Goal: Task Accomplishment & Management: Manage account settings

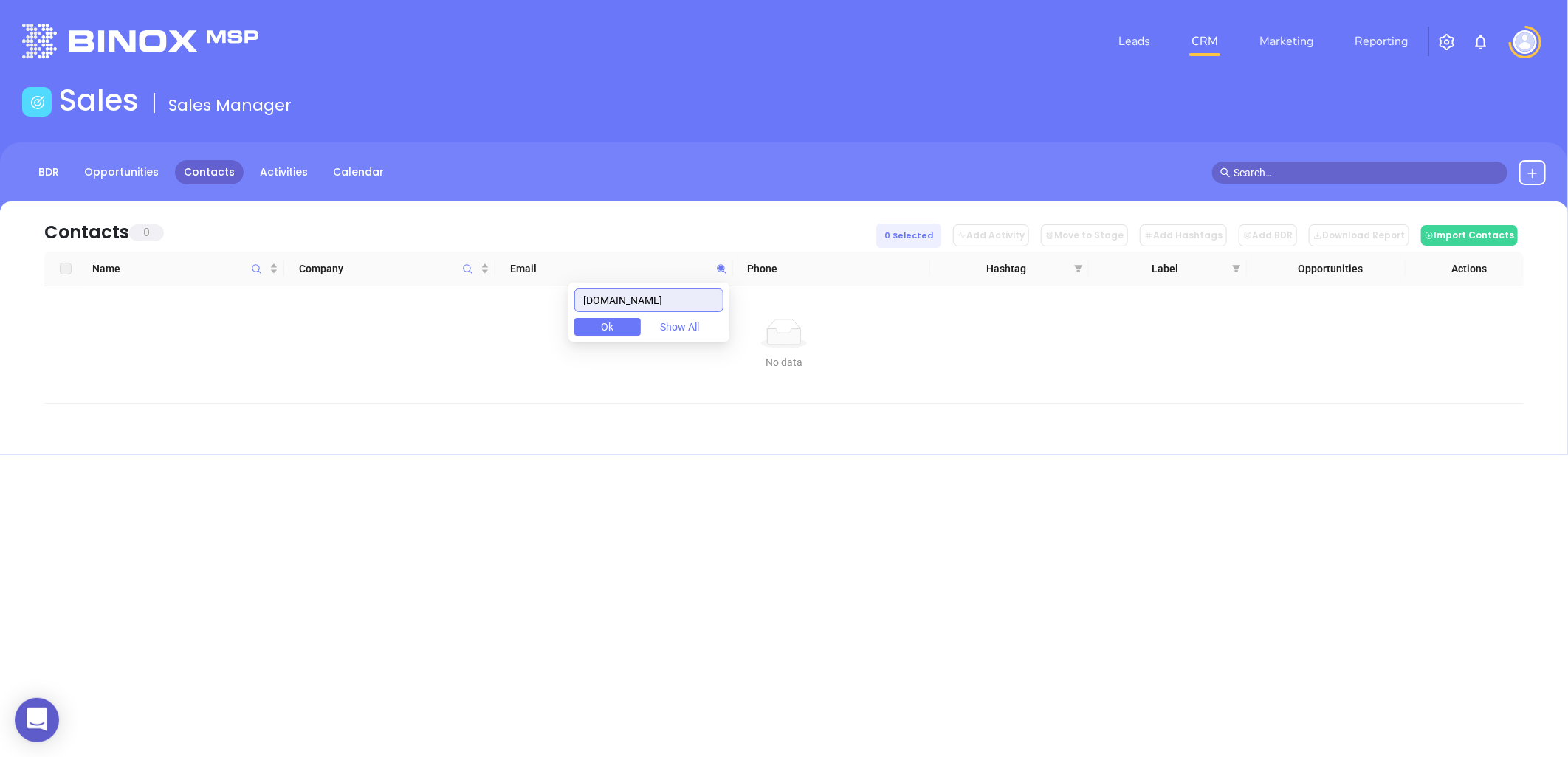
drag, startPoint x: 688, startPoint y: 300, endPoint x: 562, endPoint y: 316, distance: 127.0
click at [559, 316] on body "0 Leads CRM Marketing Reporting Financial Leads Leads Sales Sales Manager BDR O…" at bounding box center [784, 378] width 1568 height 757
click at [562, 310] on td "No data No data" at bounding box center [784, 345] width 1479 height 117
click at [724, 264] on icon at bounding box center [722, 269] width 11 height 11
paste input "kaleinsurance"
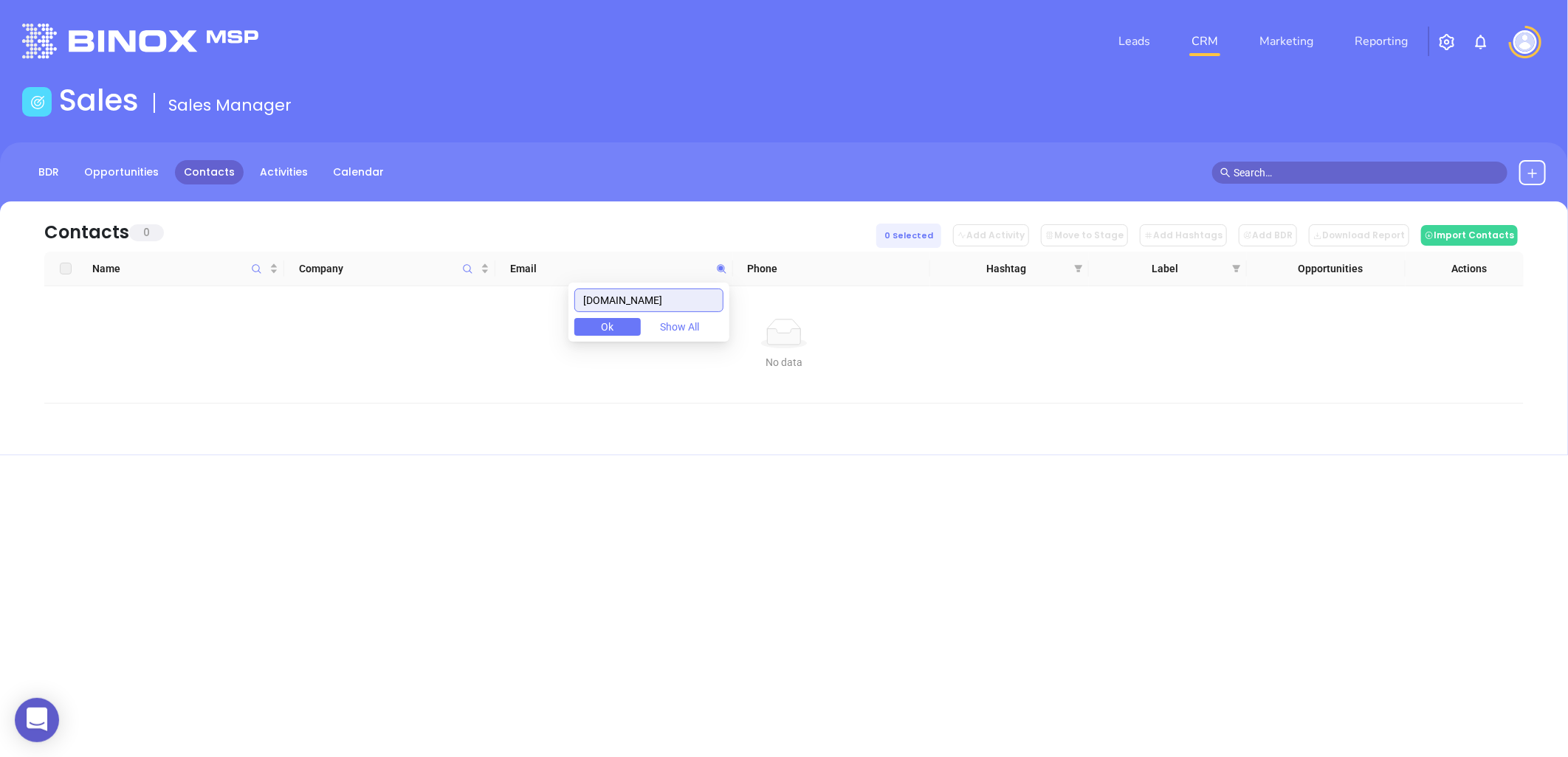
drag, startPoint x: 672, startPoint y: 300, endPoint x: 433, endPoint y: 330, distance: 240.9
click at [434, 330] on body "0 Leads CRM Marketing Reporting Financial Leads Leads Sales Sales Manager BDR O…" at bounding box center [784, 378] width 1568 height 757
paste input "ehrerbielan"
drag, startPoint x: 690, startPoint y: 304, endPoint x: 440, endPoint y: 321, distance: 250.6
click at [440, 321] on body "0 Leads CRM Marketing Reporting Financial Leads Leads Sales Sales Manager BDR O…" at bounding box center [784, 378] width 1568 height 757
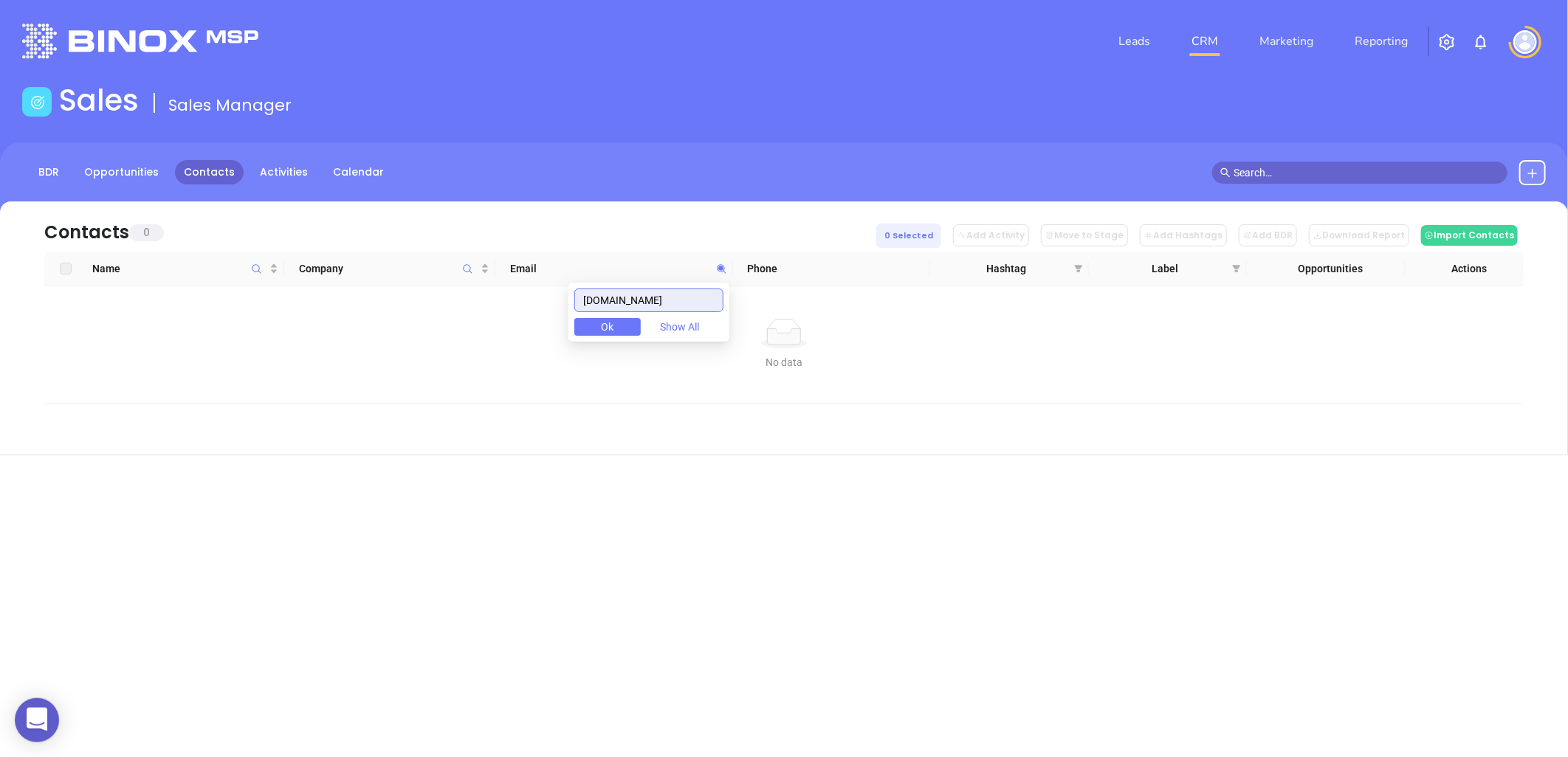
paste input "tchumcompany"
drag, startPoint x: 712, startPoint y: 298, endPoint x: 540, endPoint y: 319, distance: 173.3
click at [540, 319] on body "0 Leads CRM Marketing Reporting Financial Leads Leads Sales Sales Manager BDR O…" at bounding box center [784, 378] width 1568 height 757
paste input "vinbrewerassociates"
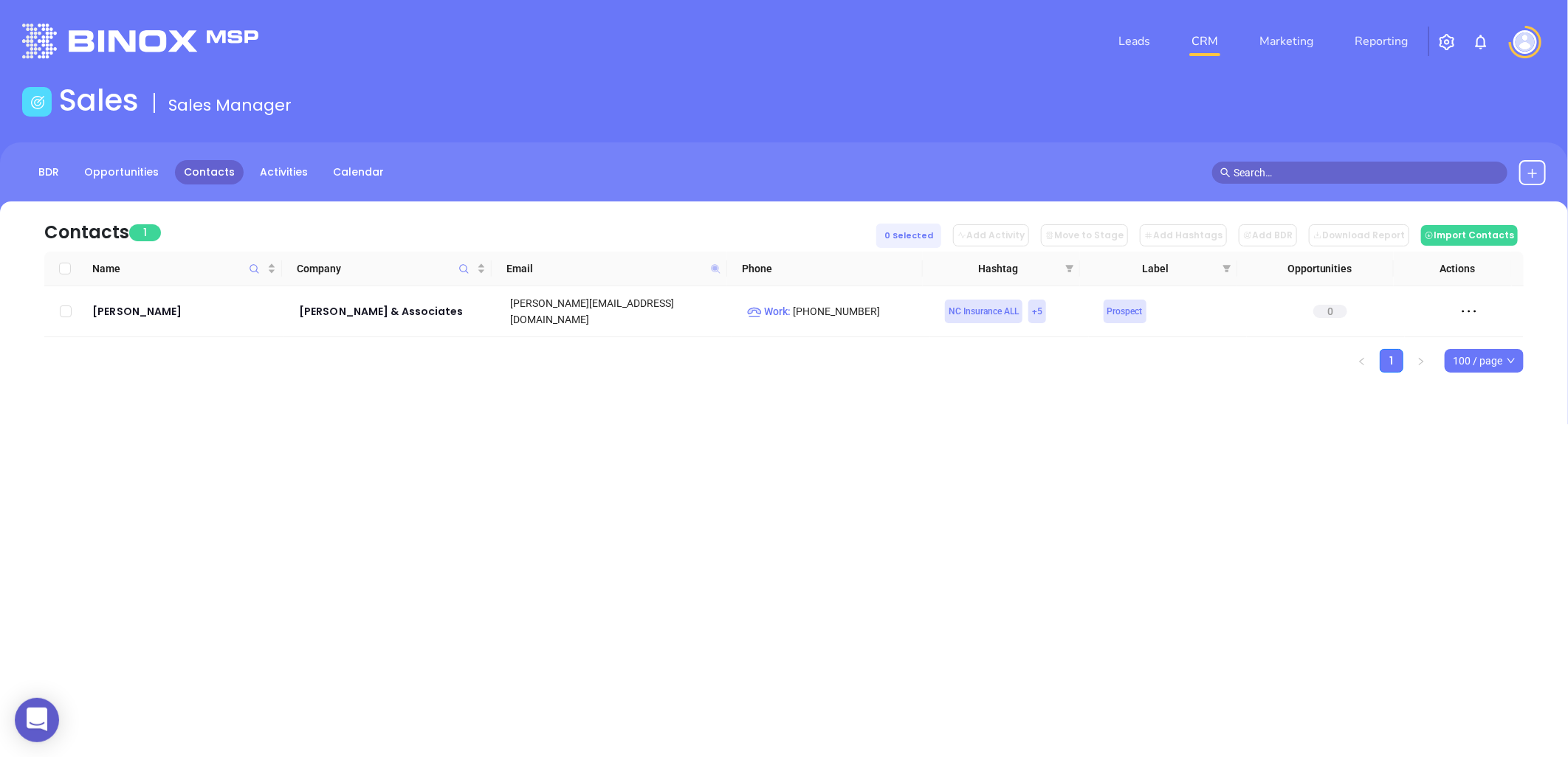
click at [711, 266] on icon at bounding box center [715, 269] width 9 height 9
paste input "guin"
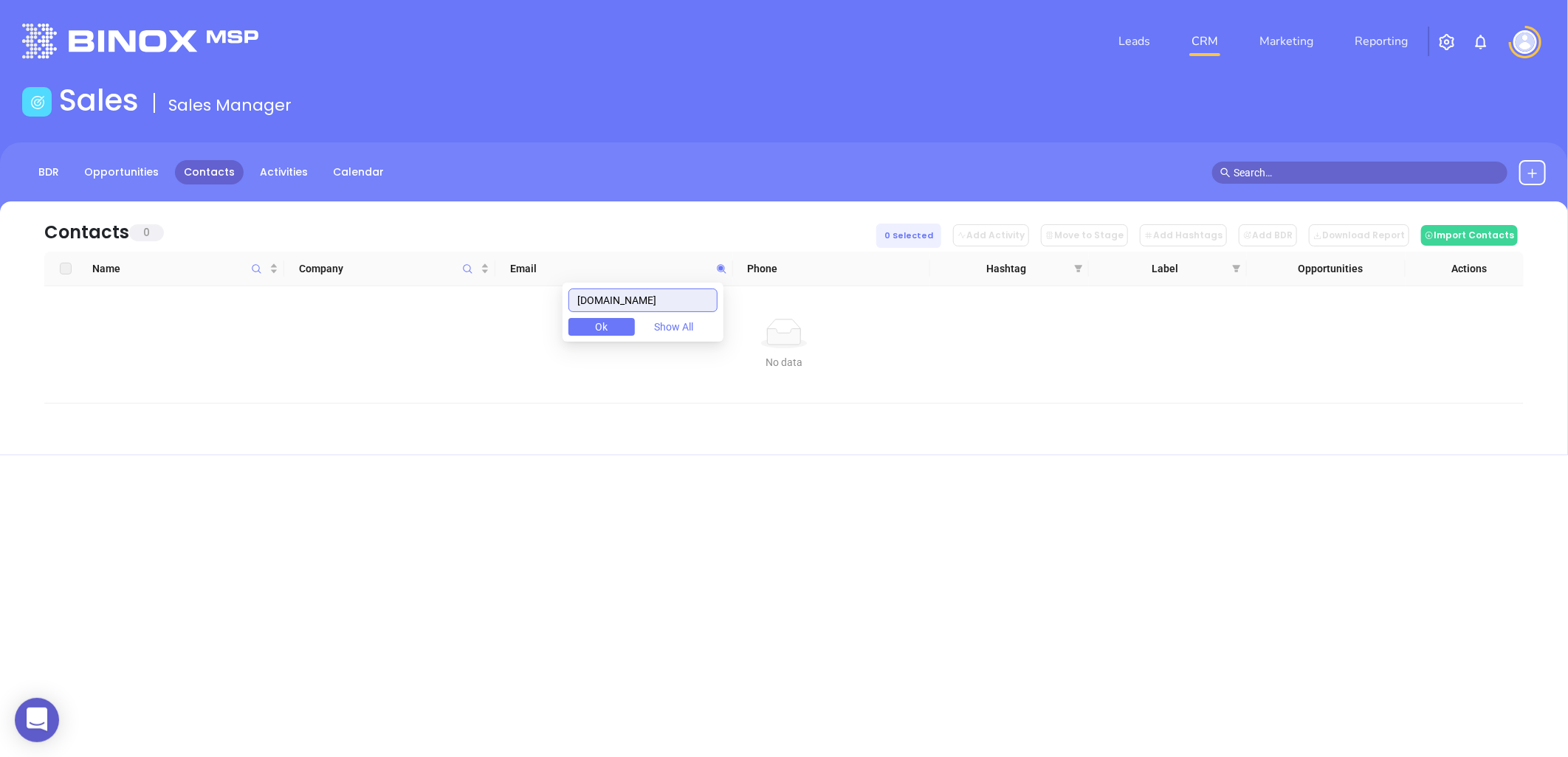
click at [505, 342] on body "0 Leads CRM Marketing Reporting Financial Leads Leads Sales Sales Manager BDR O…" at bounding box center [784, 378] width 1568 height 757
paste input "quotetosave"
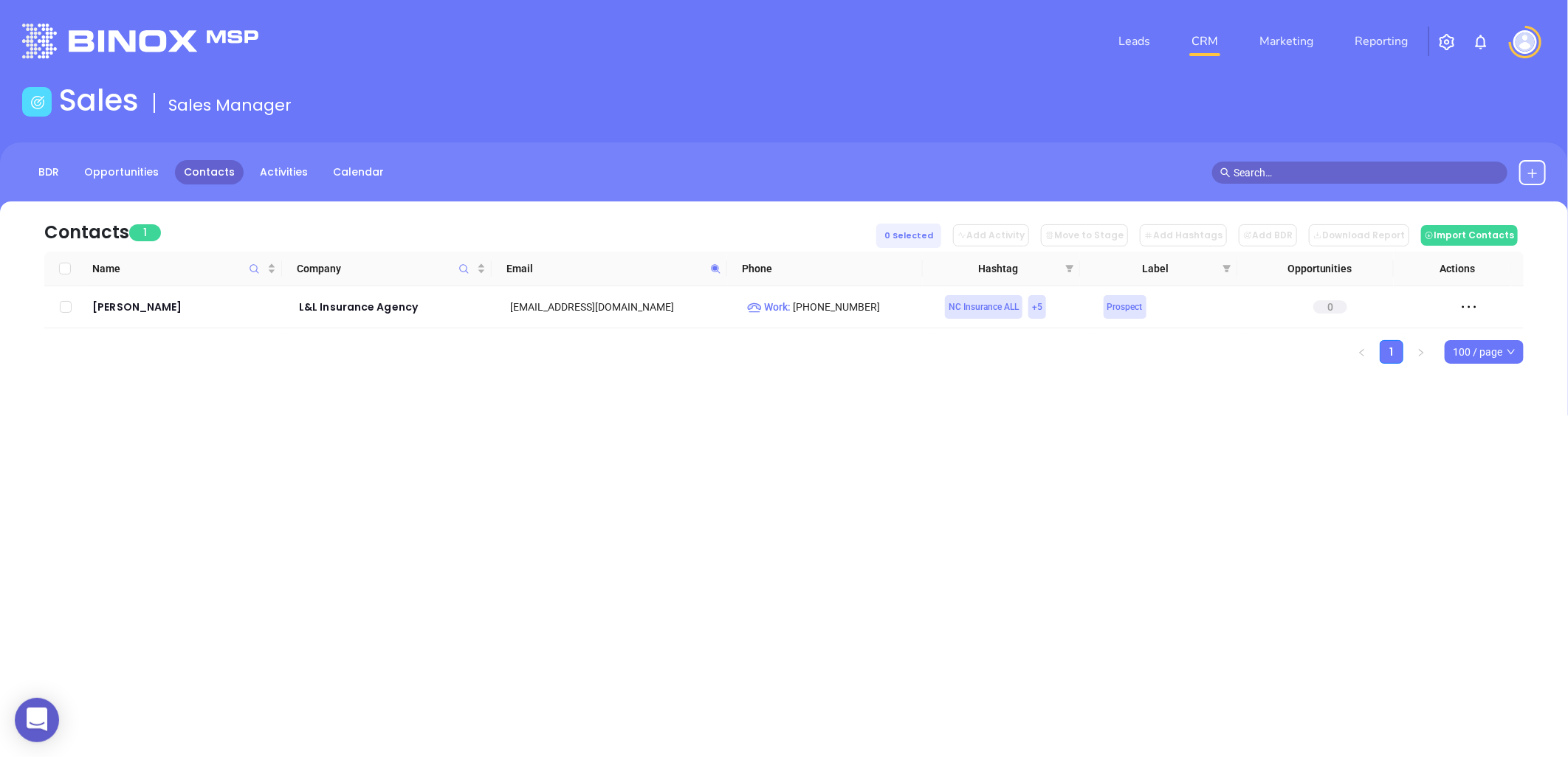
click at [717, 261] on span at bounding box center [715, 269] width 17 height 22
paste input "insurancelakenorman"
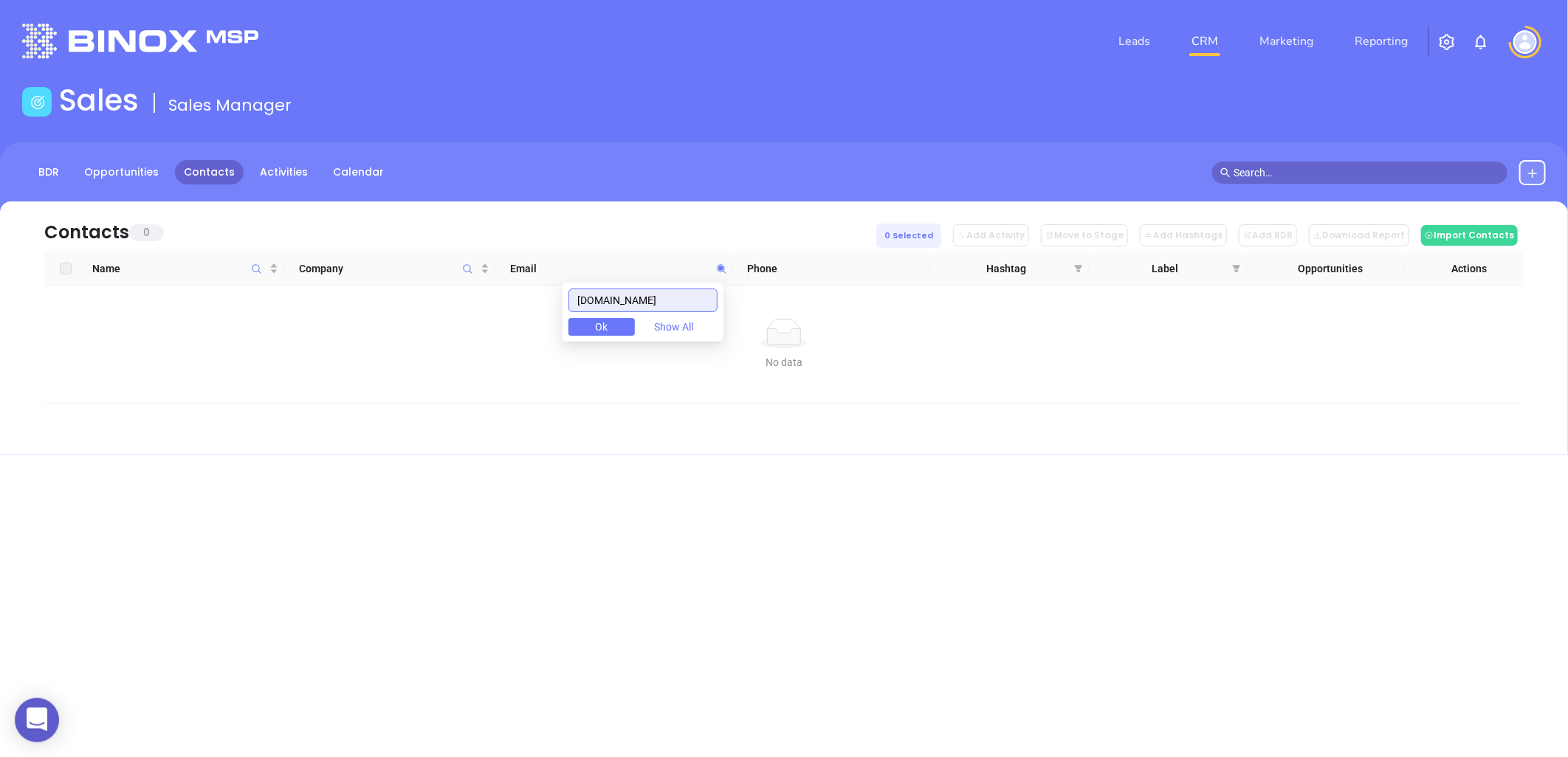
click at [586, 300] on input "insurancelakenorman.com" at bounding box center [642, 300] width 149 height 23
click at [672, 315] on div "insurancelakenorman.com Ok Show All" at bounding box center [642, 312] width 161 height 59
click at [672, 304] on input "insurancelakenorman.com" at bounding box center [642, 300] width 149 height 23
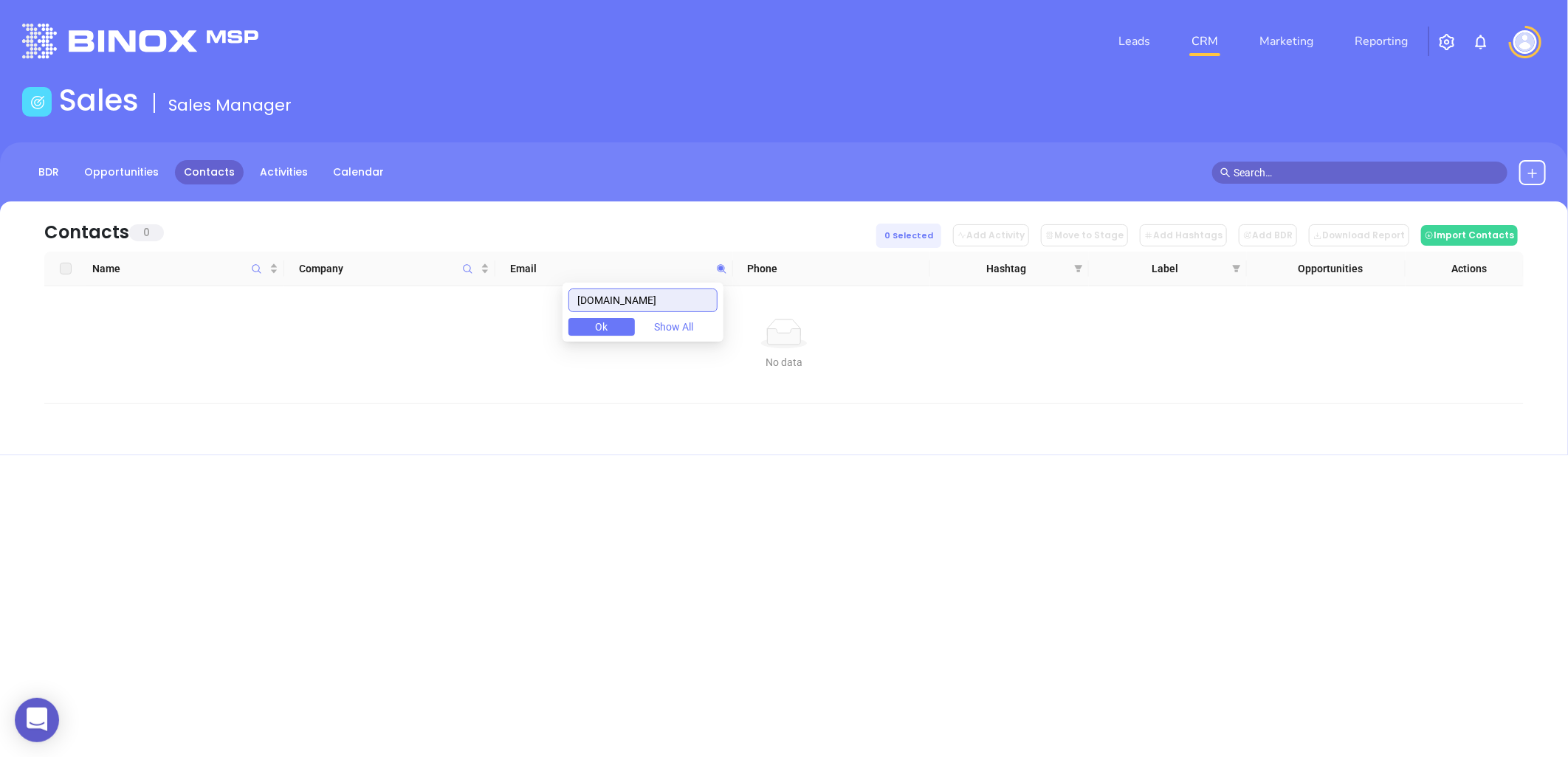
paste input "lknia"
click at [721, 264] on icon at bounding box center [722, 269] width 11 height 11
paste input "atorreinsurance"
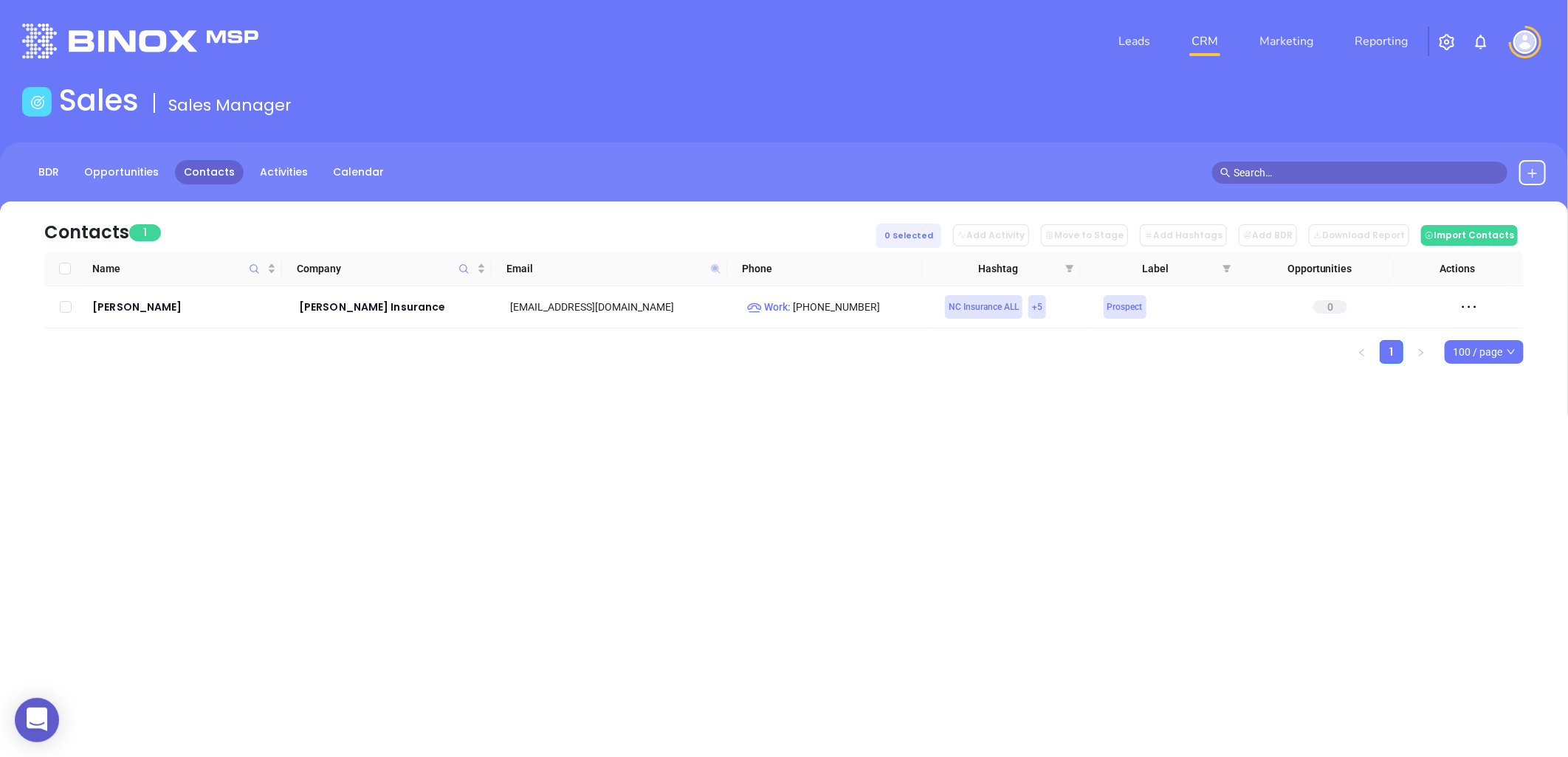
click at [714, 267] on icon at bounding box center [715, 269] width 9 height 9
paste input "urieinsurancegroup"
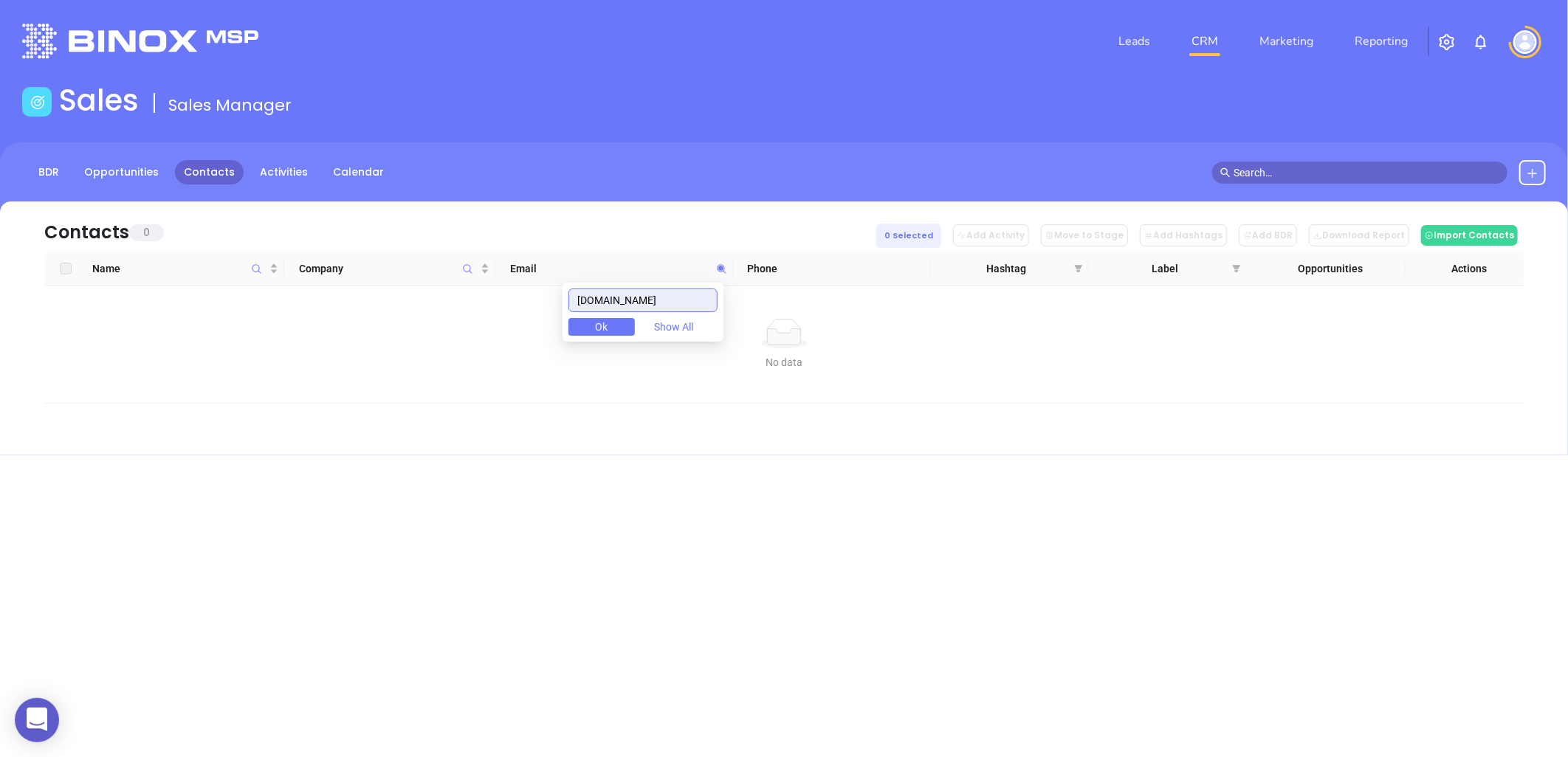
click at [643, 297] on input "laurieinsurancegroup.com" at bounding box center [642, 300] width 149 height 23
click at [666, 310] on input "laurieinsurancegroup.com" at bounding box center [642, 300] width 149 height 23
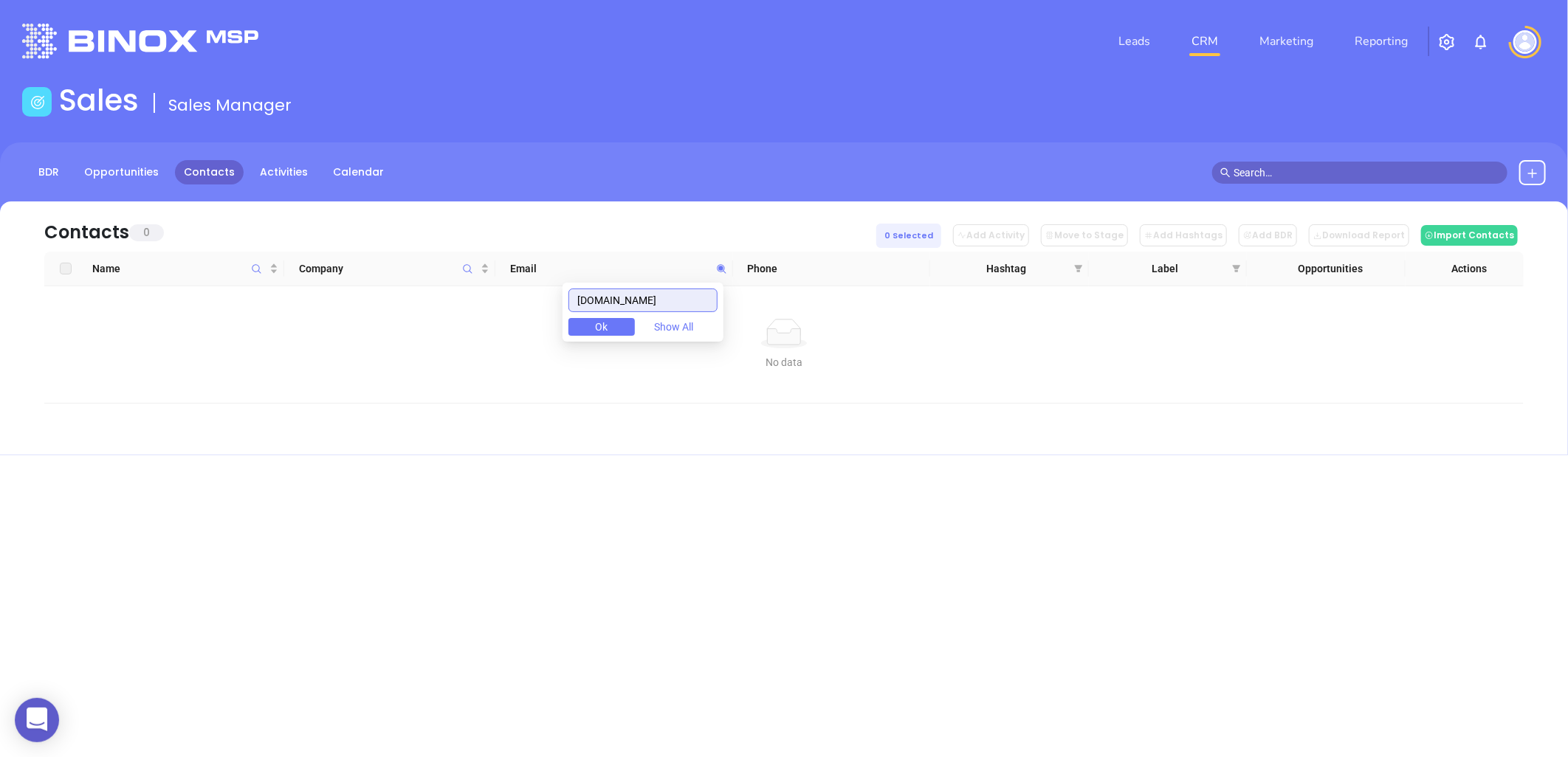
click at [666, 310] on input "laurieinsurancegroup.com" at bounding box center [642, 300] width 149 height 23
paste input "wsonins"
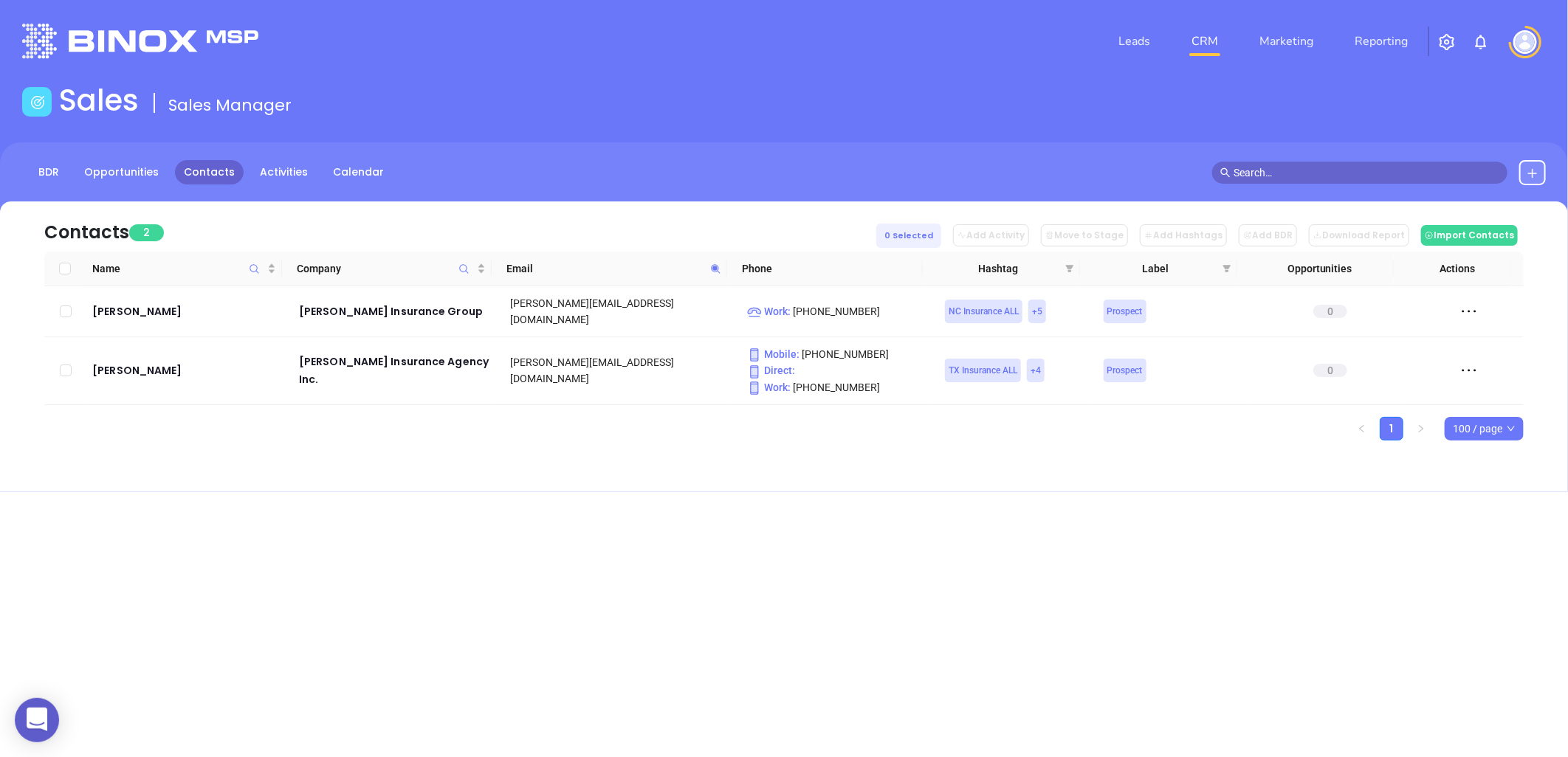
click at [710, 261] on span at bounding box center [715, 269] width 17 height 22
paste input "yersinsuranceagency"
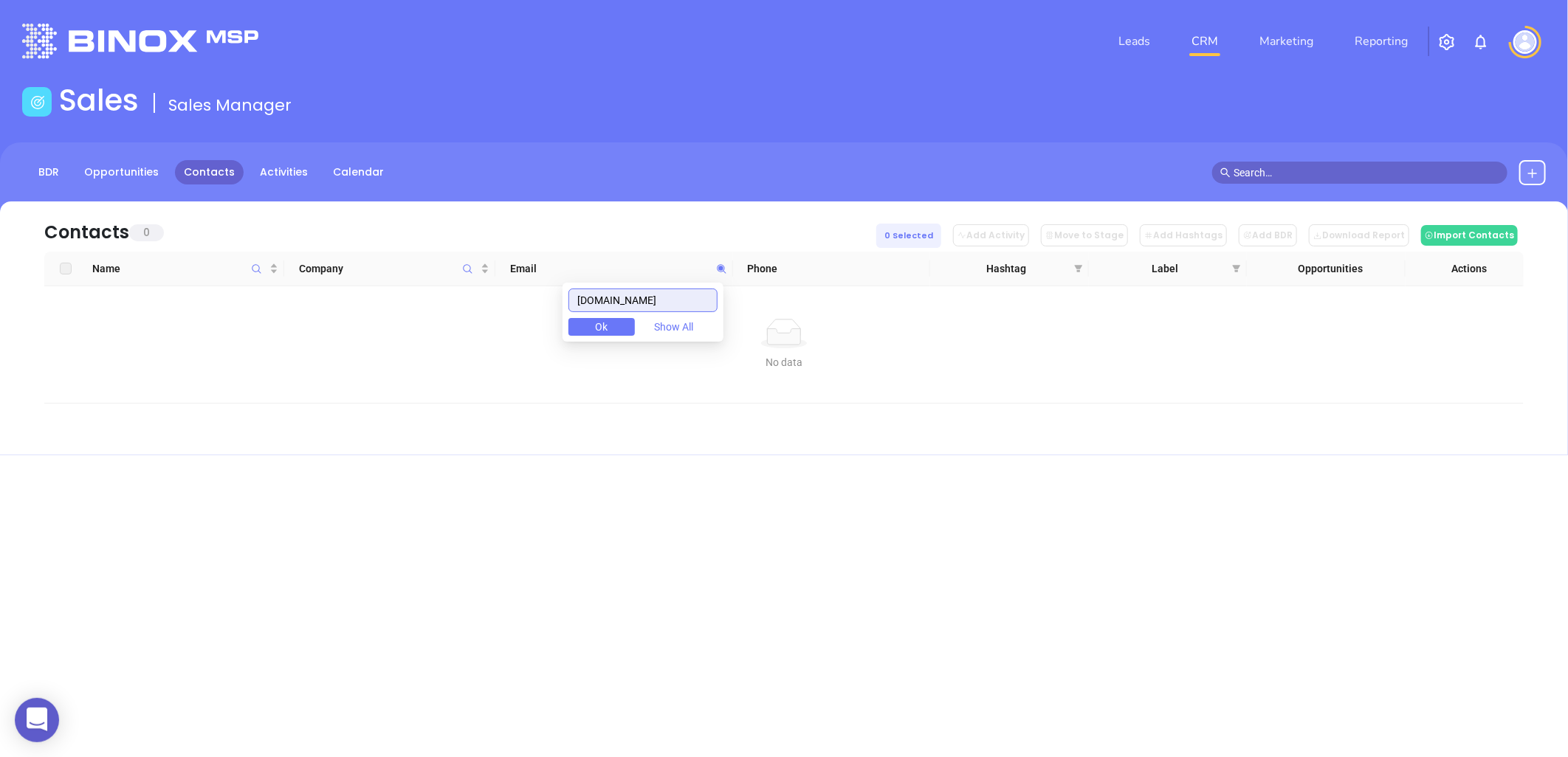
click at [616, 297] on input "lawyersinsuranceagency.com" at bounding box center [642, 300] width 149 height 23
click at [617, 297] on input "lawyersinsuranceagency.com" at bounding box center [642, 300] width 149 height 23
paste input "itakerinsurance"
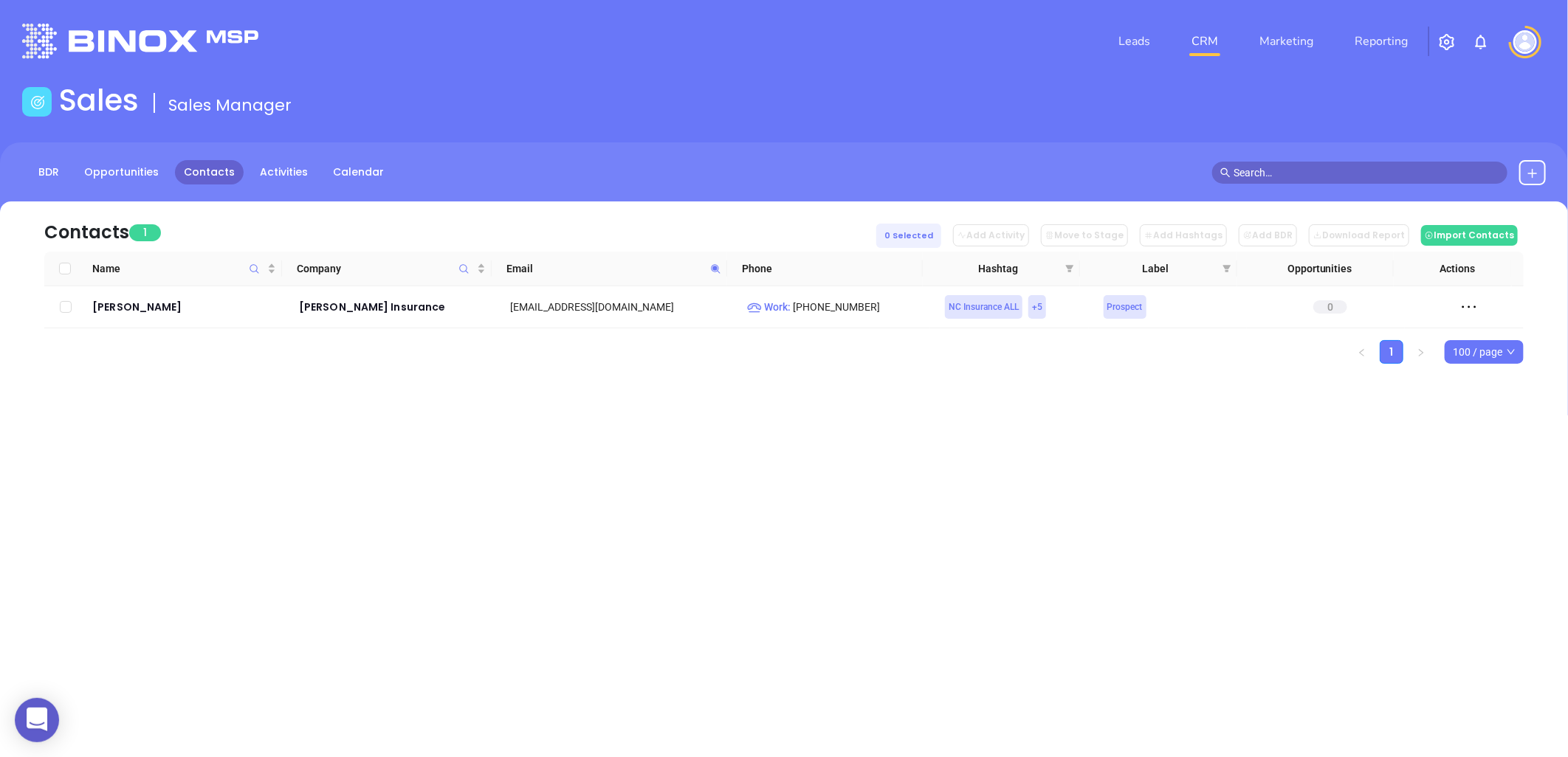
click at [716, 264] on icon at bounding box center [715, 269] width 11 height 11
paste input "festore"
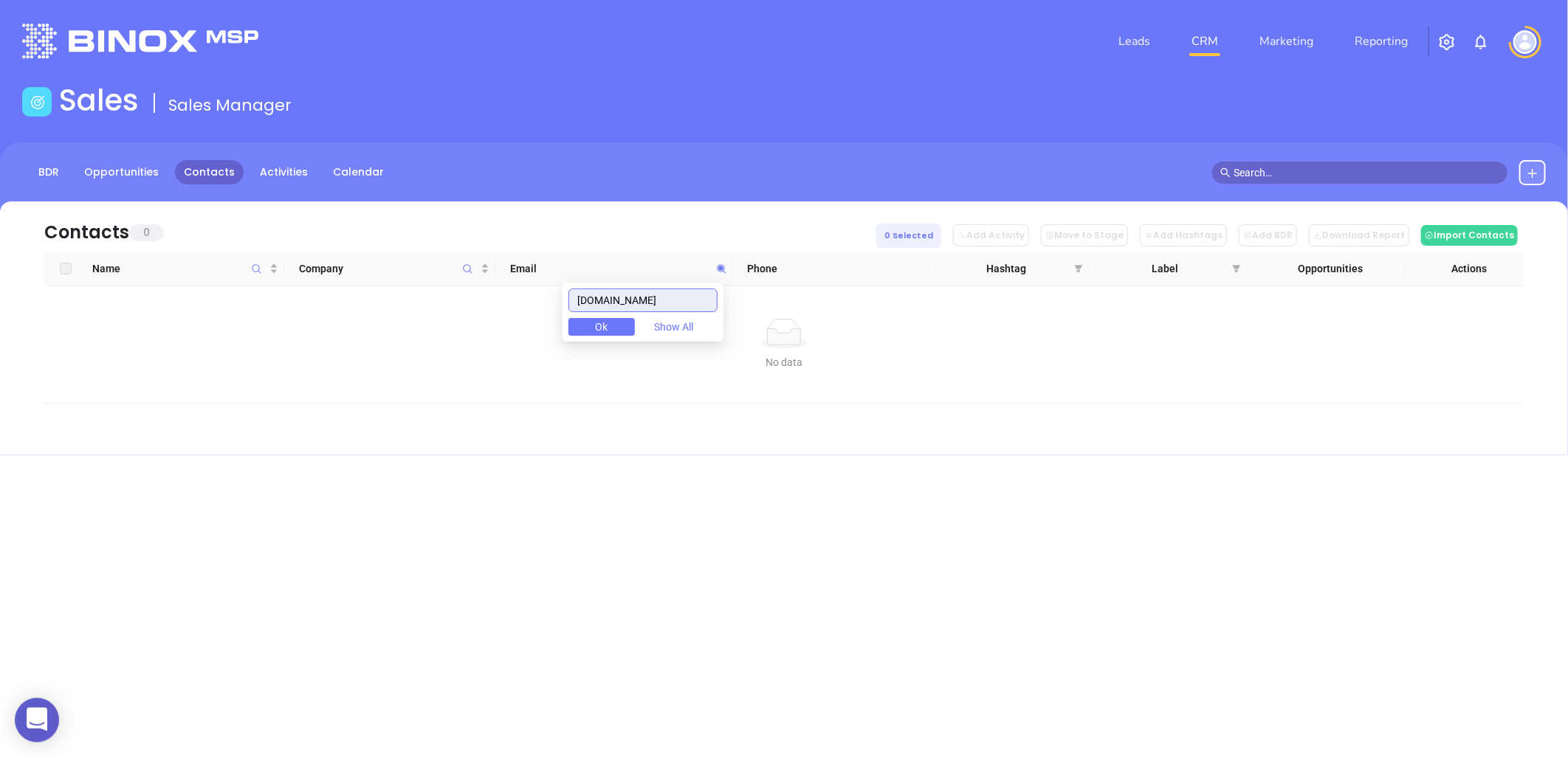
drag, startPoint x: 707, startPoint y: 301, endPoint x: 547, endPoint y: 362, distance: 171.2
click at [436, 378] on body "0 Leads CRM Marketing Reporting Financial Leads Leads Sales Sales Manager BDR O…" at bounding box center [784, 378] width 1568 height 757
paste input "awyersmutualnc"
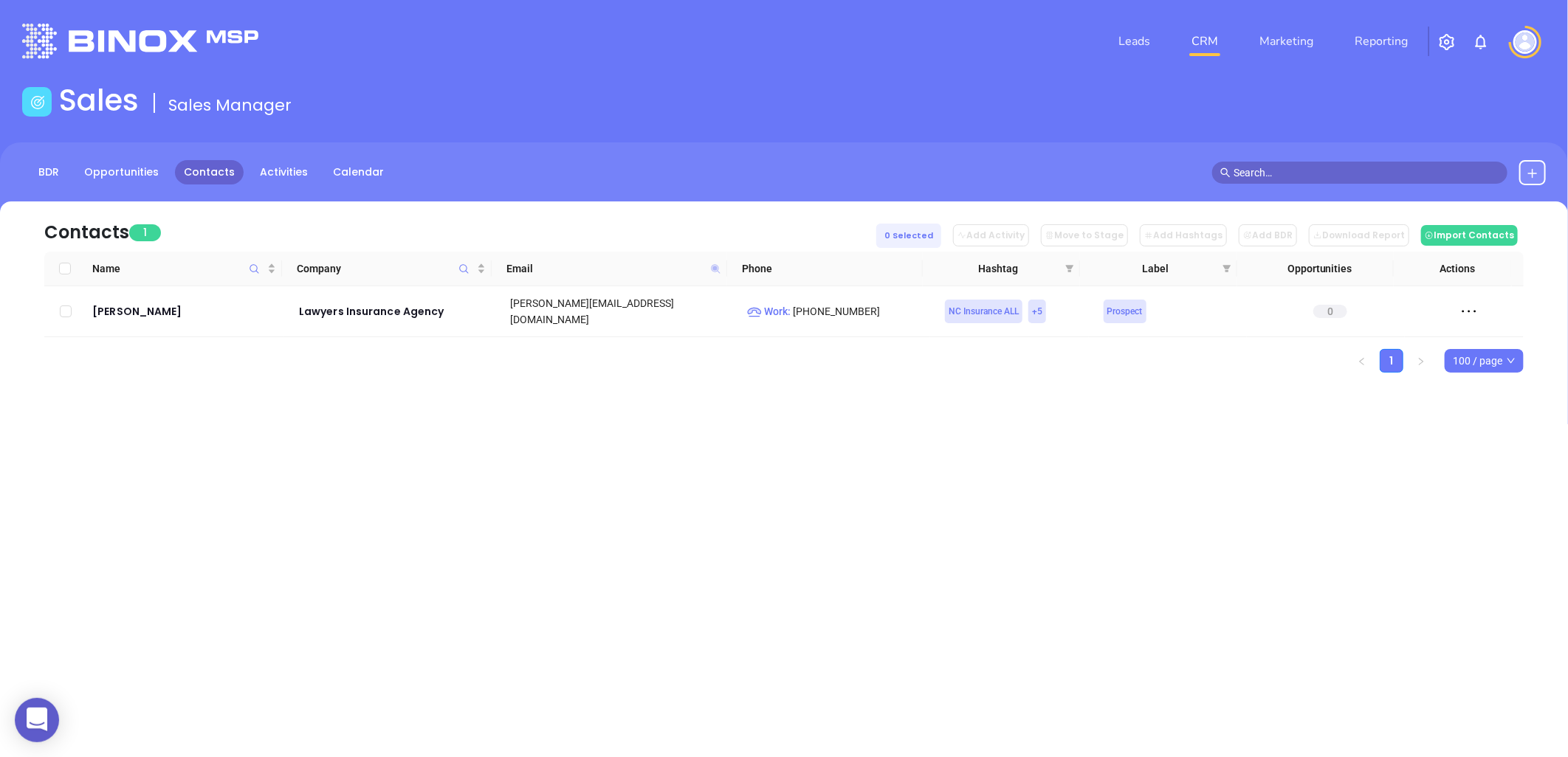
click at [715, 266] on icon at bounding box center [715, 269] width 9 height 9
paste input "ifestoreinsurance"
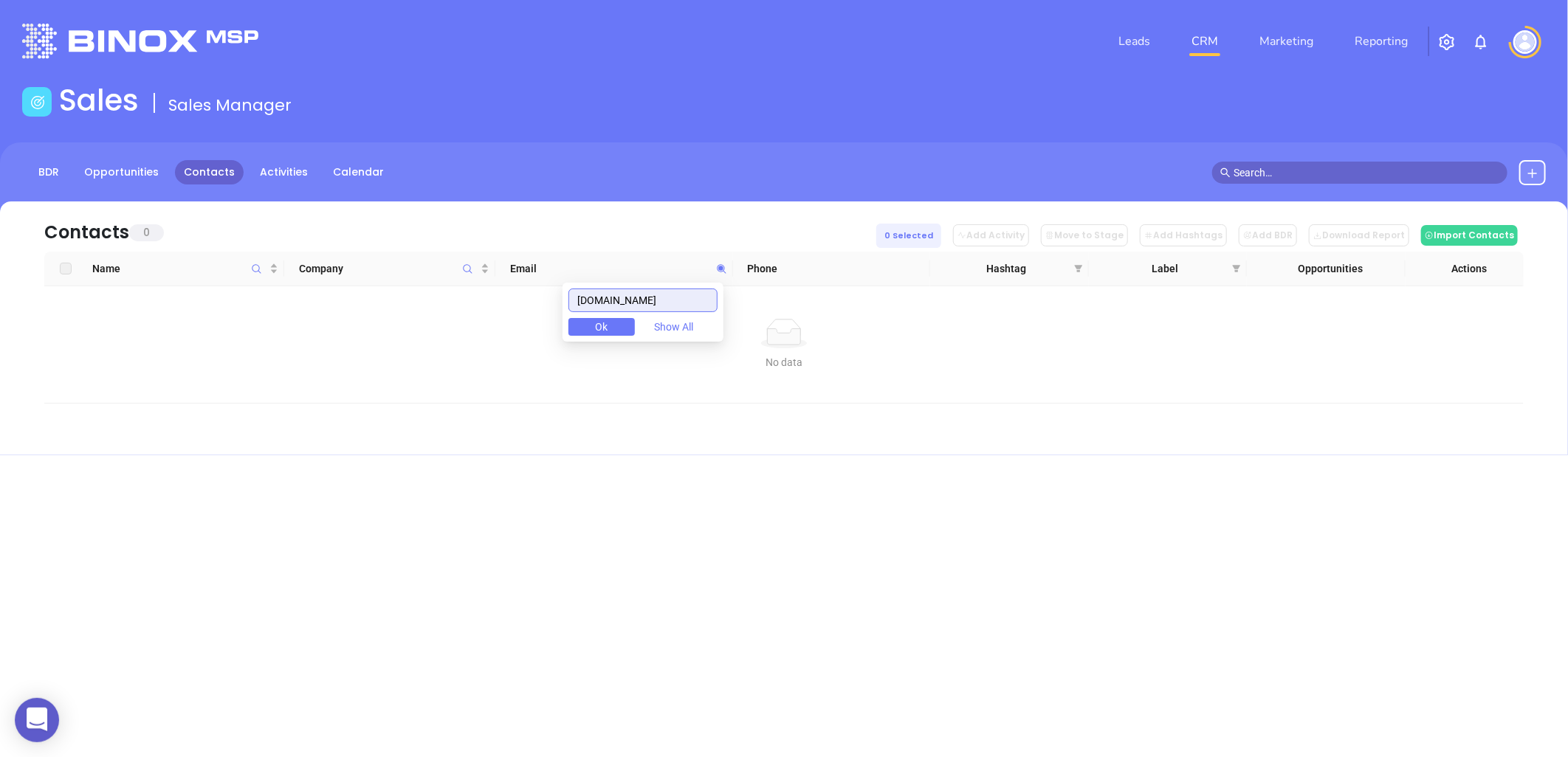
drag, startPoint x: 702, startPoint y: 303, endPoint x: 424, endPoint y: 385, distance: 289.8
click at [424, 385] on body "0 Leads CRM Marketing Reporting Financial Leads Leads Sales Sales Manager BDR O…" at bounding box center [784, 378] width 1568 height 757
paste input "jbrown@golifestor"
drag, startPoint x: 625, startPoint y: 301, endPoint x: 415, endPoint y: 353, distance: 216.3
click at [415, 353] on body "0 Leads CRM Marketing Reporting Financial Leads Leads Sales Sales Manager BDR O…" at bounding box center [784, 378] width 1568 height 757
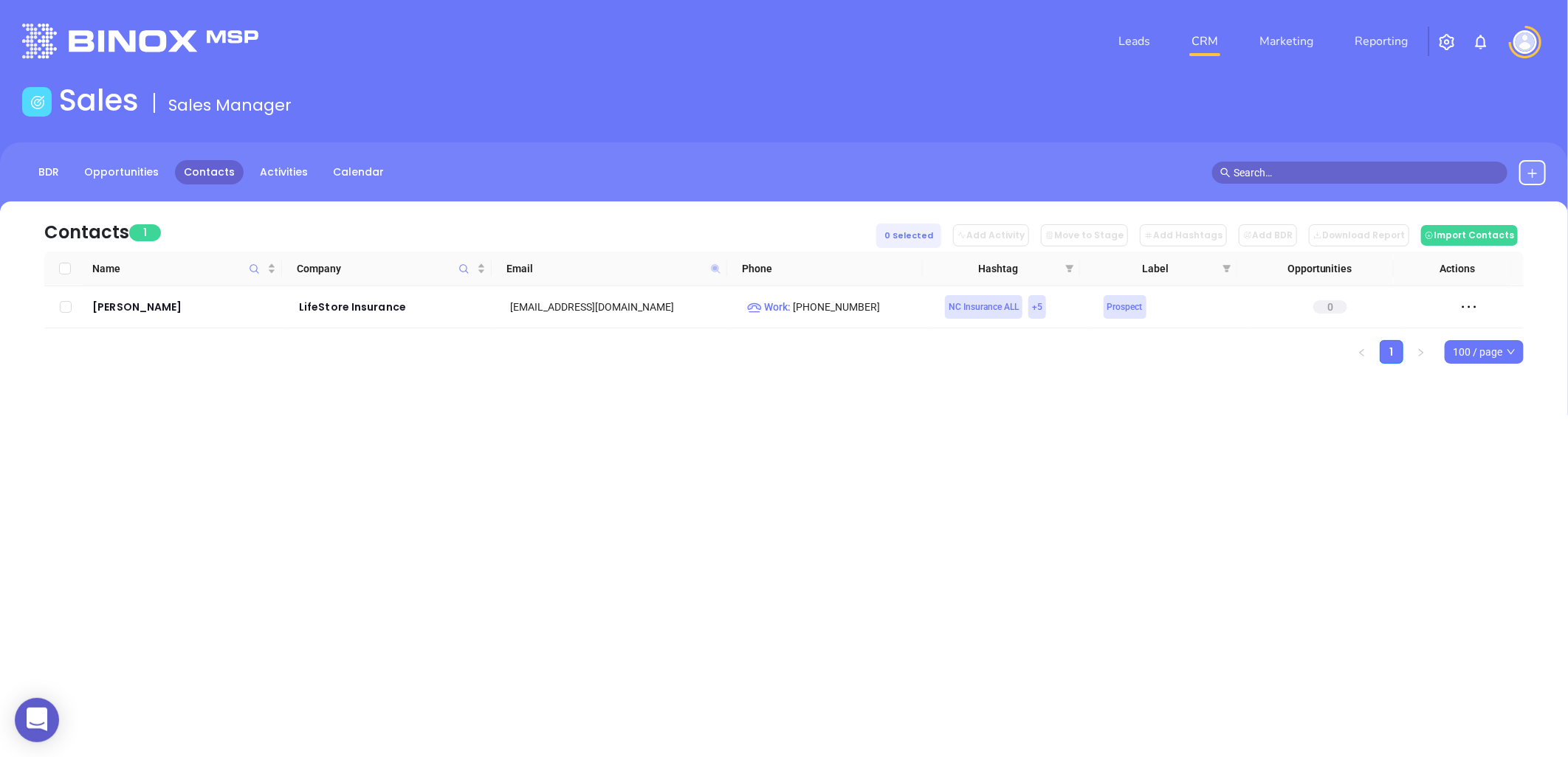
click at [714, 266] on icon at bounding box center [715, 269] width 9 height 9
paste input "mylinked.exchange"
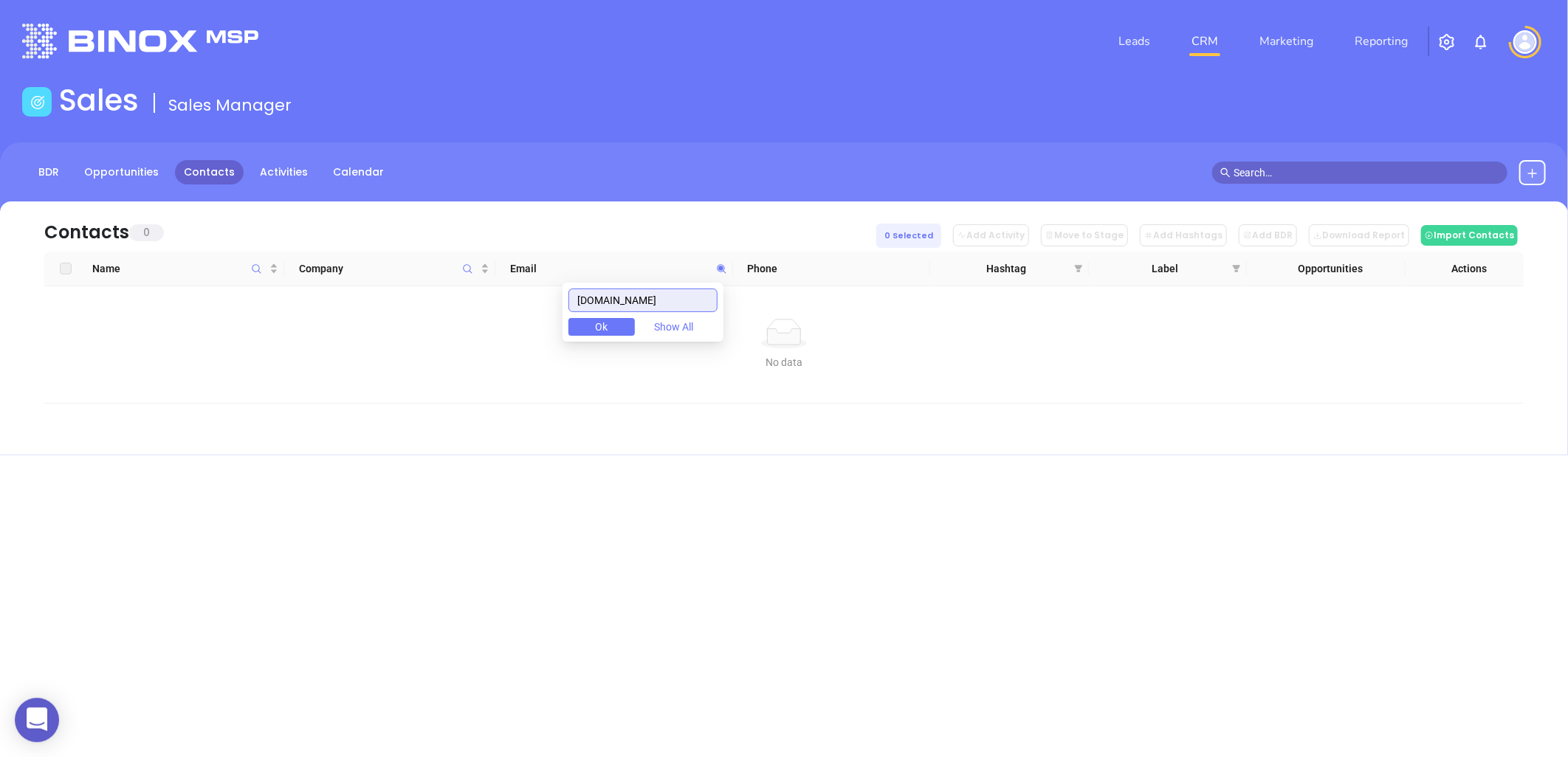
drag, startPoint x: 691, startPoint y: 292, endPoint x: 374, endPoint y: 429, distance: 345.3
click at [375, 429] on body "0 Leads CRM Marketing Reporting Financial Leads Leads Sales Sales Manager BDR O…" at bounding box center [784, 378] width 1568 height 757
paste input "lifetimeasset.com"
drag, startPoint x: 686, startPoint y: 304, endPoint x: 406, endPoint y: 323, distance: 280.6
click at [409, 323] on body "0 Leads CRM Marketing Reporting Financial Leads Leads Sales Sales Manager BDR O…" at bounding box center [784, 378] width 1568 height 757
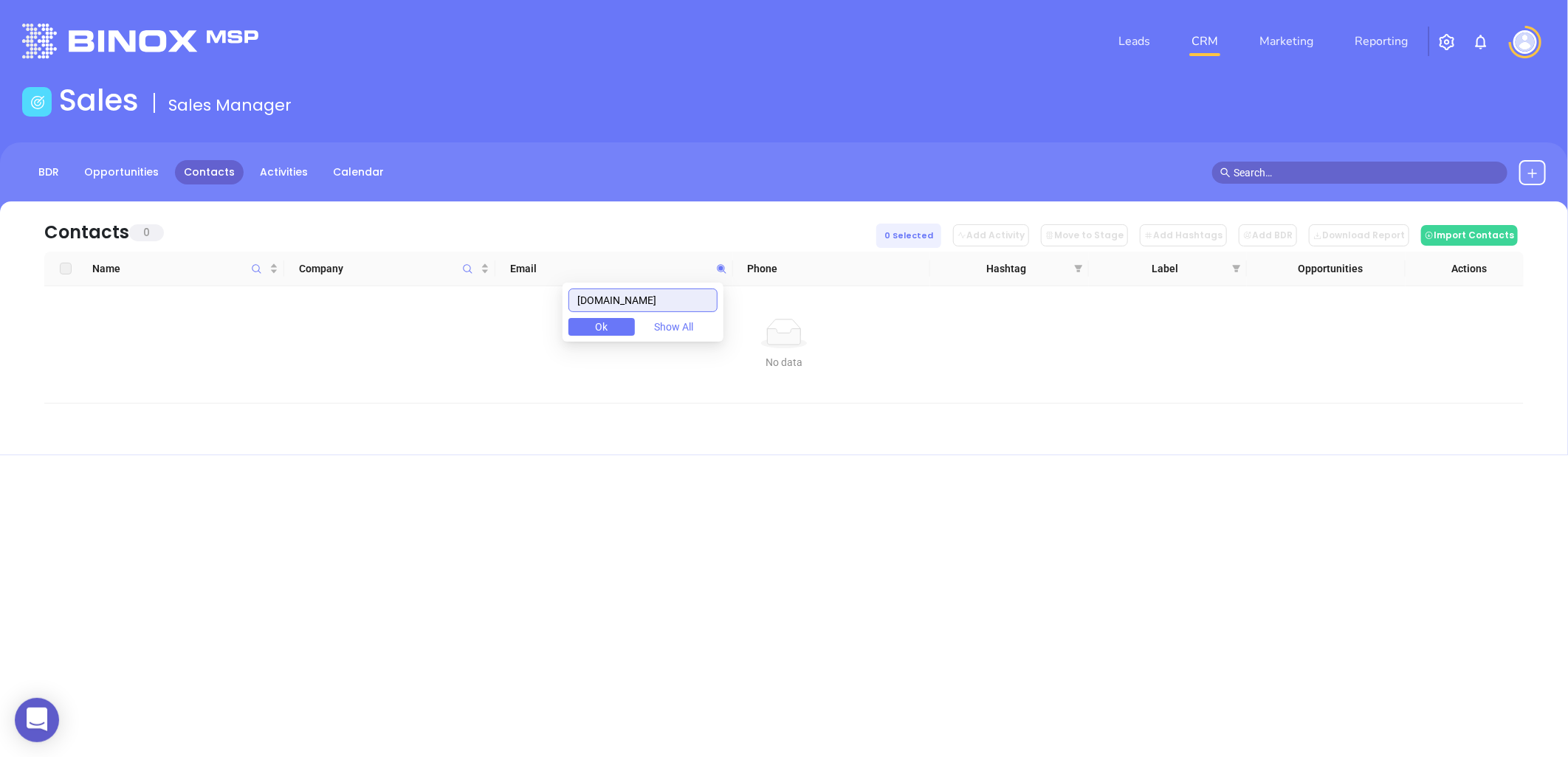
paste input "plangroup"
drag, startPoint x: 695, startPoint y: 298, endPoint x: 469, endPoint y: 363, distance: 235.2
click at [470, 366] on body "0 Leads CRM Marketing Reporting Financial Leads Leads Sales Sales Manager BDR O…" at bounding box center [784, 378] width 1568 height 757
paste input "egacyinspartners"
drag, startPoint x: 695, startPoint y: 297, endPoint x: 459, endPoint y: 322, distance: 237.3
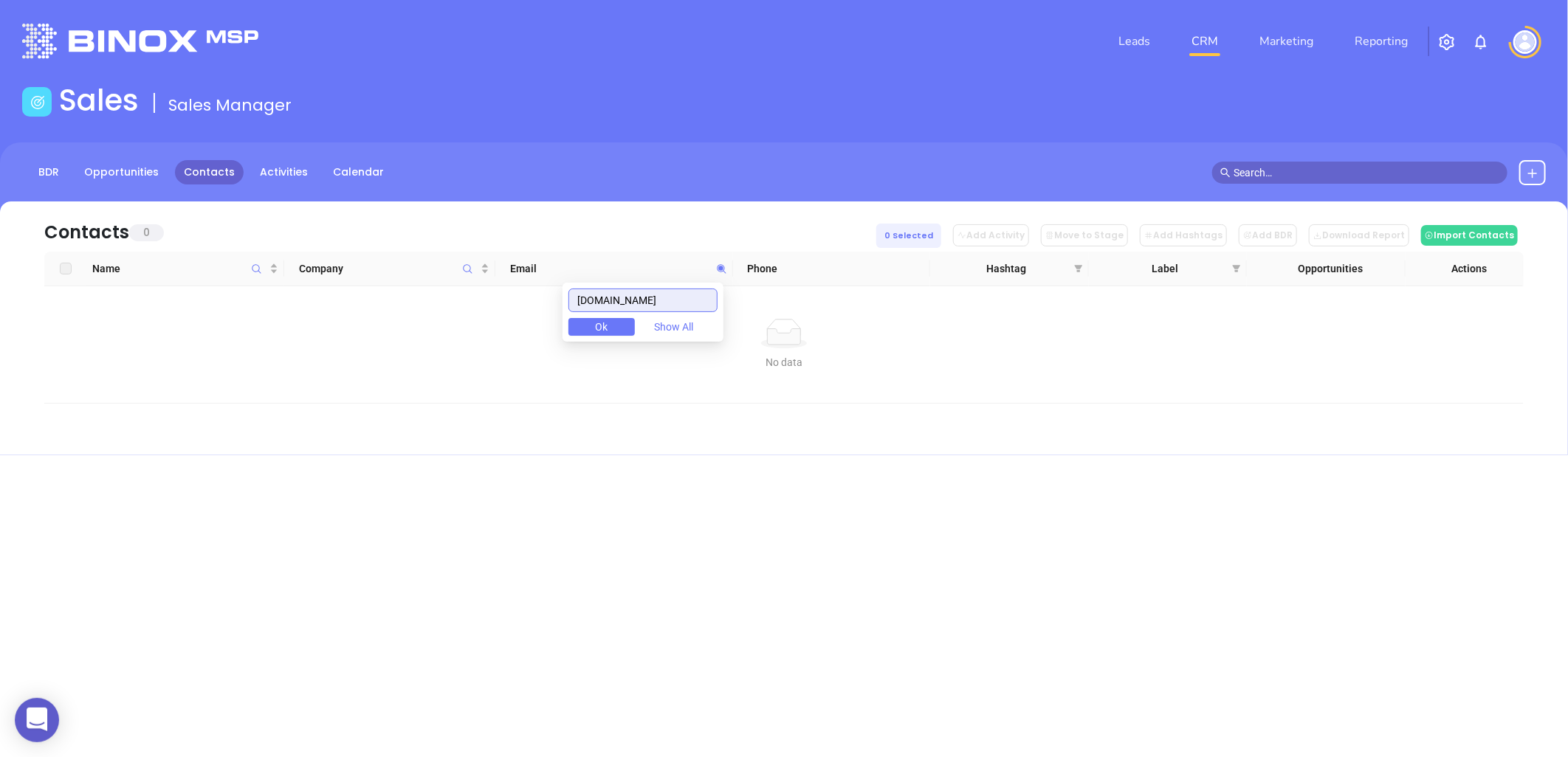
click at [459, 322] on body "0 Leads CRM Marketing Reporting Financial Leads Leads Sales Sales Manager BDR O…" at bounding box center [784, 378] width 1568 height 757
paste input "broome-associate"
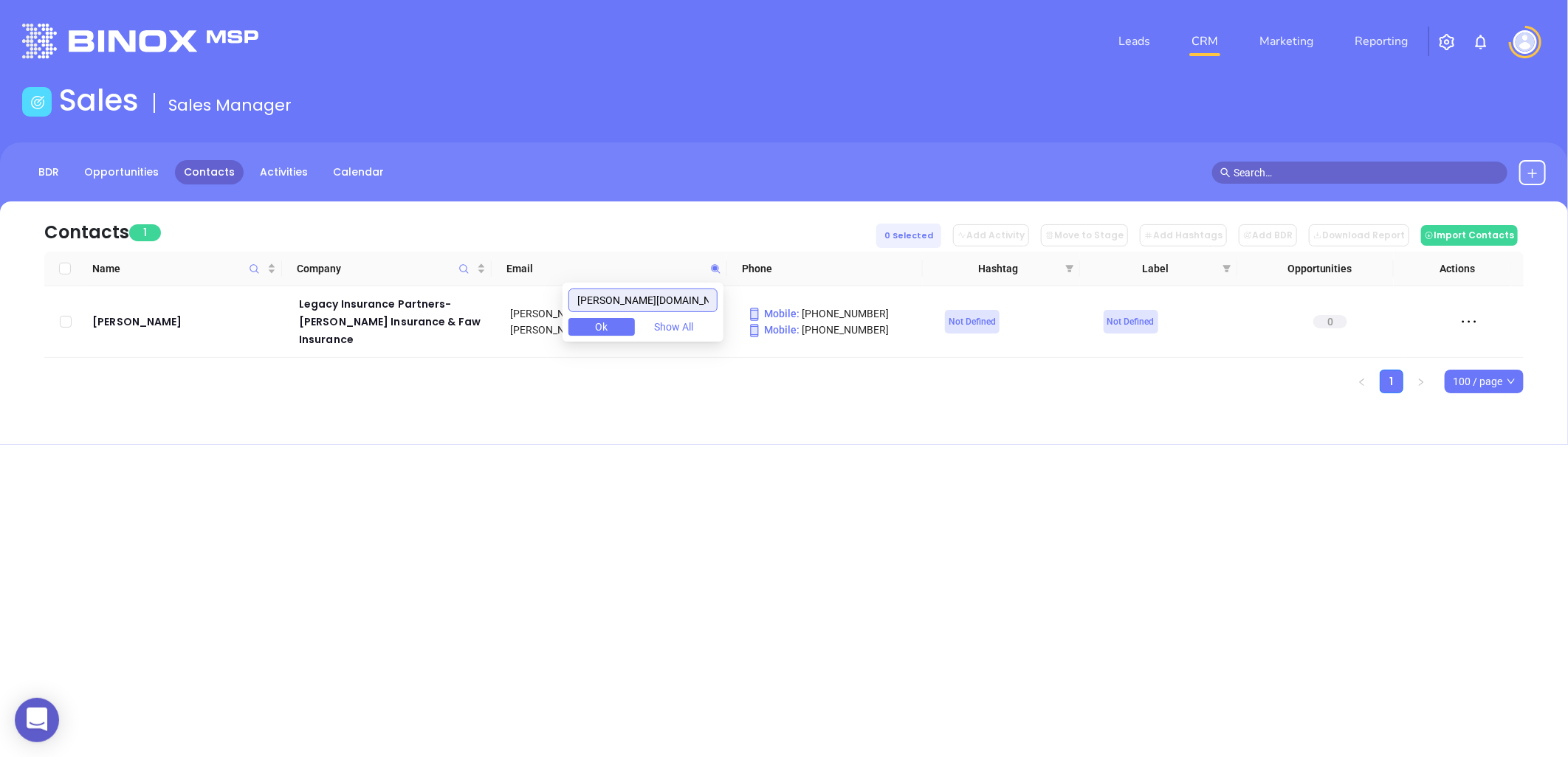
click at [658, 301] on input "broome-associates.com" at bounding box center [642, 300] width 149 height 23
click at [658, 300] on input "broome-associates.com" at bounding box center [642, 300] width 149 height 23
click at [710, 299] on input "broome-associates.com" at bounding box center [642, 300] width 149 height 23
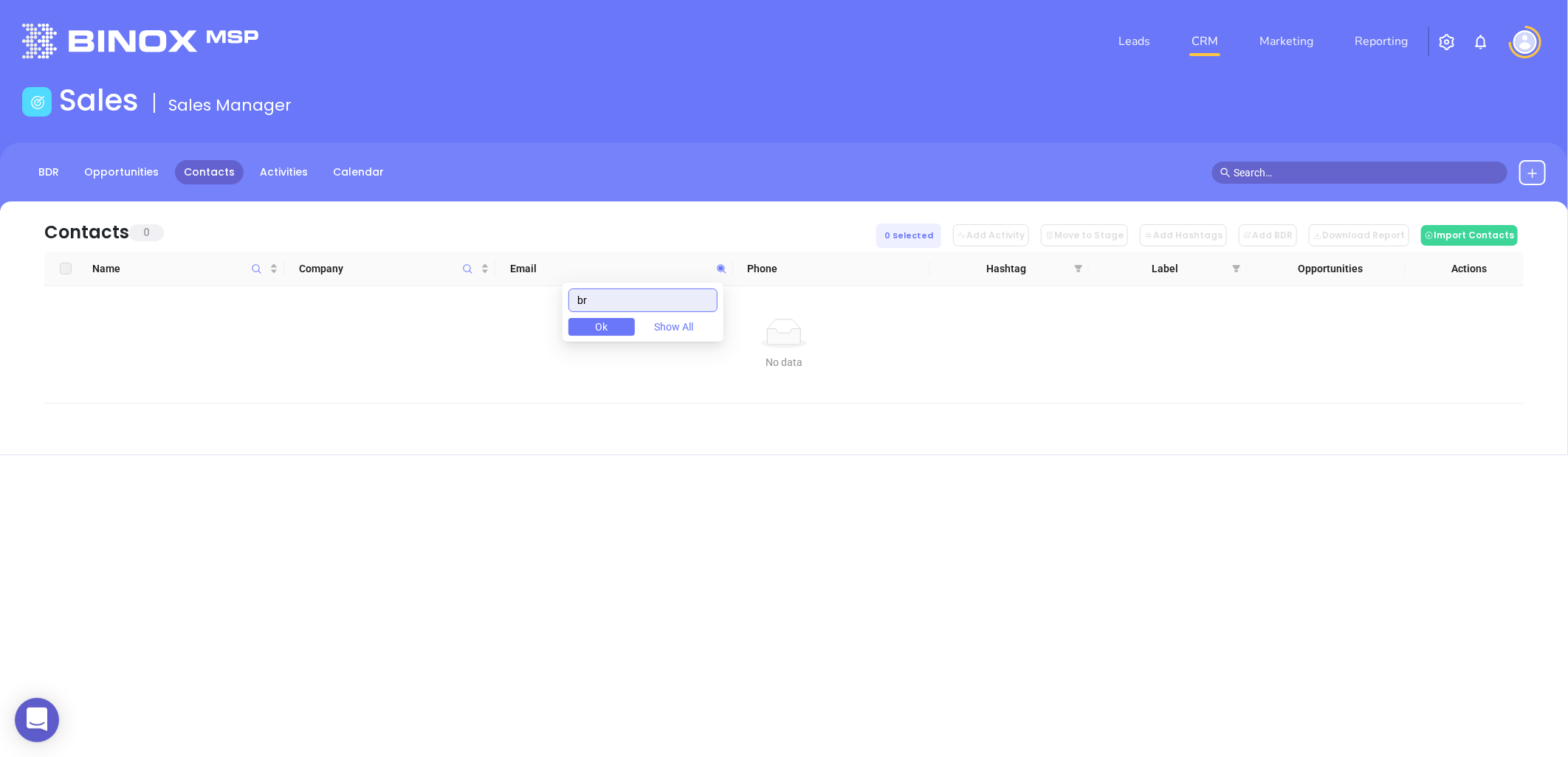
type input "b"
paste input "quotetosave.com"
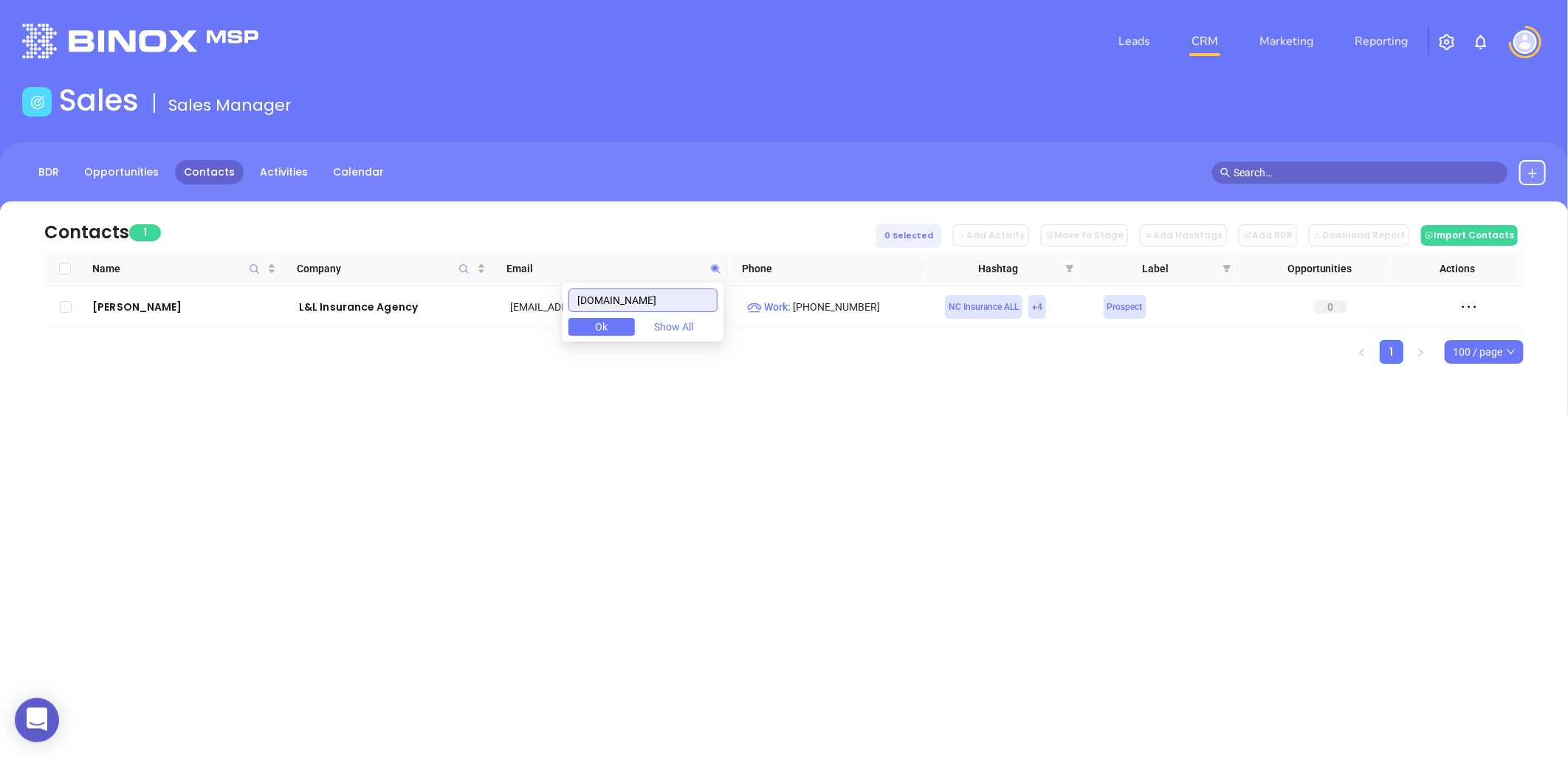
type input "quotetosave.com"
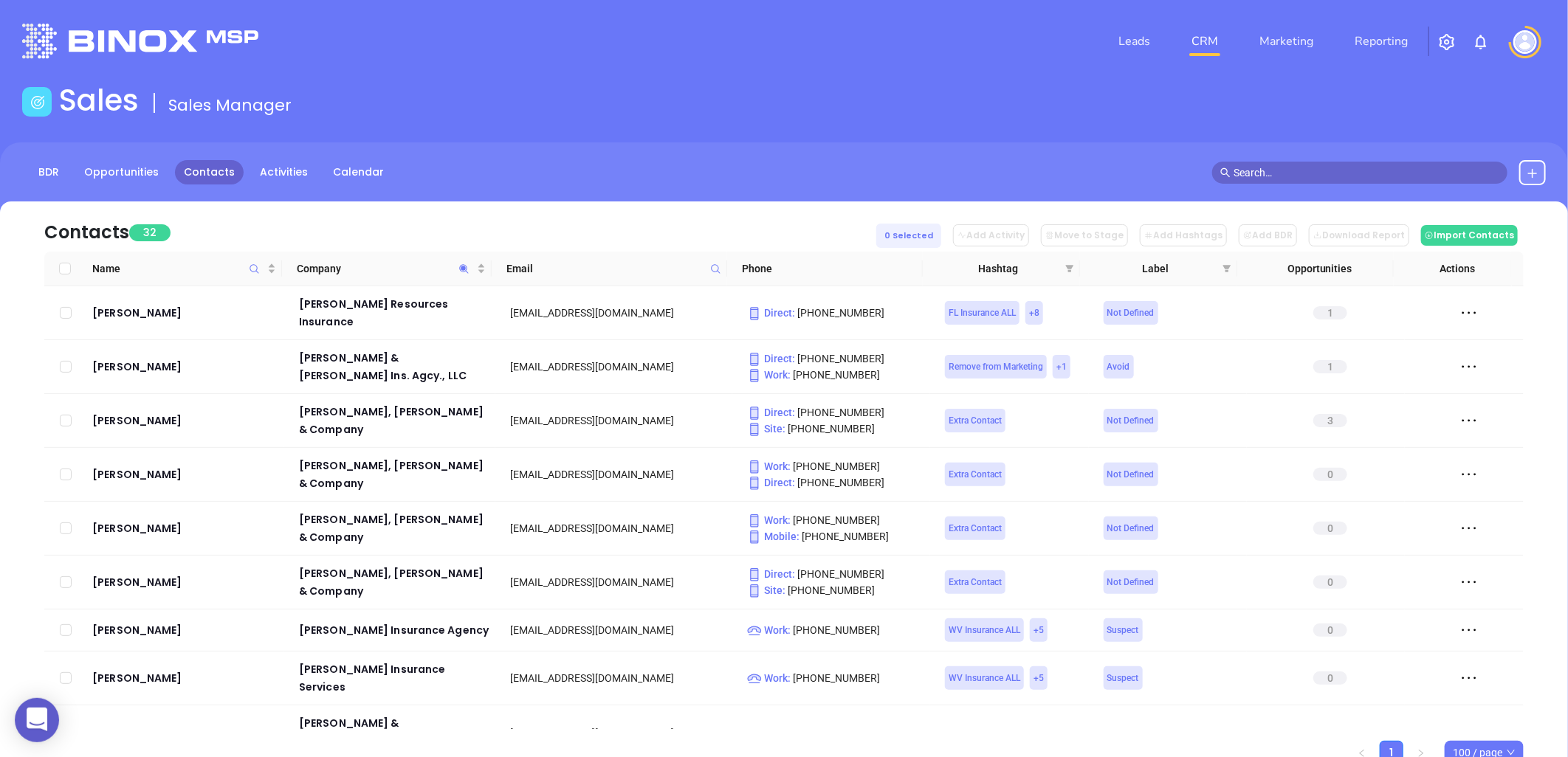
scroll to position [1192, 0]
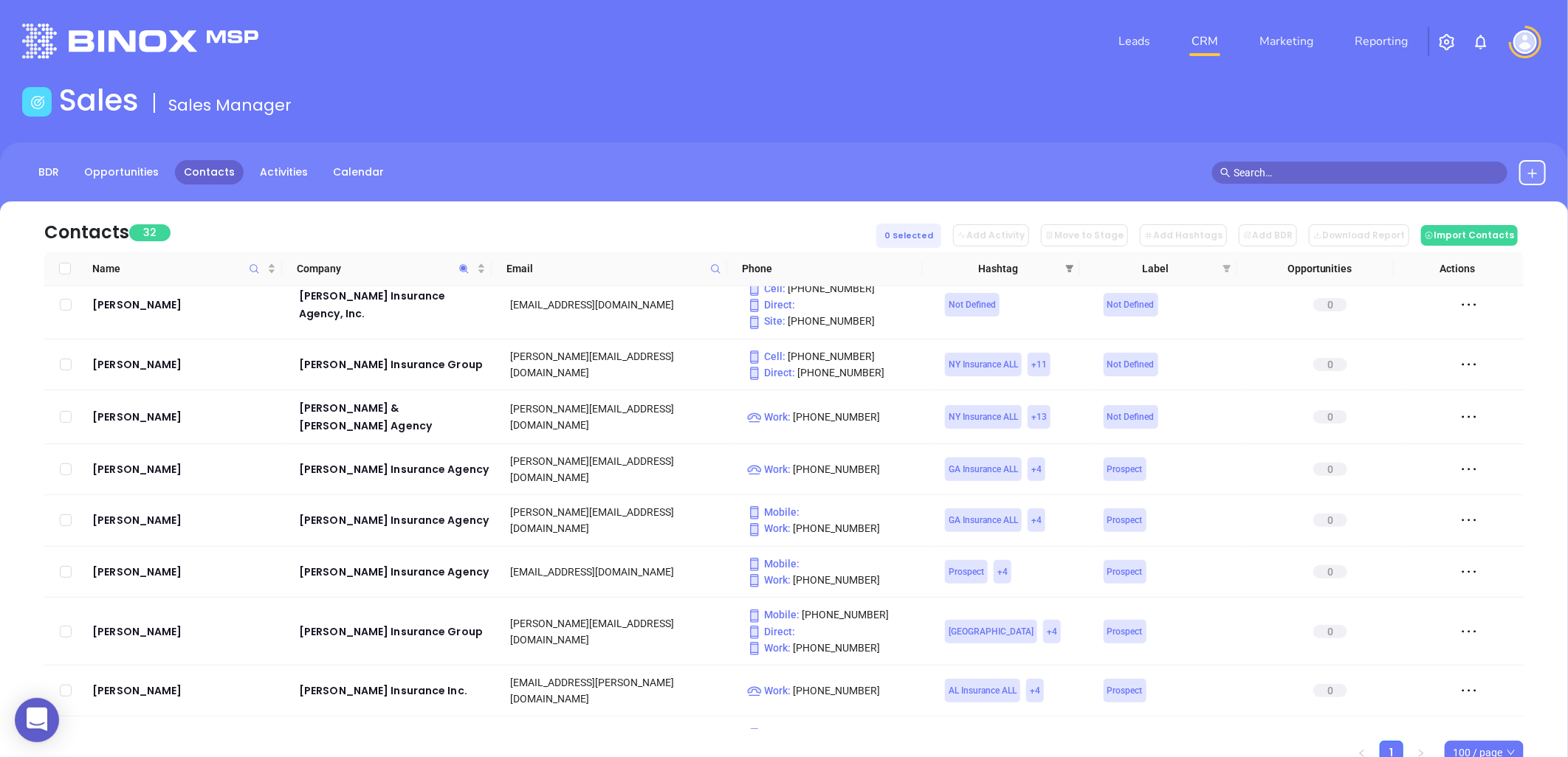
click at [1062, 261] on span at bounding box center [1069, 269] width 15 height 22
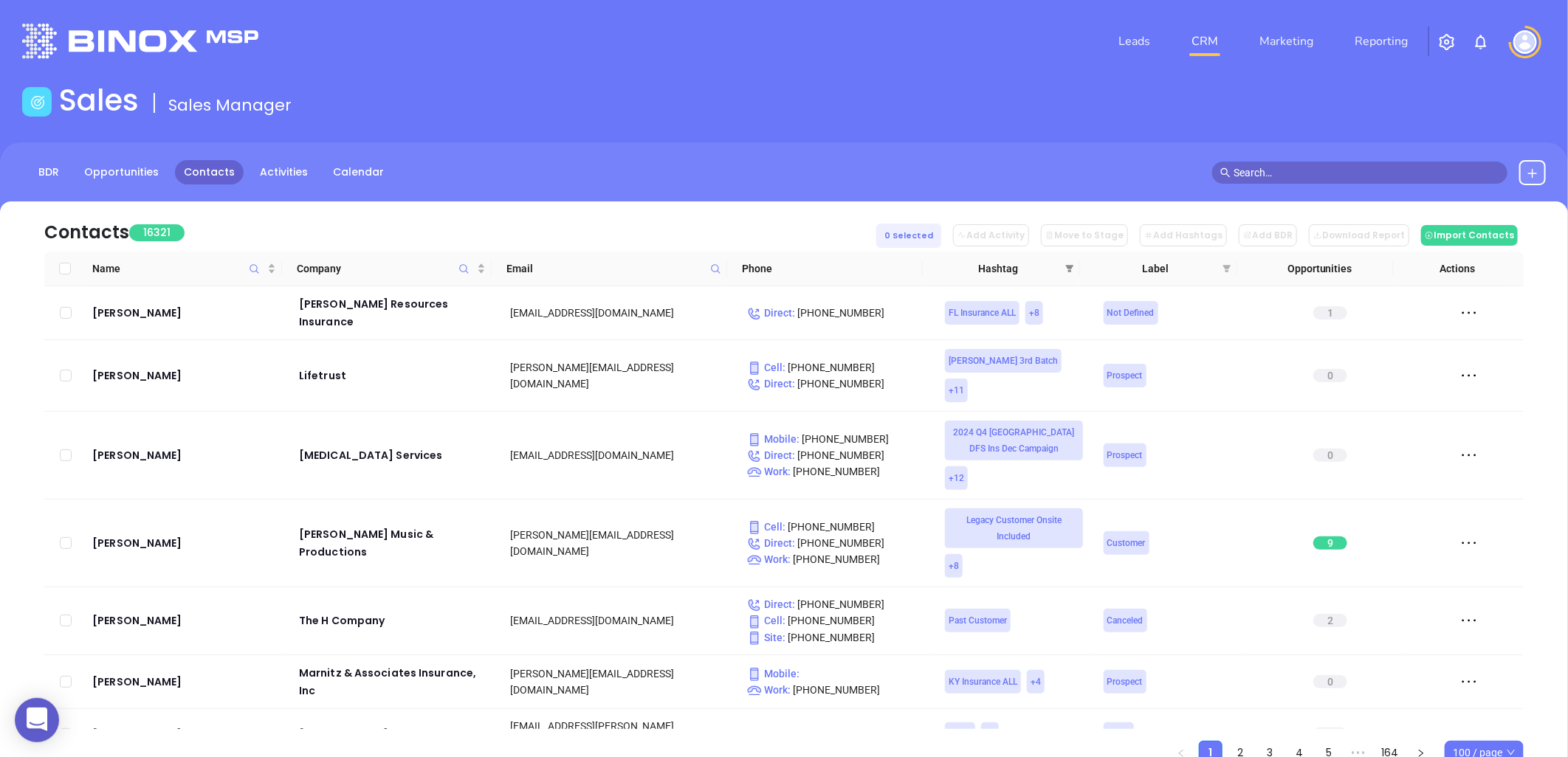
click at [1065, 261] on span at bounding box center [1069, 269] width 15 height 22
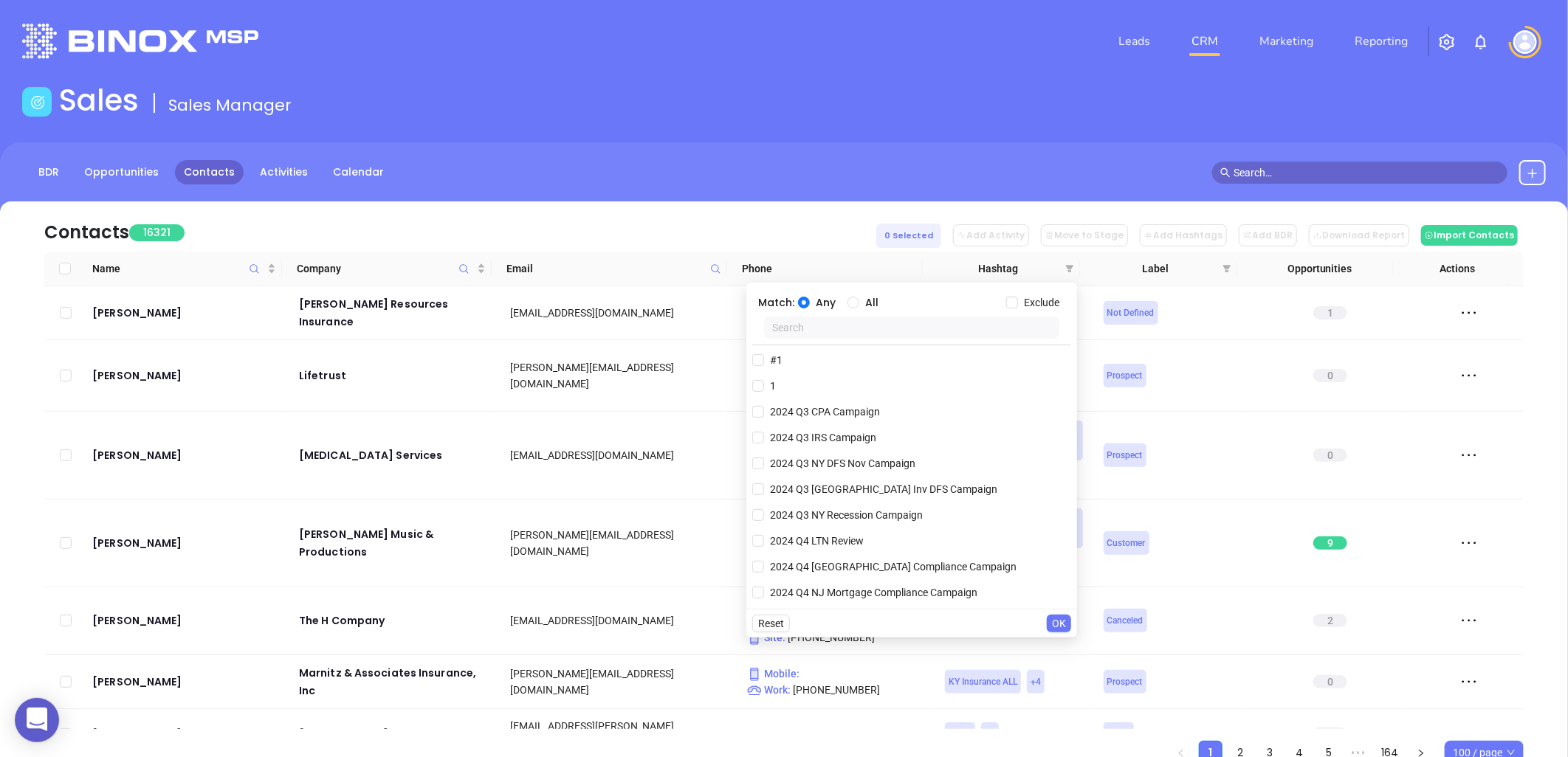
drag, startPoint x: 1067, startPoint y: 268, endPoint x: 962, endPoint y: 315, distance: 115.0
click at [1068, 268] on icon "filter" at bounding box center [1069, 268] width 8 height 8
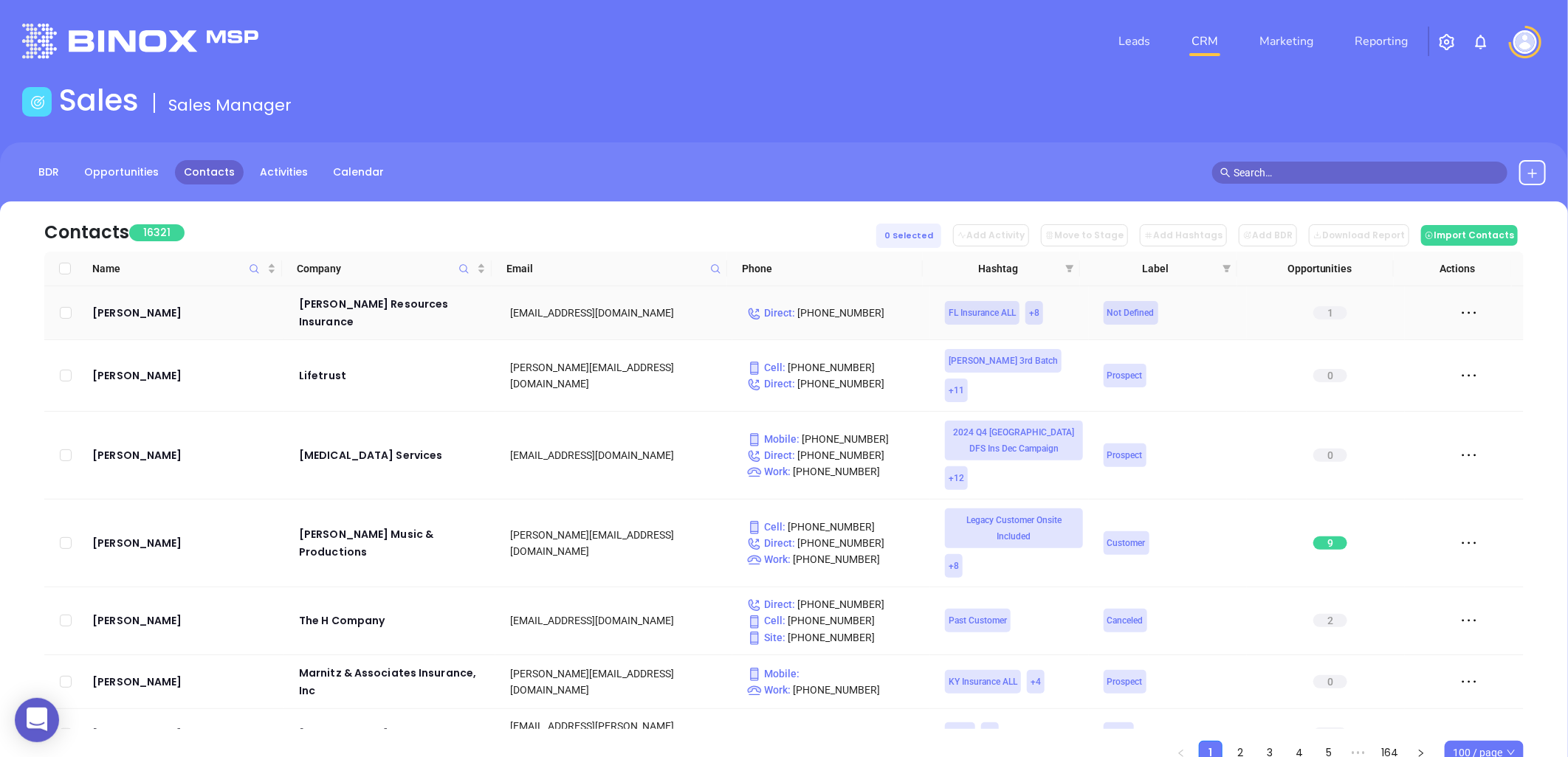
click at [947, 325] on td "FL Insurance ALL + 8" at bounding box center [1009, 313] width 158 height 54
click at [1070, 270] on icon "filter" at bounding box center [1069, 269] width 9 height 9
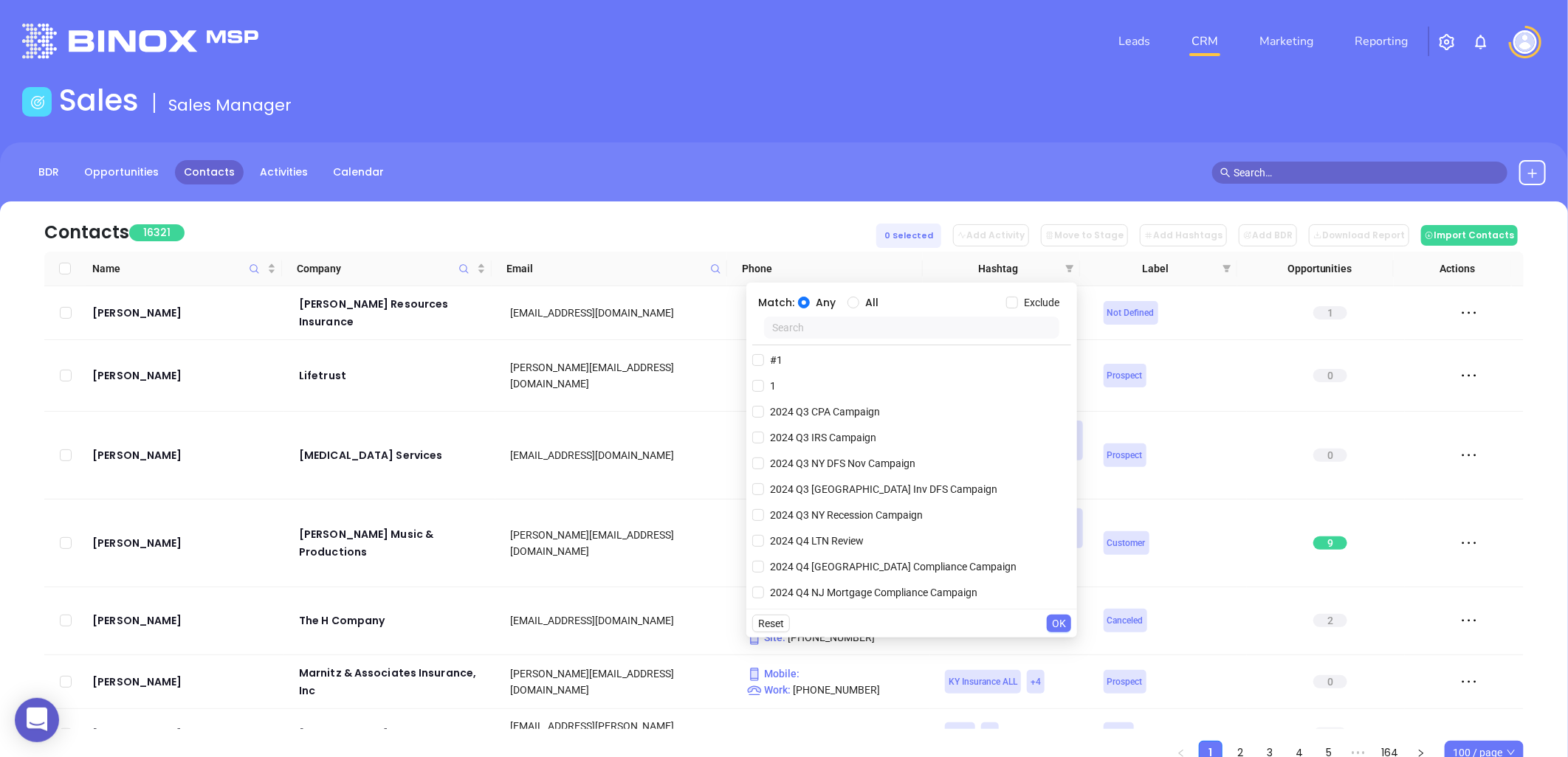
click at [905, 328] on input "text" at bounding box center [911, 328] width 295 height 22
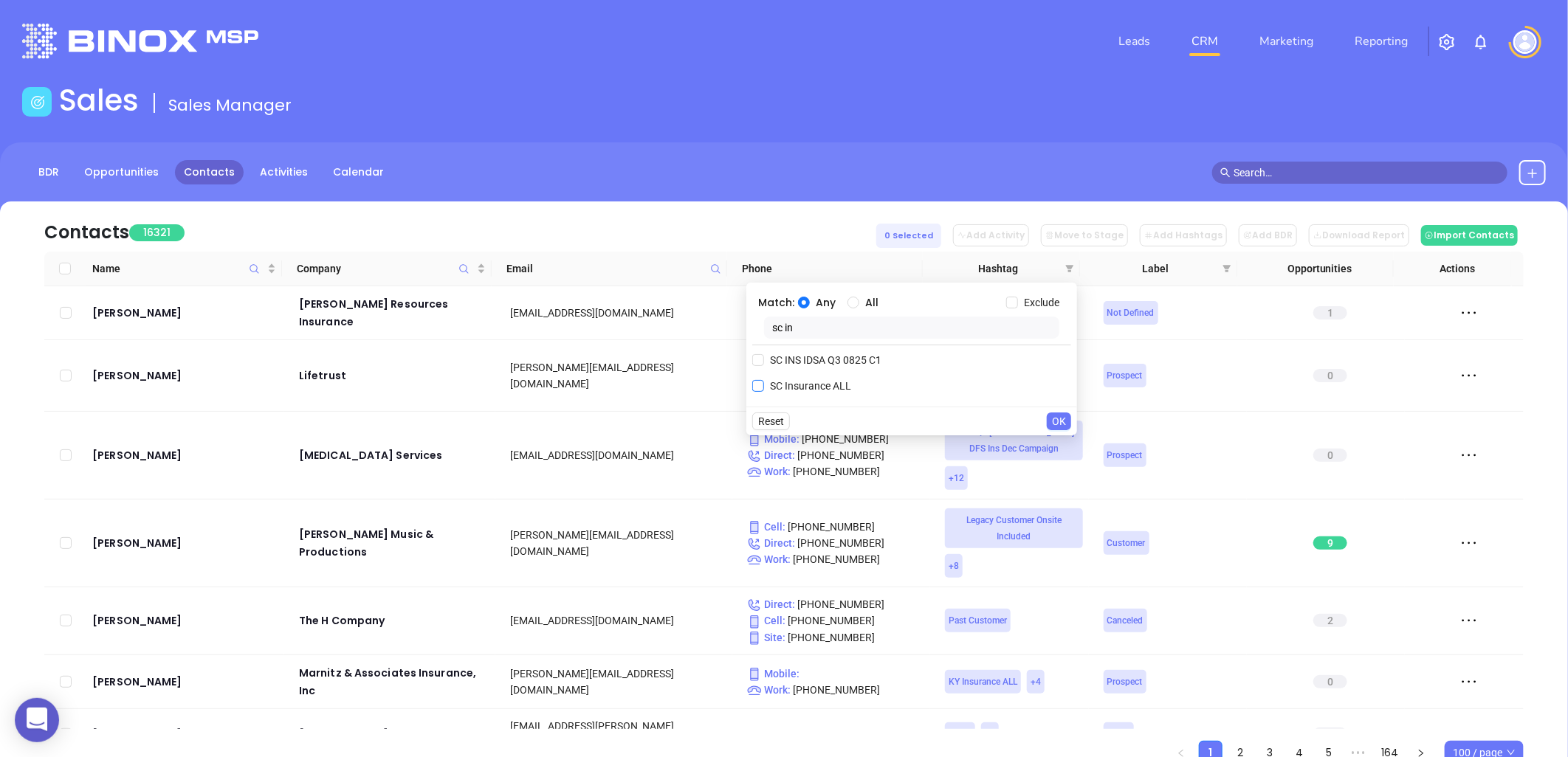
type input "sc in"
click at [828, 384] on span "SC Insurance ALL" at bounding box center [810, 385] width 93 height 16
click at [764, 384] on input "SC Insurance ALL" at bounding box center [758, 386] width 12 height 12
checkbox input "true"
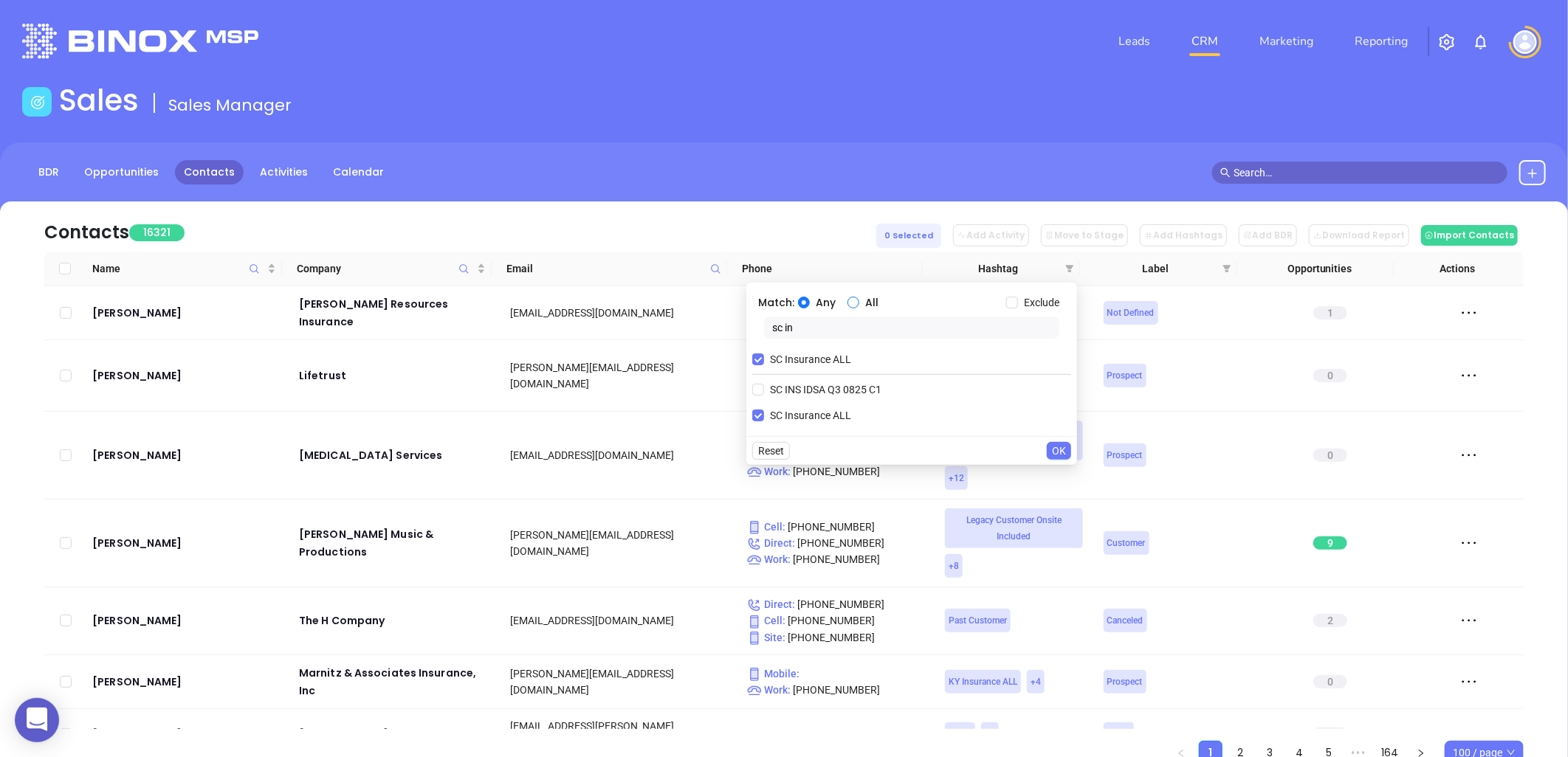
click at [853, 303] on input "All" at bounding box center [853, 303] width 12 height 12
radio input "true"
drag, startPoint x: 814, startPoint y: 328, endPoint x: 734, endPoint y: 310, distance: 82.0
click at [734, 310] on body "0 Leads CRM Marketing Reporting Financial Leads Leads Sales Sales Manager BDR O…" at bounding box center [784, 378] width 1568 height 757
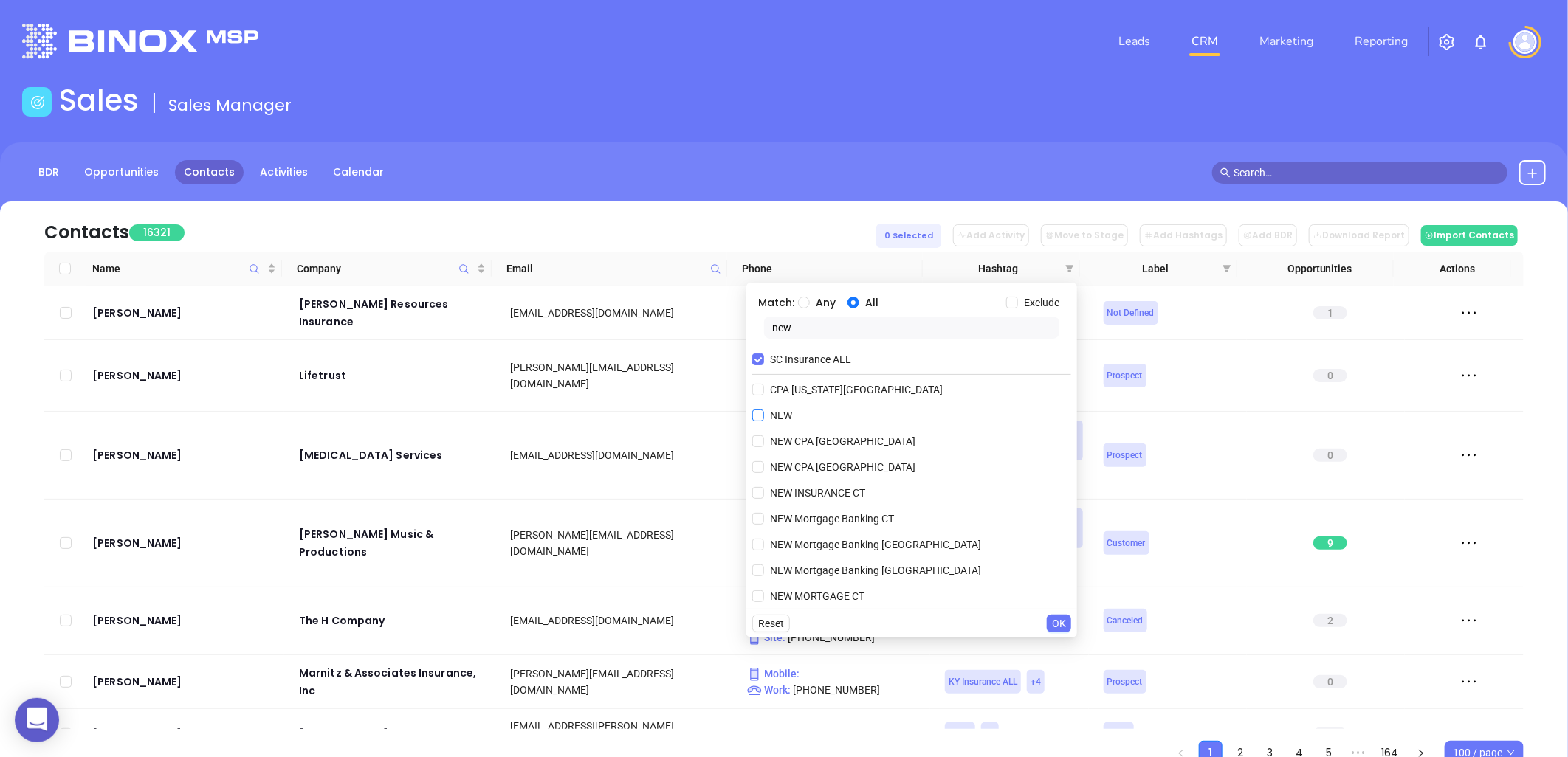
type input "new"
click at [786, 416] on span "NEW" at bounding box center [780, 416] width 34 height 16
click at [764, 416] on input "NEW" at bounding box center [758, 416] width 12 height 12
click at [1066, 623] on button "OK" at bounding box center [1059, 623] width 24 height 18
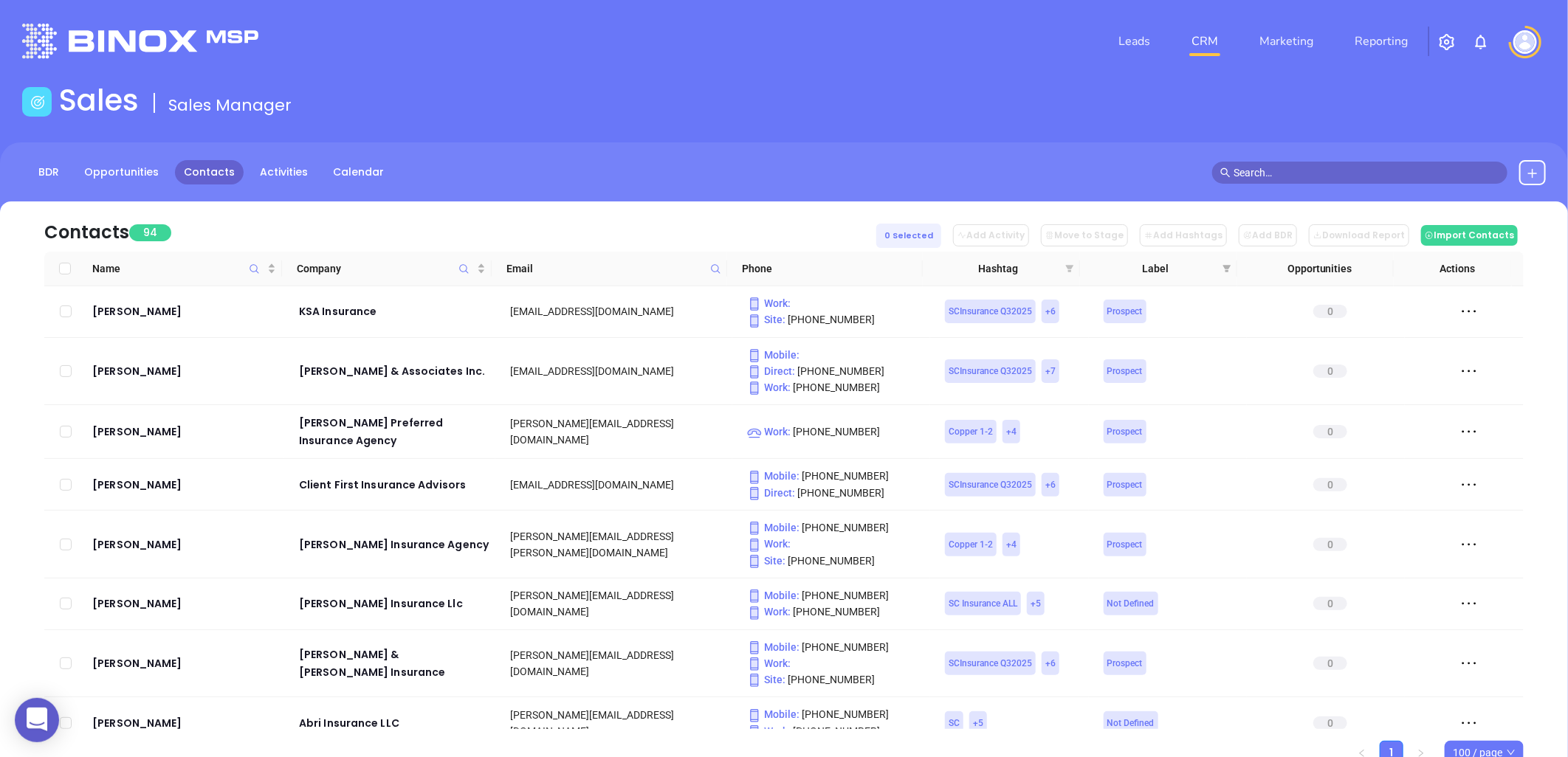
click at [1066, 266] on icon "filter" at bounding box center [1069, 268] width 8 height 8
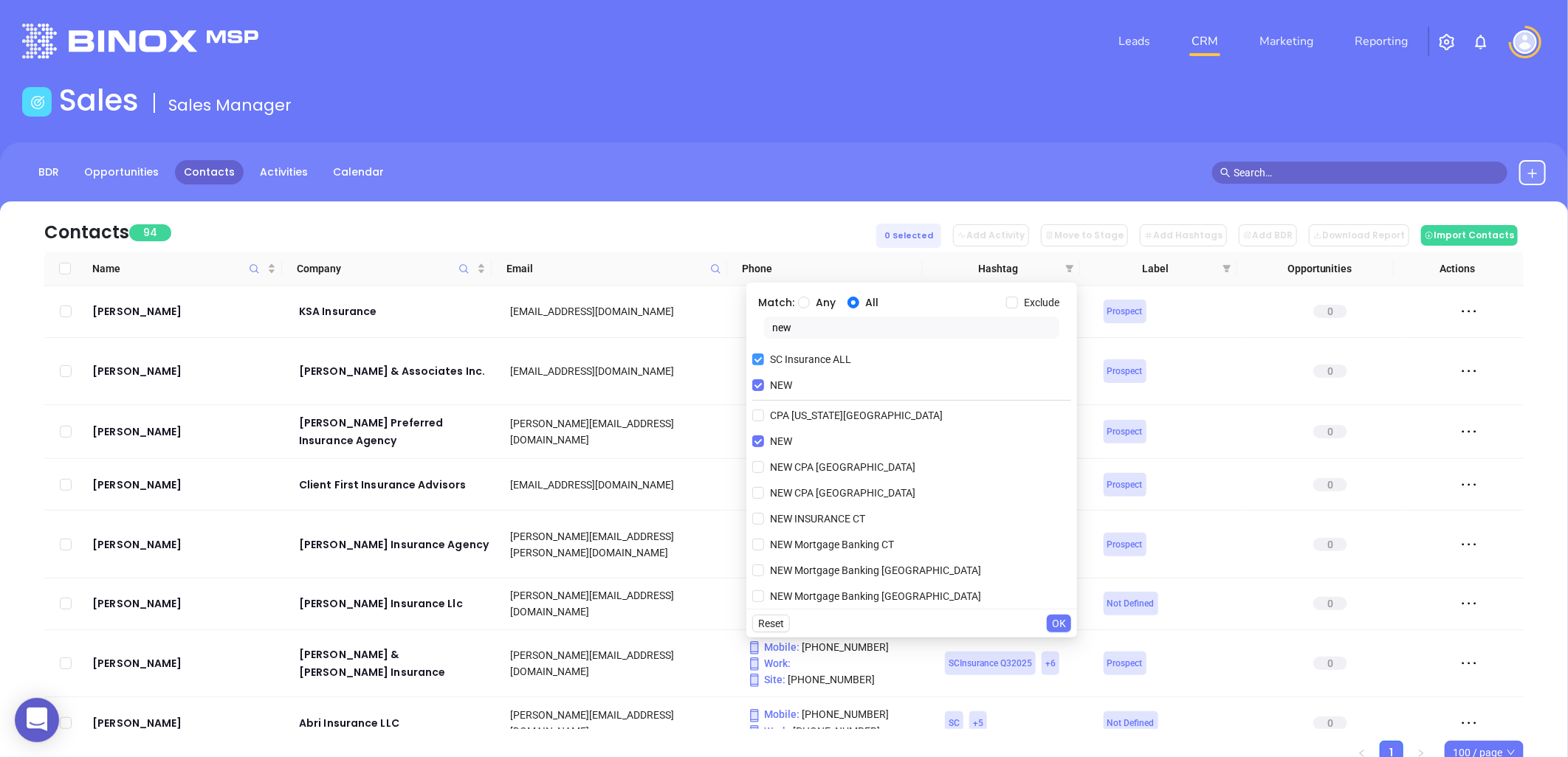
drag, startPoint x: 755, startPoint y: 379, endPoint x: 792, endPoint y: 351, distance: 46.4
click at [756, 379] on input "NEW" at bounding box center [758, 385] width 12 height 12
checkbox input "false"
click at [795, 326] on input "new" at bounding box center [911, 328] width 295 height 22
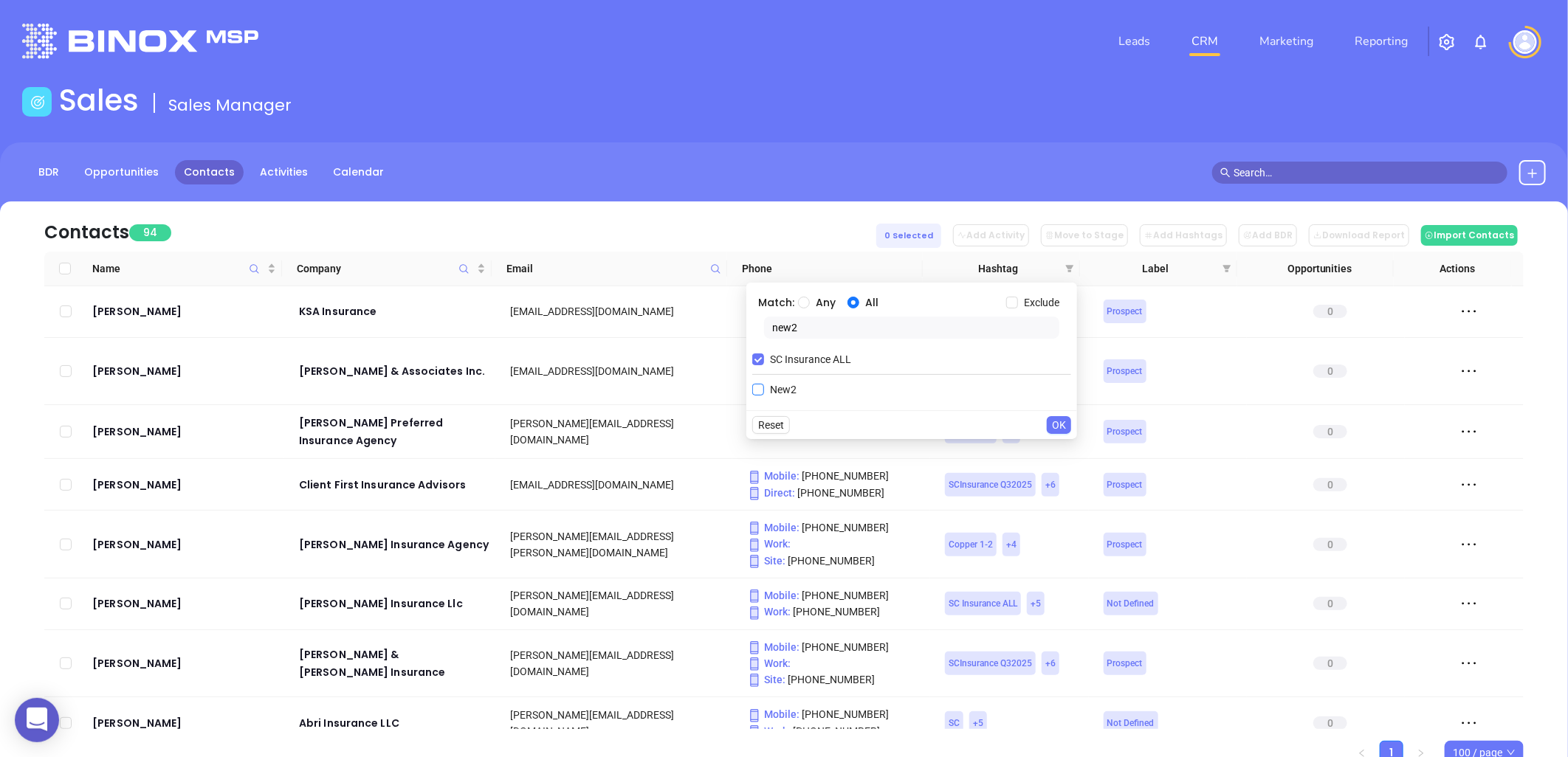
type input "new2"
click at [792, 395] on span "New2" at bounding box center [783, 390] width 39 height 16
click at [764, 395] on input "New2" at bounding box center [758, 390] width 12 height 12
checkbox input "true"
click at [1060, 450] on span "OK" at bounding box center [1059, 451] width 14 height 16
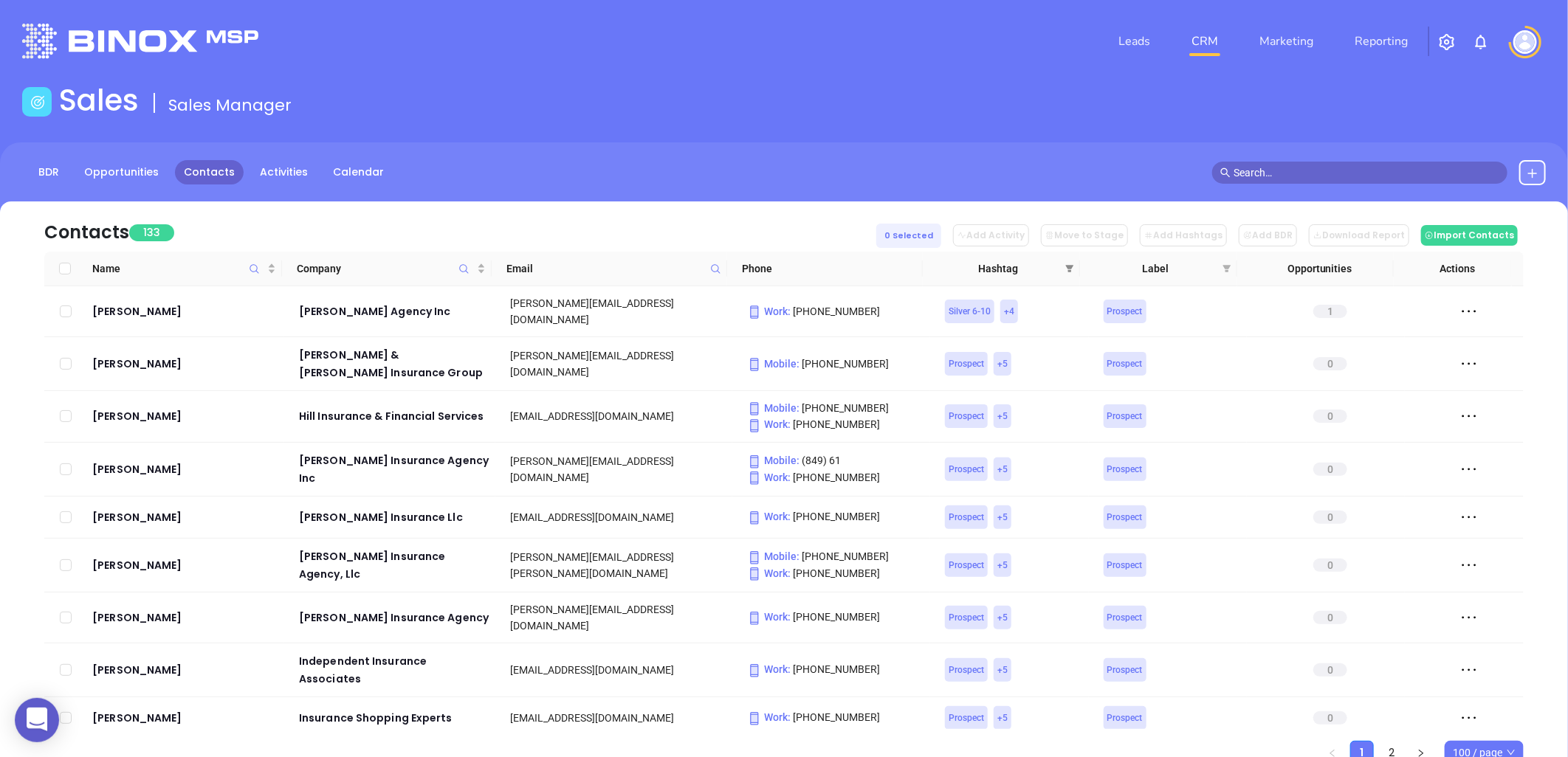
click at [1067, 265] on icon "filter" at bounding box center [1069, 269] width 9 height 9
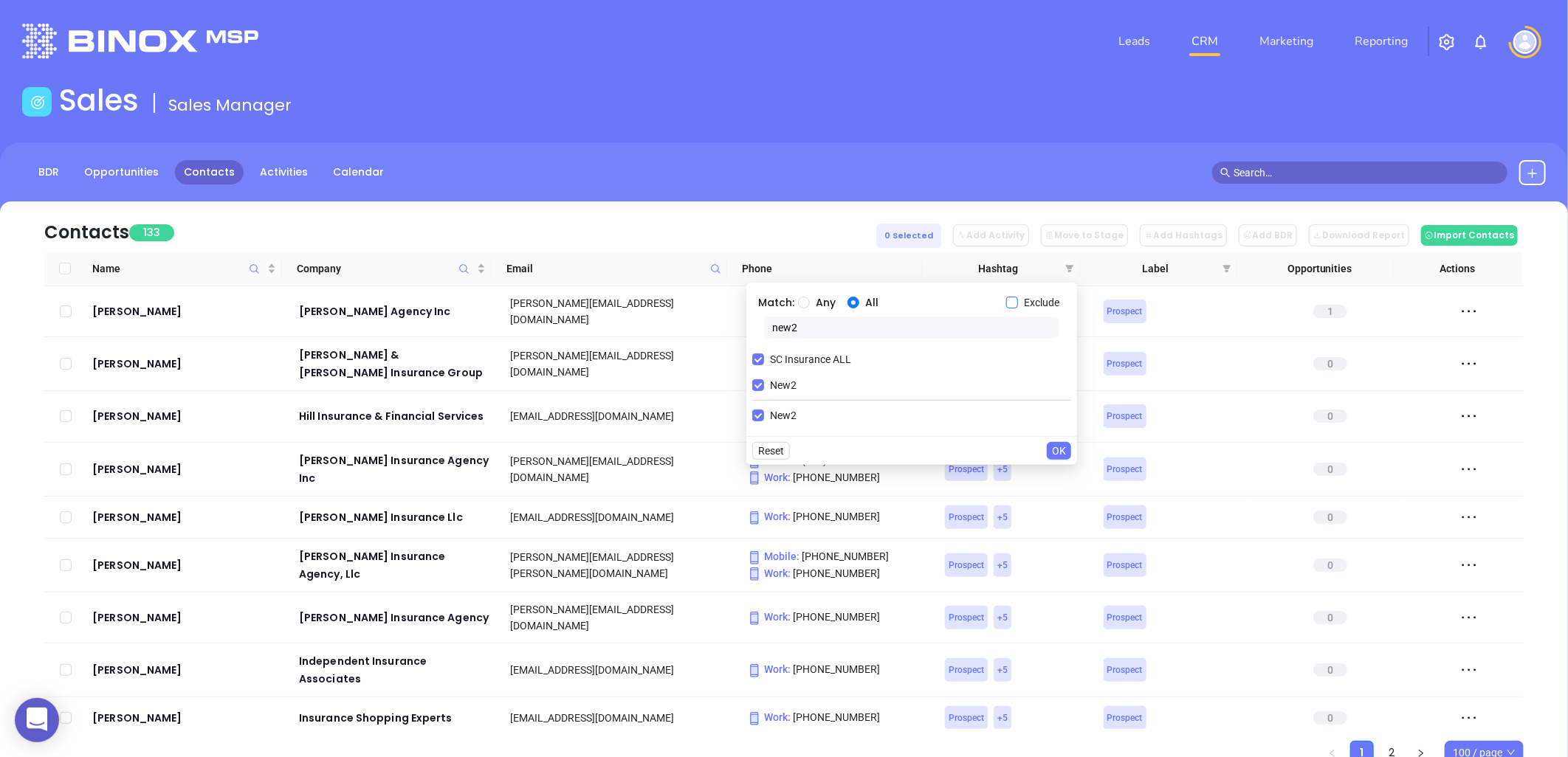
click at [1015, 297] on input "Exclude" at bounding box center [1012, 303] width 12 height 12
checkbox input "true"
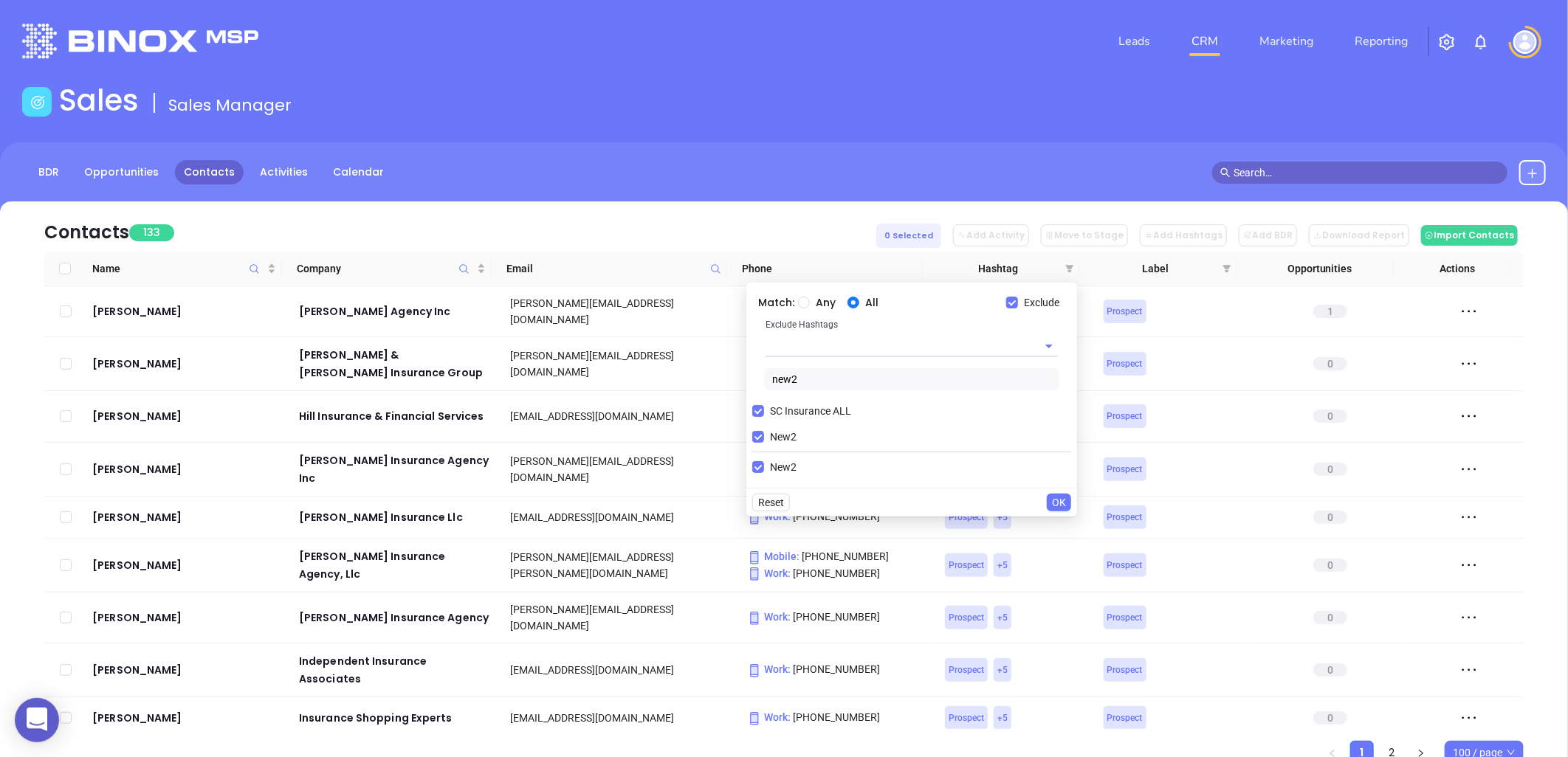
click at [844, 342] on input "text" at bounding box center [890, 346] width 251 height 22
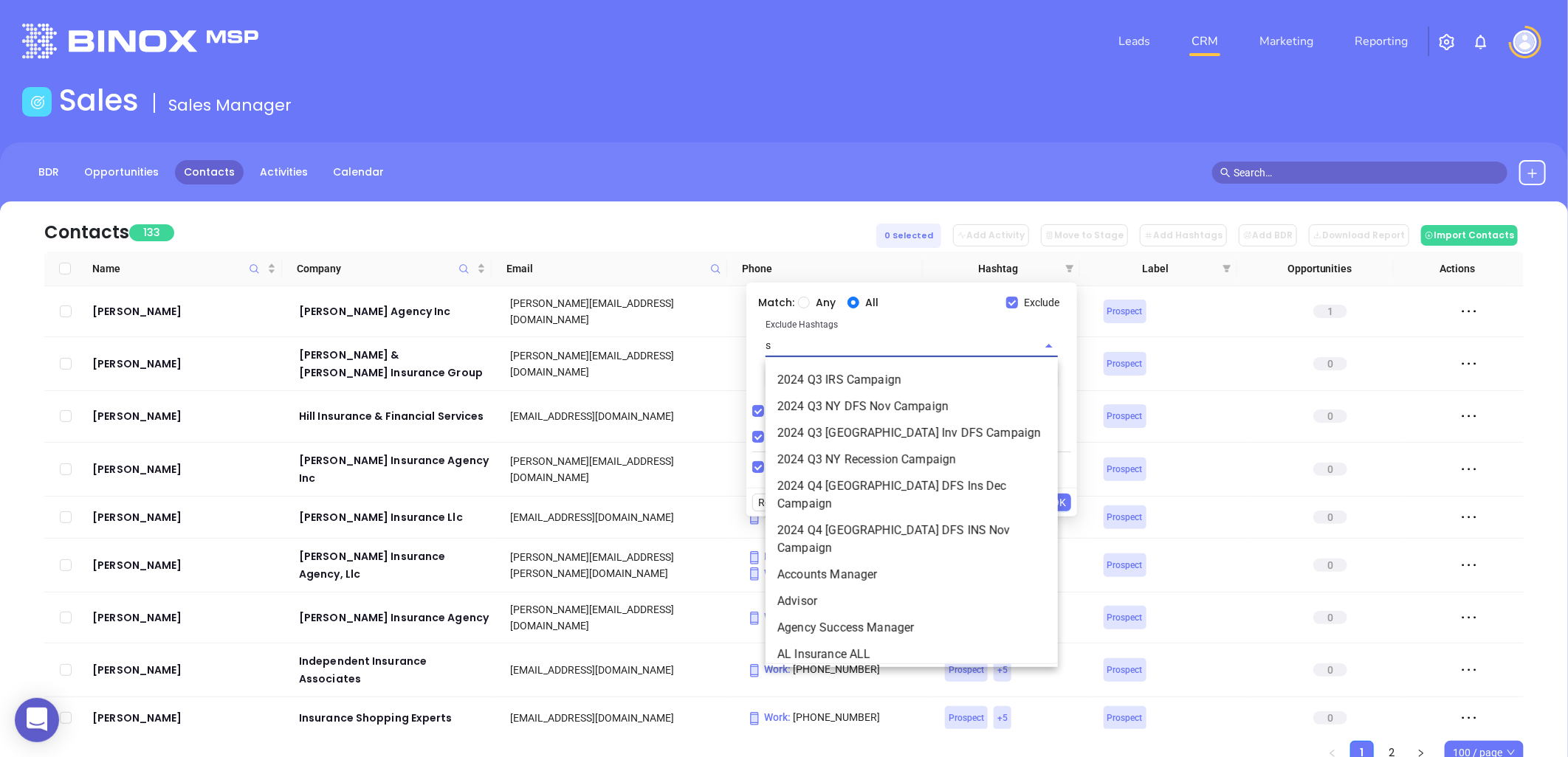
type input "sc"
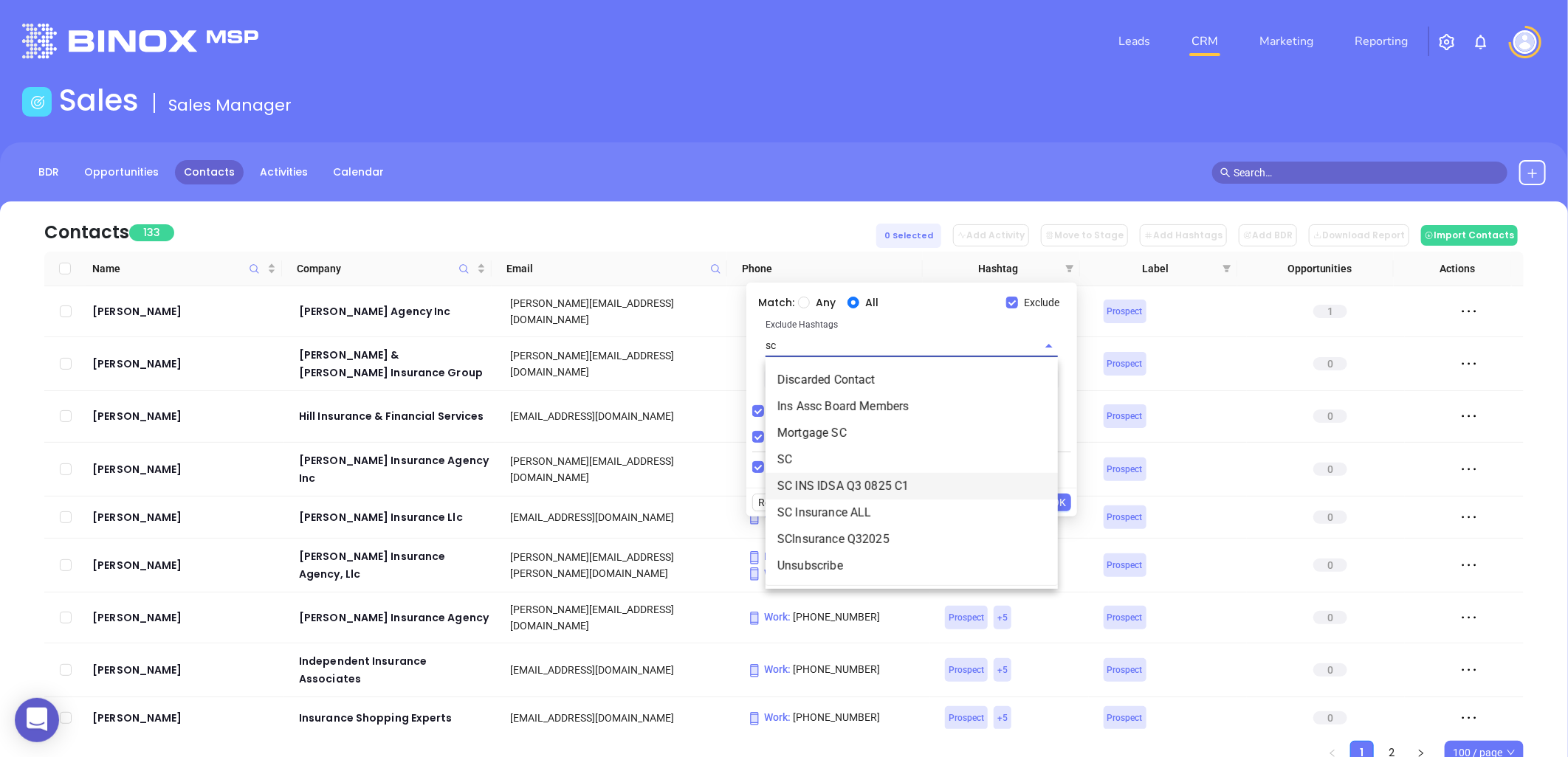
click at [911, 482] on li "SC INS IDSA Q3 0825 C1" at bounding box center [911, 486] width 292 height 27
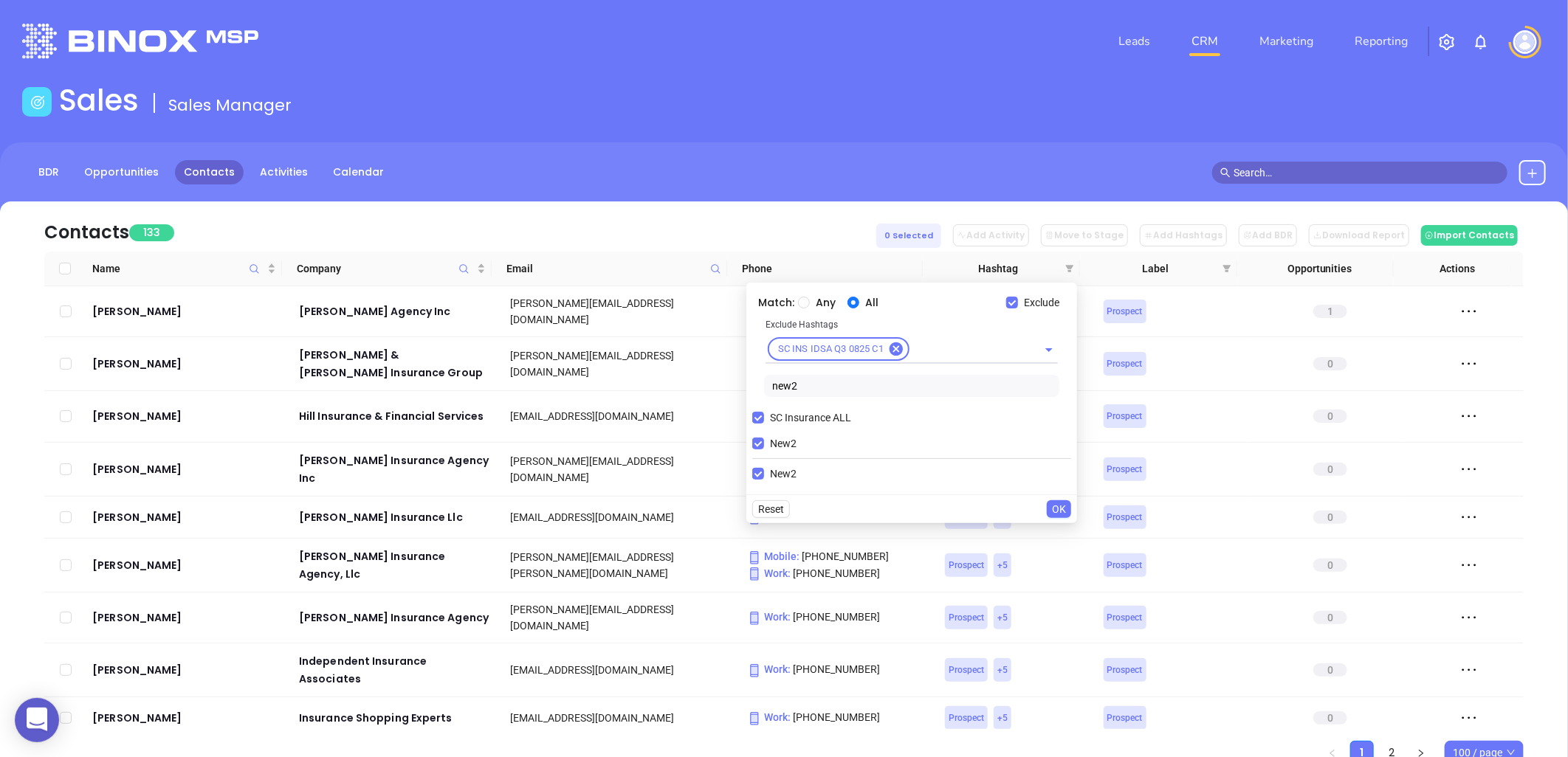
click at [1063, 510] on span "OK" at bounding box center [1059, 509] width 14 height 16
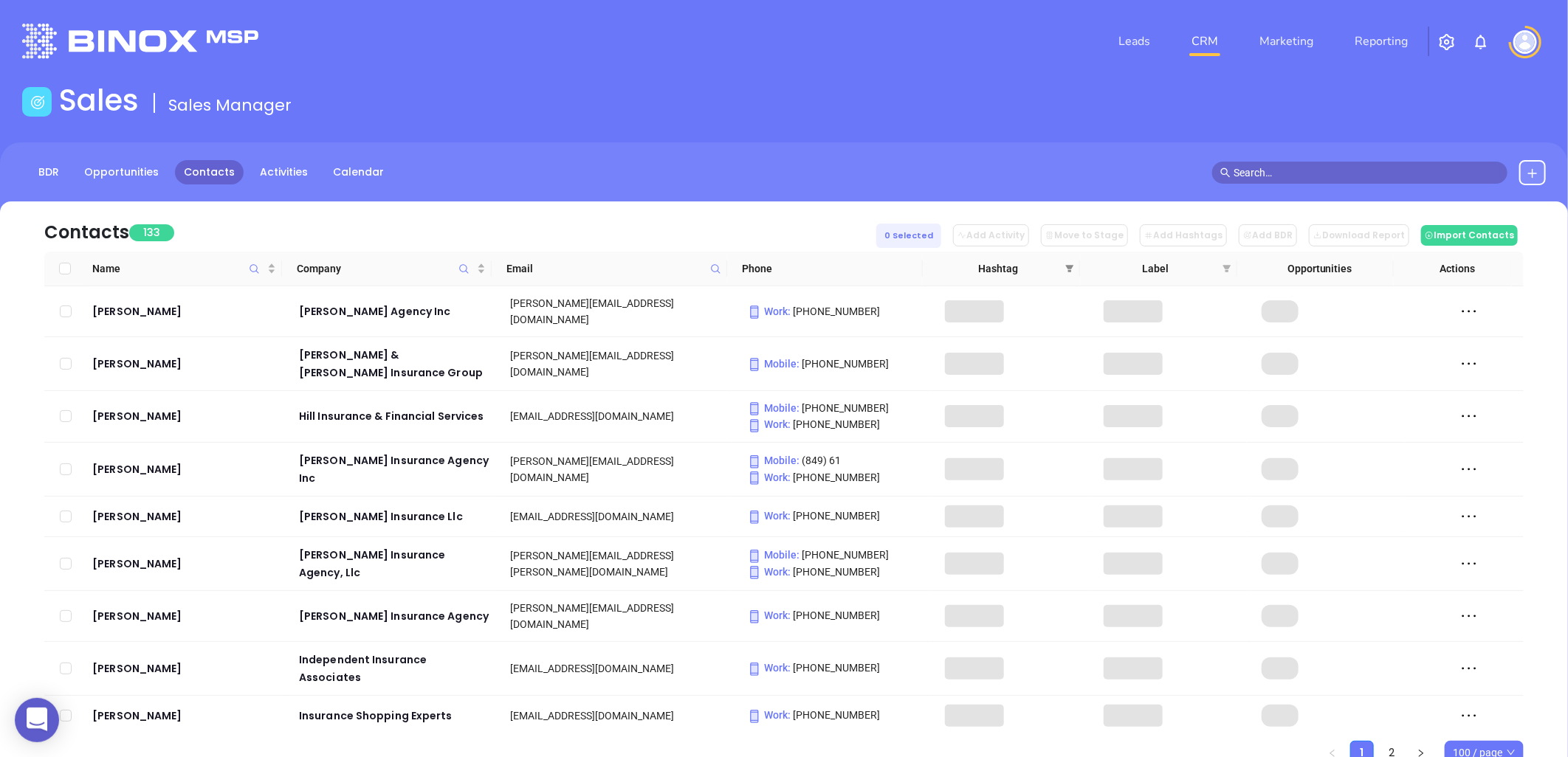
click at [1066, 268] on icon "filter" at bounding box center [1069, 269] width 9 height 9
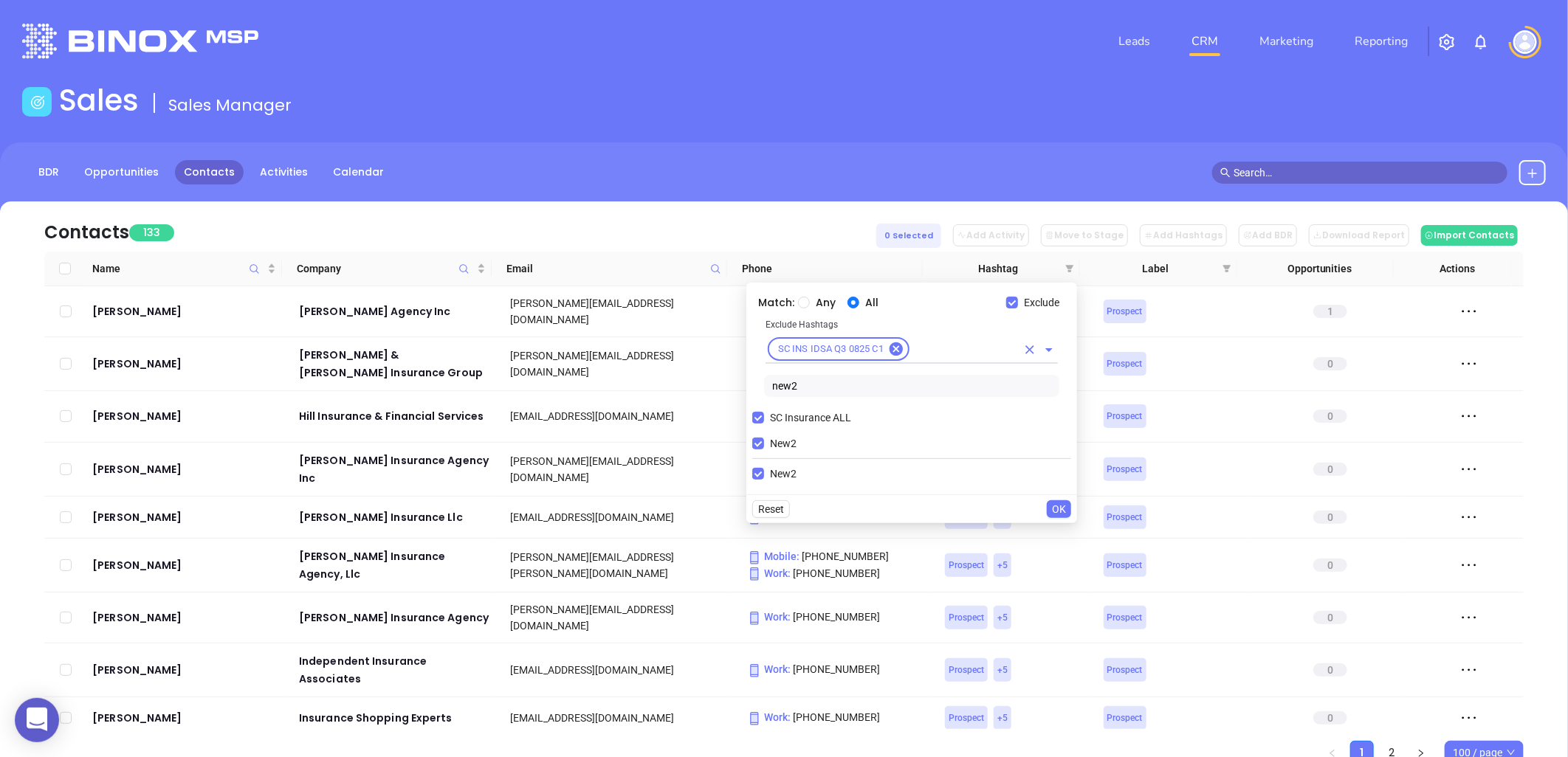
click at [952, 344] on input "text" at bounding box center [964, 349] width 105 height 18
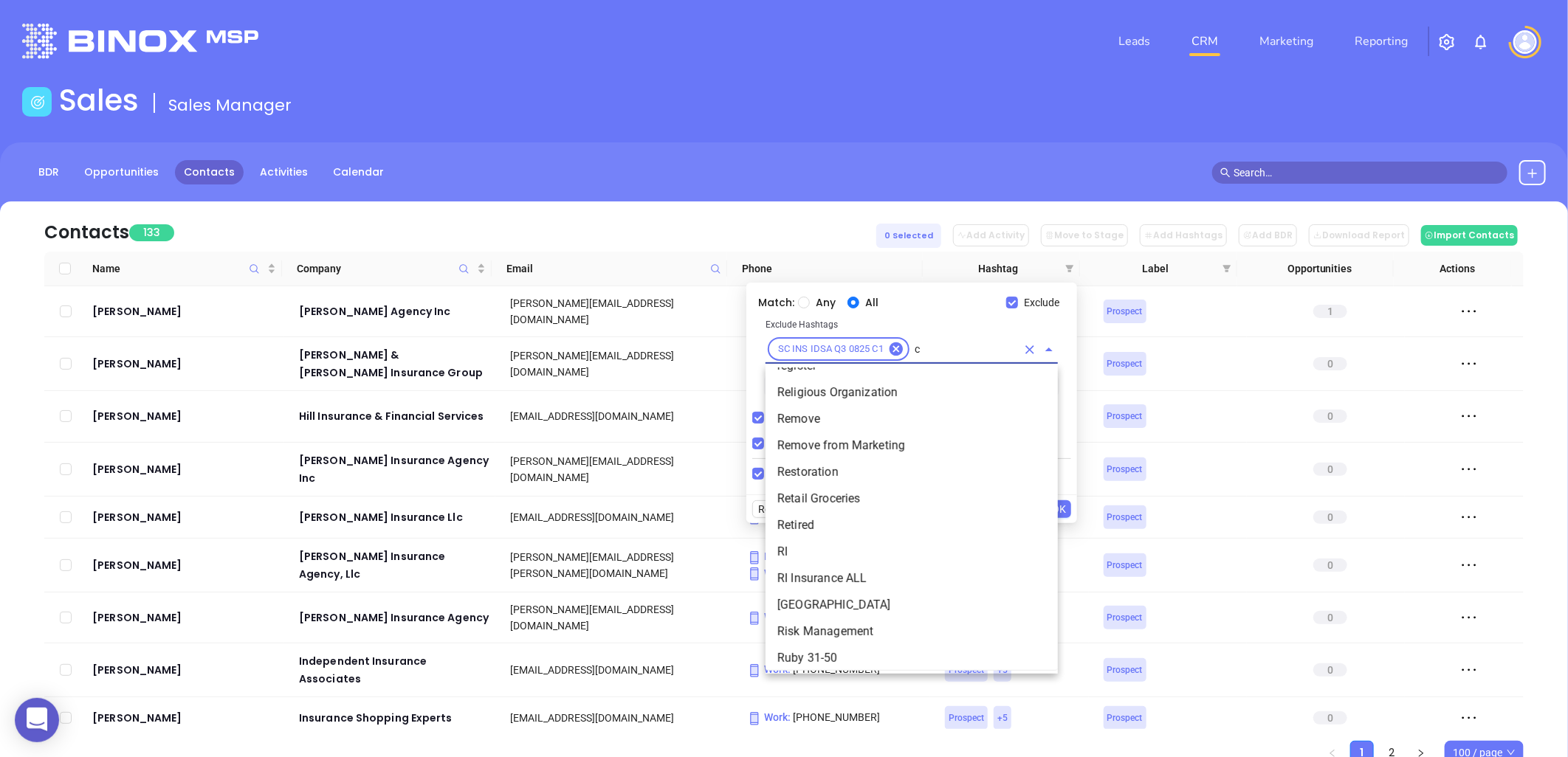
scroll to position [6146, 0]
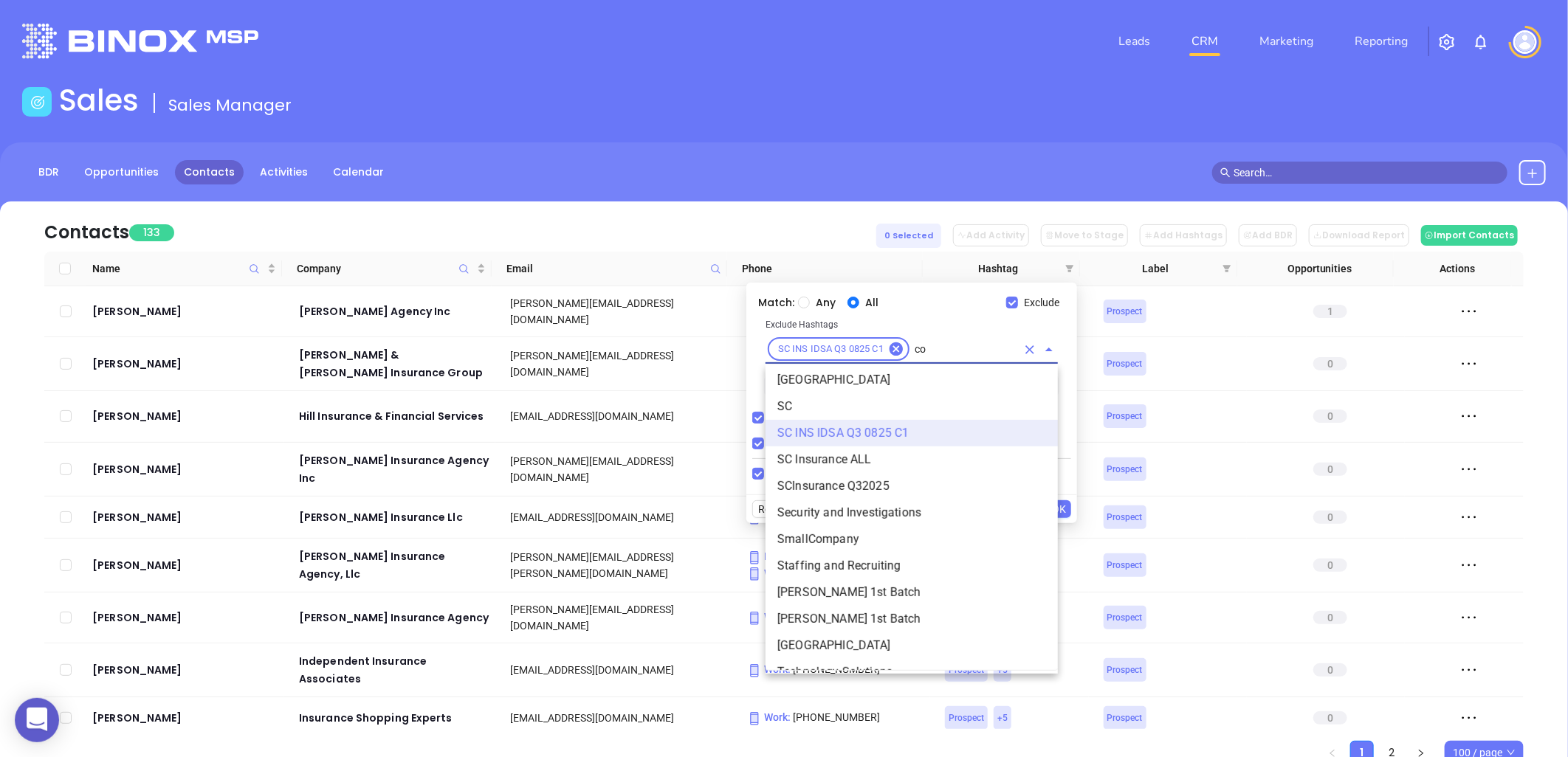
type input "cop"
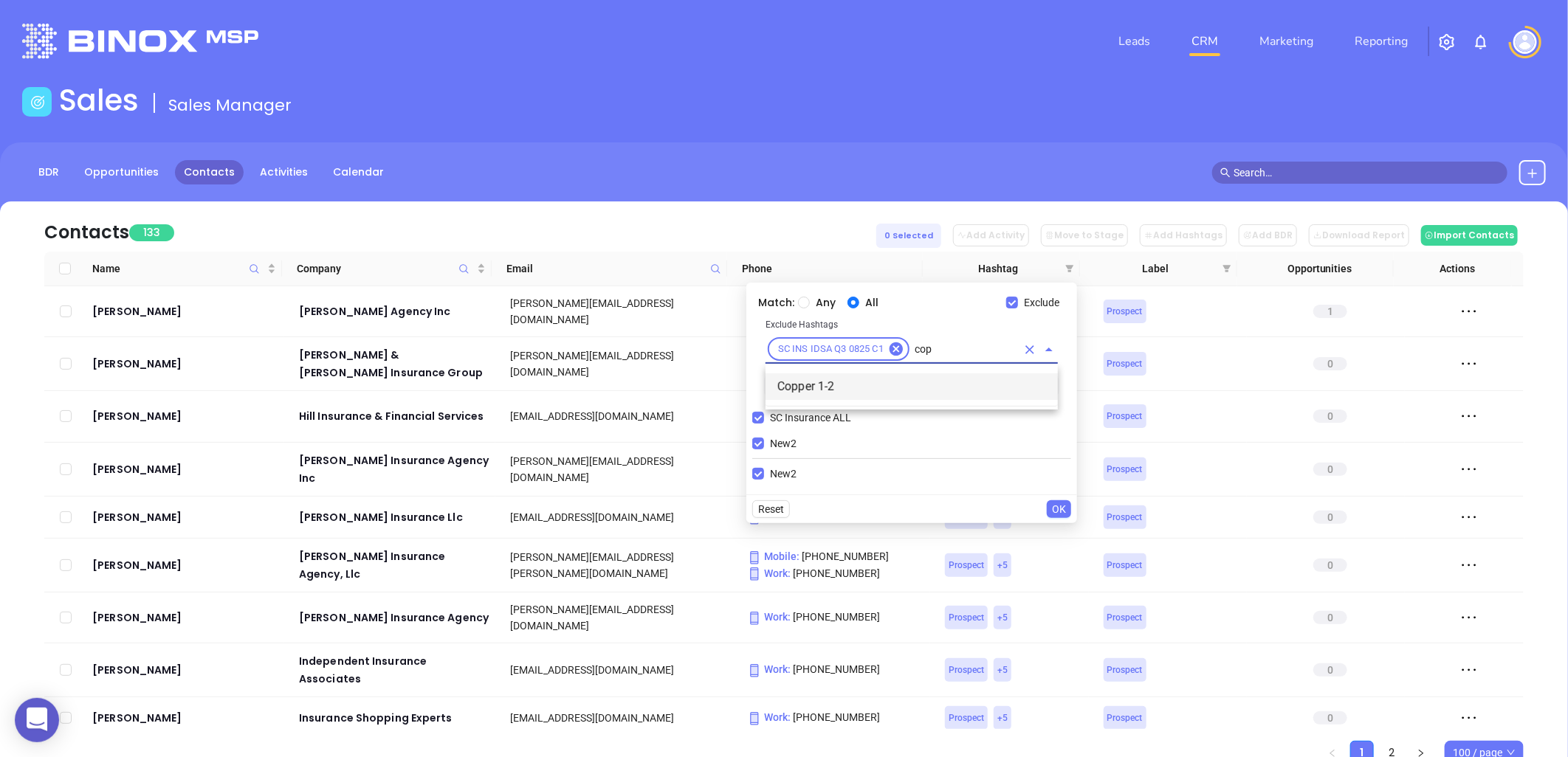
click at [865, 385] on li "Copper 1-2" at bounding box center [911, 386] width 292 height 27
click at [1042, 502] on div "Reset OK" at bounding box center [912, 509] width 331 height 28
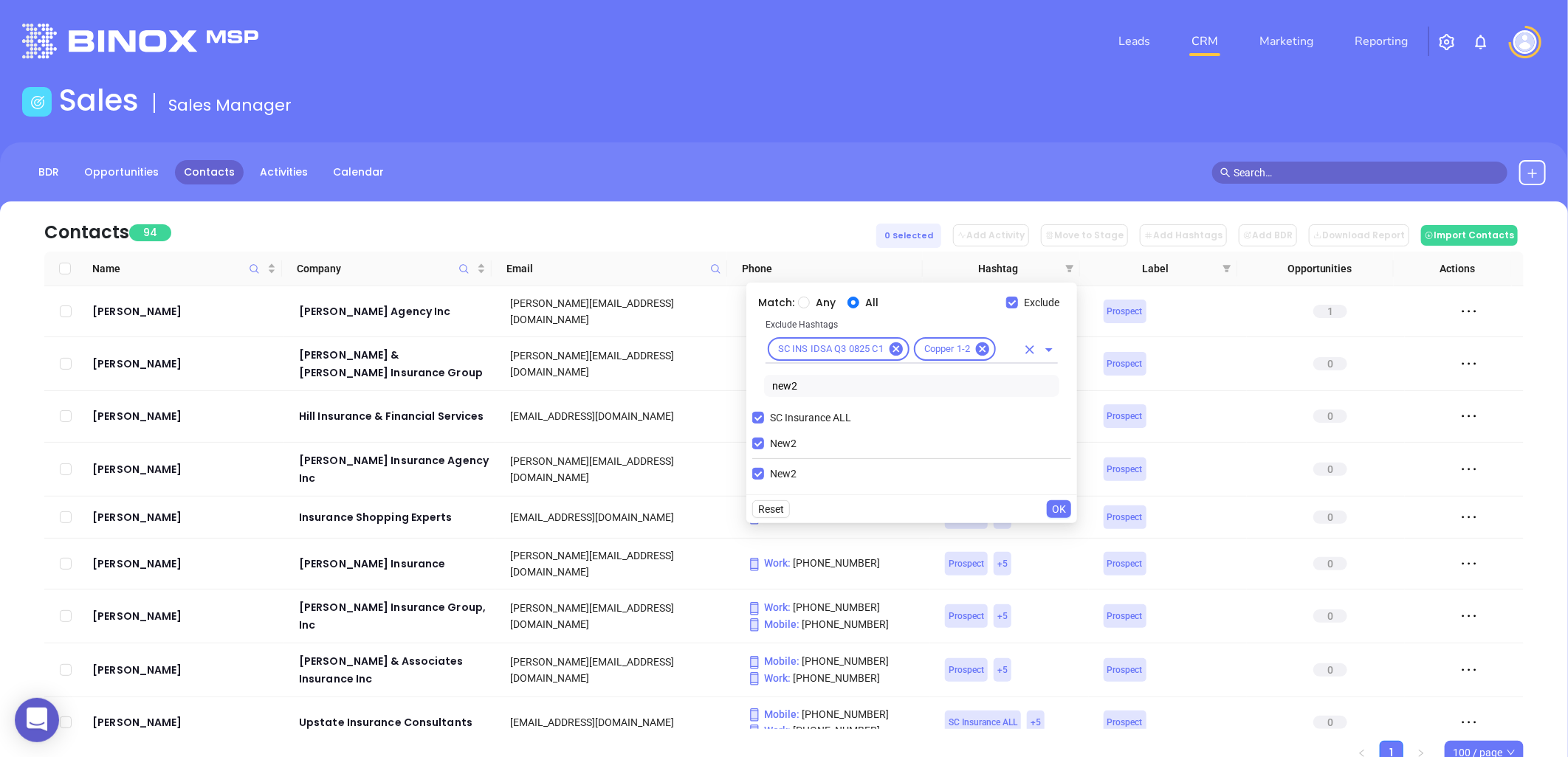
click at [1001, 346] on input "text" at bounding box center [1007, 349] width 18 height 18
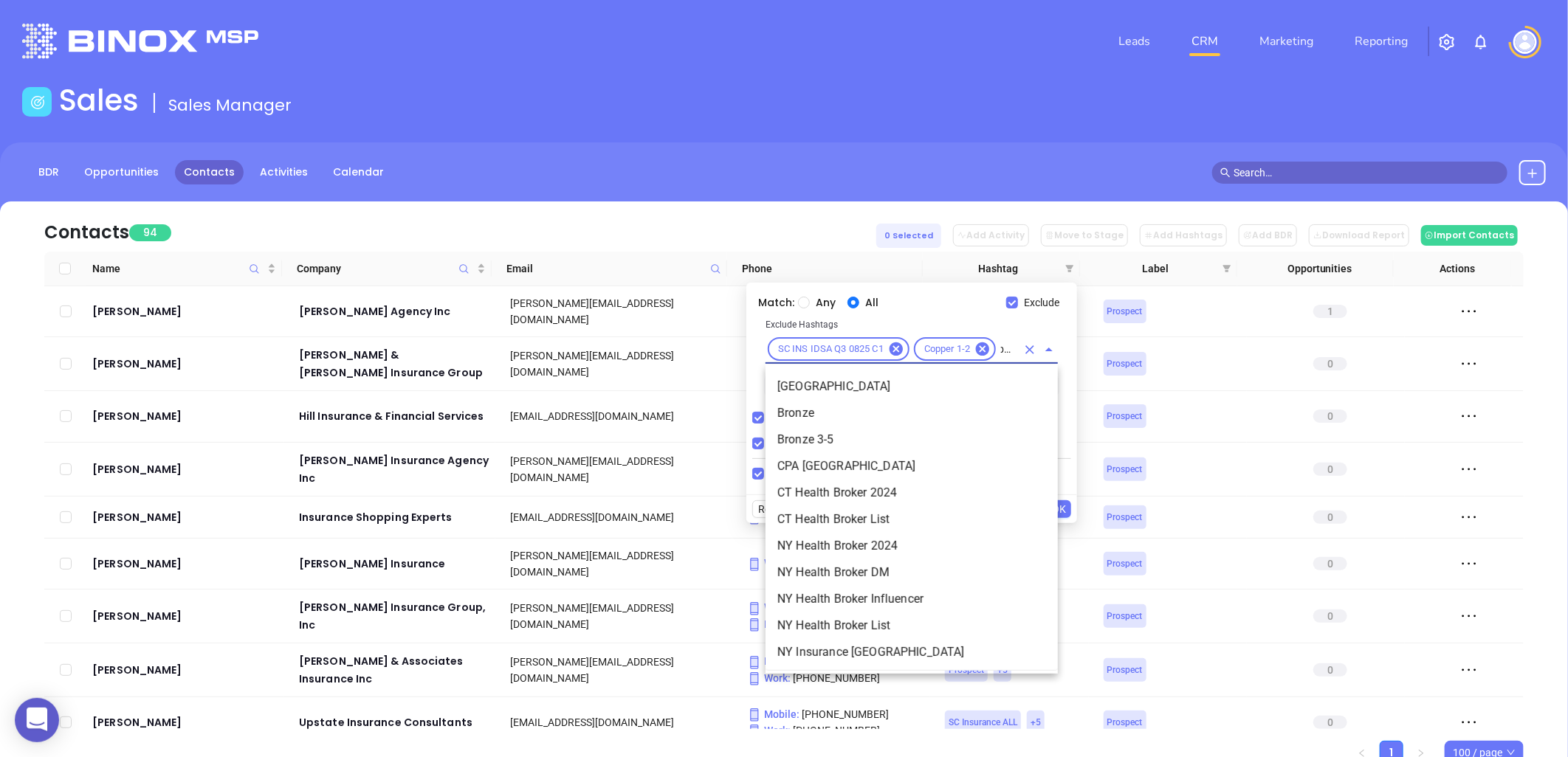
type input "bron"
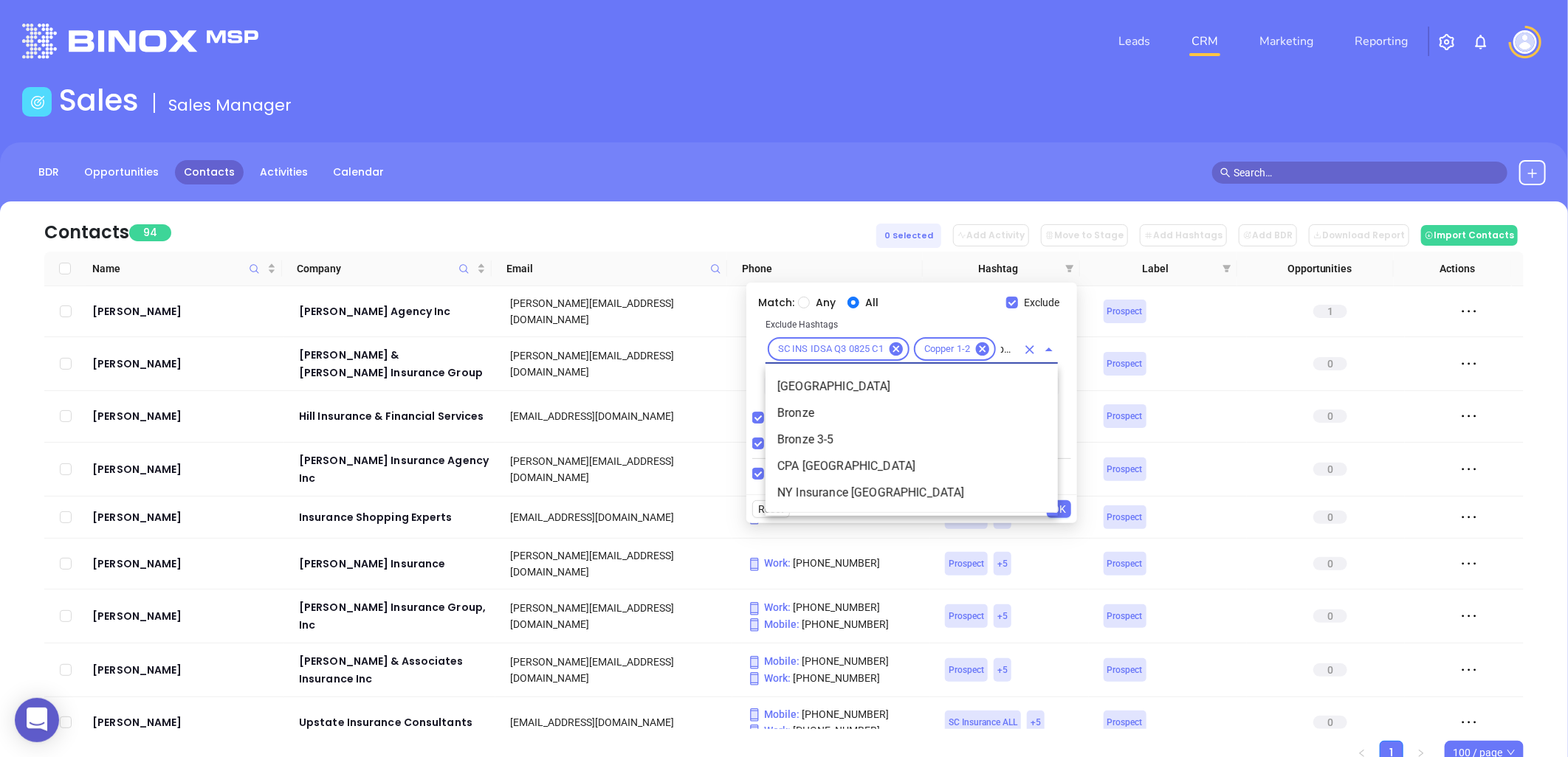
scroll to position [0, 9]
click at [842, 434] on li "Bronze 3-5" at bounding box center [911, 440] width 292 height 27
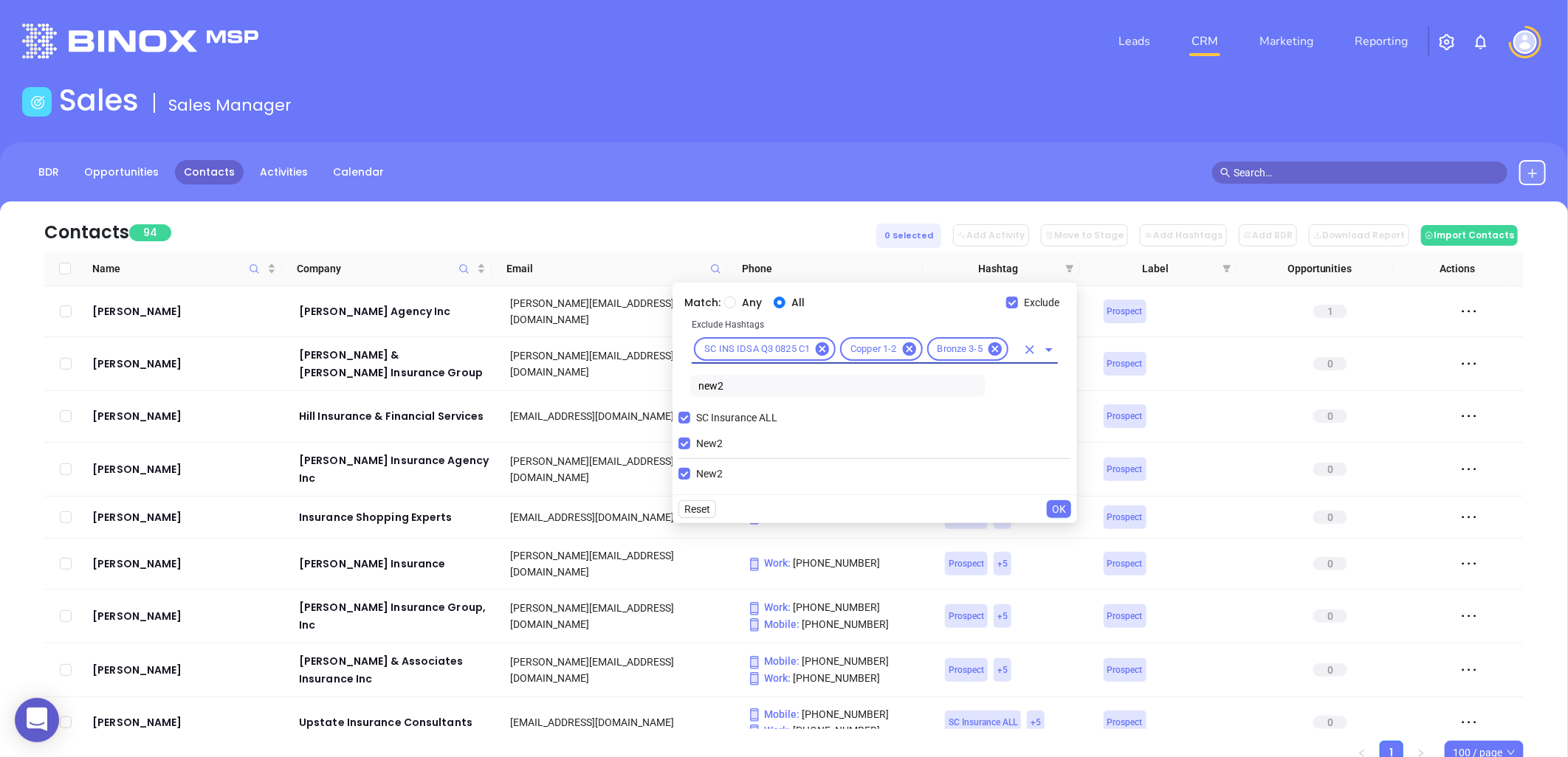
scroll to position [0, 0]
click at [1066, 503] on button "OK" at bounding box center [1059, 509] width 24 height 18
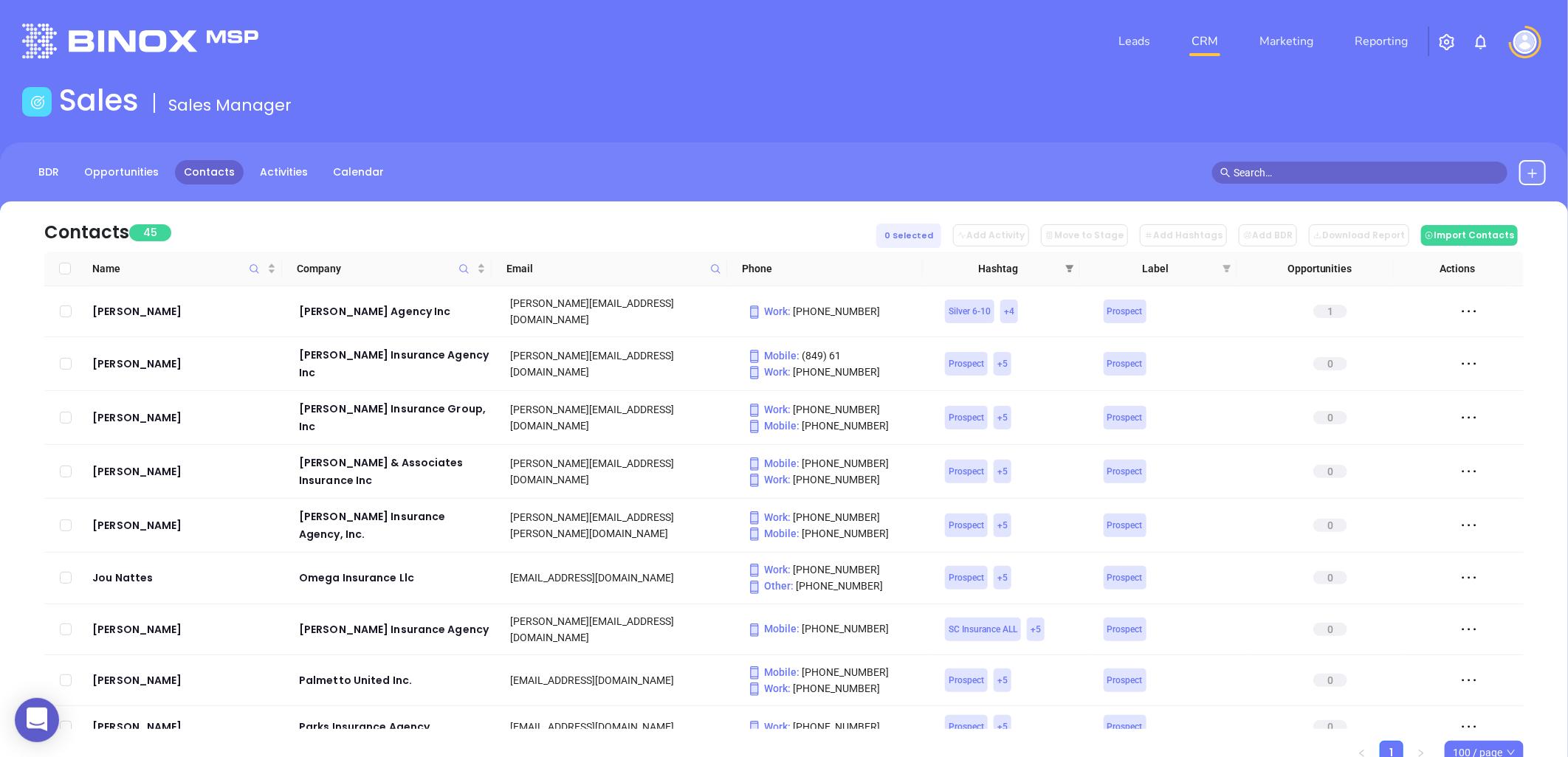
click at [1070, 260] on span at bounding box center [1069, 269] width 15 height 22
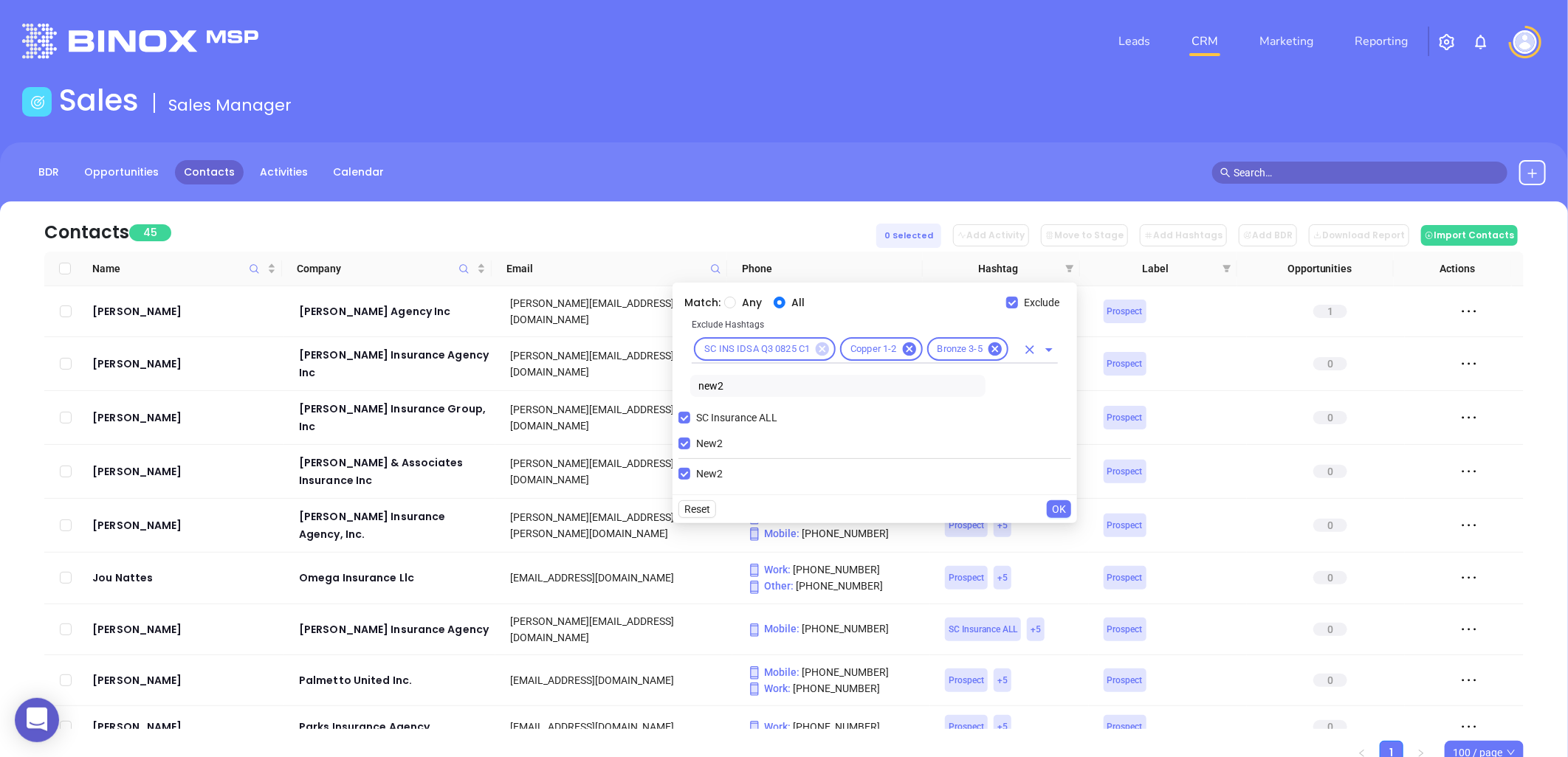
click at [827, 352] on icon at bounding box center [821, 348] width 13 height 13
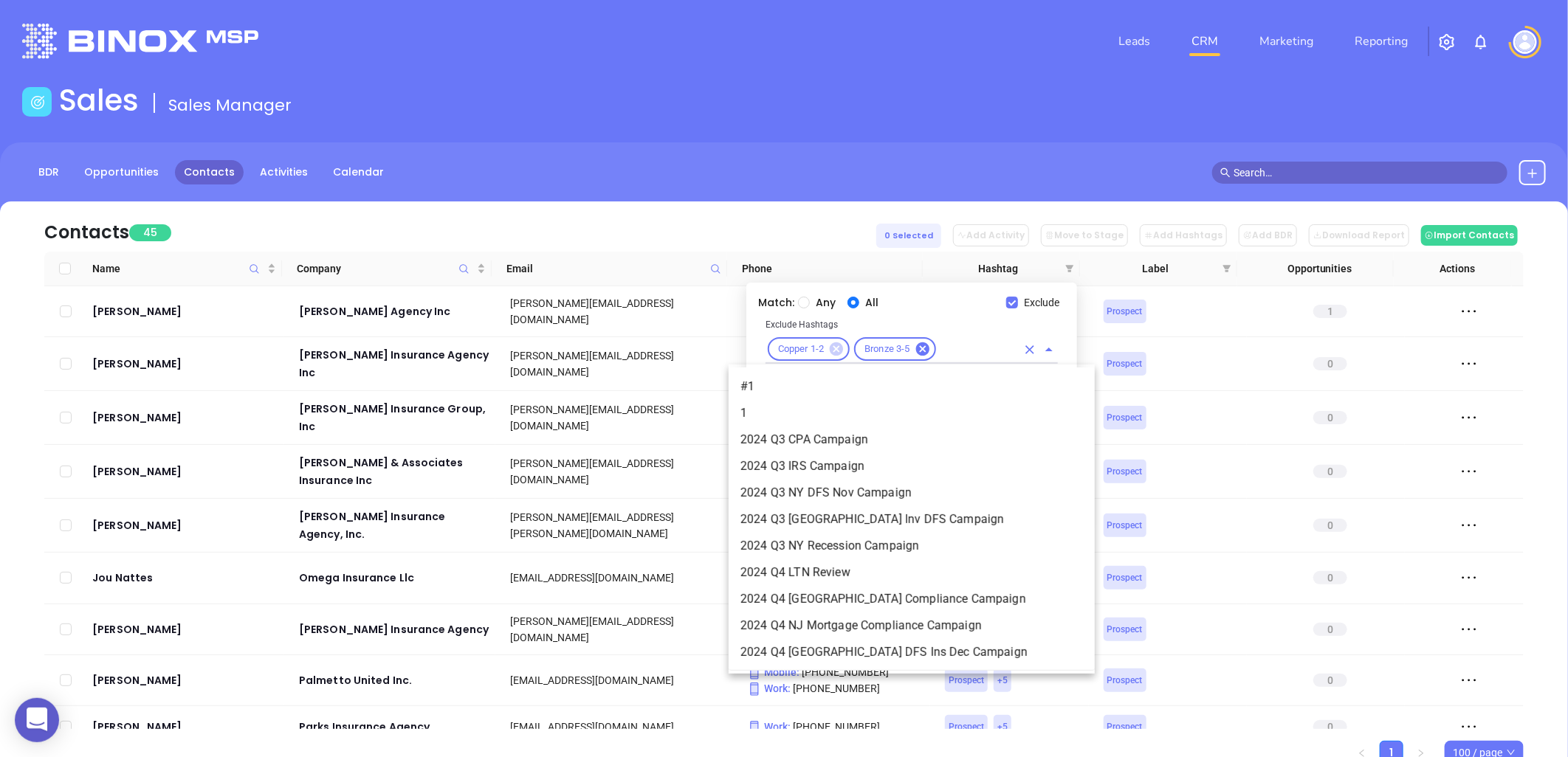
scroll to position [1989, 0]
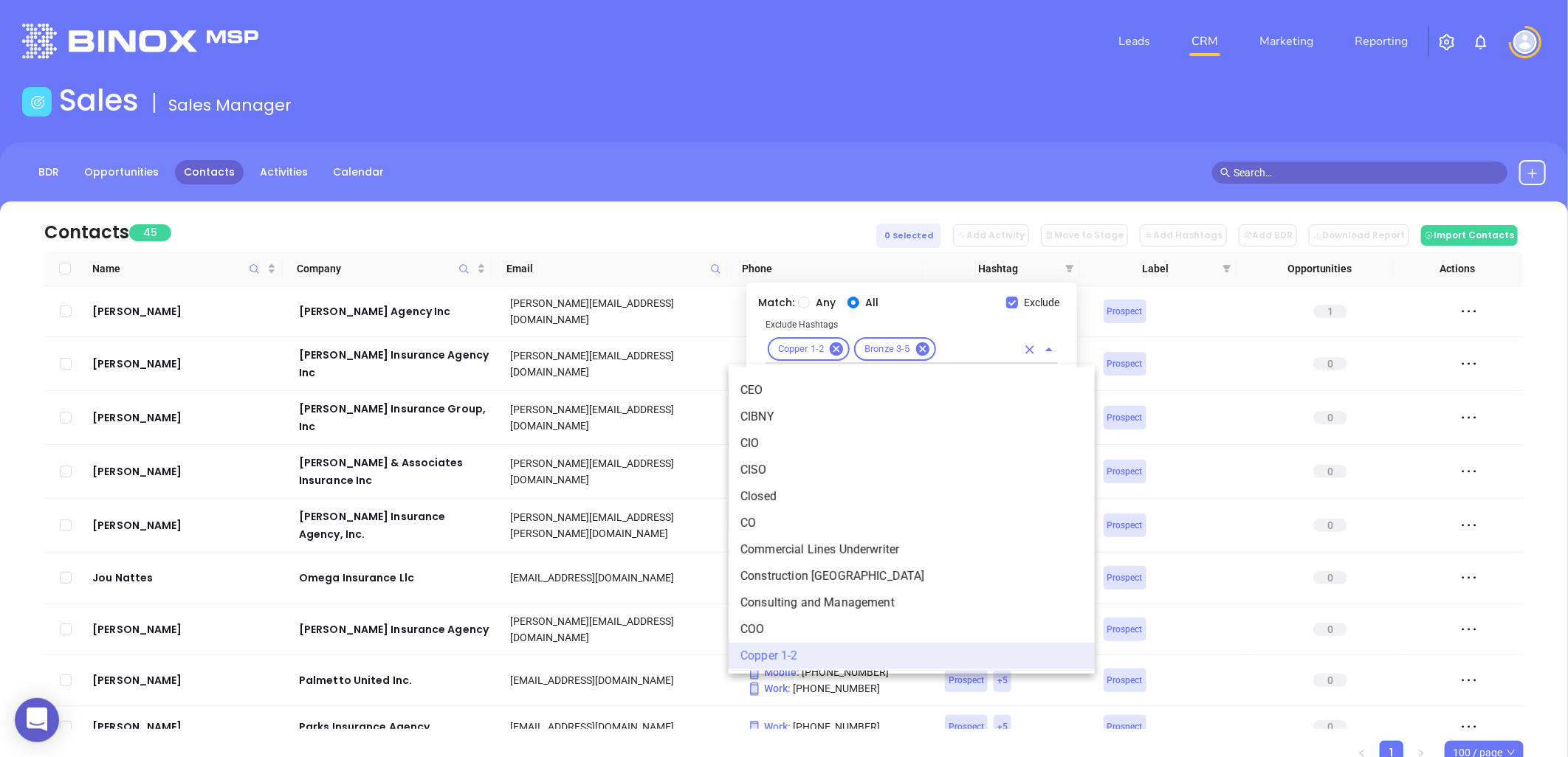
drag, startPoint x: 840, startPoint y: 349, endPoint x: 870, endPoint y: 349, distance: 30.0
click at [841, 349] on icon at bounding box center [835, 348] width 13 height 13
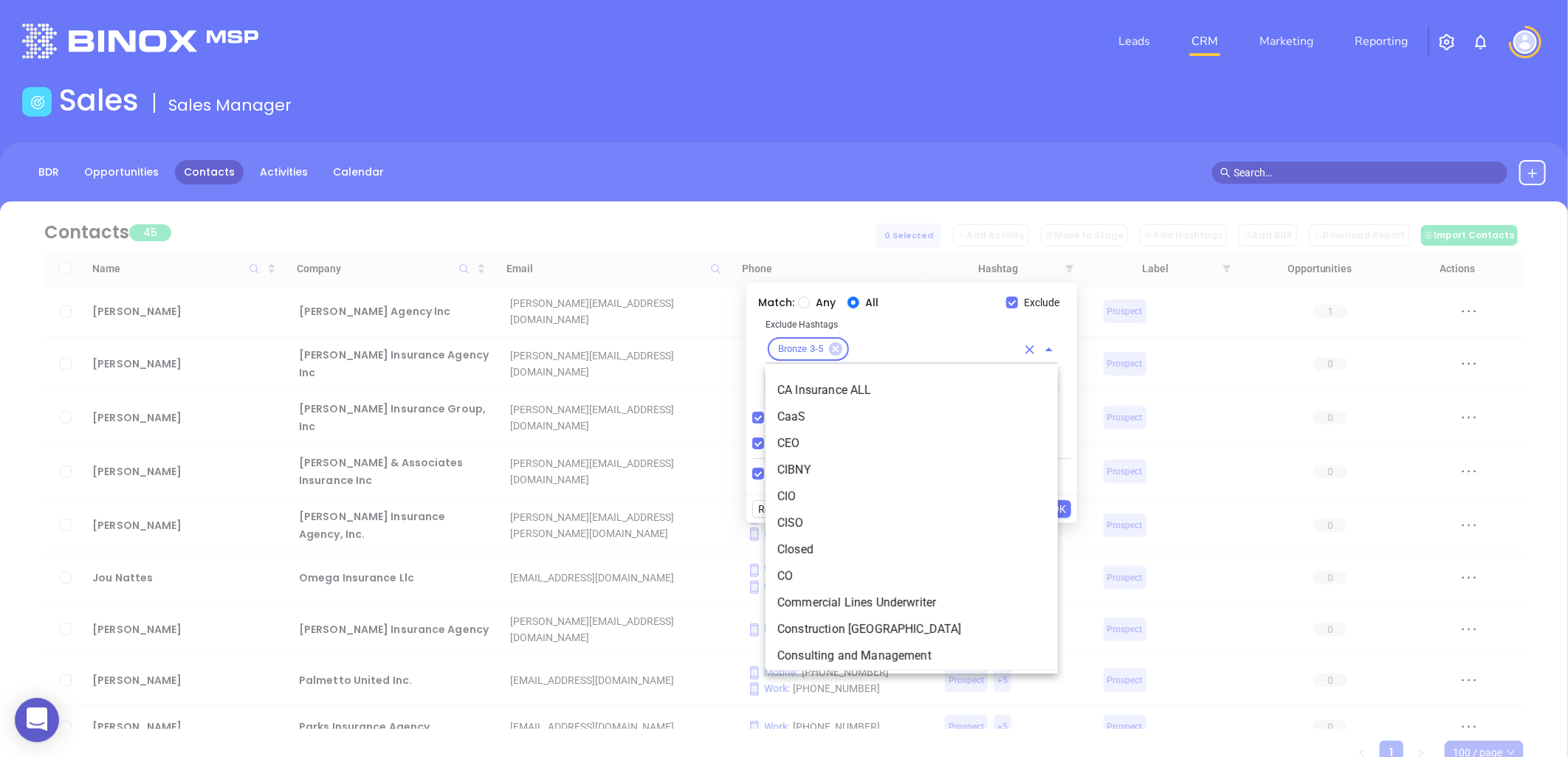
drag, startPoint x: 833, startPoint y: 346, endPoint x: 888, endPoint y: 410, distance: 84.4
click at [834, 347] on icon at bounding box center [835, 348] width 13 height 13
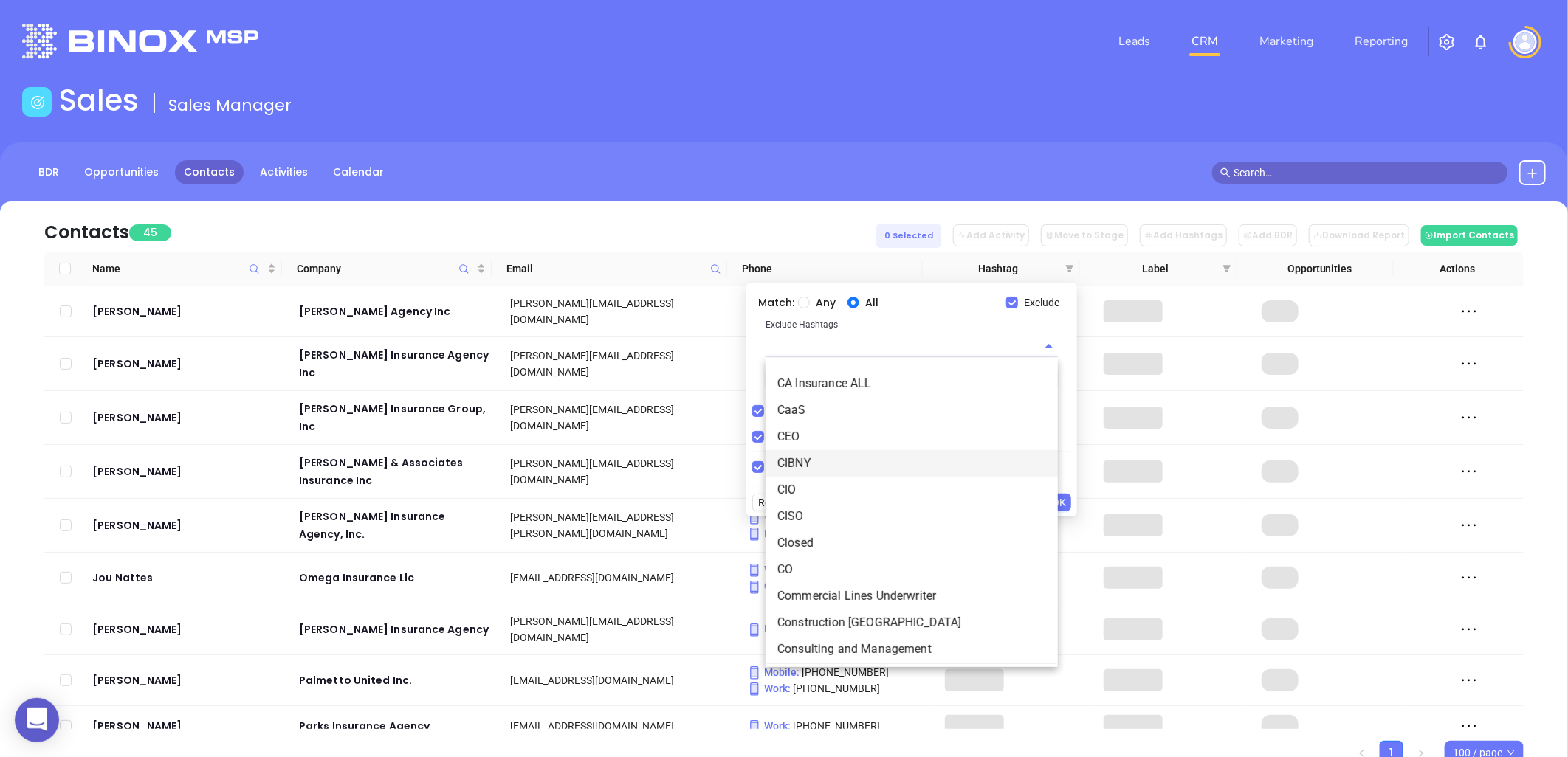
click at [930, 310] on div "Any All" at bounding box center [902, 303] width 208 height 16
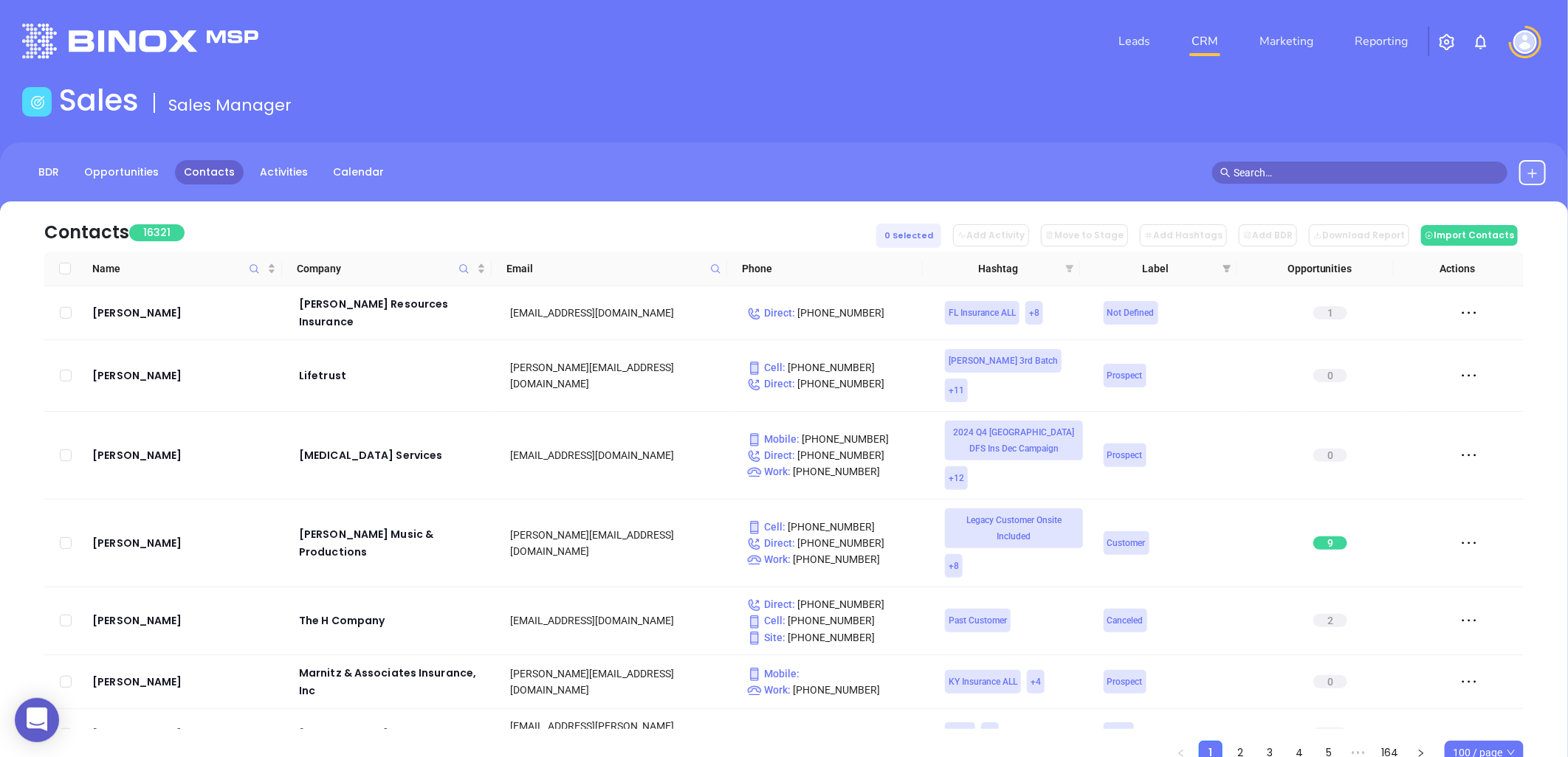
click at [1072, 266] on icon "filter" at bounding box center [1069, 268] width 8 height 8
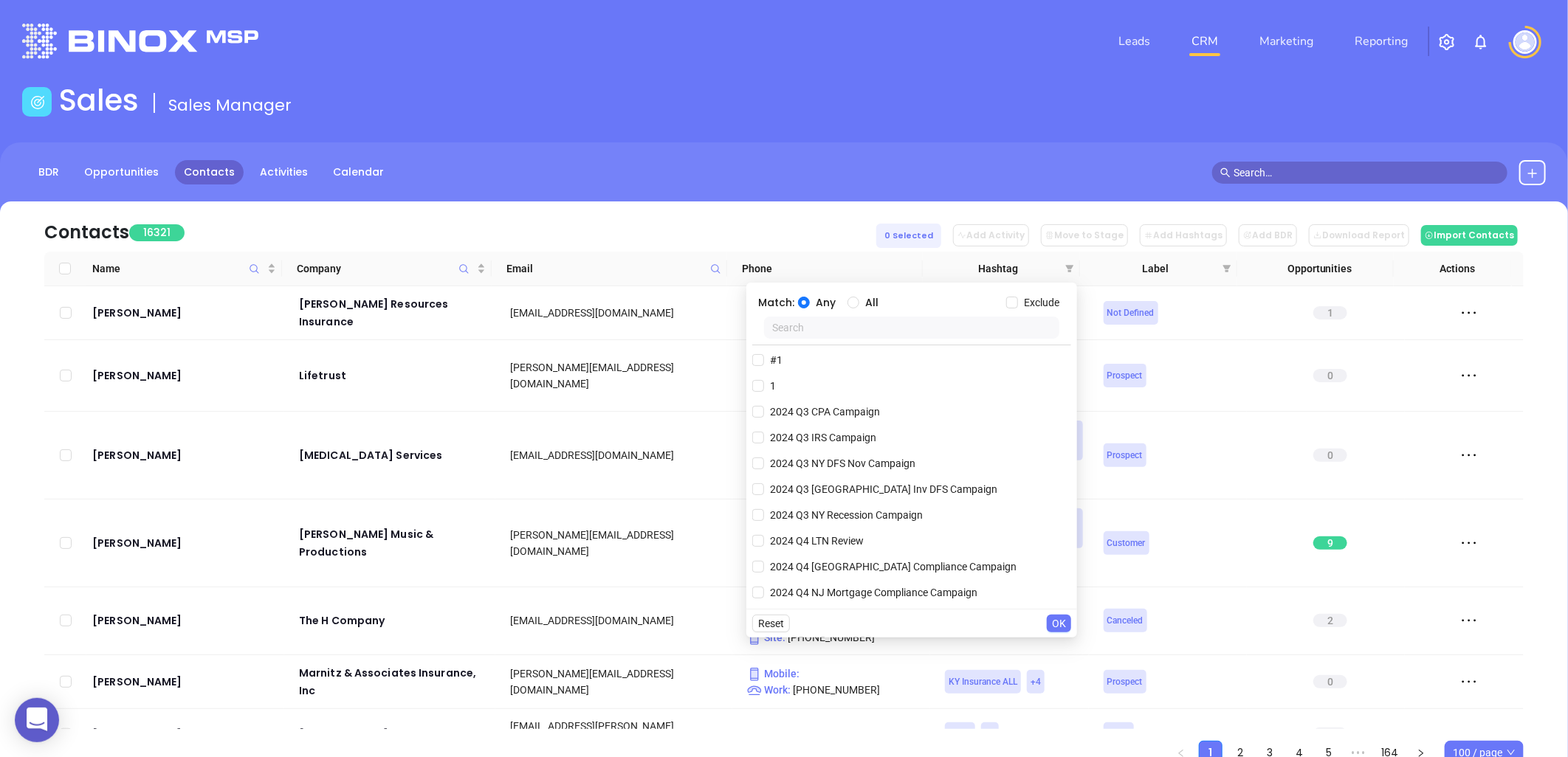
click at [868, 334] on input "text" at bounding box center [911, 328] width 295 height 22
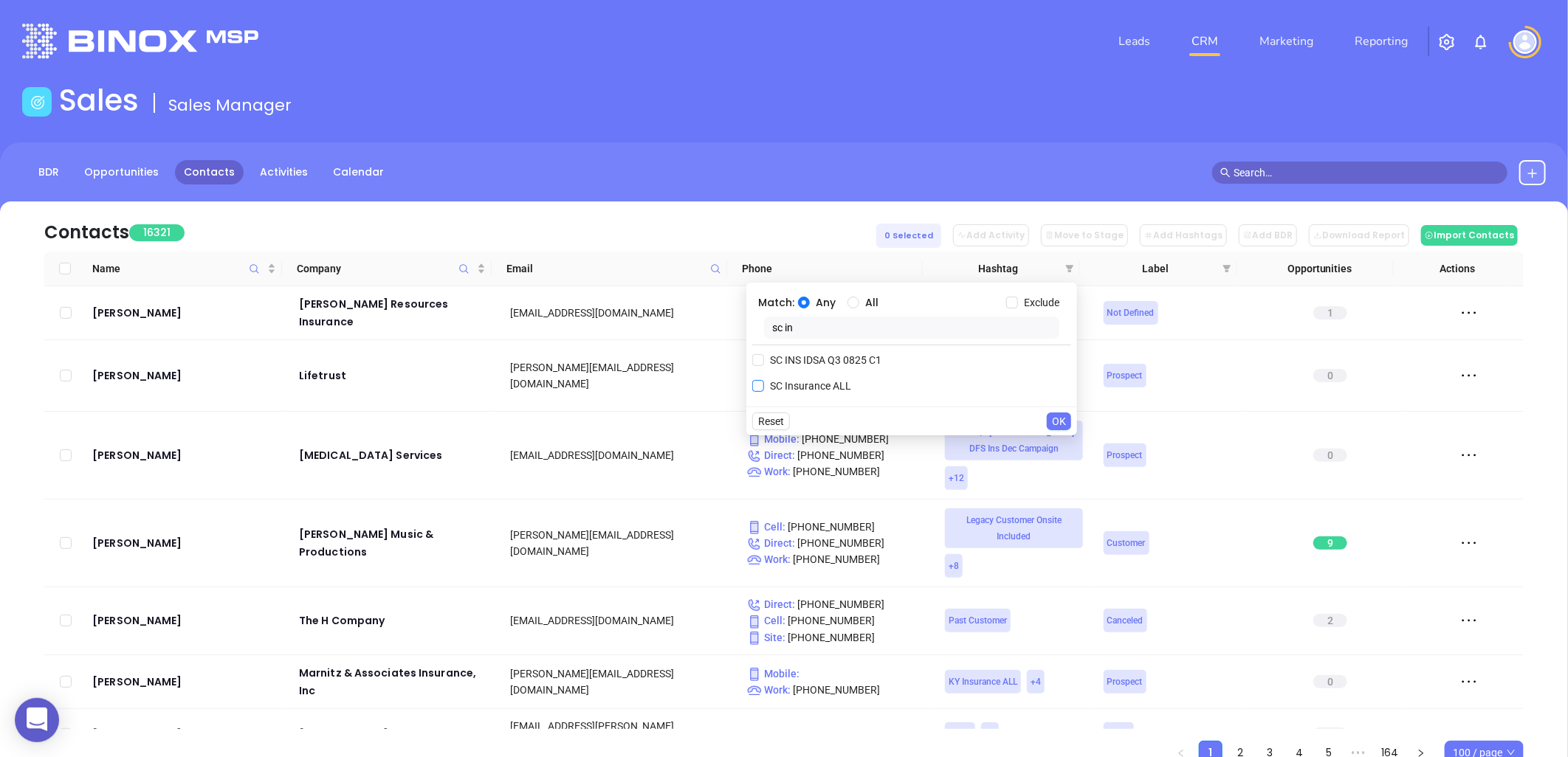
type input "sc in"
click at [802, 389] on span "SC Insurance ALL" at bounding box center [810, 385] width 93 height 16
click at [764, 389] on input "SC Insurance ALL" at bounding box center [758, 386] width 12 height 12
checkbox input "true"
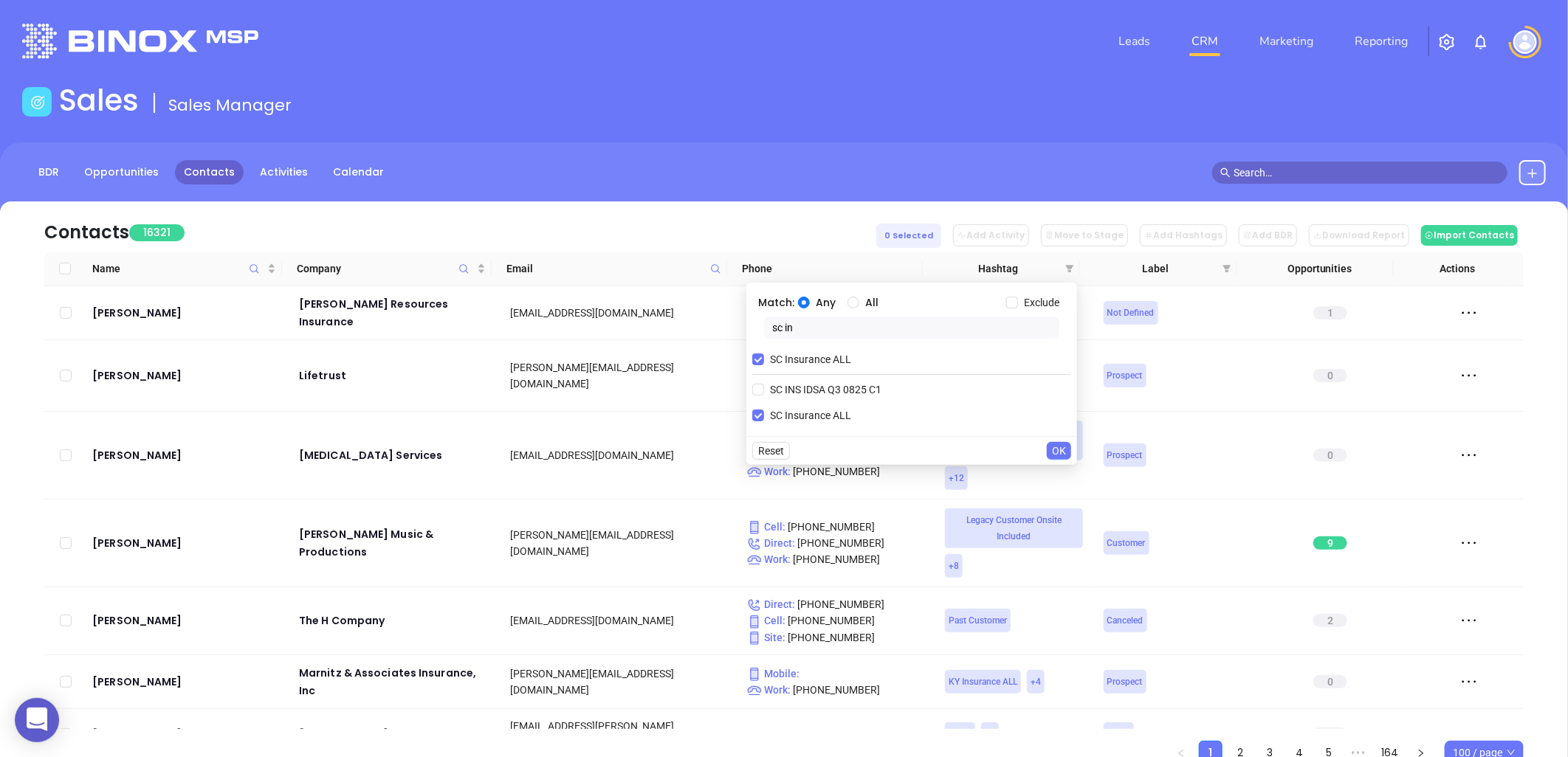
click at [721, 309] on body "0 Leads CRM Marketing Reporting Financial Leads Leads Sales Sales Manager BDR O…" at bounding box center [784, 378] width 1568 height 757
type input "cop"
click at [798, 387] on span "Copper 1-2" at bounding box center [795, 390] width 62 height 16
click at [764, 387] on input "Copper 1-2" at bounding box center [758, 390] width 12 height 12
checkbox input "true"
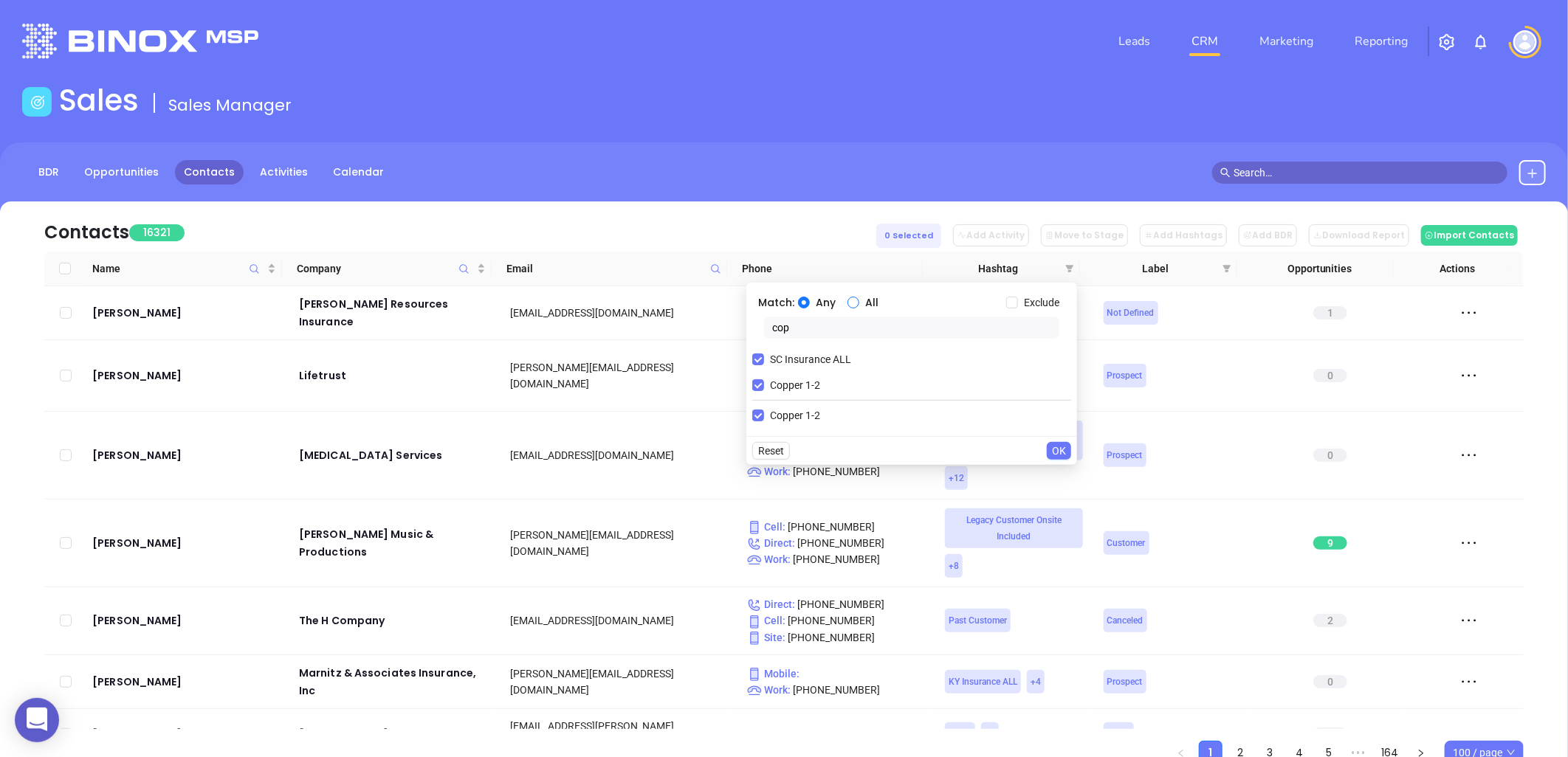
click at [853, 301] on input "All" at bounding box center [853, 303] width 12 height 12
radio input "true"
click at [1059, 451] on span "OK" at bounding box center [1059, 451] width 14 height 16
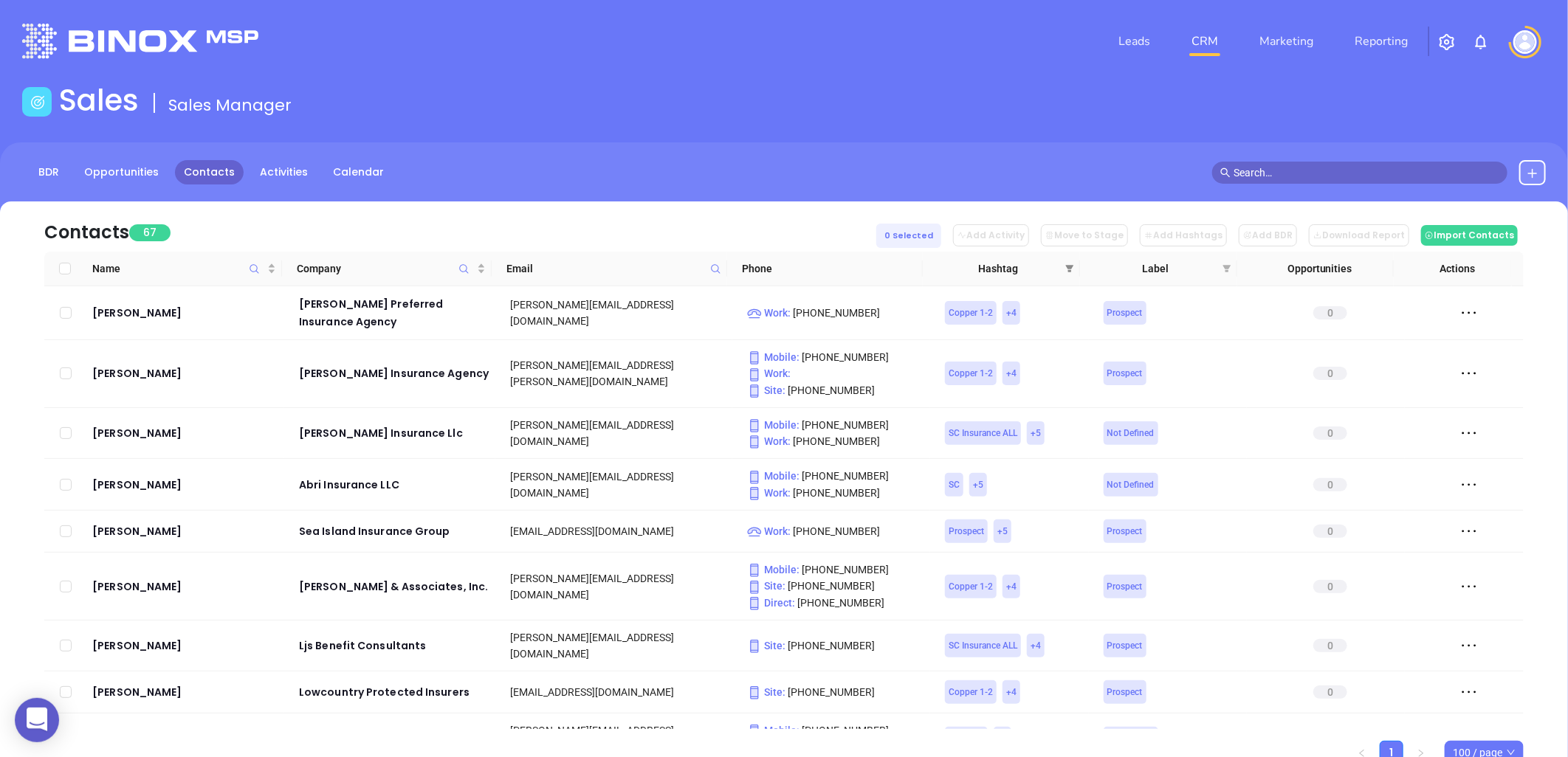
click at [1069, 265] on icon "filter" at bounding box center [1069, 269] width 9 height 9
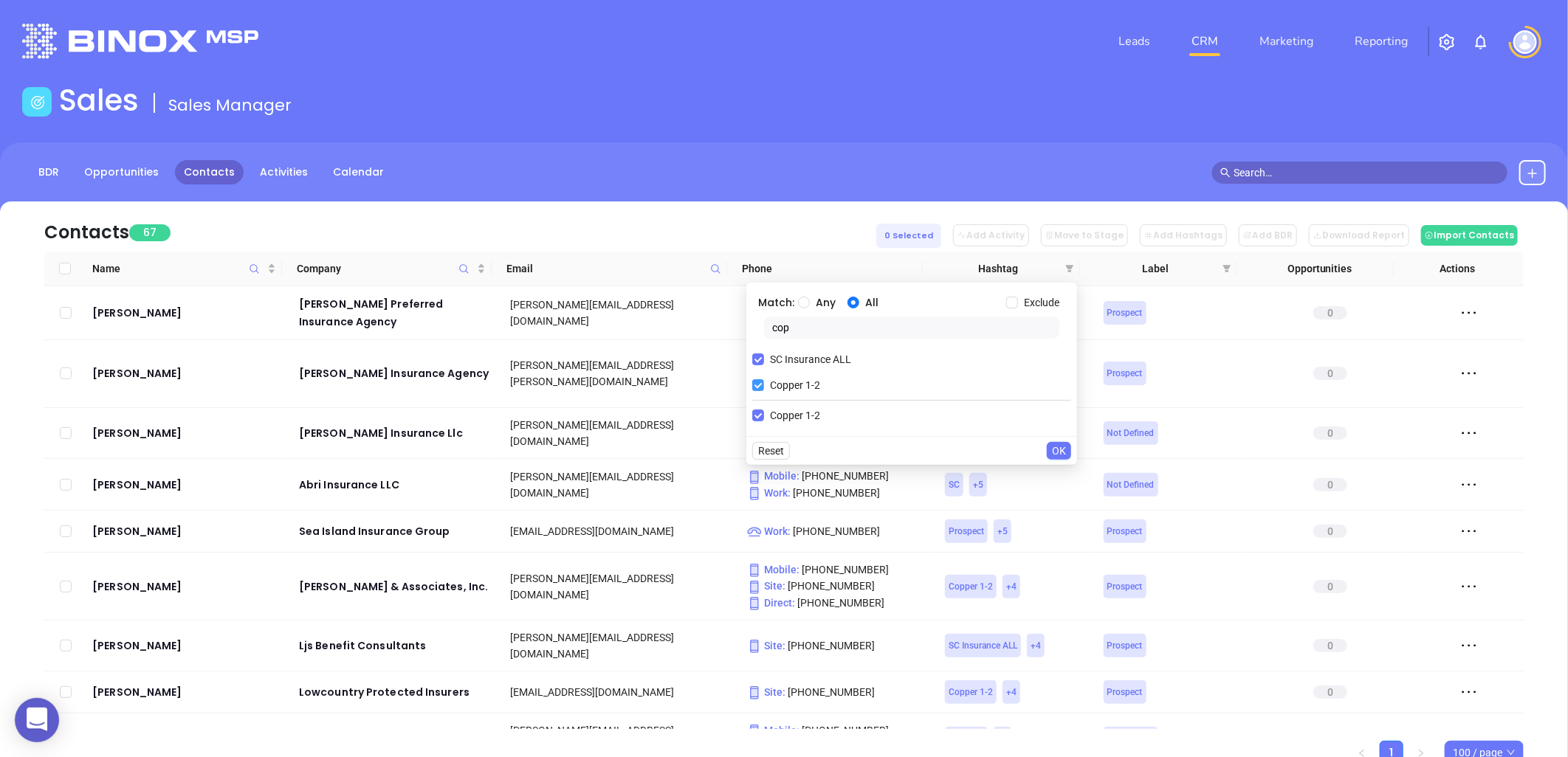
click at [756, 389] on input "Copper 1-2" at bounding box center [758, 385] width 12 height 12
checkbox input "false"
drag, startPoint x: 796, startPoint y: 344, endPoint x: 778, endPoint y: 334, distance: 20.6
click at [770, 332] on div "cop" at bounding box center [911, 330] width 319 height 28
drag, startPoint x: 806, startPoint y: 337, endPoint x: 754, endPoint y: 322, distance: 54.1
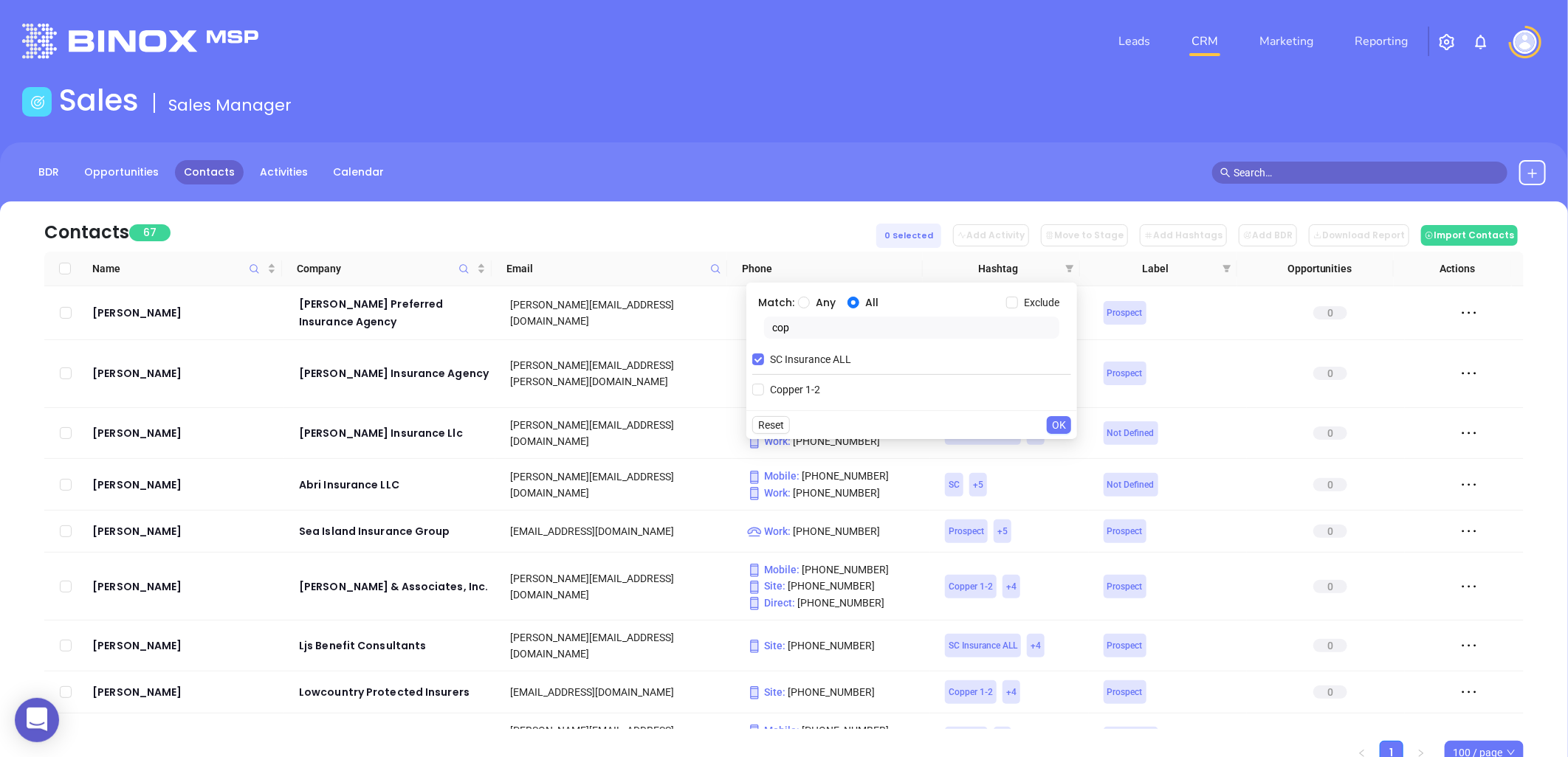
click at [754, 322] on div "cop" at bounding box center [911, 330] width 319 height 28
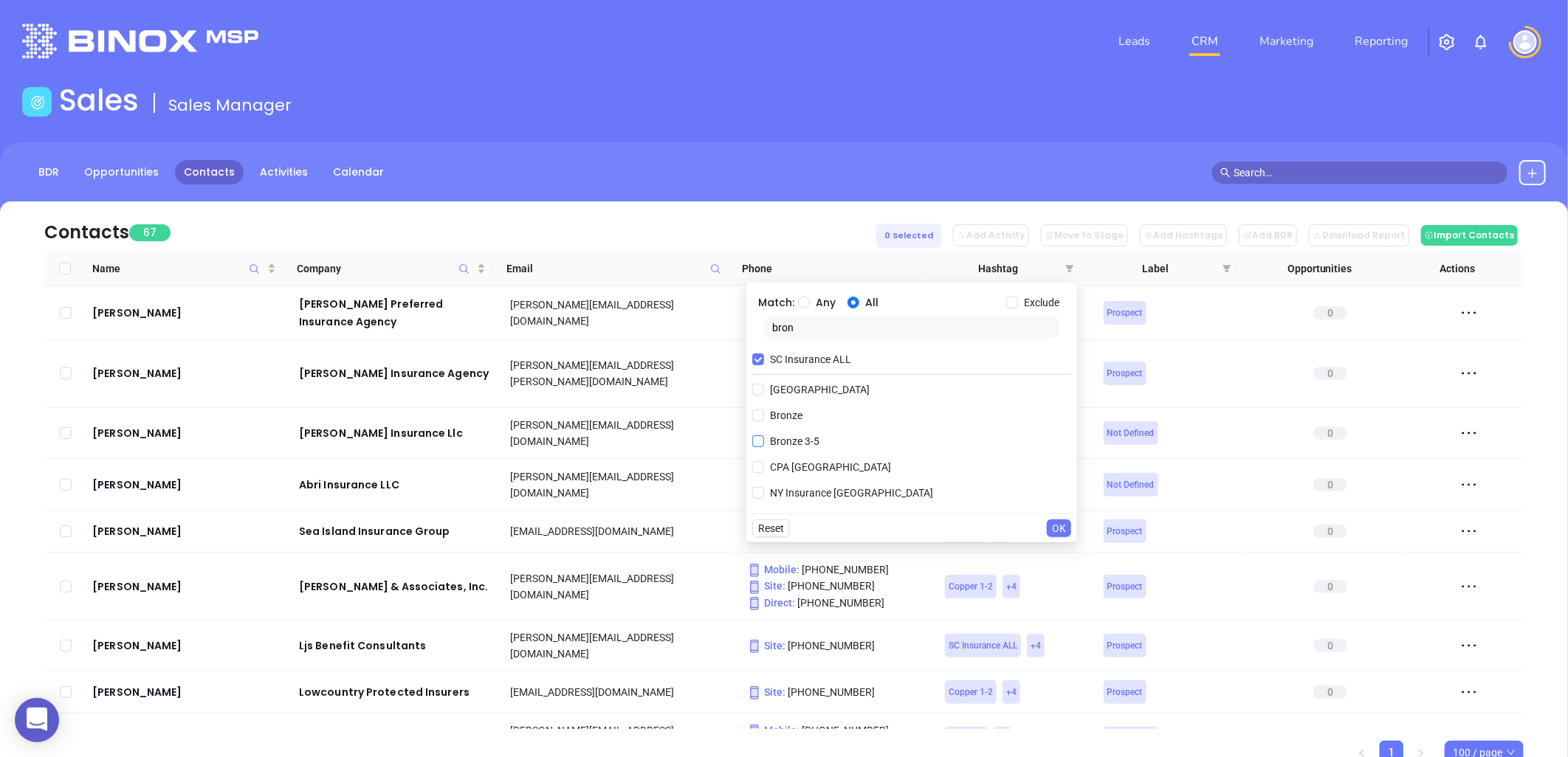
type input "bron"
drag, startPoint x: 812, startPoint y: 440, endPoint x: 996, endPoint y: 541, distance: 209.9
click at [810, 440] on span "Bronze 3-5" at bounding box center [794, 441] width 61 height 16
click at [764, 440] on input "Bronze 3-5" at bounding box center [758, 441] width 12 height 12
click at [1059, 552] on span "OK" at bounding box center [1059, 554] width 14 height 16
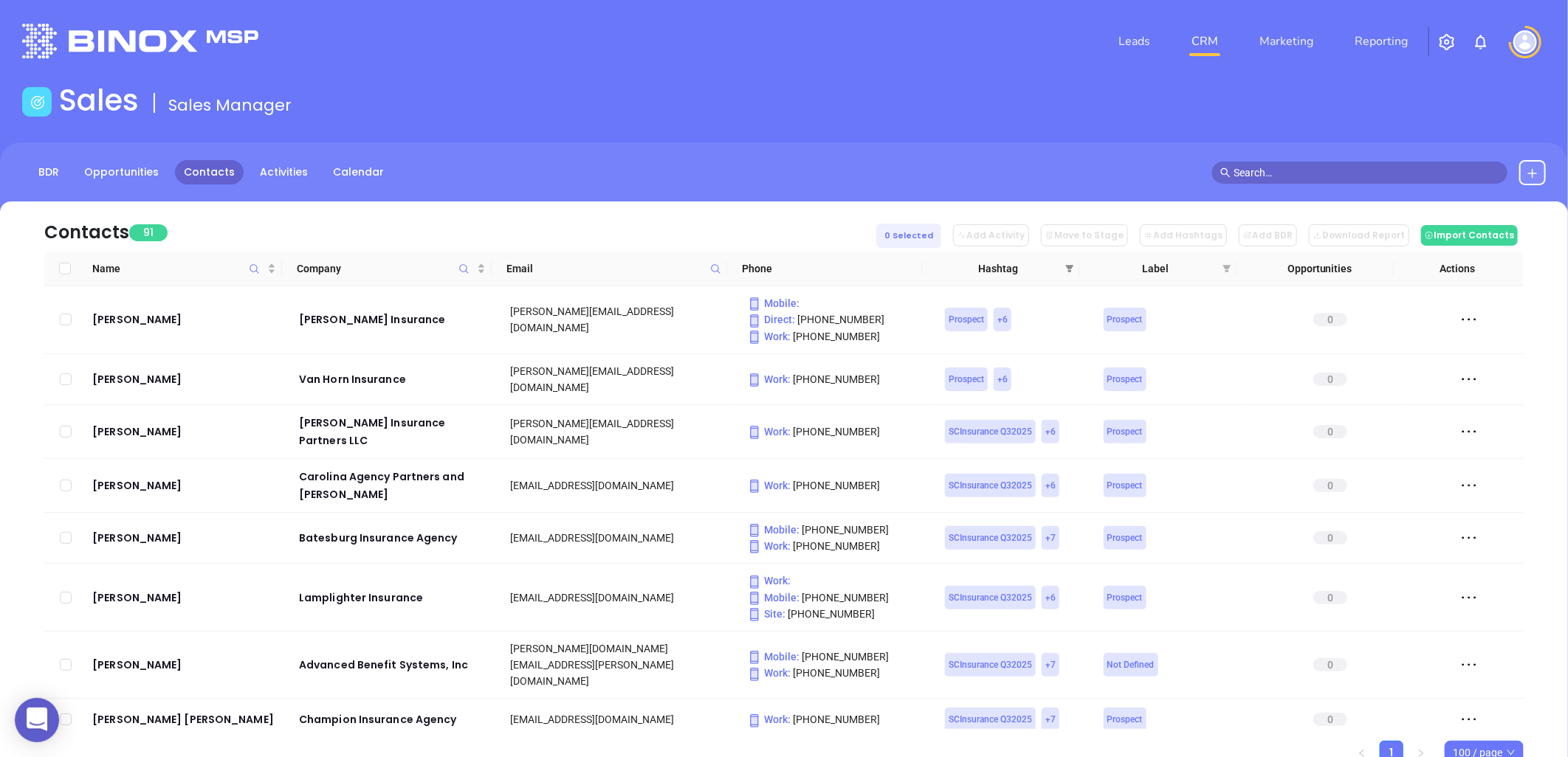
click at [1069, 261] on span at bounding box center [1069, 269] width 15 height 22
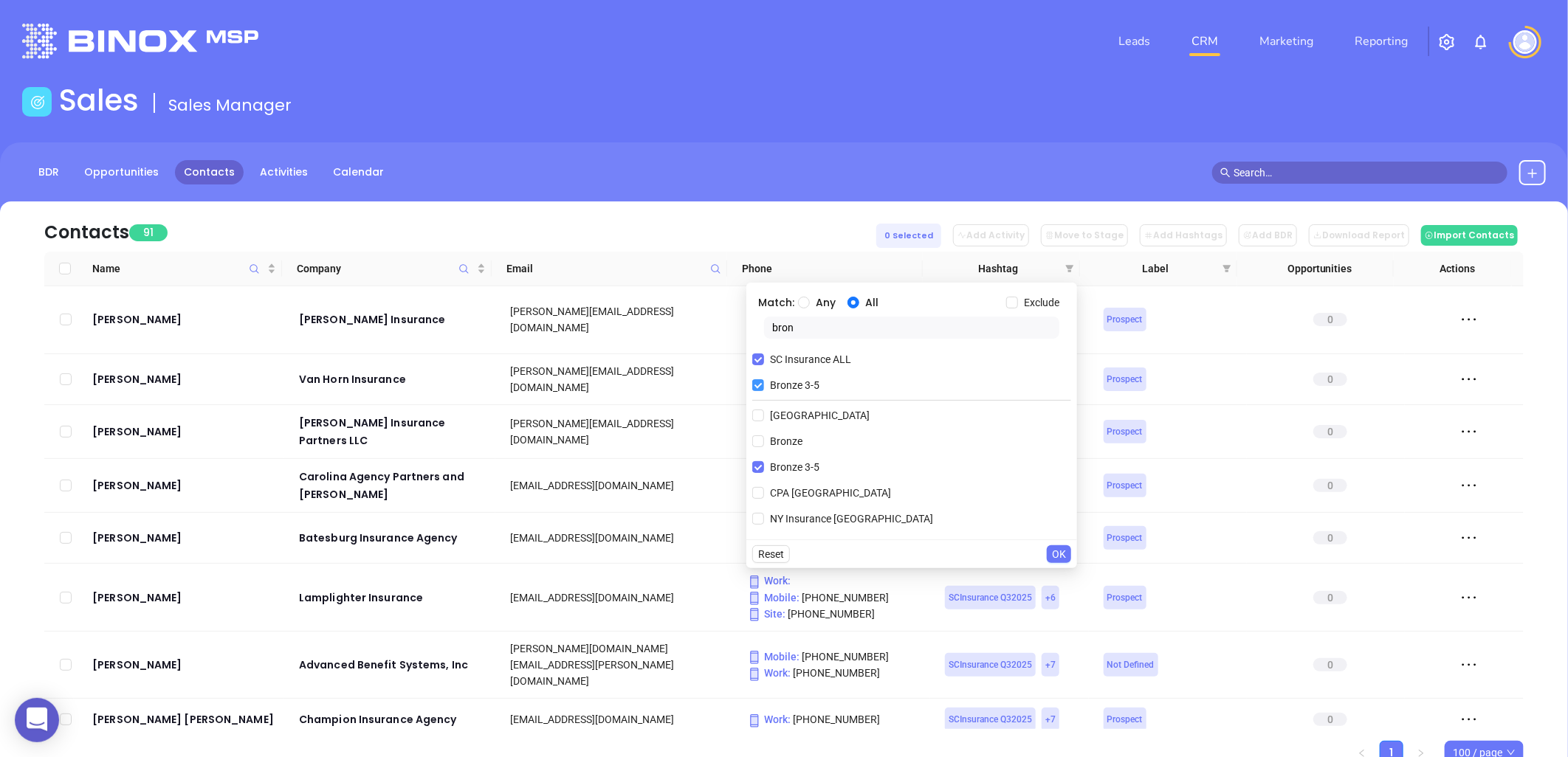
click at [759, 379] on input "Bronze 3-5" at bounding box center [758, 385] width 12 height 12
checkbox input "false"
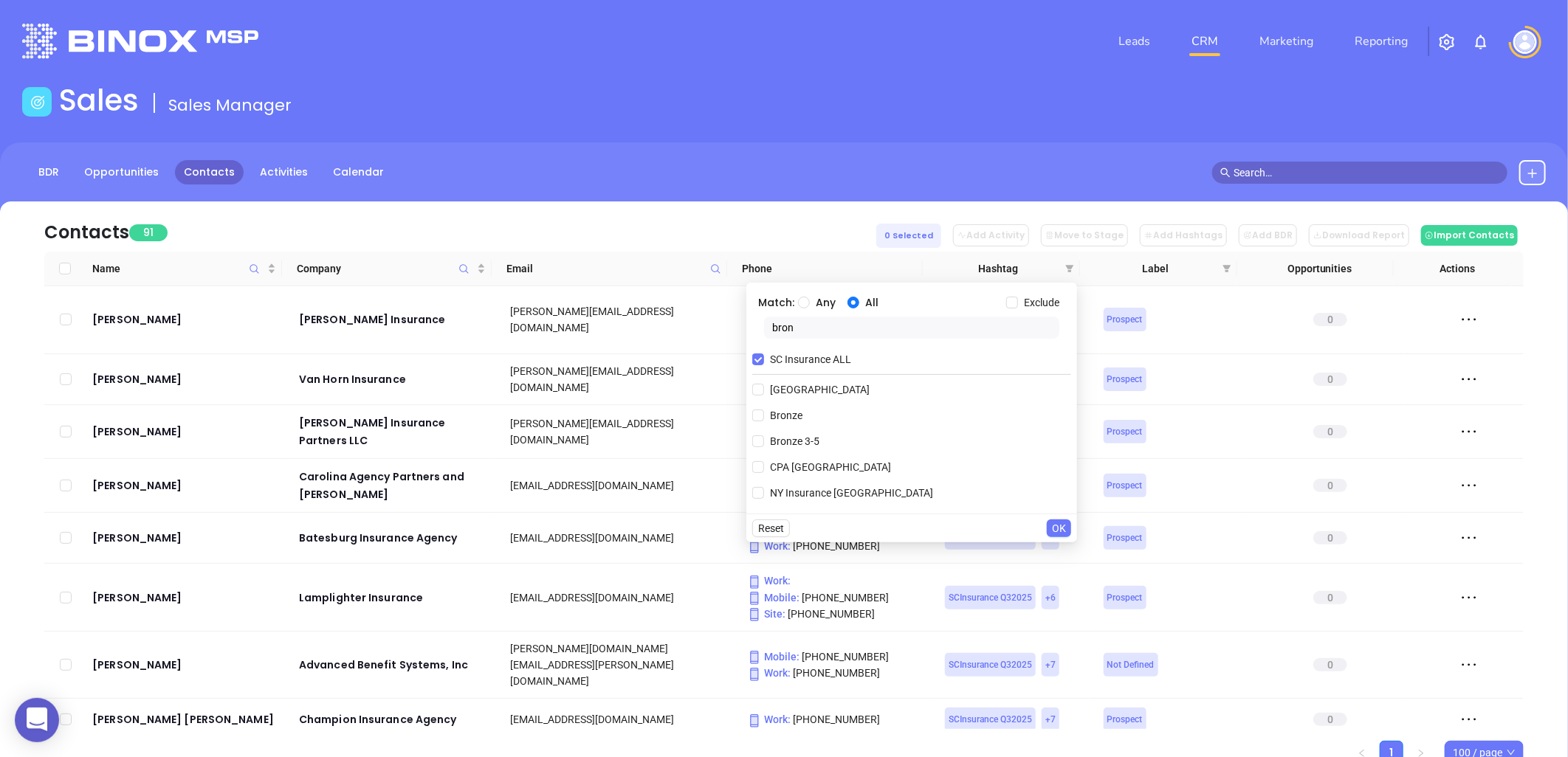
drag, startPoint x: 802, startPoint y: 329, endPoint x: 749, endPoint y: 319, distance: 53.9
click at [749, 319] on div "Match: Any All Exclude bron SC Insurance ALL Bronx County Bronze Bronze 3-5 CPA…" at bounding box center [912, 398] width 331 height 231
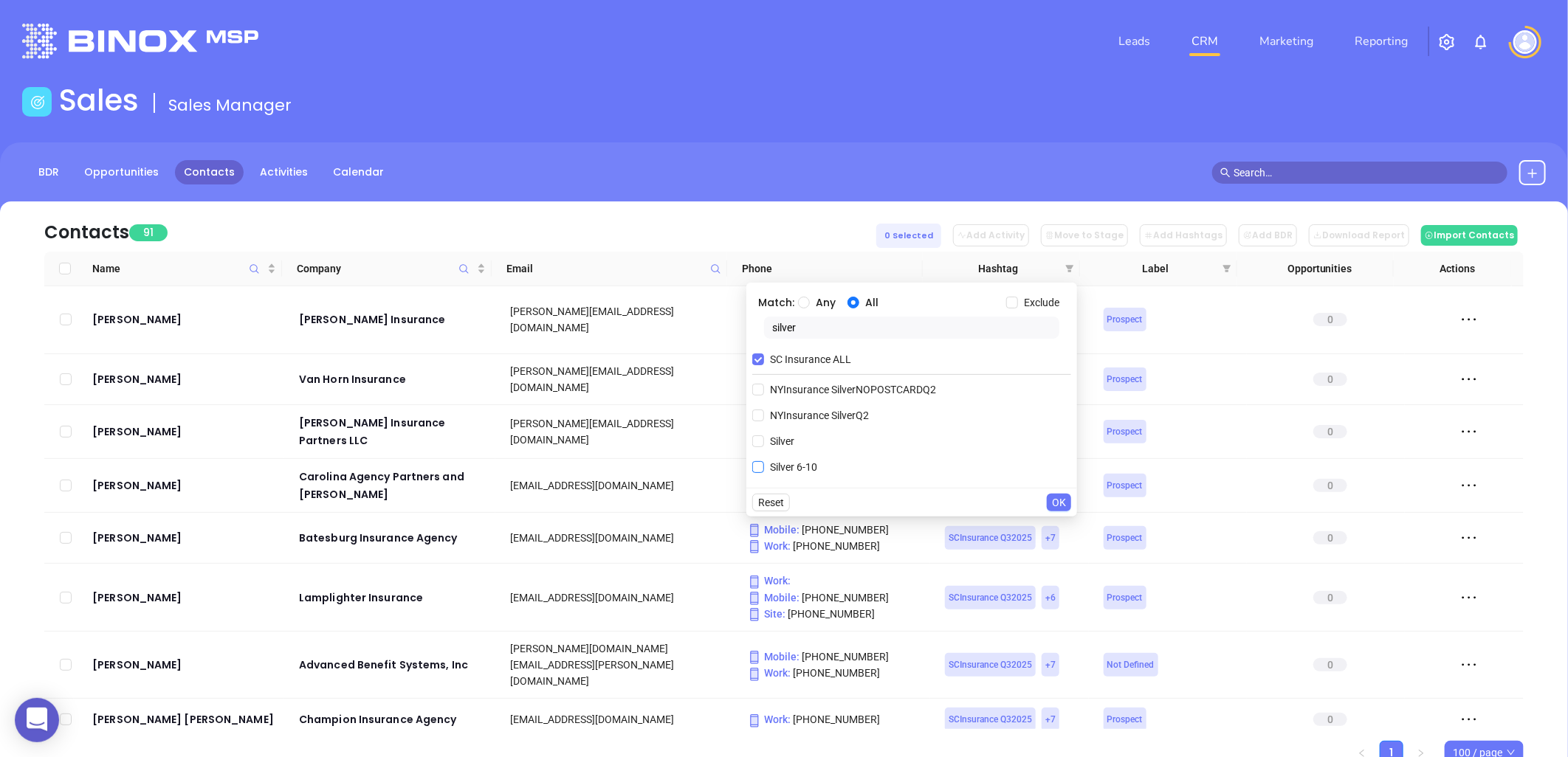
type input "silver"
click at [809, 466] on span "Silver 6-10" at bounding box center [793, 467] width 59 height 16
click at [764, 466] on input "Silver 6-10" at bounding box center [758, 467] width 12 height 12
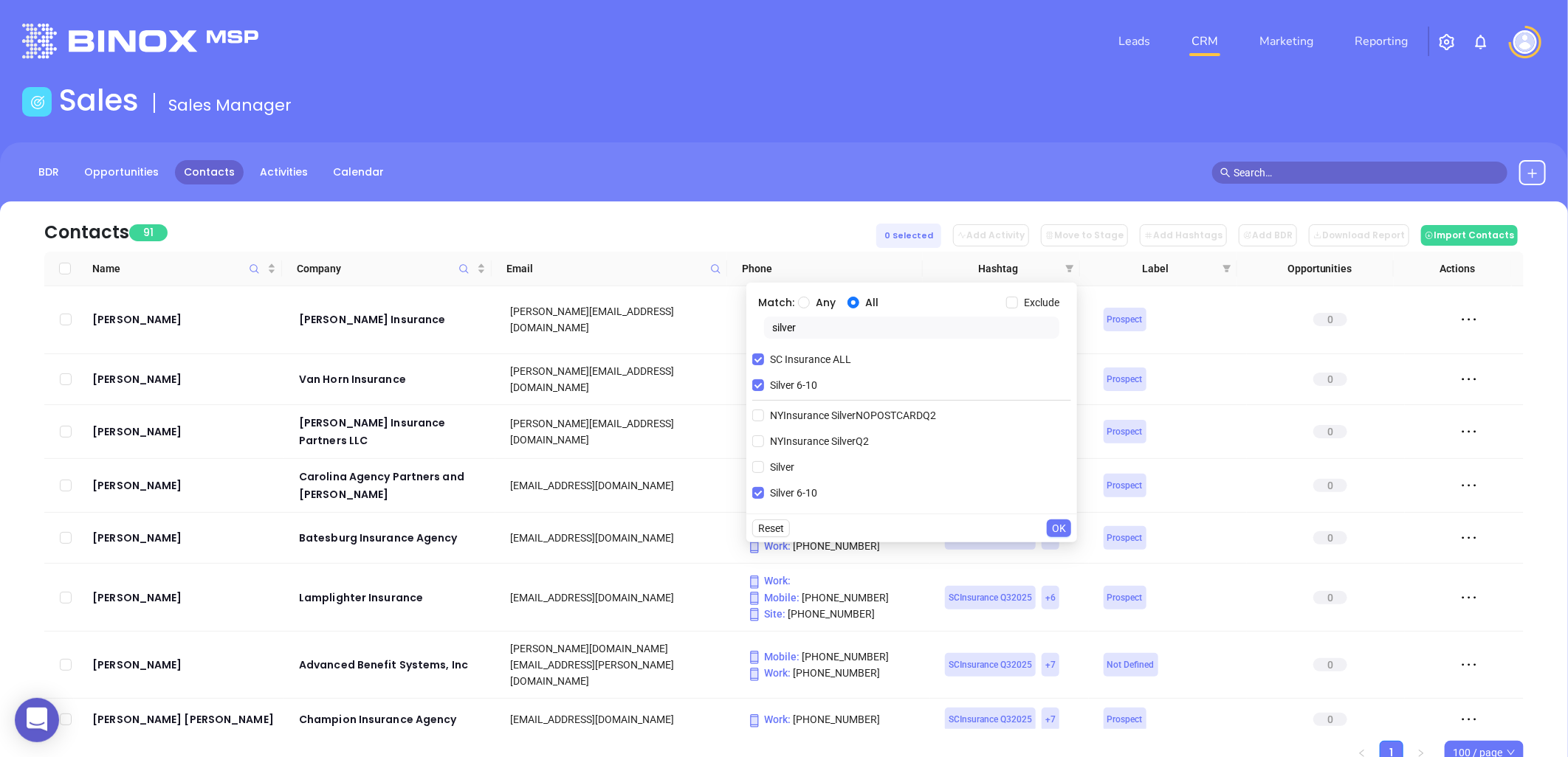
click at [1060, 532] on span "OK" at bounding box center [1059, 529] width 14 height 16
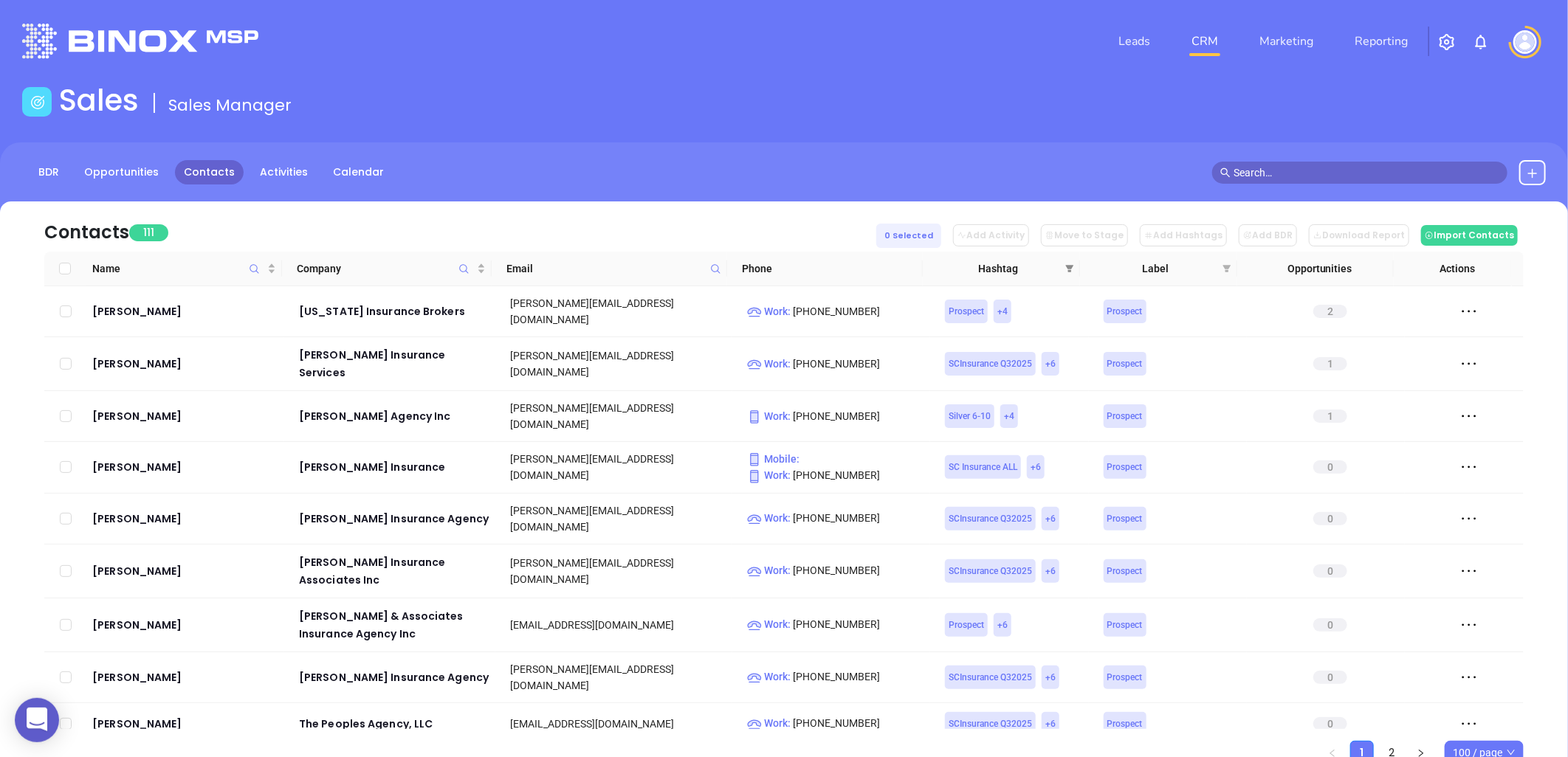
click at [1074, 265] on span at bounding box center [1069, 269] width 15 height 22
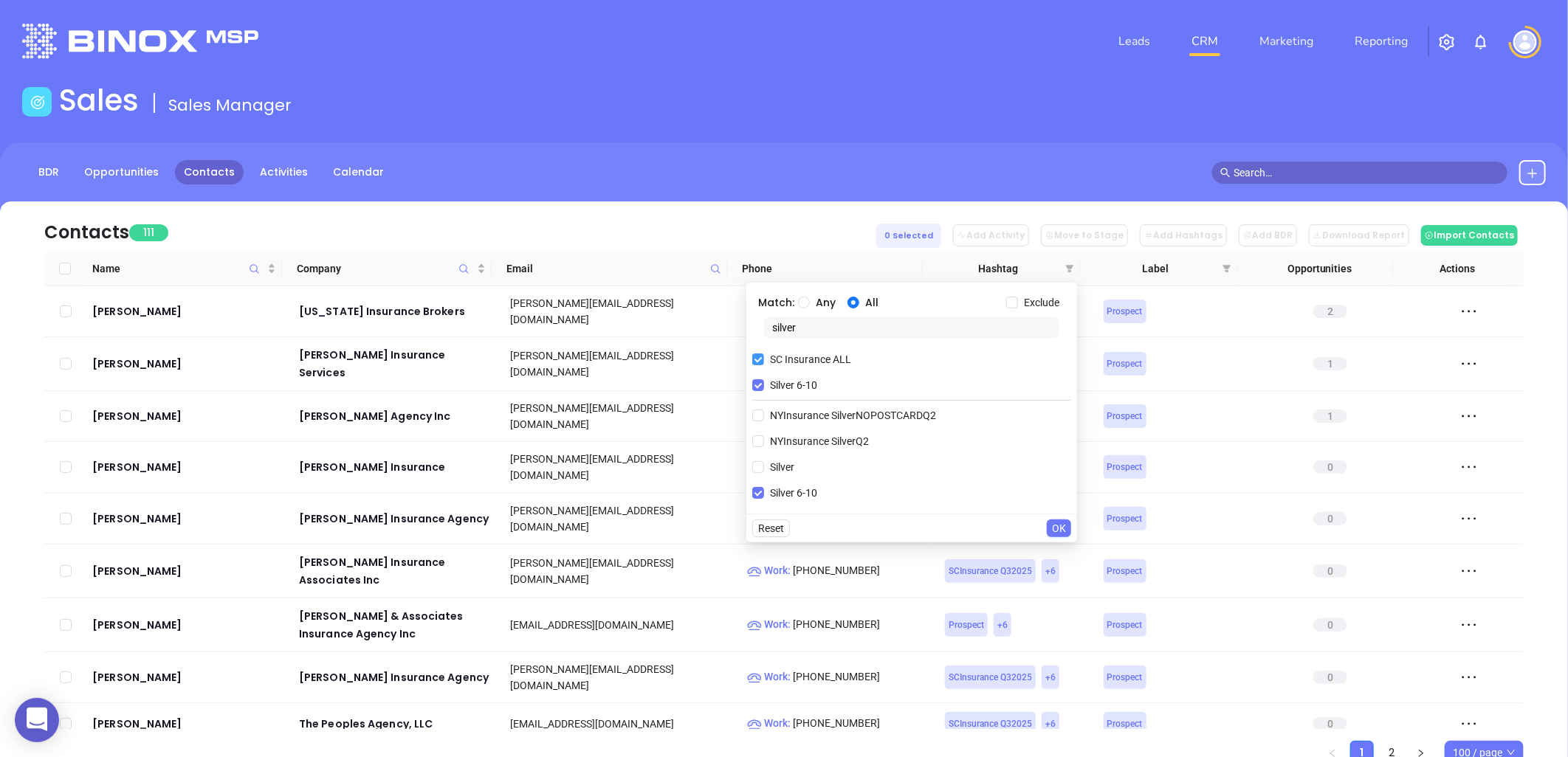
click at [767, 492] on span "Silver 6-10" at bounding box center [793, 493] width 59 height 16
click at [764, 492] on input "Silver 6-10" at bounding box center [758, 493] width 12 height 12
checkbox input "false"
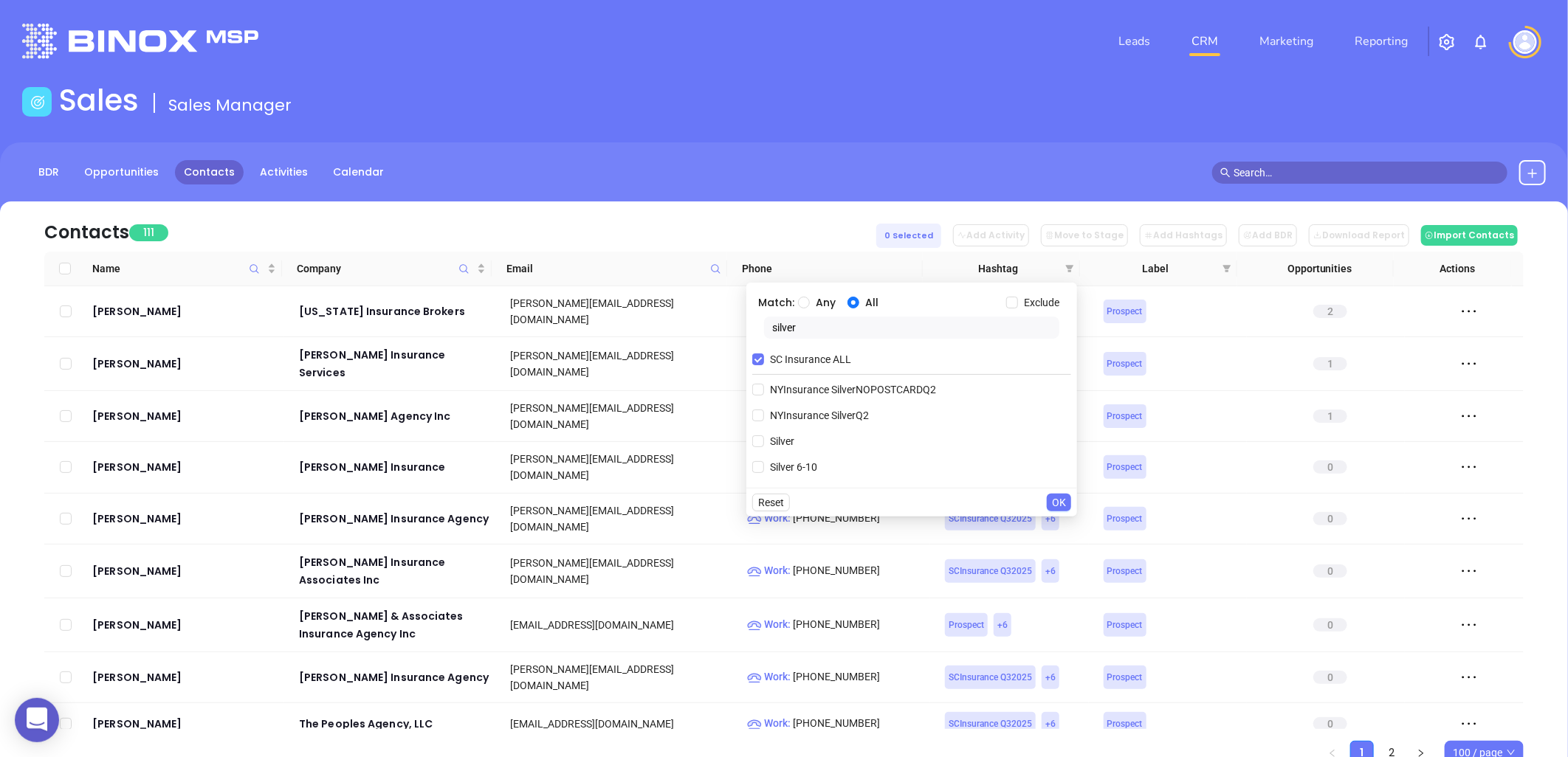
drag, startPoint x: 816, startPoint y: 329, endPoint x: 740, endPoint y: 312, distance: 77.9
click at [740, 312] on body "0 Leads CRM Marketing Reporting Financial Leads Leads Sales Sales Manager BDR O…" at bounding box center [784, 378] width 1568 height 757
type input "gold"
drag, startPoint x: 793, startPoint y: 410, endPoint x: 927, endPoint y: 485, distance: 153.6
click at [793, 410] on span "Gold 11-30" at bounding box center [795, 416] width 62 height 16
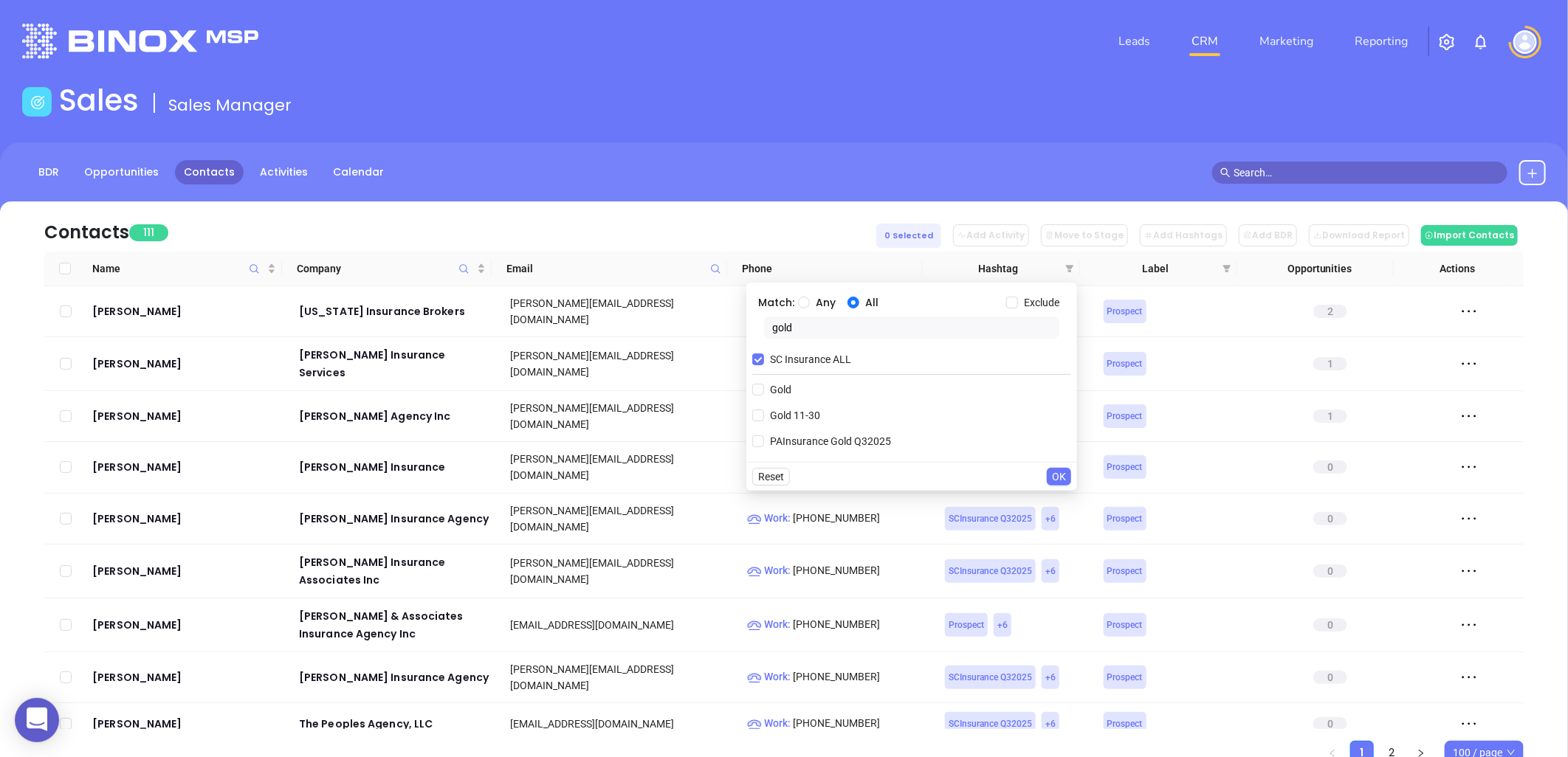
click at [764, 410] on input "Gold 11-30" at bounding box center [758, 416] width 12 height 12
click at [1050, 491] on div "Reset OK" at bounding box center [912, 502] width 331 height 28
click at [1056, 498] on span "OK" at bounding box center [1059, 503] width 14 height 16
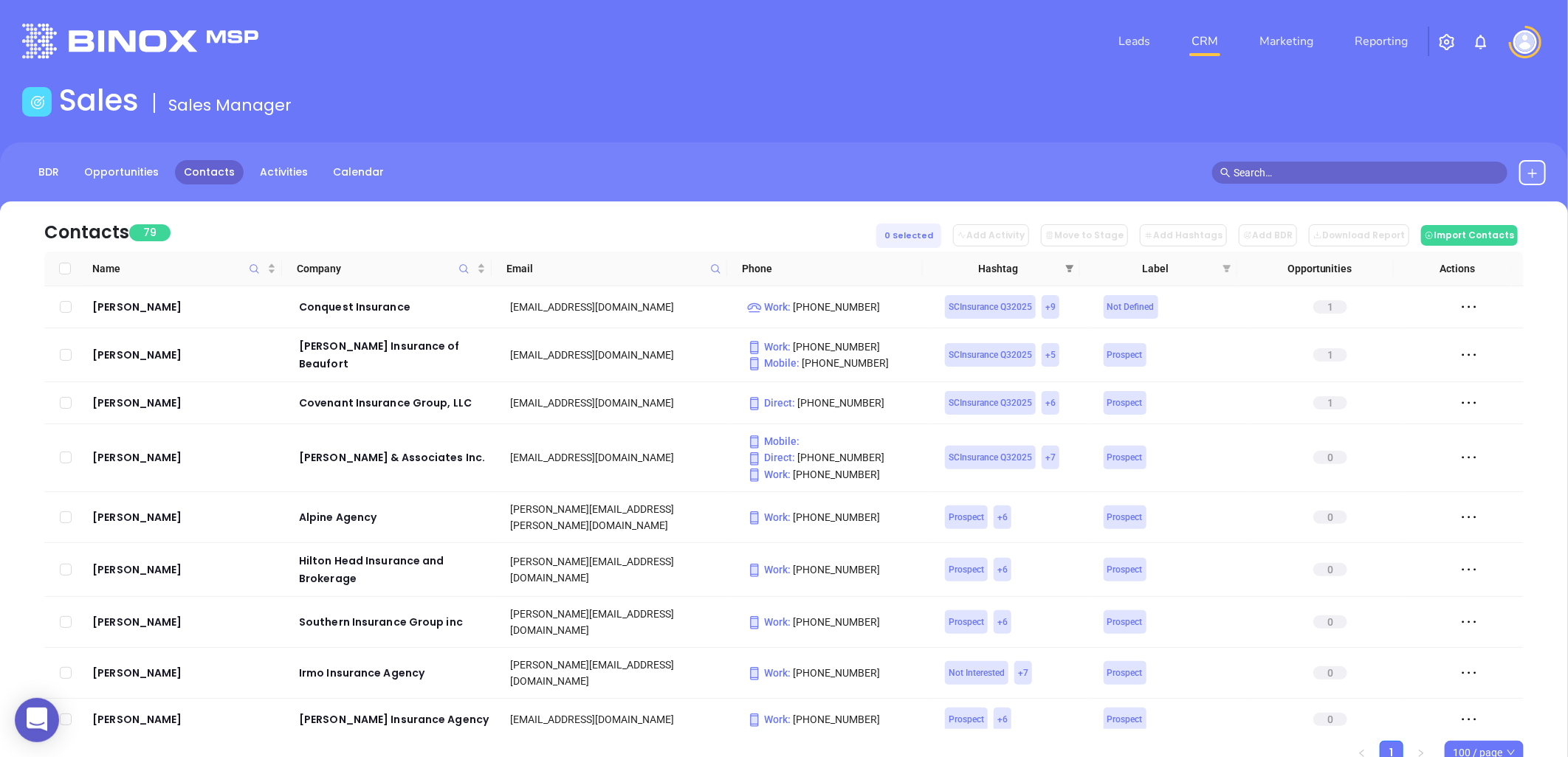
click at [1069, 265] on icon "filter" at bounding box center [1069, 269] width 9 height 9
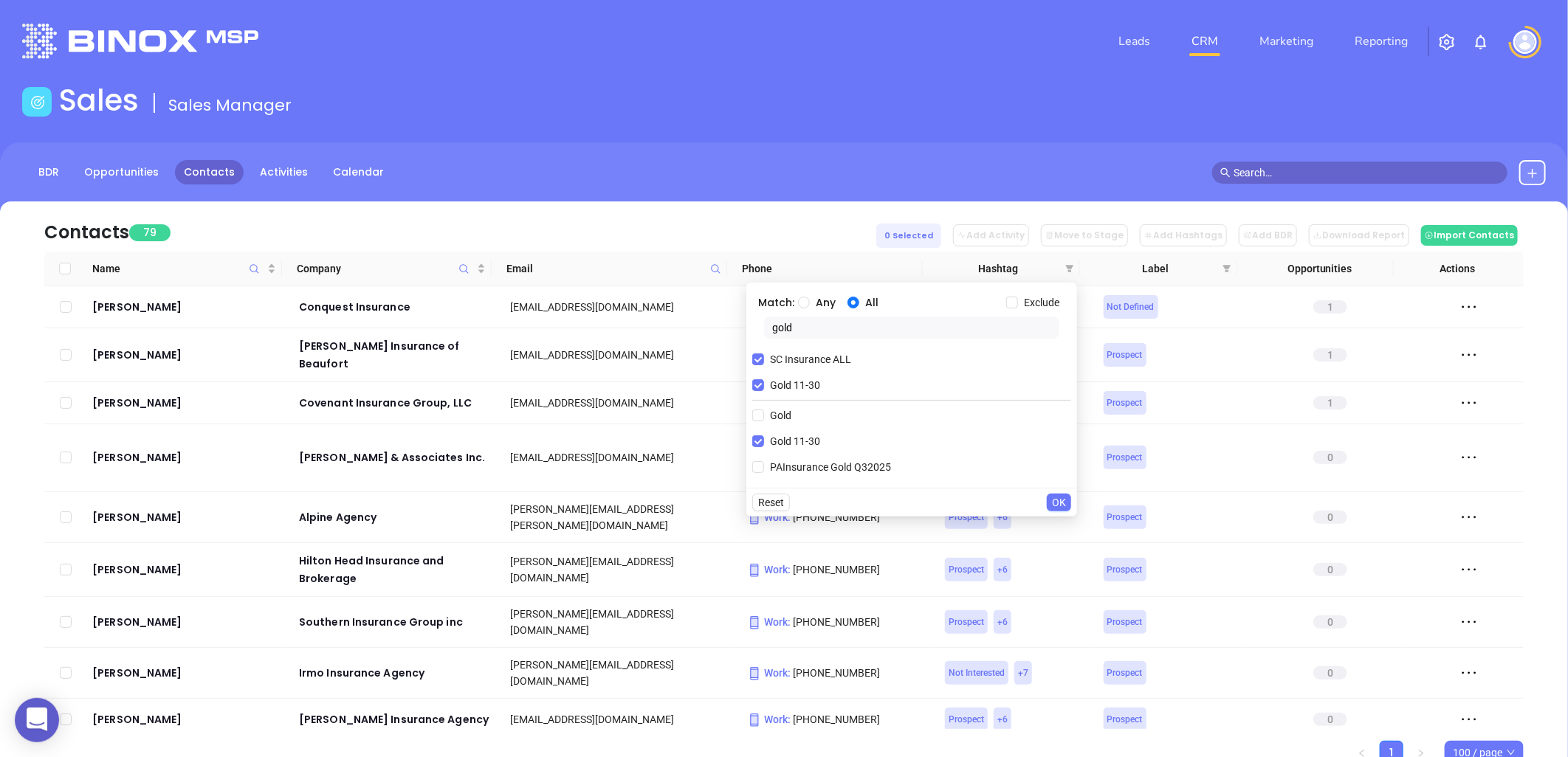
drag, startPoint x: 762, startPoint y: 439, endPoint x: 832, endPoint y: 327, distance: 132.1
click at [763, 436] on input "Gold 11-30" at bounding box center [758, 441] width 12 height 12
checkbox input "false"
drag, startPoint x: 790, startPoint y: 337, endPoint x: 749, endPoint y: 344, distance: 41.6
click at [749, 344] on div "Match: Any All Exclude gold SC Insurance ALL Gold Gold 11-30 PAInsurance Gold Q…" at bounding box center [912, 372] width 331 height 179
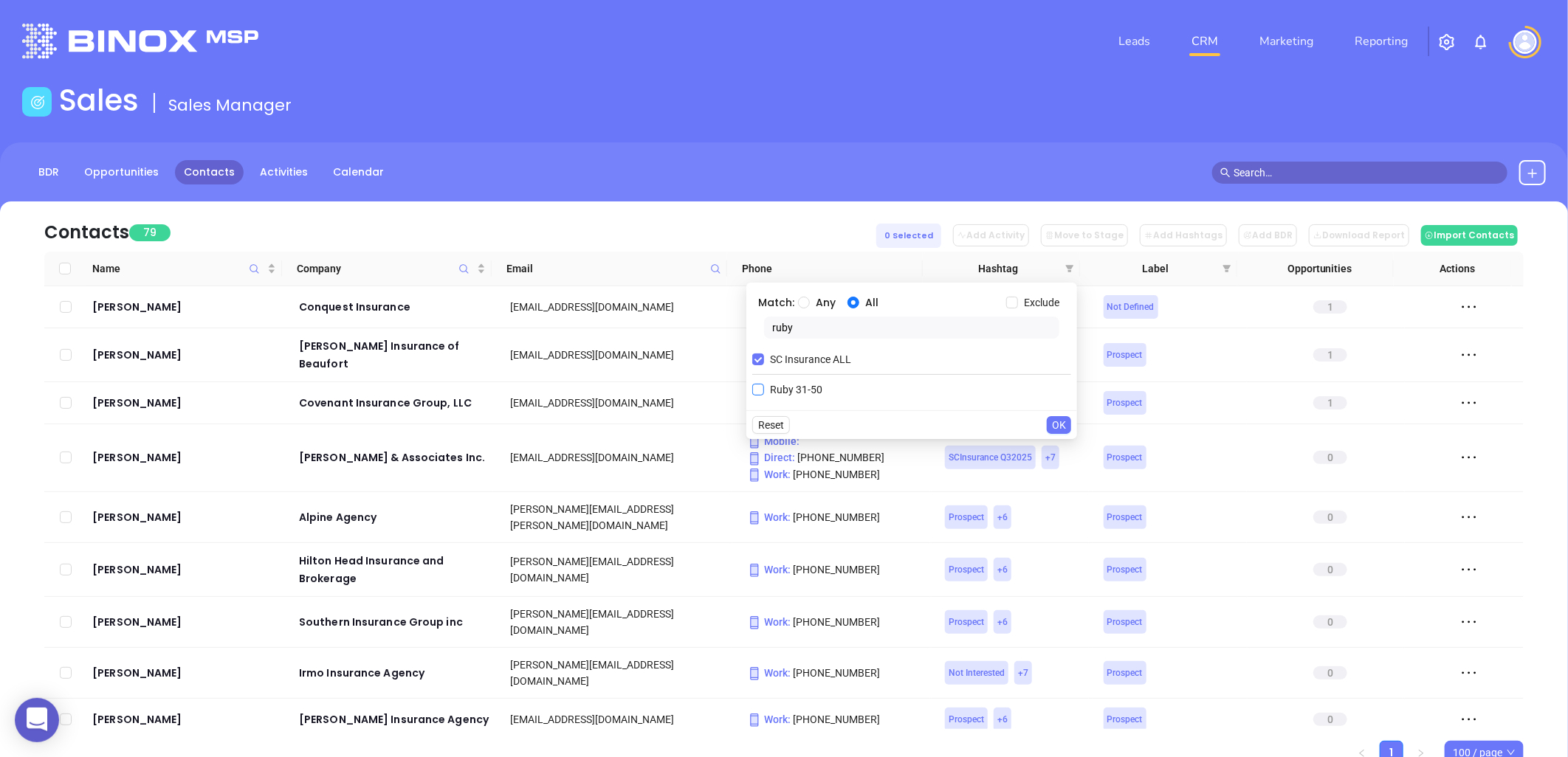
type input "ruby"
click at [805, 382] on span "Ruby 31-50" at bounding box center [796, 390] width 64 height 16
click at [764, 384] on input "Ruby 31-50" at bounding box center [758, 390] width 12 height 12
drag, startPoint x: 1054, startPoint y: 447, endPoint x: 1053, endPoint y: 435, distance: 12.0
click at [1054, 446] on span "OK" at bounding box center [1059, 451] width 14 height 16
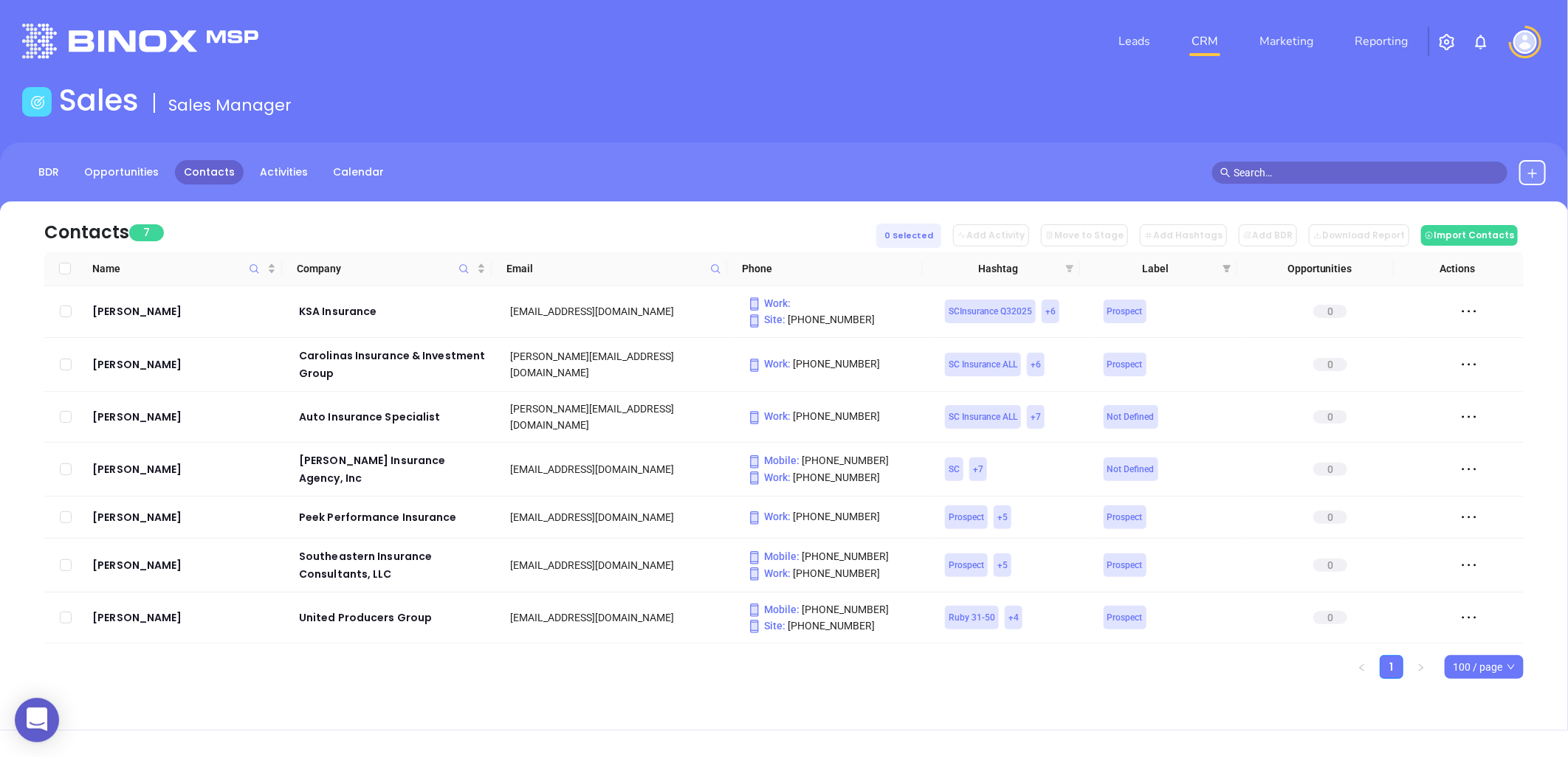
click at [1068, 266] on icon "filter" at bounding box center [1069, 268] width 8 height 8
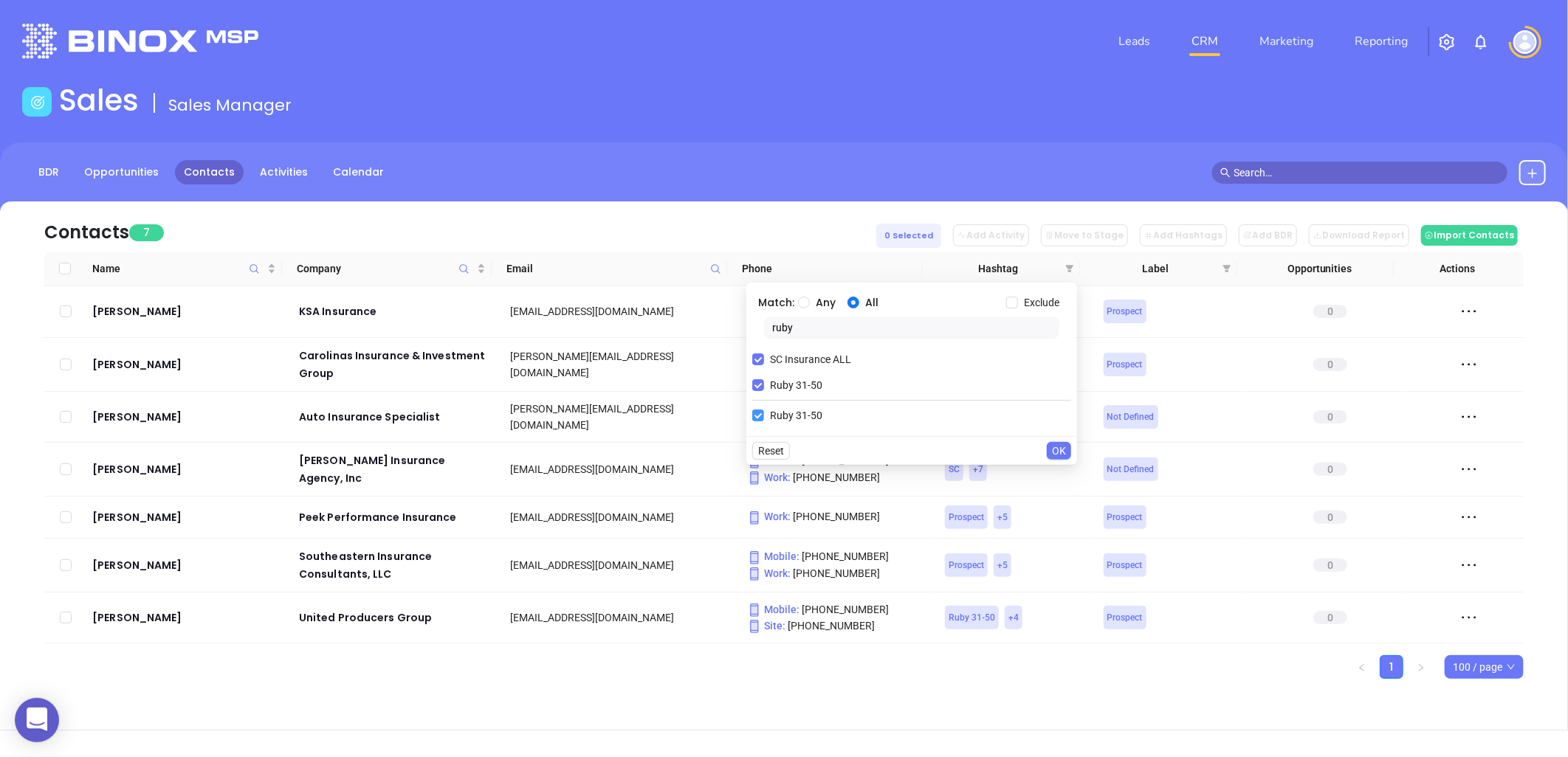
click at [762, 414] on input "Ruby 31-50" at bounding box center [758, 416] width 12 height 12
checkbox input "false"
click at [1015, 303] on input "Exclude" at bounding box center [1012, 303] width 12 height 12
checkbox input "true"
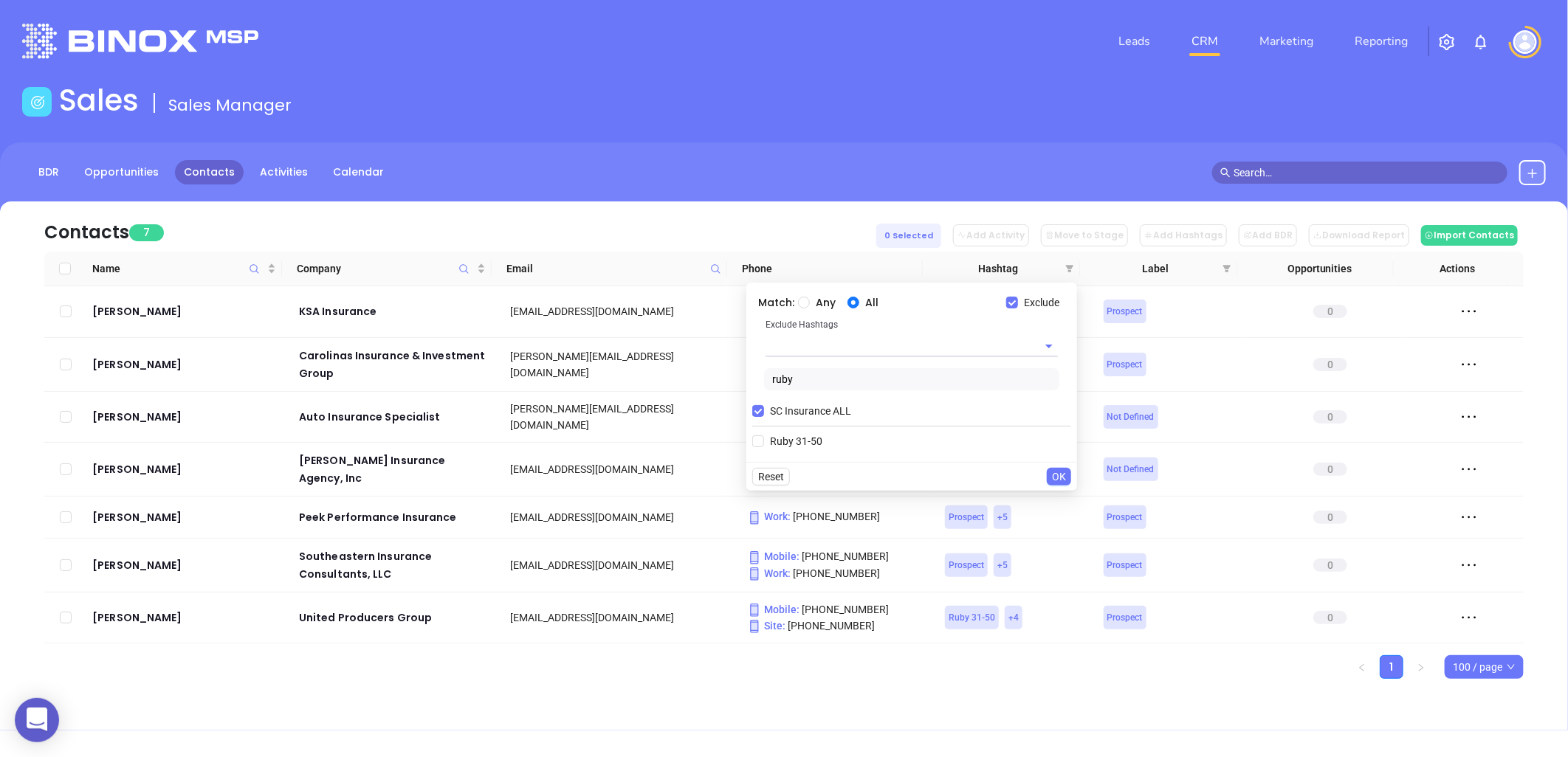
click at [857, 350] on input "text" at bounding box center [890, 346] width 251 height 22
type input "extra"
click at [824, 387] on li "Extra Contact" at bounding box center [911, 380] width 292 height 27
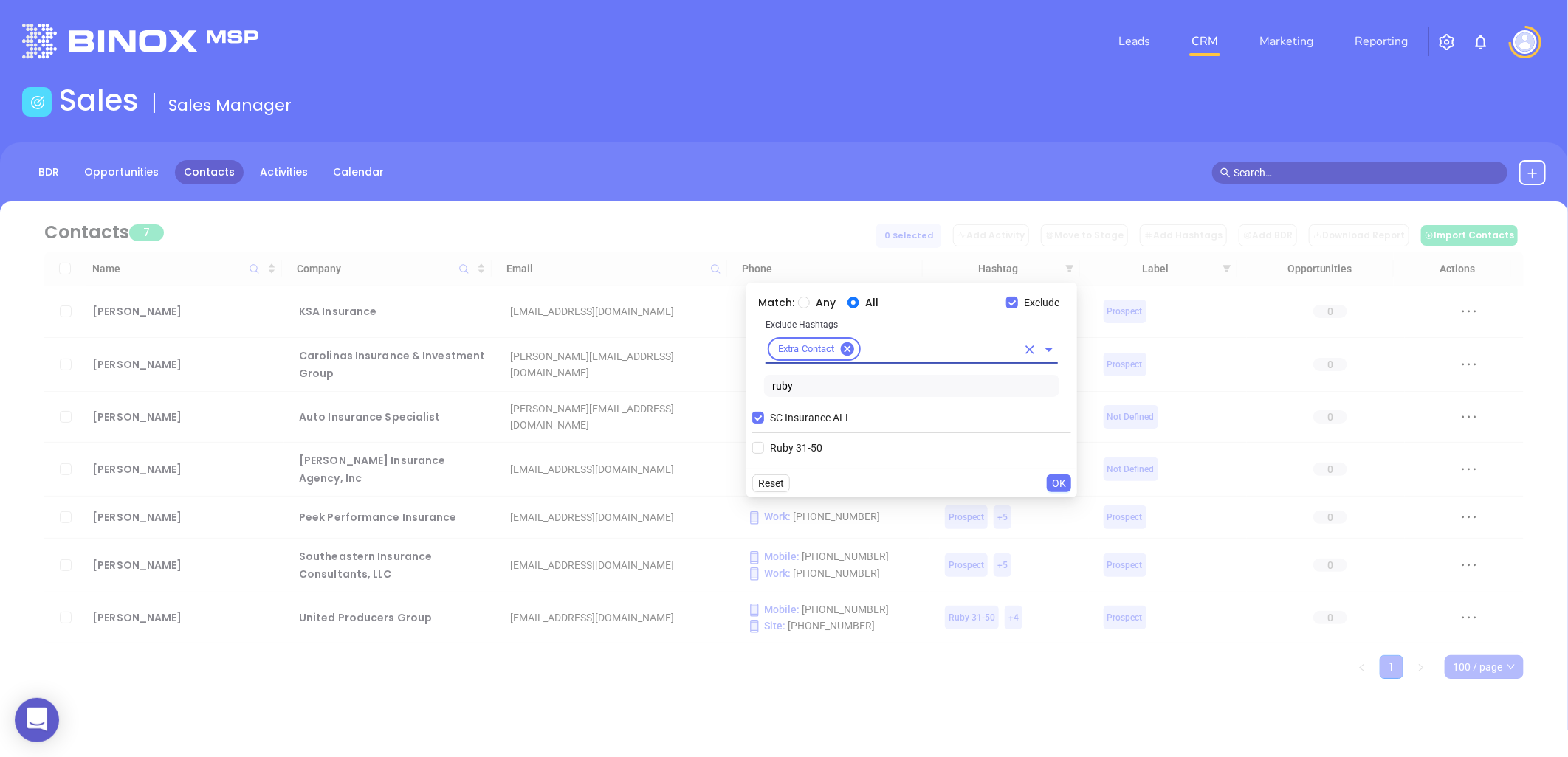
click at [1063, 481] on span "OK" at bounding box center [1059, 483] width 14 height 16
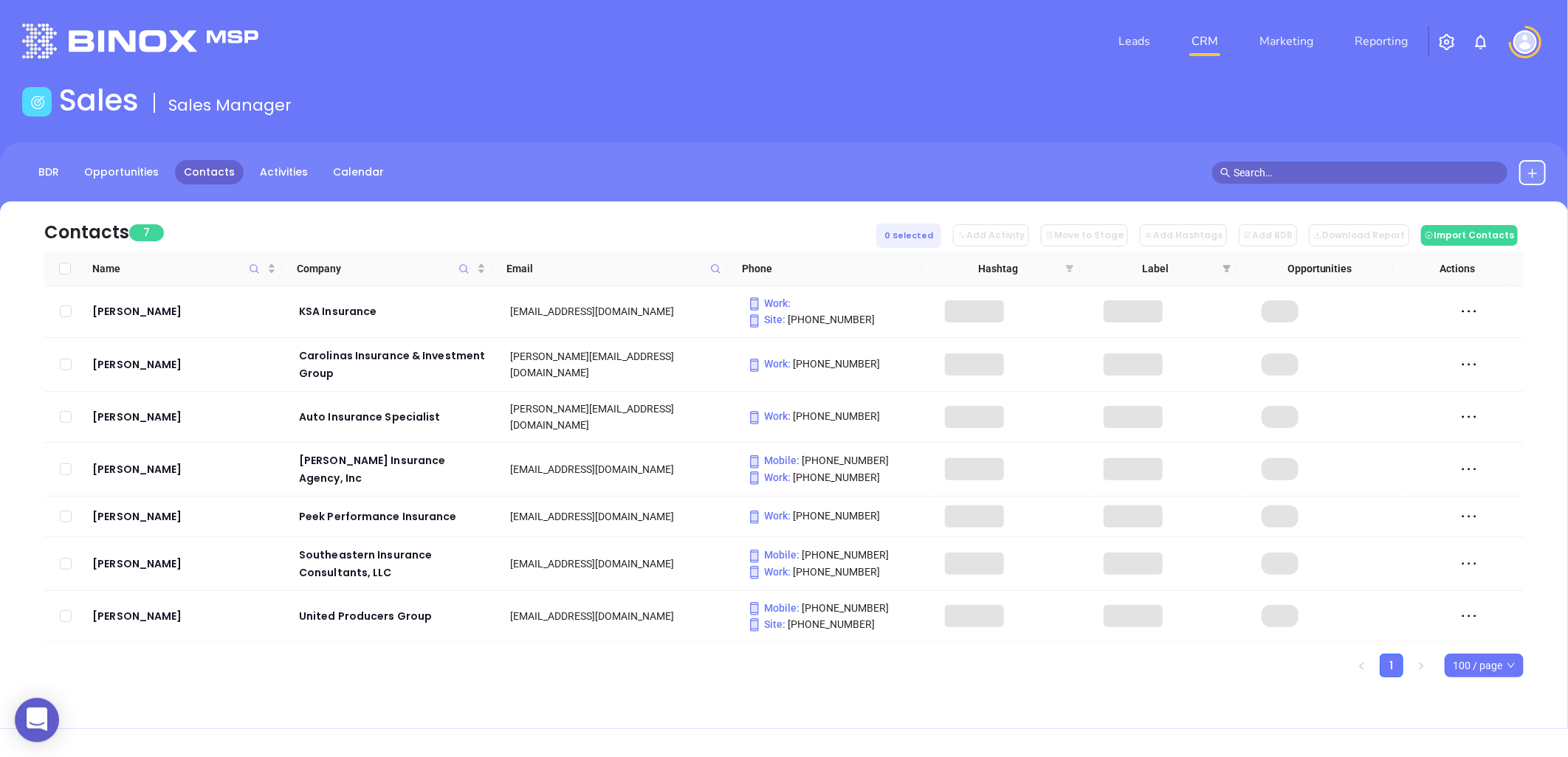
click at [1067, 266] on icon "filter" at bounding box center [1069, 268] width 8 height 8
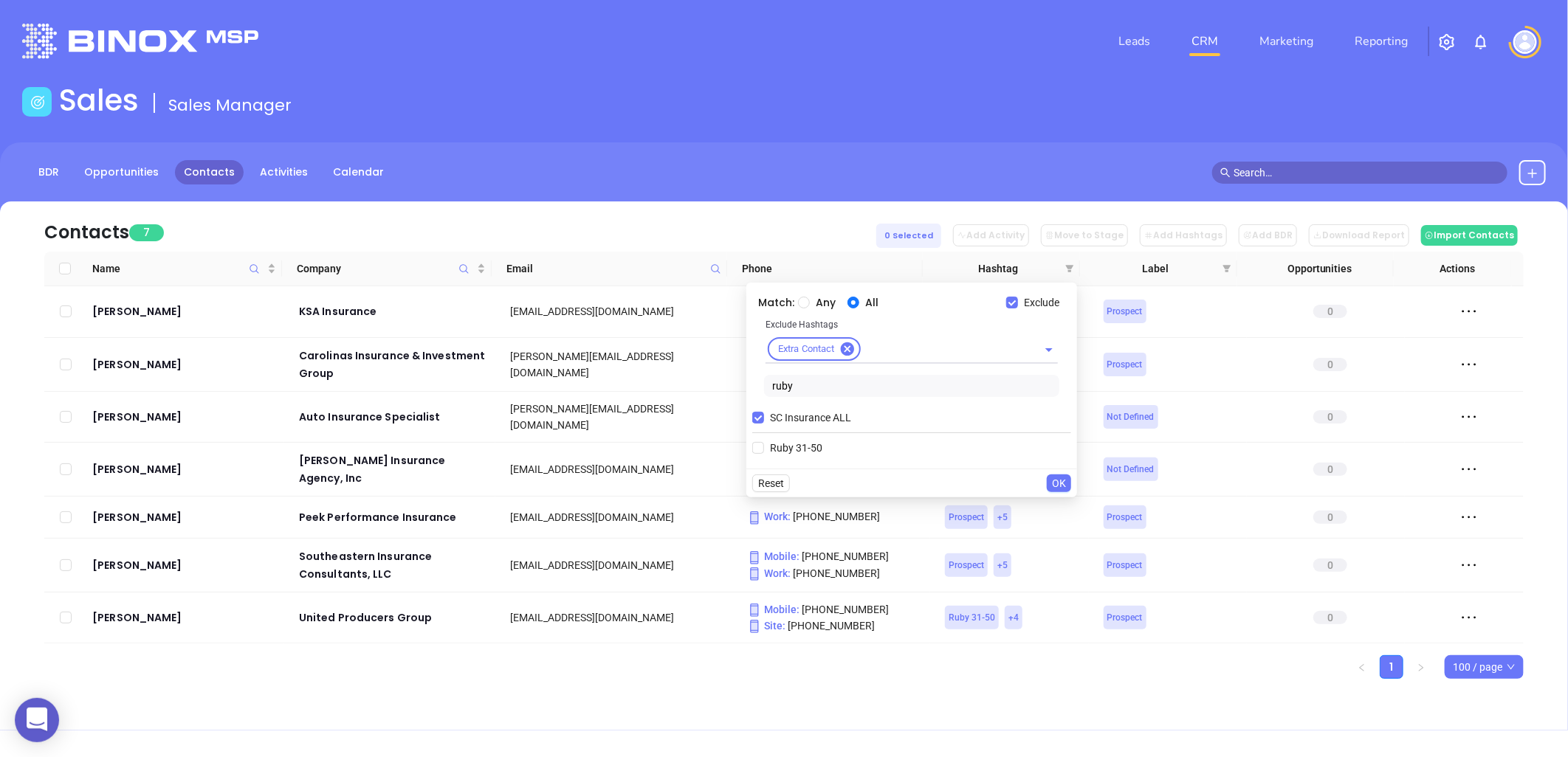
click at [1057, 484] on span "OK" at bounding box center [1059, 483] width 14 height 16
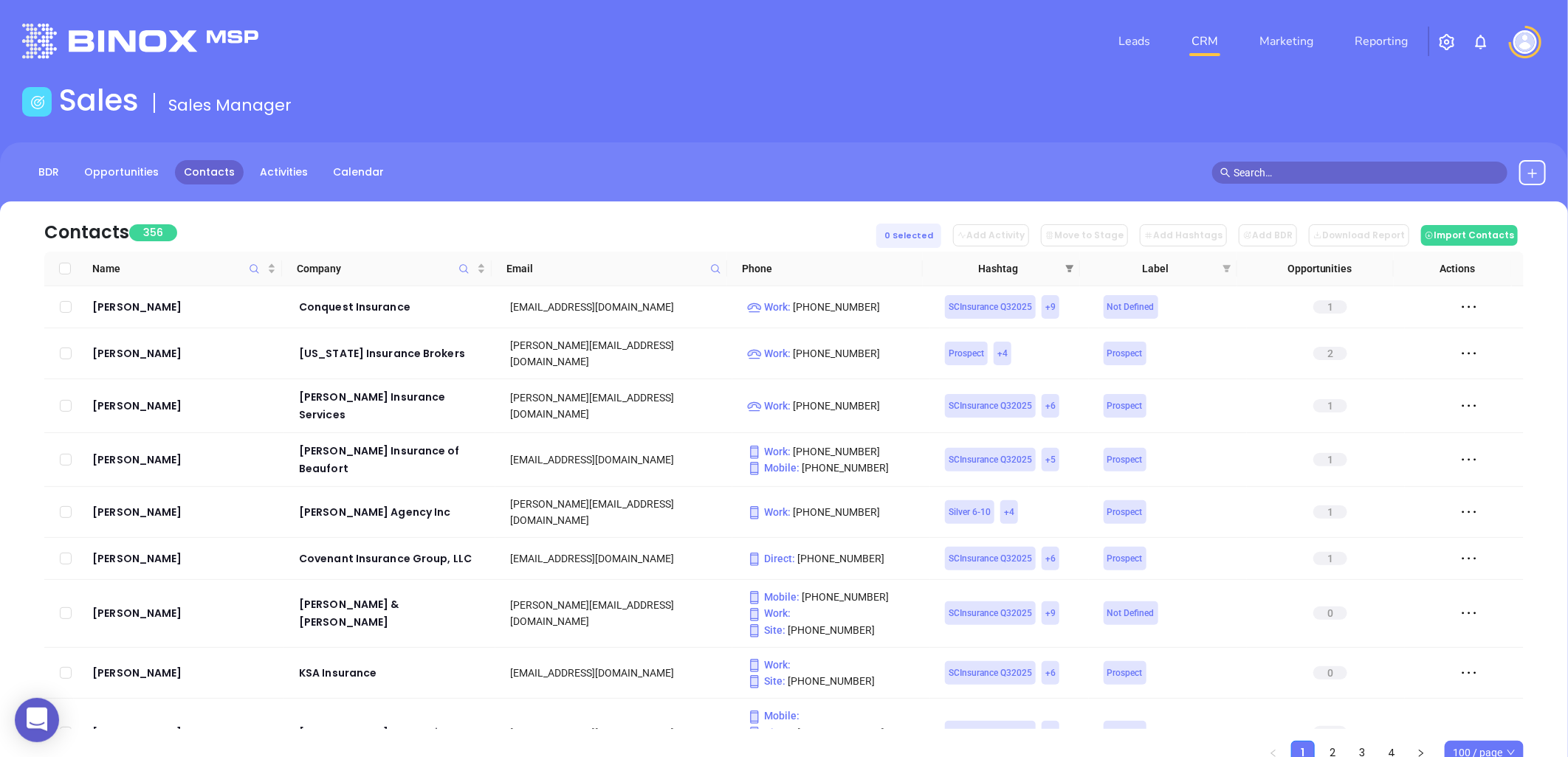
click at [1070, 265] on icon "filter" at bounding box center [1069, 269] width 9 height 9
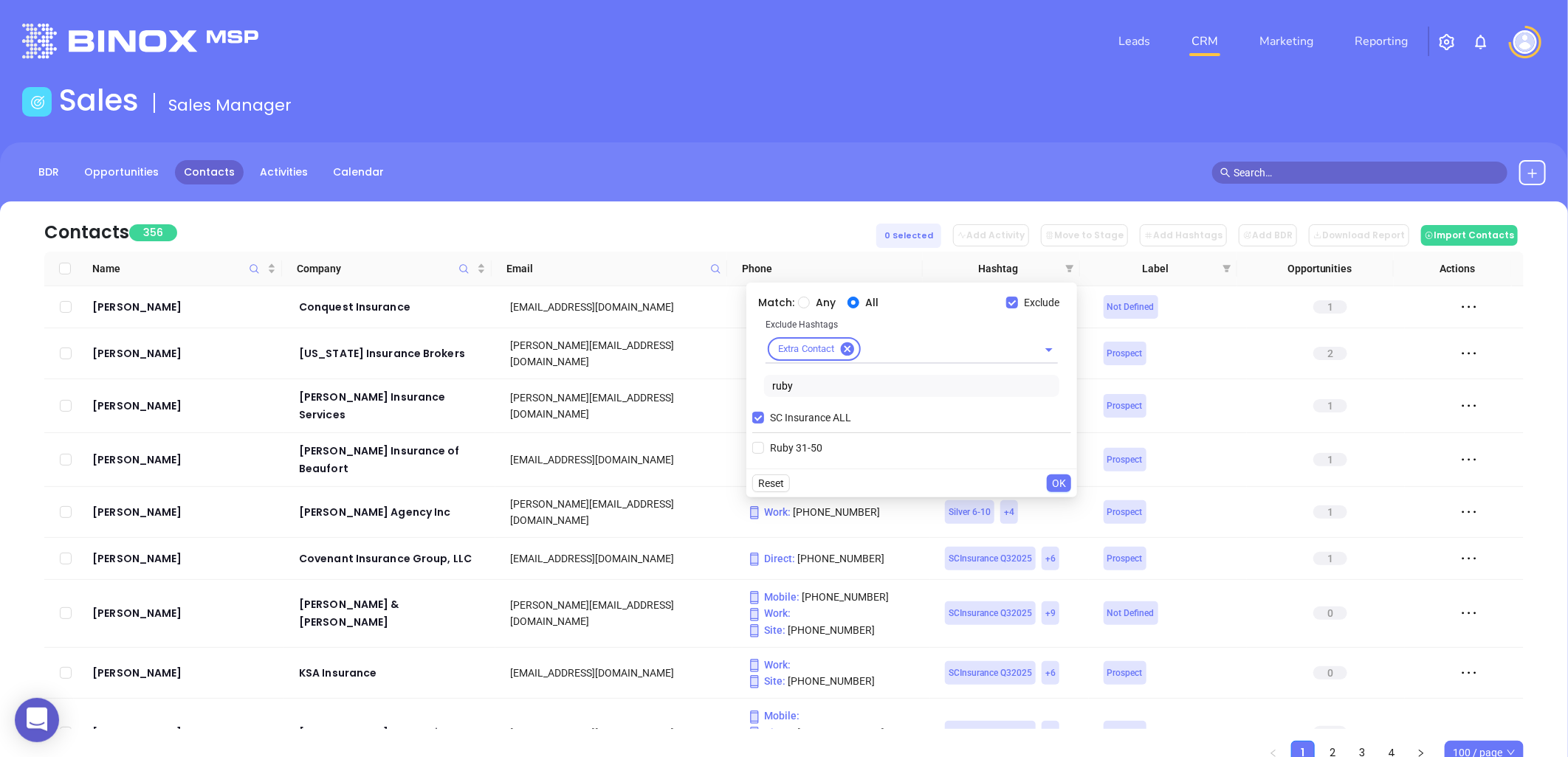
drag, startPoint x: 802, startPoint y: 389, endPoint x: 752, endPoint y: 397, distance: 50.6
click at [752, 397] on div "Exclude Hashtags Extra Contact ruby" at bounding box center [911, 360] width 319 height 86
type input "cop"
click at [801, 447] on span "Copper 1-2" at bounding box center [795, 447] width 62 height 16
click at [764, 447] on input "Copper 1-2" at bounding box center [758, 448] width 12 height 12
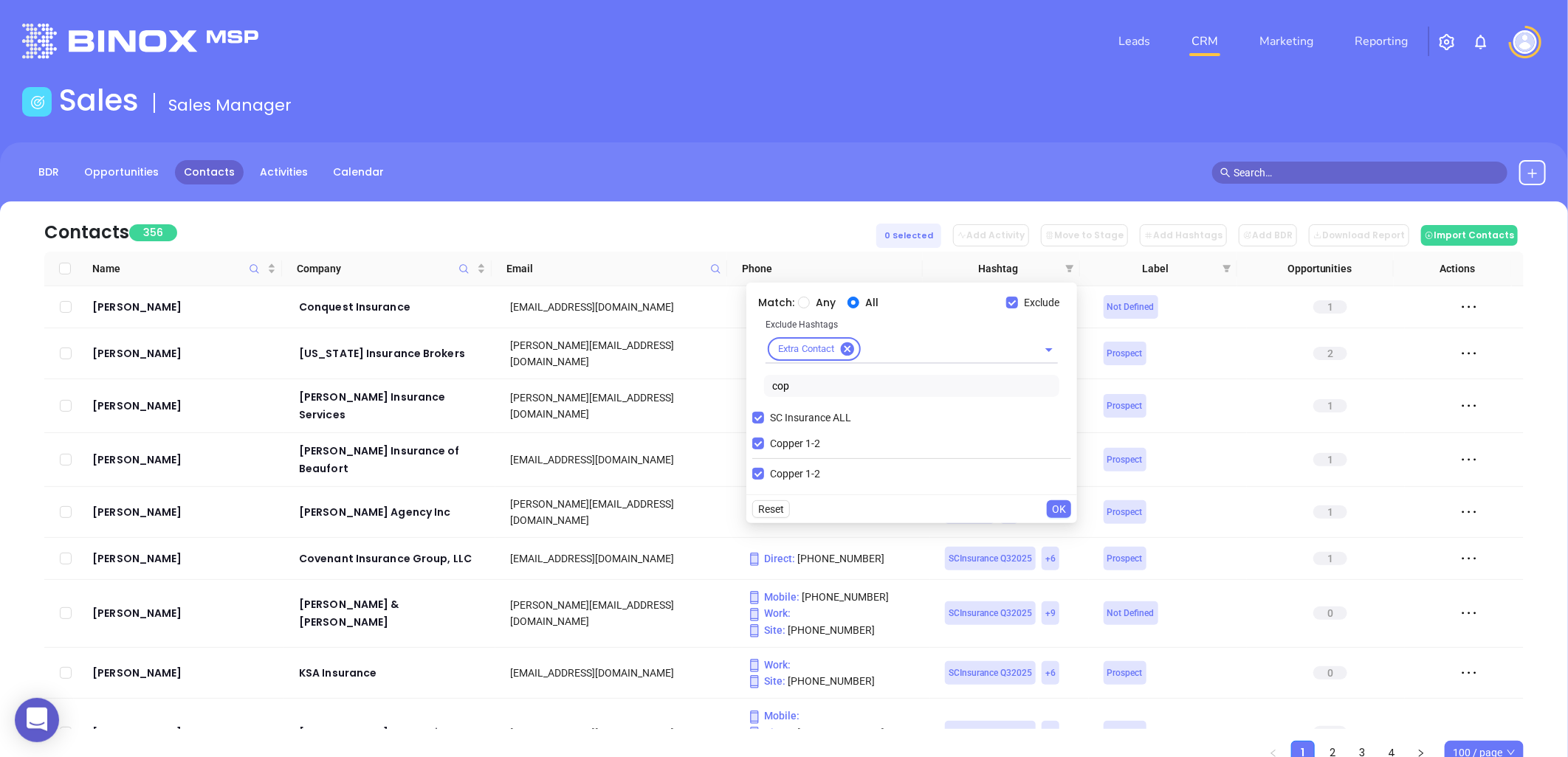
click at [1056, 506] on span "OK" at bounding box center [1059, 509] width 14 height 16
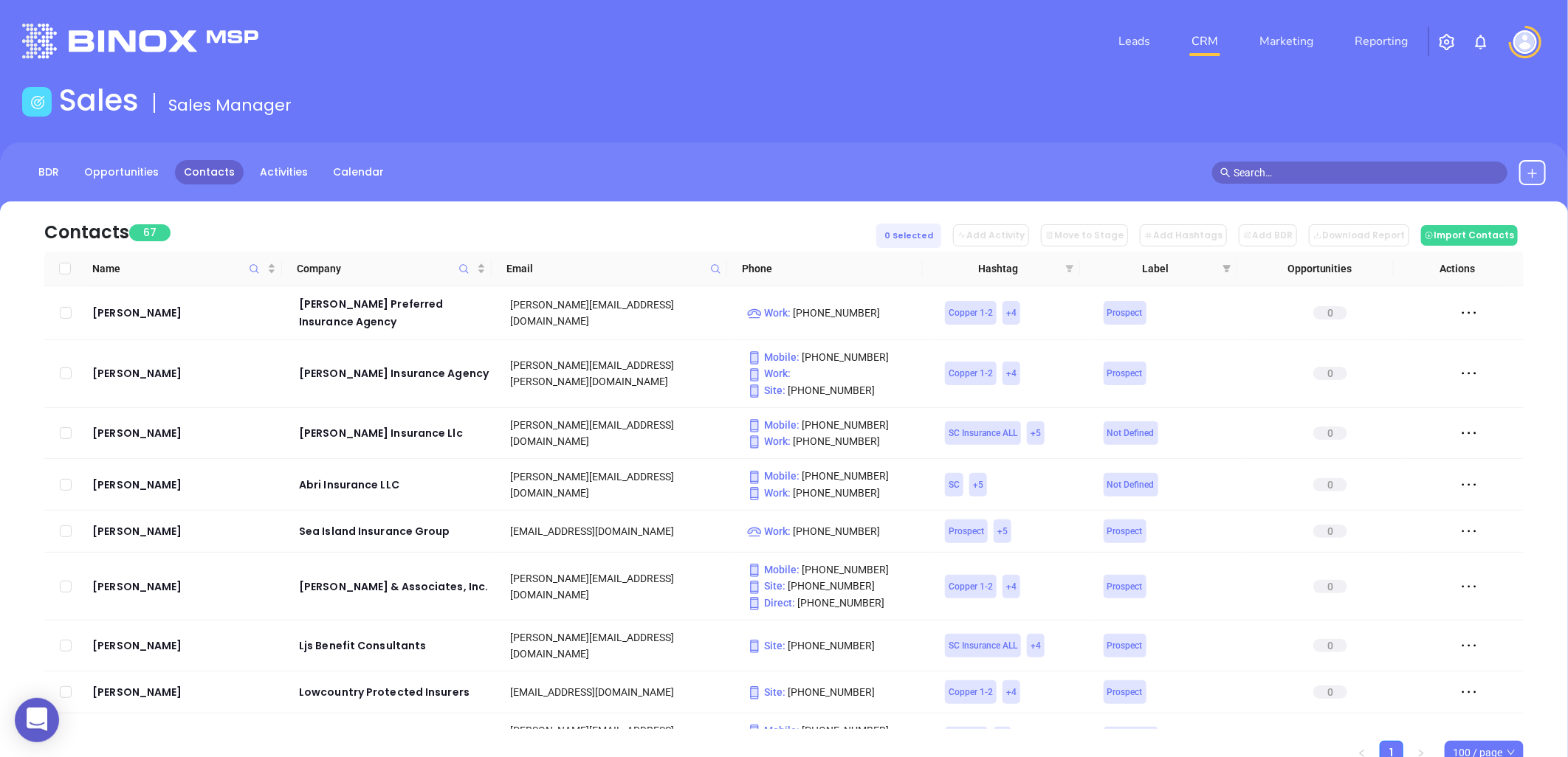
click at [1070, 266] on icon "filter" at bounding box center [1069, 268] width 8 height 8
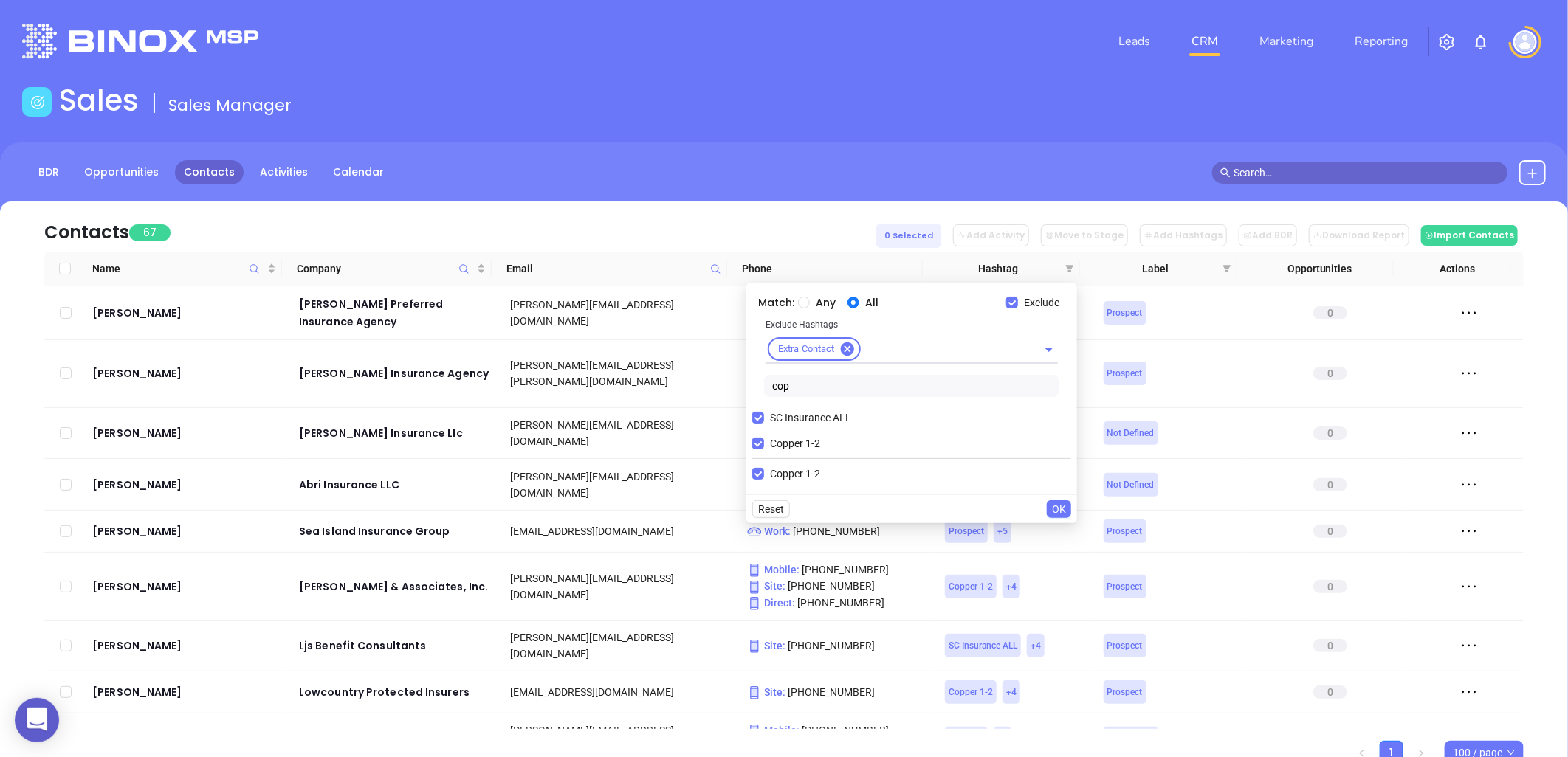
click at [762, 444] on input "Copper 1-2" at bounding box center [758, 444] width 12 height 12
checkbox input "false"
drag, startPoint x: 800, startPoint y: 385, endPoint x: 740, endPoint y: 386, distance: 60.0
click at [762, 391] on div "Exclude Hashtags Extra Contact cop" at bounding box center [911, 360] width 319 height 86
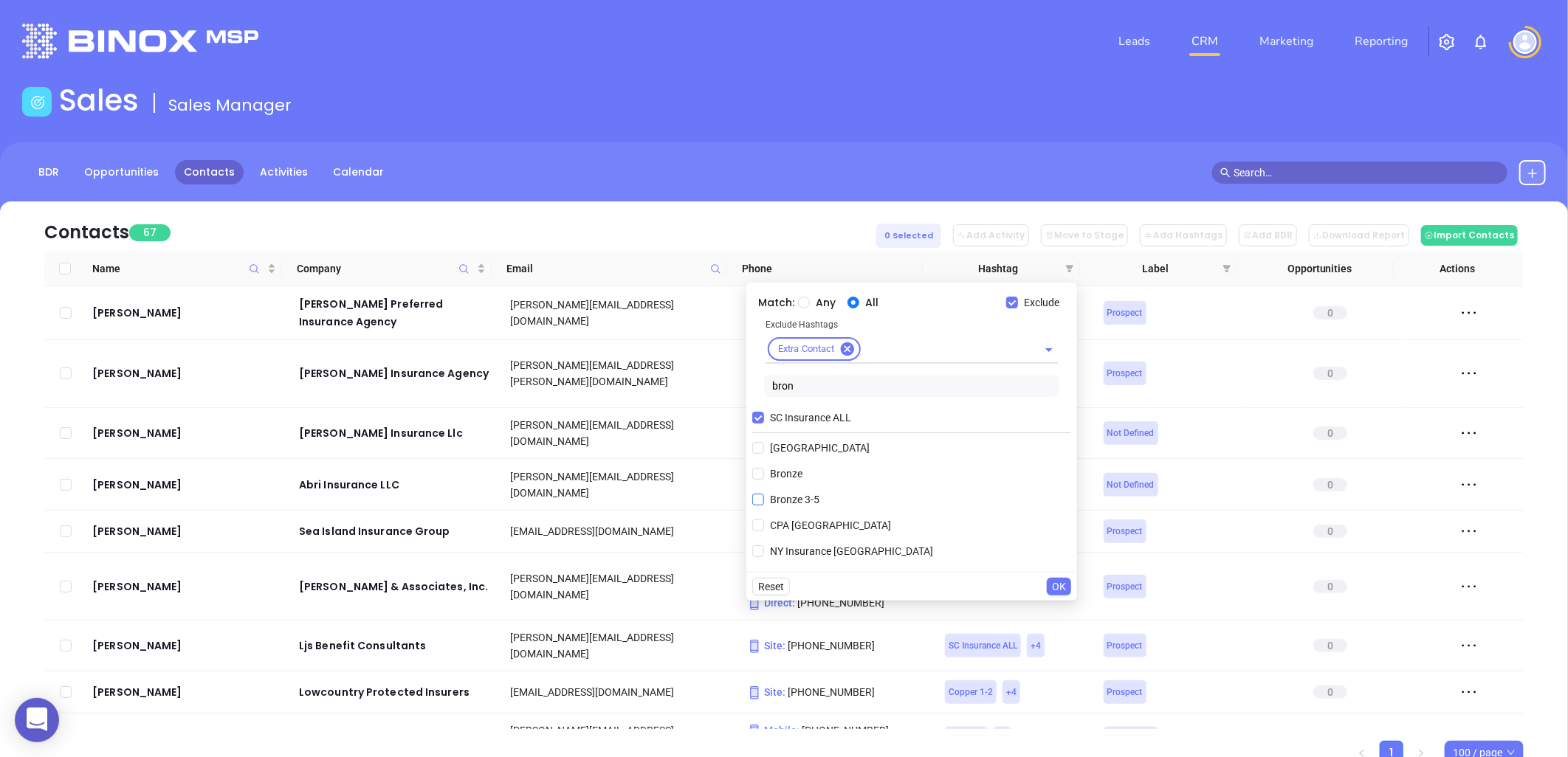
type input "bron"
click at [795, 493] on span "Bronze 3-5" at bounding box center [794, 499] width 61 height 16
click at [764, 494] on input "Bronze 3-5" at bounding box center [758, 500] width 12 height 12
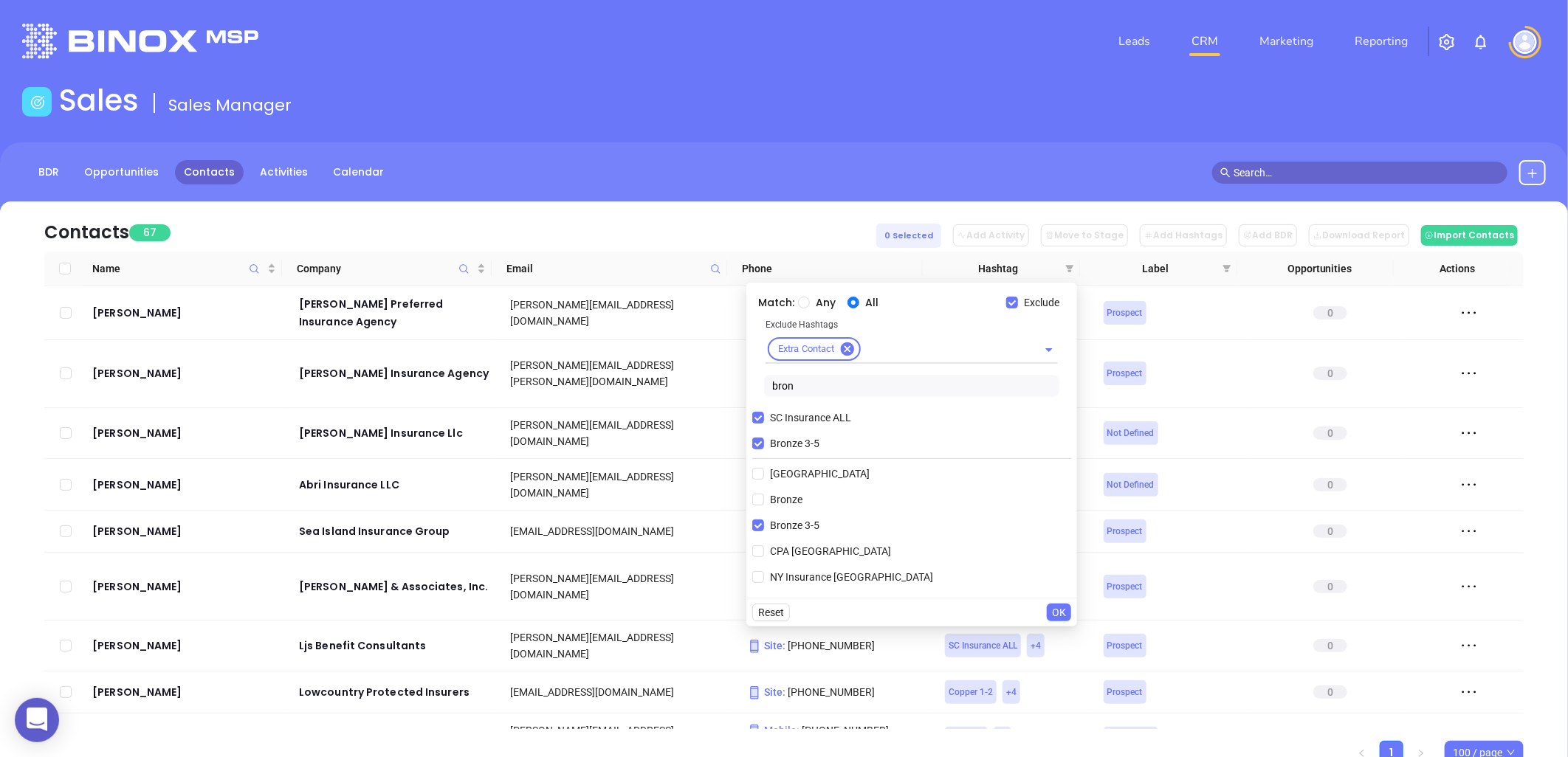
click at [1059, 614] on span "OK" at bounding box center [1059, 612] width 14 height 16
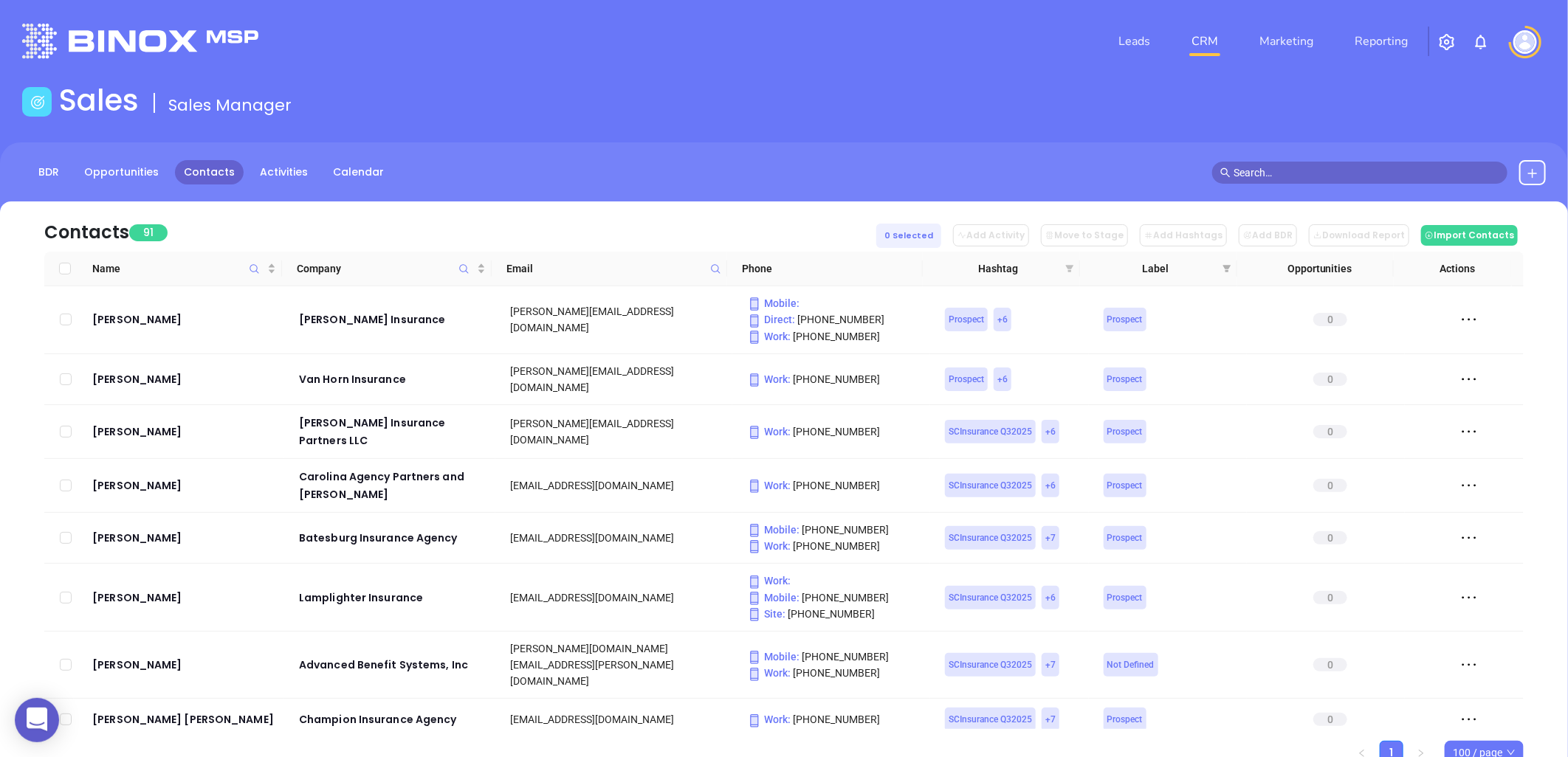
click at [1069, 269] on icon "filter" at bounding box center [1069, 268] width 8 height 8
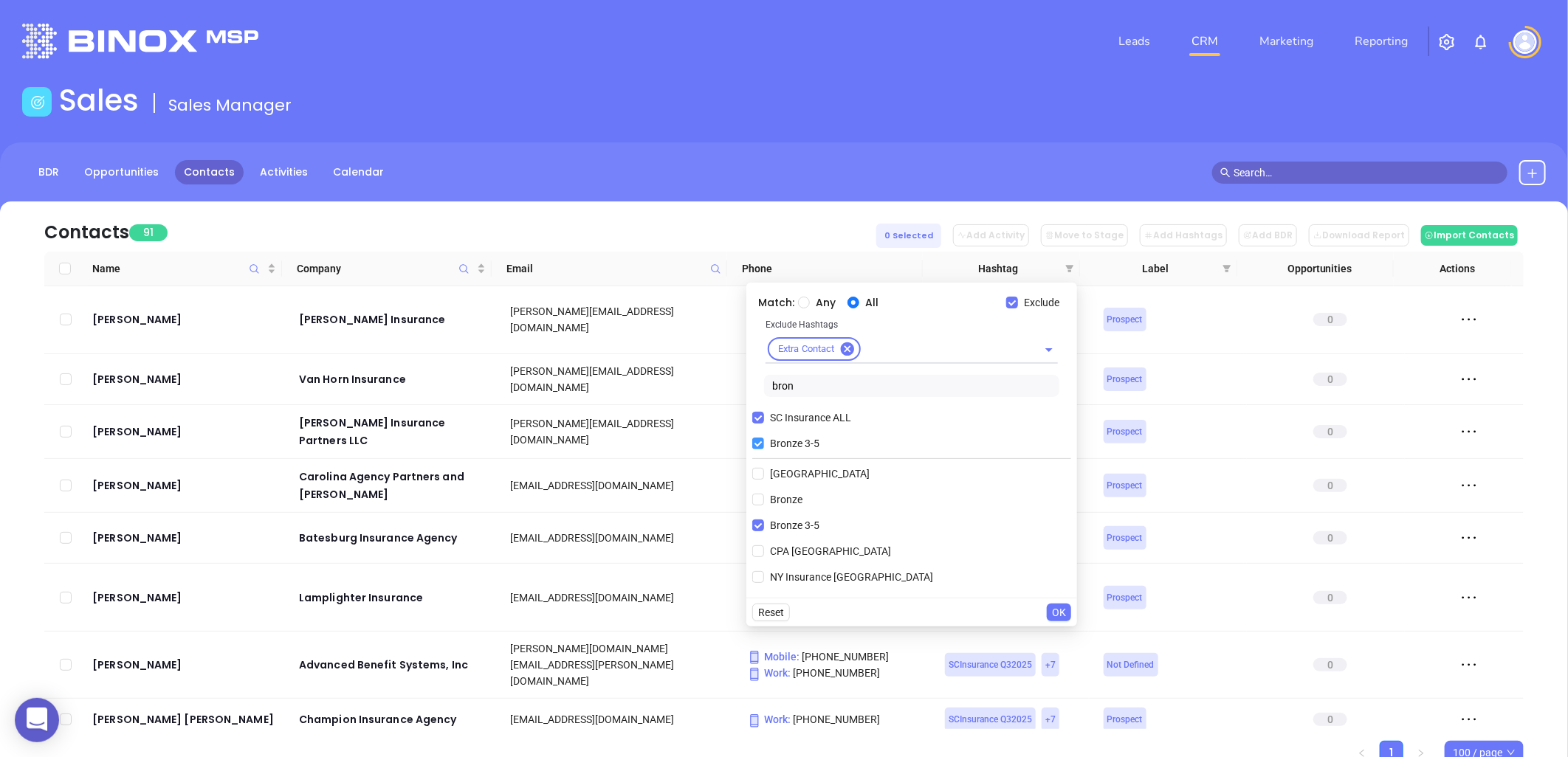
click at [762, 444] on input "Bronze 3-5" at bounding box center [758, 444] width 12 height 12
checkbox input "false"
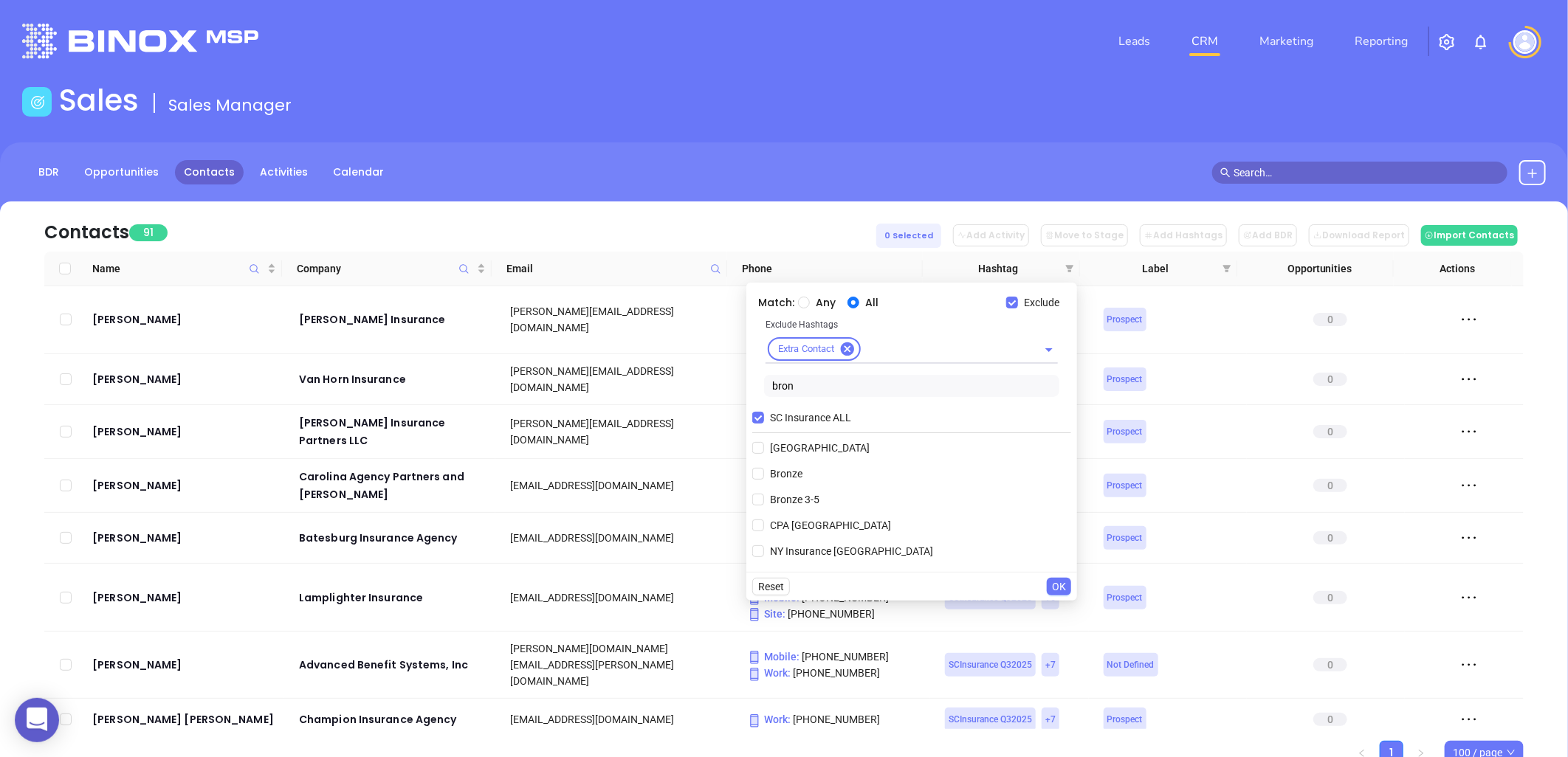
drag, startPoint x: 807, startPoint y: 379, endPoint x: 797, endPoint y: 382, distance: 10.4
click at [803, 380] on input "bron" at bounding box center [911, 386] width 295 height 22
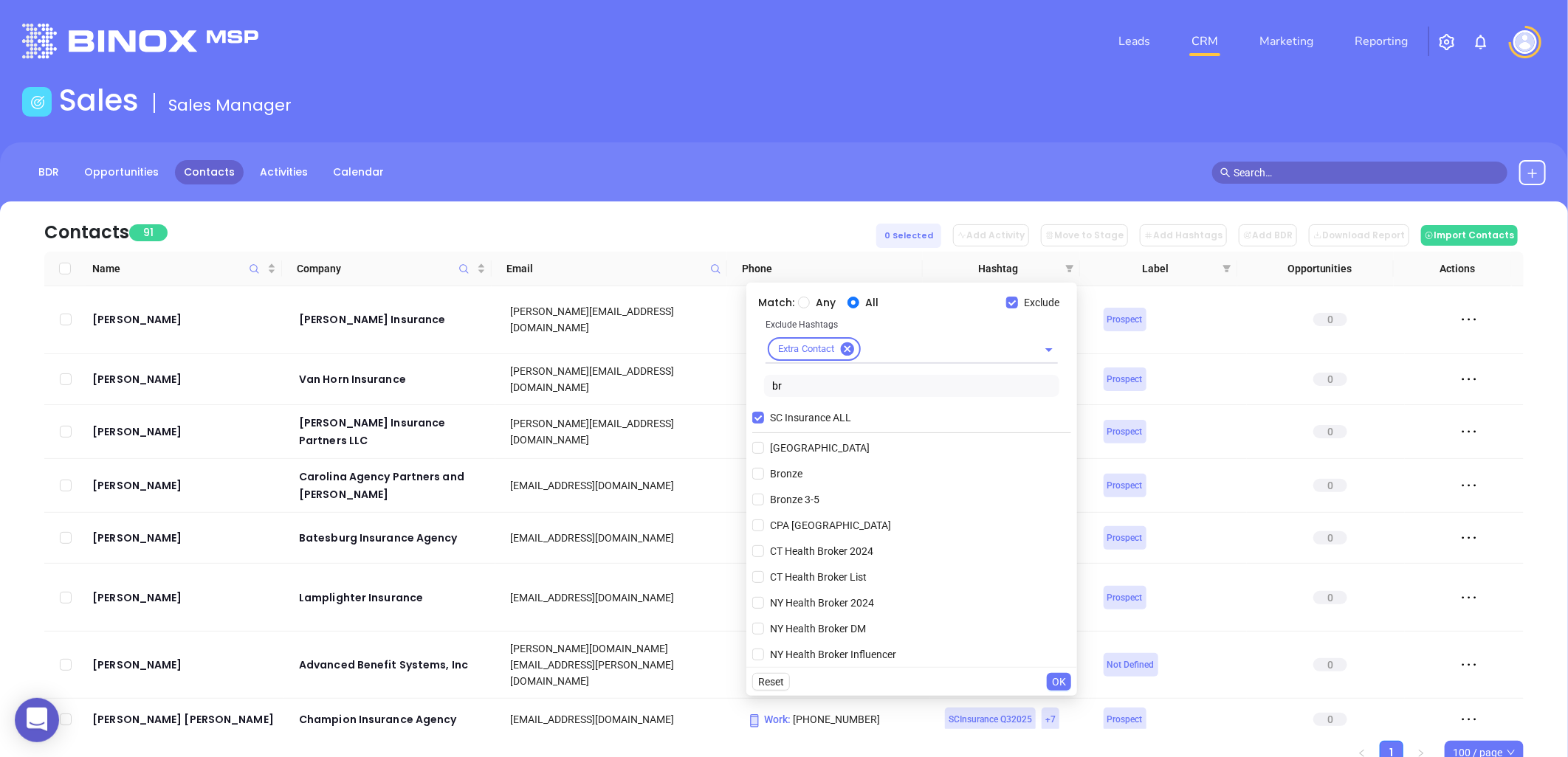
type input "b"
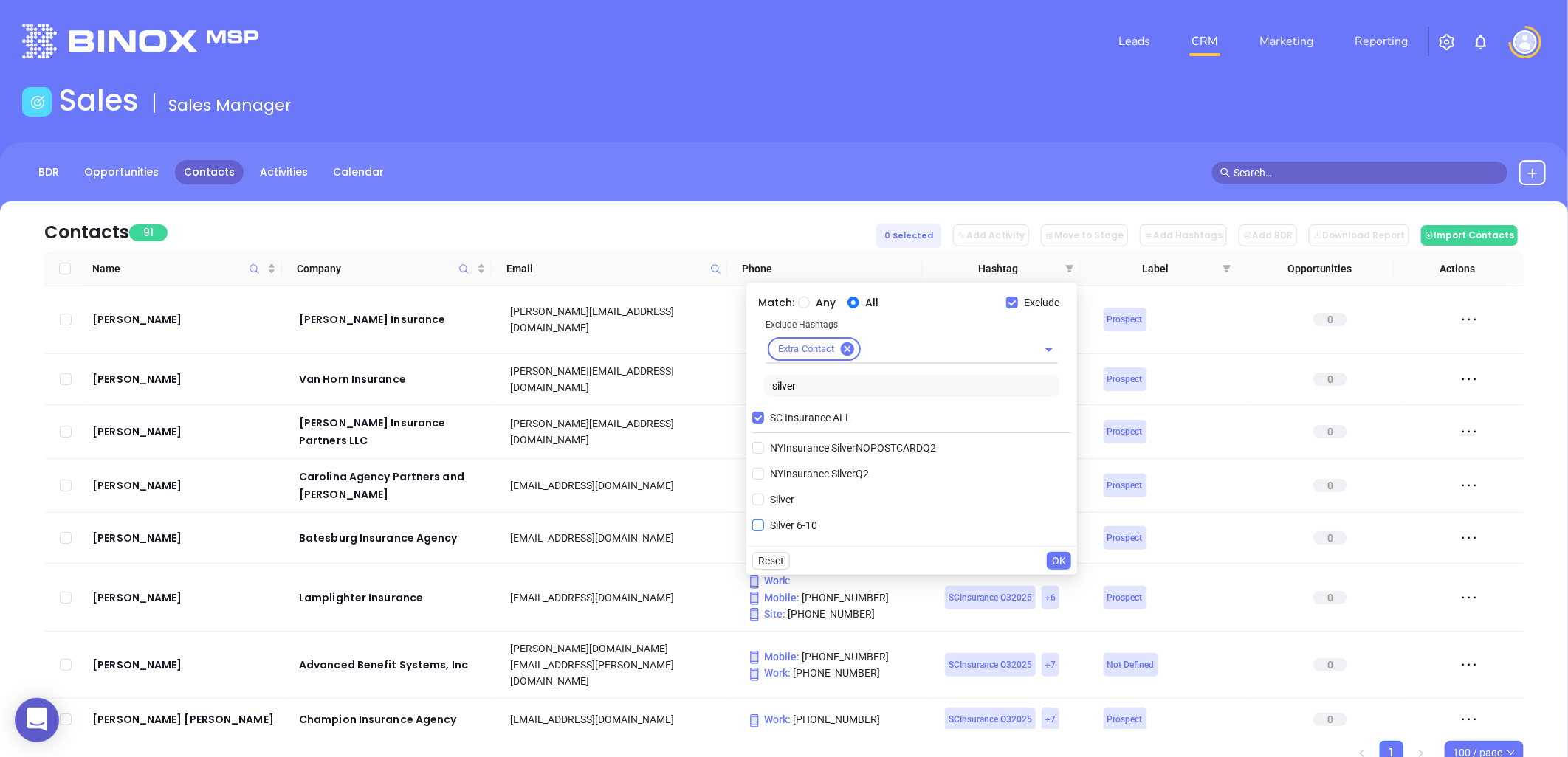
type input "silver"
click at [797, 527] on span "Silver 6-10" at bounding box center [793, 525] width 59 height 16
click at [764, 527] on input "Silver 6-10" at bounding box center [758, 526] width 12 height 12
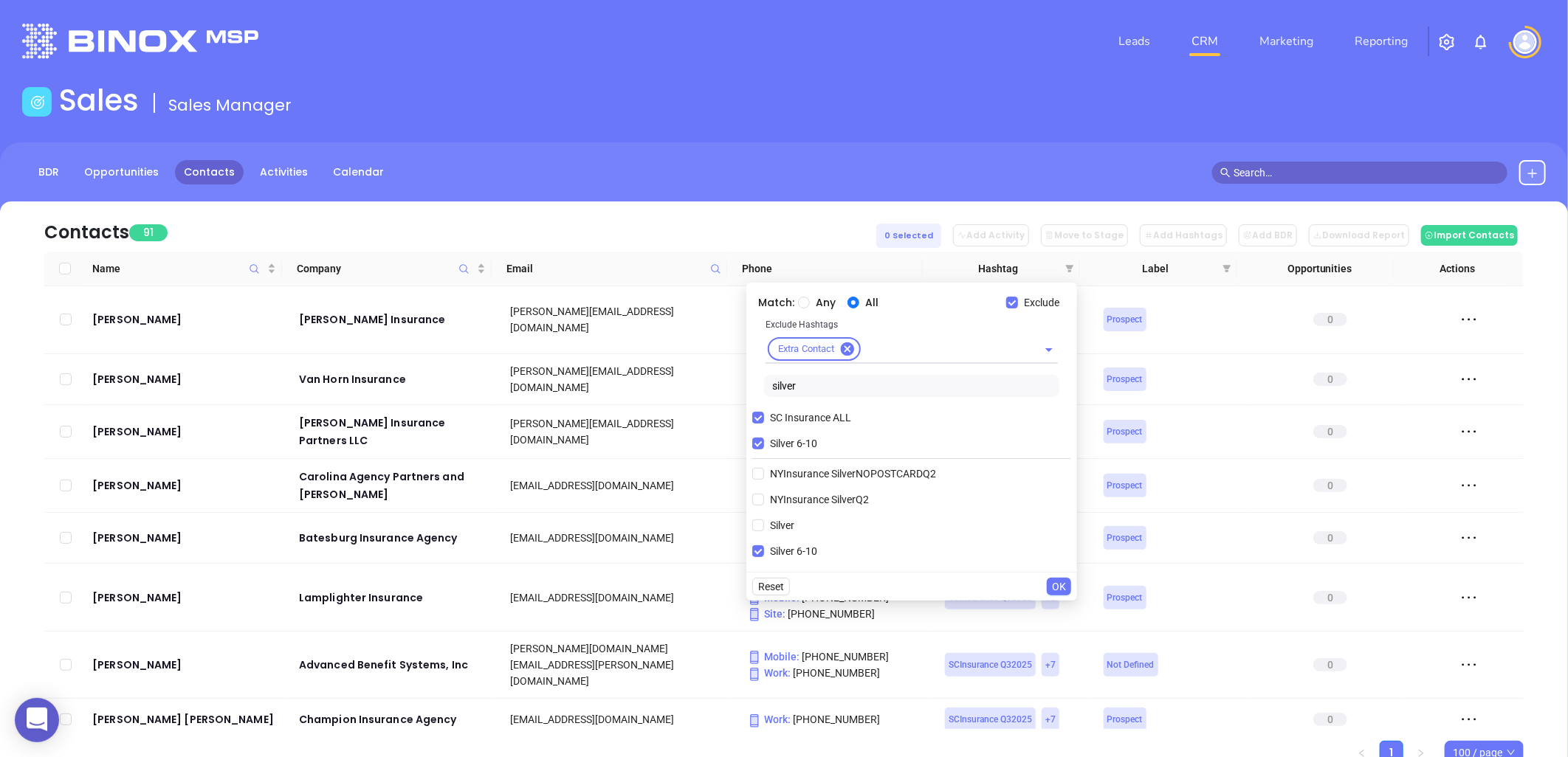
click at [1059, 585] on span "OK" at bounding box center [1059, 586] width 14 height 16
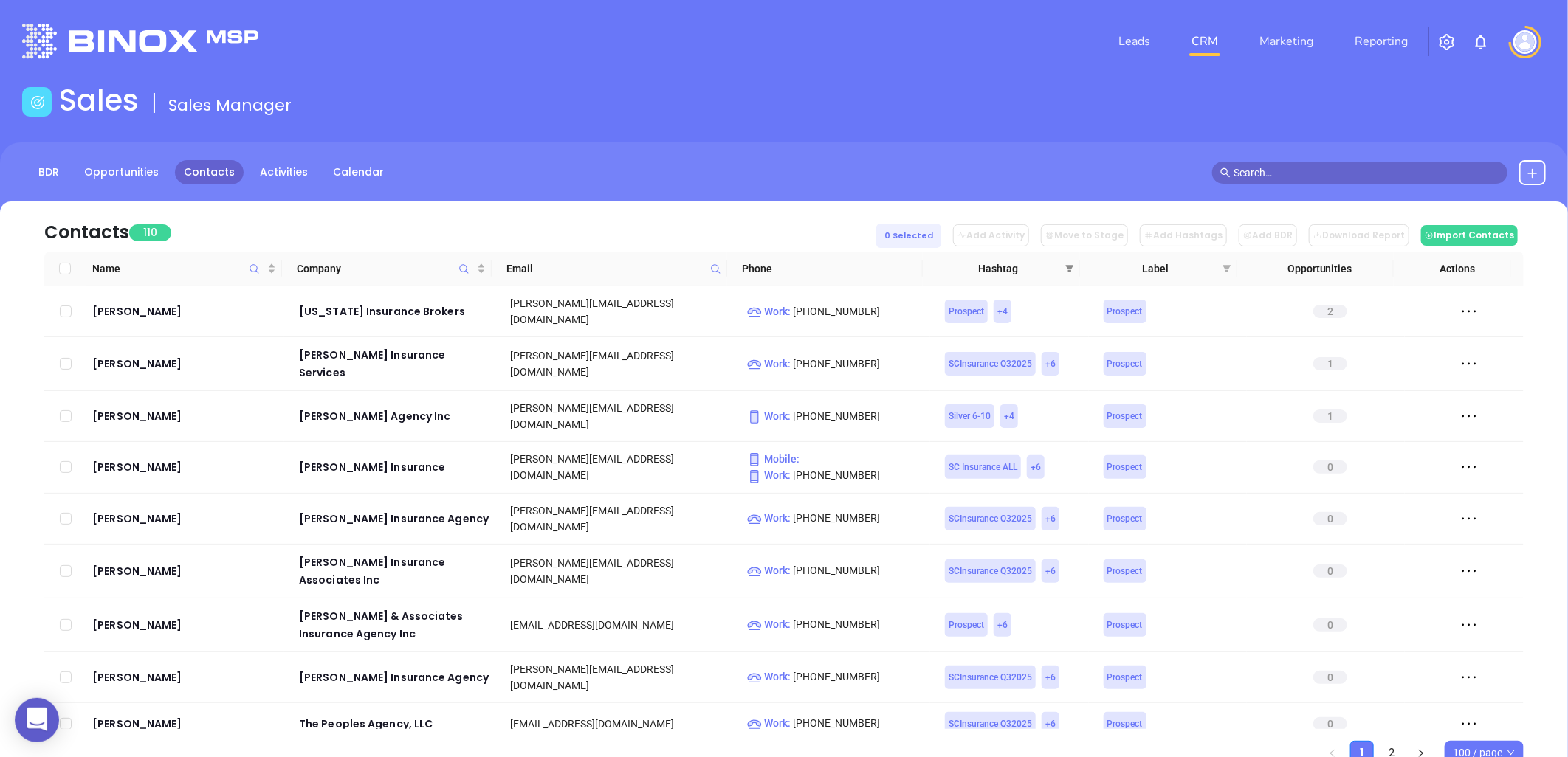
click at [1065, 268] on icon "filter" at bounding box center [1069, 269] width 9 height 9
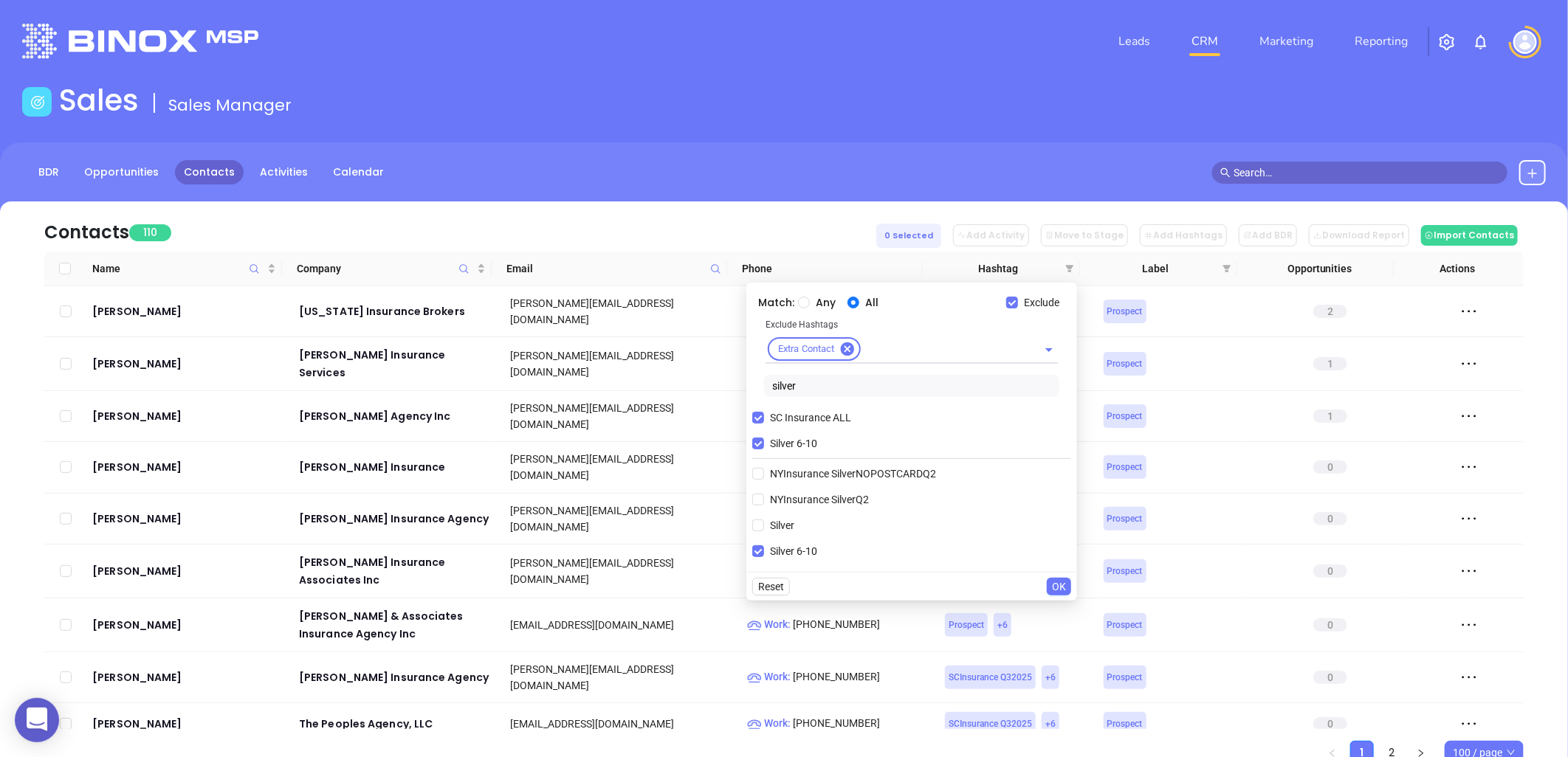
drag, startPoint x: 758, startPoint y: 446, endPoint x: 827, endPoint y: 404, distance: 80.8
click at [758, 445] on input "Silver 6-10" at bounding box center [758, 444] width 12 height 12
checkbox input "false"
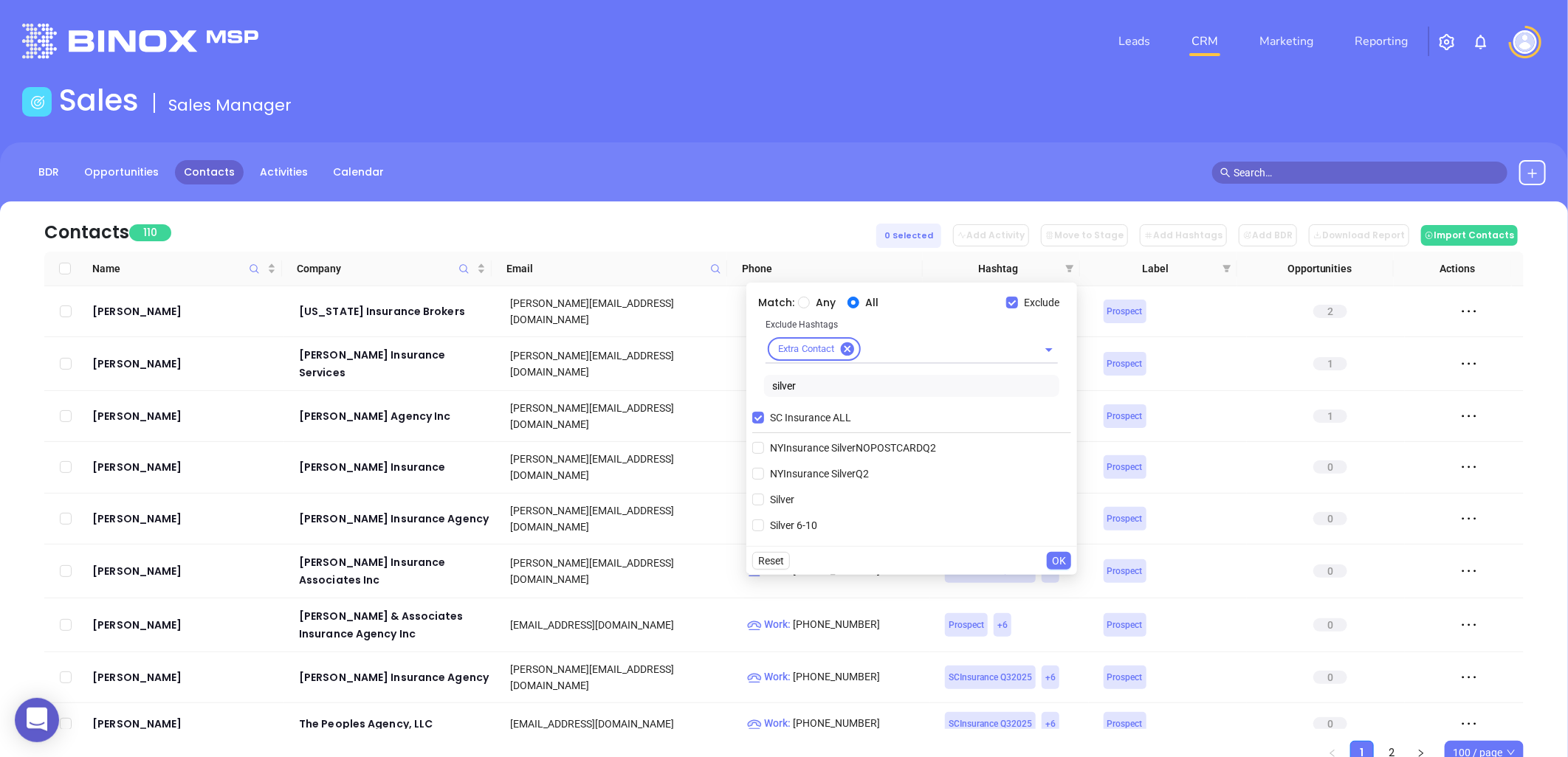
drag, startPoint x: 817, startPoint y: 391, endPoint x: 680, endPoint y: 396, distance: 137.1
click at [700, 398] on body "0 Leads CRM Marketing Reporting Financial Leads Leads Sales Sales Manager BDR O…" at bounding box center [784, 378] width 1568 height 757
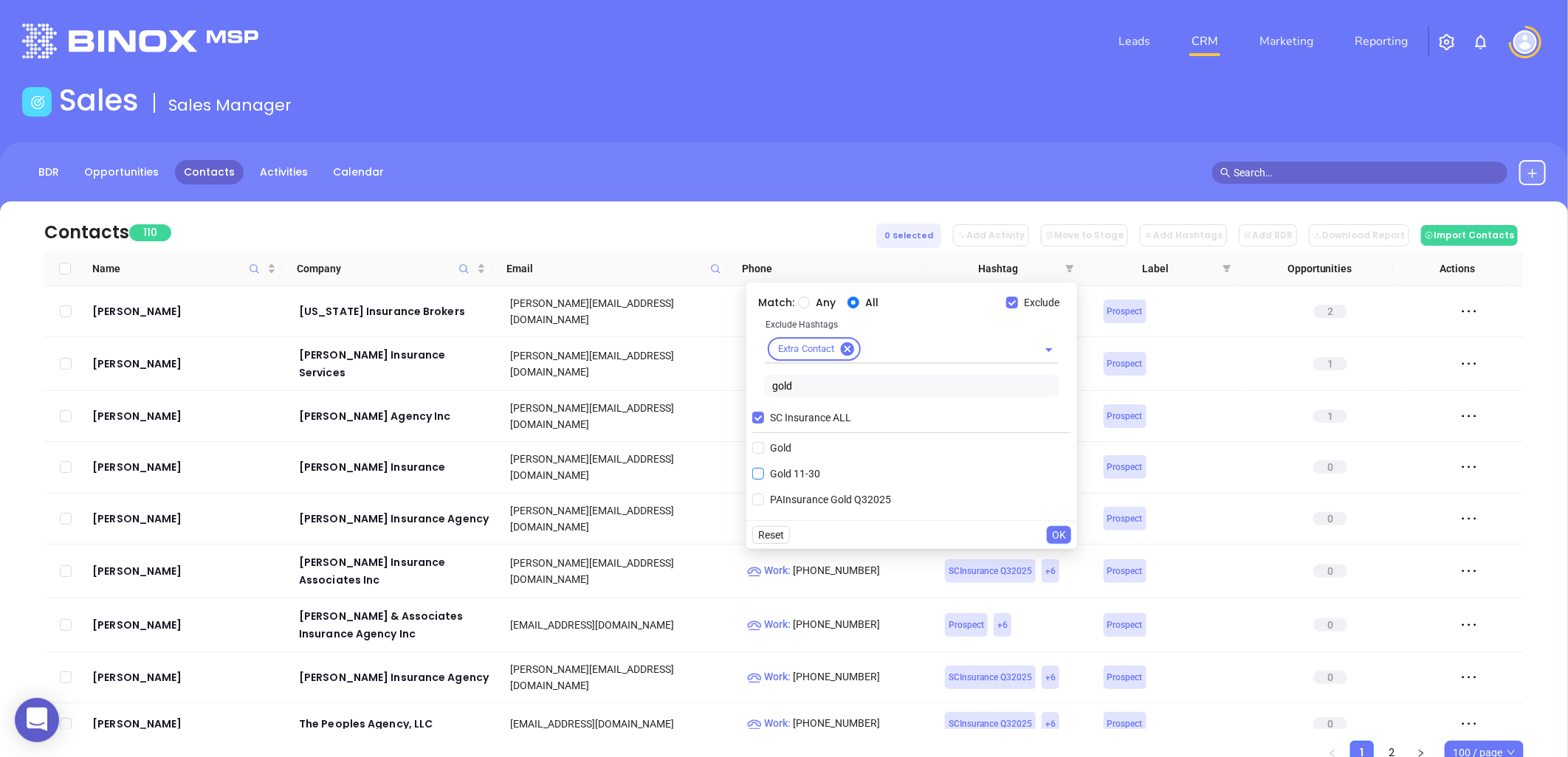
type input "gold"
click at [807, 476] on span "Gold 11-30" at bounding box center [795, 473] width 62 height 16
click at [764, 476] on input "Gold 11-30" at bounding box center [758, 474] width 12 height 12
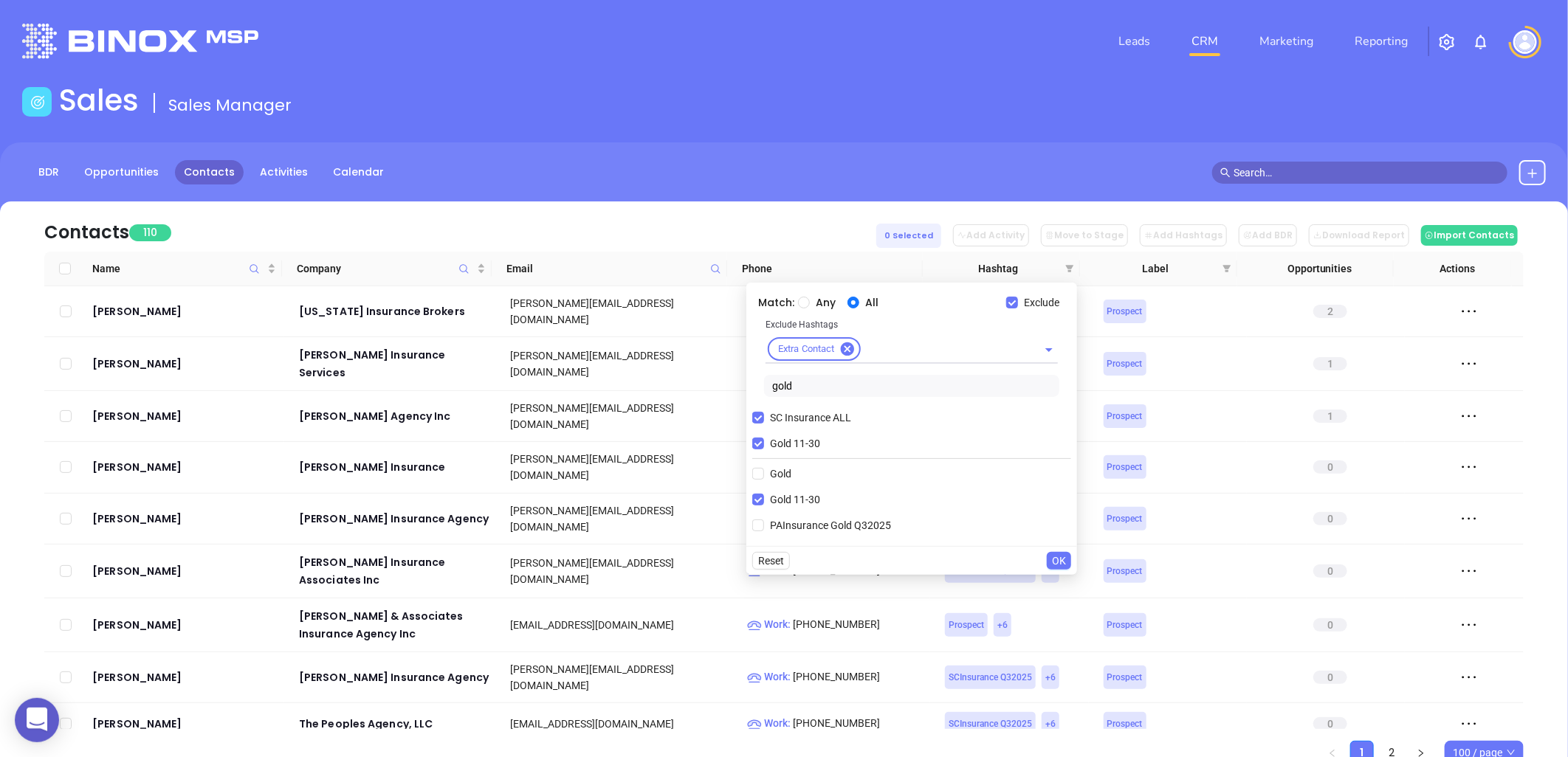
click at [1059, 566] on span "OK" at bounding box center [1059, 560] width 14 height 16
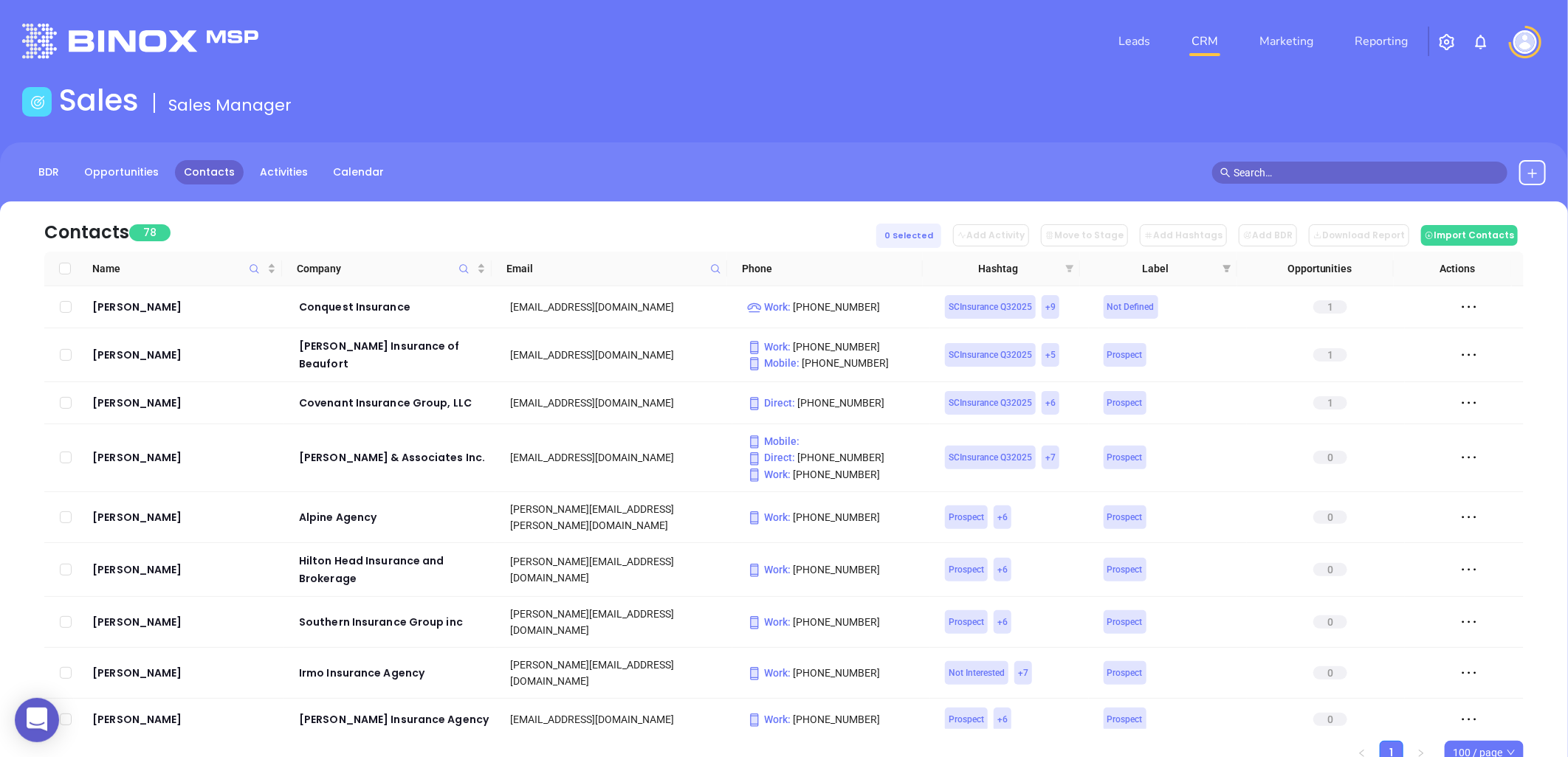
click at [1067, 266] on icon "filter" at bounding box center [1069, 268] width 8 height 8
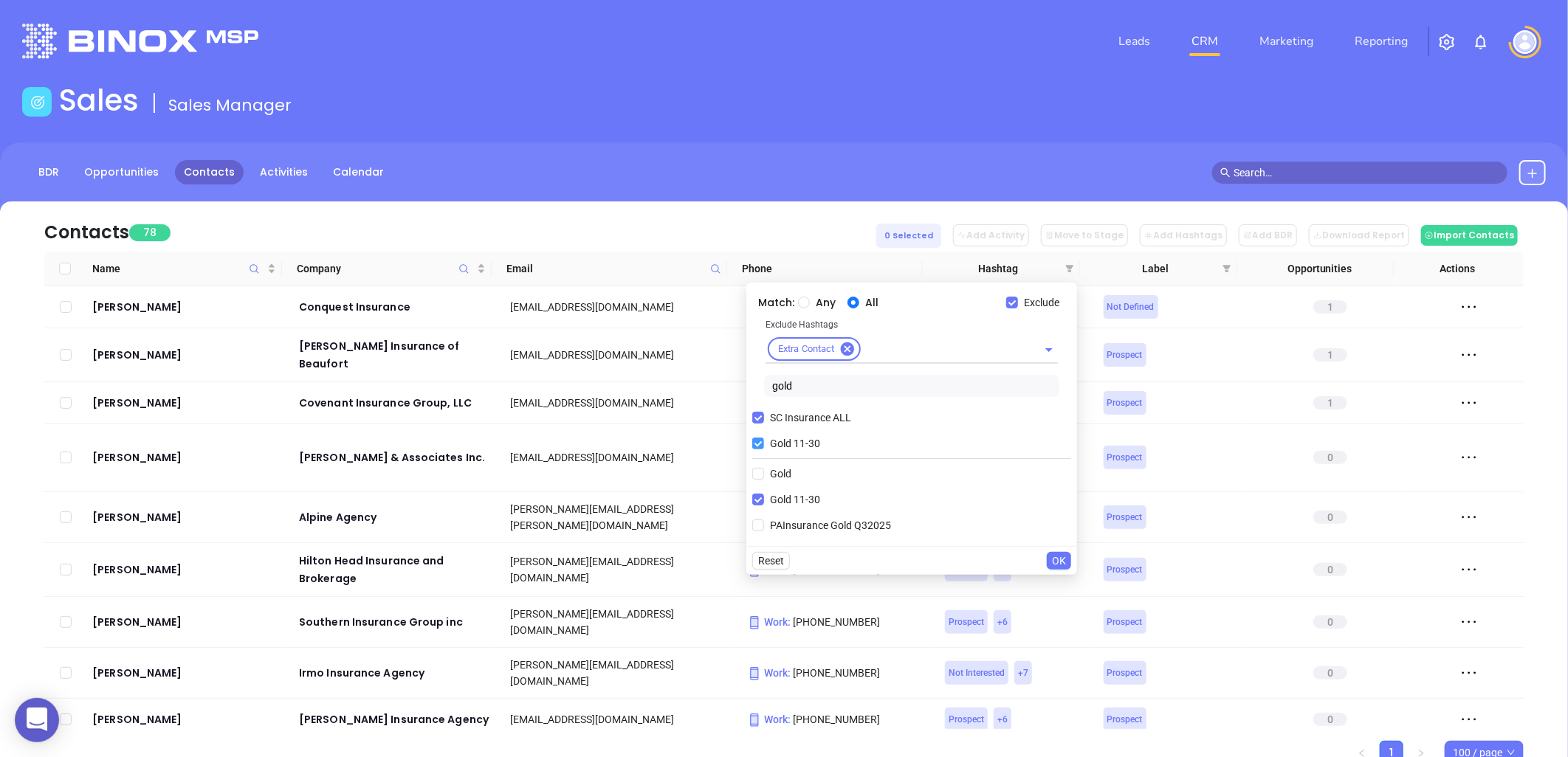
click at [758, 445] on input "Gold 11-30" at bounding box center [758, 444] width 12 height 12
checkbox input "false"
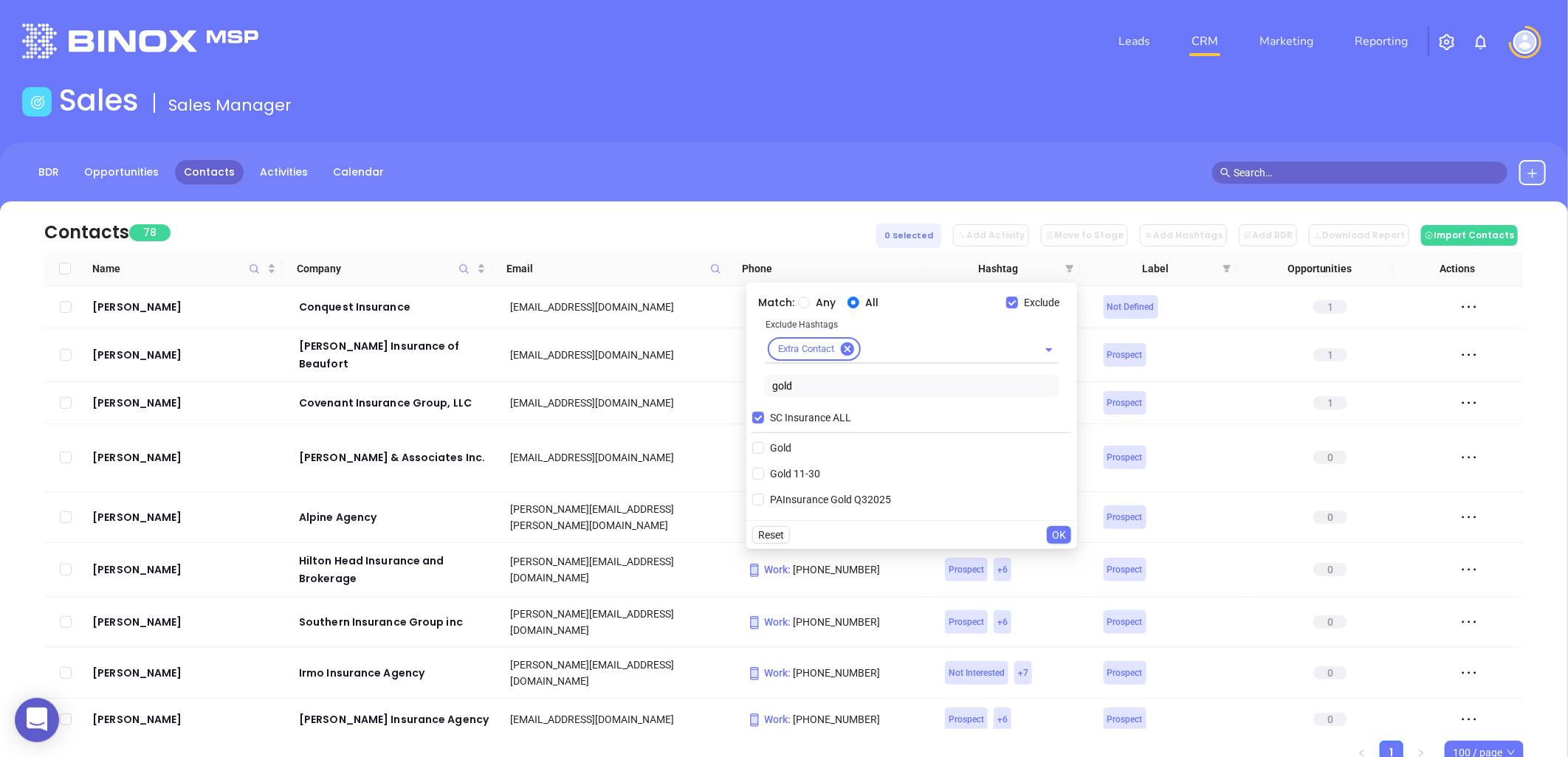
drag, startPoint x: 800, startPoint y: 386, endPoint x: 768, endPoint y: 392, distance: 32.6
click at [768, 392] on input "gold" at bounding box center [911, 386] width 295 height 22
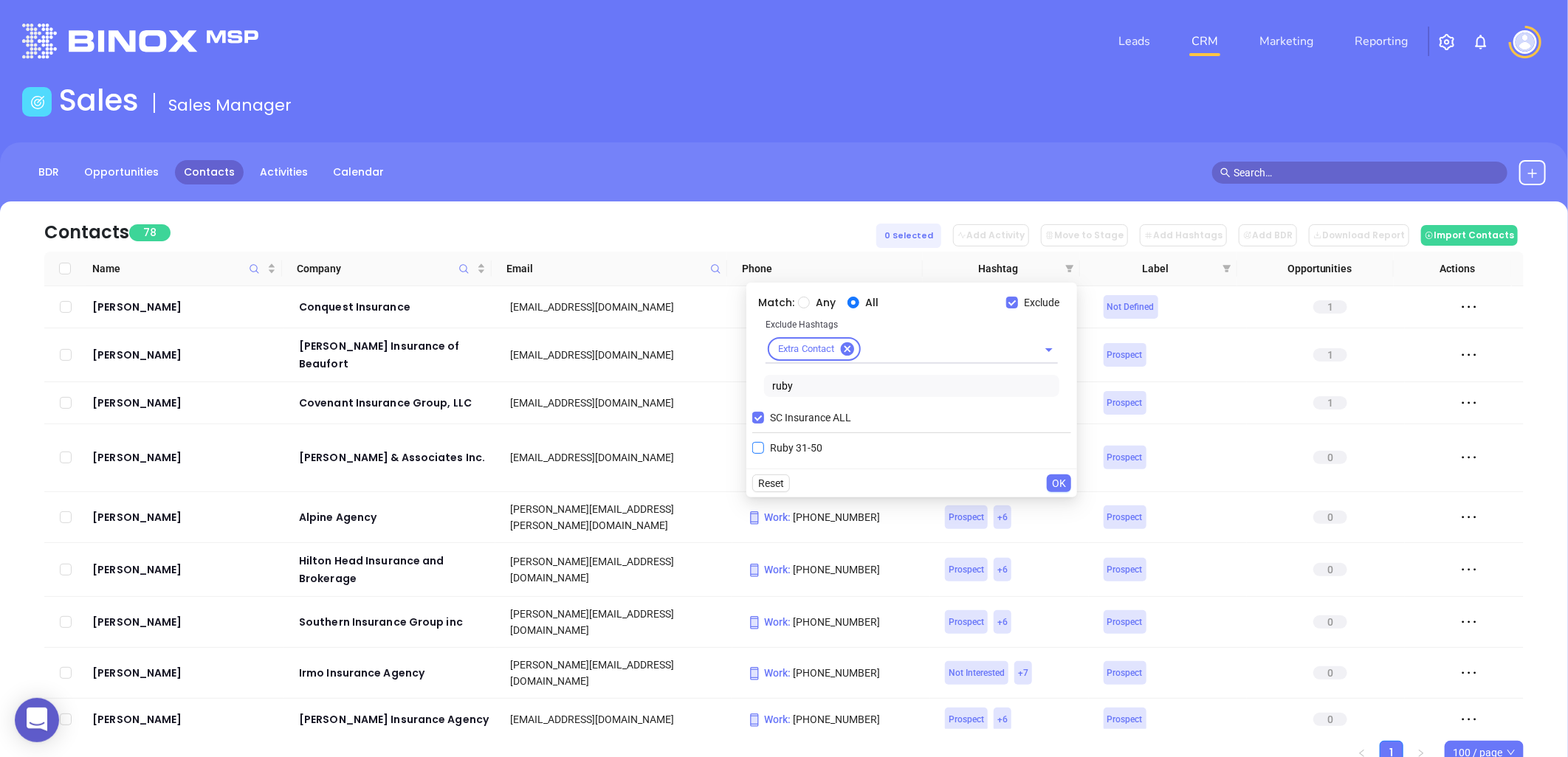
type input "ruby"
click at [803, 446] on span "Ruby 31-50" at bounding box center [796, 447] width 64 height 16
click at [764, 446] on input "Ruby 31-50" at bounding box center [758, 448] width 12 height 12
click at [1063, 504] on span "OK" at bounding box center [1059, 509] width 14 height 16
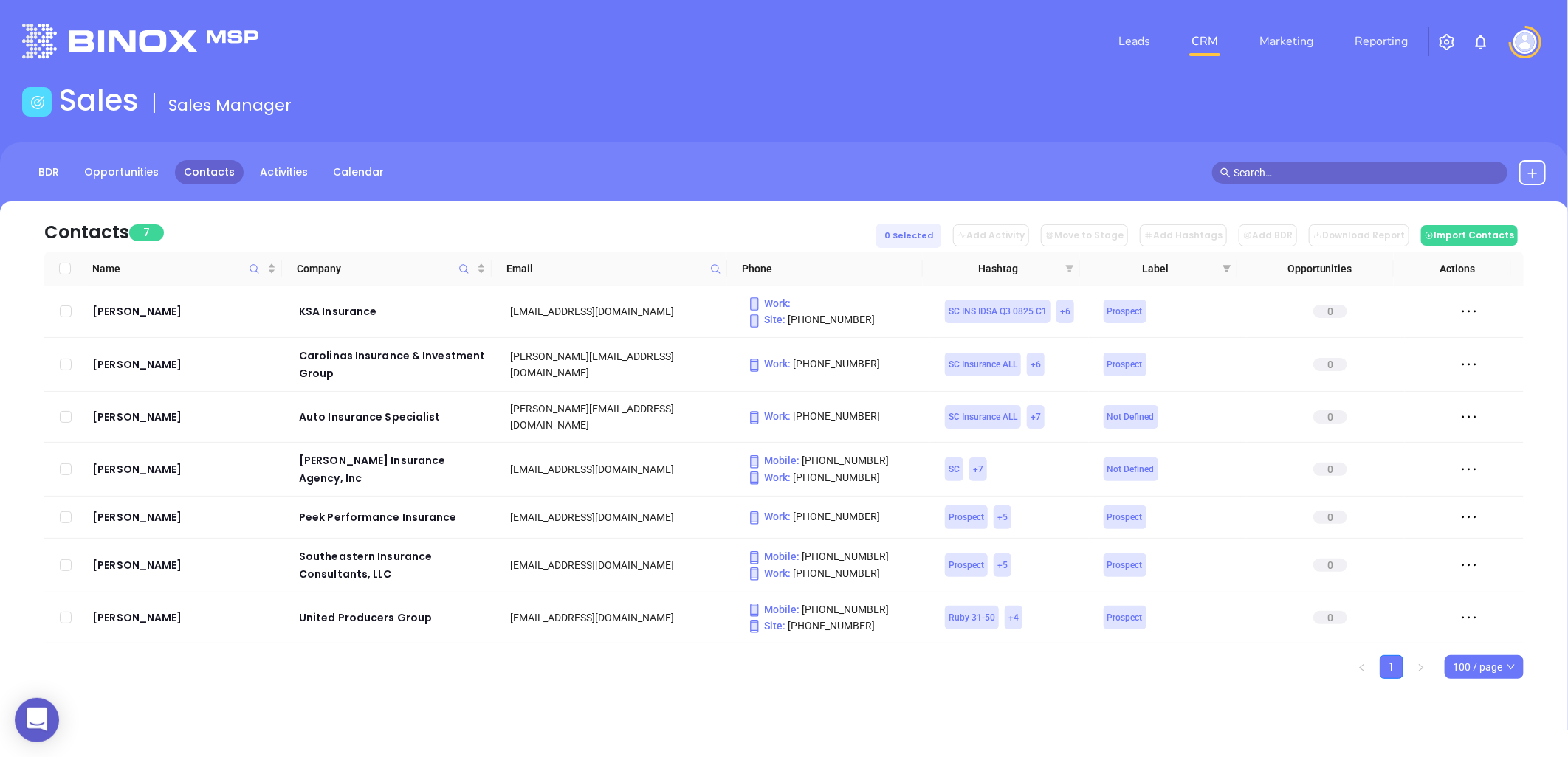
click at [1069, 265] on icon "filter" at bounding box center [1069, 269] width 9 height 9
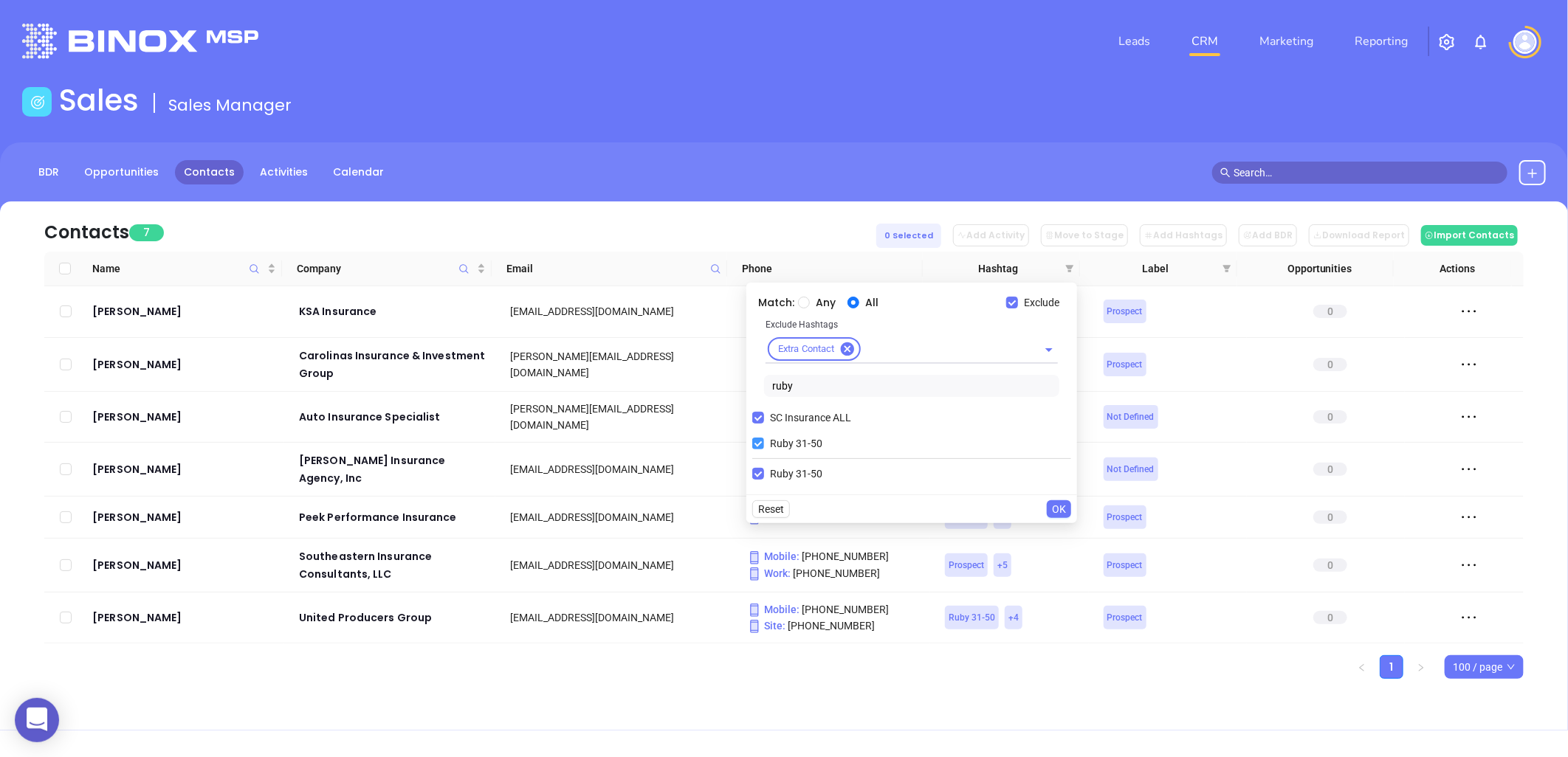
click at [762, 447] on input "Ruby 31-50" at bounding box center [758, 444] width 12 height 12
checkbox input "false"
click at [1063, 484] on span "OK" at bounding box center [1059, 483] width 14 height 16
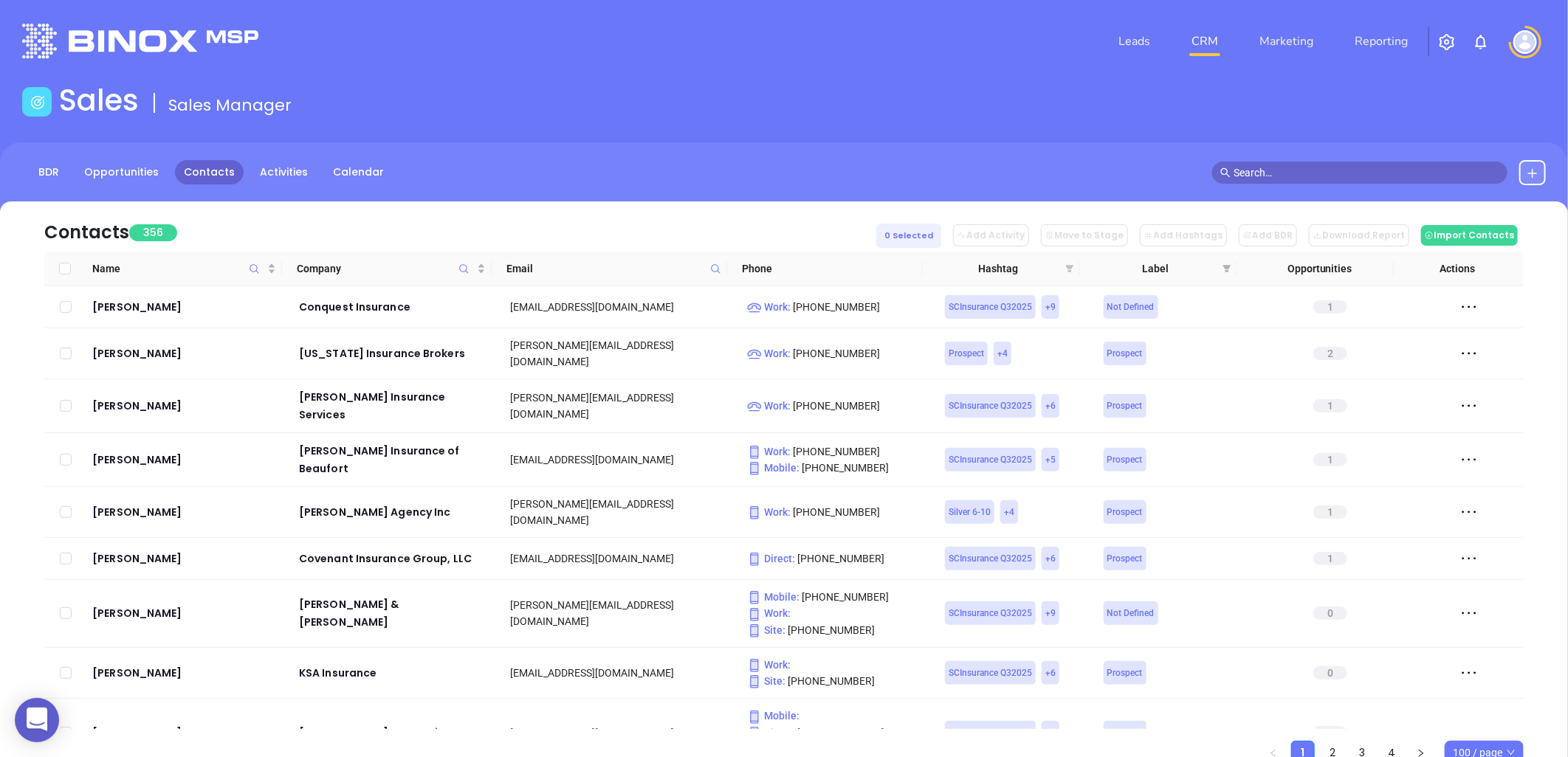
click at [1070, 267] on icon "filter" at bounding box center [1069, 268] width 8 height 8
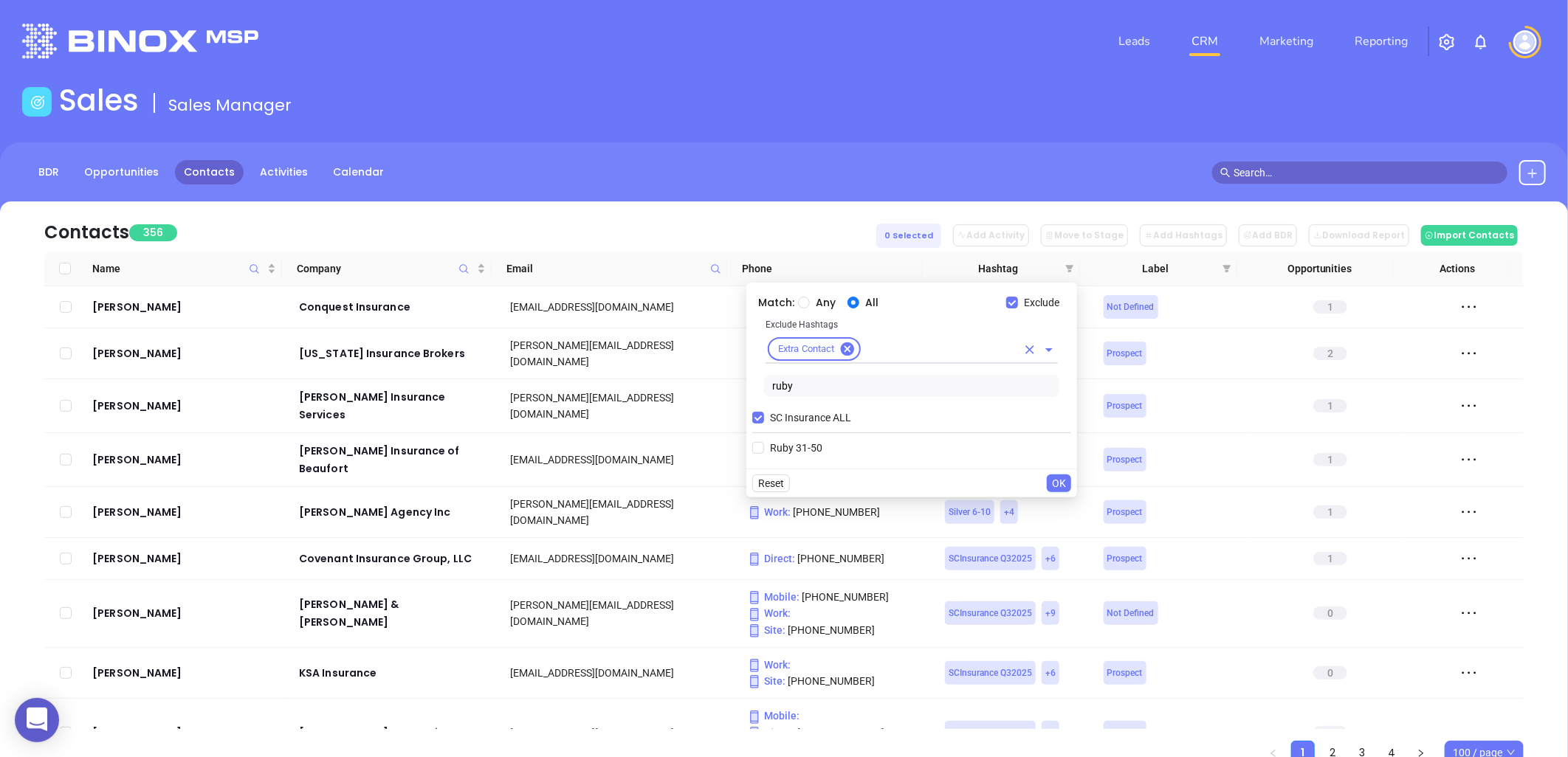
click at [899, 352] on input "text" at bounding box center [940, 349] width 153 height 18
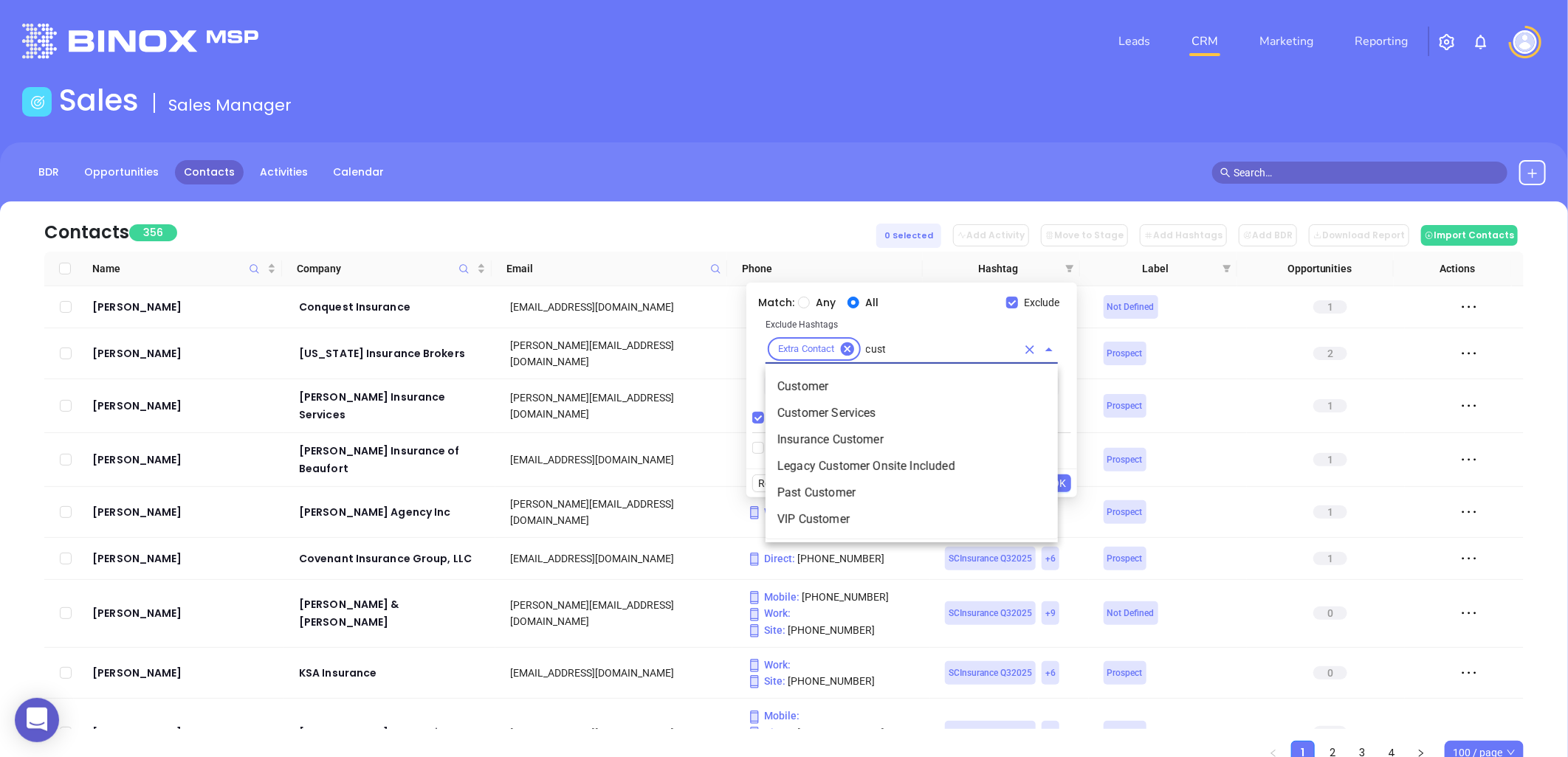
type input "custo"
click at [810, 383] on li "Customer" at bounding box center [911, 386] width 292 height 27
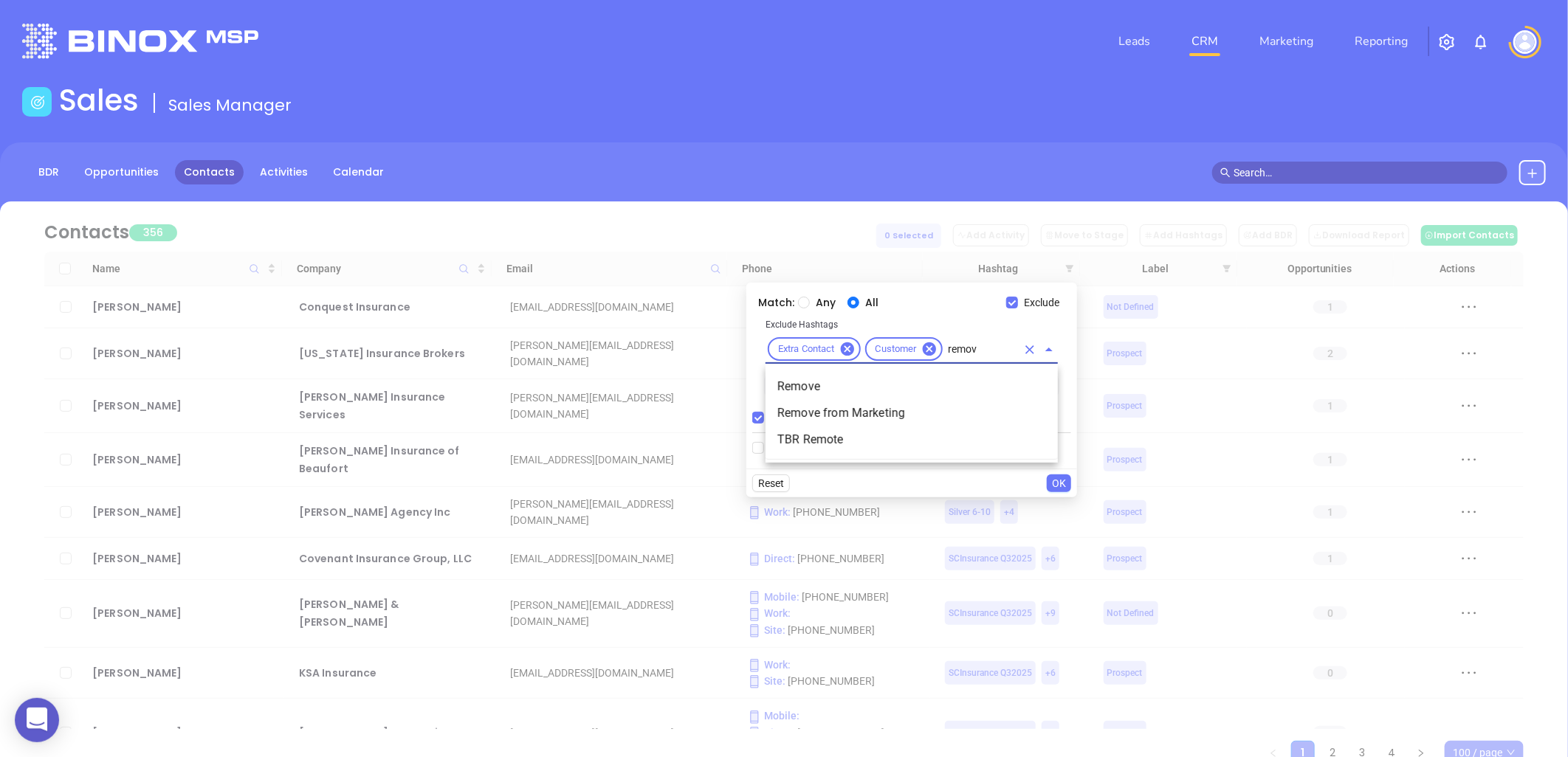
type input "remove"
click at [812, 383] on li "Remove" at bounding box center [911, 386] width 292 height 27
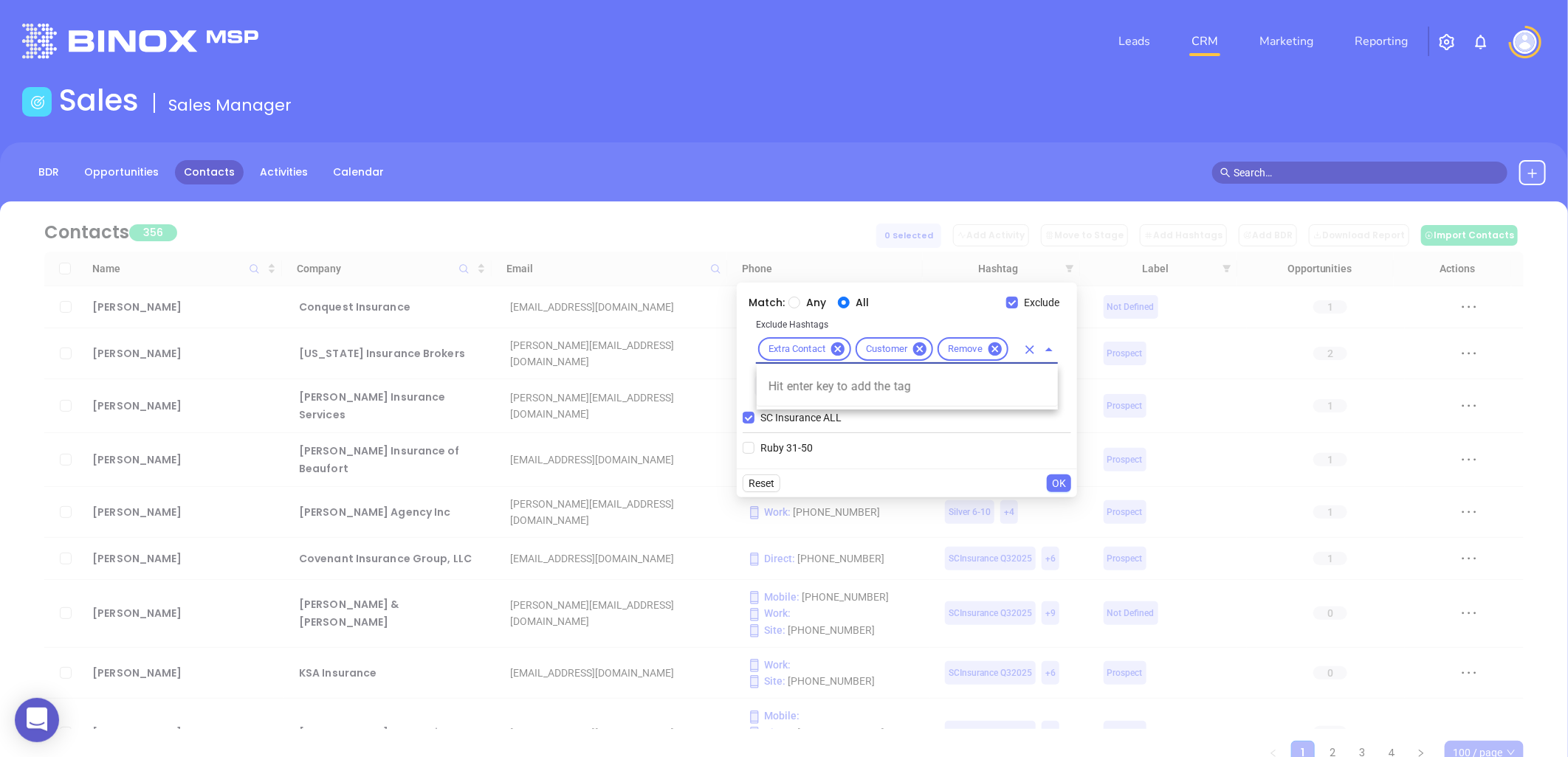
scroll to position [0, 11]
type input "re,"
click at [1014, 352] on input "text" at bounding box center [1013, 349] width 6 height 18
type input "remove"
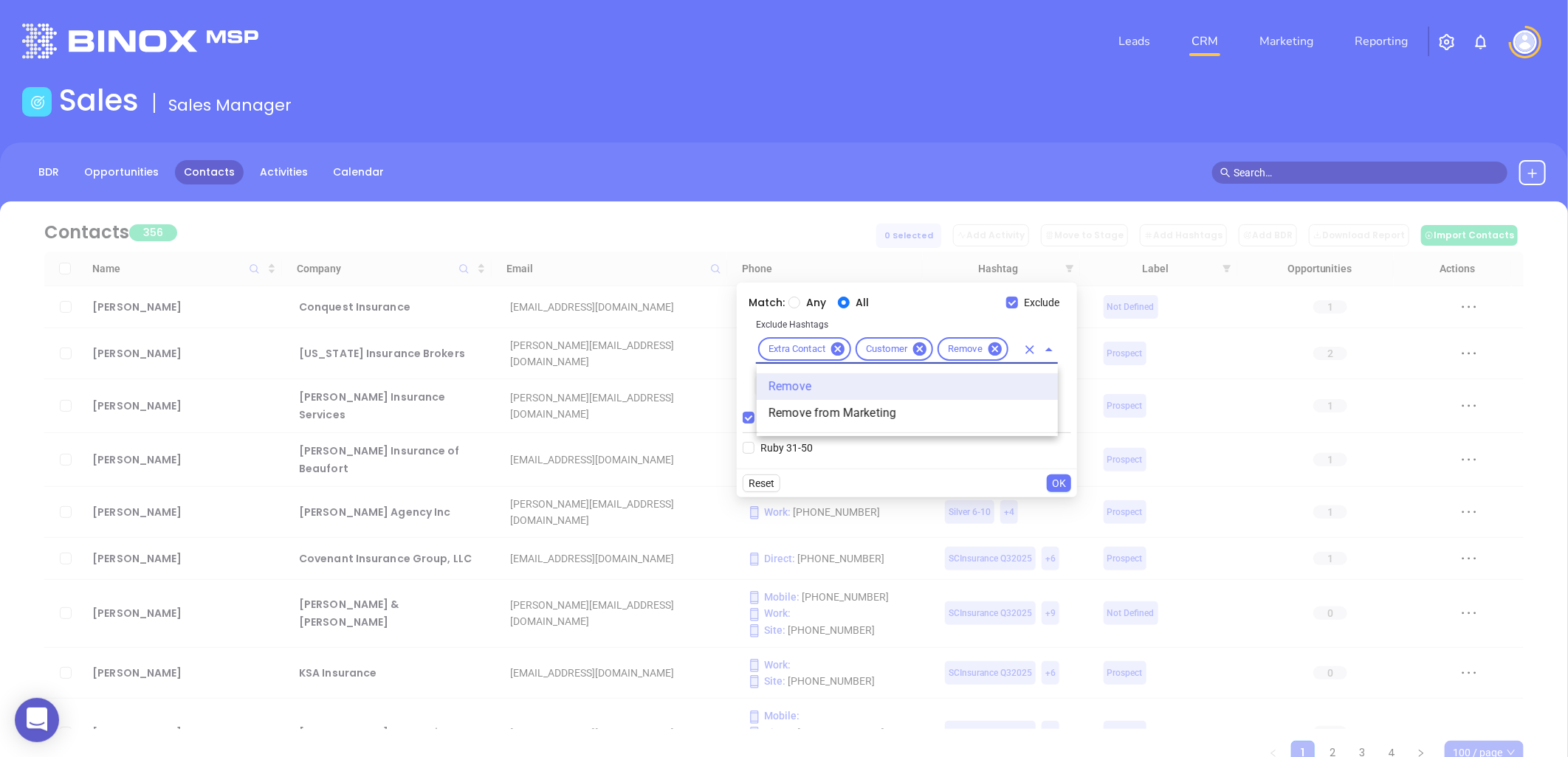
scroll to position [0, 34]
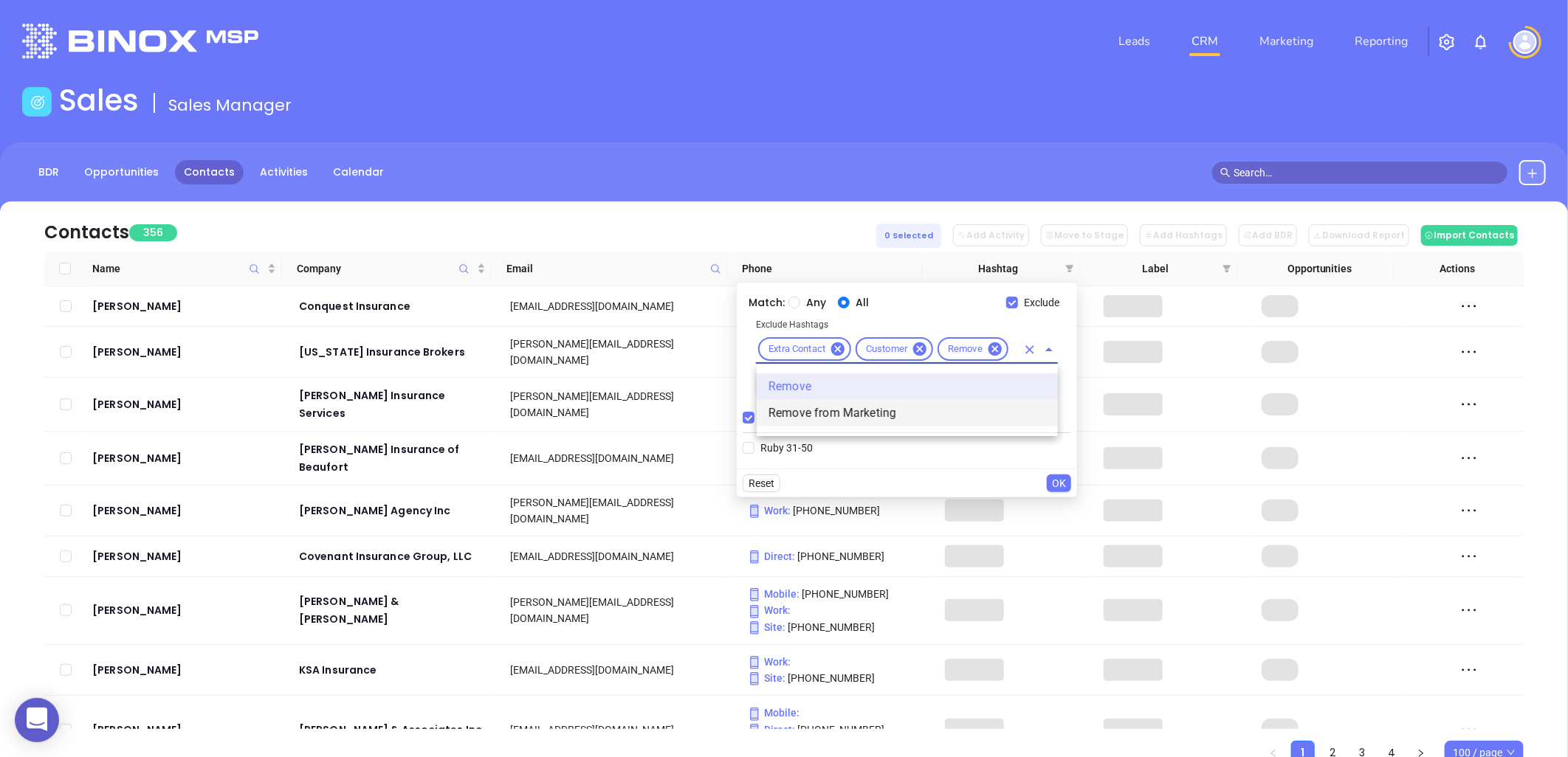
click at [828, 409] on li "Remove from Marketing" at bounding box center [907, 413] width 301 height 27
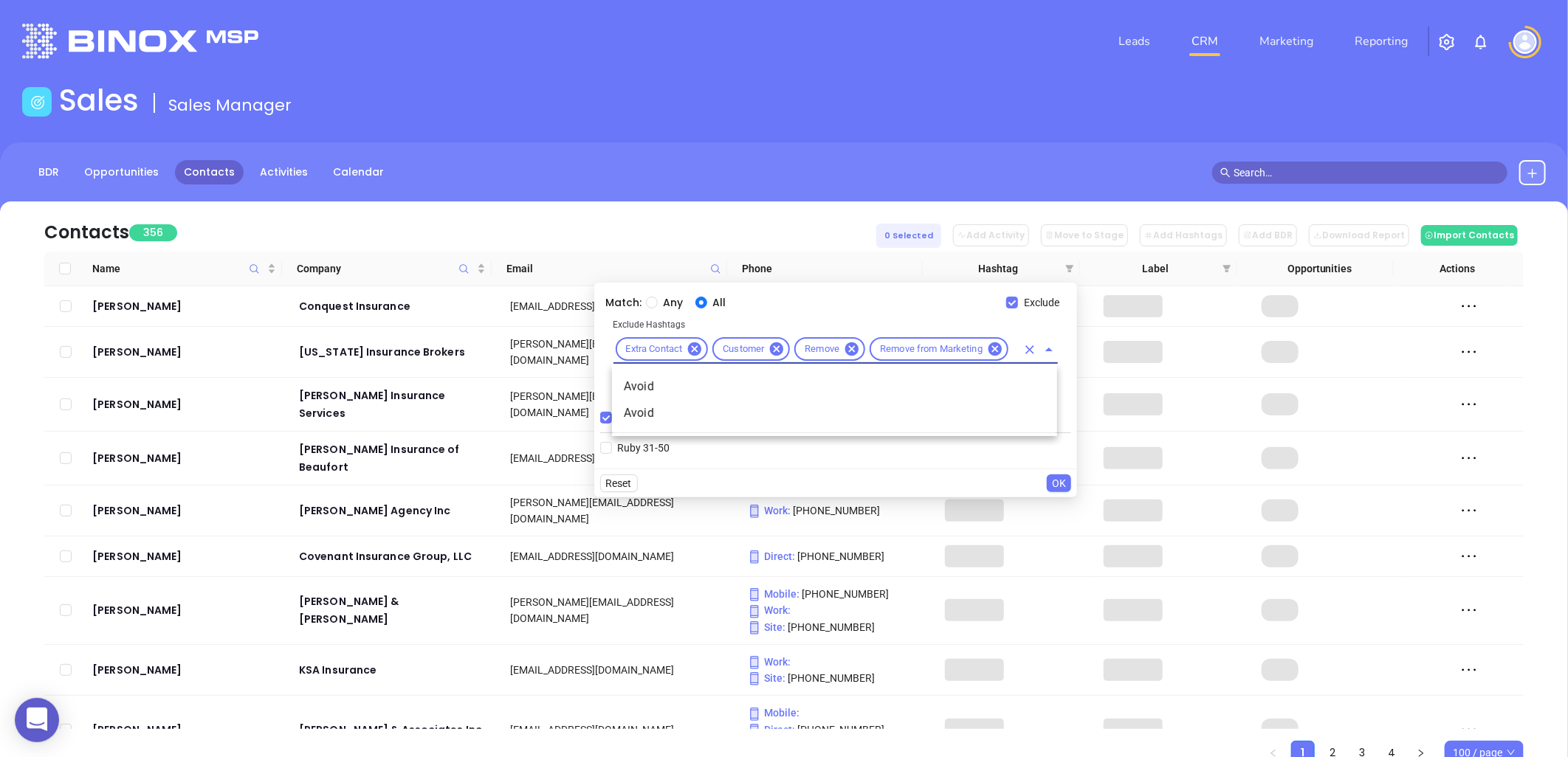
scroll to position [0, 16]
type input "avoid"
click at [650, 384] on li "Avoid" at bounding box center [834, 386] width 445 height 27
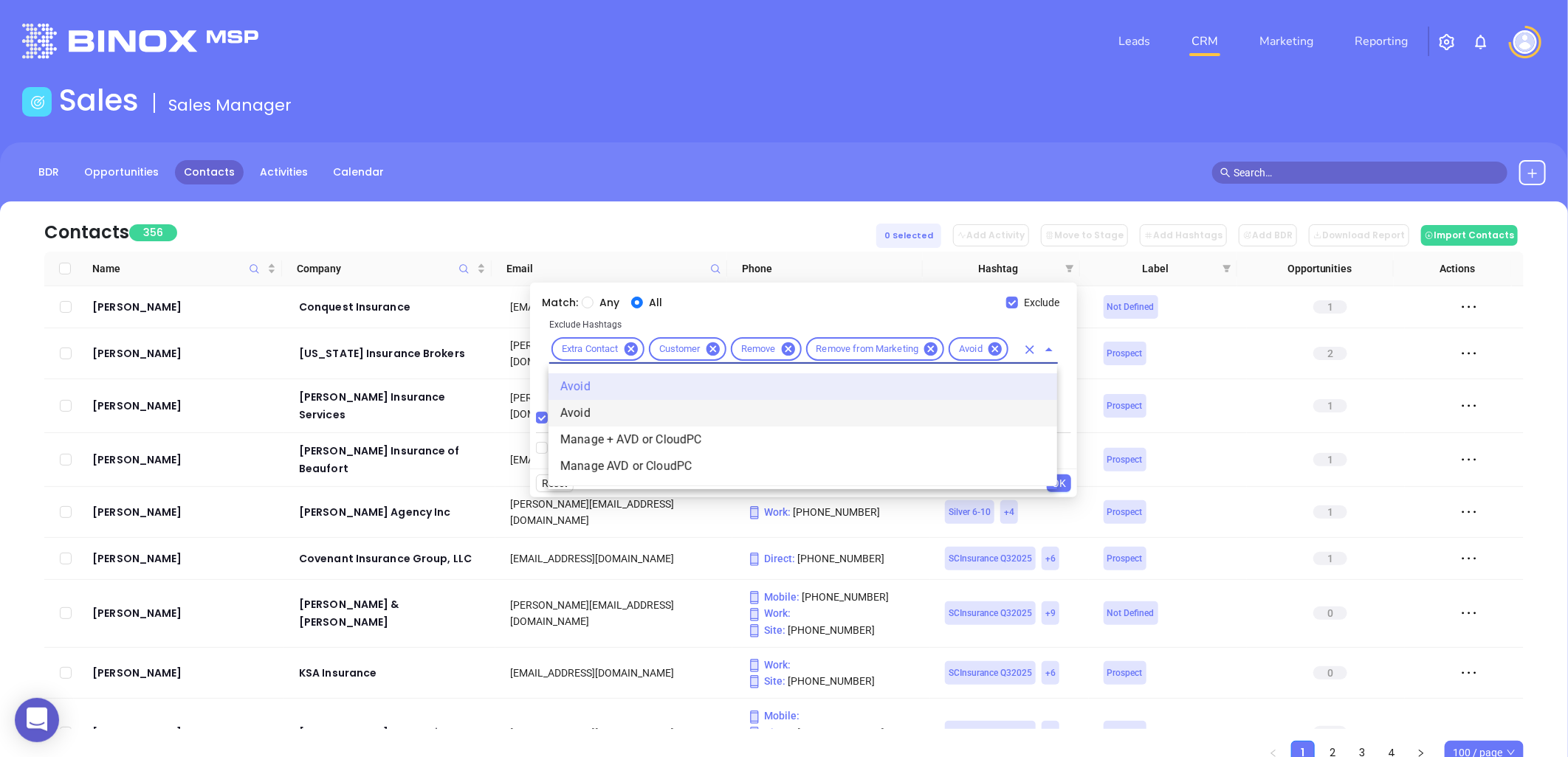
type input "avoid"
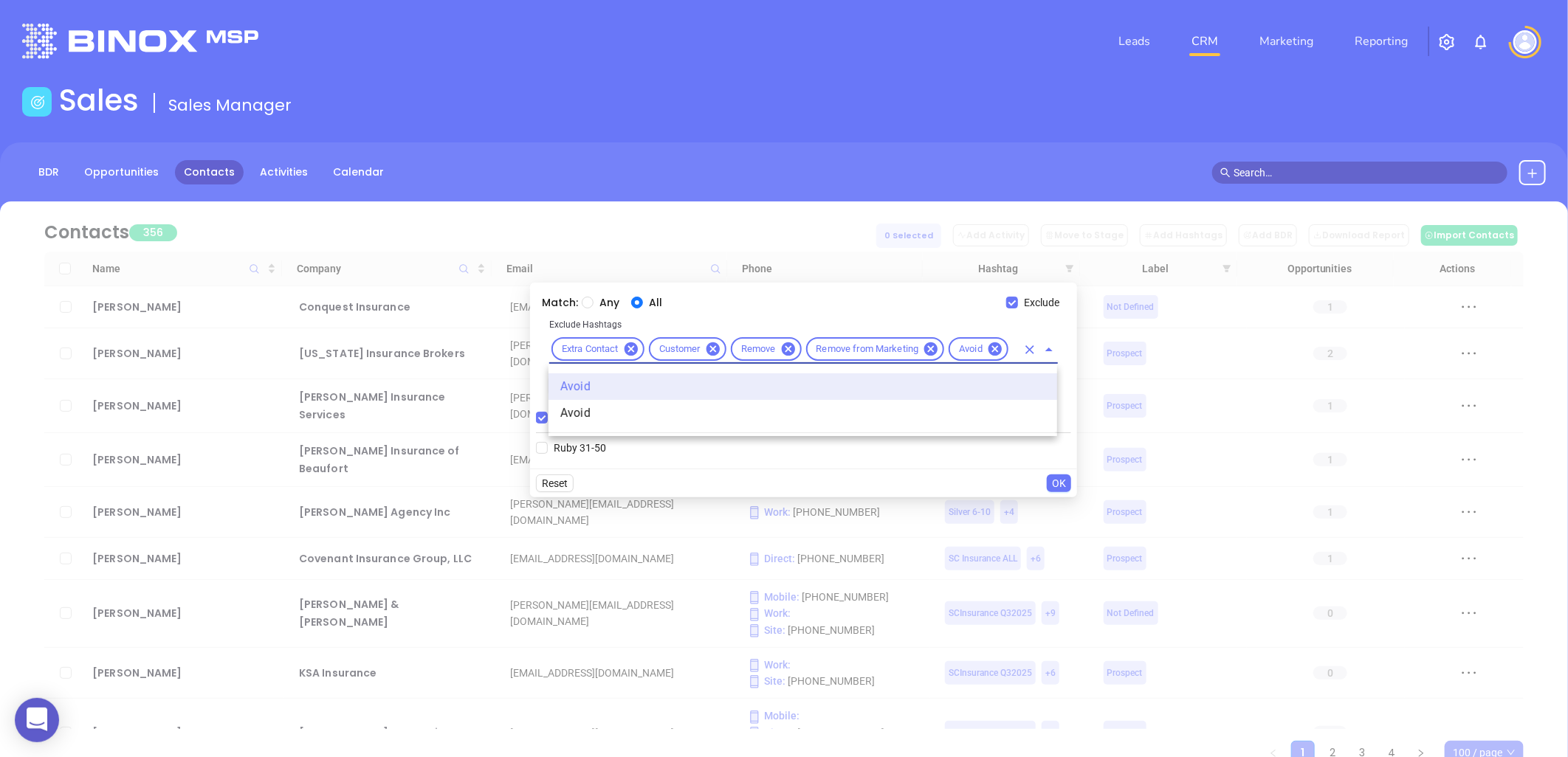
scroll to position [0, 23]
click at [579, 412] on li "Avoid" at bounding box center [803, 413] width 509 height 27
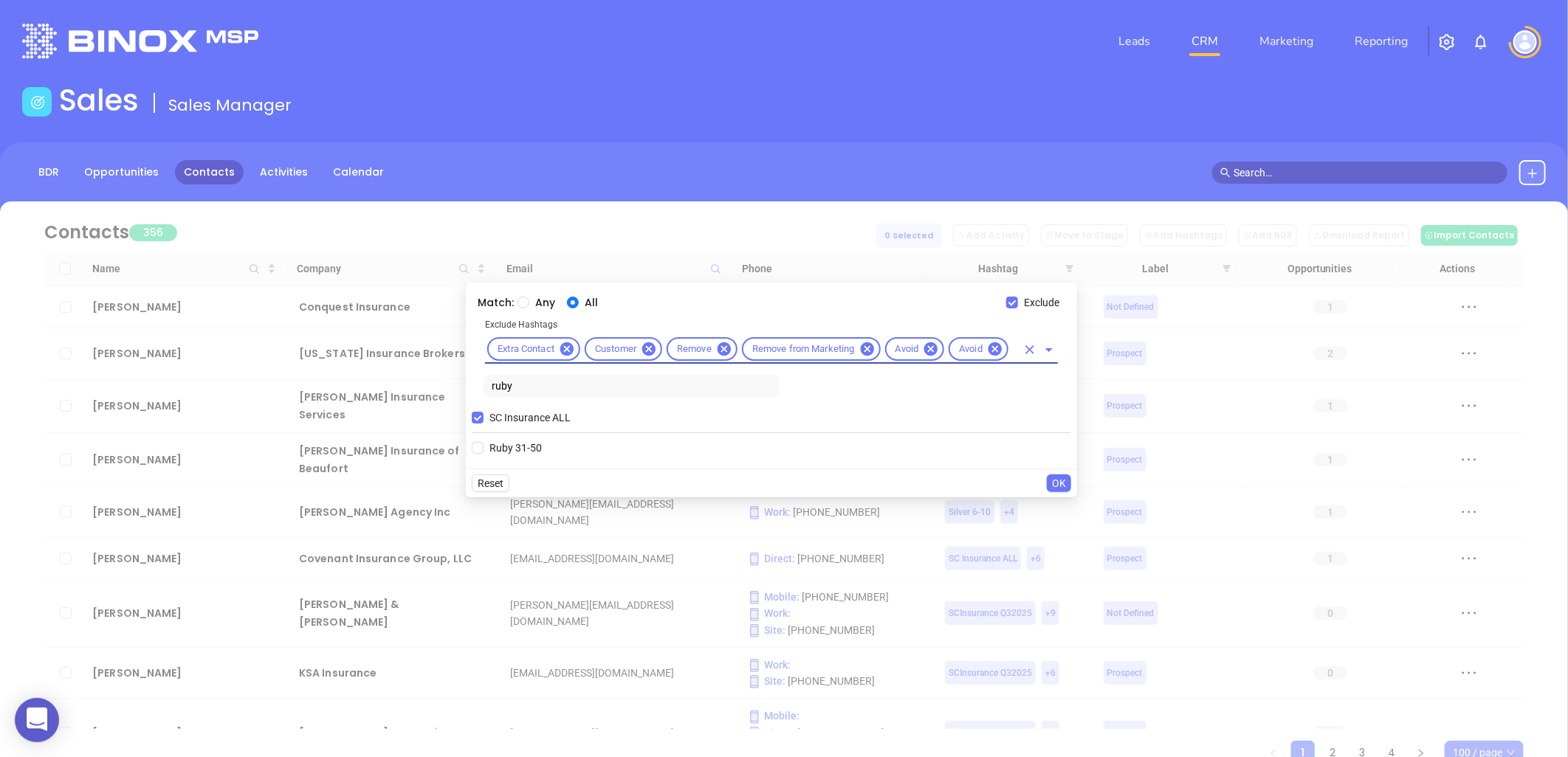
scroll to position [0, 0]
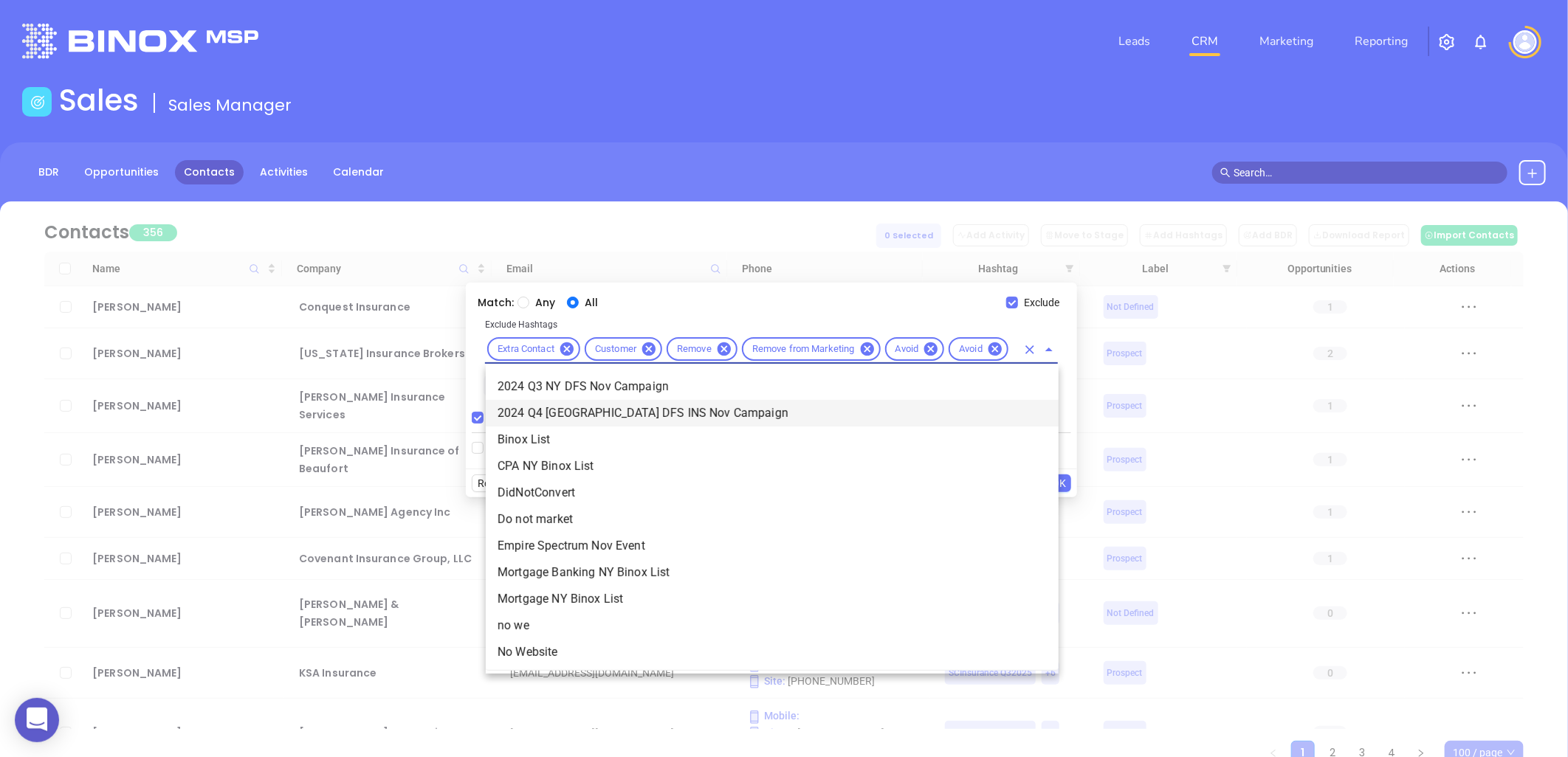
type input "not"
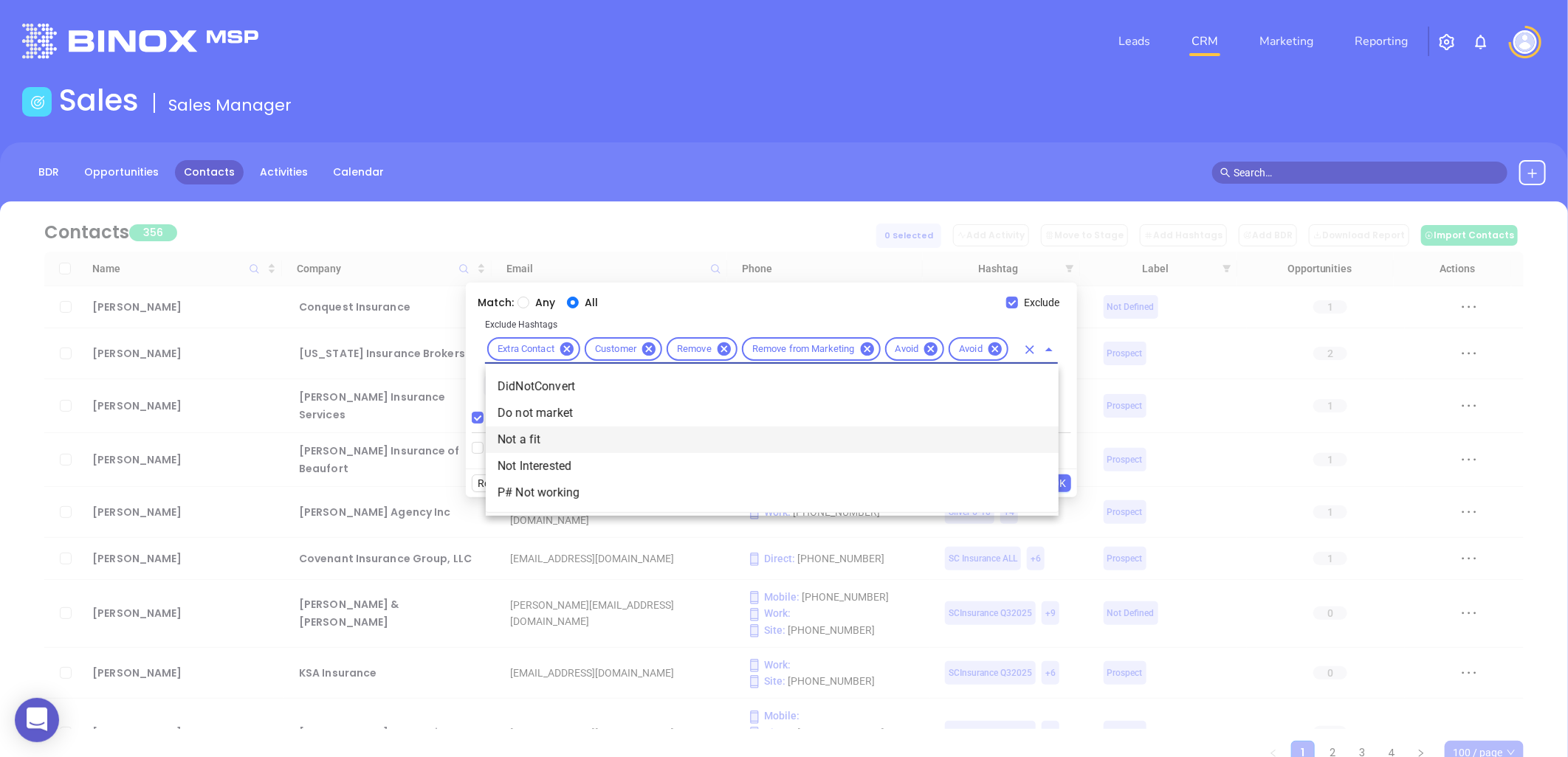
click at [545, 441] on li "Not a fit" at bounding box center [772, 440] width 572 height 27
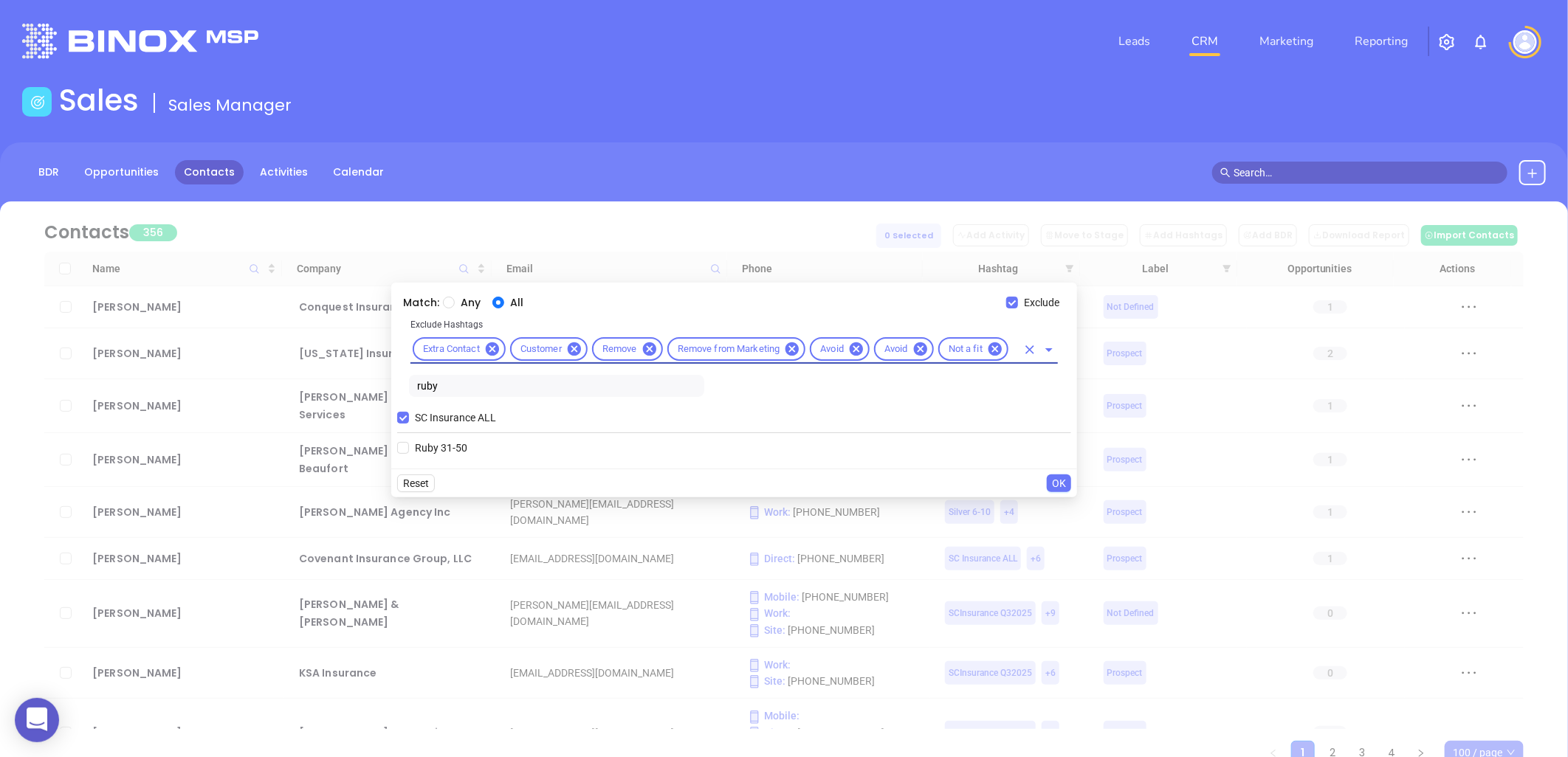
scroll to position [0, 0]
type input "acq"
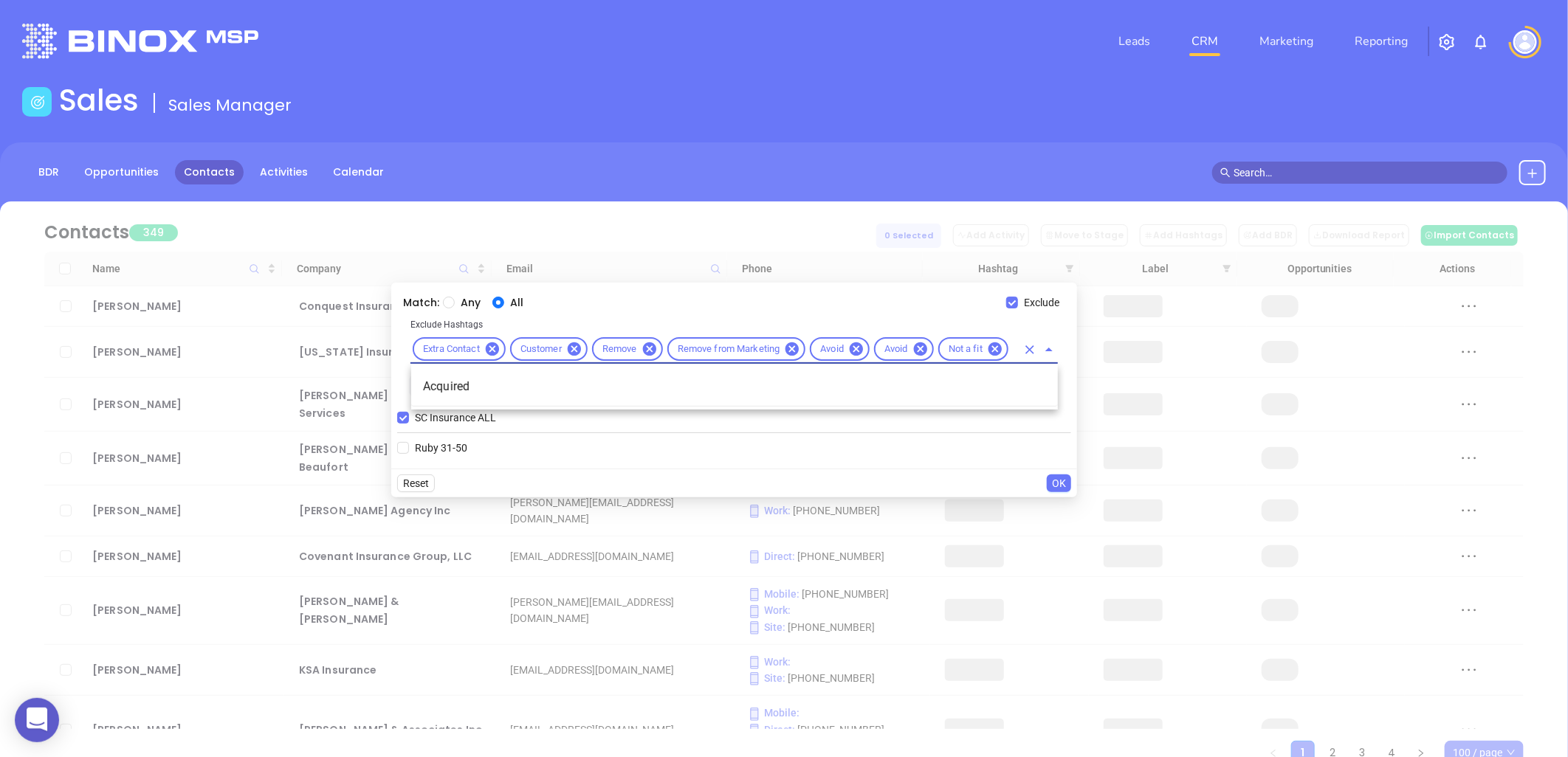
scroll to position [0, 16]
click at [468, 385] on li "Acquired" at bounding box center [734, 386] width 647 height 27
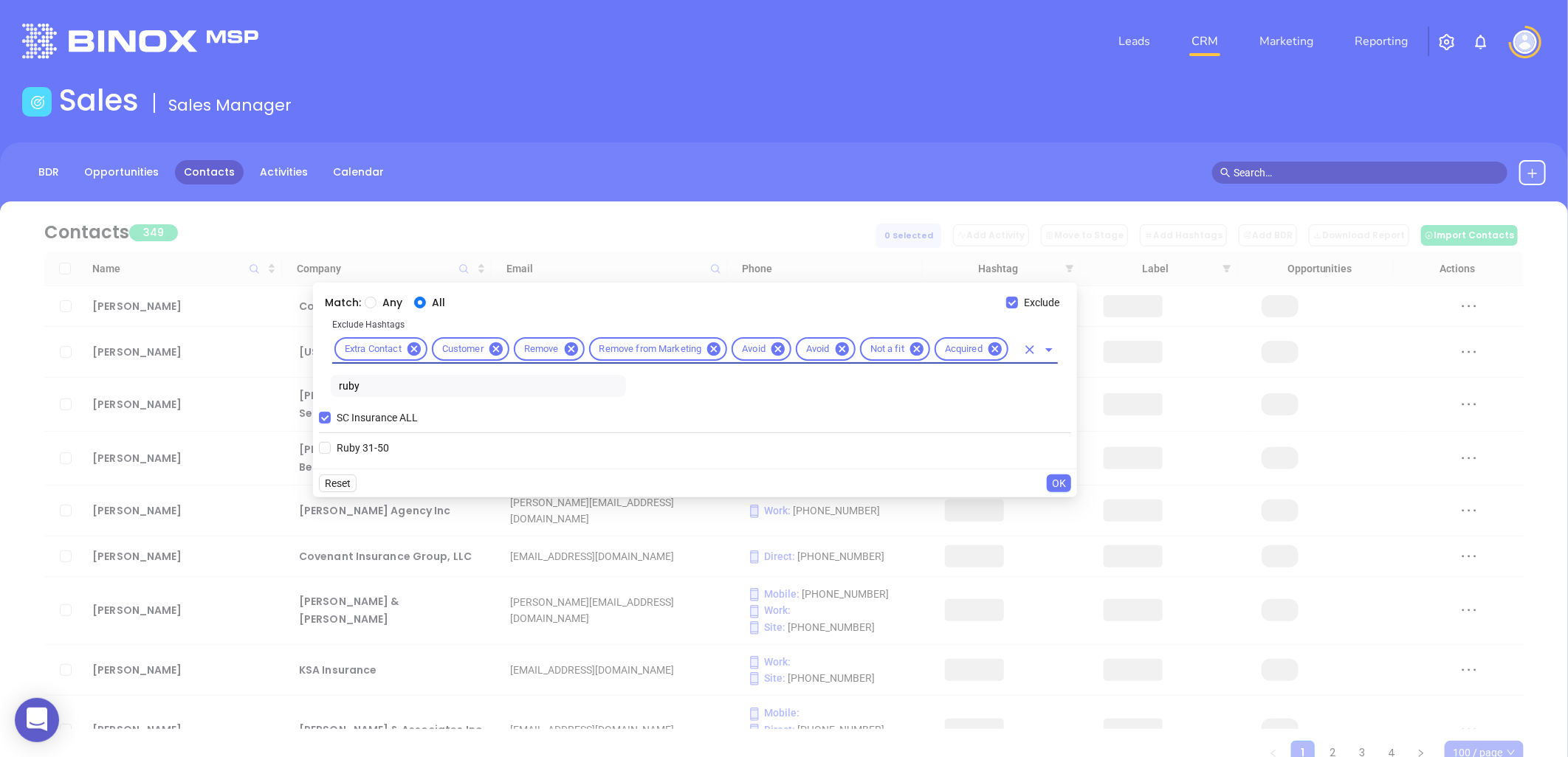
scroll to position [0, 0]
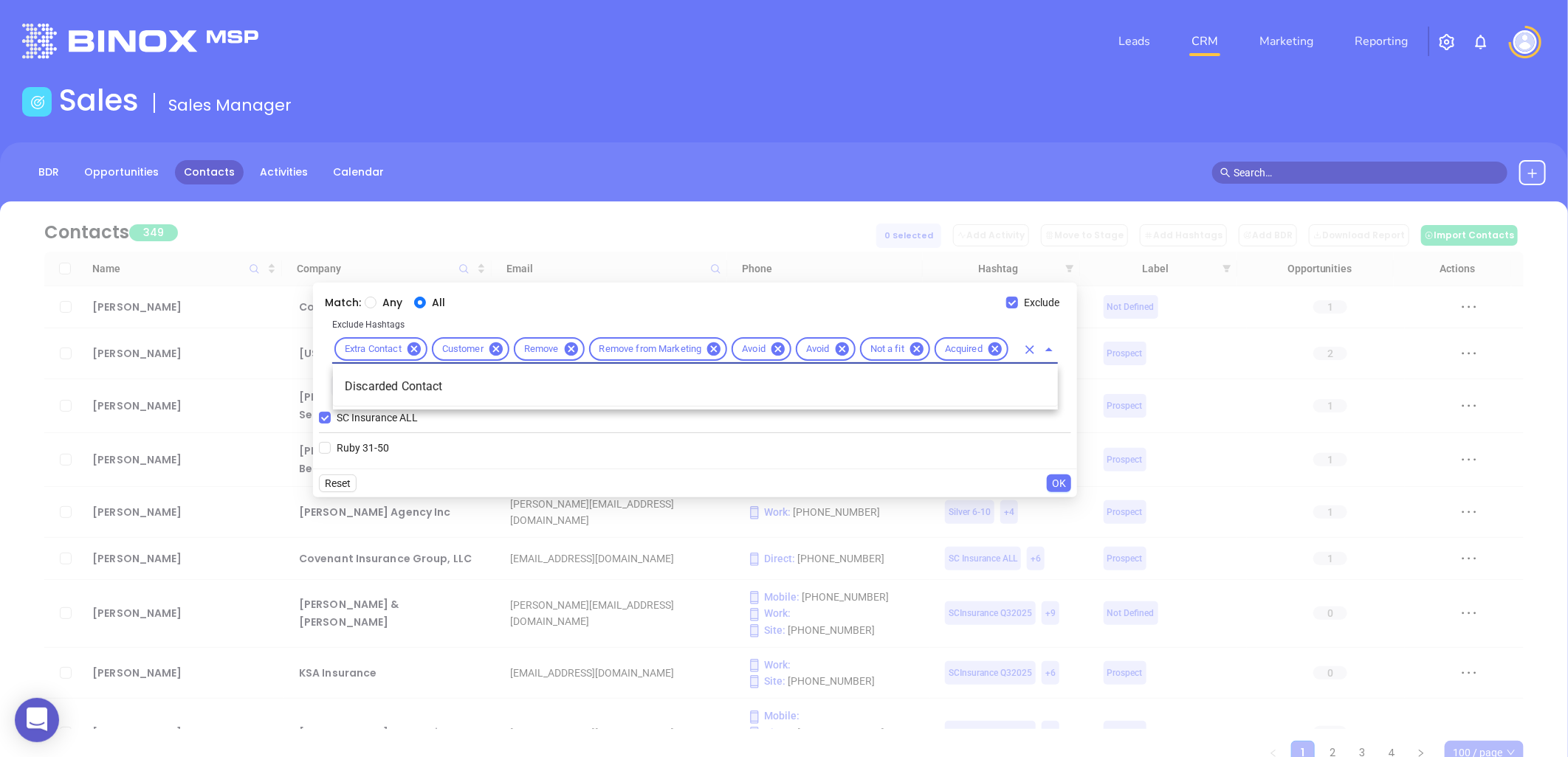
type input "disca"
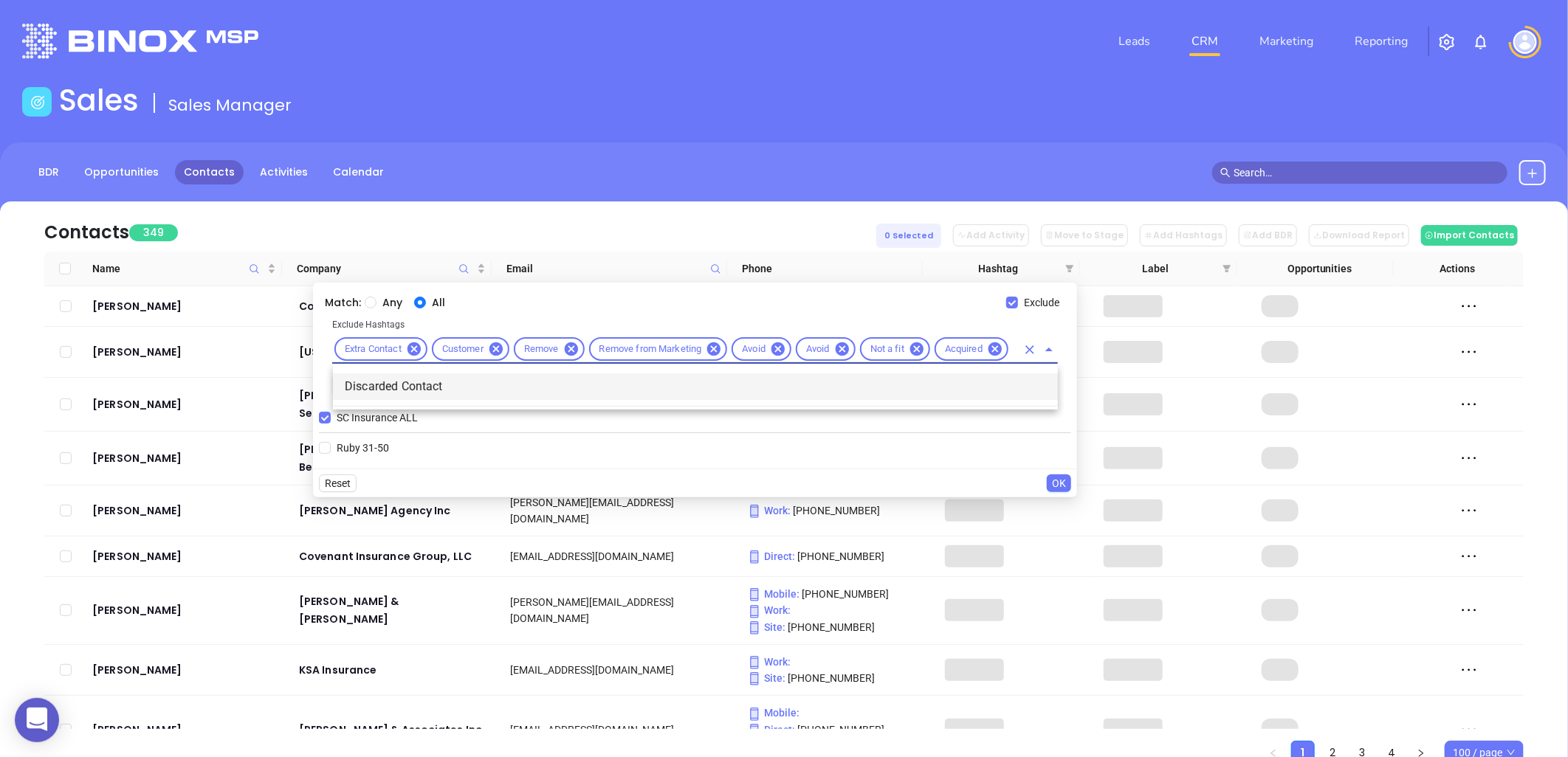
click at [427, 388] on li "Discarded Contact" at bounding box center [695, 386] width 725 height 27
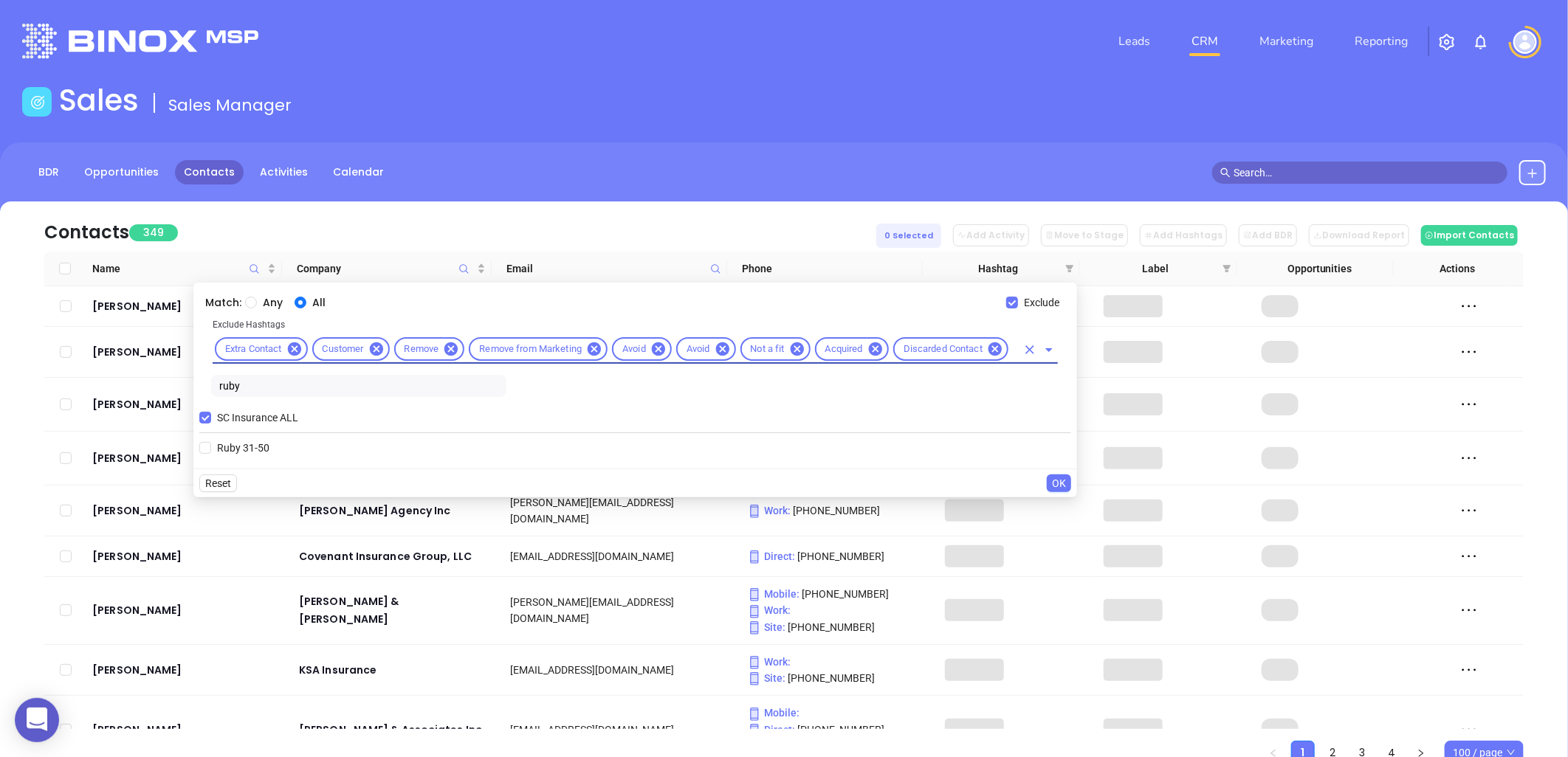
scroll to position [0, 0]
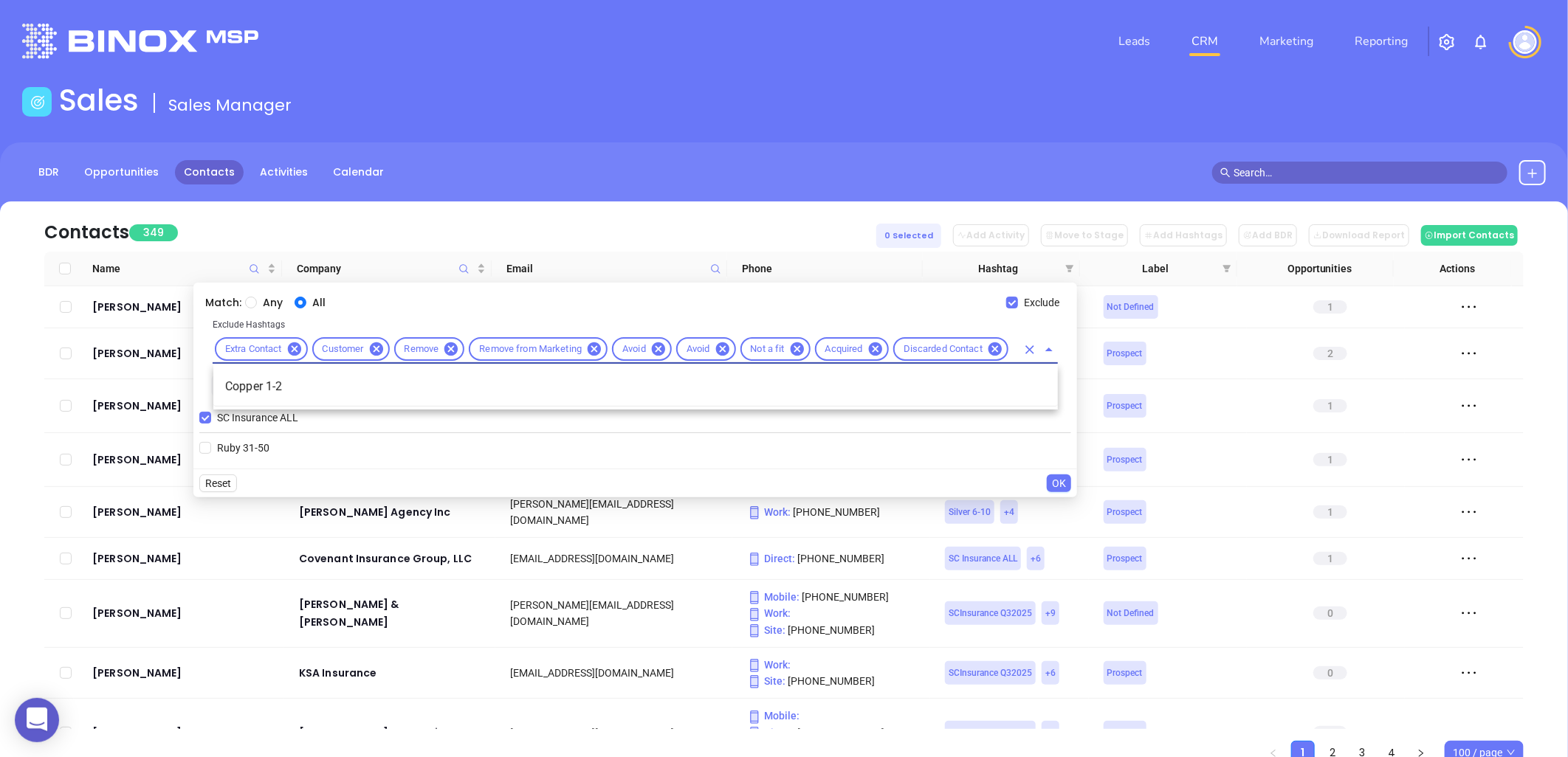
type input "cop"
click at [429, 382] on li "Copper 1-2" at bounding box center [634, 386] width 844 height 27
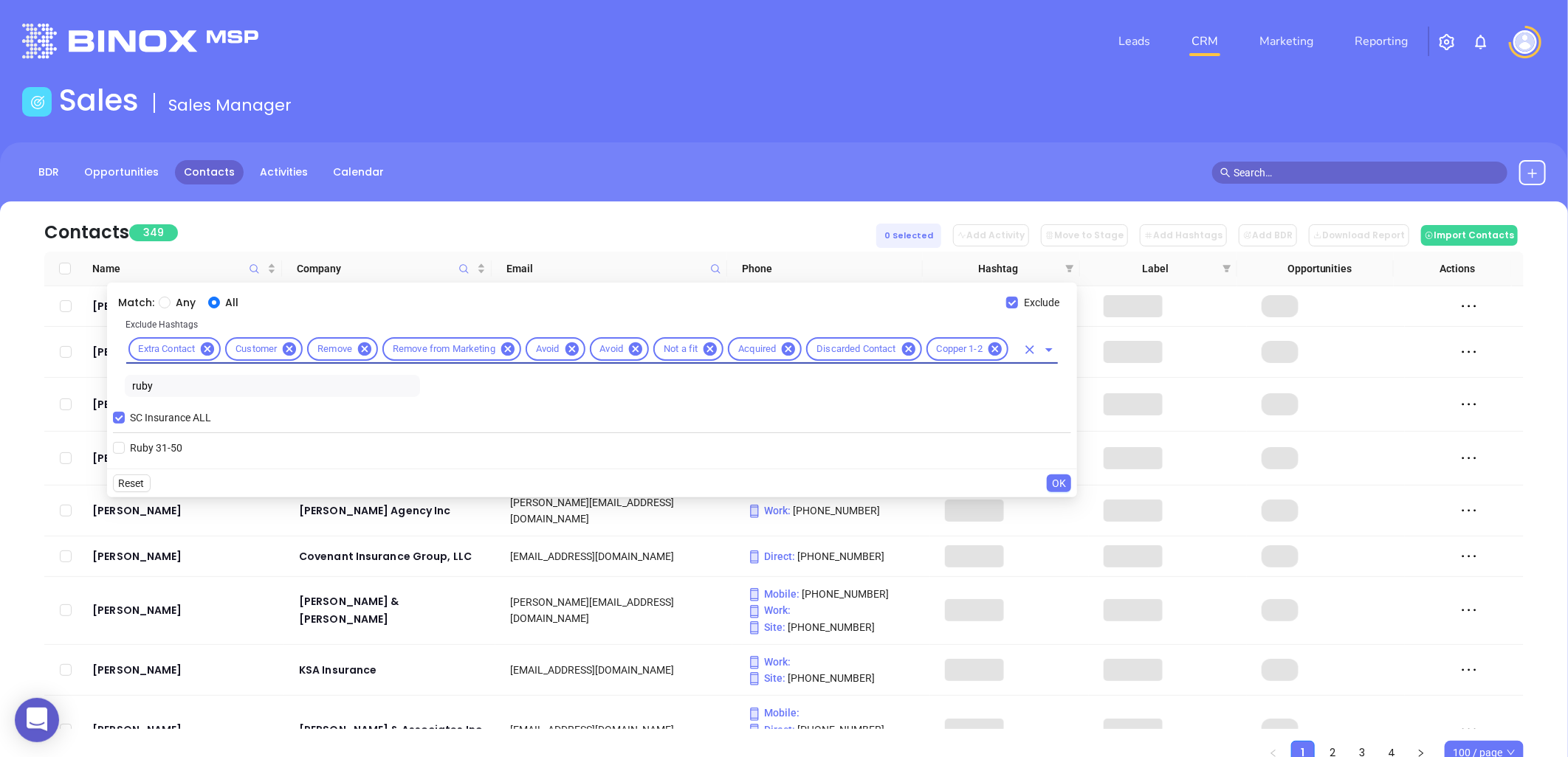
scroll to position [0, 0]
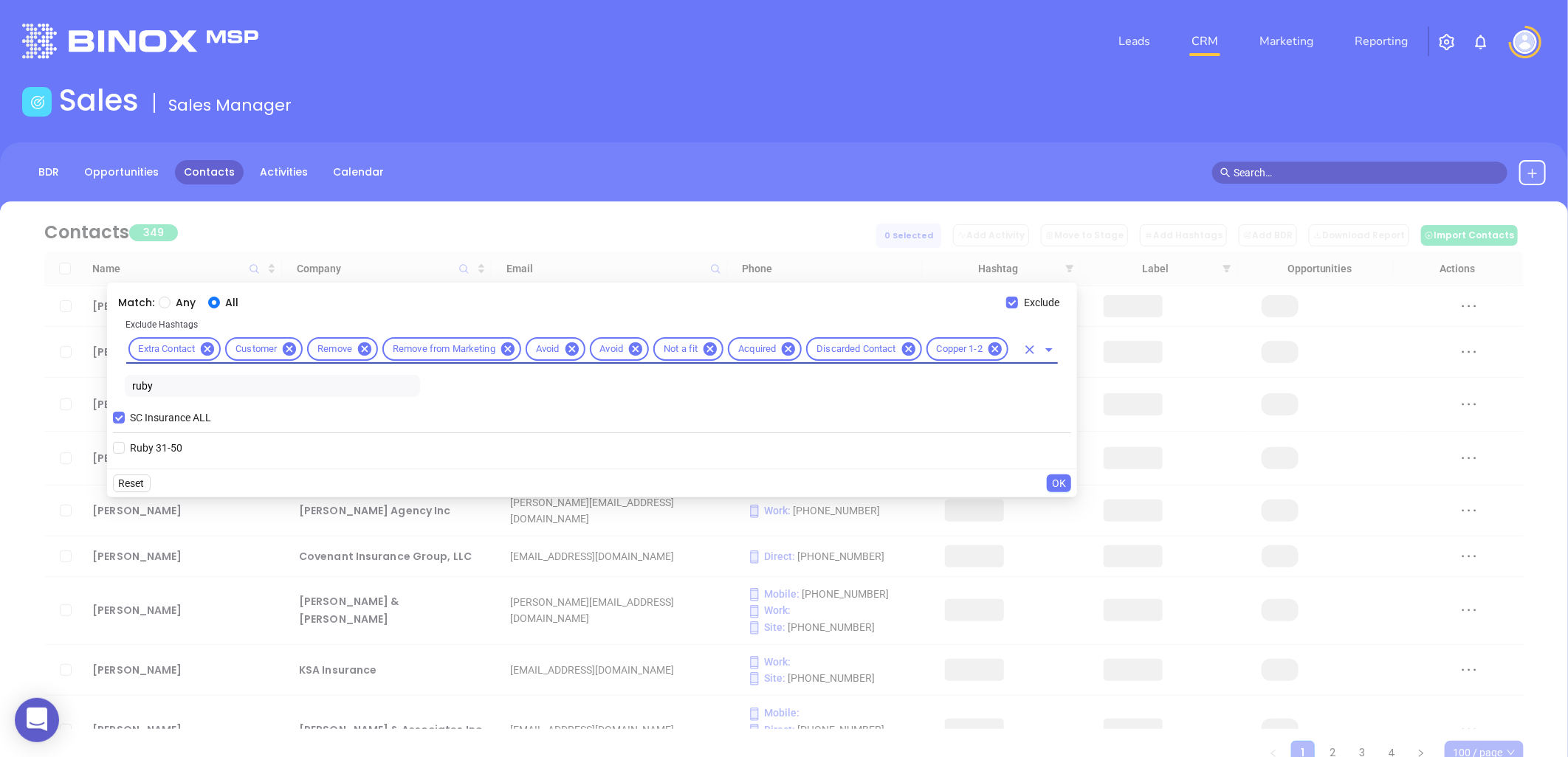
click at [1059, 485] on span "OK" at bounding box center [1059, 483] width 14 height 16
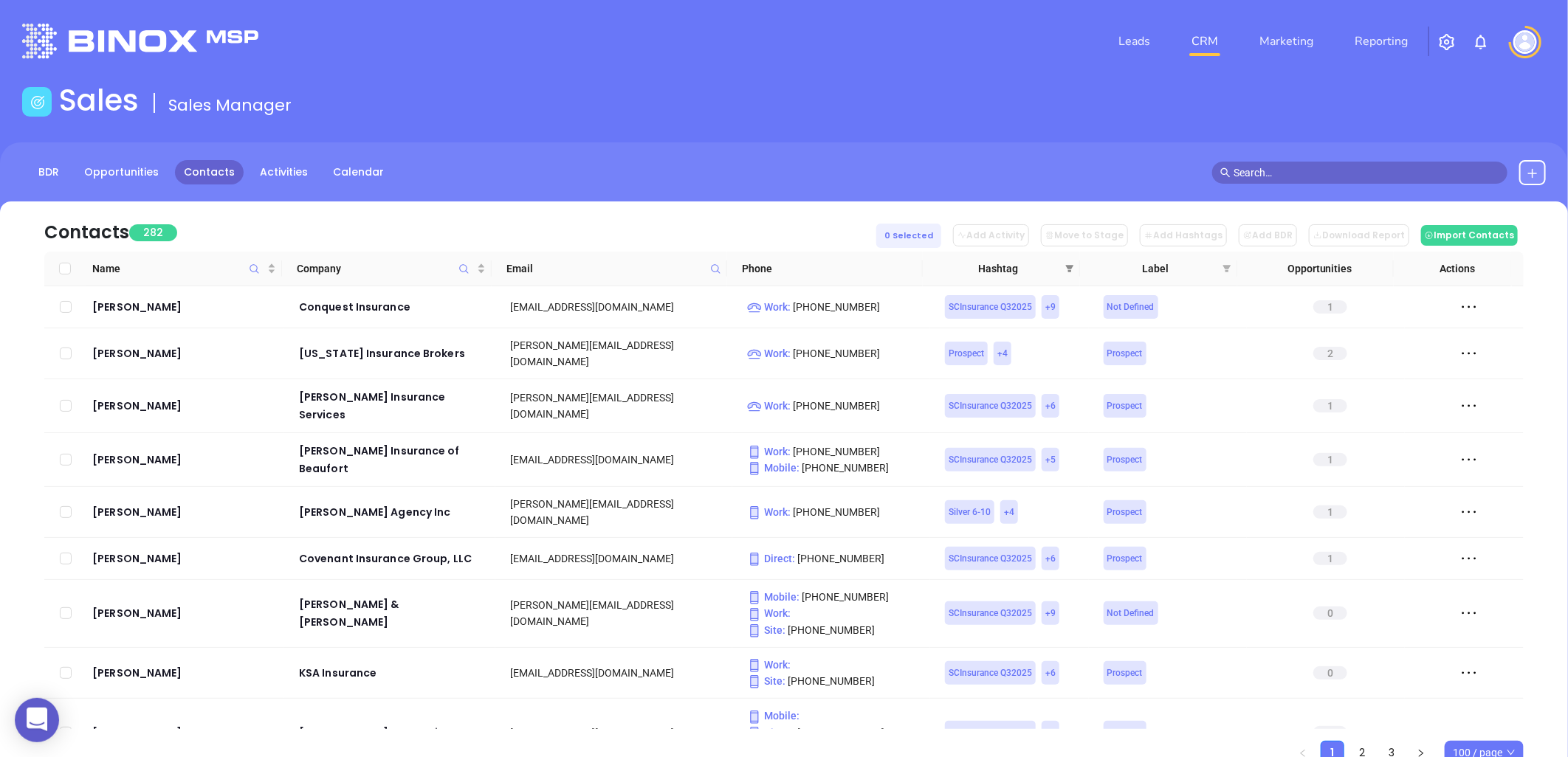
click at [1071, 265] on icon "filter" at bounding box center [1069, 269] width 9 height 9
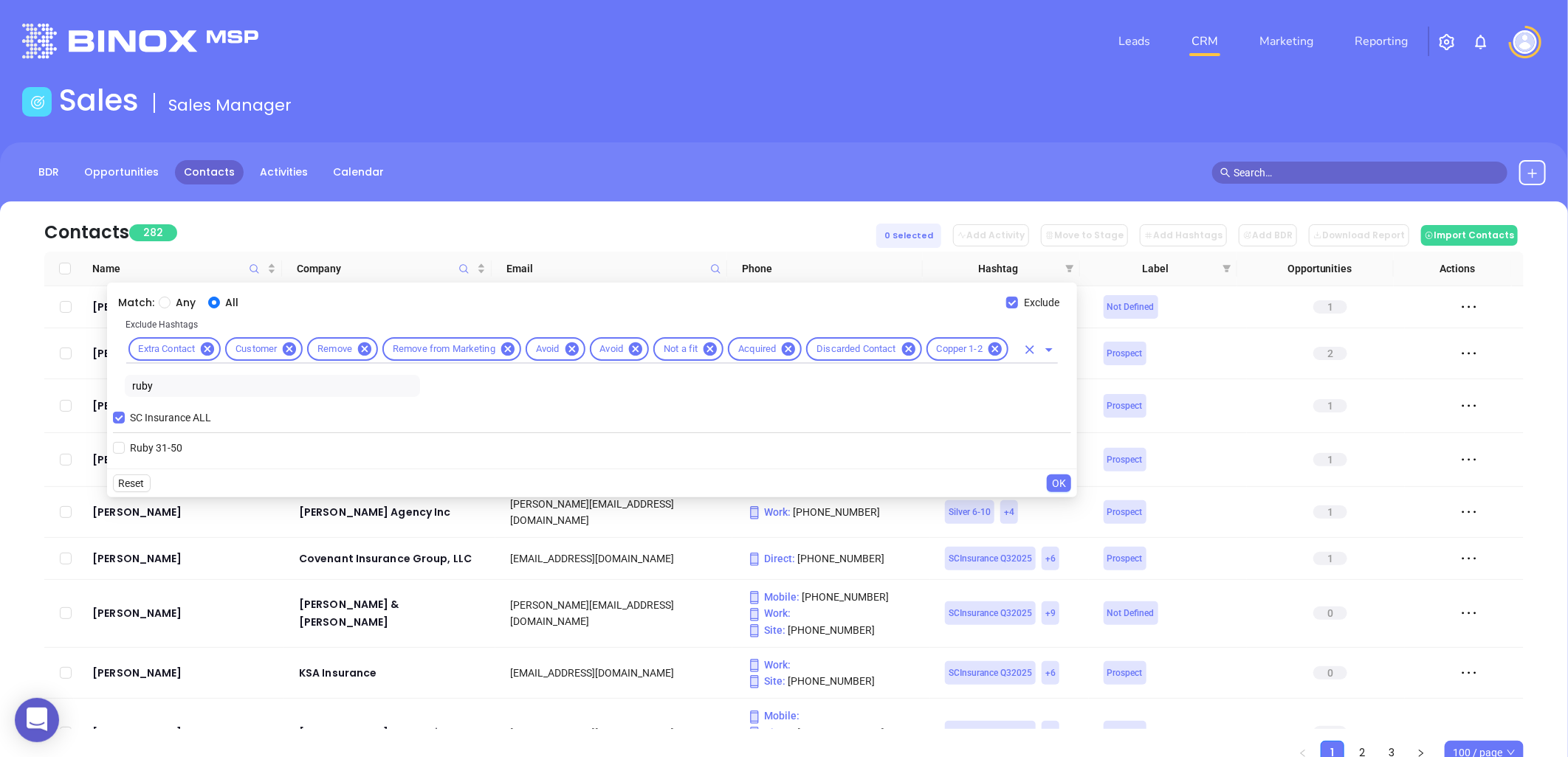
click at [1013, 348] on input "text" at bounding box center [1013, 349] width 6 height 18
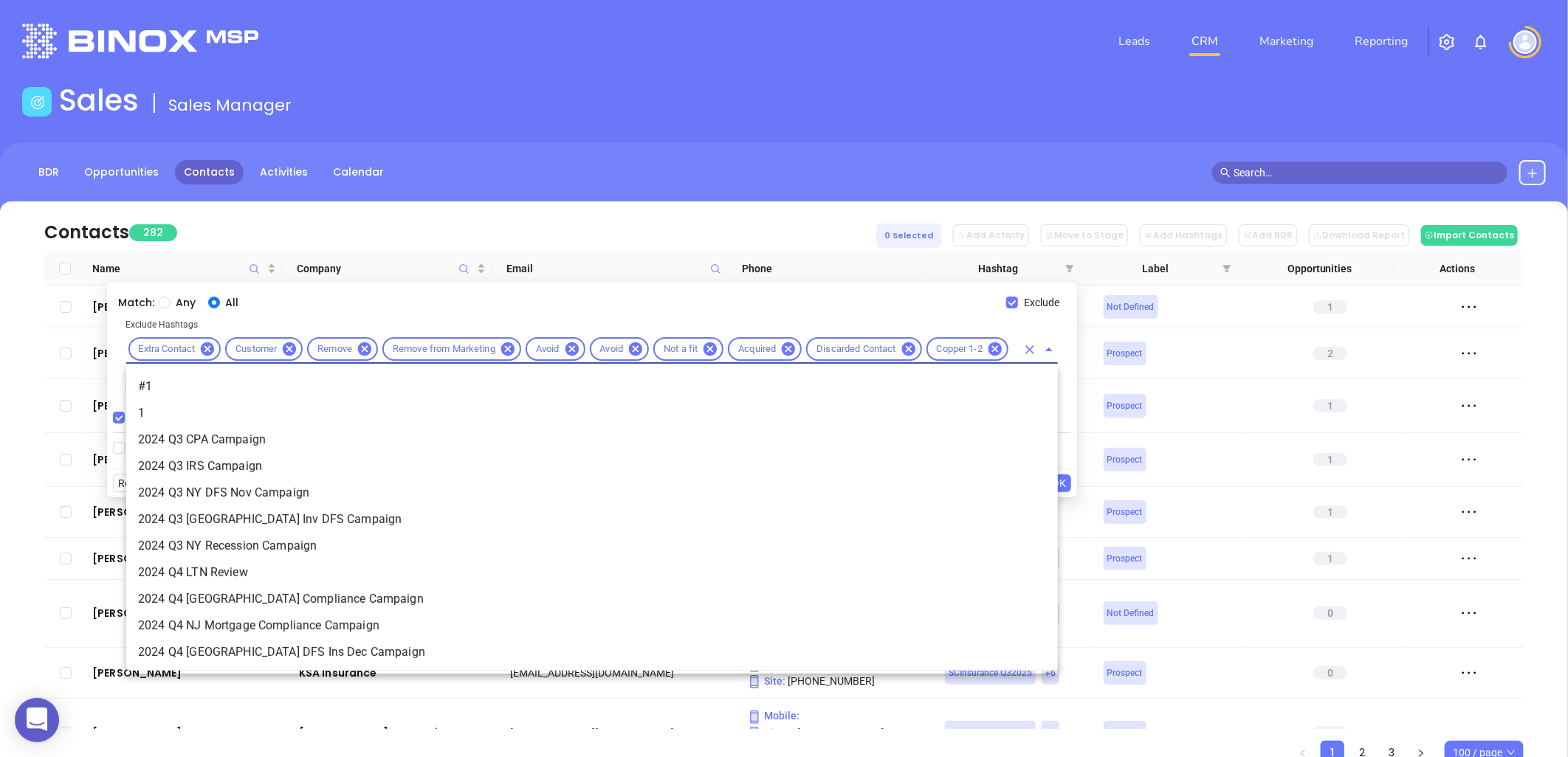
scroll to position [3955, 0]
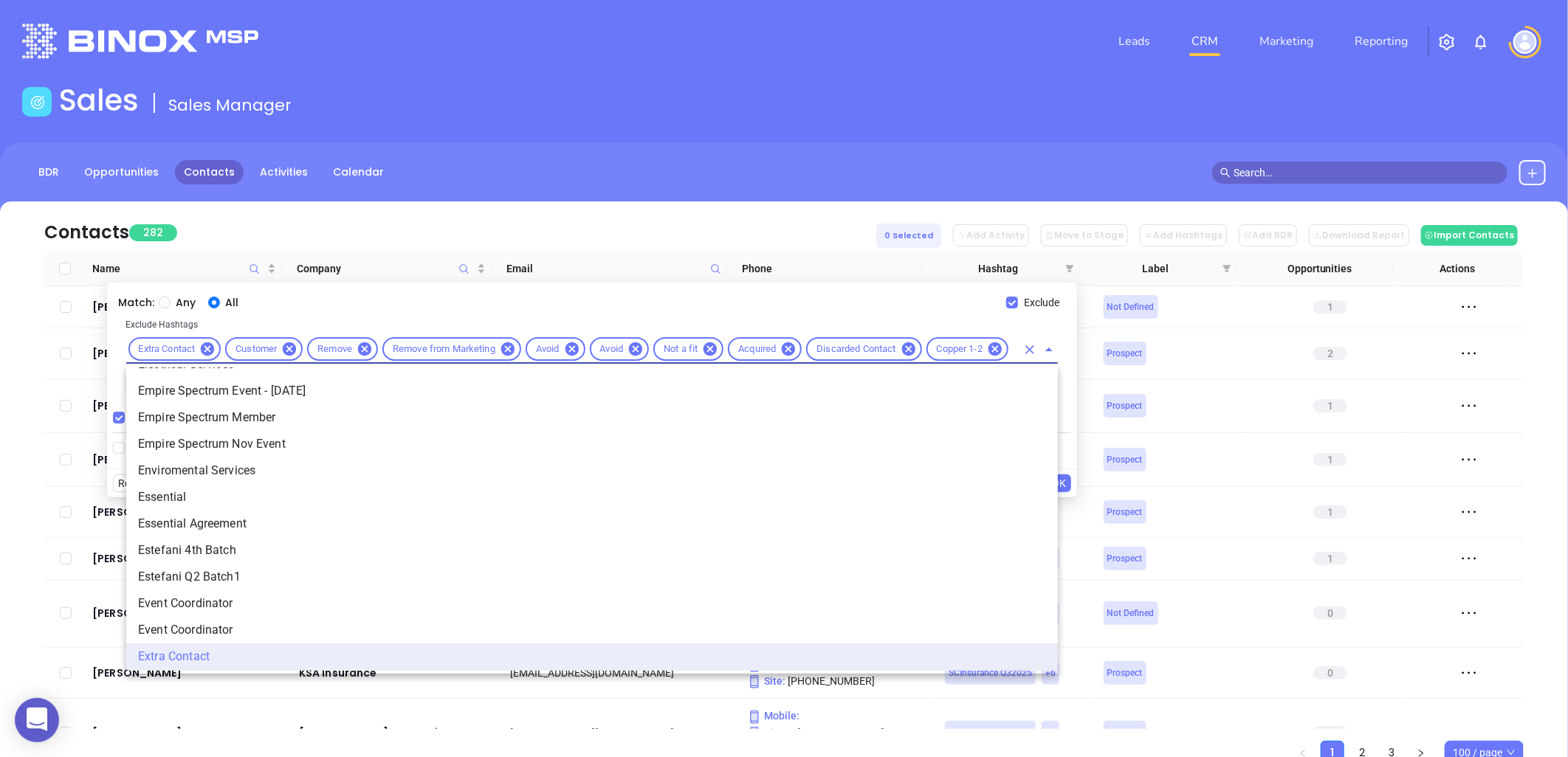
click at [1009, 349] on div "Extra Contact Customer Remove Remove from Marketing Avoid Avoid Not a fit Acqui…" at bounding box center [591, 349] width 932 height 28
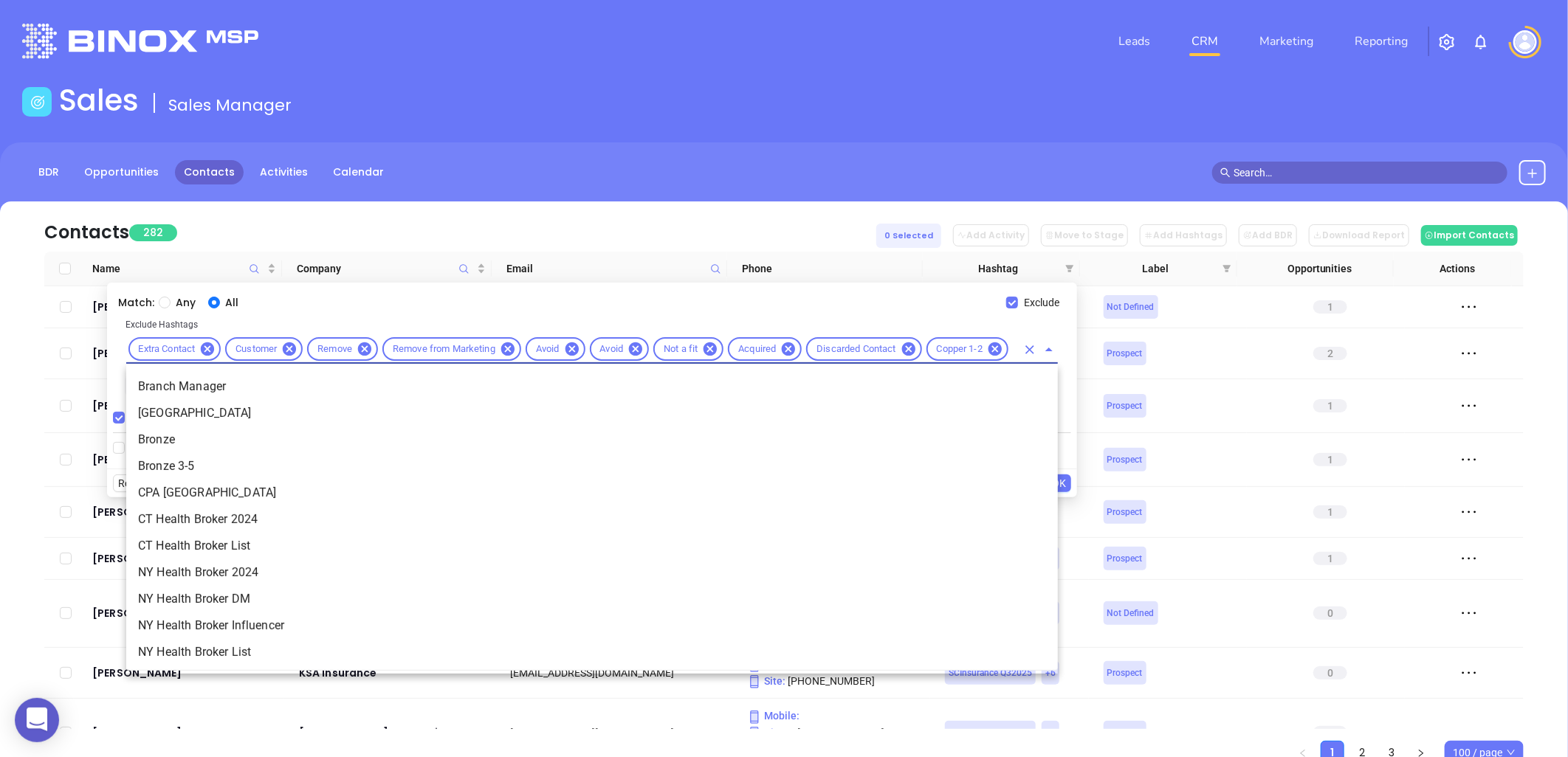
type input "bron"
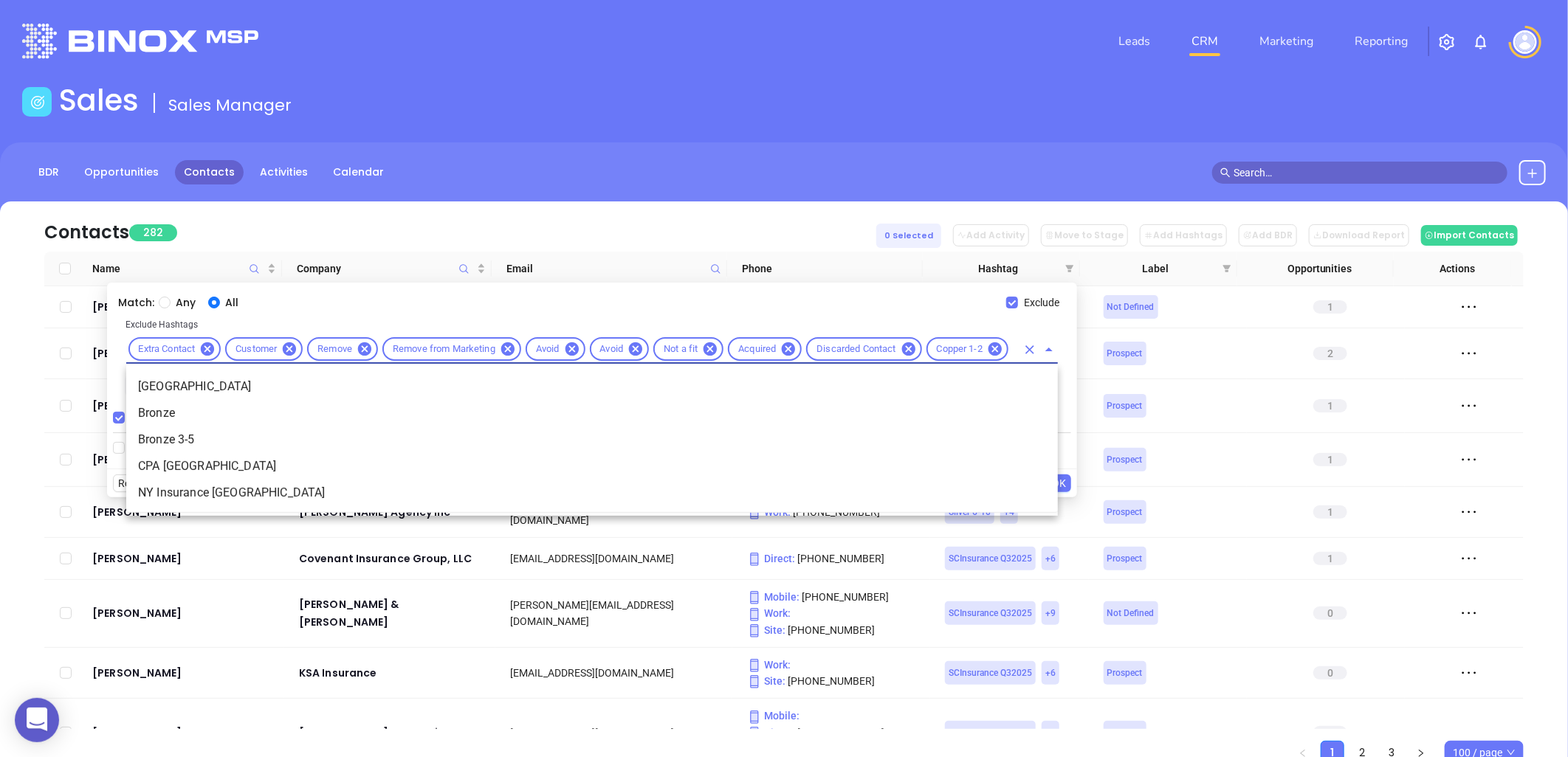
scroll to position [0, 19]
drag, startPoint x: 222, startPoint y: 434, endPoint x: 497, endPoint y: 415, distance: 275.7
click at [222, 434] on li "Bronze 3-5" at bounding box center [591, 440] width 932 height 27
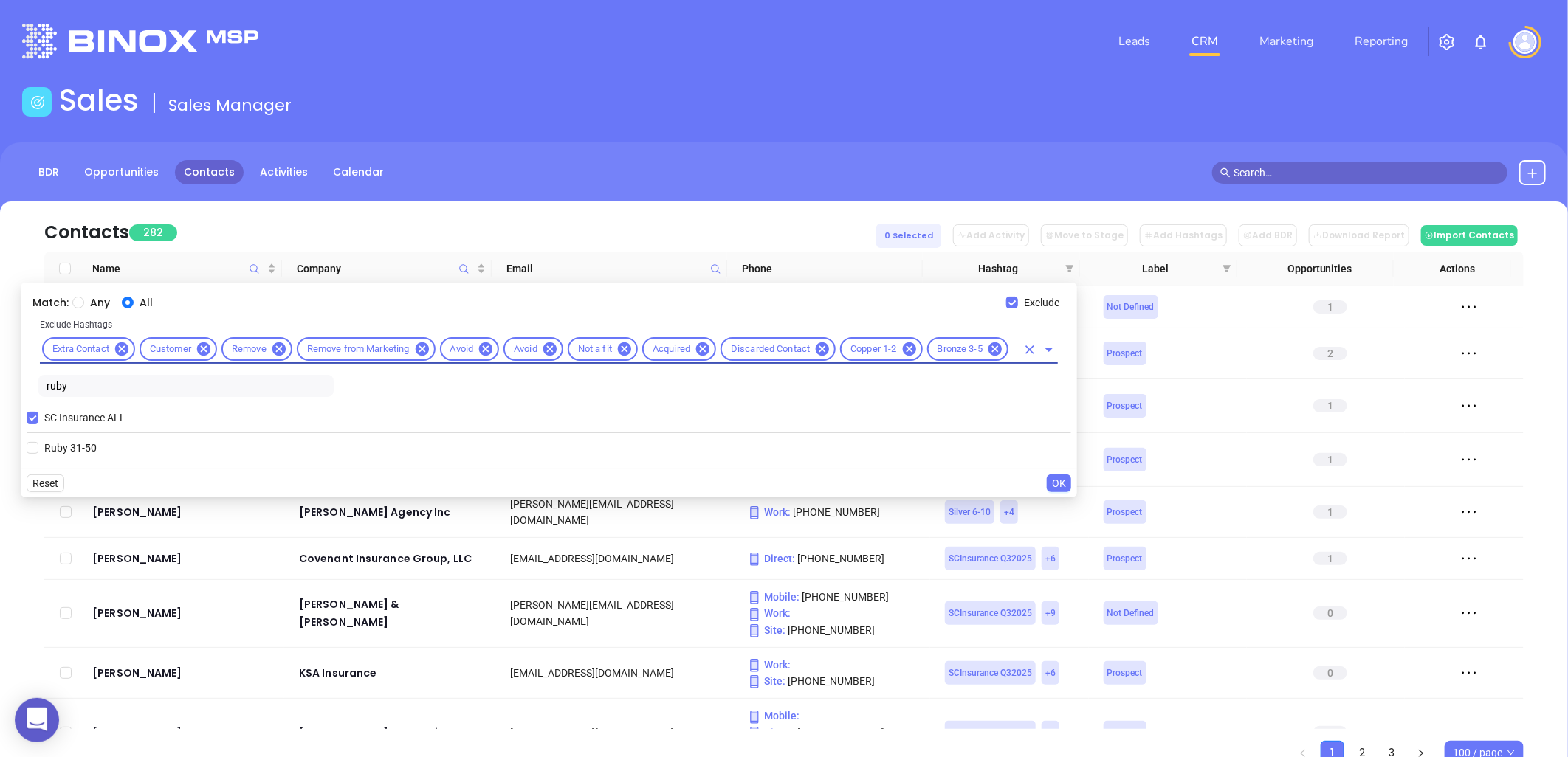
scroll to position [0, 0]
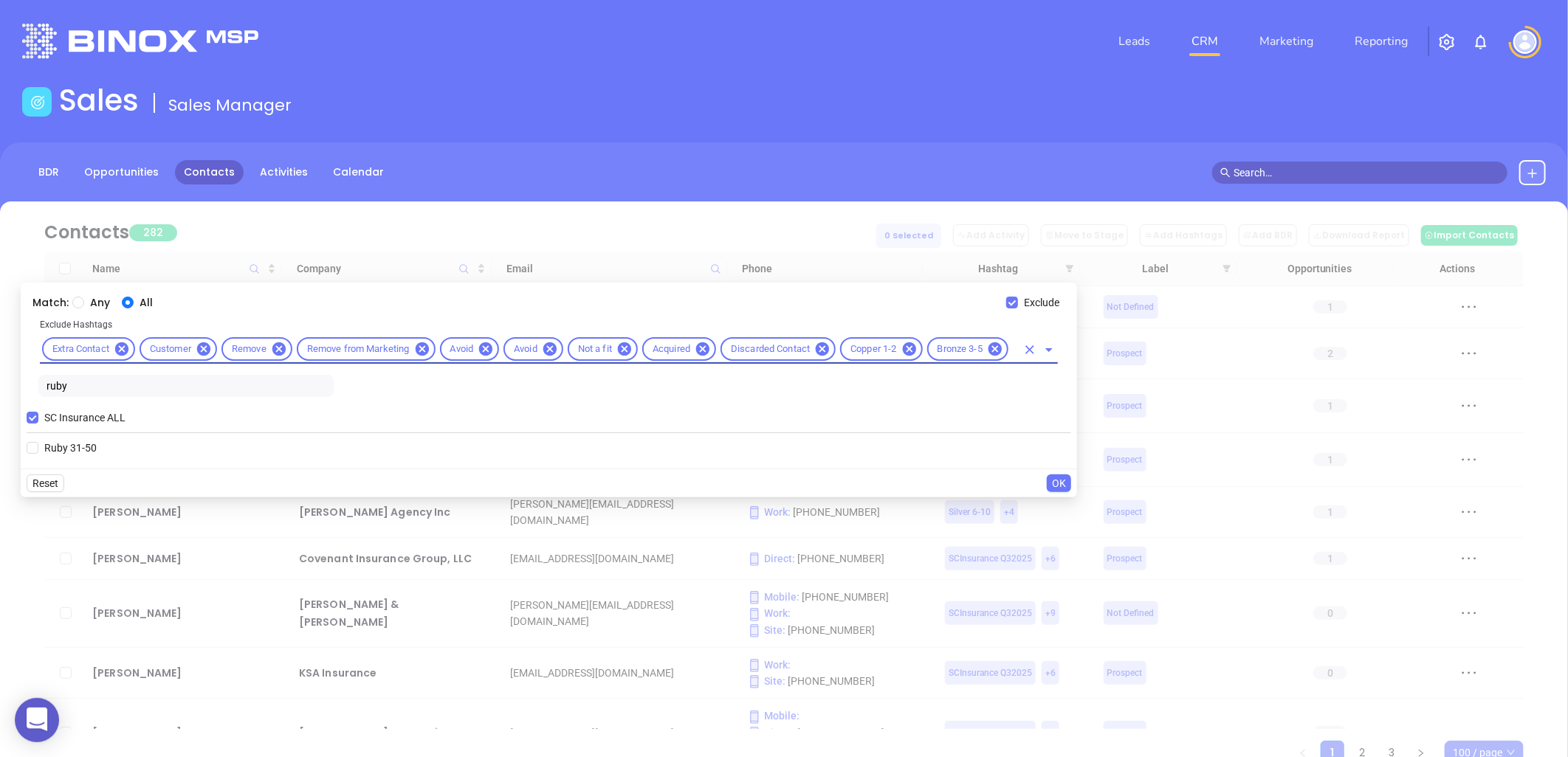
click at [1059, 477] on span "OK" at bounding box center [1059, 483] width 14 height 16
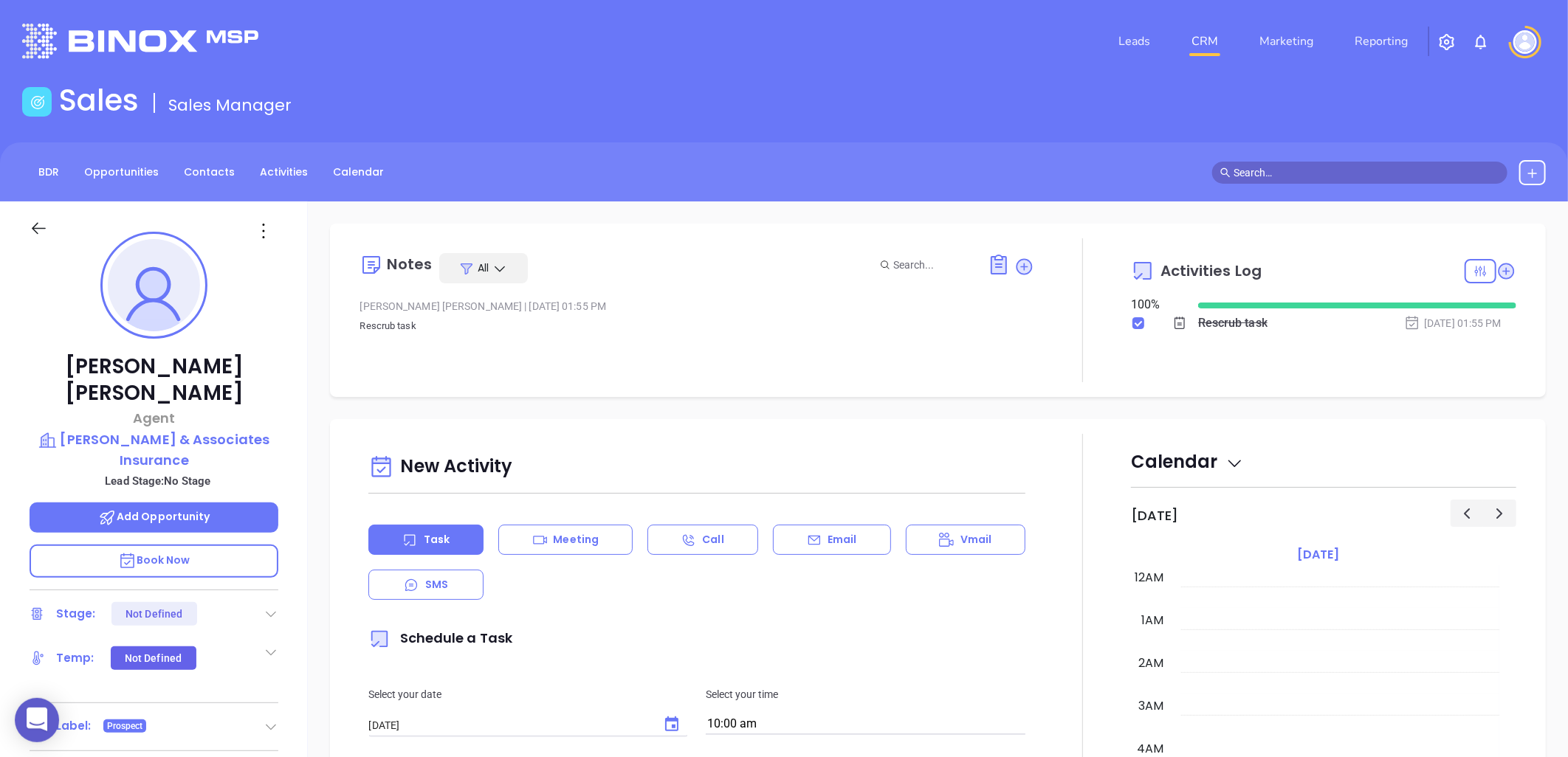
scroll to position [429, 0]
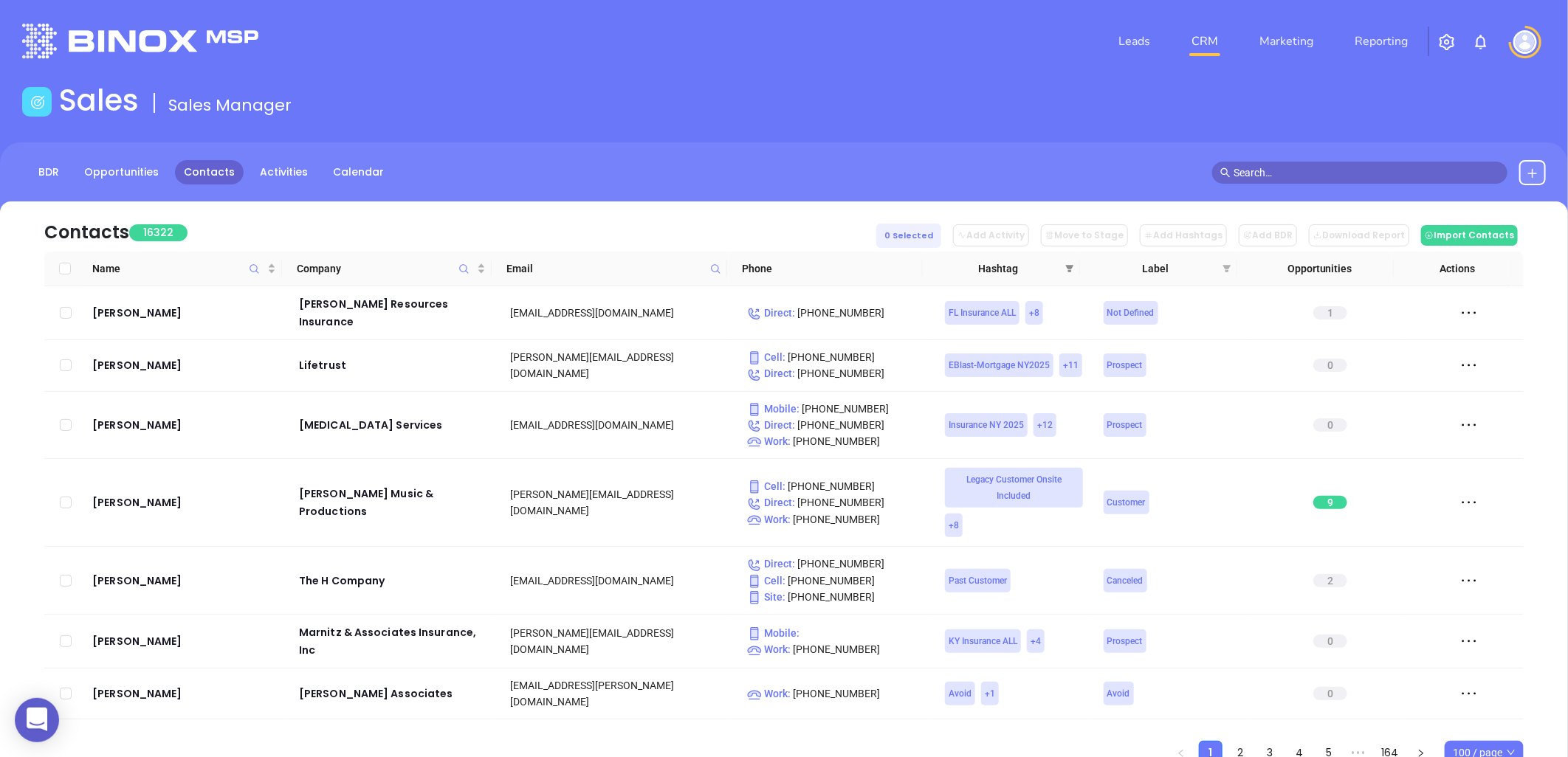
click at [1068, 263] on span at bounding box center [1069, 269] width 15 height 22
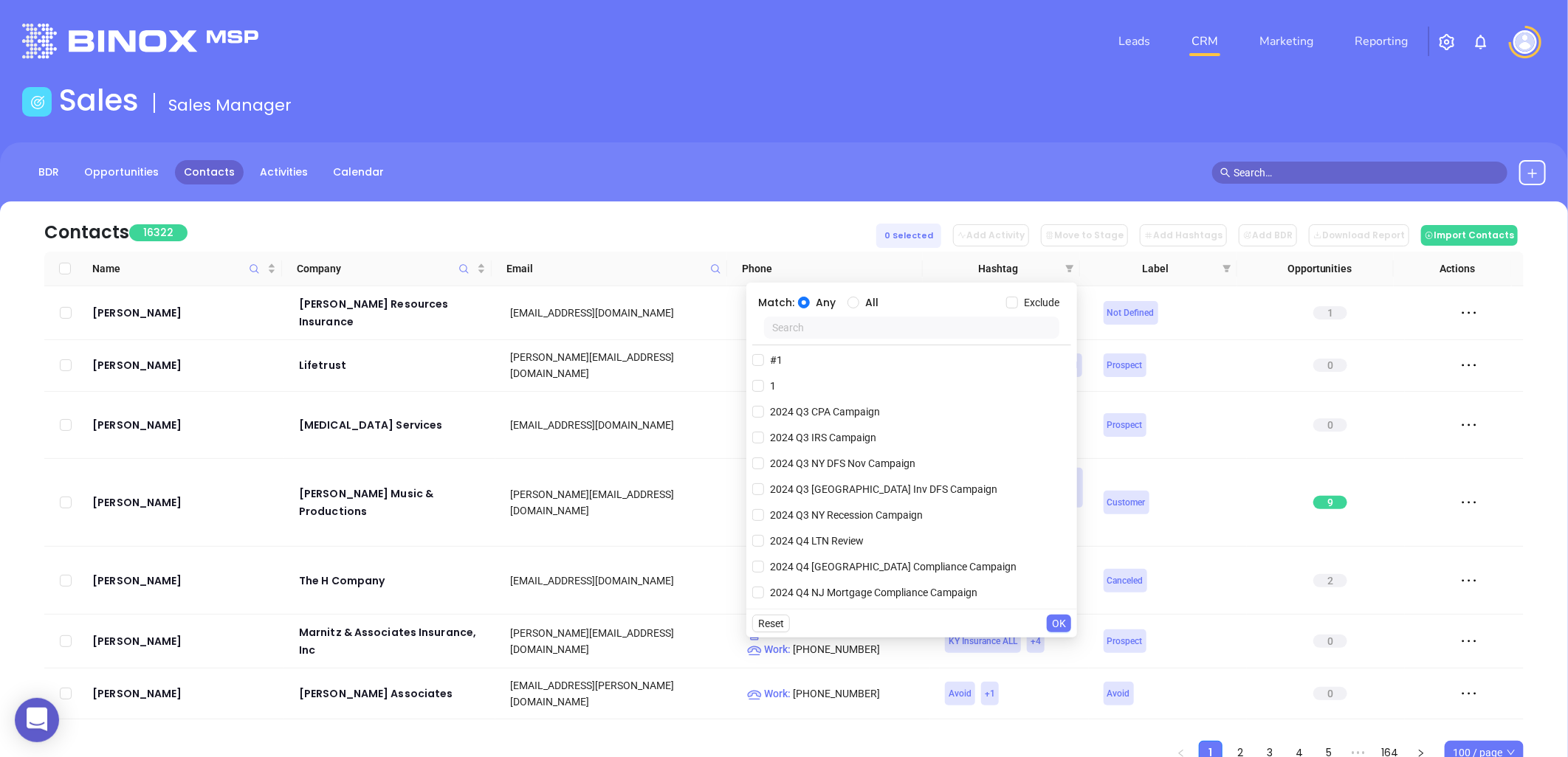
click at [896, 323] on input "text" at bounding box center [911, 328] width 295 height 22
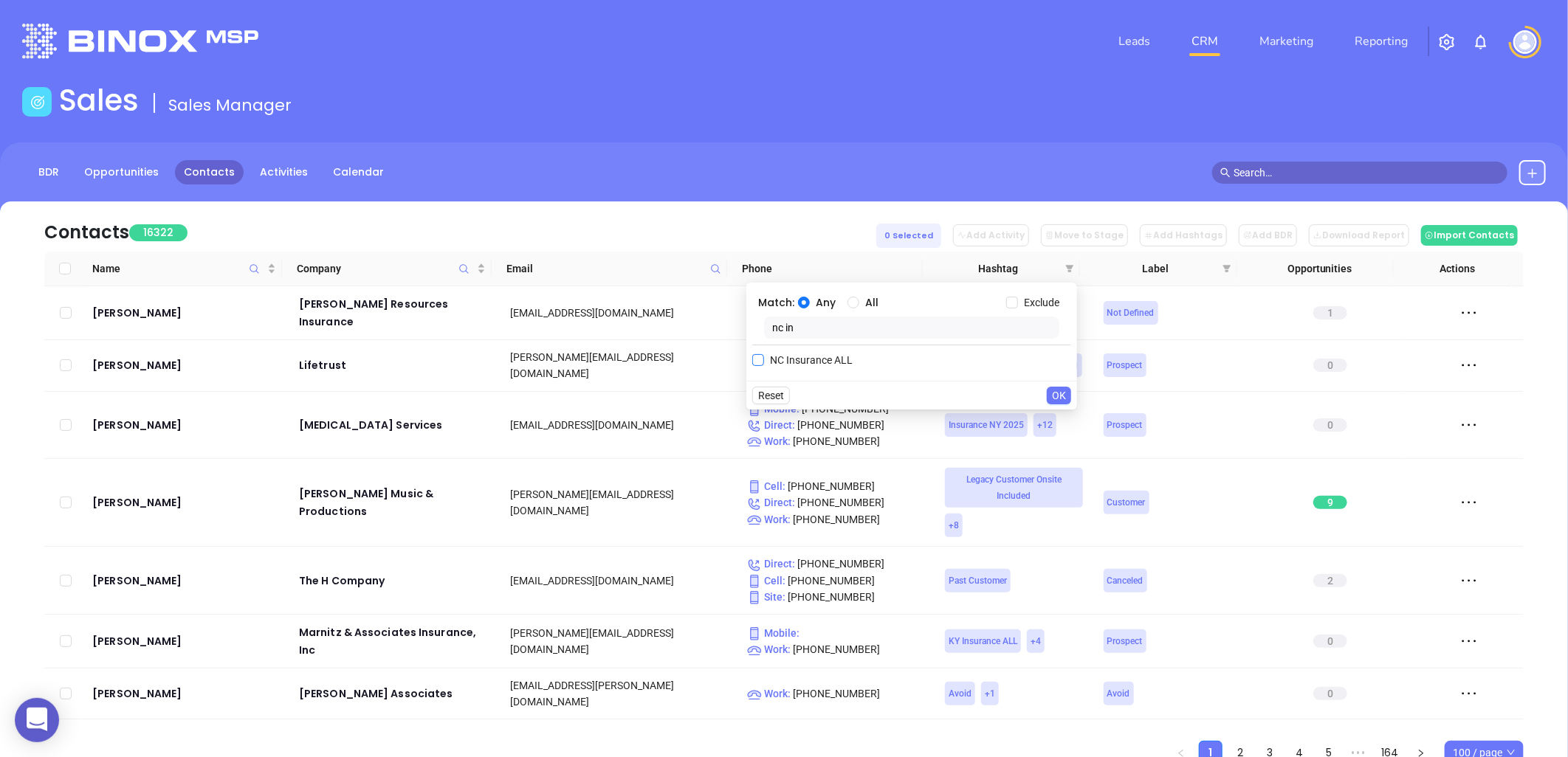
type input "nc in"
click at [814, 360] on span "NC Insurance ALL" at bounding box center [811, 360] width 95 height 16
click at [764, 360] on input "NC Insurance ALL" at bounding box center [758, 360] width 12 height 12
checkbox input "true"
drag, startPoint x: 1055, startPoint y: 423, endPoint x: 1055, endPoint y: 408, distance: 15.0
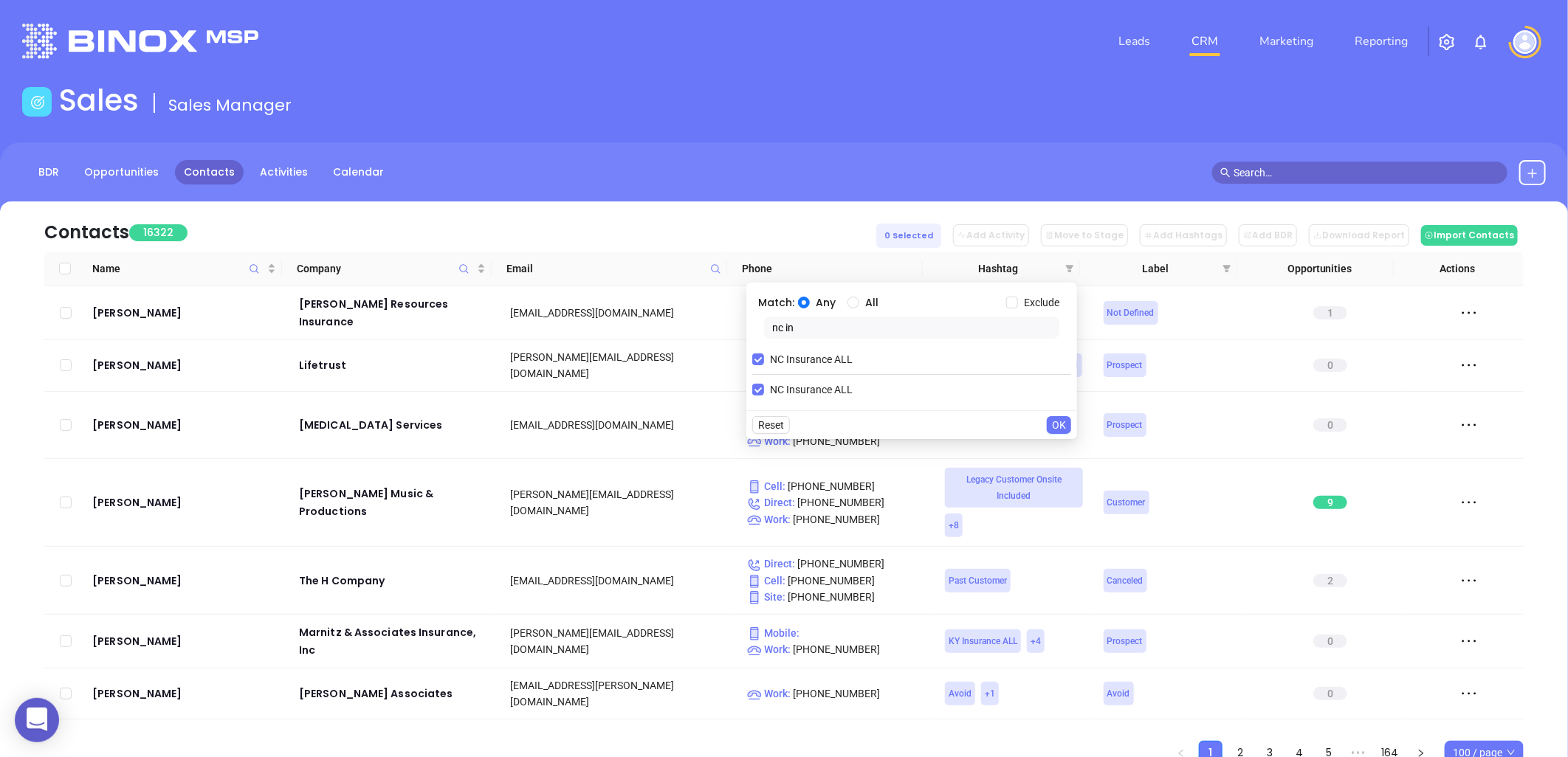
click at [1056, 423] on span "OK" at bounding box center [1059, 425] width 14 height 16
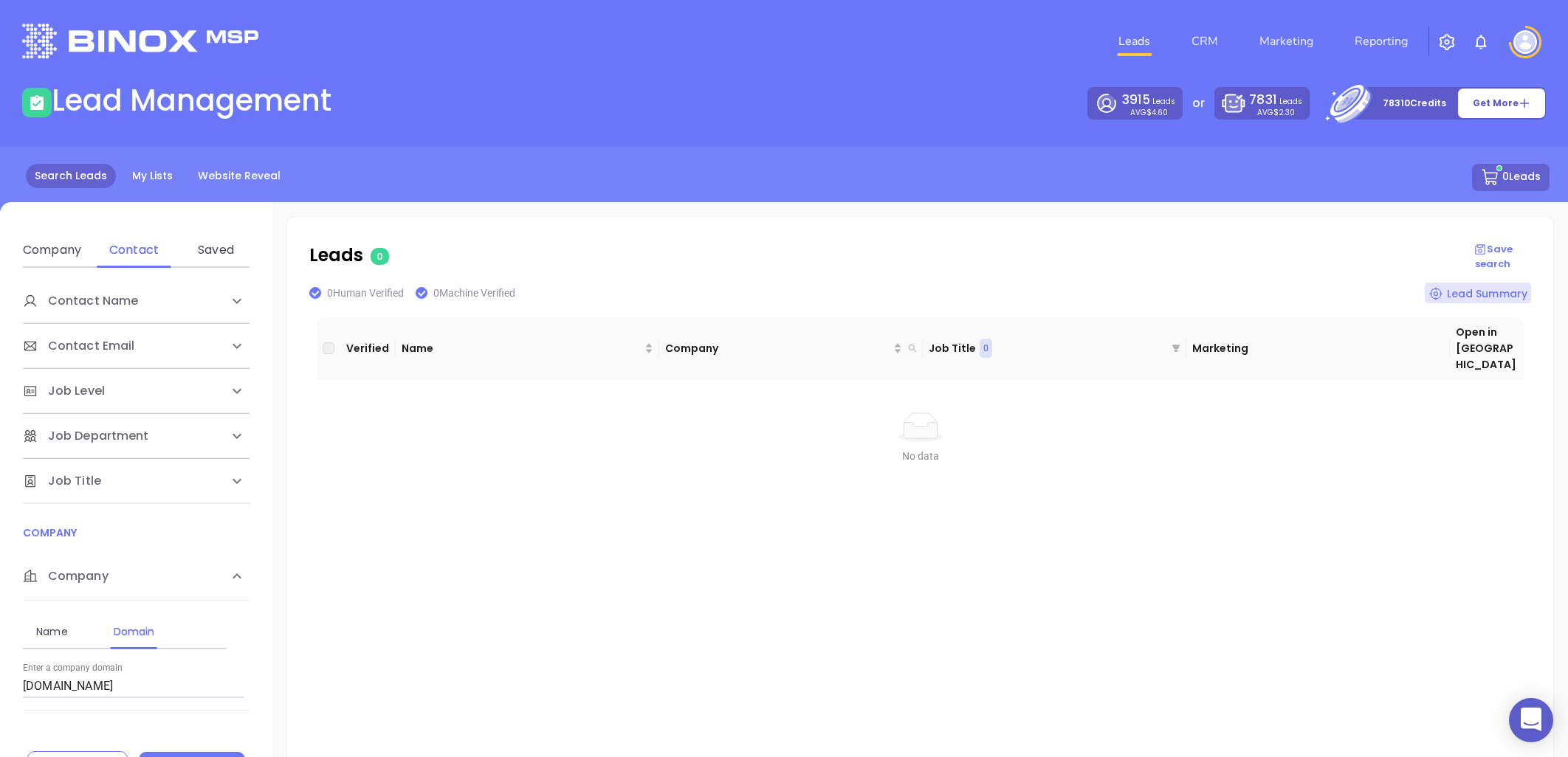
scroll to position [64, 0]
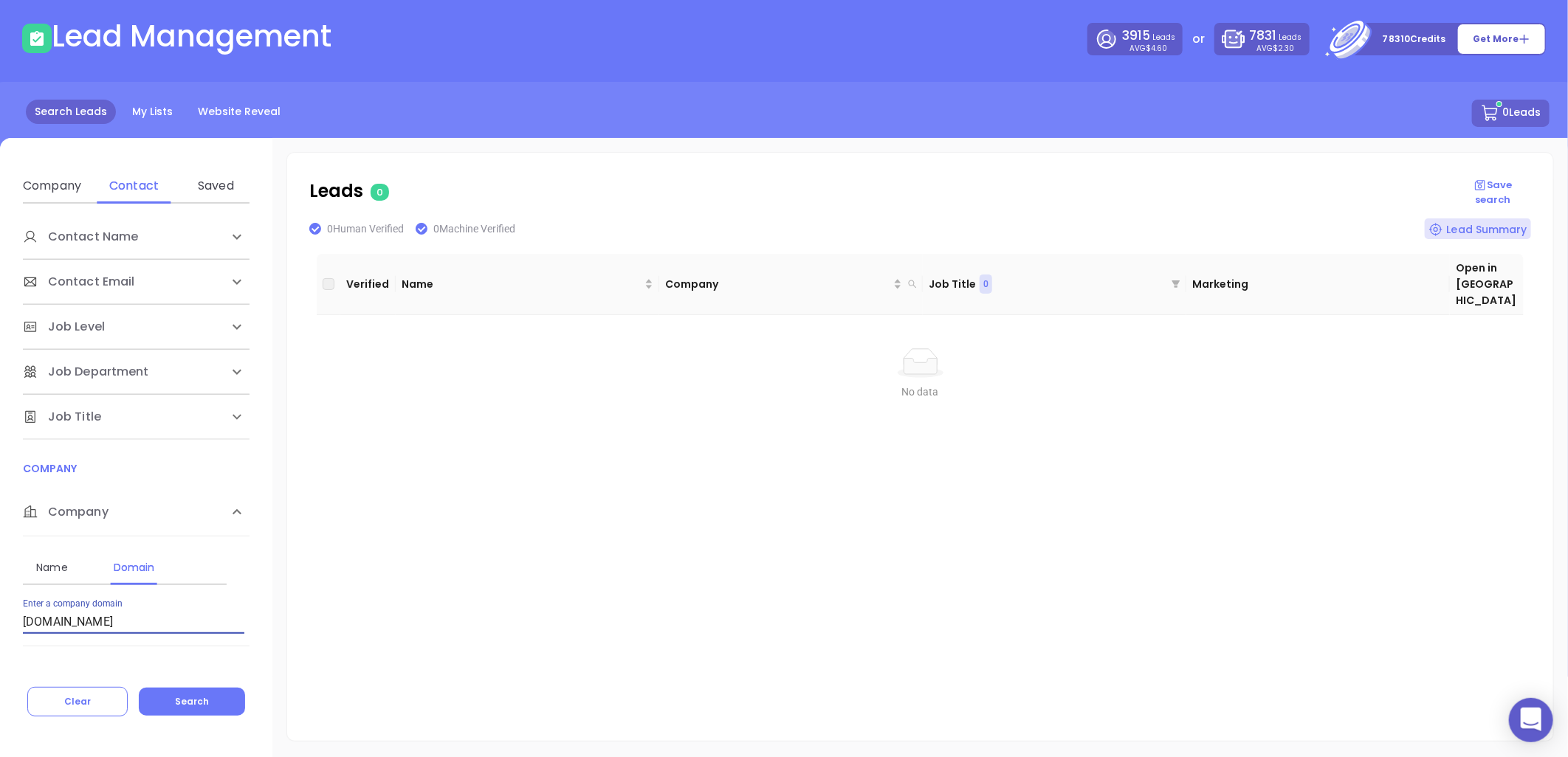
drag, startPoint x: 168, startPoint y: 617, endPoint x: -60, endPoint y: 645, distance: 229.7
click at [0, 645] on html "0 Leads CRM Marketing Reporting Financial Leads Leads Lead Management 3915 Lead…" at bounding box center [784, 315] width 1568 height 757
paste input "kaleinsurance"
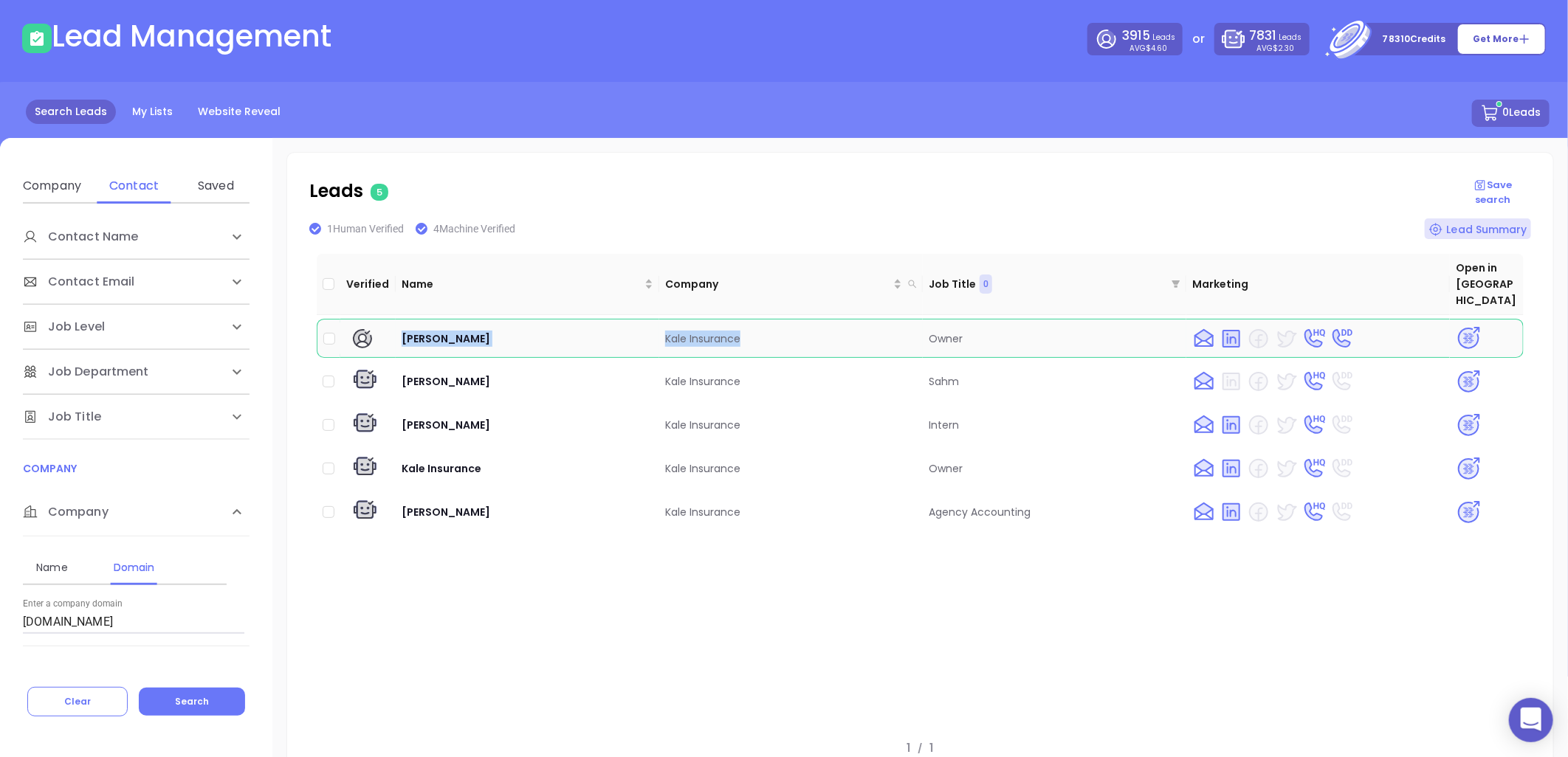
drag, startPoint x: 396, startPoint y: 316, endPoint x: 766, endPoint y: 325, distance: 370.1
click at [766, 325] on tr "[PERSON_NAME] Kale Insurance Owner" at bounding box center [920, 338] width 1207 height 39
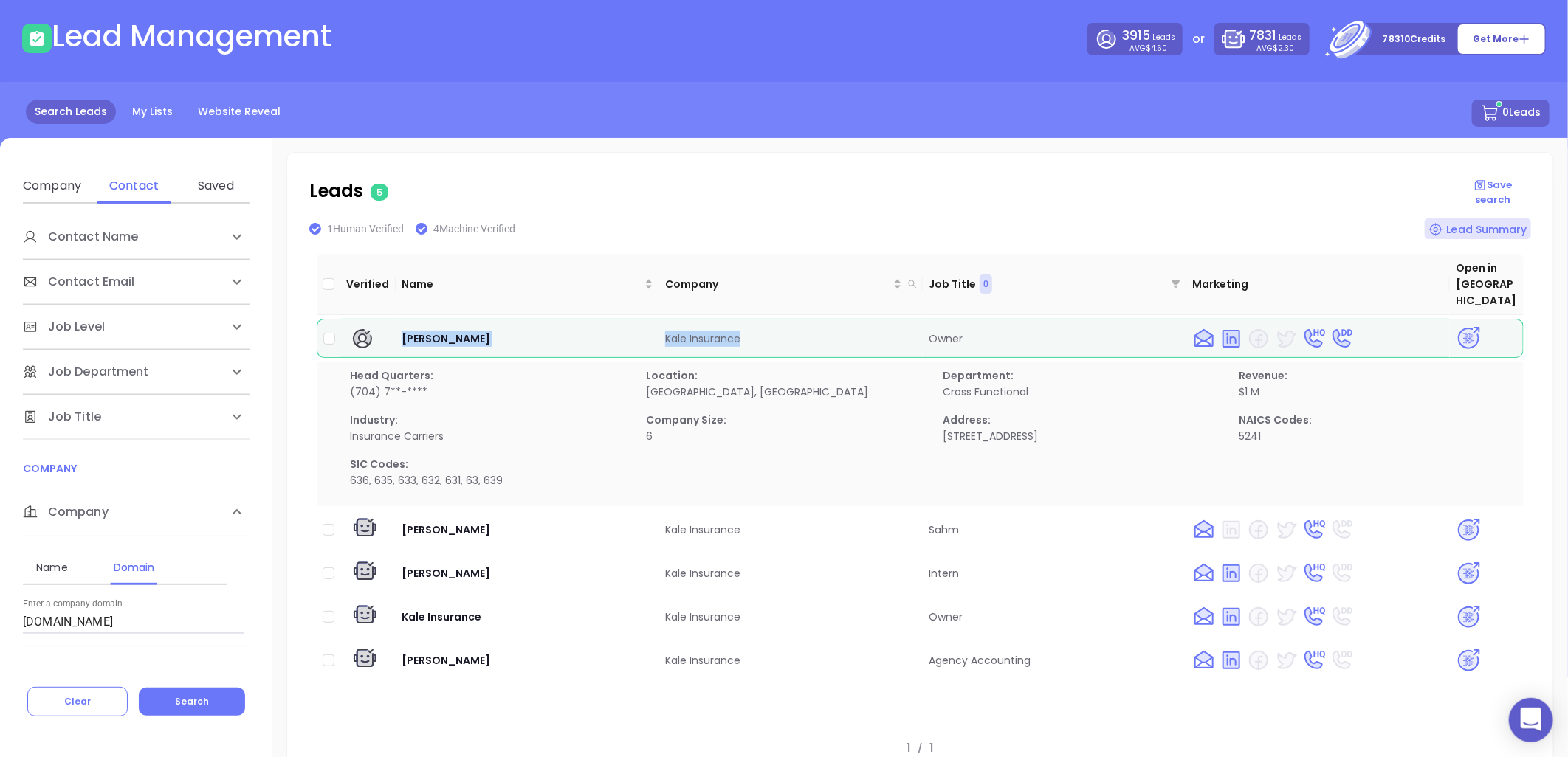
copy tr "[PERSON_NAME] Kale Insurance"
click at [1458, 326] on img at bounding box center [1468, 339] width 26 height 26
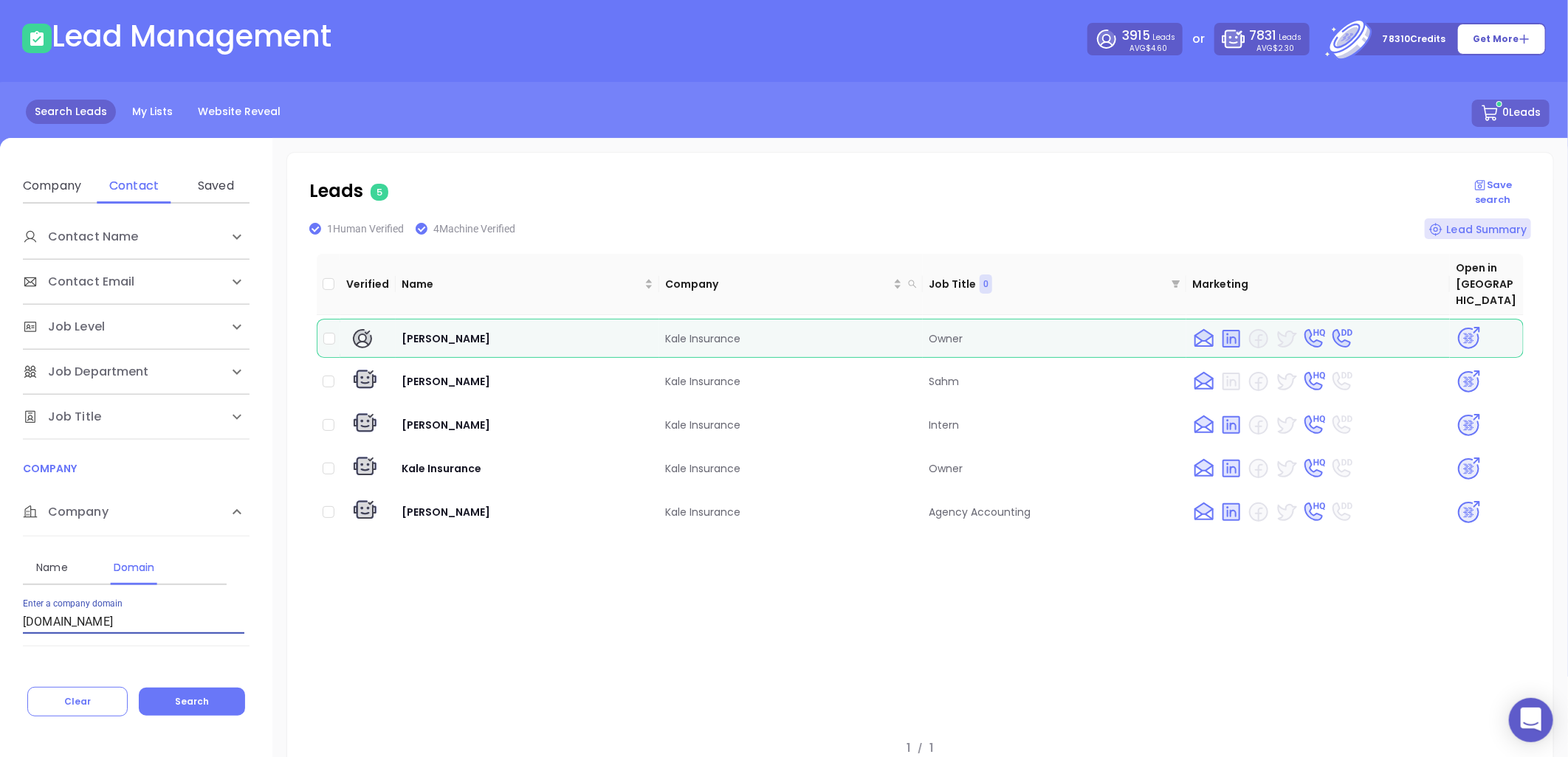
drag, startPoint x: 131, startPoint y: 621, endPoint x: -154, endPoint y: 616, distance: 285.0
click at [0, 616] on html "0 Leads CRM Marketing Reporting Financial Leads Leads Lead Management 3915 Lead…" at bounding box center [784, 315] width 1568 height 757
paste input "etchumcompany"
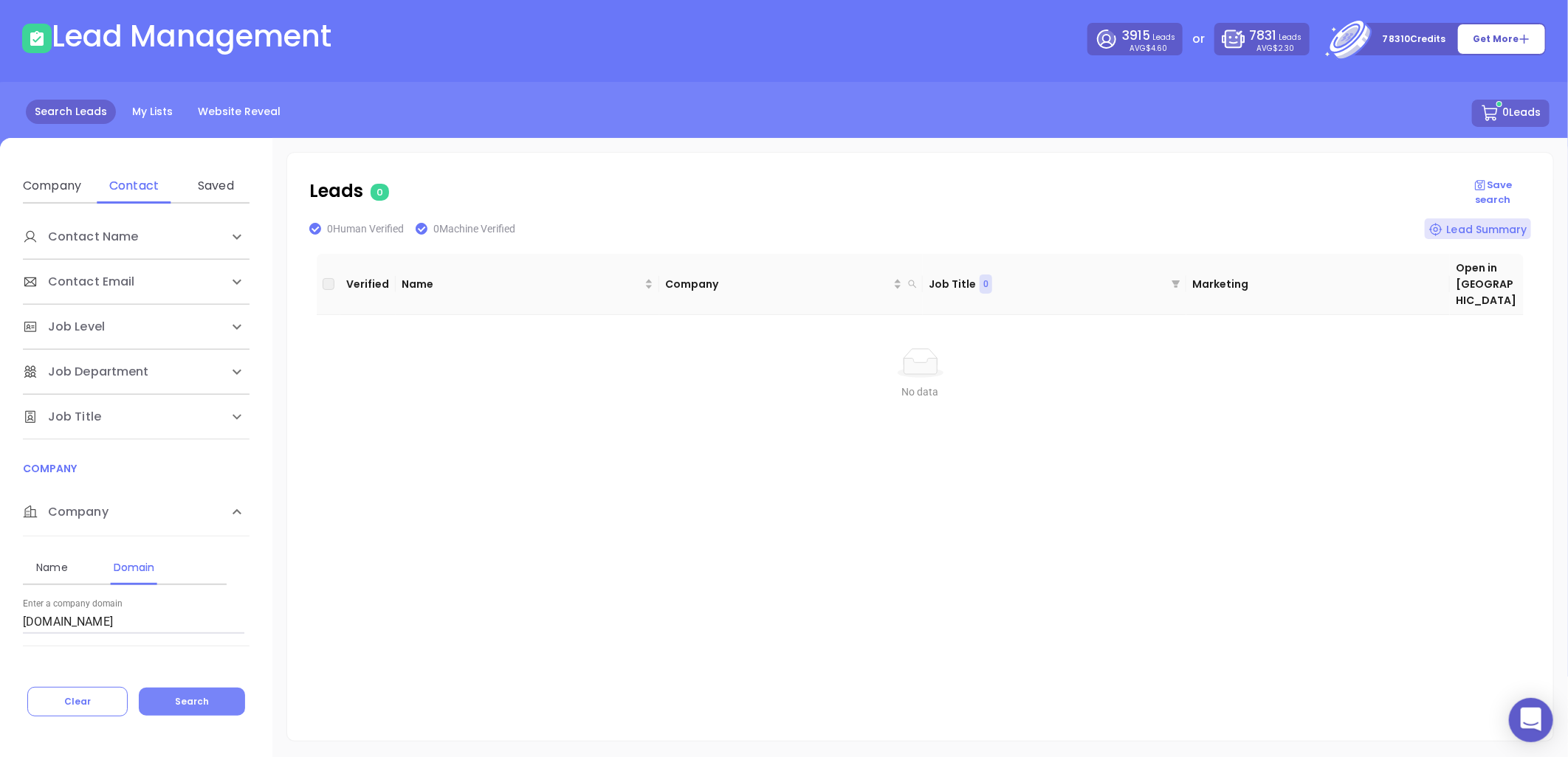
click at [194, 703] on span "Search" at bounding box center [191, 702] width 34 height 13
click at [145, 626] on input "[DOMAIN_NAME]" at bounding box center [134, 622] width 222 height 23
drag, startPoint x: 147, startPoint y: 625, endPoint x: -205, endPoint y: 666, distance: 354.4
click at [0, 666] on html "0 Leads CRM Marketing Reporting Financial Leads Leads Lead Management 3915 Lead…" at bounding box center [784, 315] width 1568 height 757
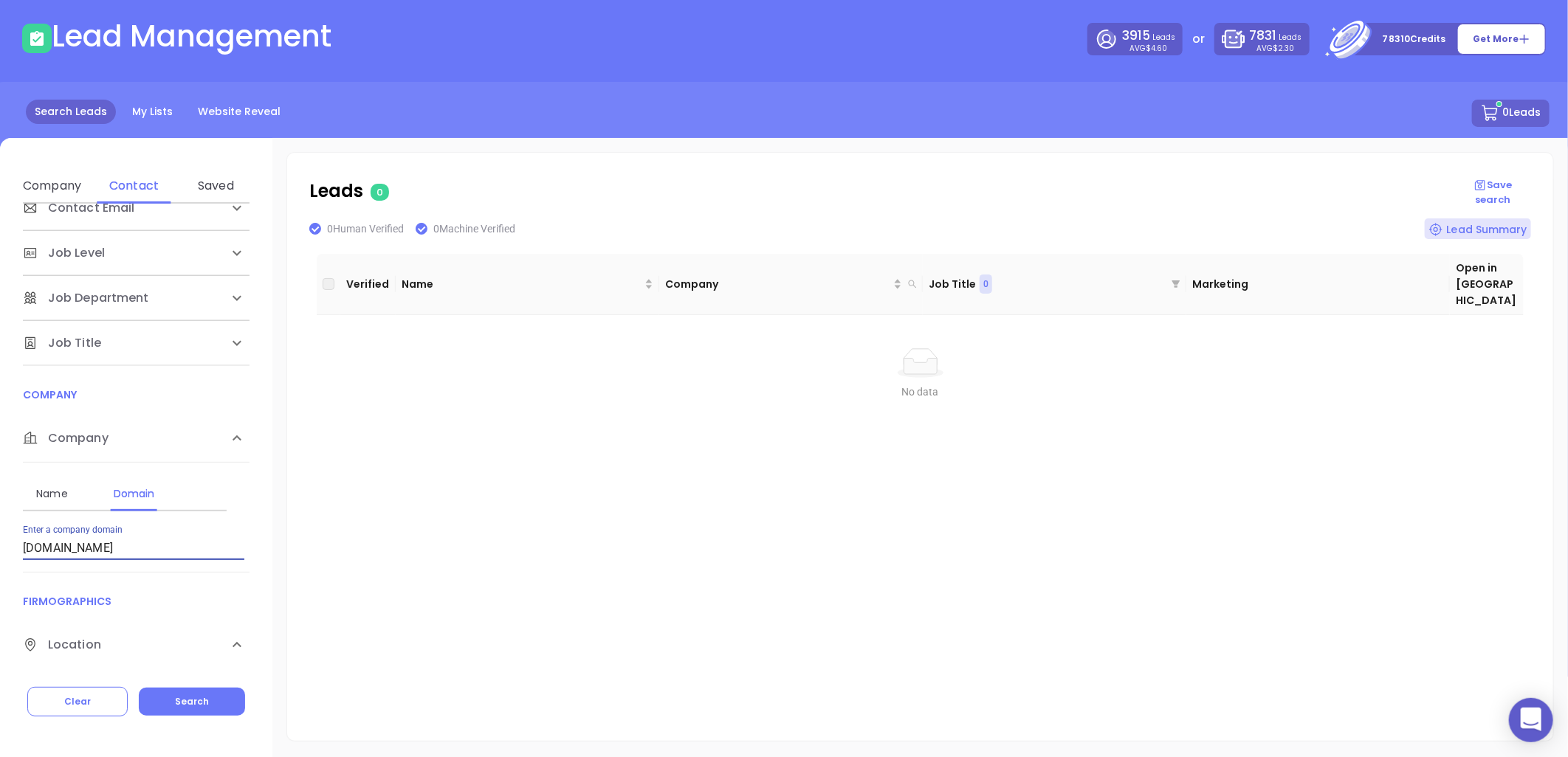
paste input "[PERSON_NAME]"
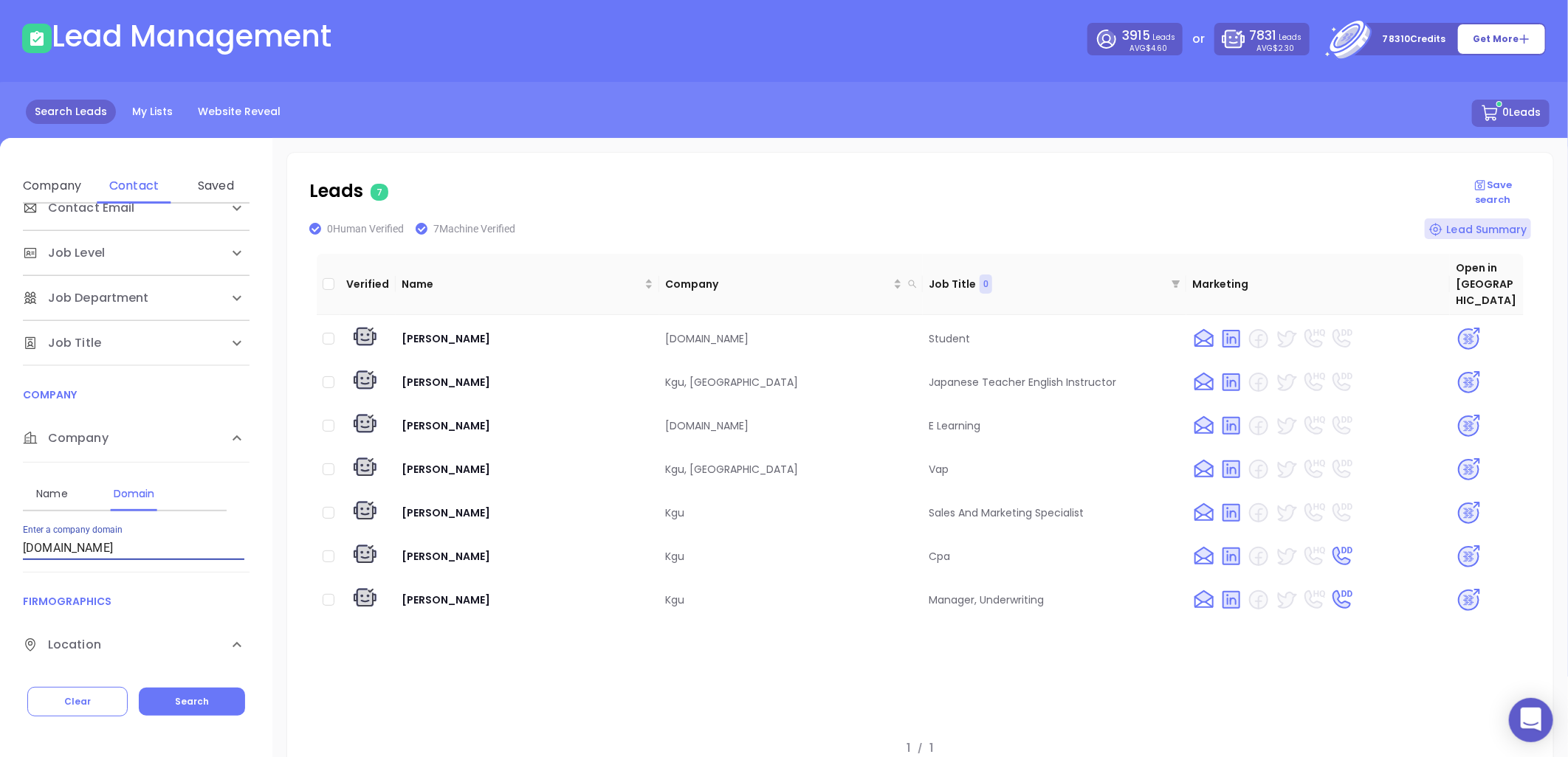
drag, startPoint x: 89, startPoint y: 555, endPoint x: 35, endPoint y: 547, distance: 54.6
click at [0, 572] on html "0 Leads CRM Marketing Reporting Financial Leads Leads Lead Management 3915 Lead…" at bounding box center [784, 315] width 1568 height 757
paste input "lknia"
type input "[DOMAIN_NAME]"
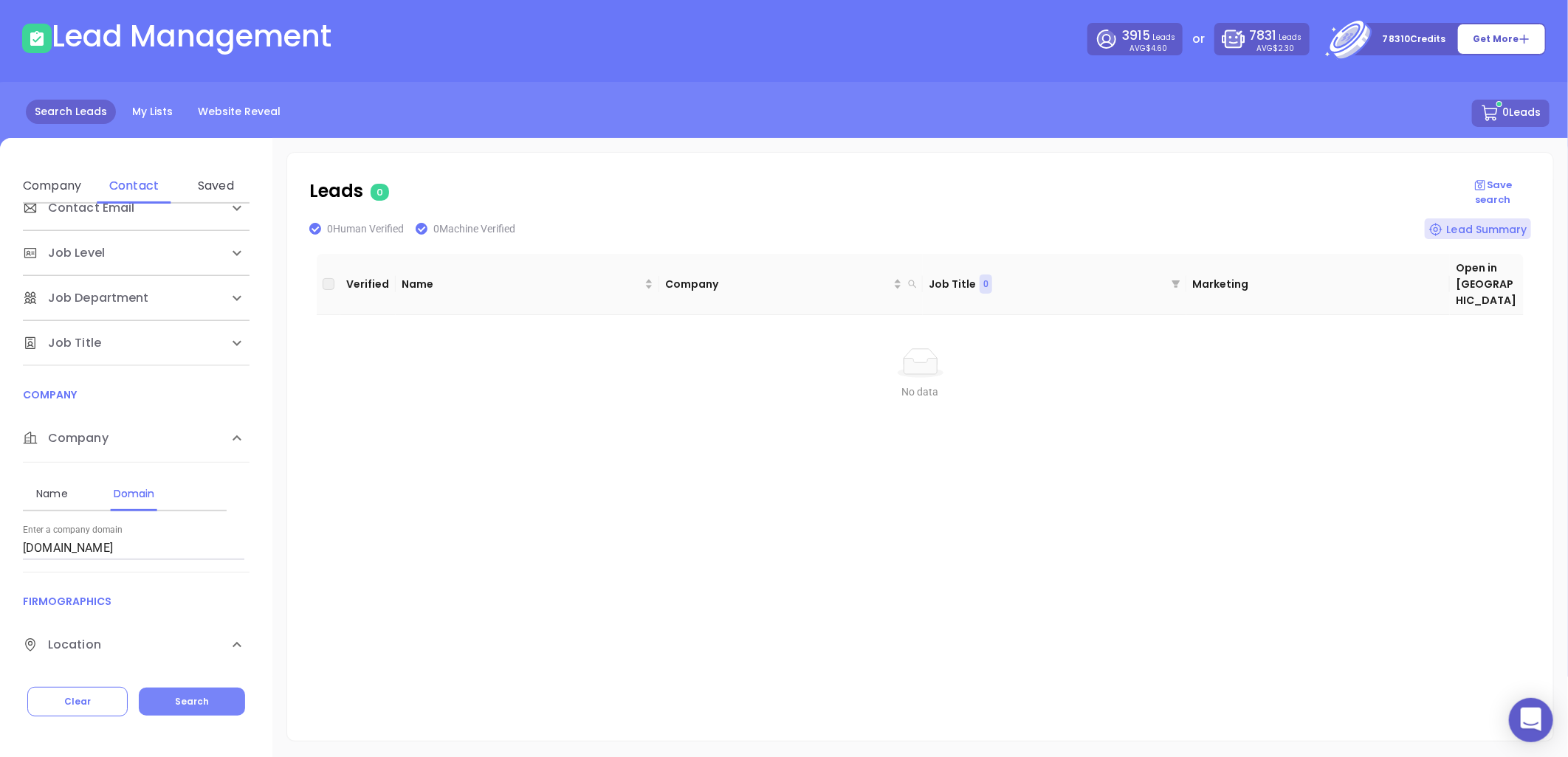
click at [203, 705] on span "Search" at bounding box center [191, 702] width 34 height 13
drag, startPoint x: 92, startPoint y: 548, endPoint x: -46, endPoint y: 549, distance: 138.0
click at [0, 549] on html "0 Leads CRM Marketing Reporting Financial Leads Leads Lead Management 3915 Lead…" at bounding box center [784, 315] width 1568 height 757
paste input "[DOMAIN_NAME]"
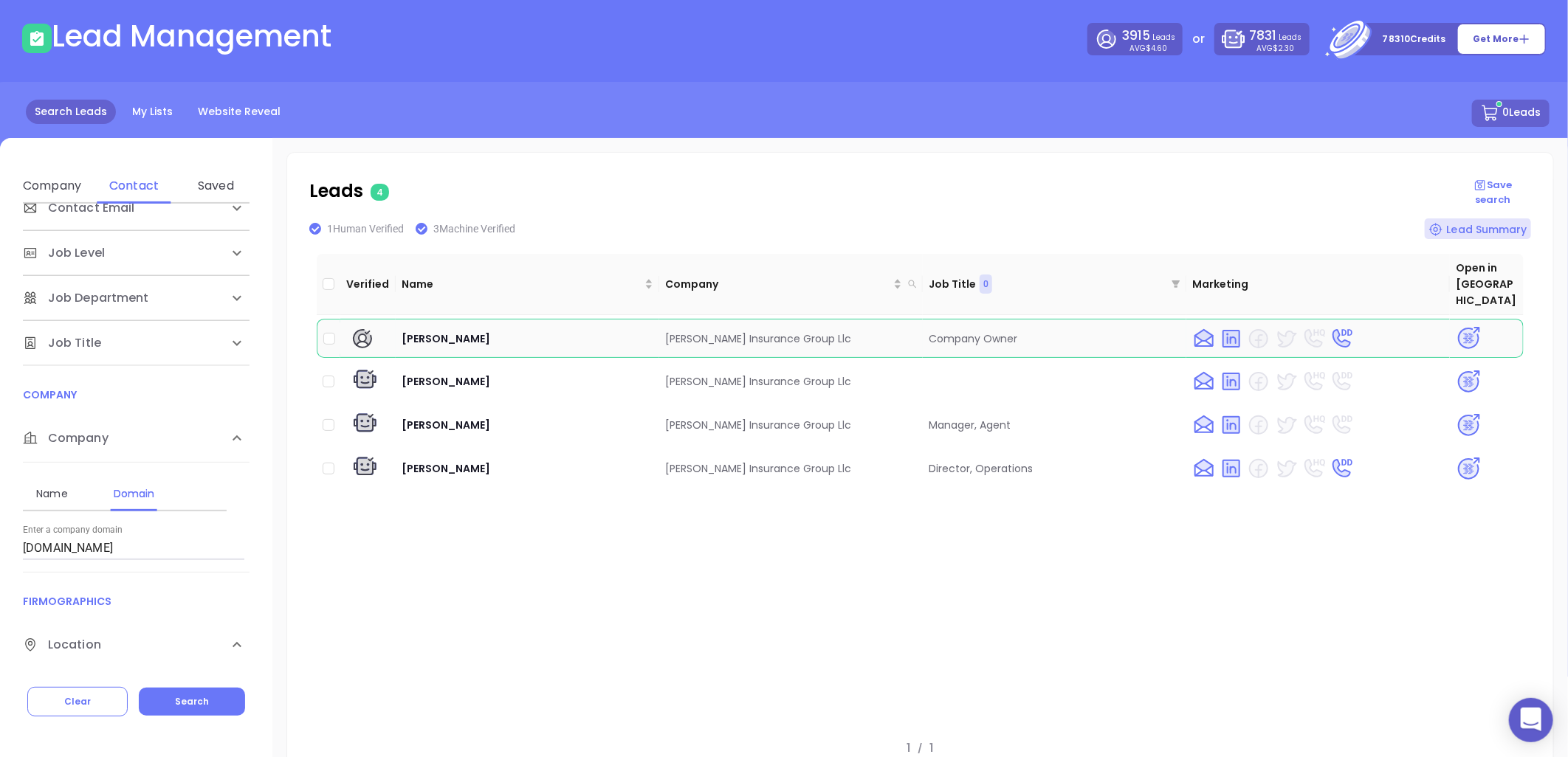
drag, startPoint x: 1458, startPoint y: 316, endPoint x: 1378, endPoint y: 327, distance: 80.8
click at [1458, 326] on img at bounding box center [1468, 339] width 26 height 26
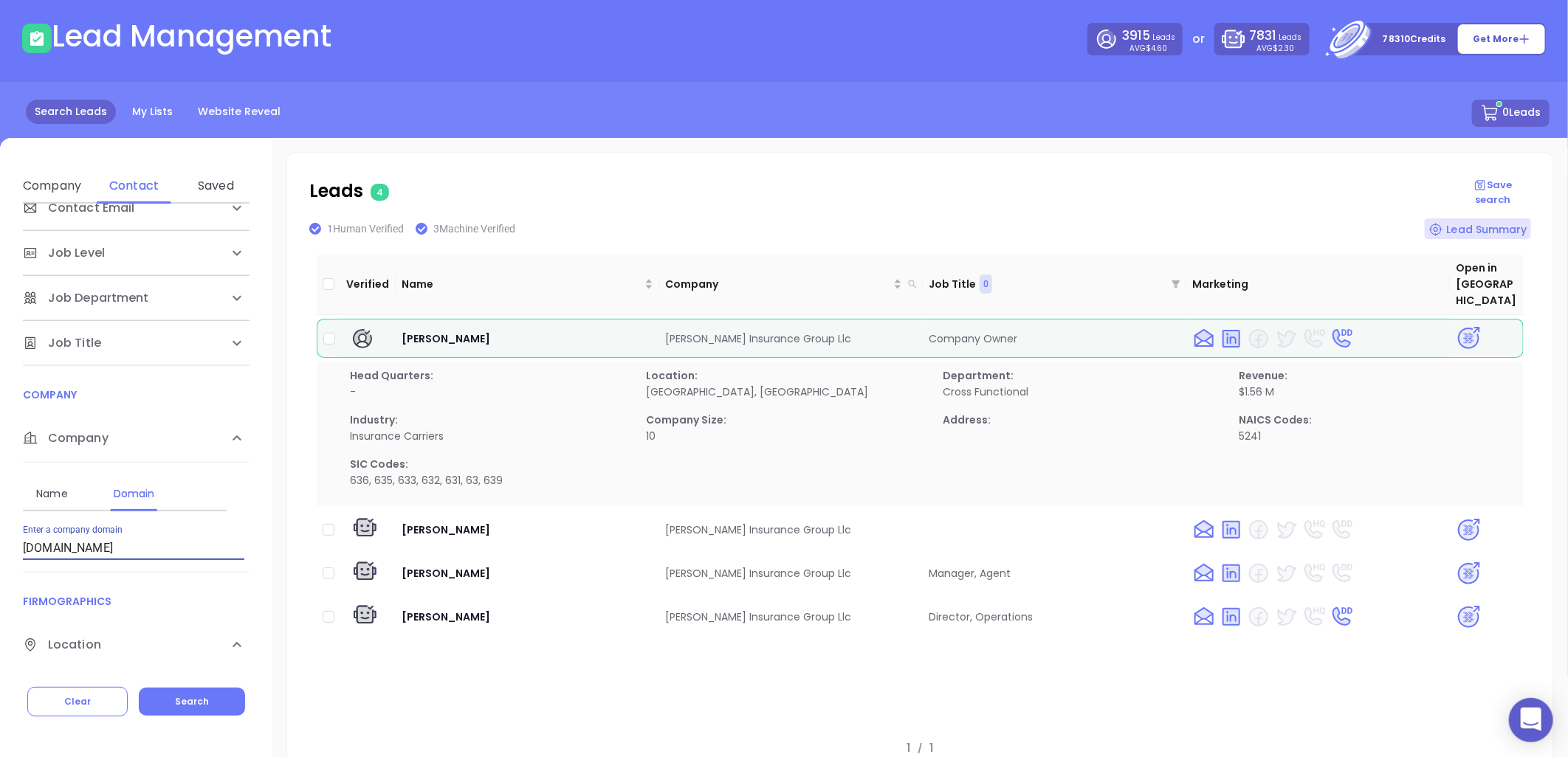
drag, startPoint x: -234, startPoint y: 594, endPoint x: -278, endPoint y: 600, distance: 44.4
click at [0, 600] on html "0 Leads CRM Marketing Reporting Financial Leads Leads Lead Management 3915 Lead…" at bounding box center [784, 315] width 1568 height 757
paste input "wyersinsuranceagency"
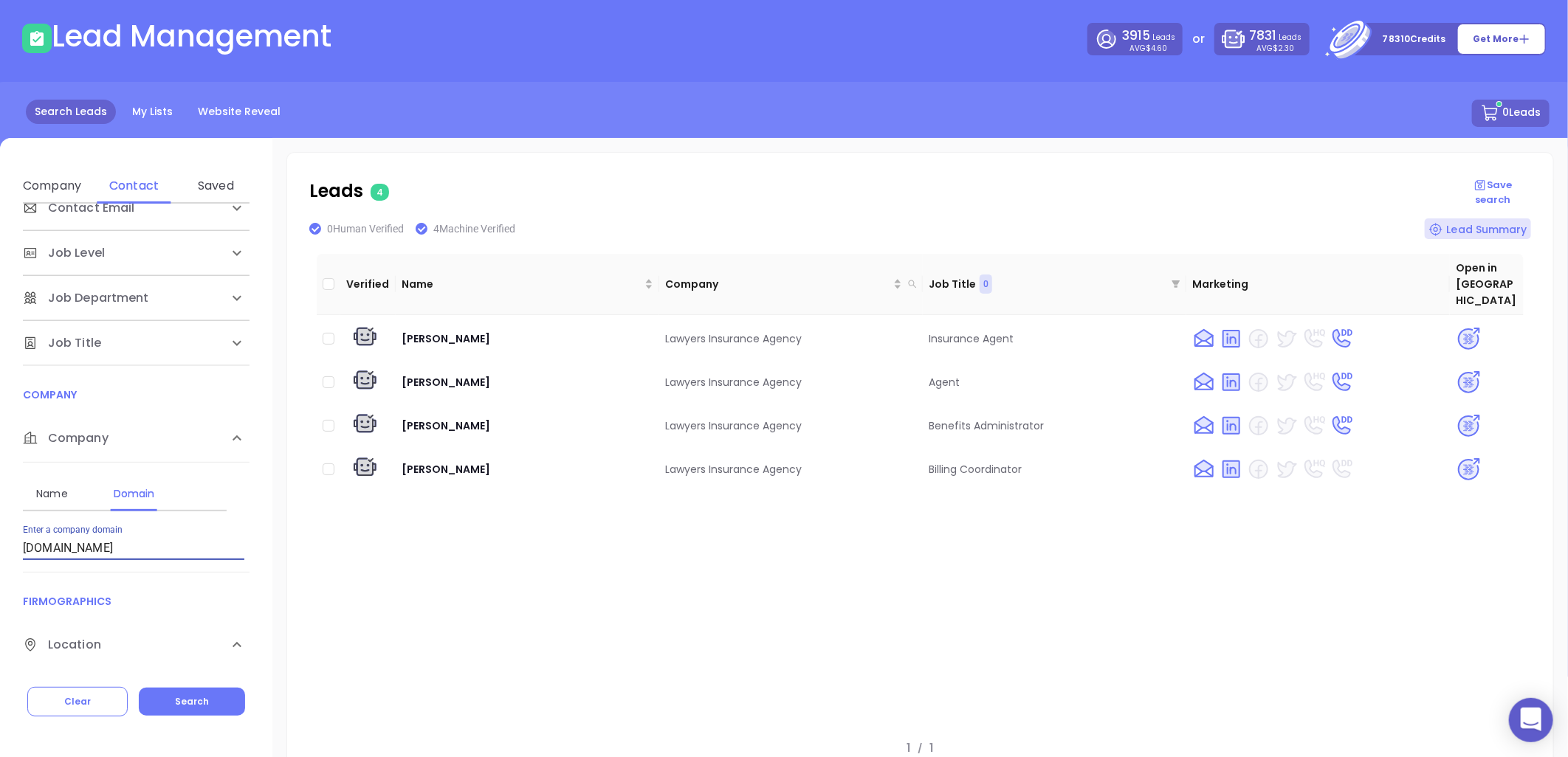
drag, startPoint x: 200, startPoint y: 548, endPoint x: -132, endPoint y: 643, distance: 345.3
click at [0, 643] on html "0 Leads CRM Marketing Reporting Financial Leads Leads Lead Management 3915 Lead…" at bounding box center [784, 315] width 1568 height 757
paste input "ifestoreinsurance"
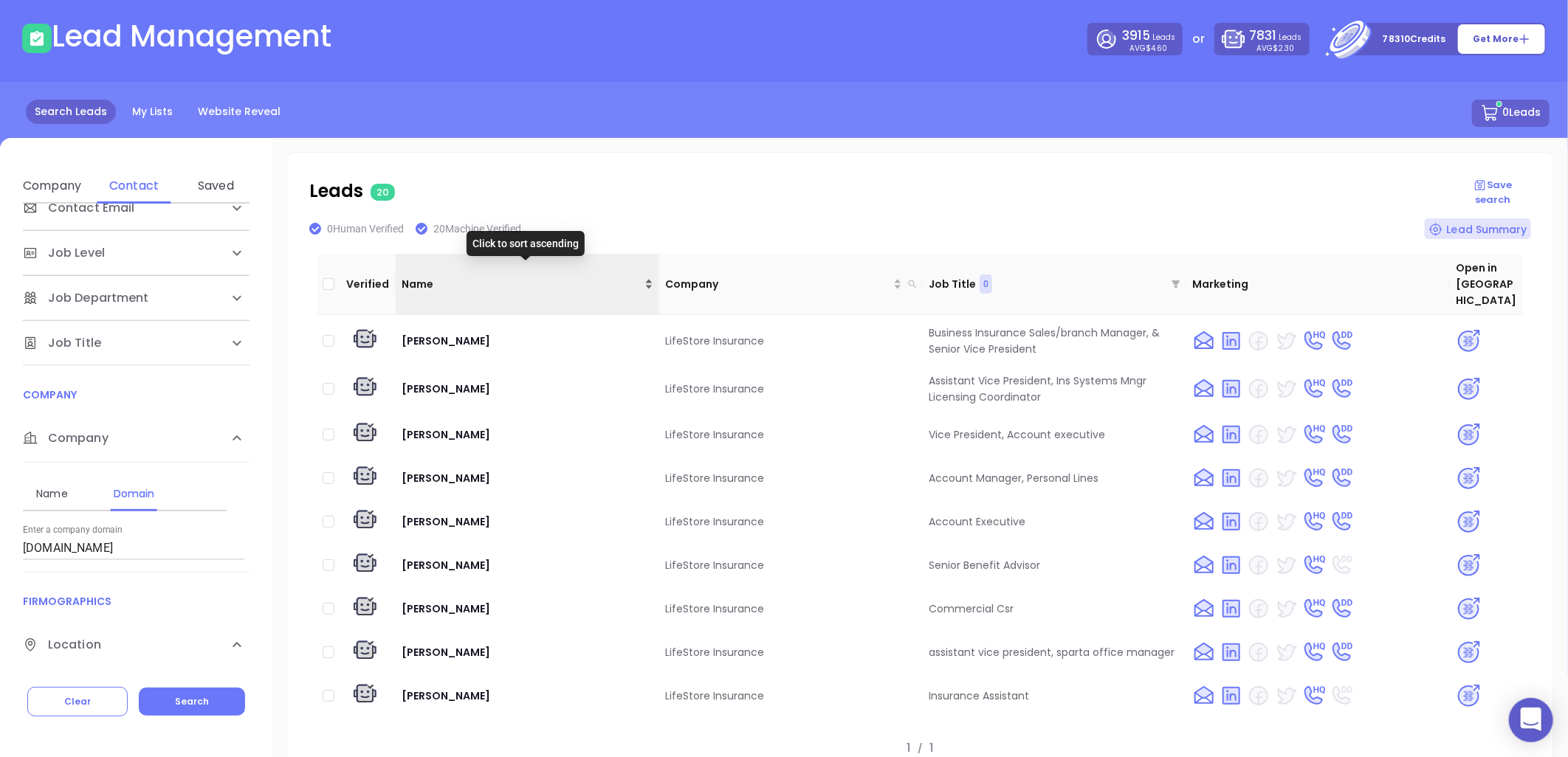
click at [644, 276] on div "Name" at bounding box center [528, 284] width 252 height 16
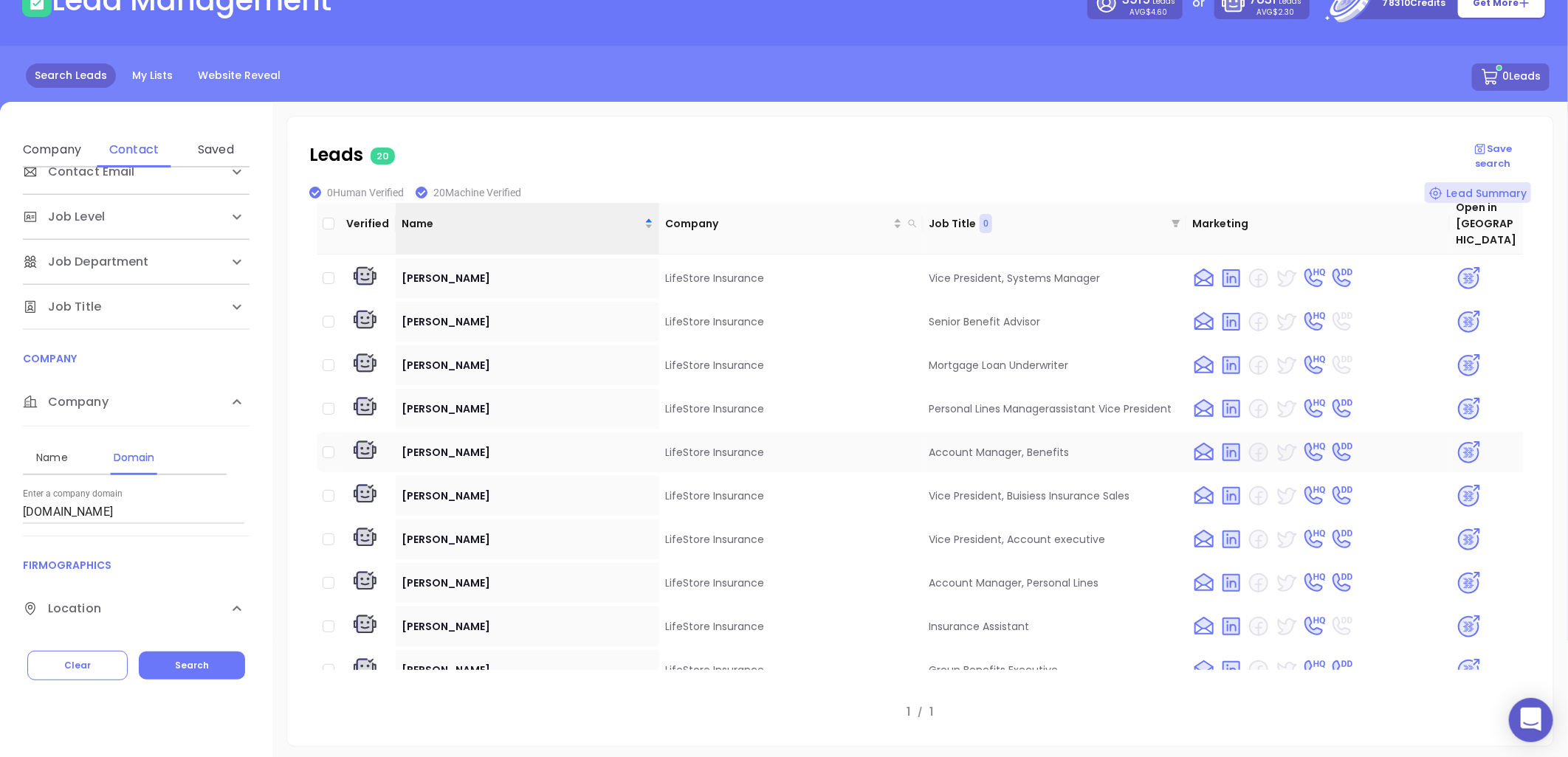
scroll to position [0, 0]
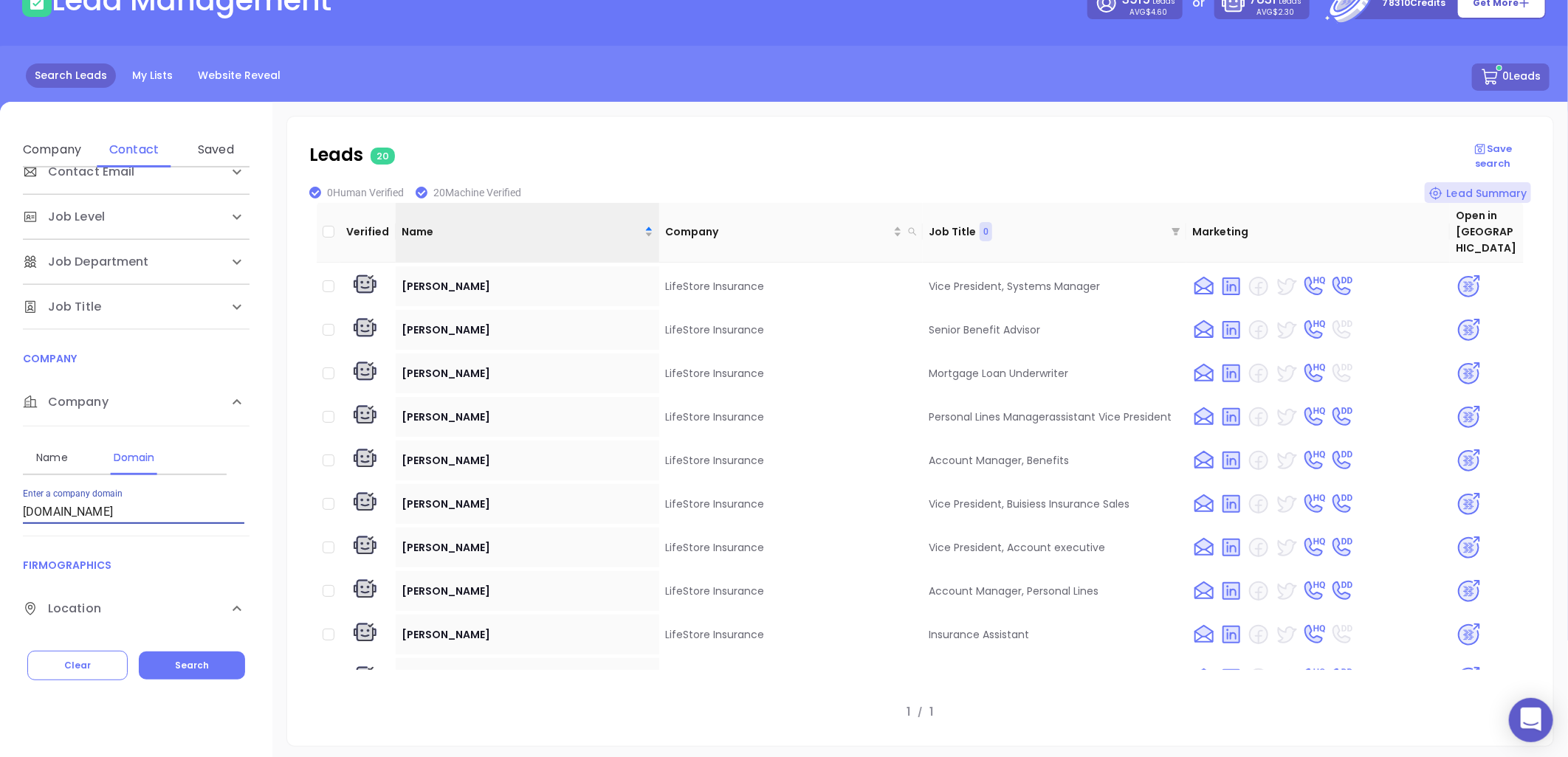
drag, startPoint x: 153, startPoint y: 504, endPoint x: -194, endPoint y: 603, distance: 360.8
click at [0, 603] on html "0 Leads CRM Marketing Reporting Financial Leads Leads Lead Management 3915 Lead…" at bounding box center [784, 278] width 1568 height 757
paste input "egacyinspartners"
type input "[DOMAIN_NAME]"
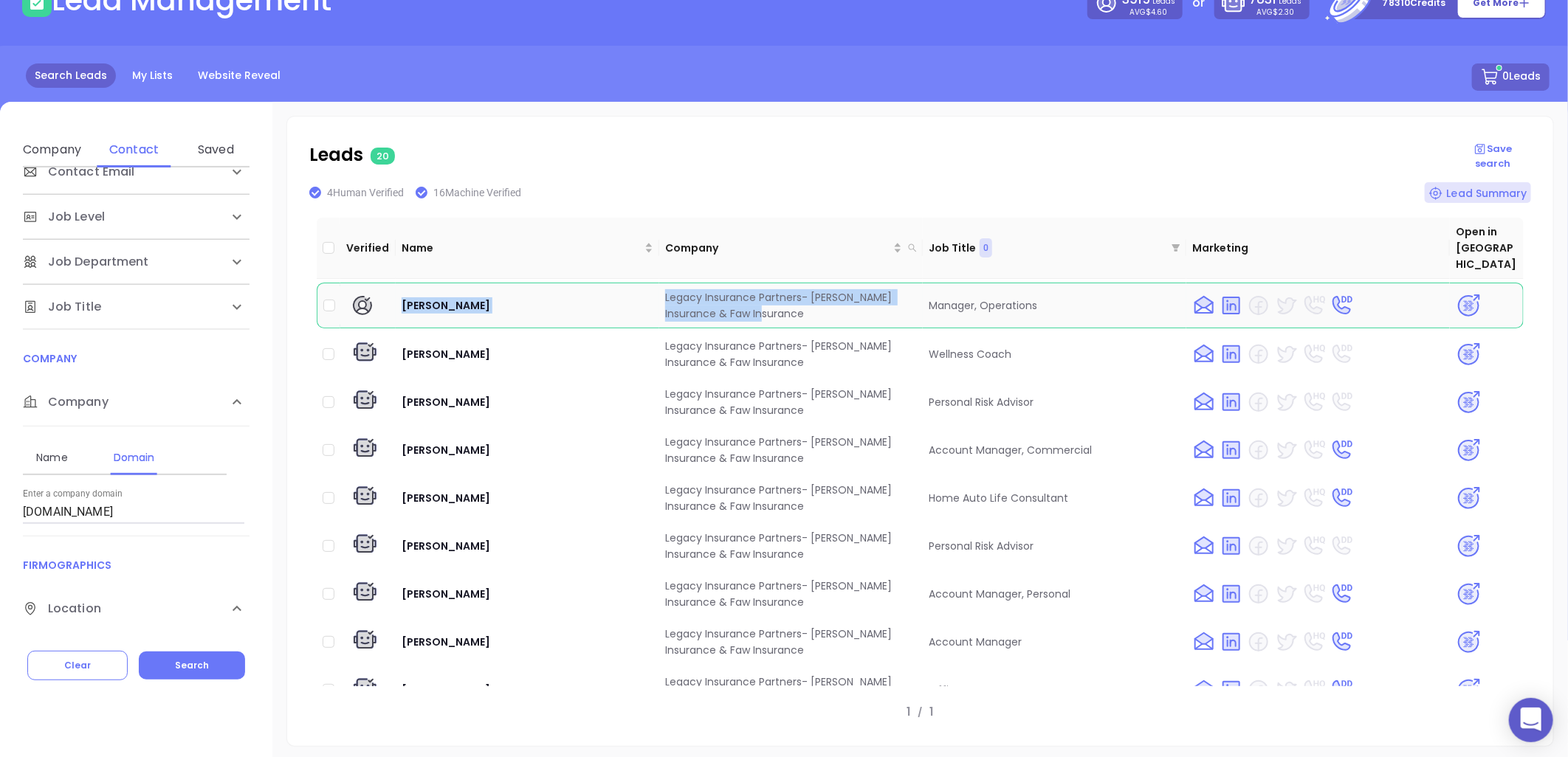
drag, startPoint x: 397, startPoint y: 273, endPoint x: 762, endPoint y: 304, distance: 366.3
click at [762, 304] on tr "[PERSON_NAME] Legacy Insurance Partners- [PERSON_NAME] Insurance & Faw Insuranc…" at bounding box center [920, 305] width 1207 height 46
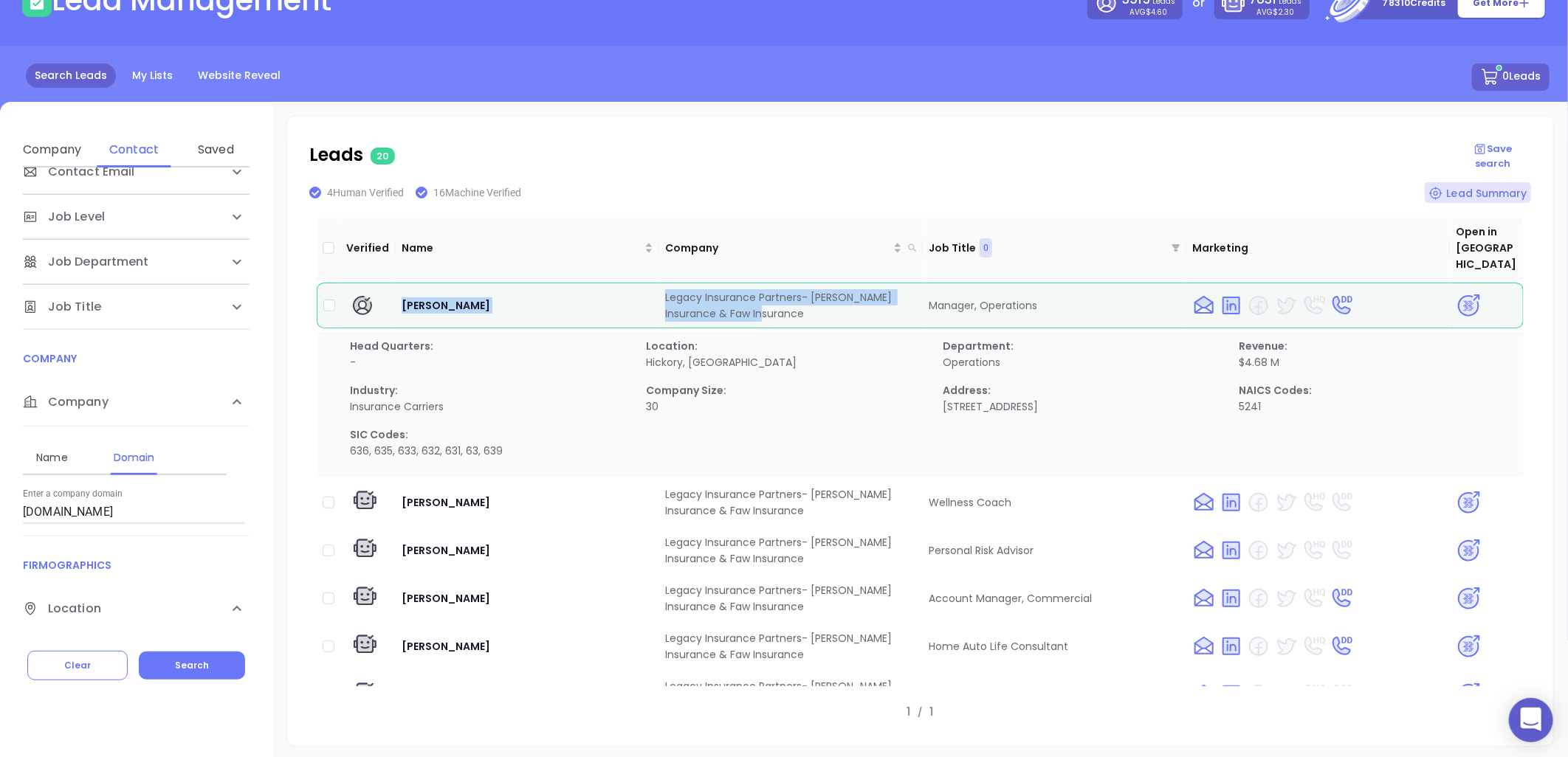
copy tr "[PERSON_NAME] Legacy Insurance Partners- [PERSON_NAME] Insurance & Faw Insurance"
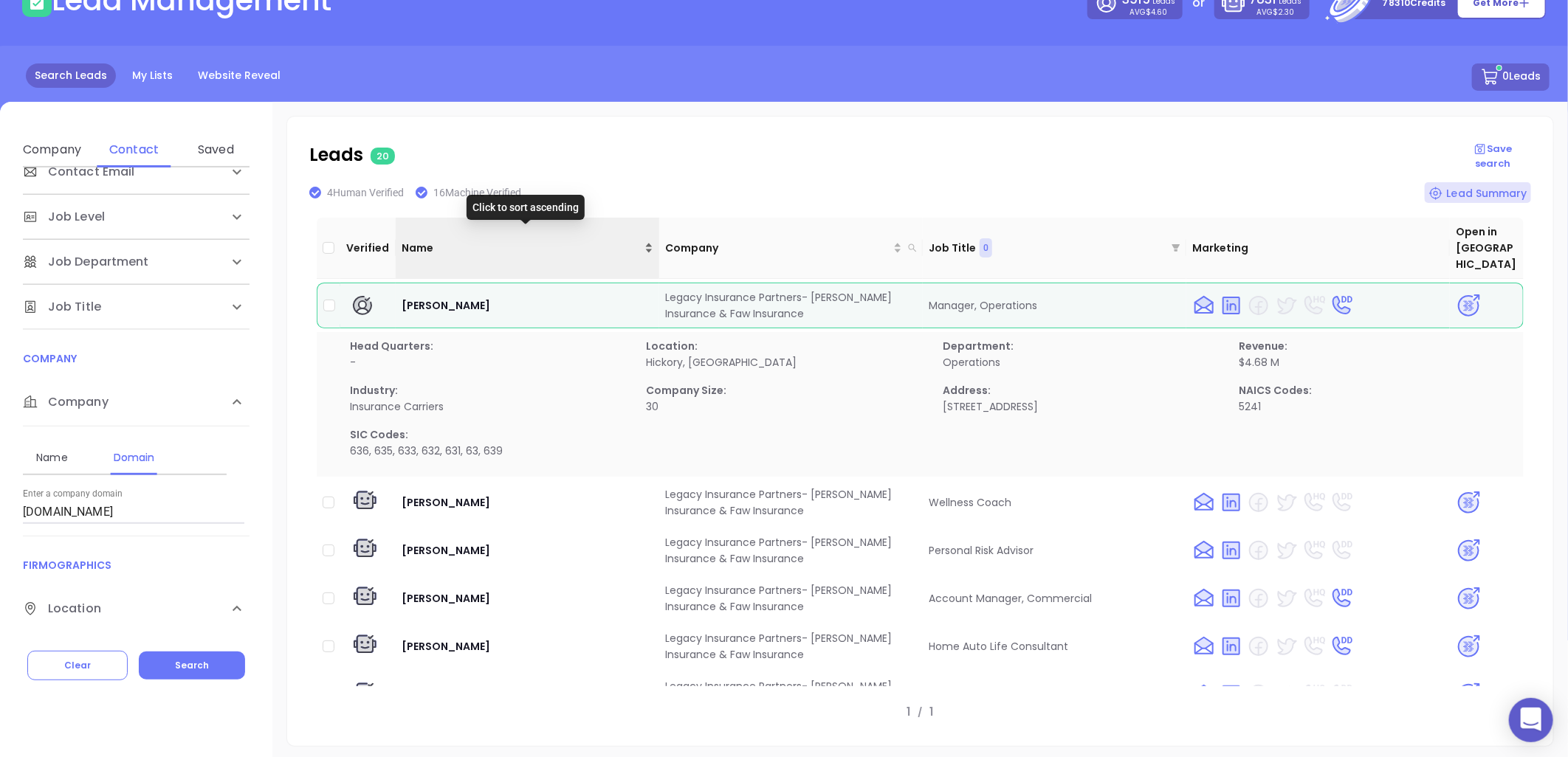
click at [647, 240] on div "Name" at bounding box center [528, 247] width 252 height 16
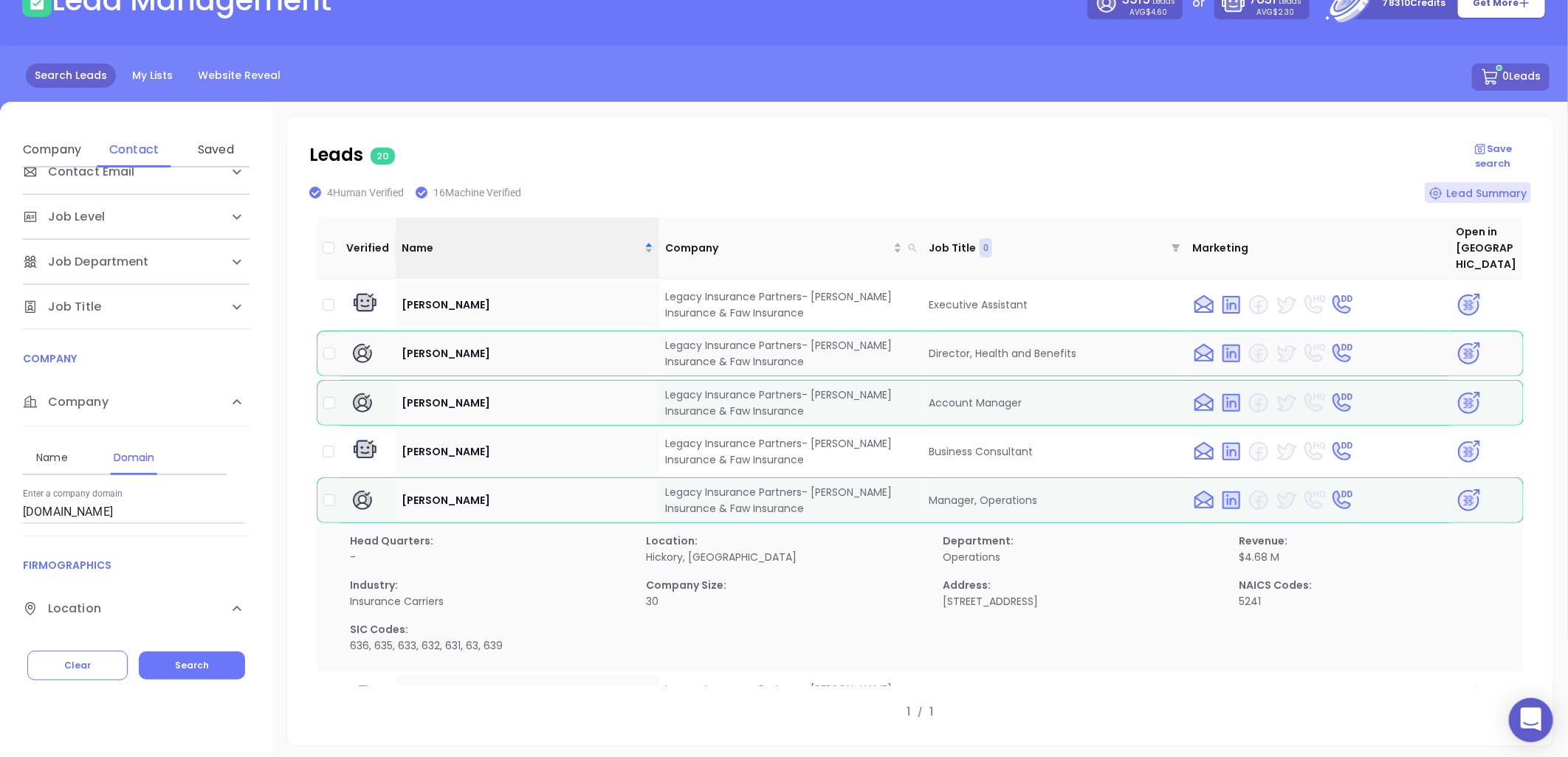
click at [1460, 341] on img at bounding box center [1468, 354] width 26 height 26
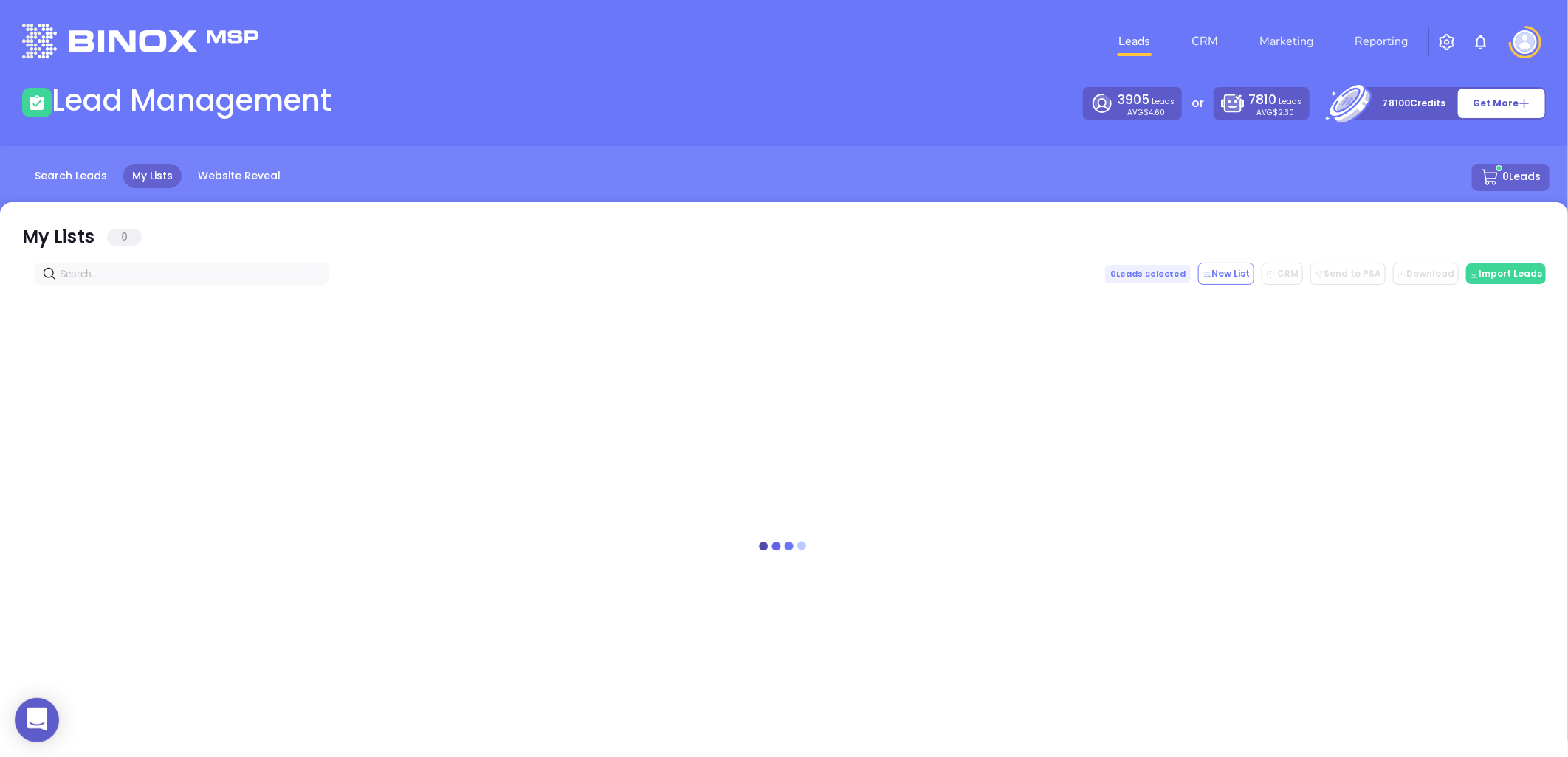
click at [126, 272] on input "text" at bounding box center [184, 273] width 249 height 16
paste input "[DOMAIN_NAME]"
drag, startPoint x: -85, startPoint y: 293, endPoint x: -297, endPoint y: 314, distance: 213.0
click at [0, 314] on html "0 Leads CRM Marketing Reporting Financial Leads Leads Lead Management 3905 Lead…" at bounding box center [784, 378] width 1568 height 757
paste input "etchumcompany"
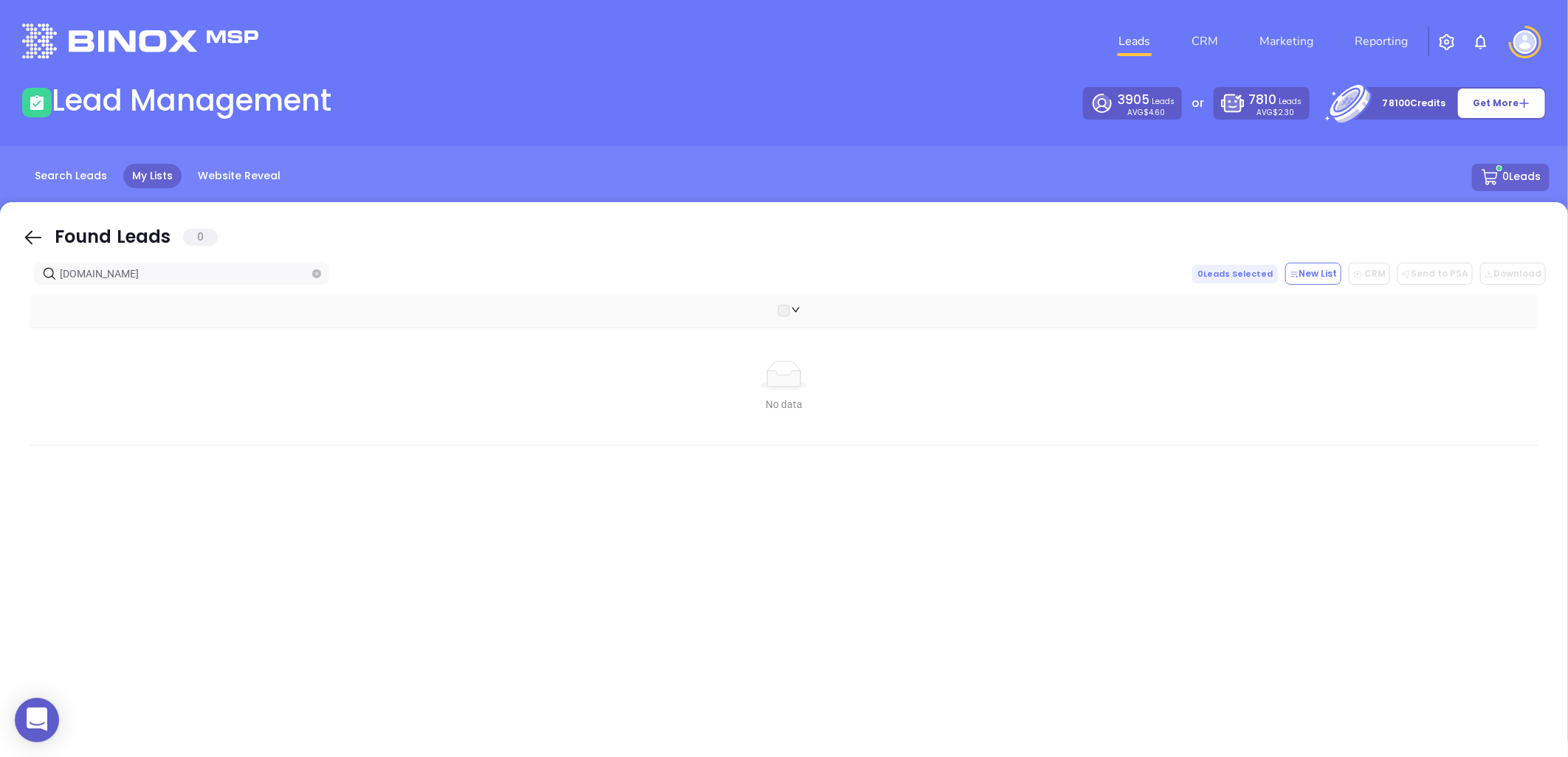
drag, startPoint x: 173, startPoint y: 270, endPoint x: -72, endPoint y: 300, distance: 246.8
click at [0, 300] on html "0 Leads CRM Marketing Reporting Financial Leads Leads Lead Management 3905 Lead…" at bounding box center [784, 378] width 1568 height 757
paste input "[PERSON_NAME]"
drag, startPoint x: 128, startPoint y: 273, endPoint x: 63, endPoint y: 290, distance: 67.2
click at [18, 281] on div "Found Leads 0 [DOMAIN_NAME] 0 Leads Selected New List CRM Send to PSA Download …" at bounding box center [784, 497] width 1568 height 591
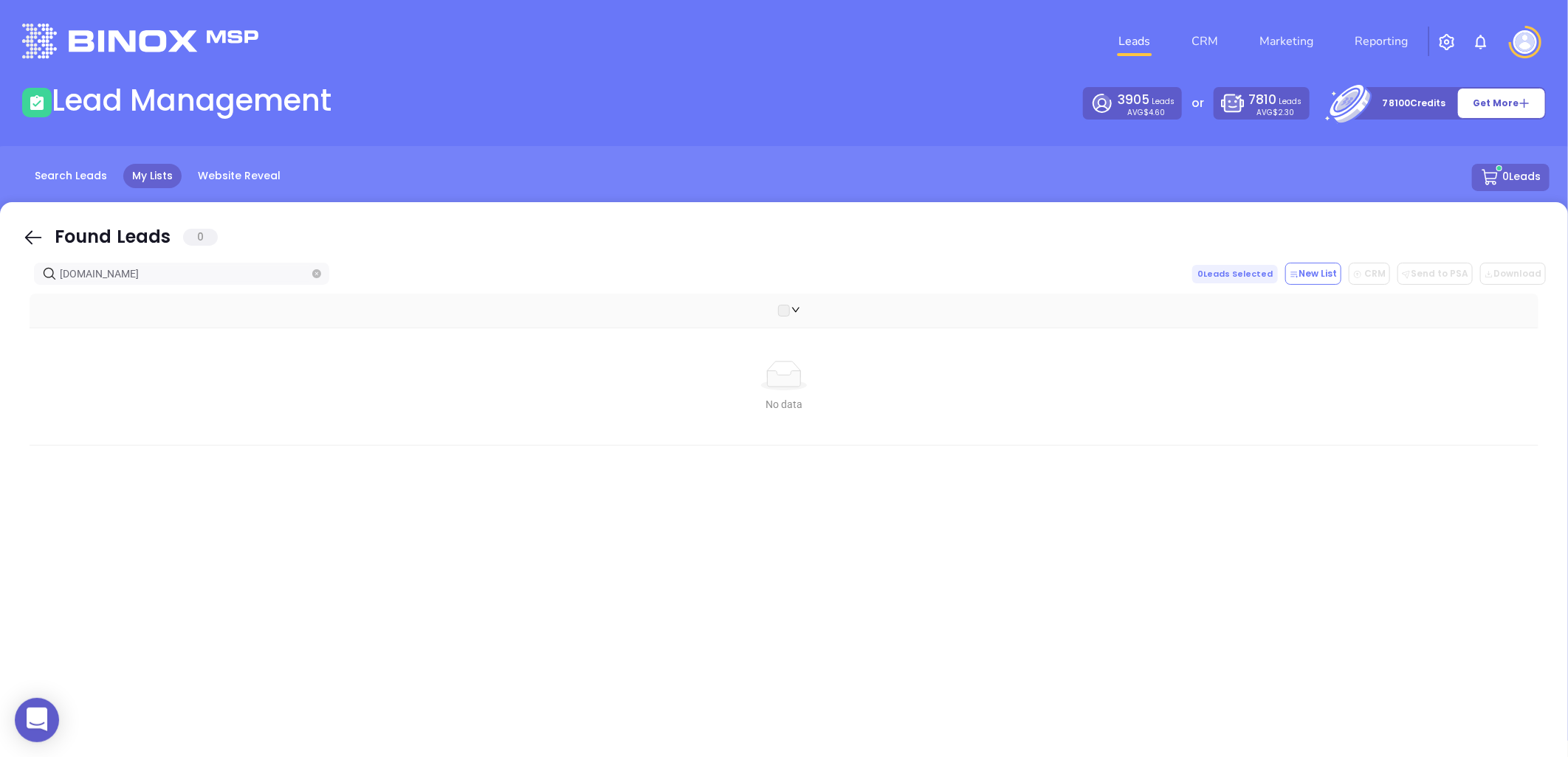
paste input "lknia"
drag, startPoint x: 109, startPoint y: 270, endPoint x: -10, endPoint y: 278, distance: 119.3
click at [0, 278] on html "0 Leads CRM Marketing Reporting Financial Leads Leads Lead Management 3905 Lead…" at bounding box center [784, 378] width 1568 height 757
paste input "aurieinsurancegroup"
drag, startPoint x: 185, startPoint y: 271, endPoint x: -228, endPoint y: 310, distance: 414.8
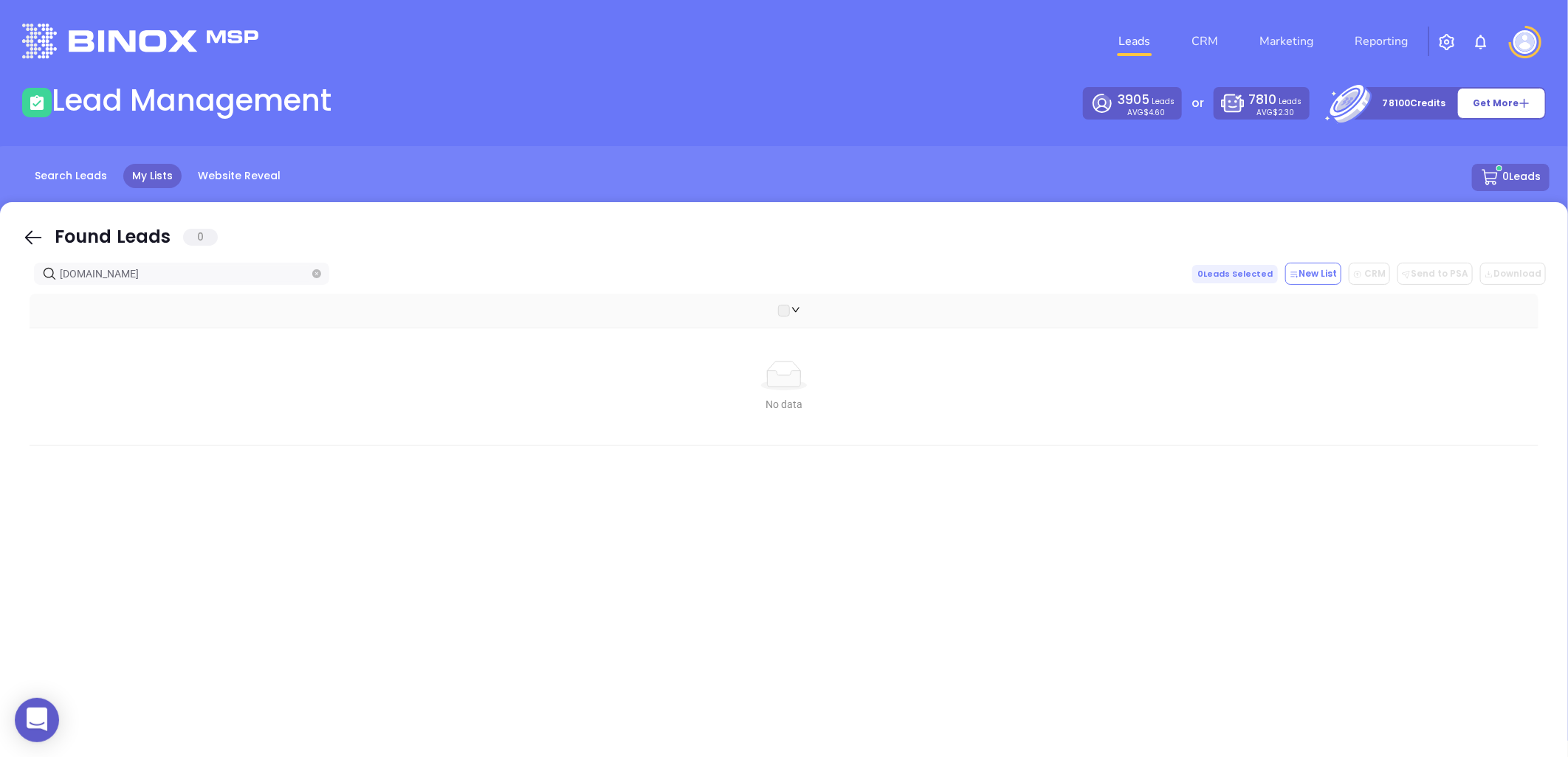
click at [0, 310] on html "0 Leads CRM Marketing Reporting Financial Leads Leads Lead Management 3905 Lead…" at bounding box center [784, 378] width 1568 height 757
paste input "wyersinsuranceagency"
type input "[DOMAIN_NAME]"
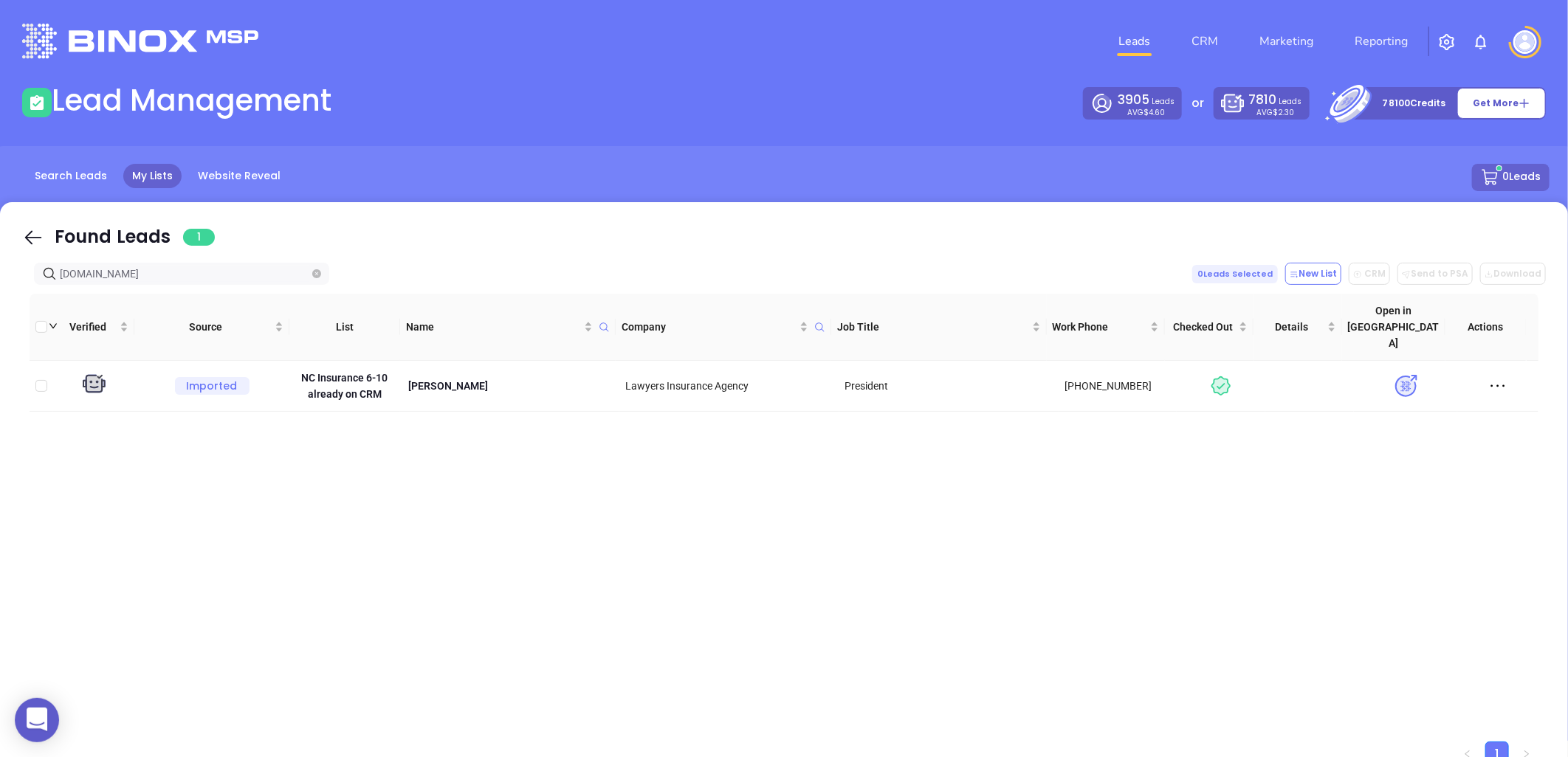
drag, startPoint x: 209, startPoint y: 275, endPoint x: -154, endPoint y: 308, distance: 364.5
click at [0, 308] on html "0 Leads CRM Marketing Reporting Financial Leads Leads Lead Management 3905 Lead…" at bounding box center [784, 378] width 1568 height 757
click at [448, 378] on p "[PERSON_NAME]" at bounding box center [509, 385] width 208 height 16
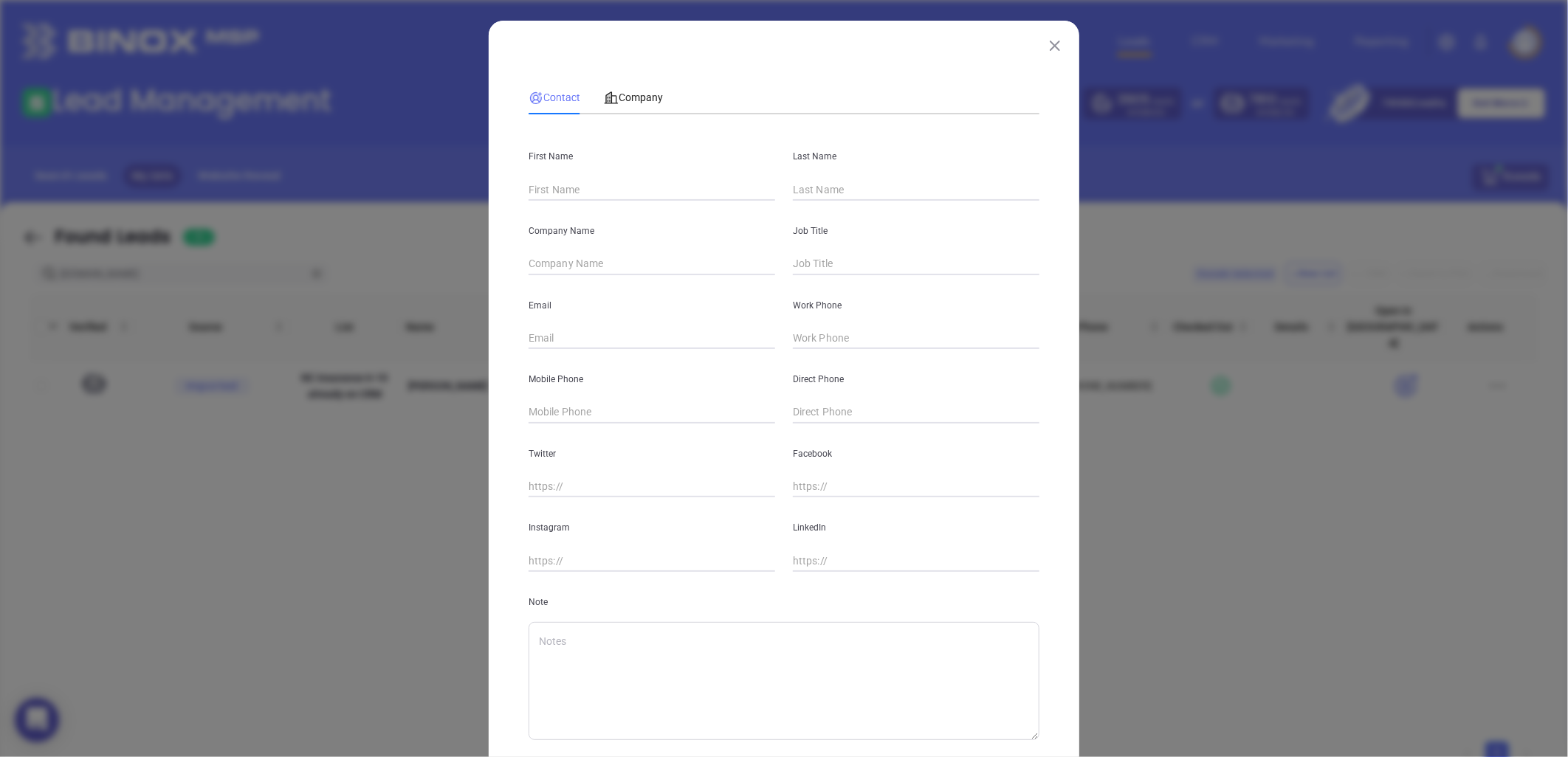
click at [1050, 41] on img at bounding box center [1055, 46] width 10 height 10
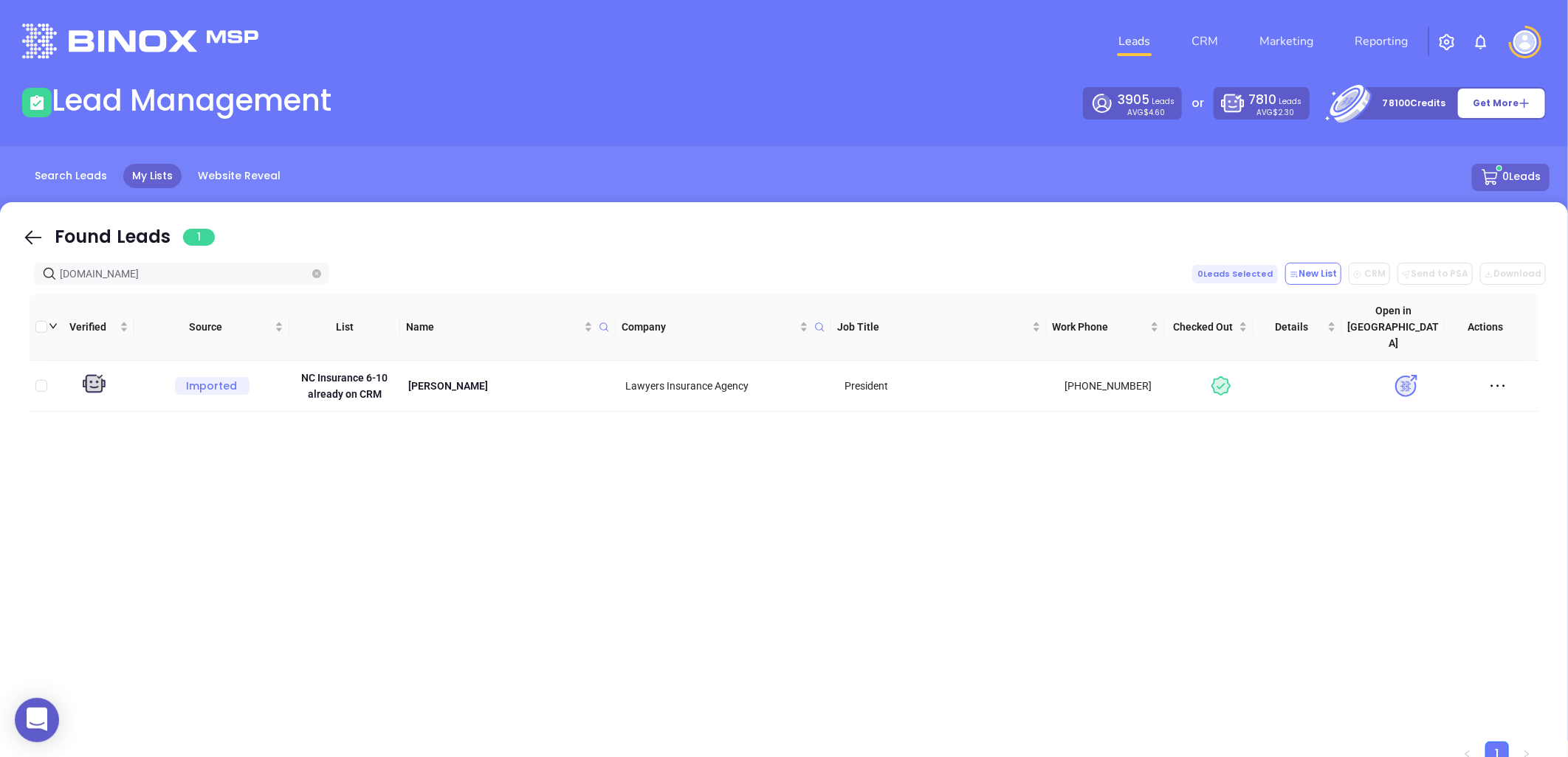
click at [553, 441] on div "Imported NC Insurance 6-10 already on CRM [PERSON_NAME] Lawyers Insurance Agenc…" at bounding box center [784, 546] width 1509 height 369
click at [471, 378] on p "[PERSON_NAME]" at bounding box center [509, 385] width 208 height 16
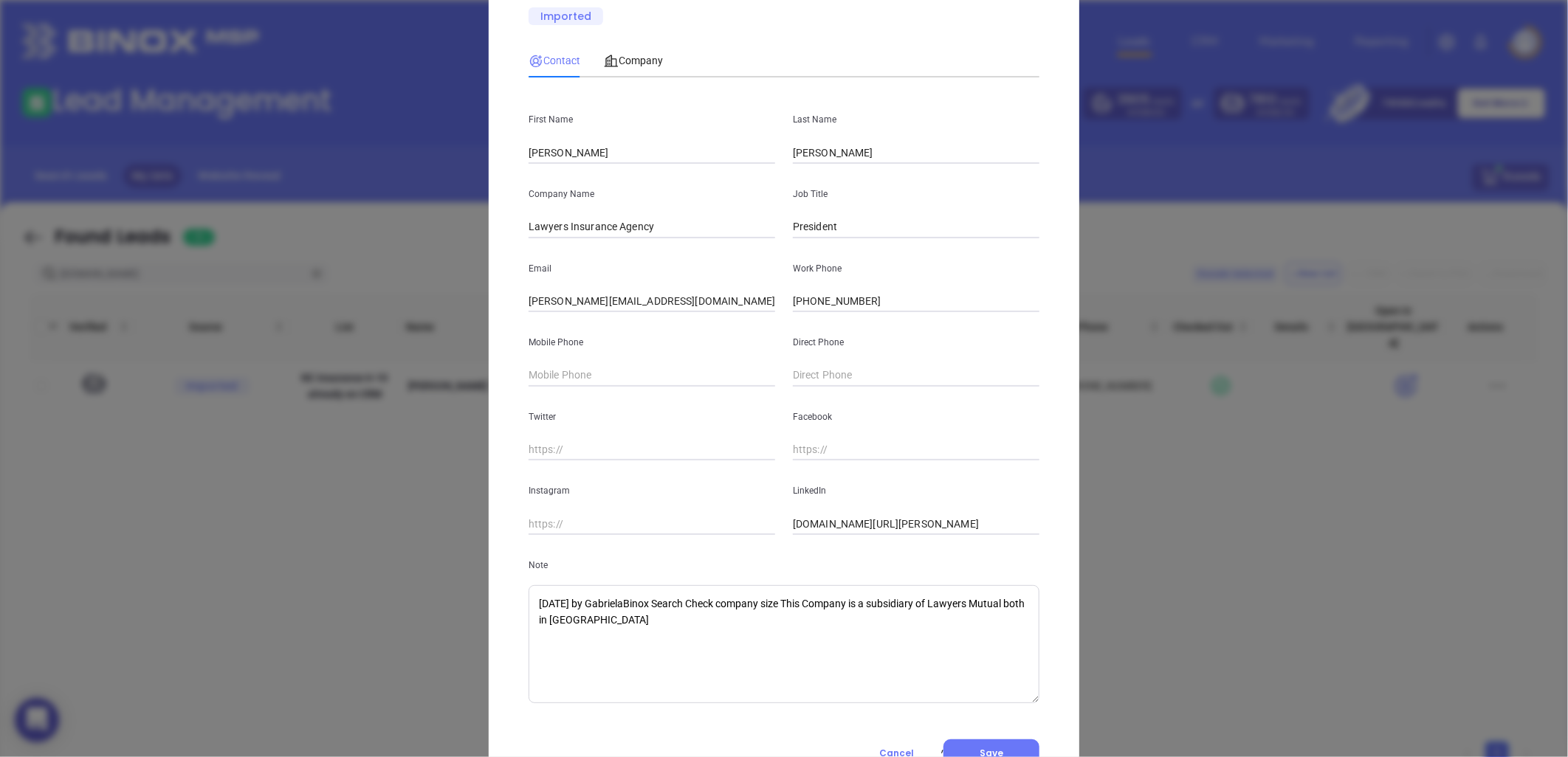
type input "[PERSON_NAME]"
type input "Lawyers Insurance Agency"
type input "President"
type input "[PERSON_NAME][EMAIL_ADDRESS][DOMAIN_NAME]"
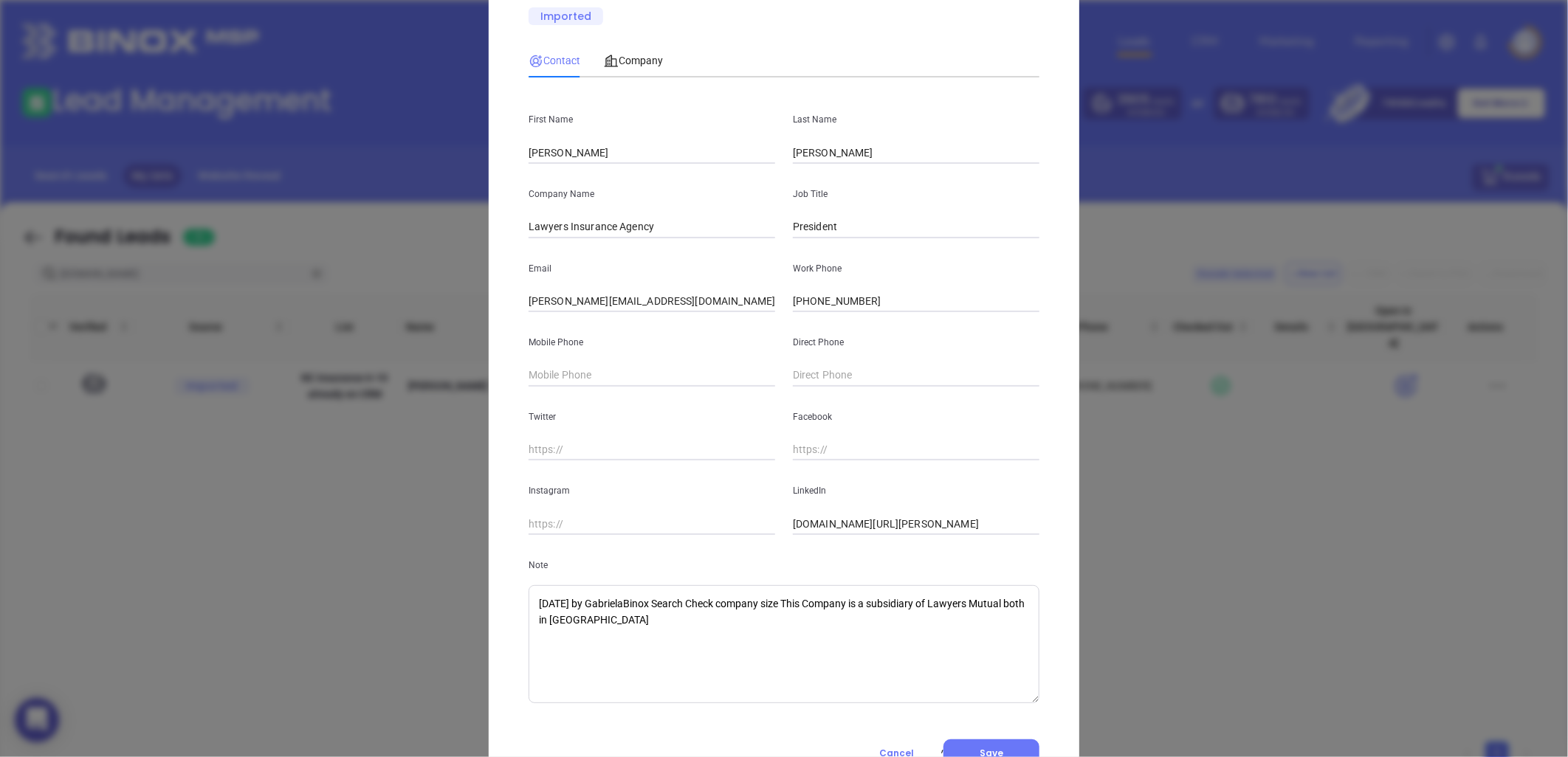
type input "[PHONE_NUMBER]"
type input "[DOMAIN_NAME][URL][PERSON_NAME]"
type textarea "[DATE] by GabrielaBinox Search Check company size This Company is a subsidiary …"
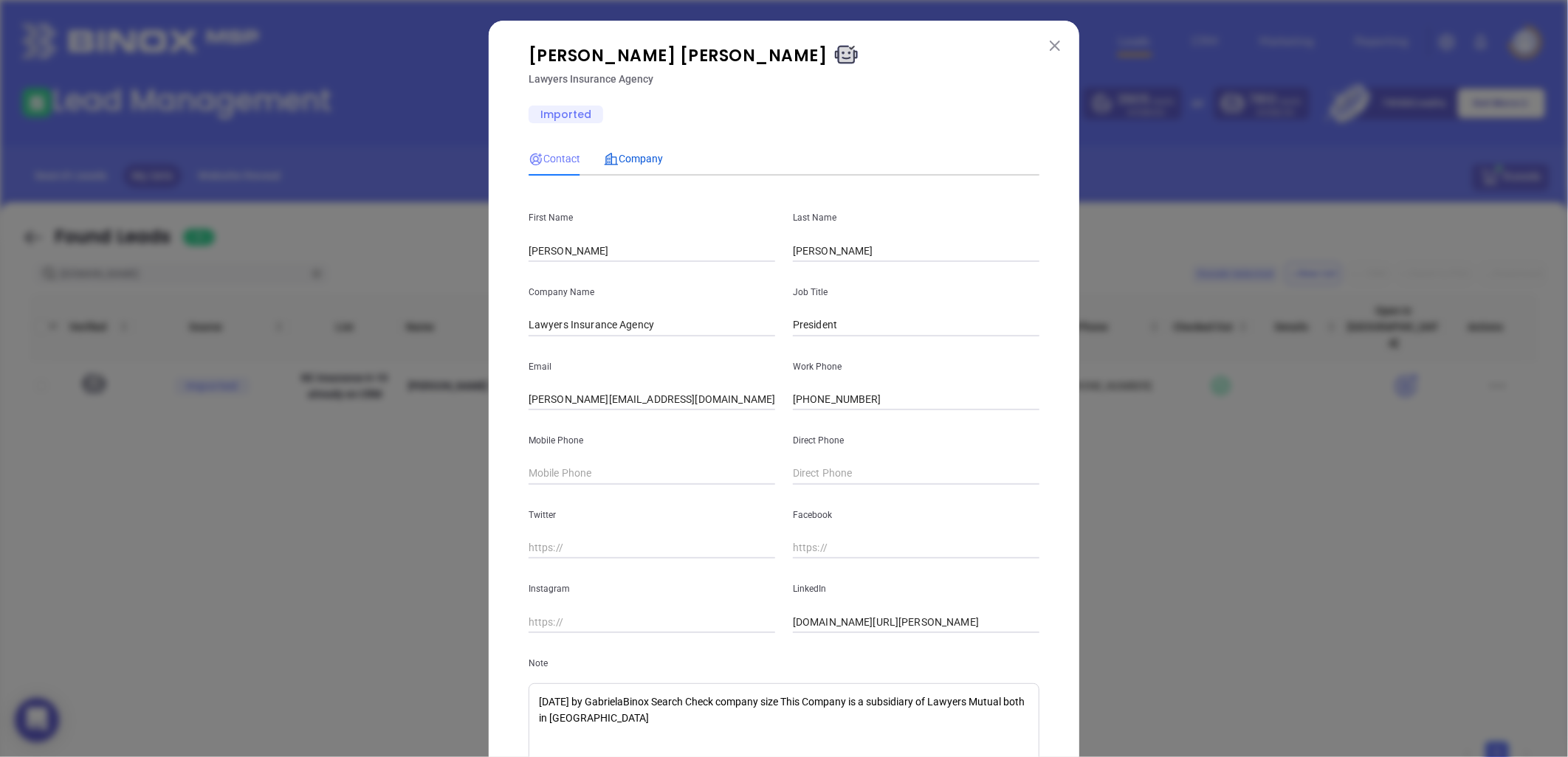
click at [640, 162] on span "Company" at bounding box center [633, 159] width 59 height 12
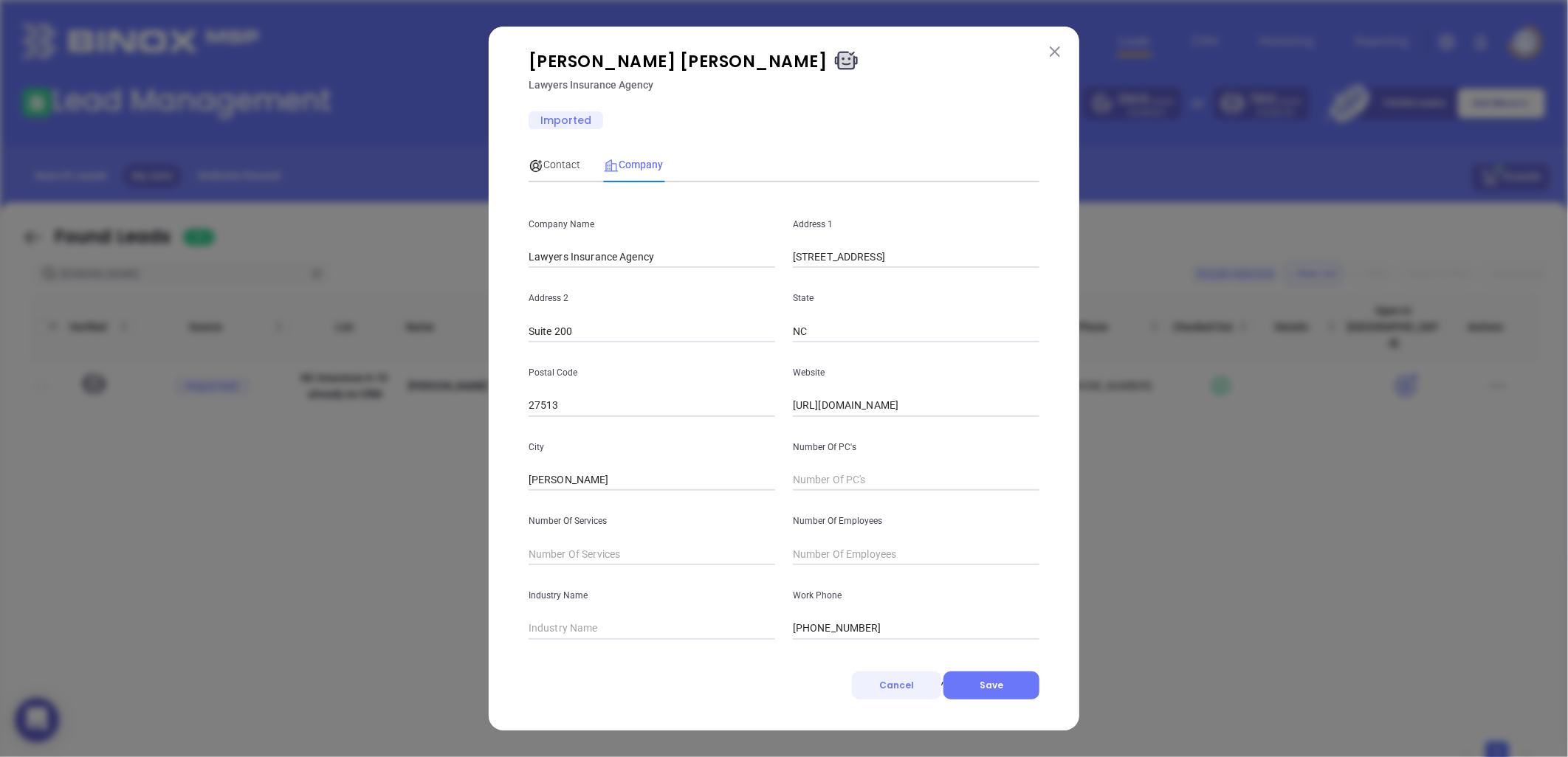
click at [909, 682] on span "Cancel" at bounding box center [896, 685] width 34 height 13
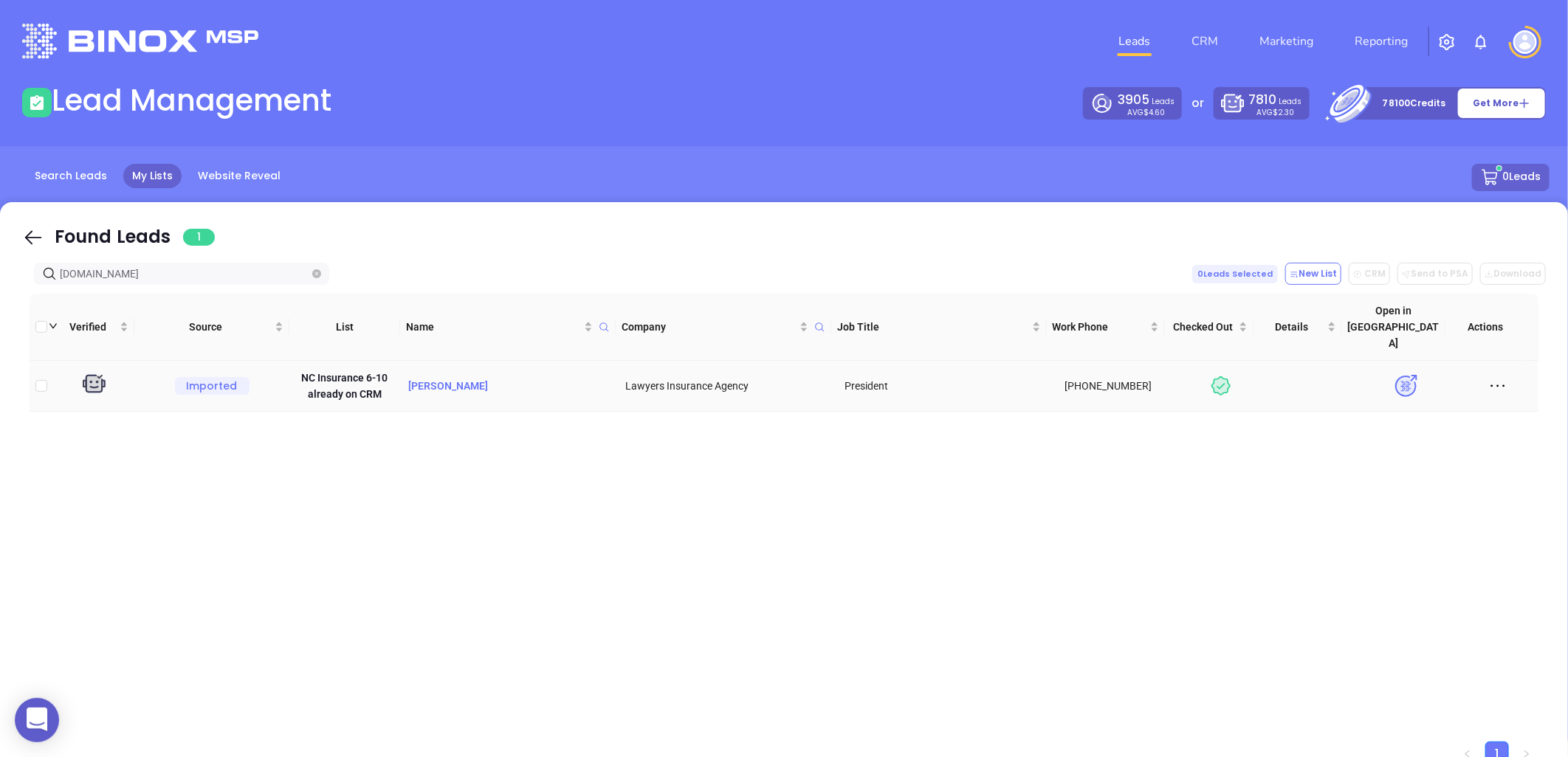
click at [438, 378] on p "[PERSON_NAME]" at bounding box center [509, 385] width 208 height 16
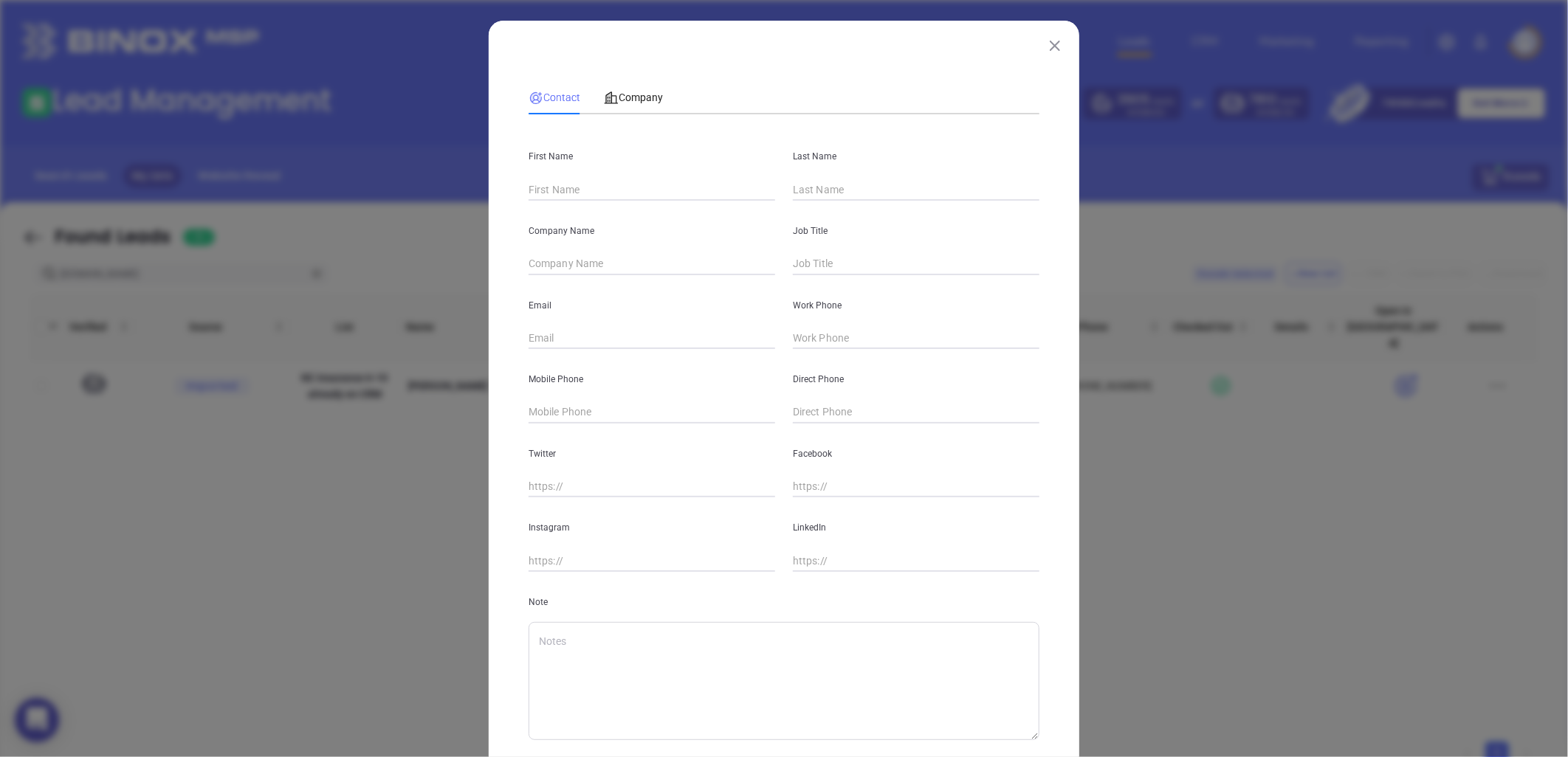
type input "[PERSON_NAME]"
type input "Lawyers Insurance Agency"
type input "President"
type input "[PERSON_NAME][EMAIL_ADDRESS][DOMAIN_NAME]"
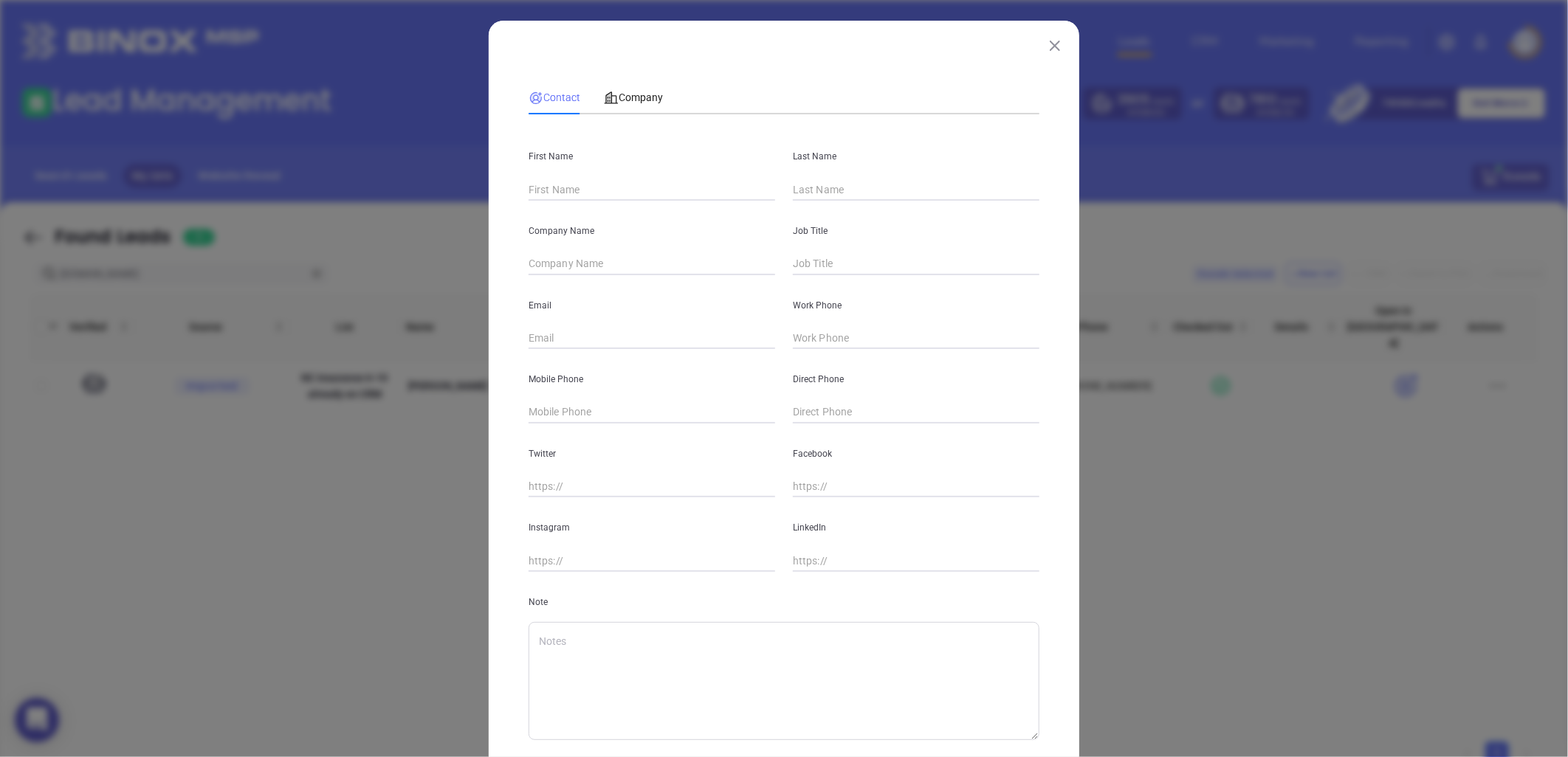
type input "[PHONE_NUMBER]"
type input "[DOMAIN_NAME][URL][PERSON_NAME]"
type textarea "[DATE] by GabrielaBinox Search Check company size This Company is a subsidiary …"
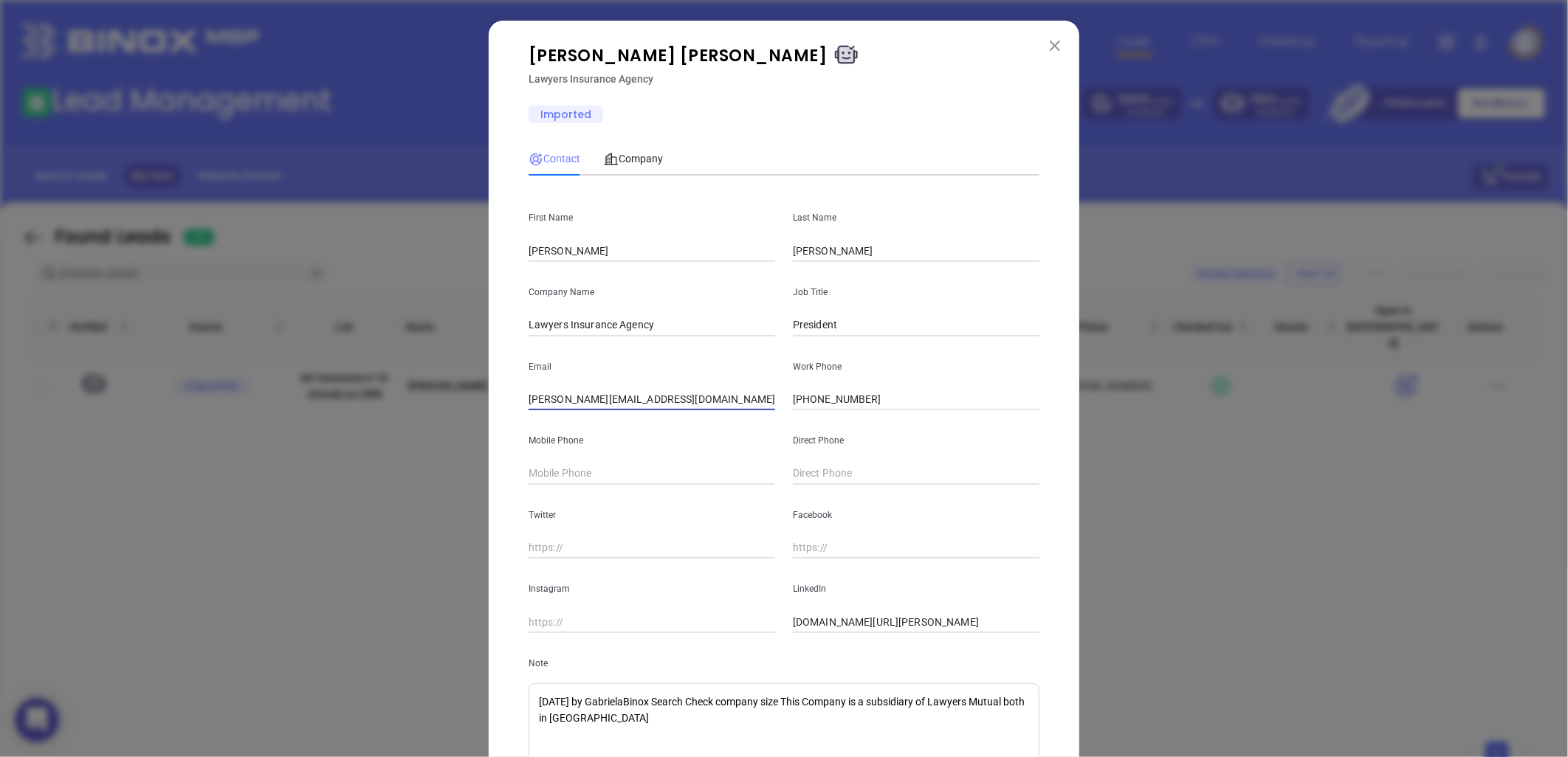
drag, startPoint x: 691, startPoint y: 394, endPoint x: 563, endPoint y: 413, distance: 129.4
click at [563, 413] on div "First Name [PERSON_NAME] Last Name [PERSON_NAME] Company Name Lawyers Insurance…" at bounding box center [784, 496] width 510 height 618
click at [1050, 45] on img at bounding box center [1055, 46] width 10 height 10
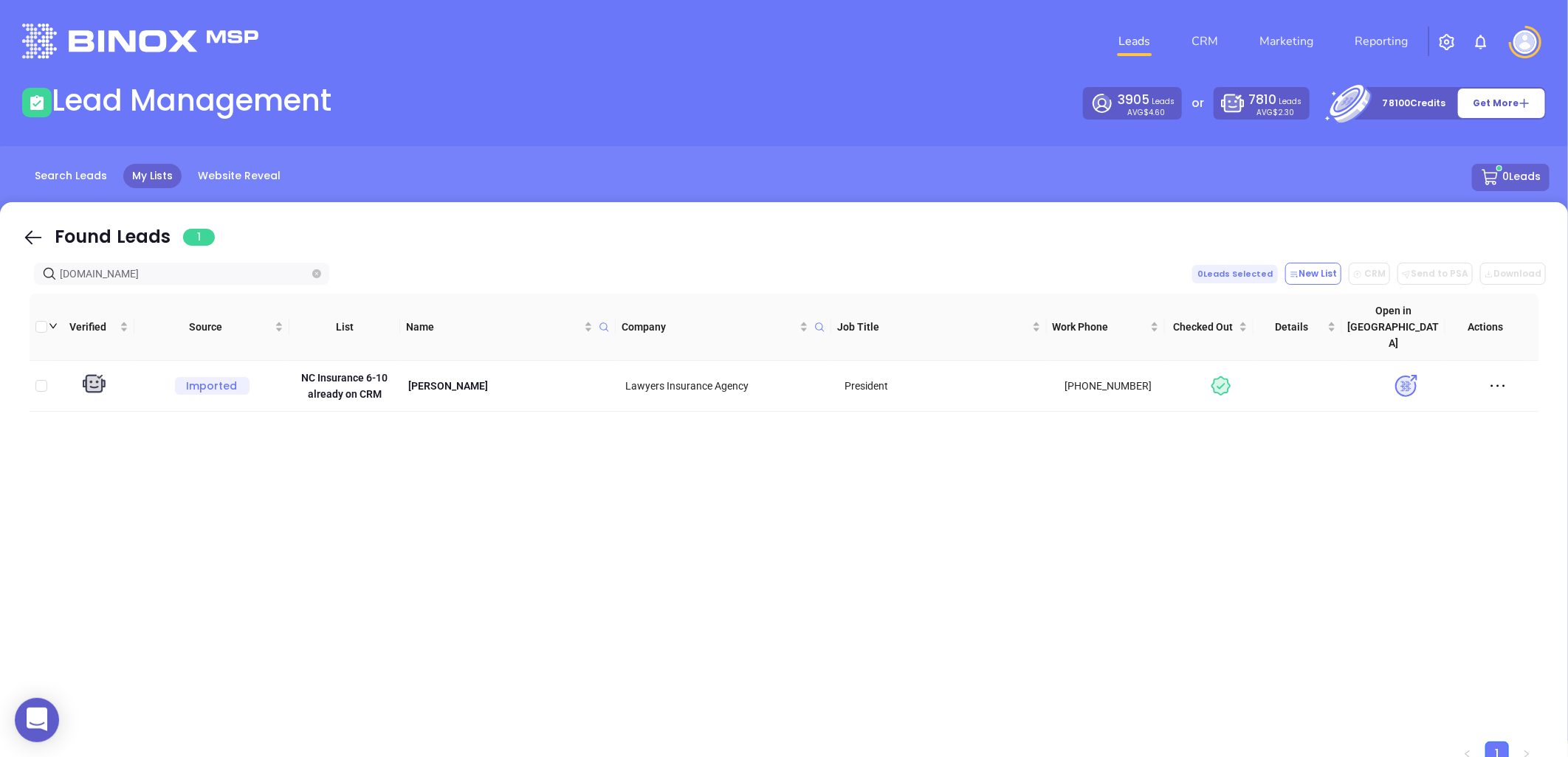
click at [320, 270] on icon "close-circle" at bounding box center [316, 274] width 9 height 9
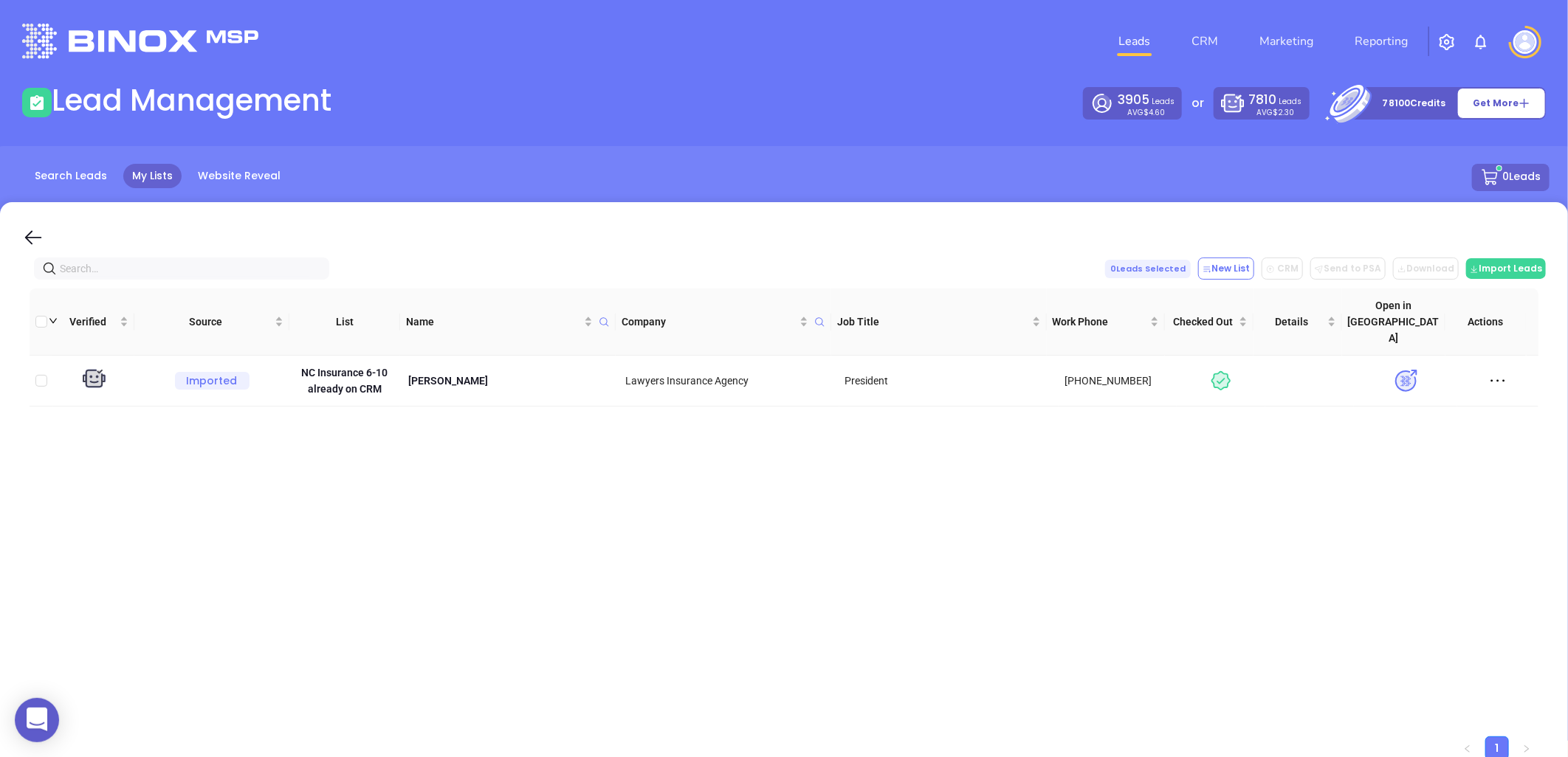
paste input "[DOMAIN_NAME]"
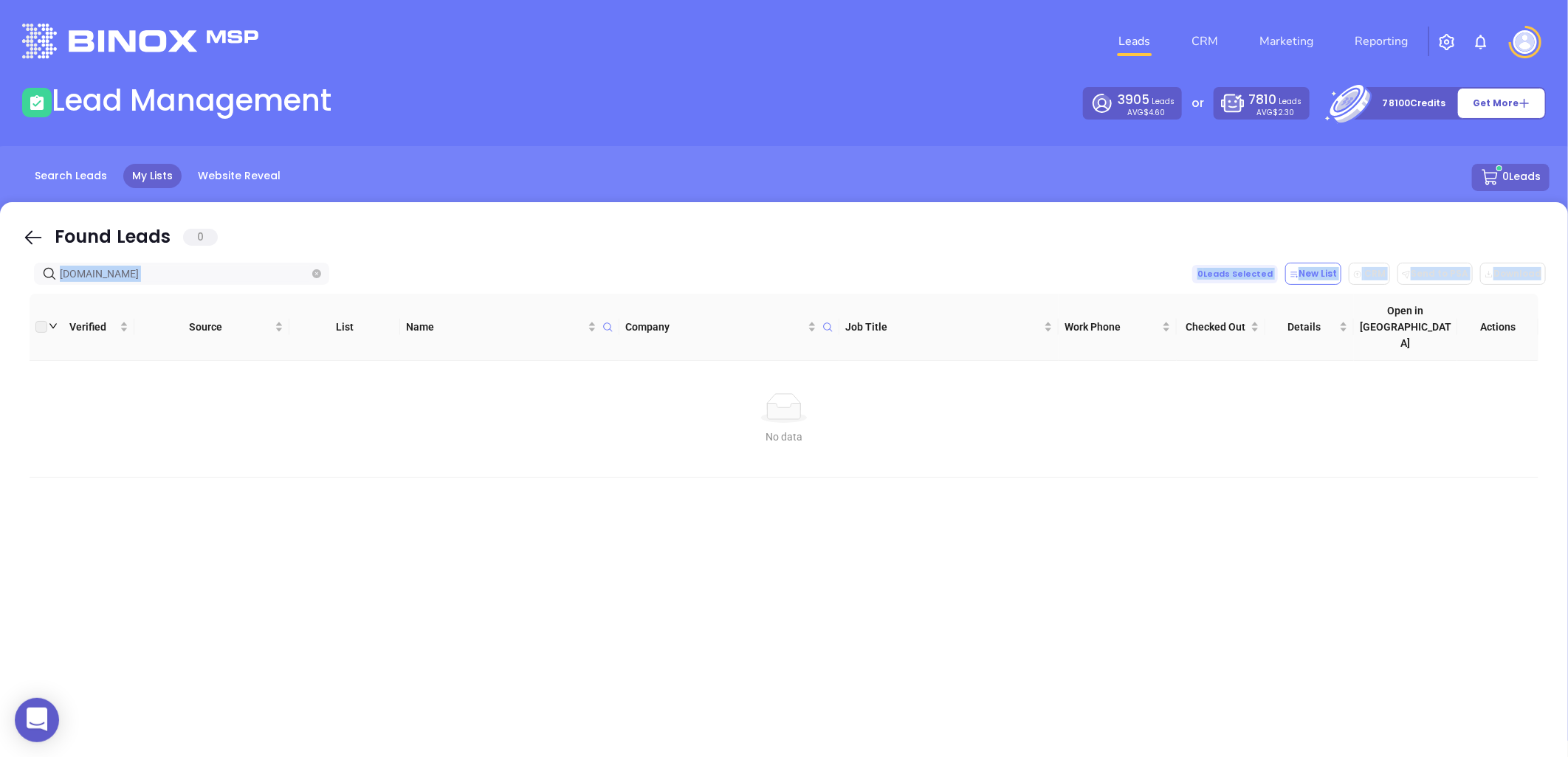
drag, startPoint x: 191, startPoint y: 261, endPoint x: -23, endPoint y: 291, distance: 216.1
click at [0, 291] on html "0 Leads CRM Marketing Reporting Financial Leads Leads Lead Management 3905 Lead…" at bounding box center [784, 378] width 1568 height 757
drag, startPoint x: 171, startPoint y: 267, endPoint x: 47, endPoint y: 286, distance: 125.4
click at [9, 296] on div "Found Leads 0 [DOMAIN_NAME] 0 Leads Selected New List CRM Send to PSA Download …" at bounding box center [784, 497] width 1568 height 591
paste input "egacyinspartners"
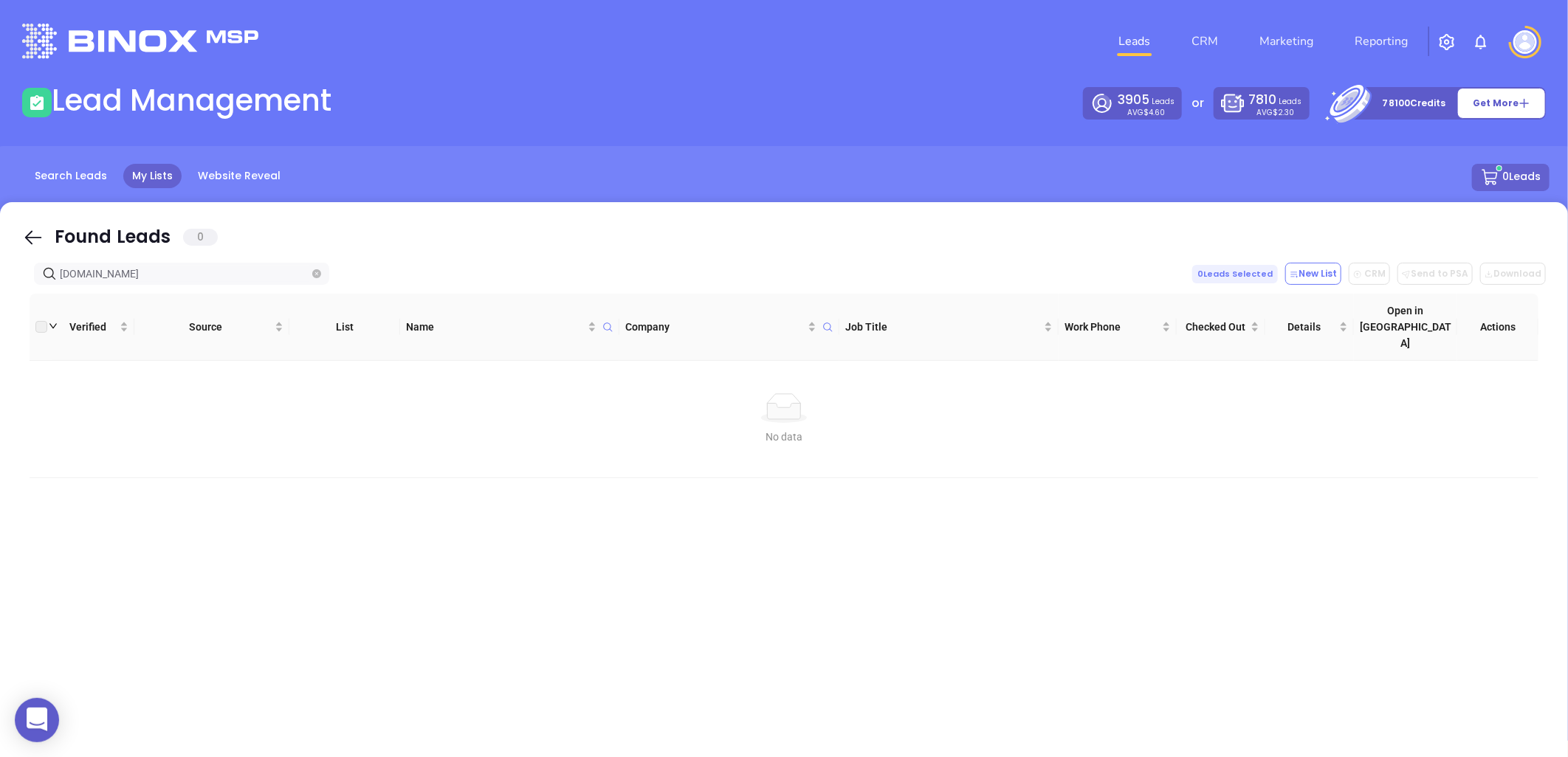
type input "[DOMAIN_NAME]"
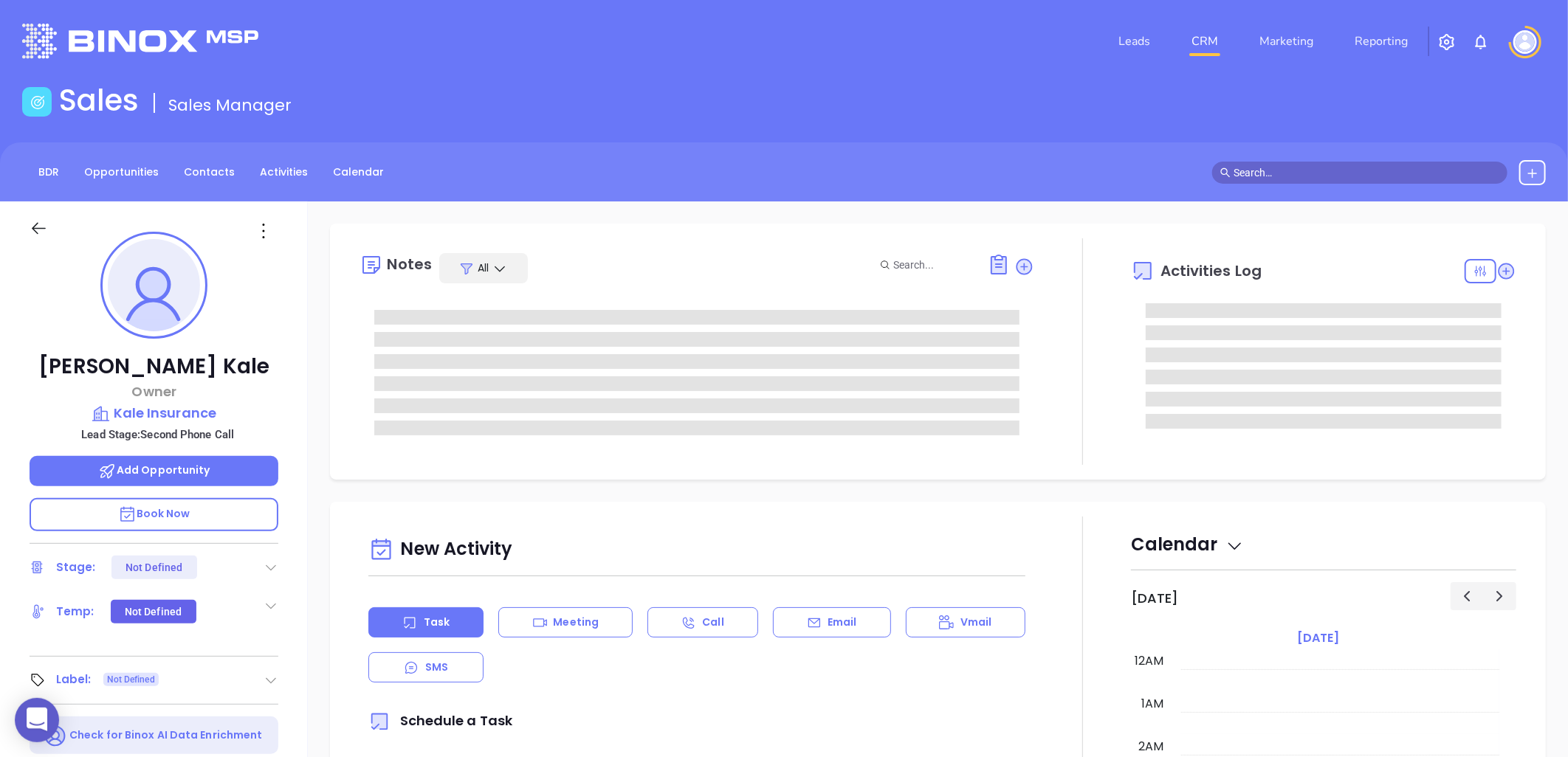
type input "[DATE]"
type input "[PERSON_NAME]"
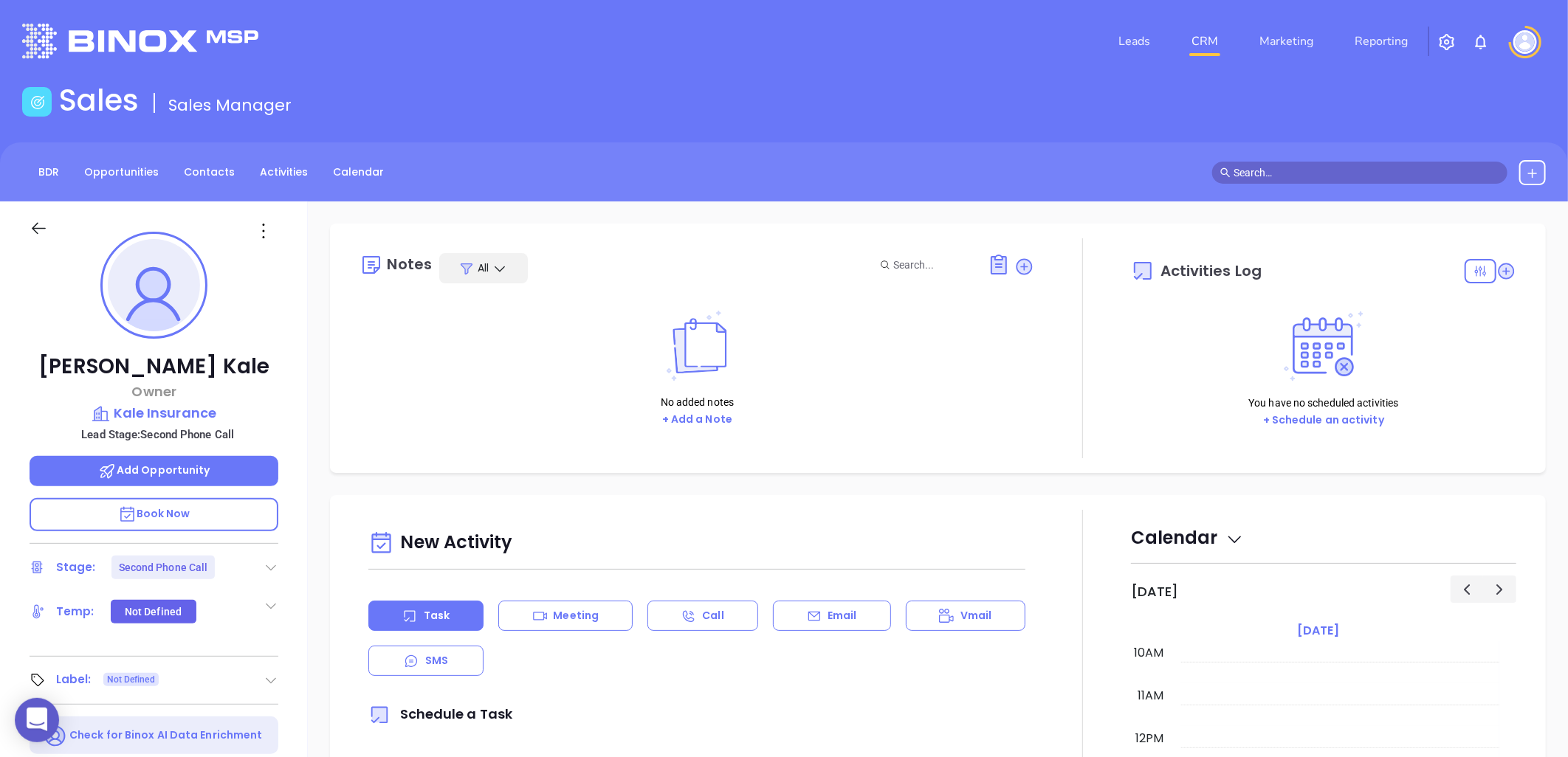
click at [272, 564] on icon at bounding box center [271, 567] width 15 height 15
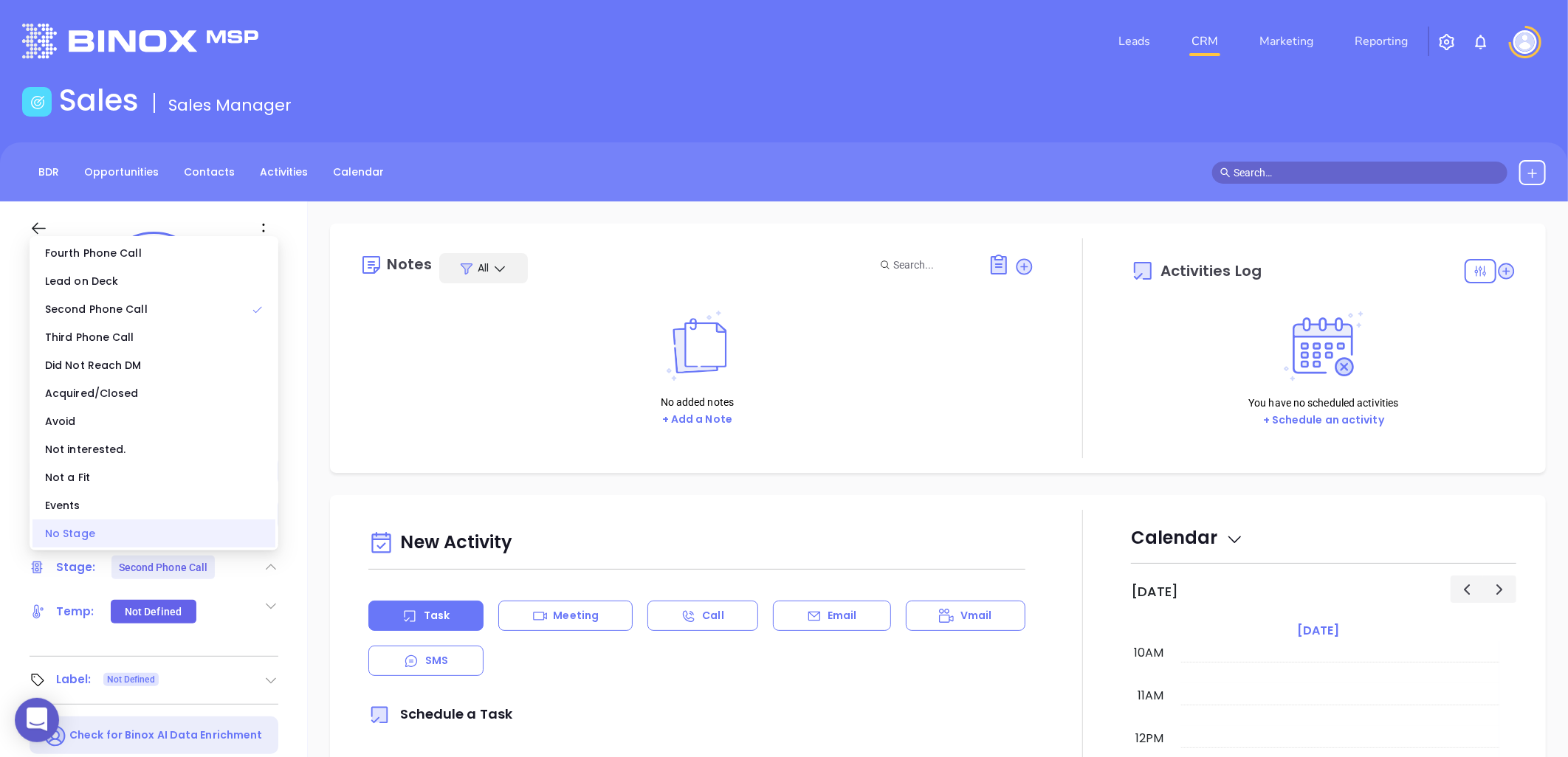
click at [166, 542] on div "No Stage" at bounding box center [154, 534] width 243 height 28
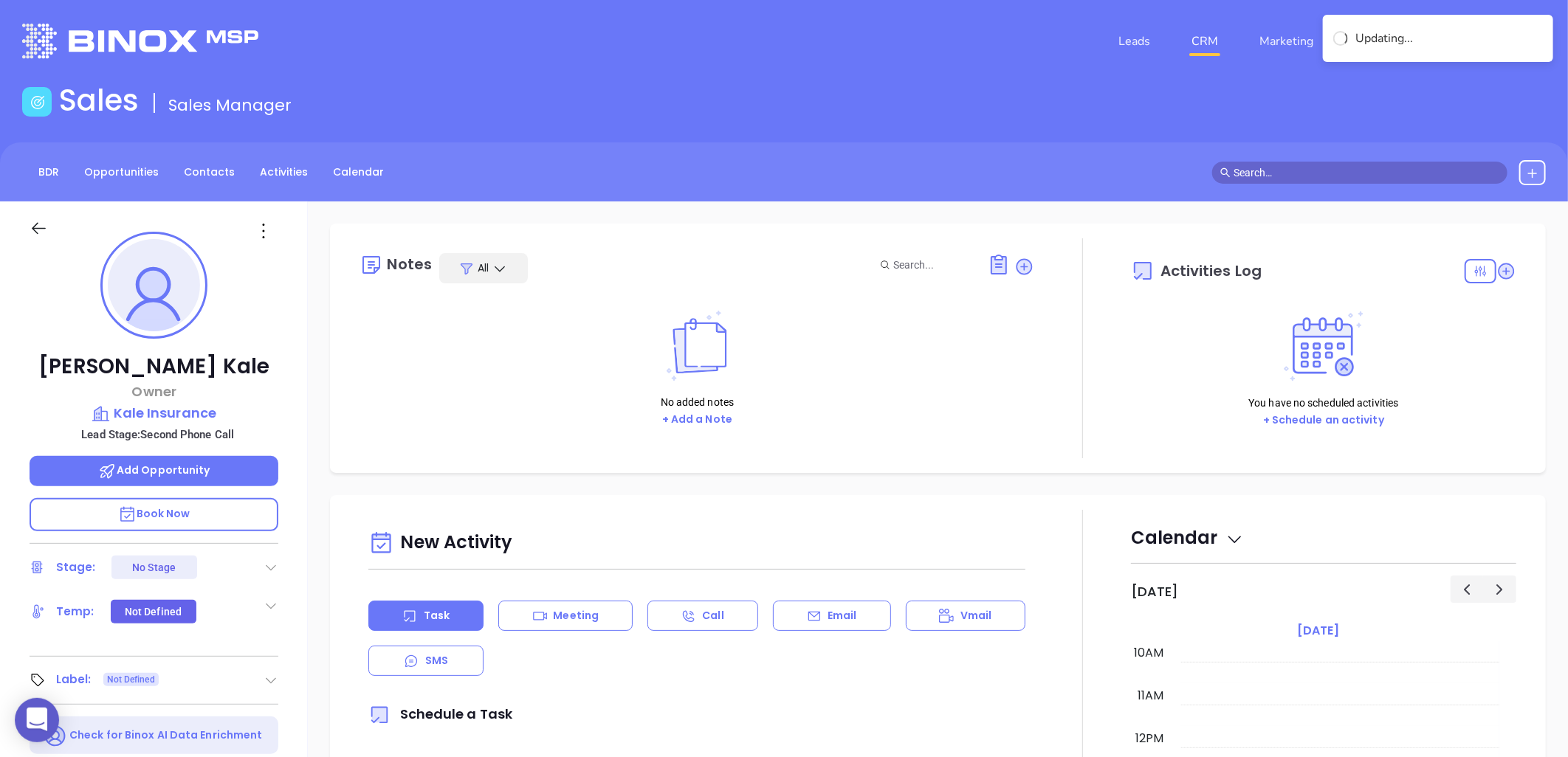
click at [401, 424] on div "No added notes + Add a Note" at bounding box center [697, 368] width 675 height 147
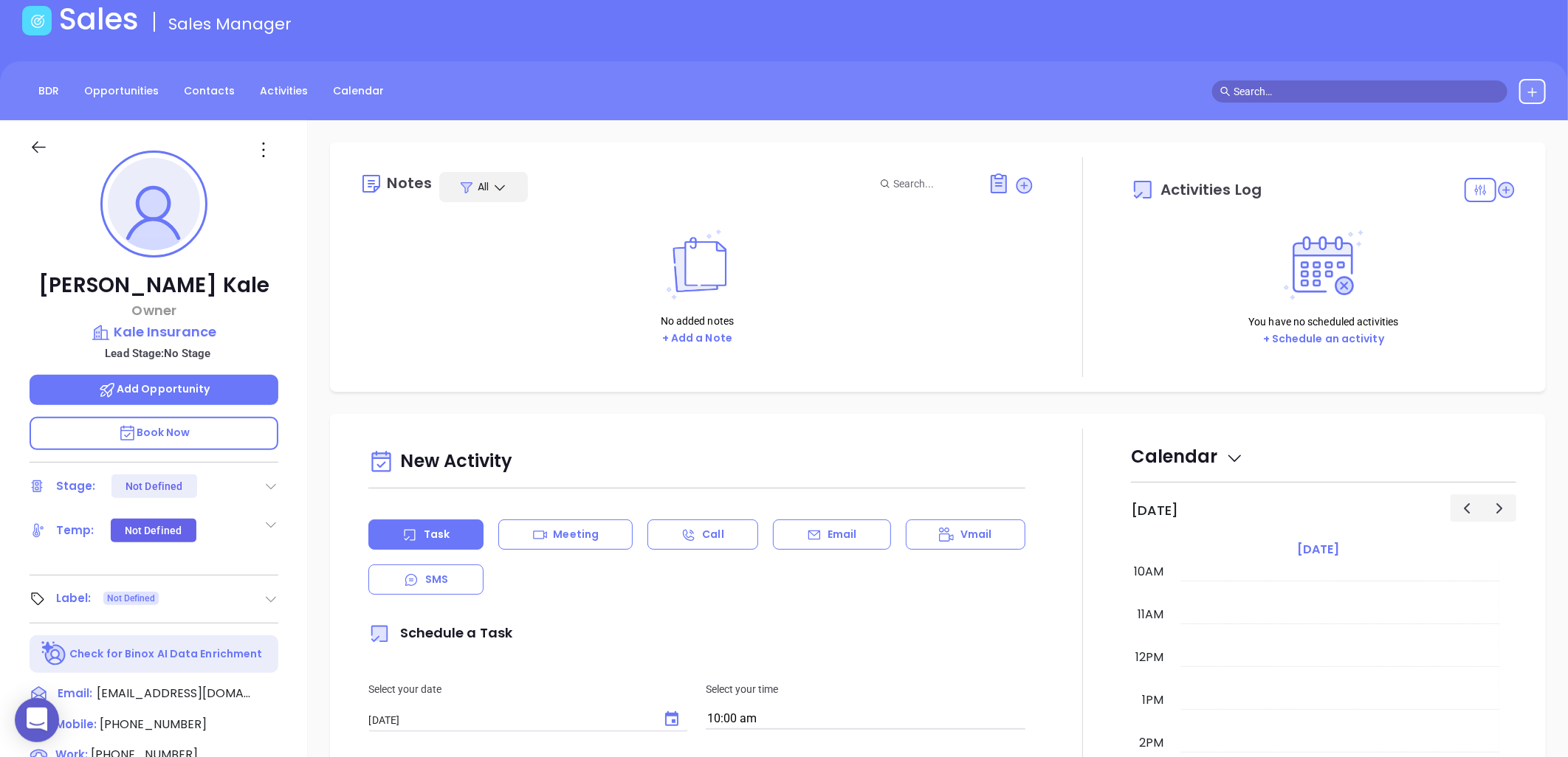
scroll to position [82, 0]
click at [266, 151] on icon at bounding box center [263, 148] width 23 height 23
click at [293, 305] on div "Edit" at bounding box center [336, 307] width 145 height 16
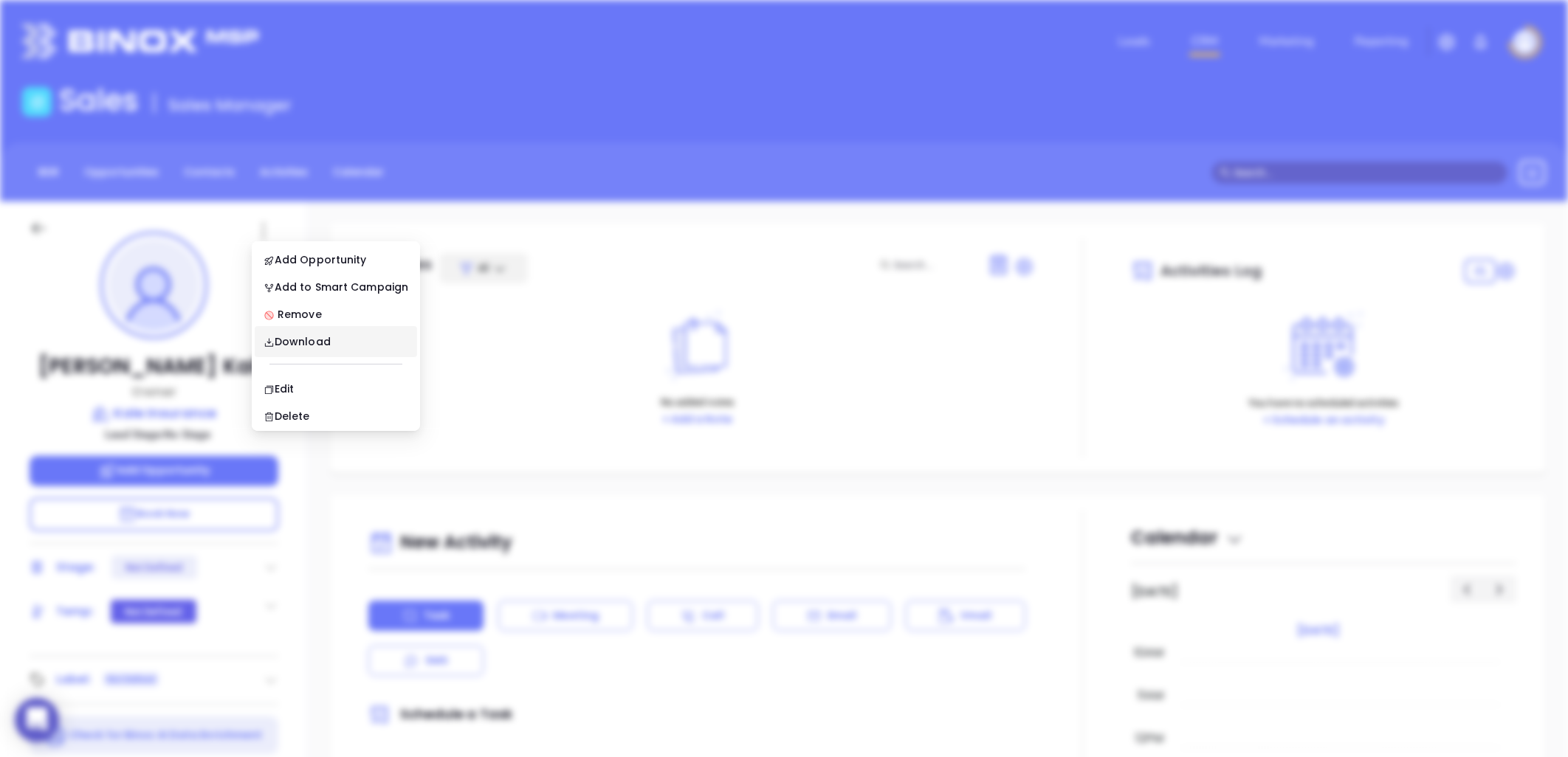
scroll to position [0, 0]
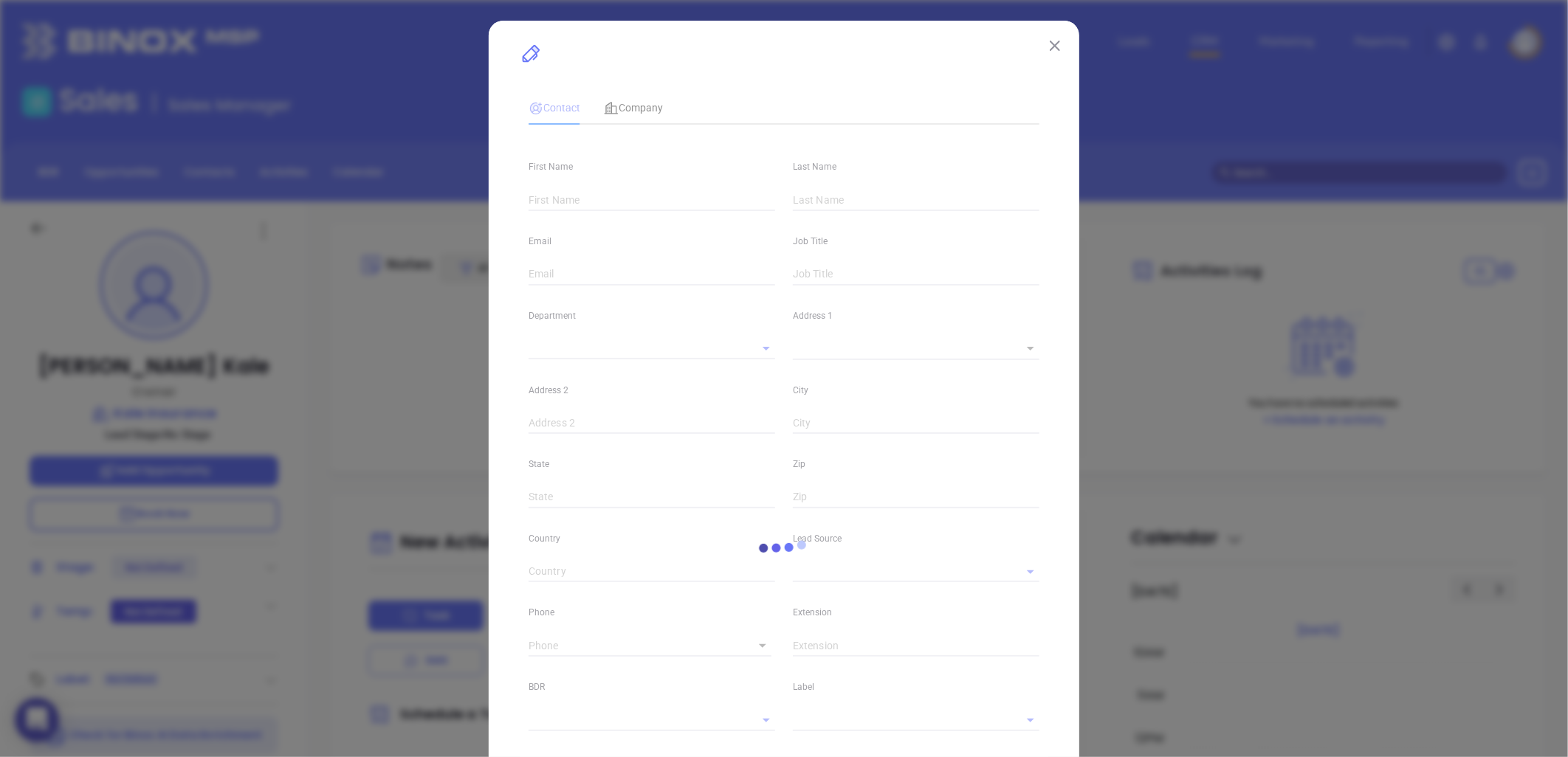
type input "[PERSON_NAME]"
type input "Kale"
type input "[EMAIL_ADDRESS][DOMAIN_NAME]"
type input "Owner"
type input "1"
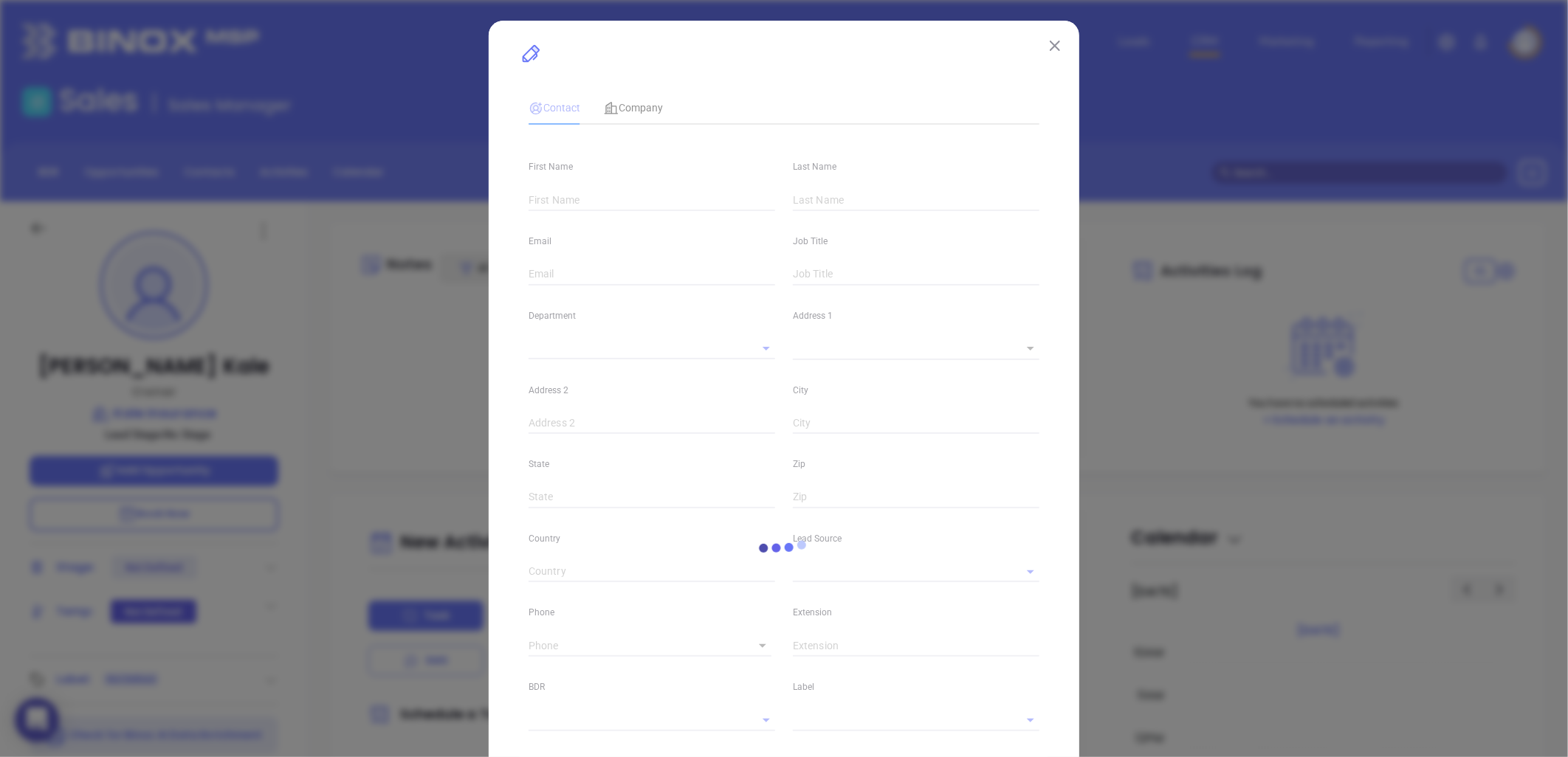
type input "[DOMAIN_NAME][URL][PERSON_NAME]"
type input "Marketing"
type input "Website Reveal"
type input "undefined undefined"
type input "[PHONE_NUMBER]"
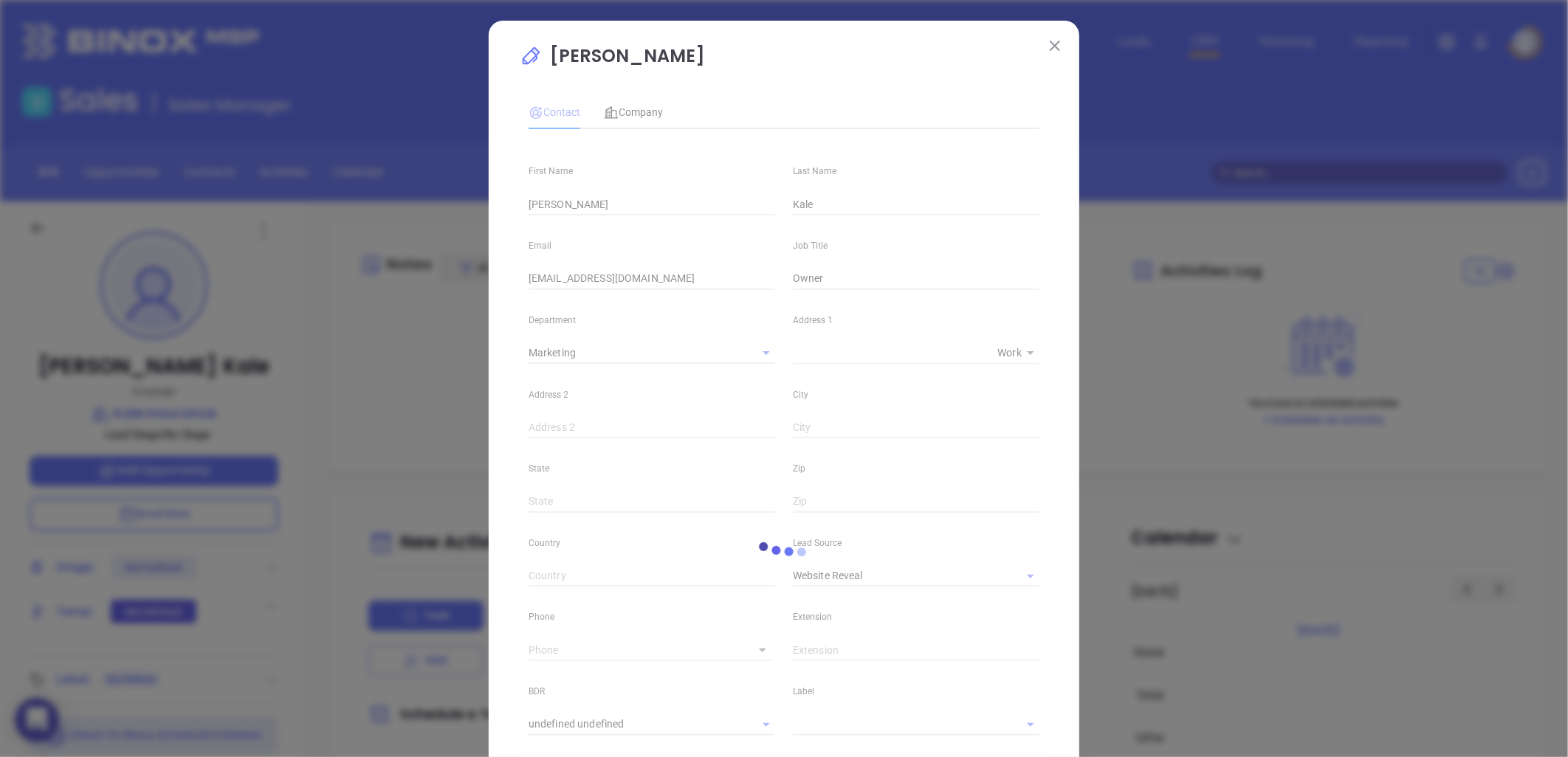
type input "1"
drag, startPoint x: 654, startPoint y: 278, endPoint x: 378, endPoint y: 297, distance: 276.7
click at [378, 297] on div "[PERSON_NAME] Contact Company First Name [PERSON_NAME] Last Name Kale Email [EM…" at bounding box center [784, 378] width 1568 height 757
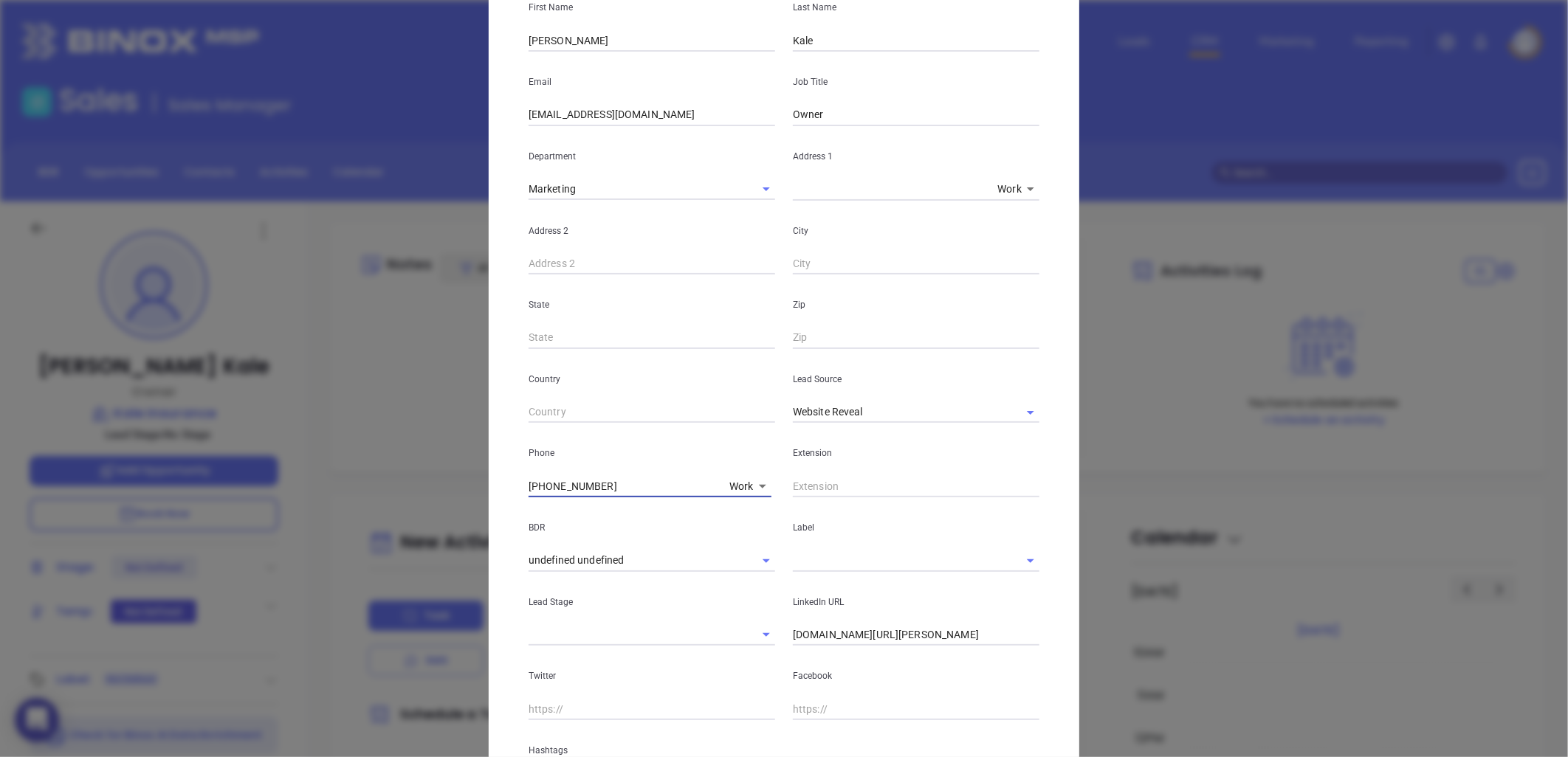
drag, startPoint x: 482, startPoint y: 504, endPoint x: 445, endPoint y: 512, distance: 37.9
click at [445, 510] on div "[PERSON_NAME] Contact Company First Name [PERSON_NAME] Last Name Kale Email [EM…" at bounding box center [784, 378] width 1568 height 757
type input "( ) -"
click at [739, 483] on body "0 Leads CRM Marketing Reporting Financial Leads Leads Sales Sales Manager BDR O…" at bounding box center [784, 378] width 1568 height 757
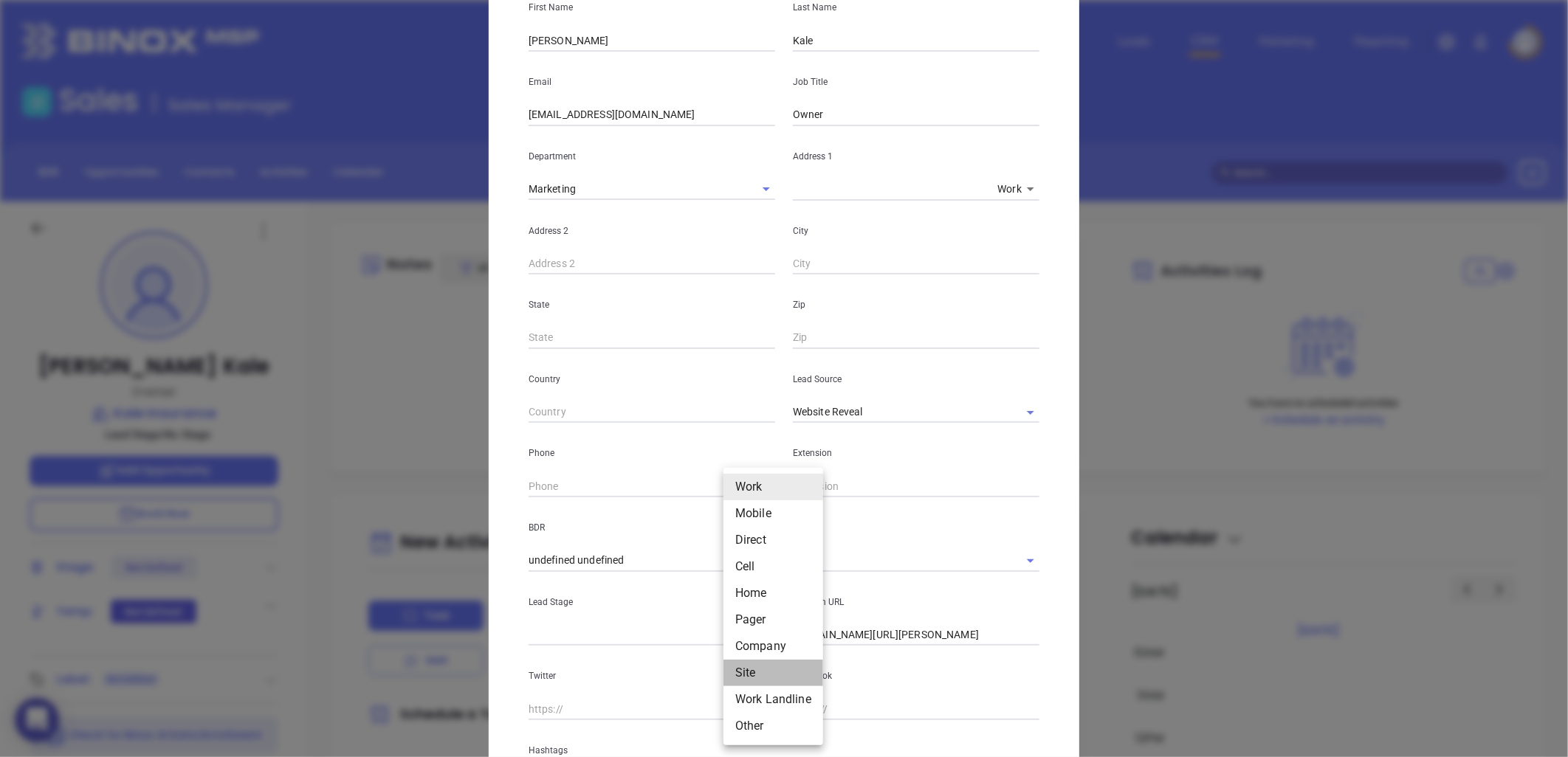
click at [753, 666] on li "Site" at bounding box center [773, 673] width 100 height 27
type input "11"
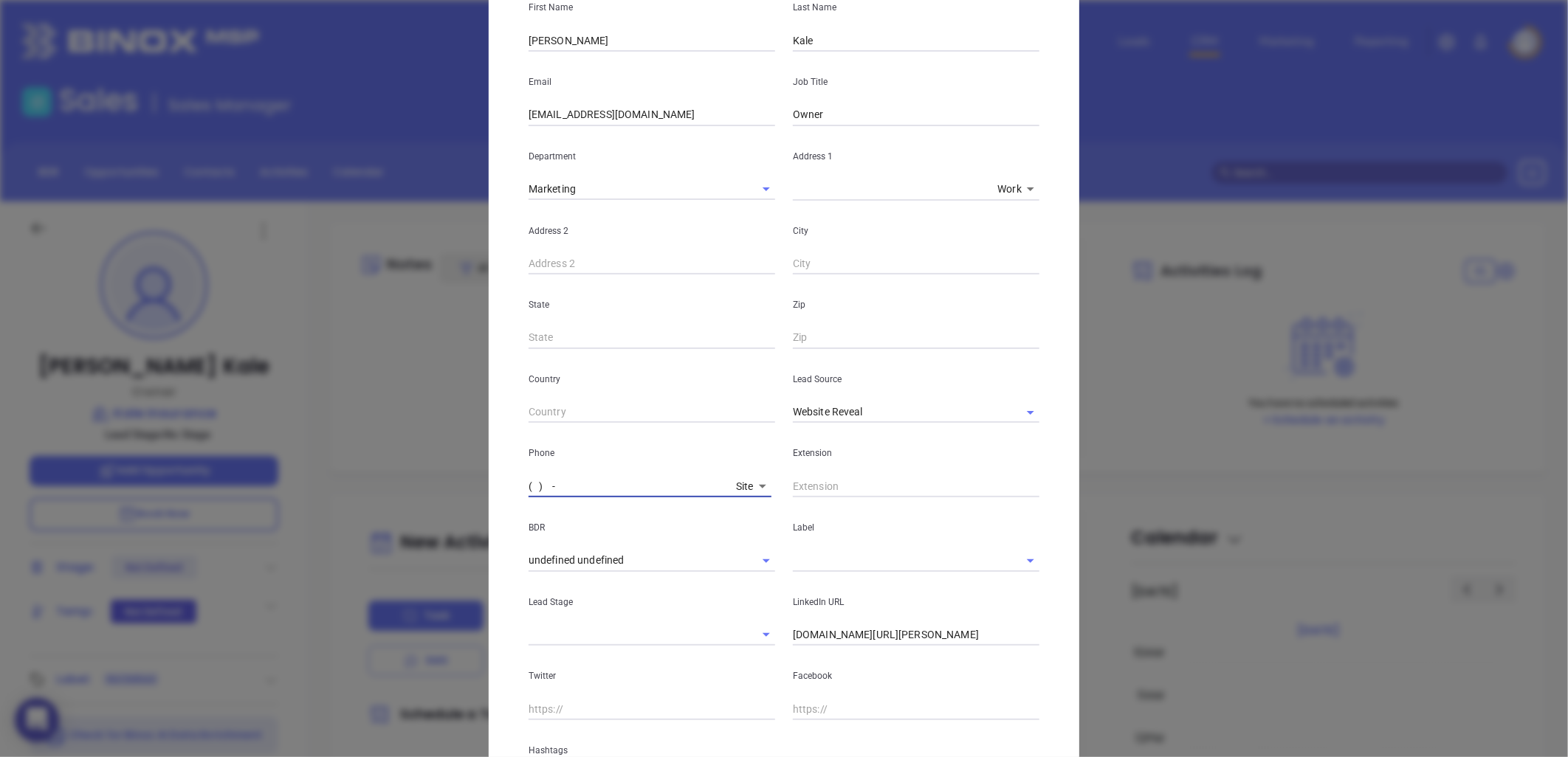
click at [631, 488] on input "( ) -" at bounding box center [629, 486] width 202 height 22
paste input "704) 732-4646"
type input "[PHONE_NUMBER]"
click at [831, 493] on input "text" at bounding box center [916, 486] width 247 height 22
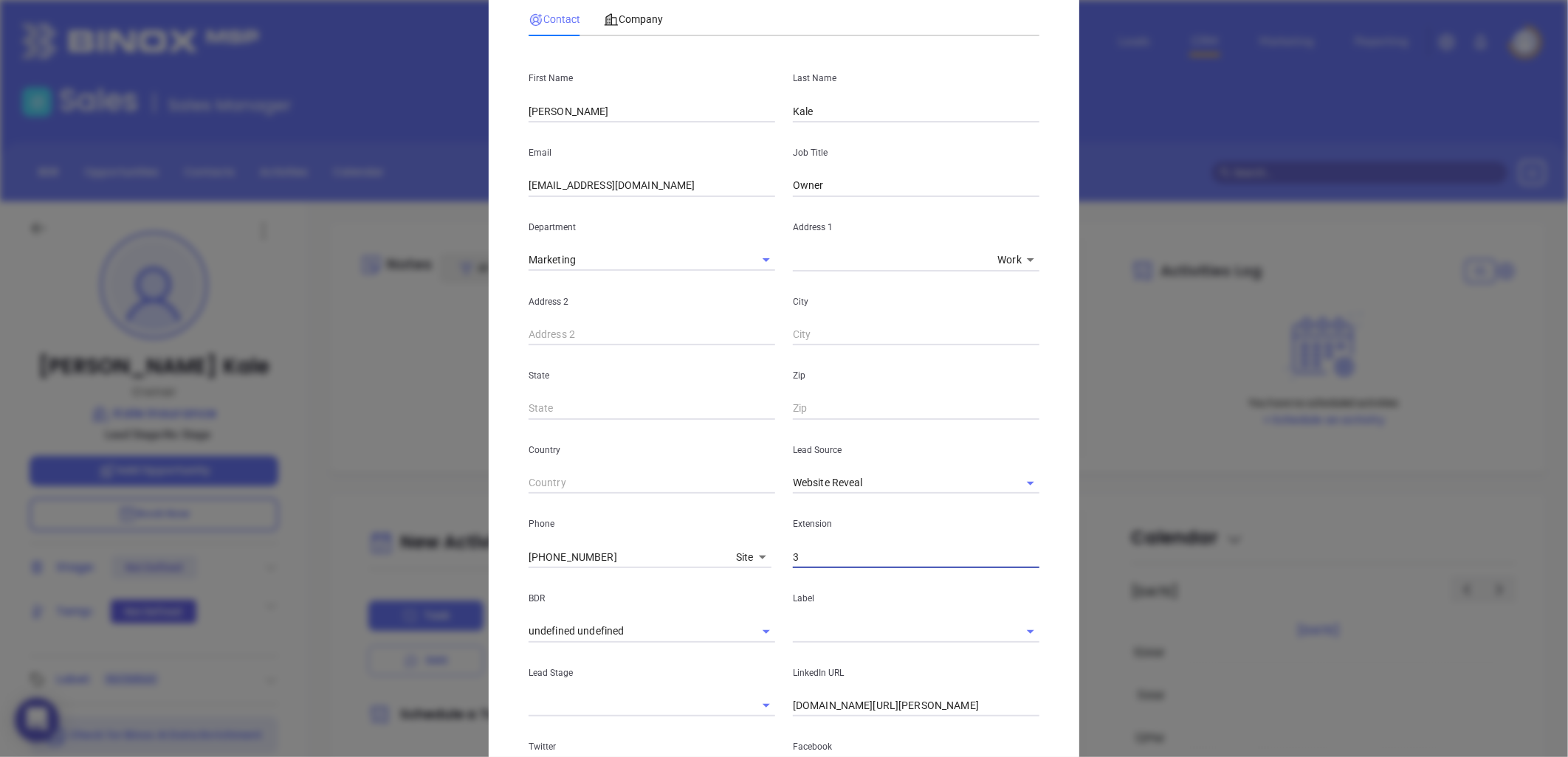
scroll to position [0, 0]
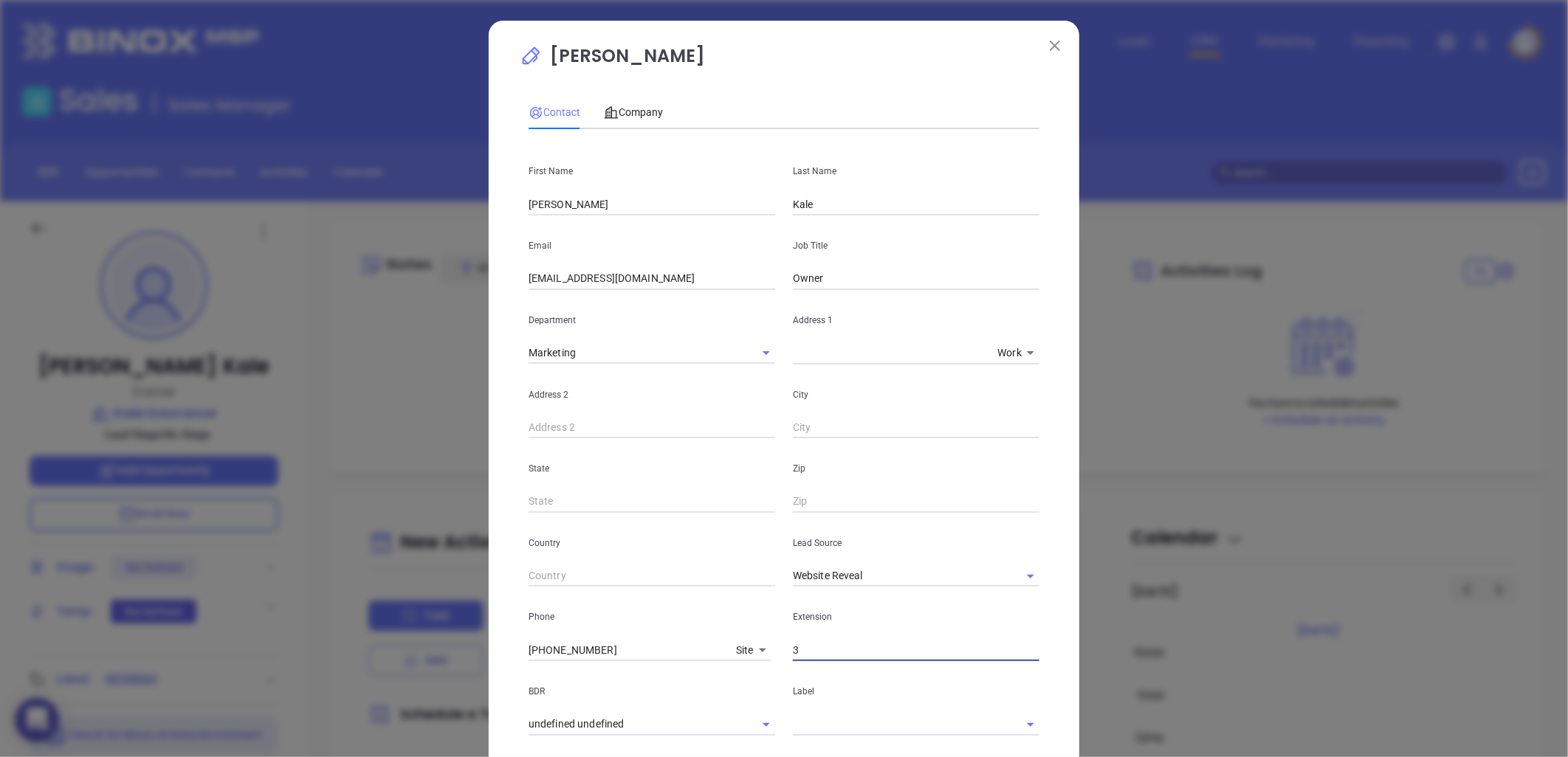
type input "3"
drag, startPoint x: 829, startPoint y: 282, endPoint x: 726, endPoint y: 297, distance: 104.1
click at [726, 297] on div "First Name [PERSON_NAME] Last Name Kale Email [EMAIL_ADDRESS][DOMAIN_NAME] Job …" at bounding box center [784, 550] width 510 height 817
click at [1005, 572] on icon "Clear" at bounding box center [1010, 576] width 15 height 15
type input "President"
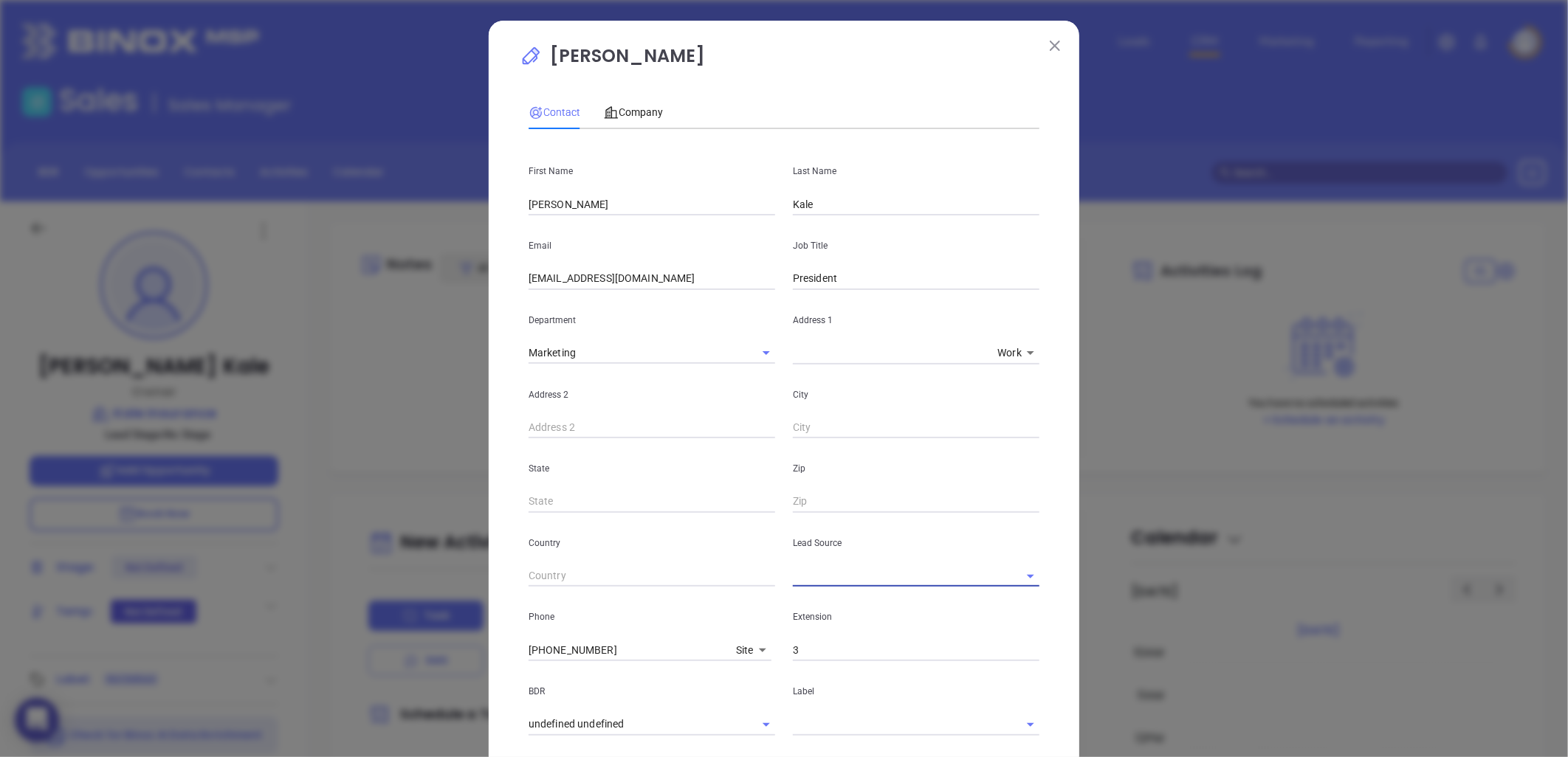
click at [942, 578] on input "text" at bounding box center [896, 576] width 205 height 22
click at [828, 605] on li "Binox" at bounding box center [916, 609] width 247 height 27
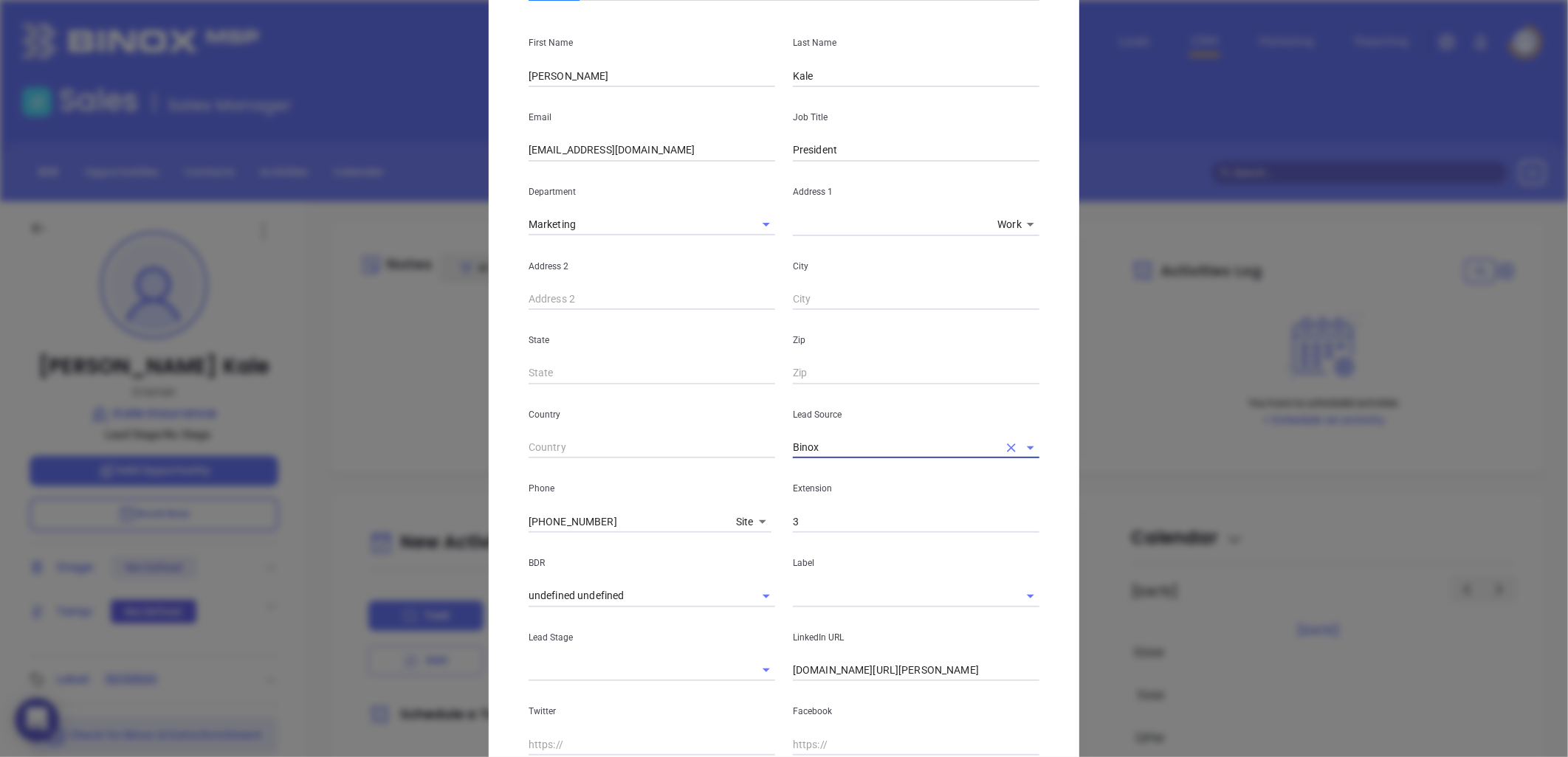
scroll to position [164, 0]
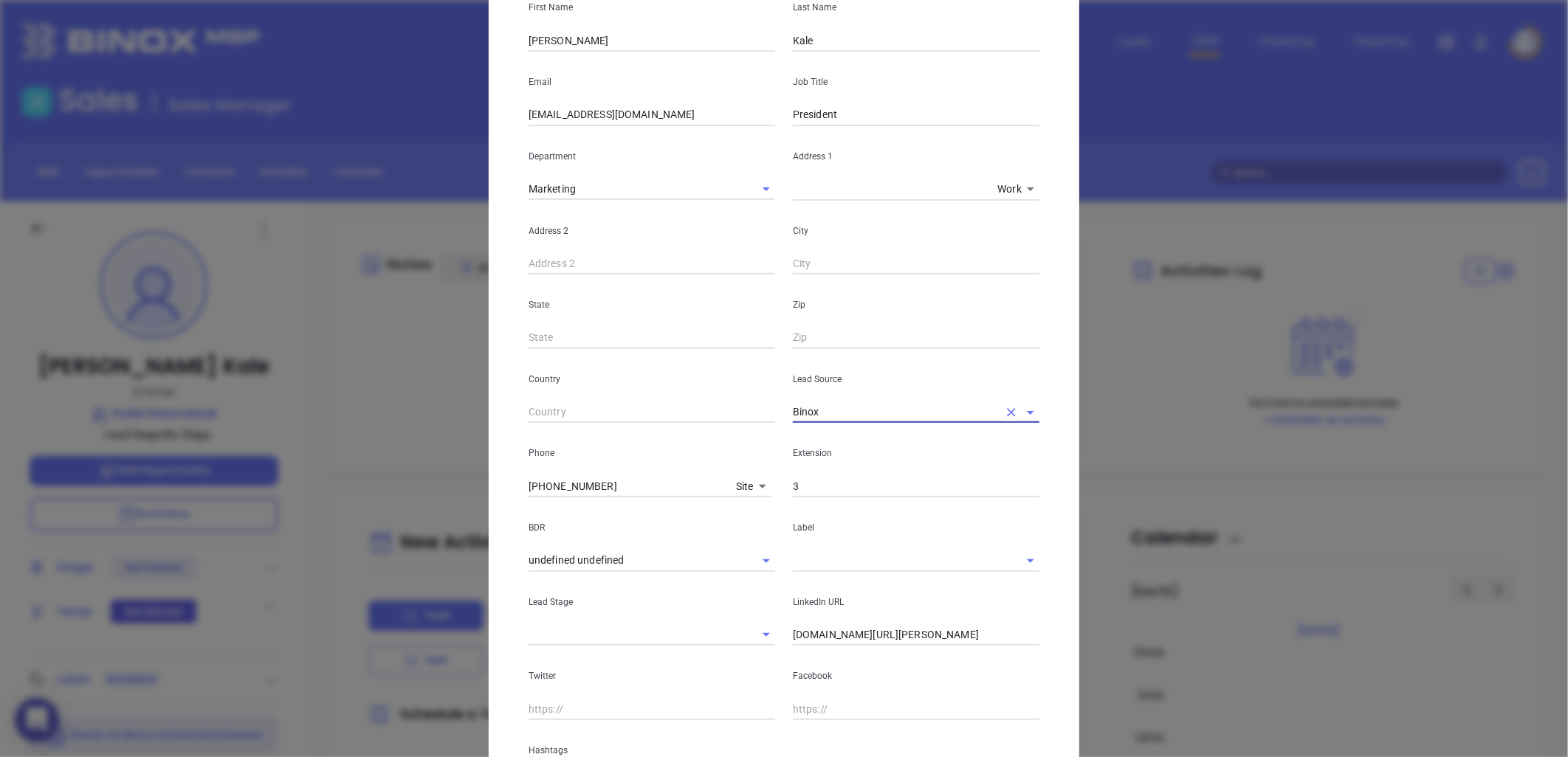
type input "Binox"
click at [824, 554] on input "text" at bounding box center [896, 560] width 205 height 22
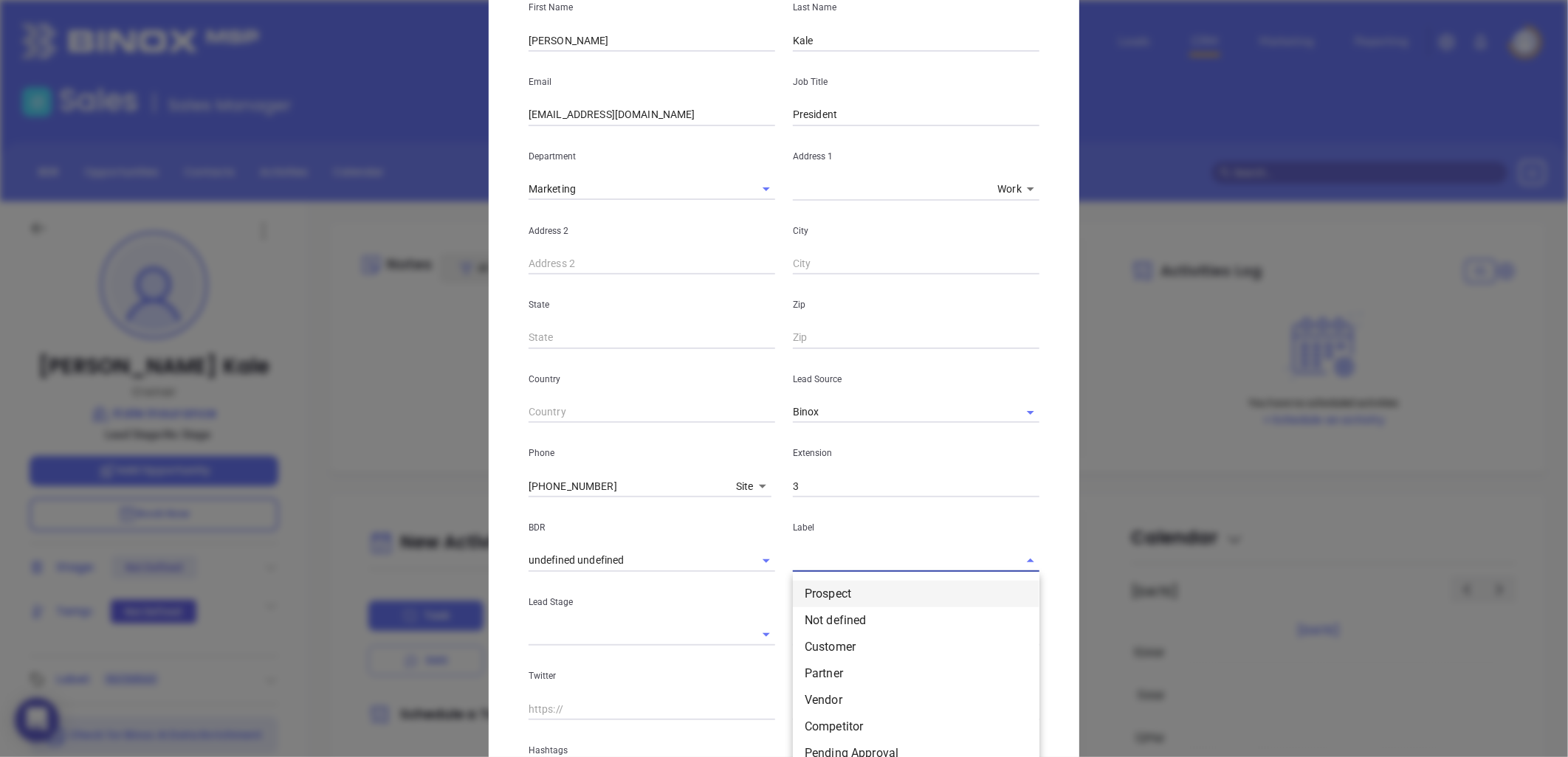
drag, startPoint x: 831, startPoint y: 598, endPoint x: 766, endPoint y: 545, distance: 83.9
click at [831, 598] on li "Prospect" at bounding box center [916, 594] width 247 height 27
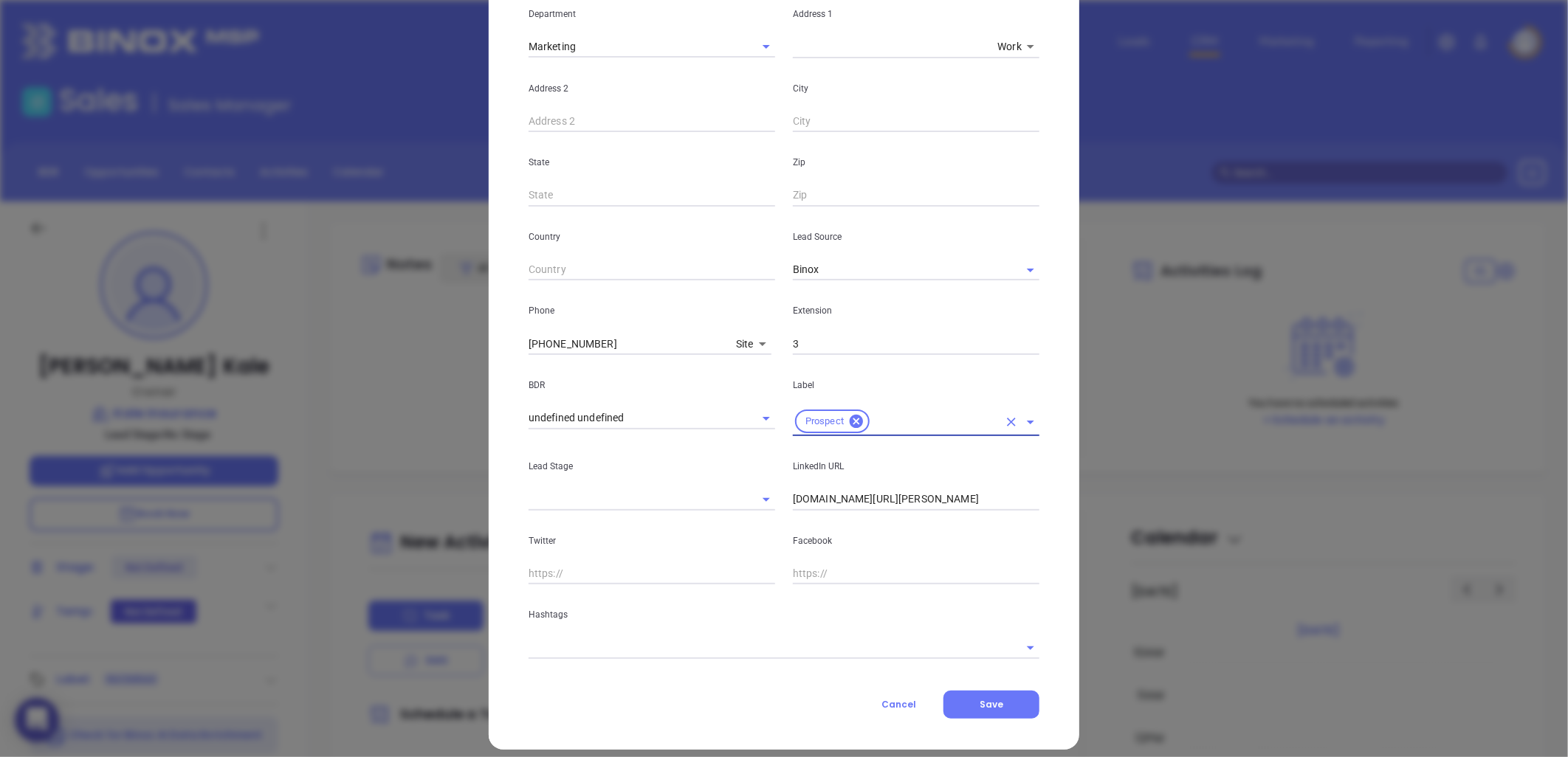
scroll to position [319, 0]
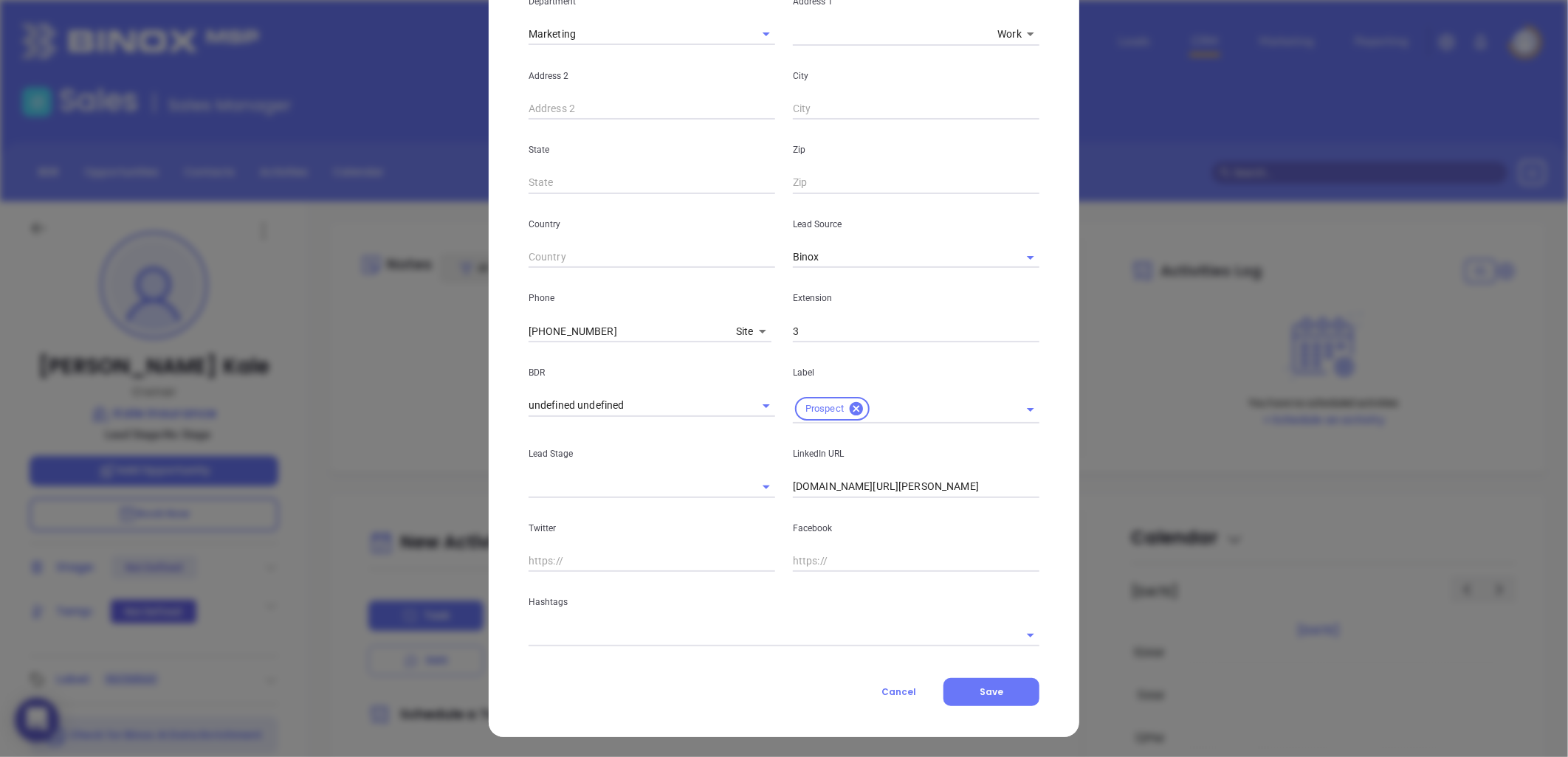
click at [868, 485] on input "[DOMAIN_NAME][URL][PERSON_NAME]" at bounding box center [916, 487] width 247 height 22
paste input "[DOMAIN_NAME][URL][PERSON_NAME]"
type input "[DOMAIN_NAME][URL][PERSON_NAME]"
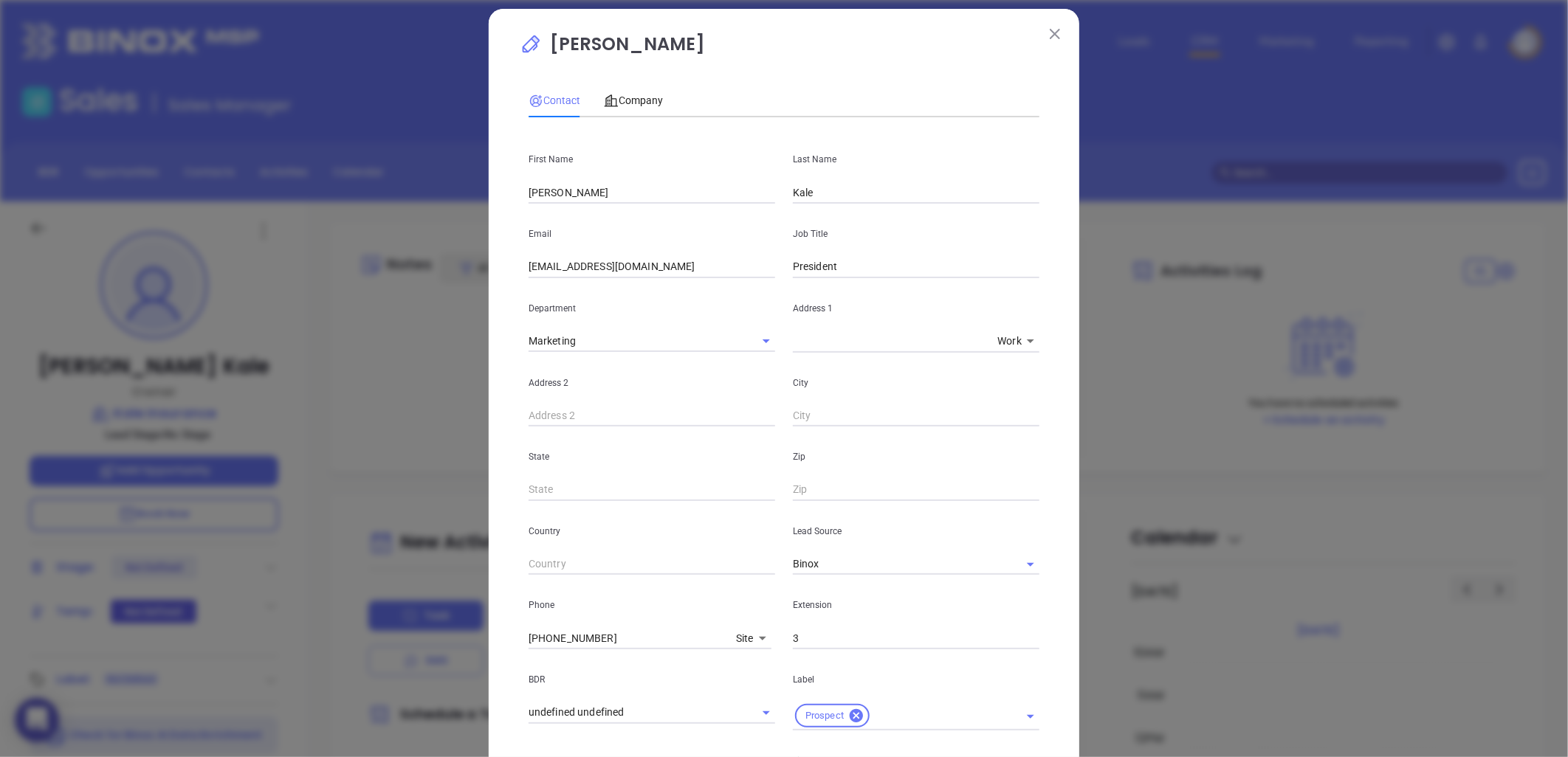
scroll to position [0, 0]
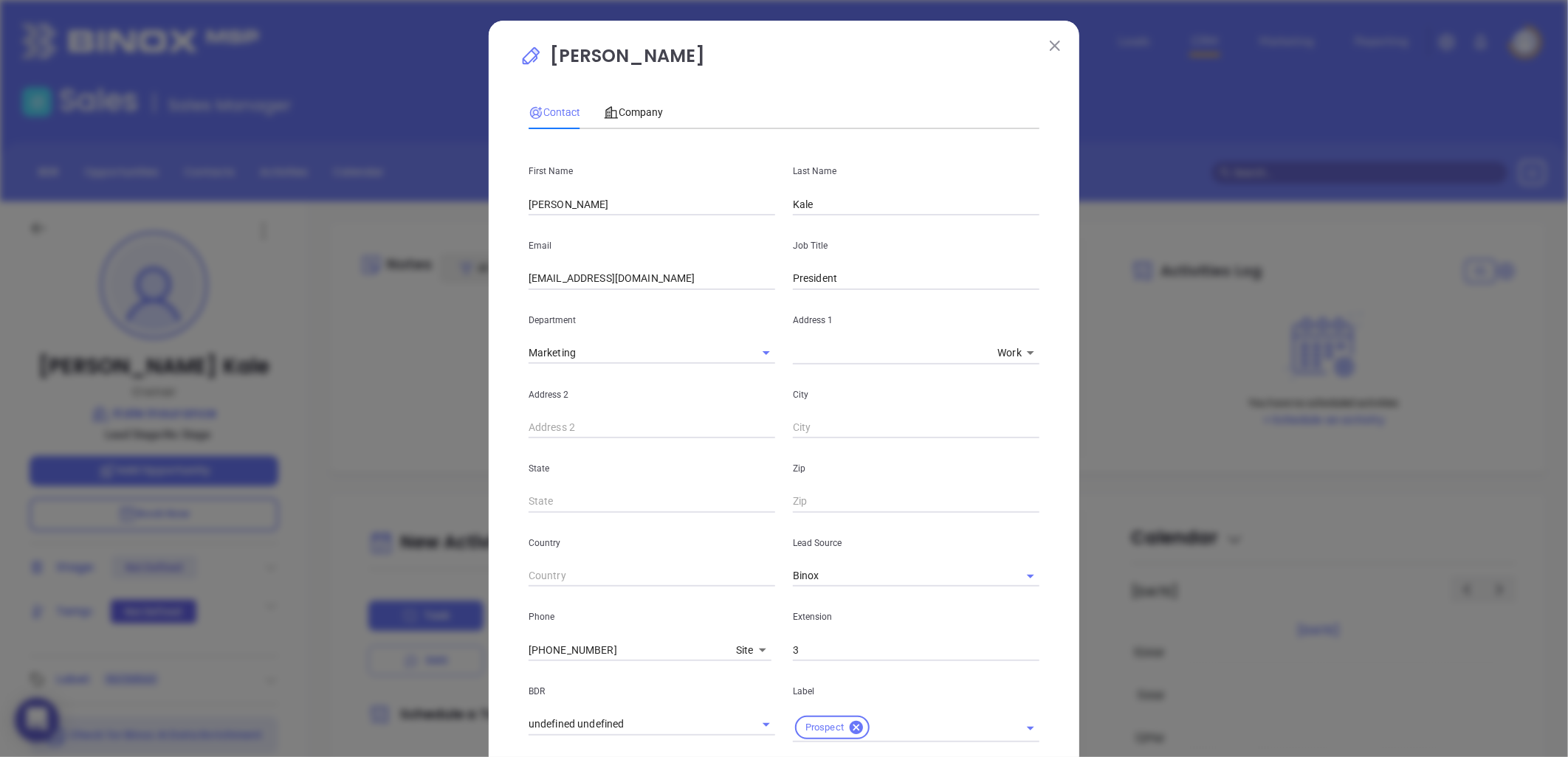
drag, startPoint x: 784, startPoint y: 276, endPoint x: 793, endPoint y: 275, distance: 9.1
click at [784, 276] on div "Job Title President" at bounding box center [915, 253] width 265 height 74
drag, startPoint x: 788, startPoint y: 279, endPoint x: 816, endPoint y: 285, distance: 28.6
click at [793, 279] on input "President" at bounding box center [916, 279] width 247 height 22
type input "Owner & President"
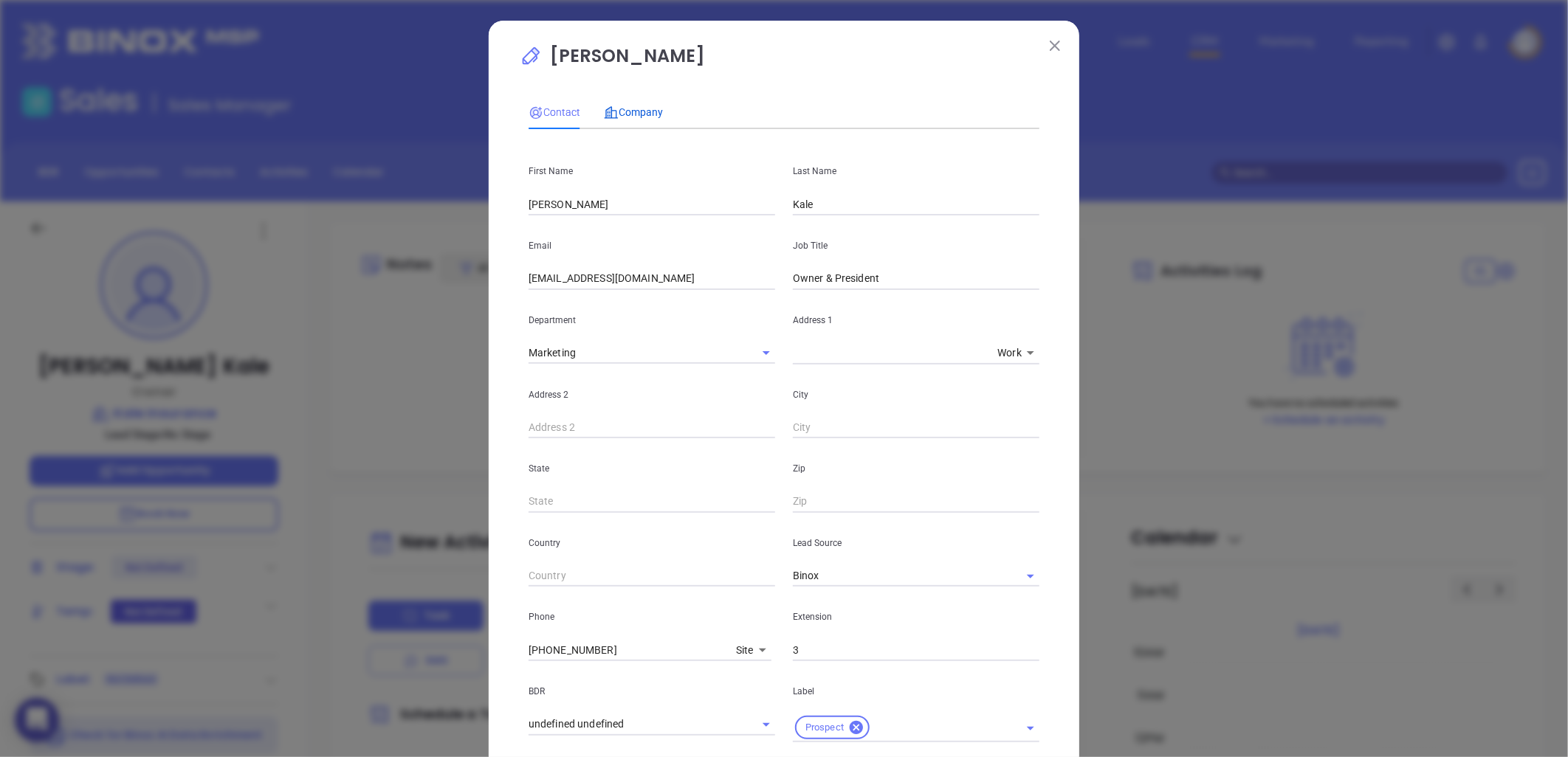
click at [646, 109] on span "Company" at bounding box center [633, 112] width 59 height 12
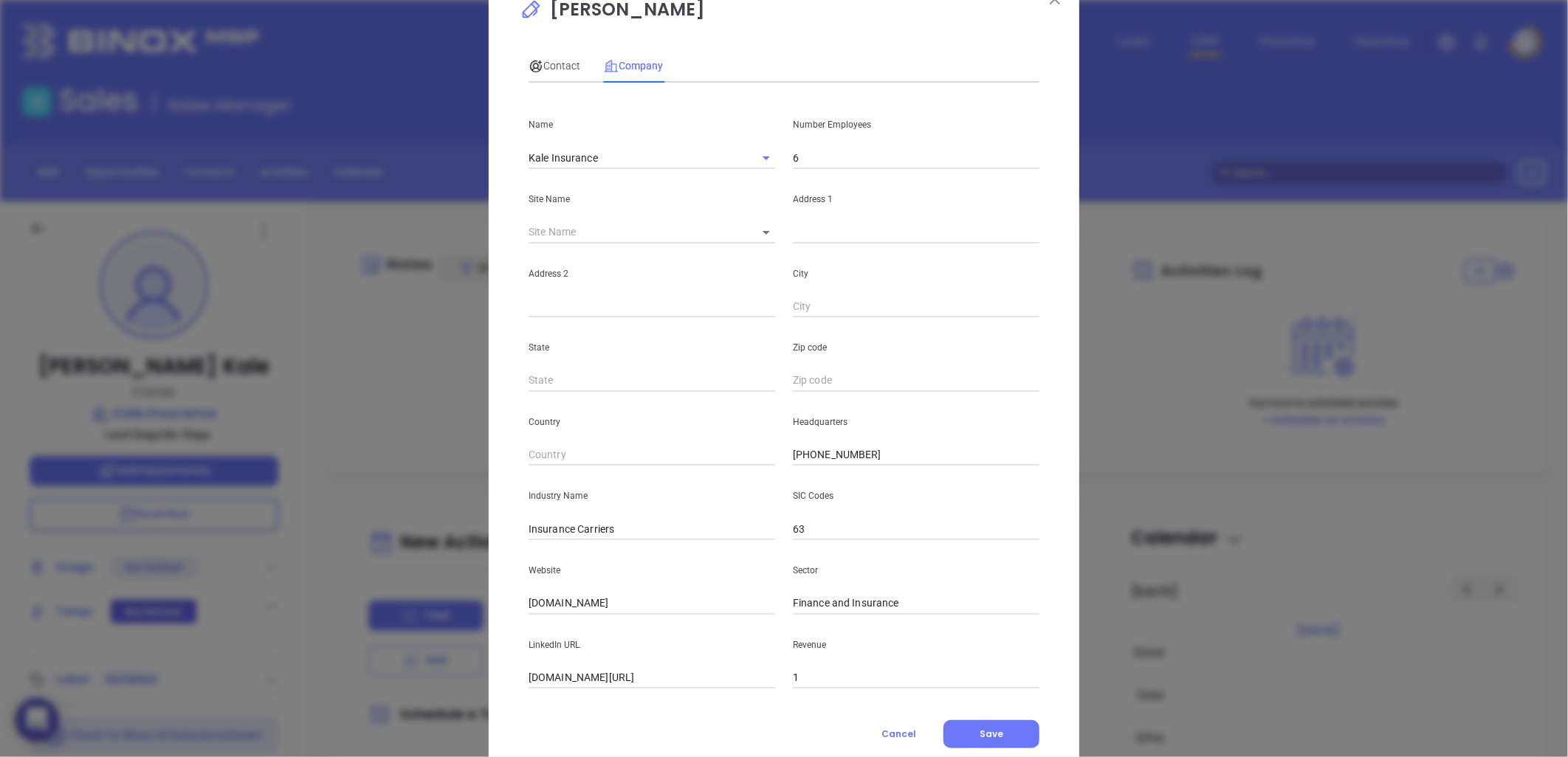
scroll to position [90, 0]
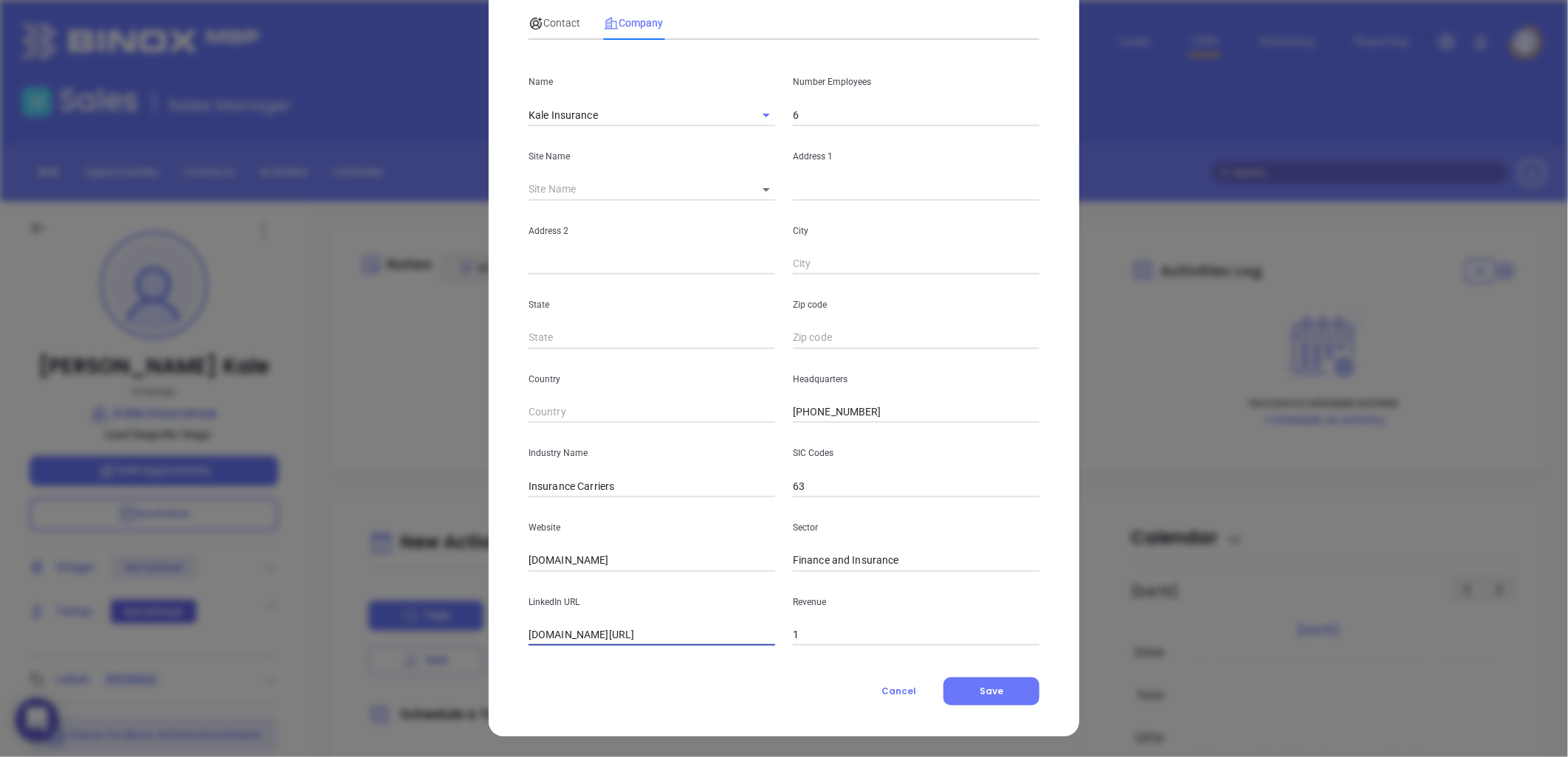
click at [459, 645] on div "Crayton Kale Contact Company First Name Crayton Last Name Kale Email ckale@kale…" at bounding box center [784, 378] width 1568 height 757
paste input "https://www.linkedin.com/company/kale-insurance/"
type input "https://www.linkedin.com/company/kale-insurance/"
drag, startPoint x: 628, startPoint y: 560, endPoint x: 436, endPoint y: 552, distance: 192.2
click at [342, 541] on div "Crayton Kale Contact Company First Name Crayton Last Name Kale Email ckale@kale…" at bounding box center [784, 378] width 1568 height 757
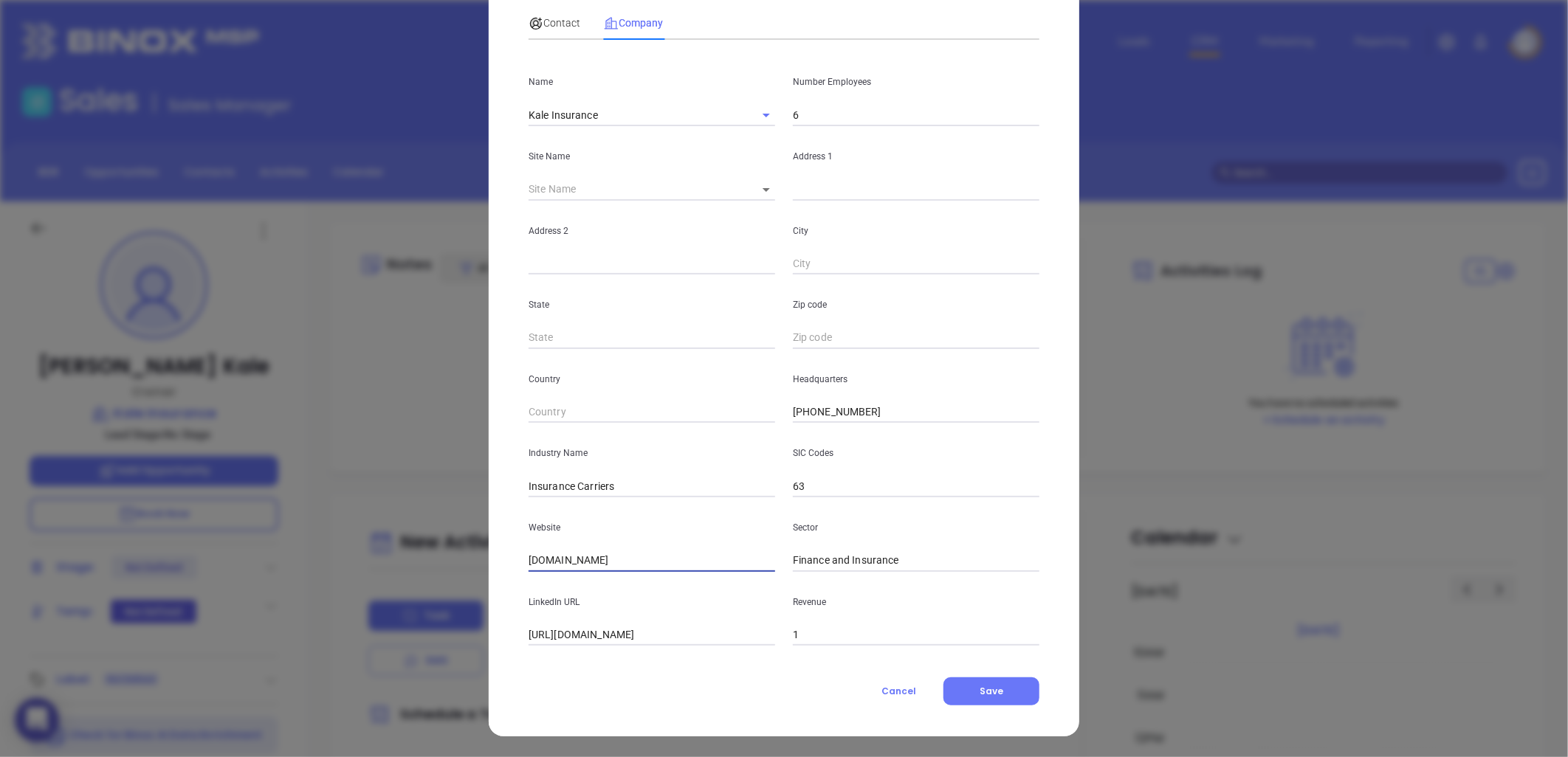
paste input "https://kaleinsurance.com/"
type input "https://kaleinsurance.com/"
drag, startPoint x: 570, startPoint y: 491, endPoint x: 690, endPoint y: 478, distance: 120.7
click at [690, 479] on input "Insurance Carriers" at bounding box center [652, 486] width 247 height 22
type input "Insurance"
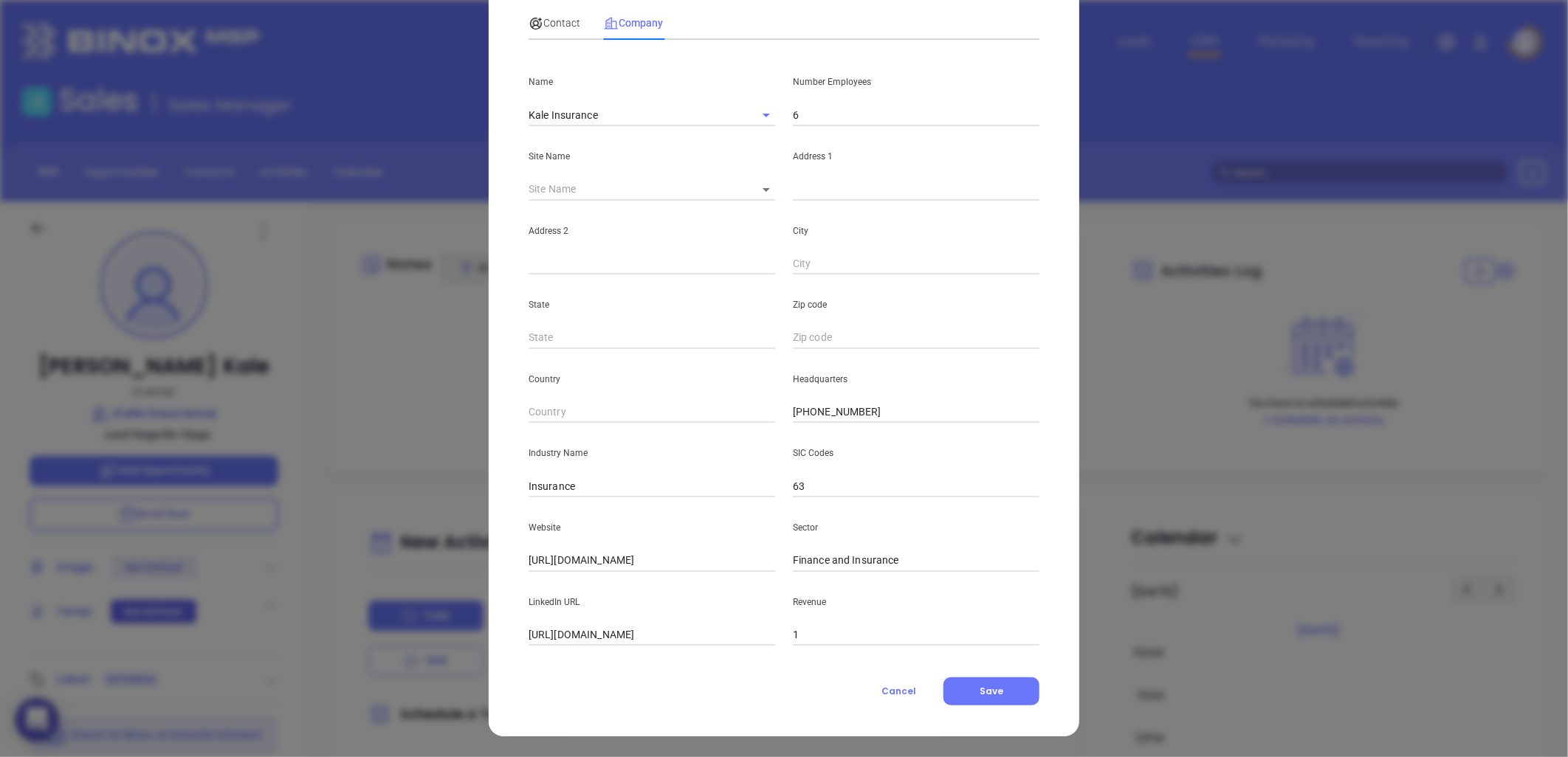
click at [803, 194] on input "text" at bounding box center [916, 190] width 247 height 22
paste input "107 N. Cedar Street Lincolnton, NC 28092"
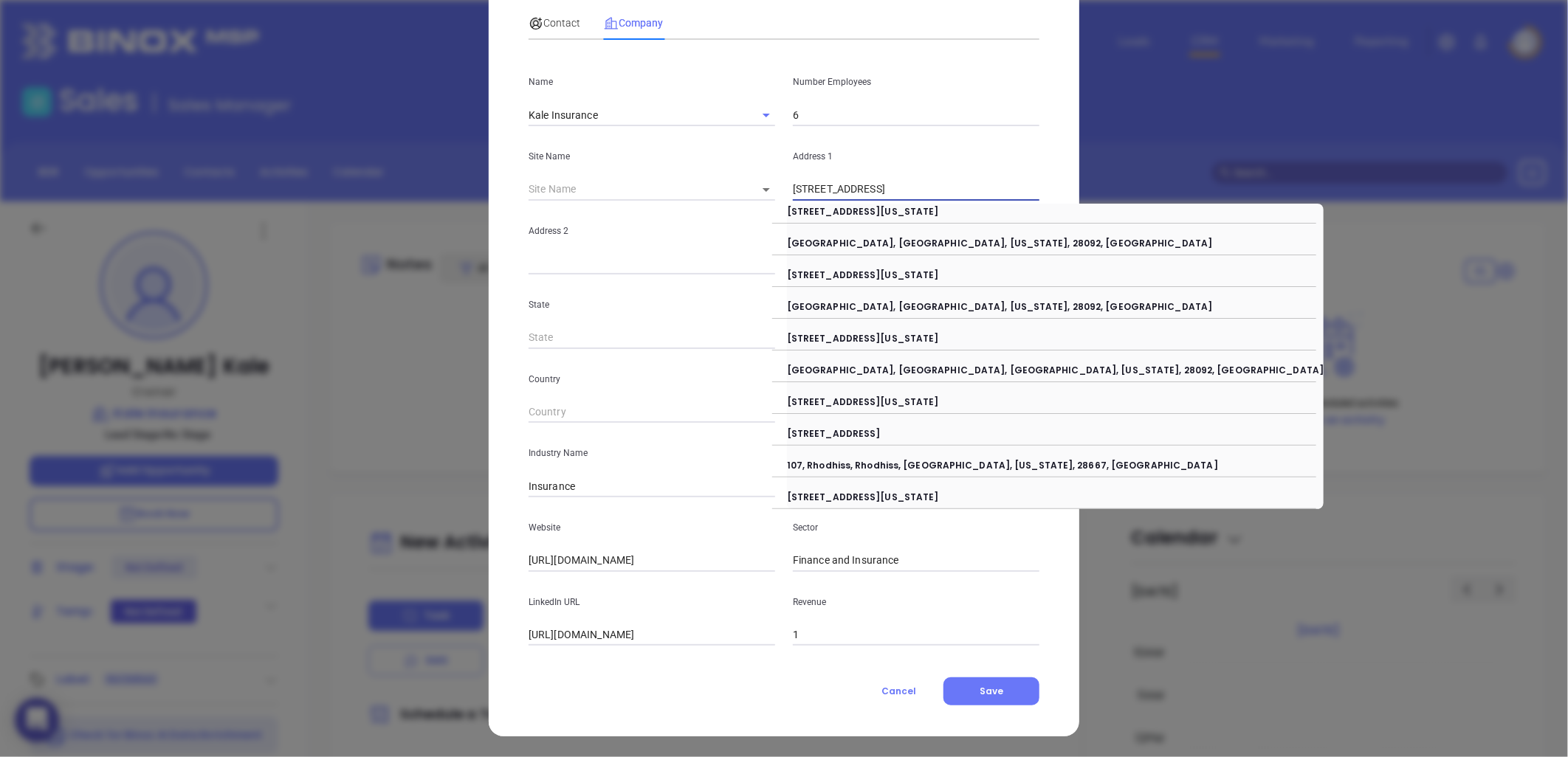
drag, startPoint x: 881, startPoint y: 189, endPoint x: 1074, endPoint y: 194, distance: 193.1
click at [1075, 194] on div "Crayton Kale Contact Company First Name Crayton Last Name Kale Email ckale@kale…" at bounding box center [784, 378] width 1568 height 757
type input "107 N. Cedar Street"
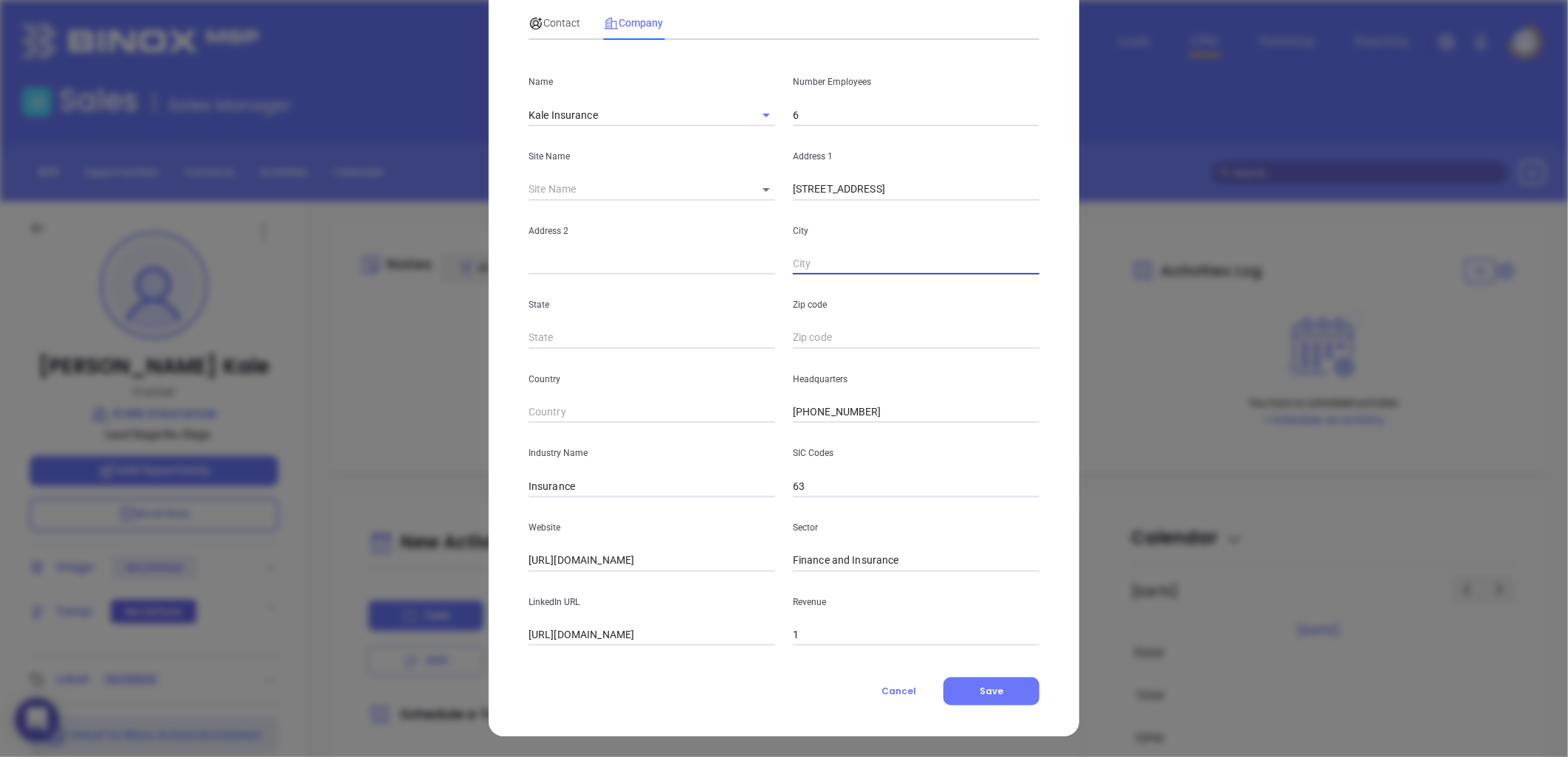
paste input "Lincolnton, NC 28092"
drag, startPoint x: 841, startPoint y: 264, endPoint x: 1024, endPoint y: 279, distance: 183.6
click at [1038, 284] on div "Name Kale Insurance Number Employees 6 Site Name ​ Address 1 107 N. Cedar Stree…" at bounding box center [784, 348] width 510 height 594
type input "Lincolnton"
type input "NS"
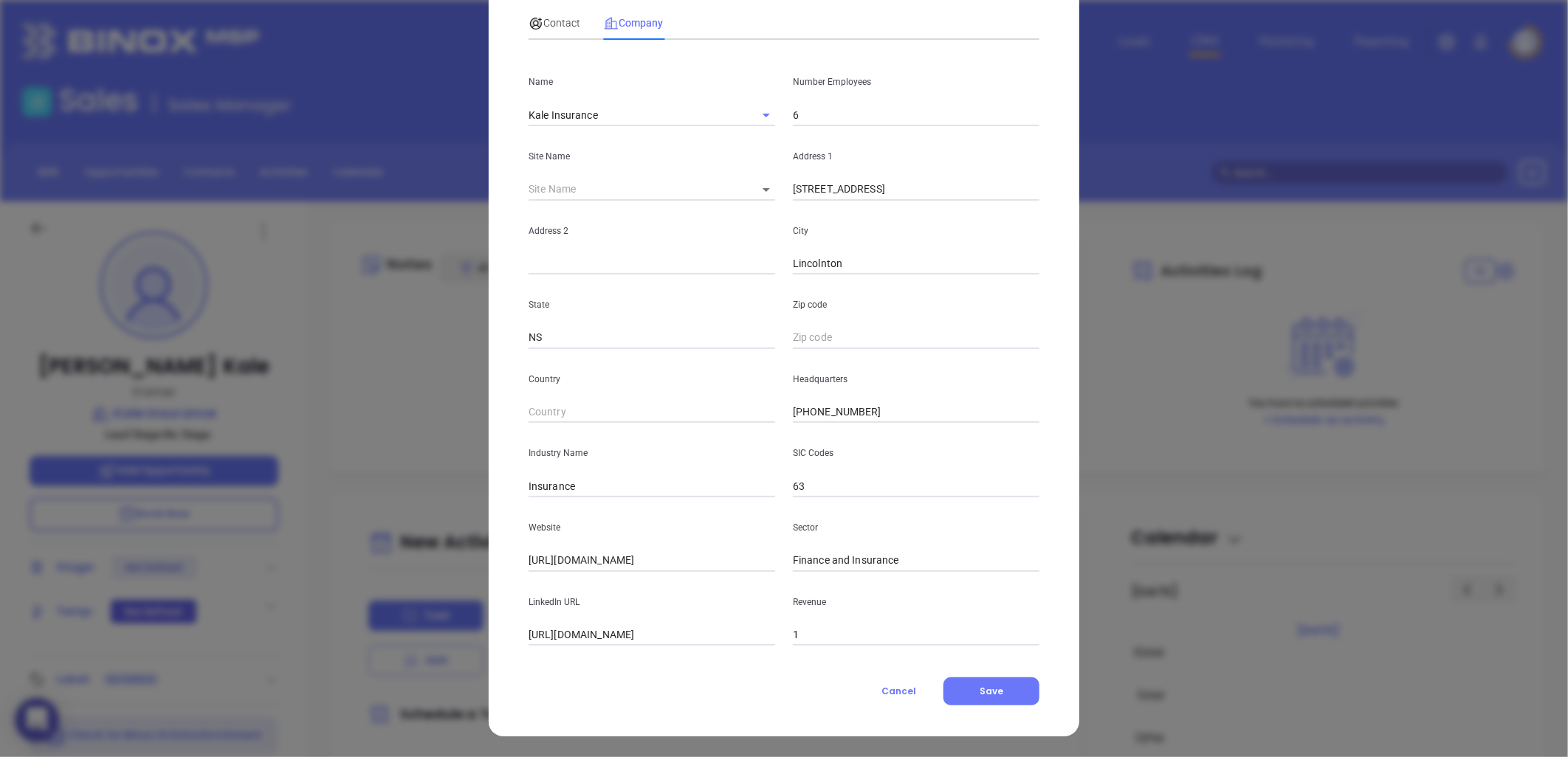
drag, startPoint x: 1023, startPoint y: 278, endPoint x: 819, endPoint y: 341, distance: 213.5
click at [819, 341] on input "text" at bounding box center [916, 338] width 247 height 22
paste input "NC 28092"
drag, startPoint x: 785, startPoint y: 336, endPoint x: 721, endPoint y: 340, distance: 64.1
click at [721, 340] on div "State NS Zip code NC 28092" at bounding box center [784, 312] width 528 height 74
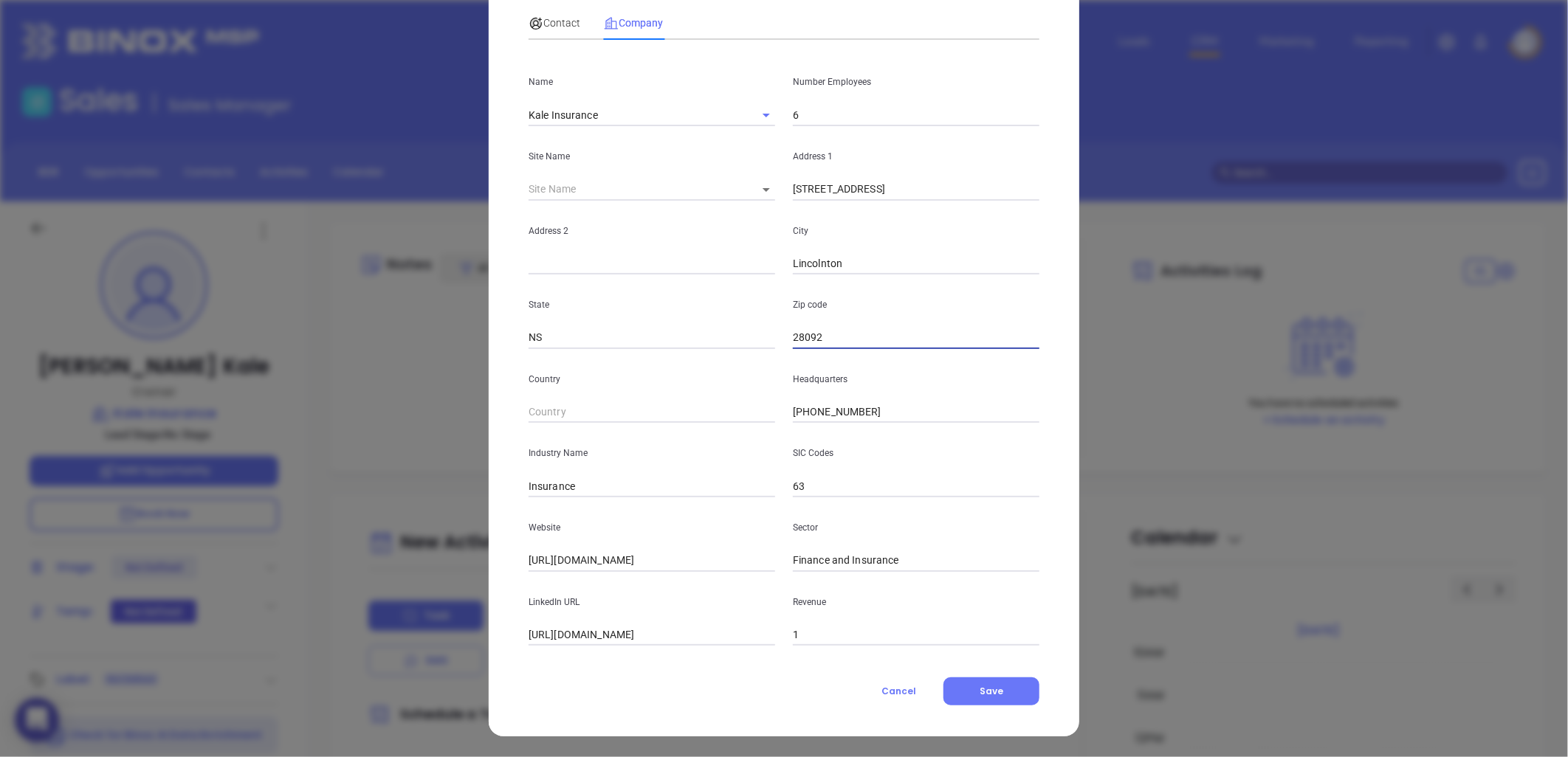
type input "28092"
click at [663, 334] on input "NS" at bounding box center [652, 338] width 247 height 22
type input "NC"
drag, startPoint x: 722, startPoint y: 282, endPoint x: 761, endPoint y: 291, distance: 40.0
click at [723, 282] on div "State NC" at bounding box center [652, 312] width 265 height 74
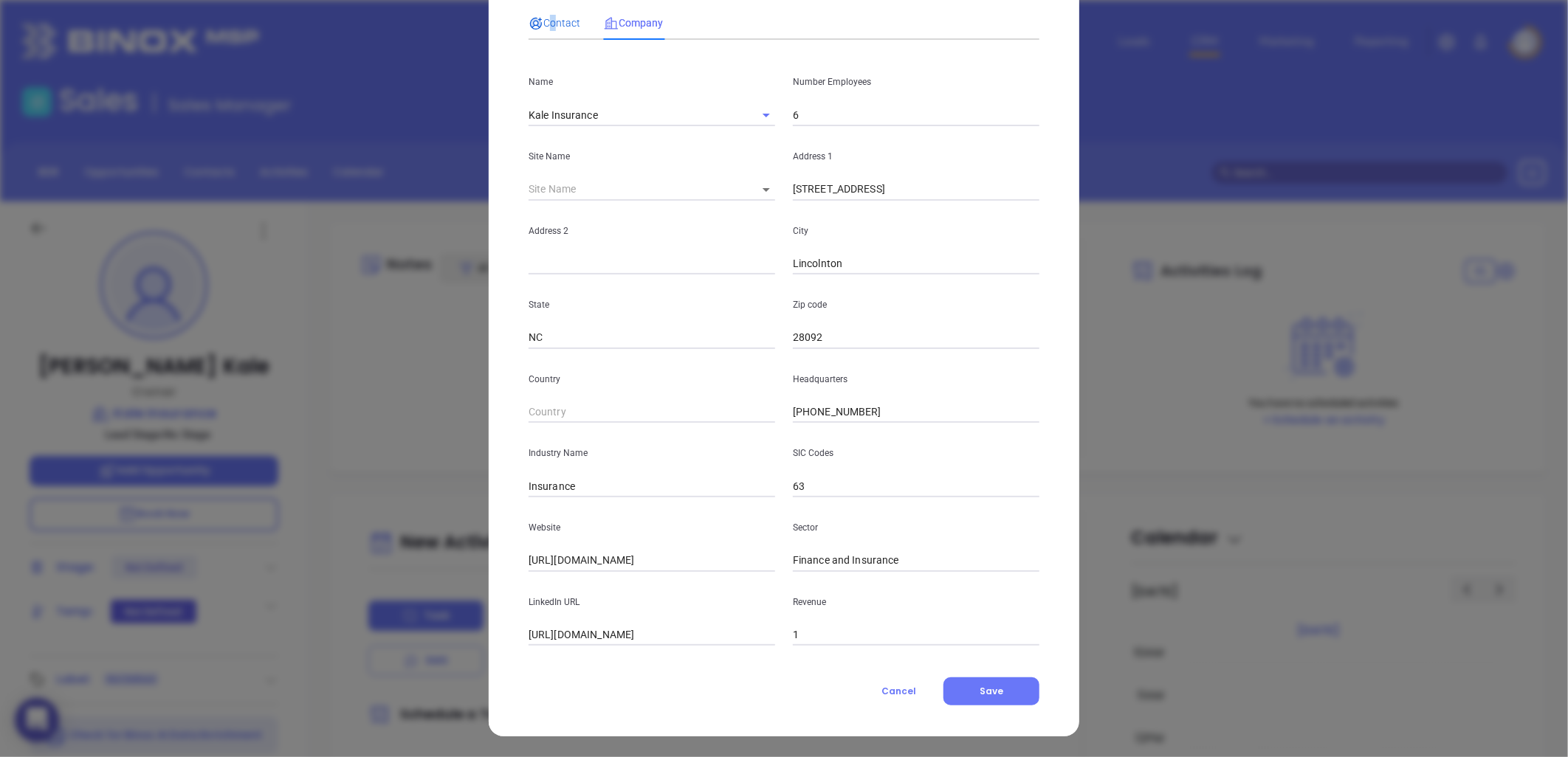
click at [543, 25] on span "Contact" at bounding box center [554, 23] width 52 height 12
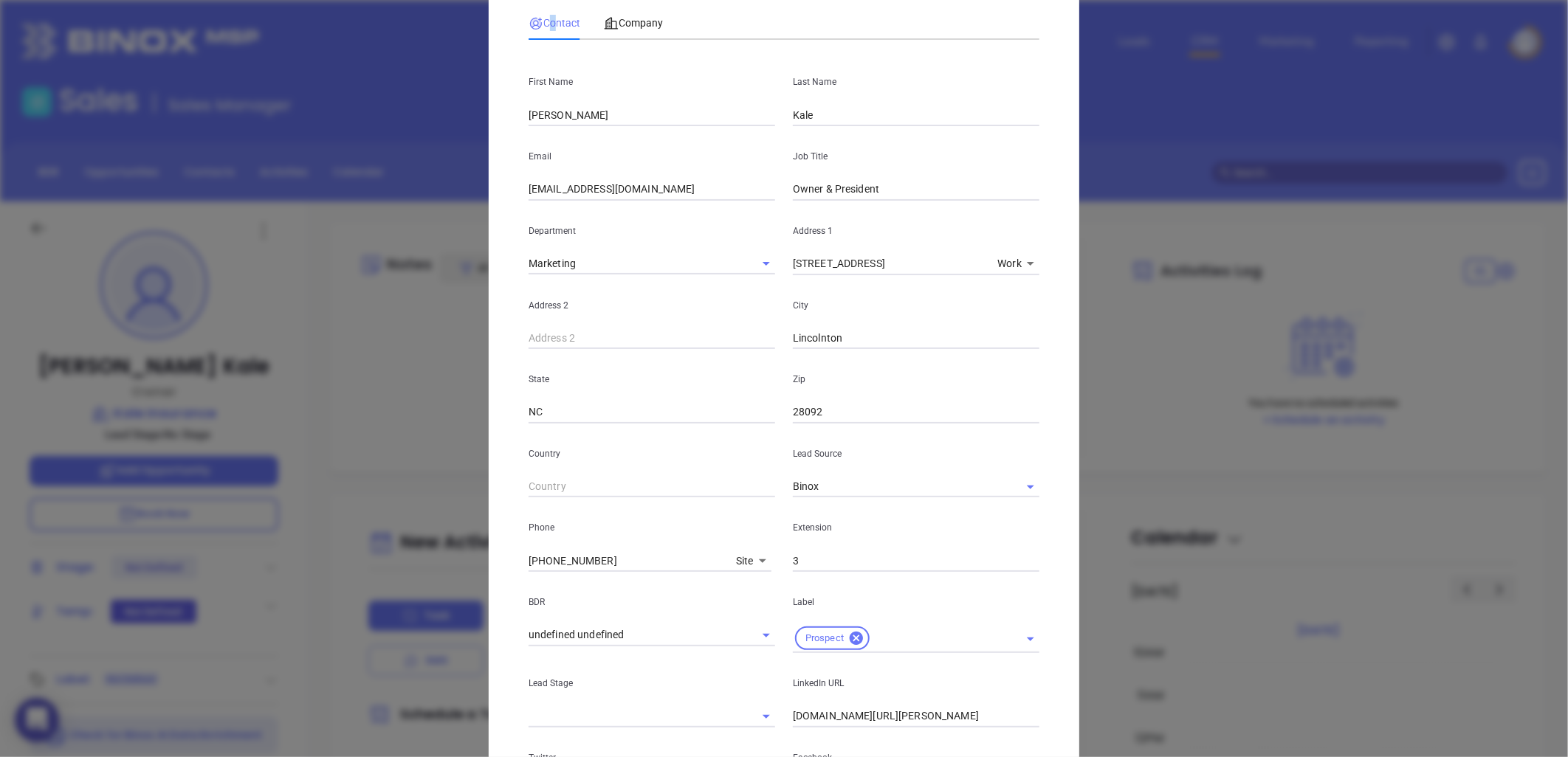
scroll to position [319, 0]
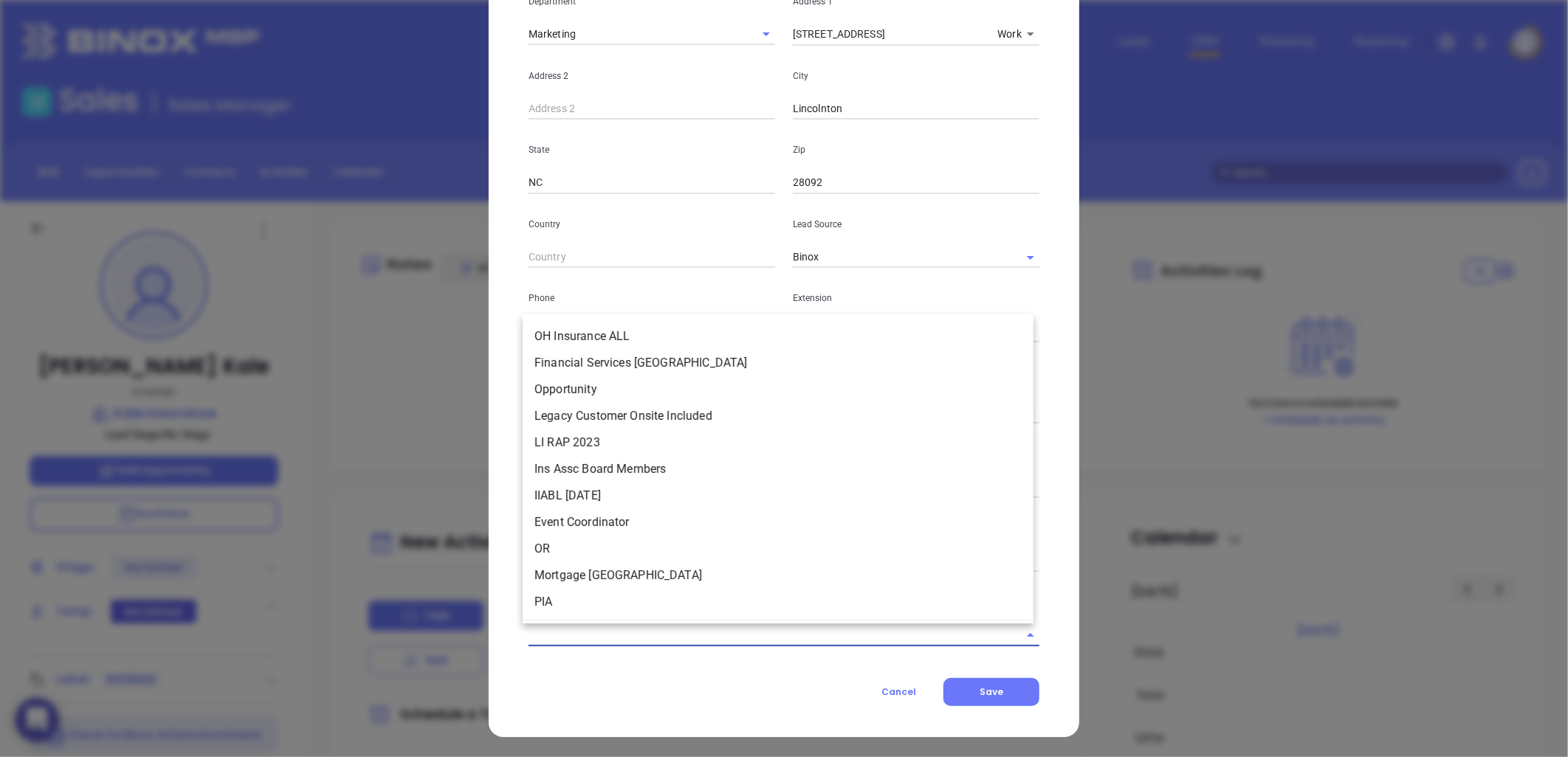
click at [608, 635] on input "text" at bounding box center [763, 635] width 470 height 22
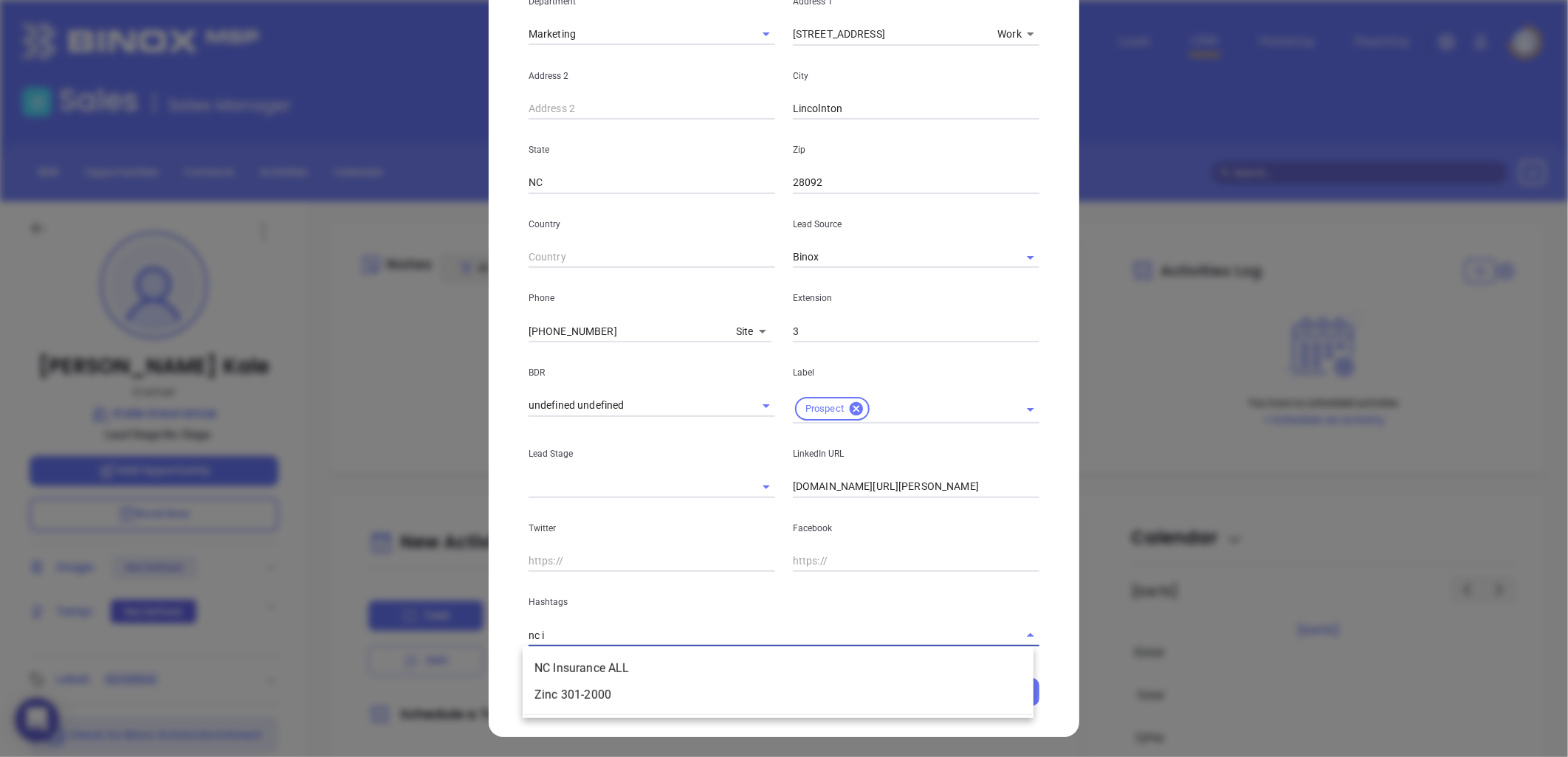
type input "nc in"
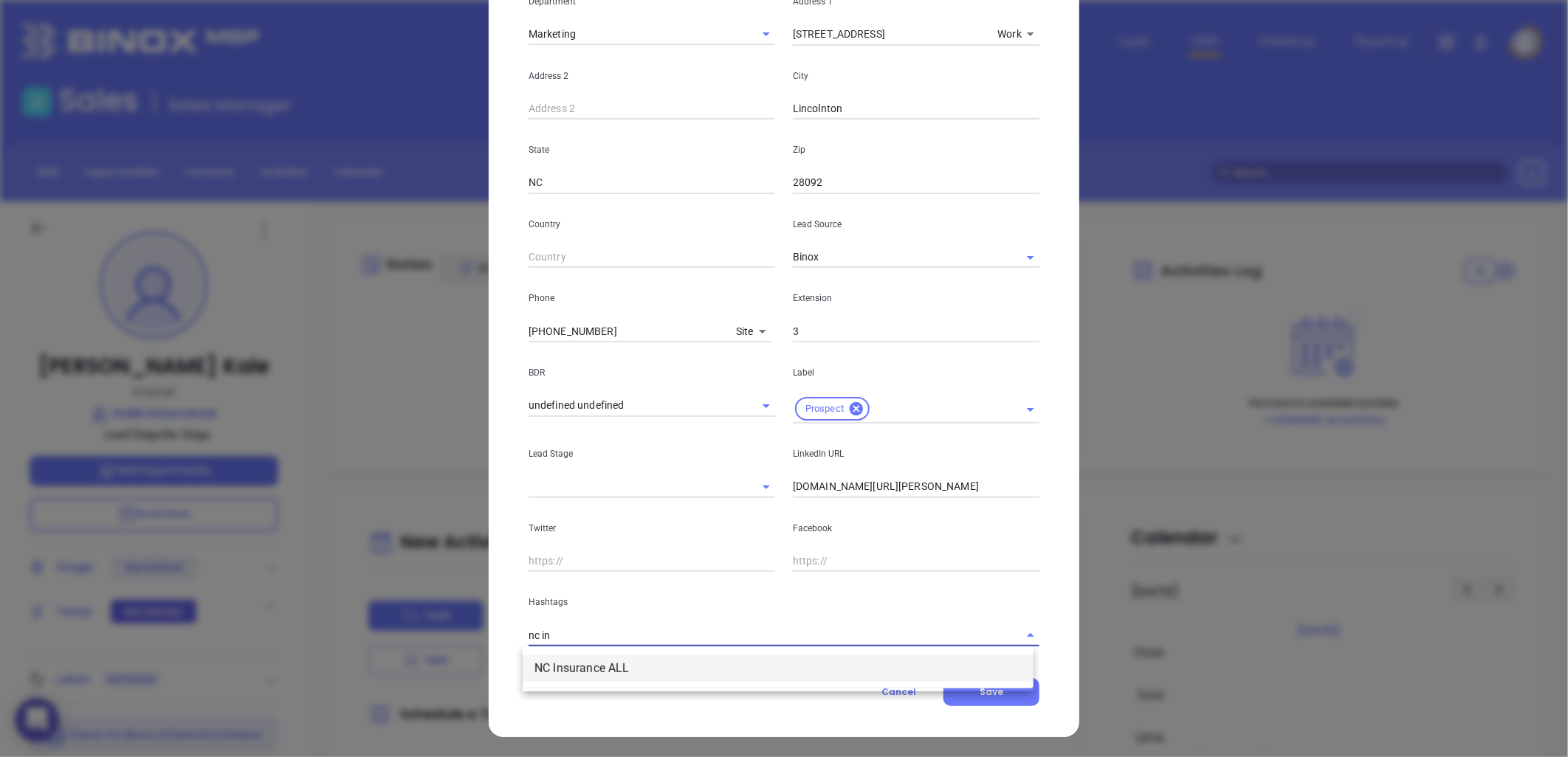
click at [584, 669] on li "NC Insurance ALL" at bounding box center [778, 668] width 510 height 27
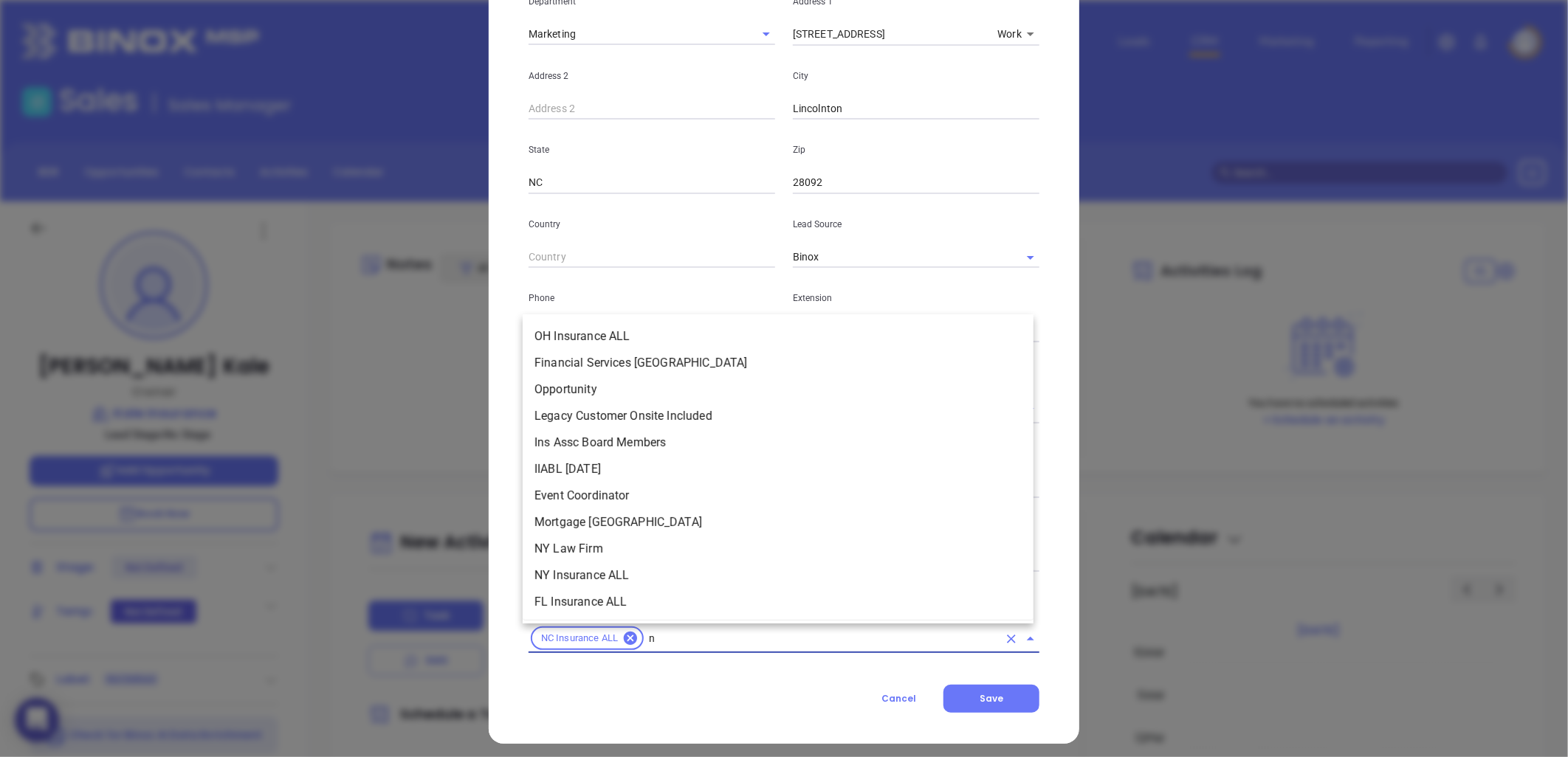
type input "nc"
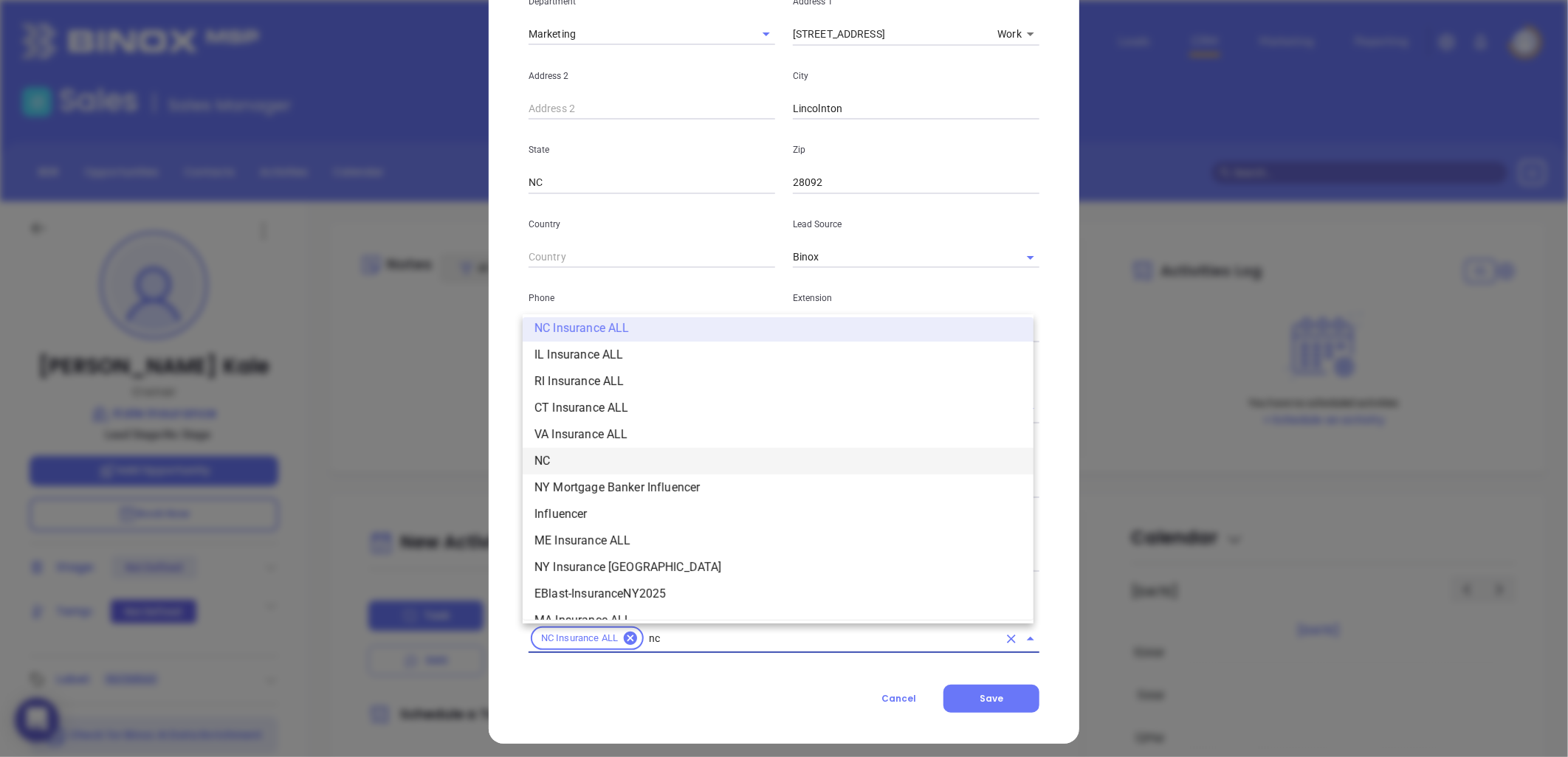
click at [547, 453] on li "NC" at bounding box center [778, 461] width 510 height 27
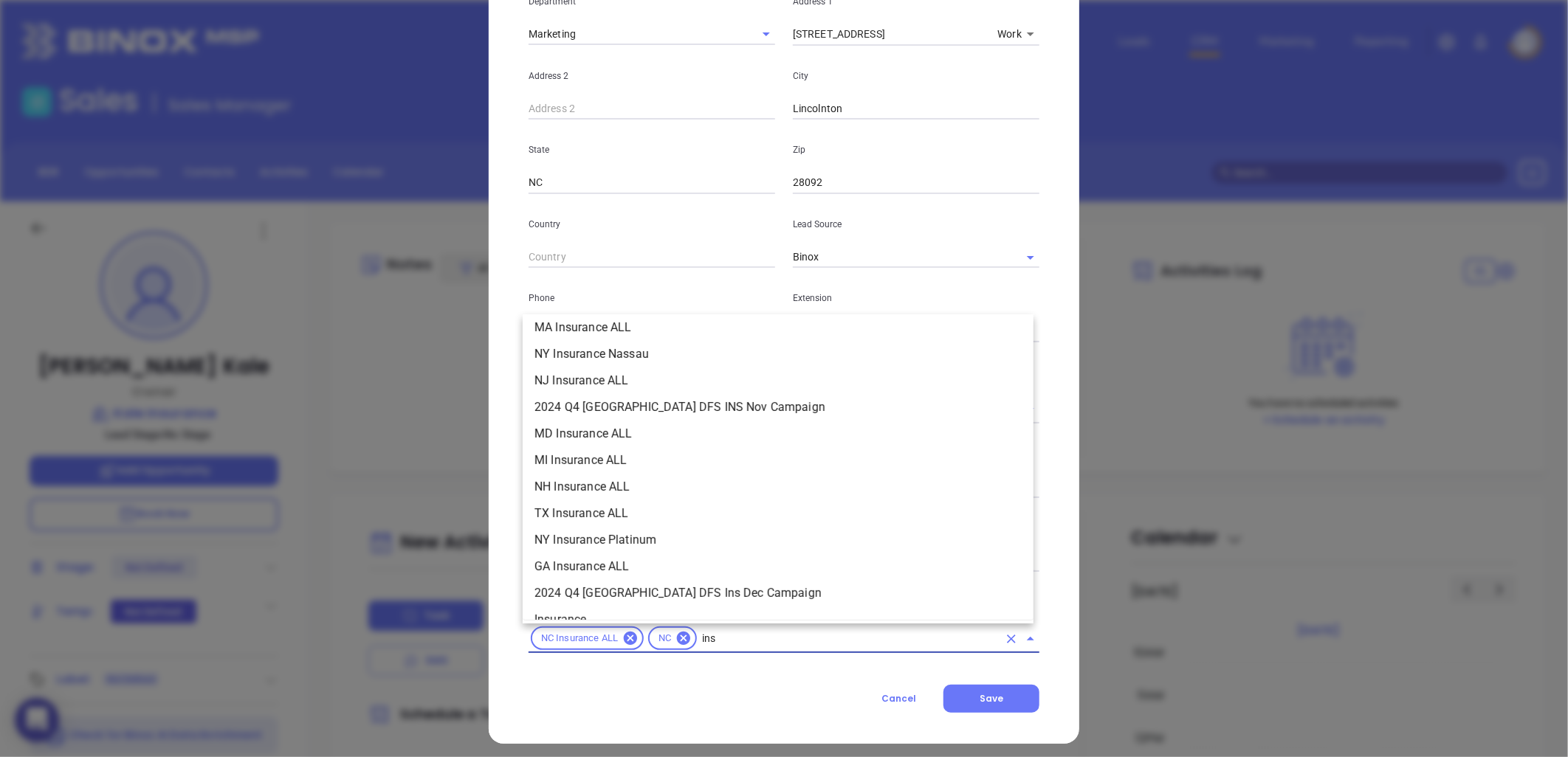
scroll to position [167, 0]
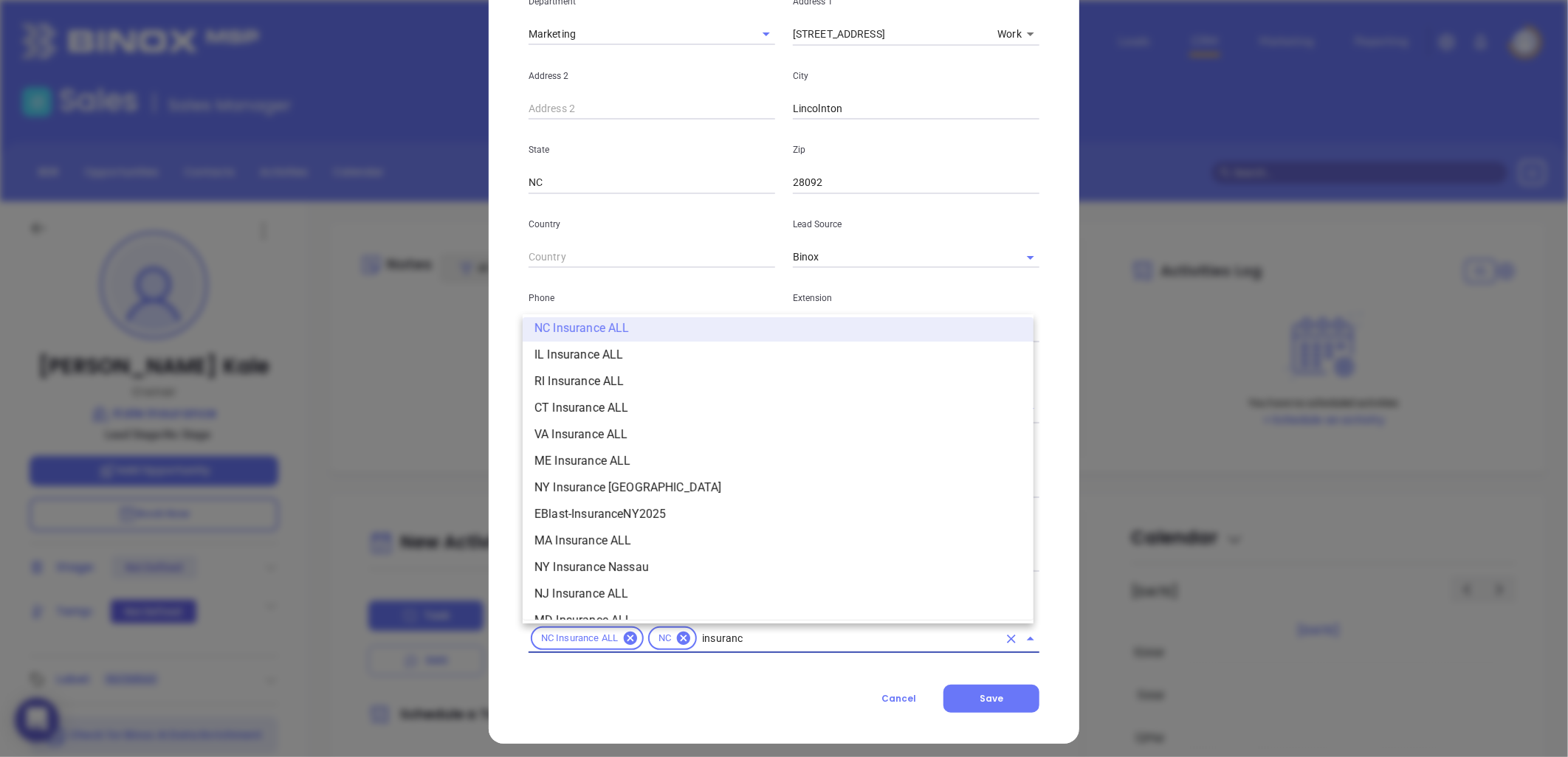
type input "insurance"
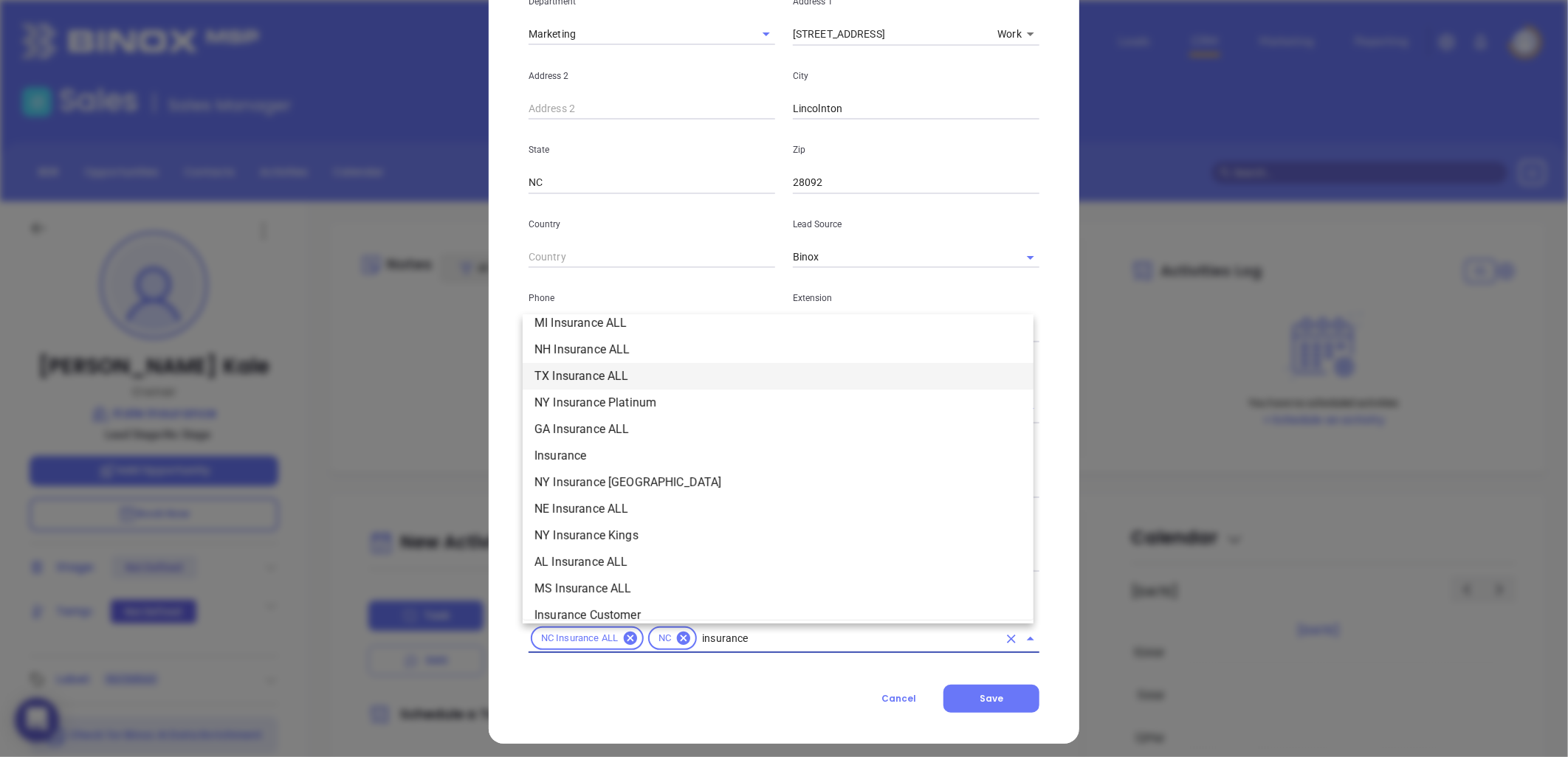
scroll to position [496, 0]
click at [594, 448] on li "Insurance" at bounding box center [778, 452] width 510 height 27
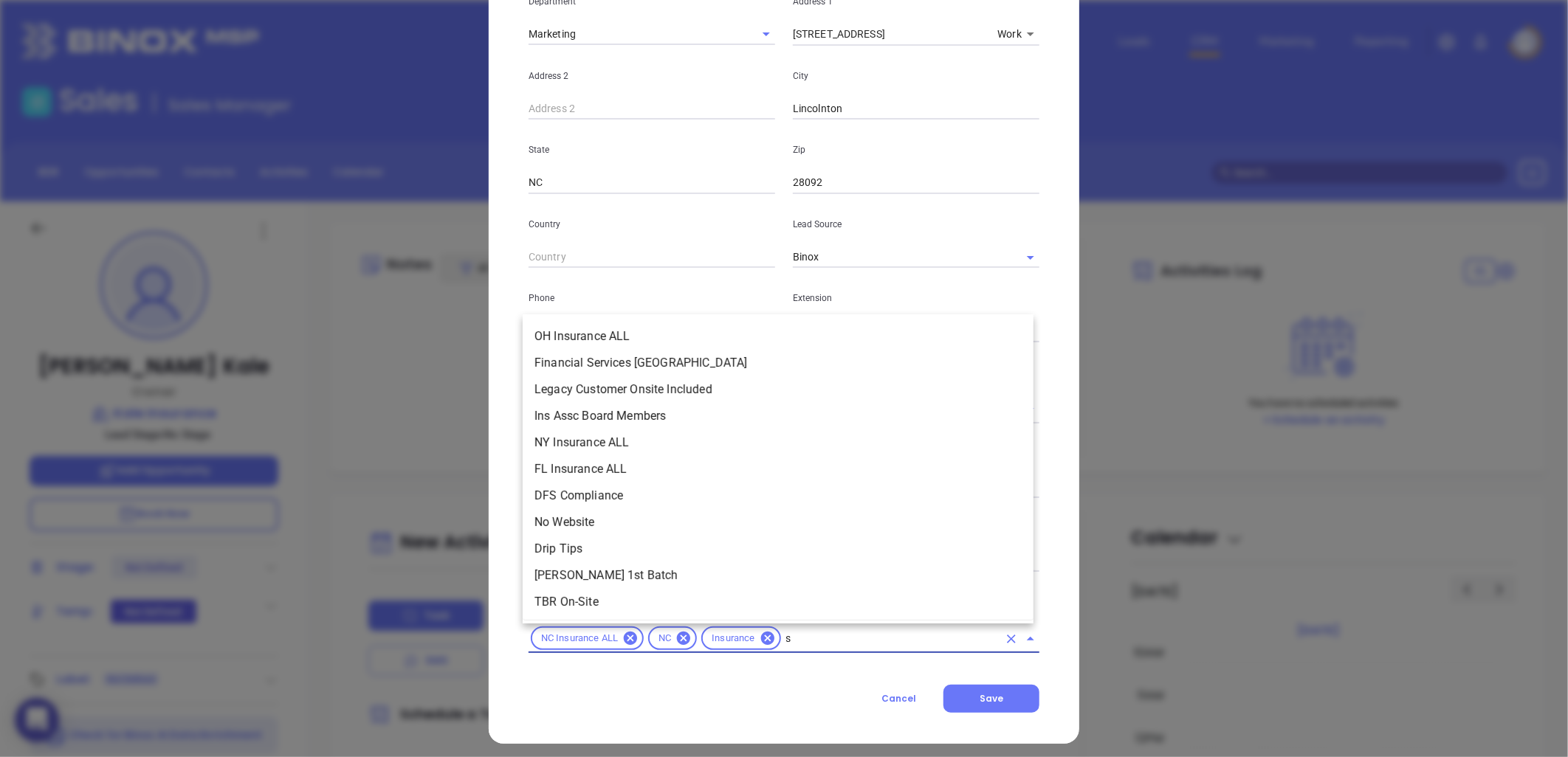
scroll to position [0, 0]
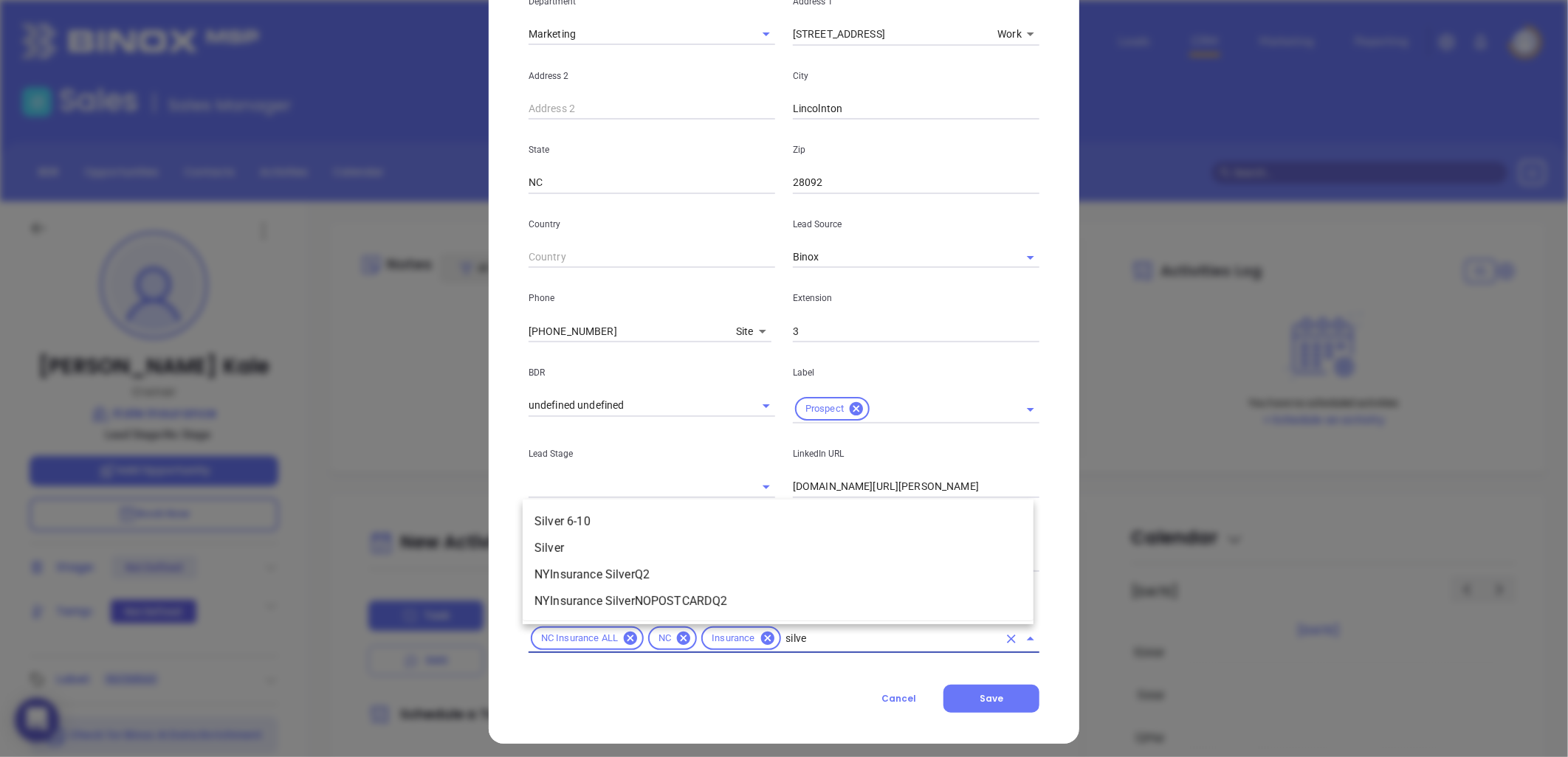
type input "silver"
click at [675, 521] on li "Silver 6-10" at bounding box center [778, 522] width 510 height 27
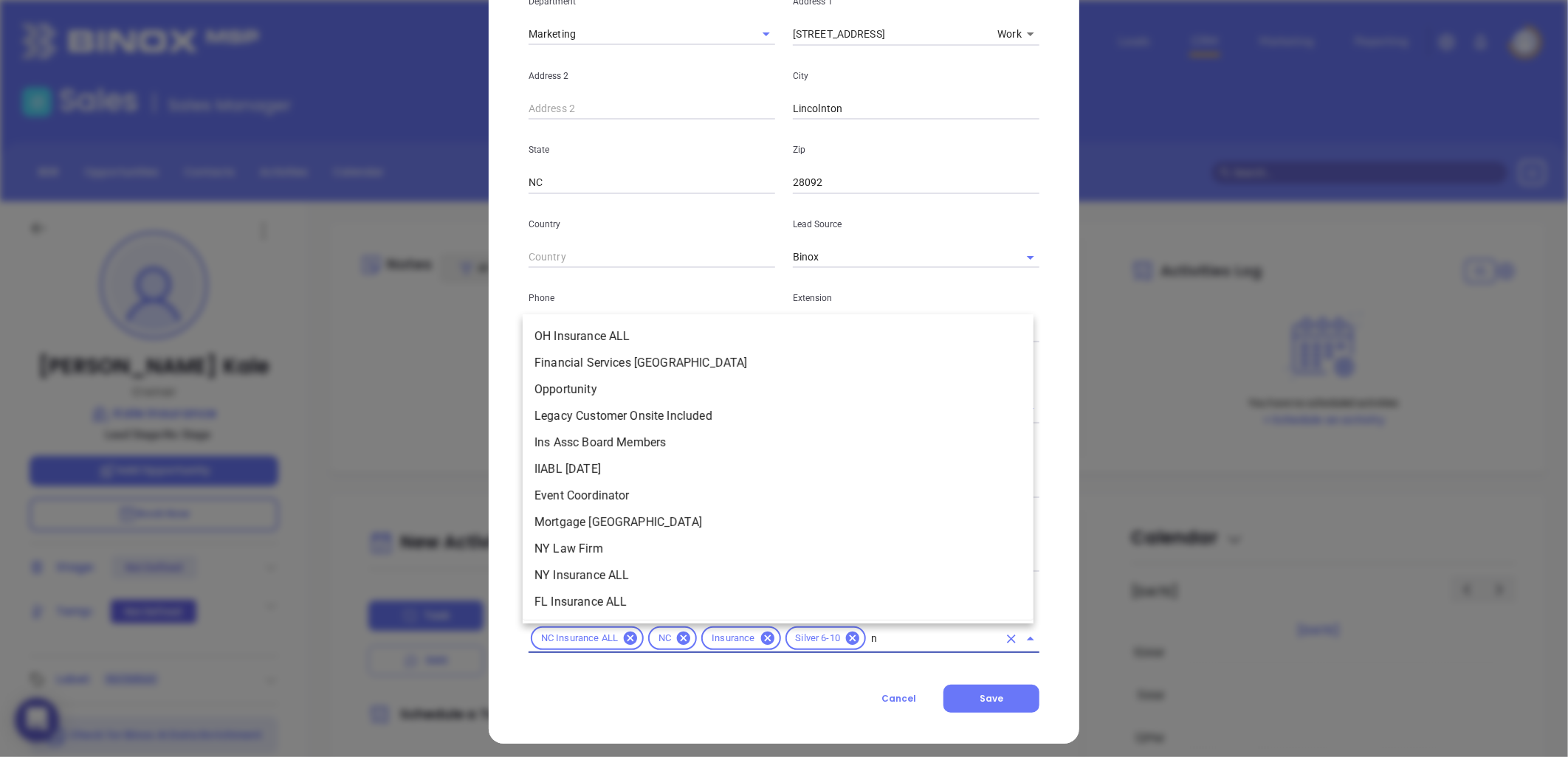
scroll to position [794, 0]
type input "new"
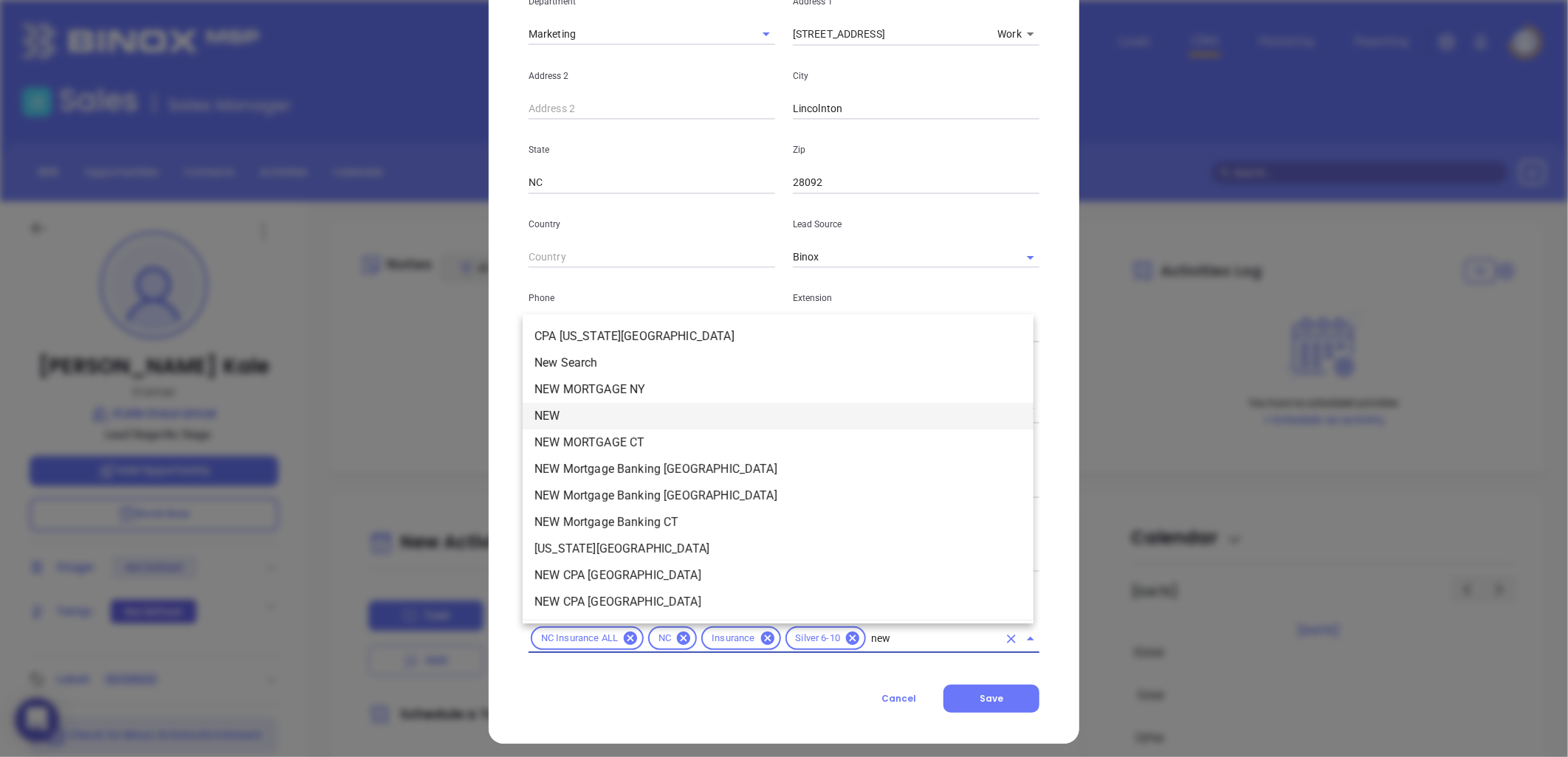
click at [574, 408] on li "NEW" at bounding box center [778, 416] width 510 height 27
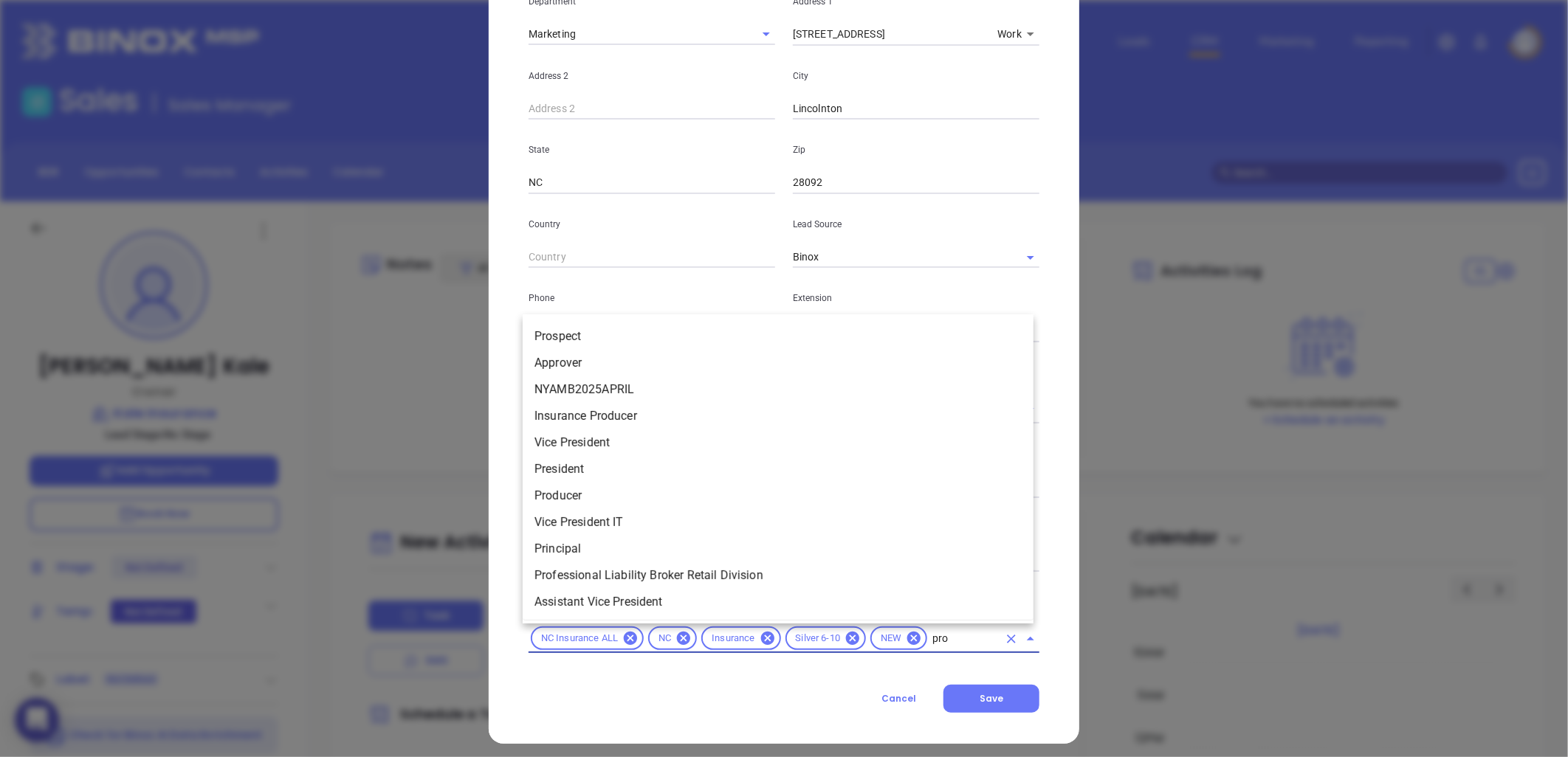
type input "pros"
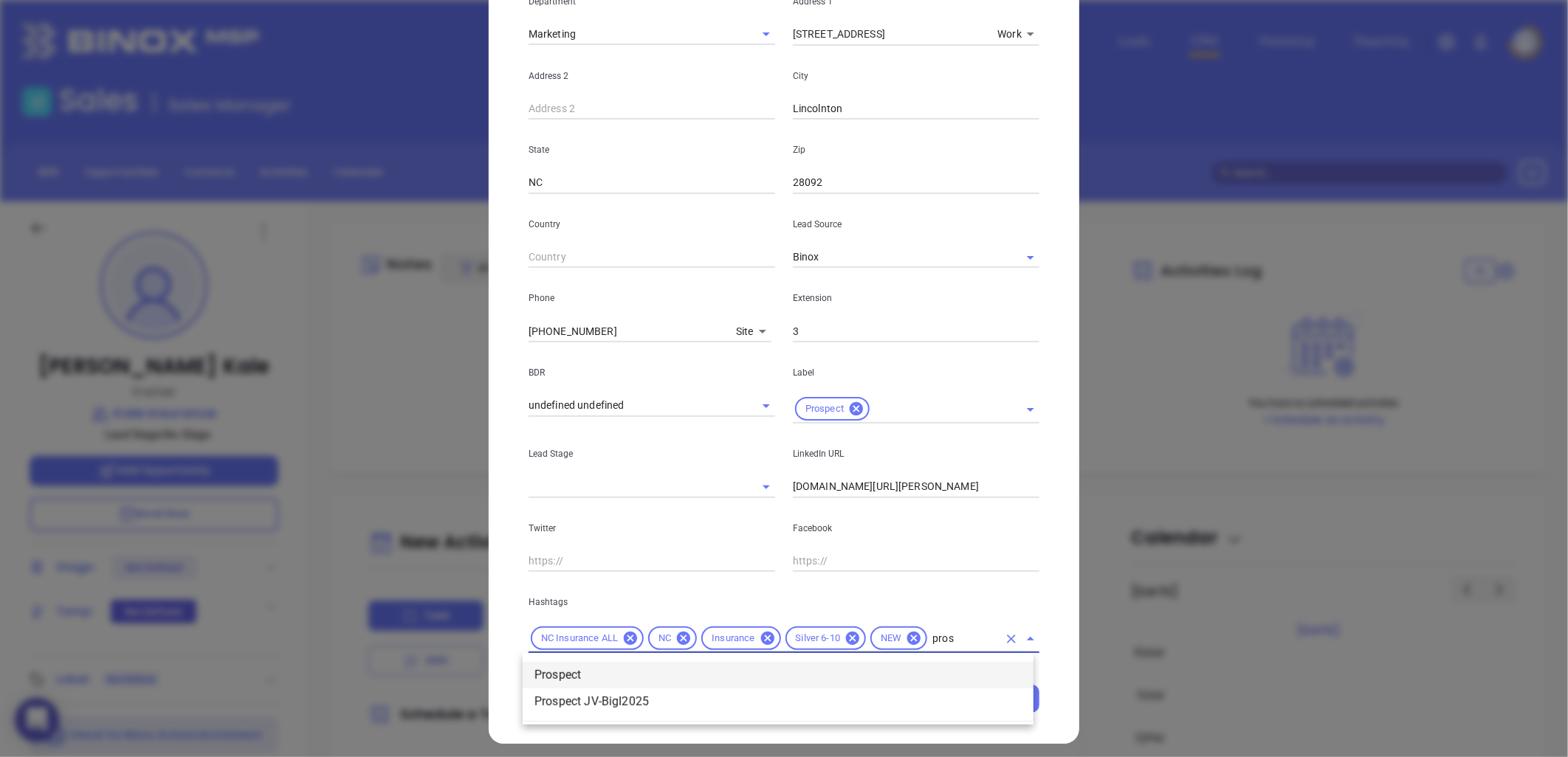
click at [634, 675] on li "Prospect" at bounding box center [778, 675] width 510 height 27
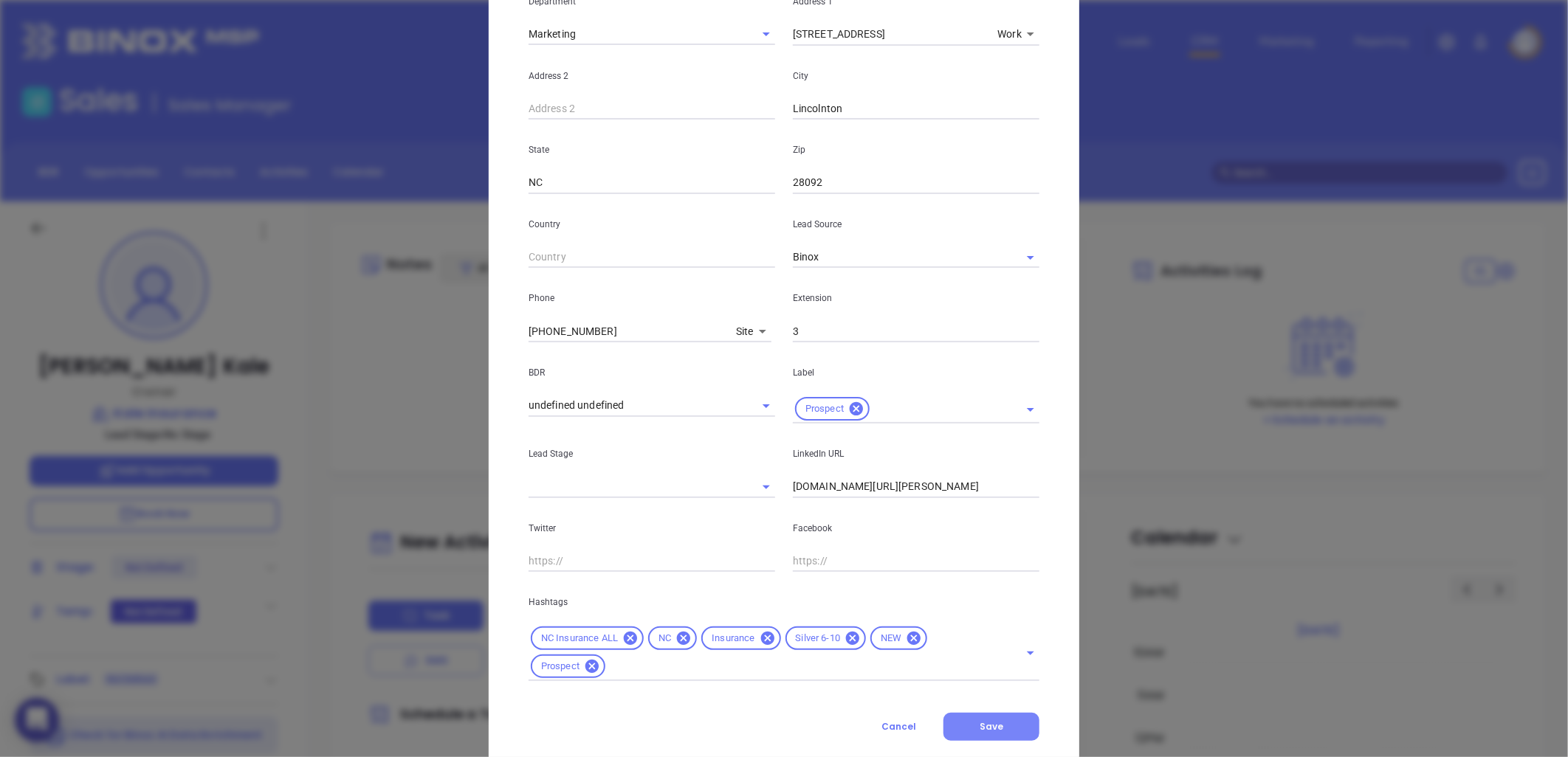
click at [1000, 724] on button "Save" at bounding box center [990, 727] width 96 height 28
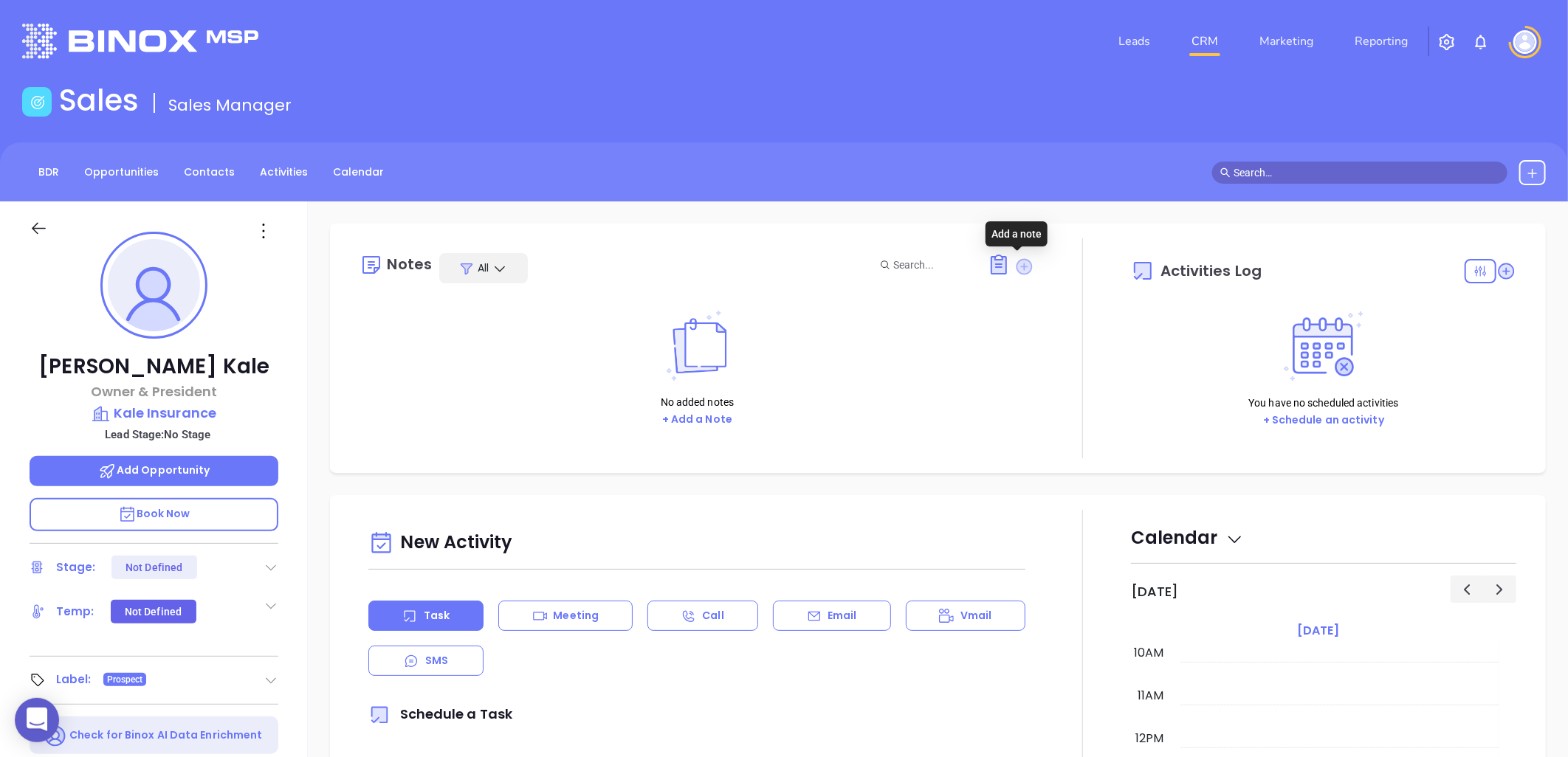
click at [1016, 262] on icon at bounding box center [1024, 266] width 16 height 16
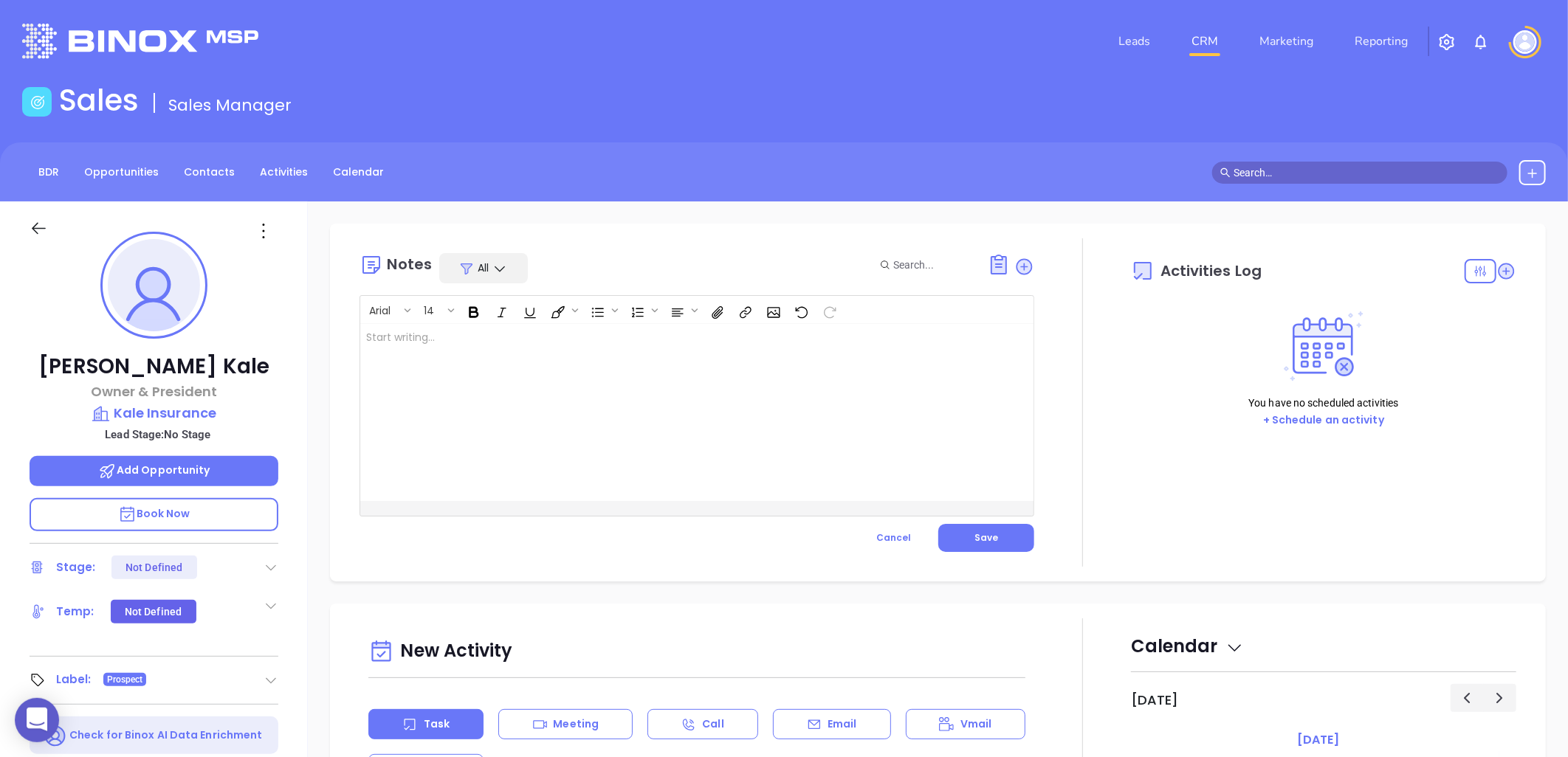
click at [603, 360] on div at bounding box center [673, 412] width 626 height 177
click at [978, 541] on span "Save" at bounding box center [985, 537] width 23 height 13
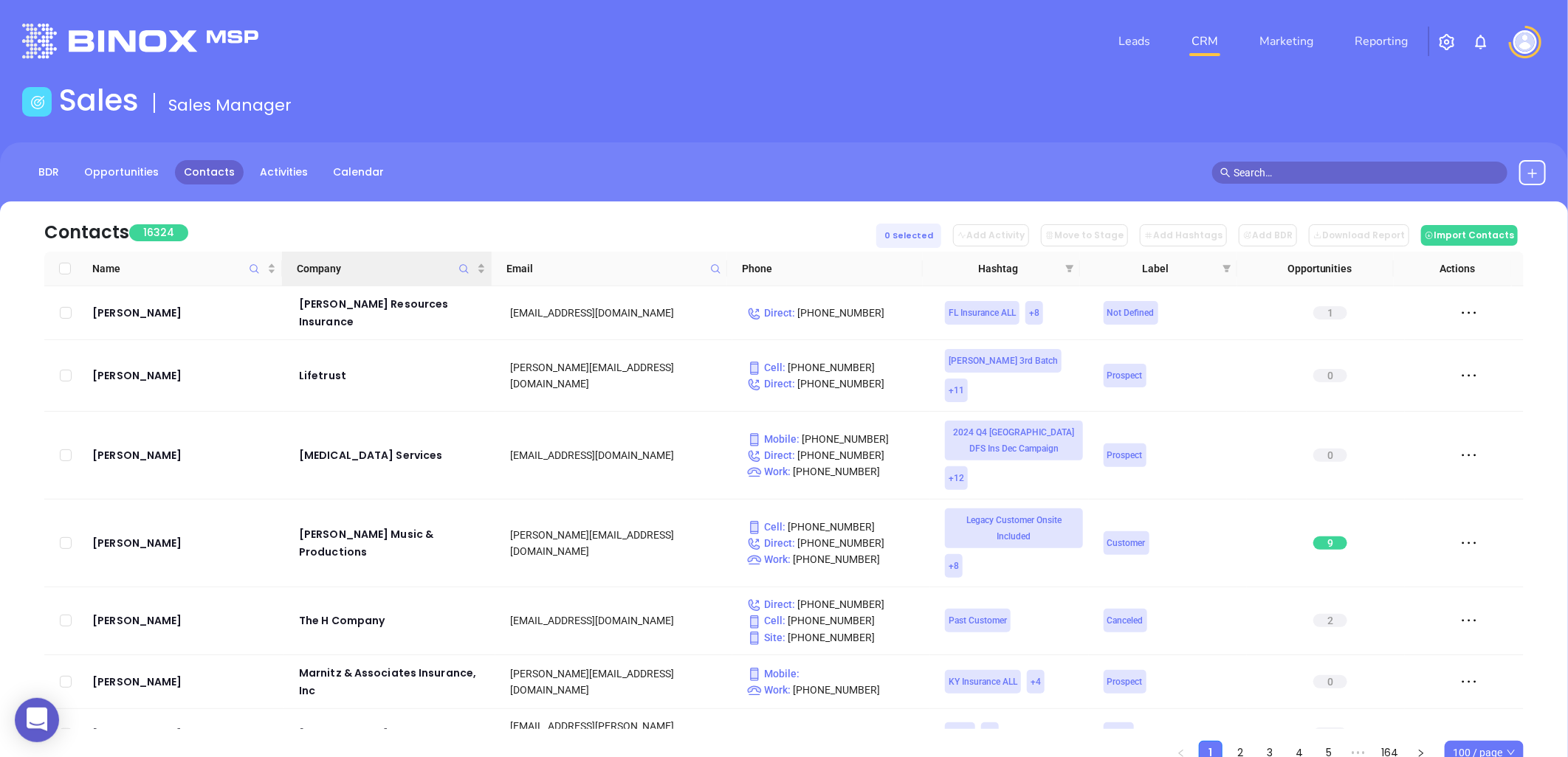
click at [465, 266] on icon "Company" at bounding box center [464, 269] width 11 height 11
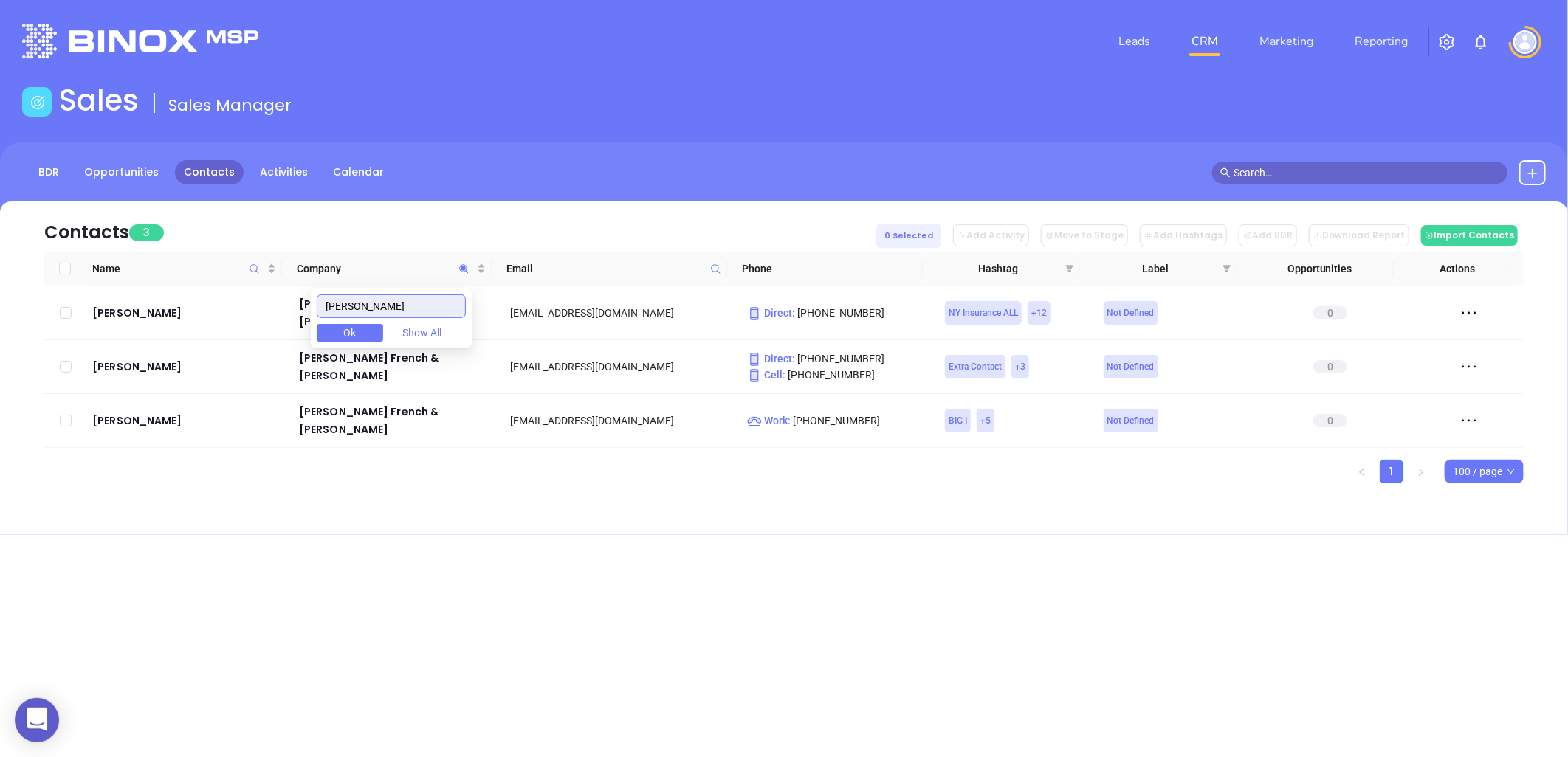
type input "[PERSON_NAME]"
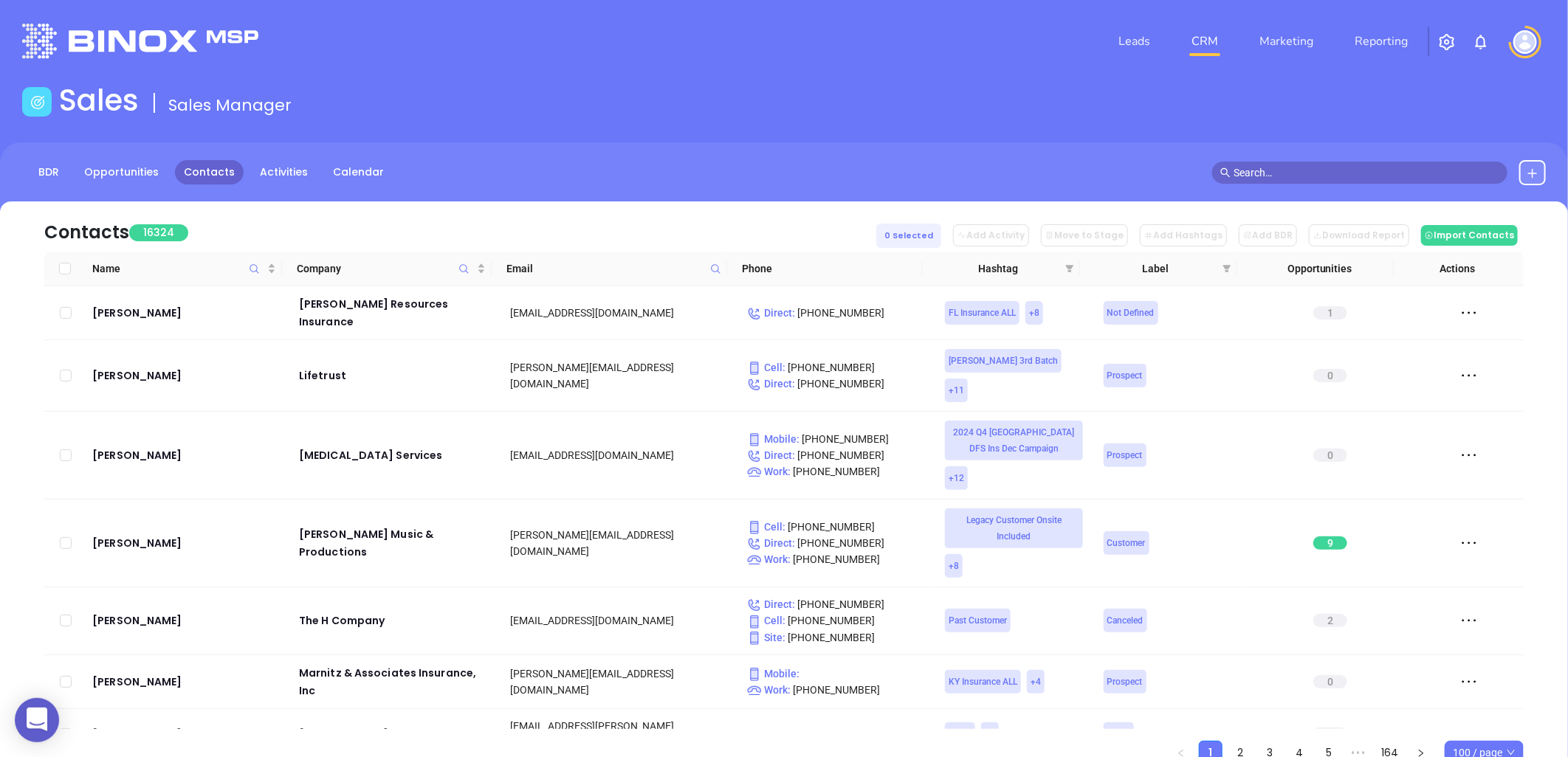
click at [1534, 172] on icon at bounding box center [1533, 173] width 12 height 12
click at [1451, 216] on p "New Contact" at bounding box center [1490, 214] width 122 height 23
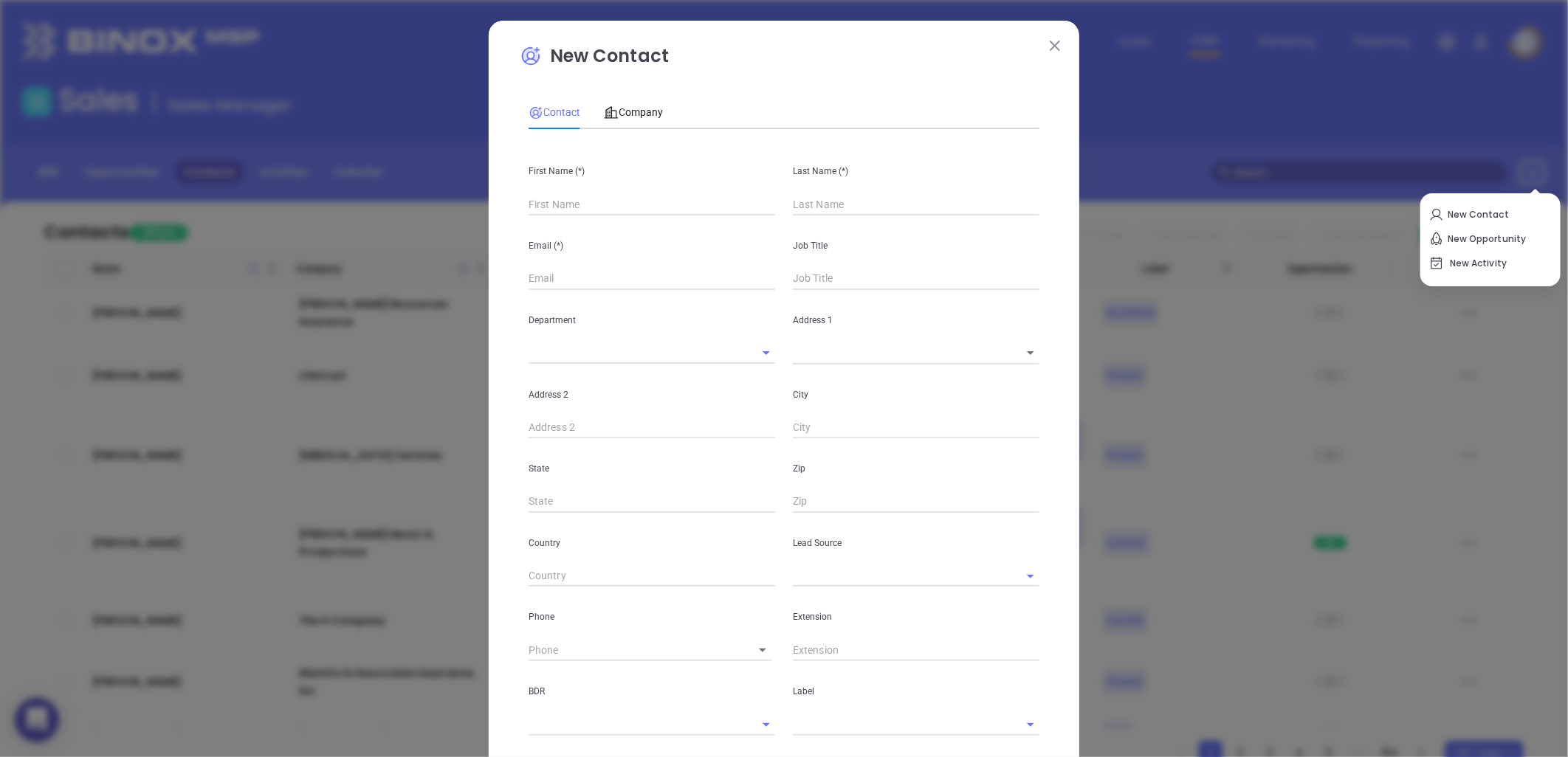
click at [572, 203] on input "text" at bounding box center [652, 204] width 247 height 22
type input "Fourth Phone Call"
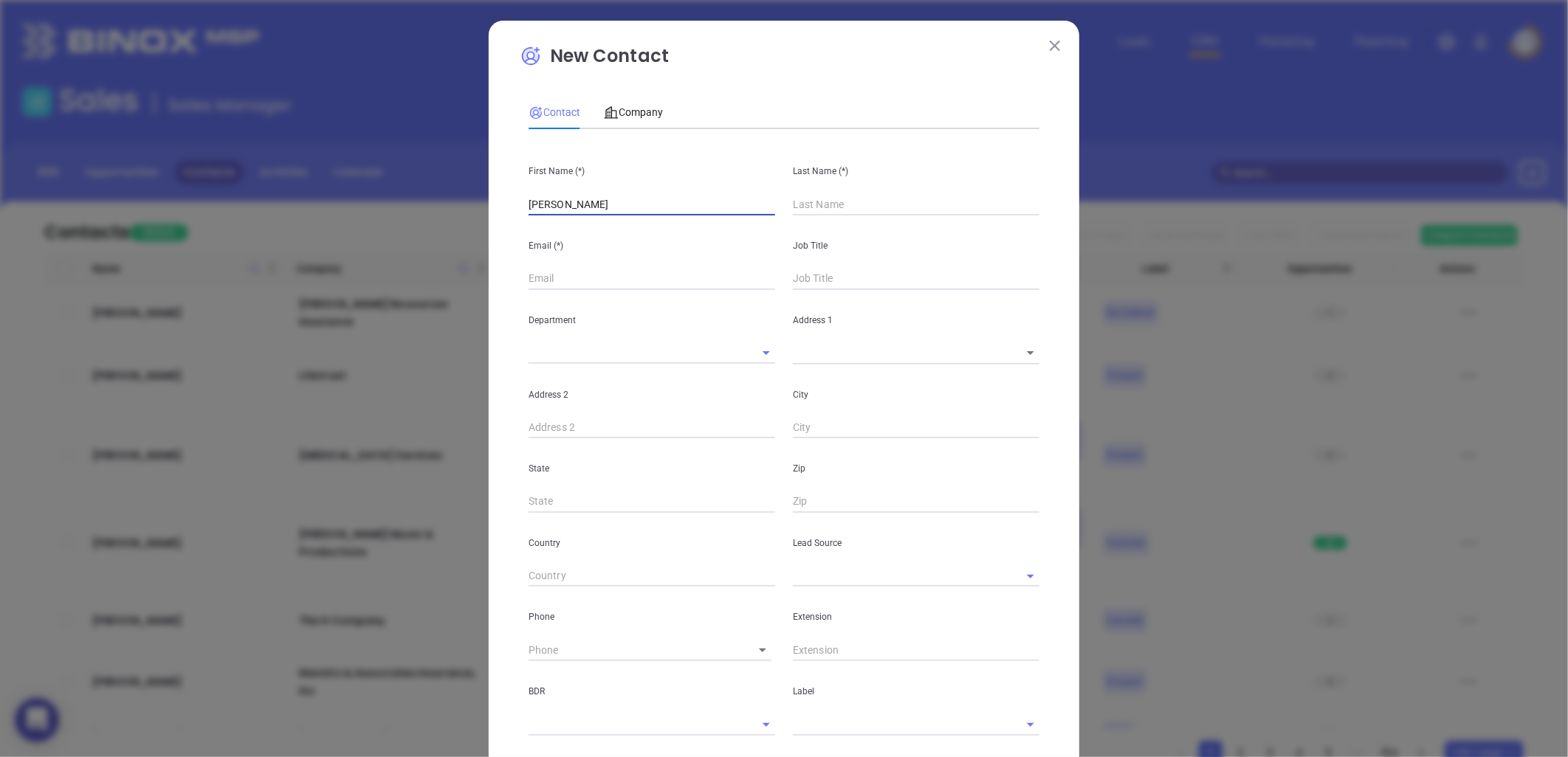
type input "Kim"
type input "Ke"
type input "1"
type input "Ket"
type input "1"
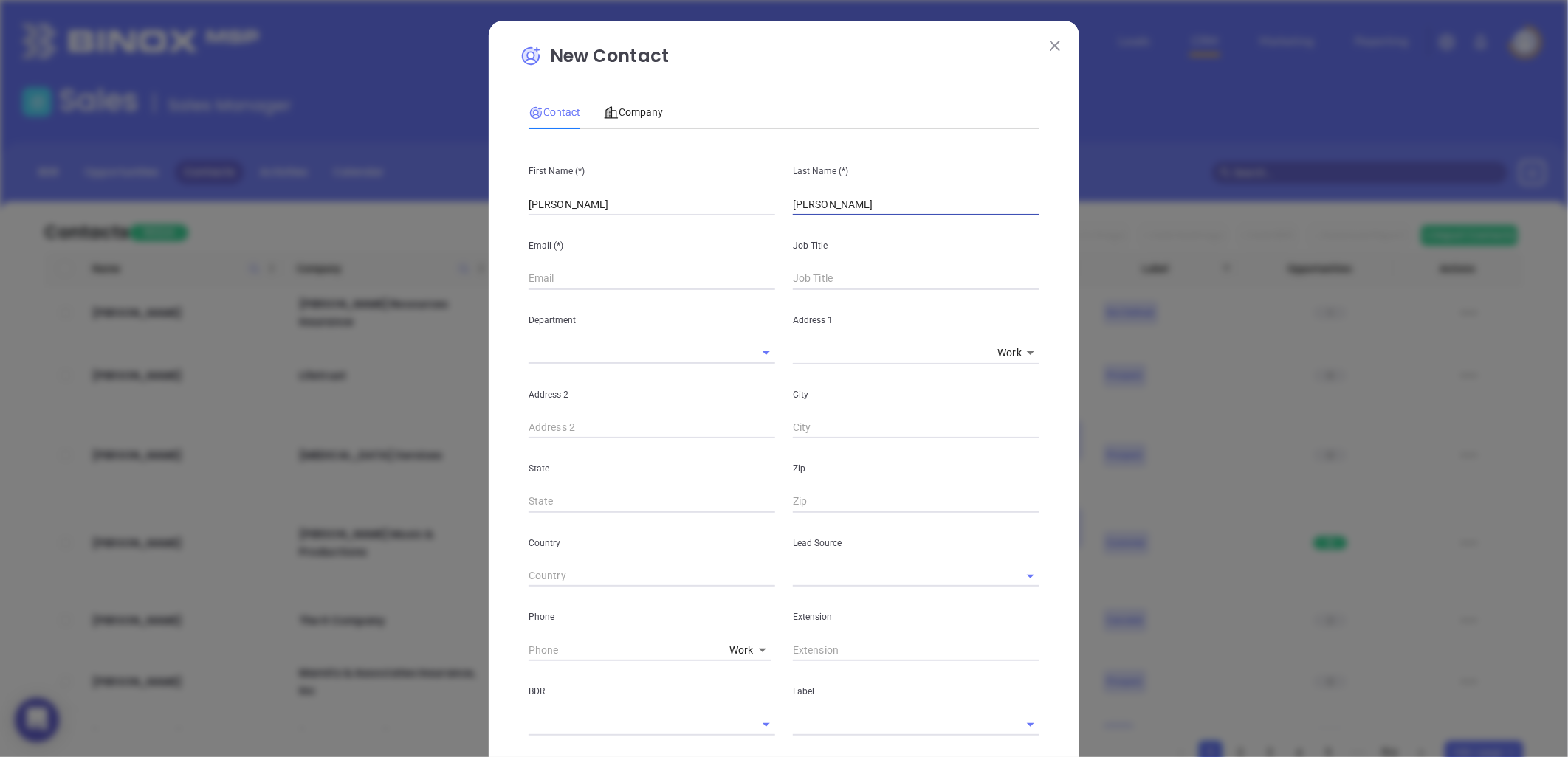
type input "Ketchum"
click at [545, 276] on input "text" at bounding box center [652, 279] width 247 height 22
paste input "Kim@KetchumCompany.com"
type input "Kim@KetchumCompany.com"
click at [815, 276] on input "text" at bounding box center [916, 279] width 247 height 22
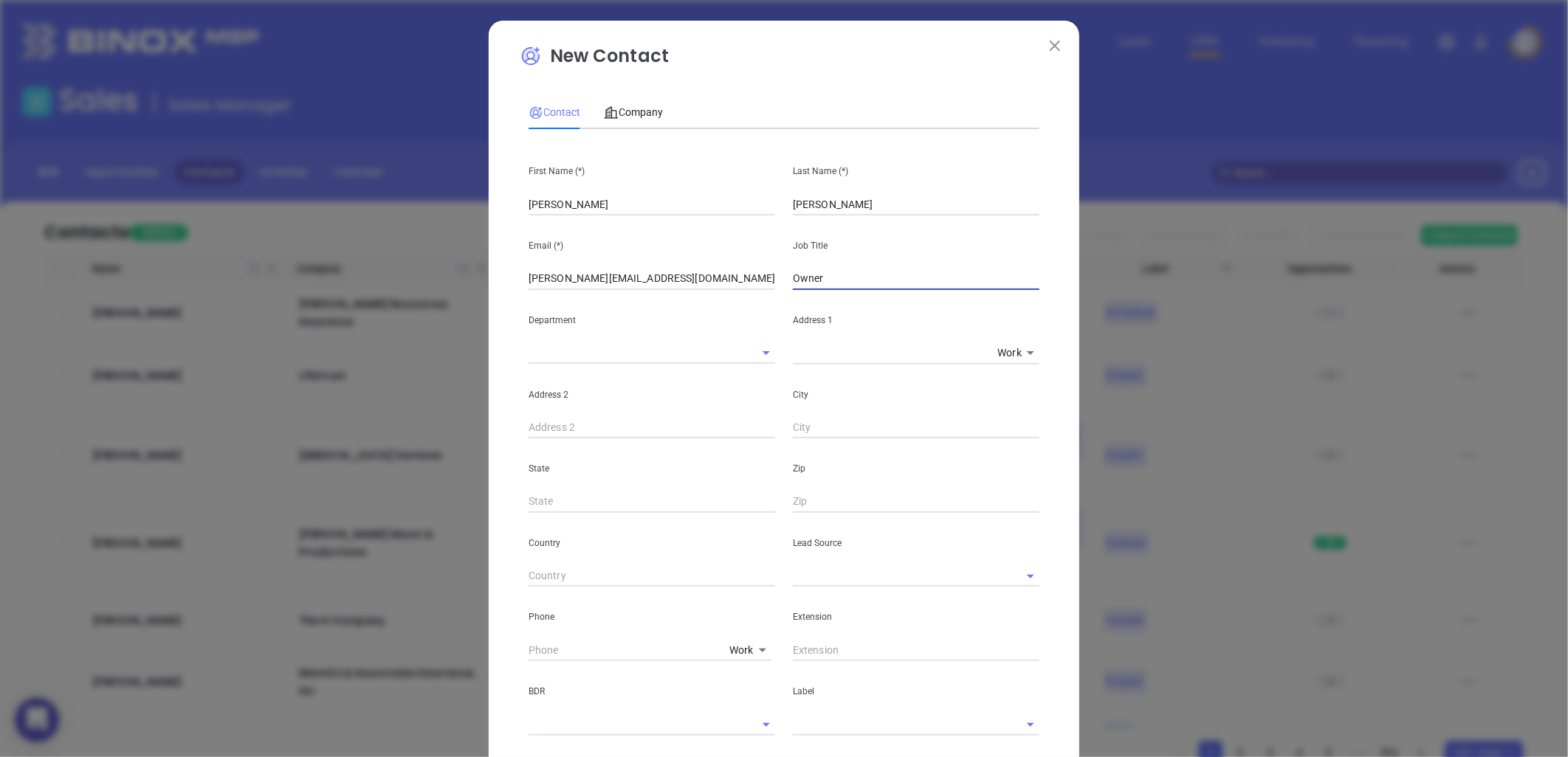
type input "Owner"
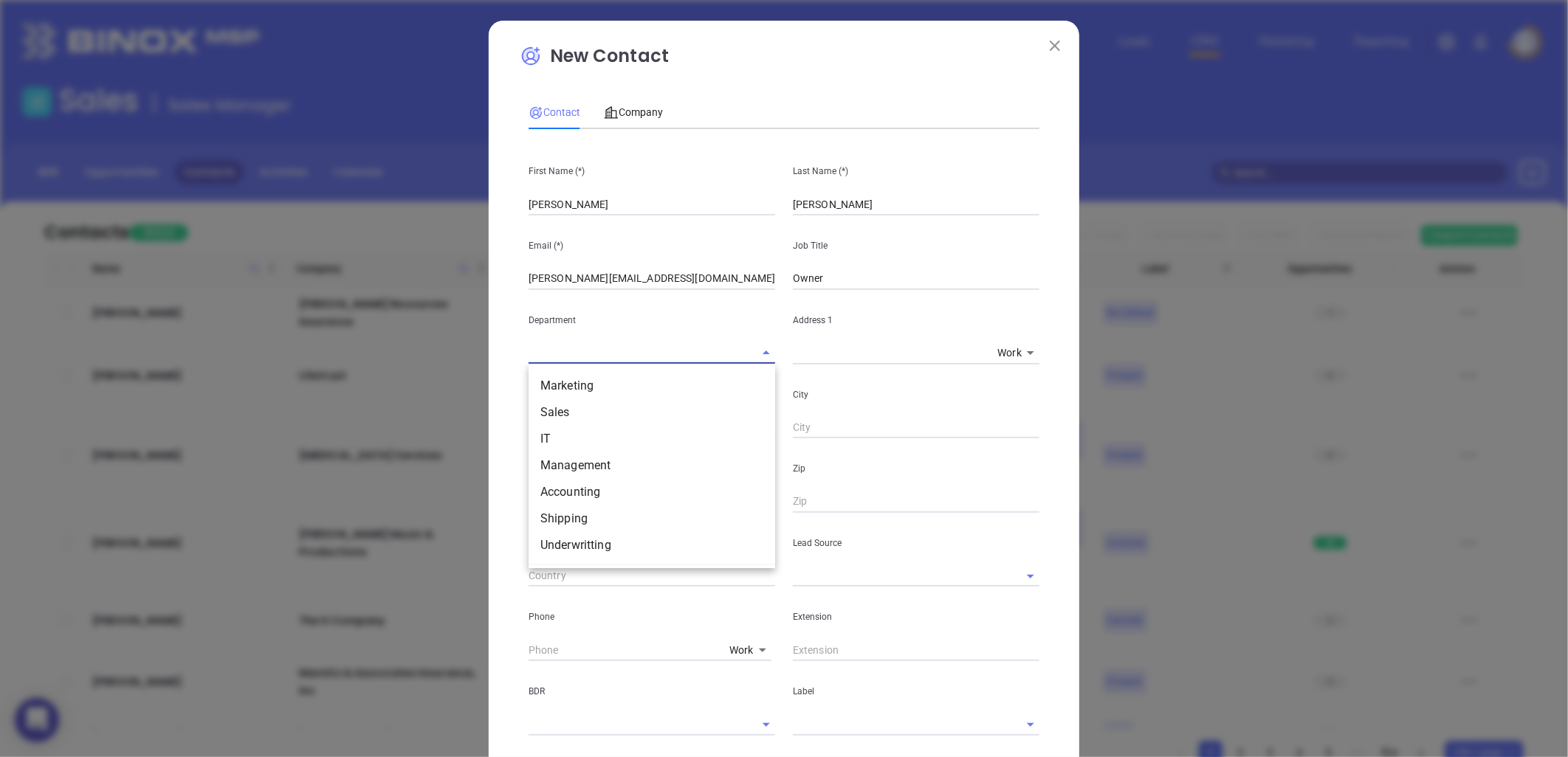
click at [646, 353] on input "text" at bounding box center [631, 353] width 205 height 22
click at [838, 588] on div "Extension" at bounding box center [915, 624] width 265 height 74
click at [831, 579] on input "text" at bounding box center [896, 576] width 205 height 22
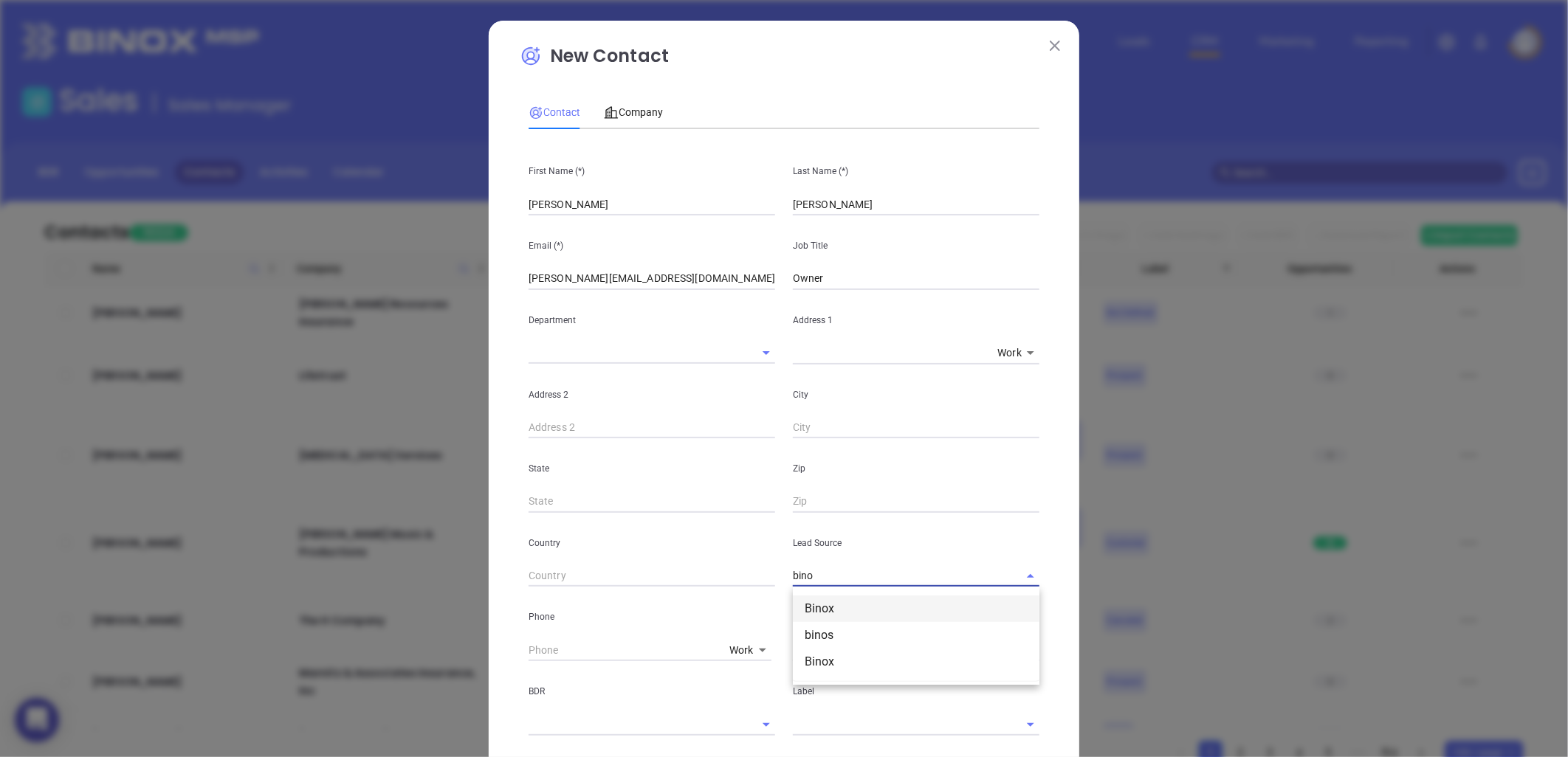
click at [835, 599] on li "Binox" at bounding box center [916, 609] width 247 height 27
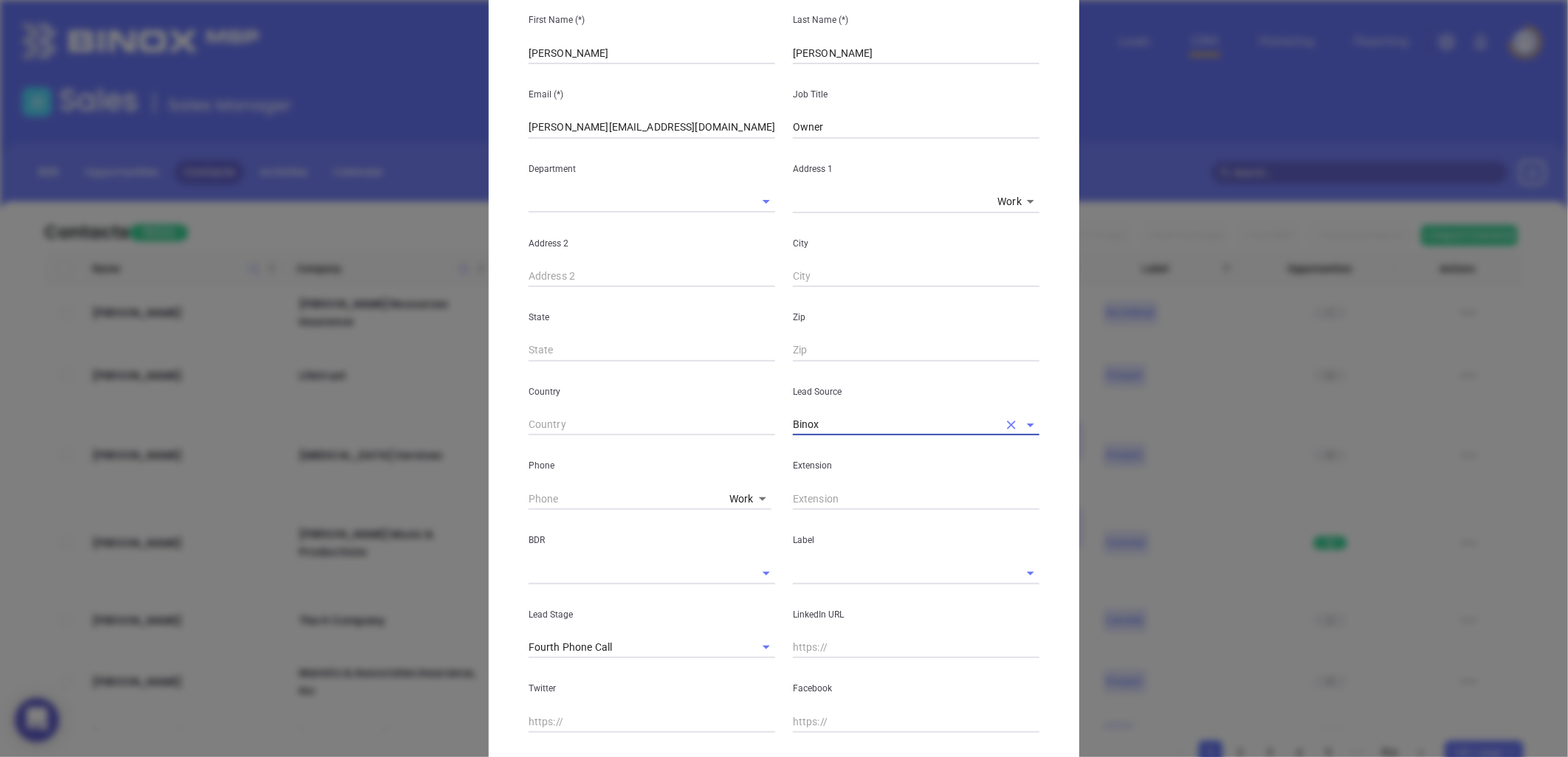
scroll to position [246, 0]
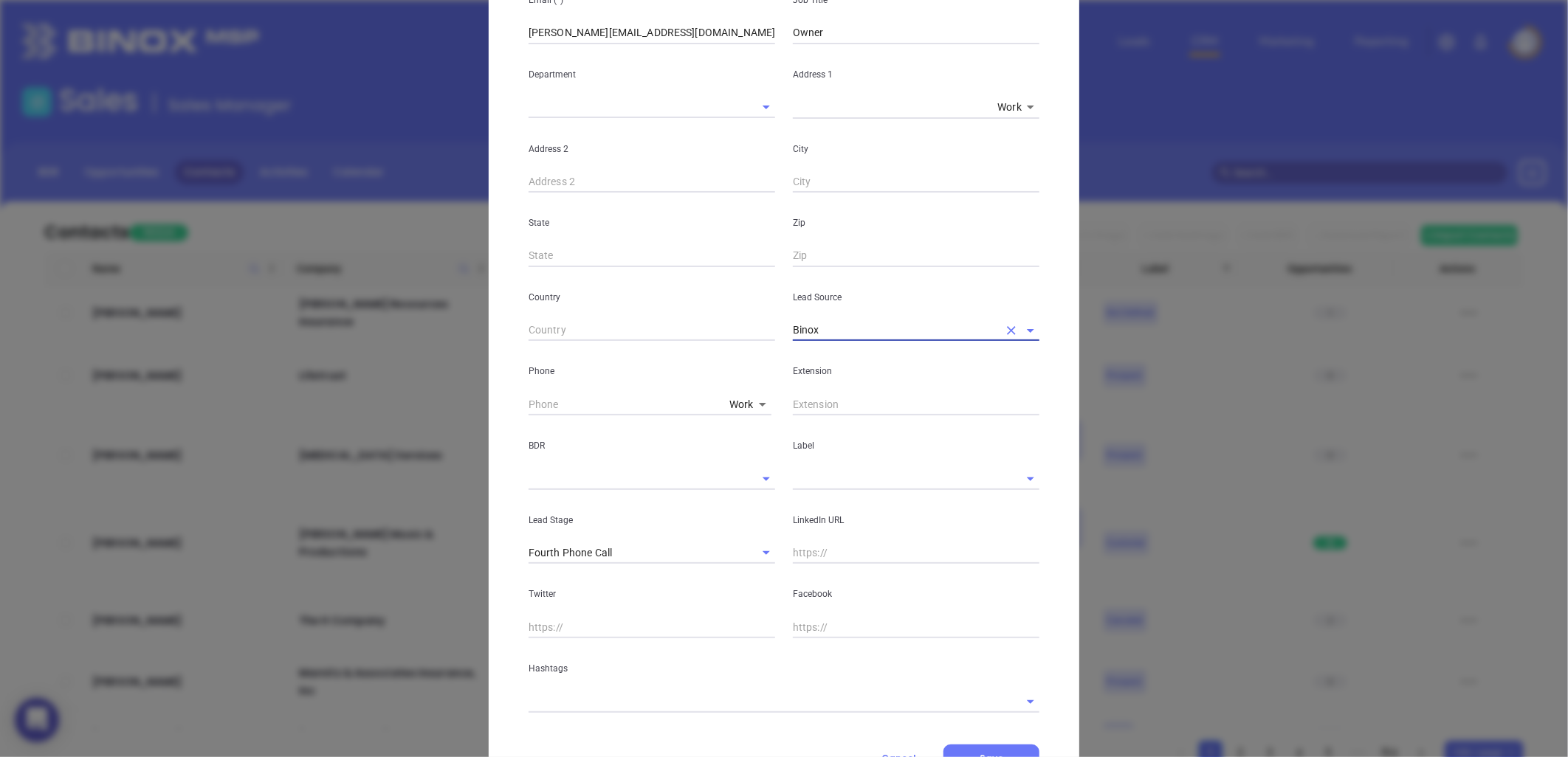
type input "Binox"
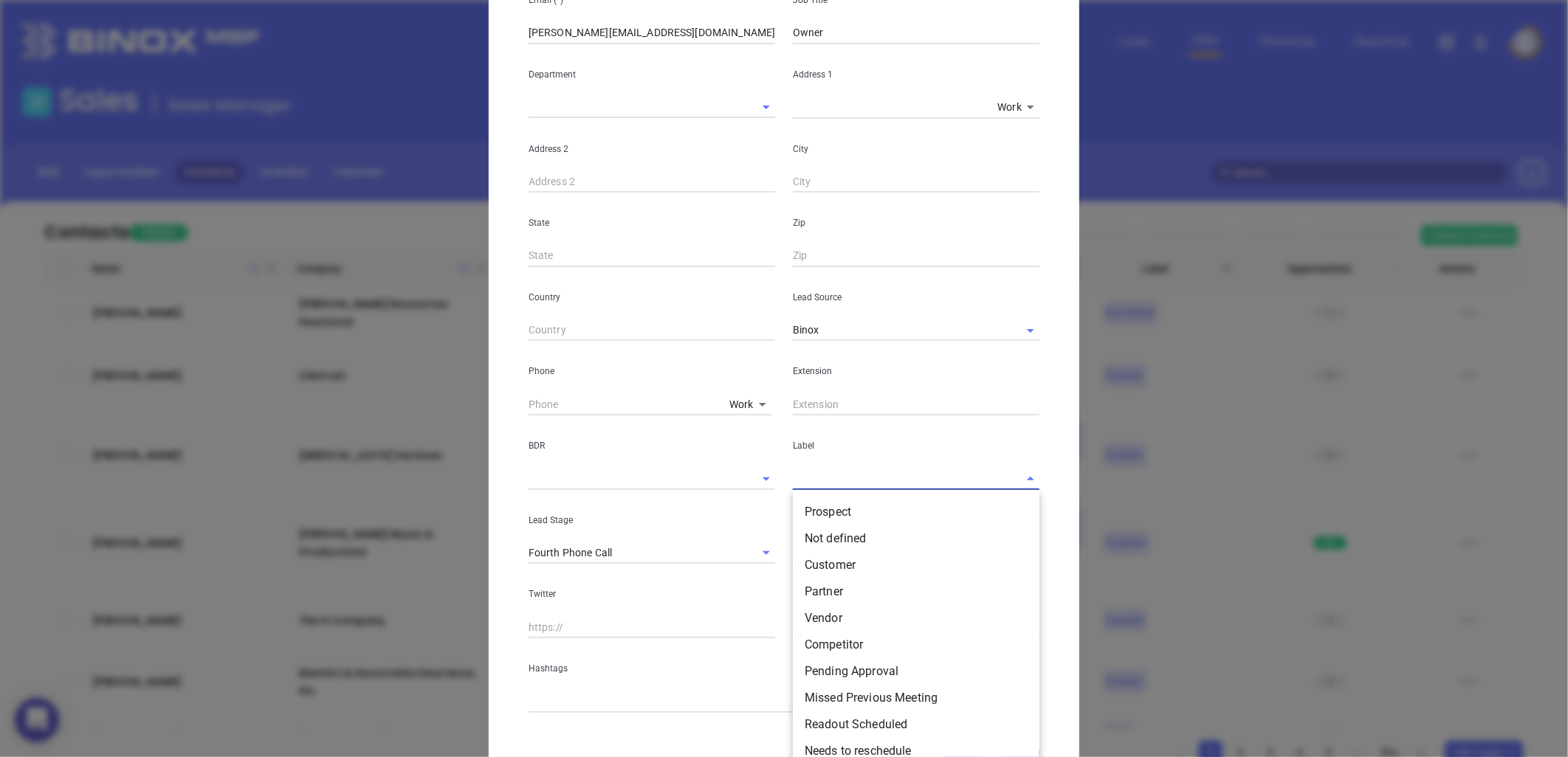
click at [859, 475] on input "text" at bounding box center [896, 479] width 205 height 22
click at [844, 505] on li "Prospect" at bounding box center [916, 512] width 247 height 27
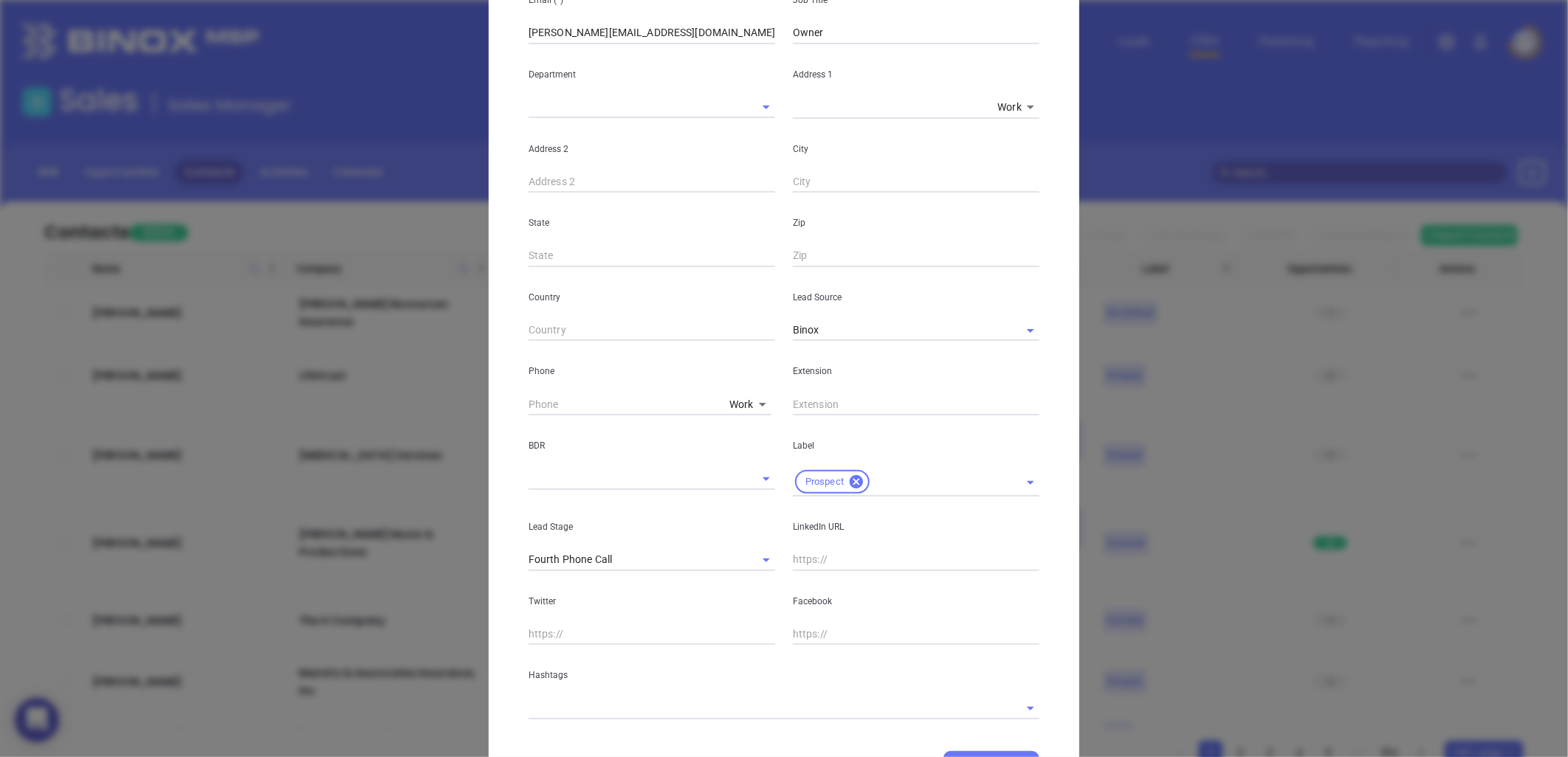
click at [740, 402] on body "0 Leads CRM Marketing Reporting Financial Leads Leads Sales Sales Manager BDR O…" at bounding box center [784, 378] width 1568 height 757
click at [742, 591] on li "Site" at bounding box center [773, 591] width 100 height 27
type input "11"
drag, startPoint x: 651, startPoint y: 395, endPoint x: 644, endPoint y: 402, distance: 9.9
click at [650, 395] on input "( ) -" at bounding box center [629, 404] width 202 height 22
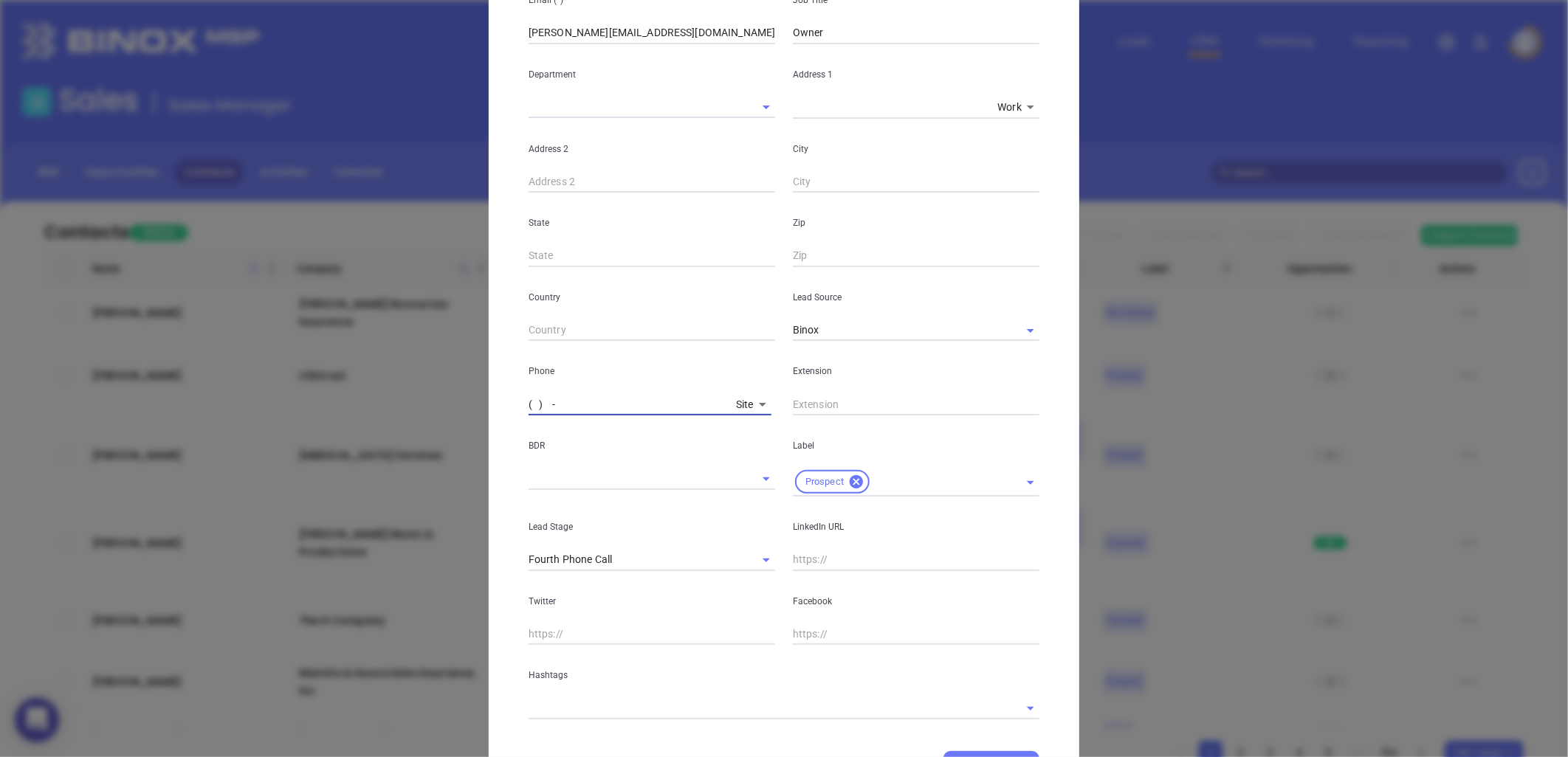
paste input "336) 601-2541"
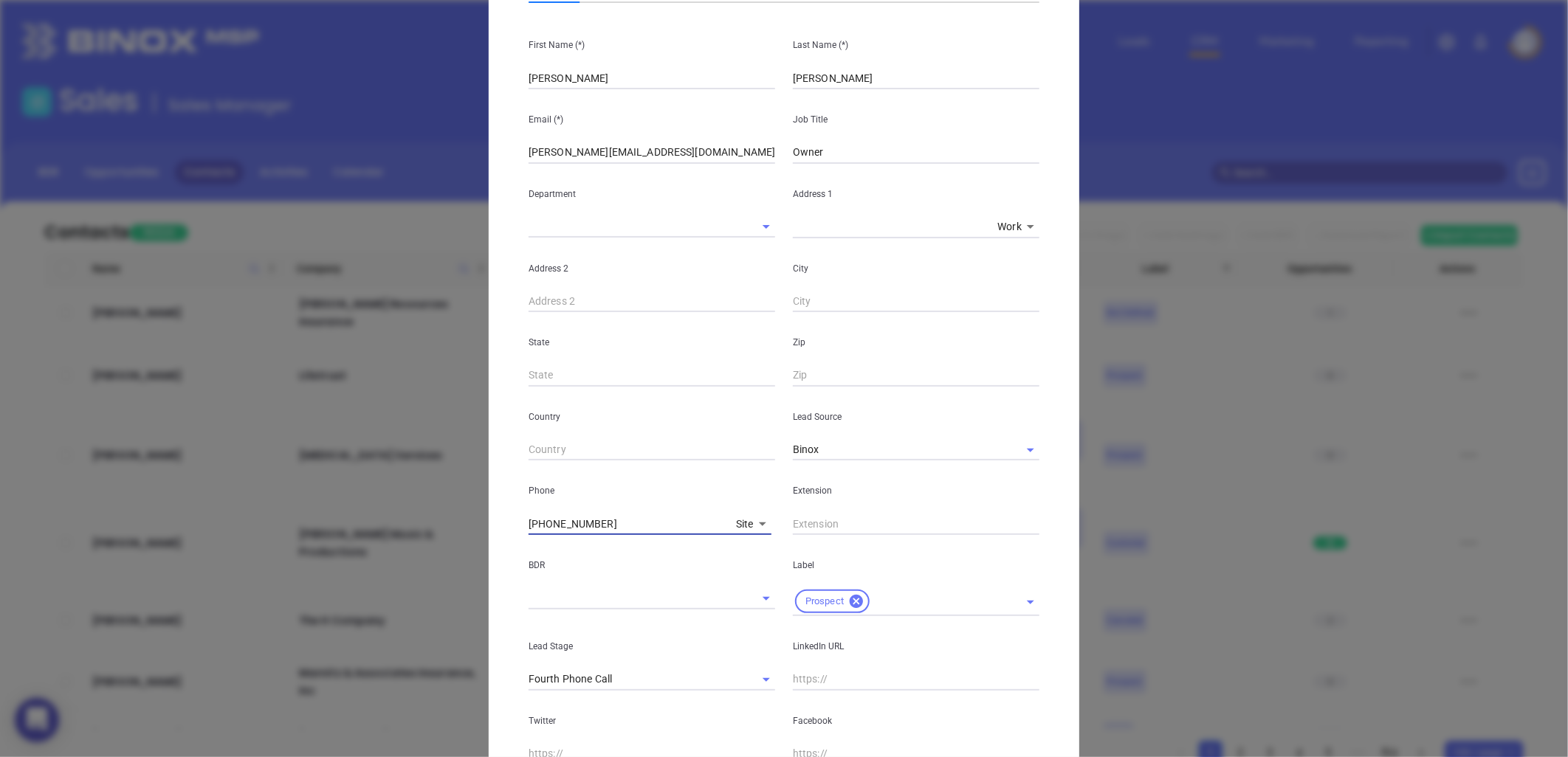
scroll to position [0, 0]
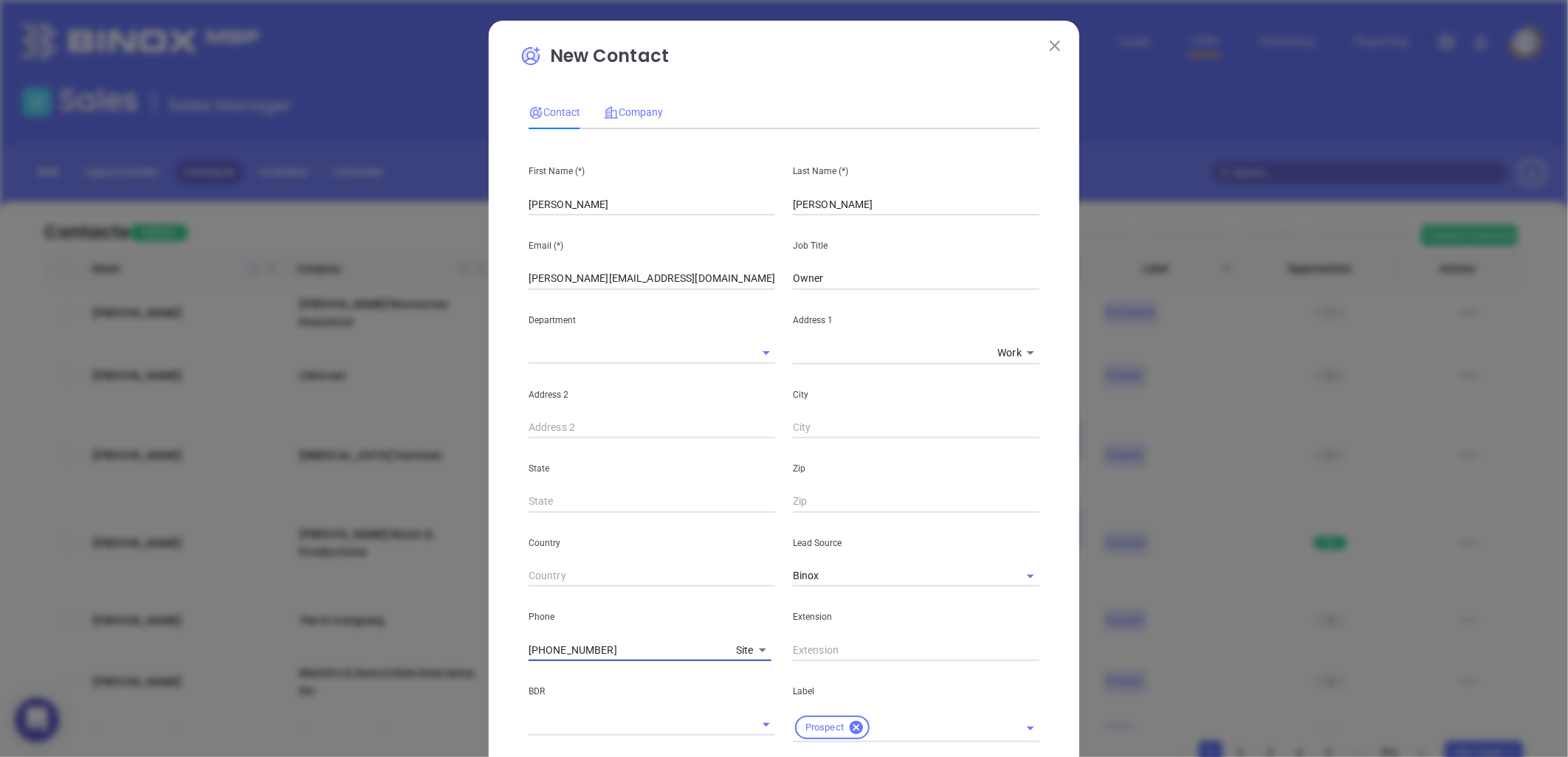
type input "(336) 601-2541"
click at [640, 115] on span "Company" at bounding box center [633, 112] width 59 height 12
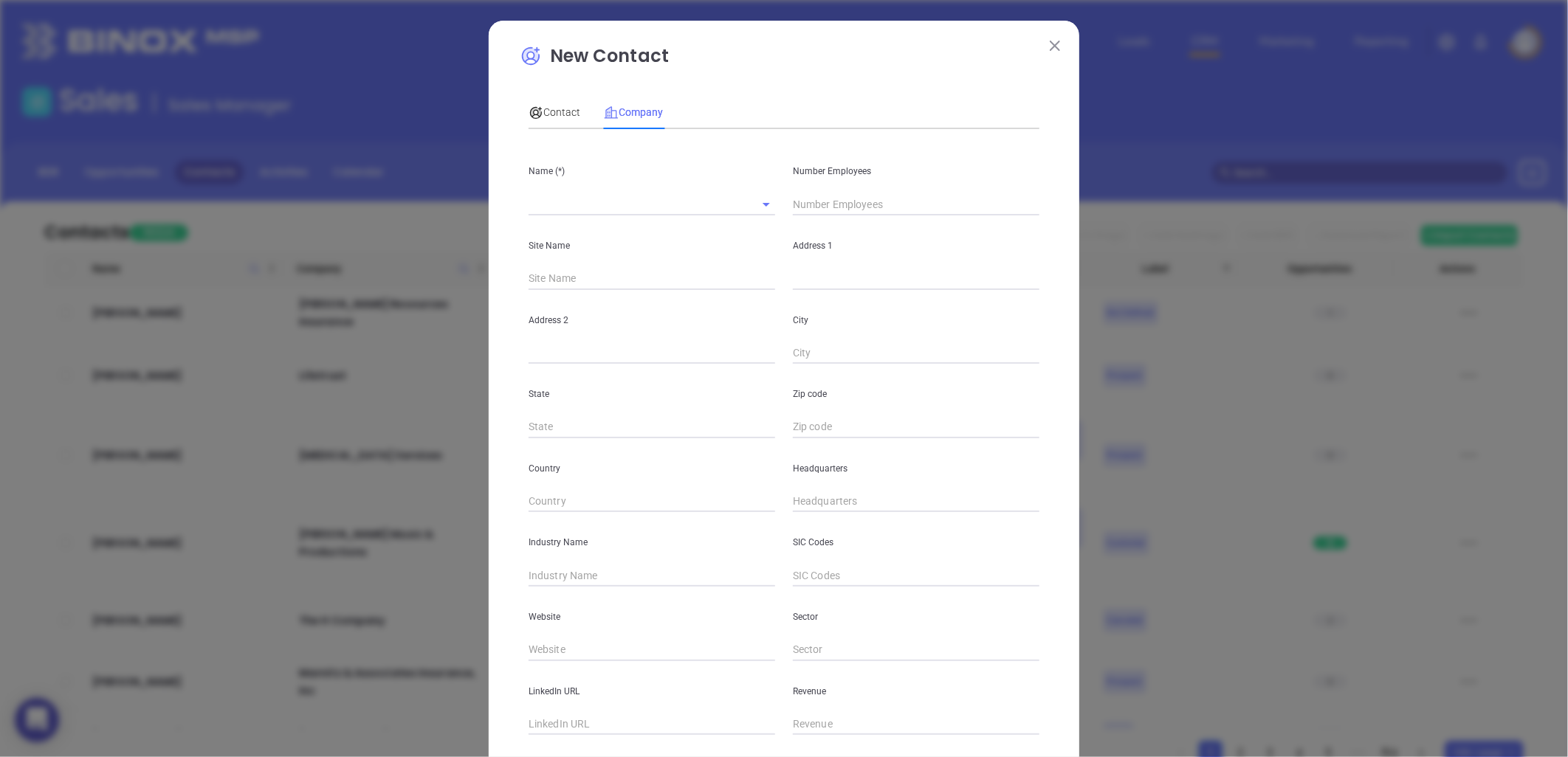
click at [807, 497] on input "text" at bounding box center [916, 502] width 247 height 22
paste input "336) 601-2541"
type input "(336) 601-2541"
click at [549, 110] on span "Contact" at bounding box center [554, 112] width 52 height 12
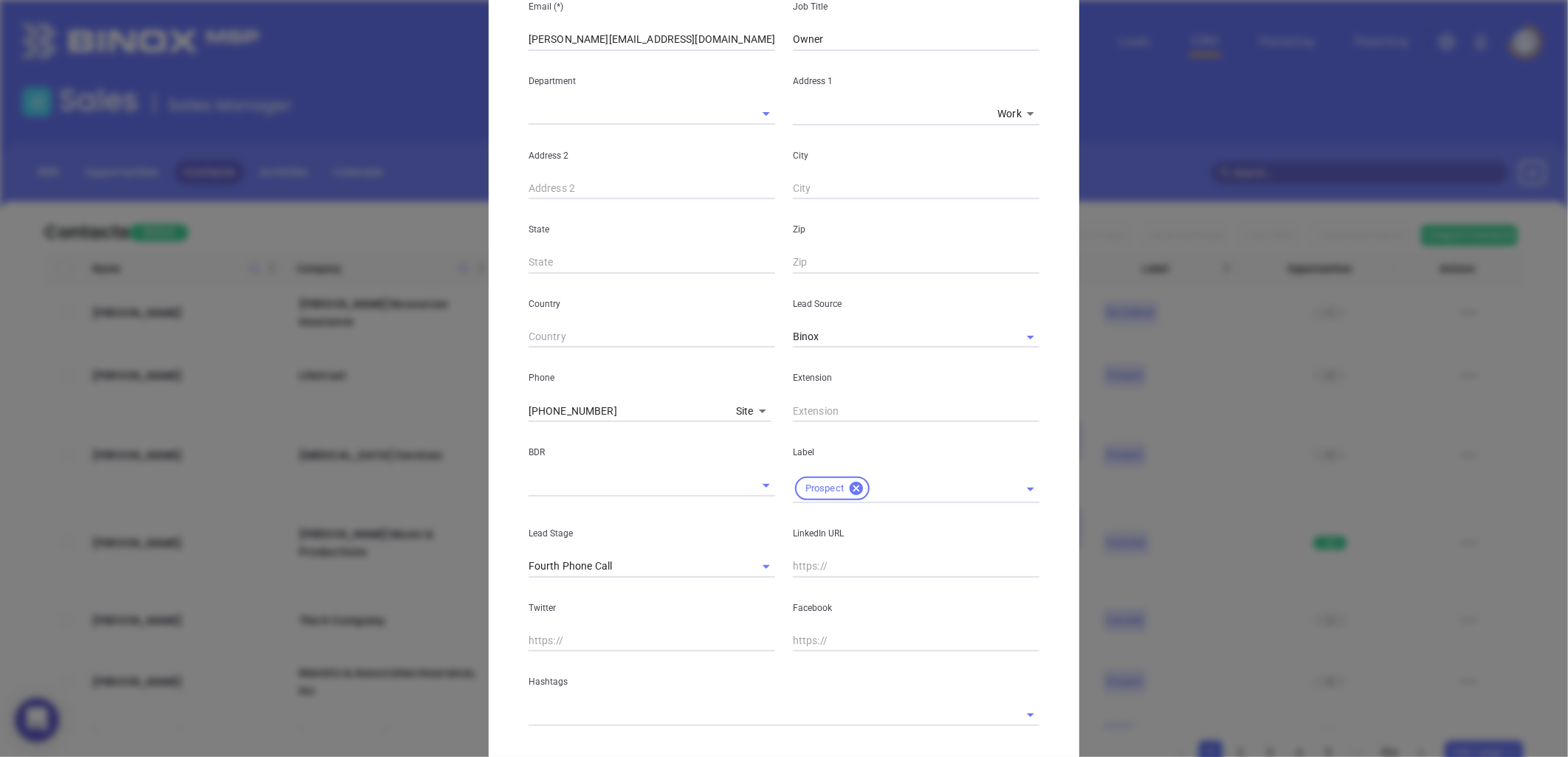
scroll to position [246, 0]
click at [816, 558] on input "text" at bounding box center [916, 560] width 247 height 22
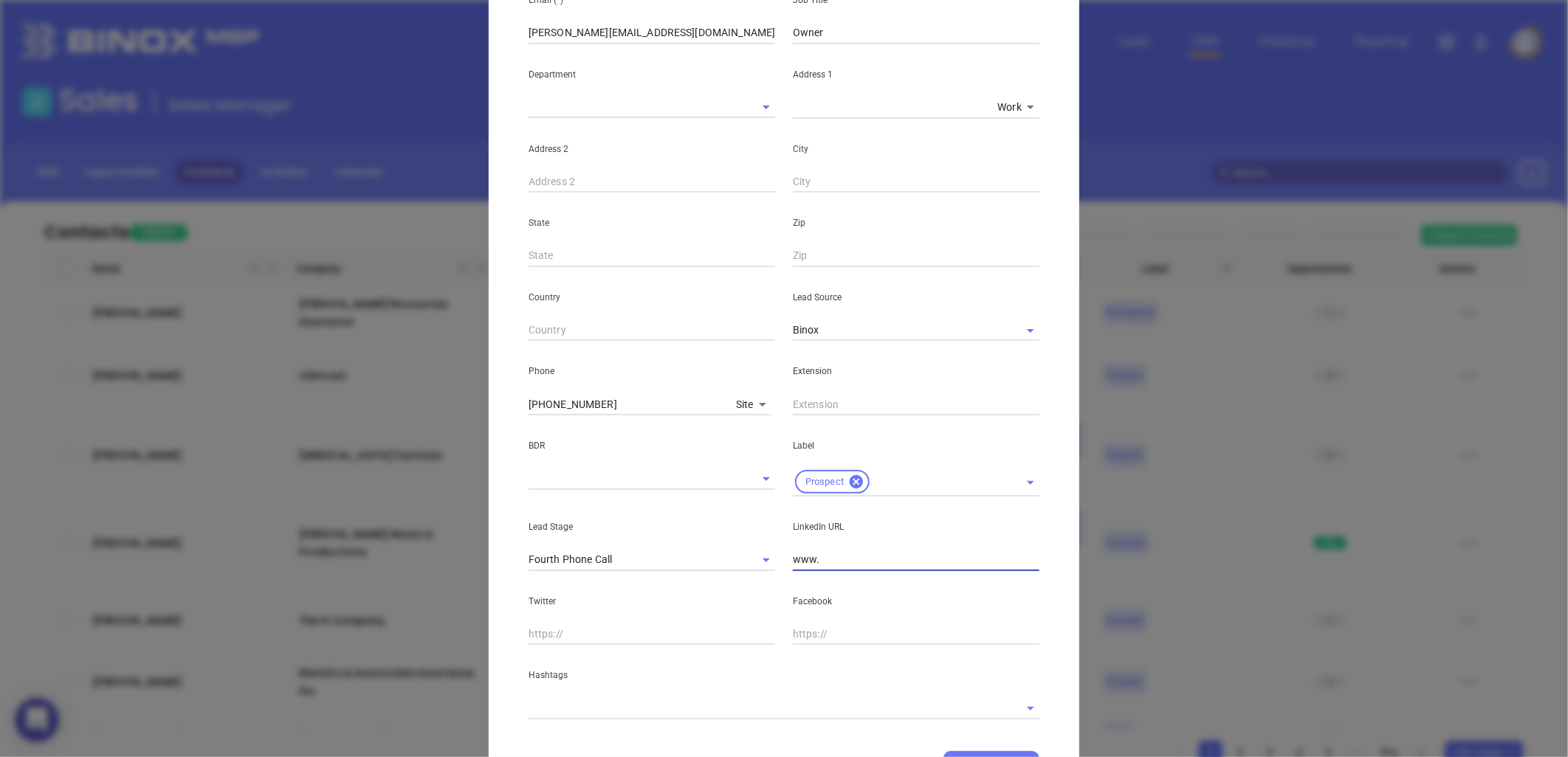
paste input "linkedin.com/in/kim-ketchum-160b369"
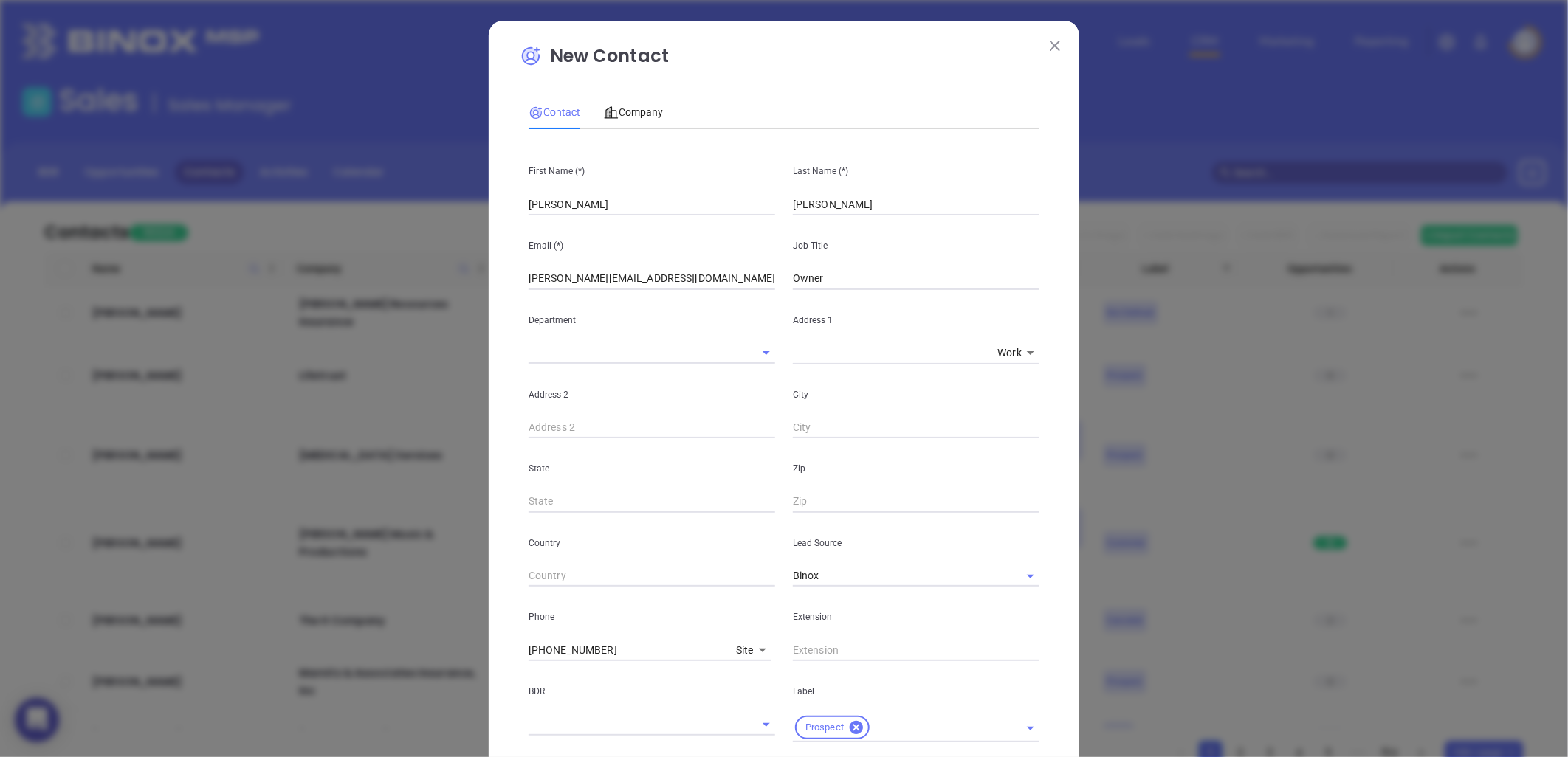
scroll to position [319, 0]
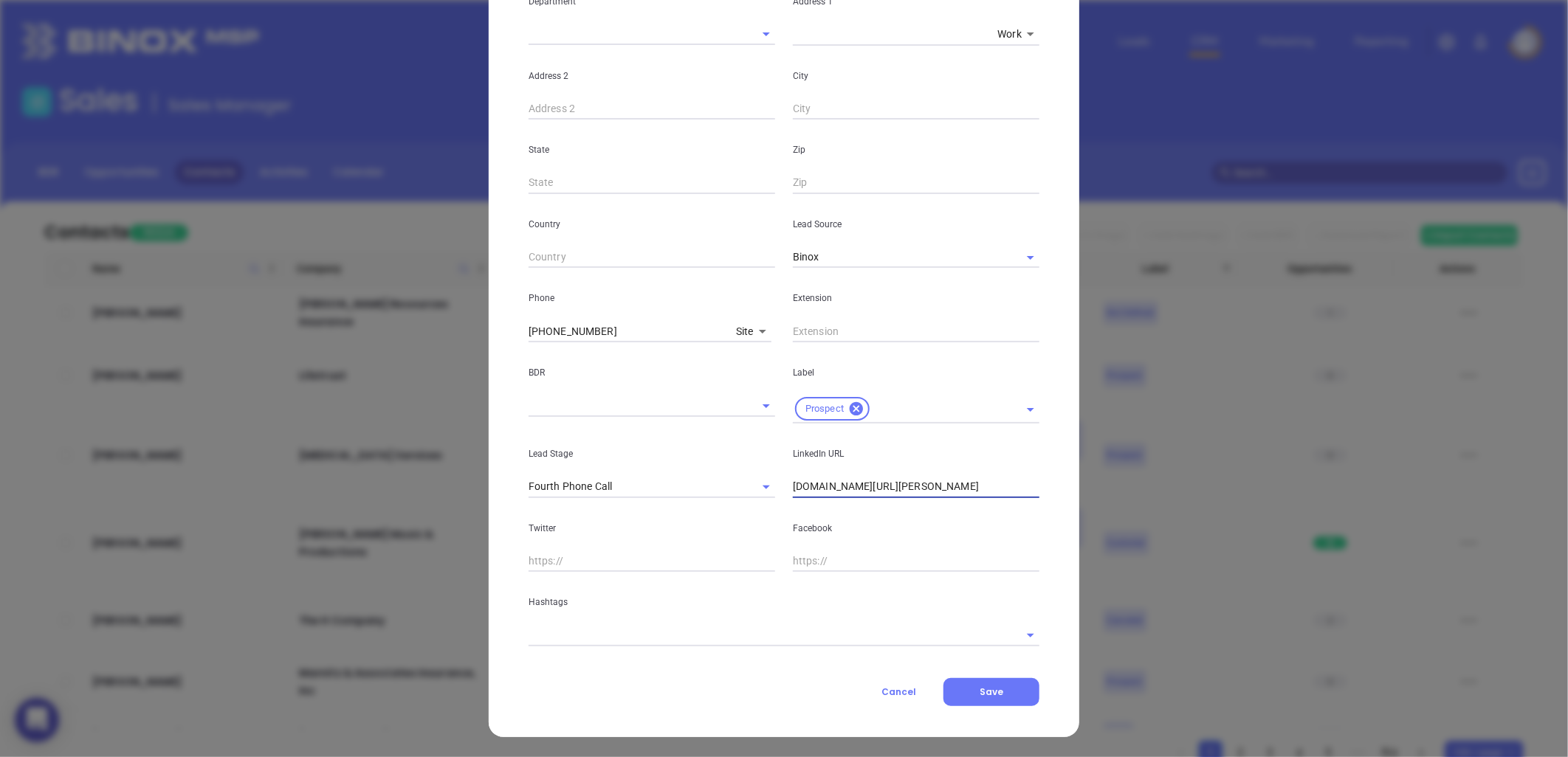
type input "www.linkedin.com/in/kim-ketchum-160b369"
click at [588, 626] on input "text" at bounding box center [763, 635] width 470 height 22
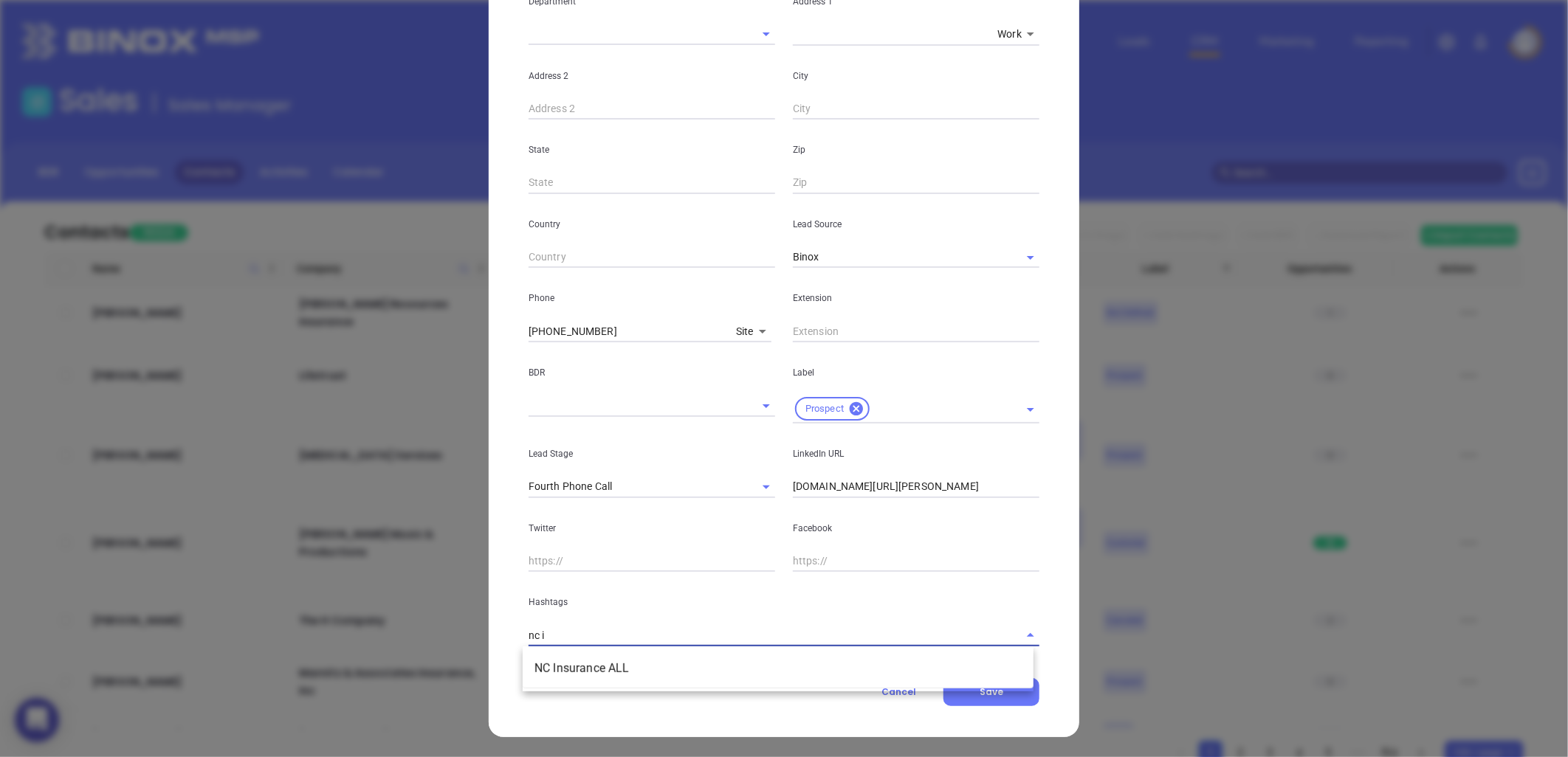
type input "nc in"
drag, startPoint x: 573, startPoint y: 665, endPoint x: 563, endPoint y: 663, distance: 10.2
click at [564, 665] on li "NC Insurance ALL" at bounding box center [778, 668] width 510 height 27
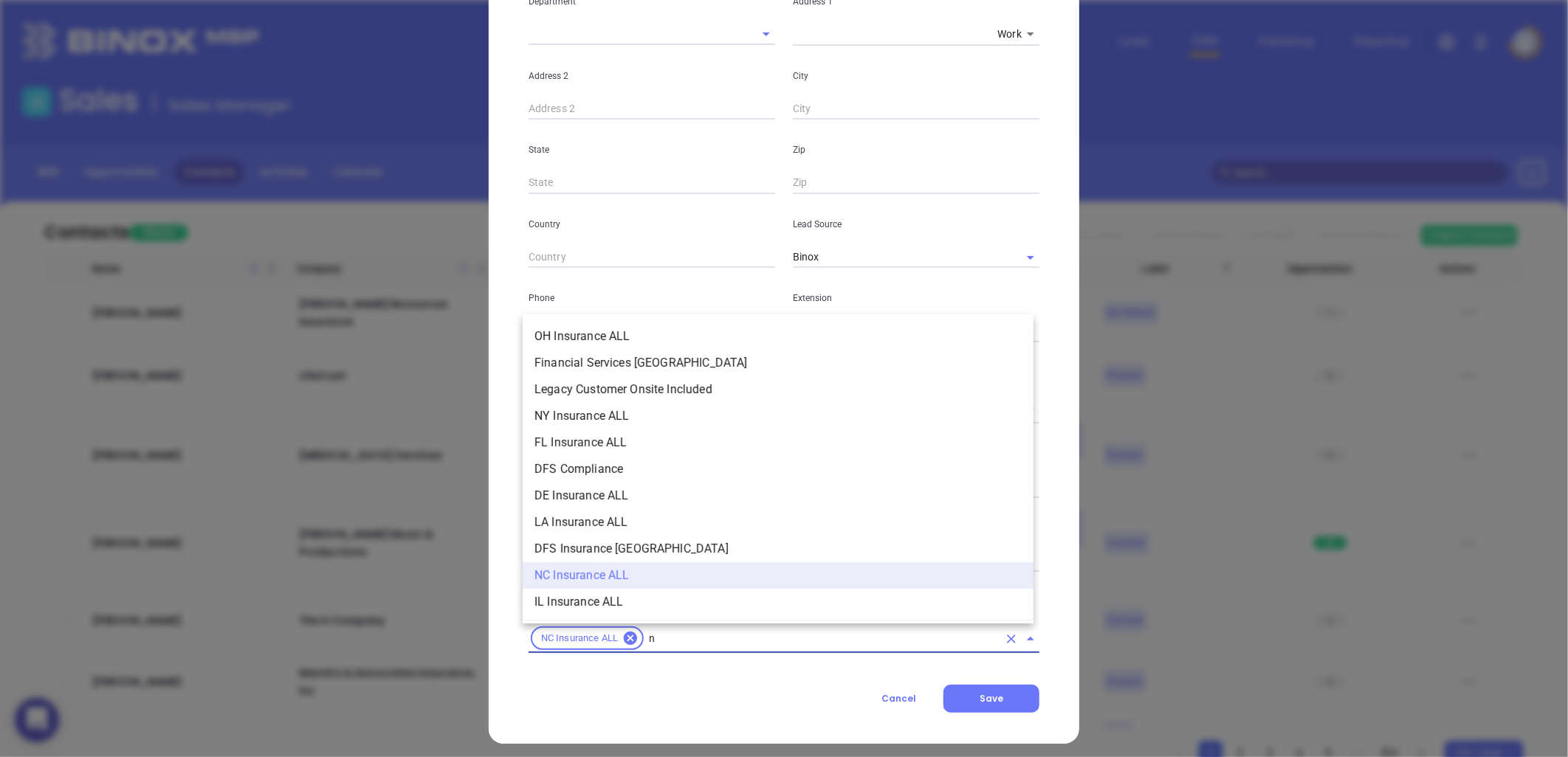
type input "nc"
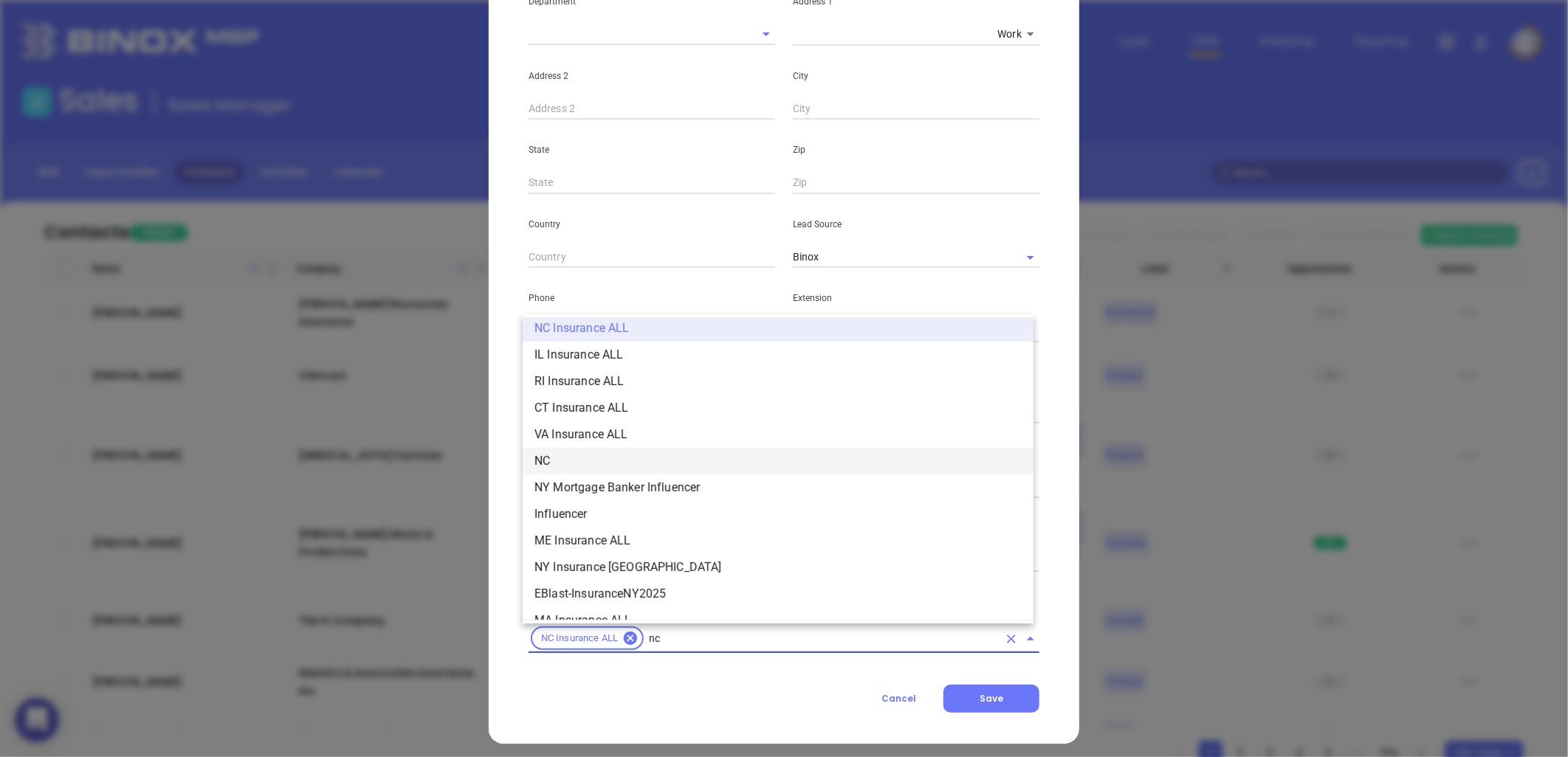
click at [574, 456] on li "NC" at bounding box center [778, 461] width 510 height 27
type input "insurance"
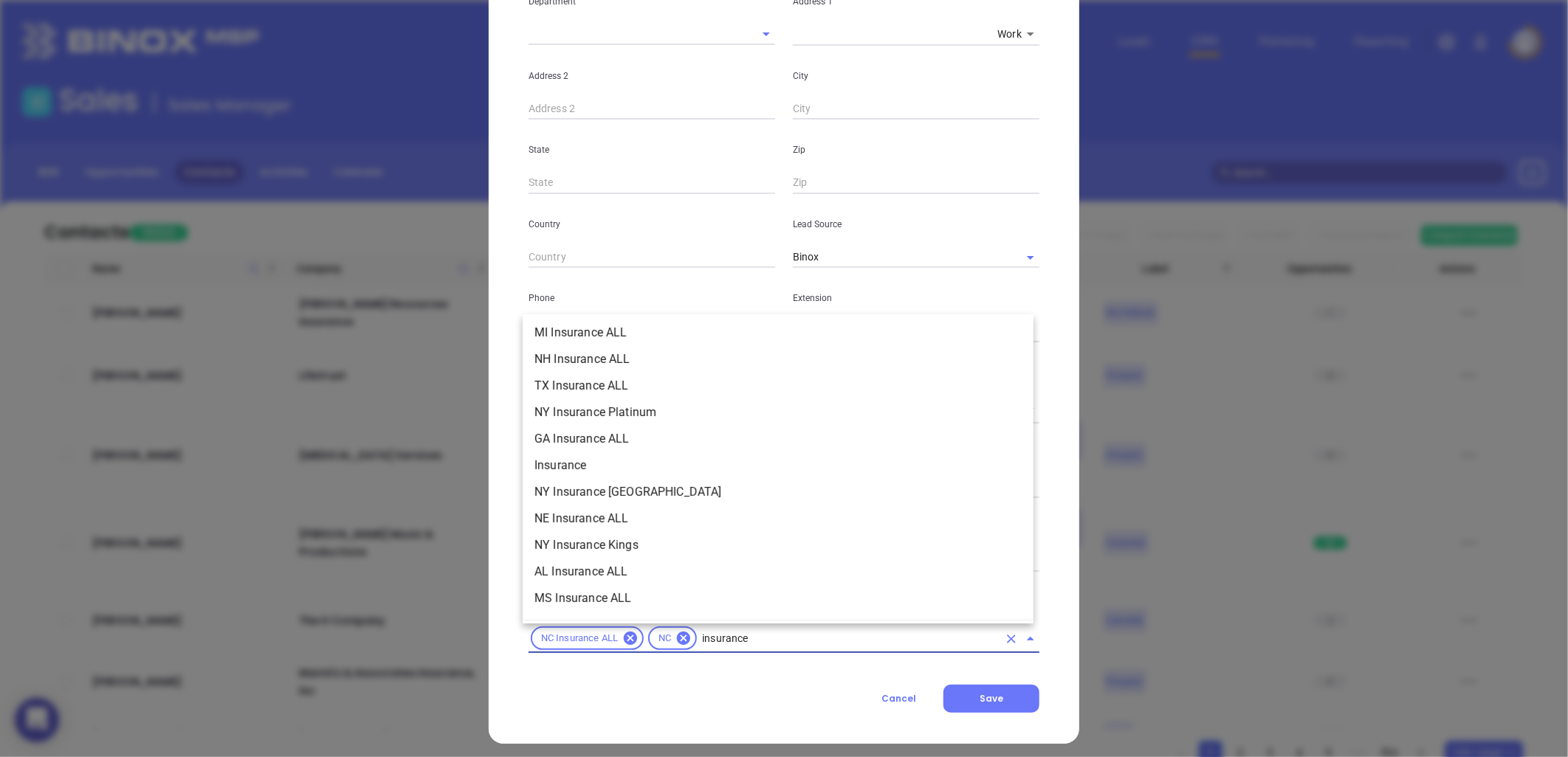
scroll to position [491, 0]
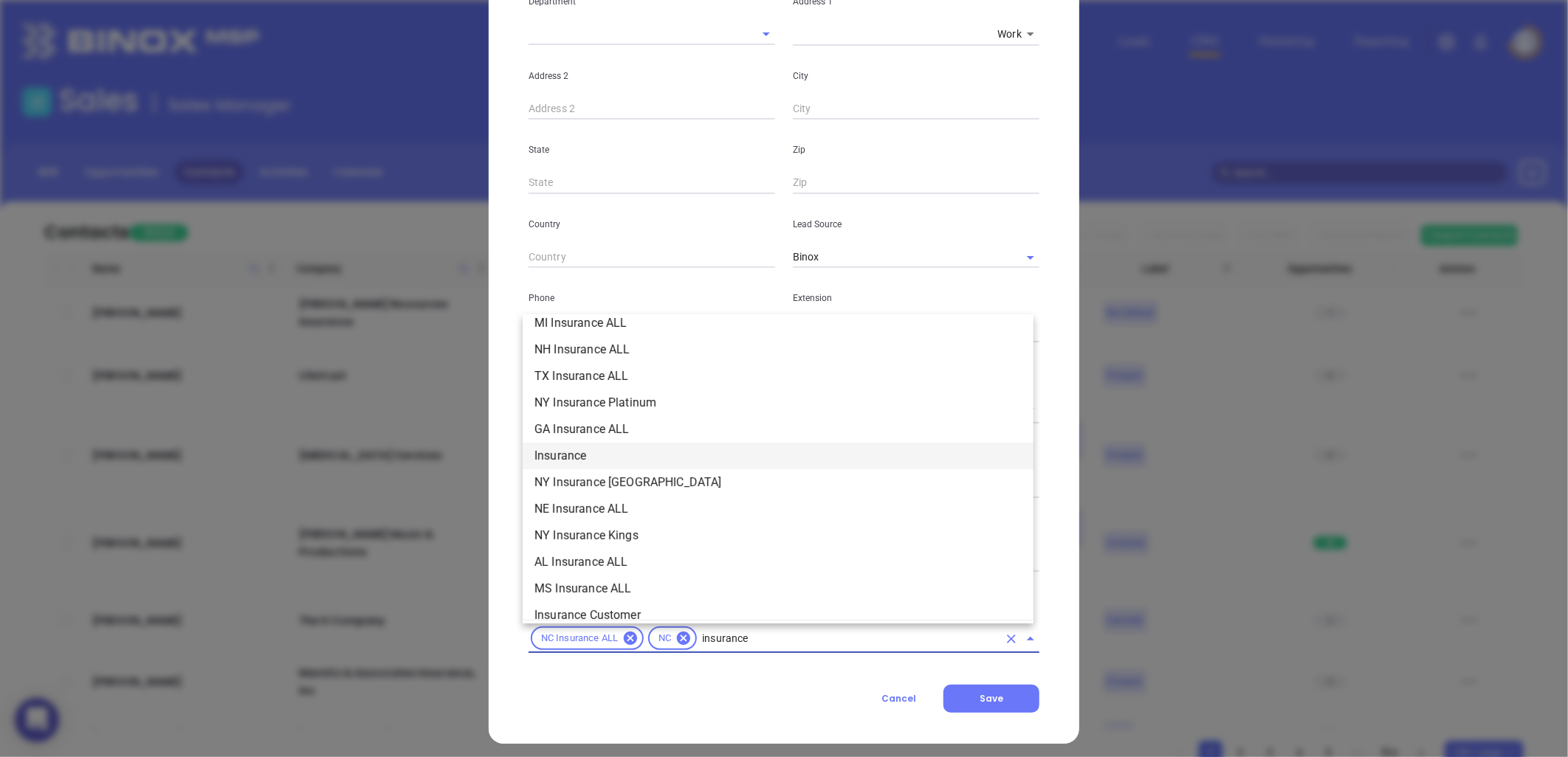
click at [599, 454] on li "Insurance" at bounding box center [778, 456] width 510 height 27
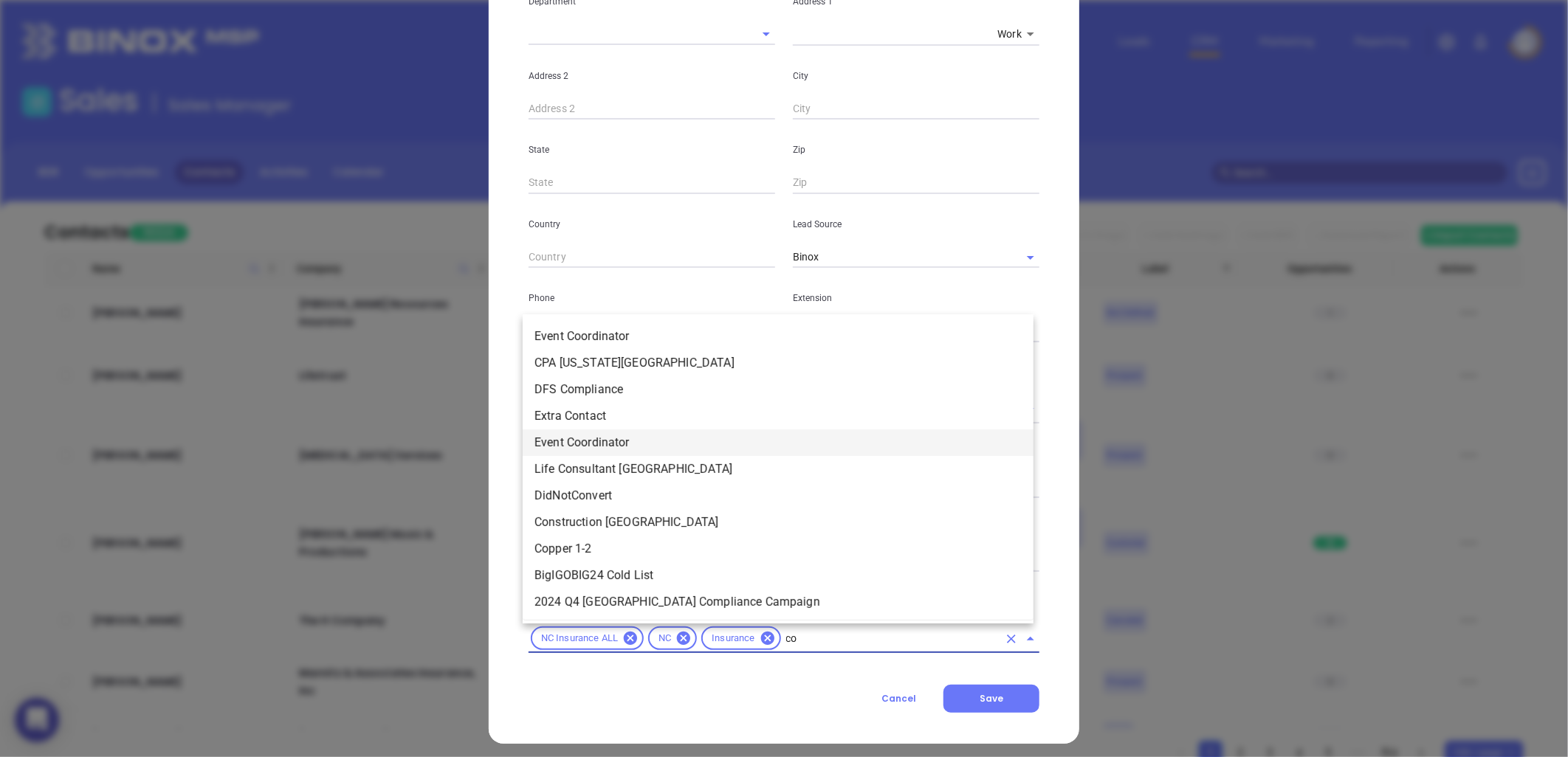
type input "cop"
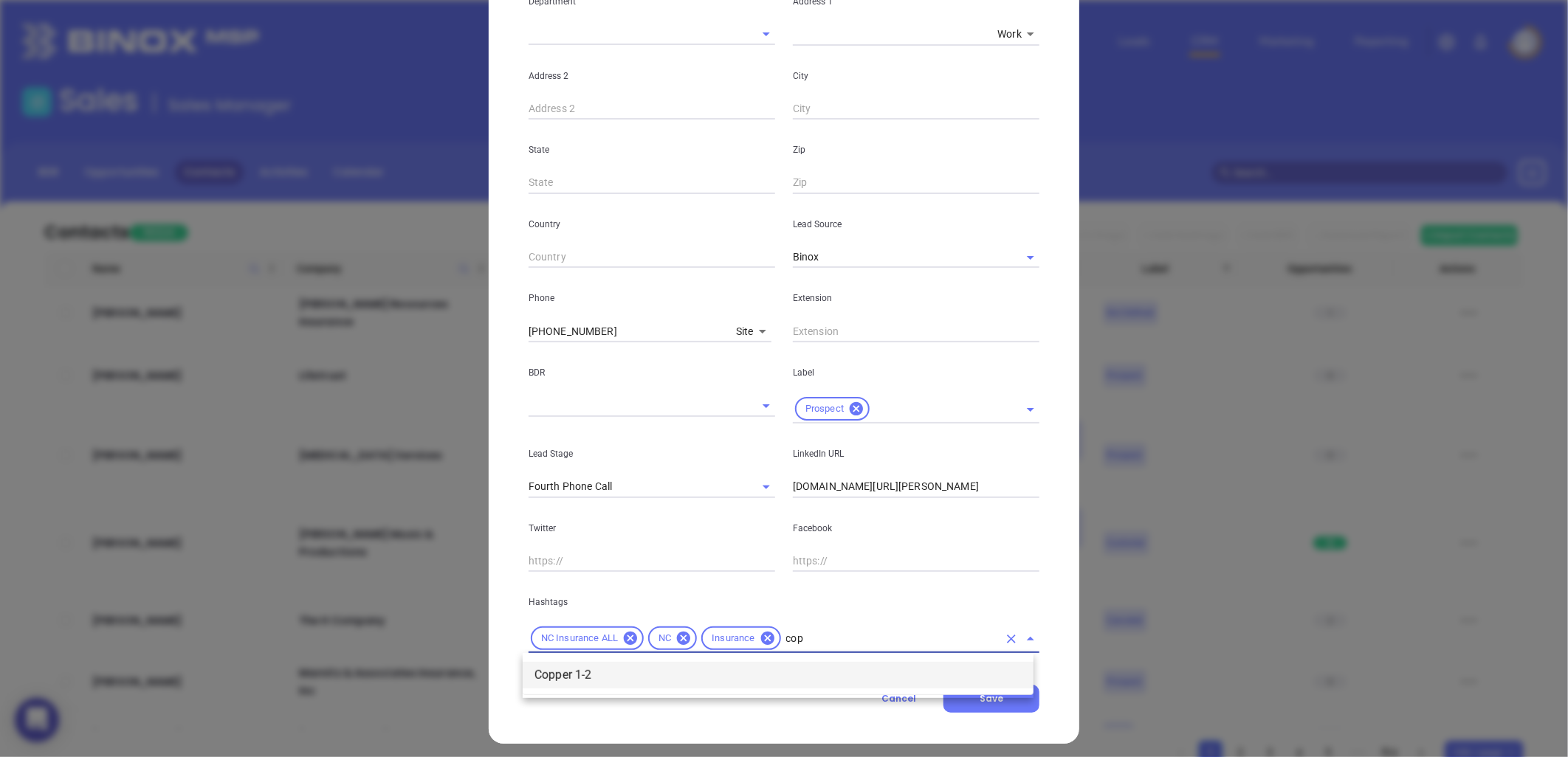
drag, startPoint x: 597, startPoint y: 673, endPoint x: 581, endPoint y: 645, distance: 32.2
click at [593, 669] on li "Copper 1-2" at bounding box center [778, 675] width 510 height 27
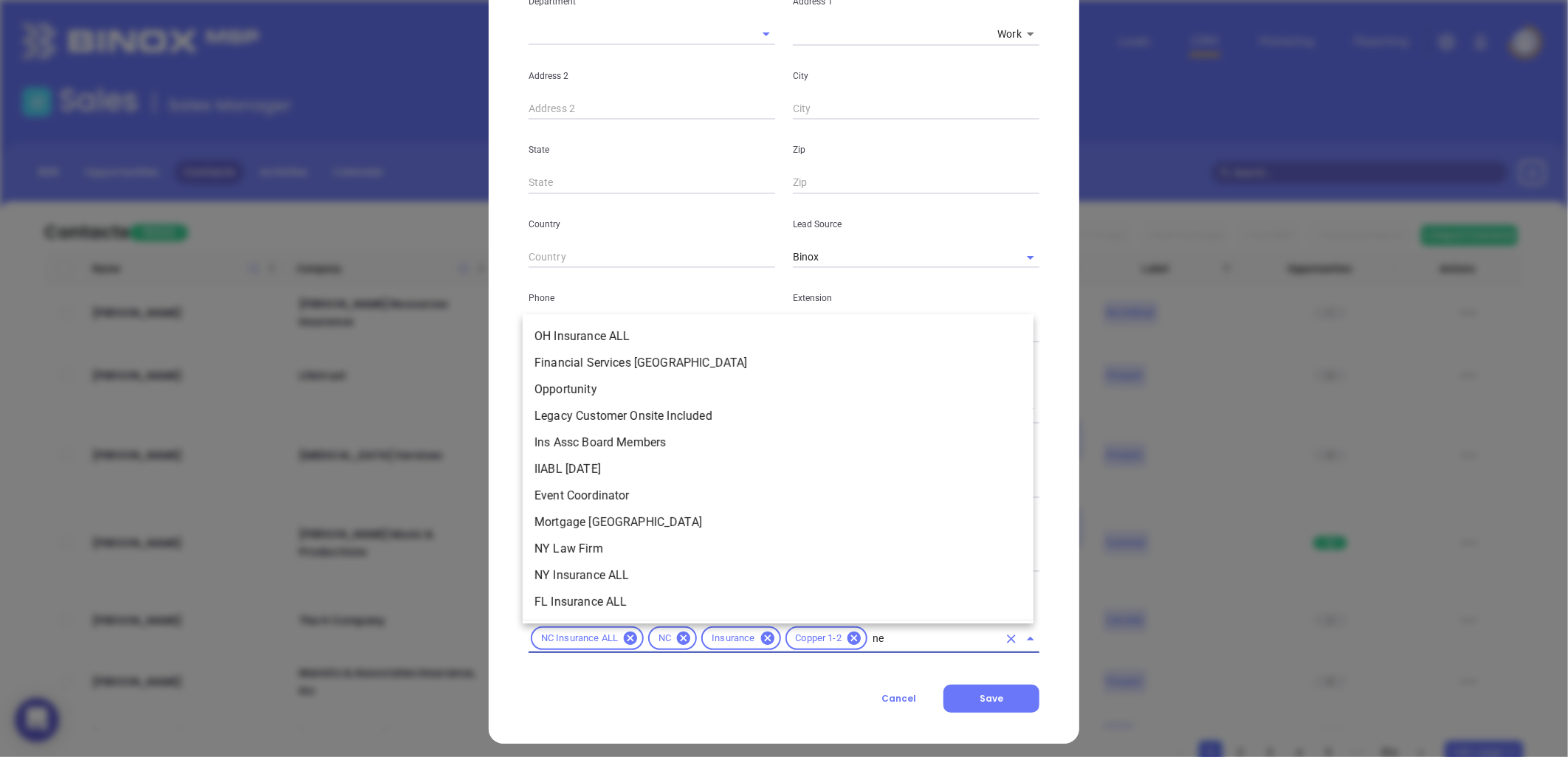
type input "new"
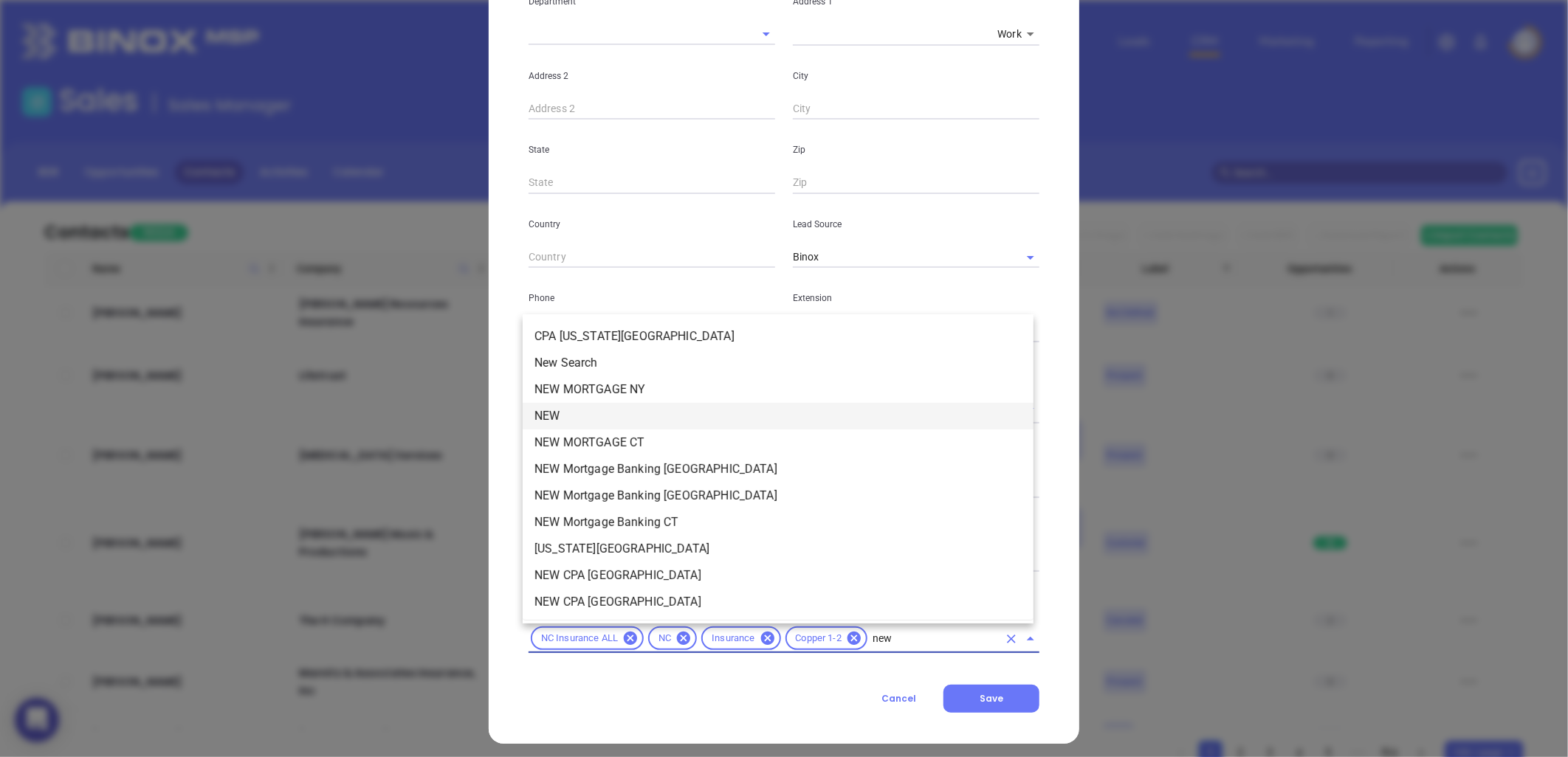
click at [577, 404] on li "NEW" at bounding box center [778, 416] width 510 height 27
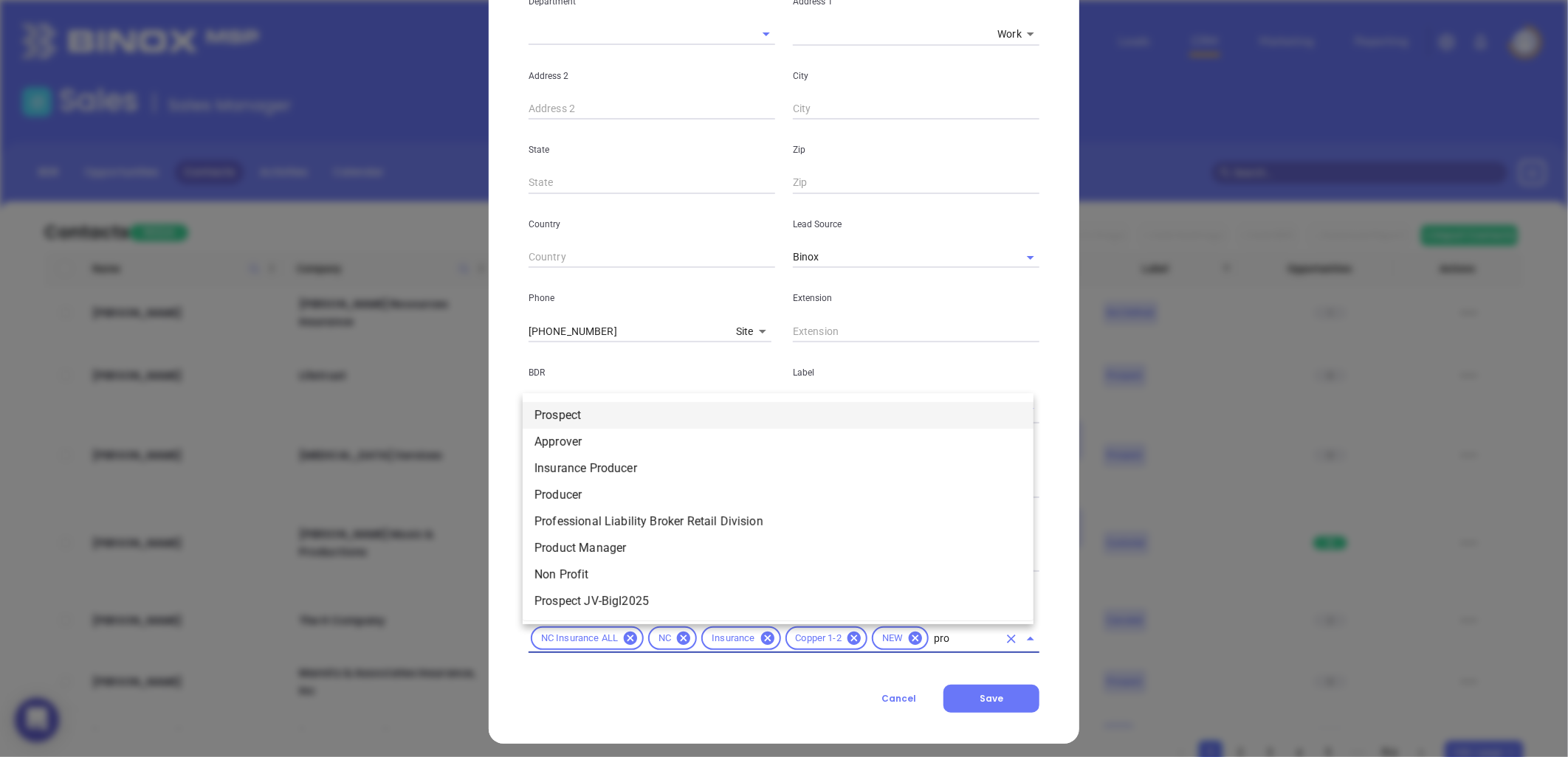
type input "pros"
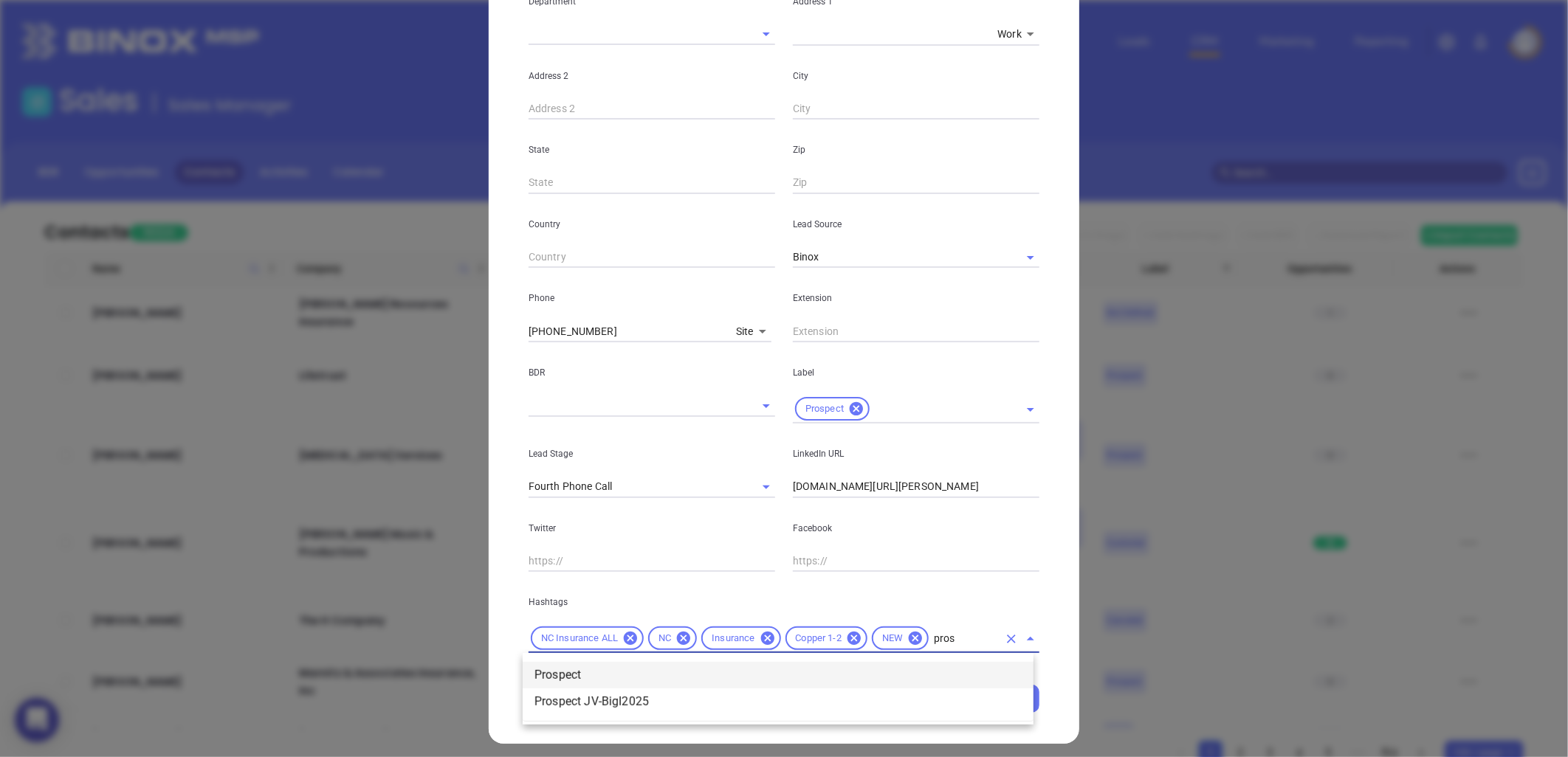
click at [579, 673] on li "Prospect" at bounding box center [778, 675] width 510 height 27
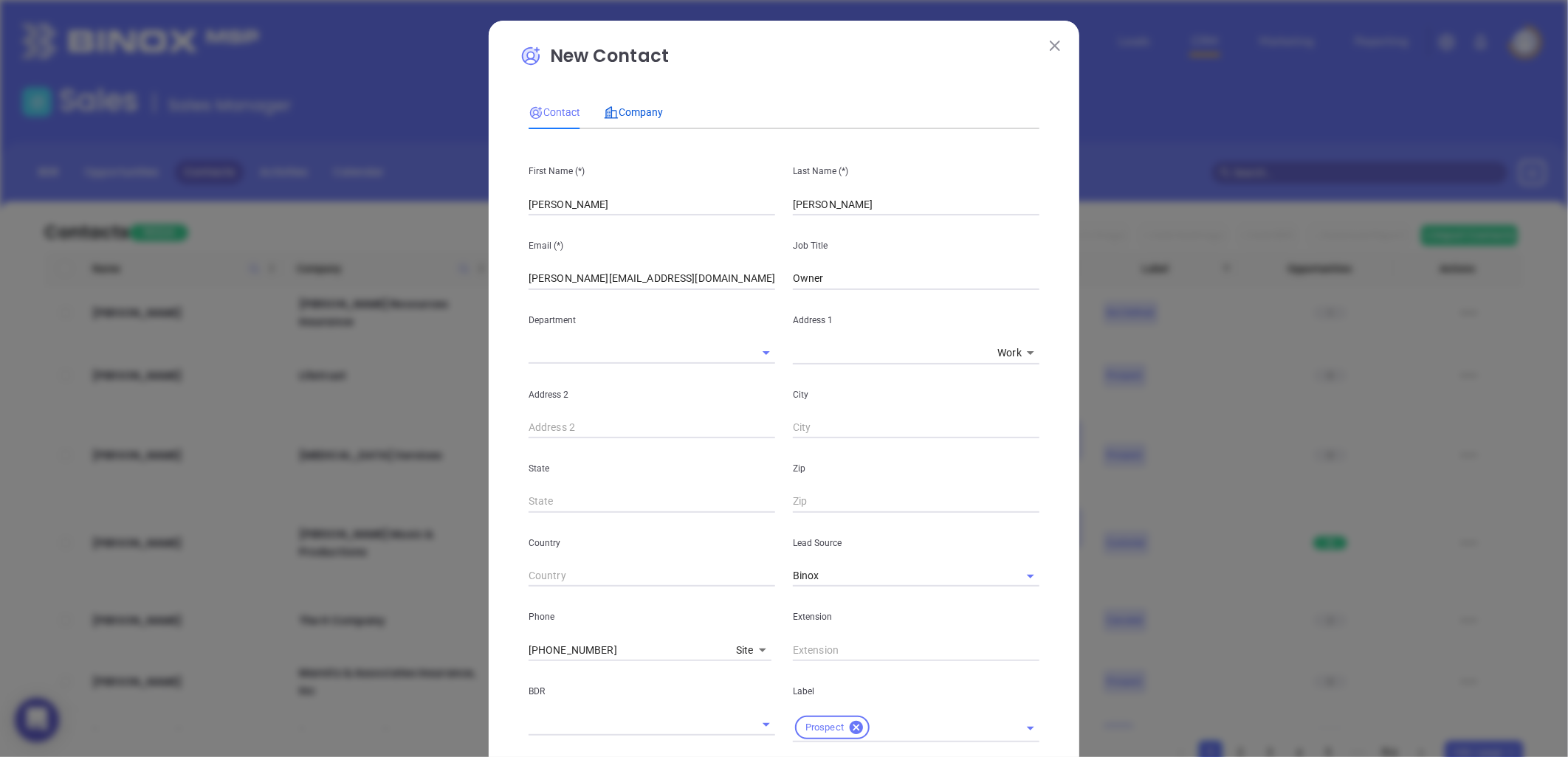
click at [630, 104] on div "Company" at bounding box center [633, 112] width 59 height 16
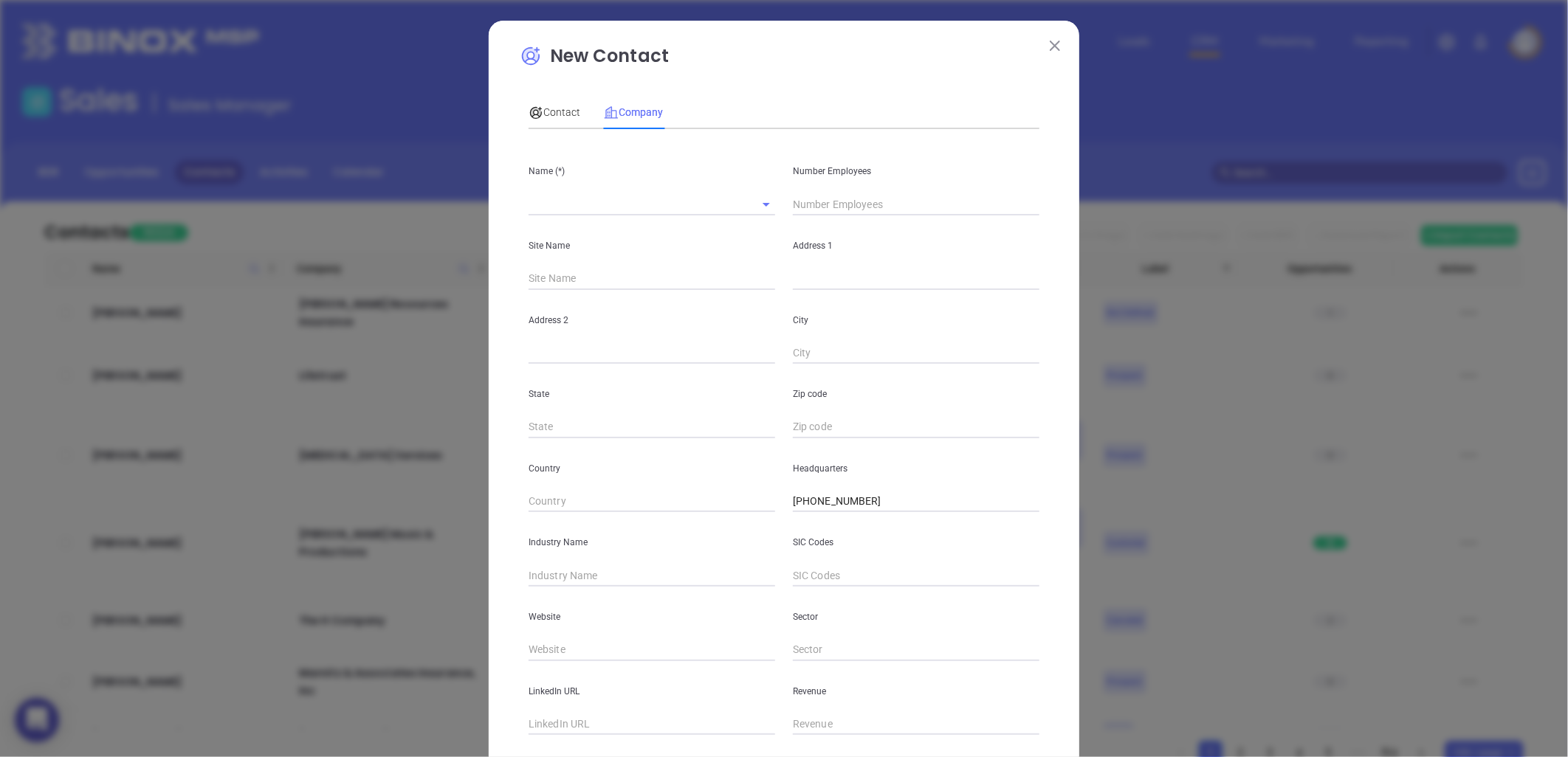
click at [578, 203] on input "text" at bounding box center [631, 203] width 205 height 22
paste input "Ketchum & Company"
type input "Ketchum & Company"
click at [812, 208] on input "text" at bounding box center [916, 204] width 247 height 22
type input "1"
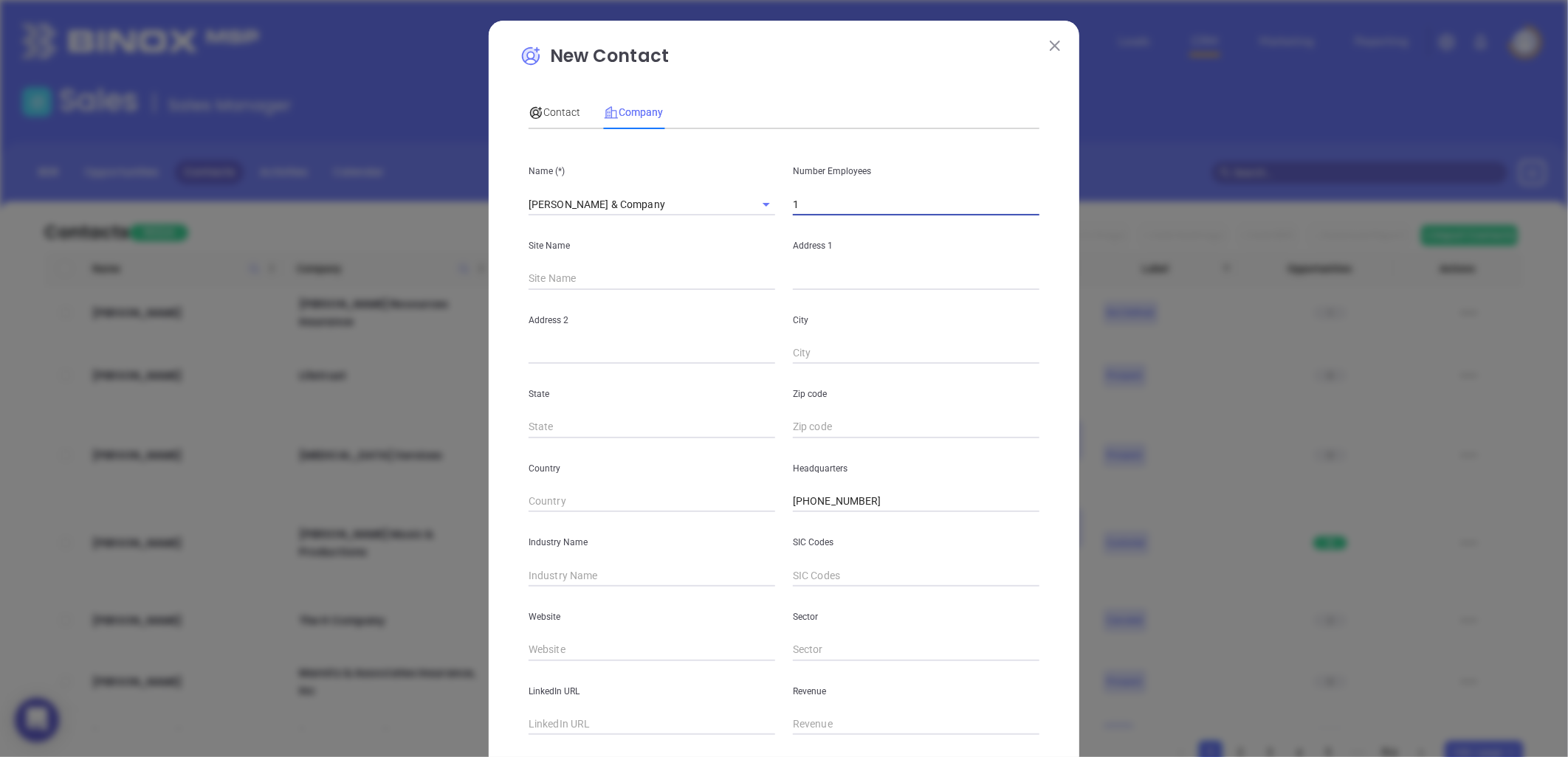
click at [684, 305] on div "Address 2" at bounding box center [652, 327] width 265 height 74
click at [828, 276] on input "text" at bounding box center [916, 279] width 247 height 22
paste input "1305 N Holden Road, Greensboro, NC 27410"
click at [784, 280] on div "Address 1 1305 N Holden Road, Greensboro, NC 27410" at bounding box center [915, 253] width 265 height 74
click at [793, 278] on input "1305 N Holden Road, Greensboro, NC 27410" at bounding box center [916, 279] width 247 height 22
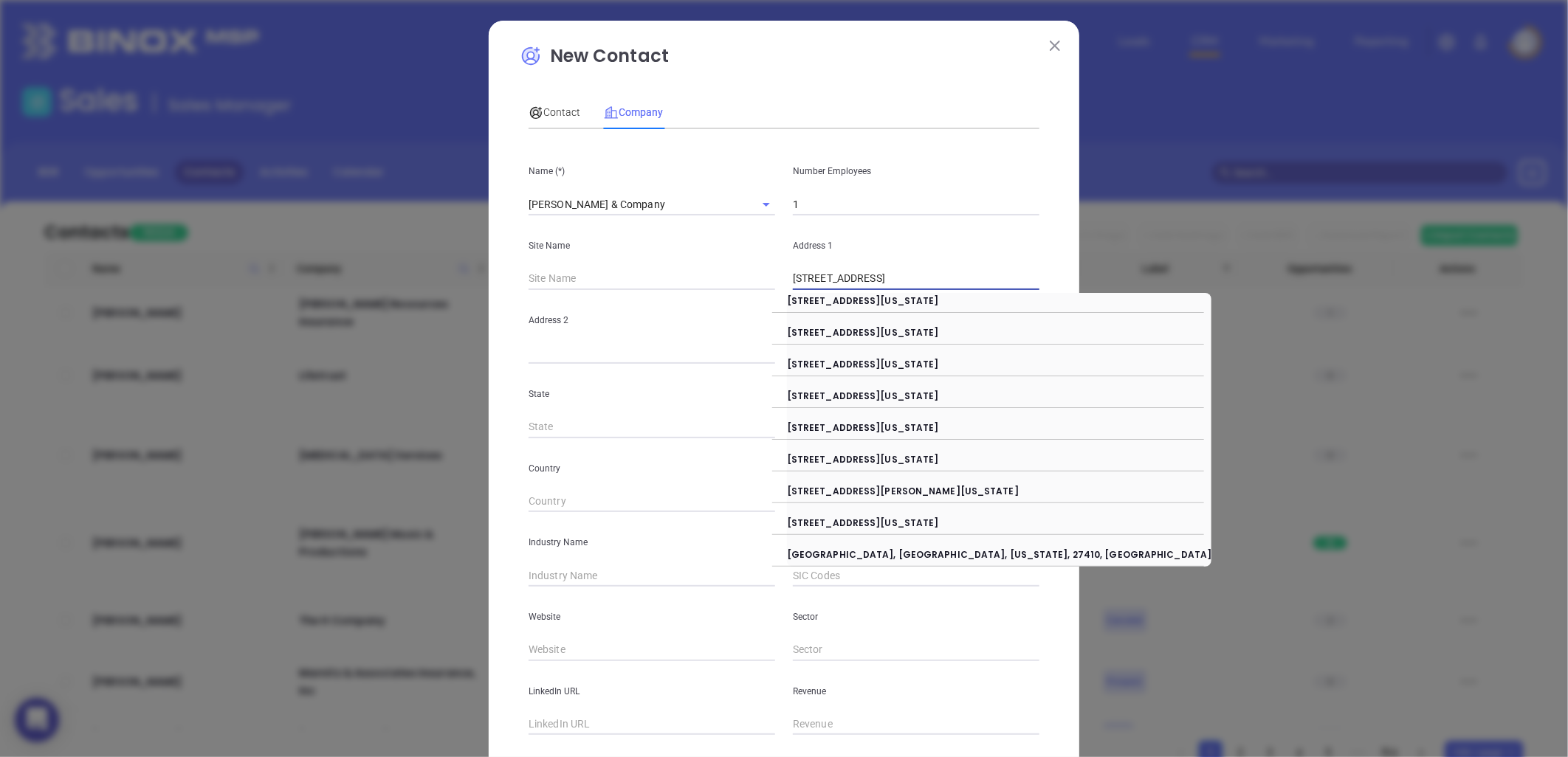
drag, startPoint x: 886, startPoint y: 280, endPoint x: 1089, endPoint y: 273, distance: 203.1
click at [1089, 273] on div "New Contact Contact Company First Name (*) Kim Last Name (*) Ketchum Email (*) …" at bounding box center [784, 378] width 1568 height 757
type input "1305 N Holden Road"
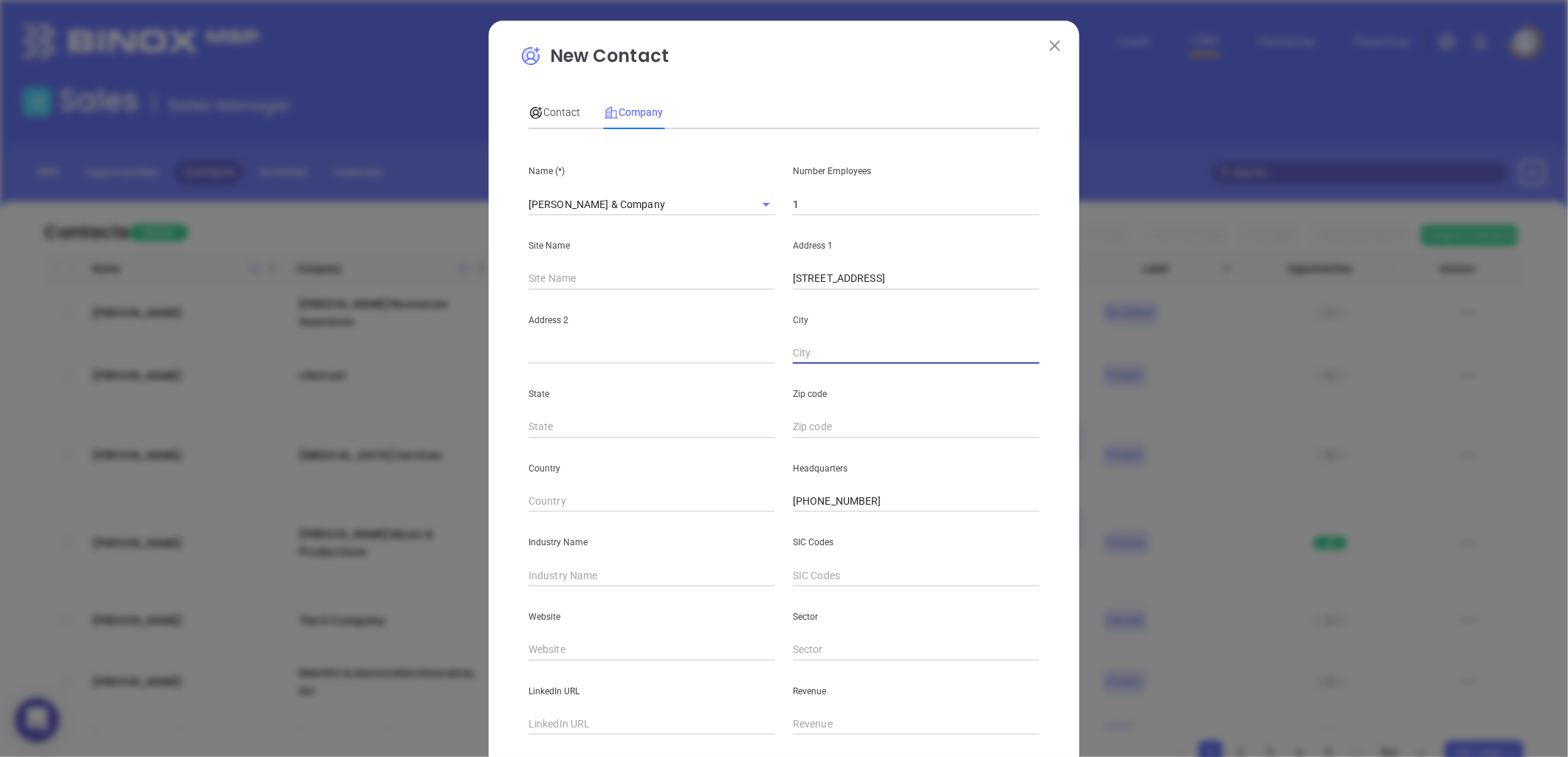
paste input "Greensboro, NC 27410"
drag, startPoint x: 849, startPoint y: 351, endPoint x: 1078, endPoint y: 338, distance: 229.4
click at [1078, 338] on div "New Contact Contact Company First Name (*) Kim Last Name (*) Ketchum Email (*) …" at bounding box center [784, 378] width 1568 height 757
type input "Greensboro"
type input "NC"
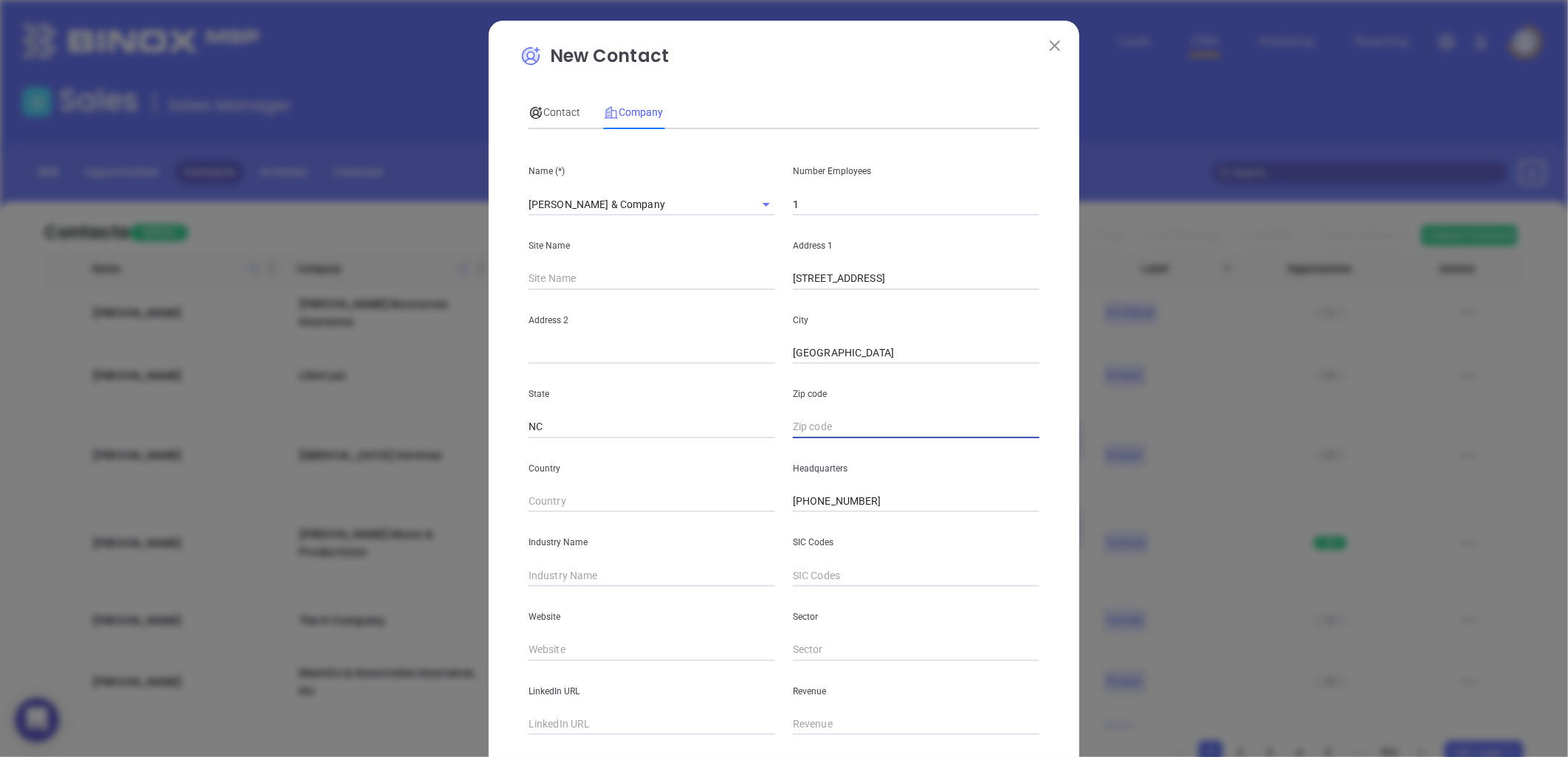
paste input "NC 27410"
type input "27410"
click at [622, 567] on input "text" at bounding box center [652, 576] width 247 height 22
type input "Insurance"
click at [844, 582] on input "text" at bounding box center [916, 576] width 247 height 22
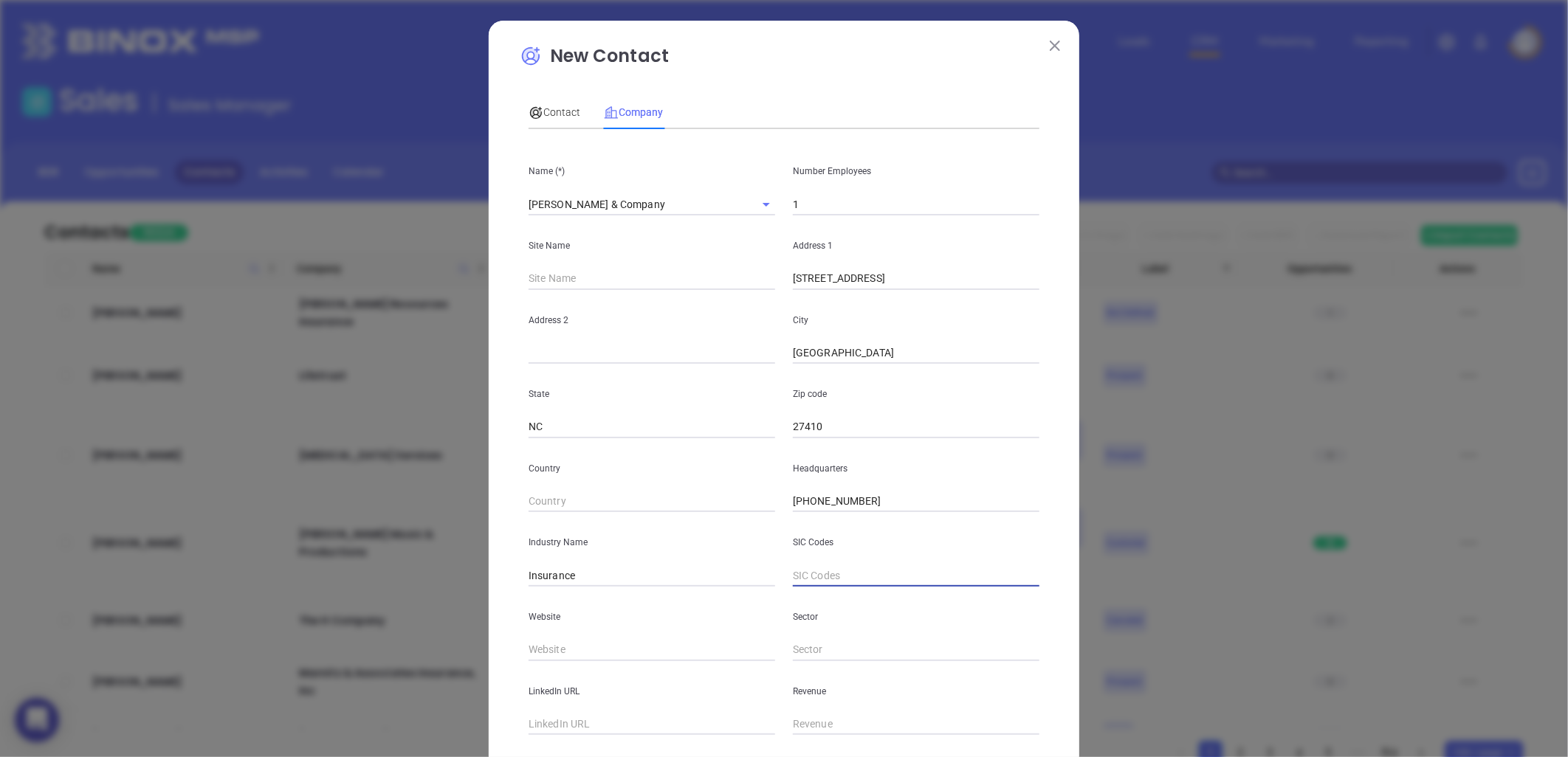
scroll to position [90, 0]
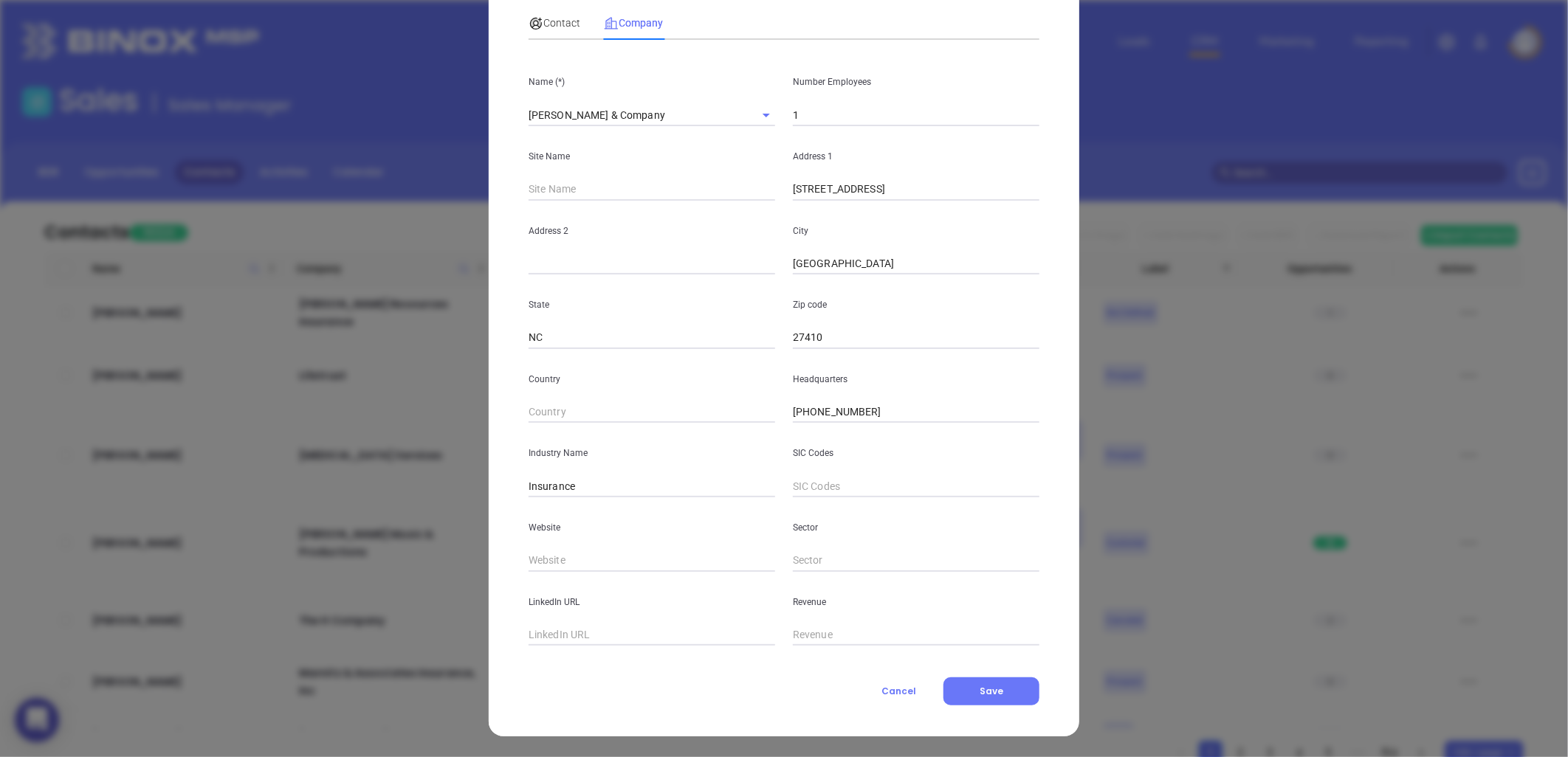
click at [547, 562] on input "text" at bounding box center [652, 561] width 247 height 22
paste input "https://ketchumcompany.com/"
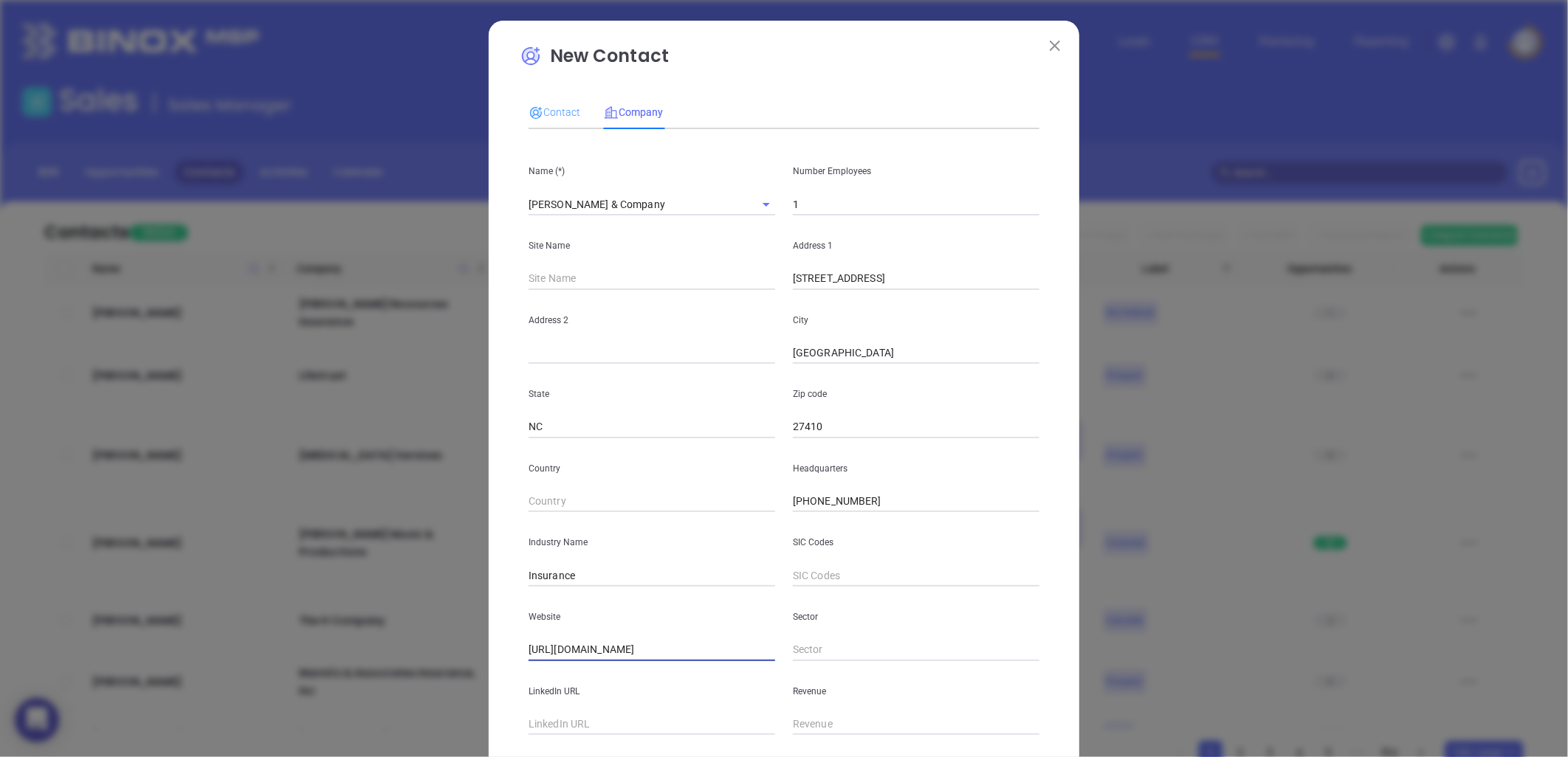
type input "https://ketchumcompany.com/"
click at [556, 96] on div "Contact" at bounding box center [554, 111] width 52 height 34
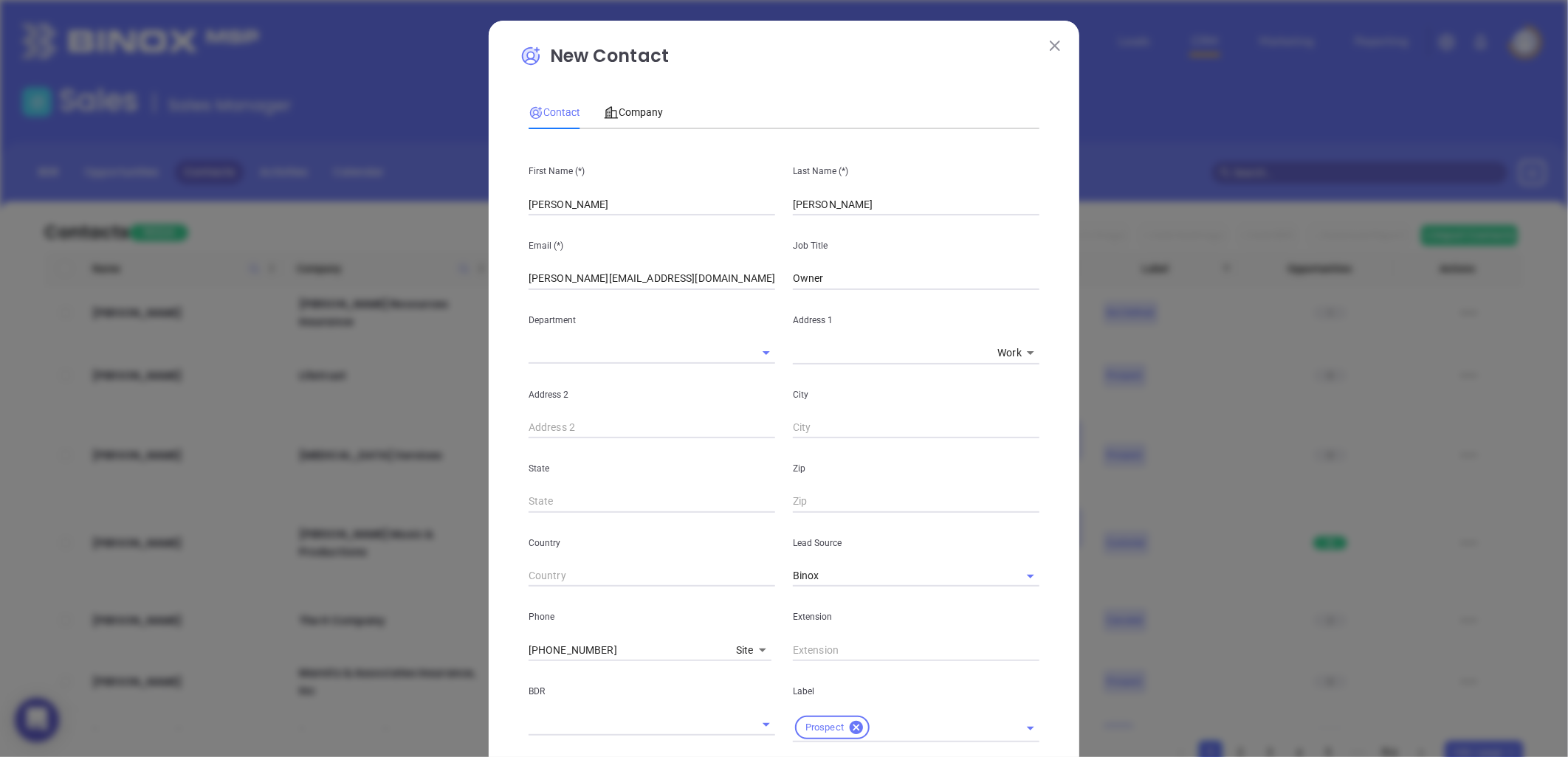
scroll to position [354, 0]
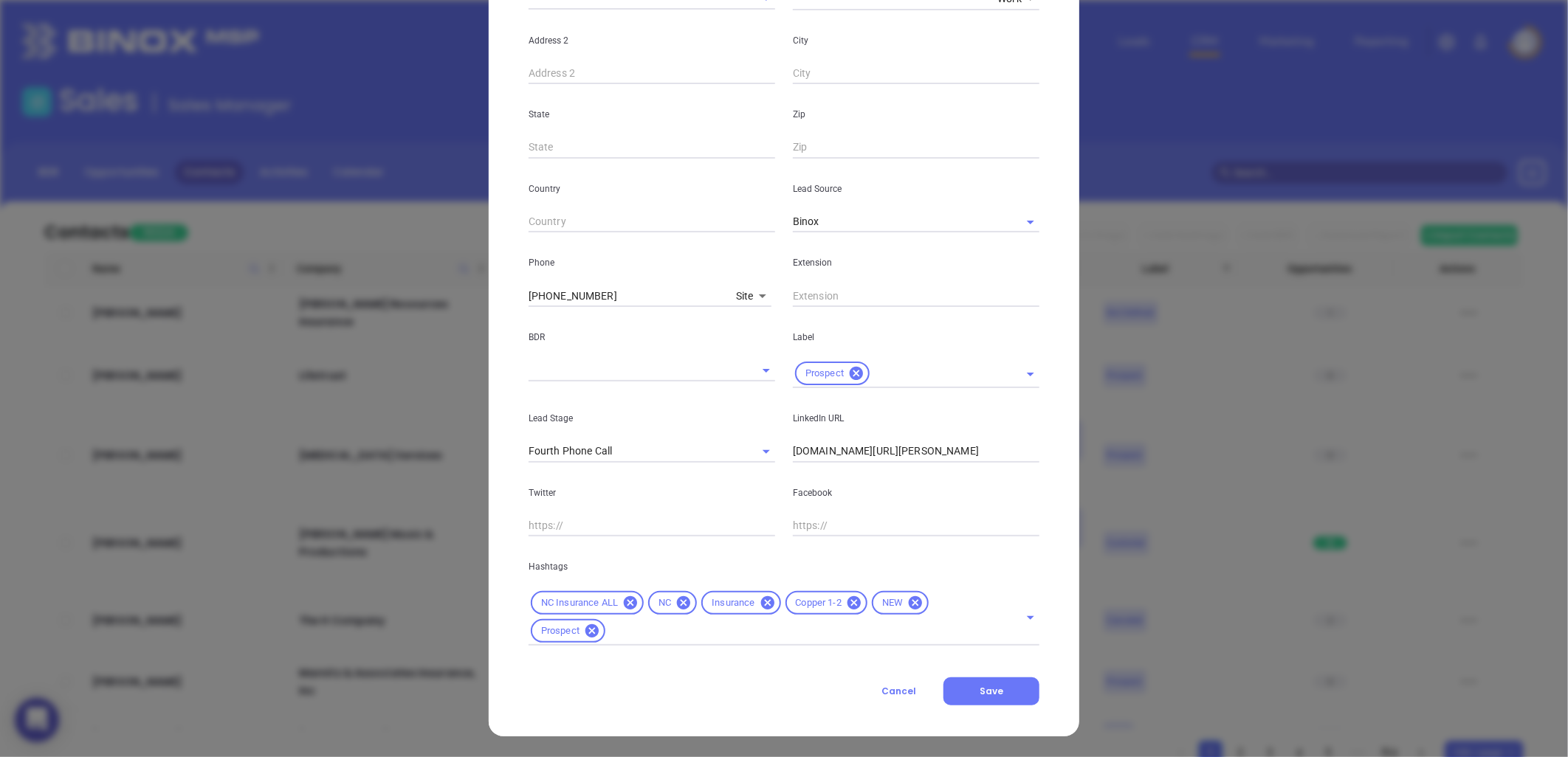
drag, startPoint x: 992, startPoint y: 692, endPoint x: 954, endPoint y: 572, distance: 125.9
click at [988, 692] on span "Save" at bounding box center [990, 691] width 23 height 13
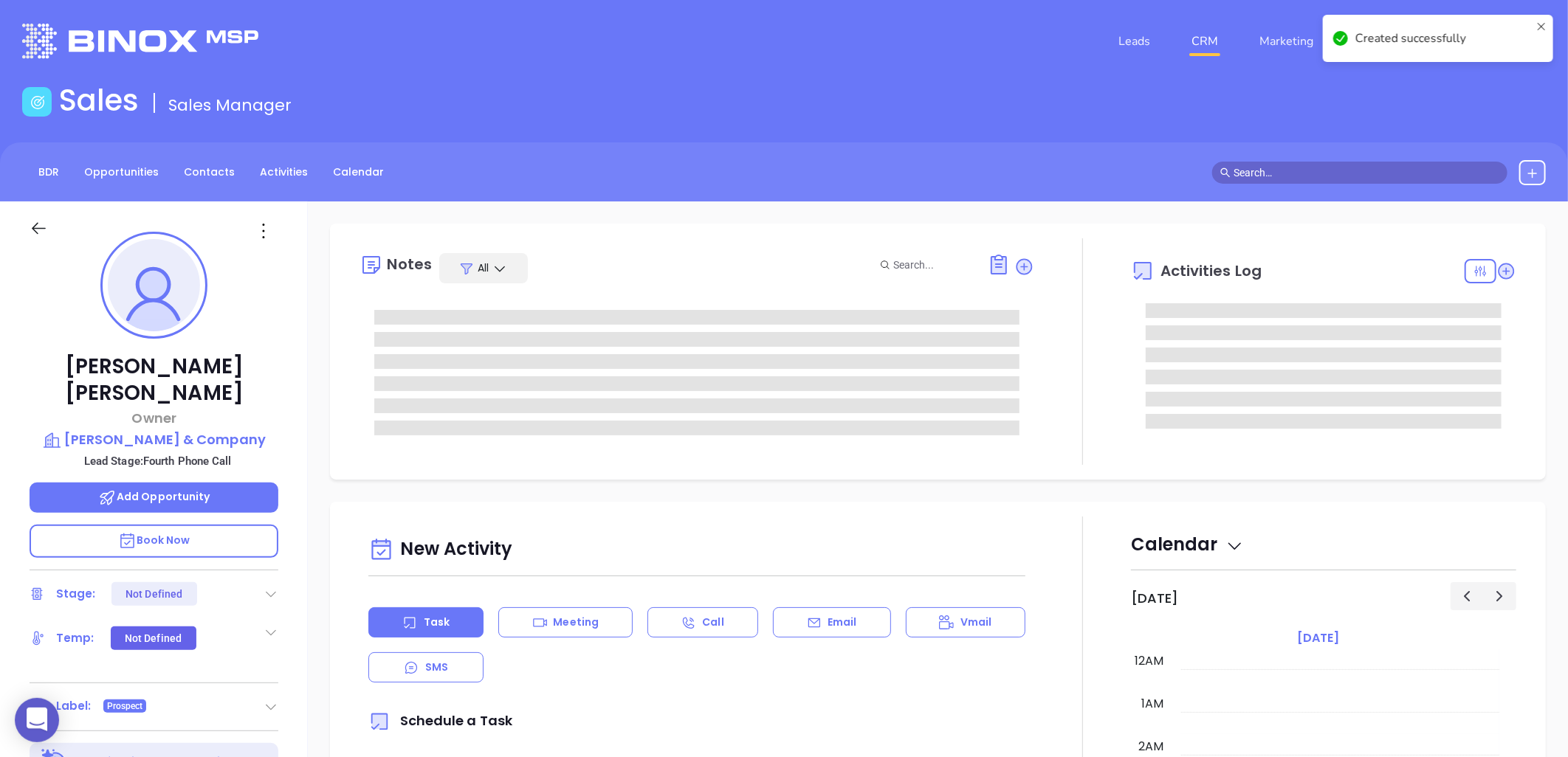
type input "[DATE]"
type input "[PERSON_NAME]"
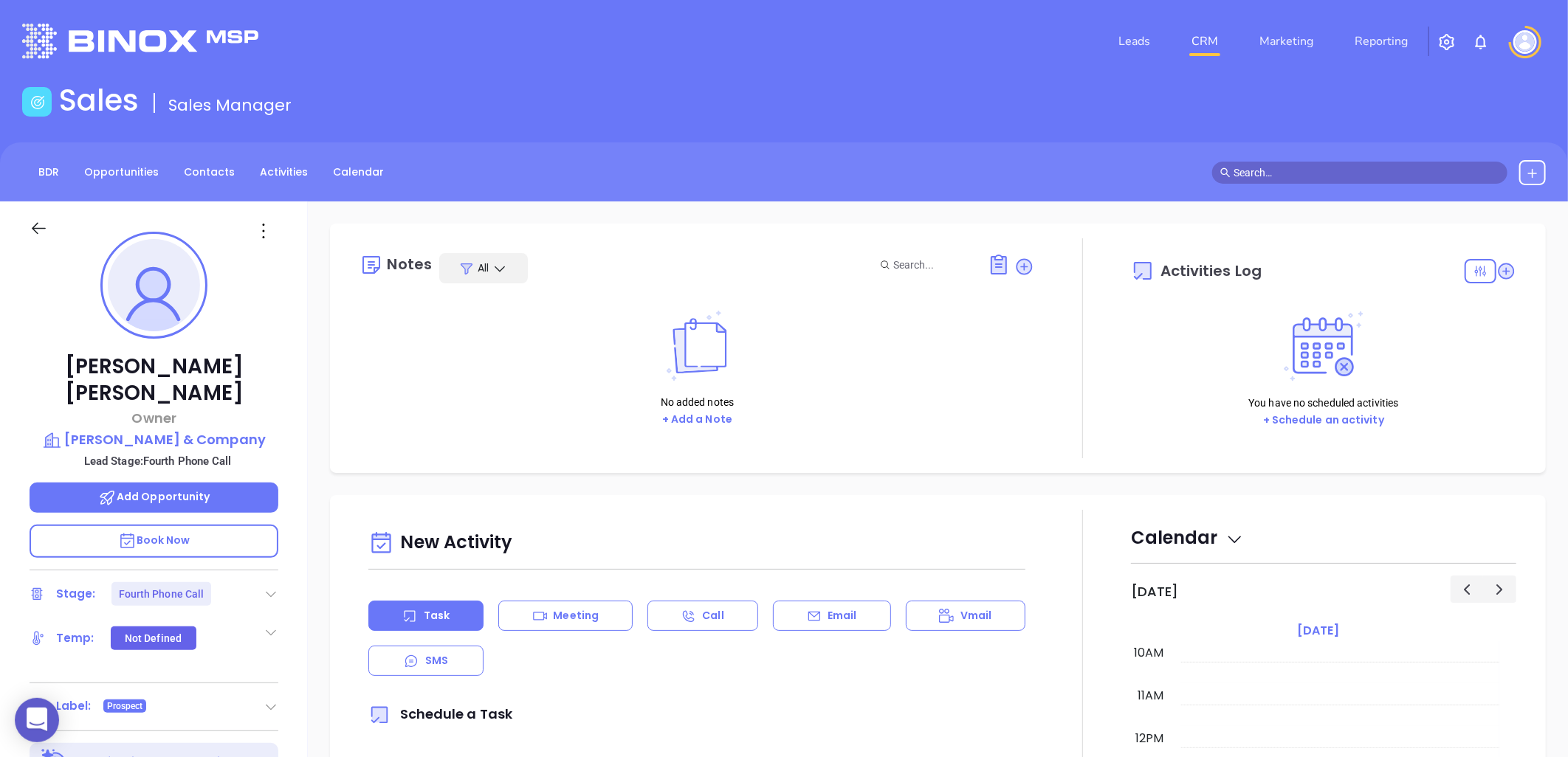
click at [278, 587] on icon at bounding box center [271, 594] width 15 height 15
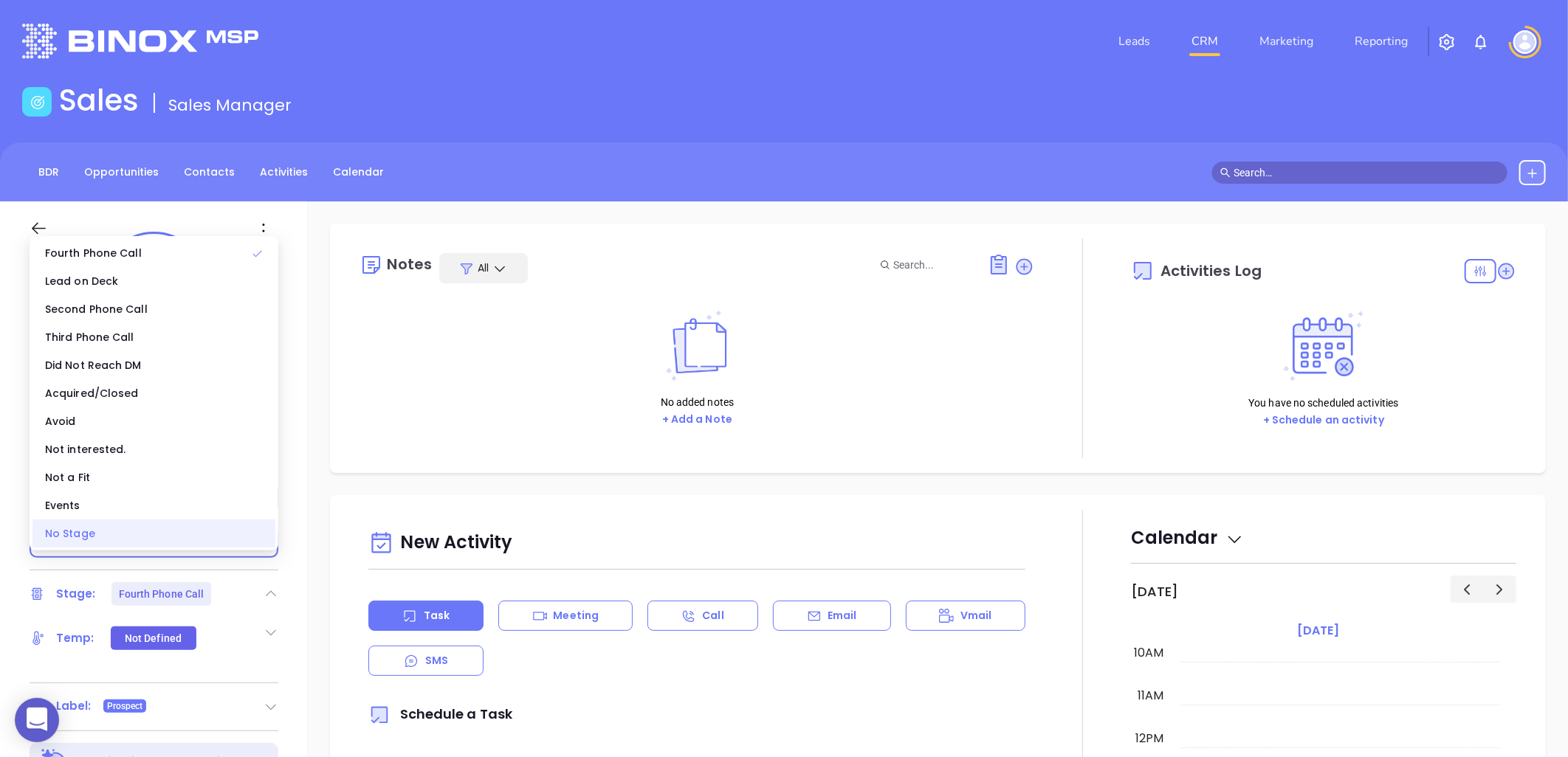
click at [142, 535] on div "No Stage" at bounding box center [154, 534] width 243 height 28
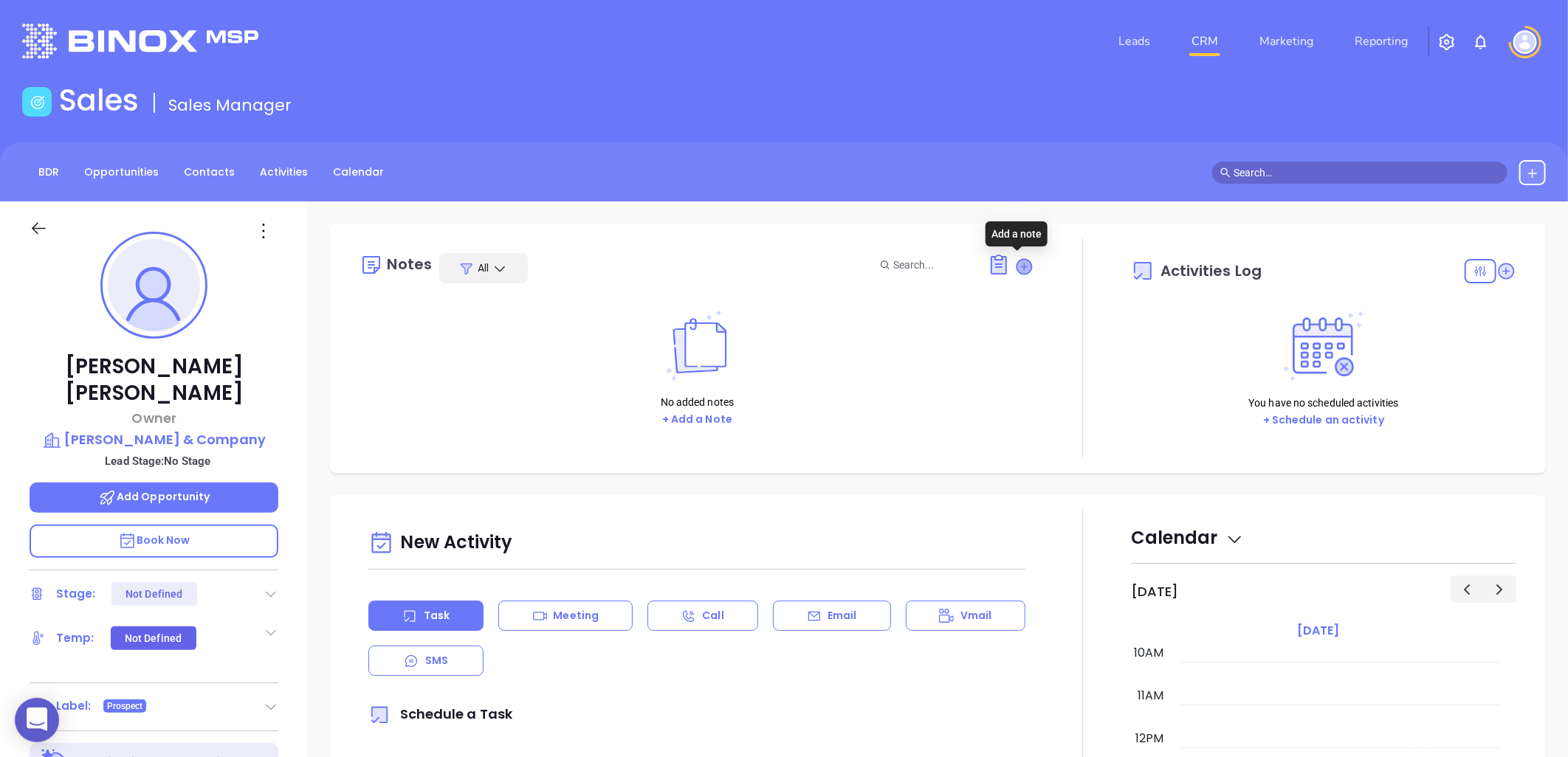
click at [1017, 261] on icon at bounding box center [1024, 266] width 15 height 15
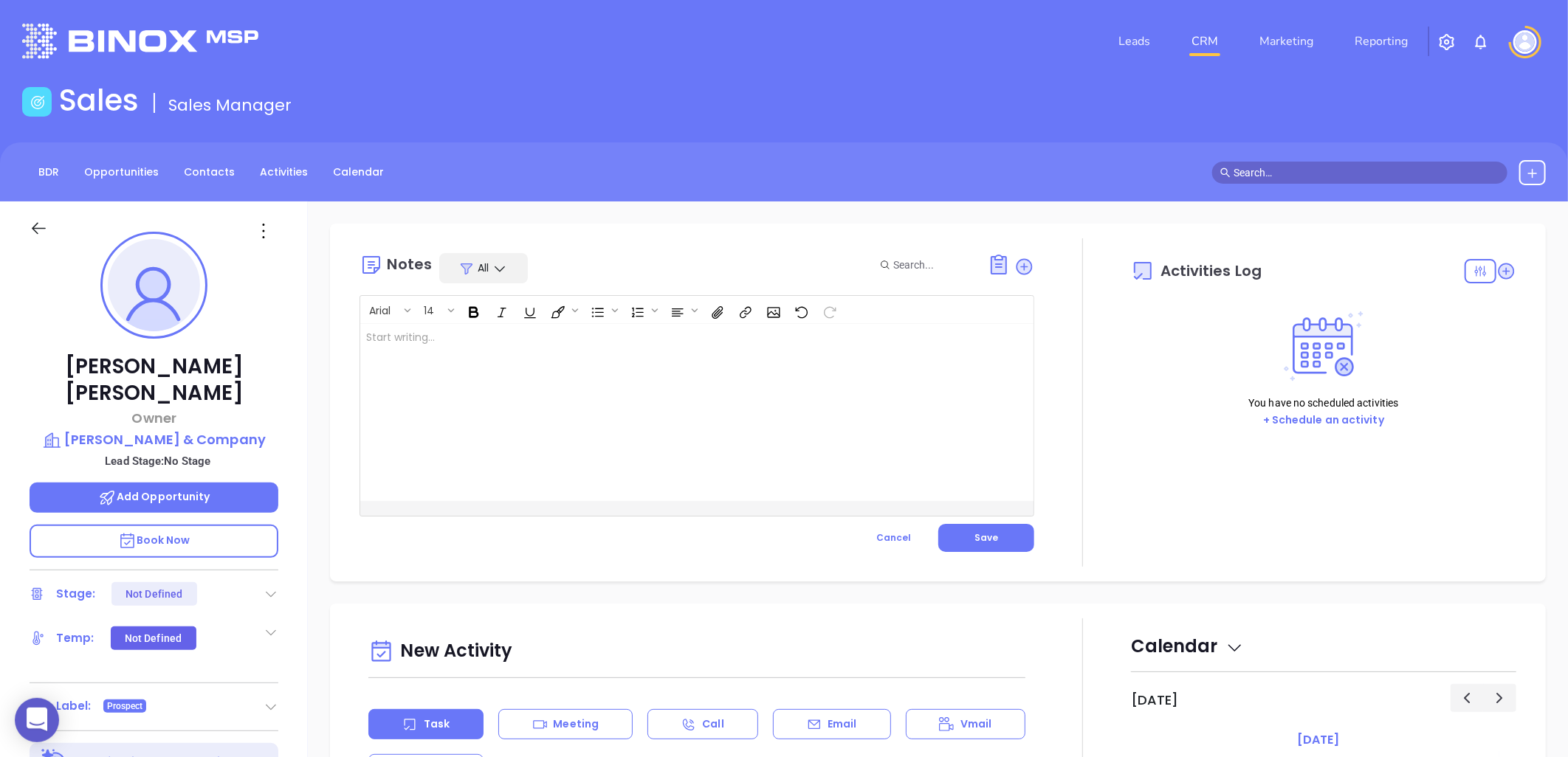
click at [427, 353] on div at bounding box center [673, 412] width 626 height 177
click at [985, 532] on span "Save" at bounding box center [985, 537] width 23 height 13
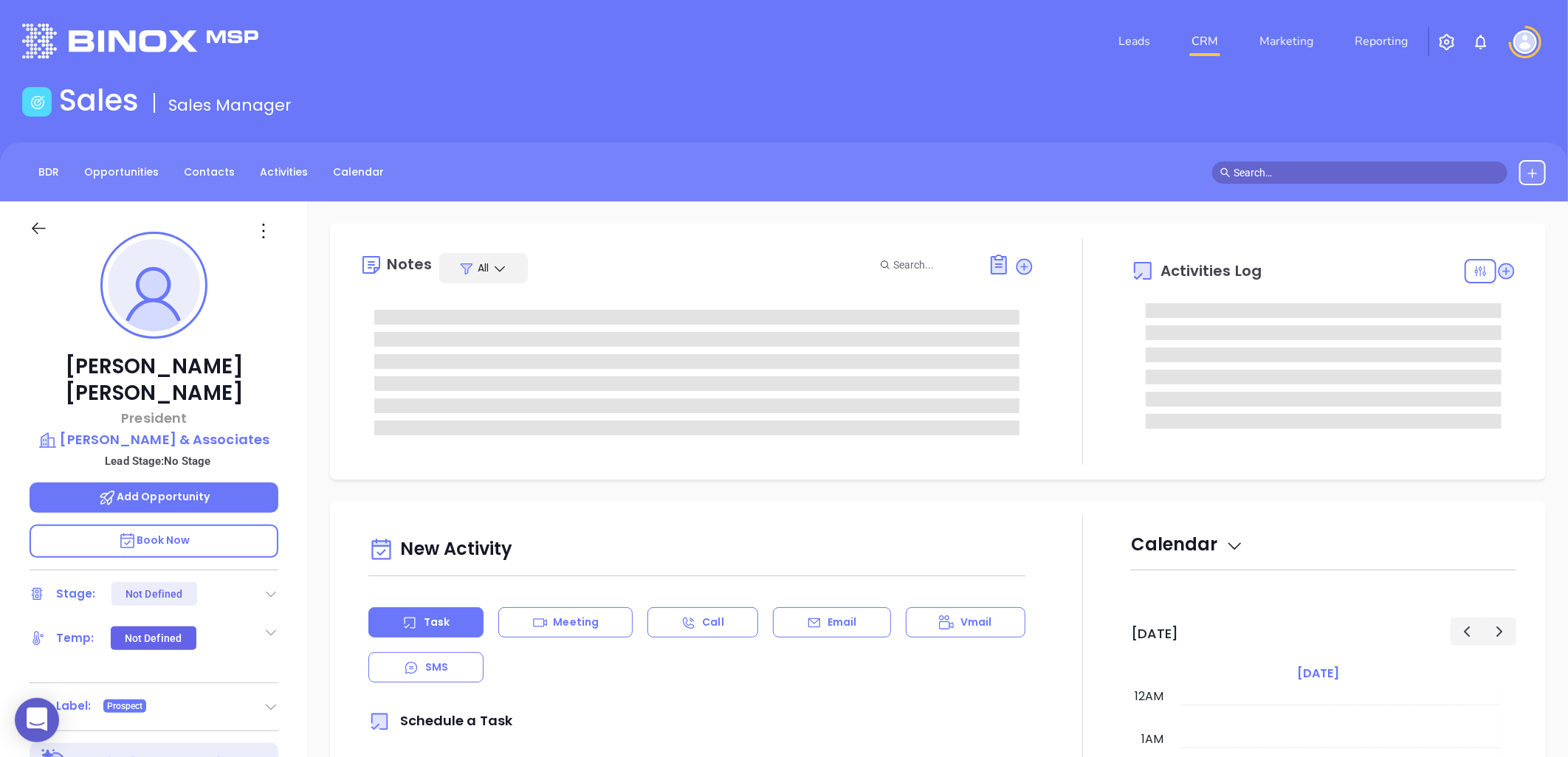
type input "[DATE]"
type input "[PERSON_NAME]"
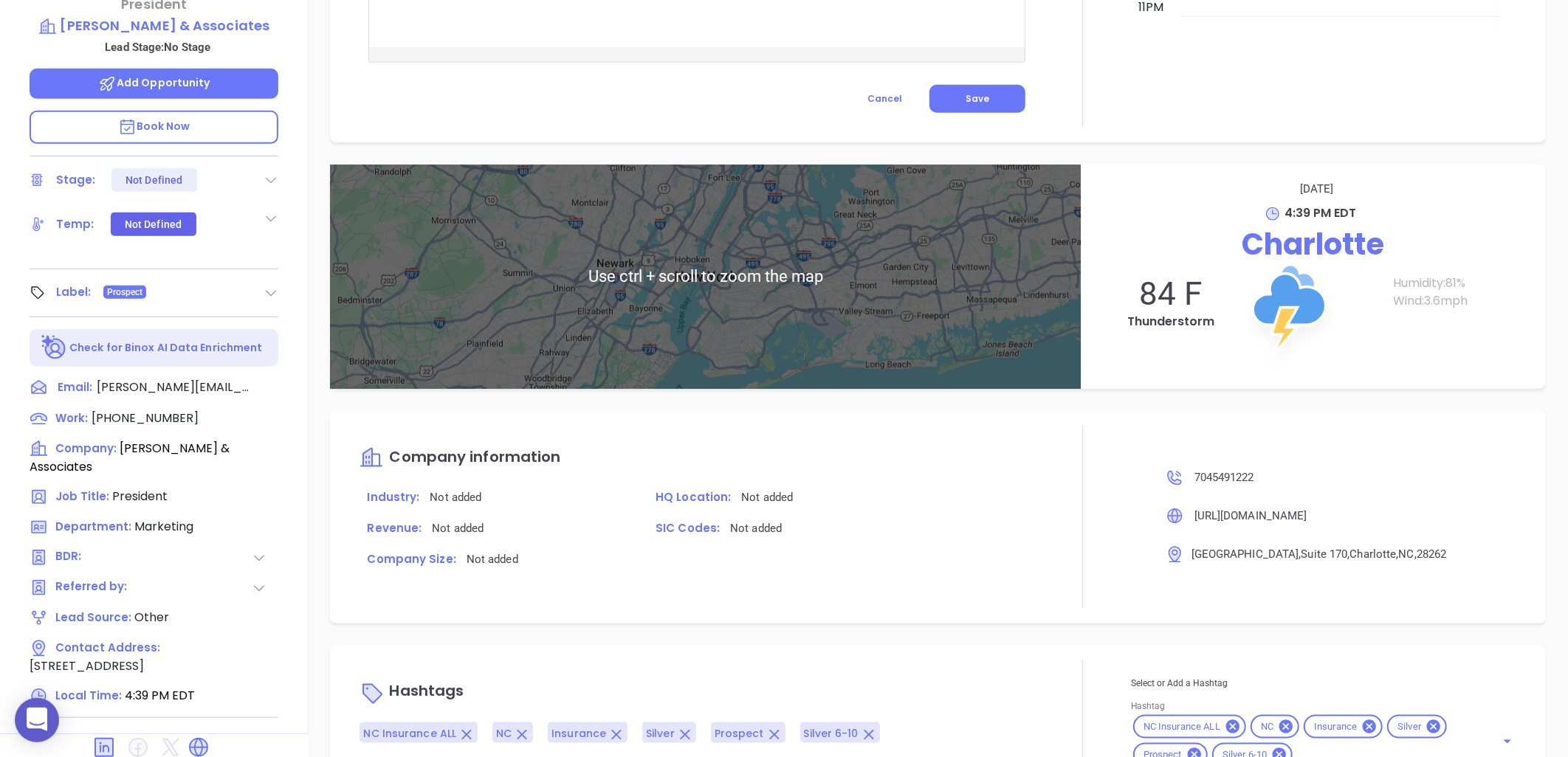
scroll to position [477, 0]
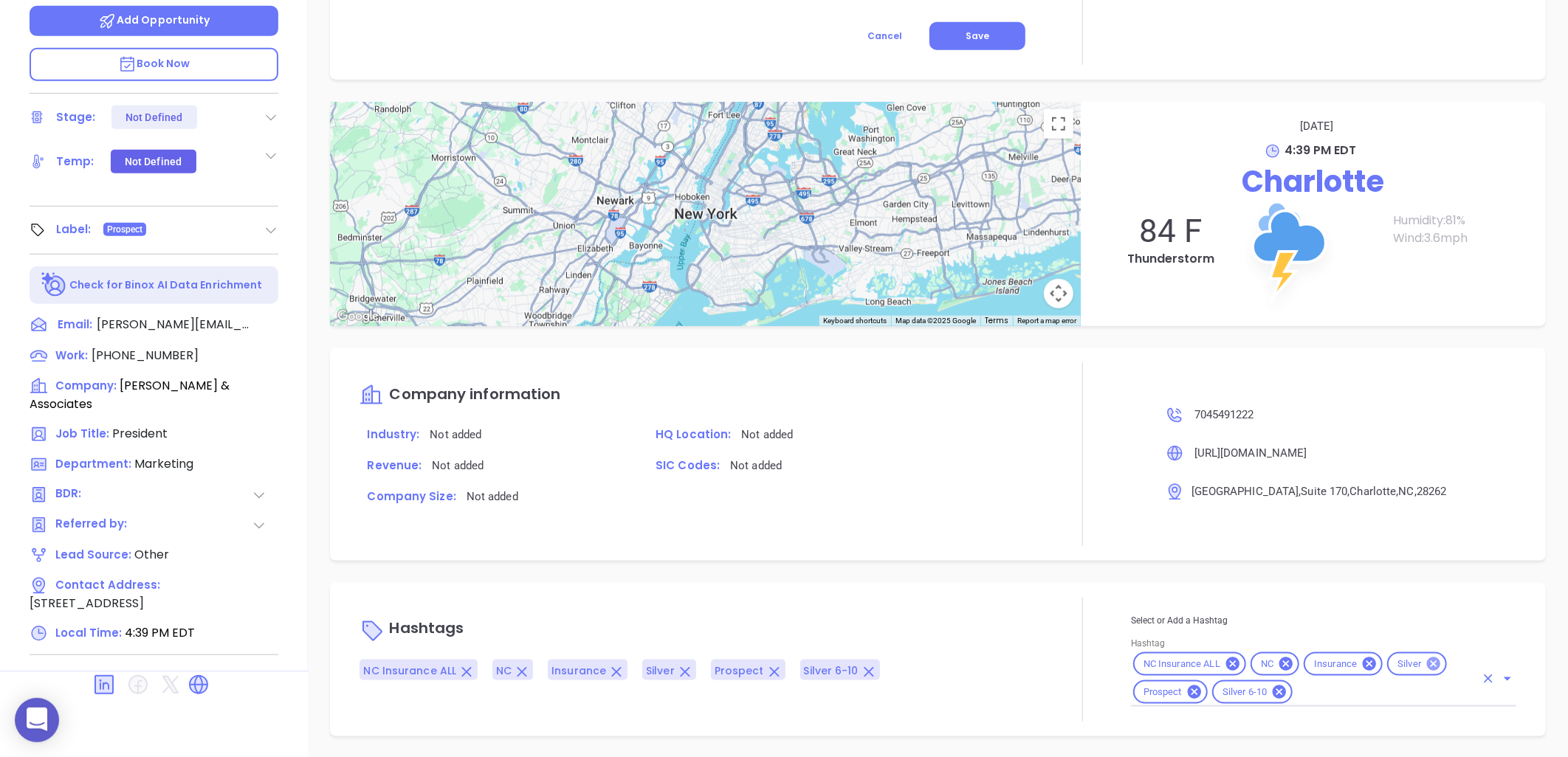
click at [1425, 663] on icon at bounding box center [1433, 664] width 16 height 16
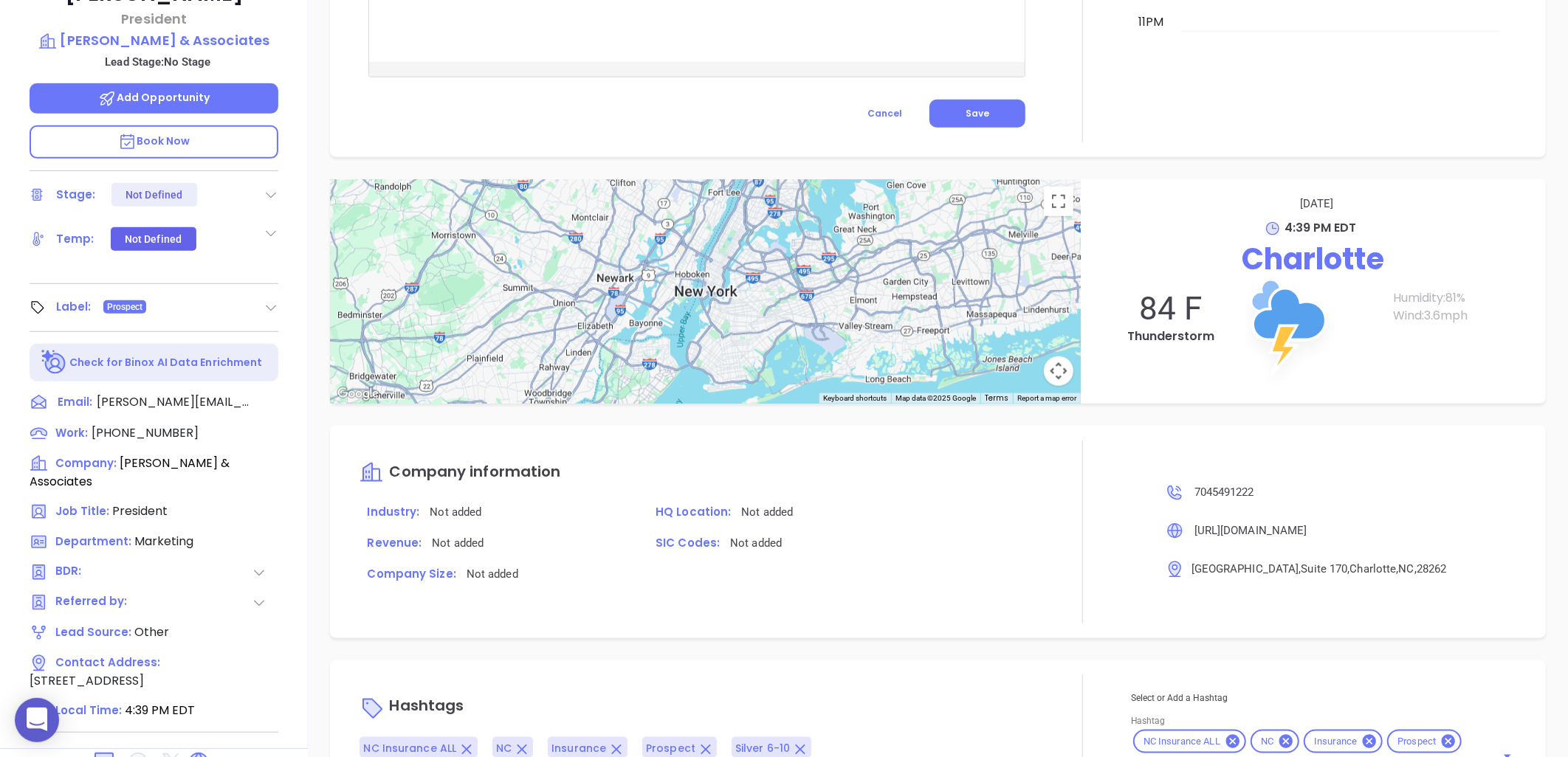
scroll to position [395, 0]
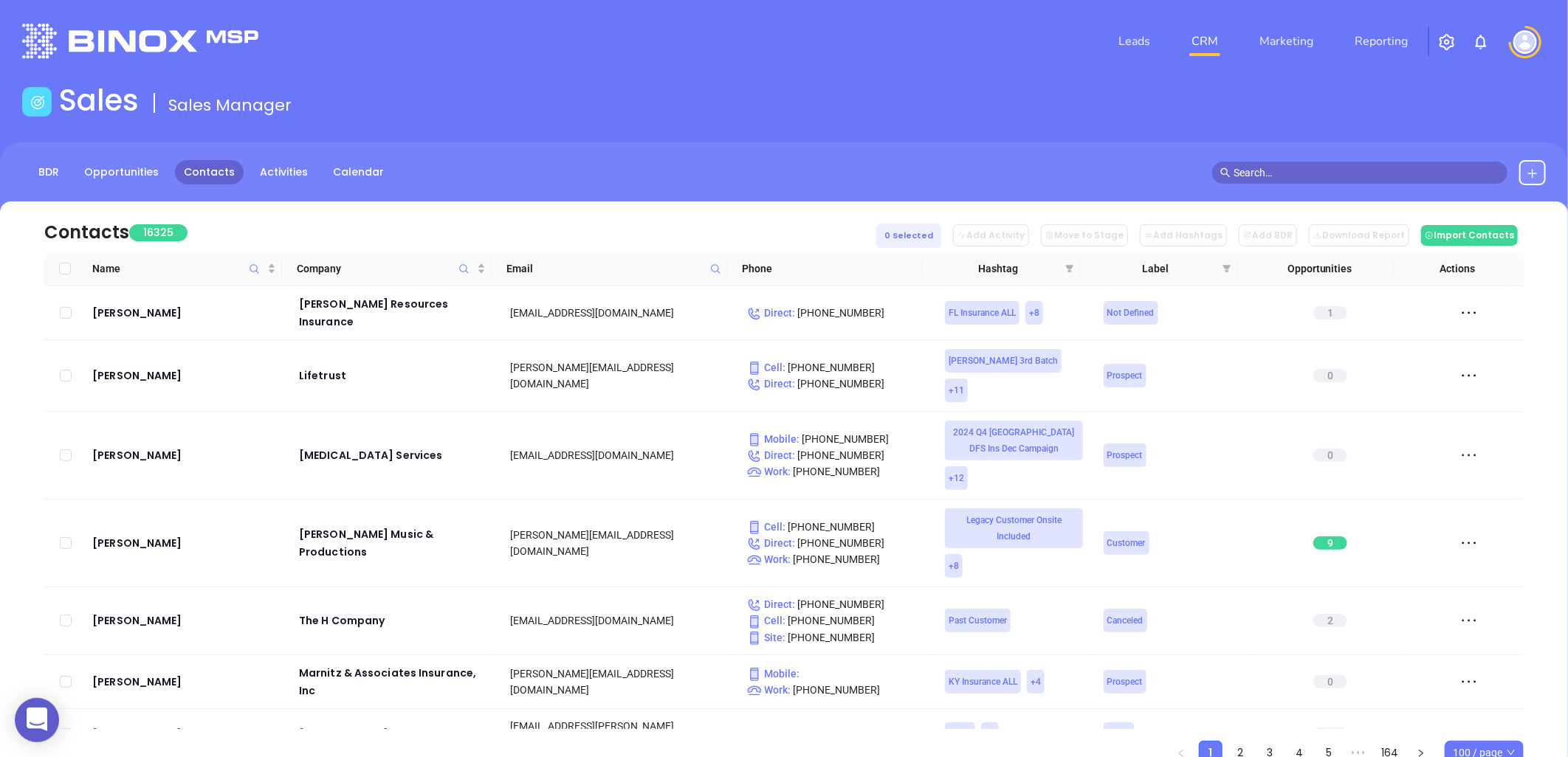
click at [1533, 167] on icon at bounding box center [1533, 173] width 12 height 12
click at [1477, 220] on p "New Contact" at bounding box center [1490, 214] width 122 height 23
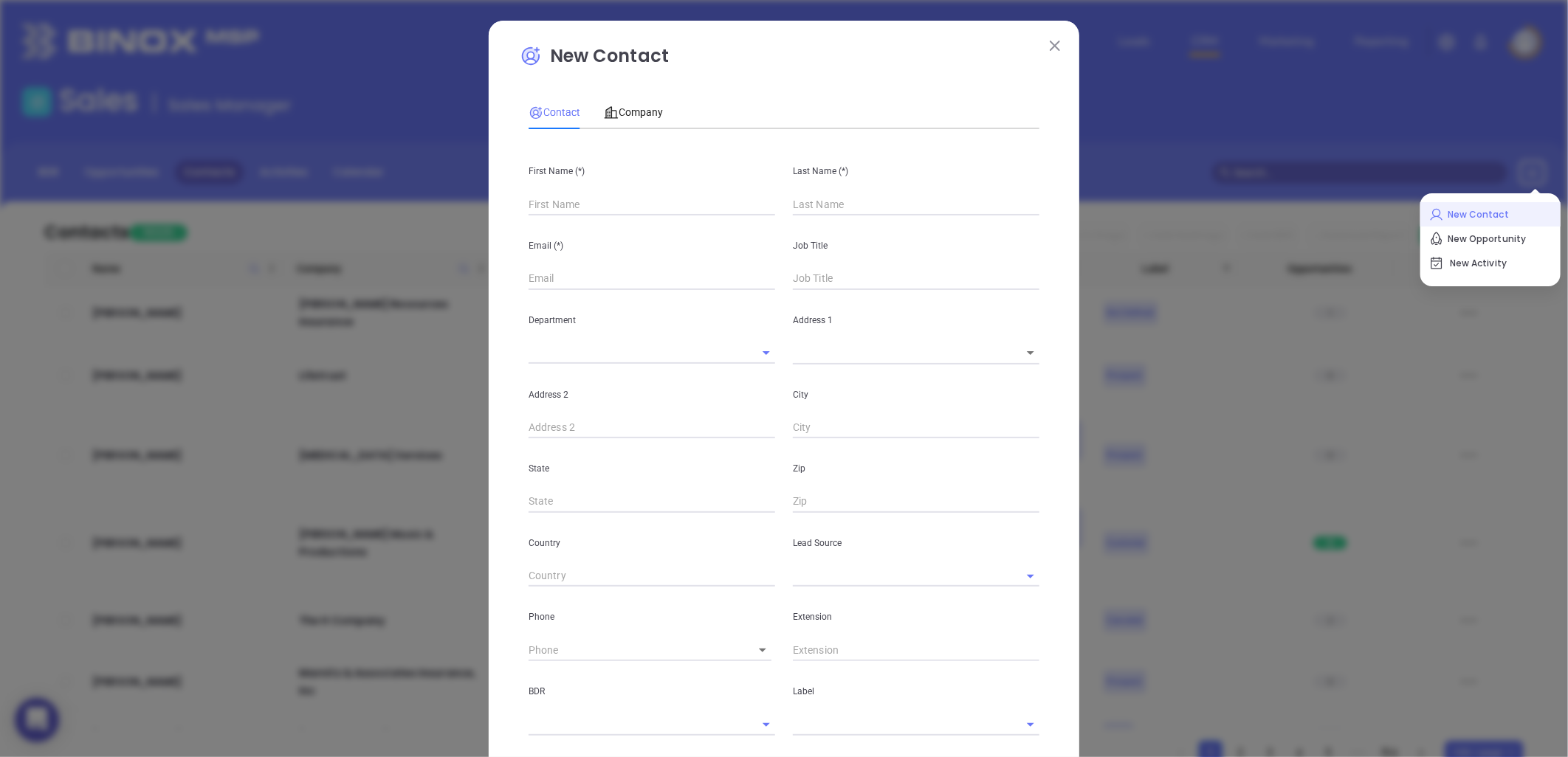
type input "Fourth Phone Call"
type input "1"
click at [547, 208] on input "text" at bounding box center [652, 204] width 247 height 22
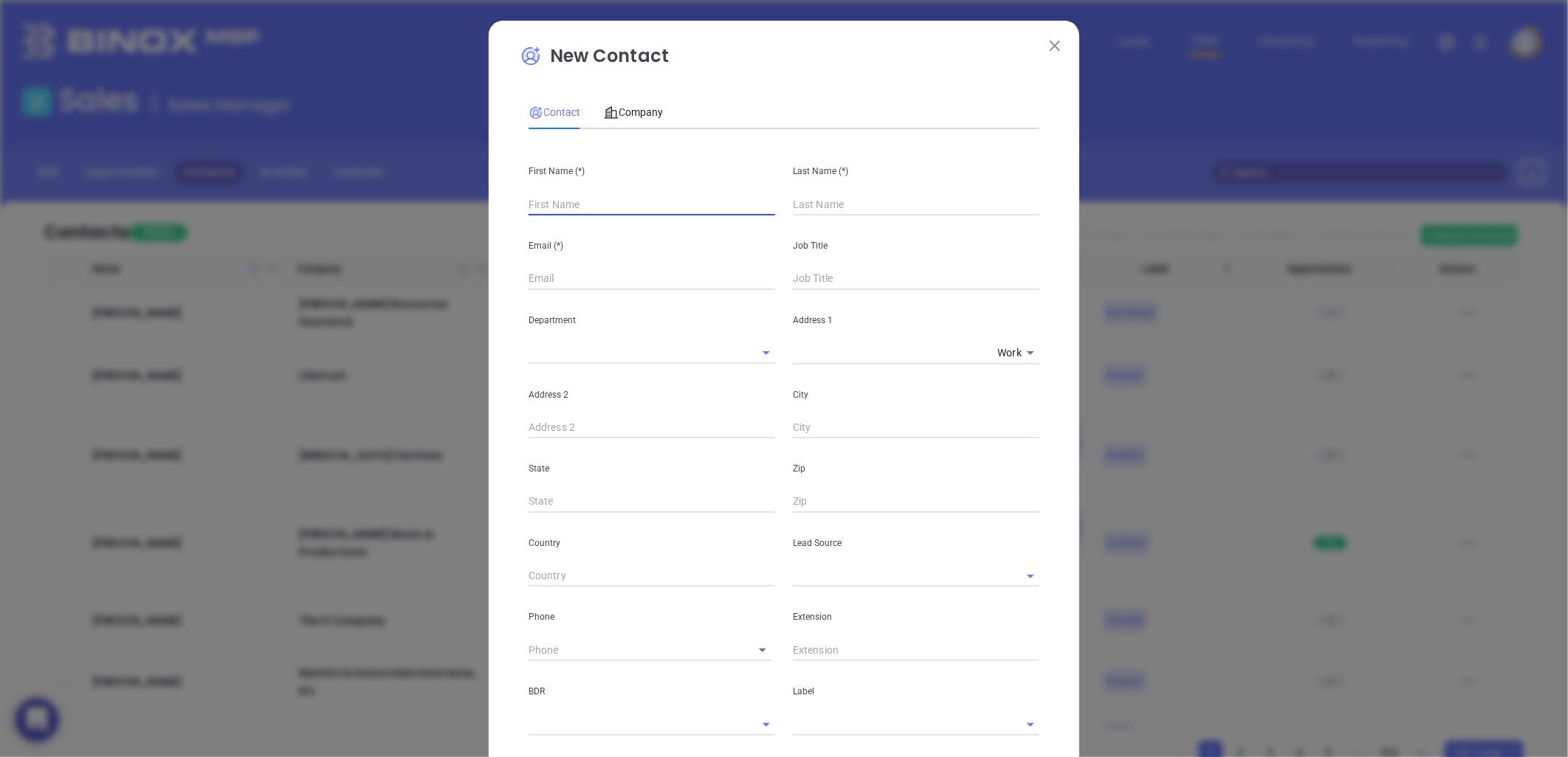
paste input "[PERSON_NAME]"
type input "[PERSON_NAME]"
type input "1"
drag, startPoint x: 555, startPoint y: 209, endPoint x: 683, endPoint y: 188, distance: 129.7
click at [683, 188] on div "First Name (*) [PERSON_NAME]" at bounding box center [652, 178] width 265 height 74
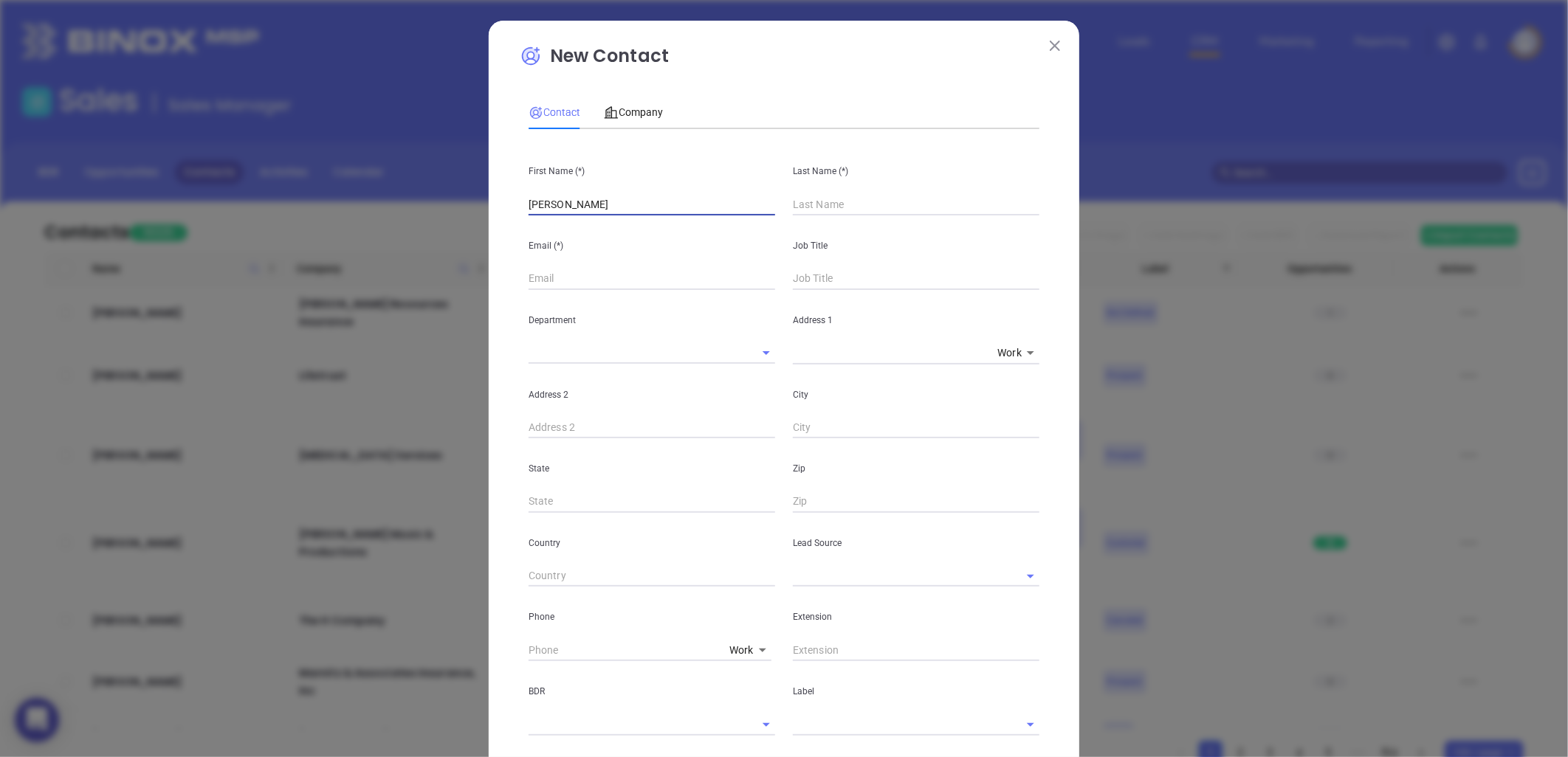
type input "[PERSON_NAME]"
paste input "[PERSON_NAME]"
type input "[PERSON_NAME]"
click at [536, 283] on input "text" at bounding box center [652, 279] width 247 height 22
paste input "[PERSON_NAME][EMAIL_ADDRESS][DOMAIN_NAME]"
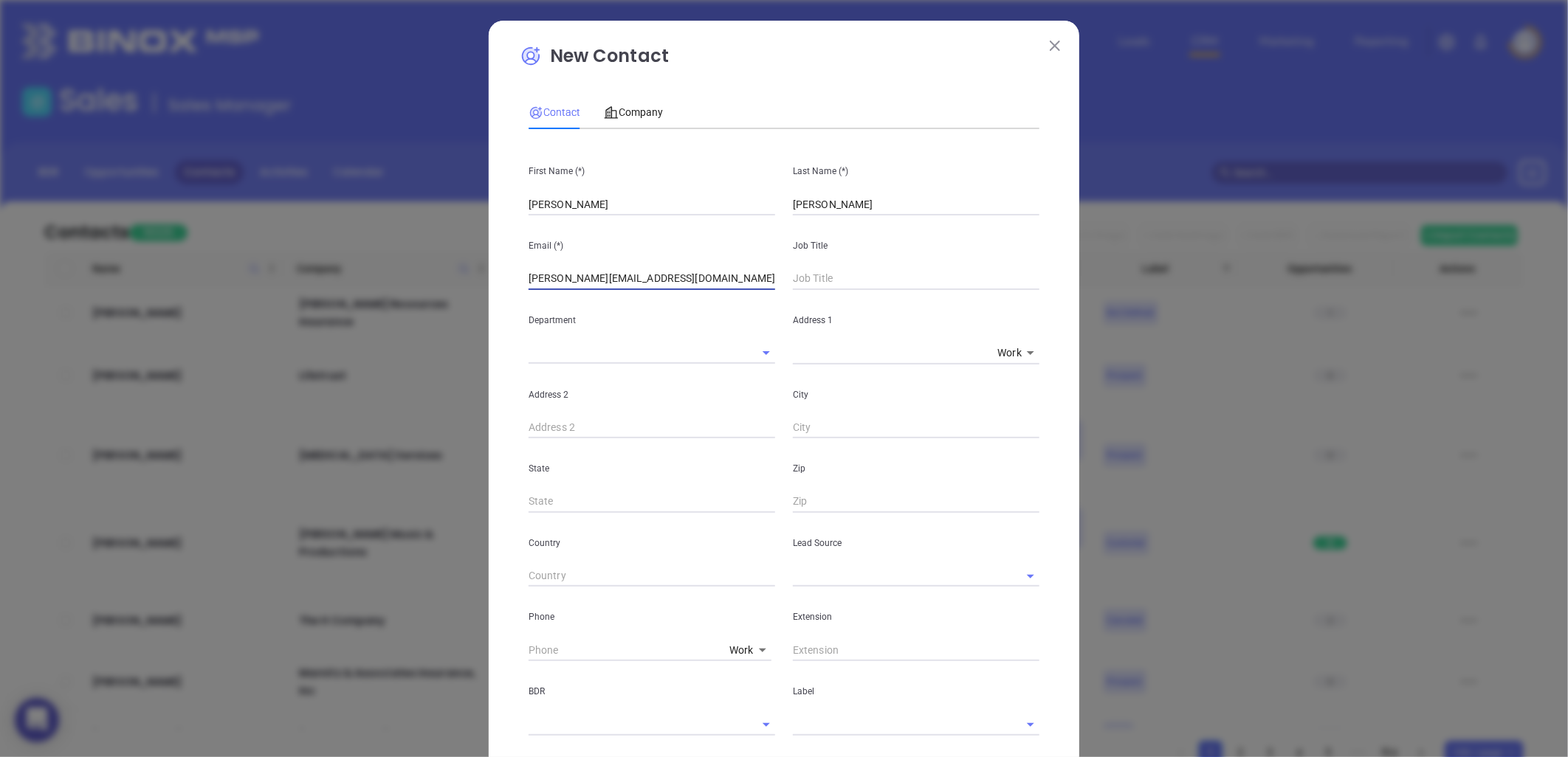
type input "[PERSON_NAME][EMAIL_ADDRESS][DOMAIN_NAME]"
click at [840, 276] on input "text" at bounding box center [916, 279] width 247 height 22
type input "Founder"
click at [731, 647] on body "0 Leads CRM Marketing Reporting Financial Leads Leads Sales Sales Manager BDR O…" at bounding box center [784, 378] width 1568 height 757
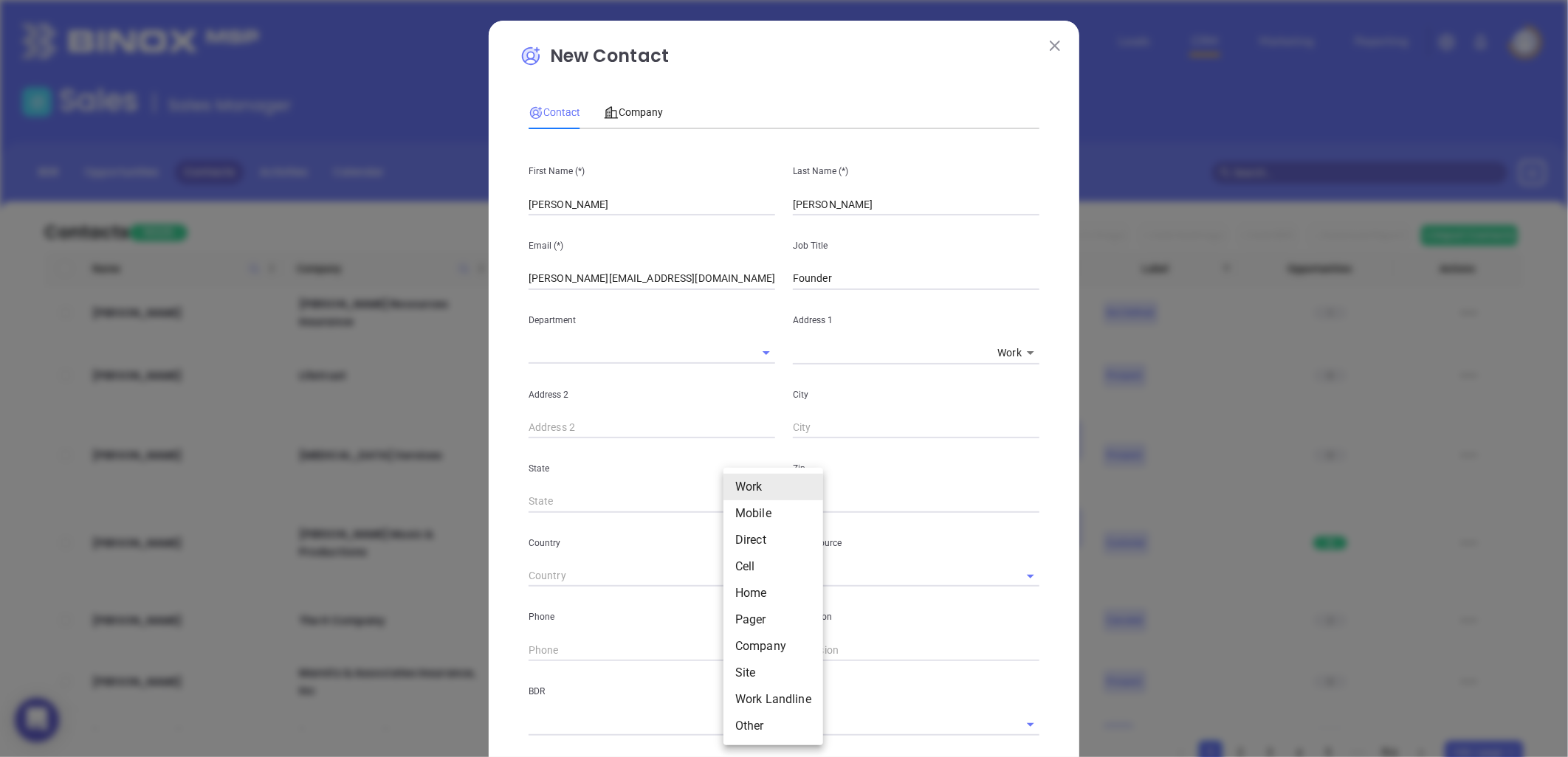
click at [753, 670] on li "Site" at bounding box center [773, 673] width 100 height 27
type input "11"
click at [536, 657] on input "( ) -" at bounding box center [629, 650] width 202 height 22
paste input "252) 481-3699"
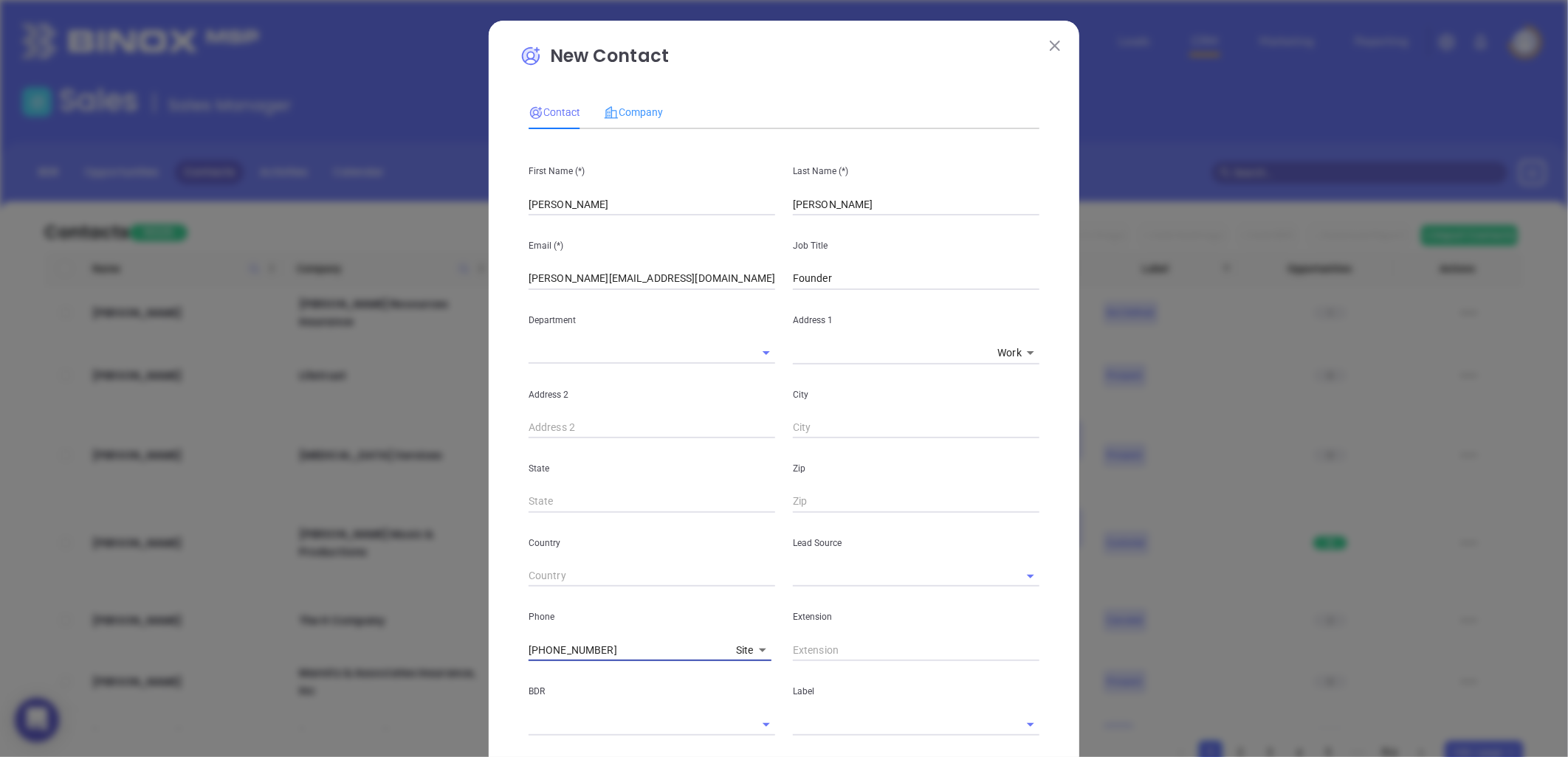
type input "[PHONE_NUMBER]"
click at [628, 102] on div "Company" at bounding box center [633, 111] width 59 height 34
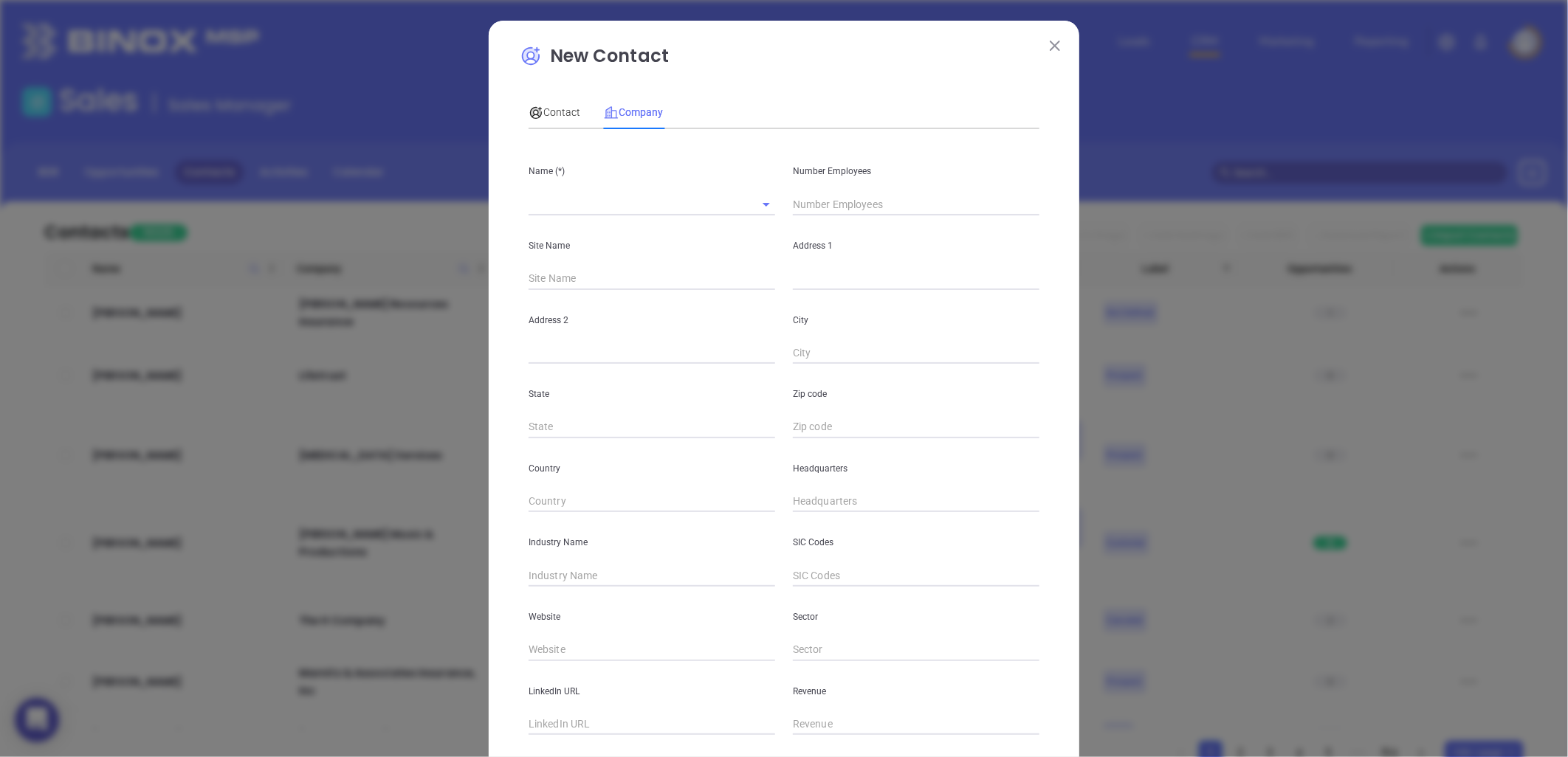
click at [814, 500] on input "text" at bounding box center [916, 502] width 247 height 22
paste input "252) 481-3699"
type input "[PHONE_NUMBER]"
click at [556, 209] on input "text" at bounding box center [631, 203] width 205 height 22
paste input "KGU, LLC"
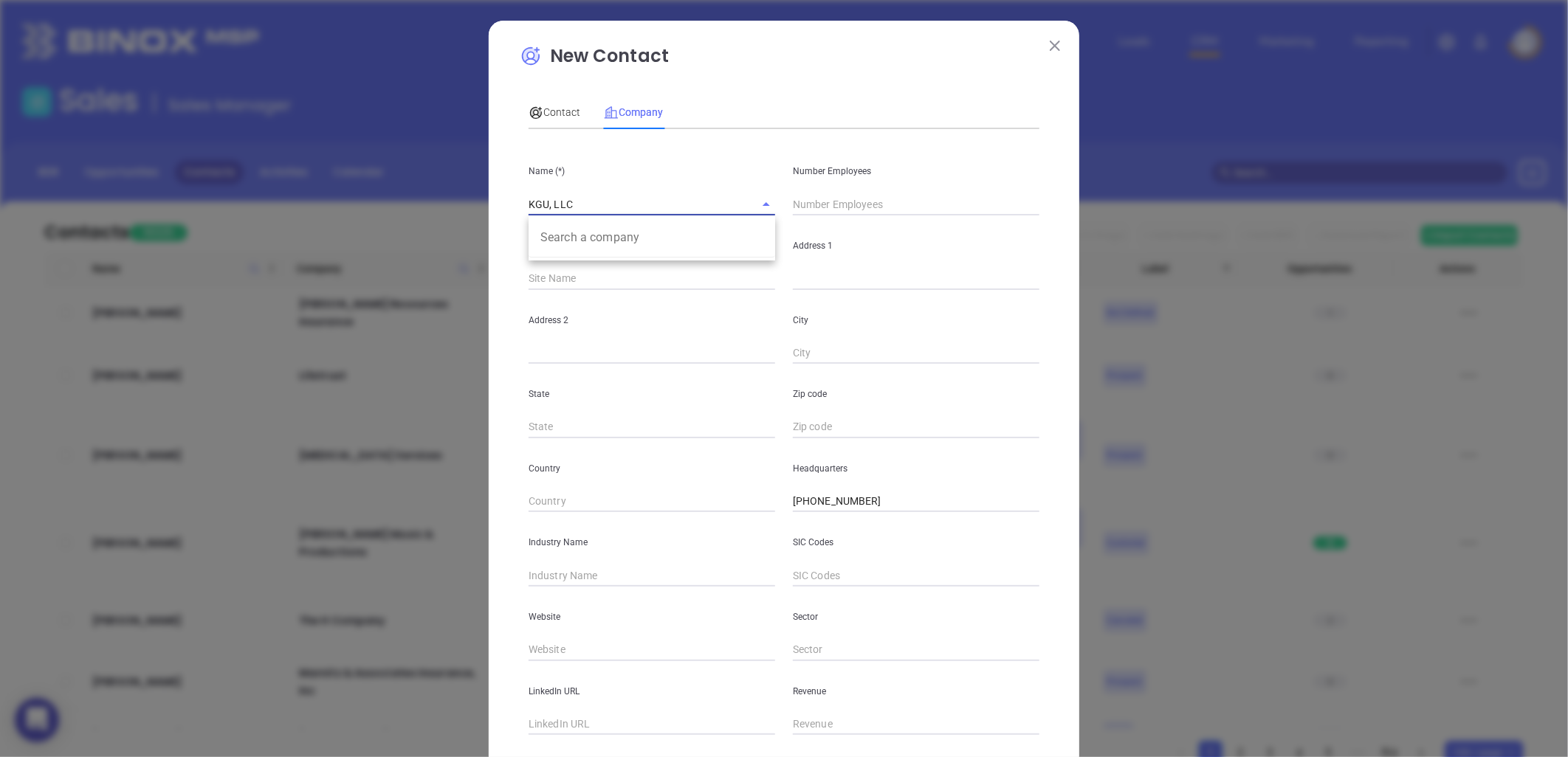
type input "KGU, LLC"
click at [808, 201] on input "text" at bounding box center [916, 204] width 247 height 22
type input "2"
drag, startPoint x: 659, startPoint y: 274, endPoint x: 672, endPoint y: 255, distance: 23.0
click at [659, 273] on input "text" at bounding box center [648, 279] width 241 height 22
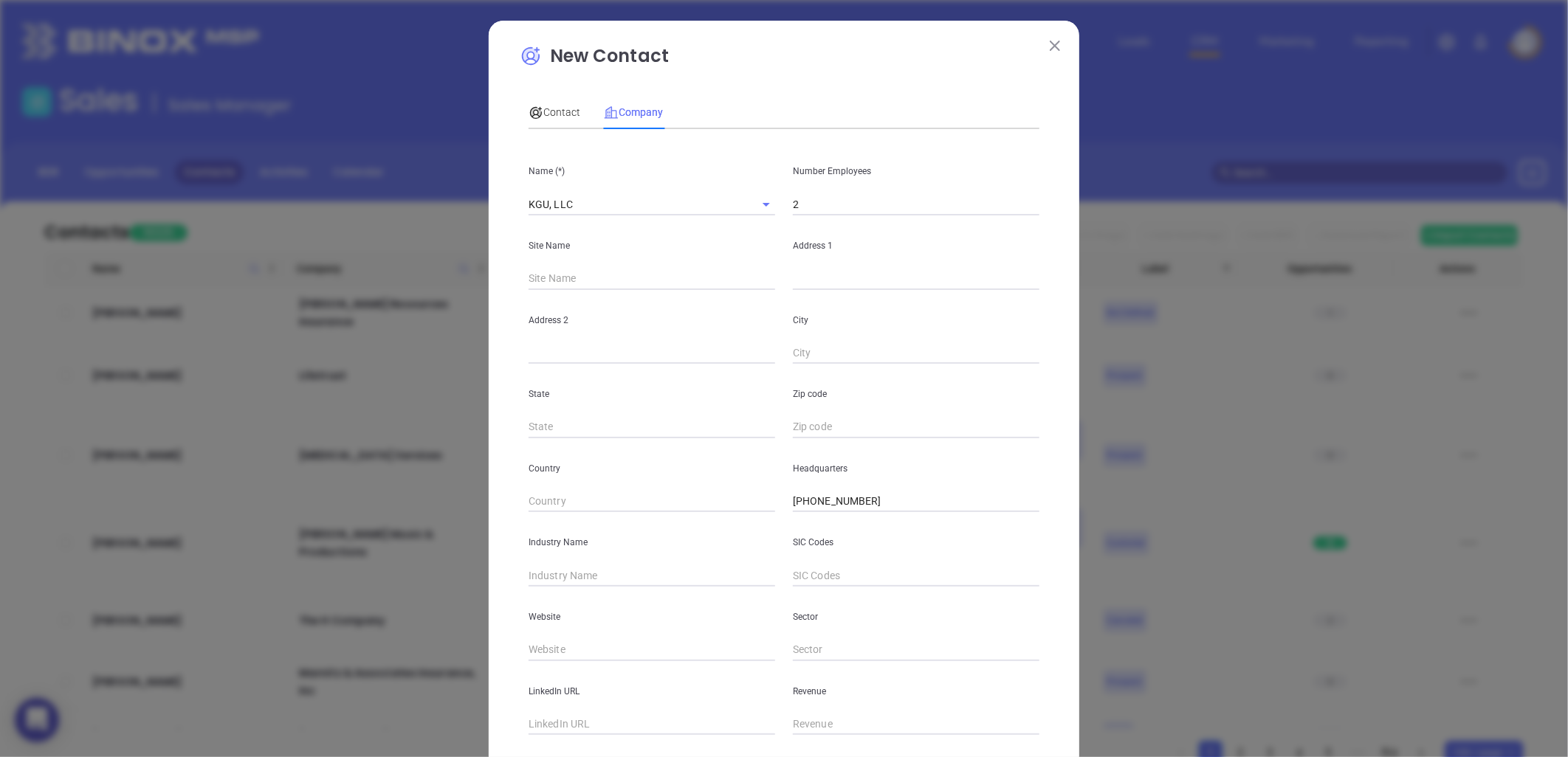
click at [797, 285] on input "text" at bounding box center [916, 279] width 247 height 22
paste input "[STREET_ADDRESS][PERSON_NAME]"
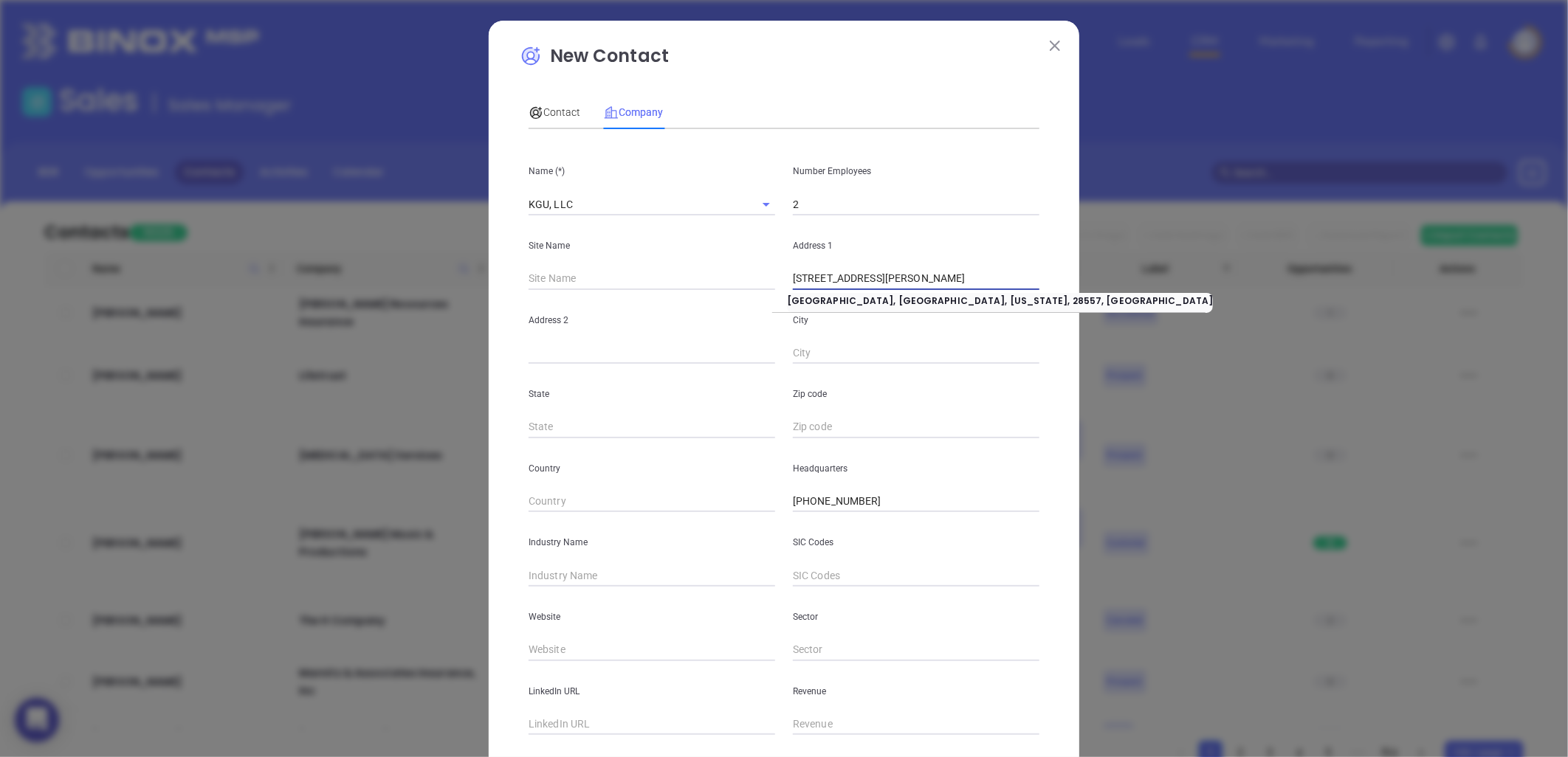
drag, startPoint x: 880, startPoint y: 280, endPoint x: 1083, endPoint y: 252, distance: 204.9
click at [1083, 252] on div "New Contact Contact Company First Name (*) [PERSON_NAME] Last Name (*) [PERSON_…" at bounding box center [784, 378] width 1568 height 757
type input "1402 [PERSON_NAME] Pointe"
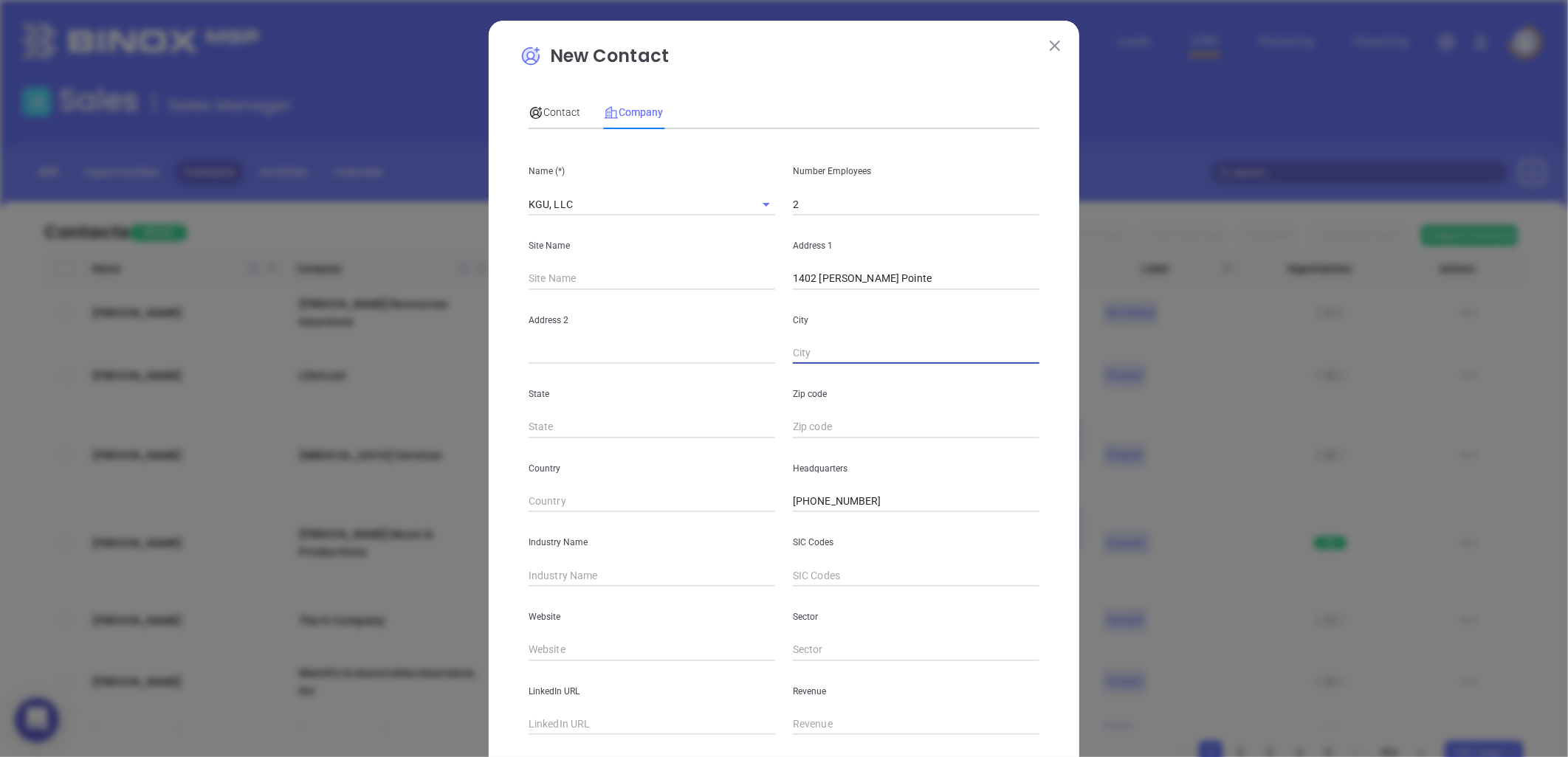
paste input "[GEOGRAPHIC_DATA]"
drag, startPoint x: 859, startPoint y: 354, endPoint x: 1101, endPoint y: 332, distance: 243.0
click at [1101, 332] on div "New Contact Contact Company First Name (*) [PERSON_NAME] Last Name (*) [PERSON_…" at bounding box center [784, 378] width 1568 height 757
type input "[GEOGRAPHIC_DATA]"
type input "NC"
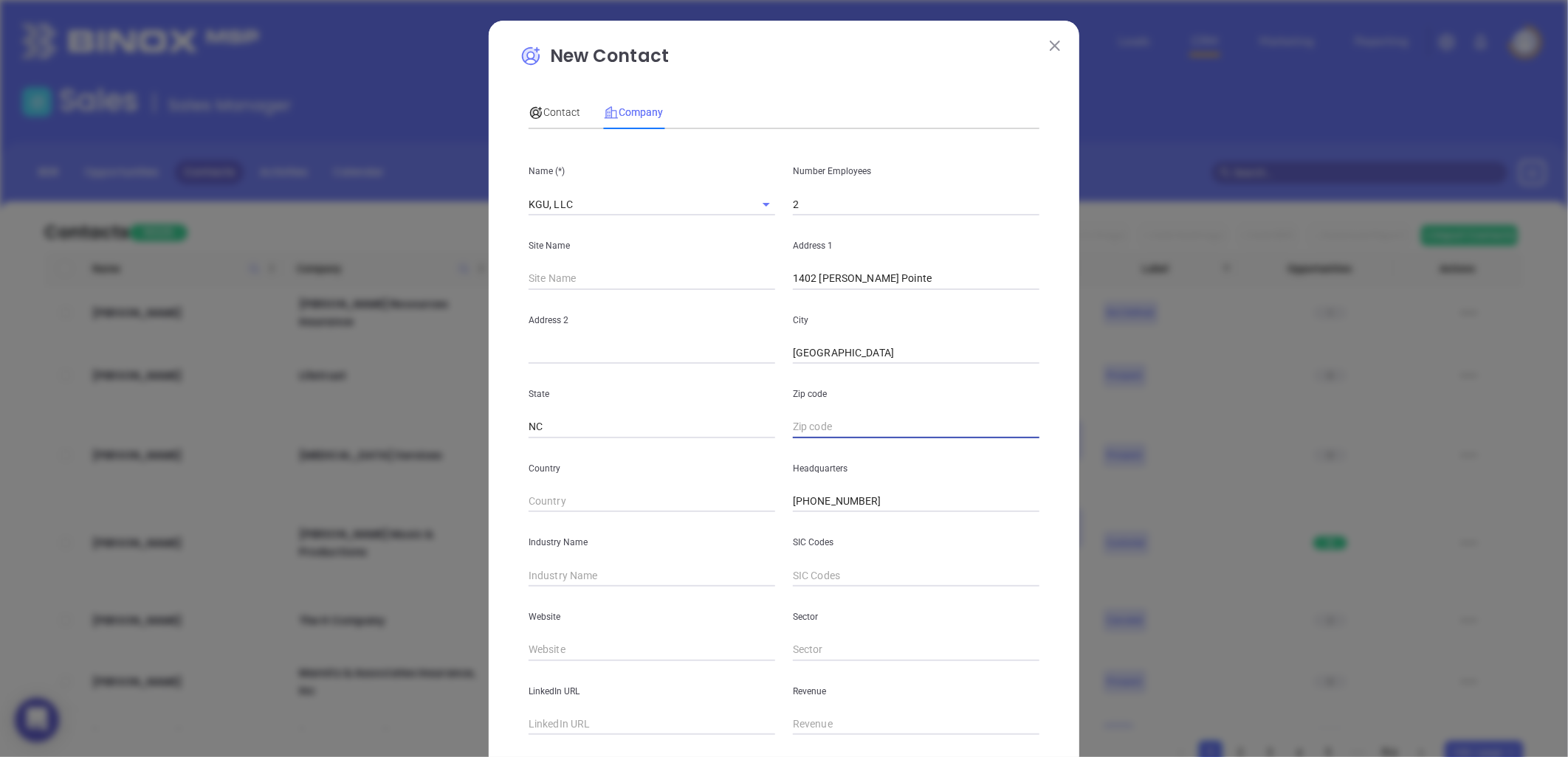
paste input "NC 28557"
type input "28557"
click at [593, 572] on input "text" at bounding box center [652, 576] width 247 height 22
type input "Insurance"
click at [556, 648] on input "text" at bounding box center [652, 650] width 247 height 22
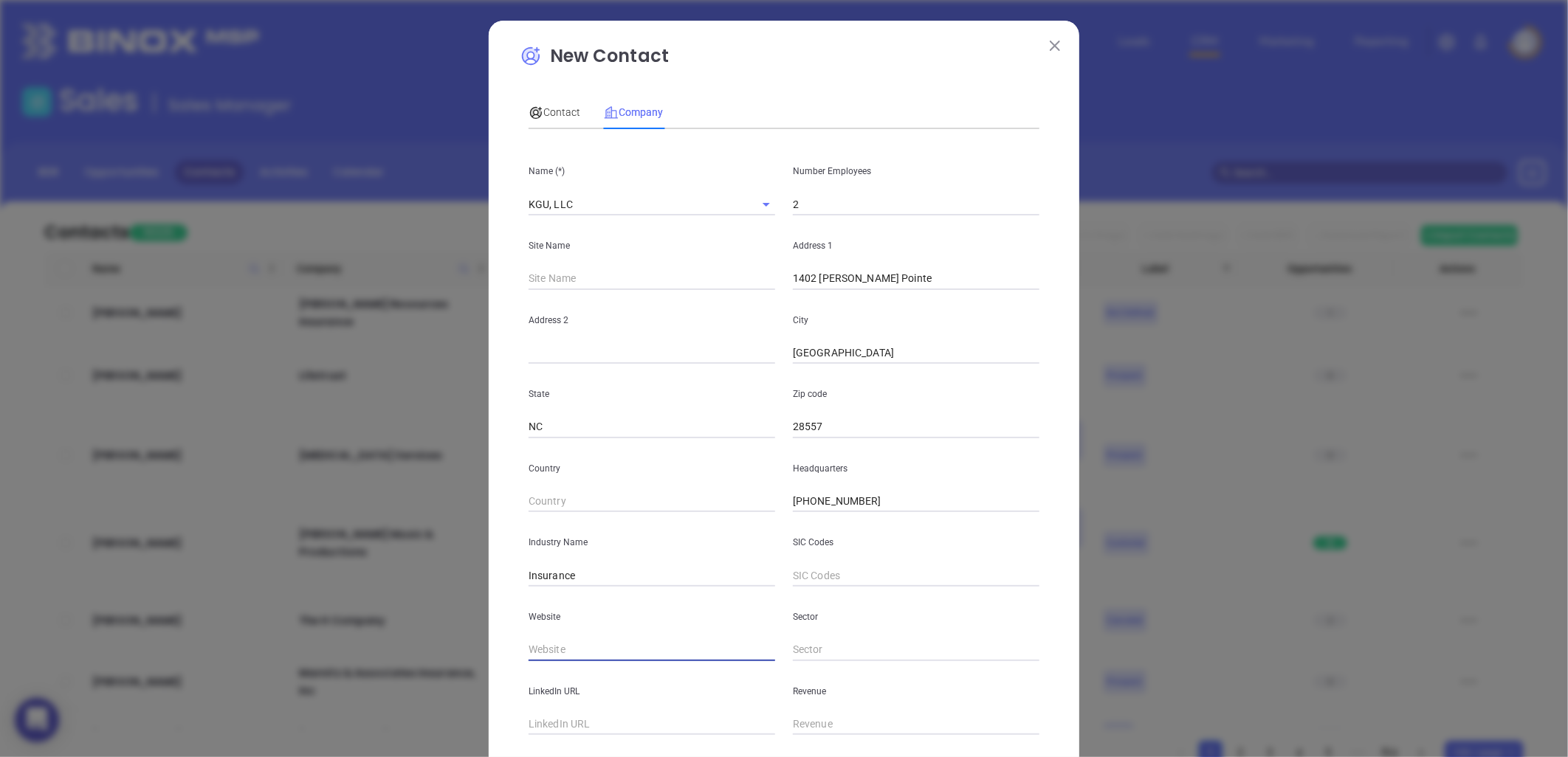
paste input "[URL][DOMAIN_NAME]"
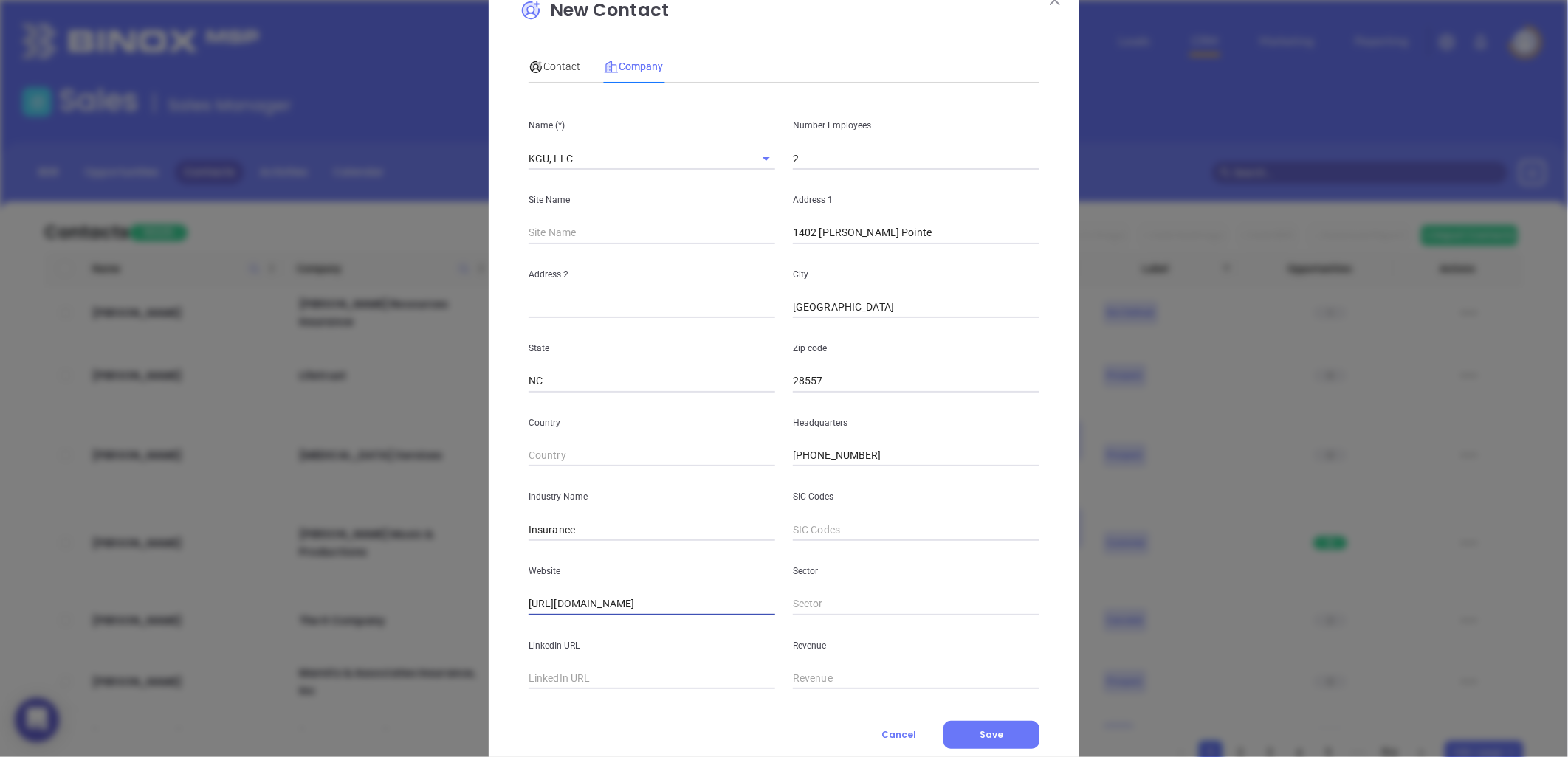
scroll to position [90, 0]
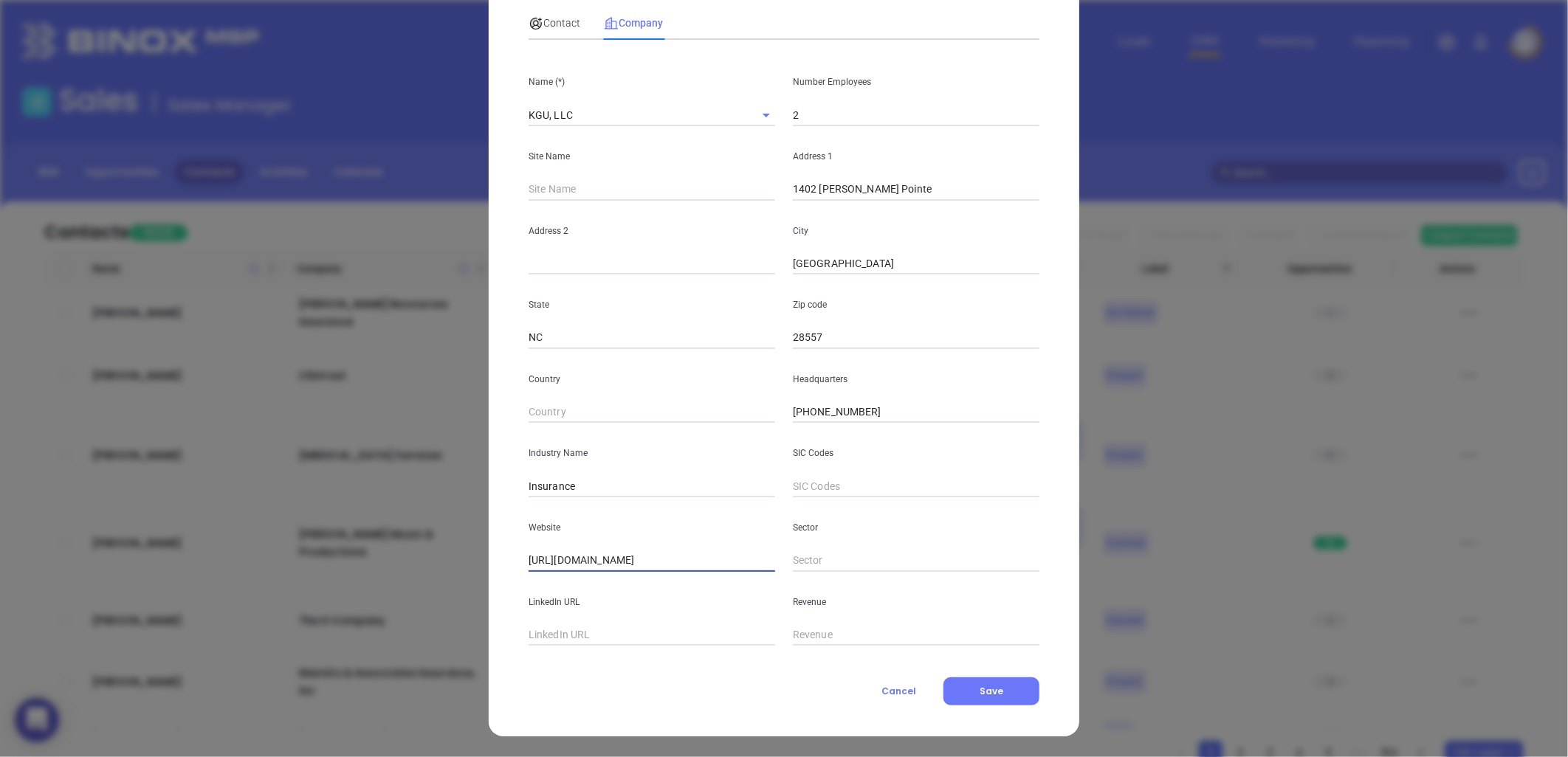
type input "[URL][DOMAIN_NAME]"
drag, startPoint x: 534, startPoint y: 641, endPoint x: 541, endPoint y: 602, distance: 39.6
click at [535, 641] on input "text" at bounding box center [652, 635] width 247 height 22
paste input "[URL][DOMAIN_NAME]"
type input "[URL][DOMAIN_NAME]"
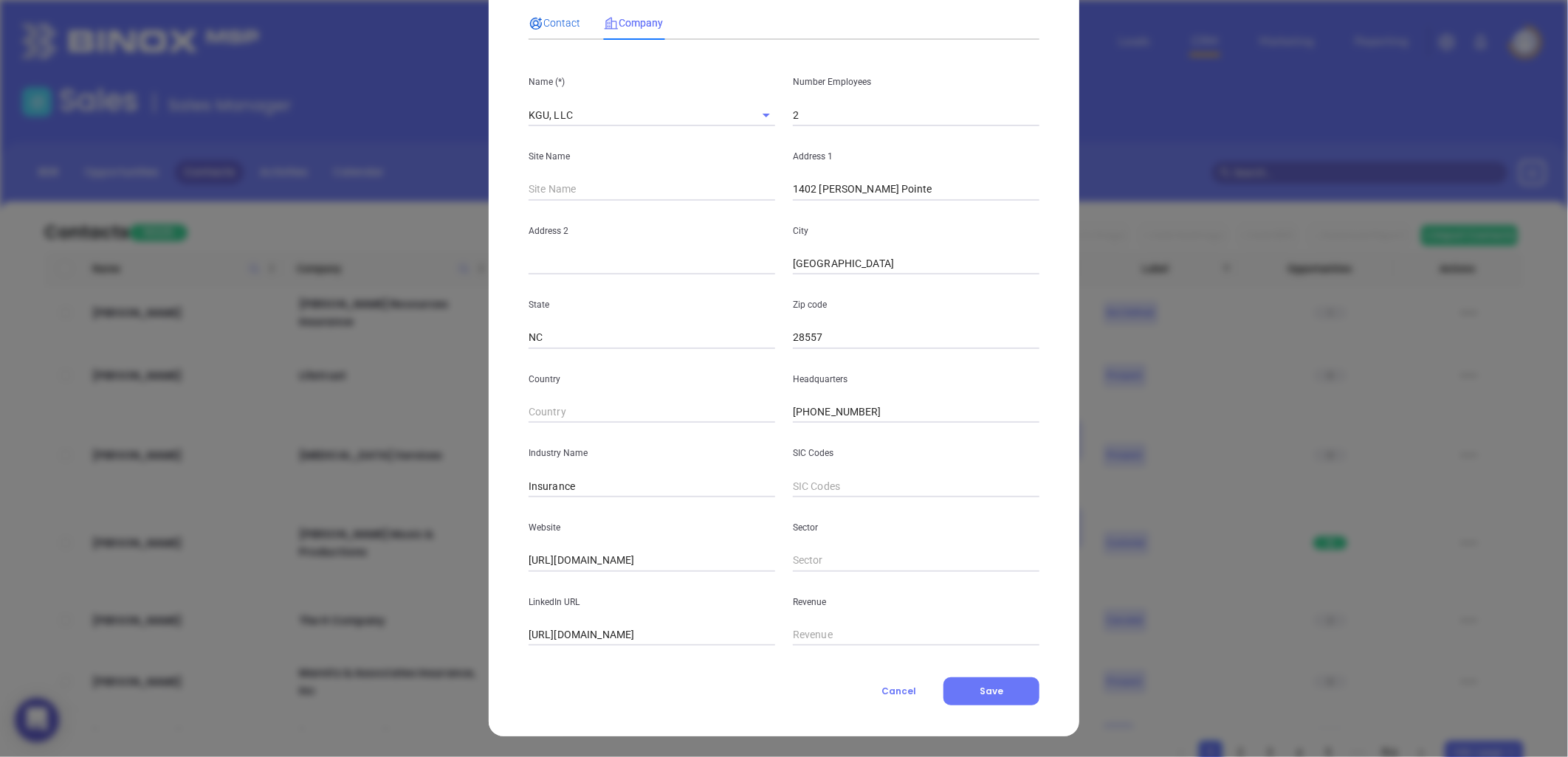
click at [547, 26] on span "Contact" at bounding box center [554, 23] width 52 height 12
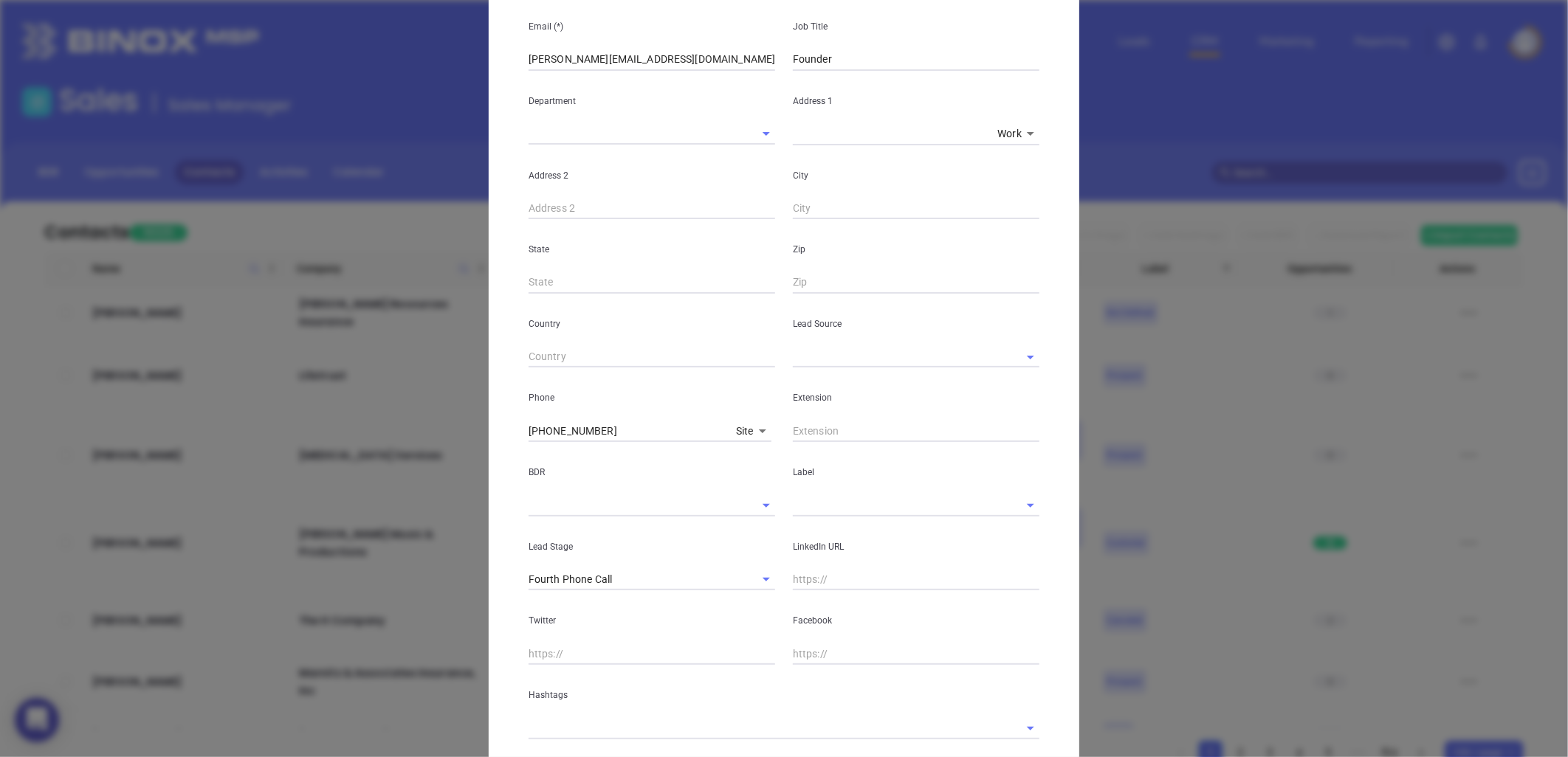
scroll to position [253, 0]
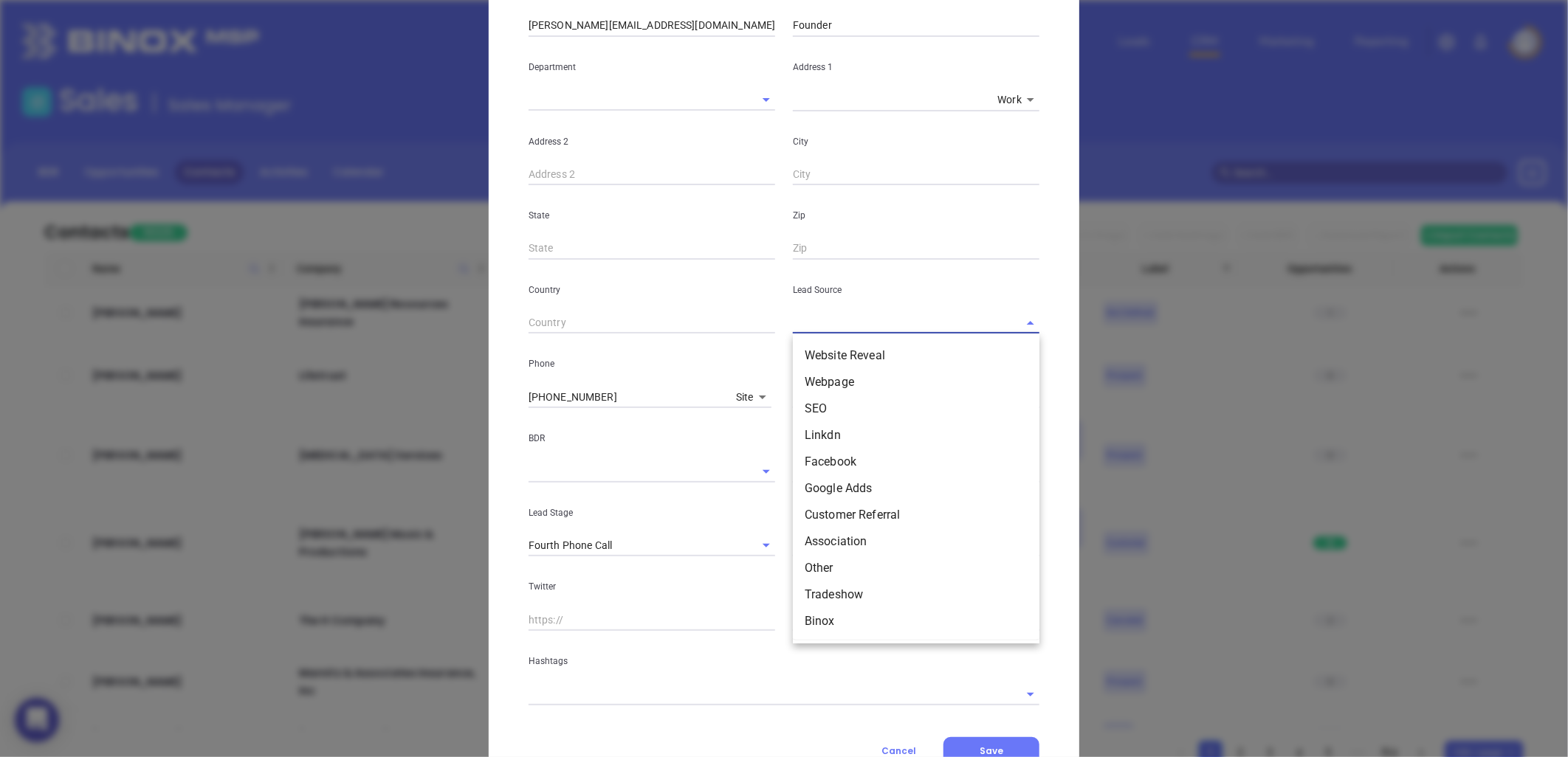
click at [807, 321] on input "text" at bounding box center [896, 322] width 205 height 22
click at [824, 622] on li "Binox" at bounding box center [916, 622] width 247 height 27
type input "Binox"
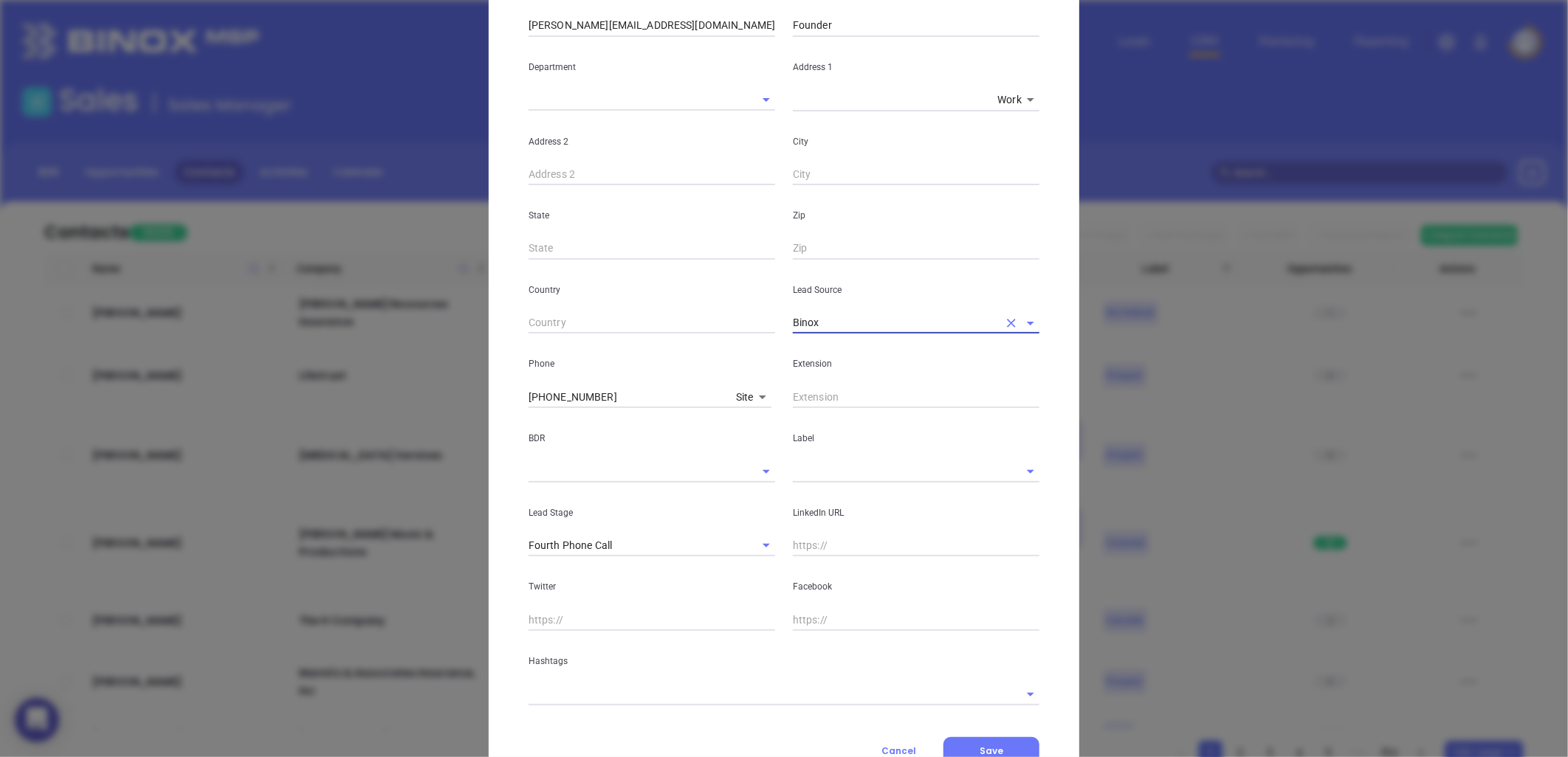
click at [815, 473] on input "text" at bounding box center [896, 471] width 205 height 22
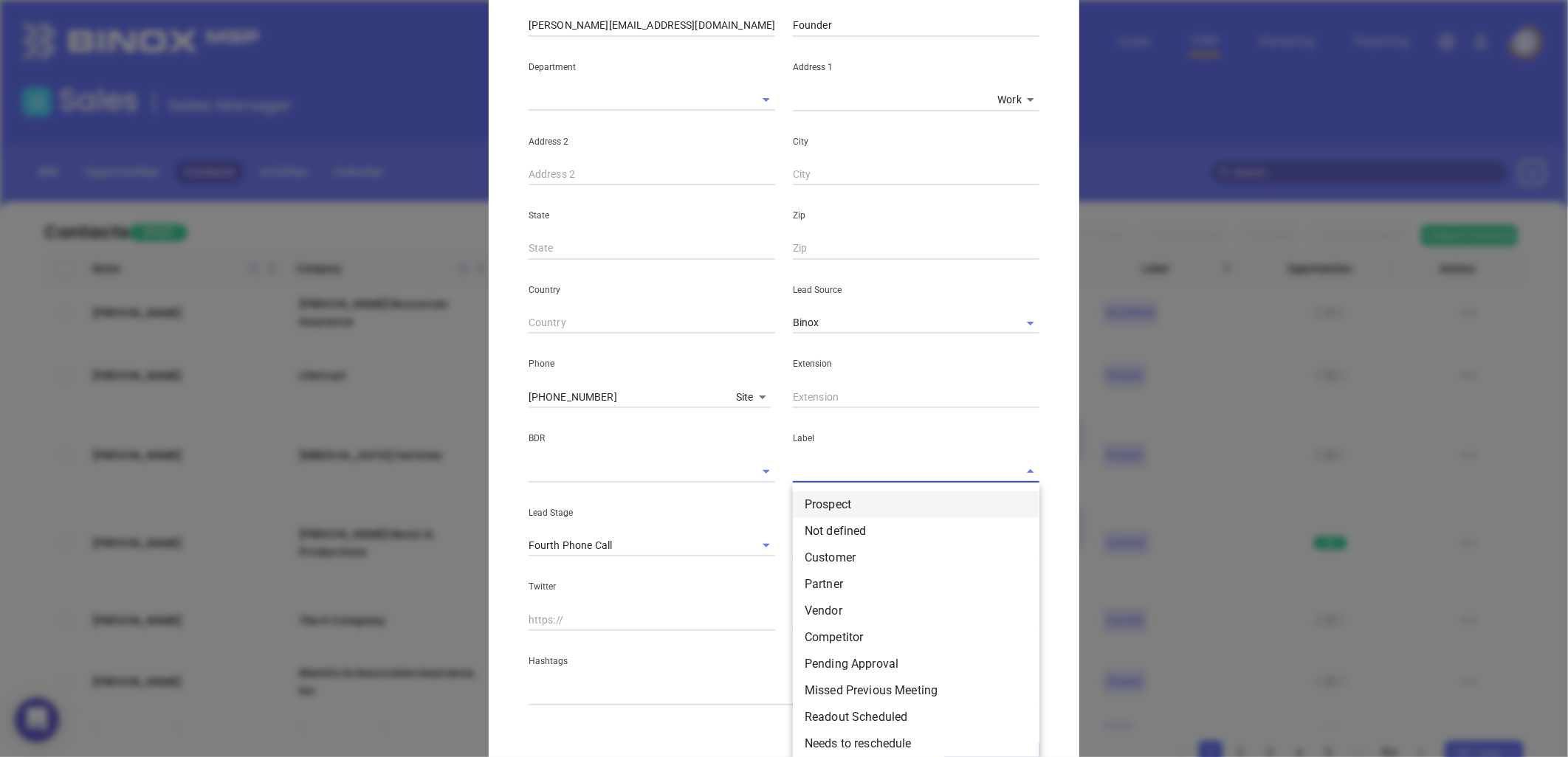
click at [830, 500] on li "Prospect" at bounding box center [916, 504] width 247 height 27
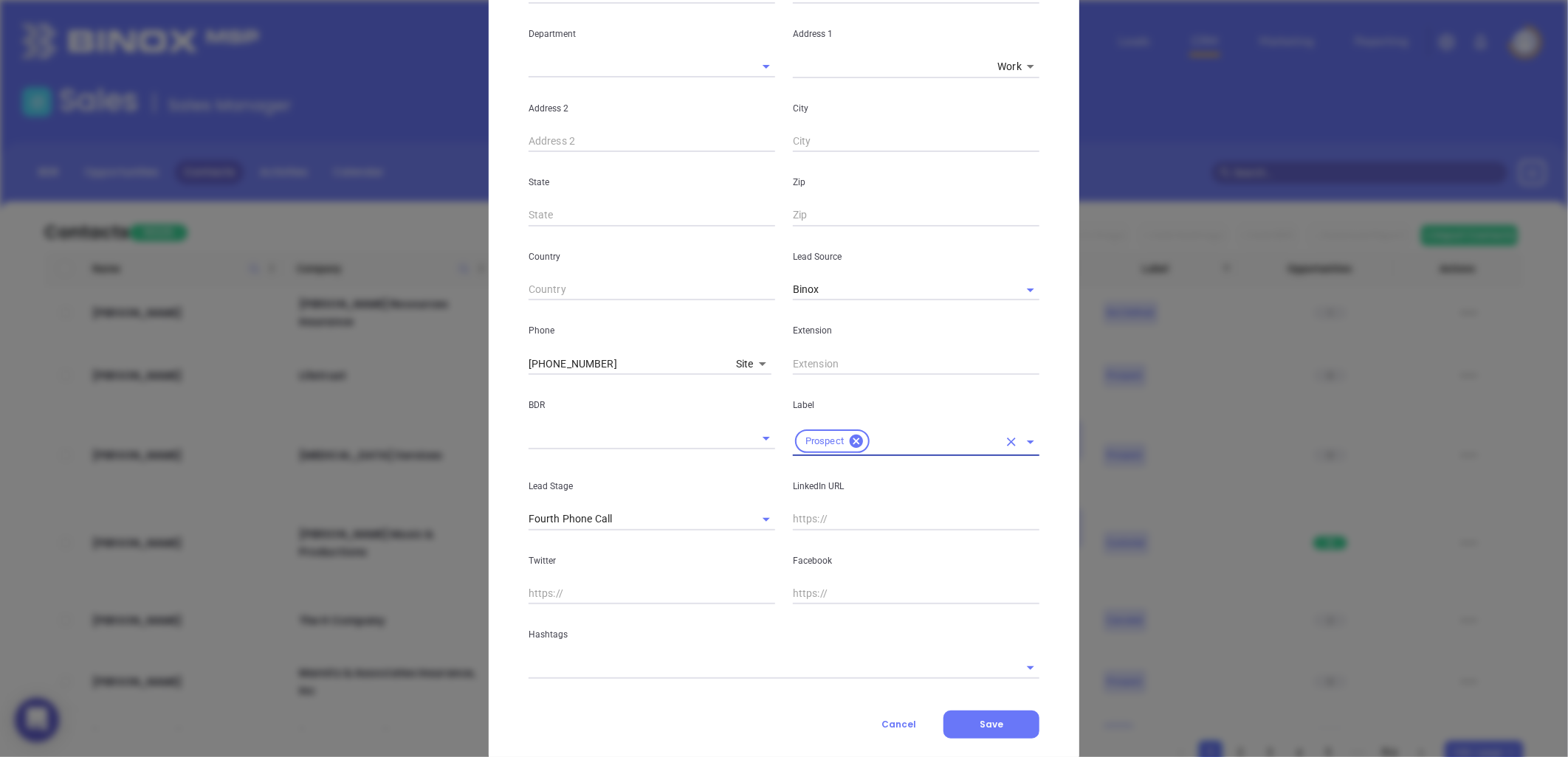
scroll to position [319, 0]
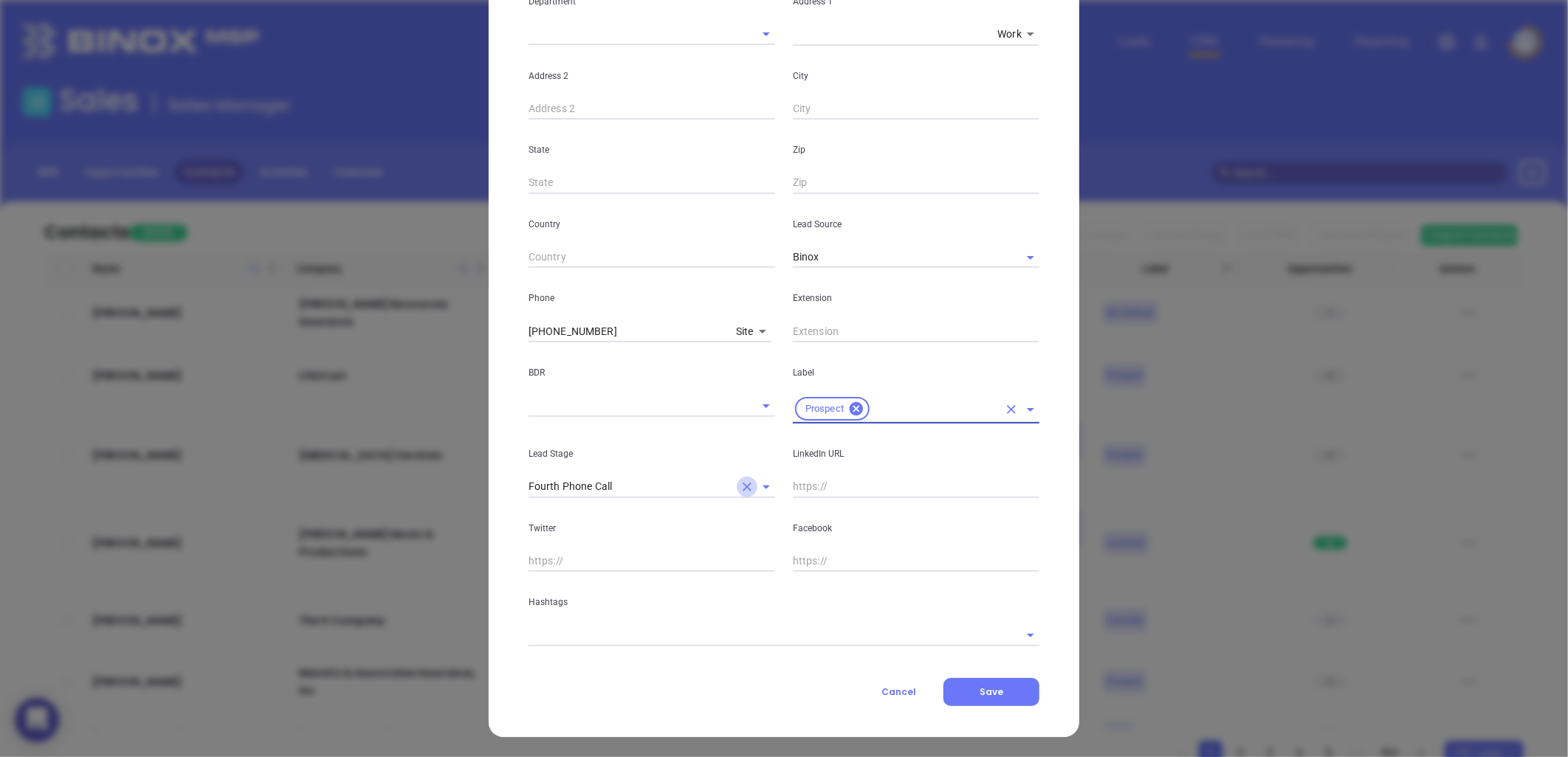
click at [740, 485] on icon "Clear" at bounding box center [747, 487] width 15 height 15
click at [654, 635] on input "text" at bounding box center [763, 635] width 470 height 22
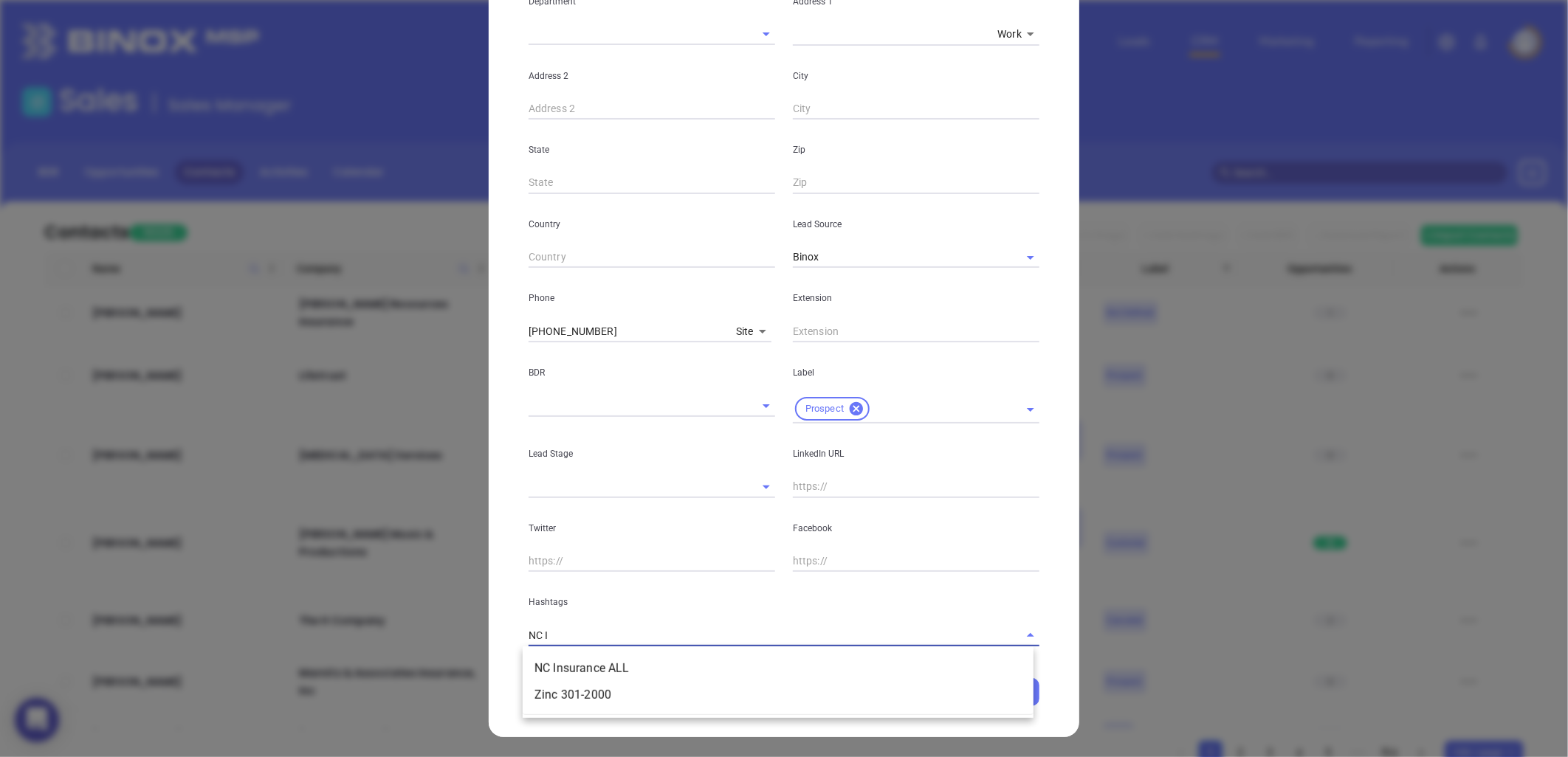
type input "NC IN"
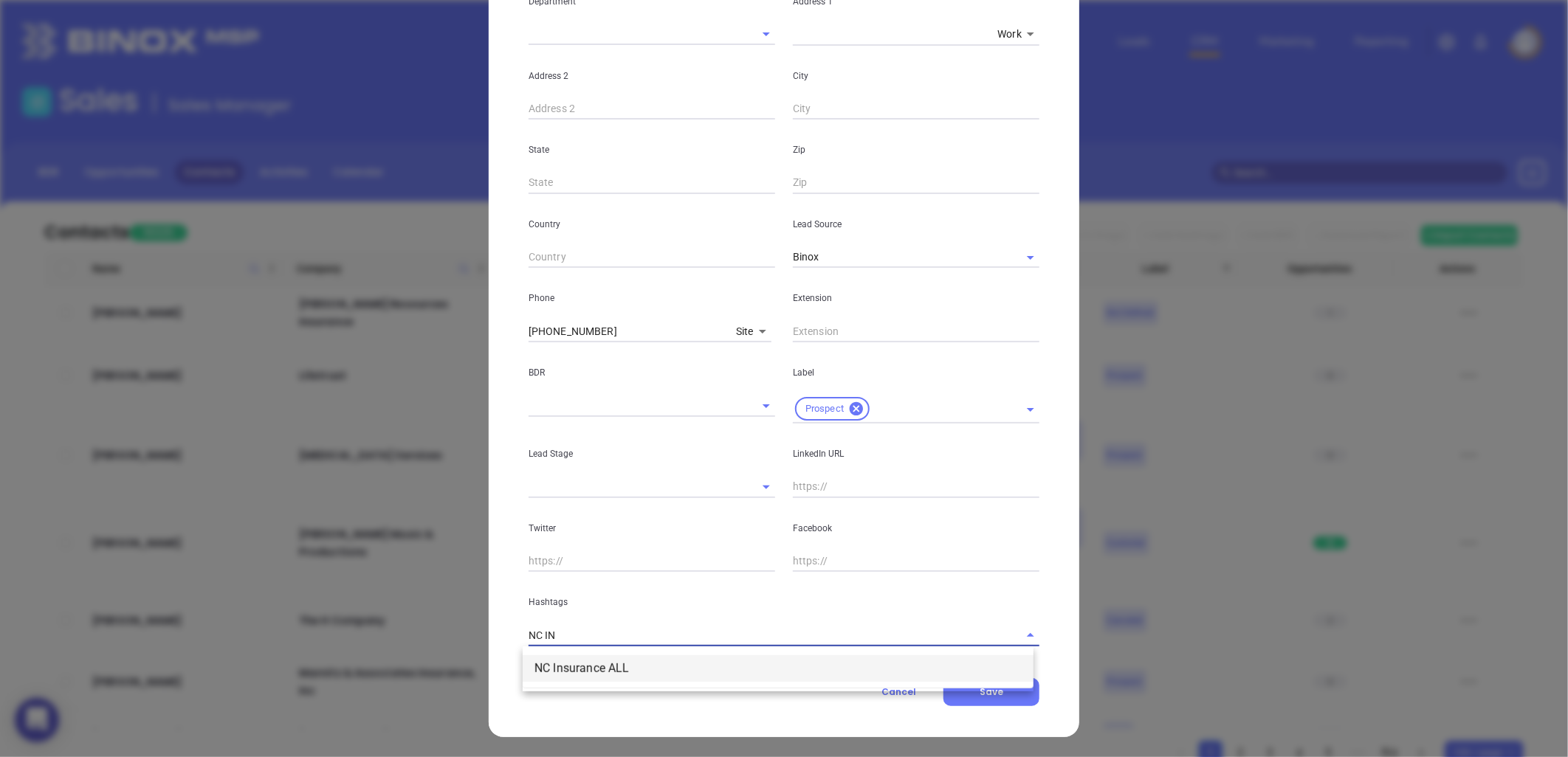
click at [617, 663] on li "NC Insurance ALL" at bounding box center [778, 668] width 510 height 27
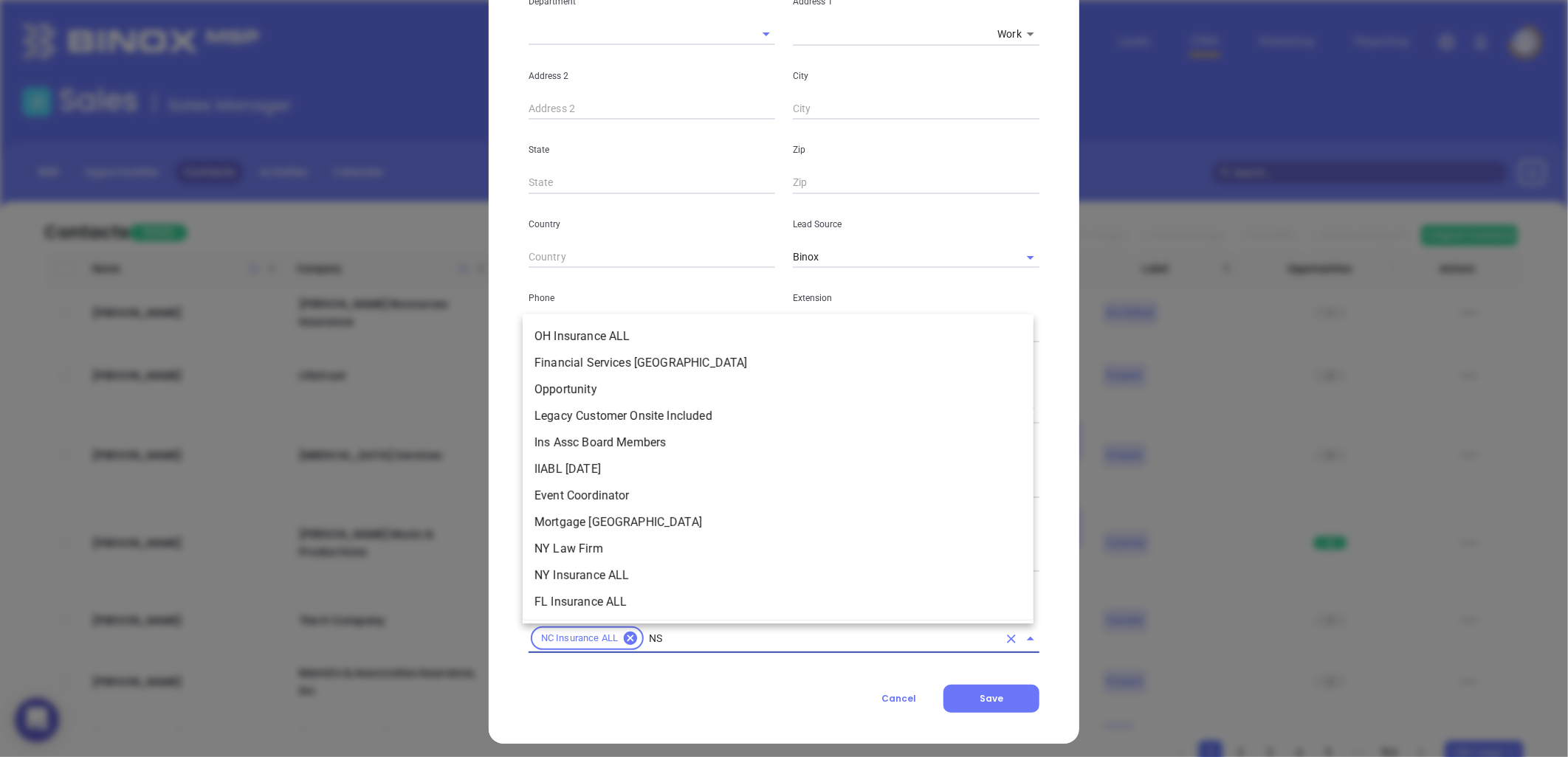
scroll to position [275, 0]
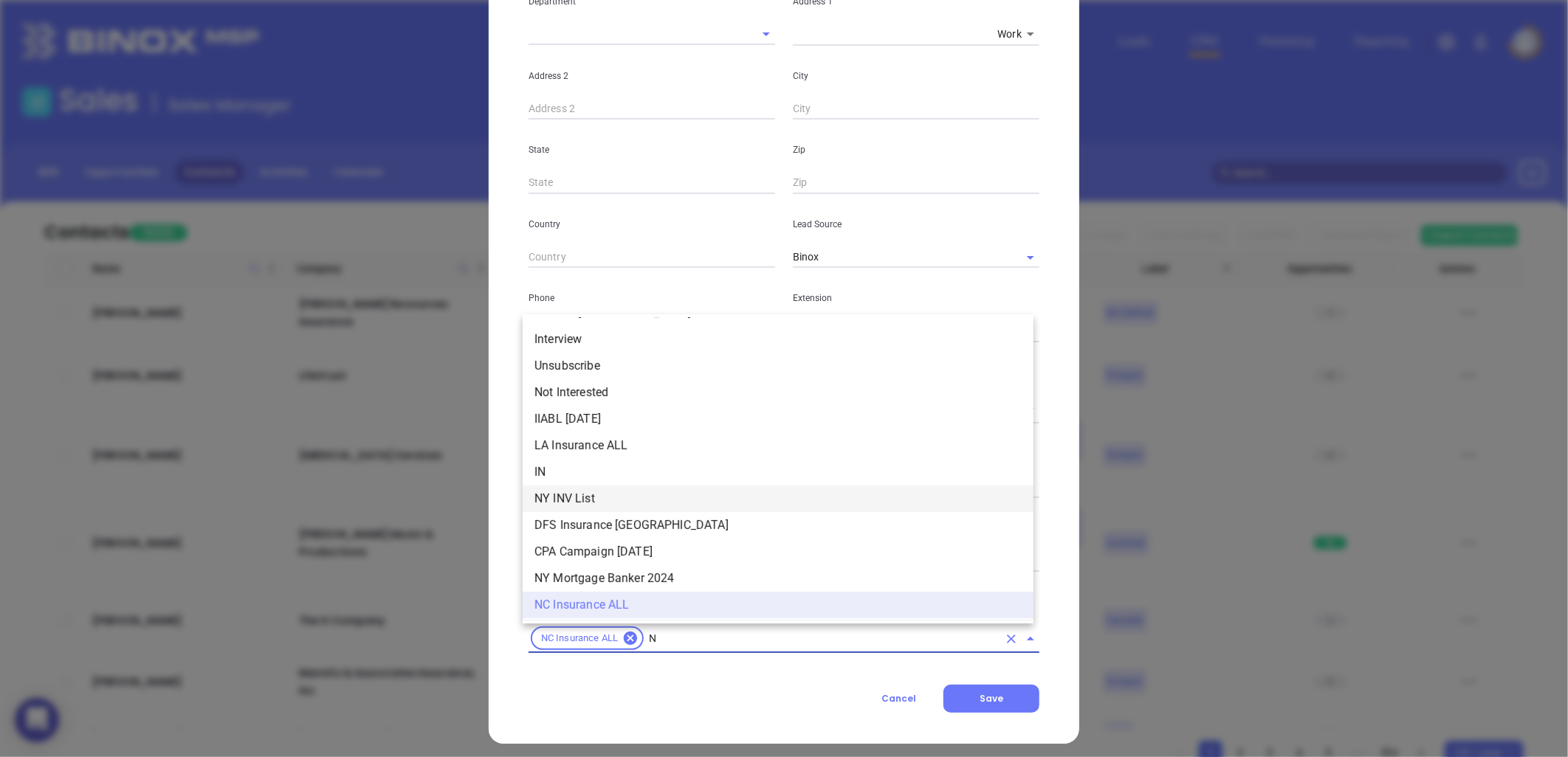
type input "NC"
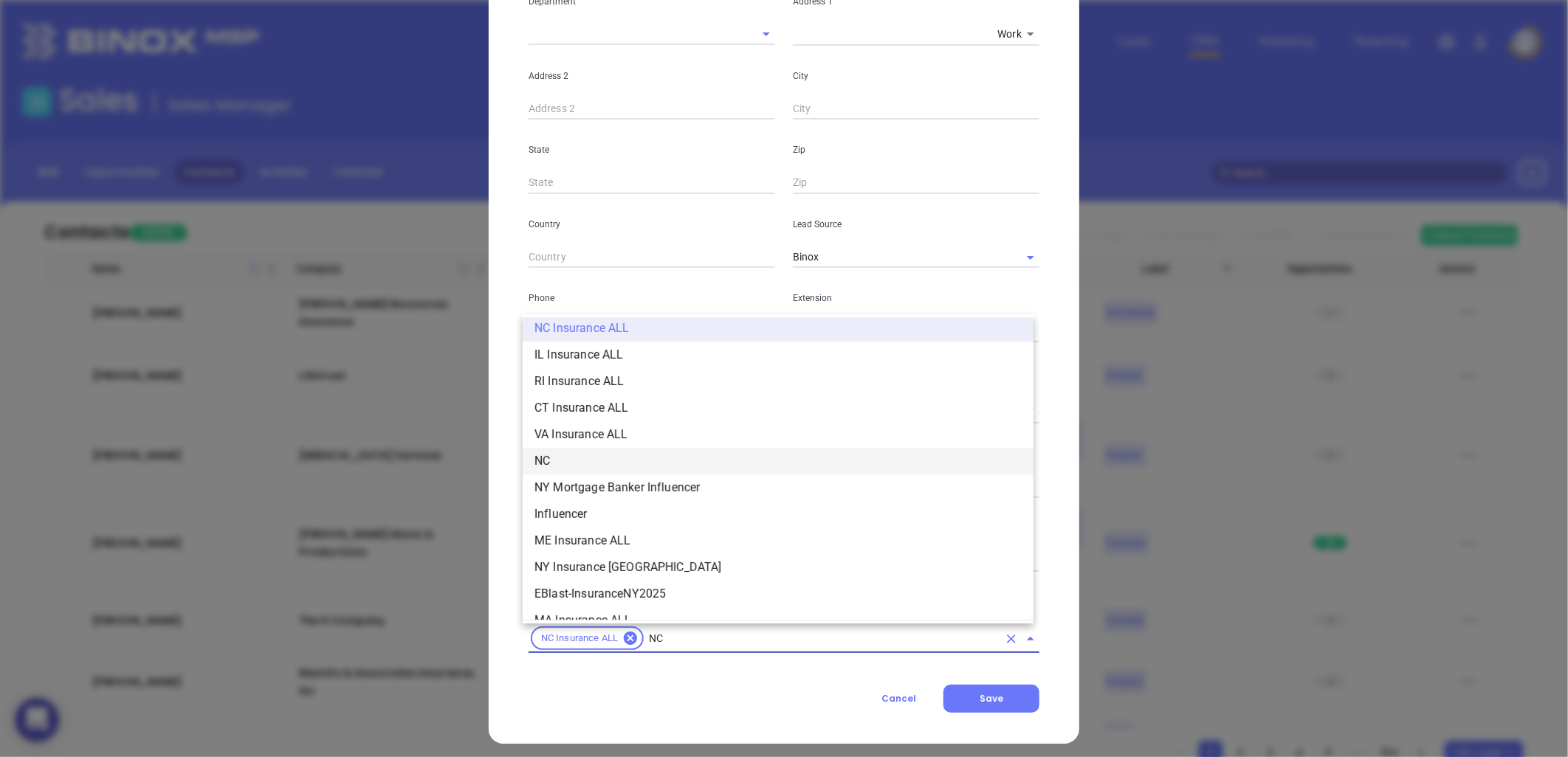
click at [559, 453] on li "NC" at bounding box center [778, 461] width 510 height 27
type input "INSURA"
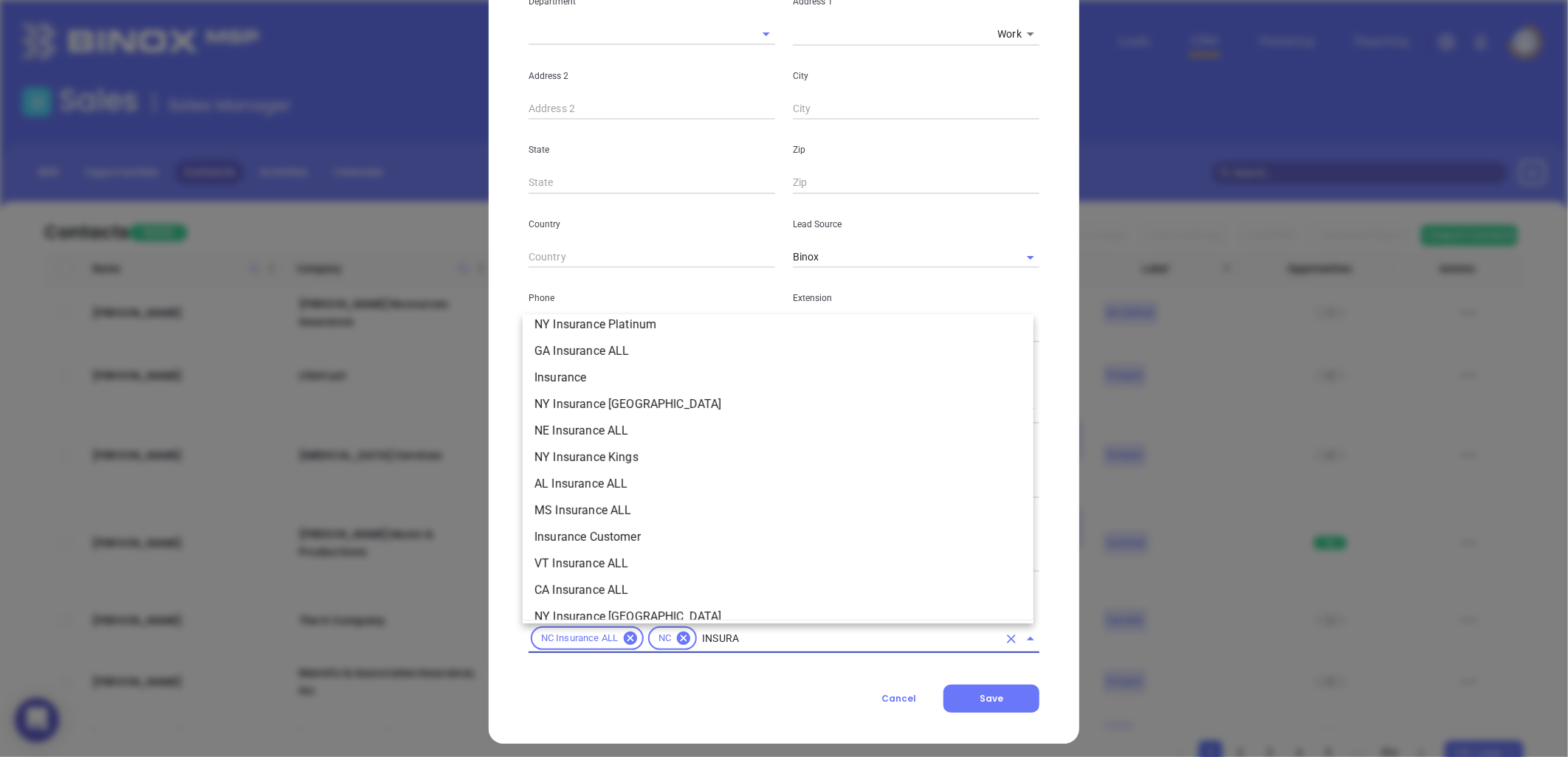
scroll to position [573, 0]
click at [586, 366] on li "Insurance" at bounding box center [778, 374] width 510 height 27
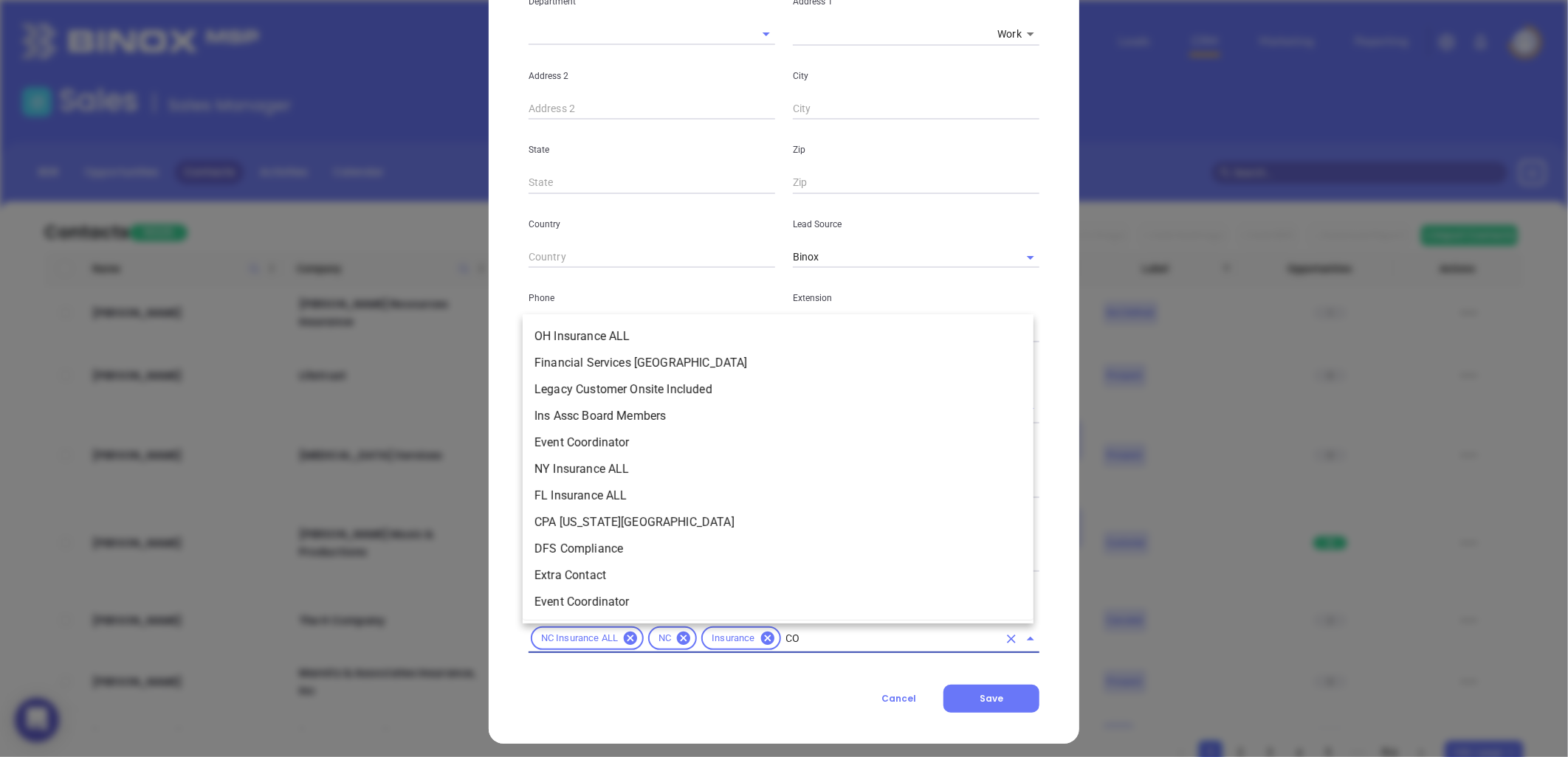
type input "COP"
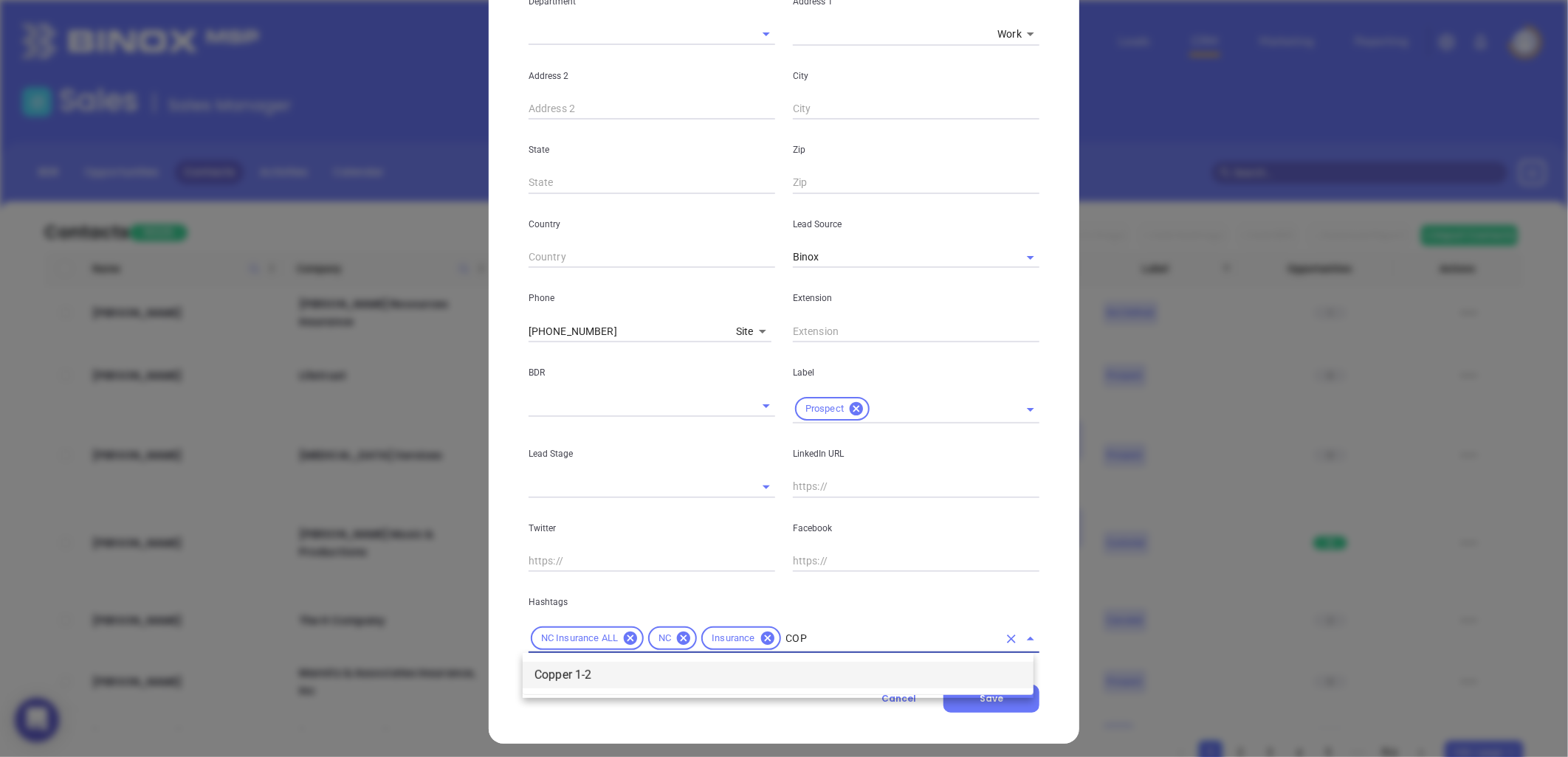
click at [621, 673] on li "Copper 1-2" at bounding box center [778, 675] width 510 height 27
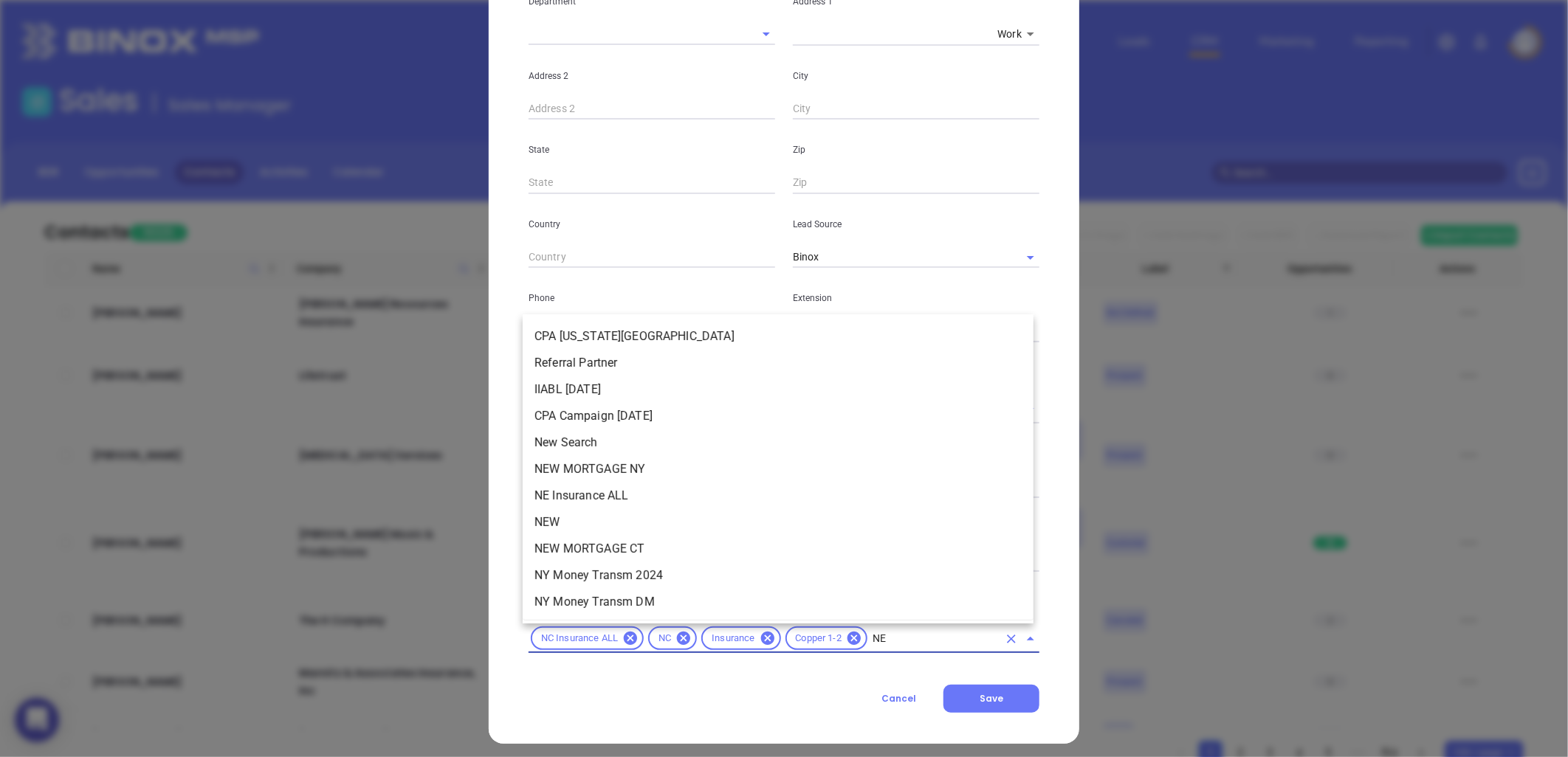
type input "NEW"
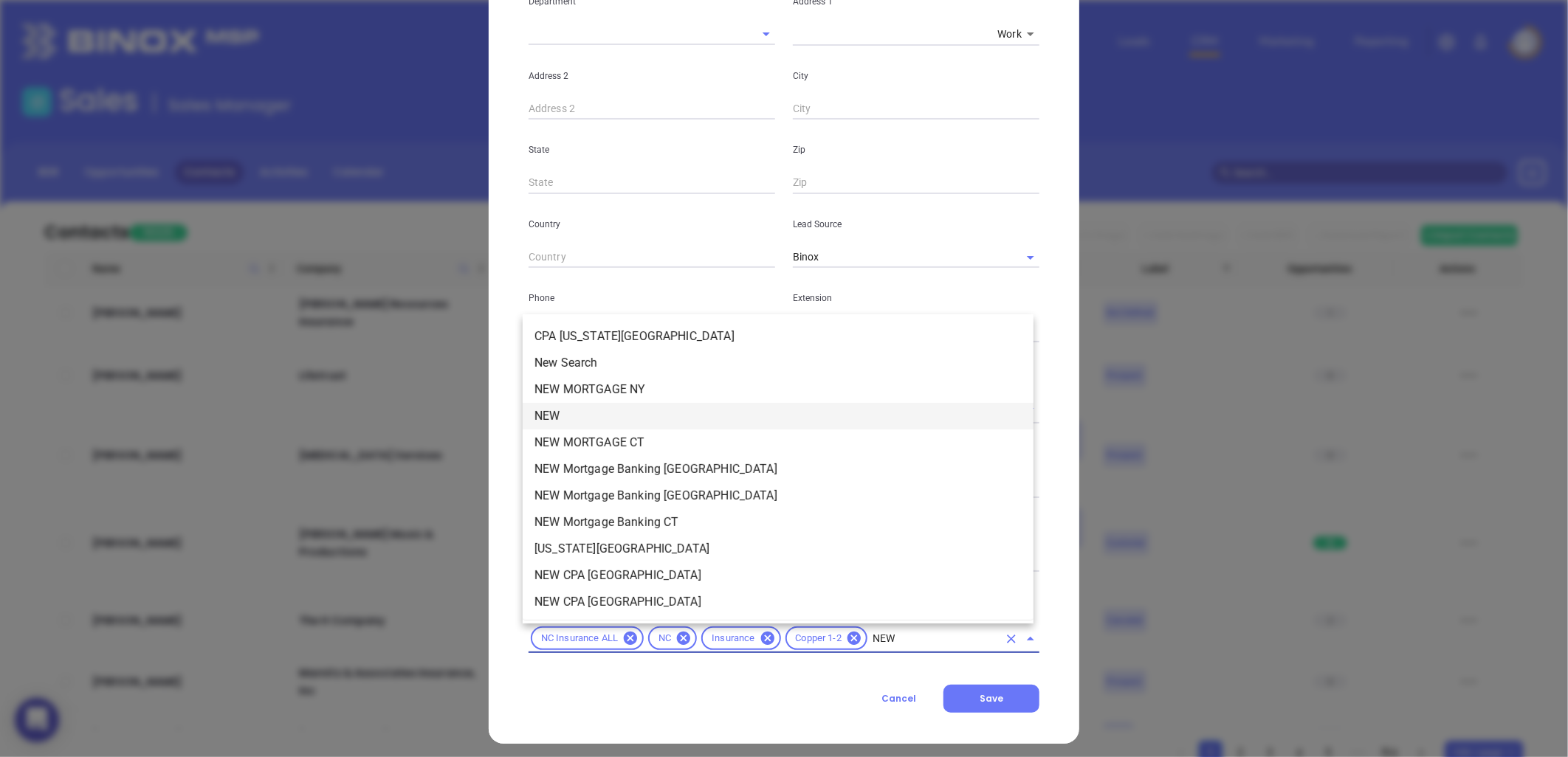
click at [603, 410] on li "NEW" at bounding box center [778, 416] width 510 height 27
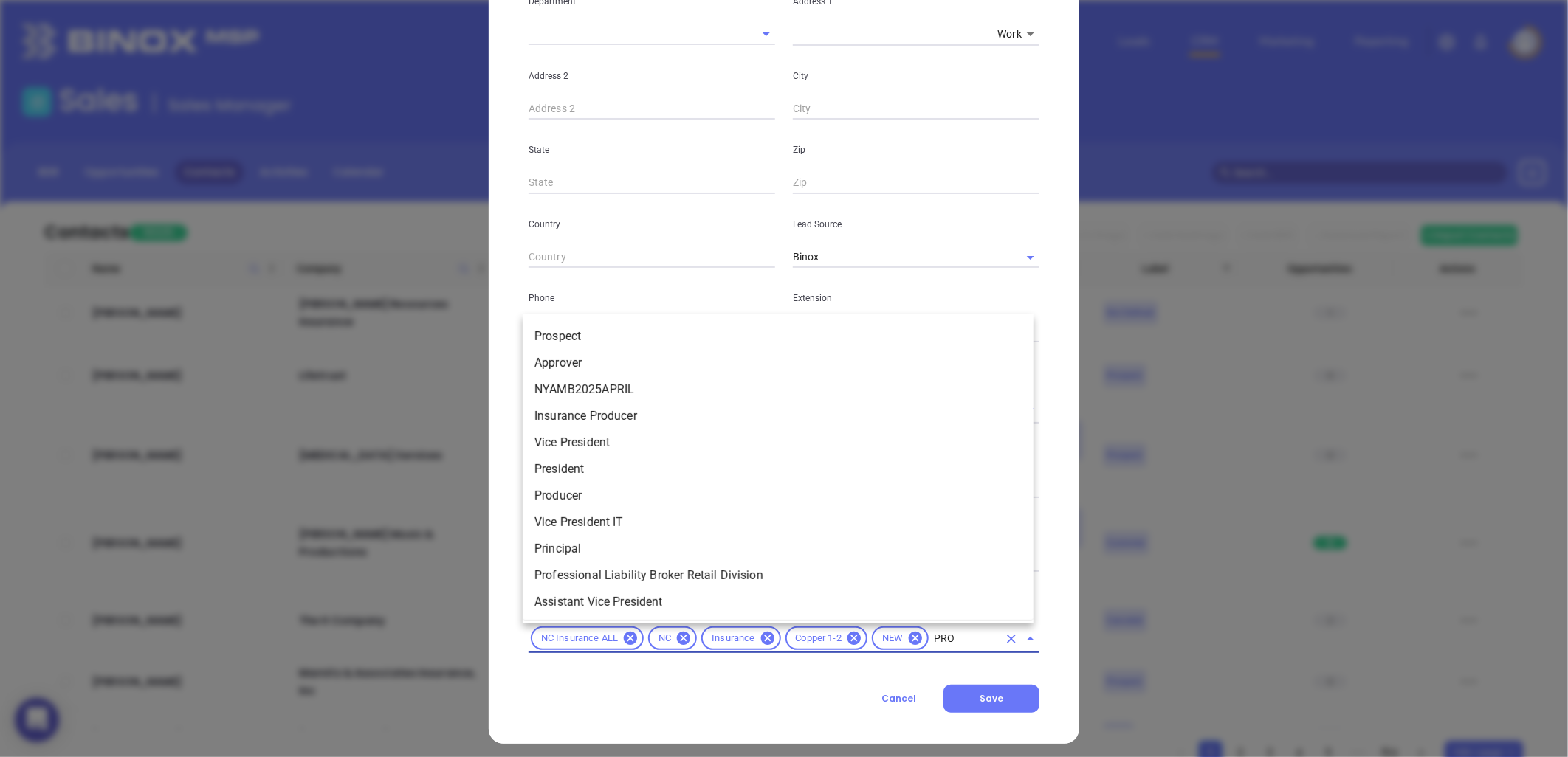
type input "PROS"
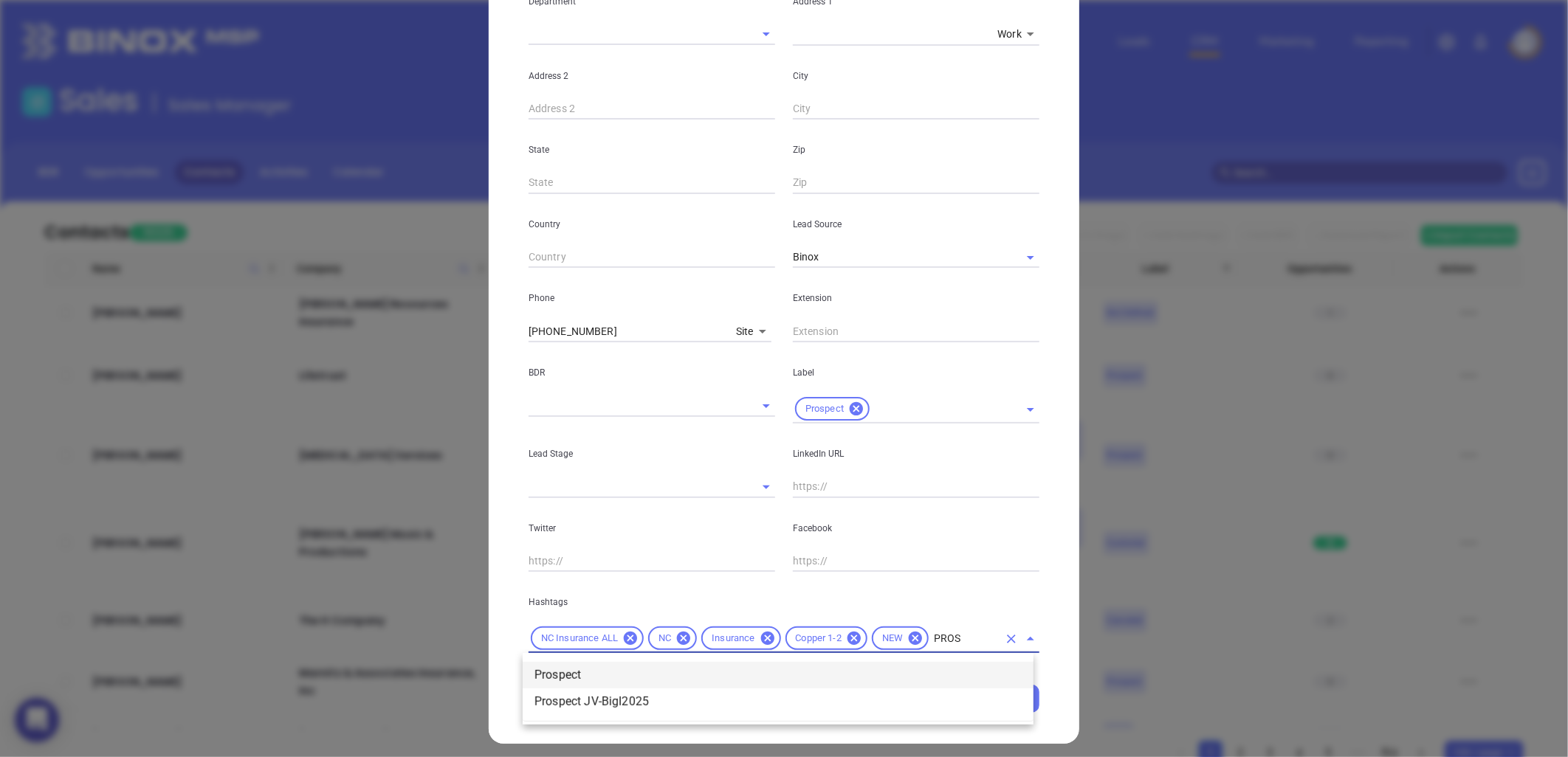
click at [594, 670] on li "Prospect" at bounding box center [778, 675] width 510 height 27
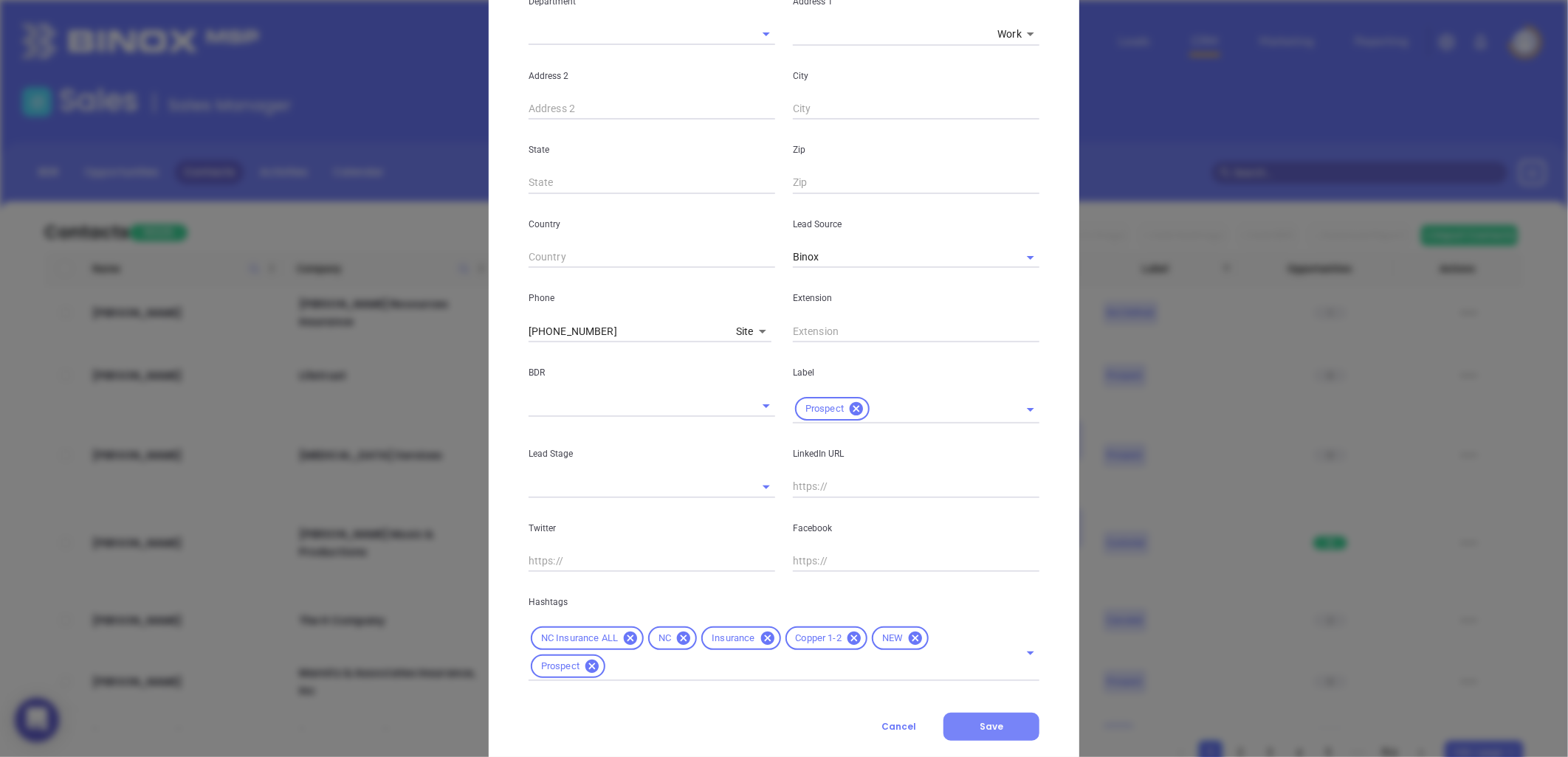
click at [979, 722] on span "Save" at bounding box center [990, 727] width 23 height 13
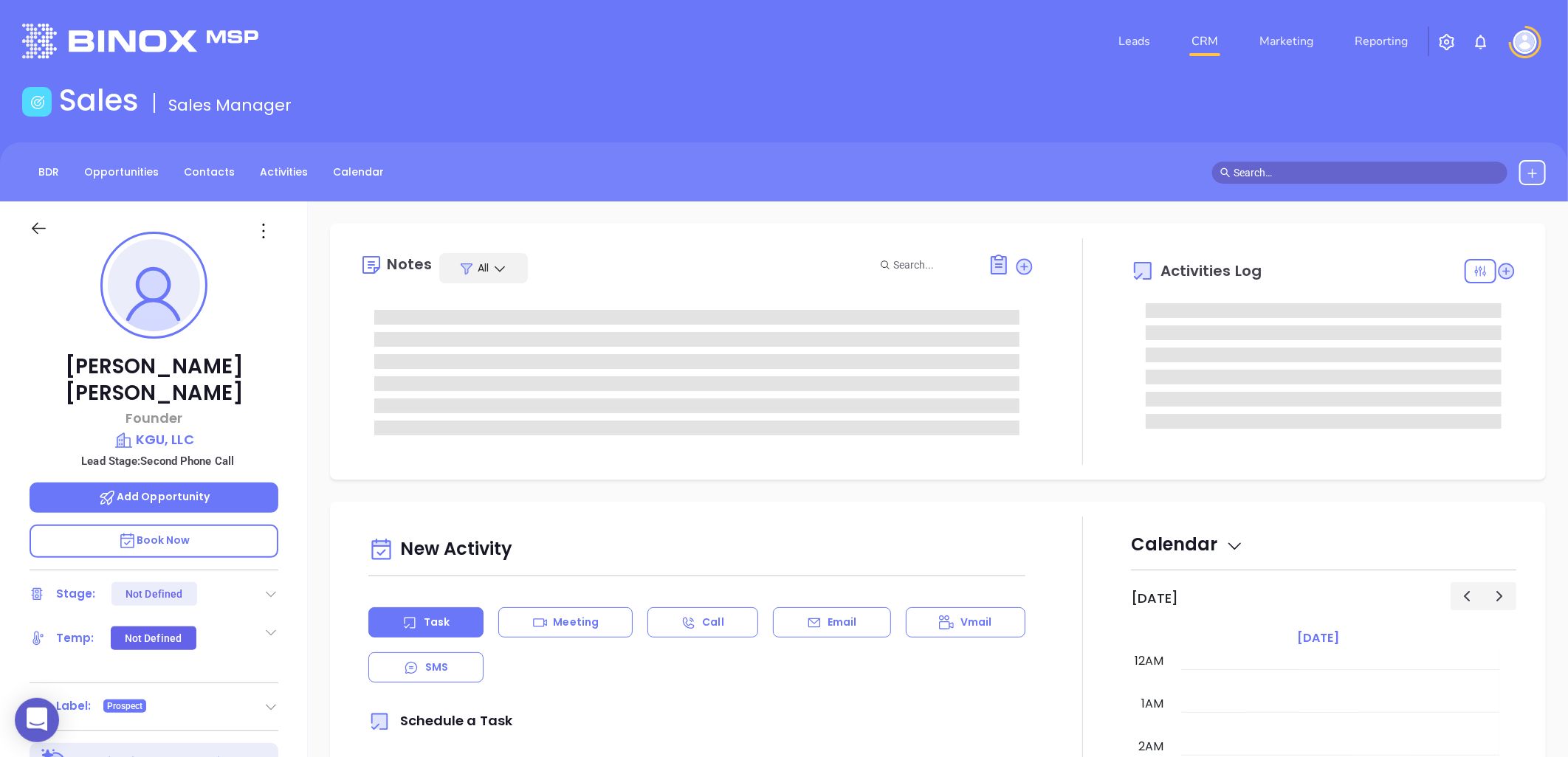
type input "[DATE]"
type input "[PERSON_NAME]"
click at [270, 587] on icon at bounding box center [271, 594] width 15 height 15
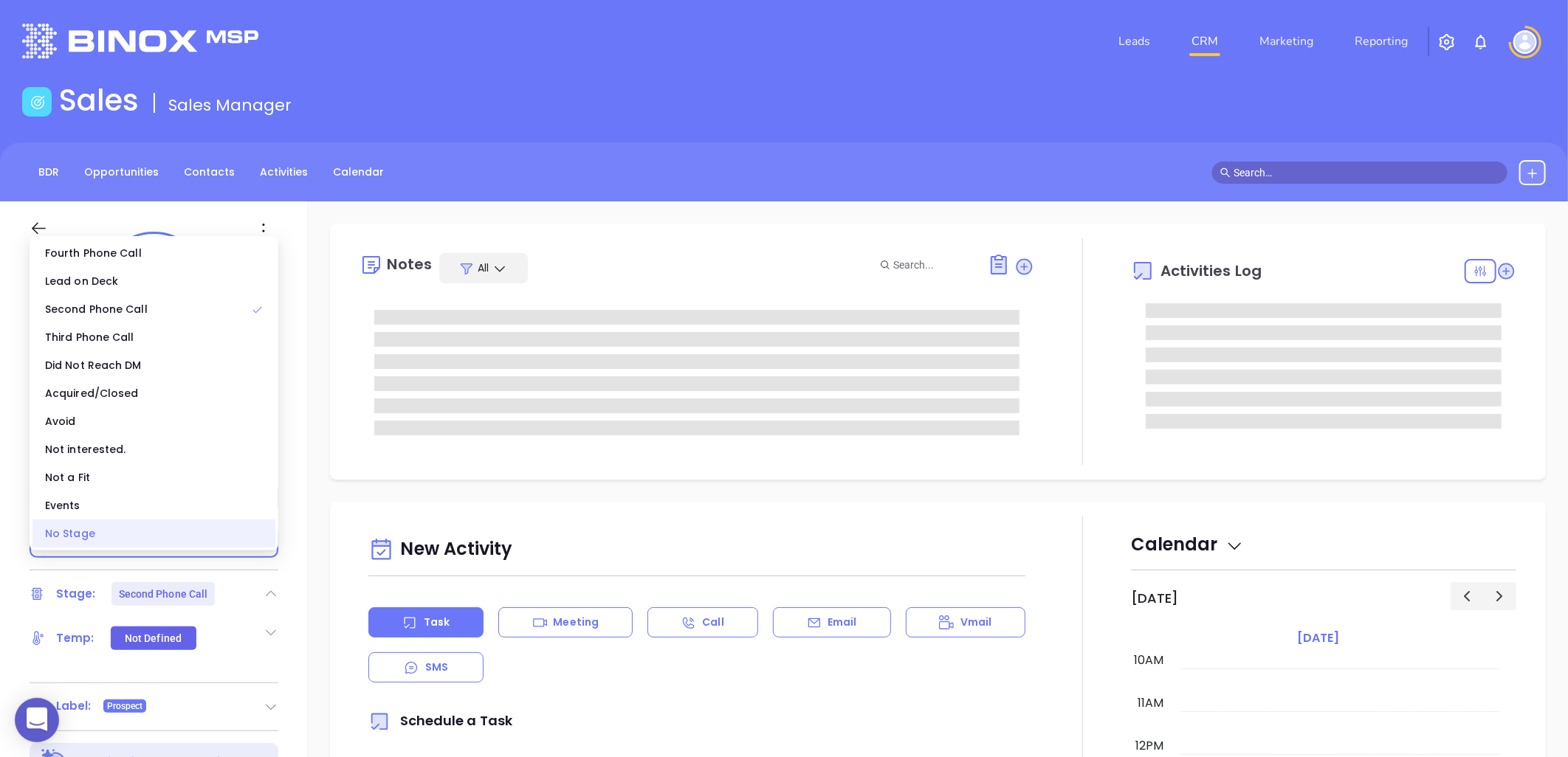
click at [141, 541] on div "No Stage" at bounding box center [154, 534] width 243 height 28
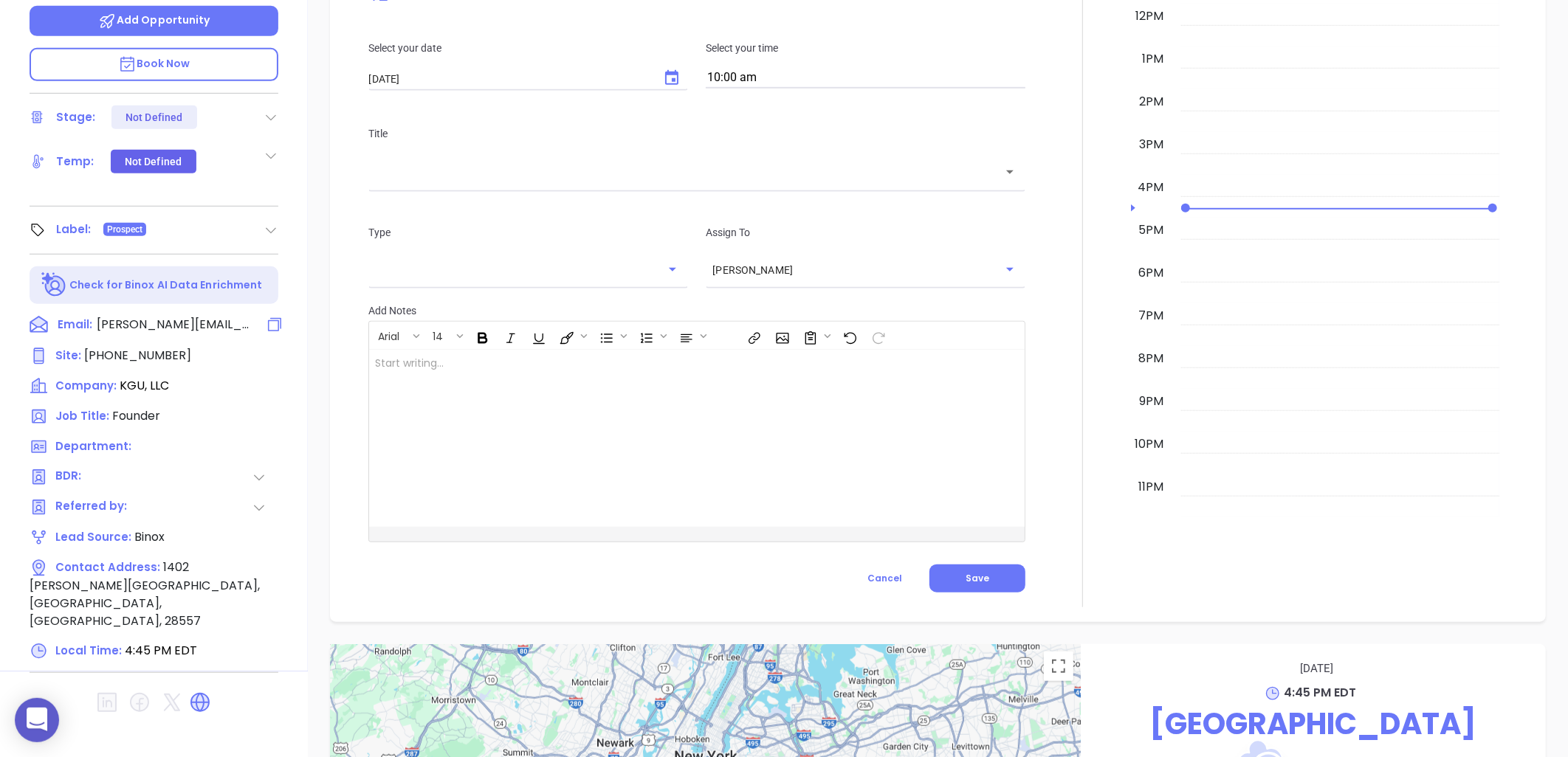
scroll to position [67, 0]
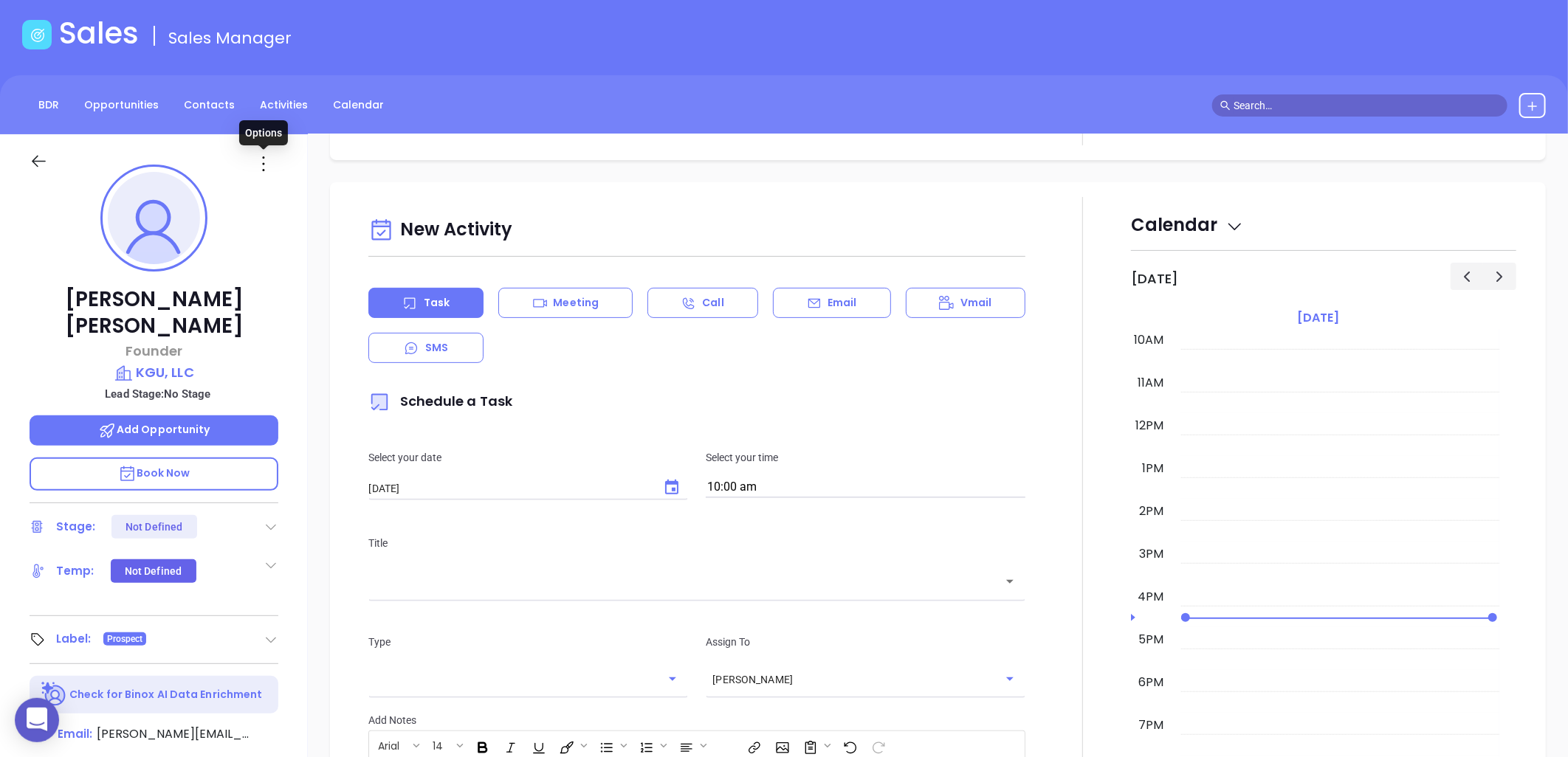
drag, startPoint x: 260, startPoint y: 166, endPoint x: 252, endPoint y: 208, distance: 42.8
click at [260, 166] on icon at bounding box center [263, 163] width 23 height 23
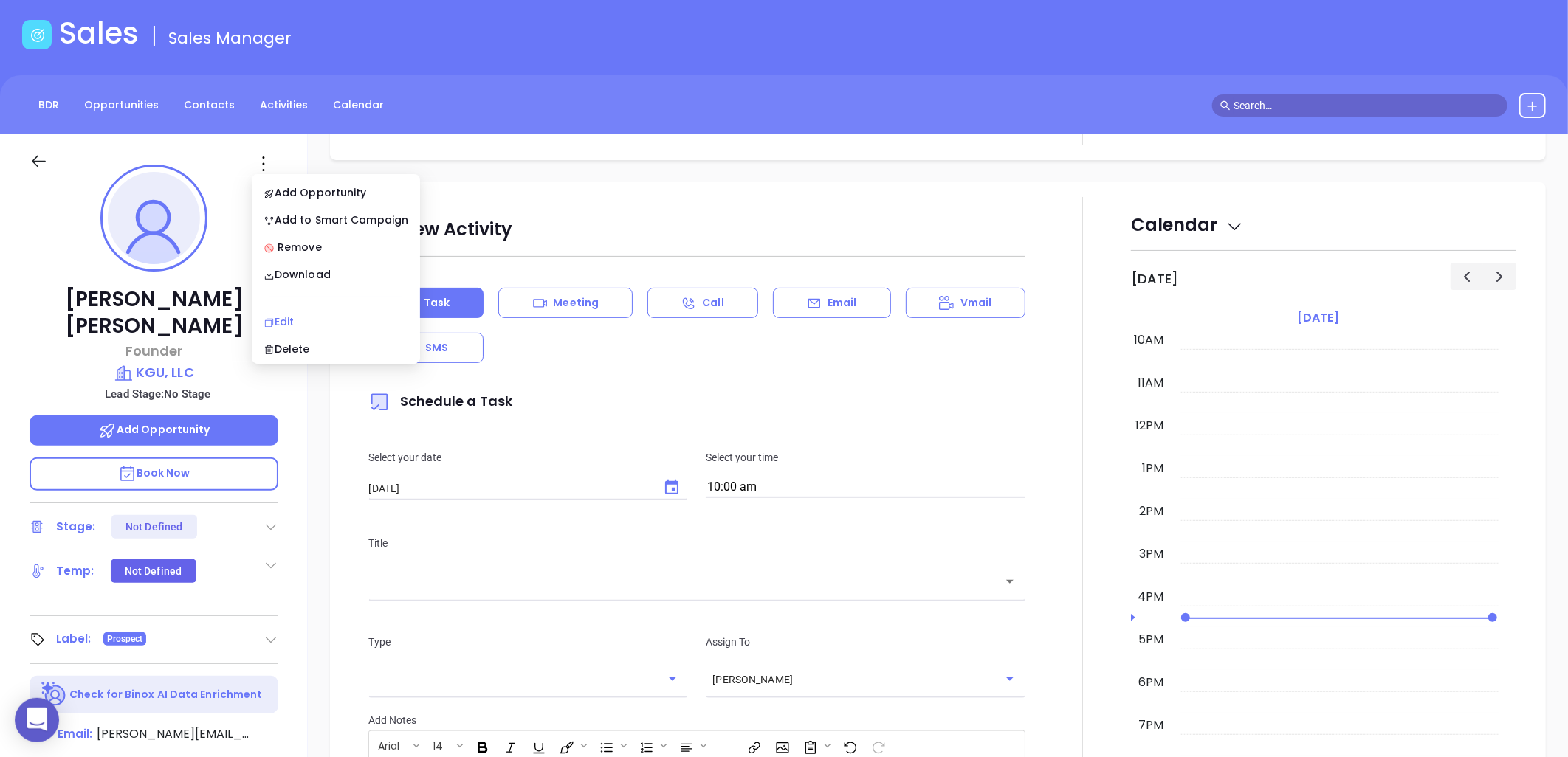
click at [285, 314] on div "Edit" at bounding box center [336, 322] width 145 height 16
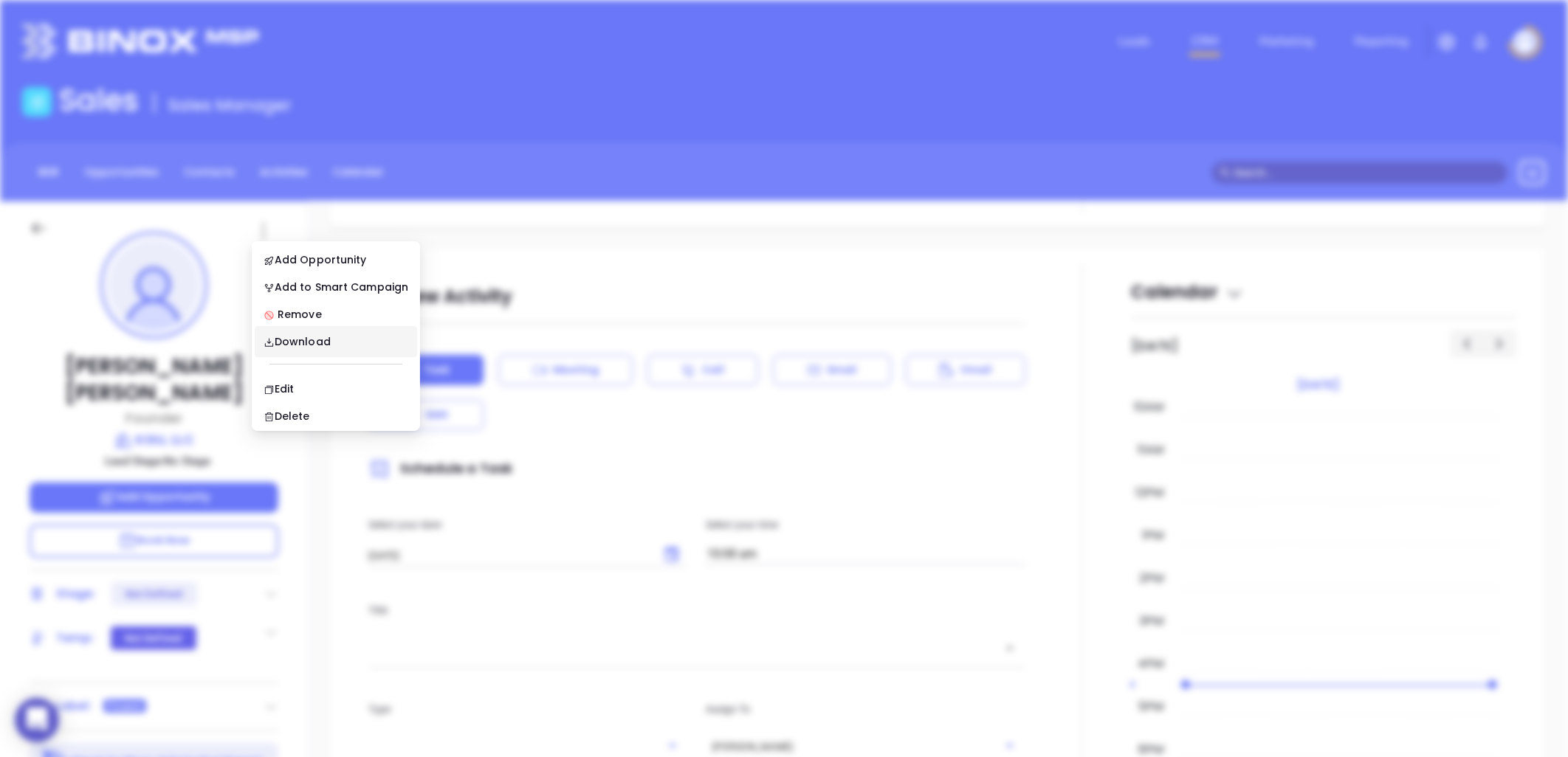
scroll to position [0, 0]
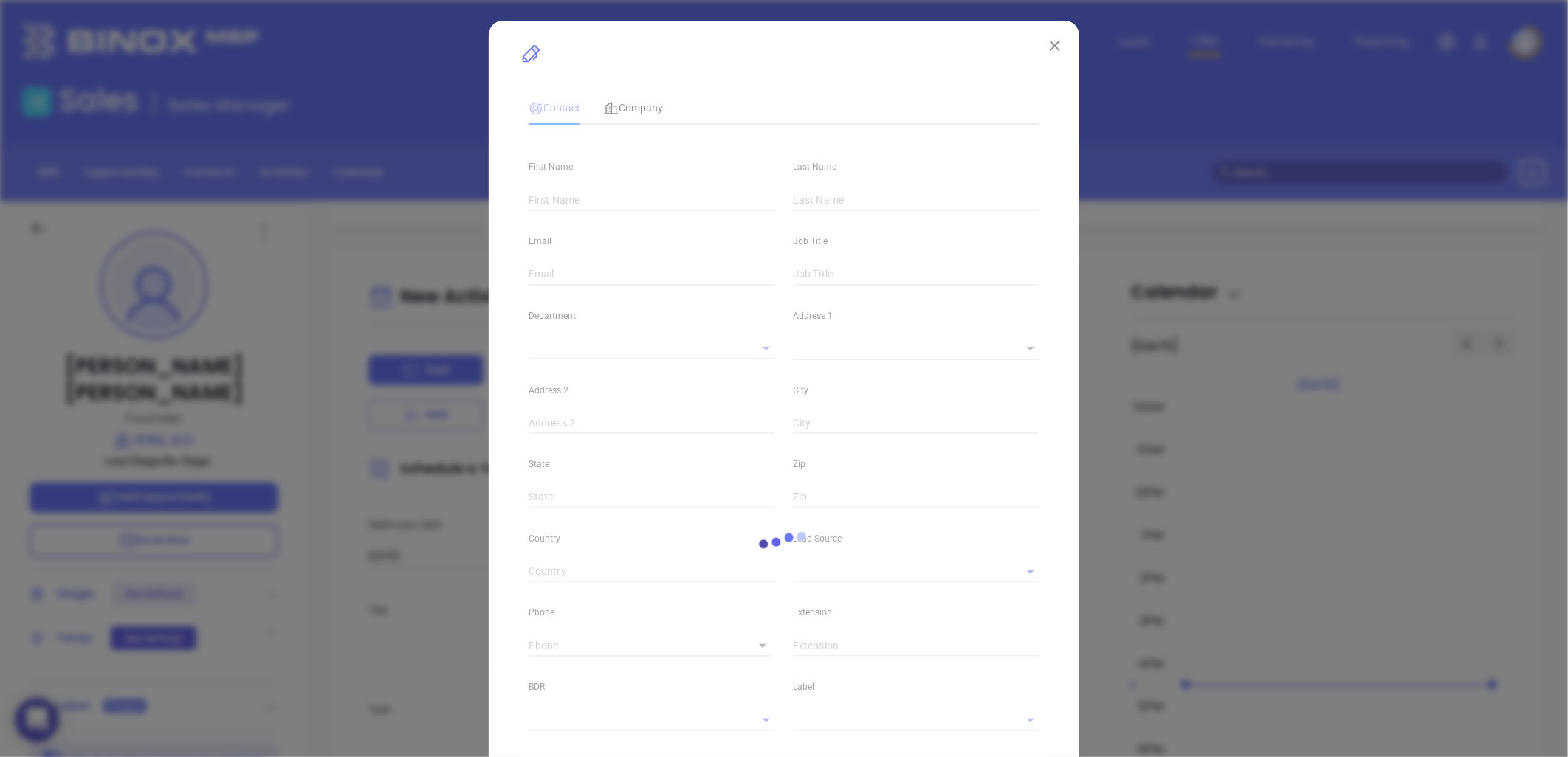
type input "[PERSON_NAME]"
type input "[PERSON_NAME][EMAIL_ADDRESS][DOMAIN_NAME]"
type input "Founder"
type textarea "1402 [PERSON_NAME] Pointe"
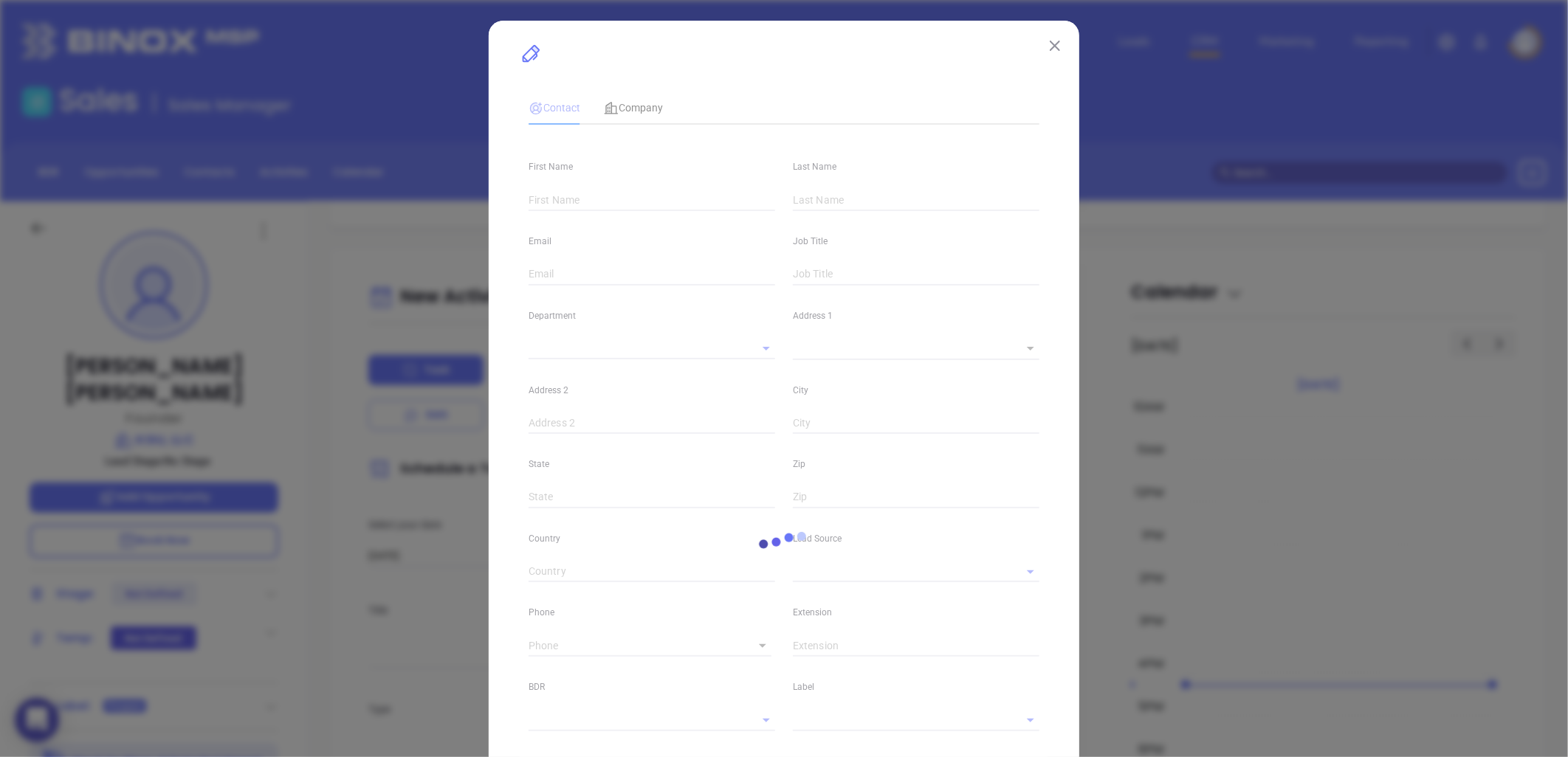
type input "1"
type input "[GEOGRAPHIC_DATA]"
type input "NC"
type input "28557"
type input "Binox"
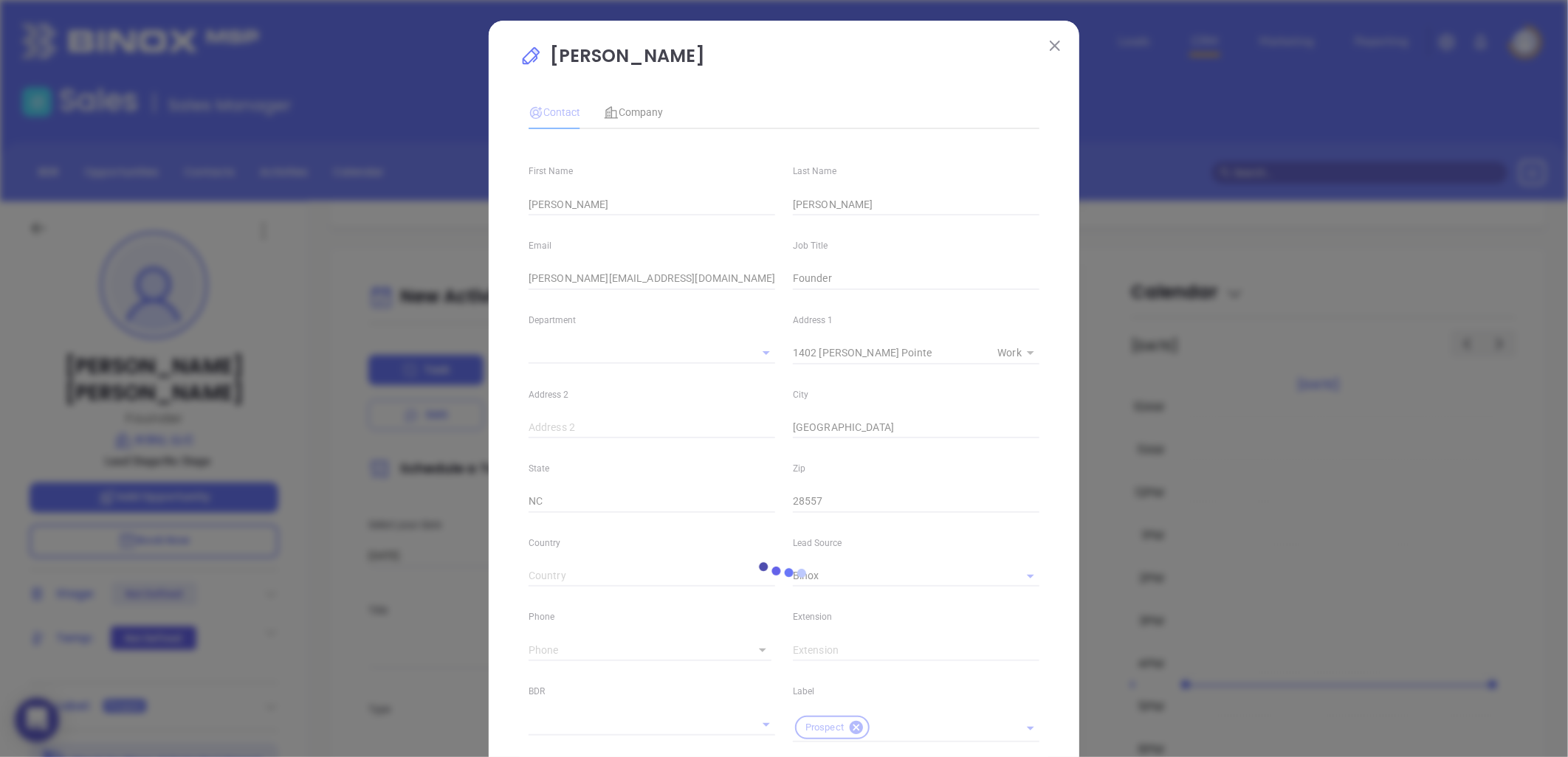
type input "1"
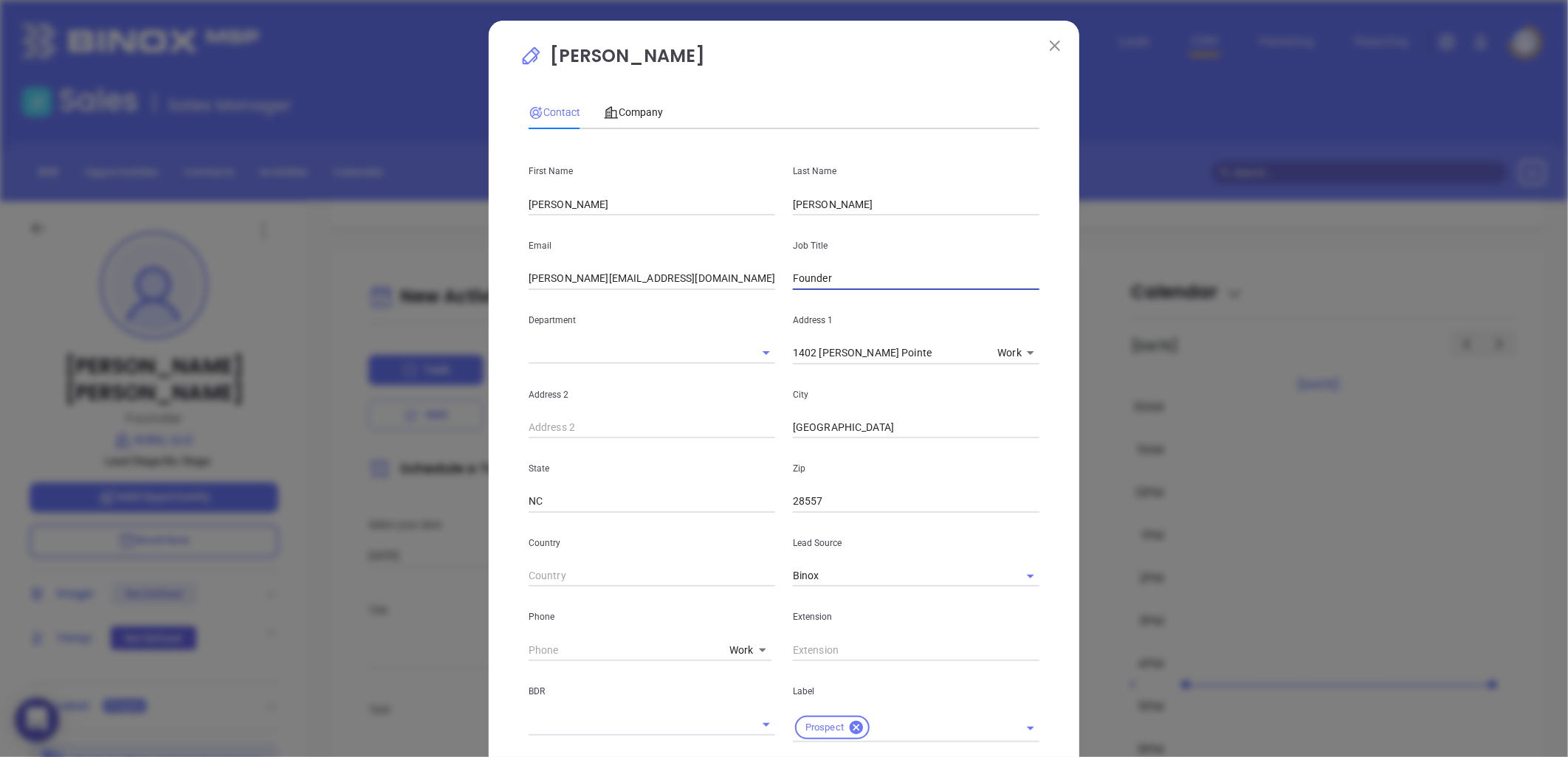
drag, startPoint x: 832, startPoint y: 285, endPoint x: 765, endPoint y: 297, distance: 68.1
click at [765, 297] on div "First Name [PERSON_NAME] Last Name [PERSON_NAME] Email [PERSON_NAME][EMAIL_ADDR…" at bounding box center [784, 571] width 510 height 860
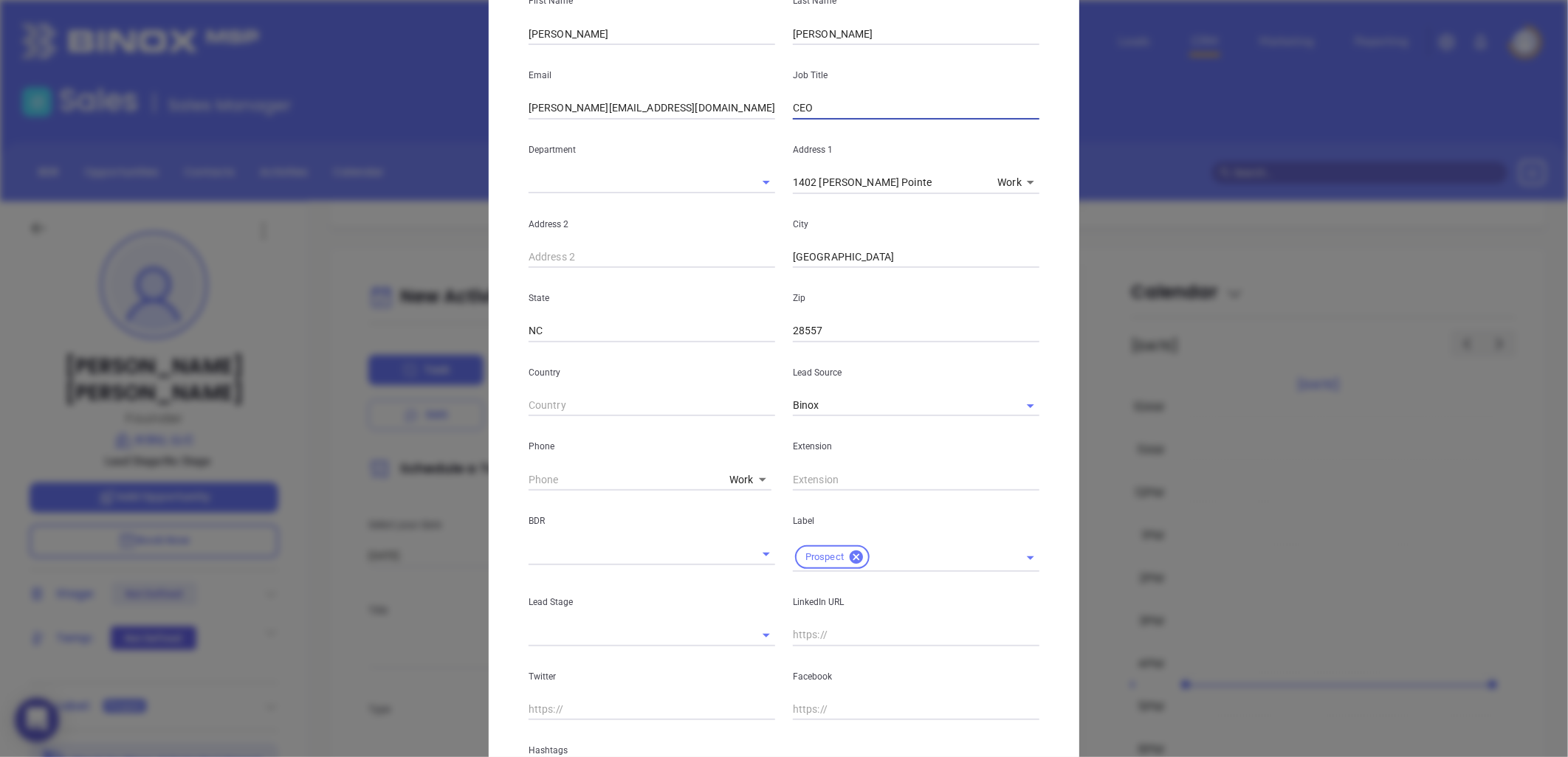
scroll to position [354, 0]
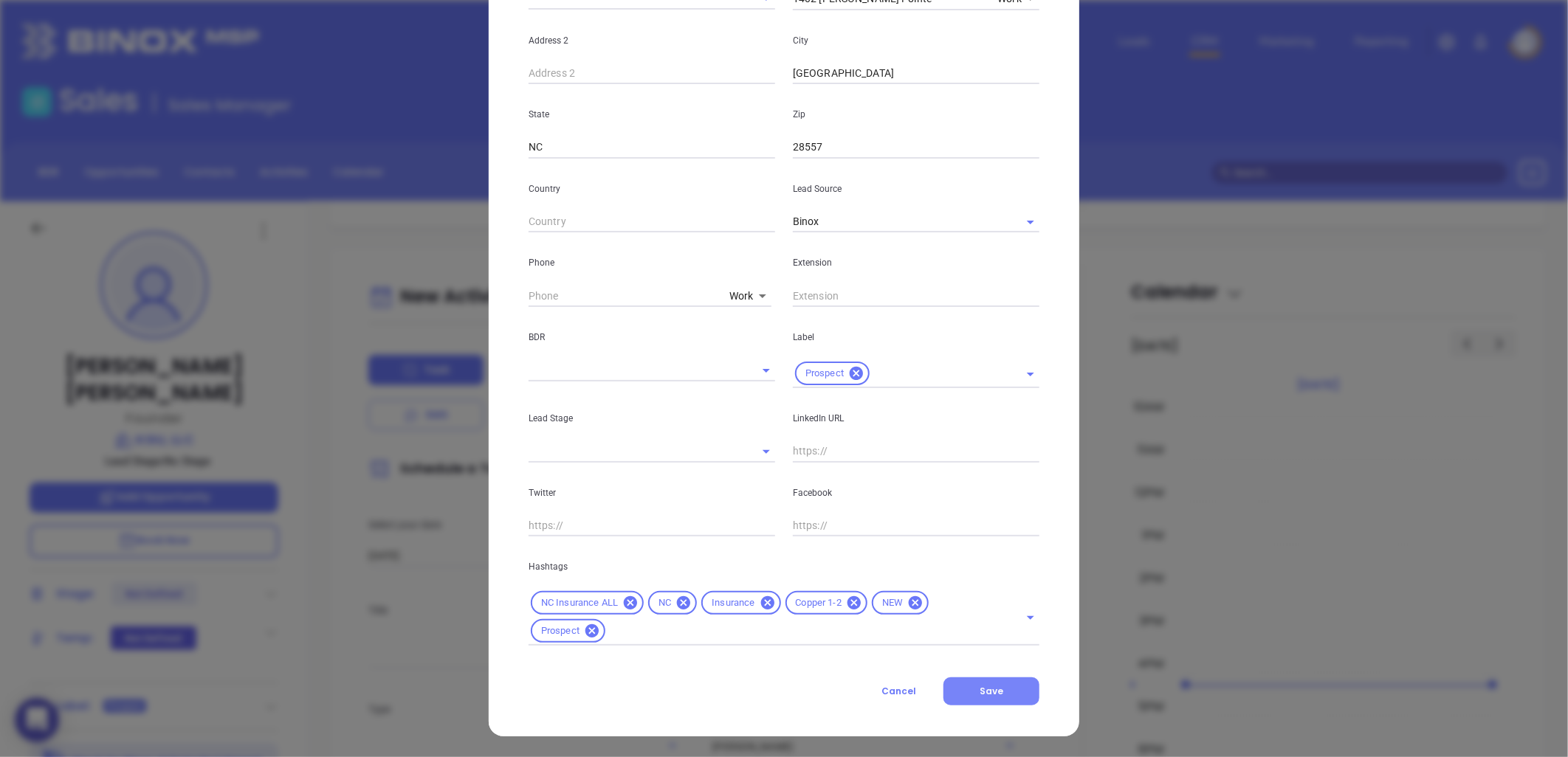
type input "CEO"
click at [990, 689] on span "Save" at bounding box center [990, 691] width 23 height 13
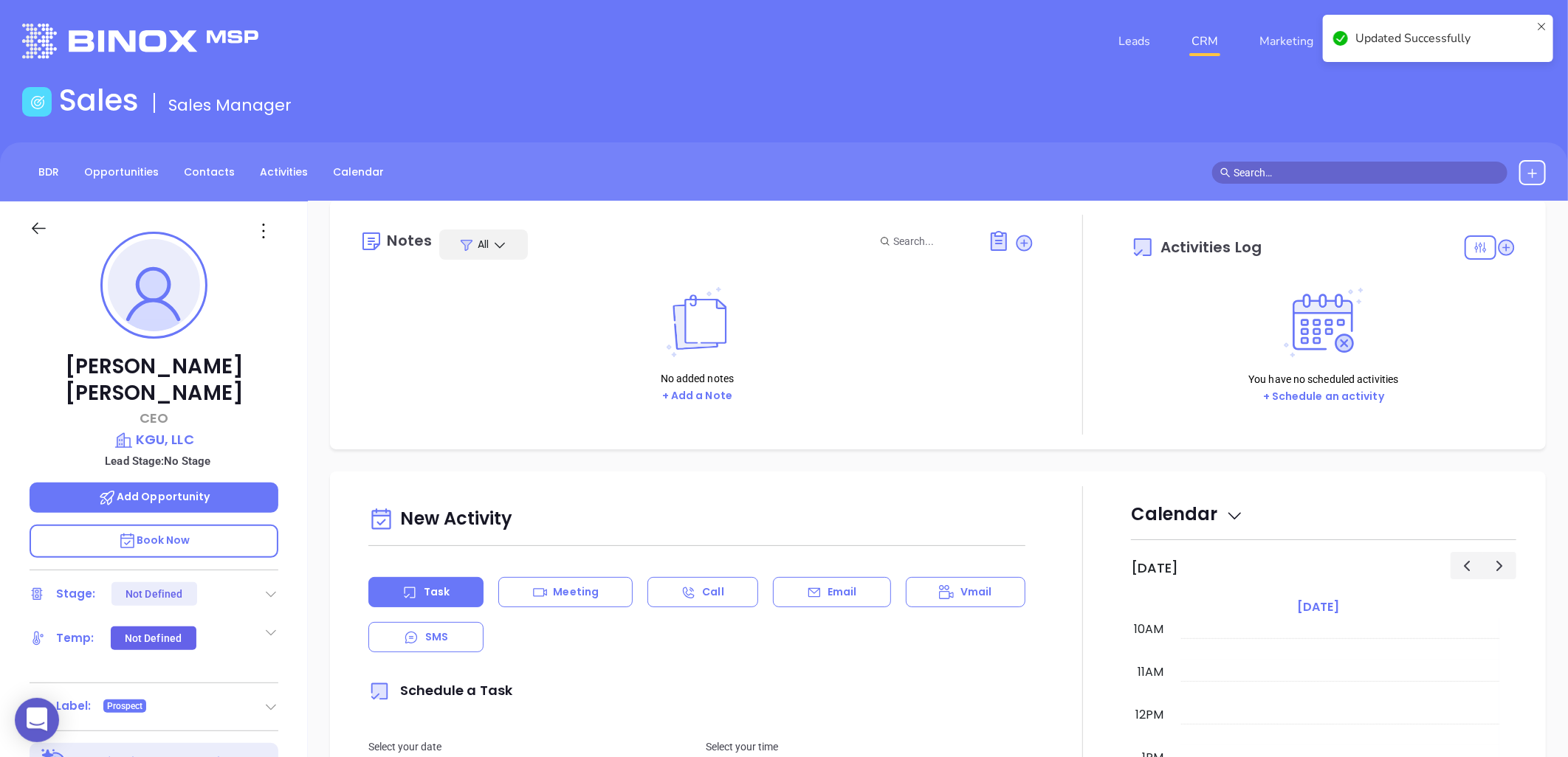
scroll to position [0, 0]
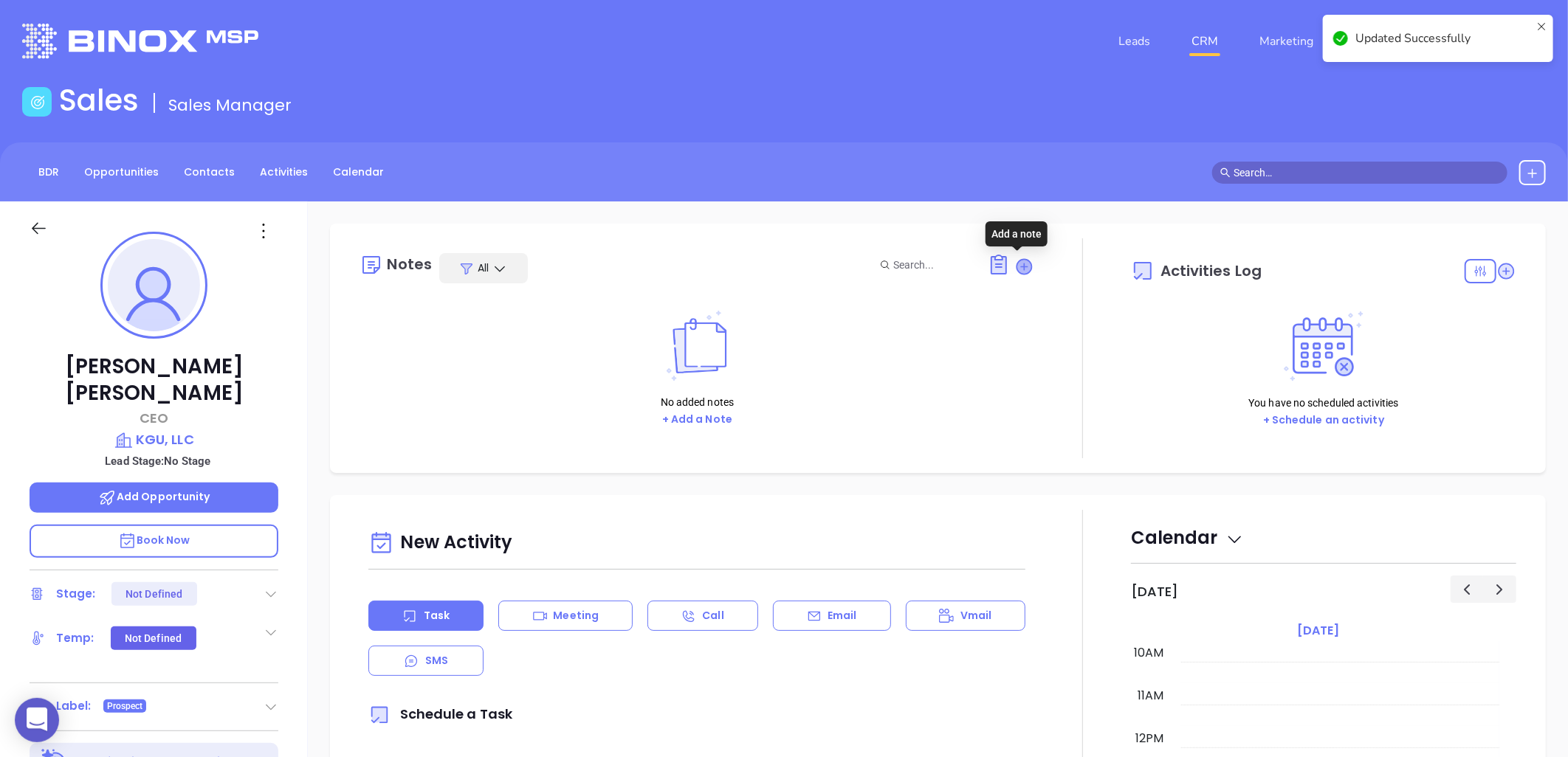
click at [1017, 264] on icon at bounding box center [1024, 266] width 15 height 15
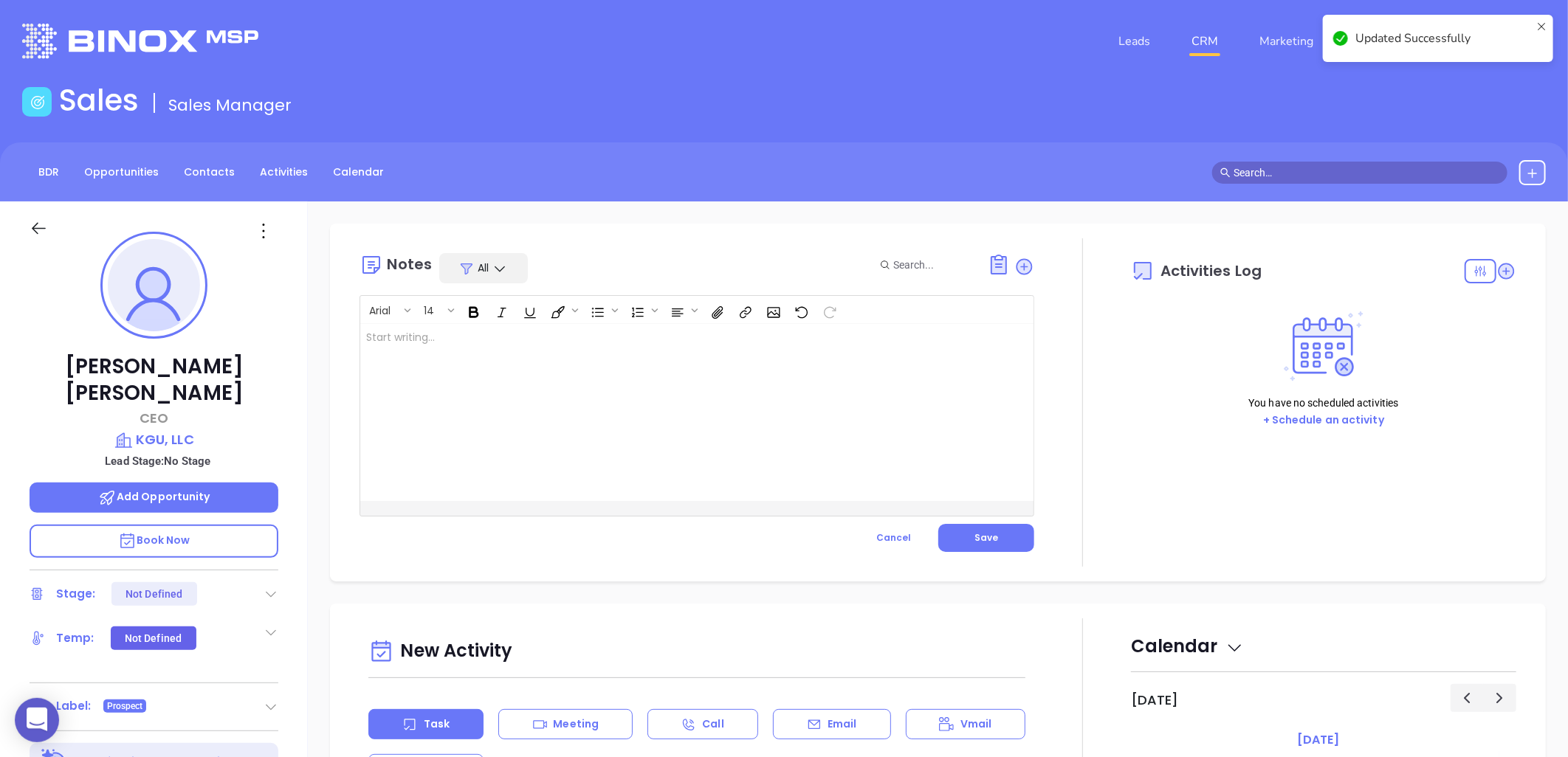
click at [503, 352] on div at bounding box center [673, 412] width 626 height 177
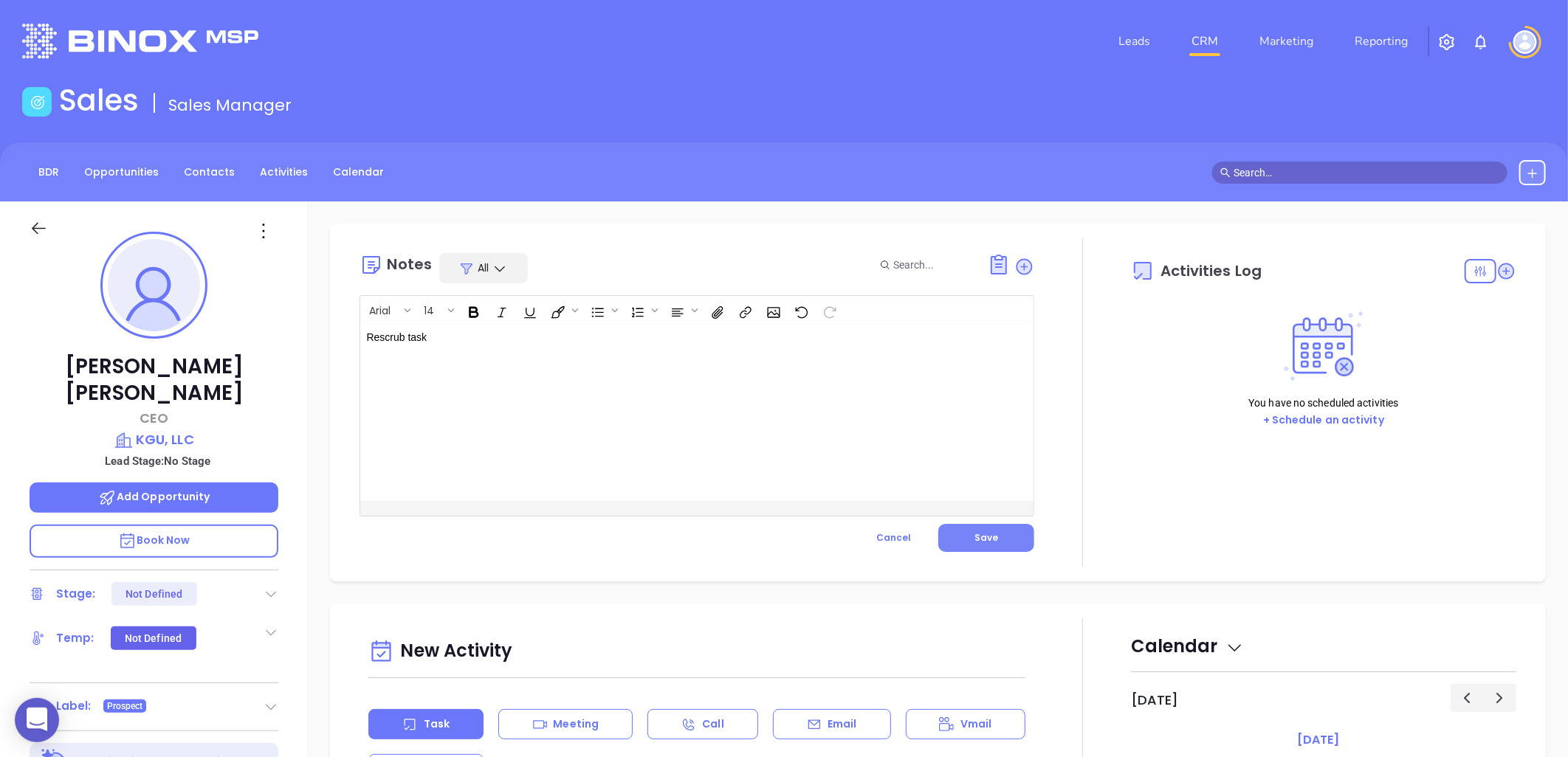
click at [978, 535] on span "Save" at bounding box center [985, 537] width 23 height 13
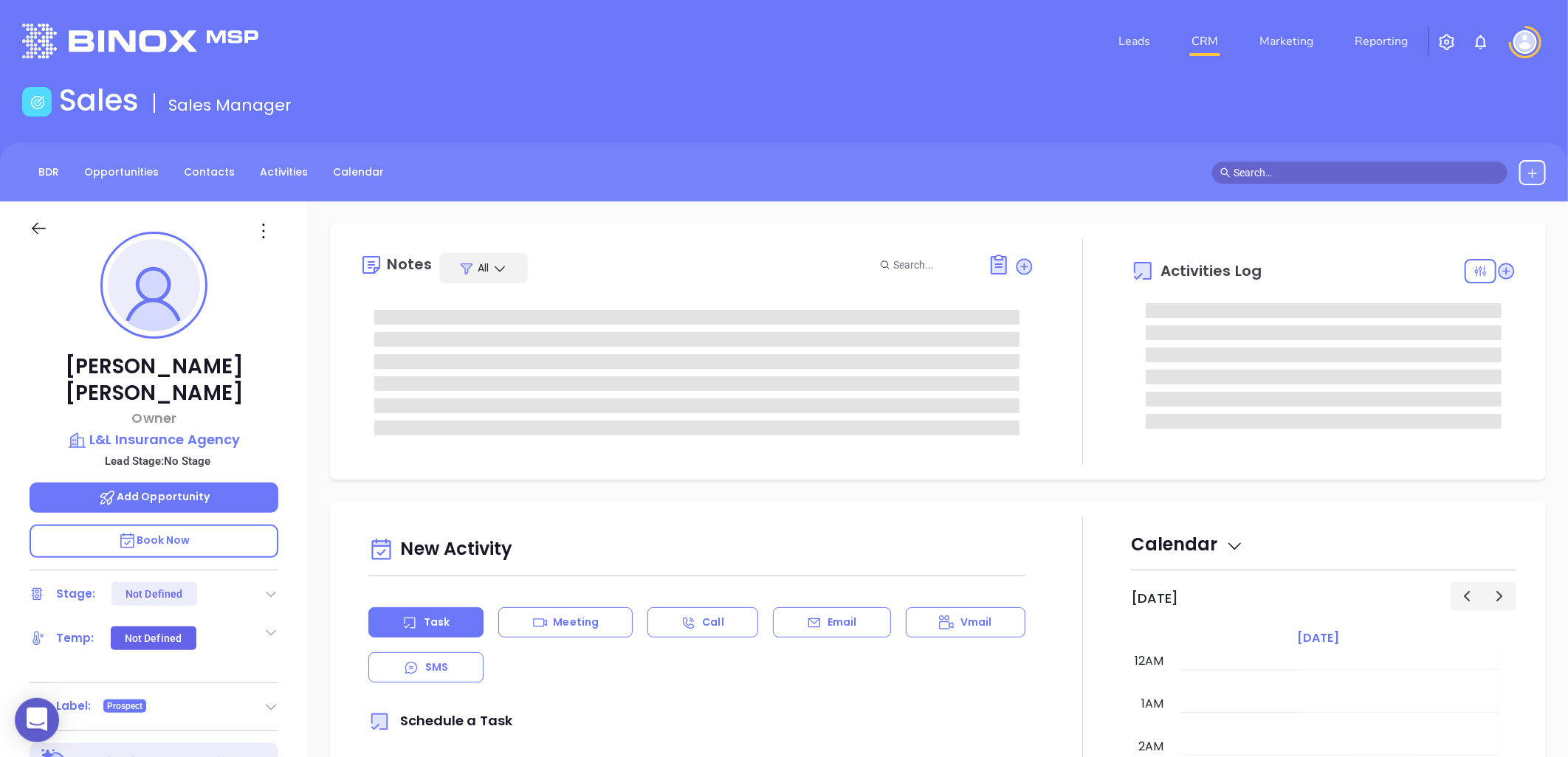
type input "[PERSON_NAME]"
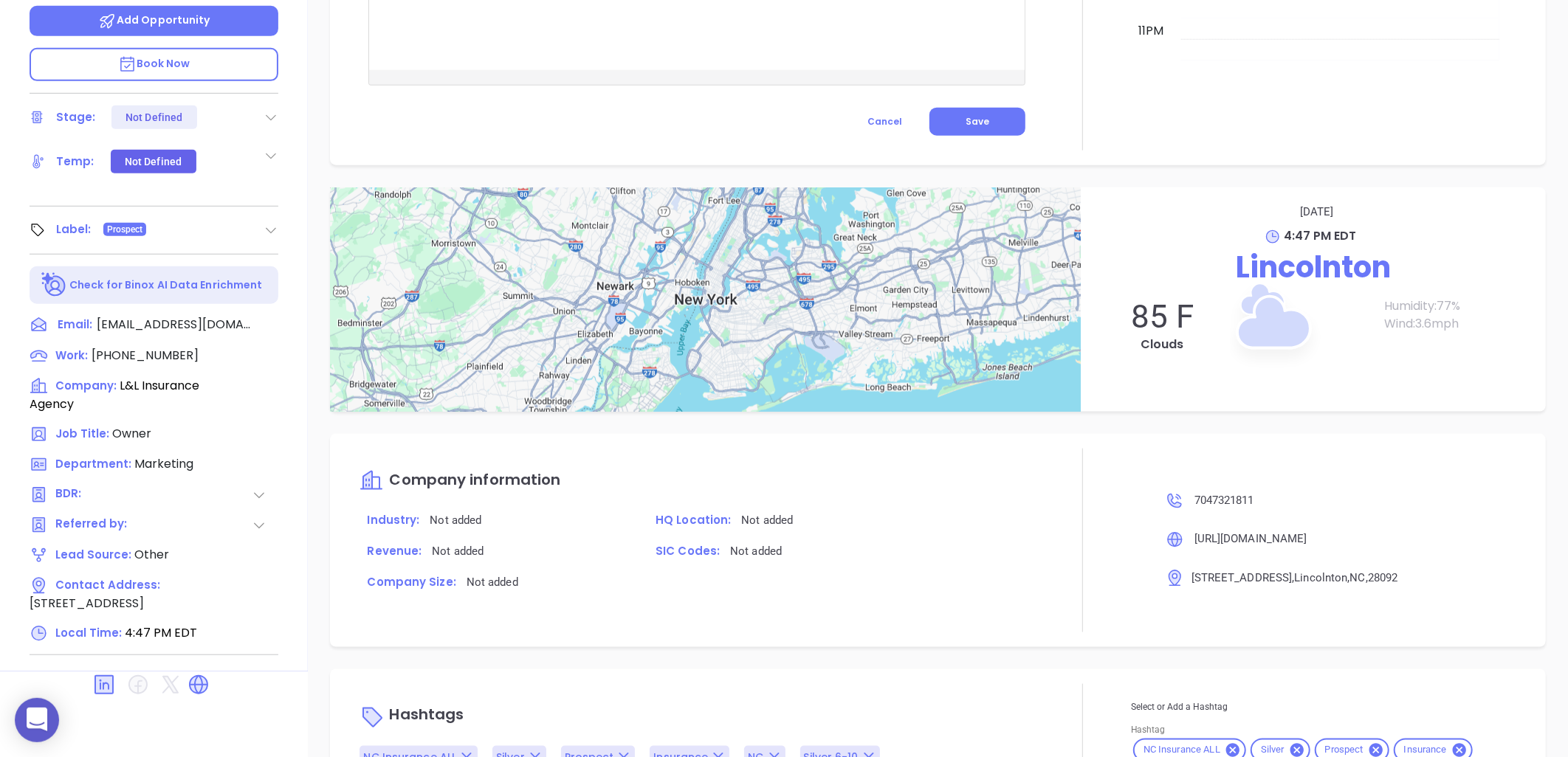
scroll to position [794, 0]
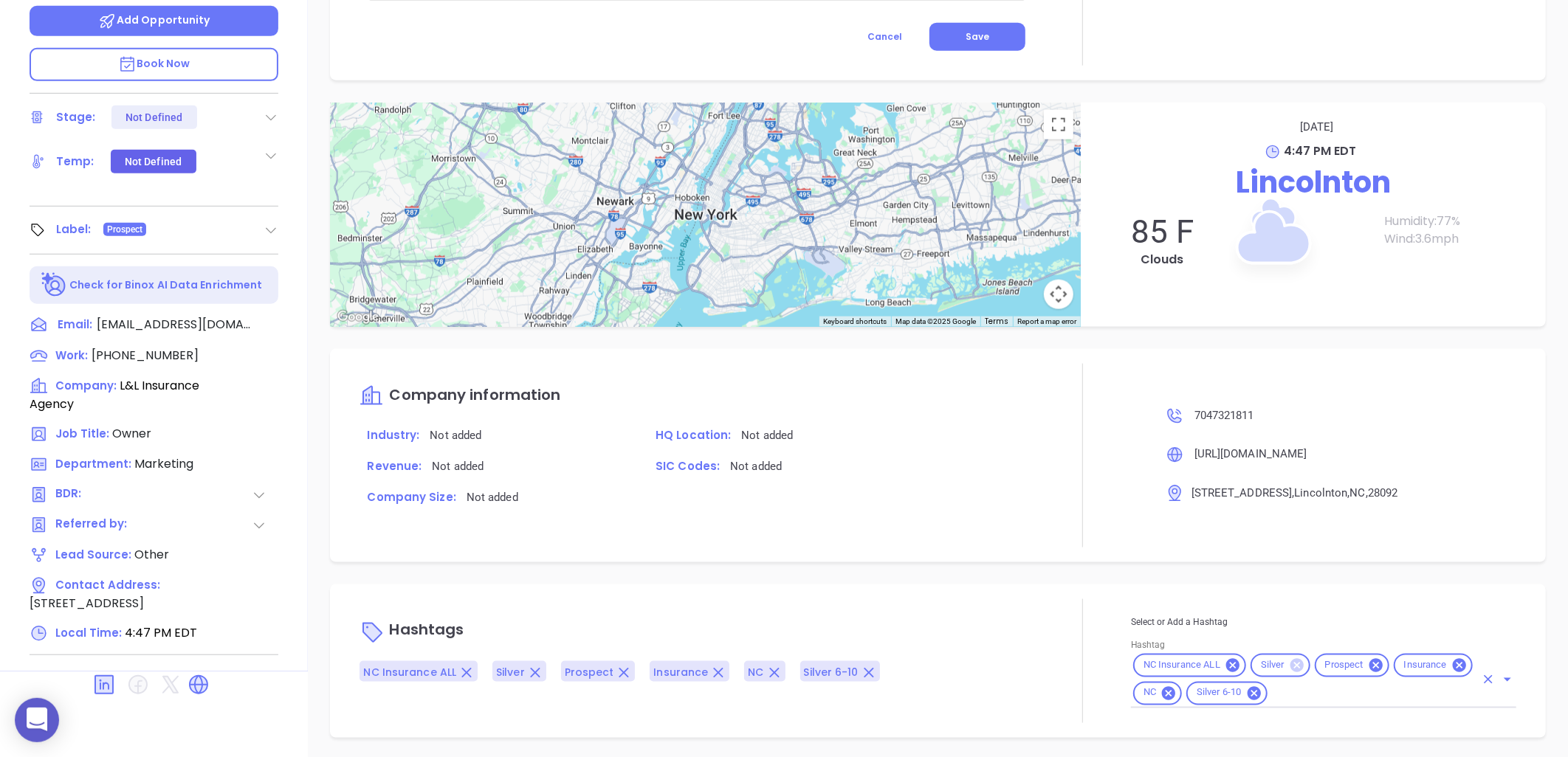
click at [1290, 659] on icon at bounding box center [1296, 665] width 13 height 13
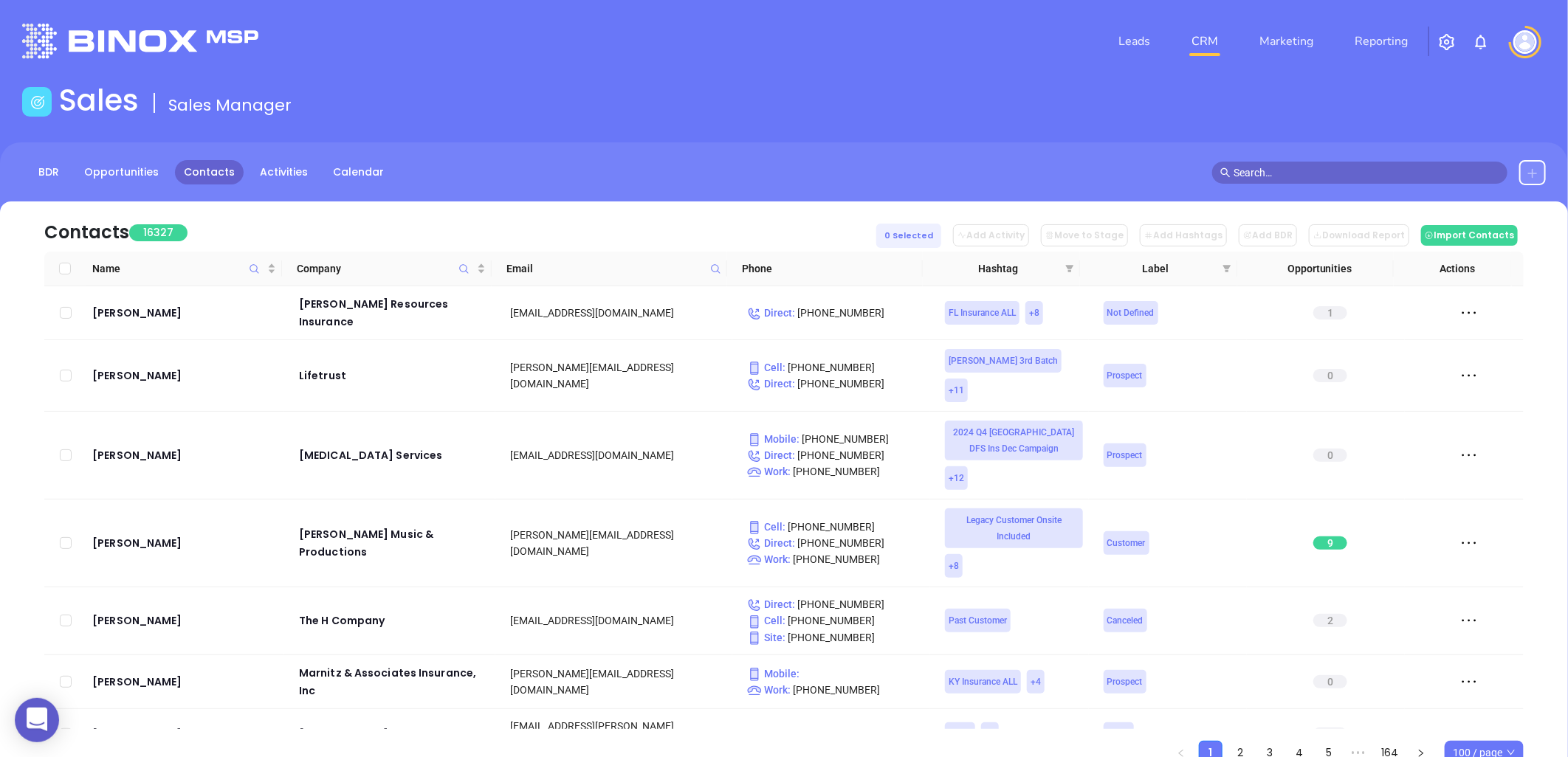
click at [1532, 173] on icon at bounding box center [1532, 172] width 9 height 9
click at [1474, 216] on p "New Contact" at bounding box center [1490, 214] width 122 height 23
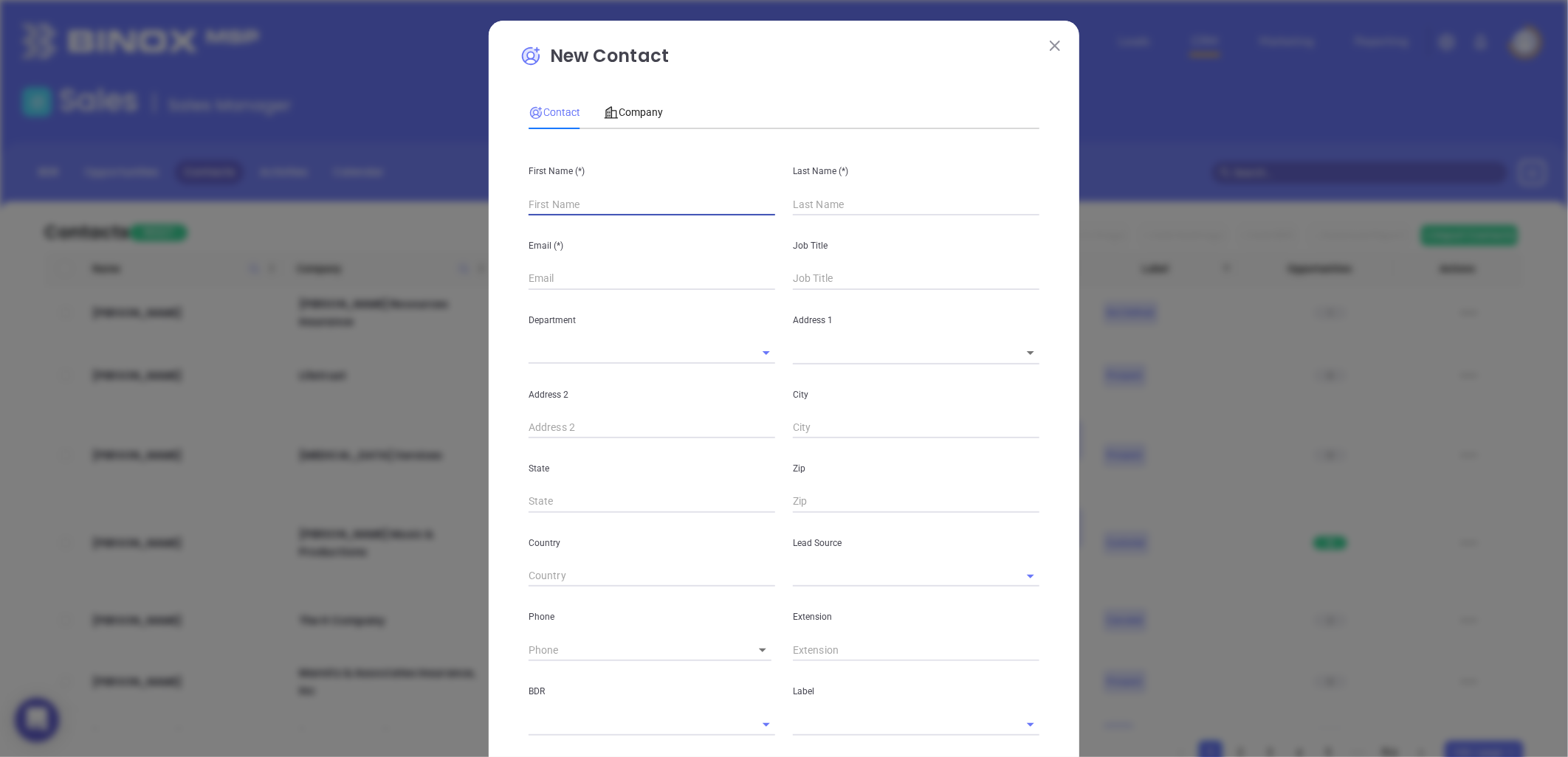
click at [563, 210] on input "text" at bounding box center [652, 204] width 247 height 22
type input "[PERSON_NAME]"
type input "C"
type input "Fourth Phone Call"
type input "[PERSON_NAME]"
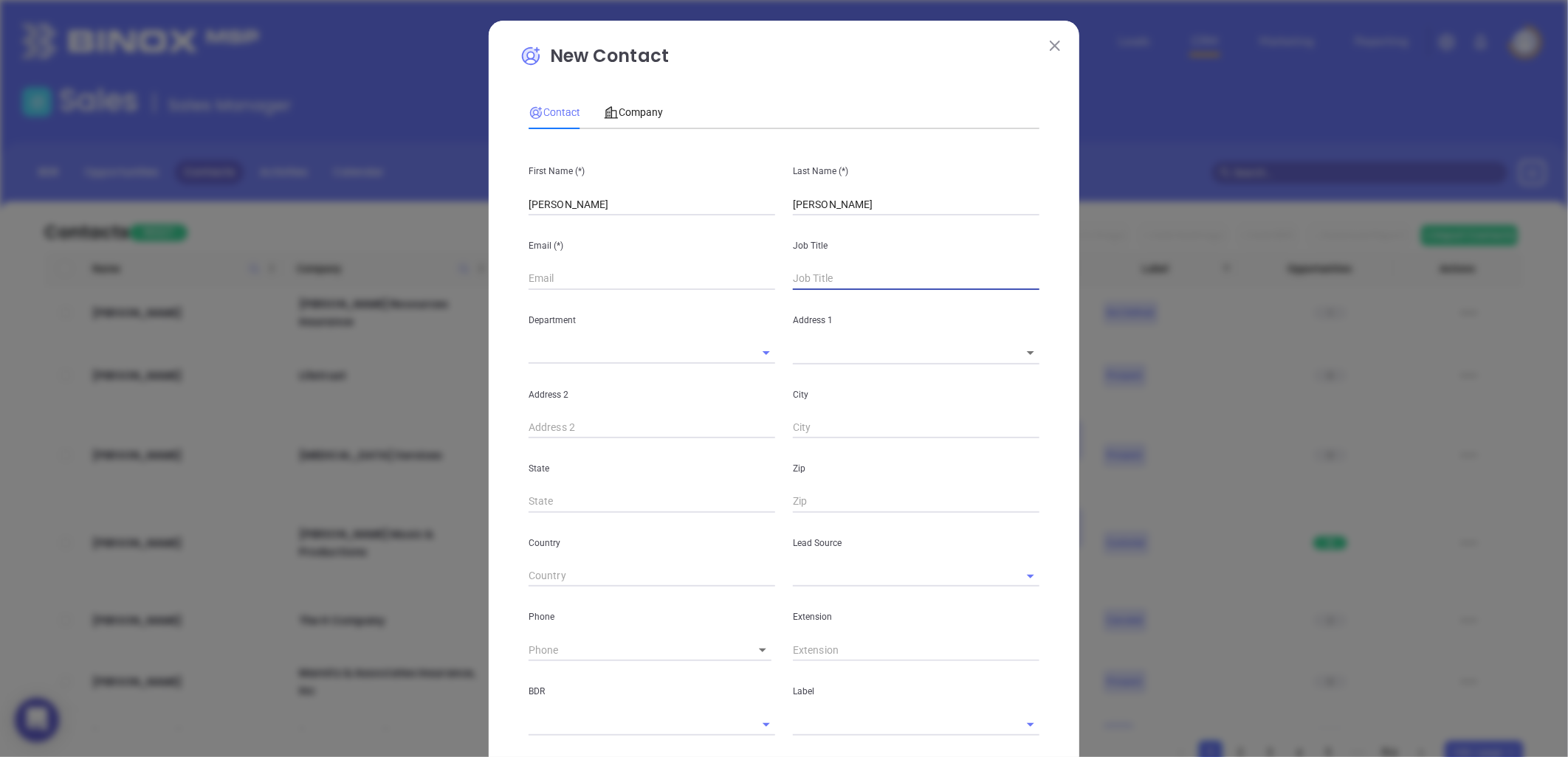
type input "1"
type input "Principal"
click at [534, 279] on input "text" at bounding box center [652, 279] width 247 height 22
paste input "[PERSON_NAME][EMAIL_ADDRESS][DOMAIN_NAME]"
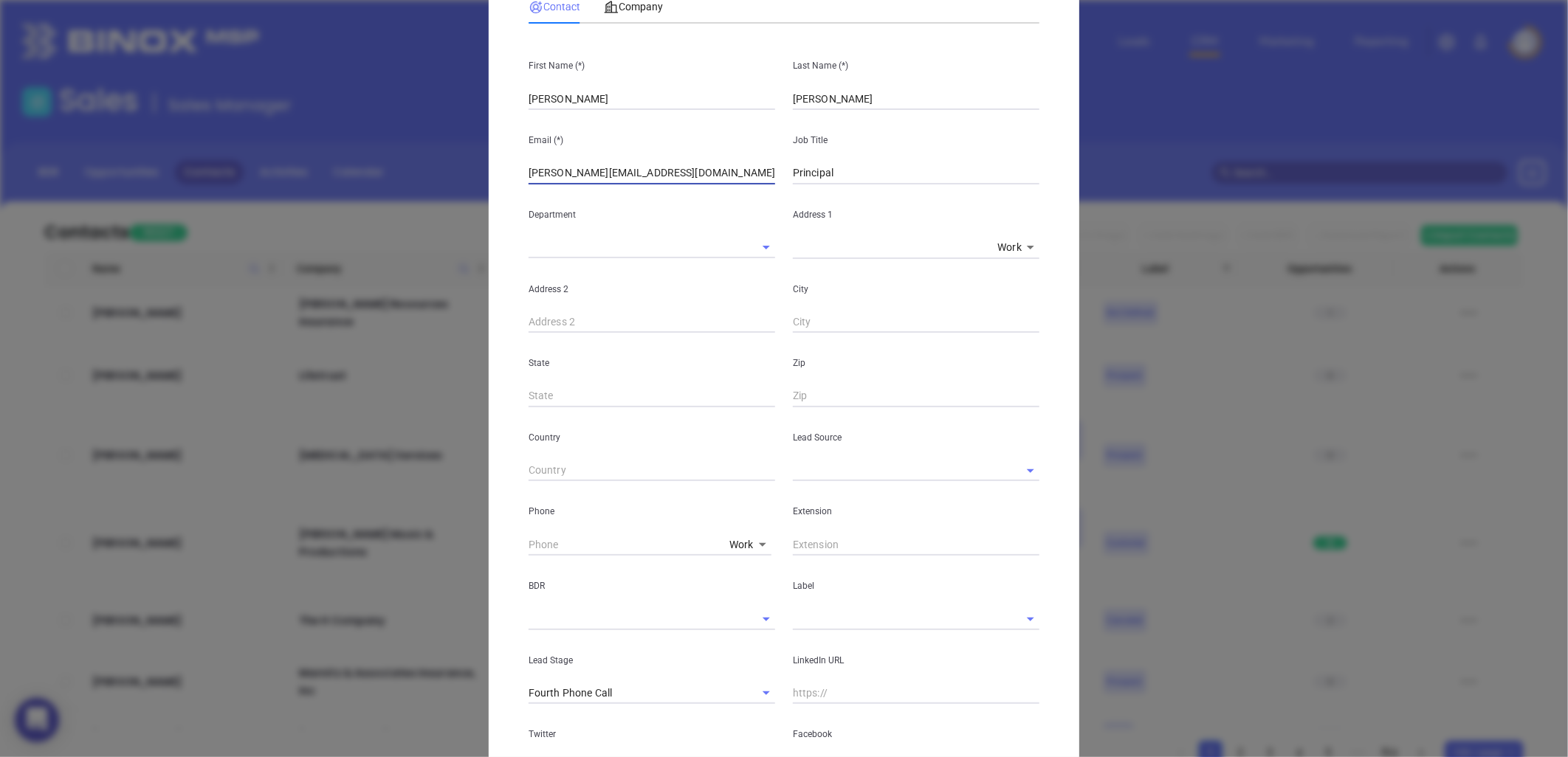
scroll to position [164, 0]
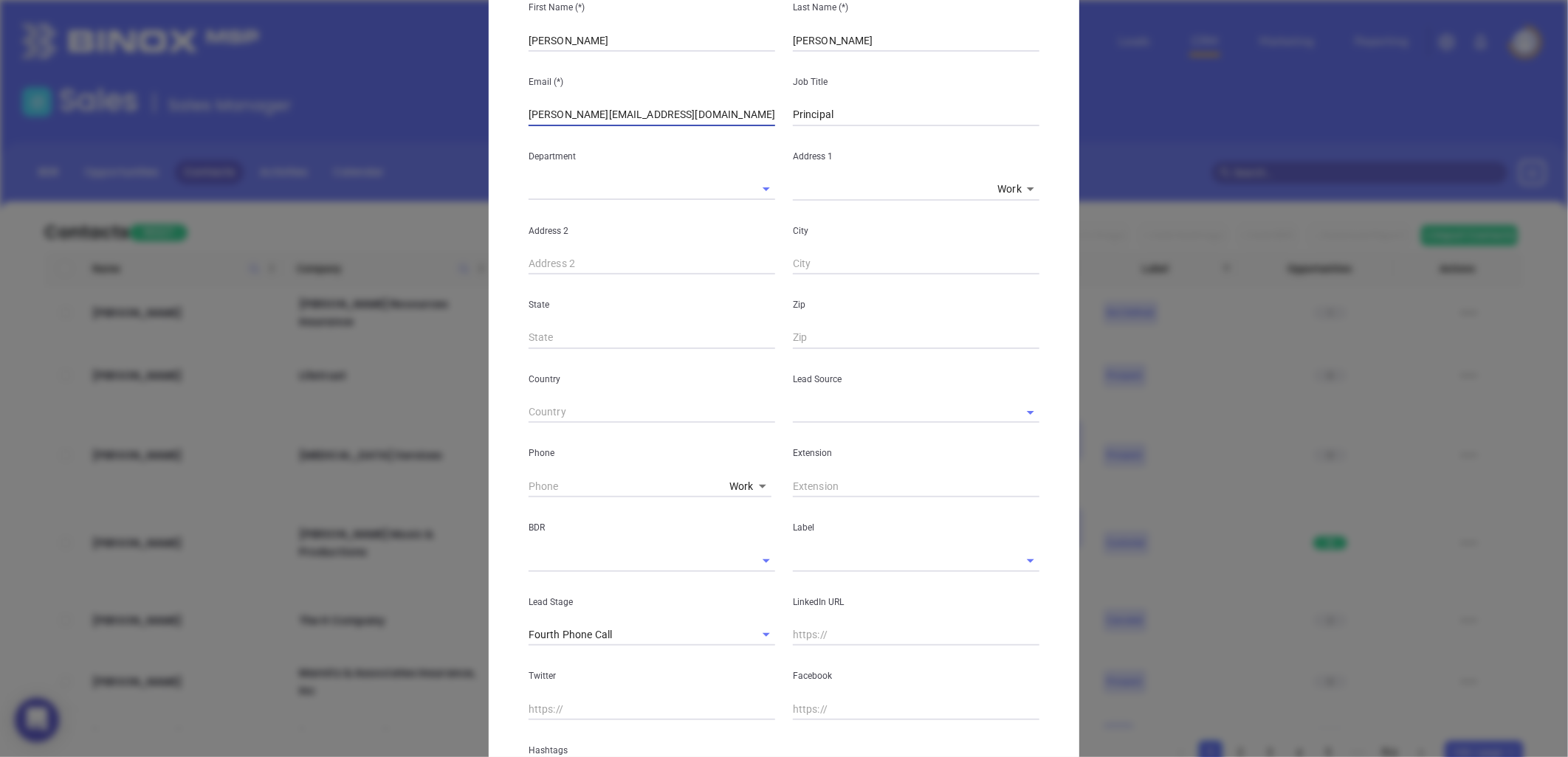
type input "[PERSON_NAME][EMAIL_ADDRESS][DOMAIN_NAME]"
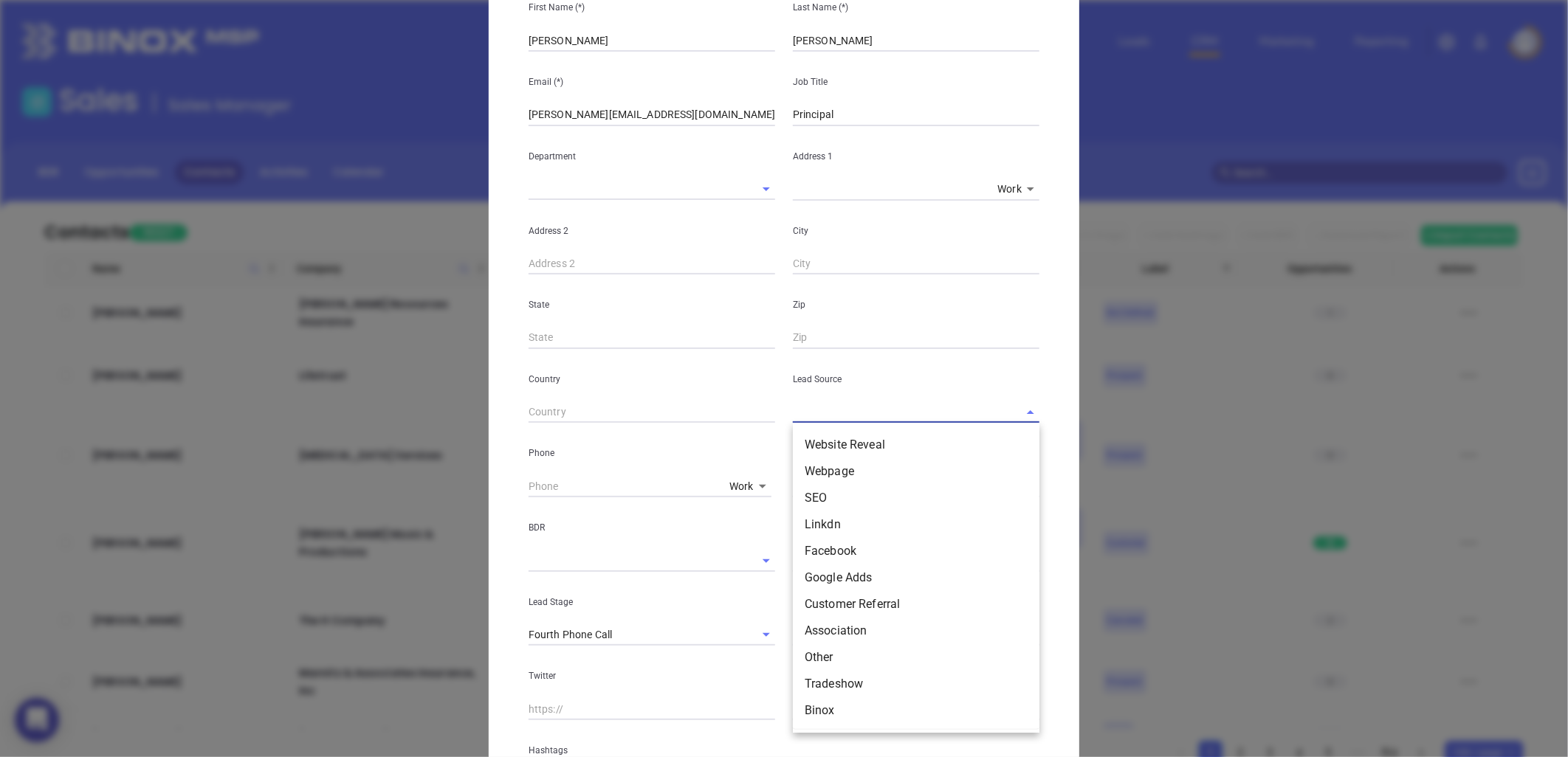
click at [841, 416] on input "text" at bounding box center [896, 412] width 205 height 22
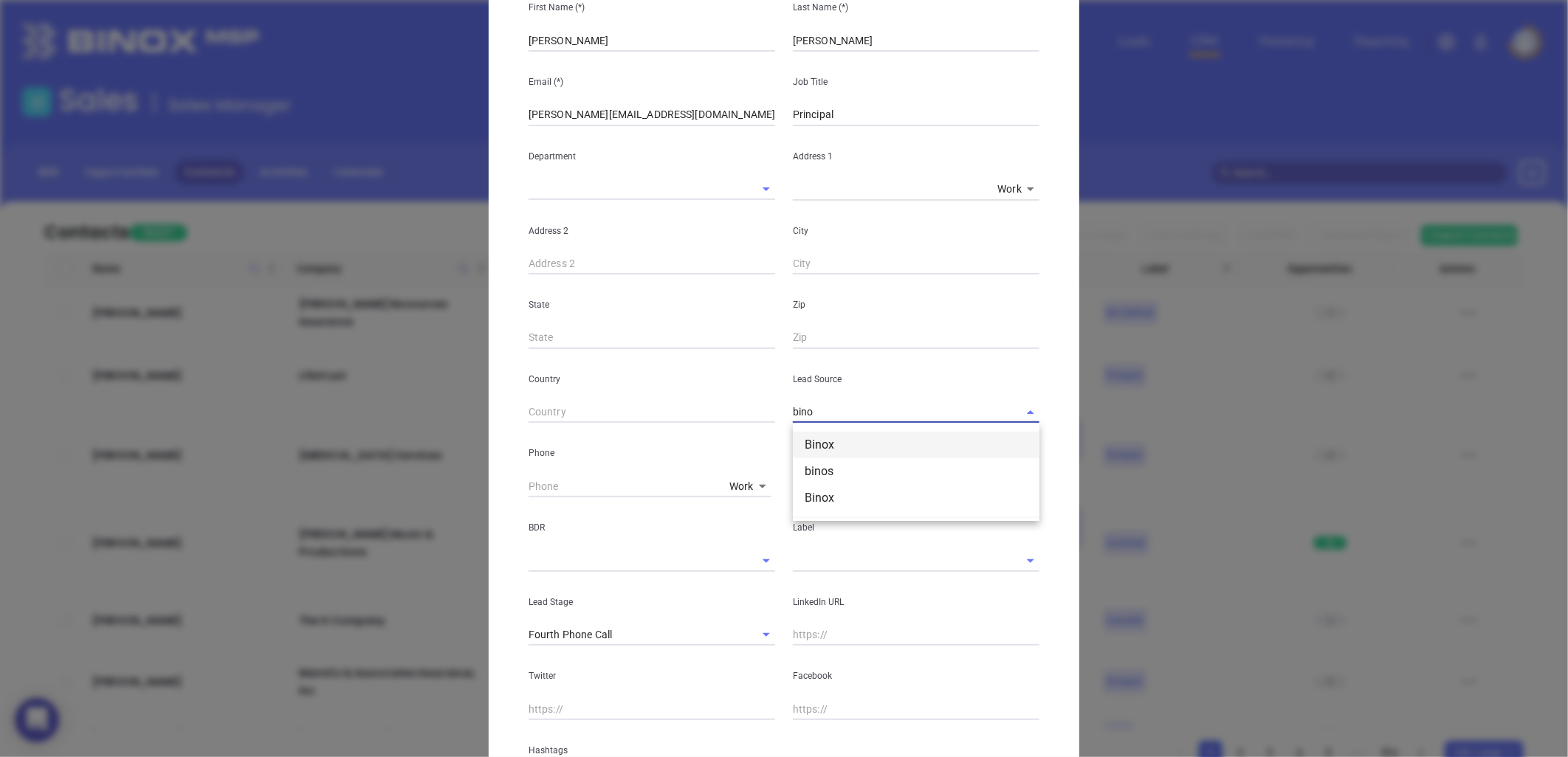
click at [833, 447] on li "Binox" at bounding box center [916, 445] width 247 height 27
type input "Binox"
click at [734, 485] on body "0 Leads CRM Marketing Reporting Financial Leads Leads Sales Sales Manager BDR O…" at bounding box center [784, 378] width 1568 height 757
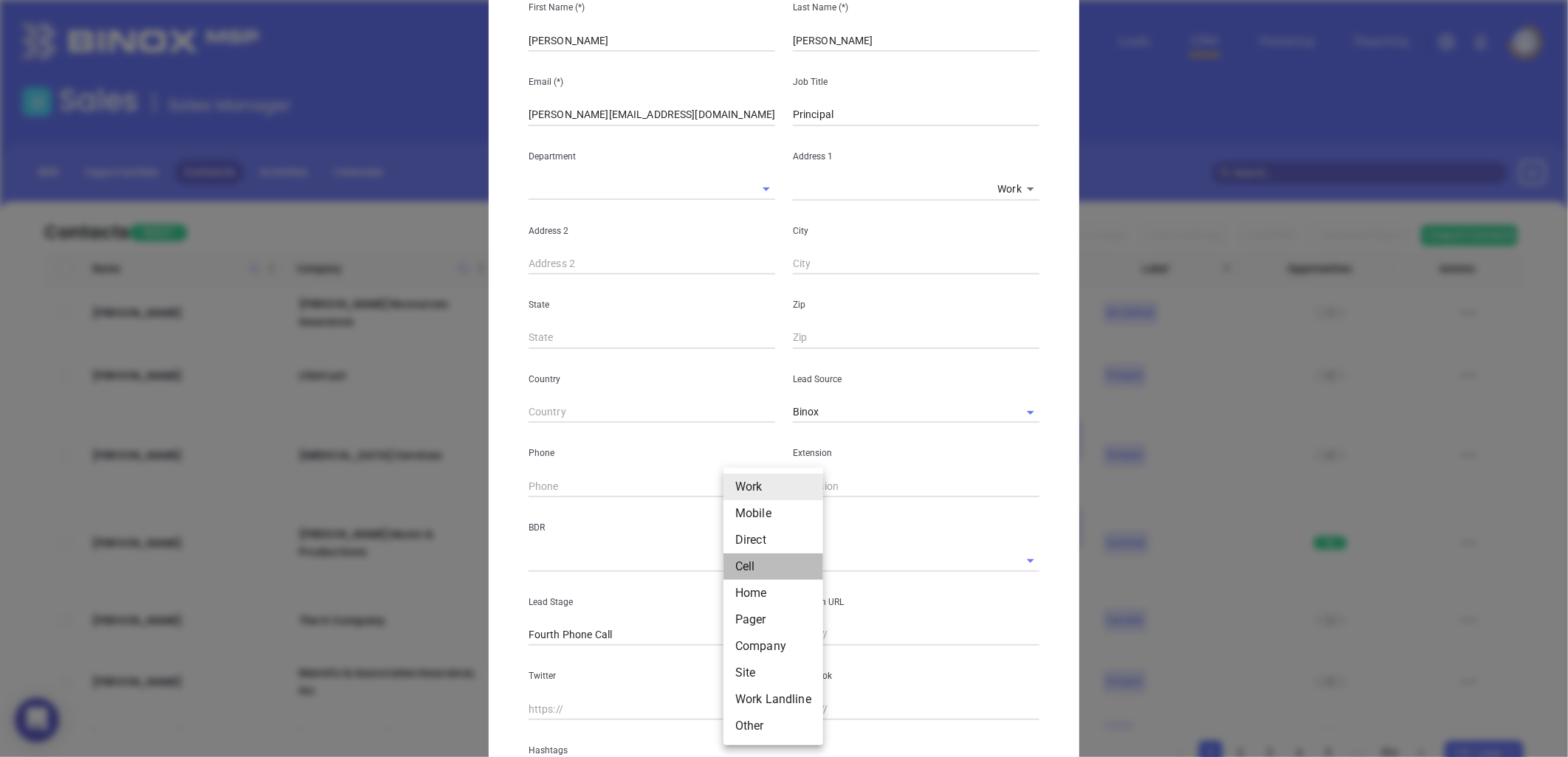
click at [753, 566] on li "Cell" at bounding box center [773, 566] width 100 height 27
type input "4"
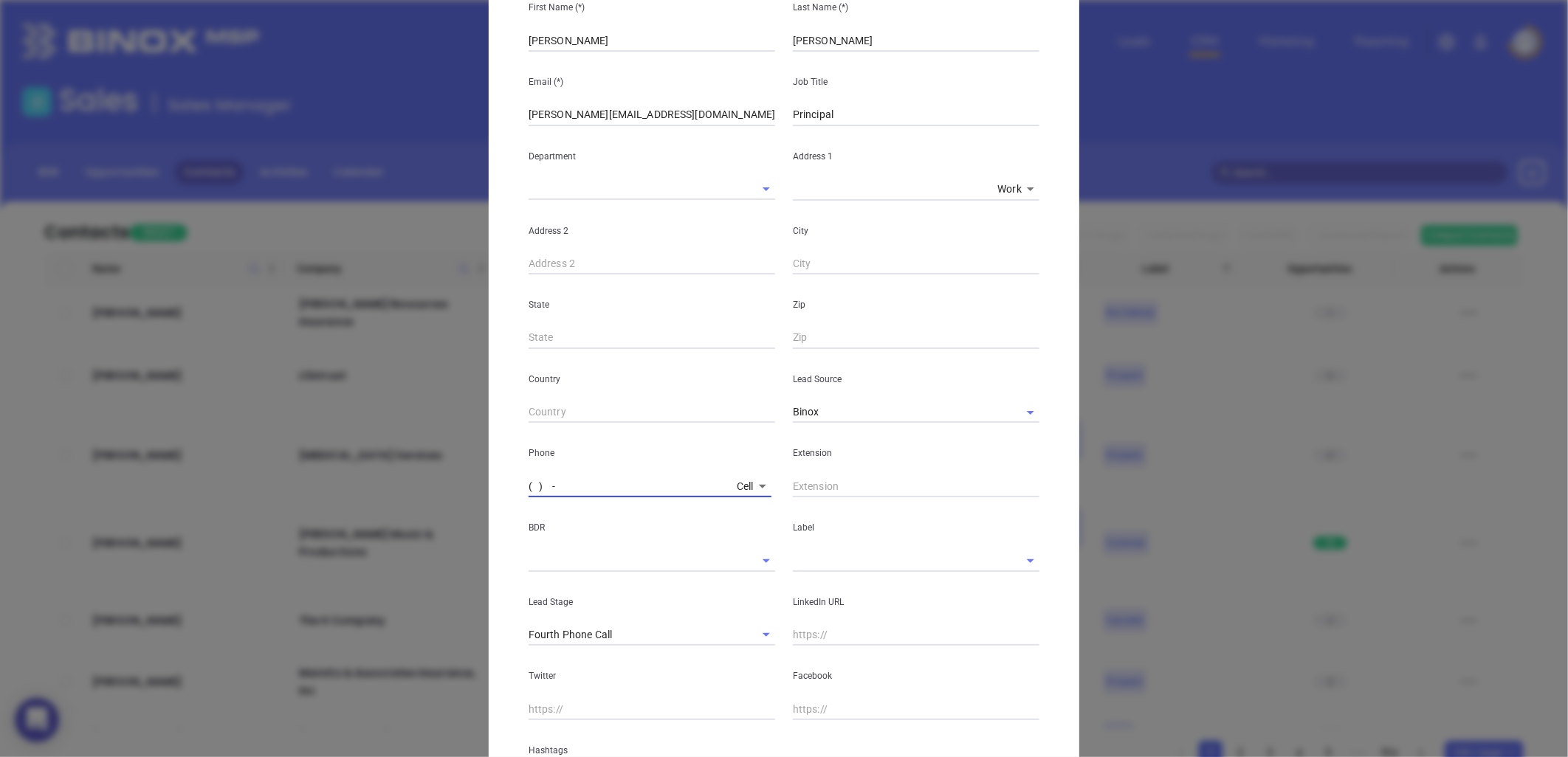
click at [603, 482] on input "( ) -" at bounding box center [629, 486] width 203 height 22
paste input "704) 906-979"
type input "[PHONE_NUMBER]"
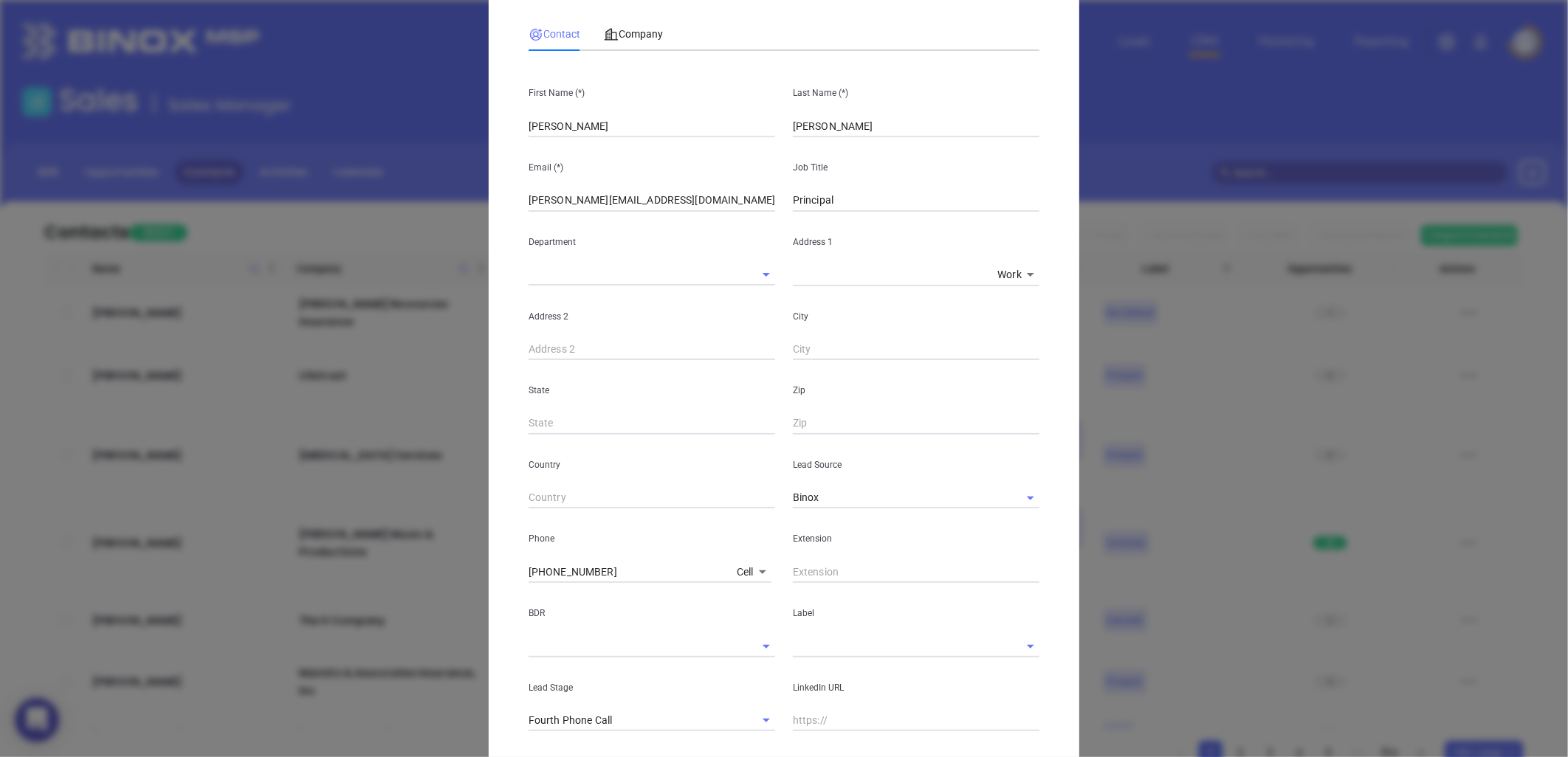
scroll to position [0, 0]
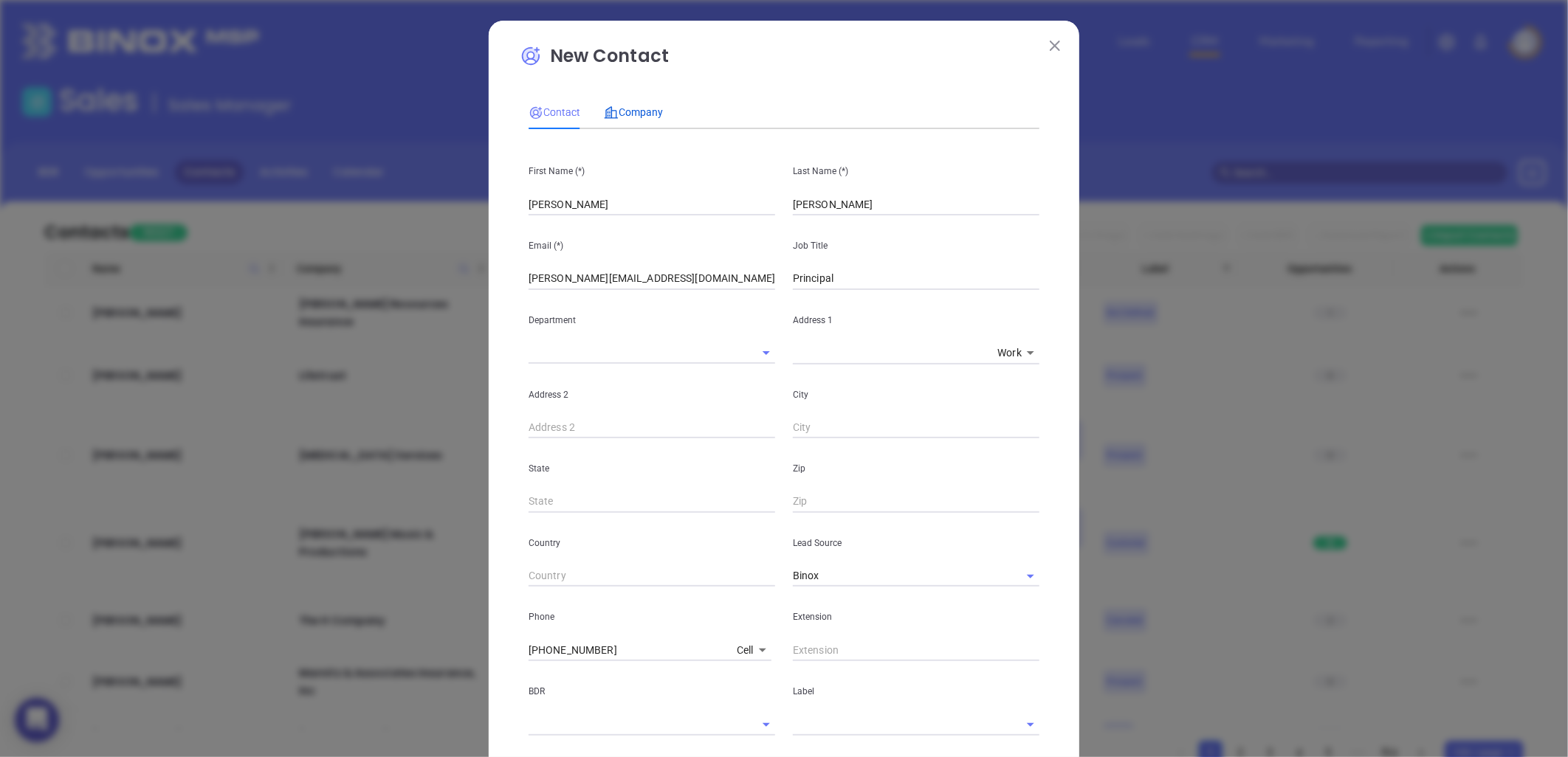
click at [637, 114] on span "Company" at bounding box center [633, 112] width 59 height 12
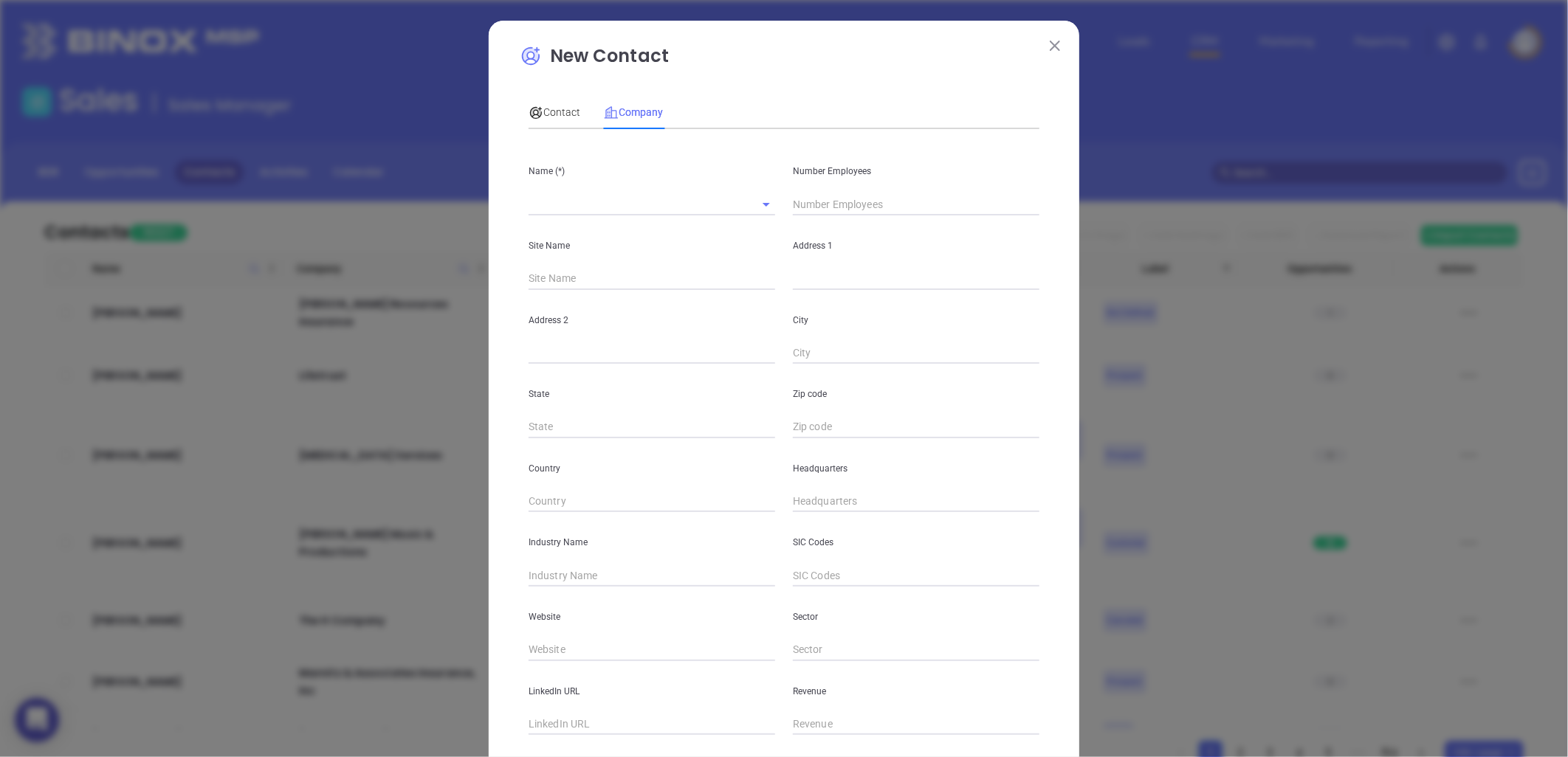
click at [803, 284] on input "text" at bounding box center [916, 279] width 247 height 22
paste input "[STREET_ADDRESS]"
drag, startPoint x: 896, startPoint y: 280, endPoint x: 1132, endPoint y: 264, distance: 236.5
click at [1132, 264] on div "New Contact Contact Company First Name (*) [PERSON_NAME] Last Name (*) [PERSON_…" at bounding box center [784, 378] width 1568 height 757
type input "[STREET_ADDRESS]"
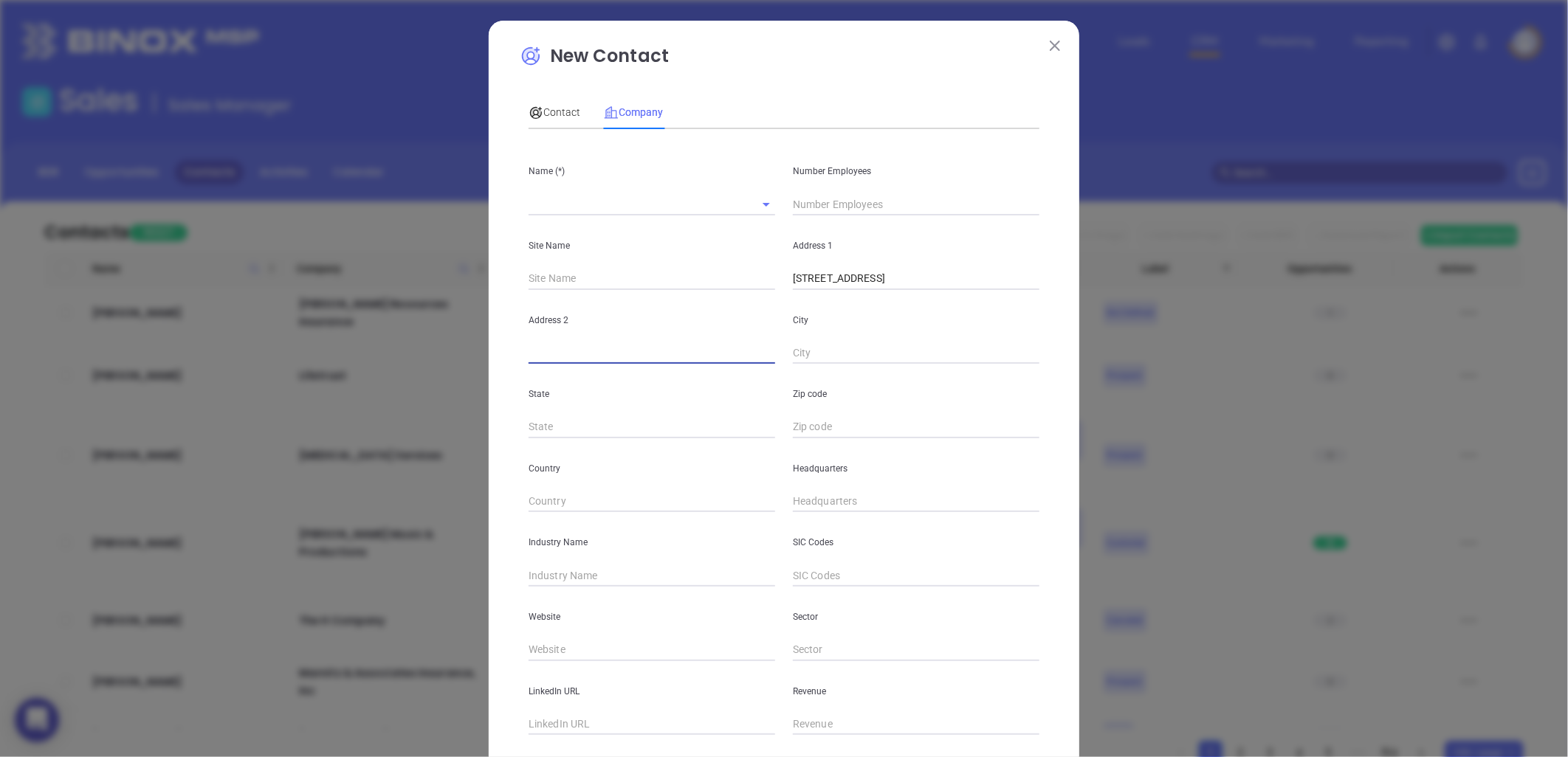
paste input "[GEOGRAPHIC_DATA]"
drag, startPoint x: 669, startPoint y: 360, endPoint x: 814, endPoint y: 349, distance: 145.4
click at [814, 349] on div "Address [STREET_ADDRESS]" at bounding box center [784, 327] width 528 height 74
type input "Suite E"
paste input "Davidson, NC 28036"
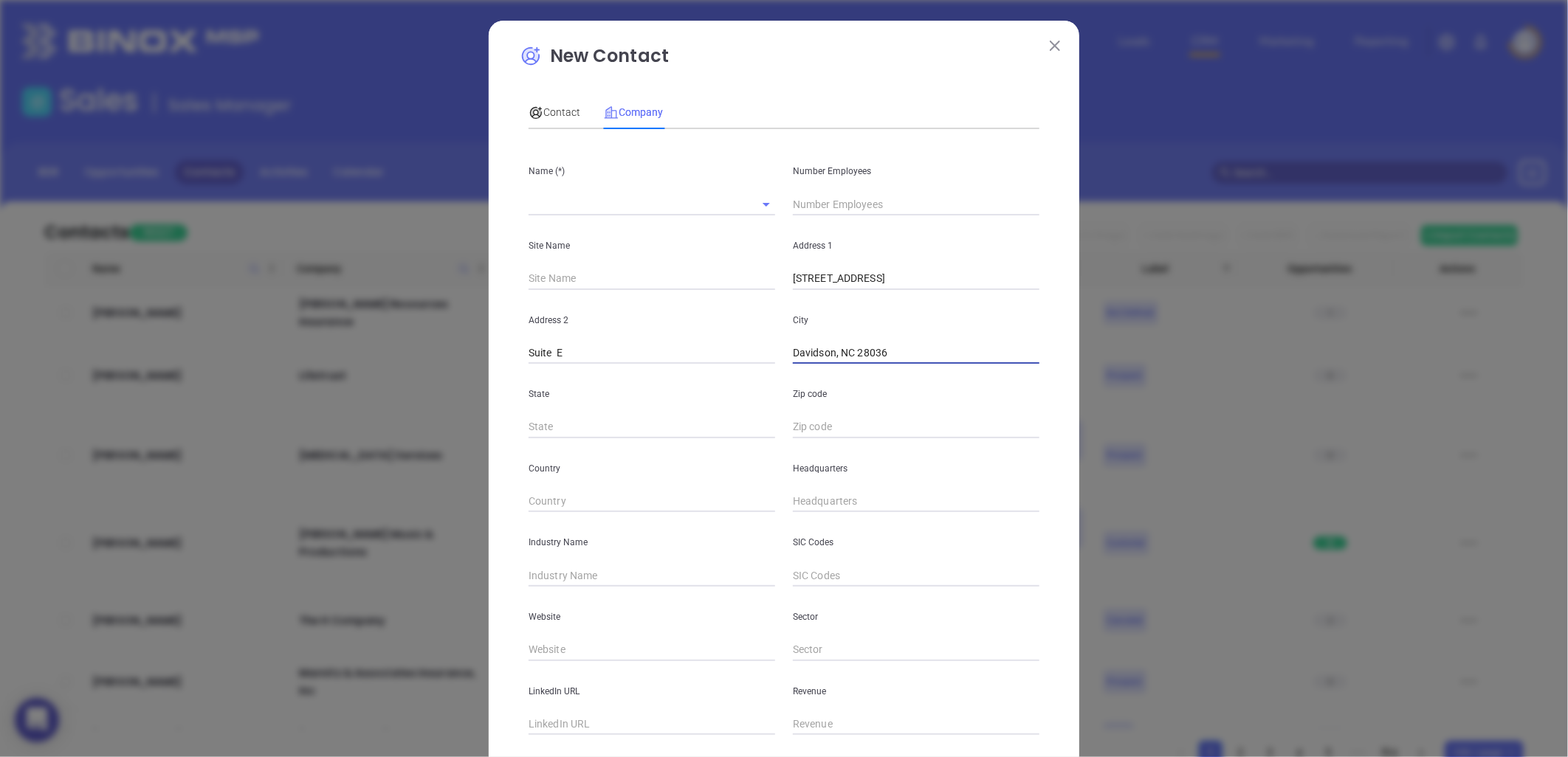
drag, startPoint x: 840, startPoint y: 352, endPoint x: 964, endPoint y: 352, distance: 124.0
click at [964, 352] on input "Davidson, NC 28036" at bounding box center [916, 353] width 247 height 22
type input "Davidson"
type input "NC"
paste input "NC 28036"
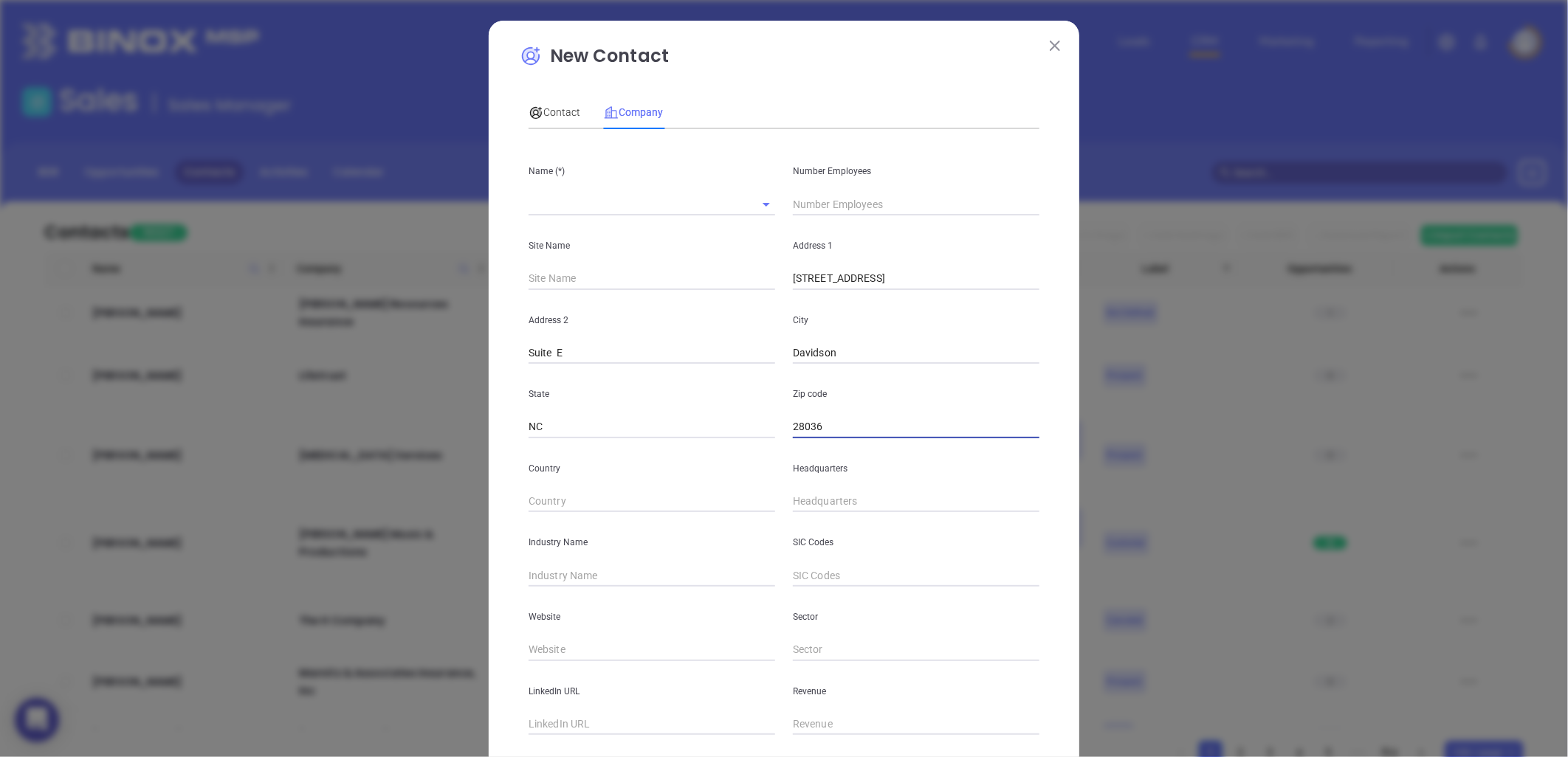
type input "28036"
click at [580, 573] on input "text" at bounding box center [652, 576] width 247 height 22
type input "Insurance"
click at [557, 107] on span "Contact" at bounding box center [554, 112] width 52 height 12
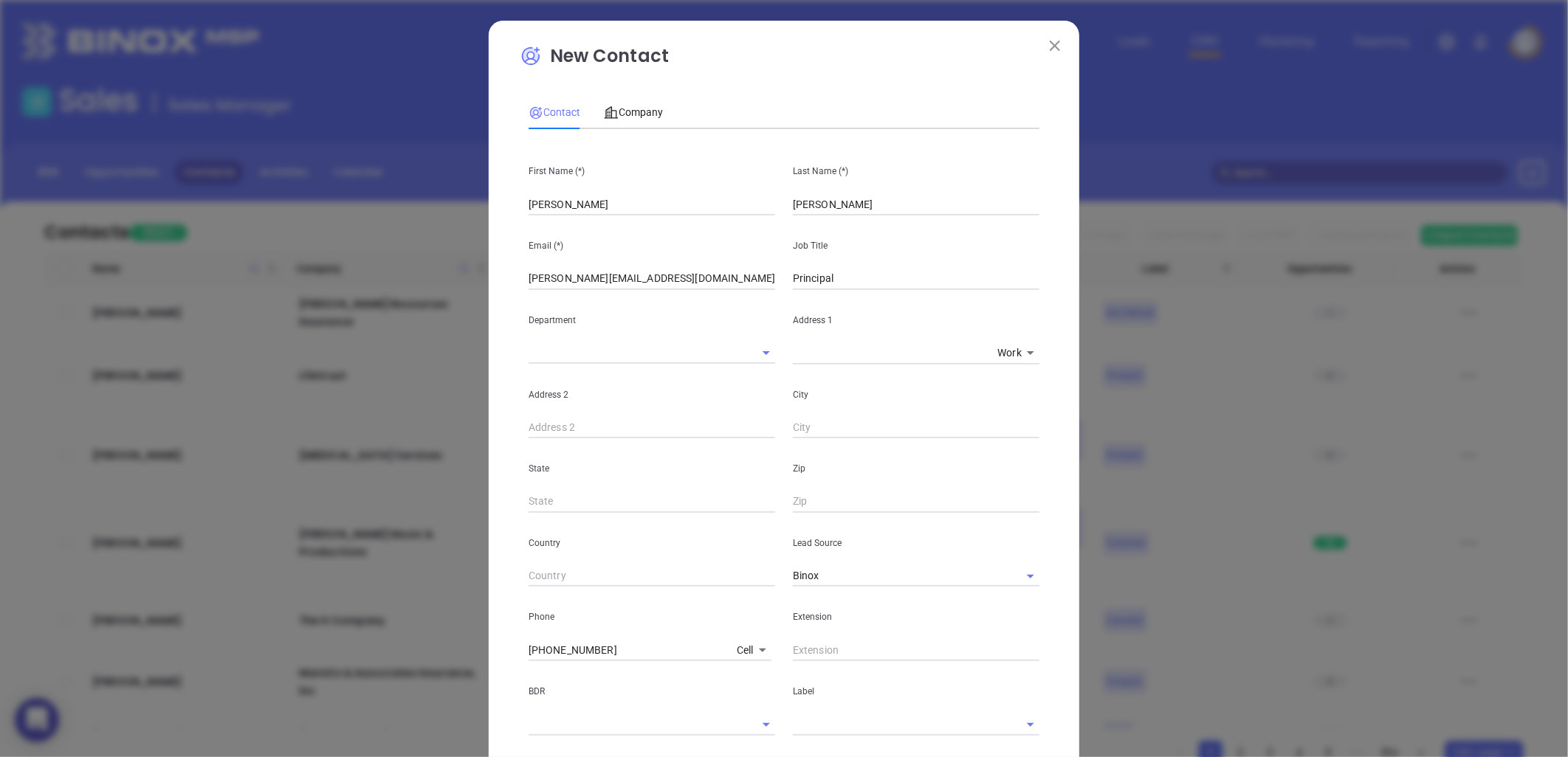
click at [734, 647] on body "0 Leads CRM Marketing Reporting Financial Leads Leads Sales Sales Manager BDR O…" at bounding box center [784, 378] width 1568 height 757
click at [752, 674] on li "Site" at bounding box center [780, 673] width 100 height 27
type input "11"
click at [552, 654] on input "( ) -" at bounding box center [629, 650] width 202 height 22
paste input "704) 895-1075"
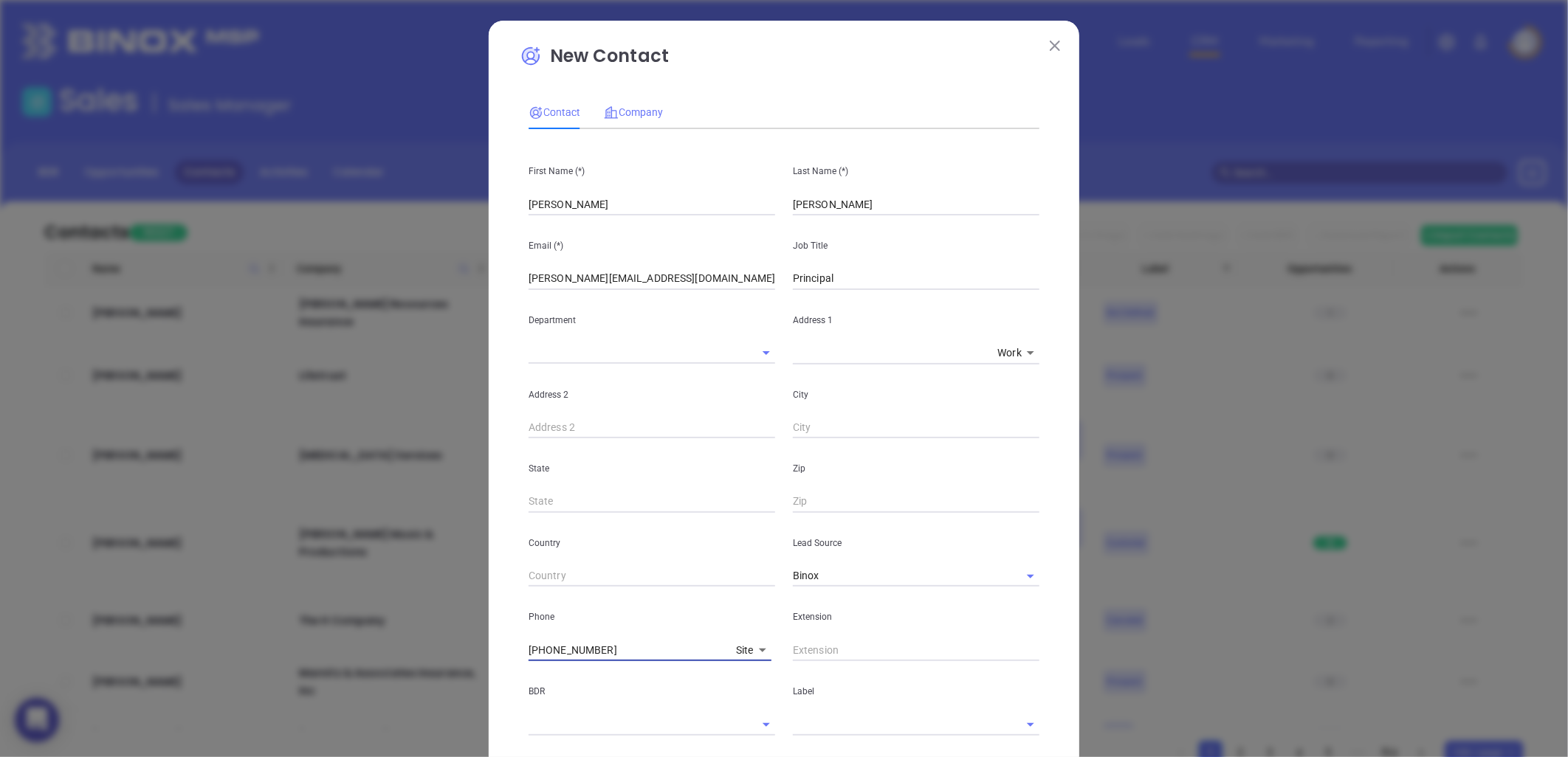
type input "[PHONE_NUMBER]"
click at [623, 112] on span "Company" at bounding box center [633, 112] width 59 height 12
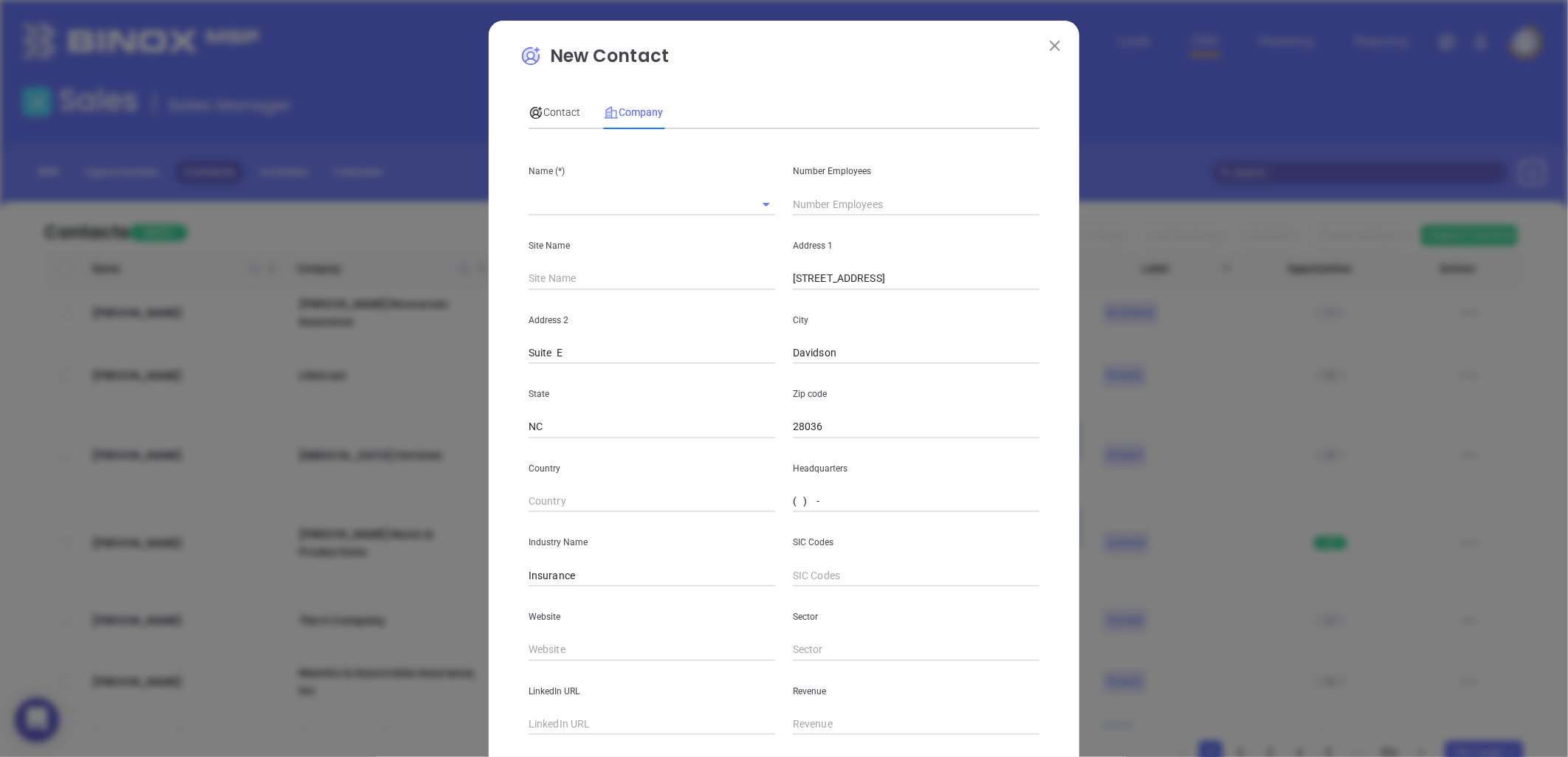
click at [812, 504] on input "( ) -" at bounding box center [916, 502] width 247 height 22
paste input "704) 895-1075"
type input "[PHONE_NUMBER]"
click at [854, 200] on input "text" at bounding box center [916, 204] width 247 height 22
type input "1"
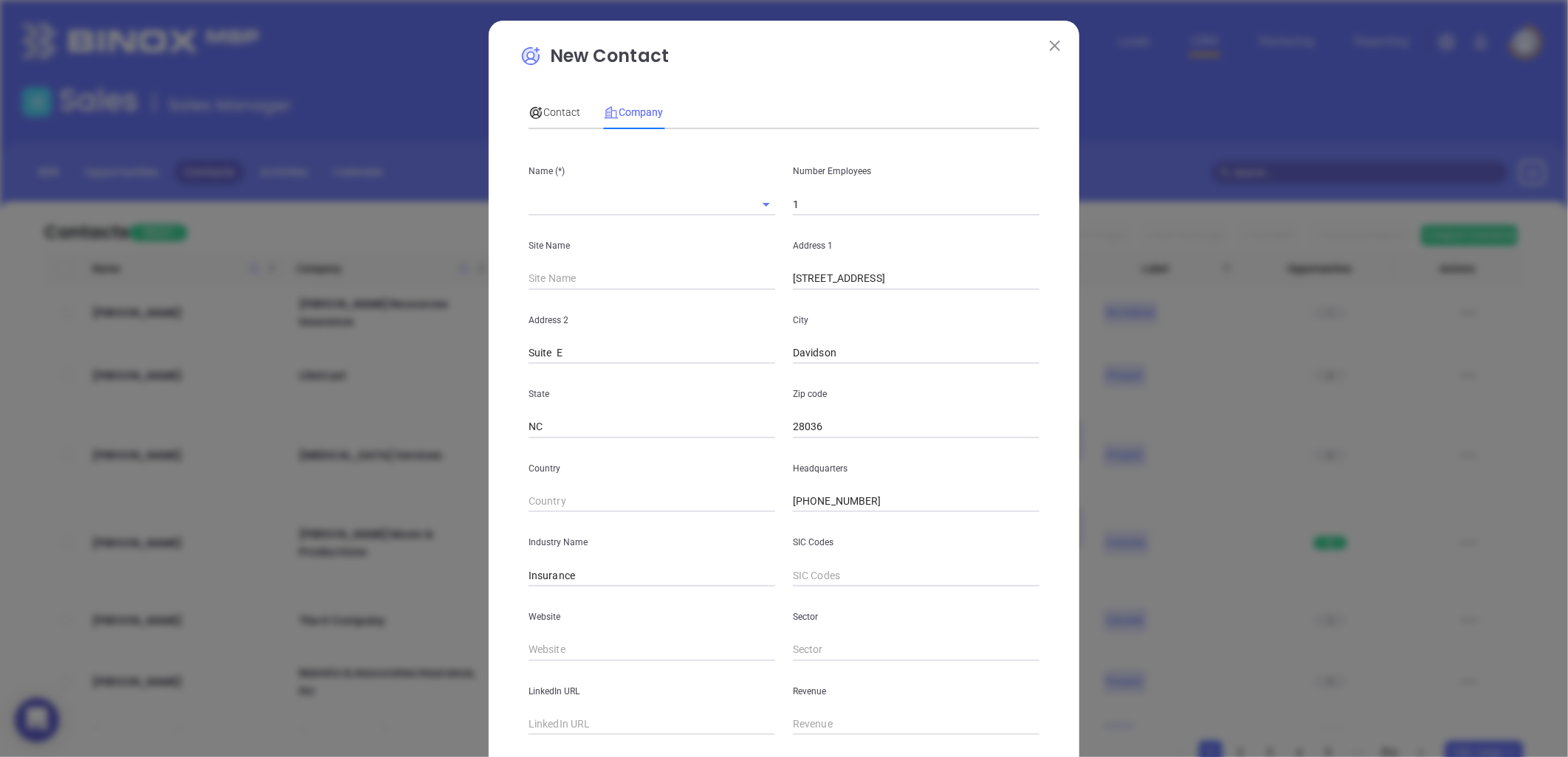
click at [547, 203] on input "text" at bounding box center [631, 203] width 205 height 22
paste input "Lake [PERSON_NAME] Insurance Agency"
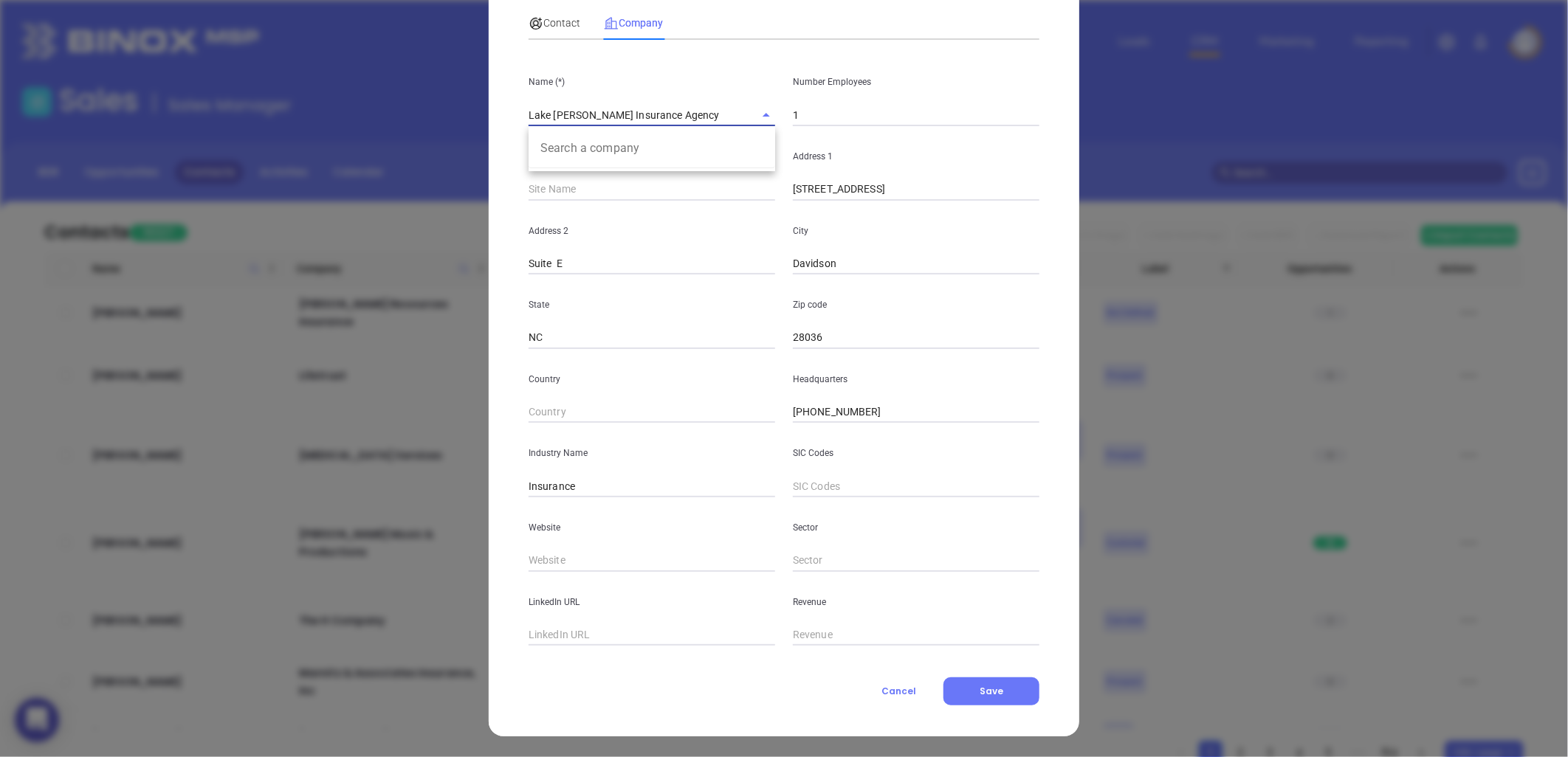
type input "Lake [PERSON_NAME] Insurance Agency"
click at [559, 557] on input "text" at bounding box center [652, 561] width 247 height 22
paste input "[URL][DOMAIN_NAME]"
type input "[URL][DOMAIN_NAME]"
click at [568, 631] on input "text" at bounding box center [652, 635] width 247 height 22
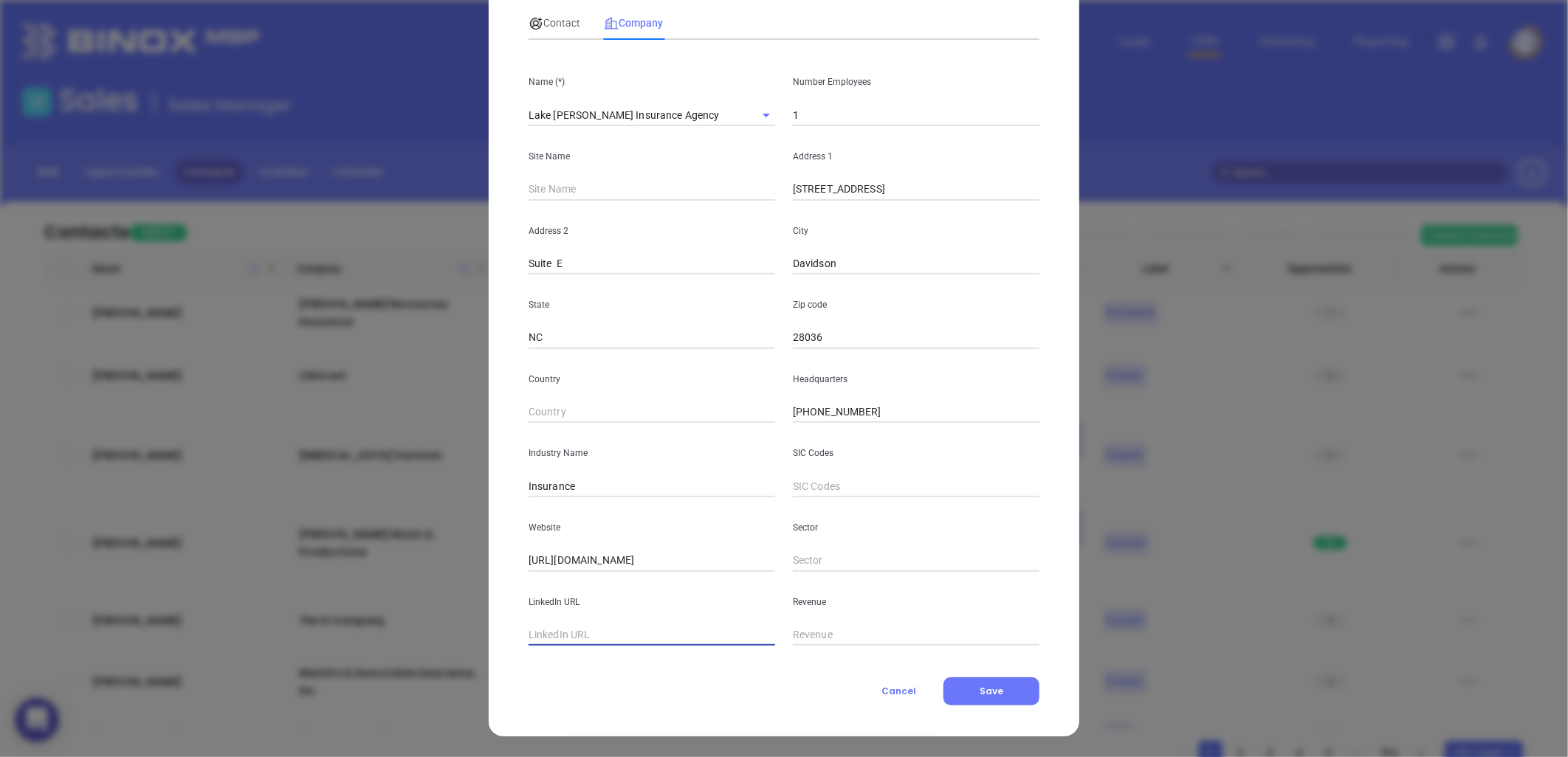
paste input "[URL][DOMAIN_NAME]"
type input "[URL][DOMAIN_NAME]"
click at [814, 119] on input "1" at bounding box center [916, 116] width 247 height 22
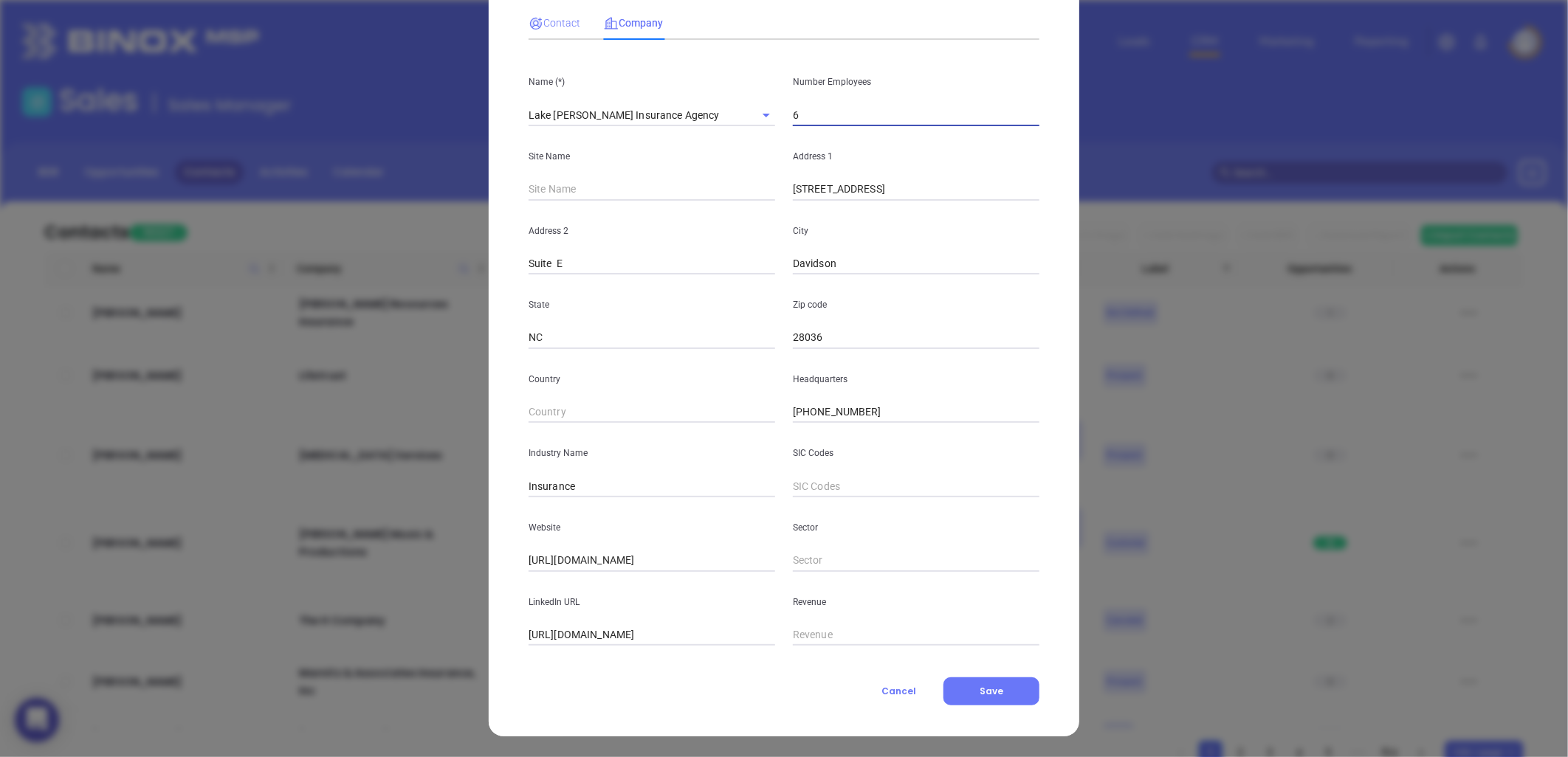
type input "6"
click at [549, 18] on span "Contact" at bounding box center [554, 23] width 52 height 12
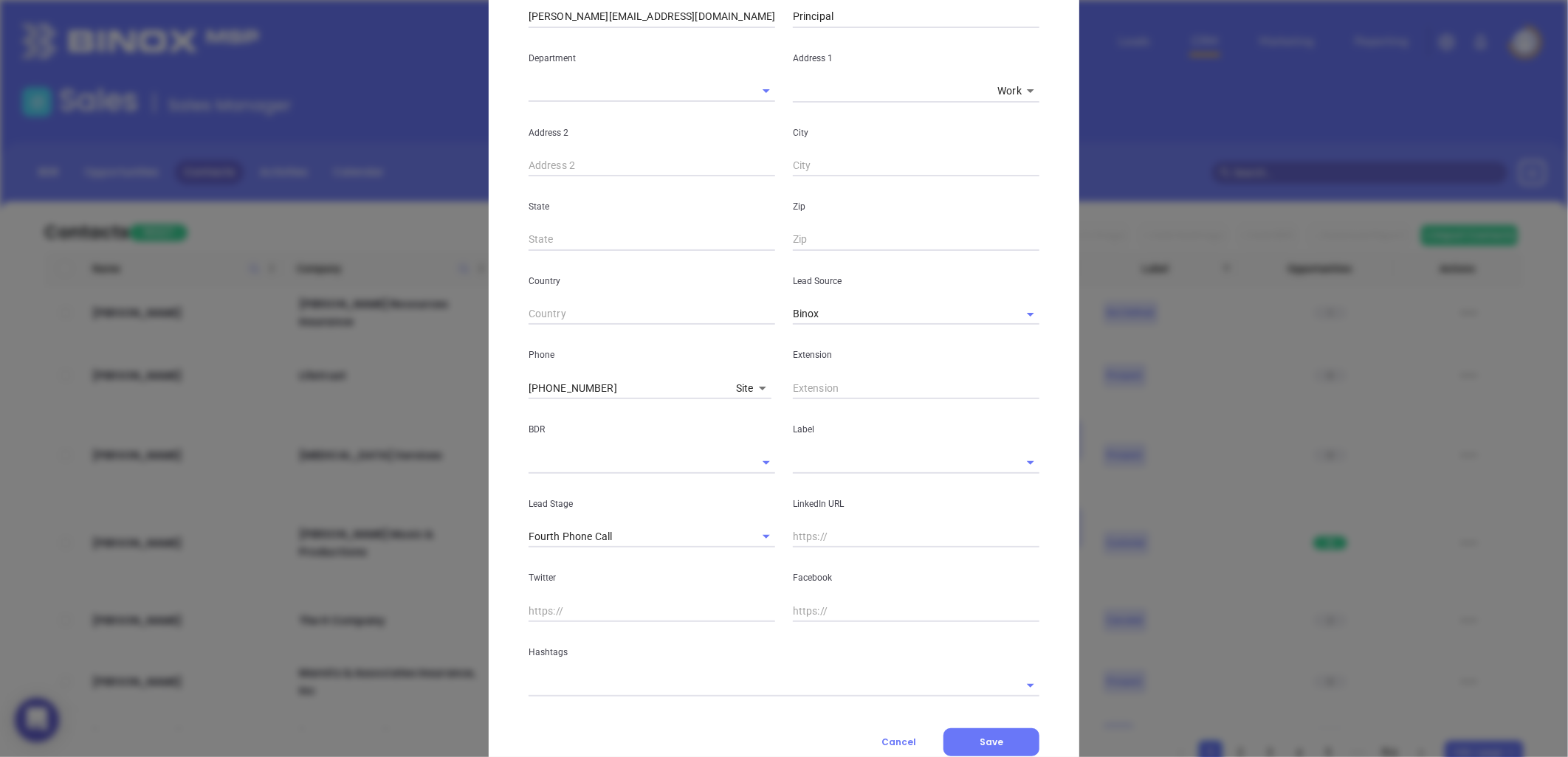
scroll to position [312, 0]
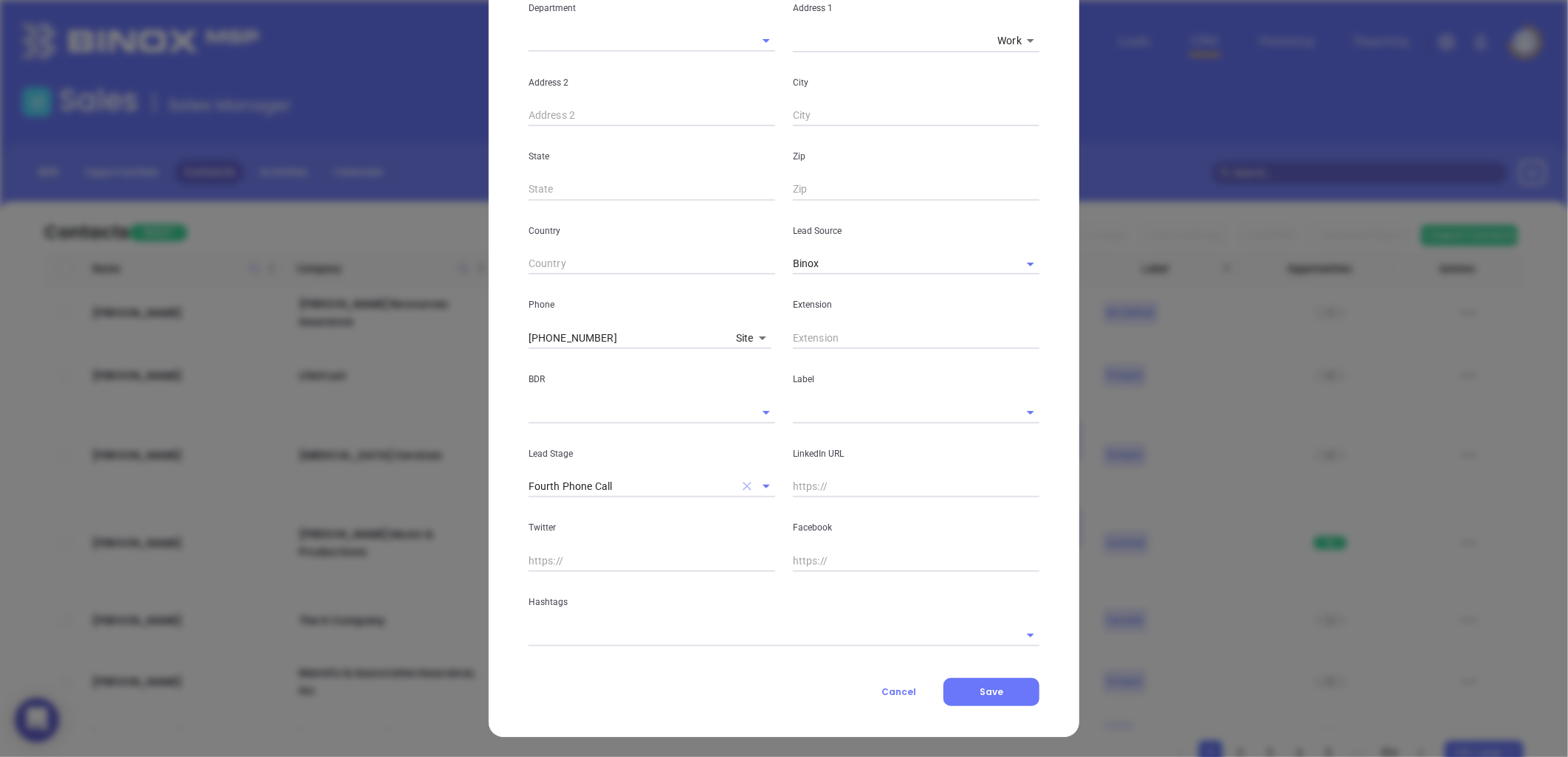
click at [742, 485] on icon "Clear" at bounding box center [747, 487] width 9 height 9
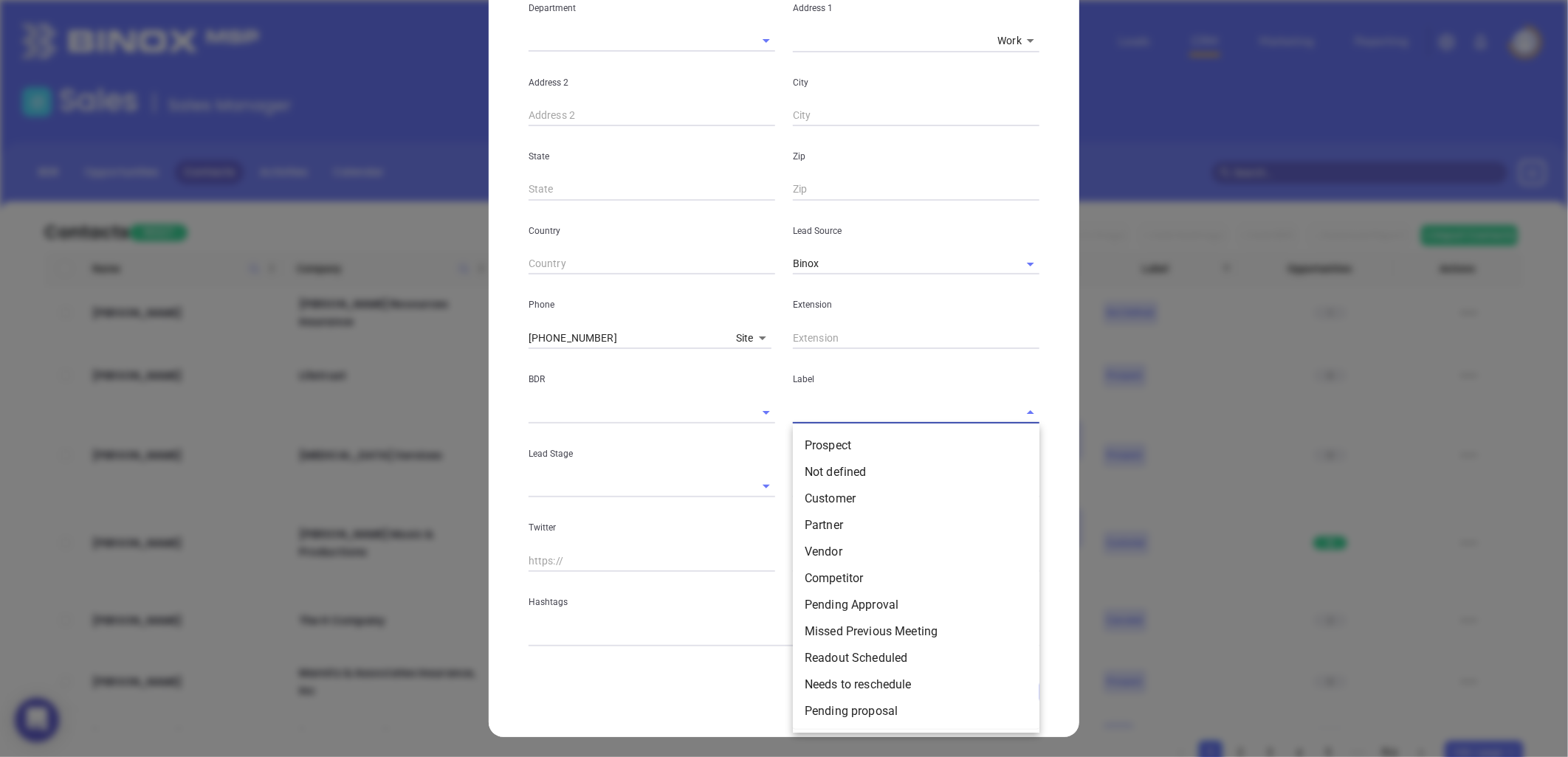
click at [823, 411] on input "text" at bounding box center [896, 412] width 205 height 22
click at [834, 449] on li "Prospect" at bounding box center [916, 446] width 247 height 27
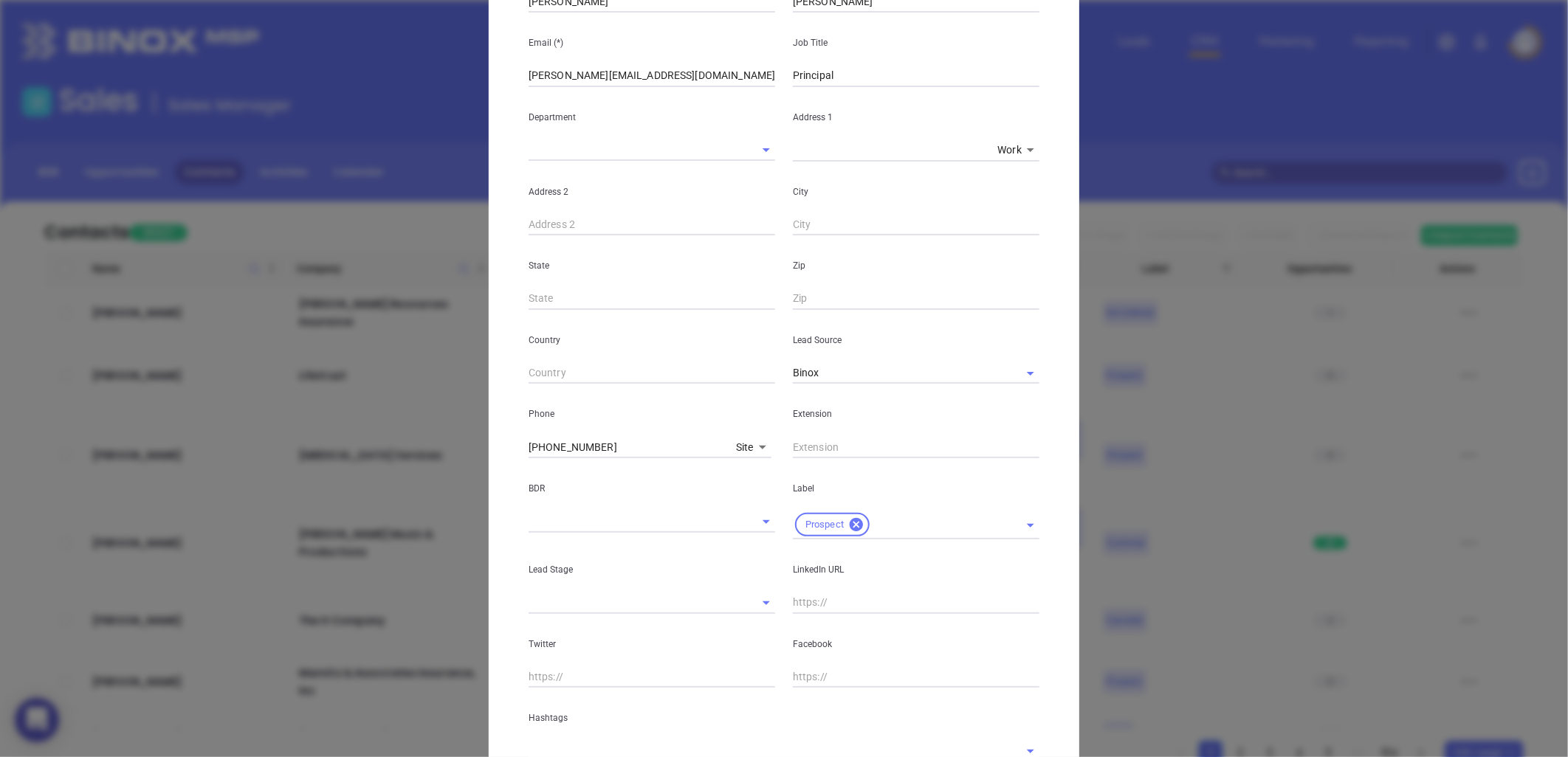
scroll to position [319, 0]
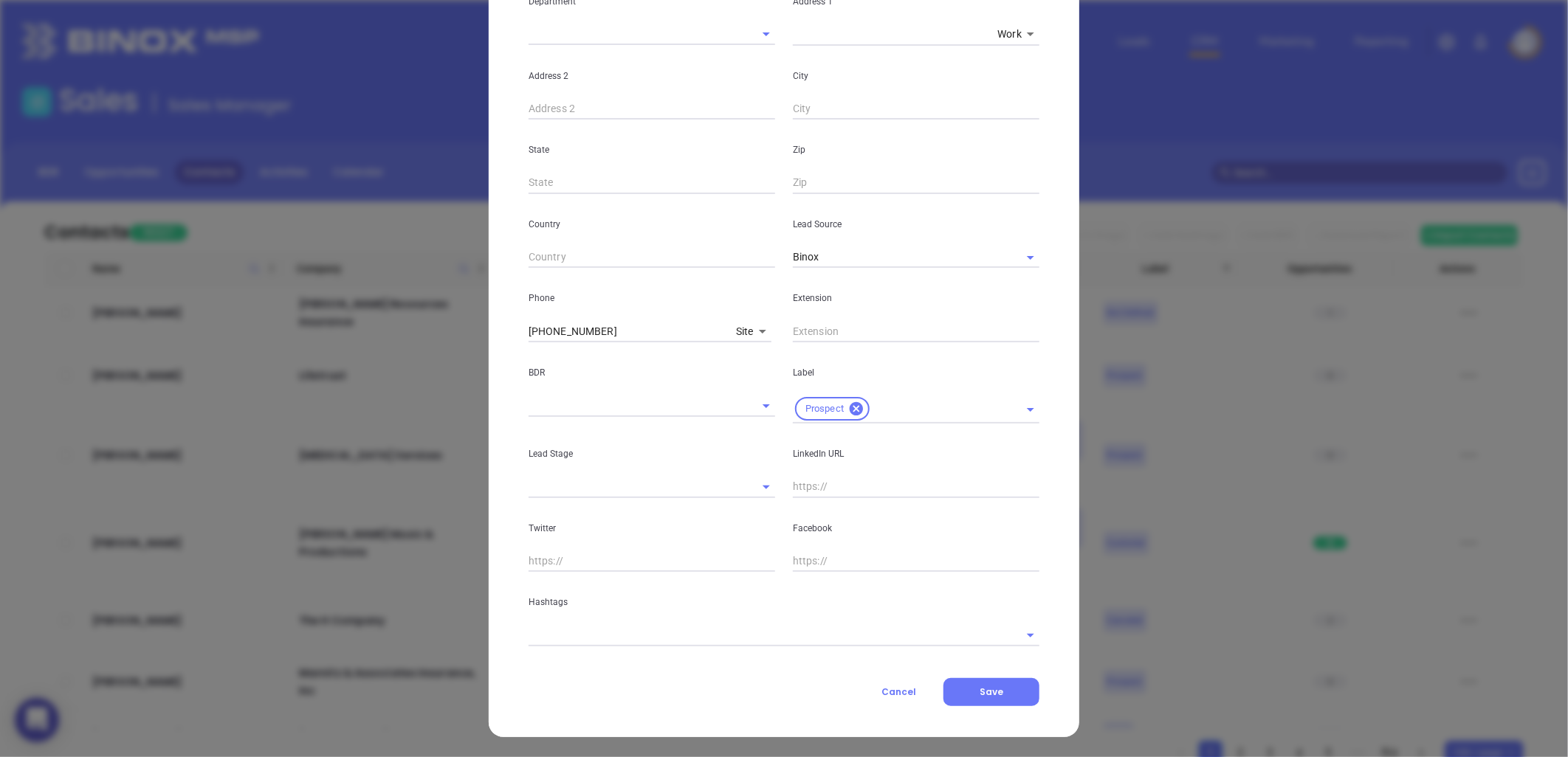
drag, startPoint x: 807, startPoint y: 485, endPoint x: 791, endPoint y: 468, distance: 23.3
click at [807, 485] on input "text" at bounding box center [916, 487] width 247 height 22
click at [823, 489] on input "w" at bounding box center [916, 487] width 247 height 22
paste input "[DOMAIN_NAME][URL][PERSON_NAME]"
type input "[DOMAIN_NAME][URL][PERSON_NAME]"
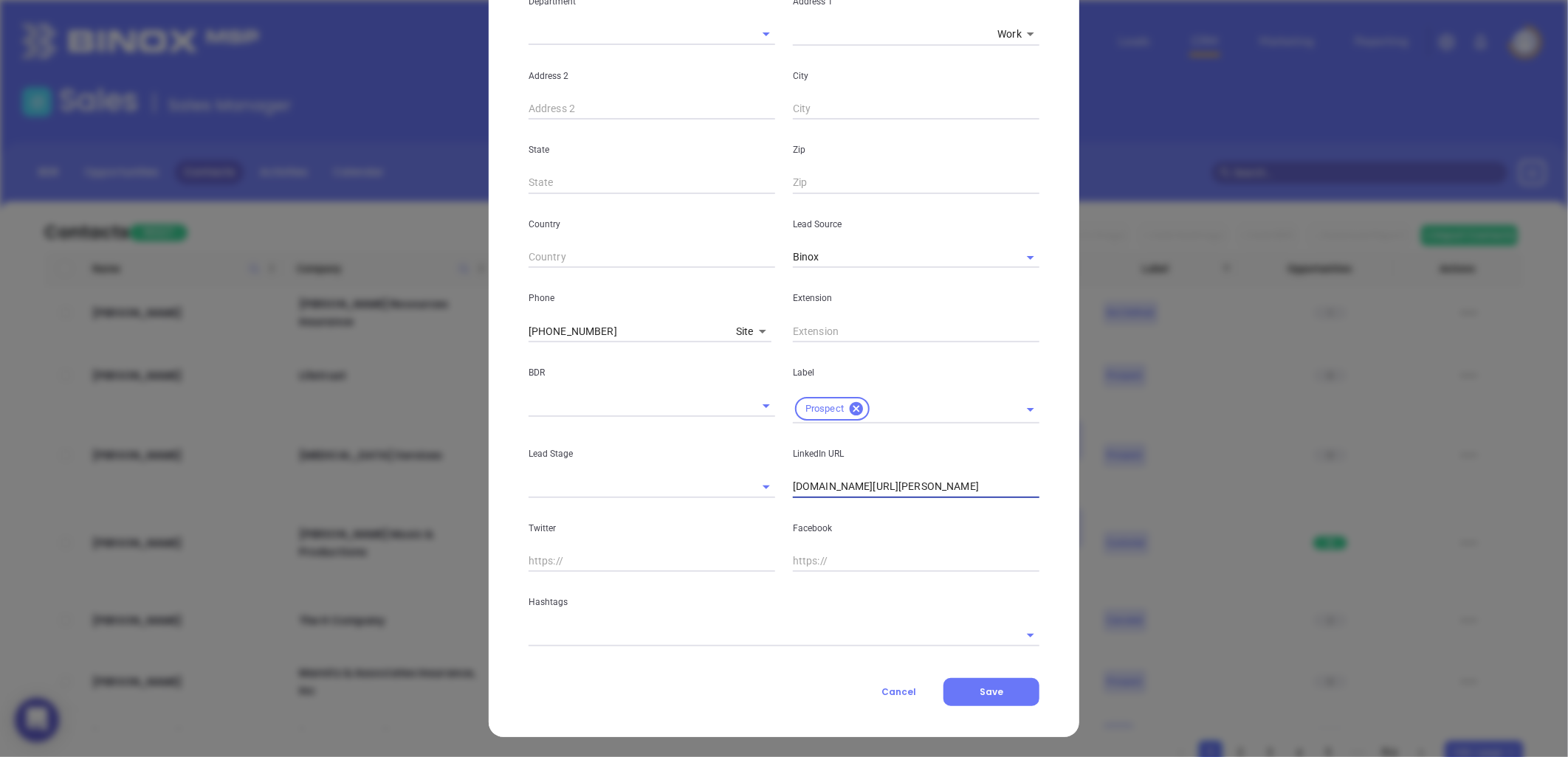
click at [586, 639] on input "text" at bounding box center [763, 635] width 470 height 22
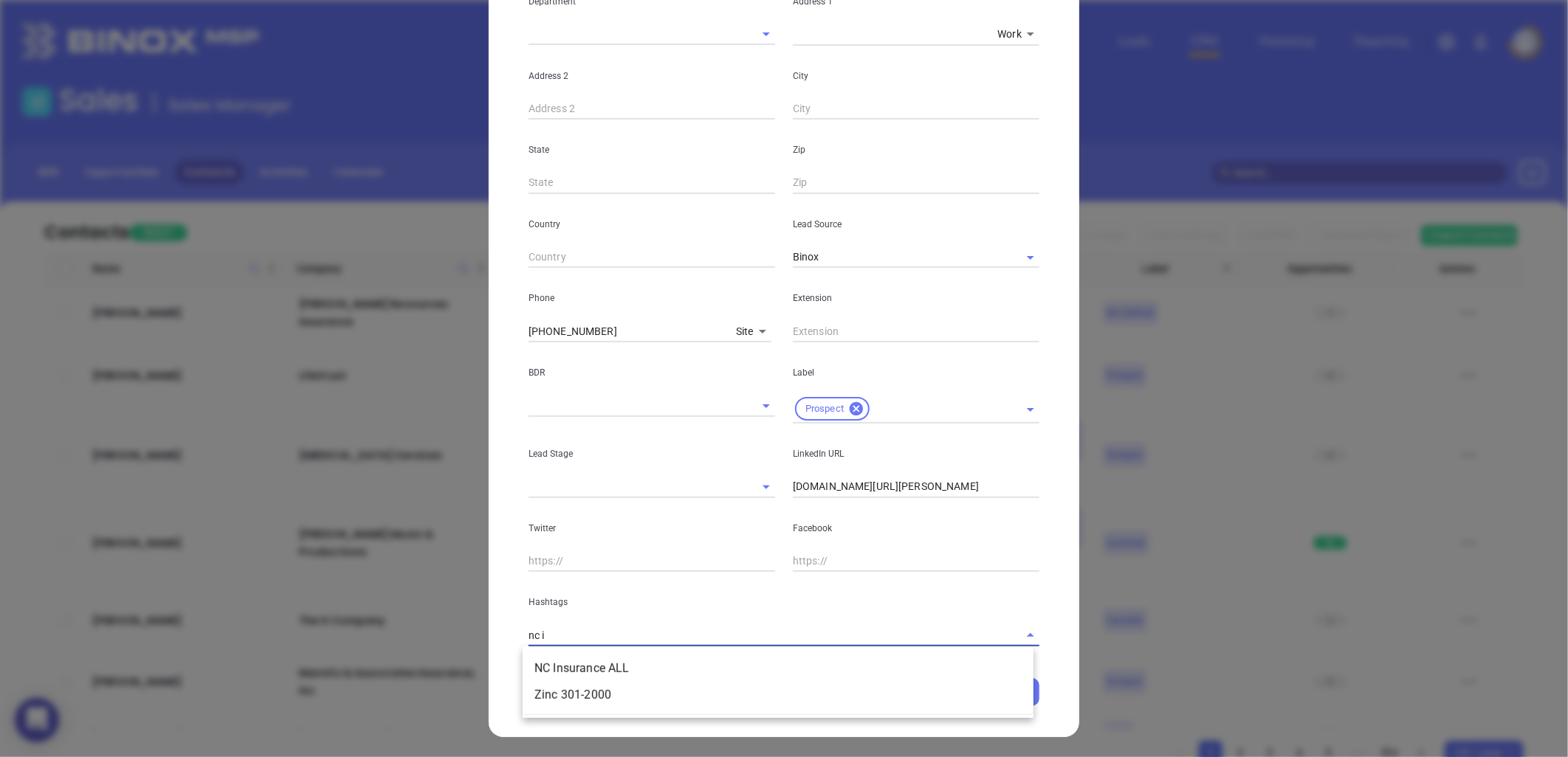
type input "nc in"
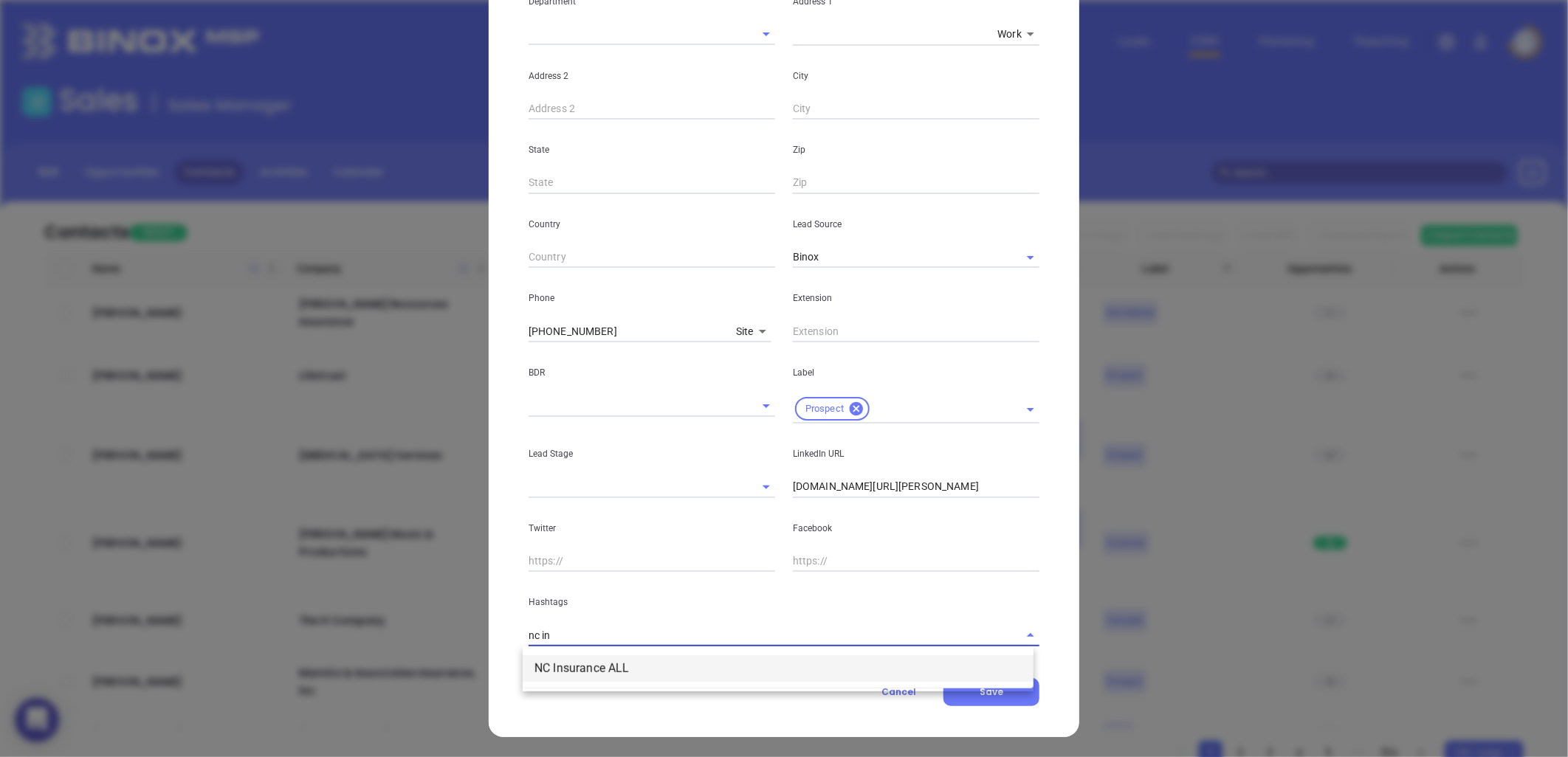
click at [577, 670] on li "NC Insurance ALL" at bounding box center [778, 668] width 510 height 27
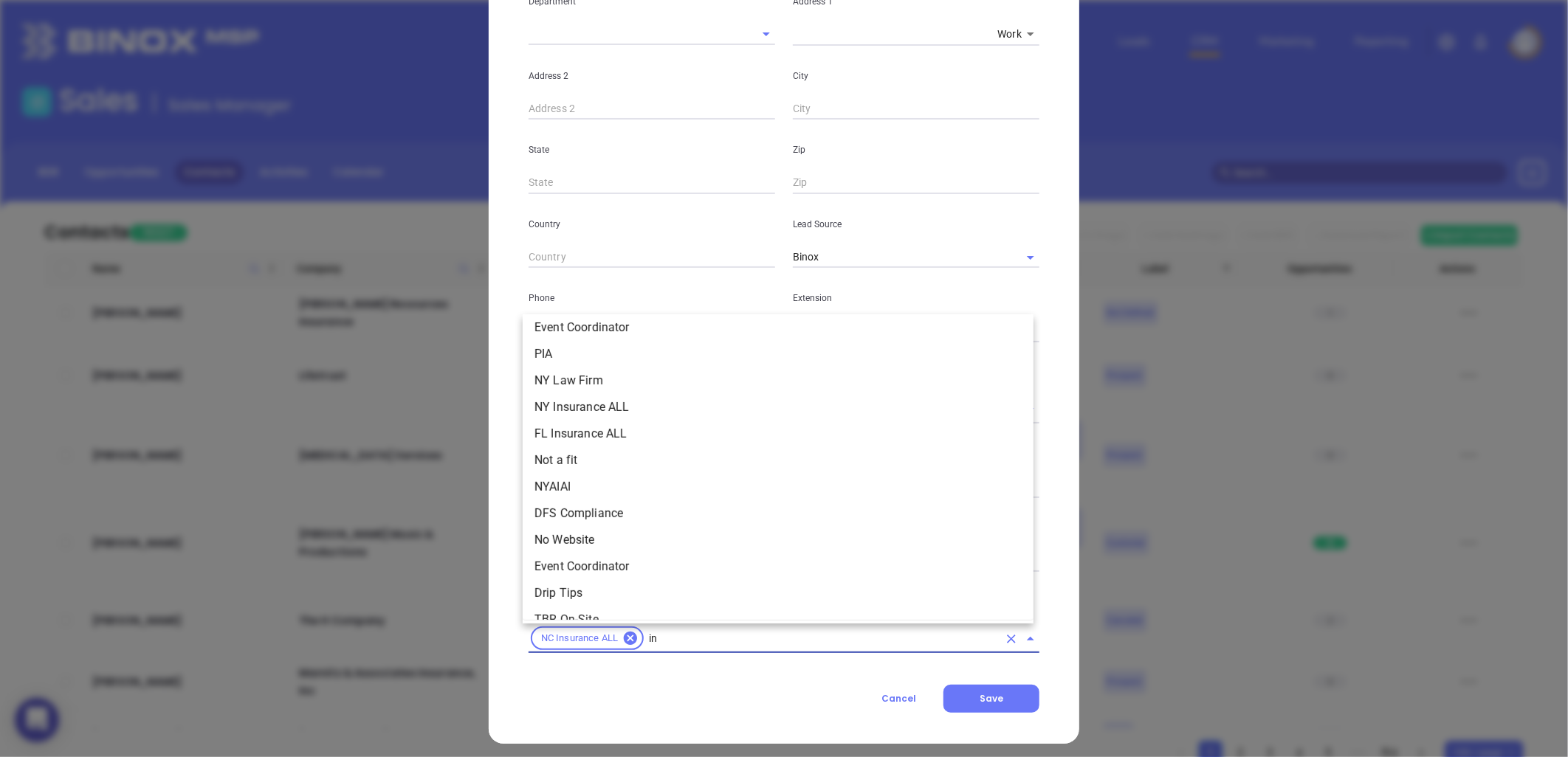
type input "i"
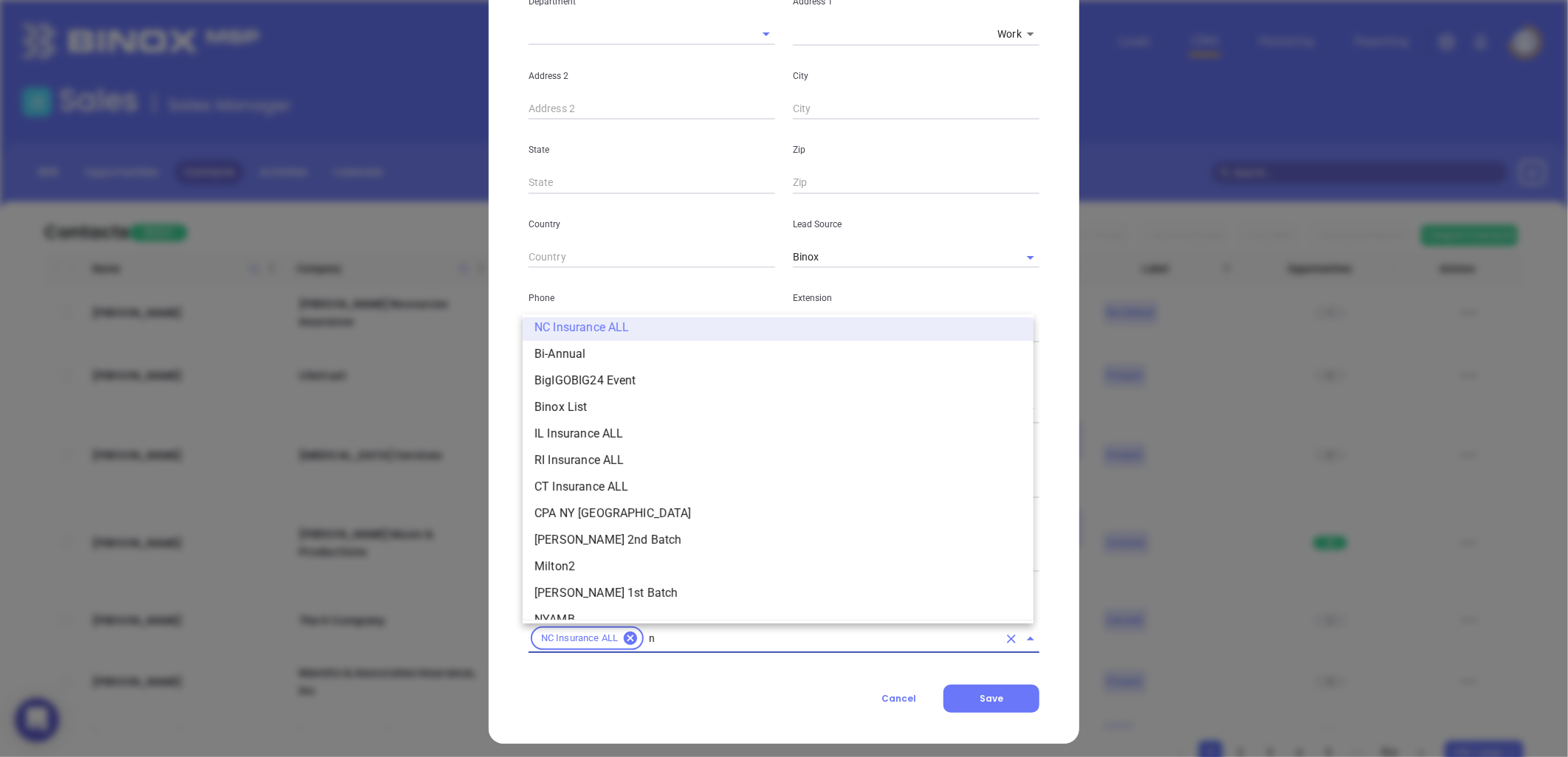
type input "nc"
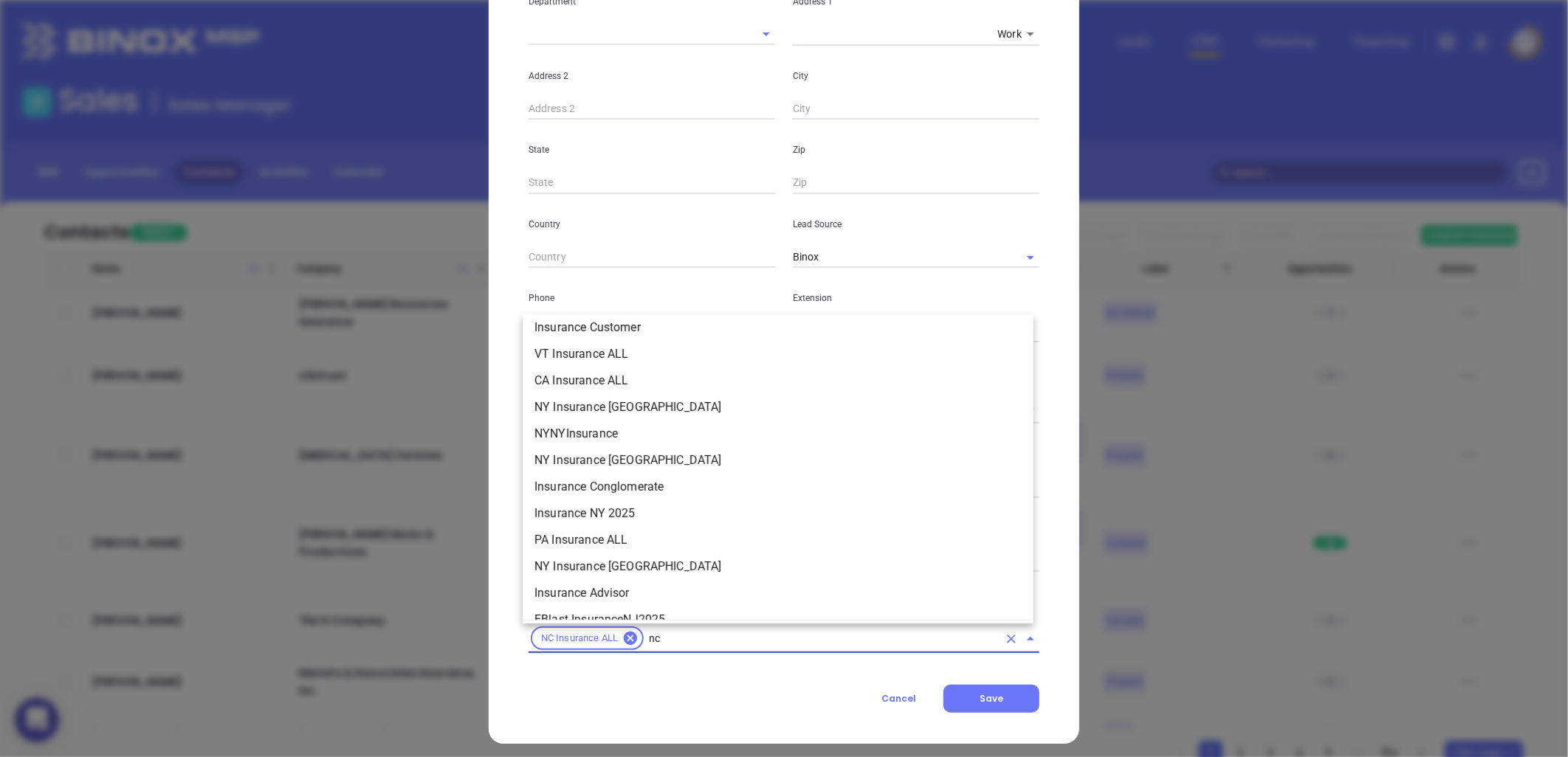
scroll to position [247, 0]
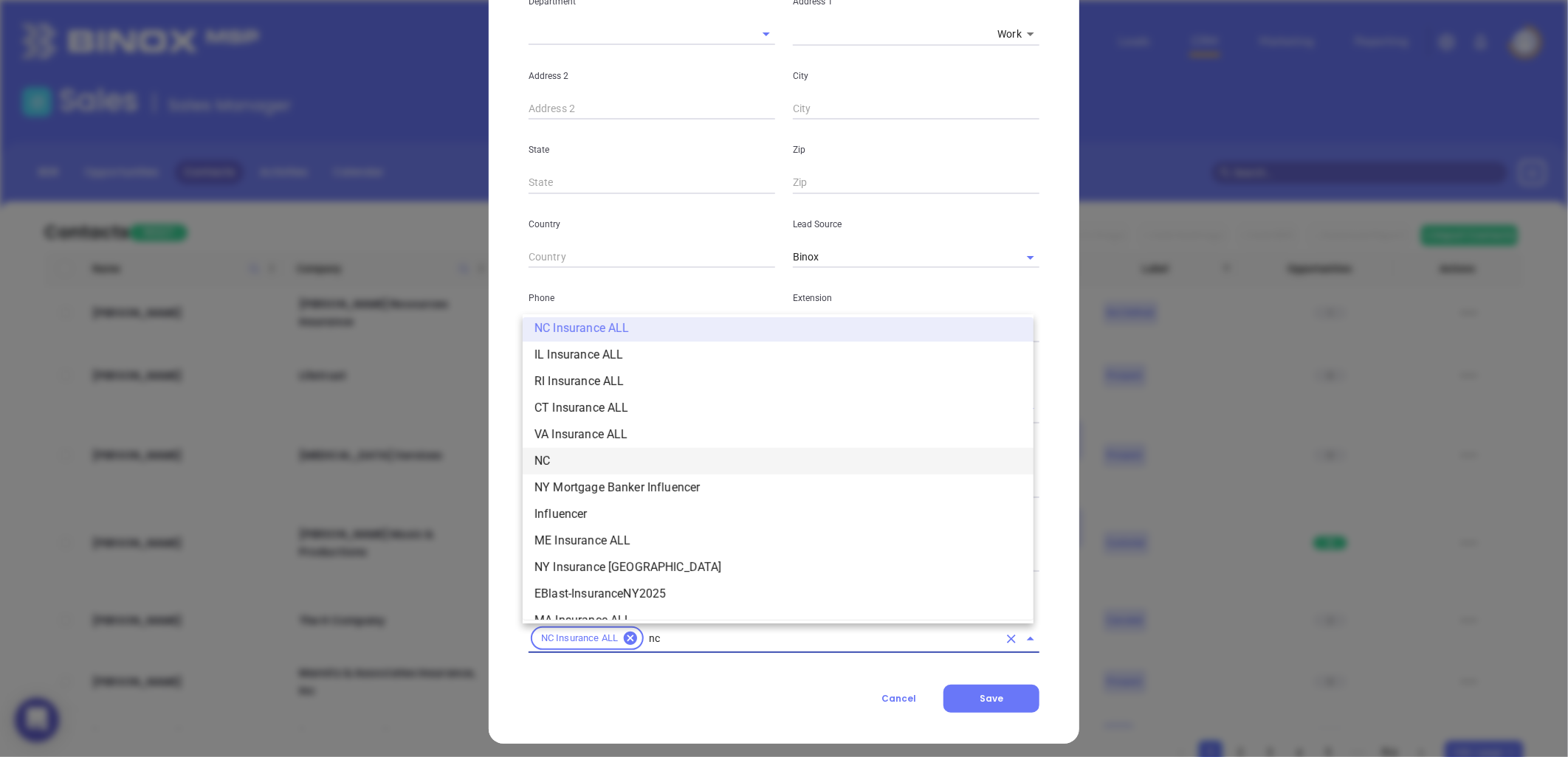
click at [568, 468] on li "NC" at bounding box center [778, 461] width 510 height 27
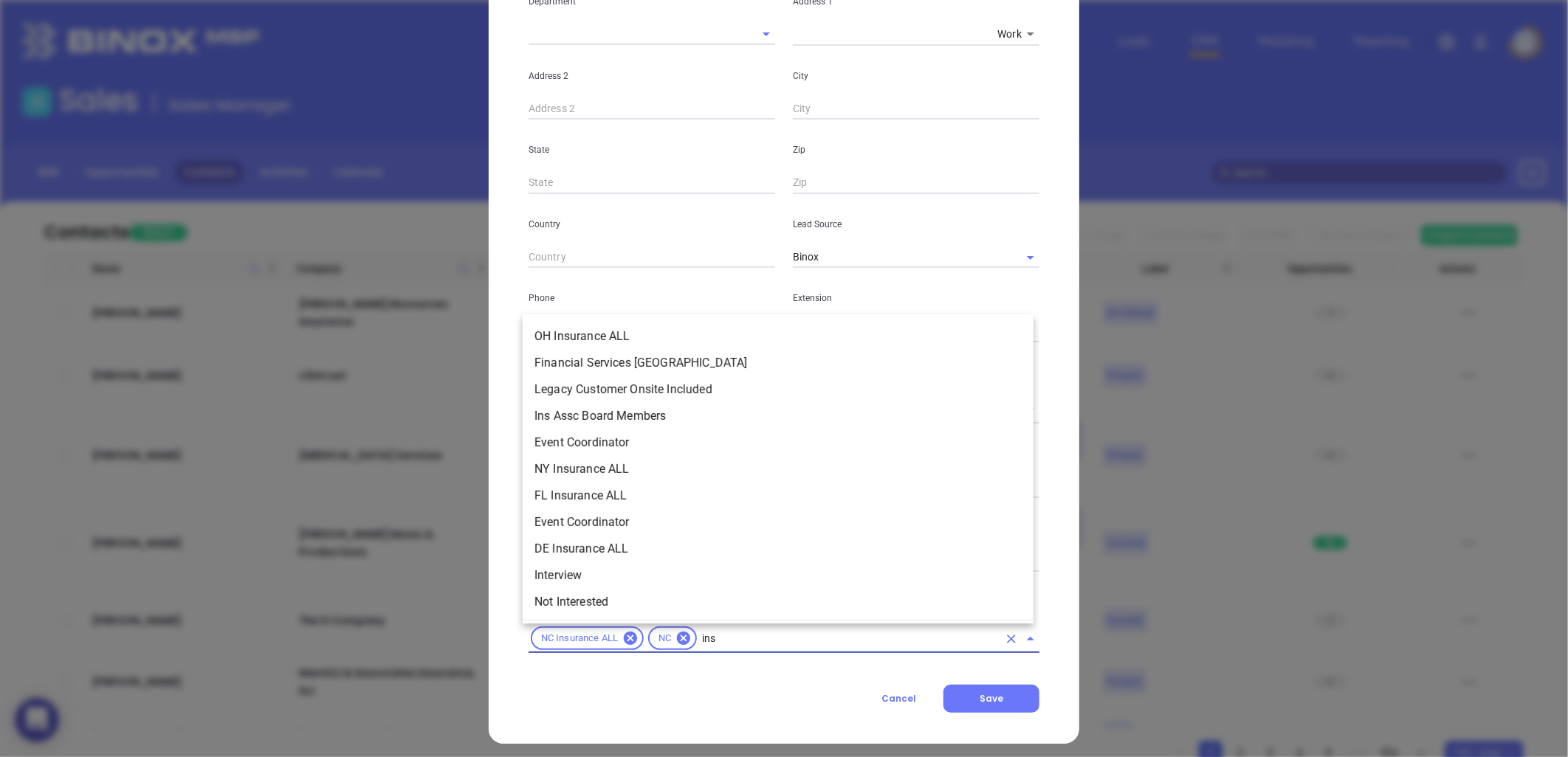
scroll to position [167, 0]
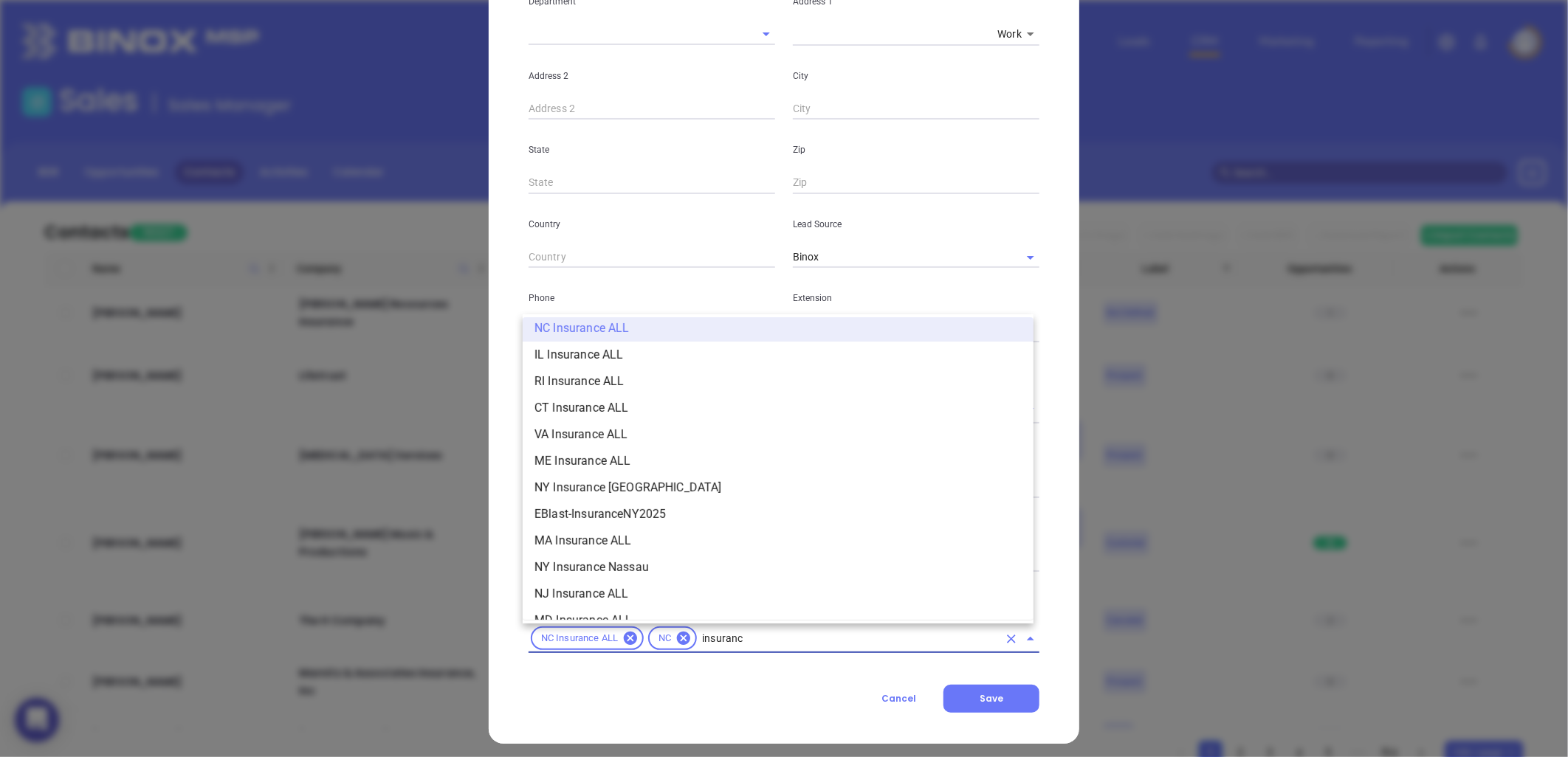
type input "insurance"
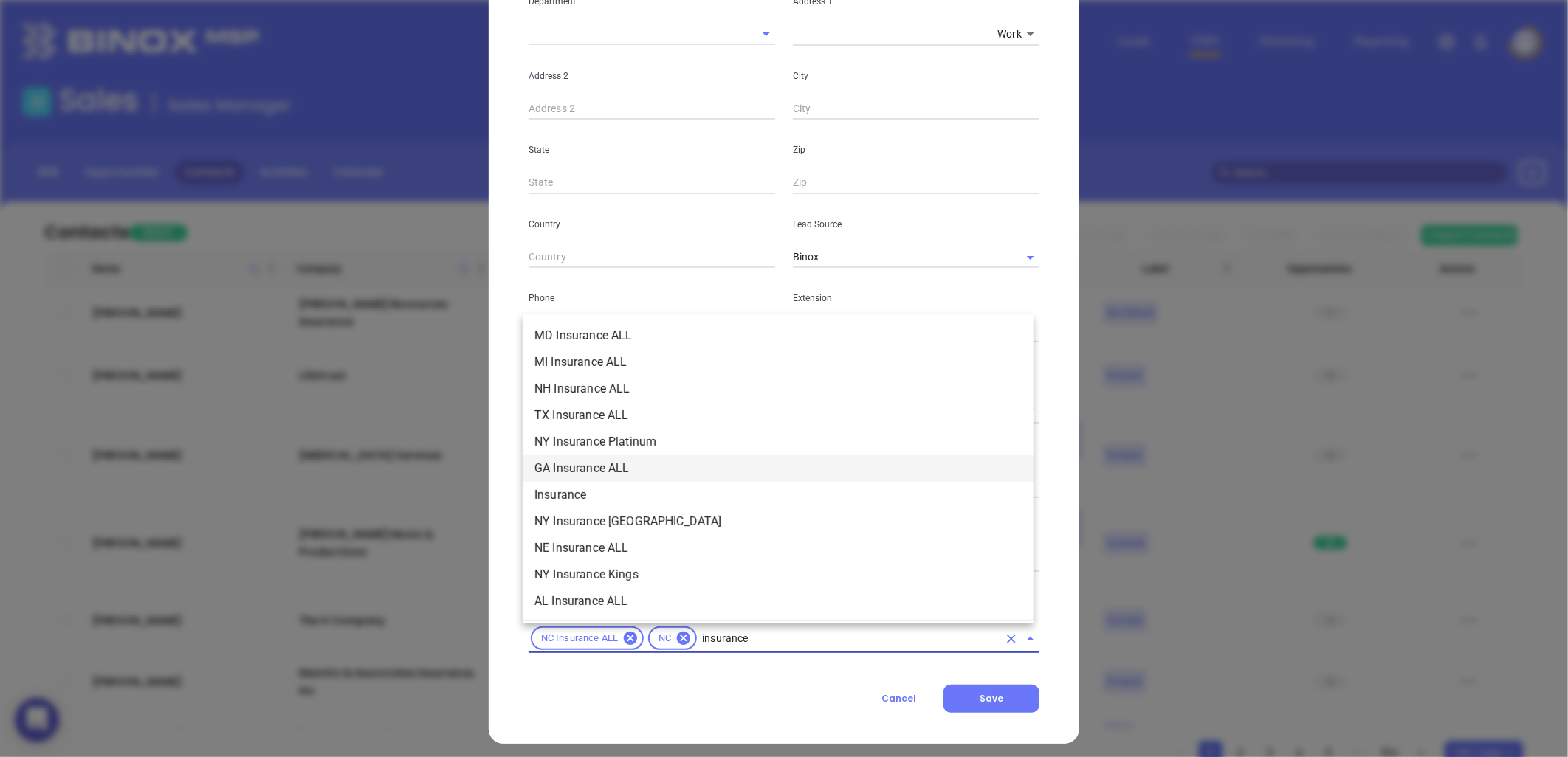
scroll to position [573, 0]
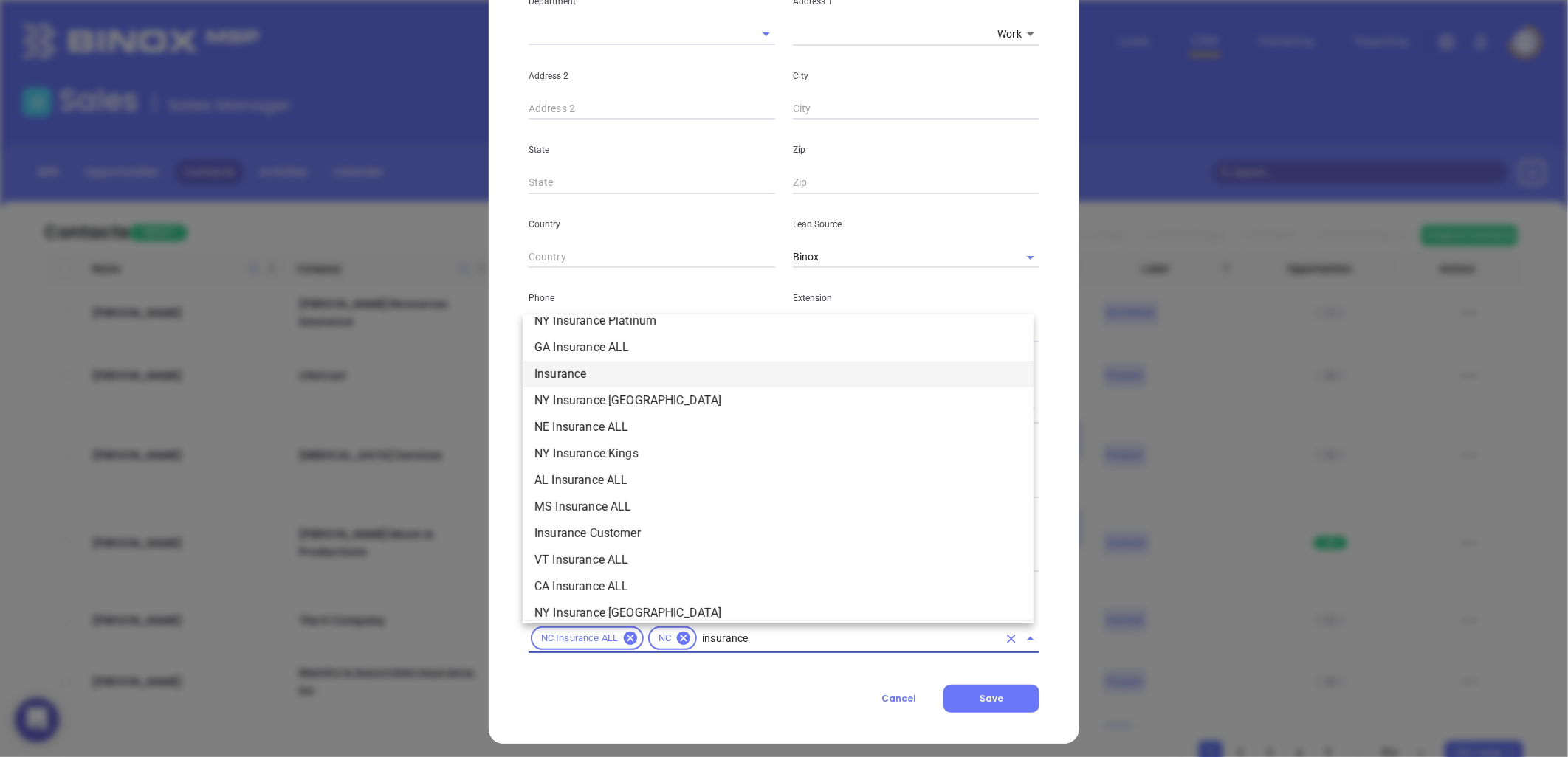
click at [590, 367] on li "Insurance" at bounding box center [778, 374] width 510 height 27
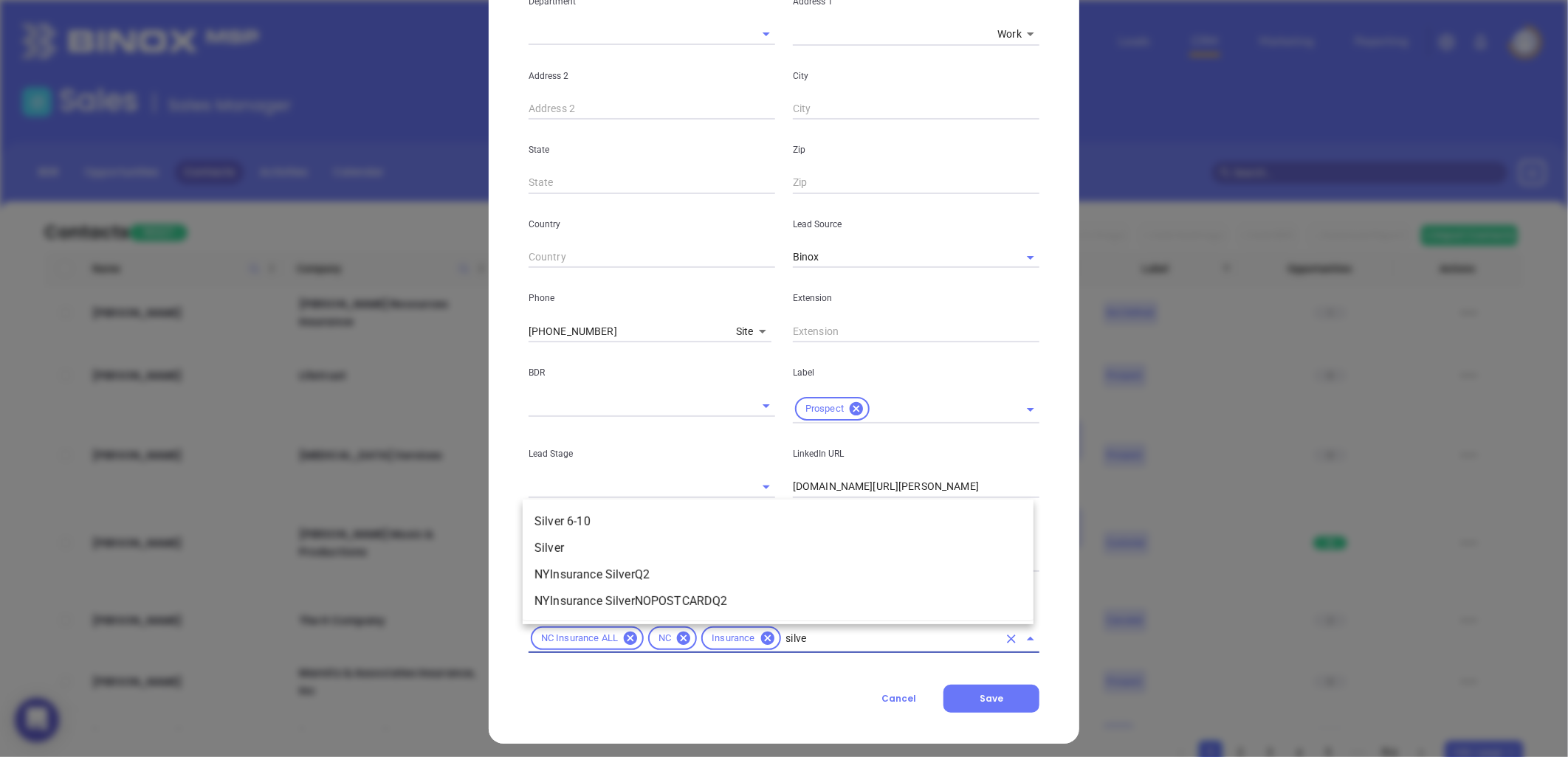
type input "silver"
click at [623, 510] on li "Silver 6-10" at bounding box center [778, 522] width 510 height 27
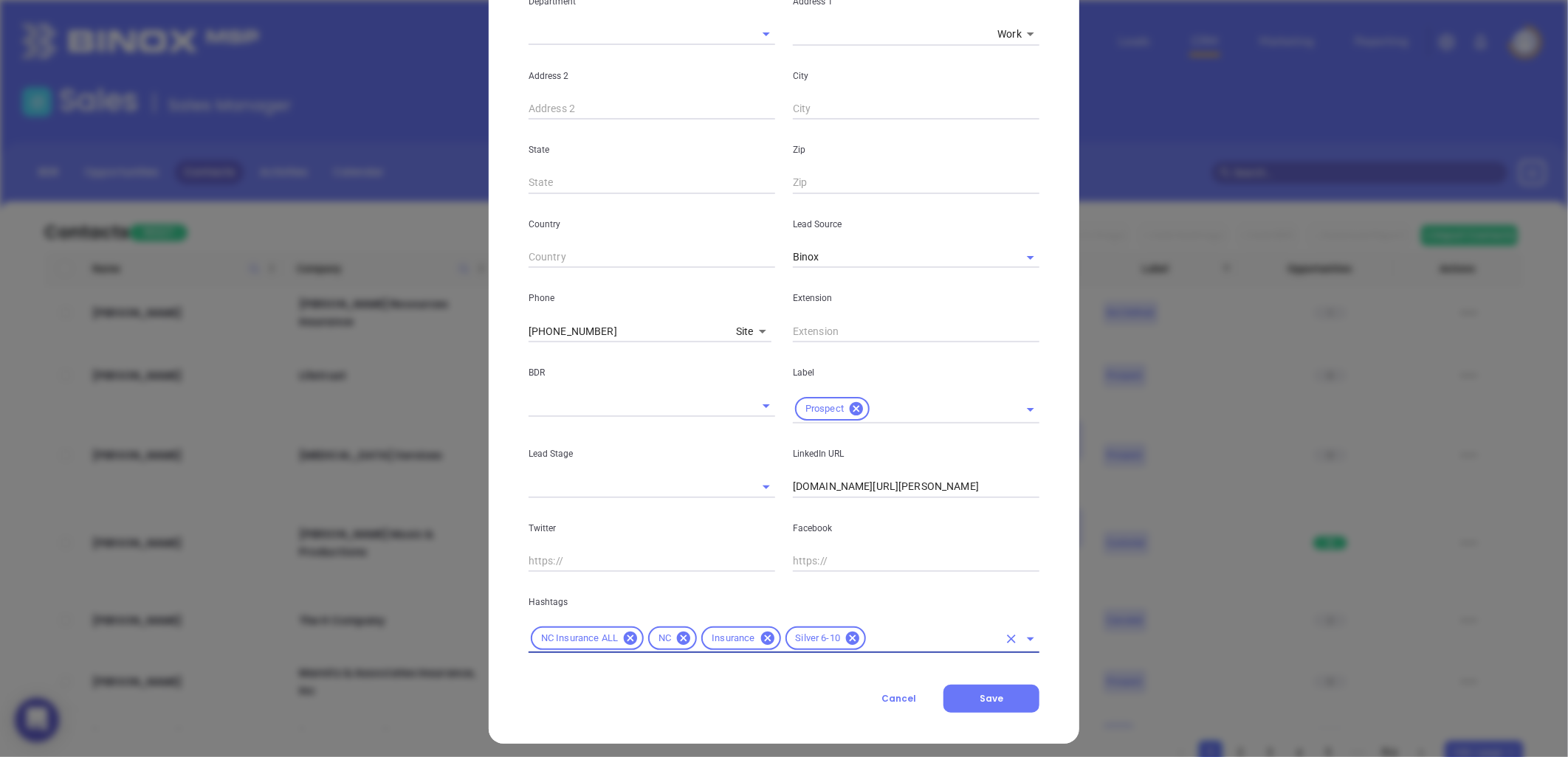
click at [874, 641] on input "text" at bounding box center [933, 638] width 130 height 18
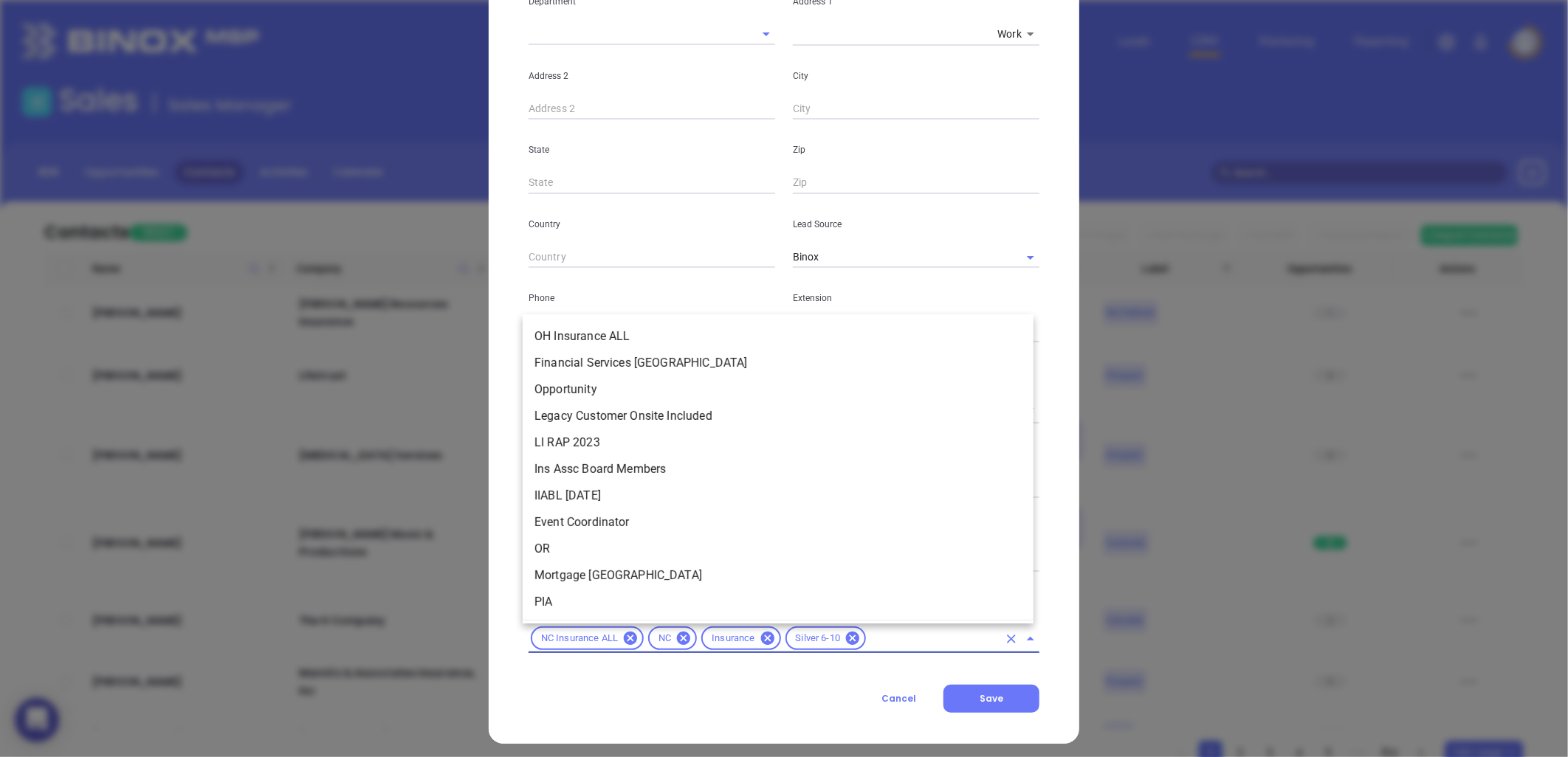
scroll to position [1167, 0]
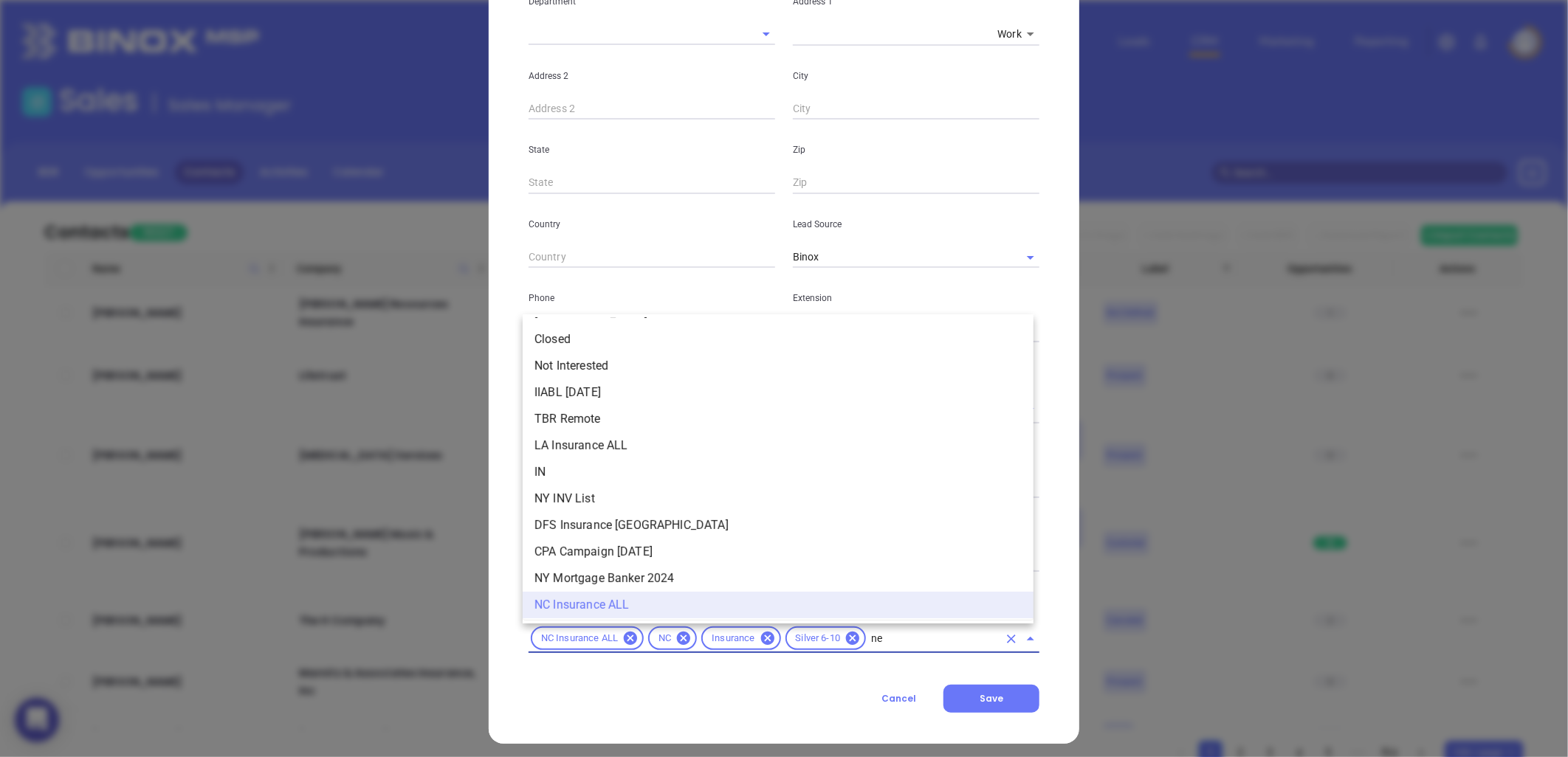
type input "new"
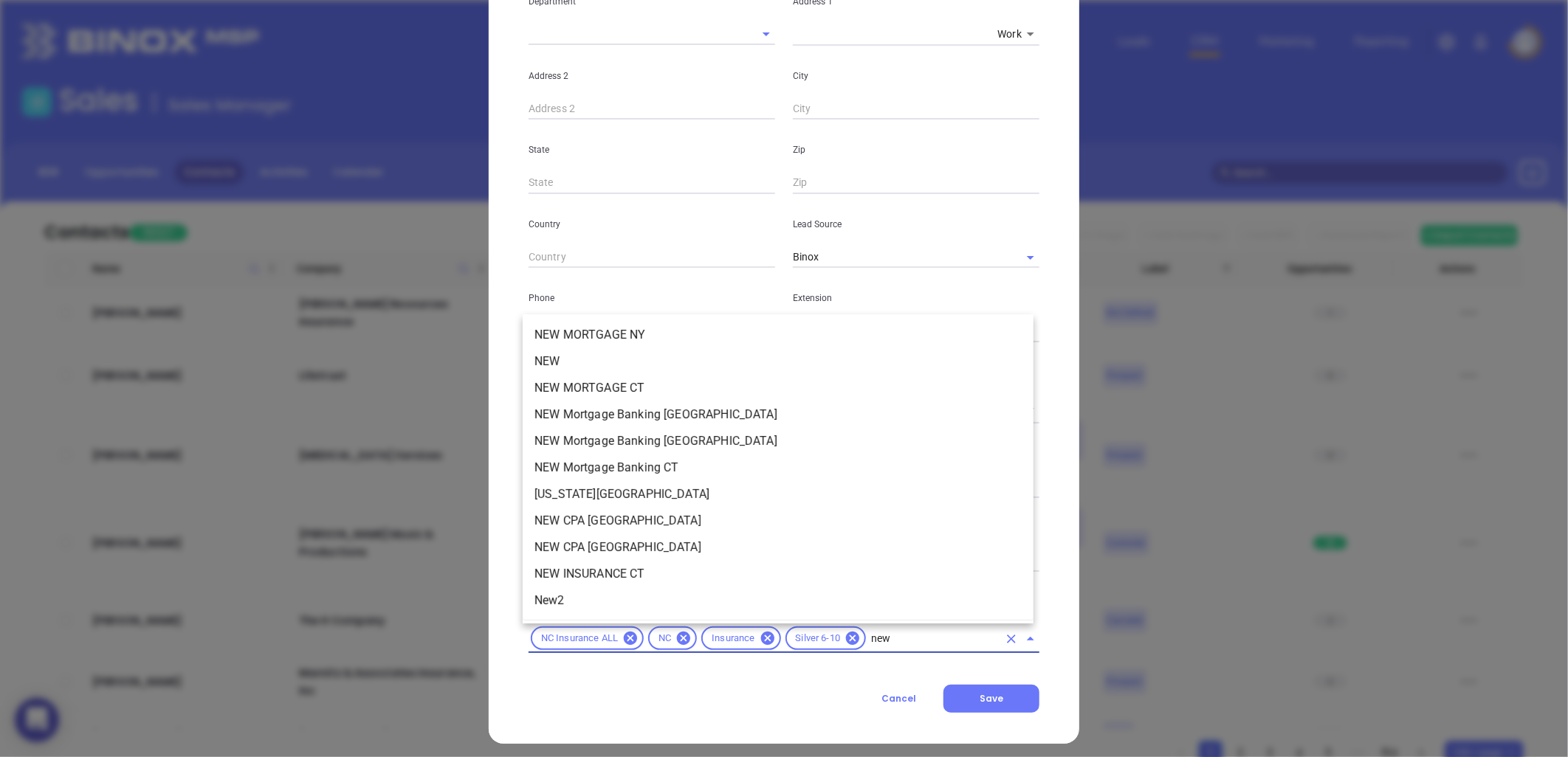
scroll to position [0, 0]
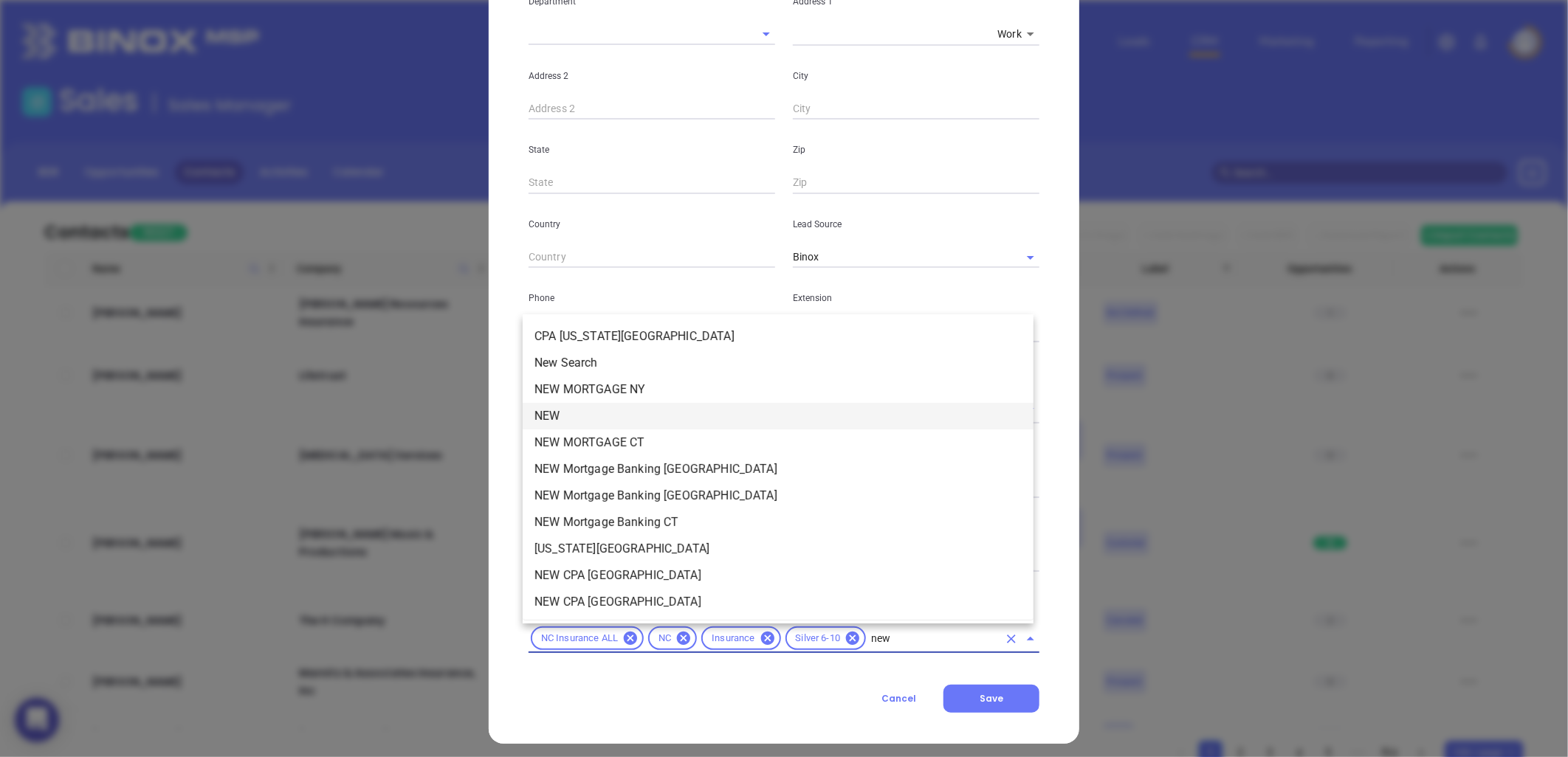
click at [585, 416] on li "NEW" at bounding box center [778, 416] width 510 height 27
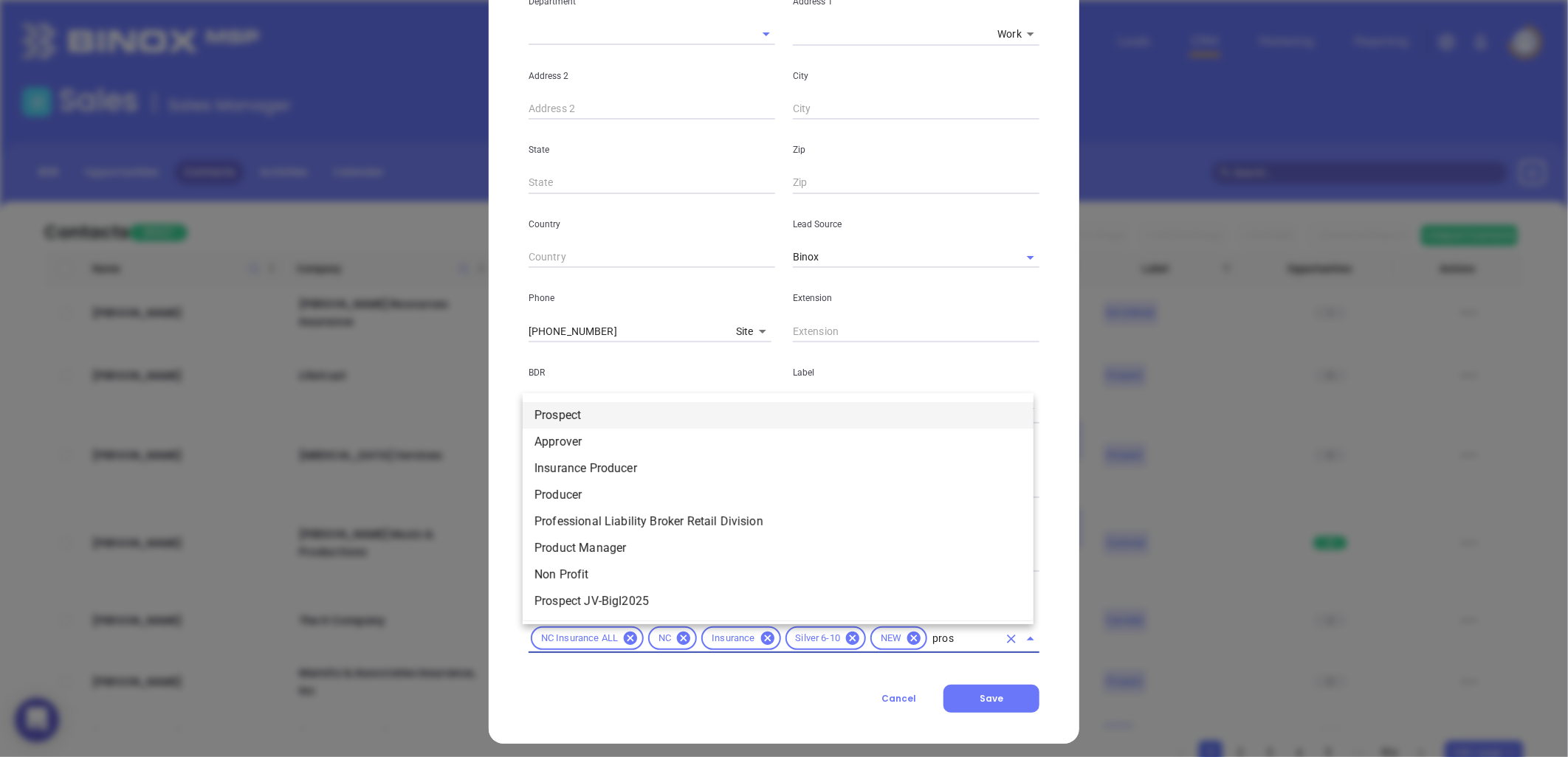
type input "prosp"
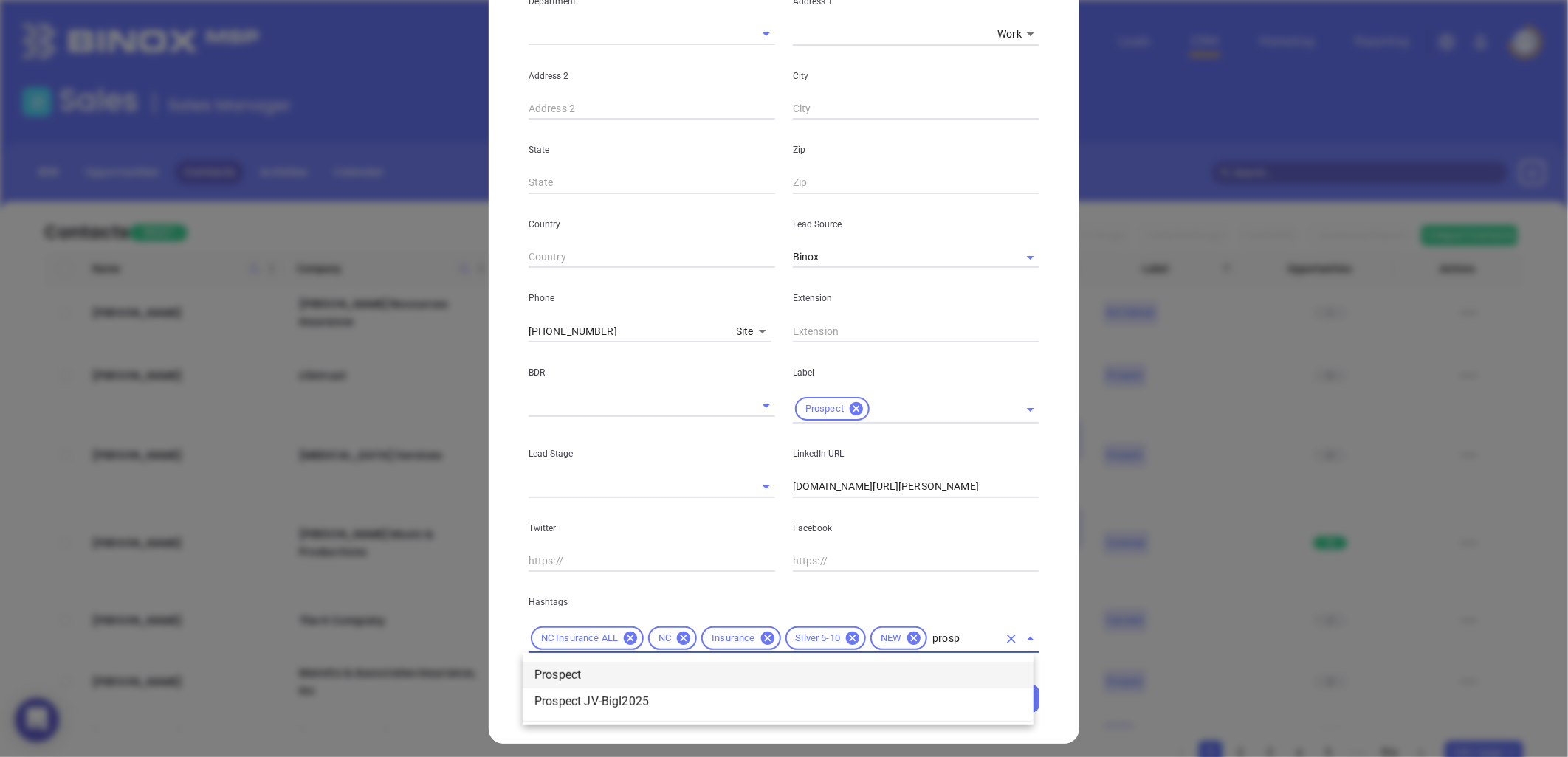
click at [621, 666] on li "Prospect" at bounding box center [778, 675] width 510 height 27
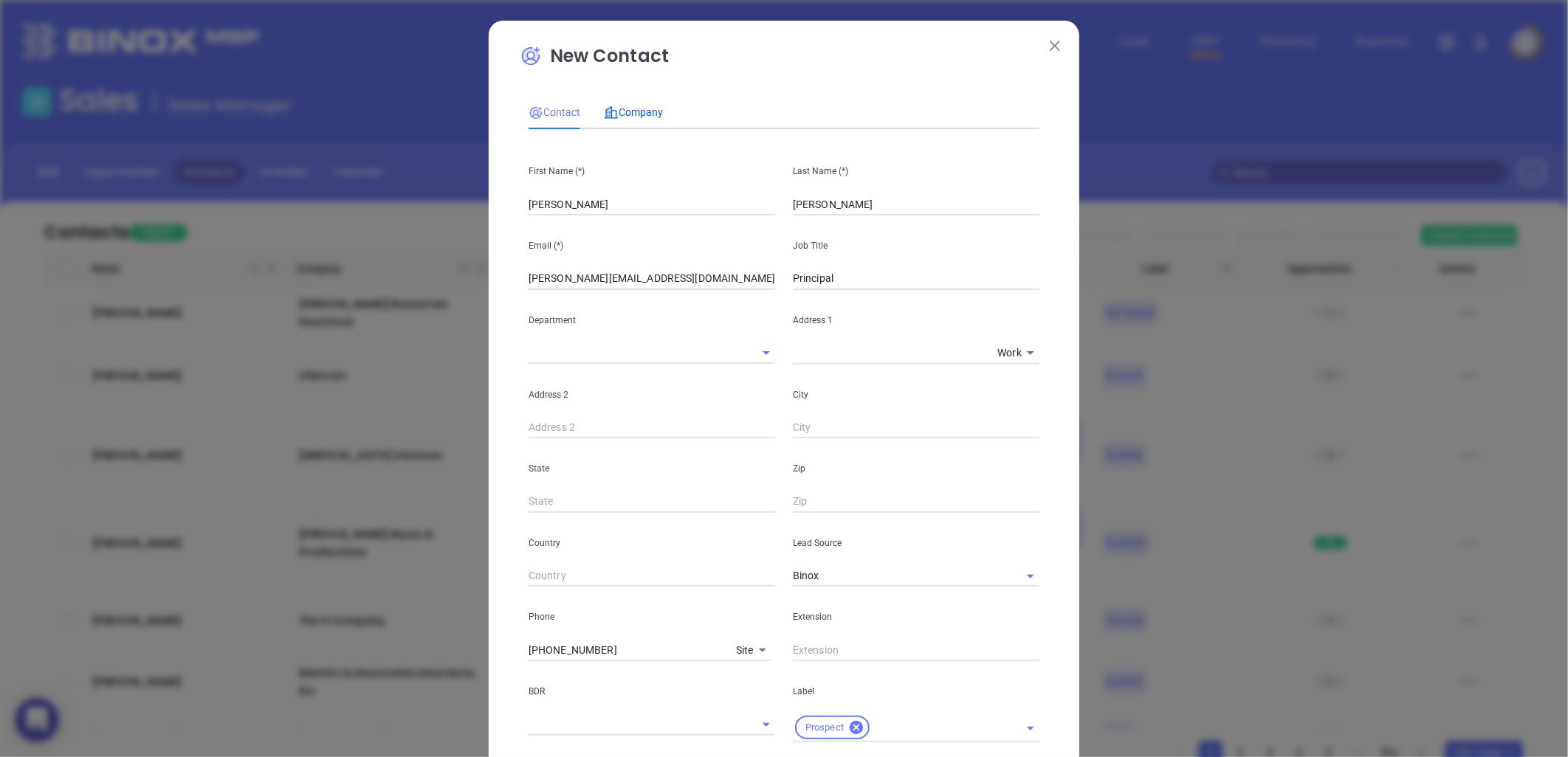
click at [622, 110] on span "Company" at bounding box center [633, 112] width 59 height 12
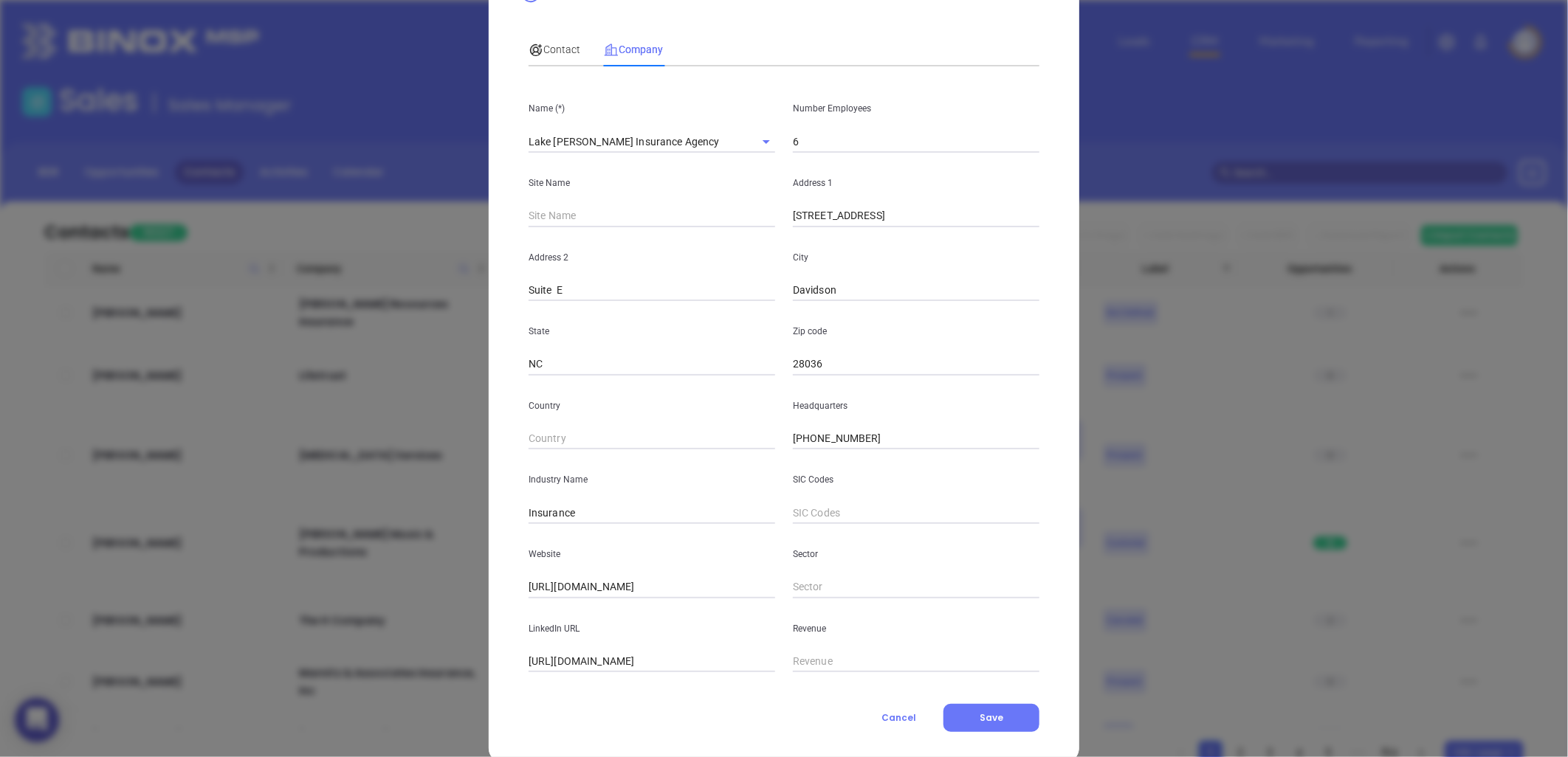
scroll to position [90, 0]
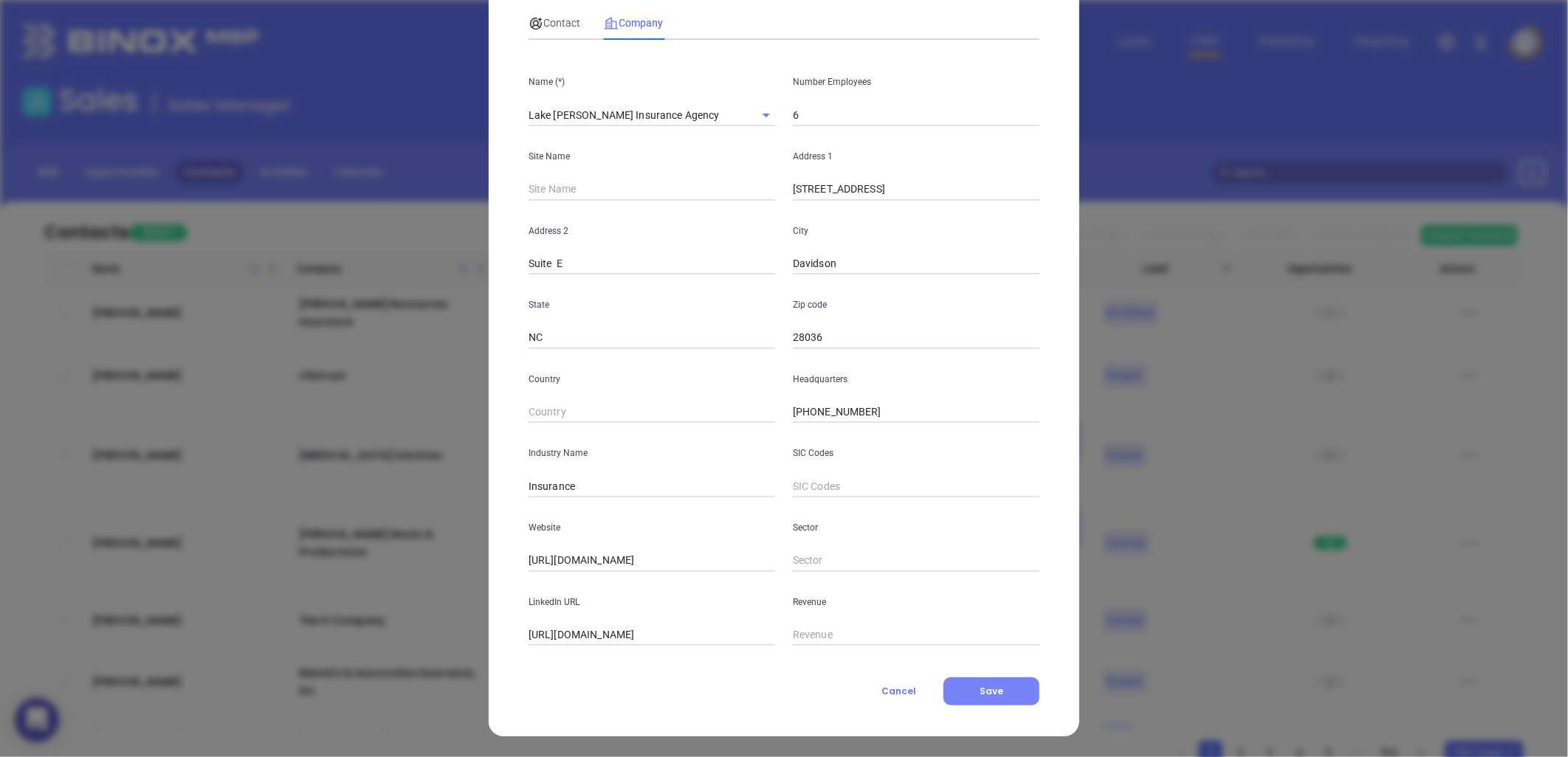
drag, startPoint x: 989, startPoint y: 688, endPoint x: 971, endPoint y: 655, distance: 37.6
click at [988, 688] on span "Save" at bounding box center [990, 691] width 23 height 13
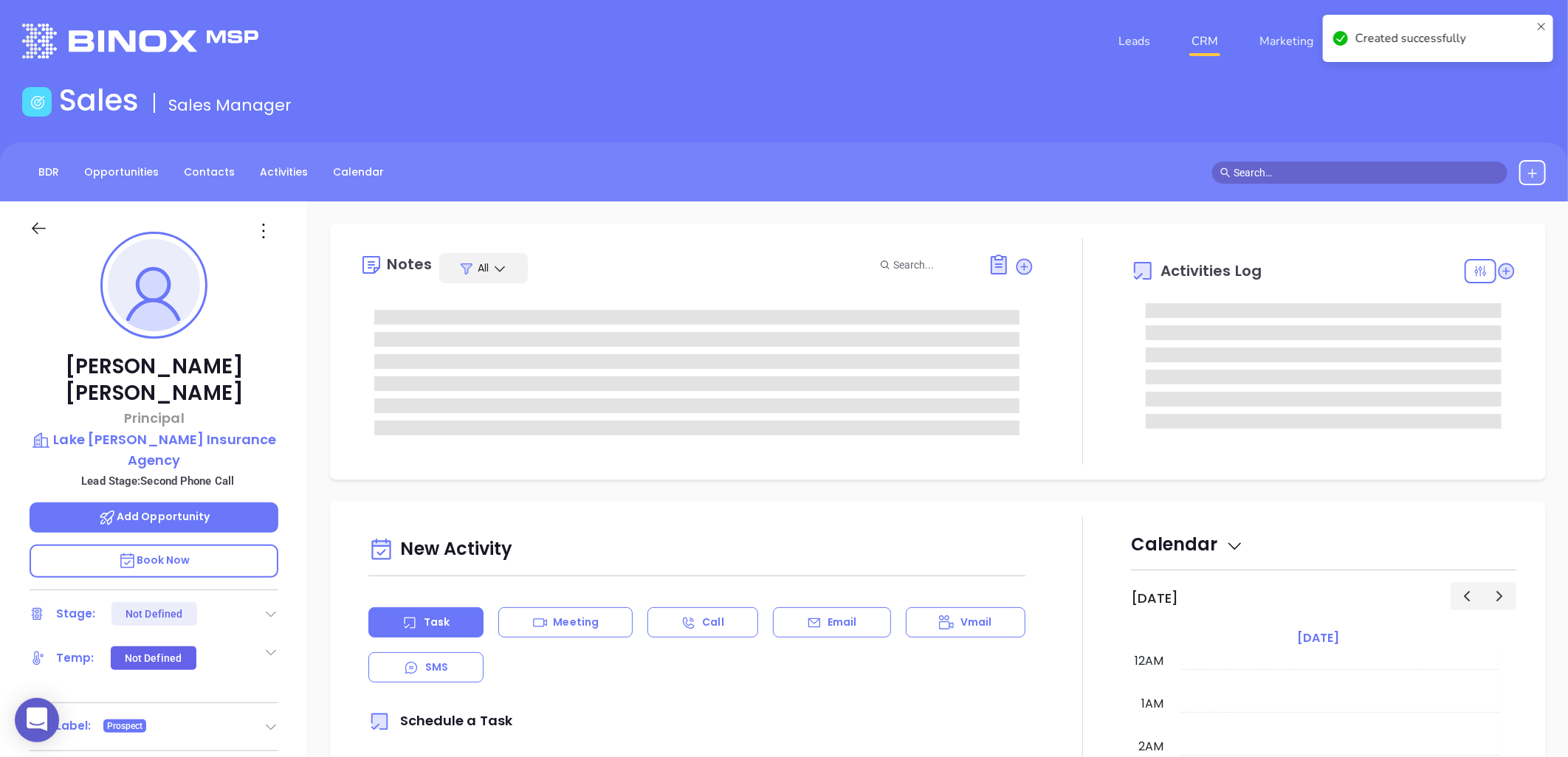
type input "[DATE]"
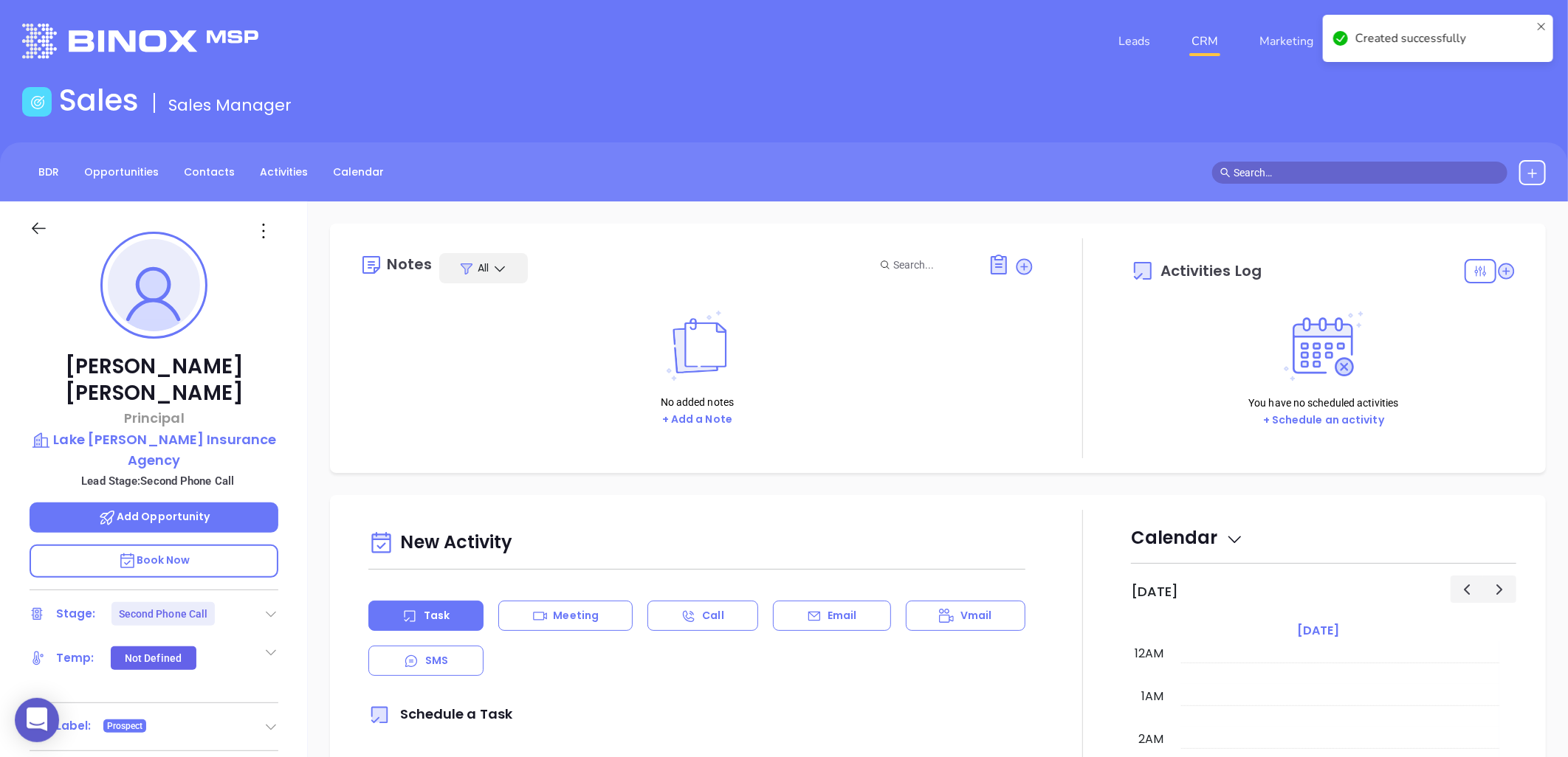
type input "[PERSON_NAME]"
click at [269, 607] on icon at bounding box center [271, 614] width 15 height 15
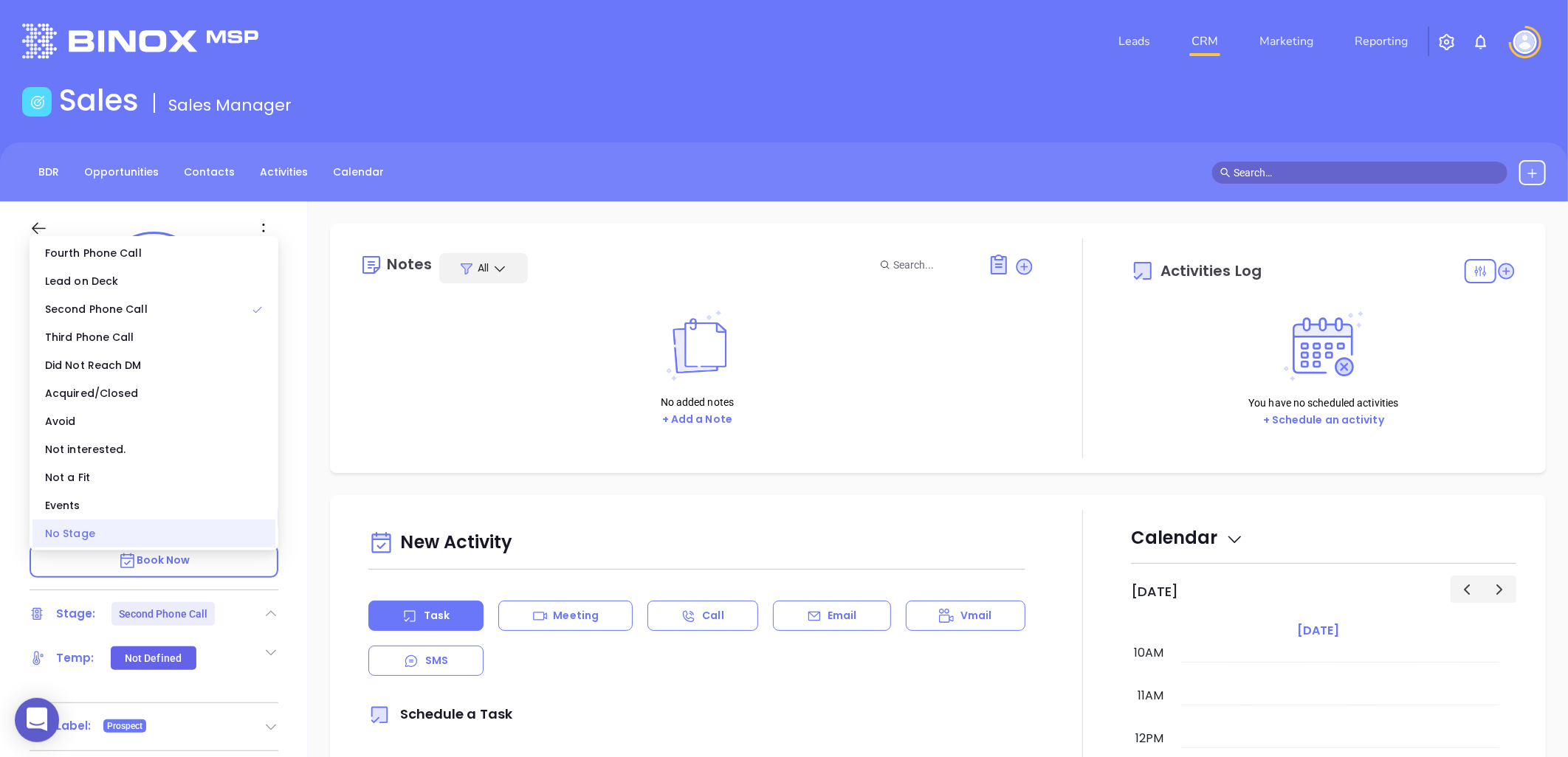
click at [135, 531] on div "No Stage" at bounding box center [154, 534] width 243 height 28
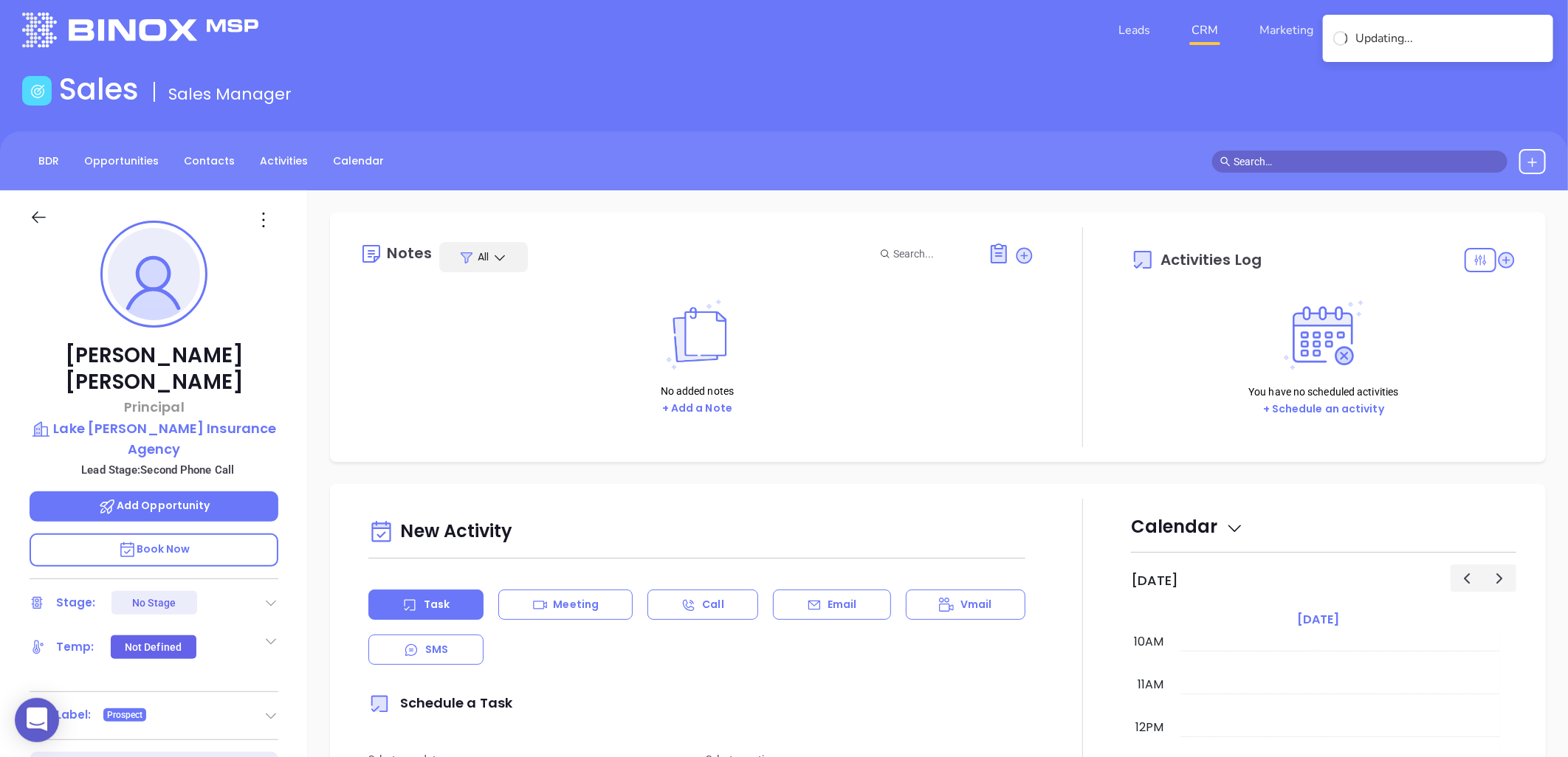
scroll to position [0, 0]
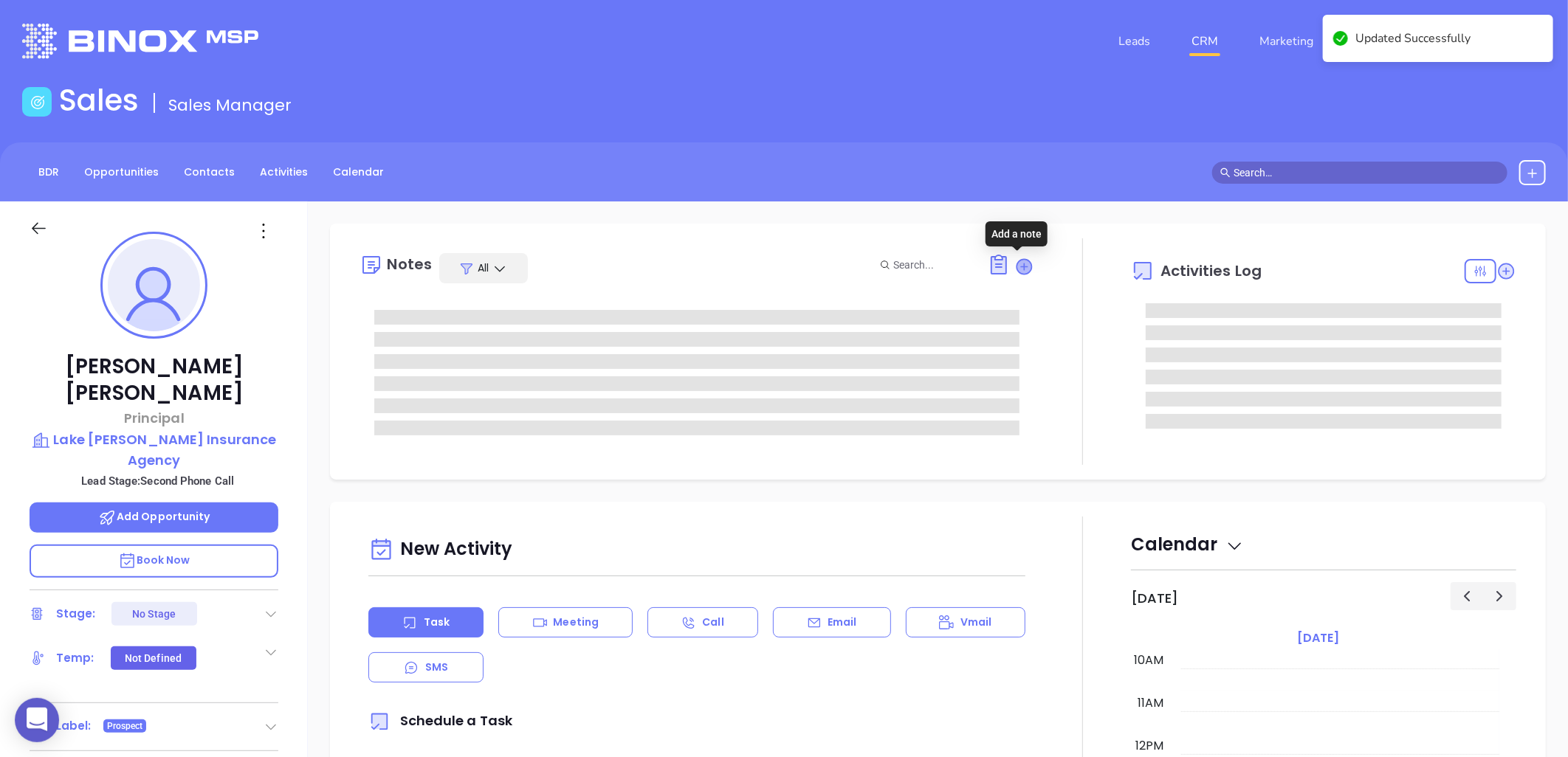
click at [1019, 264] on icon at bounding box center [1024, 266] width 15 height 15
click at [1019, 263] on icon at bounding box center [1024, 266] width 15 height 15
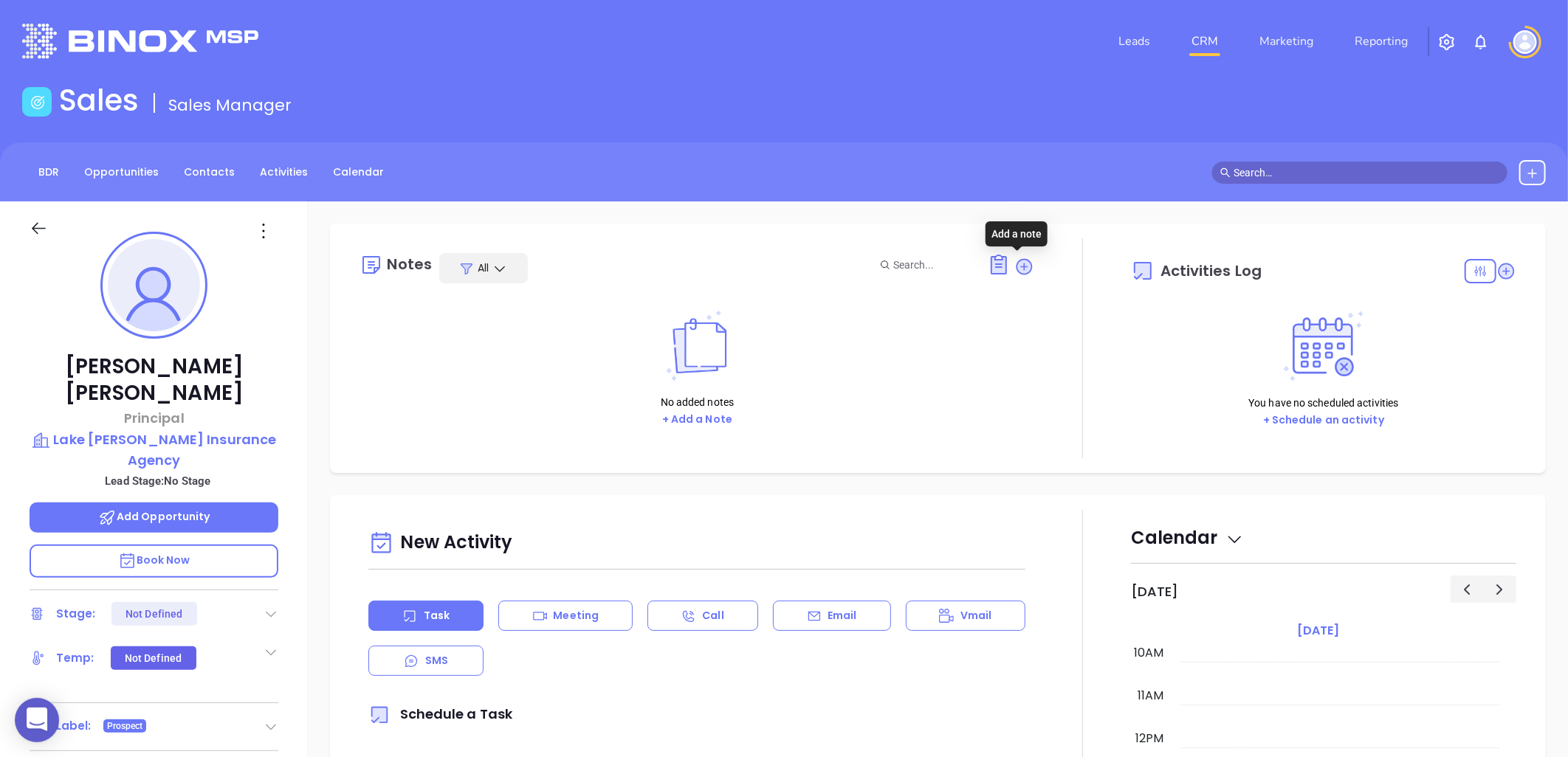
drag, startPoint x: 1015, startPoint y: 262, endPoint x: 983, endPoint y: 283, distance: 38.3
click at [1017, 262] on icon at bounding box center [1024, 266] width 15 height 15
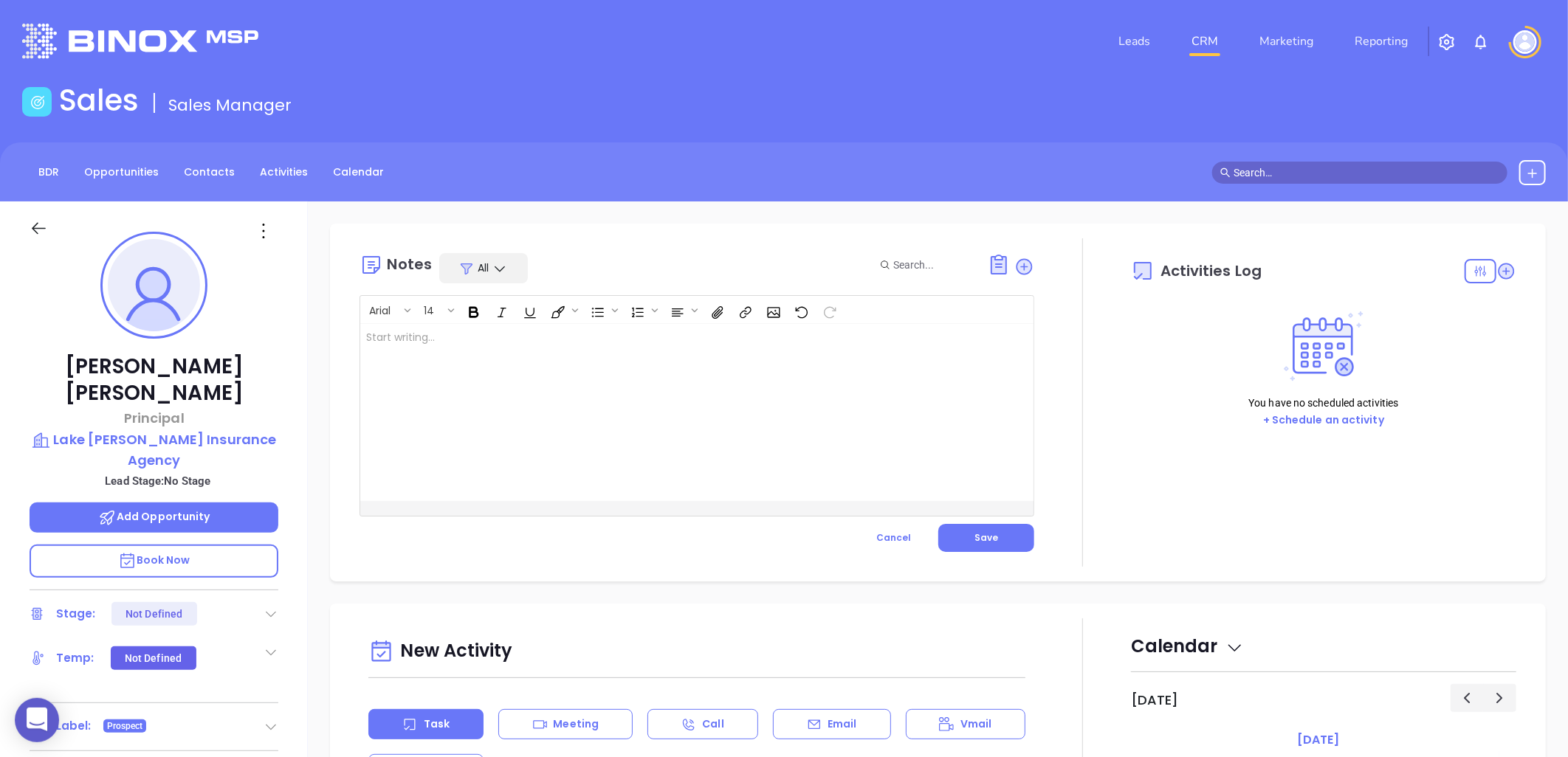
click at [572, 354] on div at bounding box center [673, 412] width 626 height 177
drag, startPoint x: 991, startPoint y: 524, endPoint x: 1006, endPoint y: 531, distance: 16.6
click at [990, 522] on div "Arial 14 Rescrub task XXXXXXXXXXXXXXXXXXXXXXXXXXXXXXXXXXXXXXXXXXXXXXXXXXXXXXXXX…" at bounding box center [697, 423] width 675 height 257
click at [998, 540] on button "Save" at bounding box center [985, 538] width 96 height 28
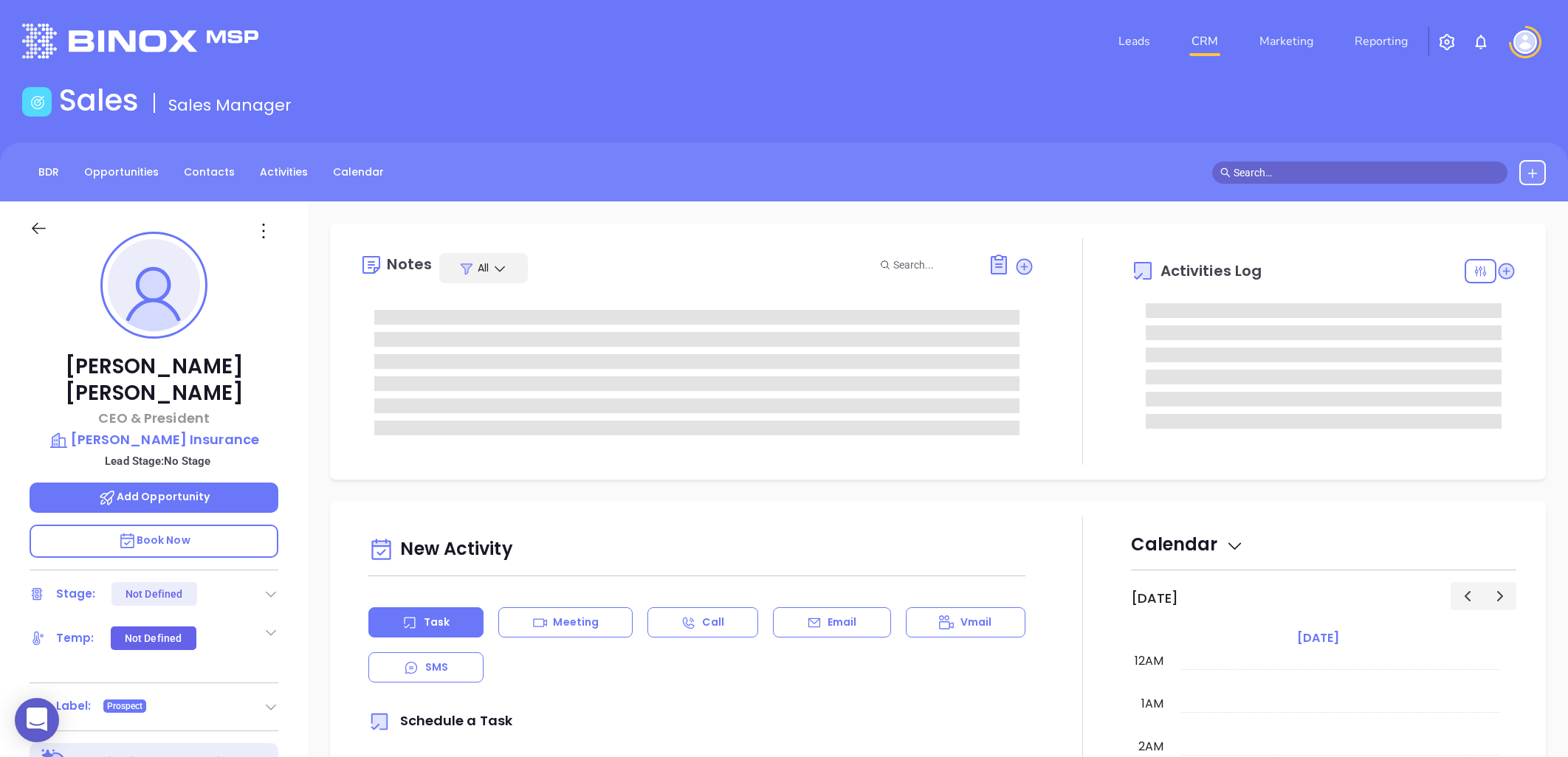
type input "[PERSON_NAME]"
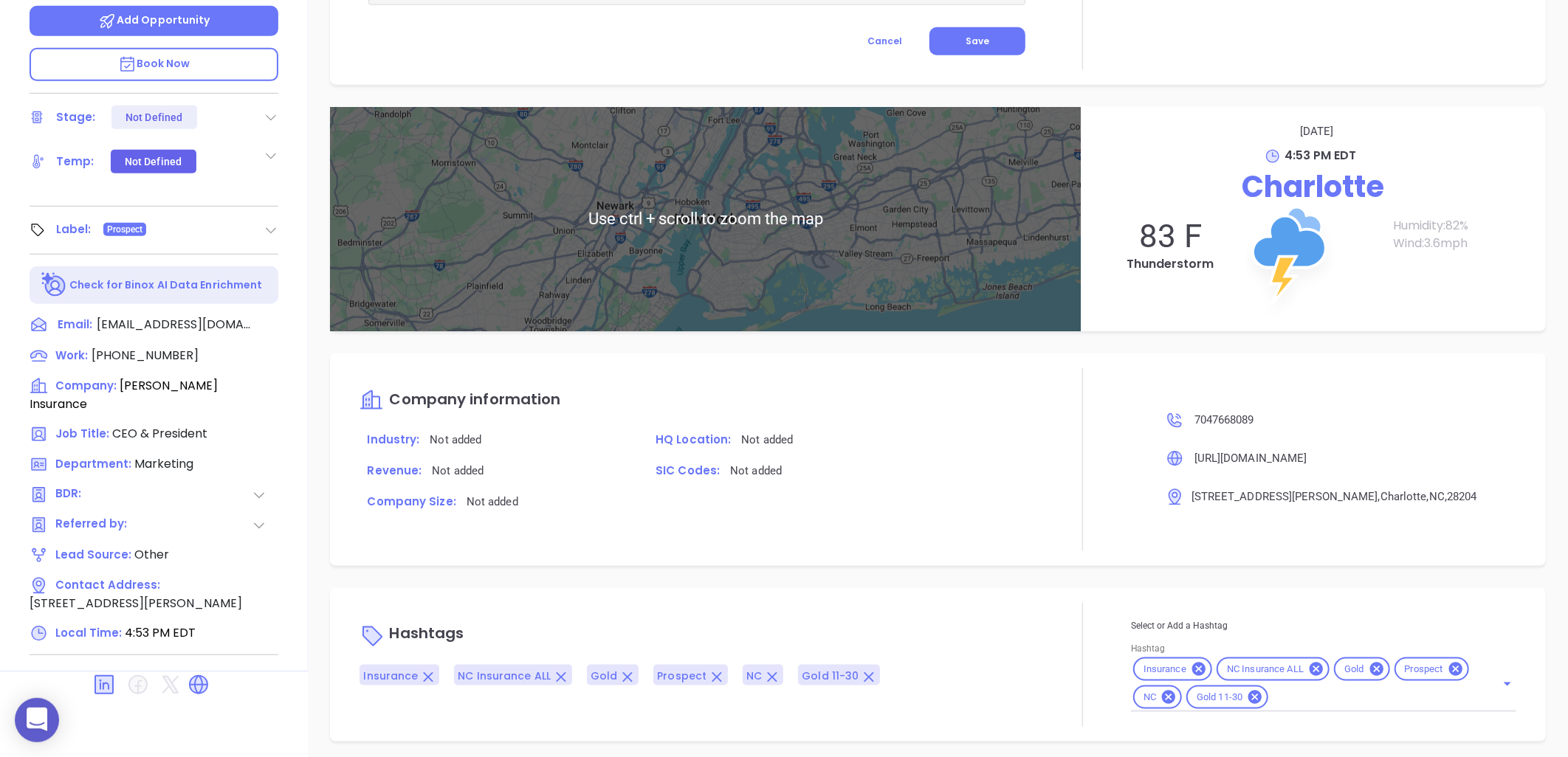
scroll to position [712, 0]
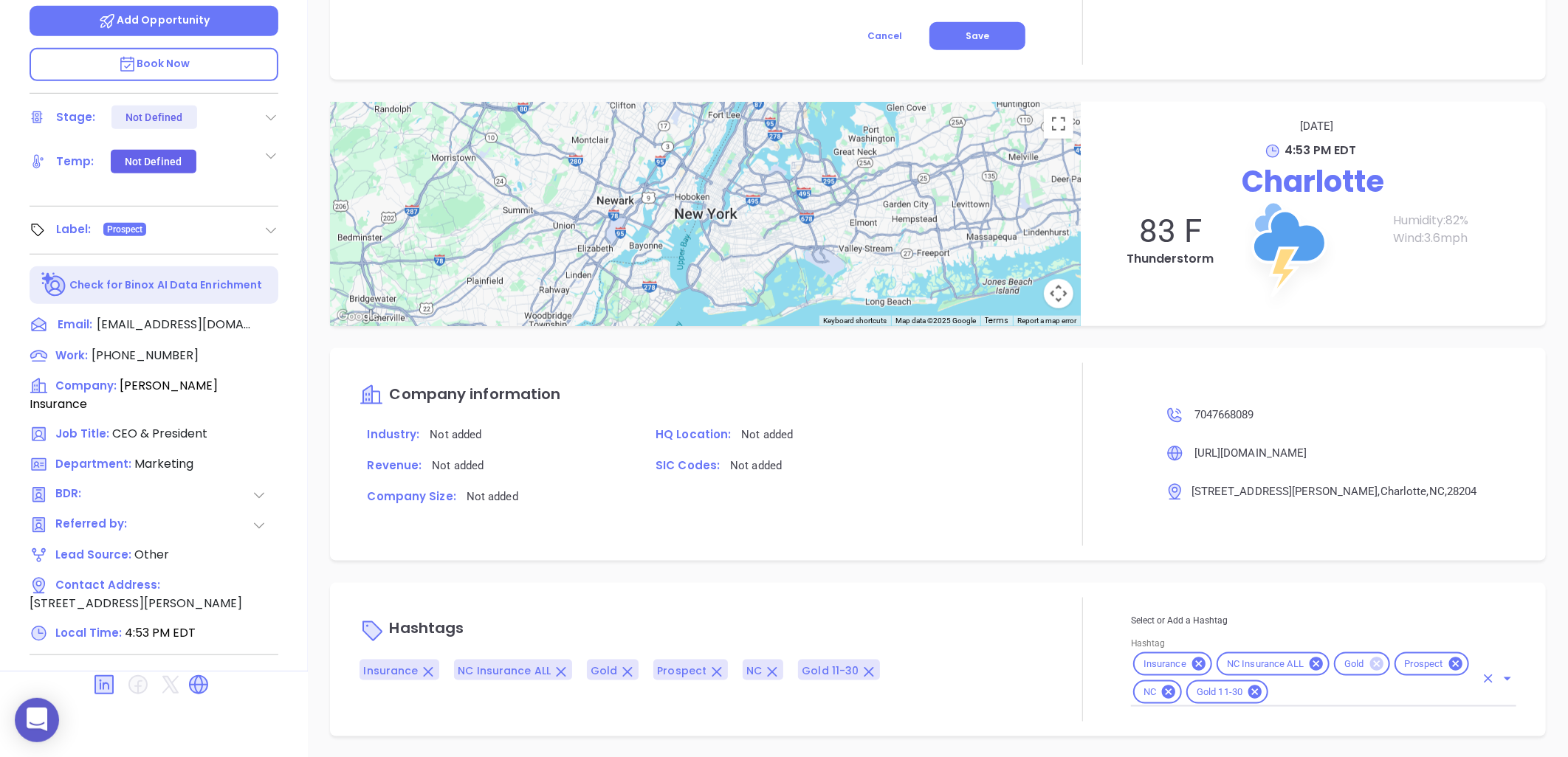
click at [1369, 659] on icon at bounding box center [1375, 664] width 13 height 13
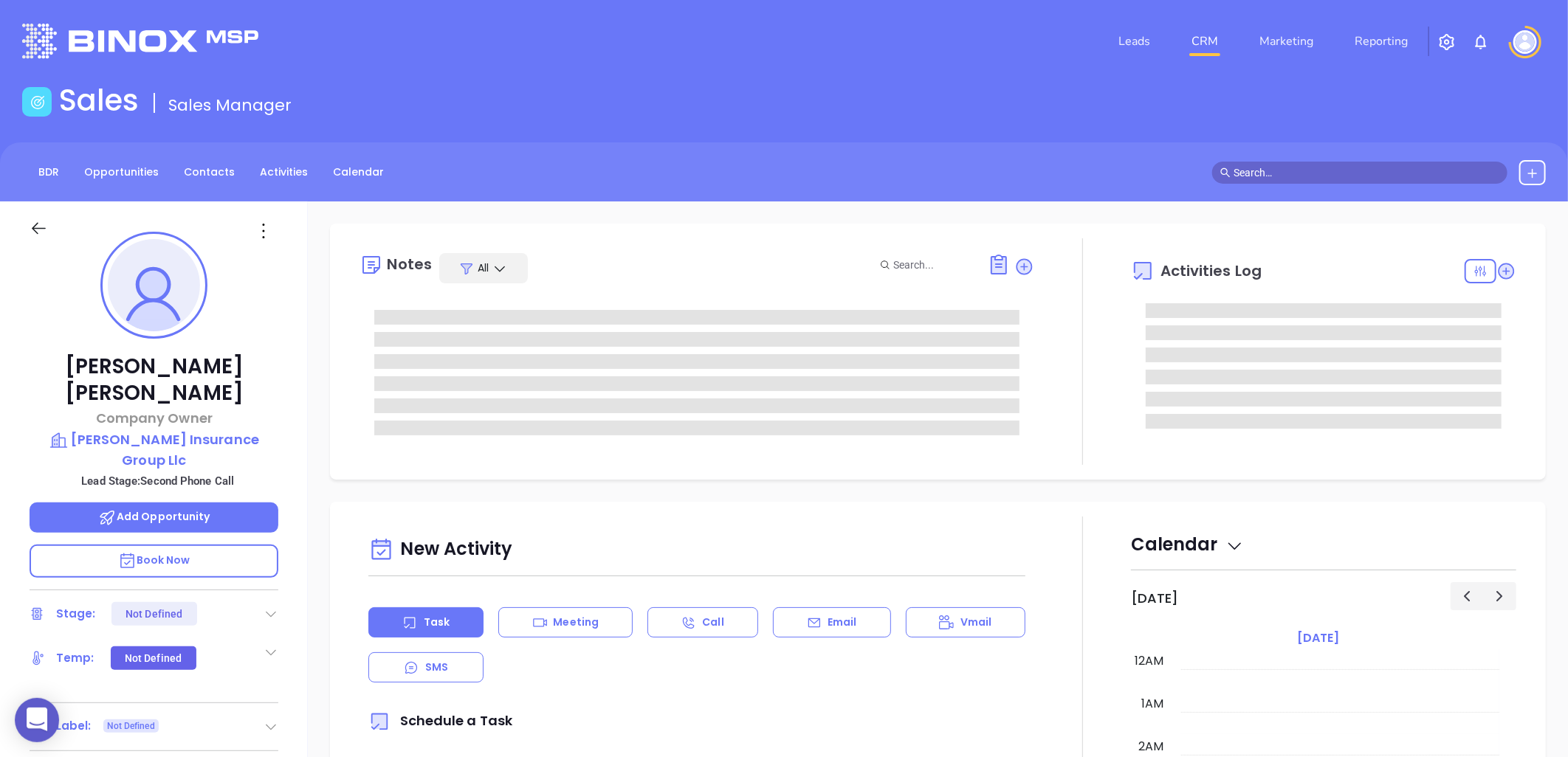
type input "[DATE]"
type input "[PERSON_NAME]"
click at [270, 612] on icon at bounding box center [272, 615] width 10 height 6
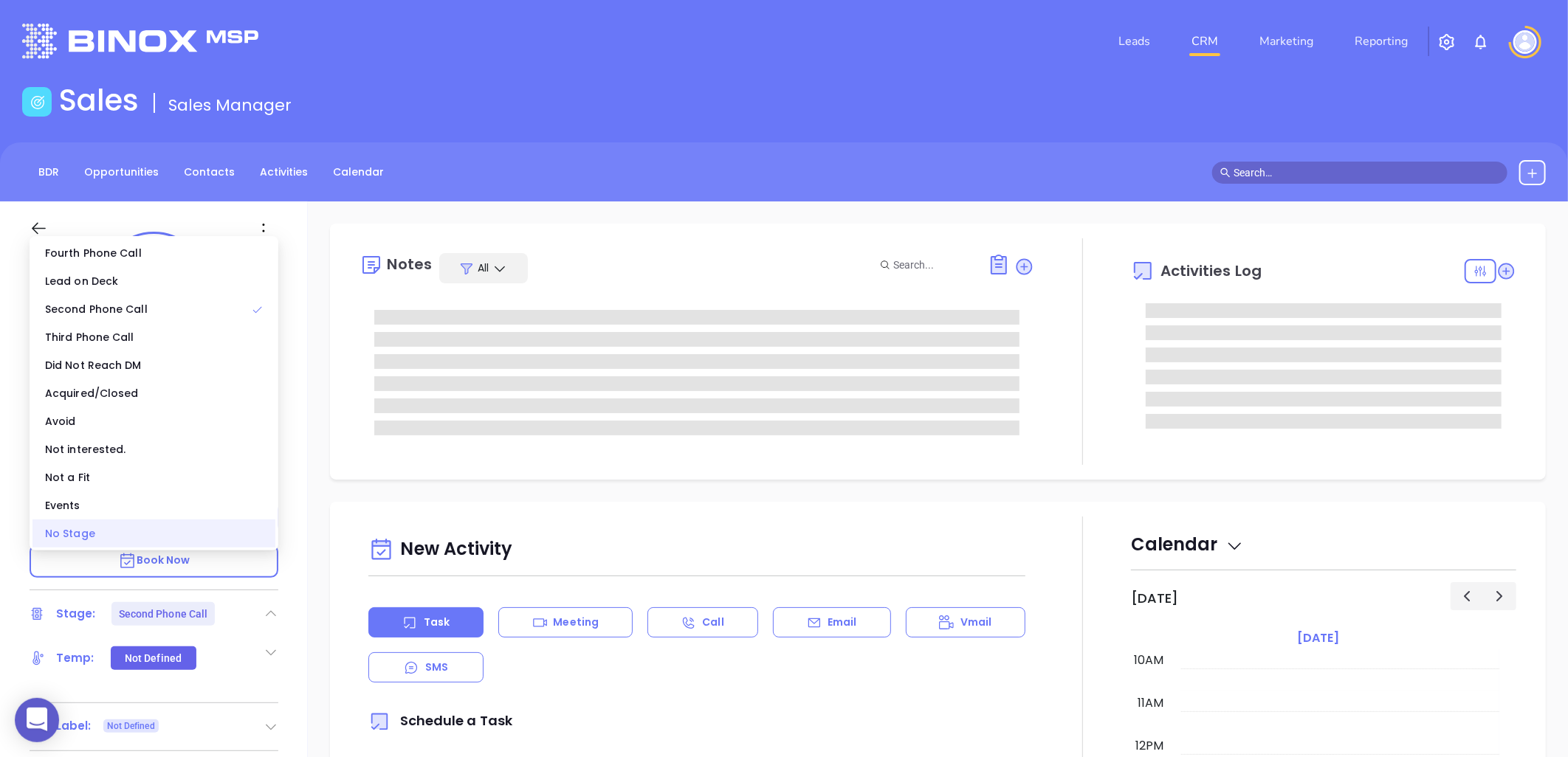
click at [90, 540] on div "No Stage" at bounding box center [154, 534] width 243 height 28
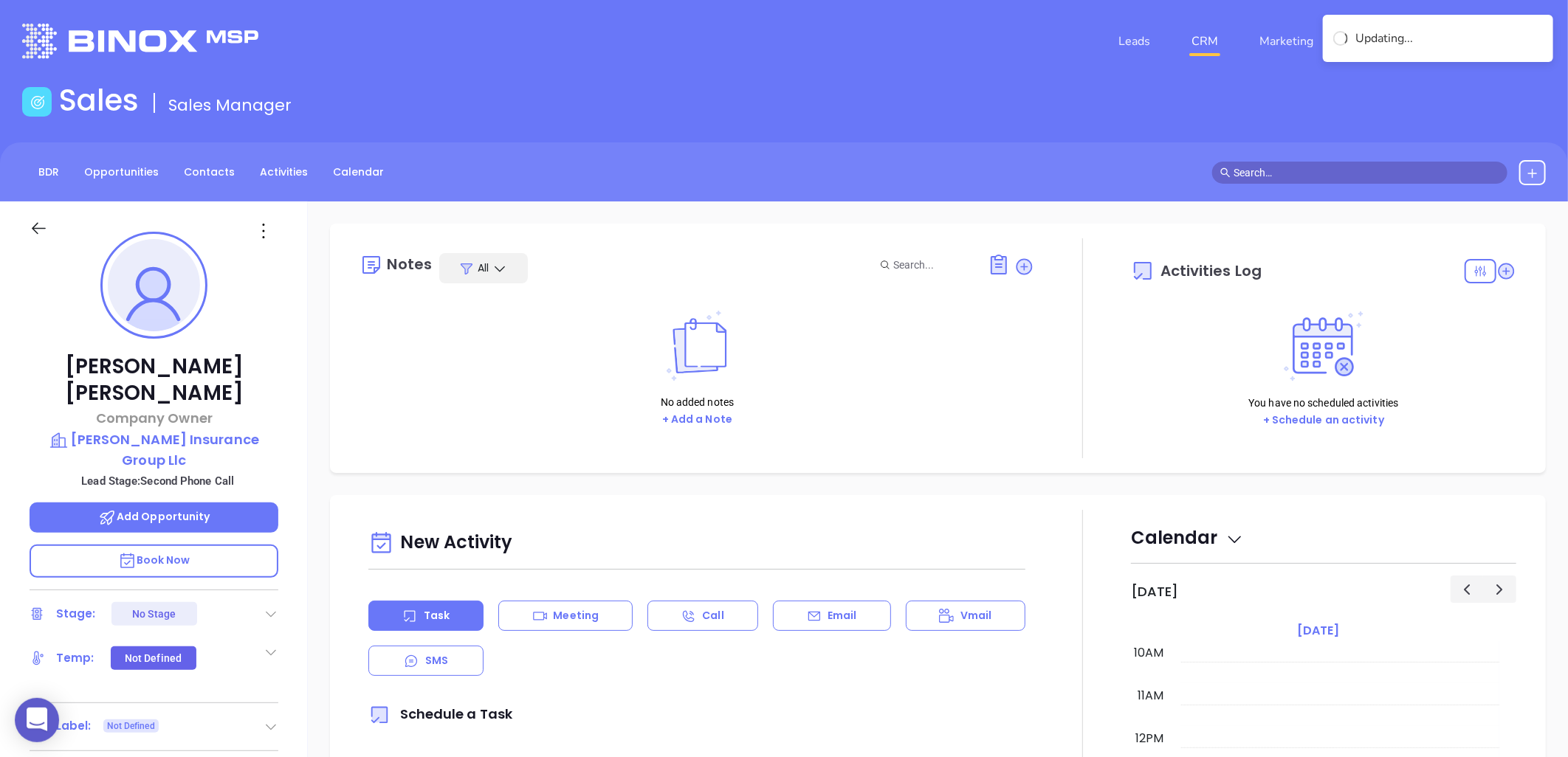
click at [308, 391] on div "Notes All No added notes + Add a Note Activities Log You have no scheduled acti…" at bounding box center [938, 718] width 1260 height 1034
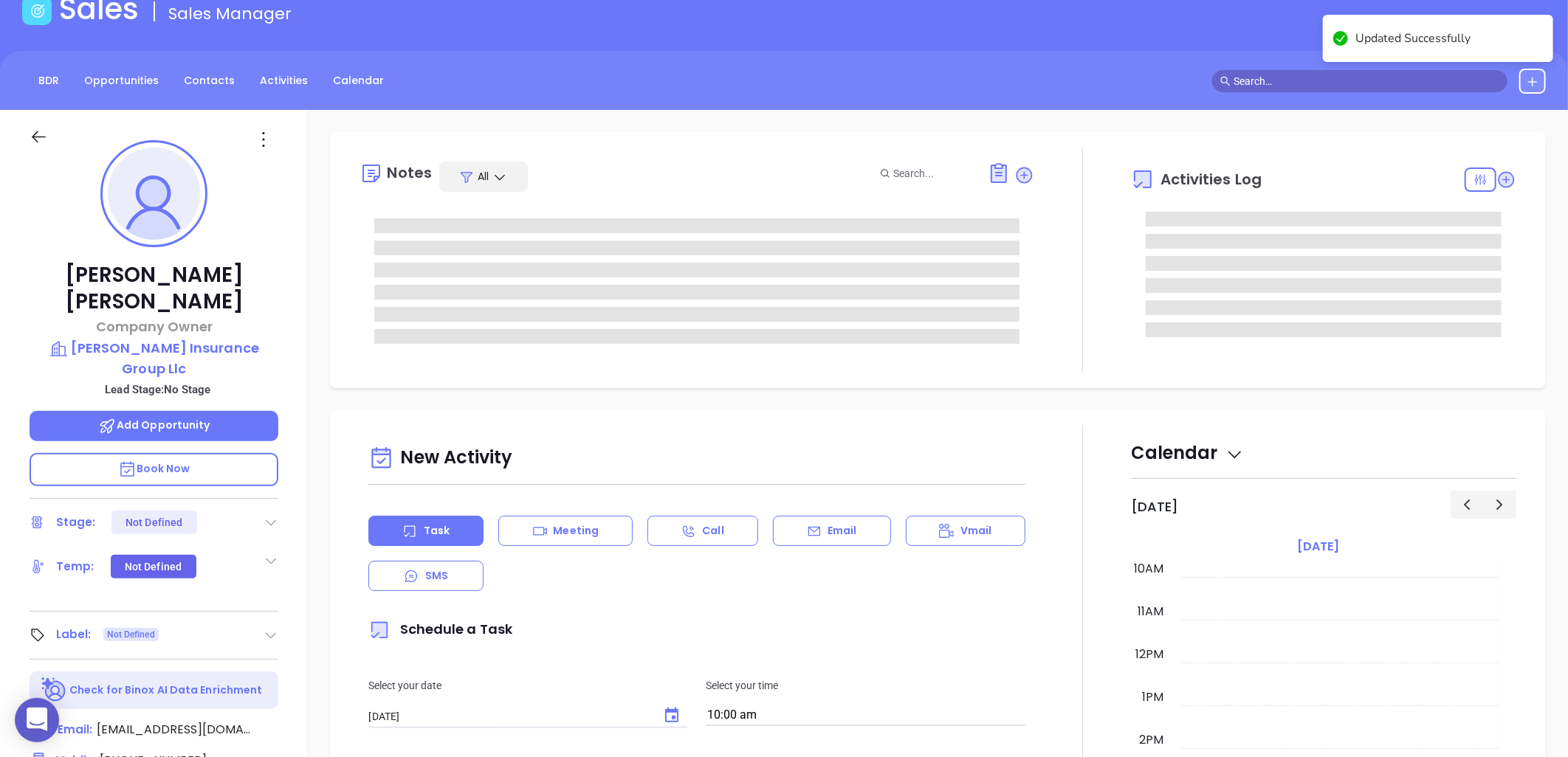
scroll to position [0, 0]
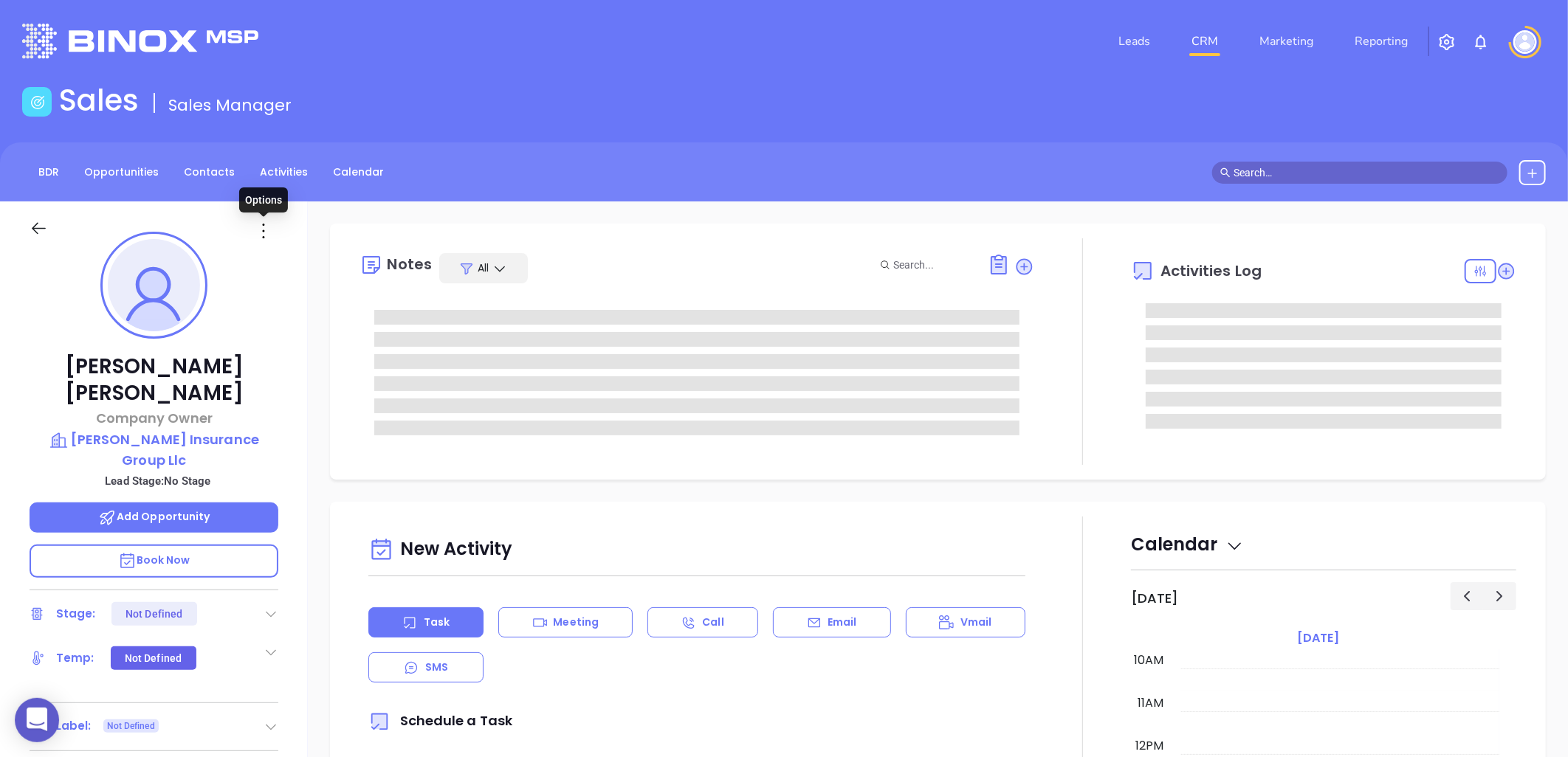
click at [262, 234] on icon at bounding box center [263, 230] width 23 height 23
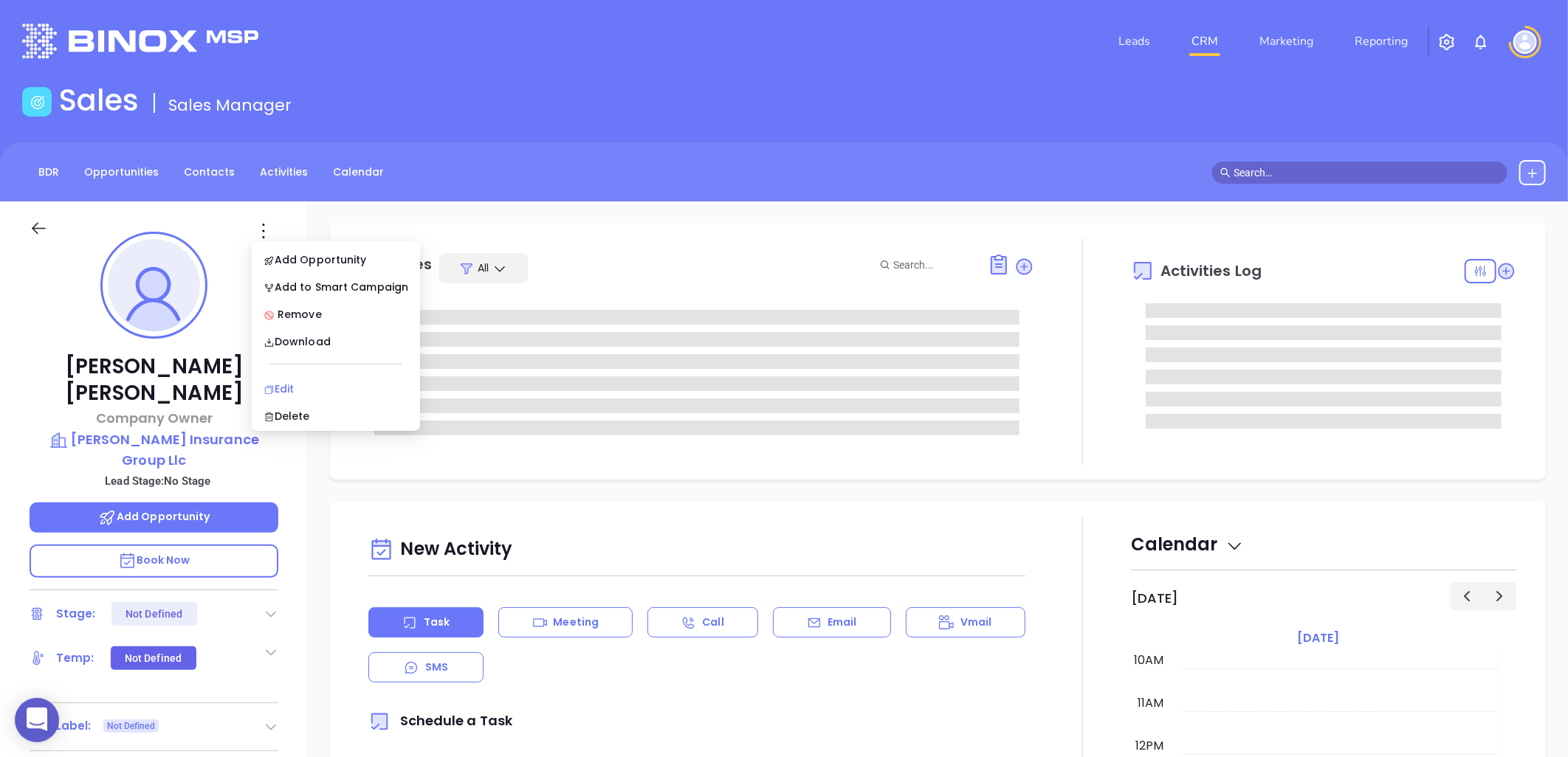
click at [292, 388] on div "Edit" at bounding box center [336, 389] width 145 height 16
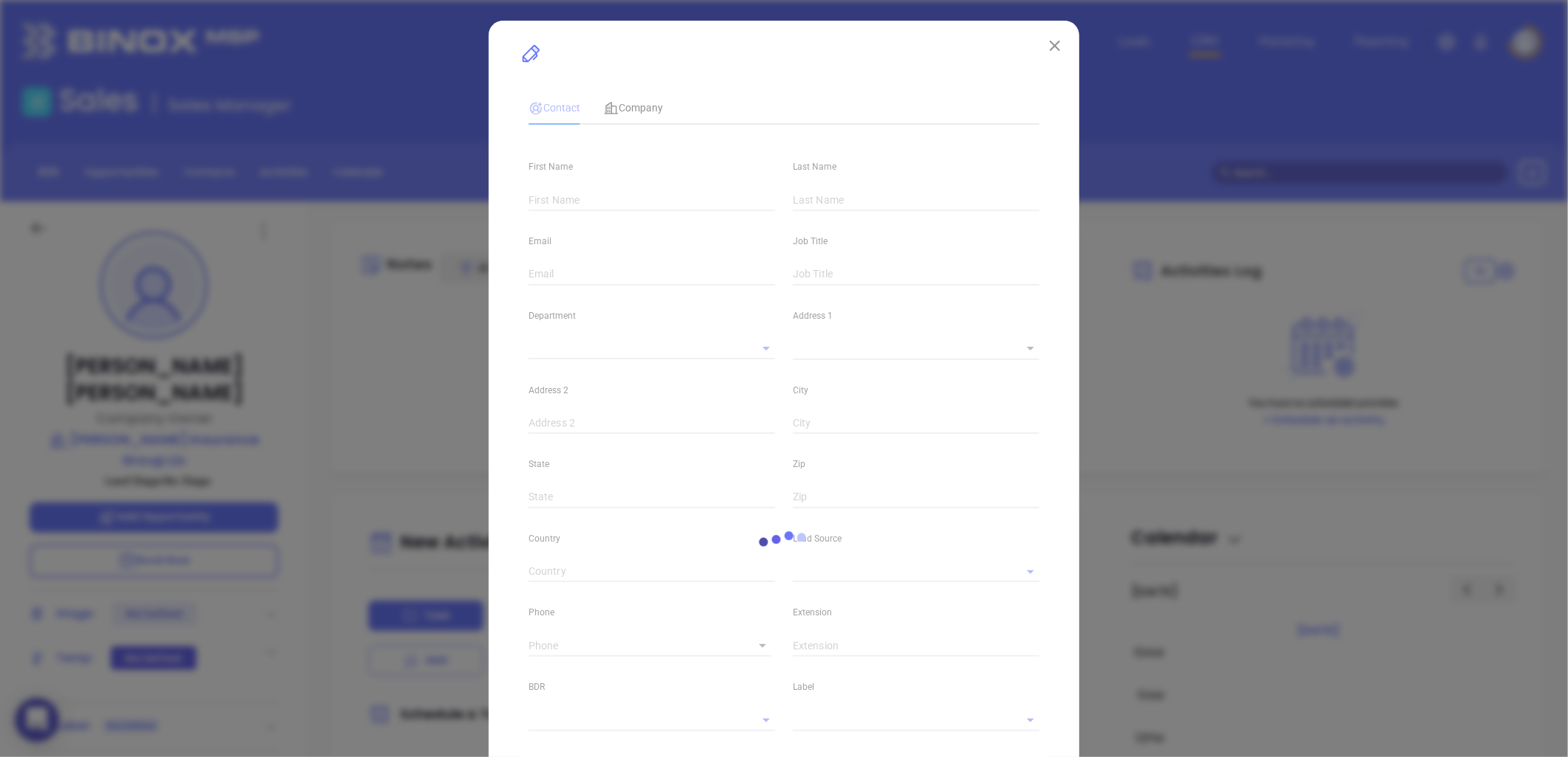
type input "[PERSON_NAME]"
type input "[EMAIL_ADDRESS][DOMAIN_NAME]"
type input "Company Owner"
type input "1"
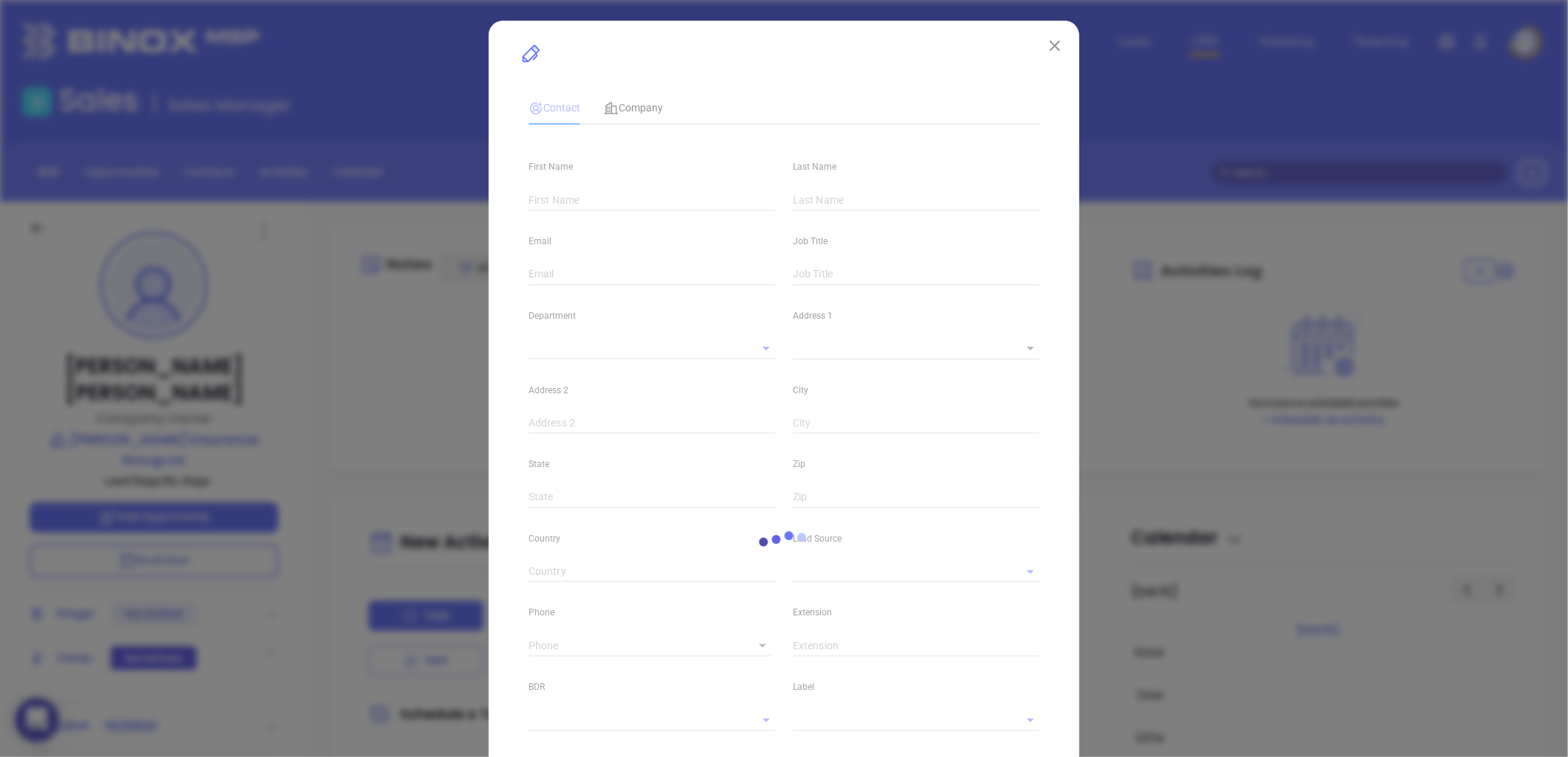
type input "[DOMAIN_NAME][URL]"
type input "Marketing"
type input "Website Reveal"
type input "undefined undefined"
type input "1"
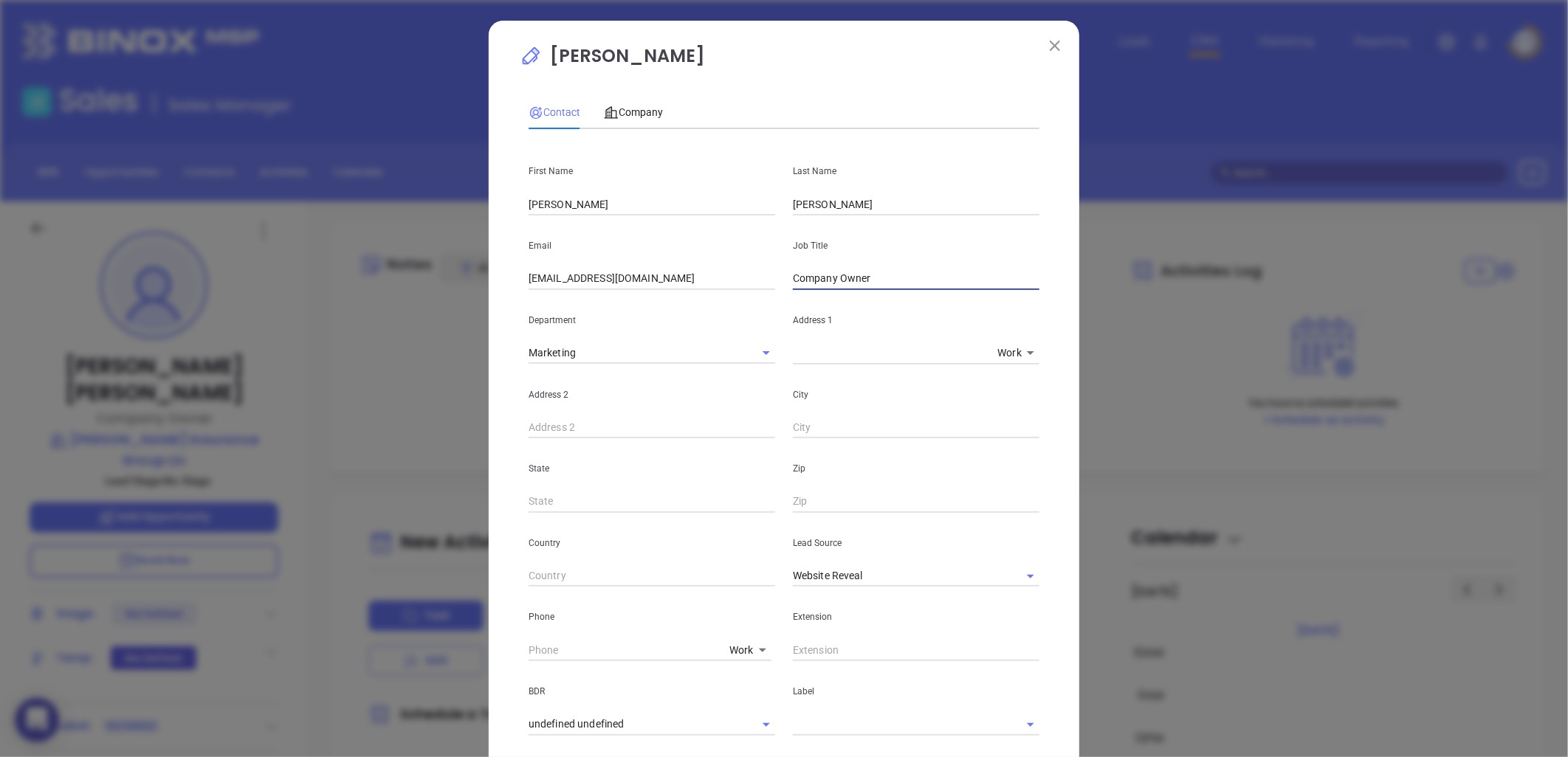
drag, startPoint x: 880, startPoint y: 286, endPoint x: 565, endPoint y: 300, distance: 315.3
click at [565, 300] on div "First Name [PERSON_NAME] Last Name [PERSON_NAME] Email [EMAIL_ADDRESS][DOMAIN_N…" at bounding box center [784, 550] width 510 height 817
type input "CEO"
click at [705, 385] on div "Address 2" at bounding box center [652, 402] width 265 height 74
drag, startPoint x: 1006, startPoint y: 574, endPoint x: 970, endPoint y: 572, distance: 36.1
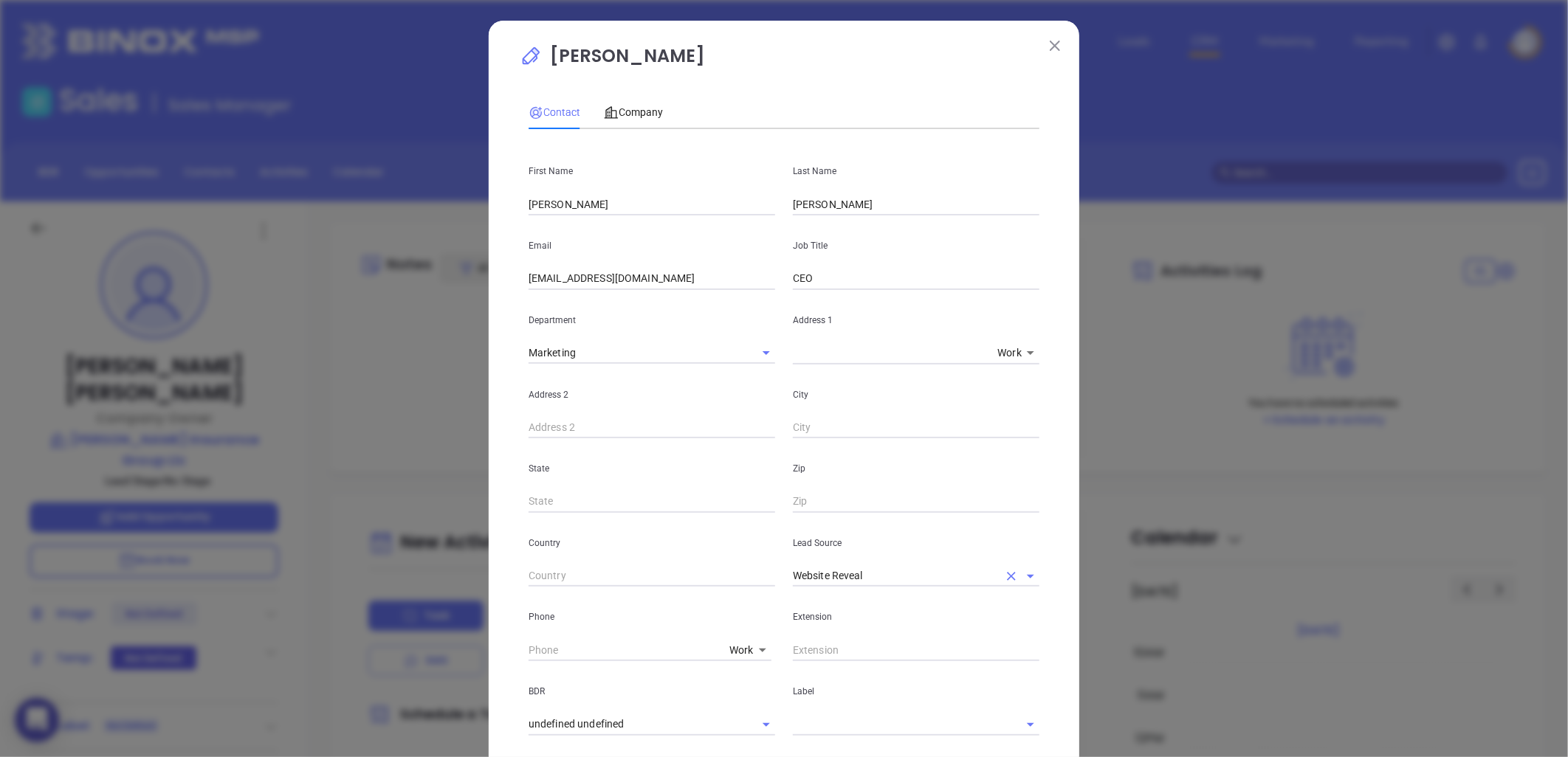
click at [1003, 572] on icon "Clear" at bounding box center [1010, 576] width 15 height 15
click at [919, 578] on input "text" at bounding box center [896, 576] width 205 height 22
drag, startPoint x: 842, startPoint y: 601, endPoint x: 861, endPoint y: 605, distance: 19.4
click at [849, 601] on li "Binox" at bounding box center [916, 609] width 247 height 27
type input "Binox"
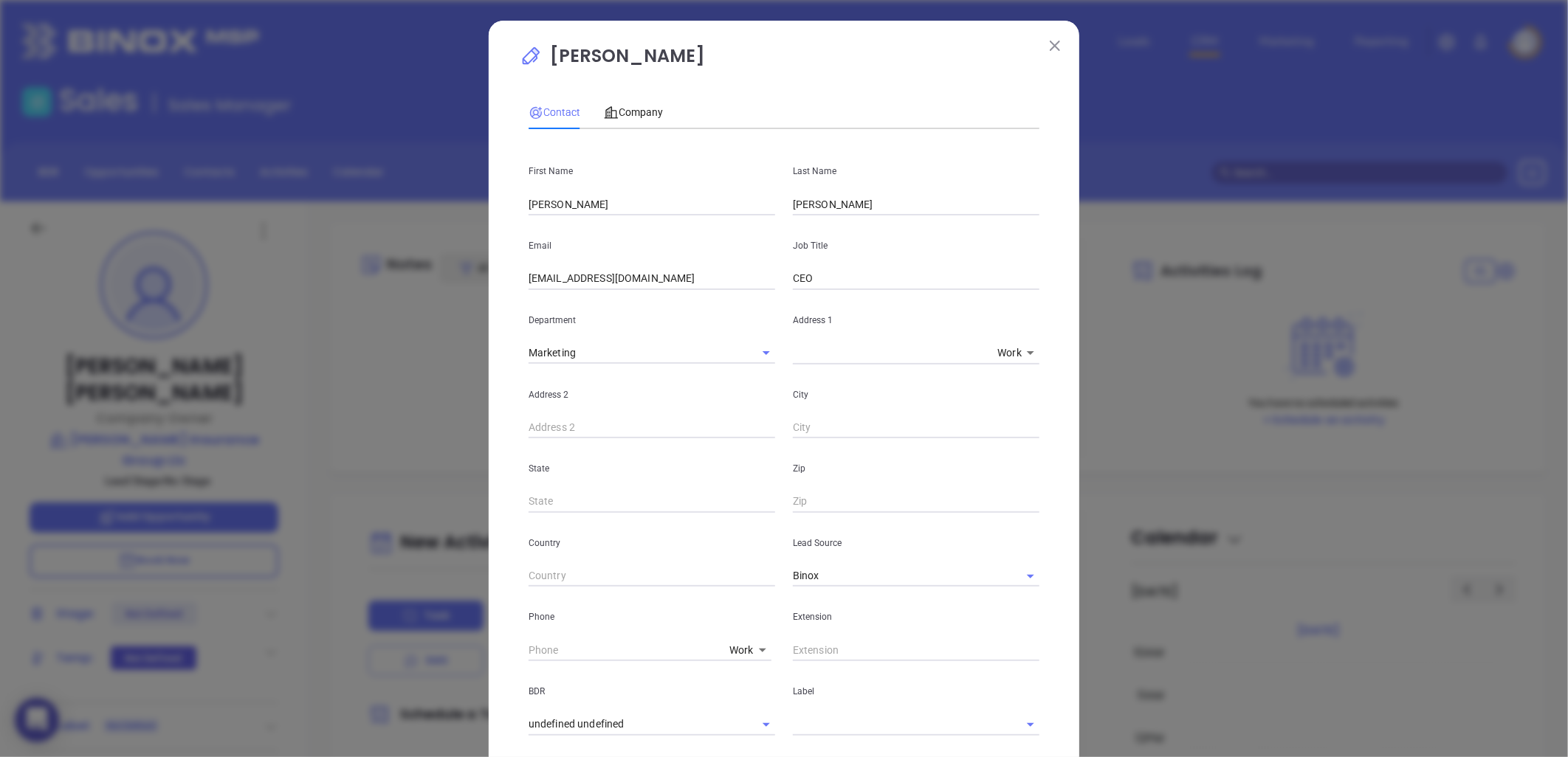
click at [744, 644] on body "0 Leads CRM Marketing Reporting Financial Leads Leads Sales Sales Manager BDR O…" at bounding box center [784, 378] width 1568 height 757
click at [744, 669] on li "Site" at bounding box center [773, 673] width 100 height 27
type input "11"
click at [665, 649] on input "( ) -" at bounding box center [629, 650] width 202 height 22
paste input "704) 342-2886"
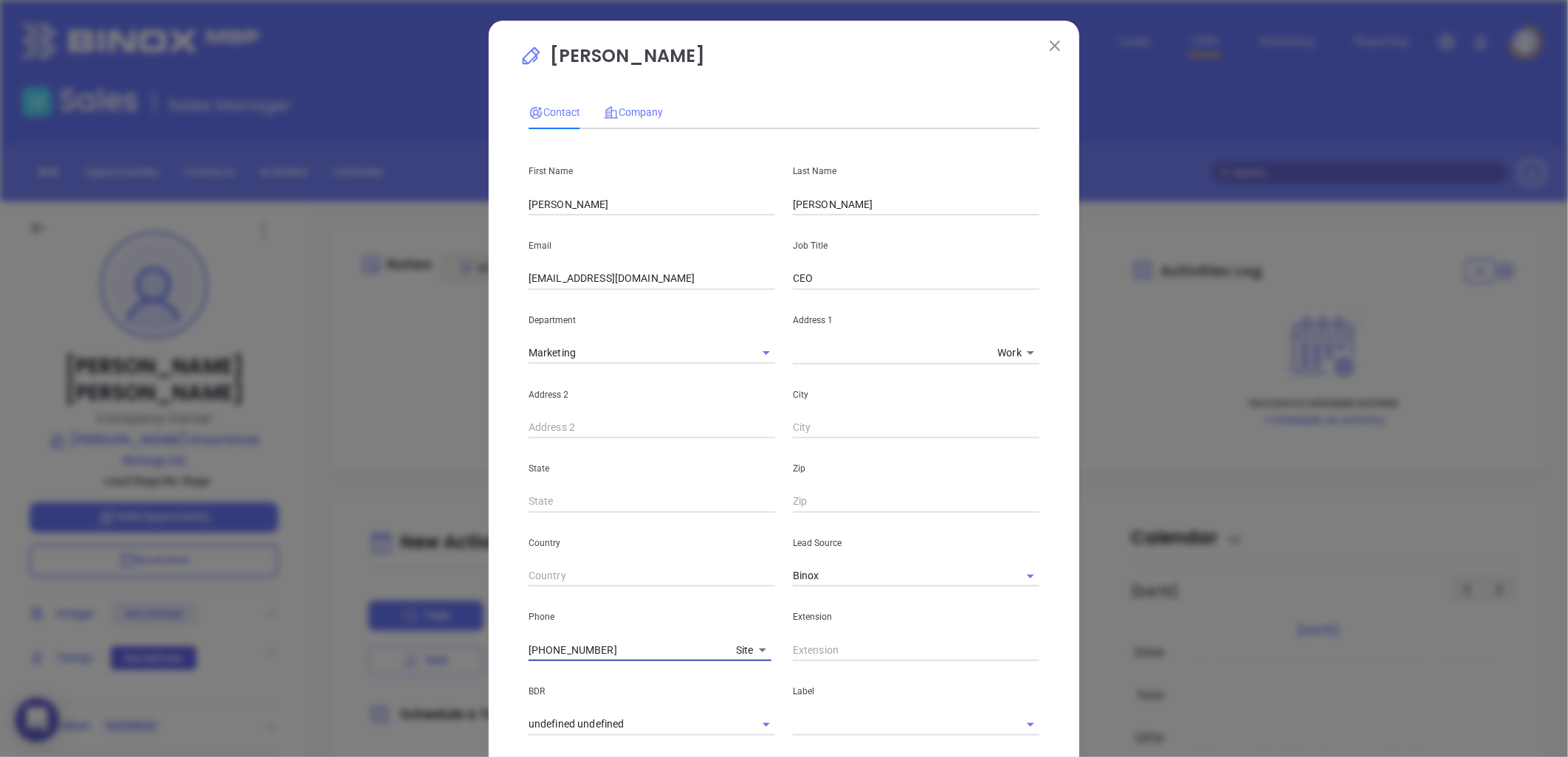
type input "(704) 342-2886"
click at [637, 107] on span "Company" at bounding box center [633, 112] width 59 height 12
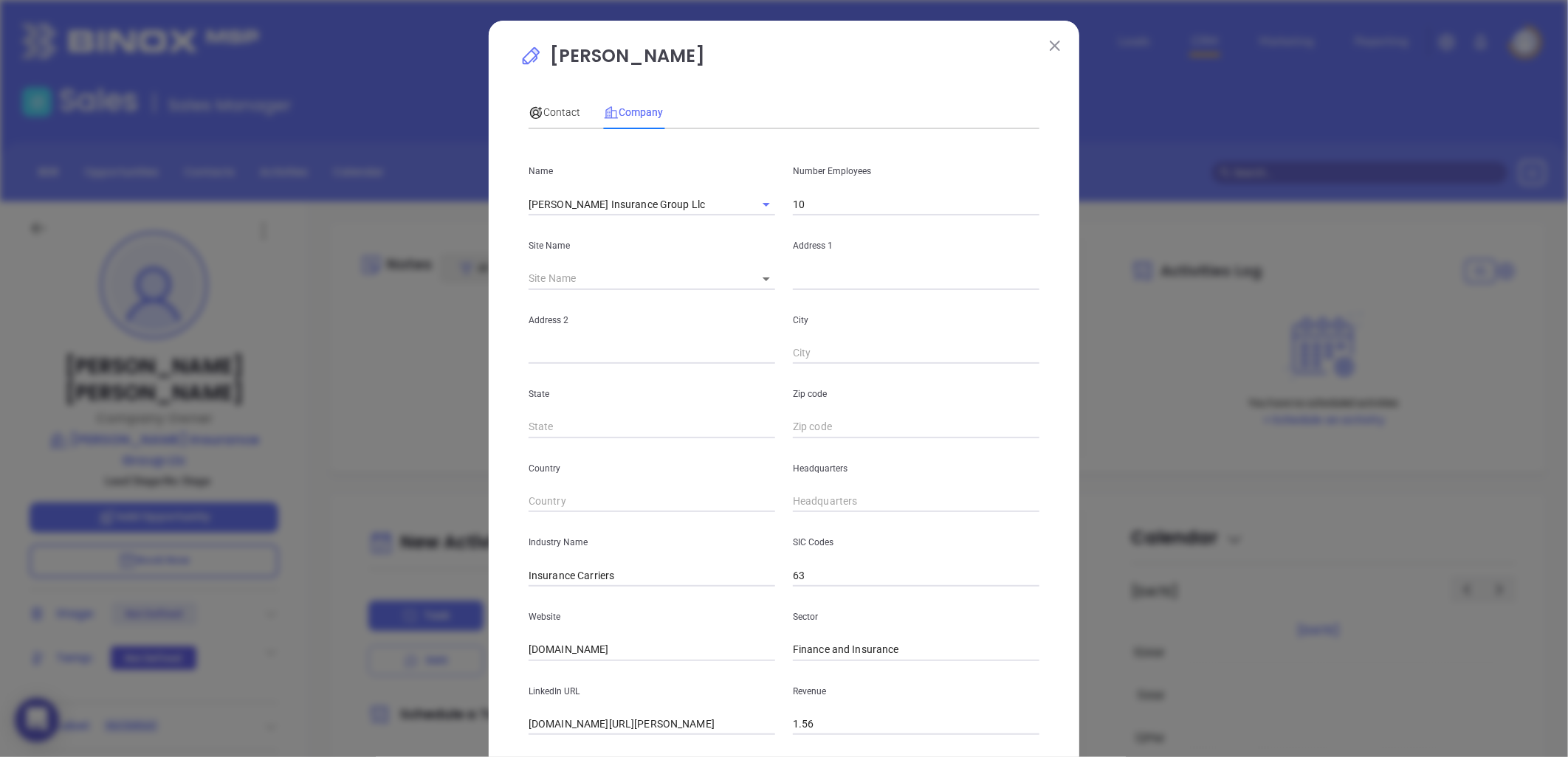
click at [834, 500] on input "text" at bounding box center [916, 502] width 247 height 22
paste input "704) 342-2886"
type input "(704) 342-2886"
click at [572, 109] on span "Contact" at bounding box center [554, 112] width 52 height 12
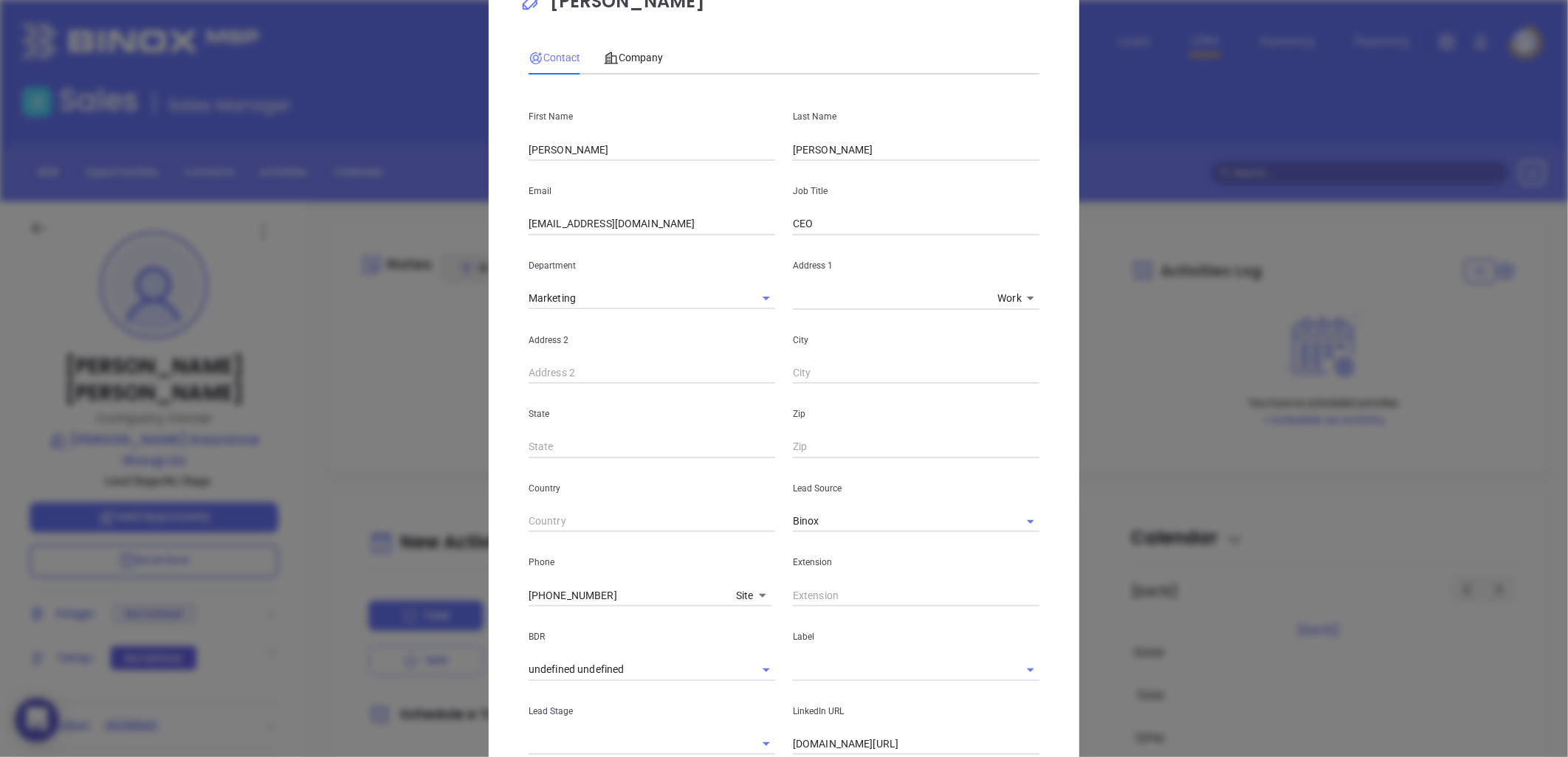
scroll to position [82, 0]
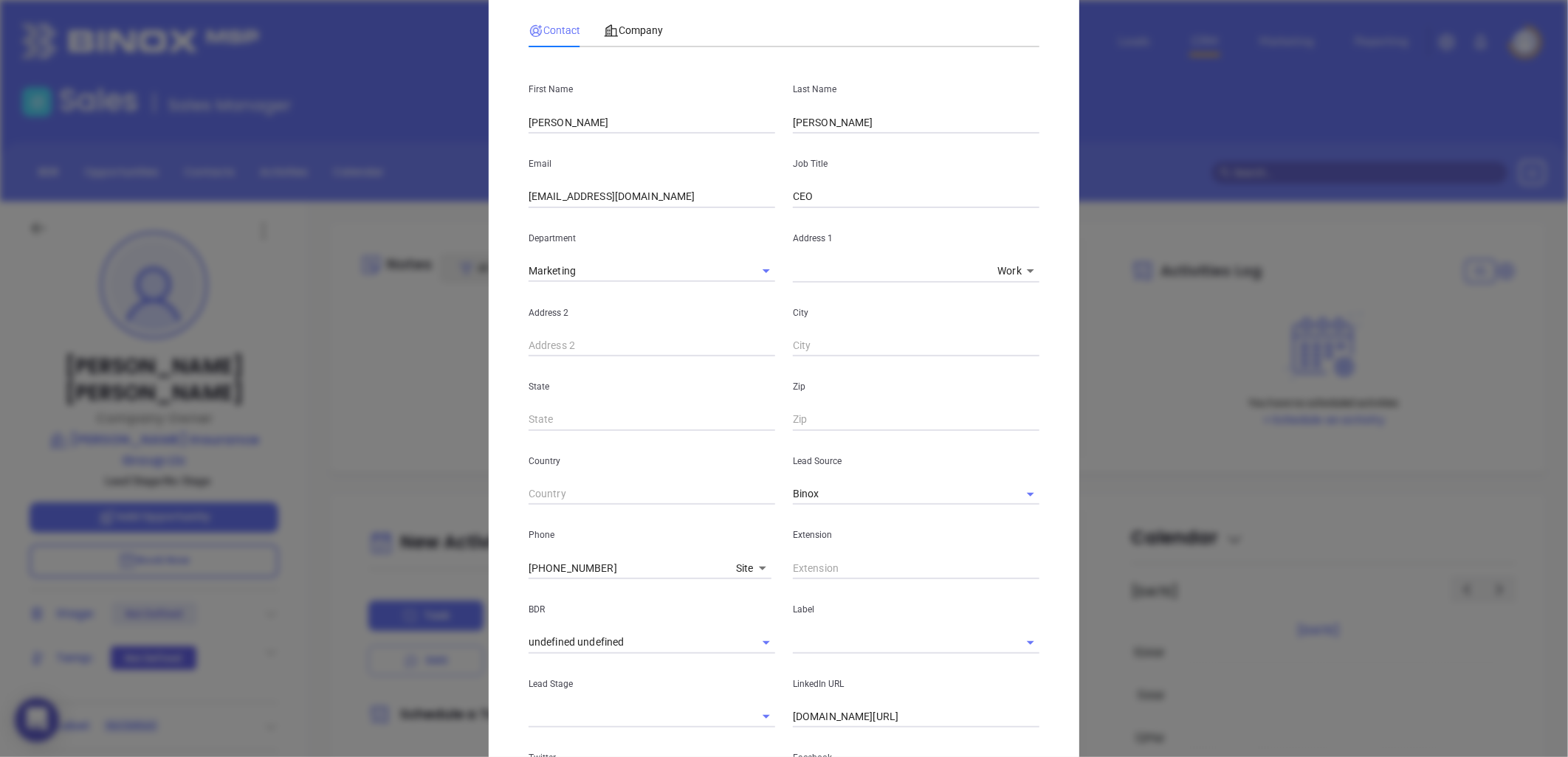
click at [824, 638] on input "text" at bounding box center [896, 642] width 205 height 22
click at [819, 675] on li "Prospect" at bounding box center [916, 676] width 247 height 27
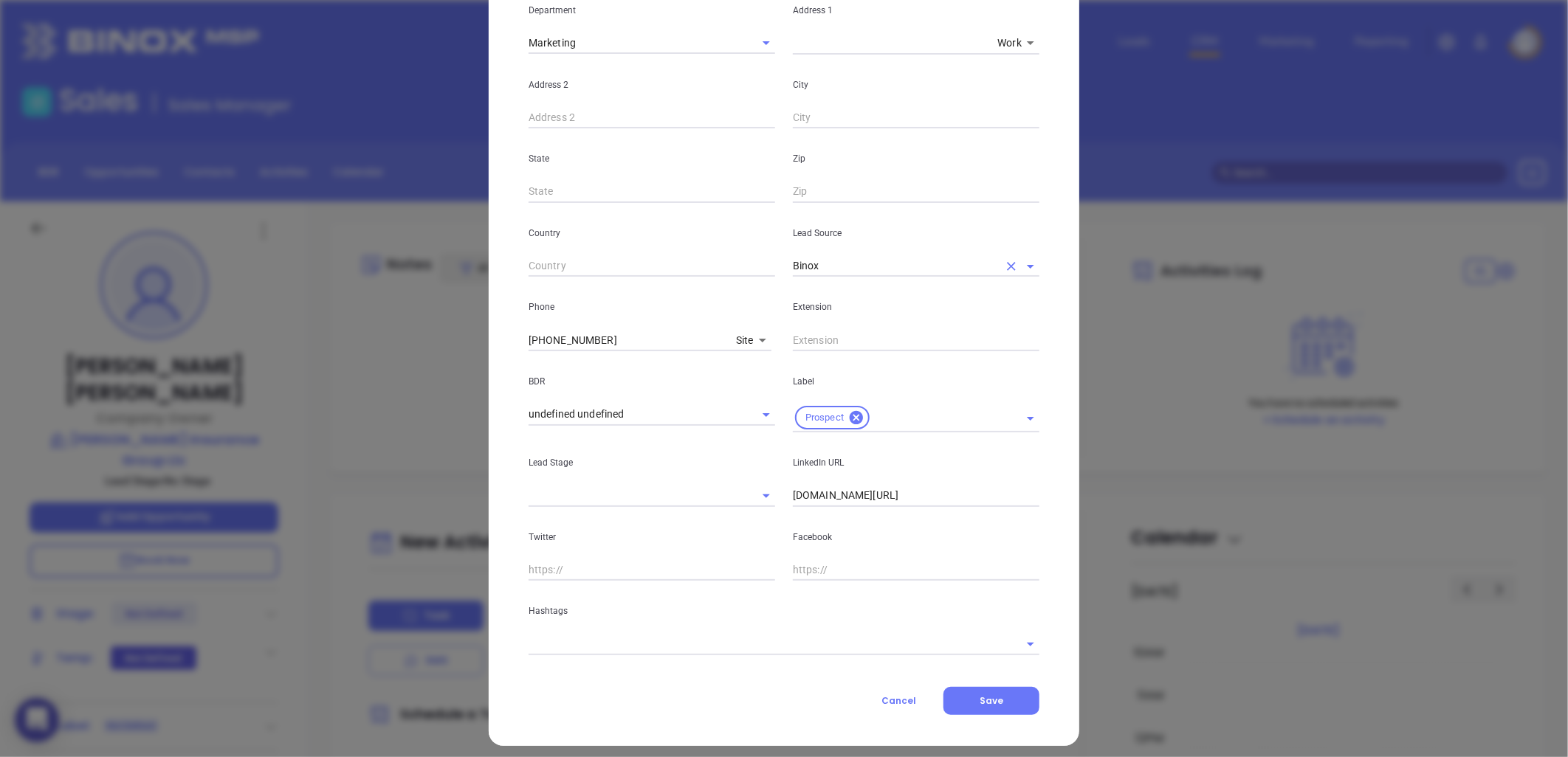
scroll to position [319, 0]
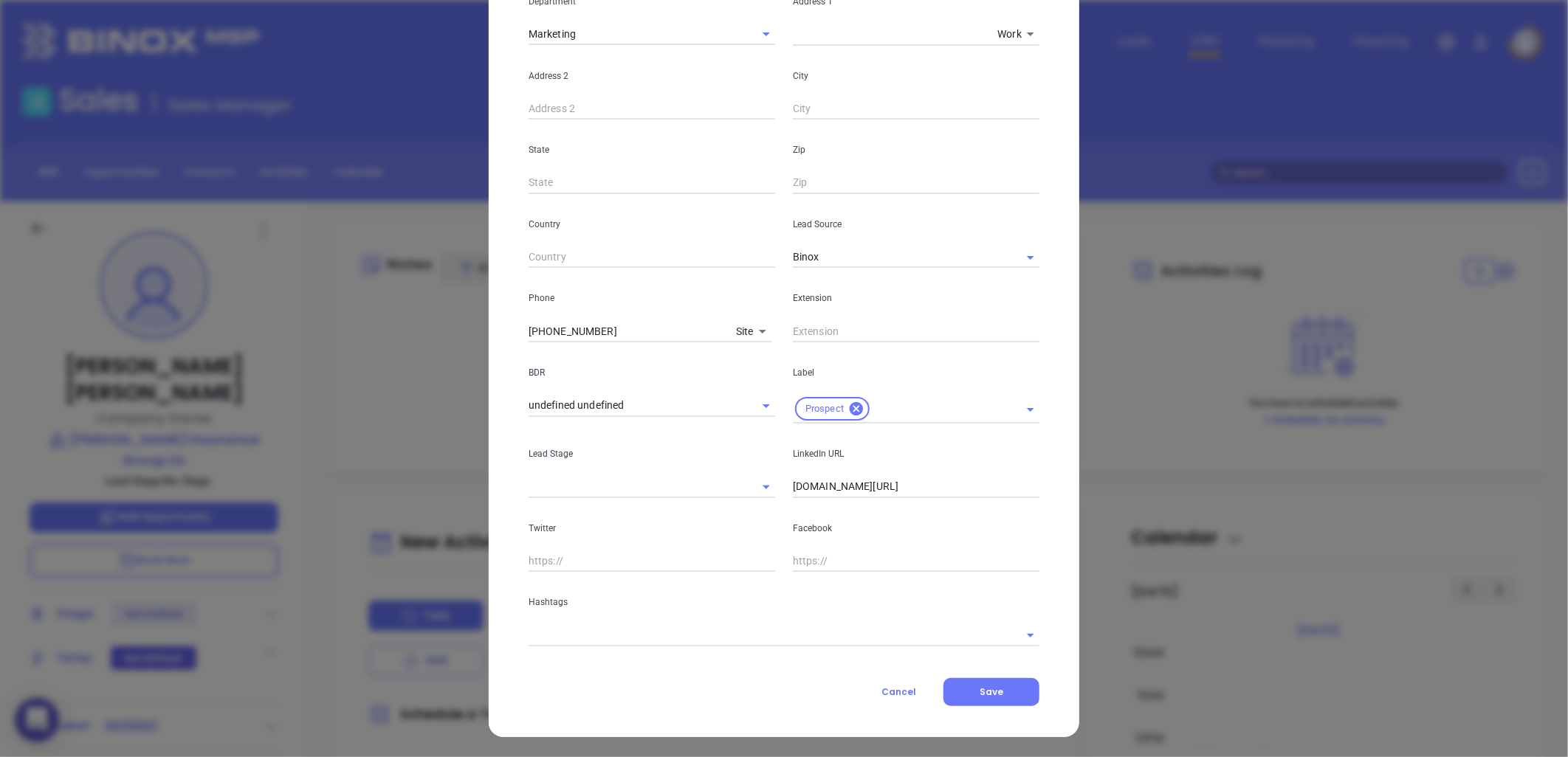
click at [647, 635] on input "text" at bounding box center [763, 635] width 470 height 22
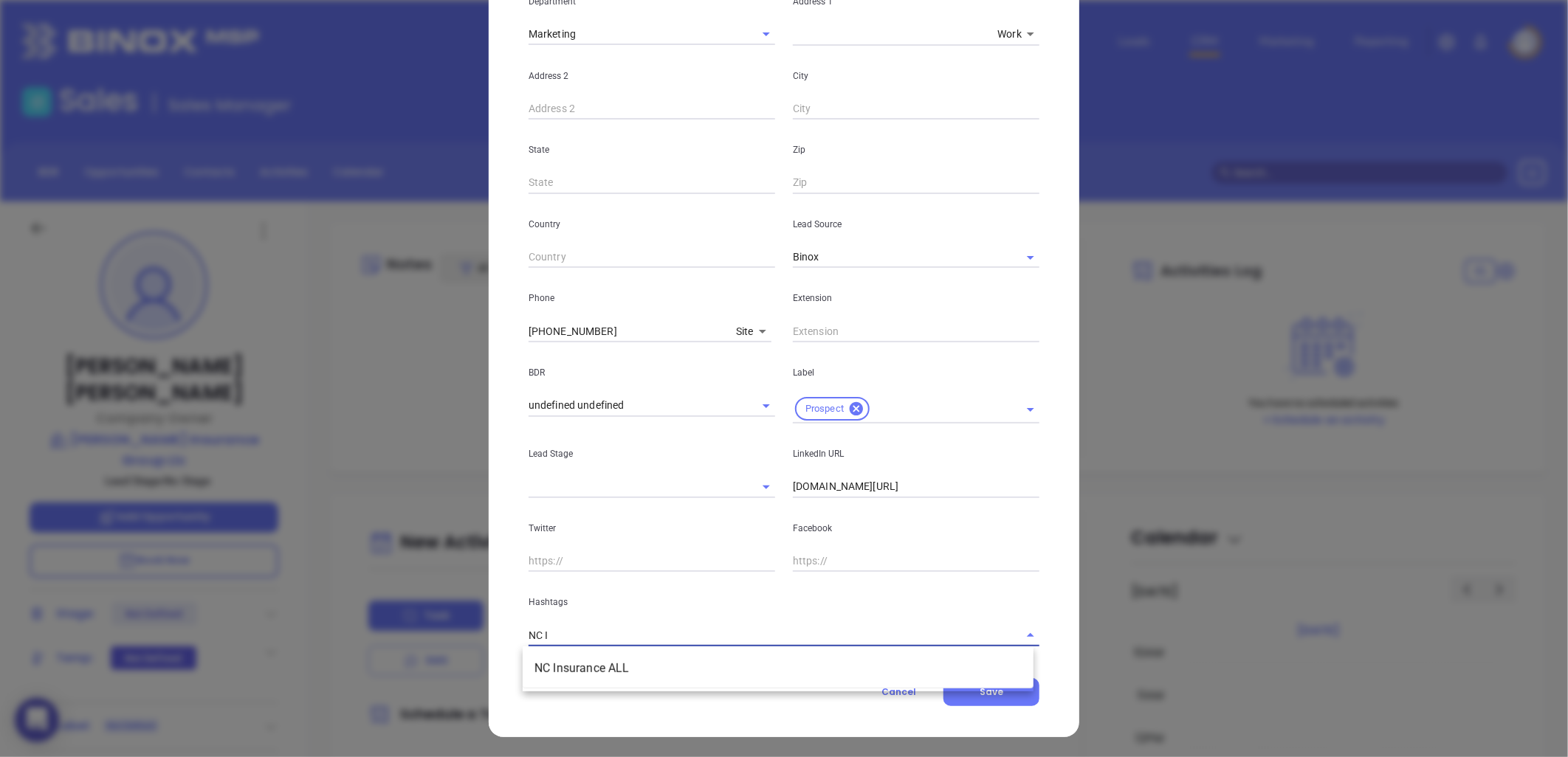
type input "NC IN"
drag, startPoint x: 628, startPoint y: 660, endPoint x: 616, endPoint y: 651, distance: 15.0
click at [626, 660] on li "NC Insurance ALL" at bounding box center [778, 668] width 510 height 27
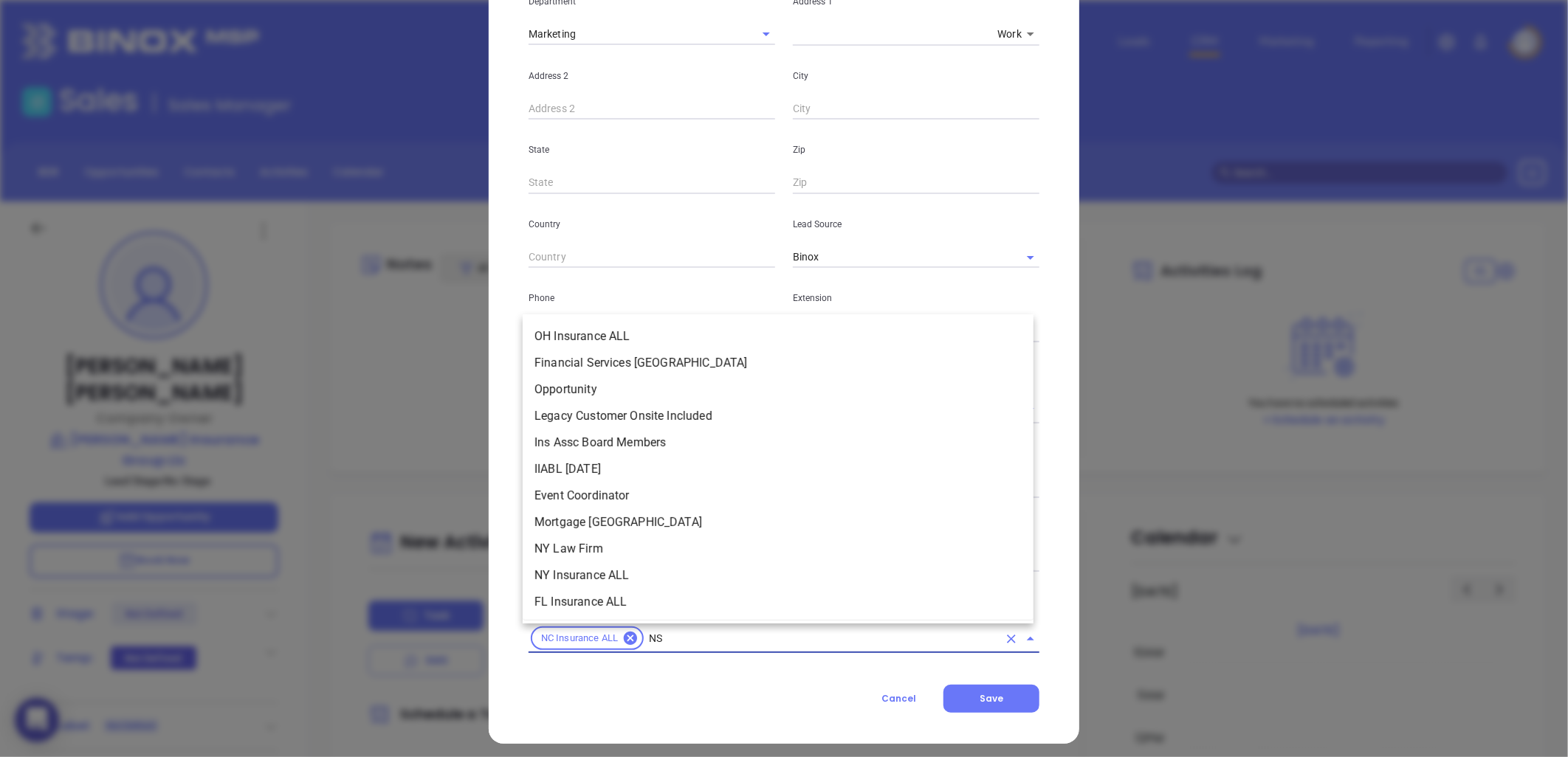
scroll to position [275, 0]
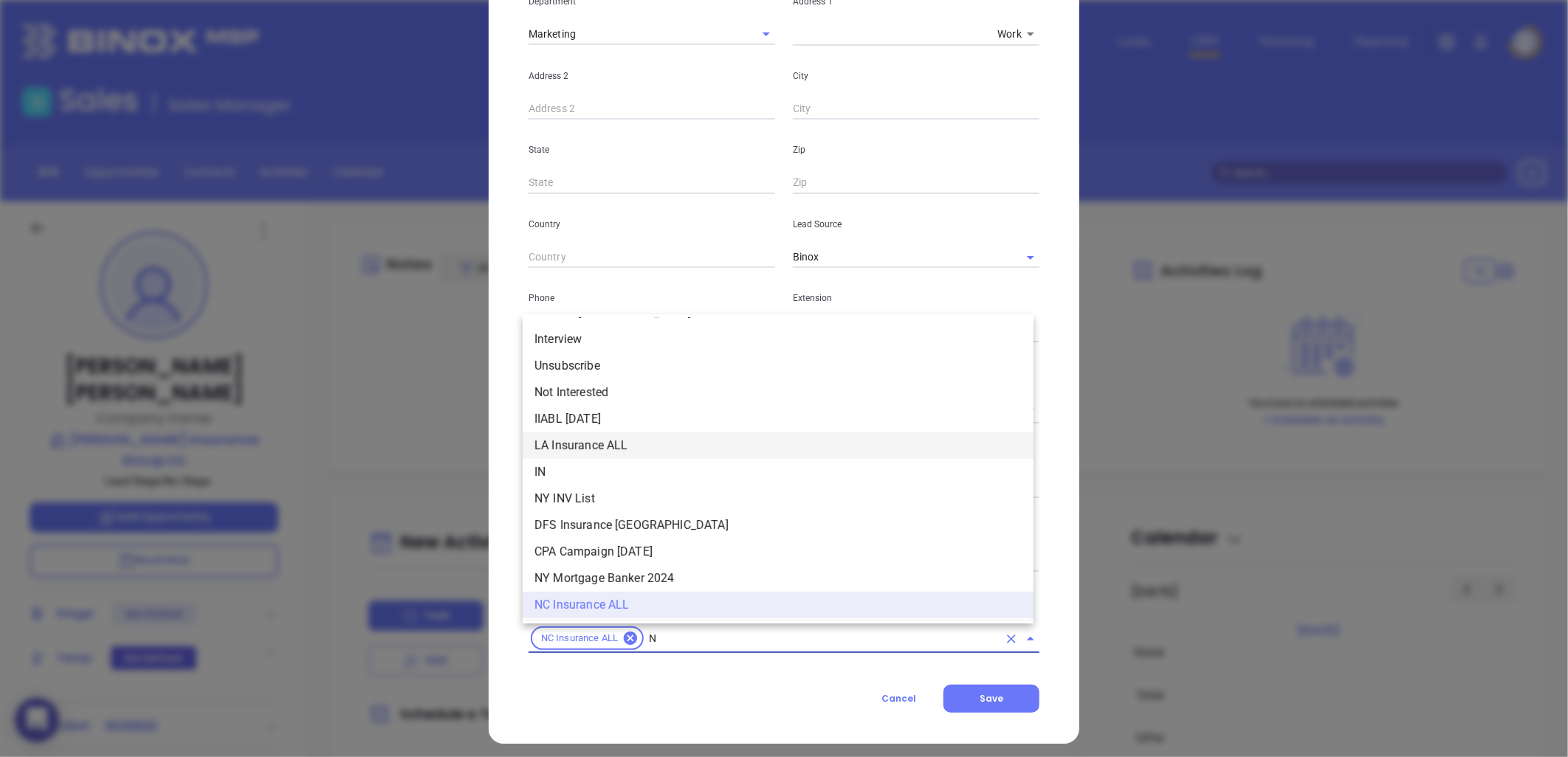
type input "NC"
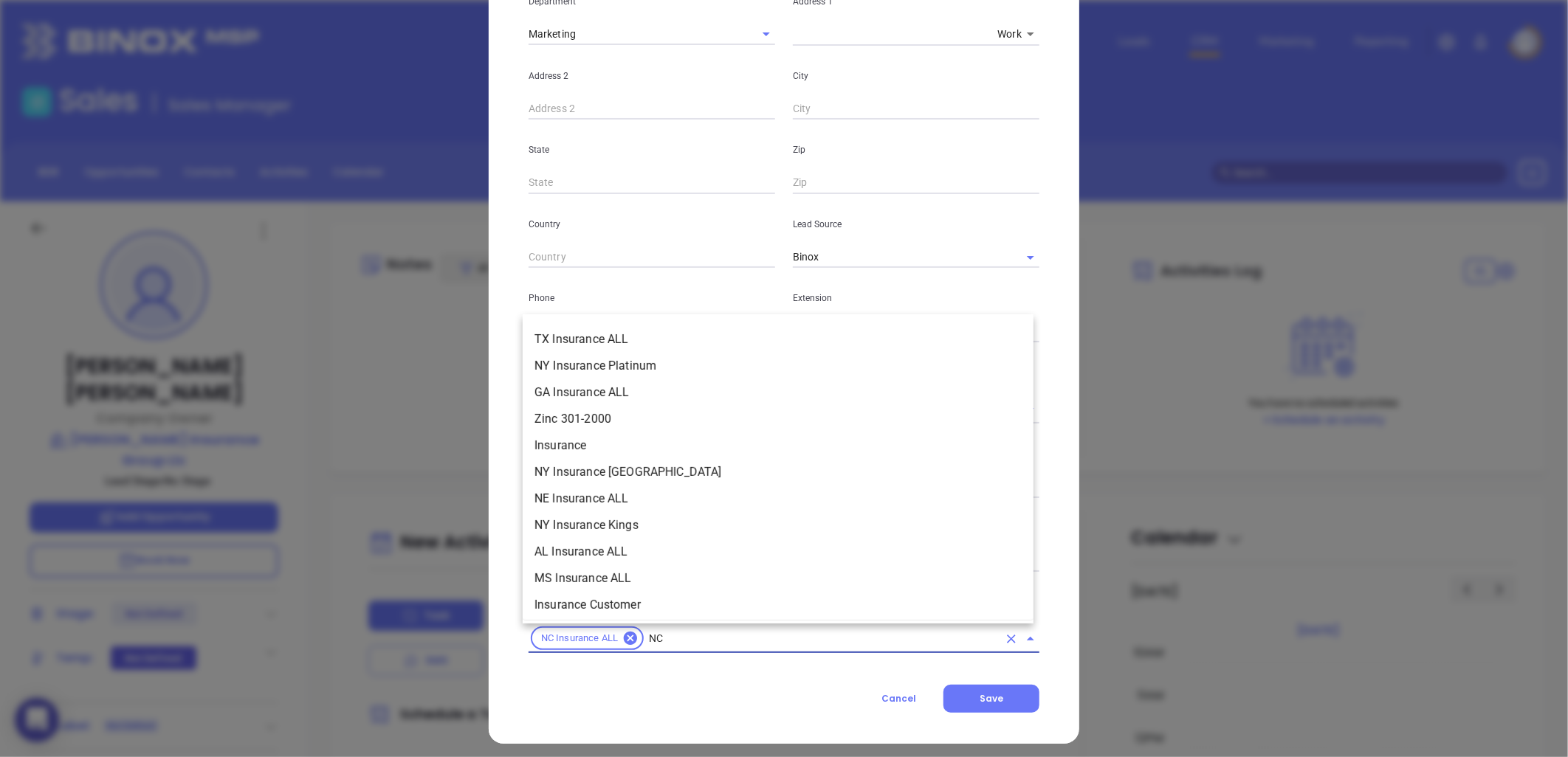
scroll to position [247, 0]
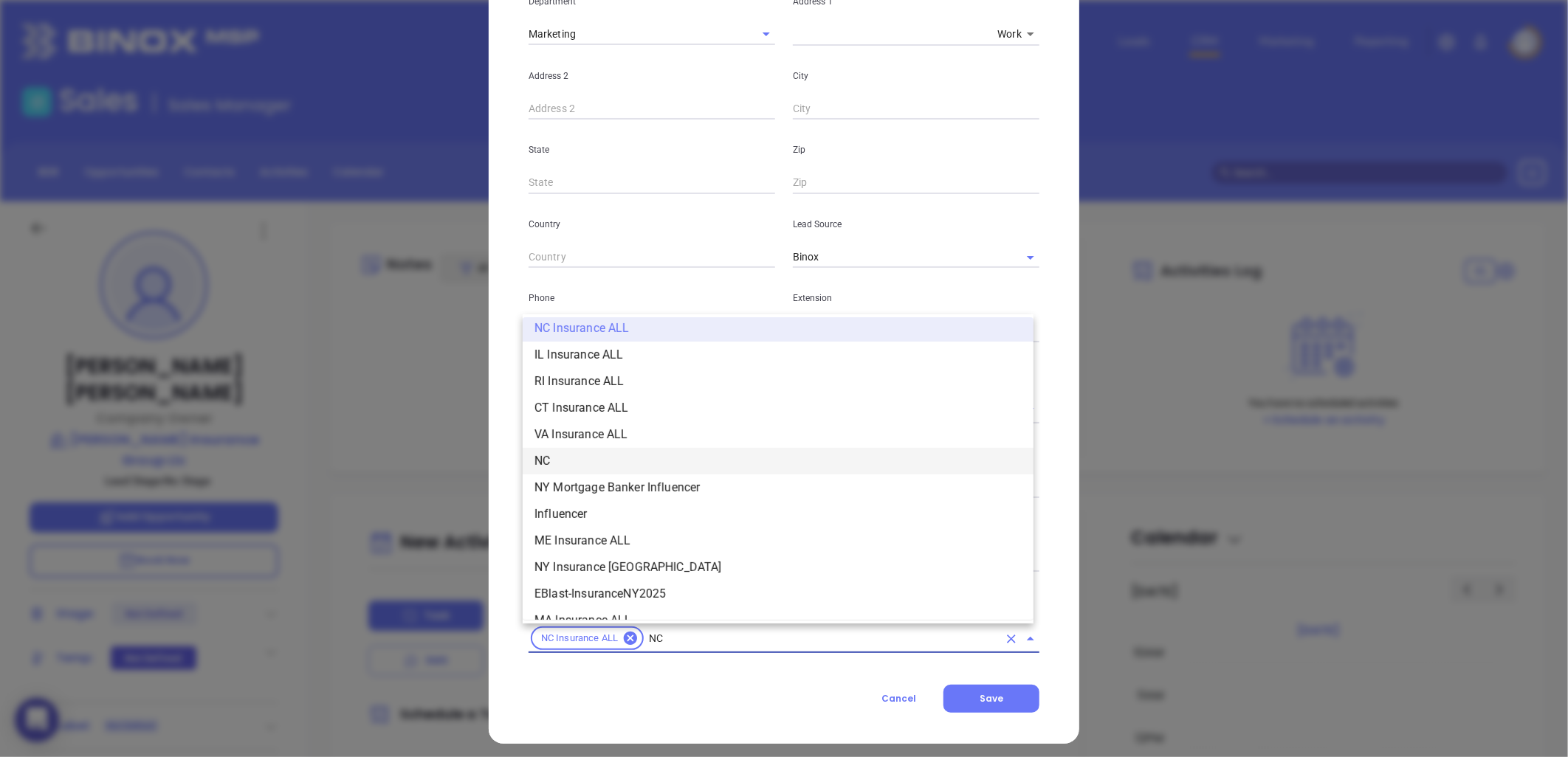
click at [559, 456] on li "NC" at bounding box center [778, 461] width 510 height 27
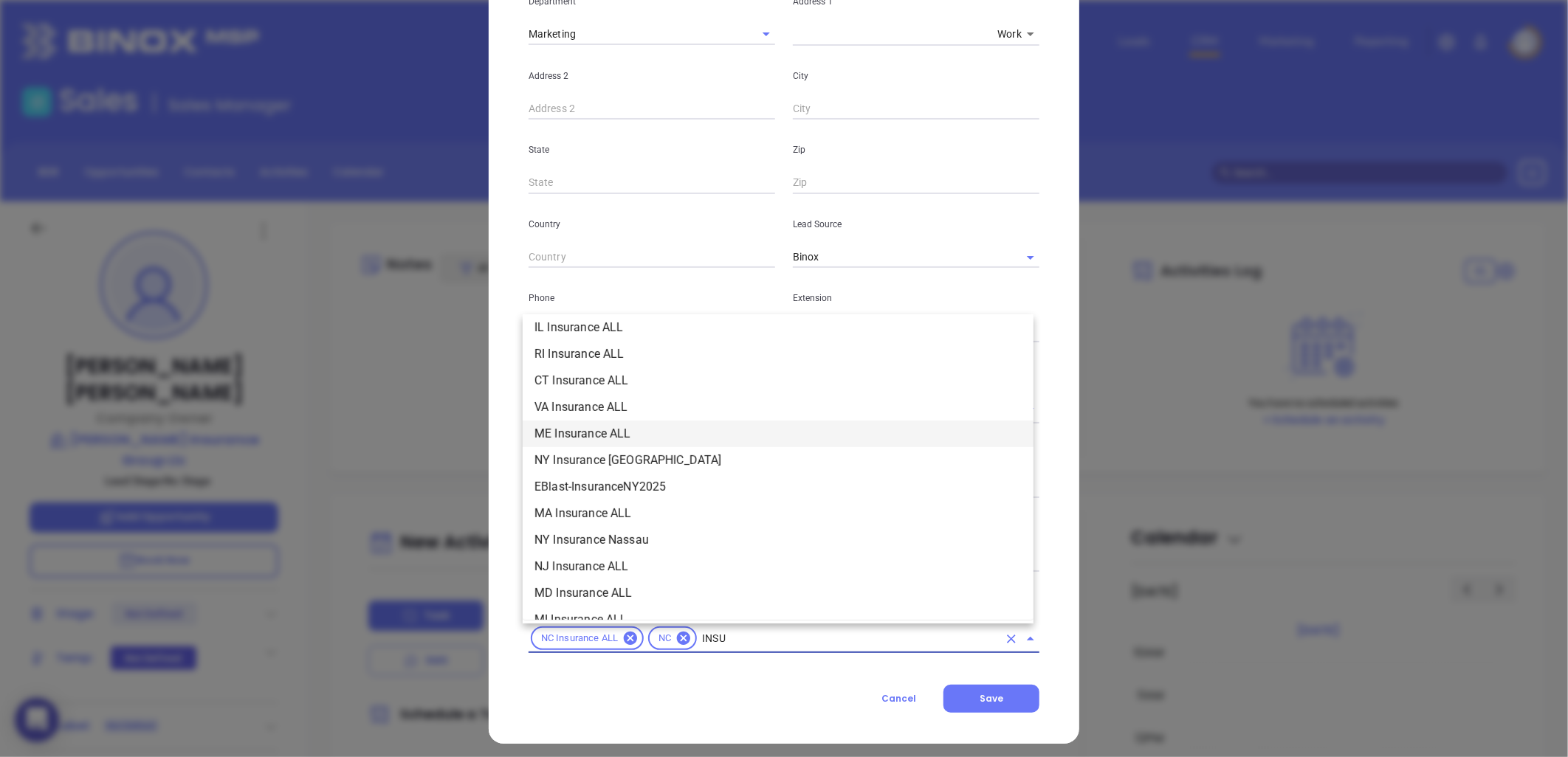
scroll to position [167, 0]
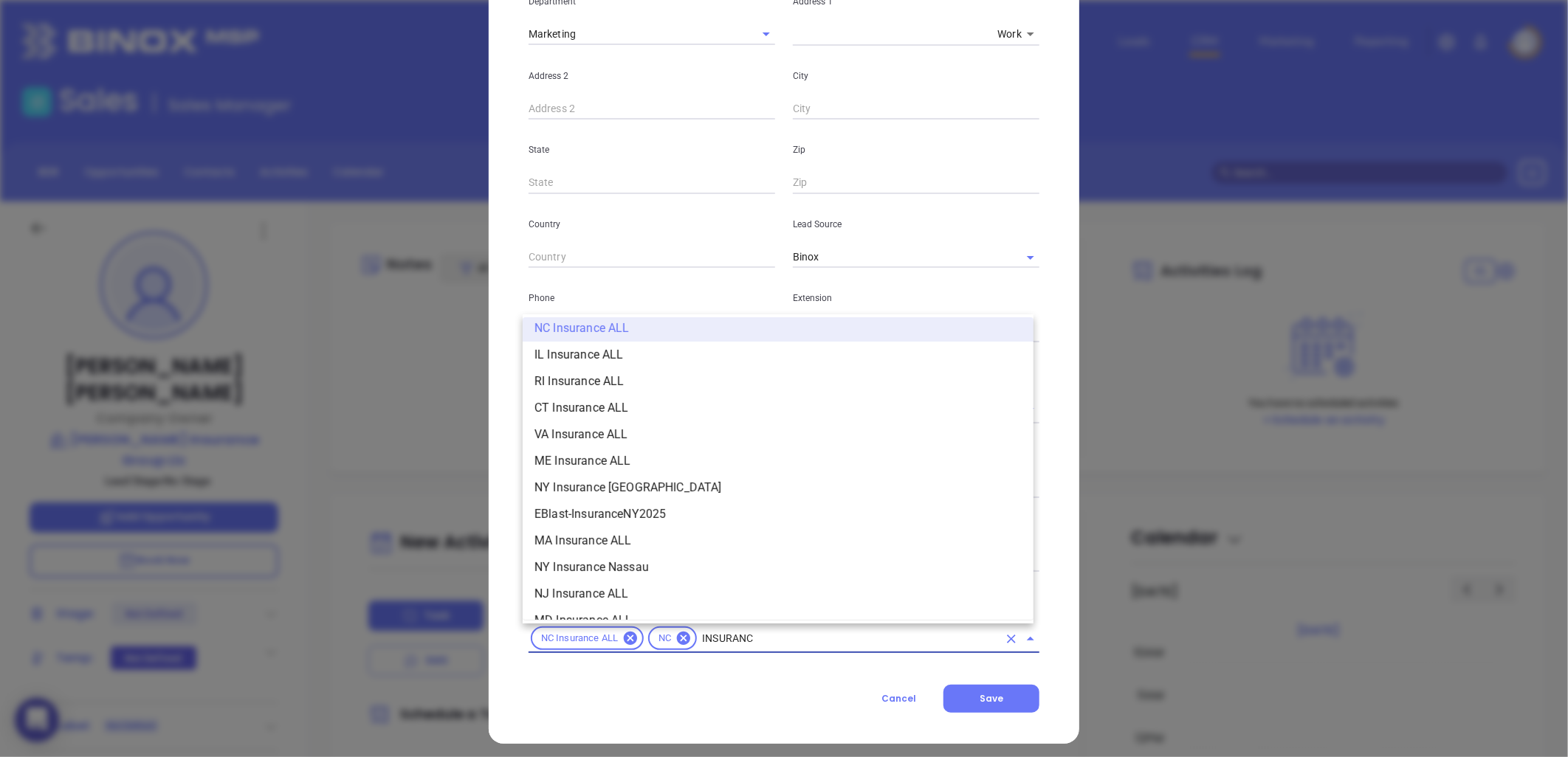
type input "INSURANCE"
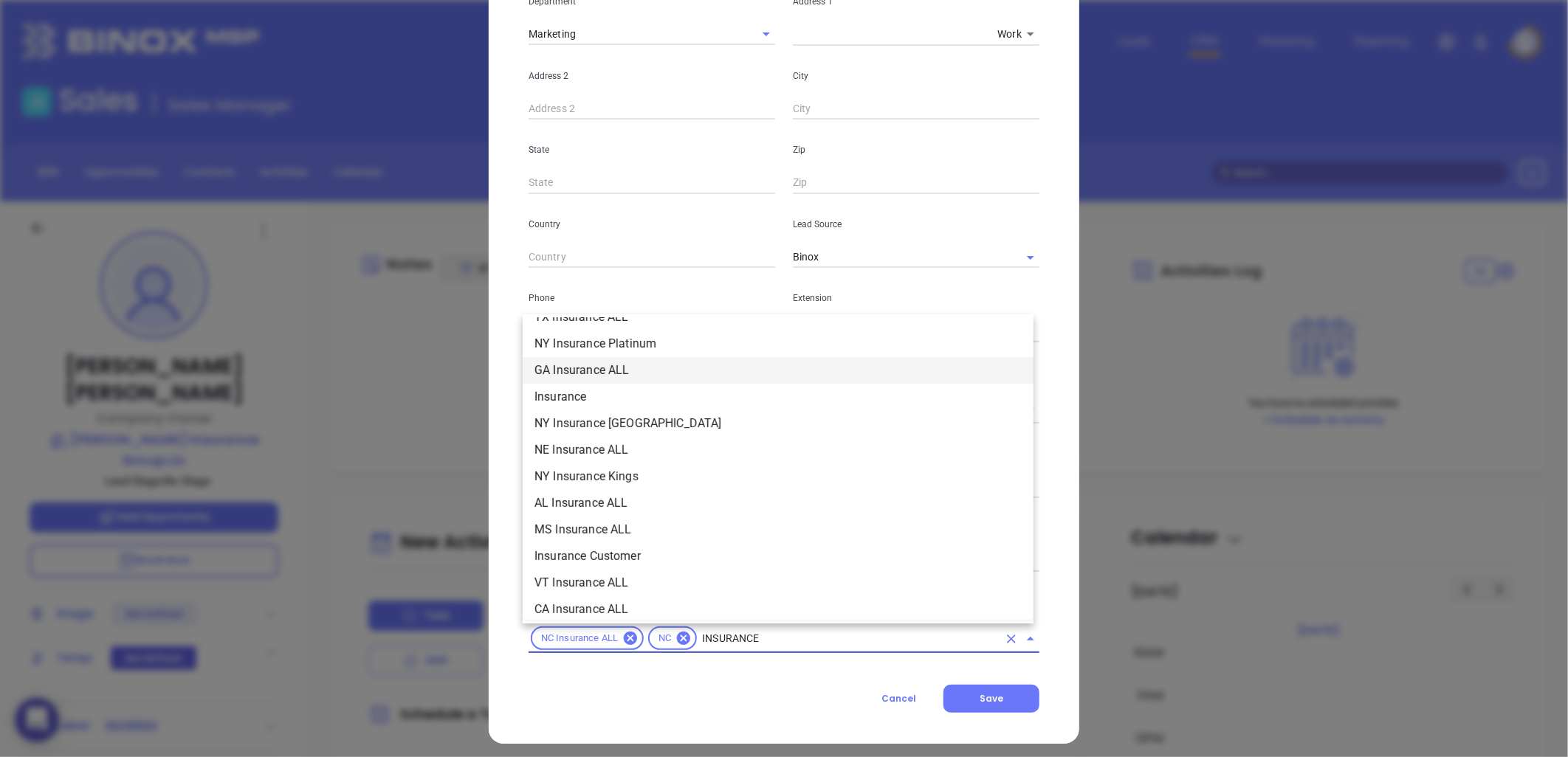
scroll to position [573, 0]
click at [567, 370] on li "Insurance" at bounding box center [778, 374] width 510 height 27
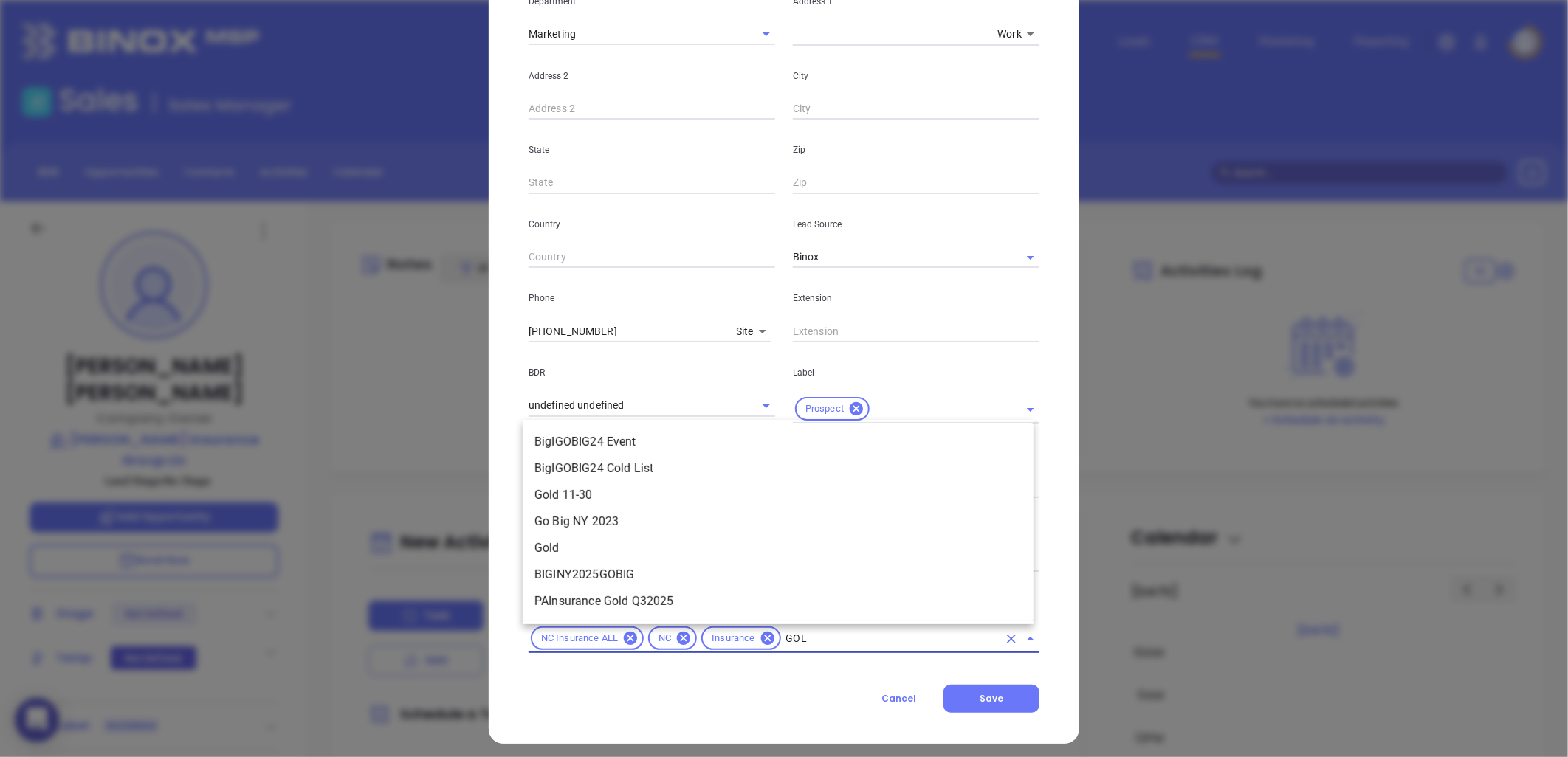
type input "GOLD"
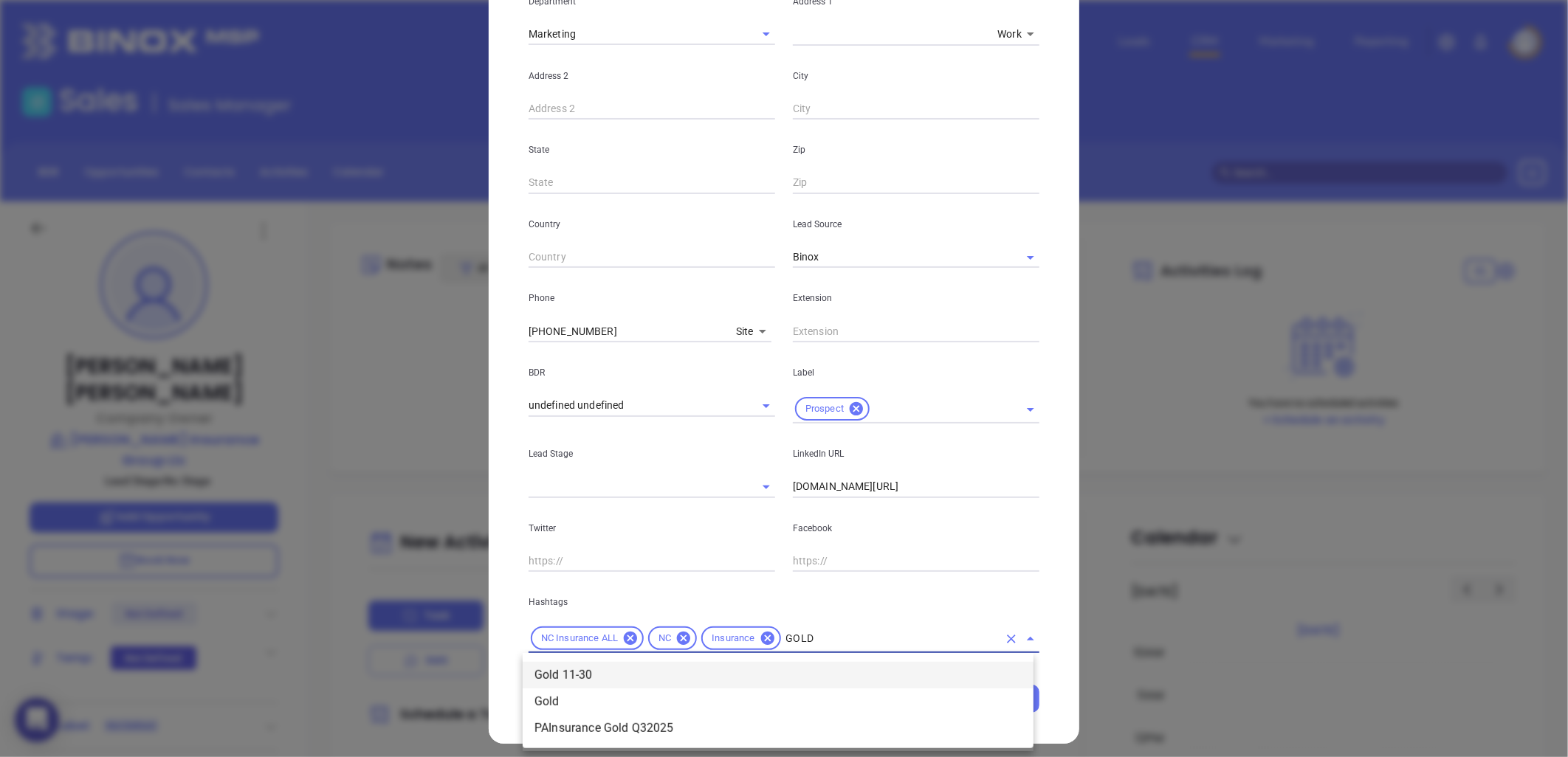
drag, startPoint x: 595, startPoint y: 666, endPoint x: 585, endPoint y: 654, distance: 15.6
click at [596, 666] on li "Gold 11-30" at bounding box center [778, 675] width 510 height 27
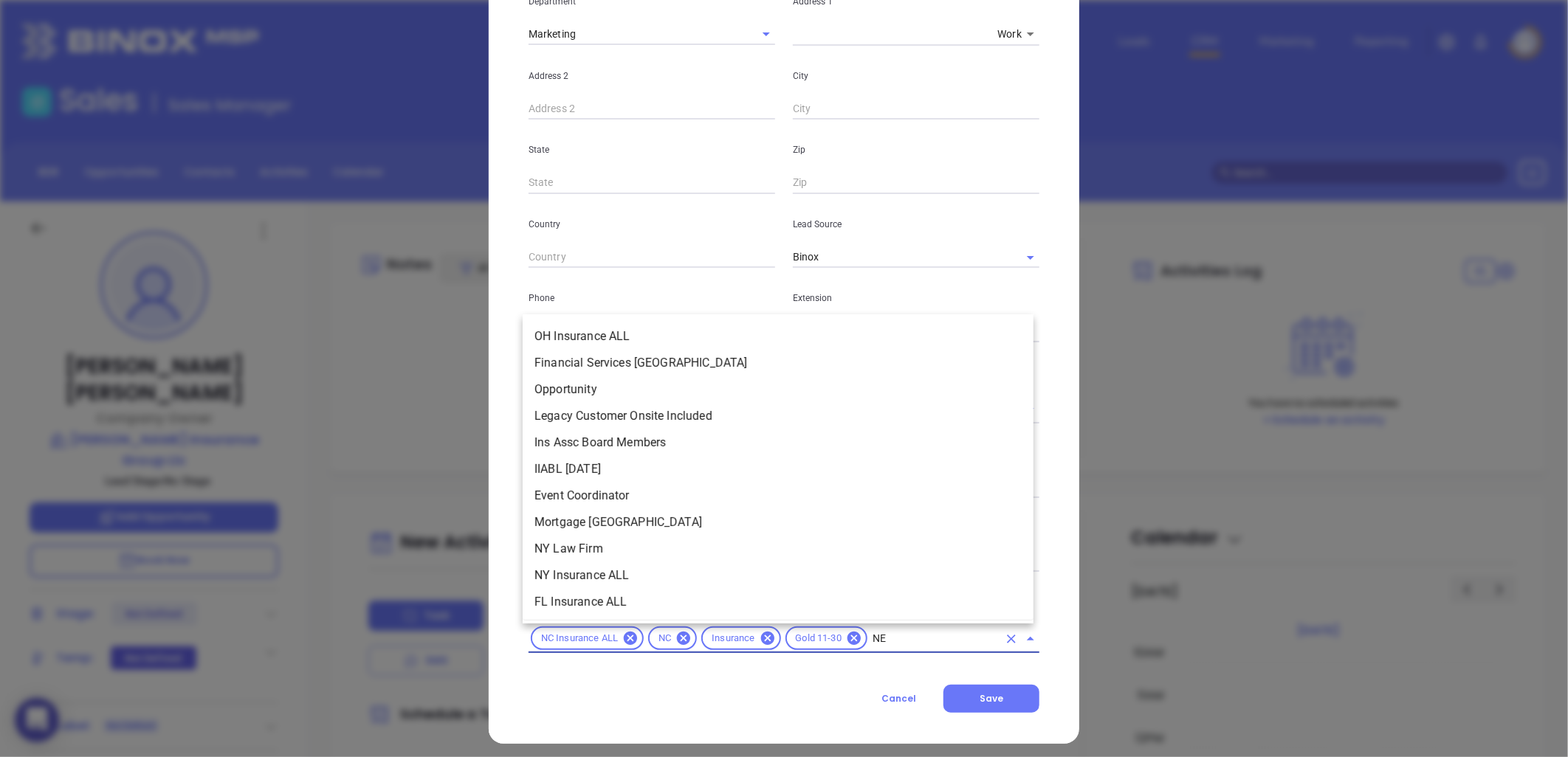
type input "NEW"
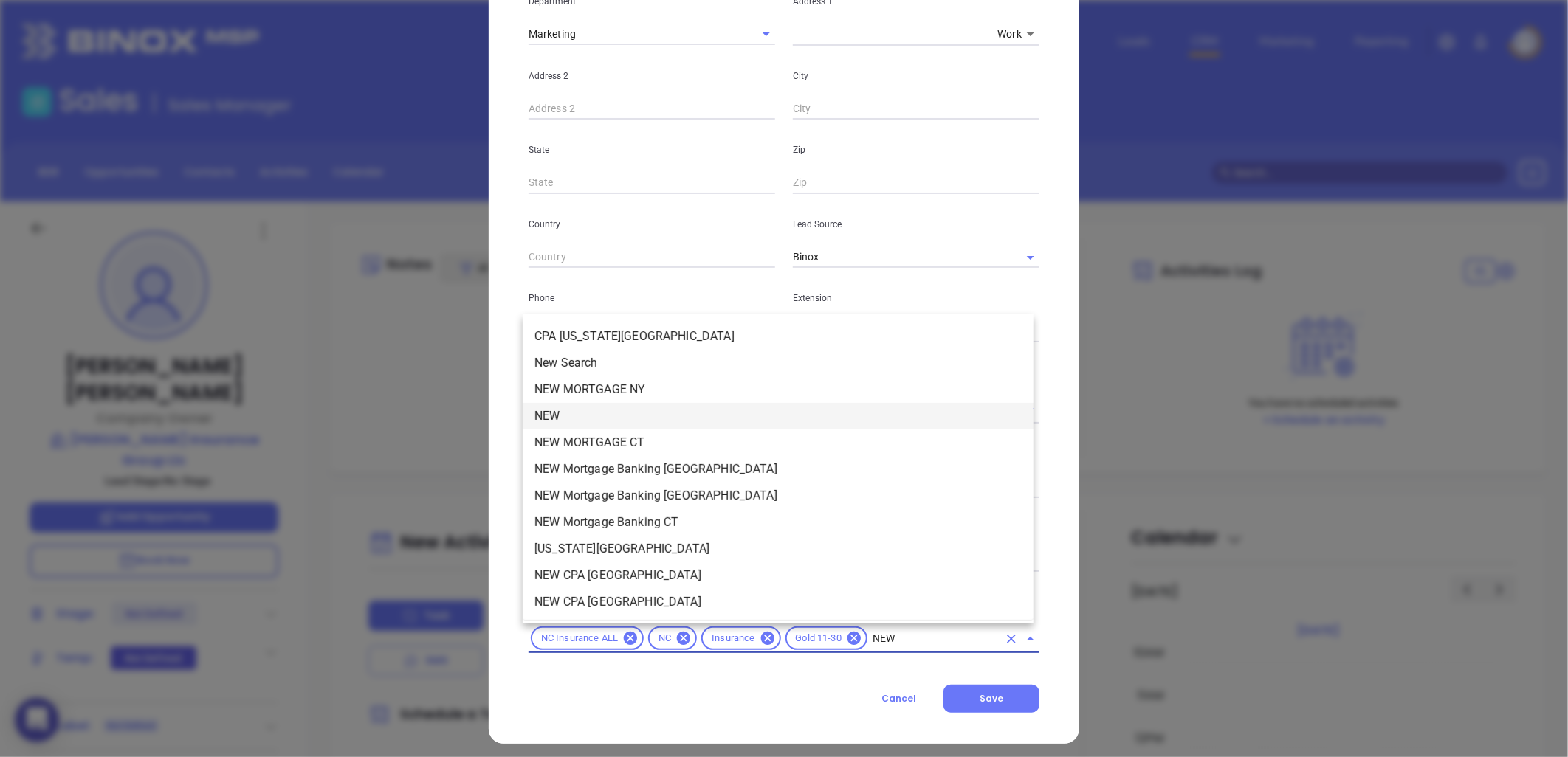
click at [547, 409] on li "NEW" at bounding box center [778, 416] width 510 height 27
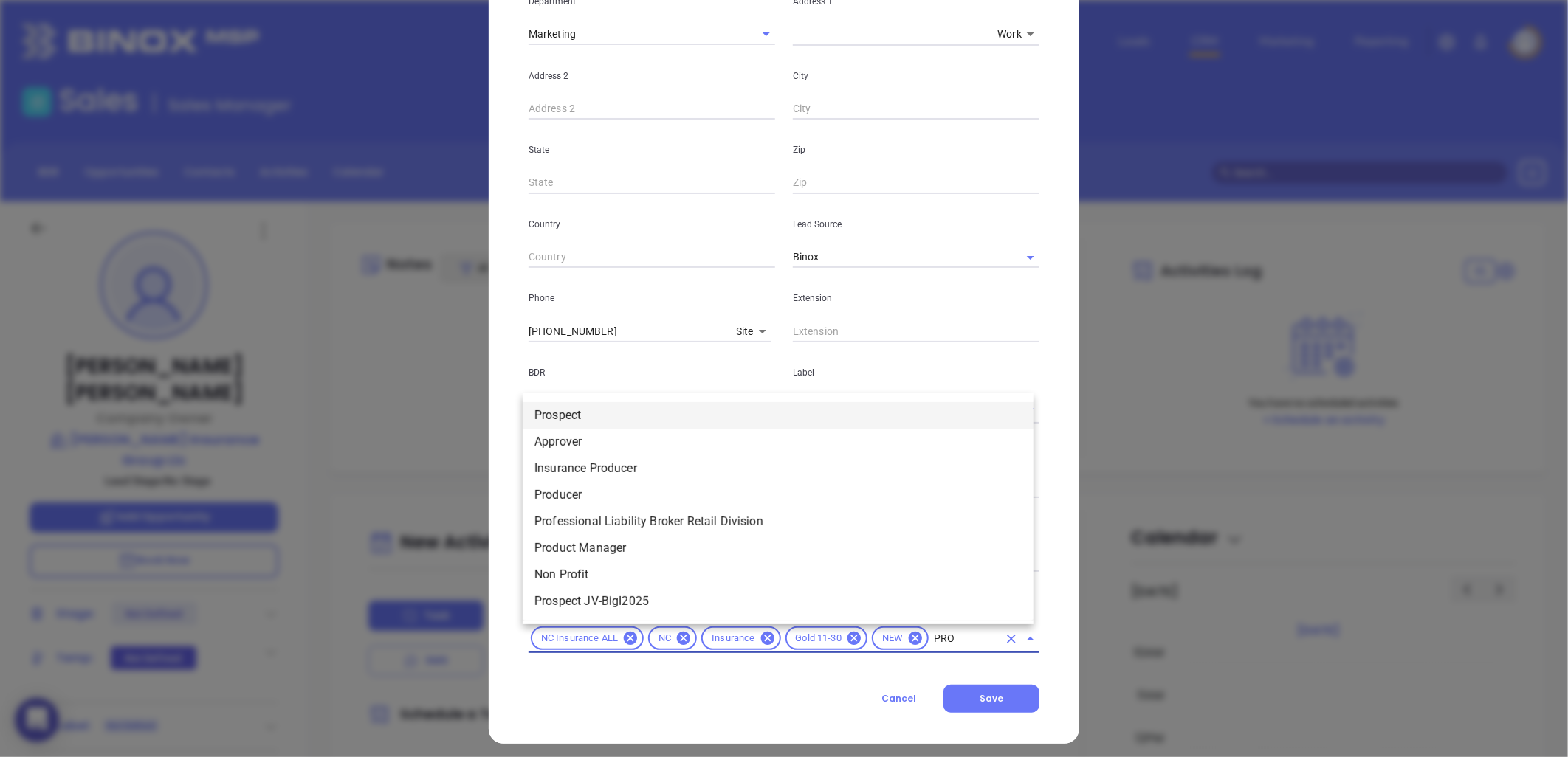
type input "PROS"
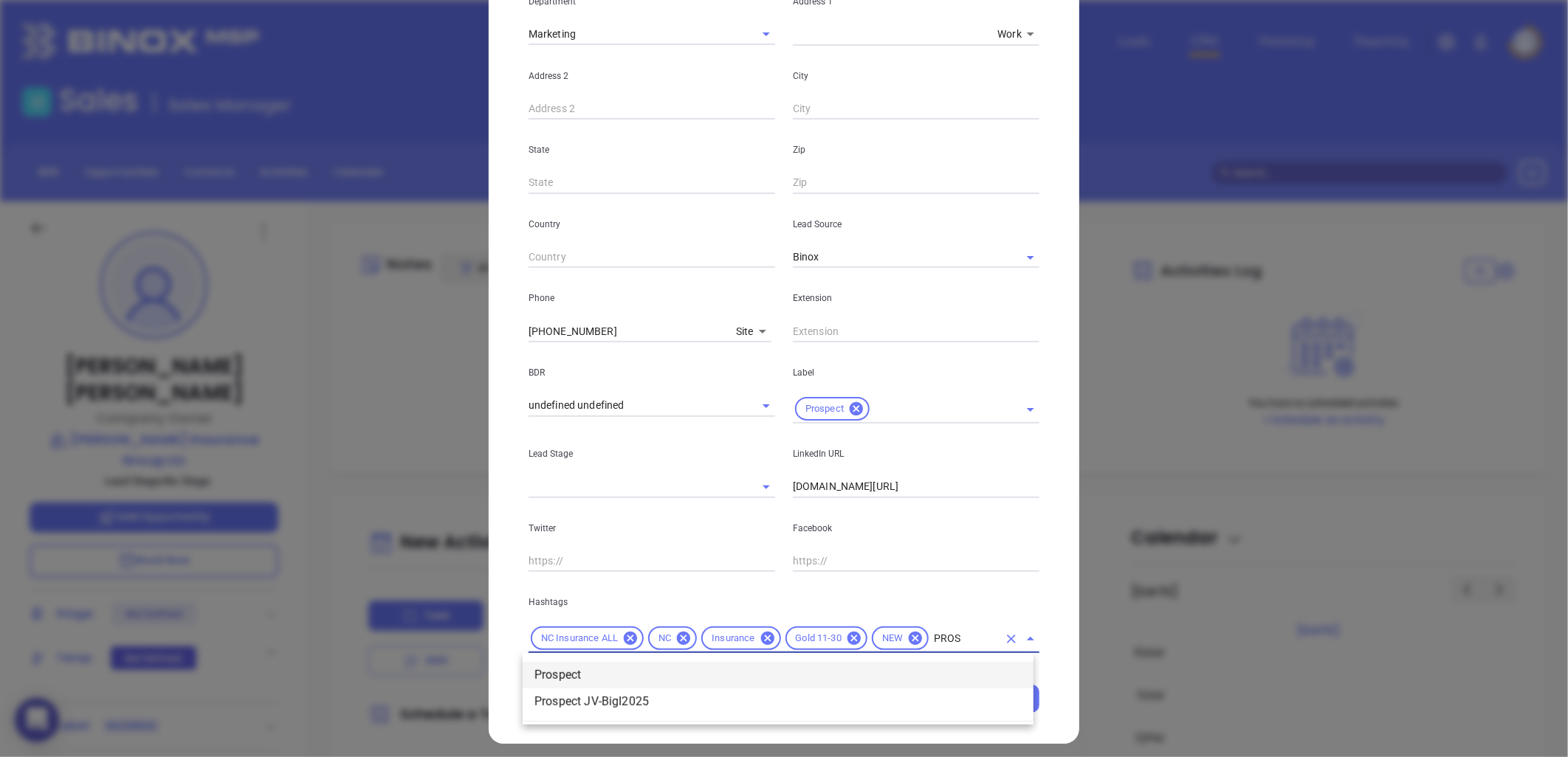
click at [598, 670] on li "Prospect" at bounding box center [778, 675] width 510 height 27
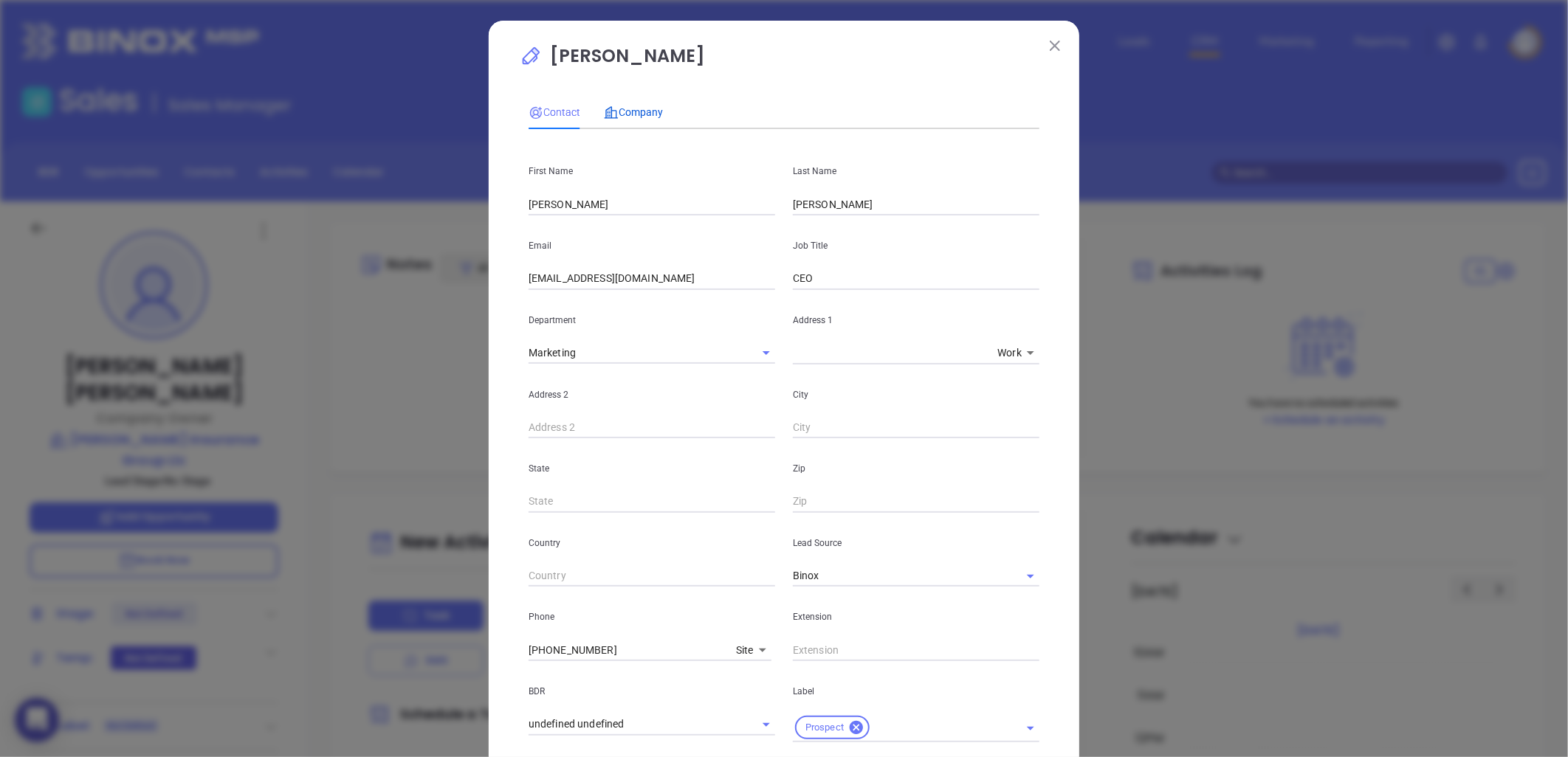
click at [637, 104] on div "Company" at bounding box center [633, 112] width 59 height 16
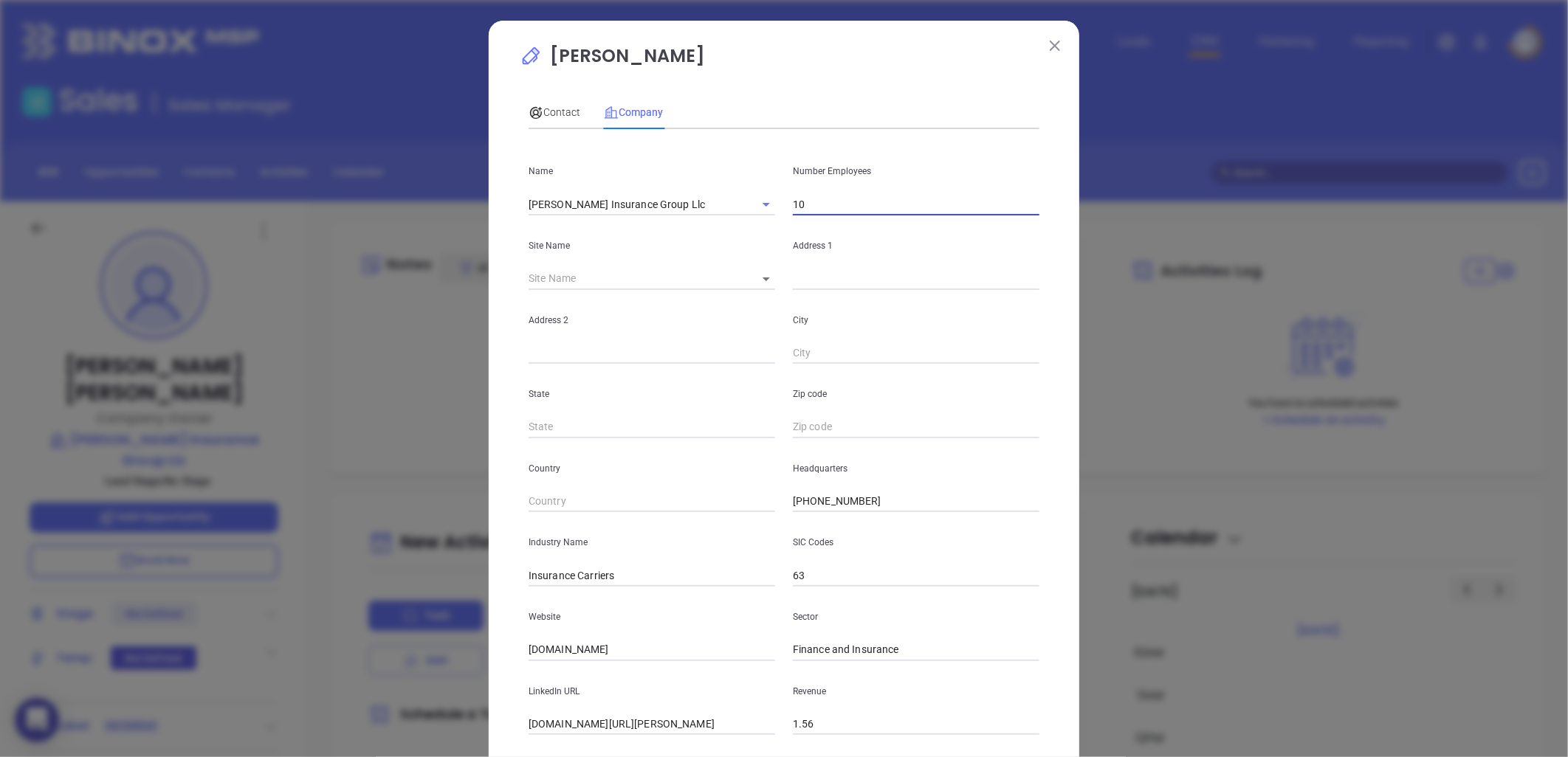
click at [813, 203] on input "10" at bounding box center [916, 204] width 247 height 22
type input "1"
type input "20"
click at [654, 341] on div "Address 2" at bounding box center [652, 327] width 265 height 74
click at [678, 262] on div "Site Name ​" at bounding box center [652, 253] width 265 height 74
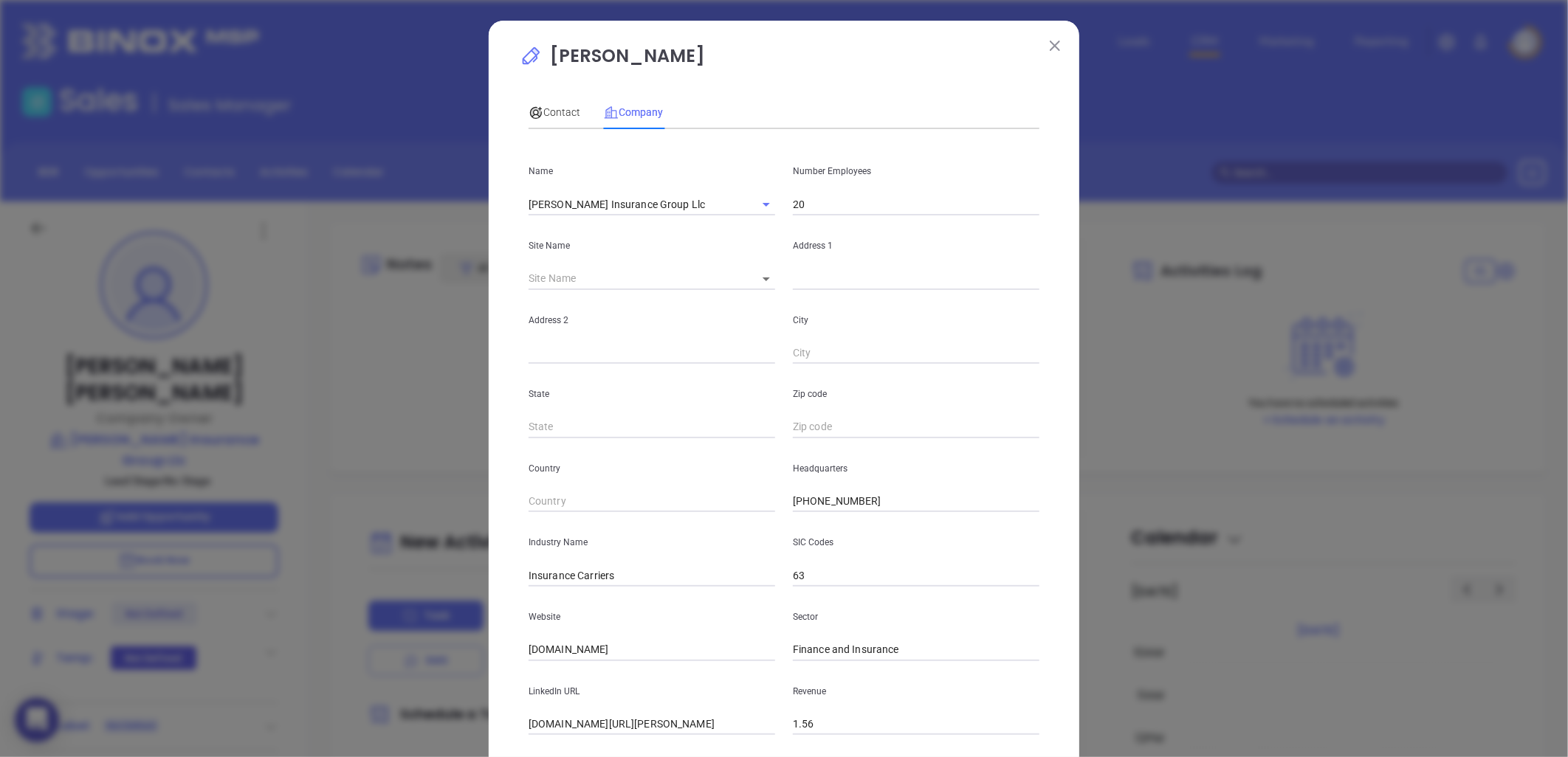
click at [809, 281] on input "text" at bounding box center [916, 279] width 247 height 22
paste input "2701 Coltsgate Road Ste 100 Charlotte, NC 28211"
drag, startPoint x: 893, startPoint y: 278, endPoint x: 1014, endPoint y: 280, distance: 121.0
click at [1158, 283] on div "William Laurie Contact Company First Name William Last Name Laurie Email bill@g…" at bounding box center [784, 378] width 1568 height 757
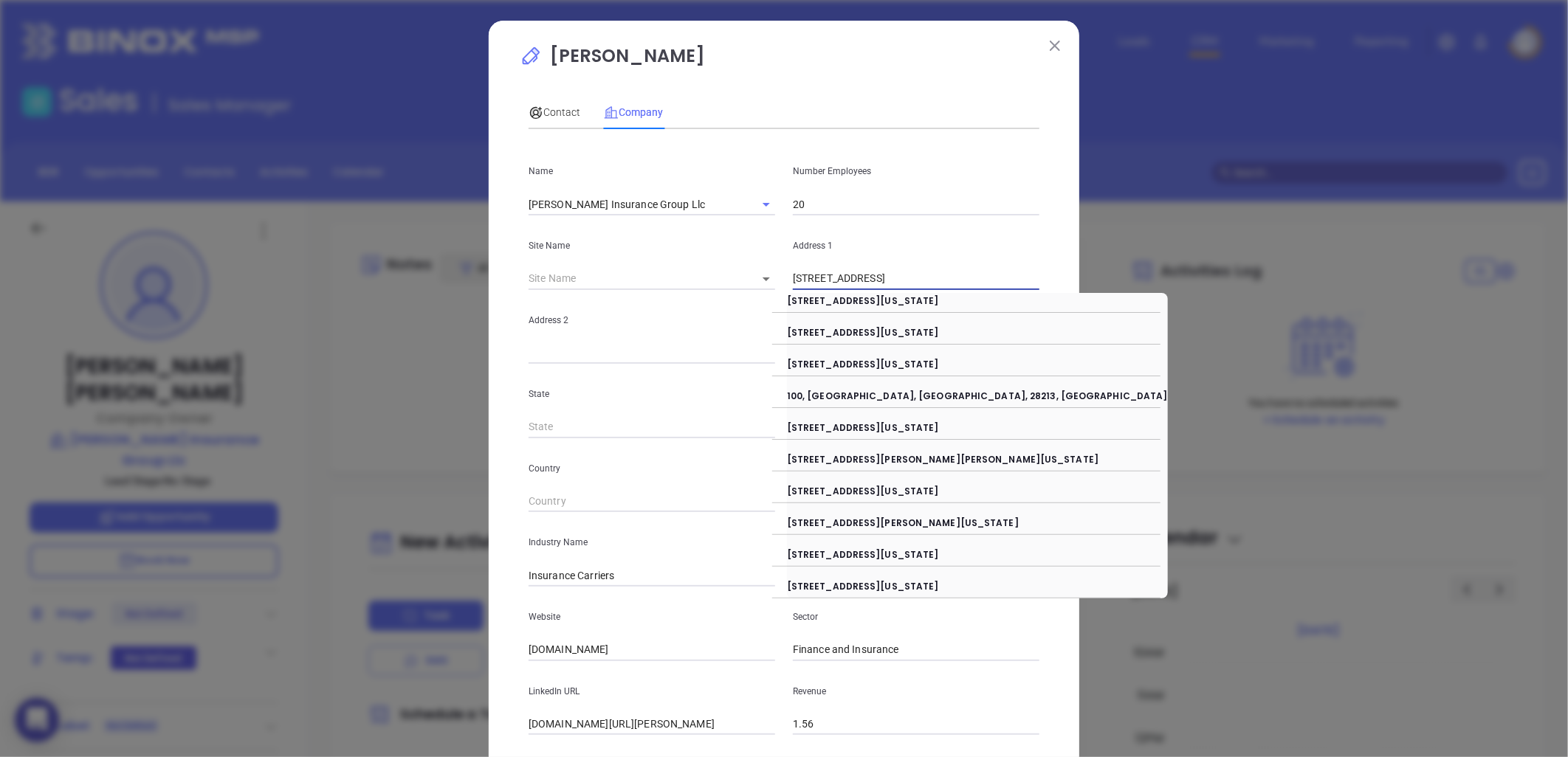
drag, startPoint x: 888, startPoint y: 279, endPoint x: 1105, endPoint y: 255, distance: 218.3
click at [1104, 255] on div "William Laurie Contact Company First Name William Last Name Laurie Email bill@g…" at bounding box center [784, 378] width 1568 height 757
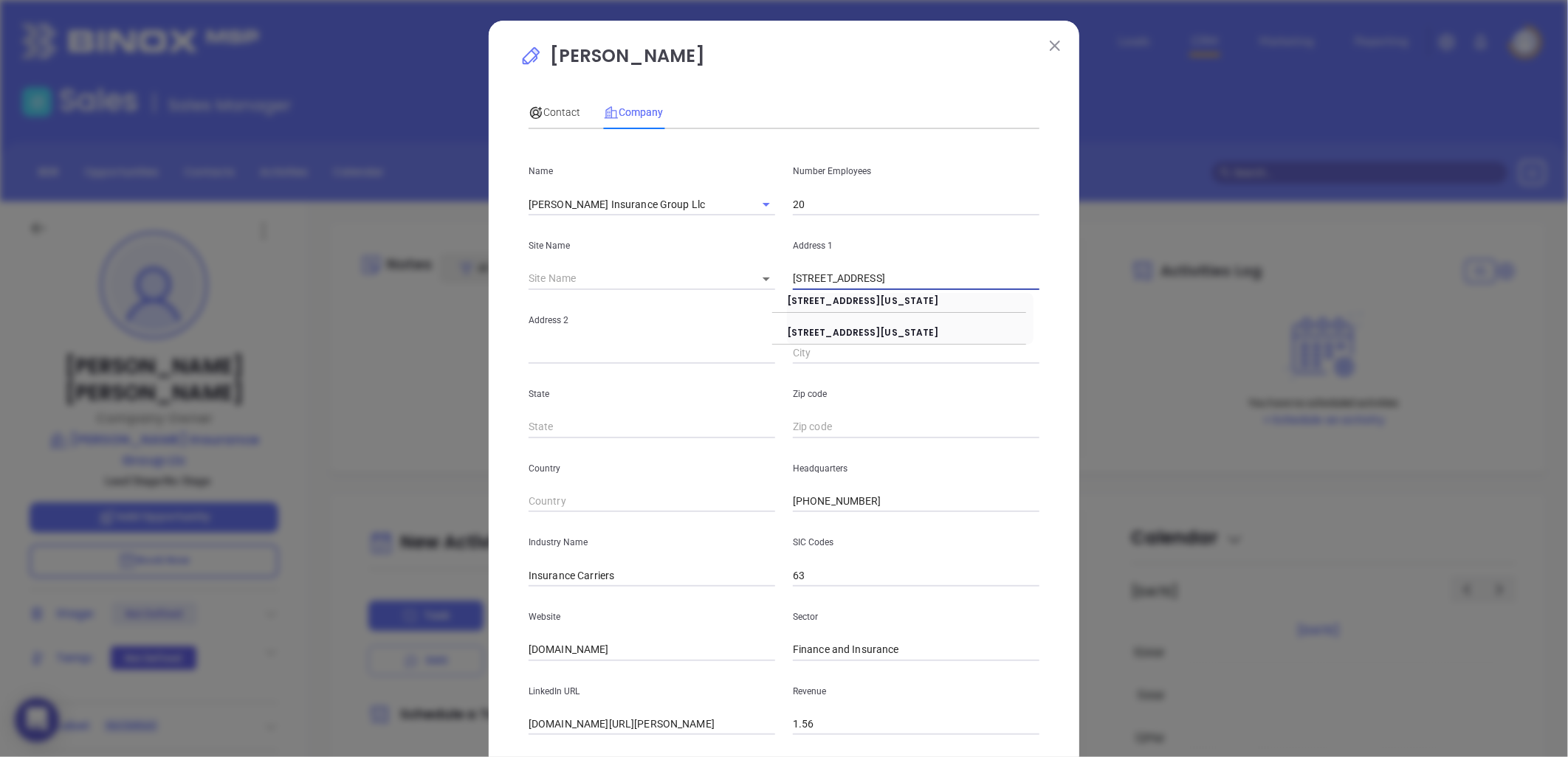
type input "2701 Coltsgate Road"
paste input "Ste 100 Charlotte, NC 28211"
drag, startPoint x: 564, startPoint y: 354, endPoint x: 690, endPoint y: 352, distance: 126.0
click at [696, 352] on input "Ste 100 Charlotte, NC 28211" at bounding box center [652, 353] width 247 height 22
drag, startPoint x: 672, startPoint y: 341, endPoint x: 761, endPoint y: 347, distance: 89.2
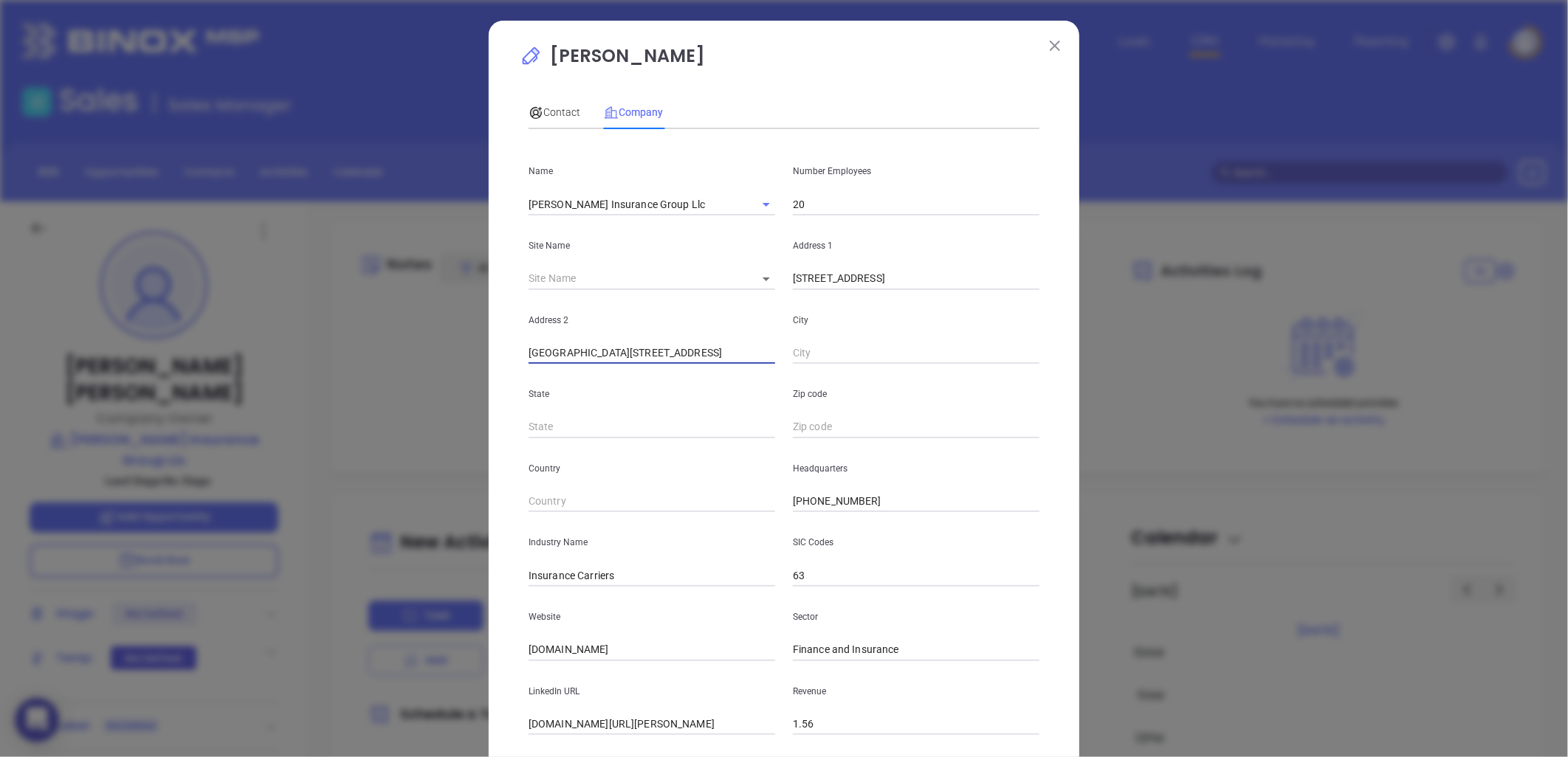
click at [761, 347] on input "Ste 100 Charlotte, NC 28211" at bounding box center [652, 353] width 247 height 22
type input "Ste 100"
paste input "Charlotte, NC 28211"
click at [785, 354] on div "City Charlotte, NC 28211" at bounding box center [915, 327] width 265 height 74
click at [793, 352] on input "Charlotte, NC 28211" at bounding box center [916, 353] width 247 height 22
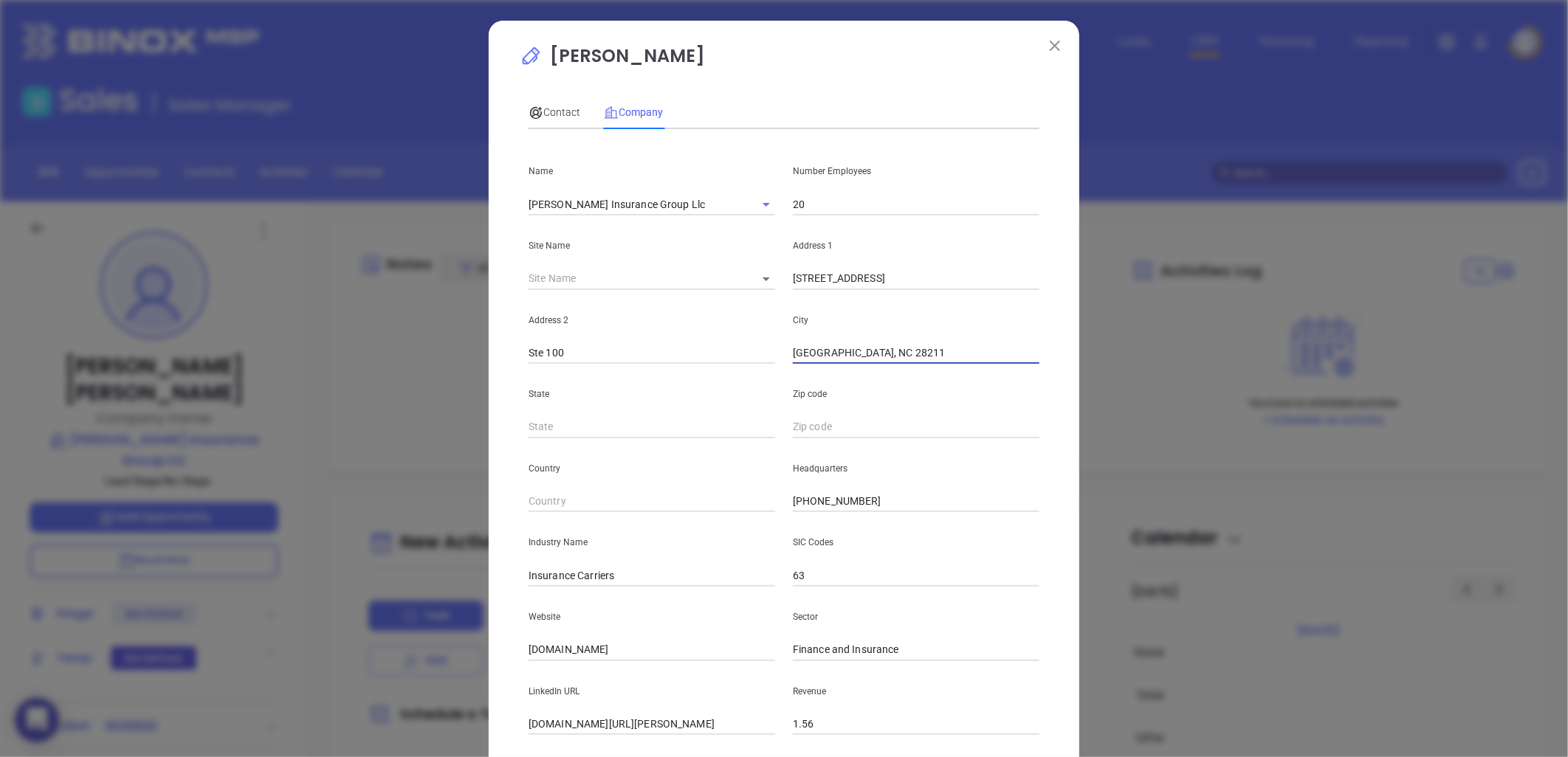
drag, startPoint x: 832, startPoint y: 356, endPoint x: 844, endPoint y: 360, distance: 12.6
click at [843, 360] on input "Charlotte, NC 28211" at bounding box center [916, 353] width 247 height 22
drag, startPoint x: 881, startPoint y: 353, endPoint x: 858, endPoint y: 357, distance: 23.3
click at [882, 352] on input "Charlotte, NC 28211" at bounding box center [916, 353] width 247 height 22
drag, startPoint x: 835, startPoint y: 355, endPoint x: 965, endPoint y: 362, distance: 130.2
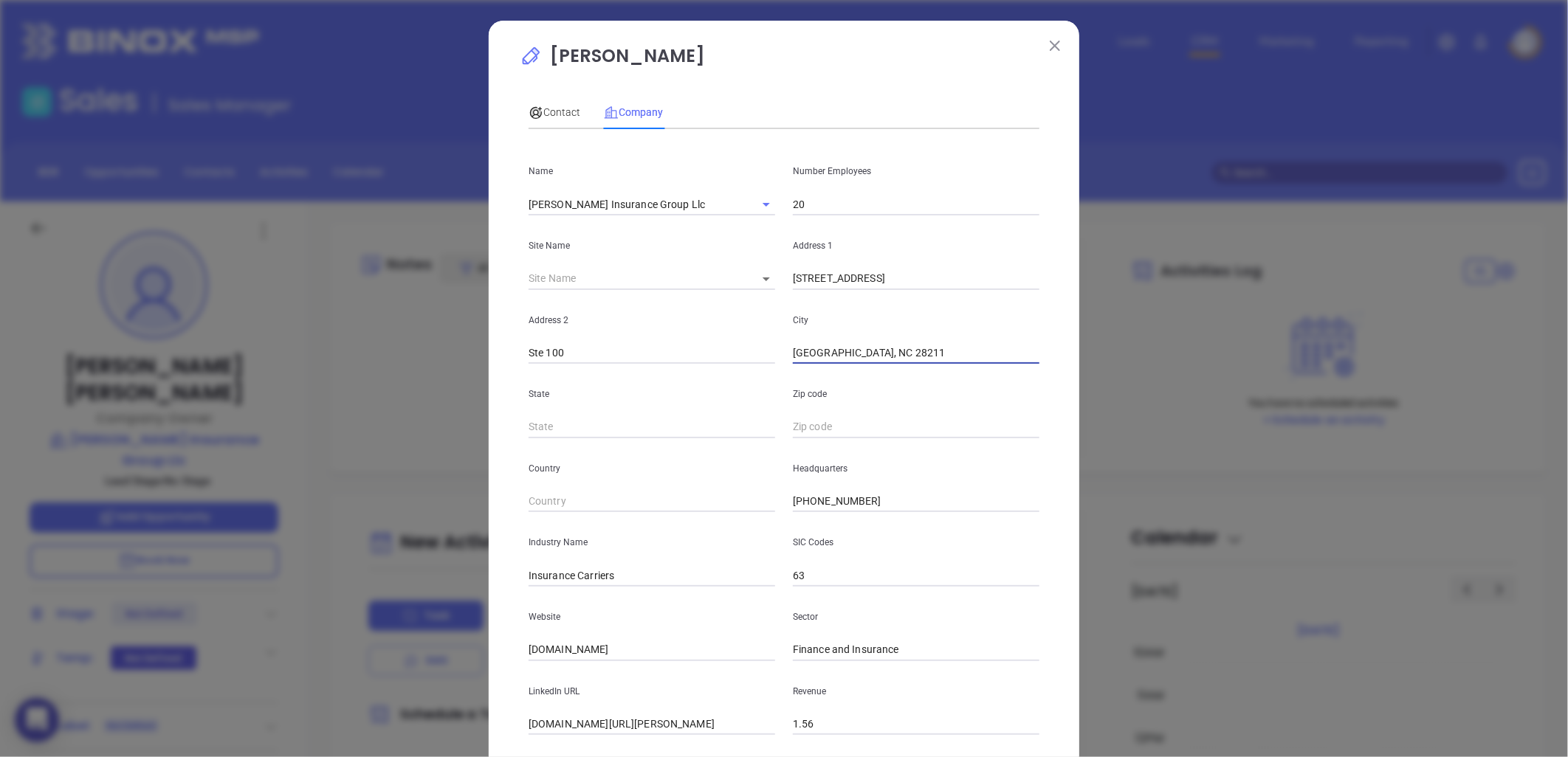
click at [965, 362] on input "Charlotte, NC 28211" at bounding box center [916, 353] width 247 height 22
type input "Charlotte"
type input "NC"
paste input "NC 28211"
type input "28211"
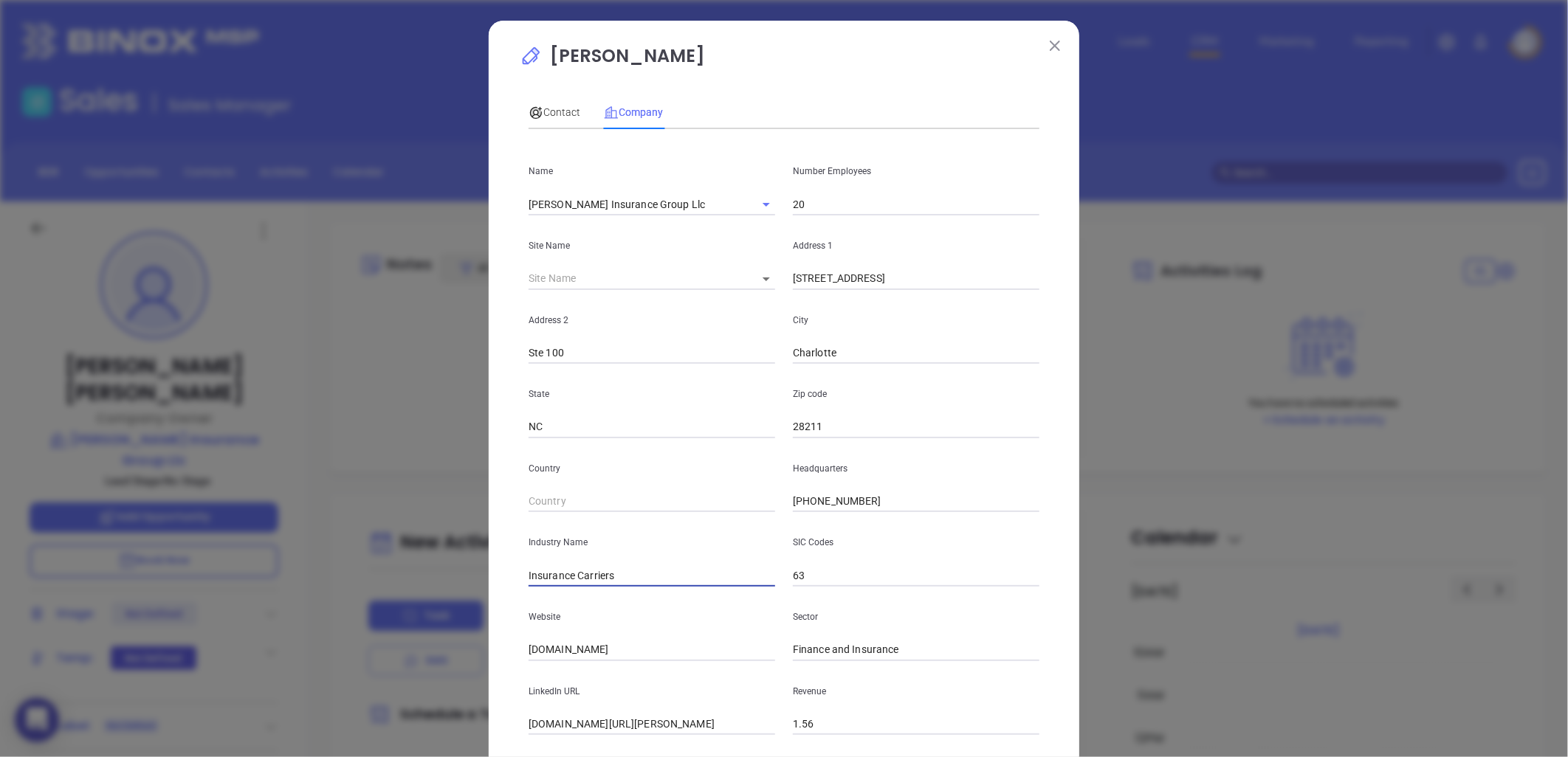
drag, startPoint x: 670, startPoint y: 560, endPoint x: 702, endPoint y: 558, distance: 32.1
click at [702, 558] on div "Industry Name Insurance Carriers" at bounding box center [652, 549] width 265 height 74
type input "Insurance"
click at [674, 638] on div "Website laurieinsurancegroup.com" at bounding box center [652, 624] width 265 height 74
drag, startPoint x: 640, startPoint y: 652, endPoint x: 547, endPoint y: 669, distance: 94.5
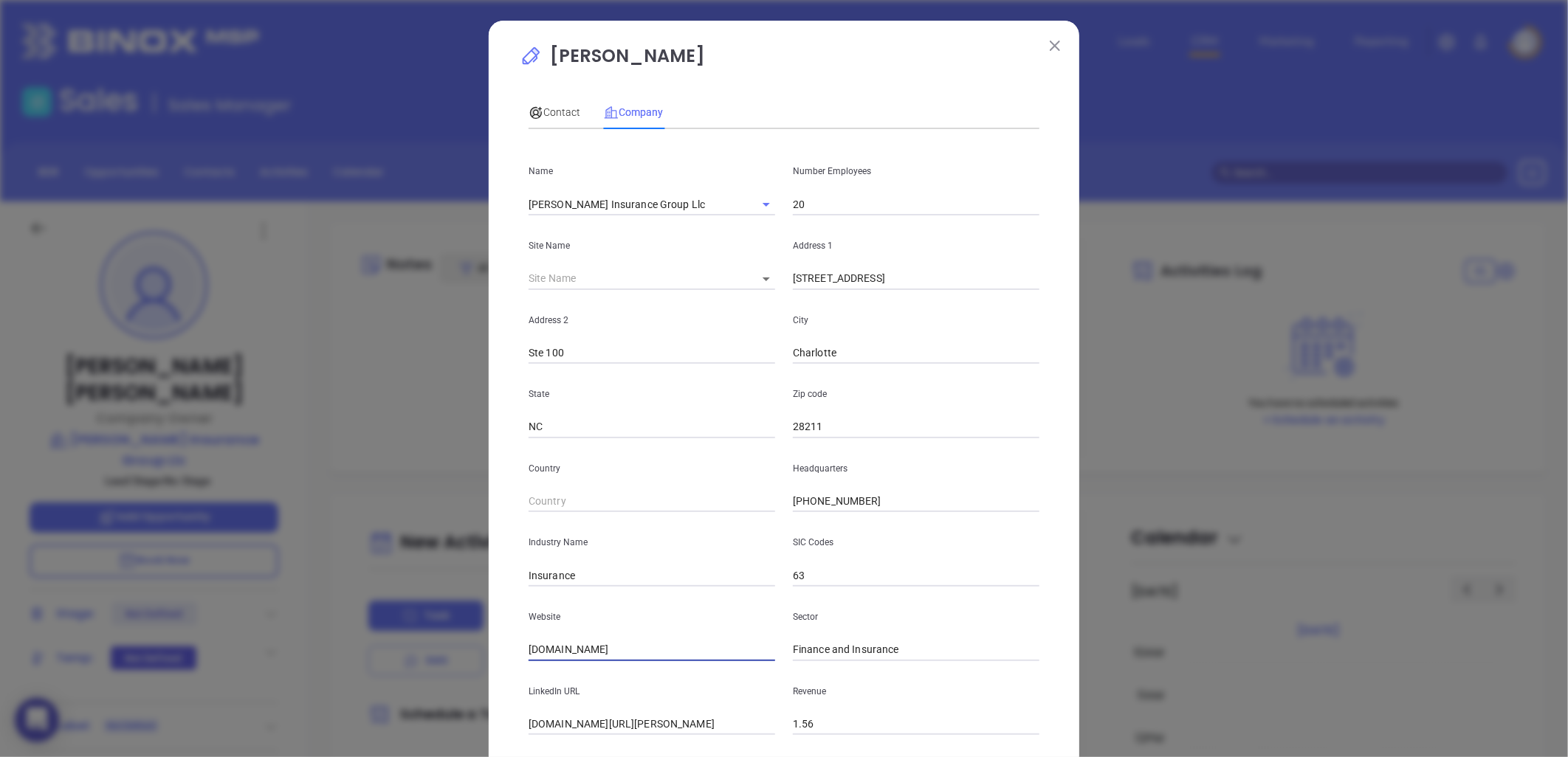
click at [446, 657] on div "William Laurie Contact Company First Name William Last Name Laurie Email bill@g…" at bounding box center [784, 378] width 1568 height 757
paste input "https://laurieinsurancegroup.com/"
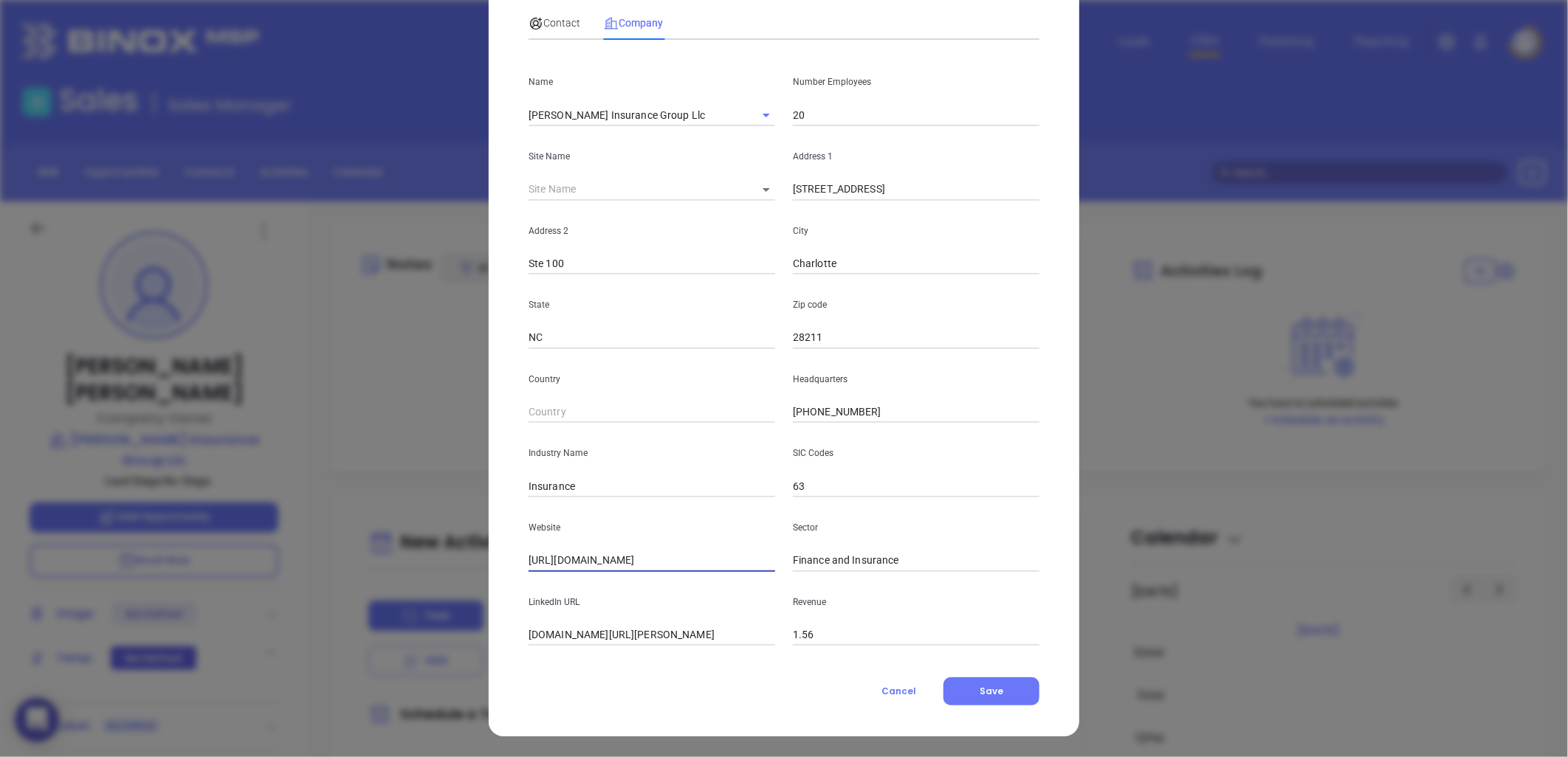
type input "https://laurieinsurancegroup.com/"
click at [613, 642] on input "linkedin.com/company/laurie-insurance-group" at bounding box center [652, 635] width 247 height 22
click at [644, 635] on input "linkedin.com/company/laurie-insurance-group" at bounding box center [652, 635] width 247 height 22
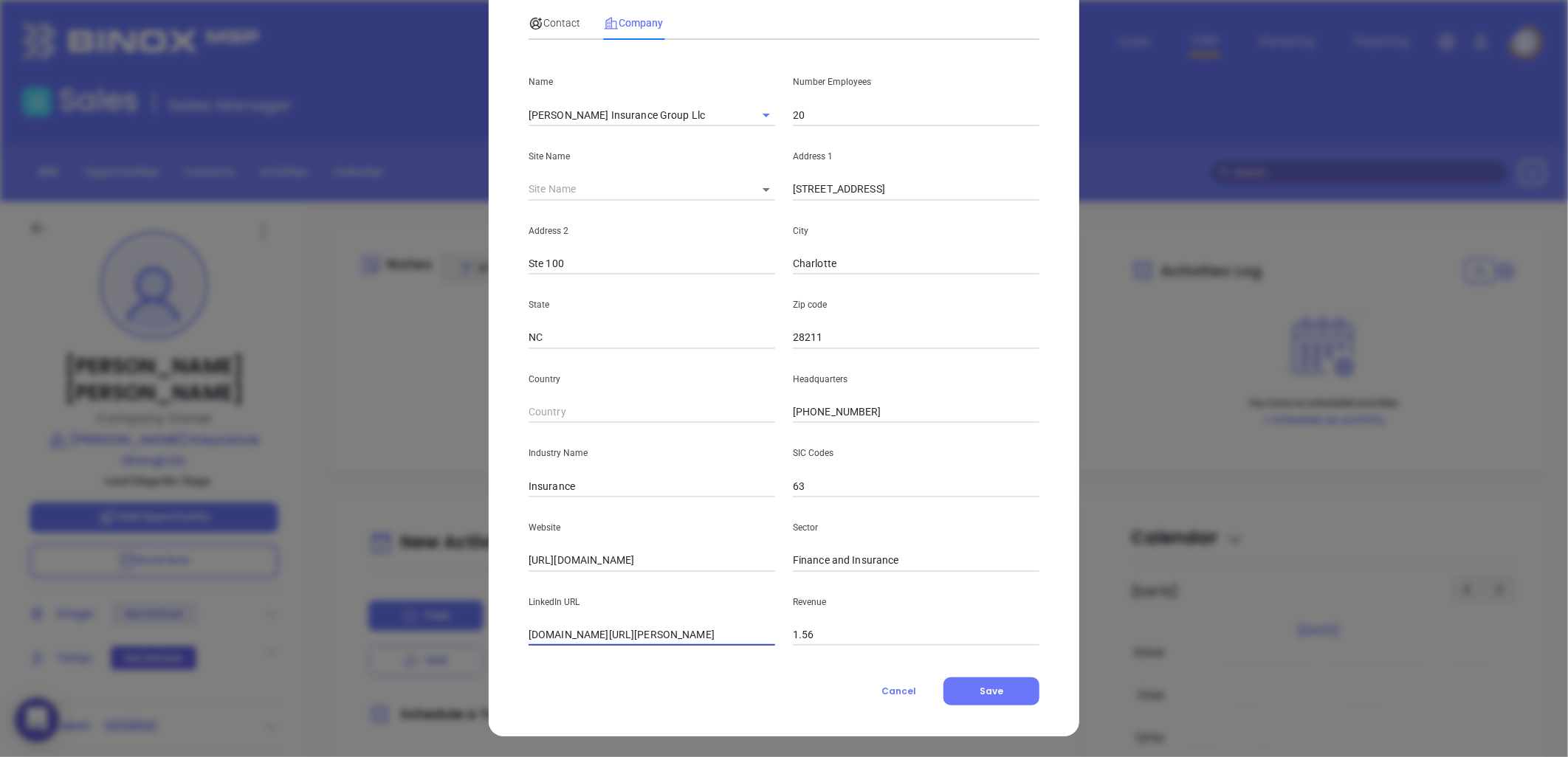
click at [644, 635] on input "linkedin.com/company/laurie-insurance-group" at bounding box center [652, 635] width 247 height 22
paste input "https://www.linkedin.com/company/laurieinsurancegroup/"
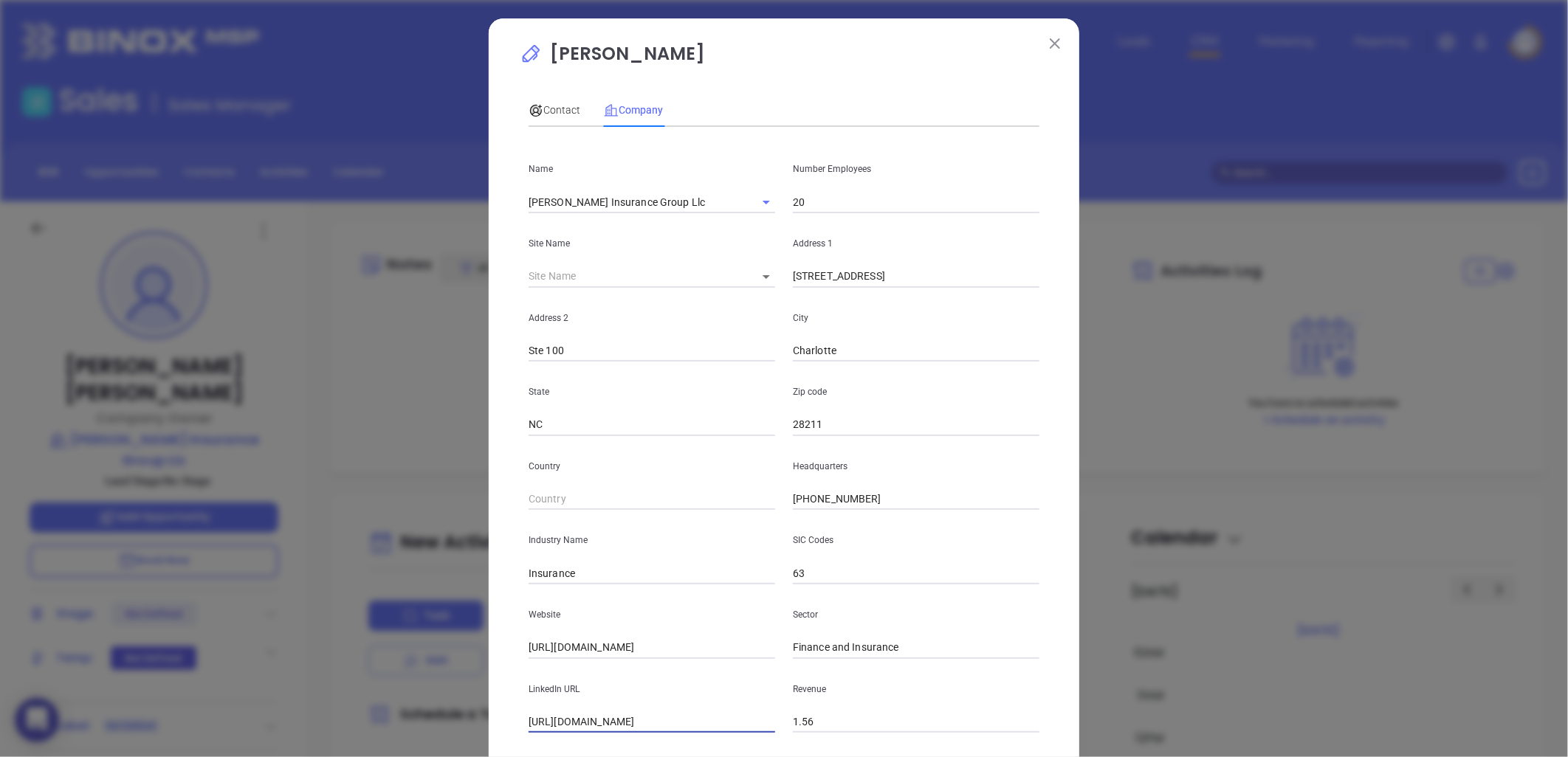
scroll to position [0, 0]
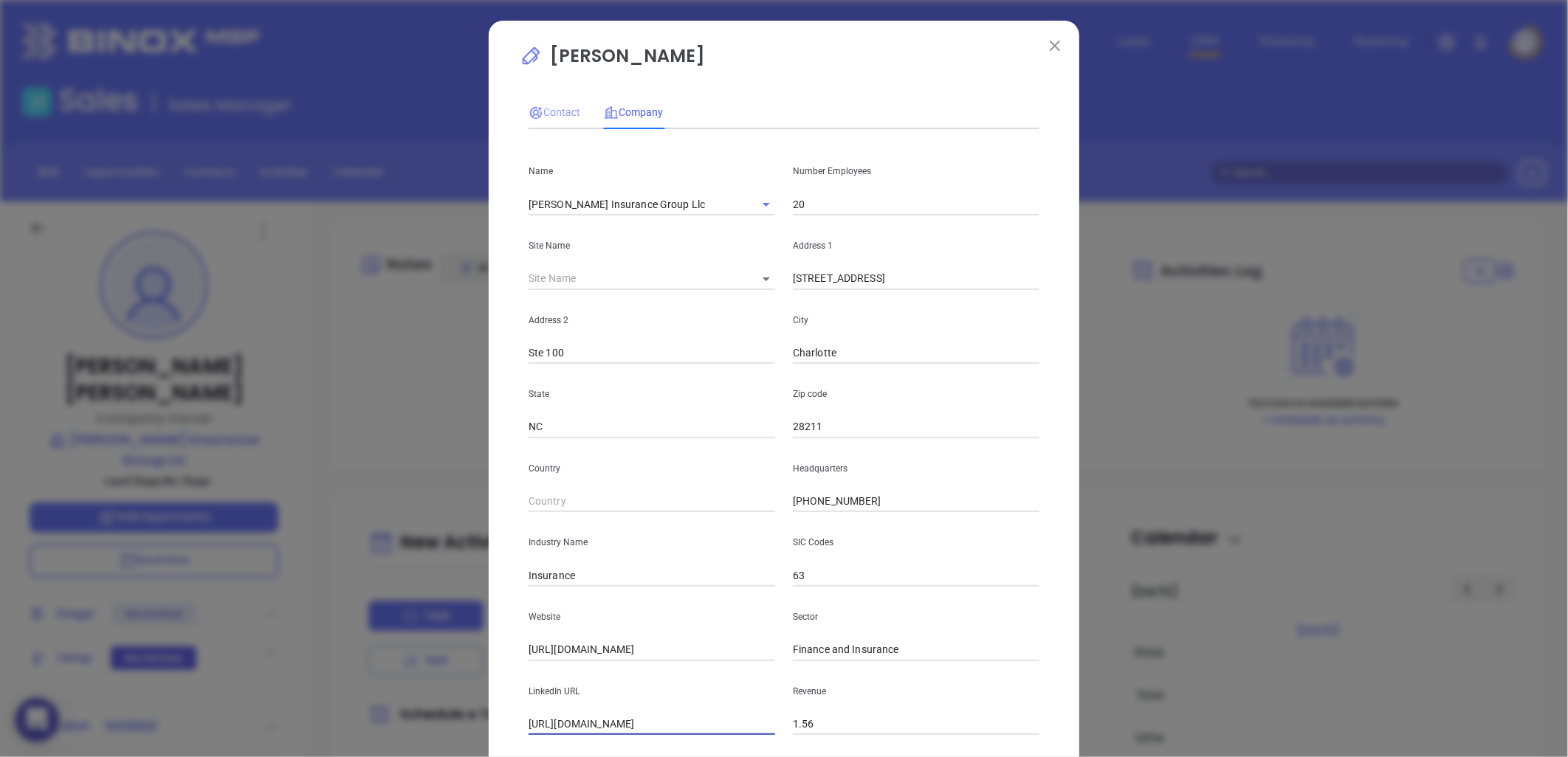
type input "https://www.linkedin.com/company/laurieinsurancegroup/"
click at [553, 106] on span "Contact" at bounding box center [554, 112] width 52 height 12
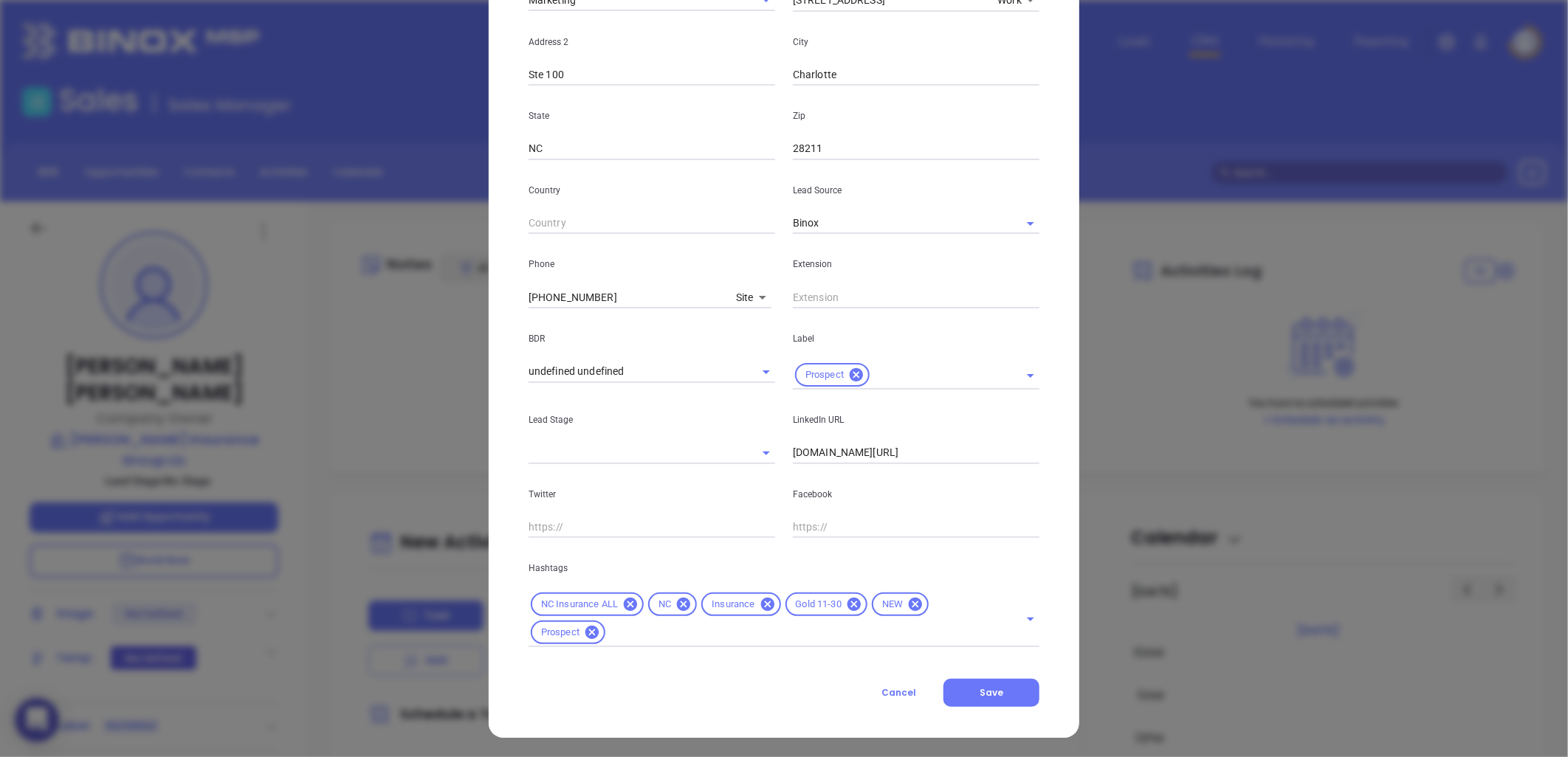
scroll to position [354, 0]
click at [873, 450] on input "linkedin.com/in/william-d-laurie-4ba0681" at bounding box center [916, 452] width 247 height 22
click at [842, 453] on input "linkedin.com/in/william-d-laurie-4ba0681" at bounding box center [916, 452] width 247 height 22
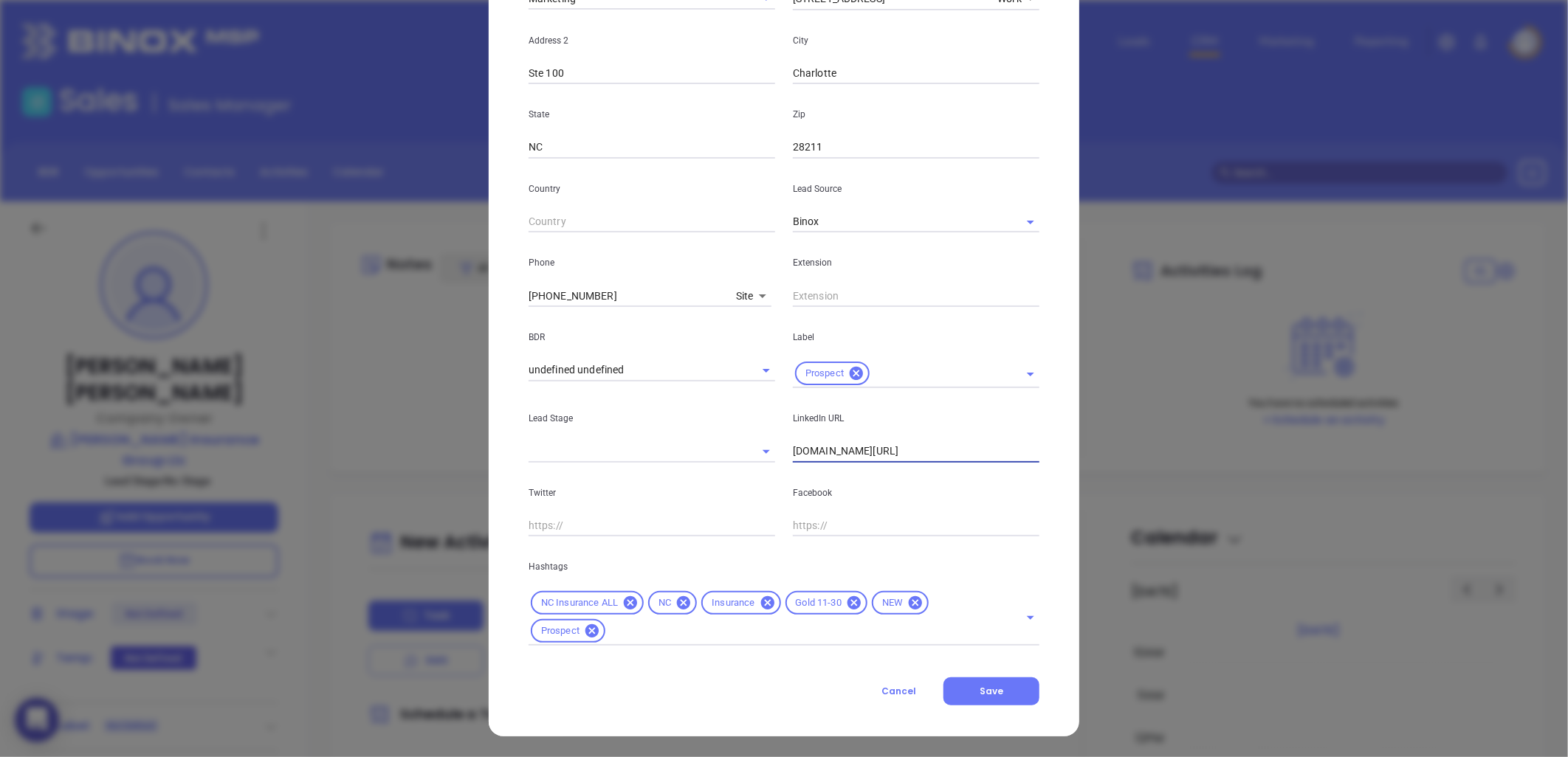
click at [841, 452] on input "linkedin.com/in/william-d-laurie-4ba0681" at bounding box center [916, 452] width 247 height 22
paste input "linkedin.com/in/william-d-laurie-4ba0681"
type input "www.linkedin.com/in/william-d-laurie-4ba0681"
click at [982, 694] on span "Save" at bounding box center [990, 691] width 23 height 13
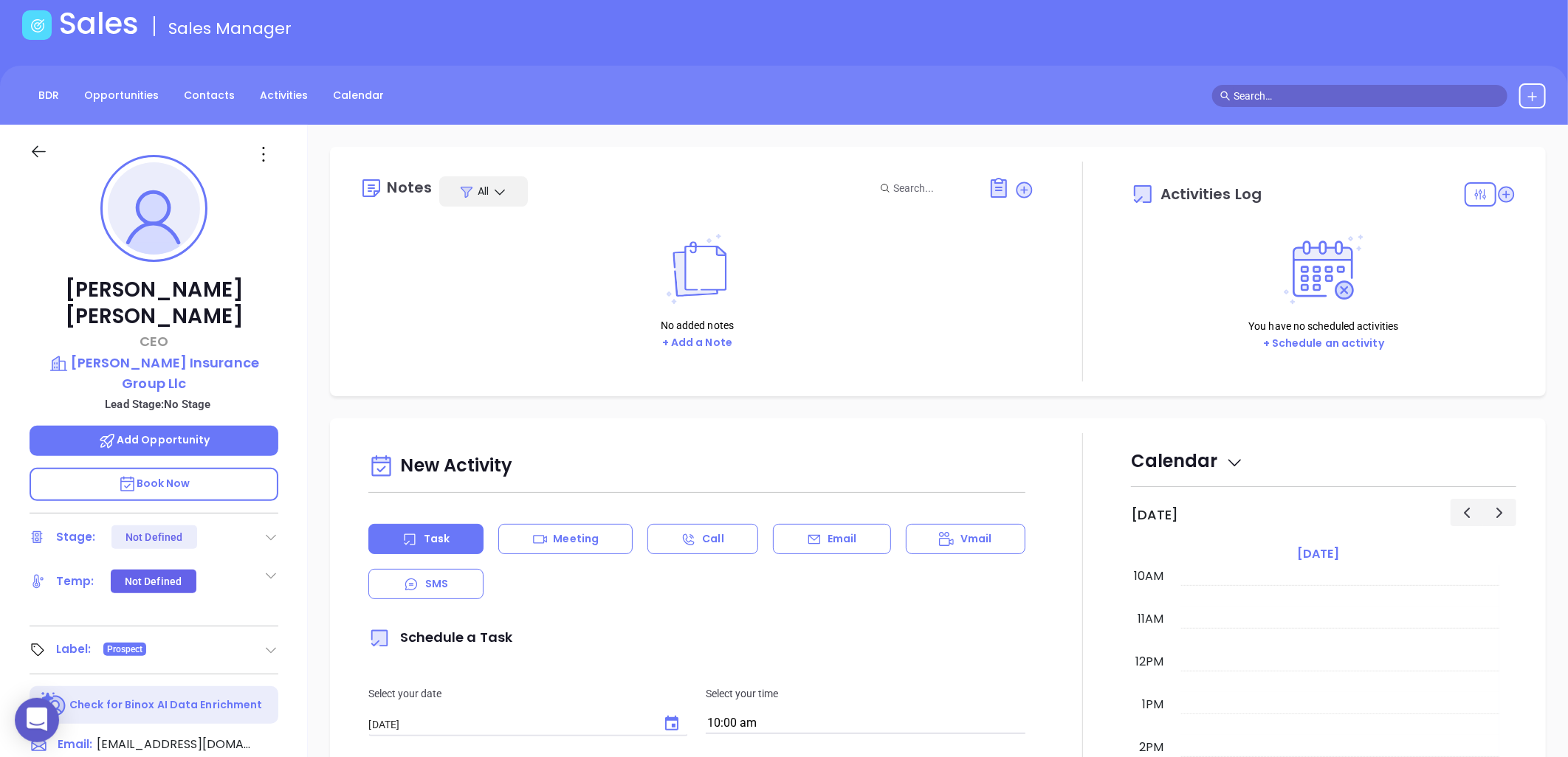
scroll to position [0, 0]
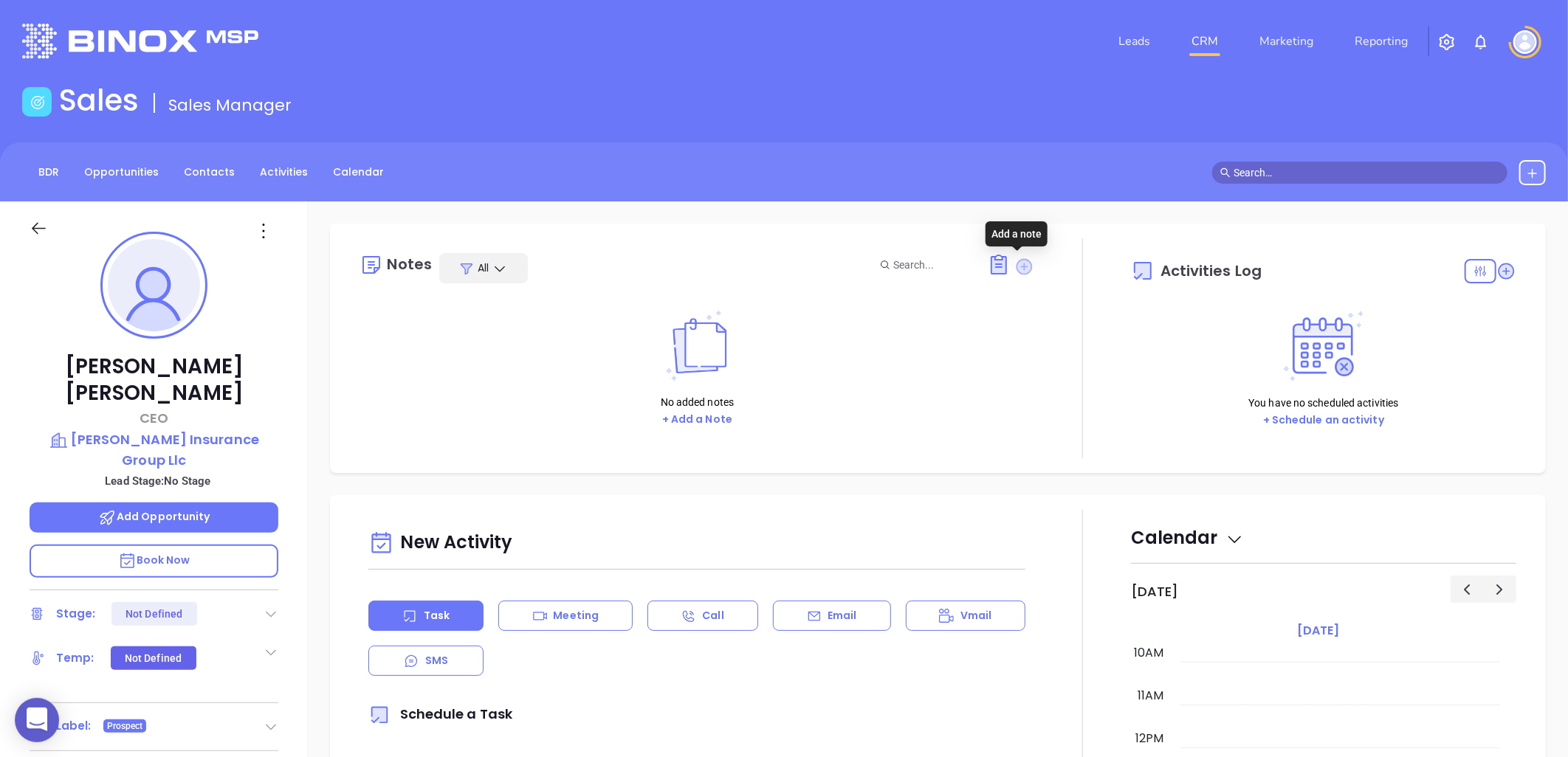
click at [1016, 264] on icon at bounding box center [1024, 266] width 16 height 16
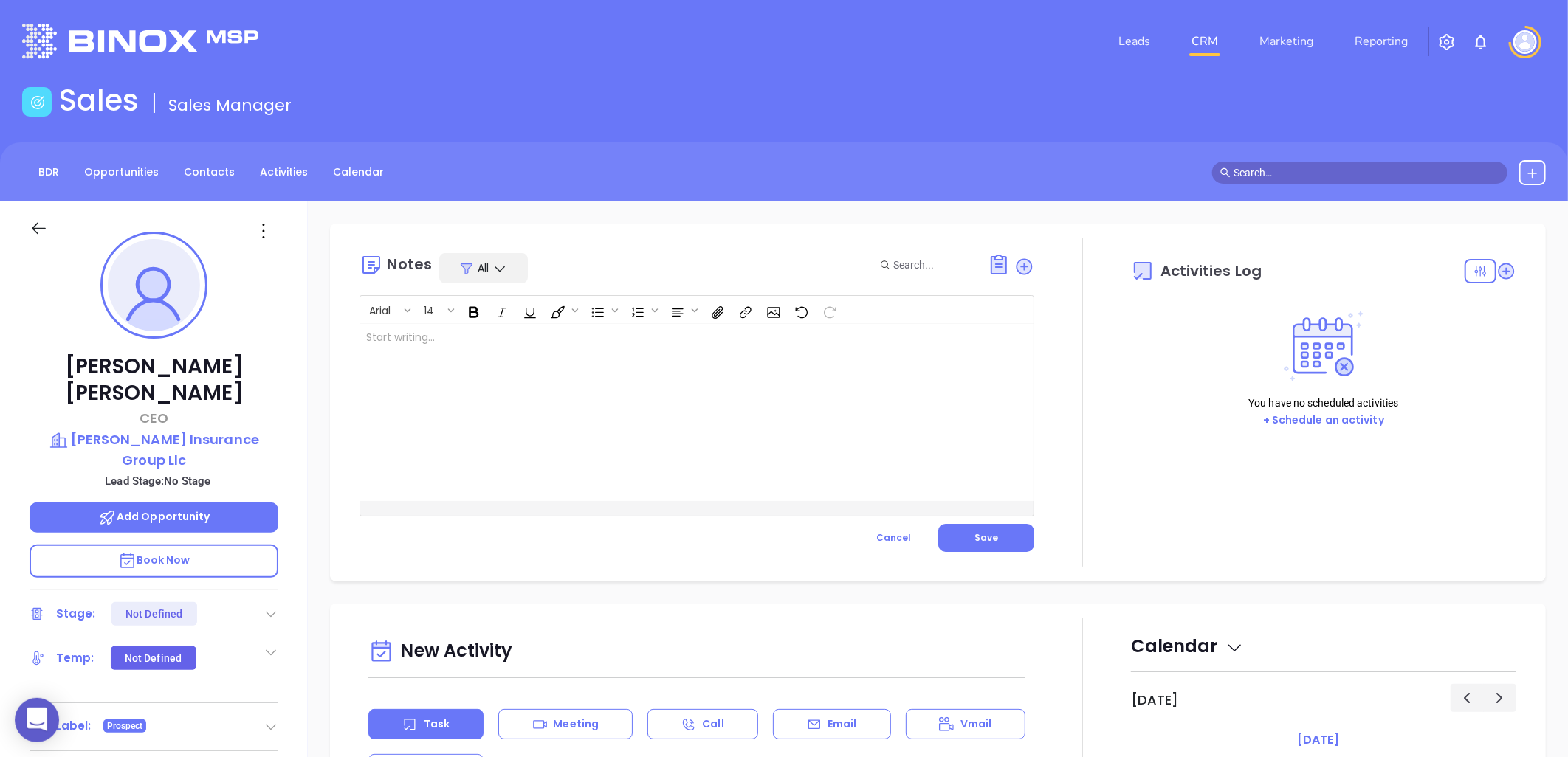
click at [667, 350] on div at bounding box center [673, 412] width 626 height 177
click at [974, 536] on span "Save" at bounding box center [985, 537] width 23 height 13
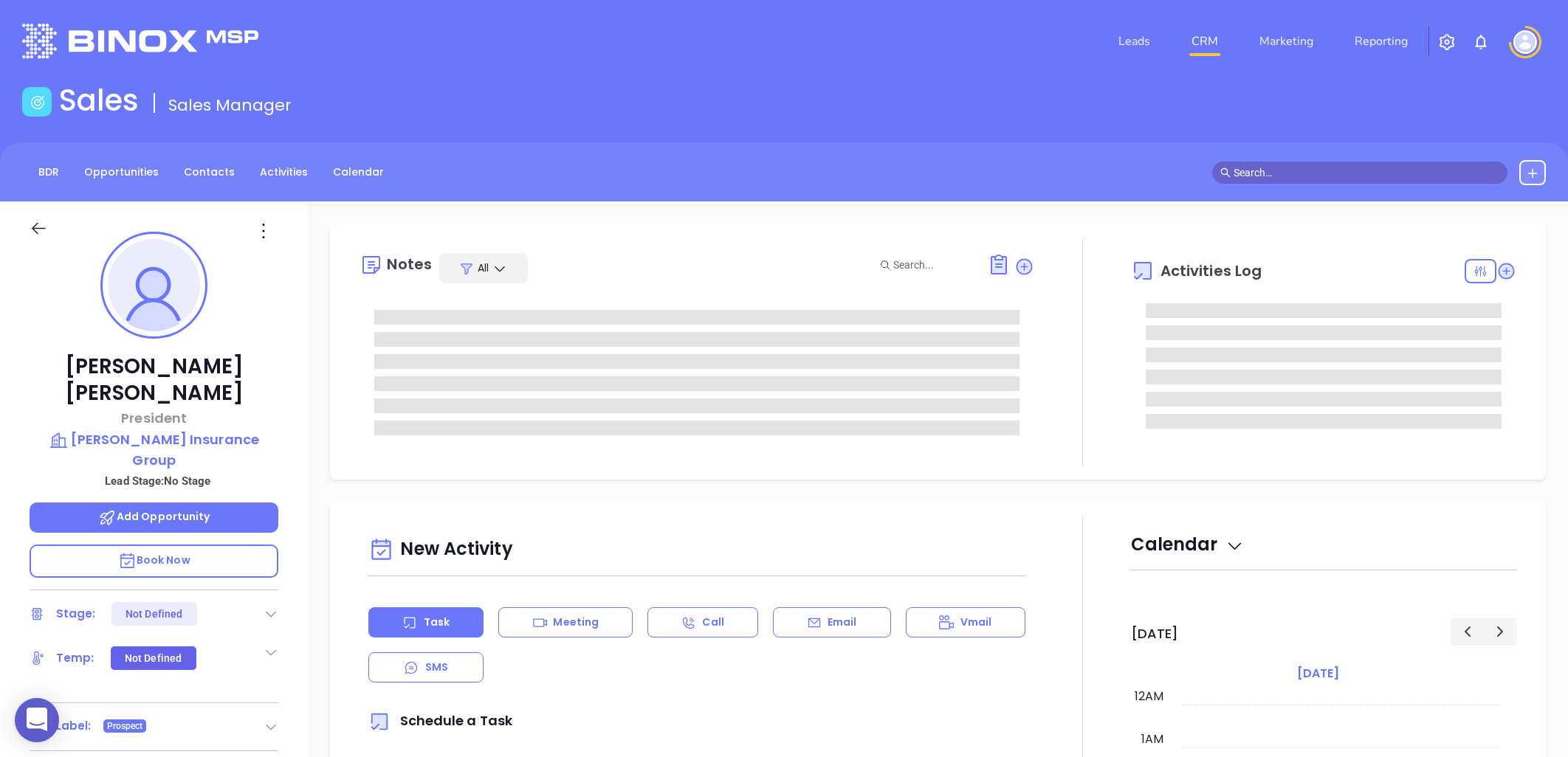
type input "[PERSON_NAME]"
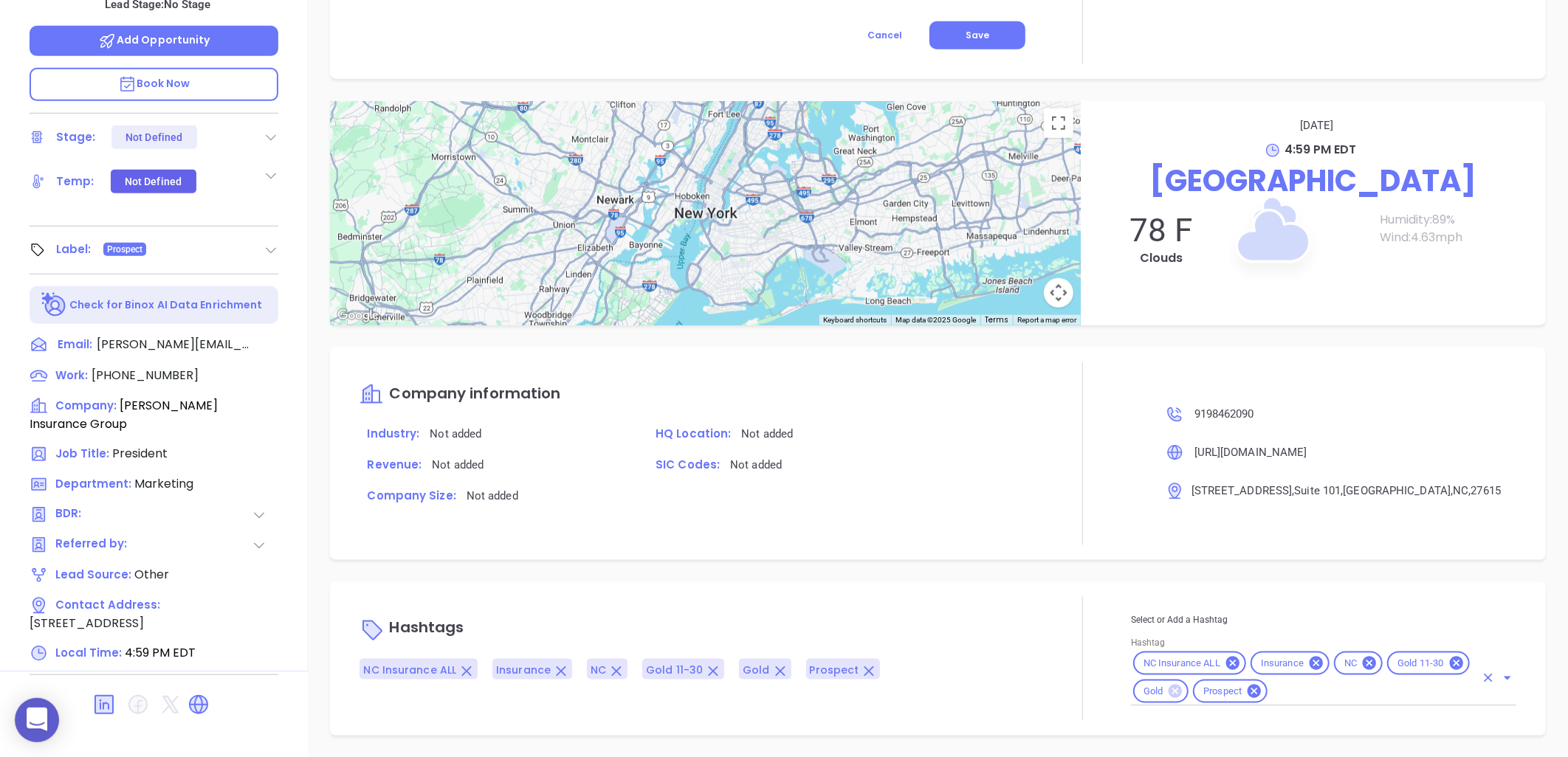
scroll to position [711, 0]
click at [1168, 689] on icon at bounding box center [1174, 692] width 13 height 13
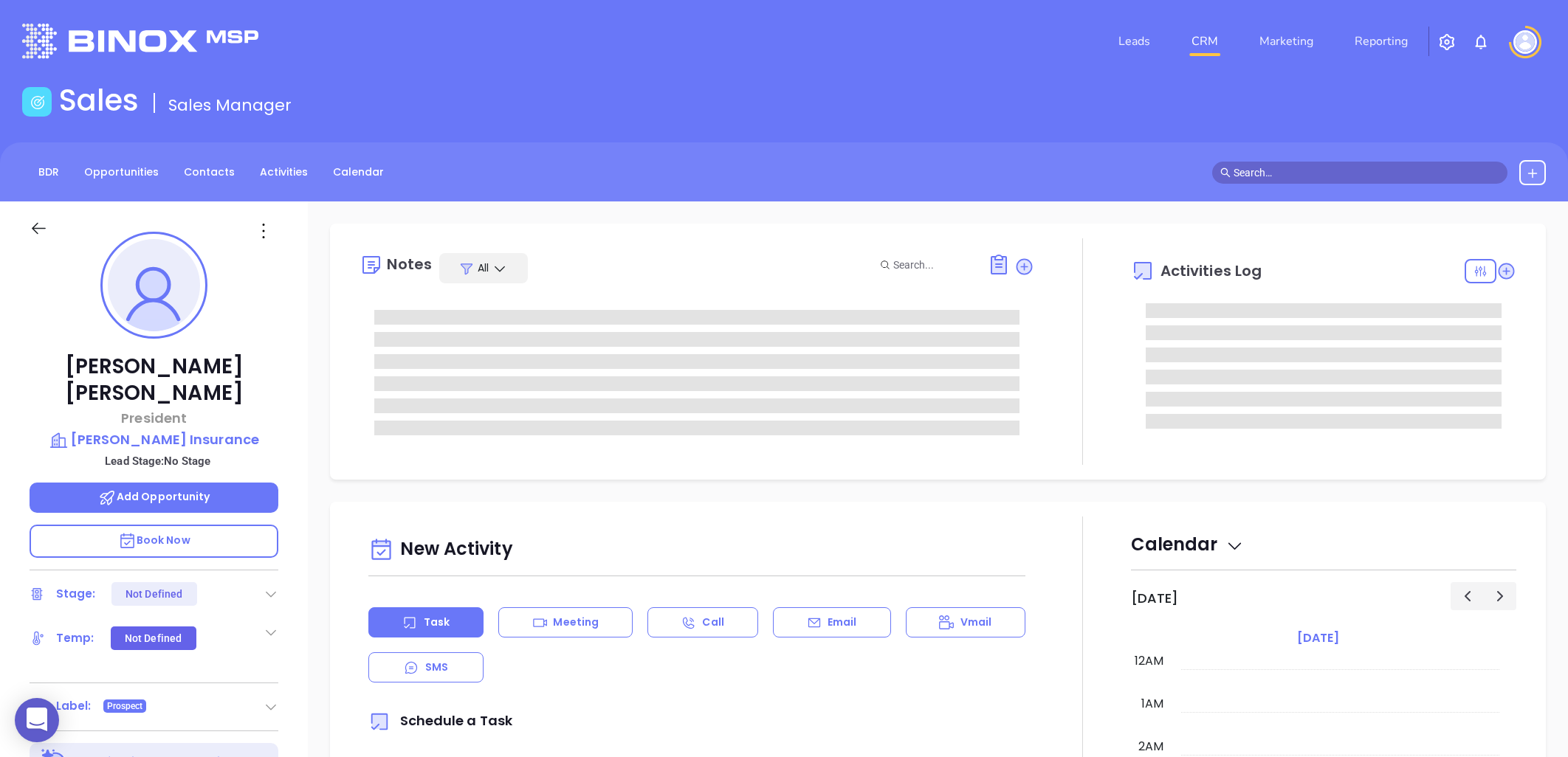
type input "[DATE]"
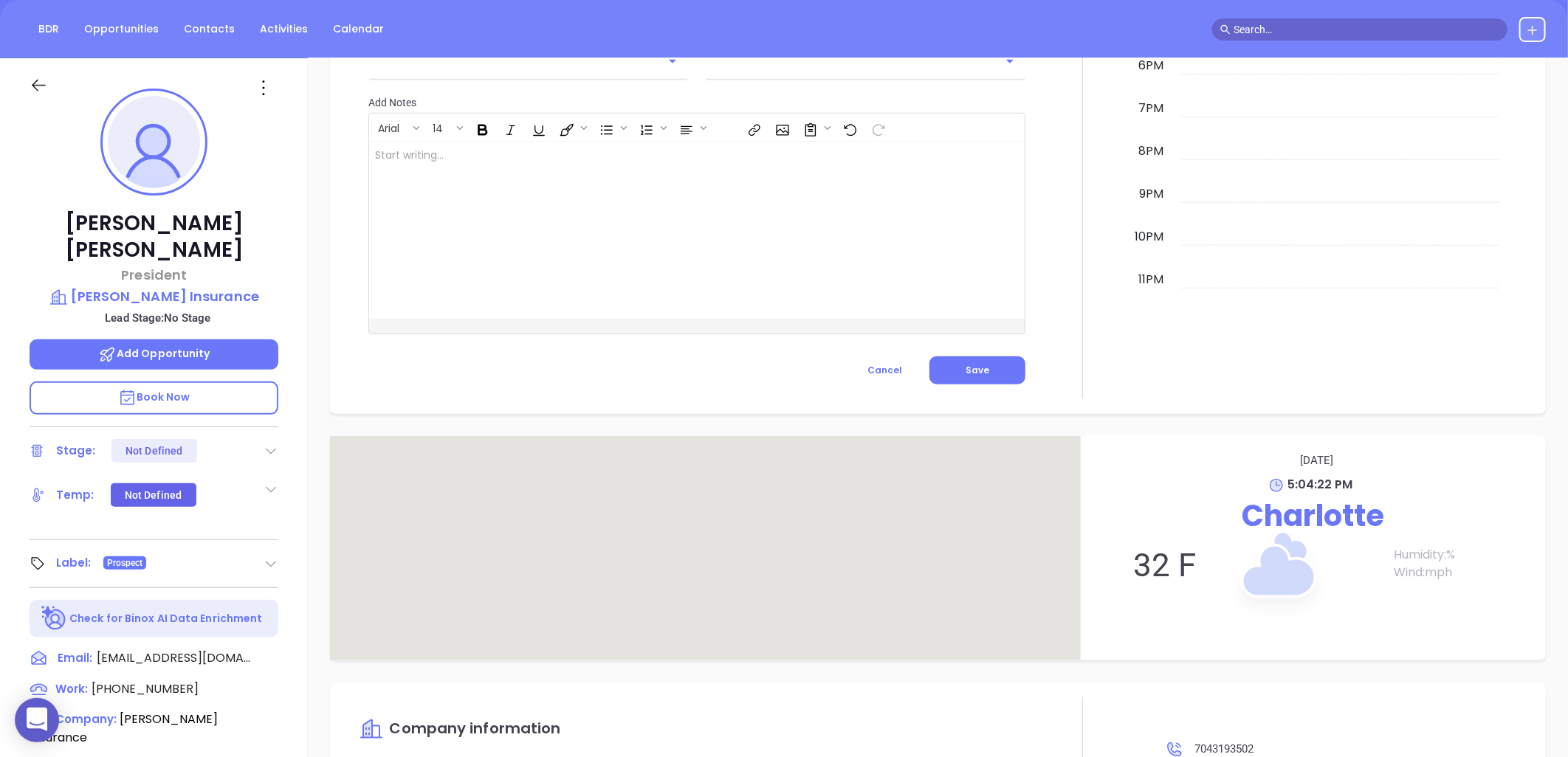
scroll to position [477, 0]
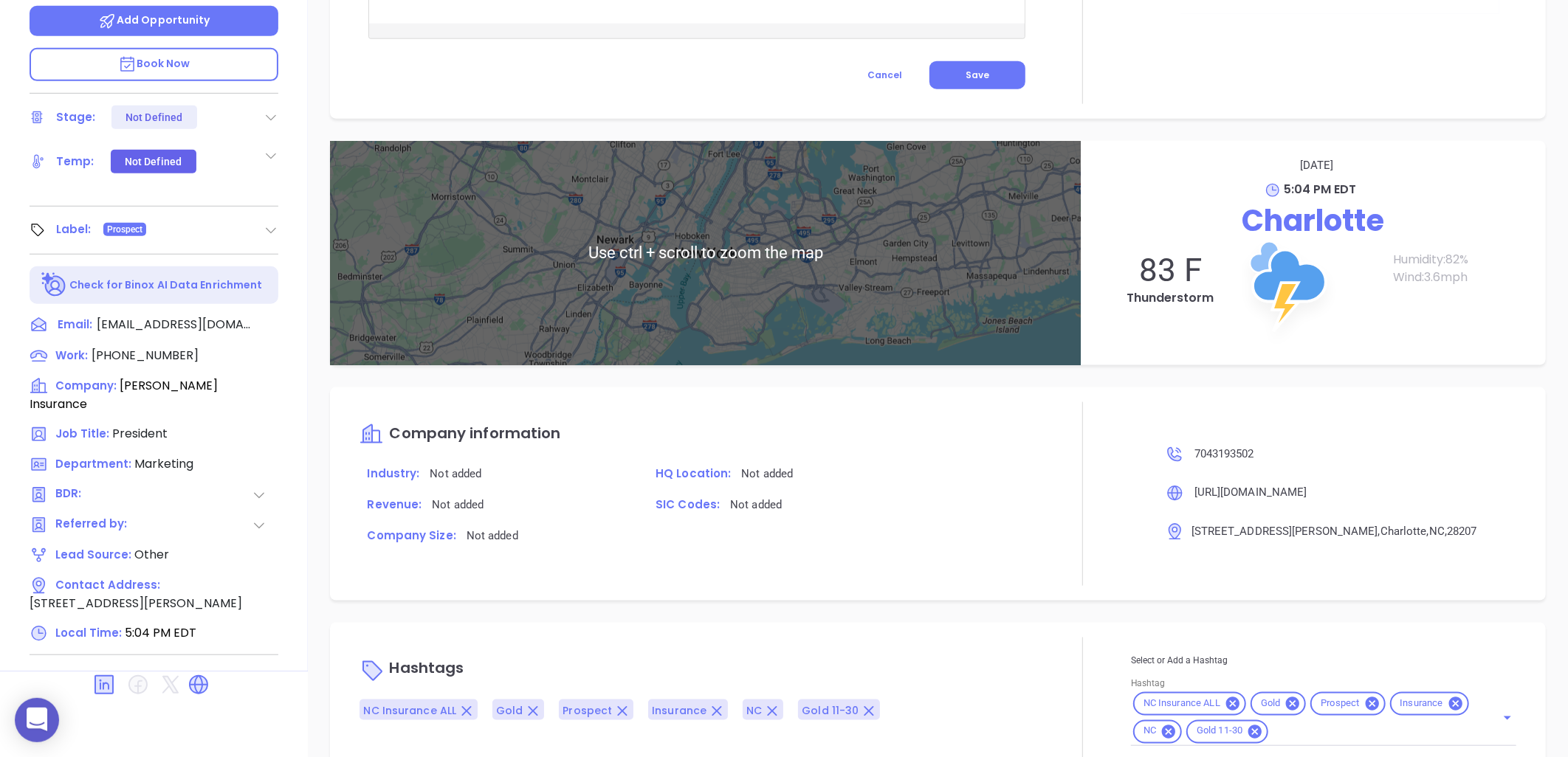
type input "[PERSON_NAME]"
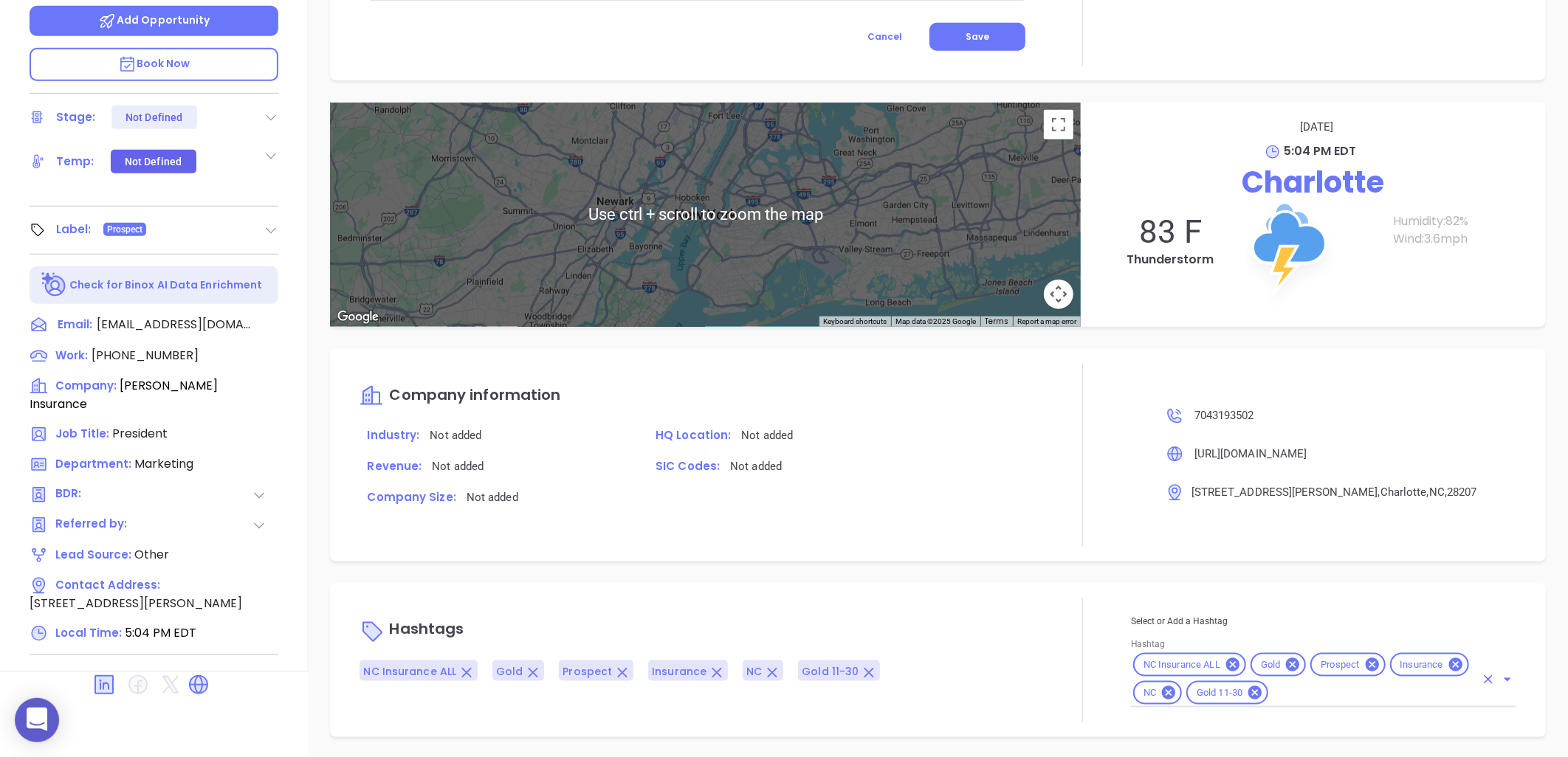
scroll to position [712, 0]
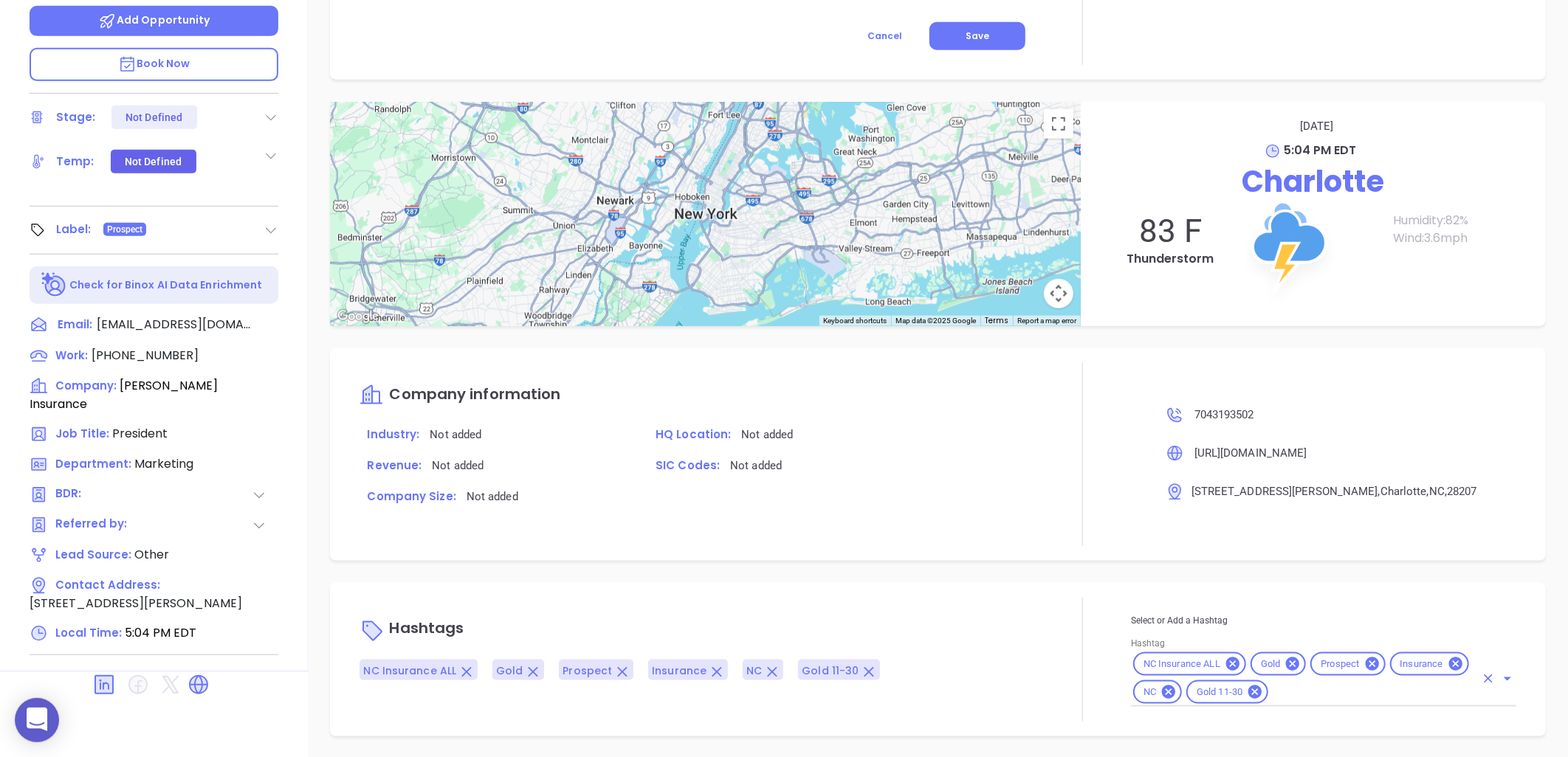
click at [1285, 668] on icon at bounding box center [1291, 664] width 13 height 13
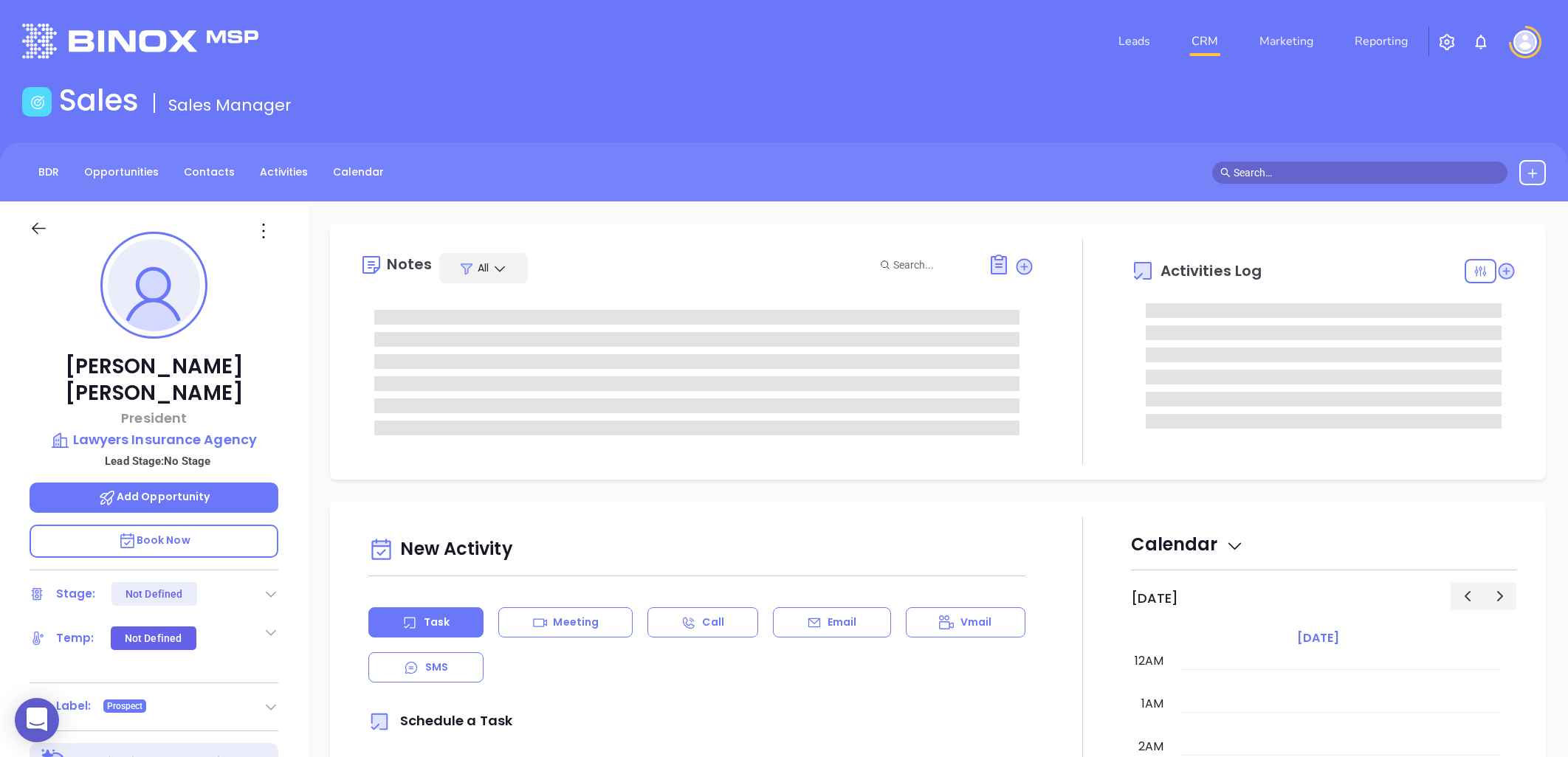
type input "[PERSON_NAME]"
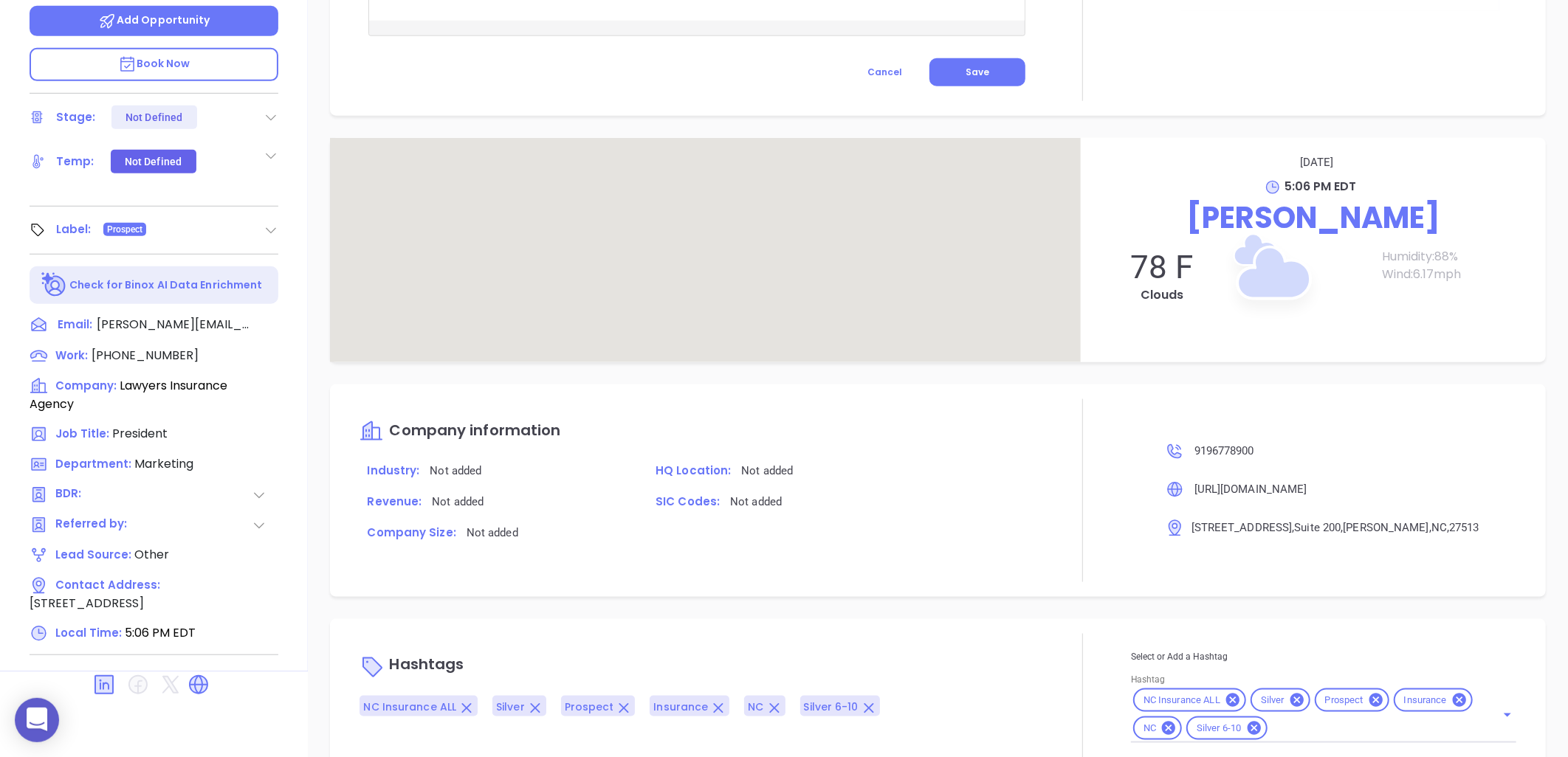
scroll to position [712, 0]
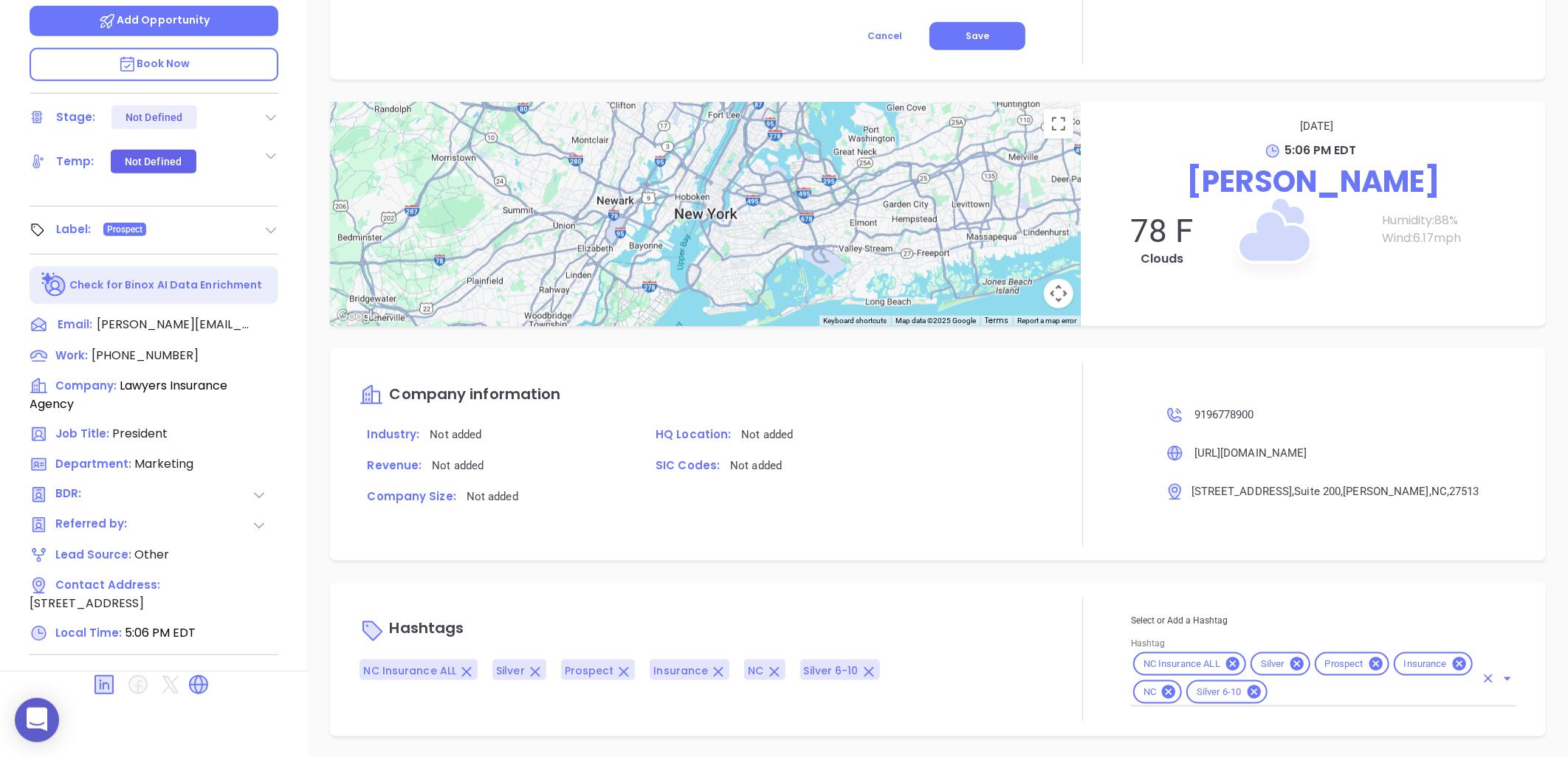
click at [1290, 660] on icon at bounding box center [1296, 664] width 13 height 13
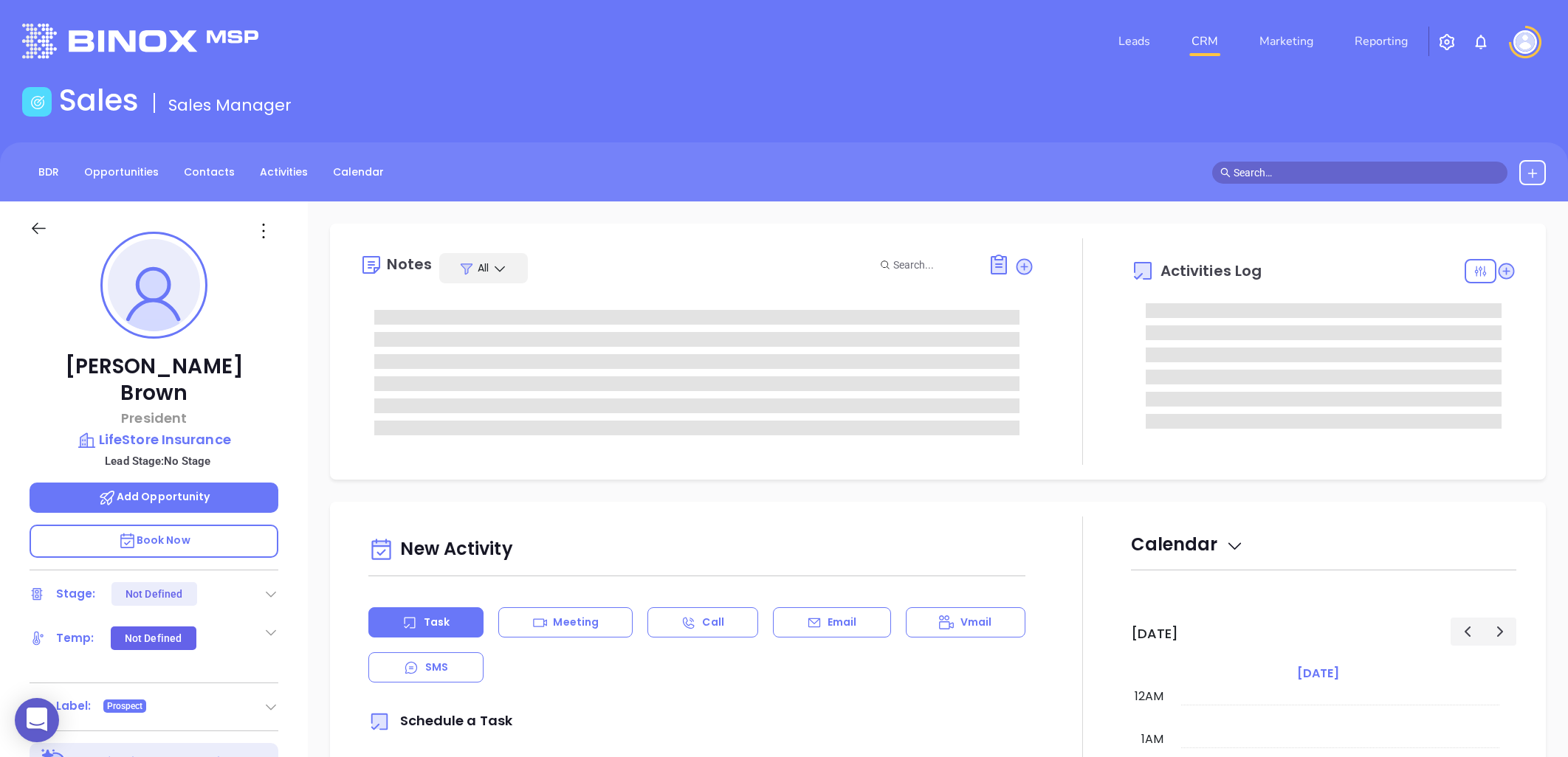
type input "[PERSON_NAME]"
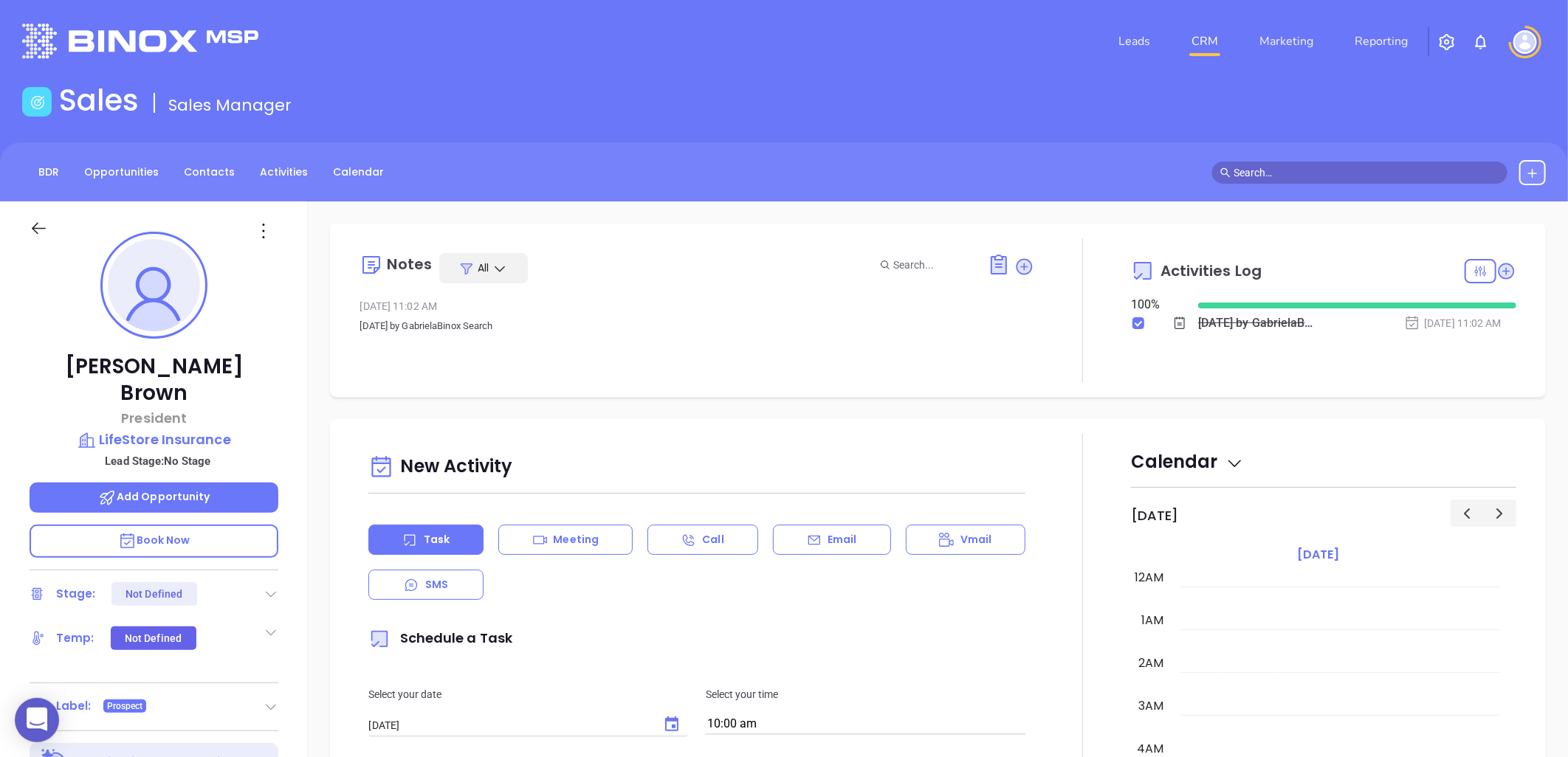
scroll to position [429, 0]
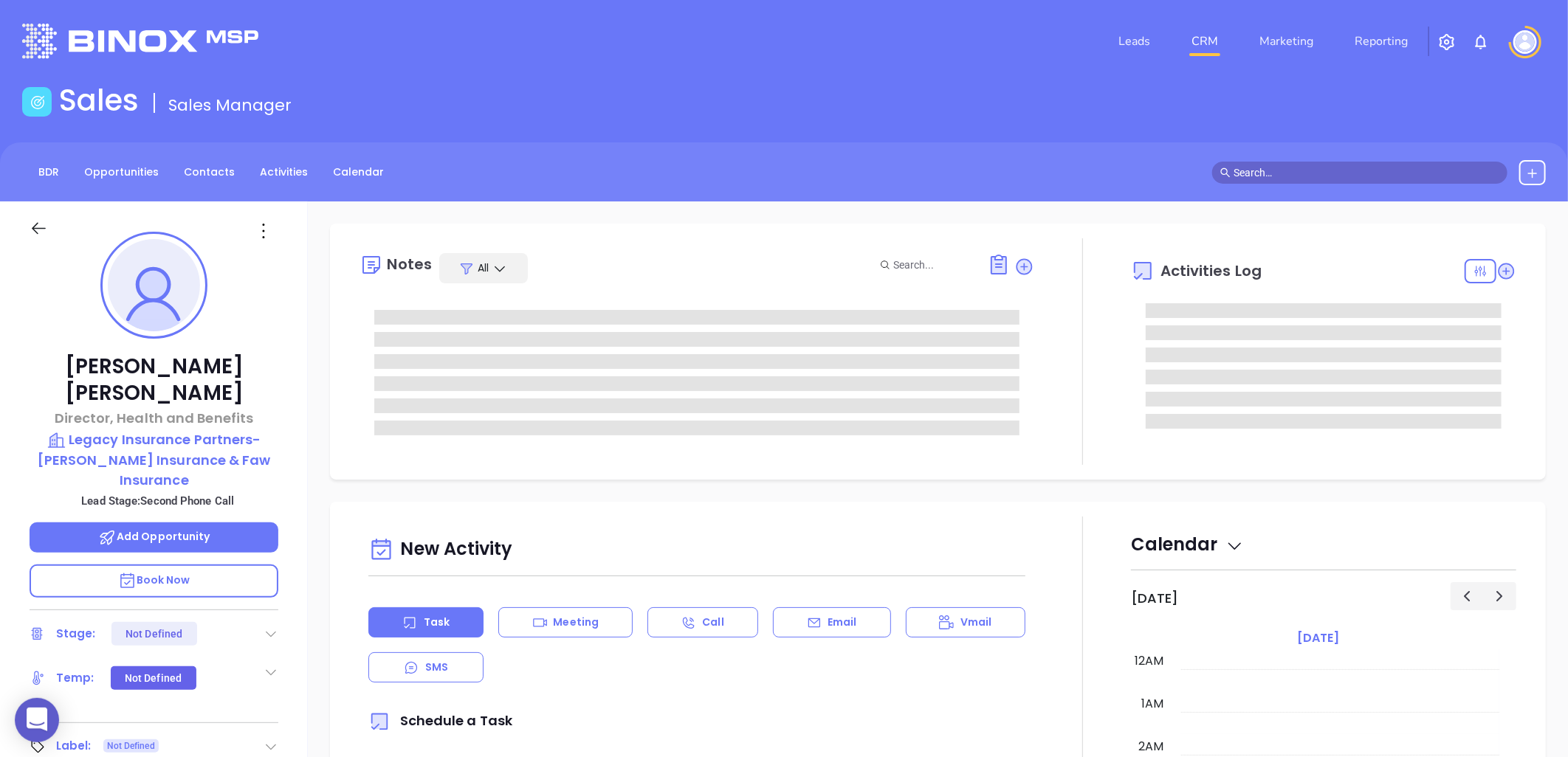
type input "[DATE]"
type input "[PERSON_NAME]"
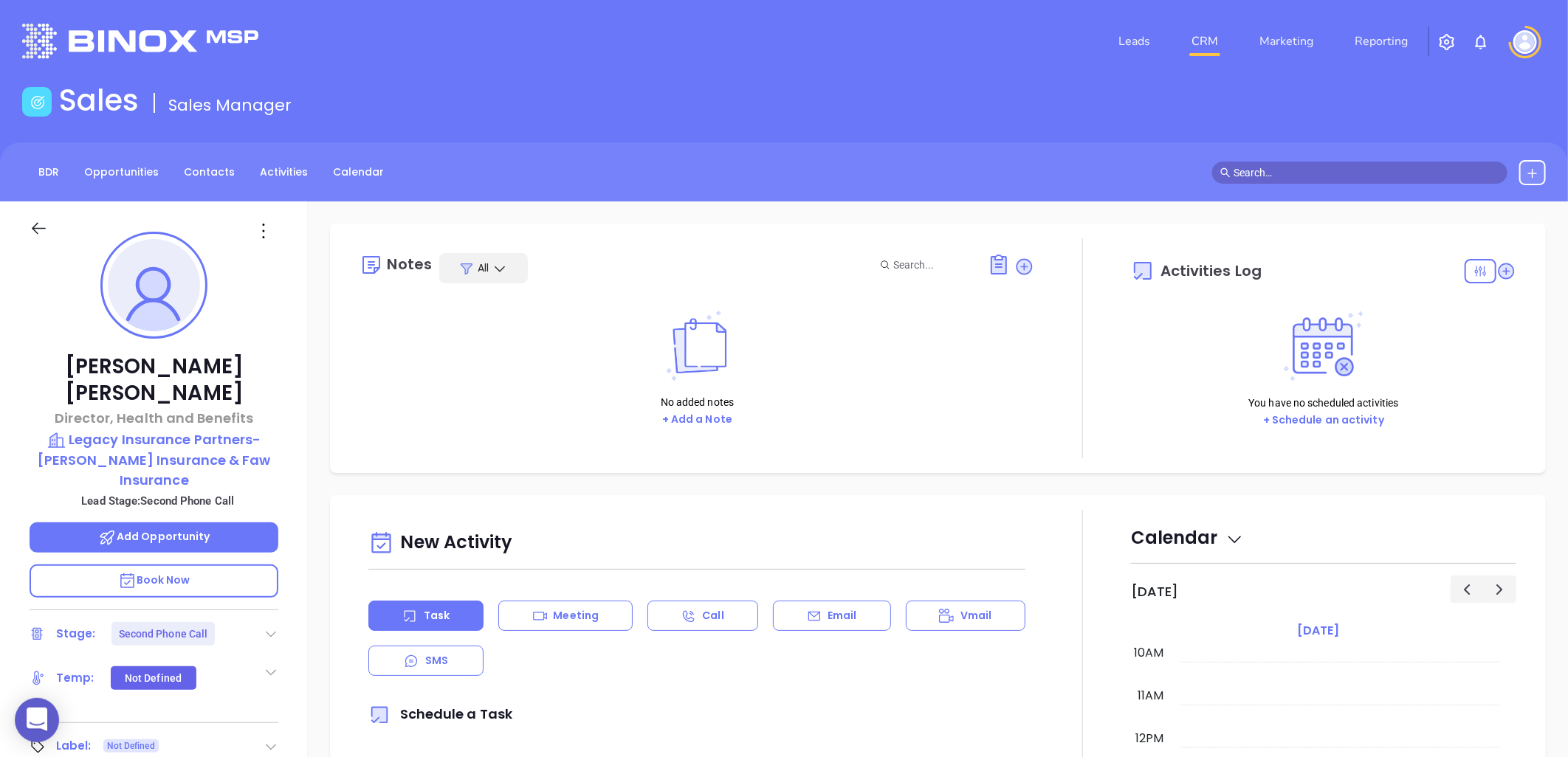
click at [265, 627] on icon at bounding box center [271, 634] width 15 height 15
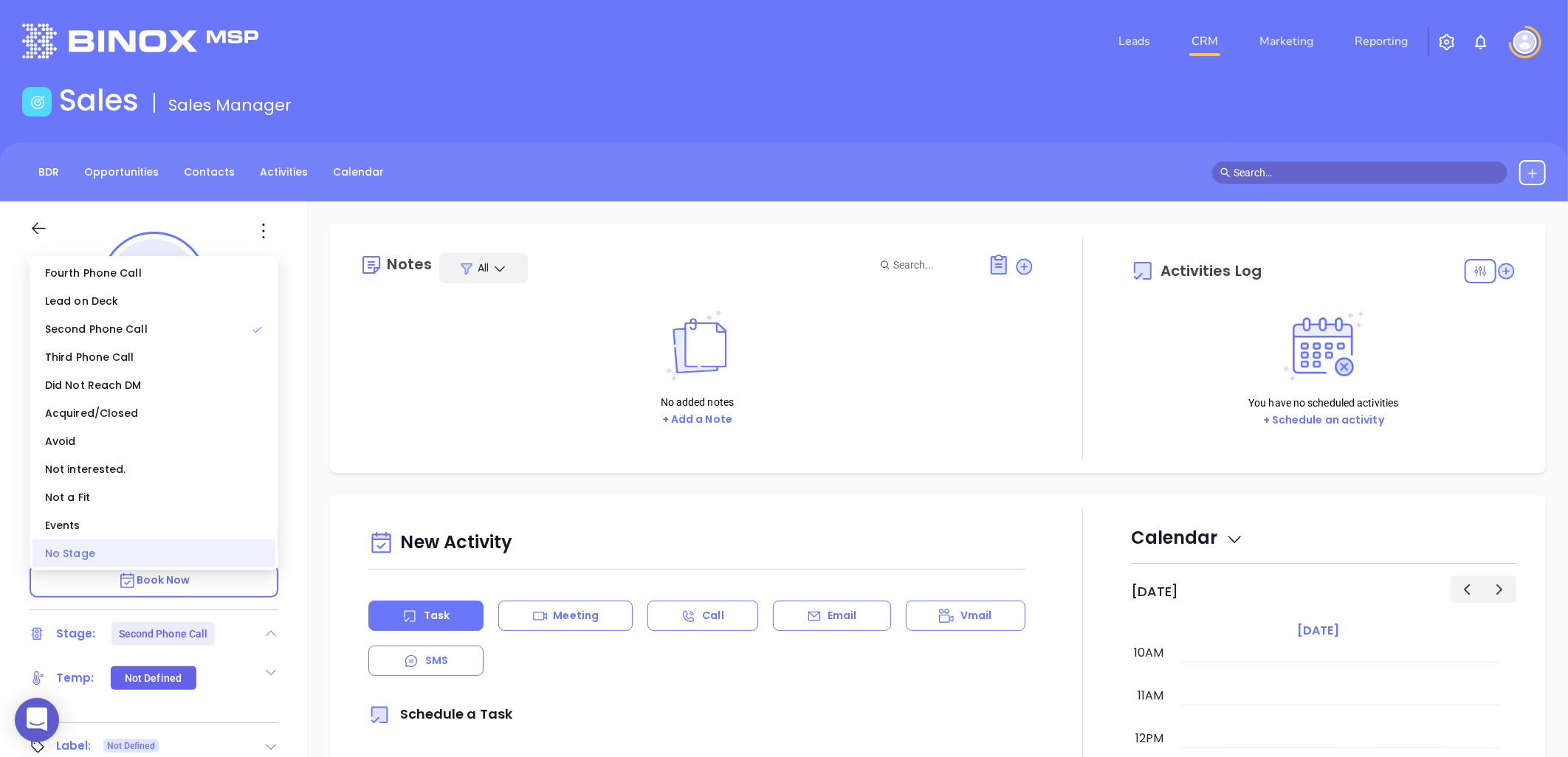
click at [196, 552] on div "No Stage" at bounding box center [154, 554] width 243 height 28
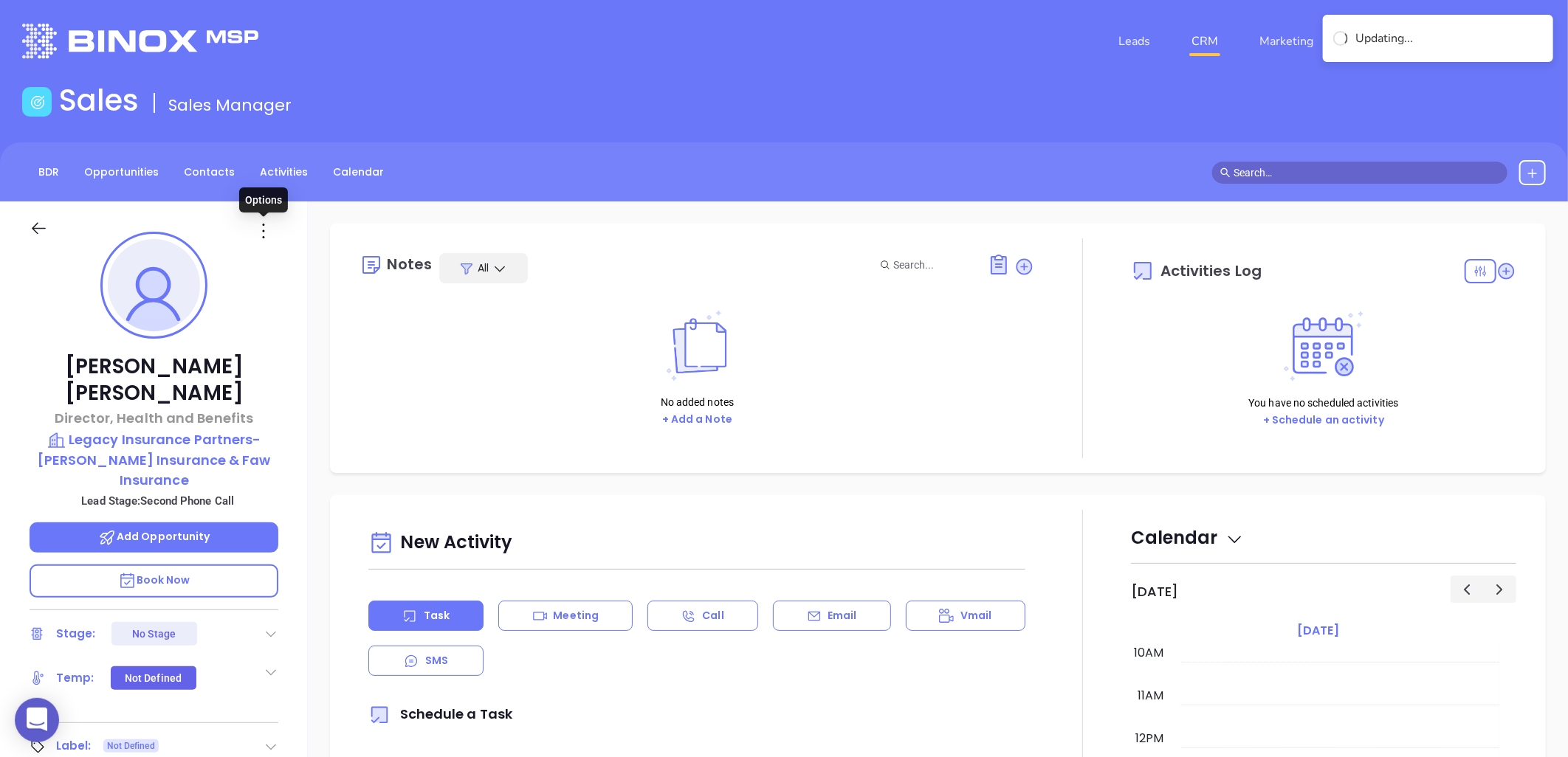
drag, startPoint x: 262, startPoint y: 230, endPoint x: 265, endPoint y: 239, distance: 9.5
click at [262, 230] on icon at bounding box center [263, 230] width 23 height 23
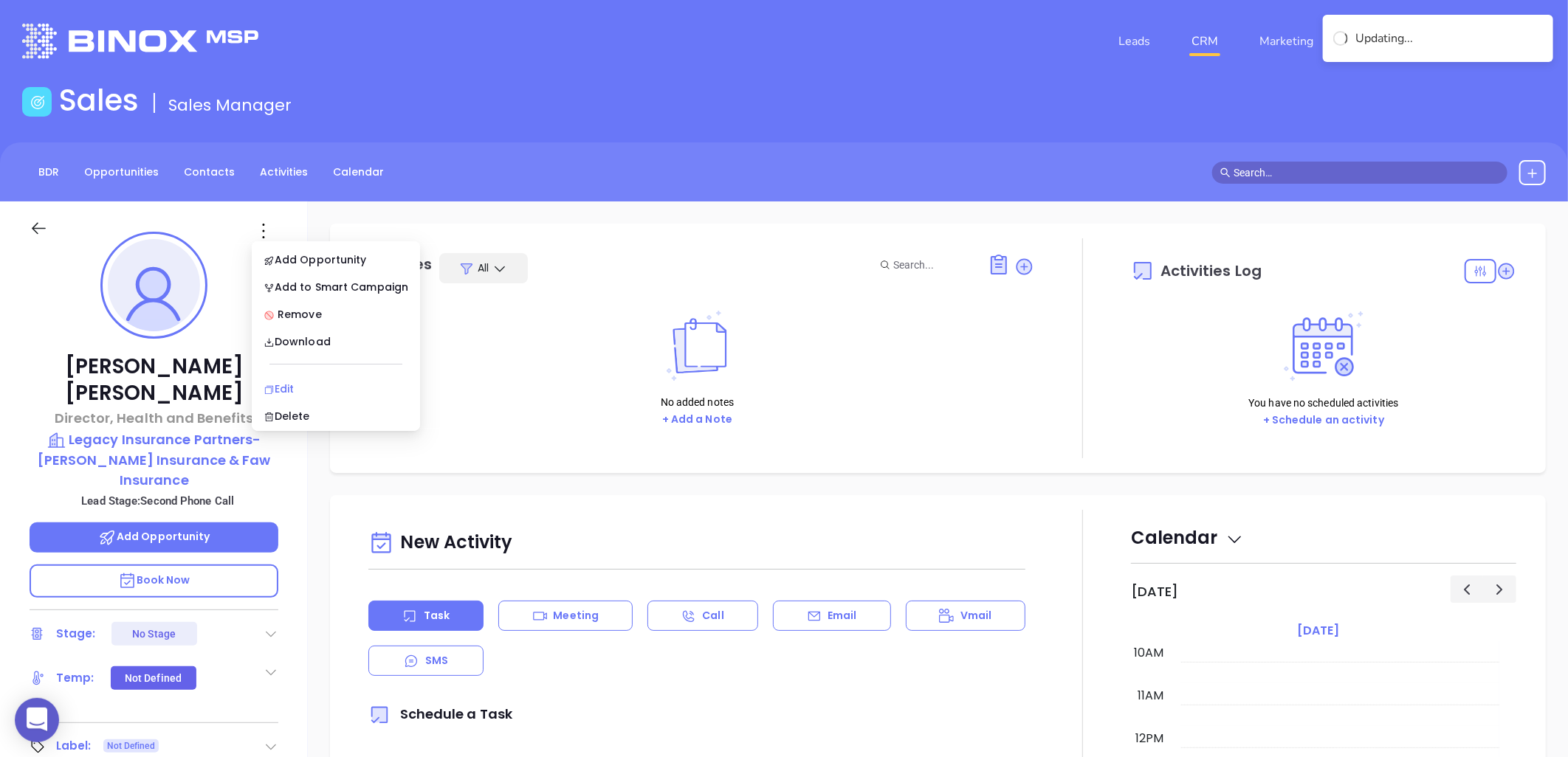
click at [288, 388] on div "Edit" at bounding box center [336, 389] width 145 height 16
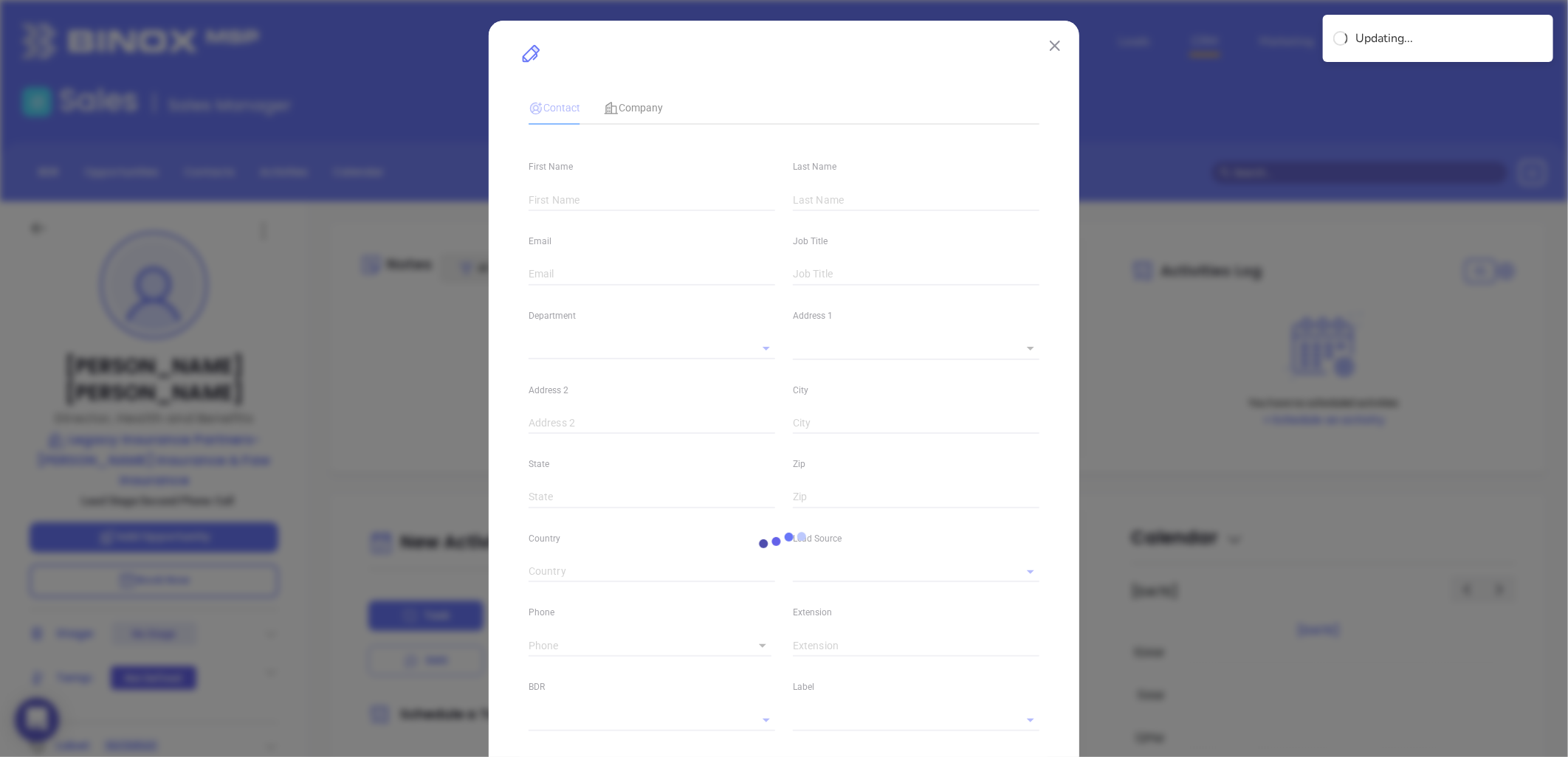
type input "[PERSON_NAME]"
type input "[PERSON_NAME][EMAIL_ADDRESS][PERSON_NAME][DOMAIN_NAME]"
type input "Director, Health and Benefits"
type input "1"
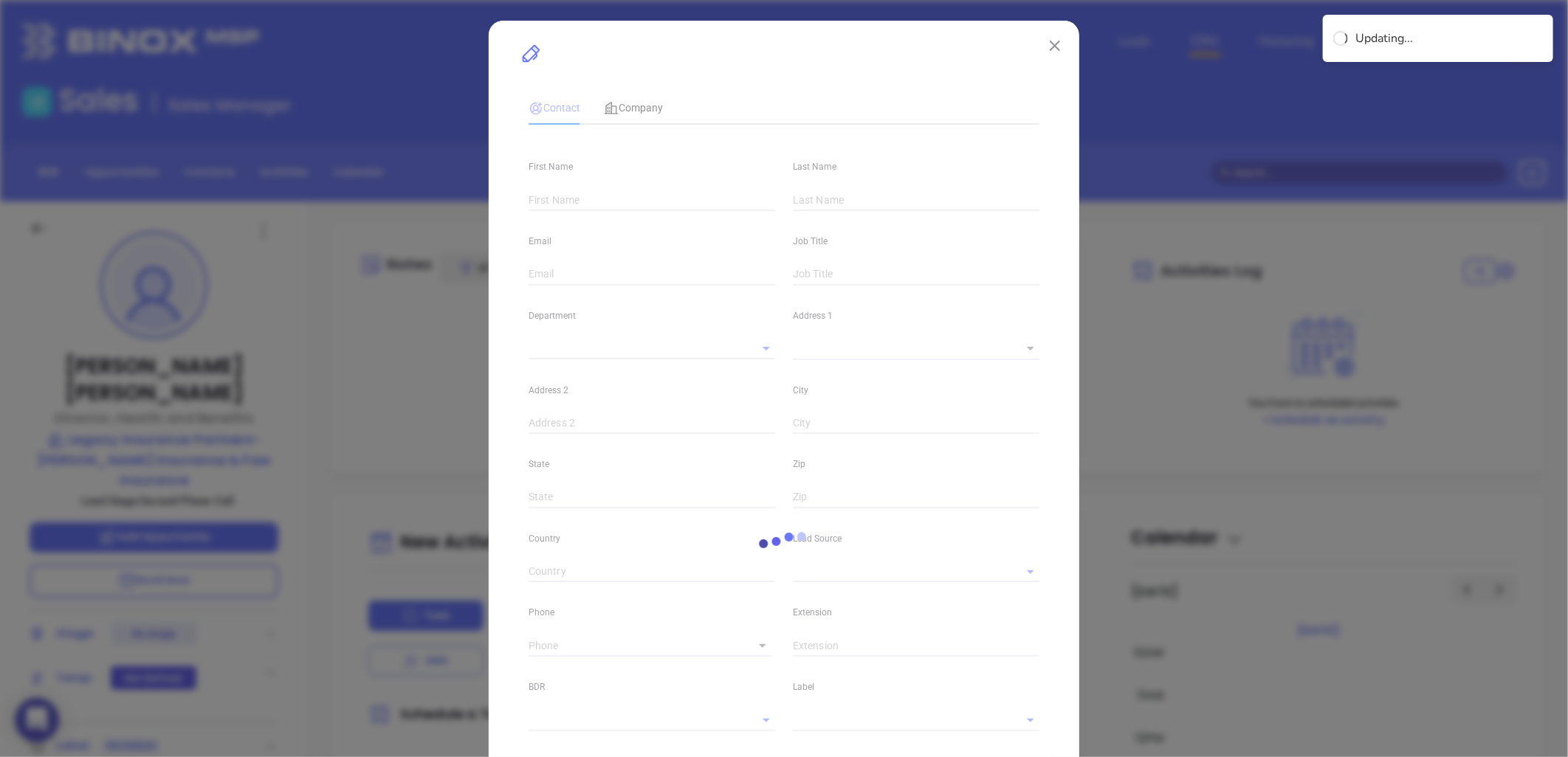
type input "[DOMAIN_NAME][URL]"
type input "Marketing"
type input "Website Reveal"
type input "undefined undefined"
type input "1"
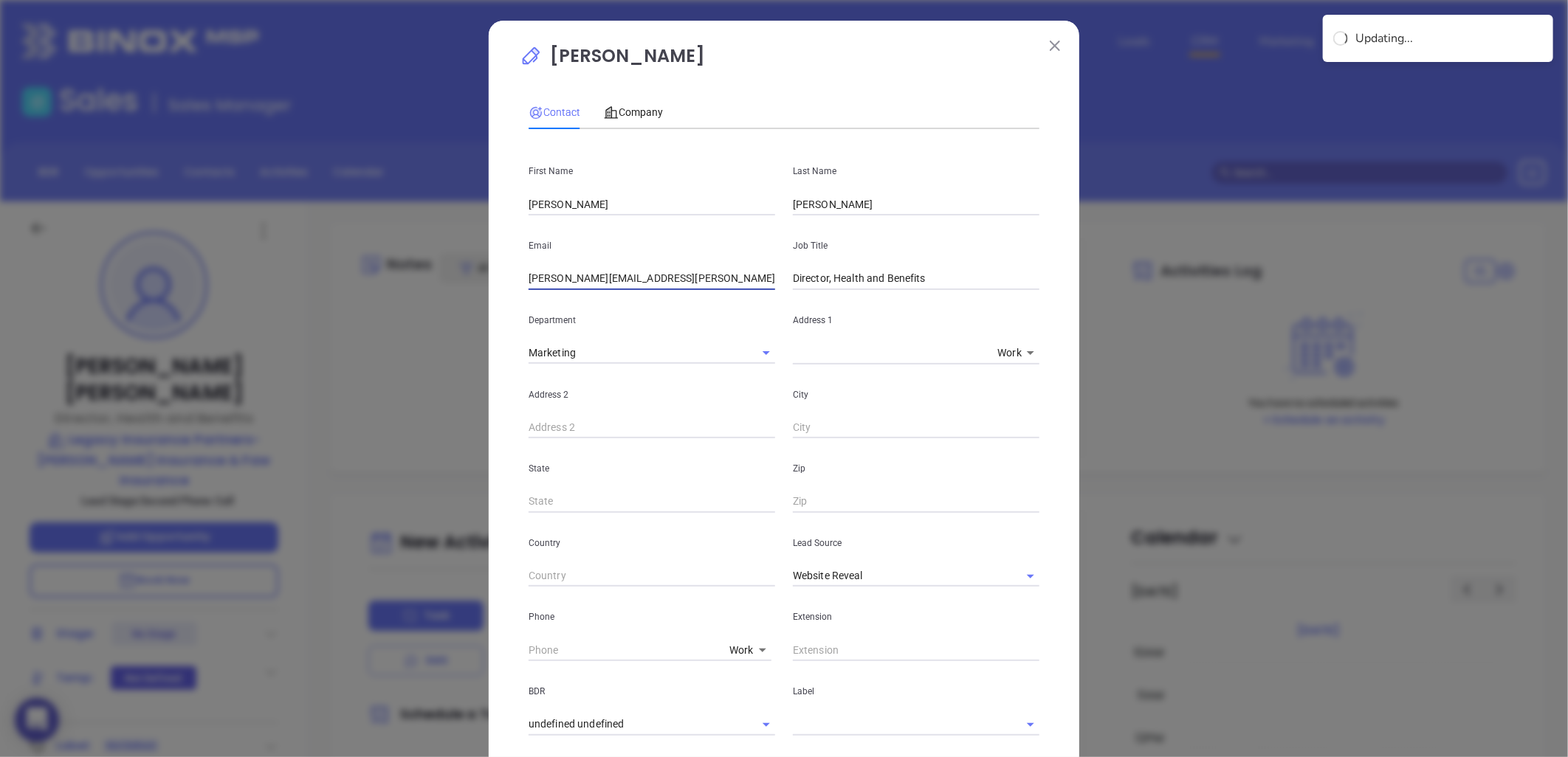
drag, startPoint x: 686, startPoint y: 283, endPoint x: 569, endPoint y: 293, distance: 117.4
click at [569, 293] on div "First Name [PERSON_NAME] Name [PERSON_NAME] Email [PERSON_NAME][EMAIL_ADDRESS][…" at bounding box center [784, 550] width 510 height 817
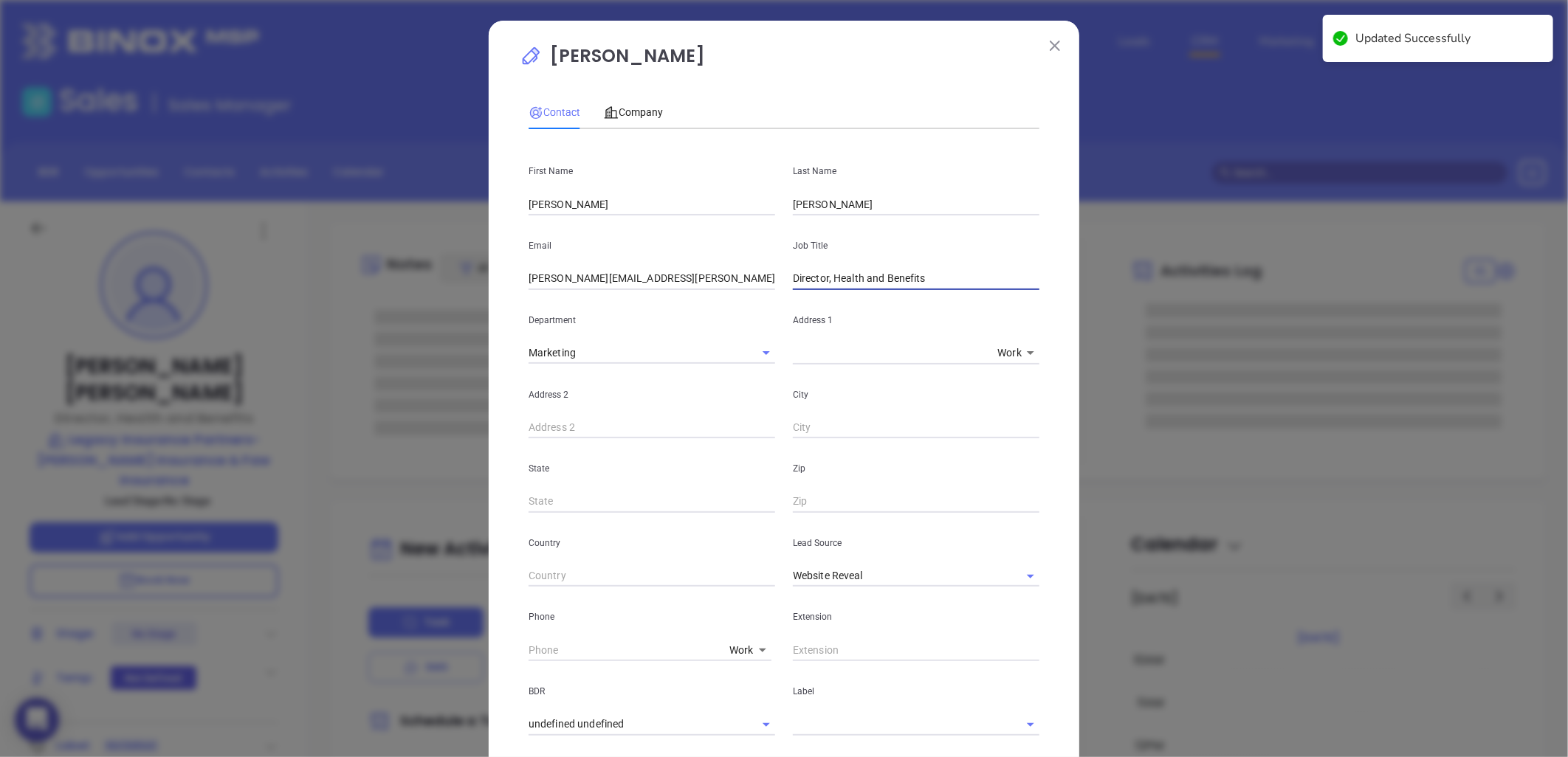
drag, startPoint x: 932, startPoint y: 275, endPoint x: 639, endPoint y: 330, distance: 298.1
click at [639, 330] on div "First Name [PERSON_NAME] Name [PERSON_NAME] Email [PERSON_NAME][EMAIL_ADDRESS][…" at bounding box center [784, 550] width 510 height 817
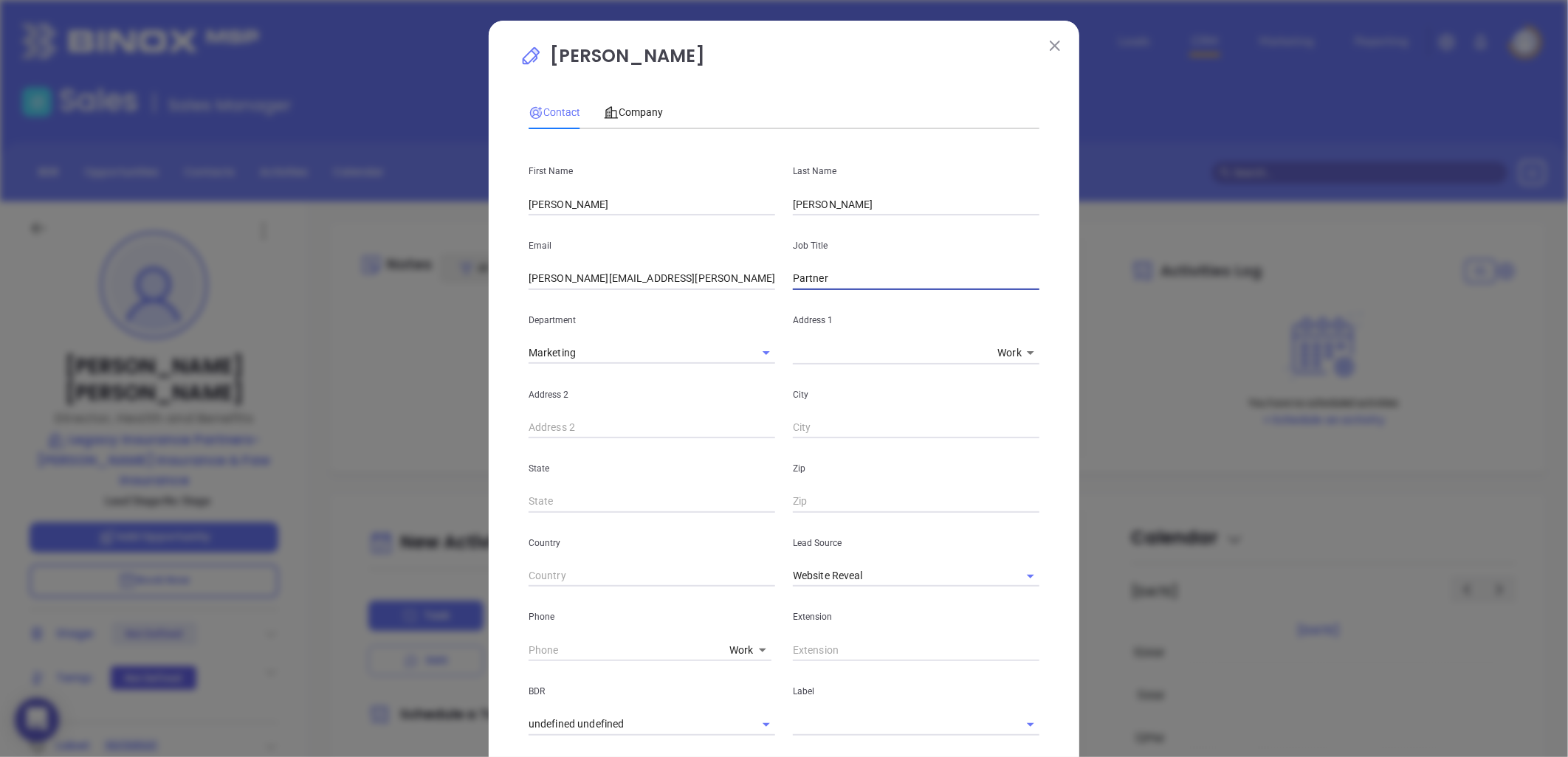
type input "Partner"
click at [672, 479] on div "State" at bounding box center [652, 476] width 265 height 74
drag, startPoint x: 1001, startPoint y: 572, endPoint x: 890, endPoint y: 597, distance: 113.8
click at [1003, 572] on icon "Clear" at bounding box center [1010, 576] width 15 height 15
drag, startPoint x: 890, startPoint y: 574, endPoint x: 873, endPoint y: 567, distance: 18.4
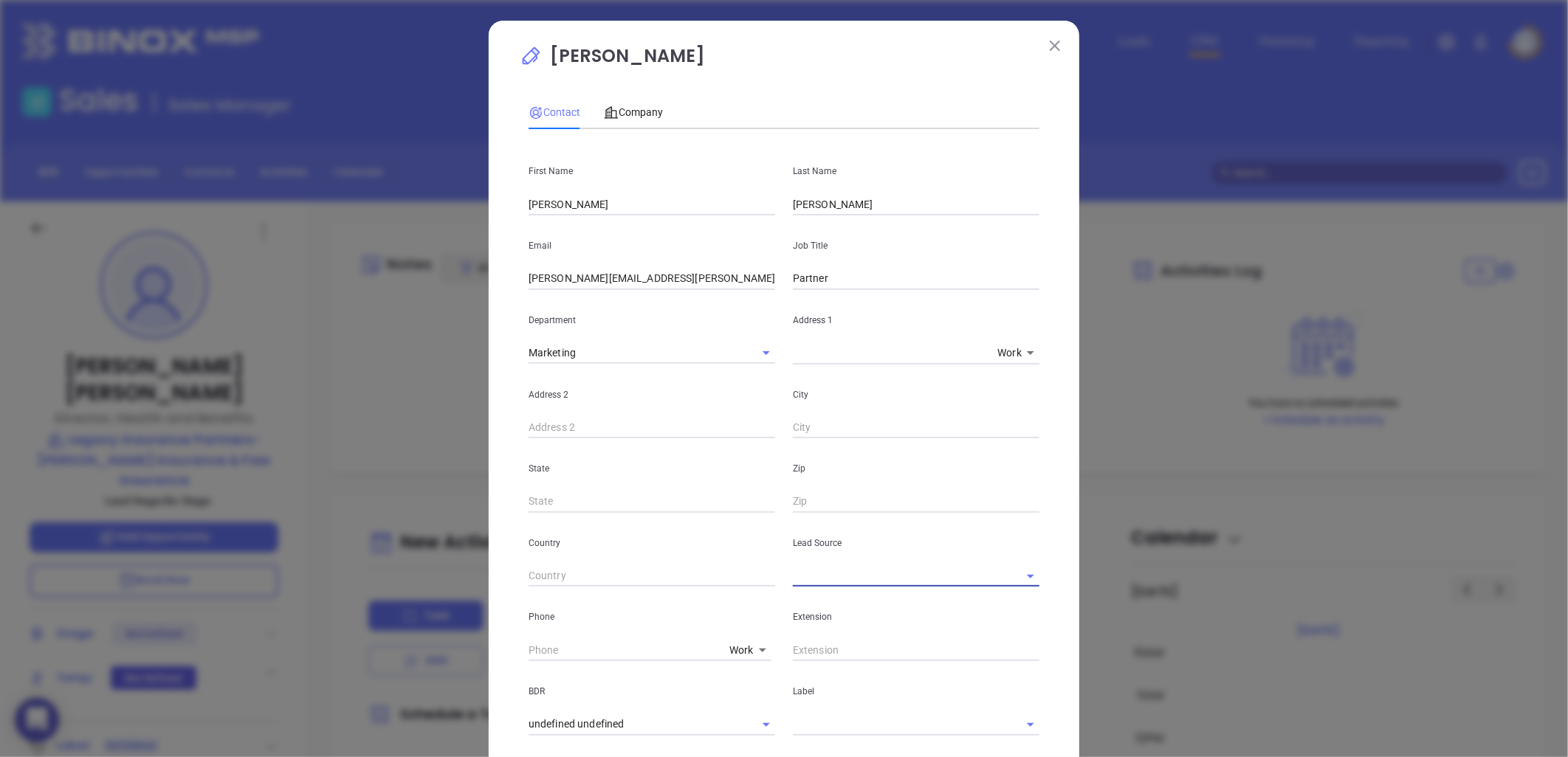
click at [884, 574] on input "text" at bounding box center [896, 576] width 205 height 22
click at [843, 610] on li "Binox" at bounding box center [916, 609] width 247 height 27
type input "Binox"
click at [652, 97] on div "Company" at bounding box center [633, 111] width 59 height 34
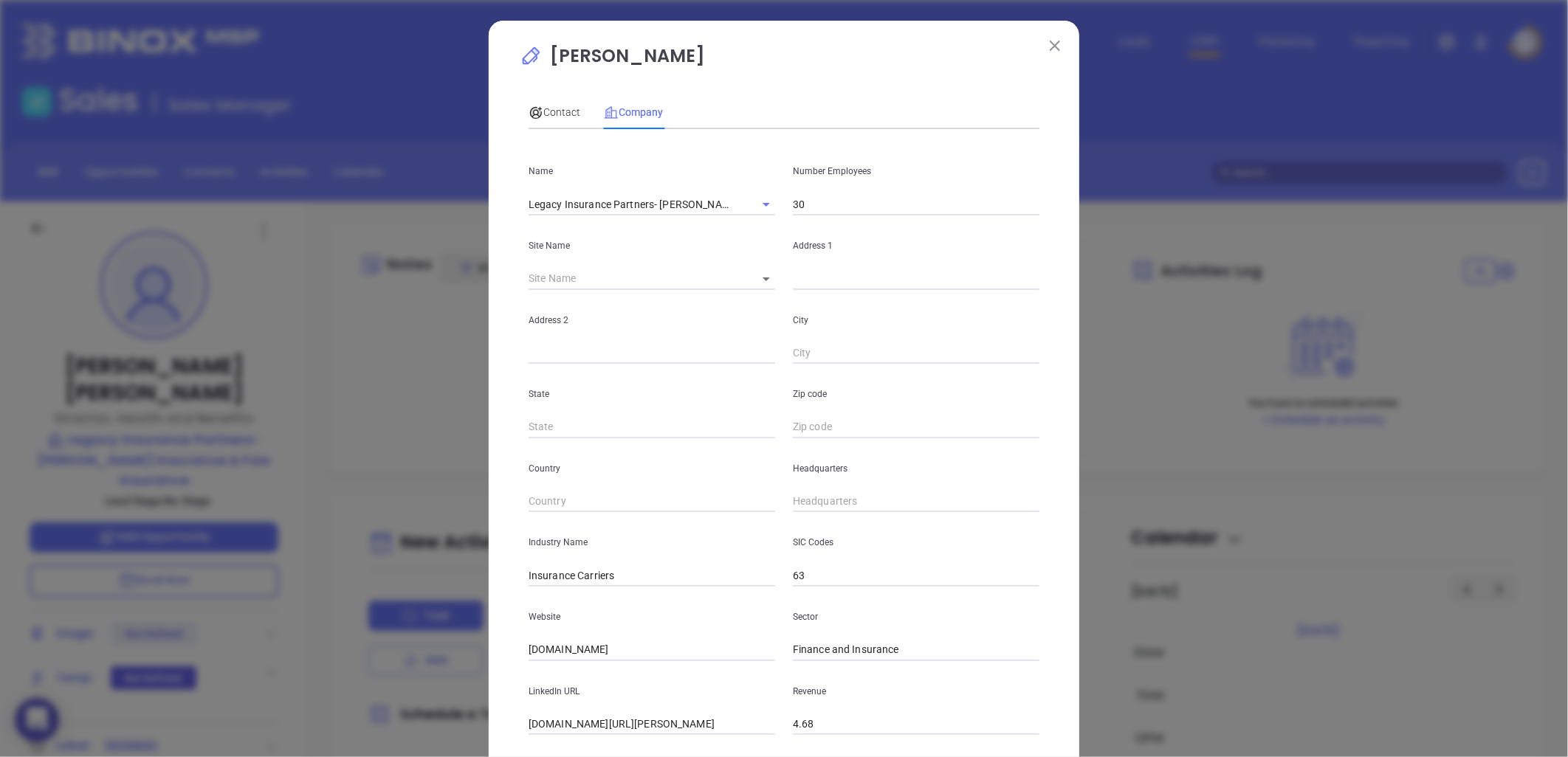
drag, startPoint x: 636, startPoint y: 648, endPoint x: 327, endPoint y: 687, distance: 311.5
click at [327, 687] on div "[PERSON_NAME] Contact Company First Name [PERSON_NAME] Name [PERSON_NAME] Email…" at bounding box center [784, 378] width 1568 height 757
paste input "[URL][DOMAIN_NAME]"
type input "[URL][DOMAIN_NAME]"
drag, startPoint x: 573, startPoint y: 579, endPoint x: 707, endPoint y: 536, distance: 140.7
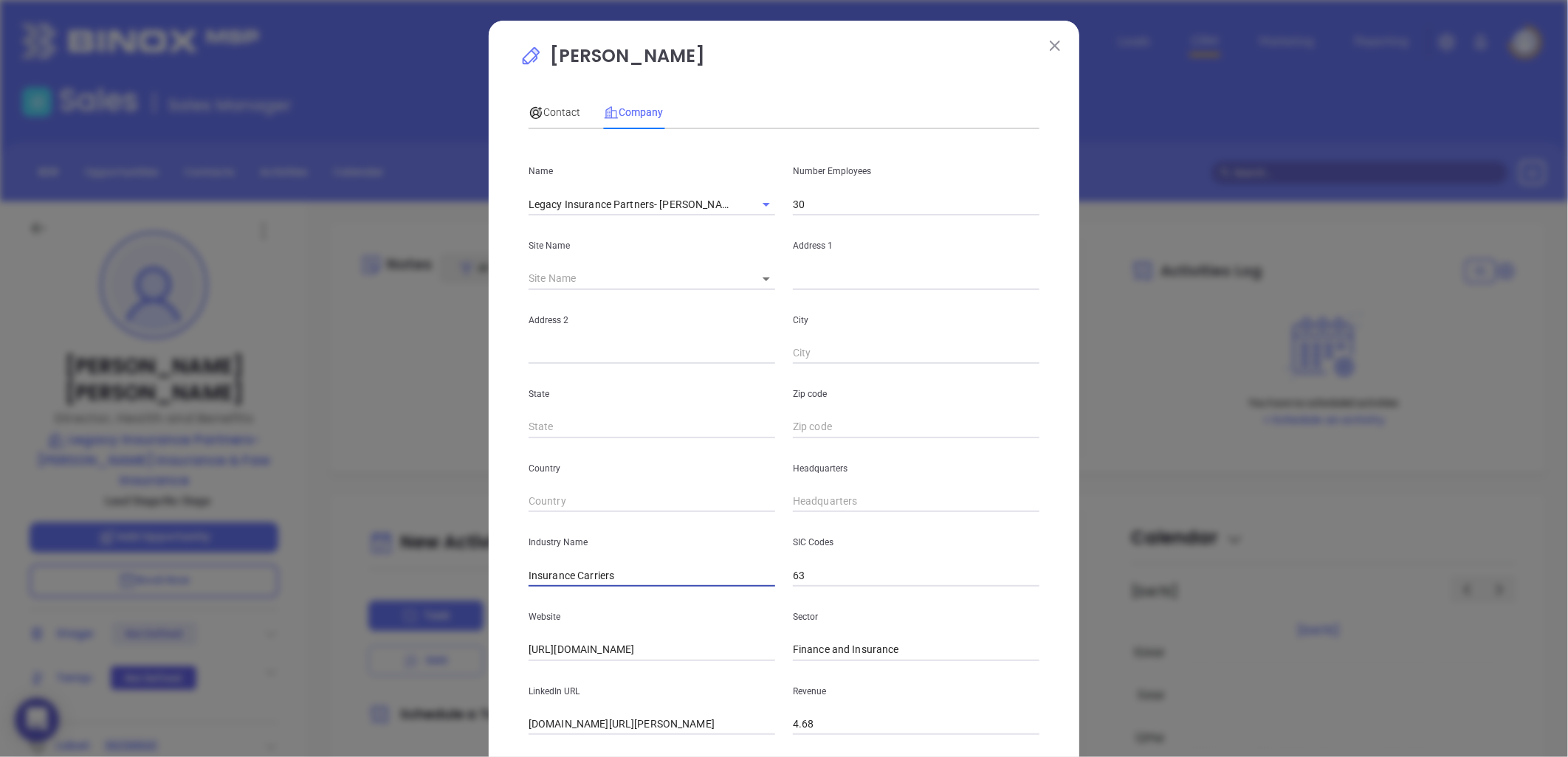
click at [707, 536] on div "Industry Name Insurance Carriers" at bounding box center [652, 549] width 265 height 74
type input "Insurance"
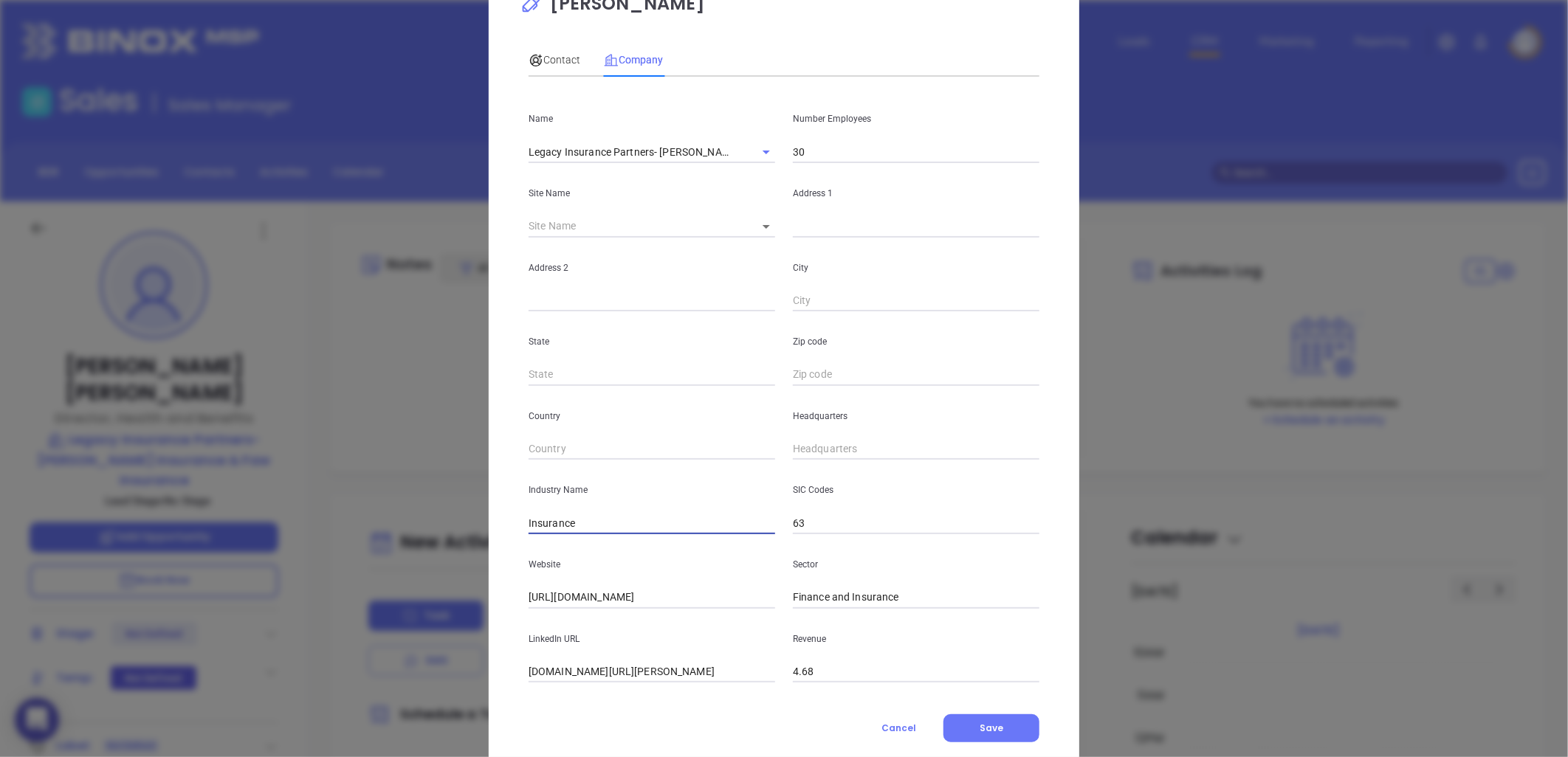
scroll to position [82, 0]
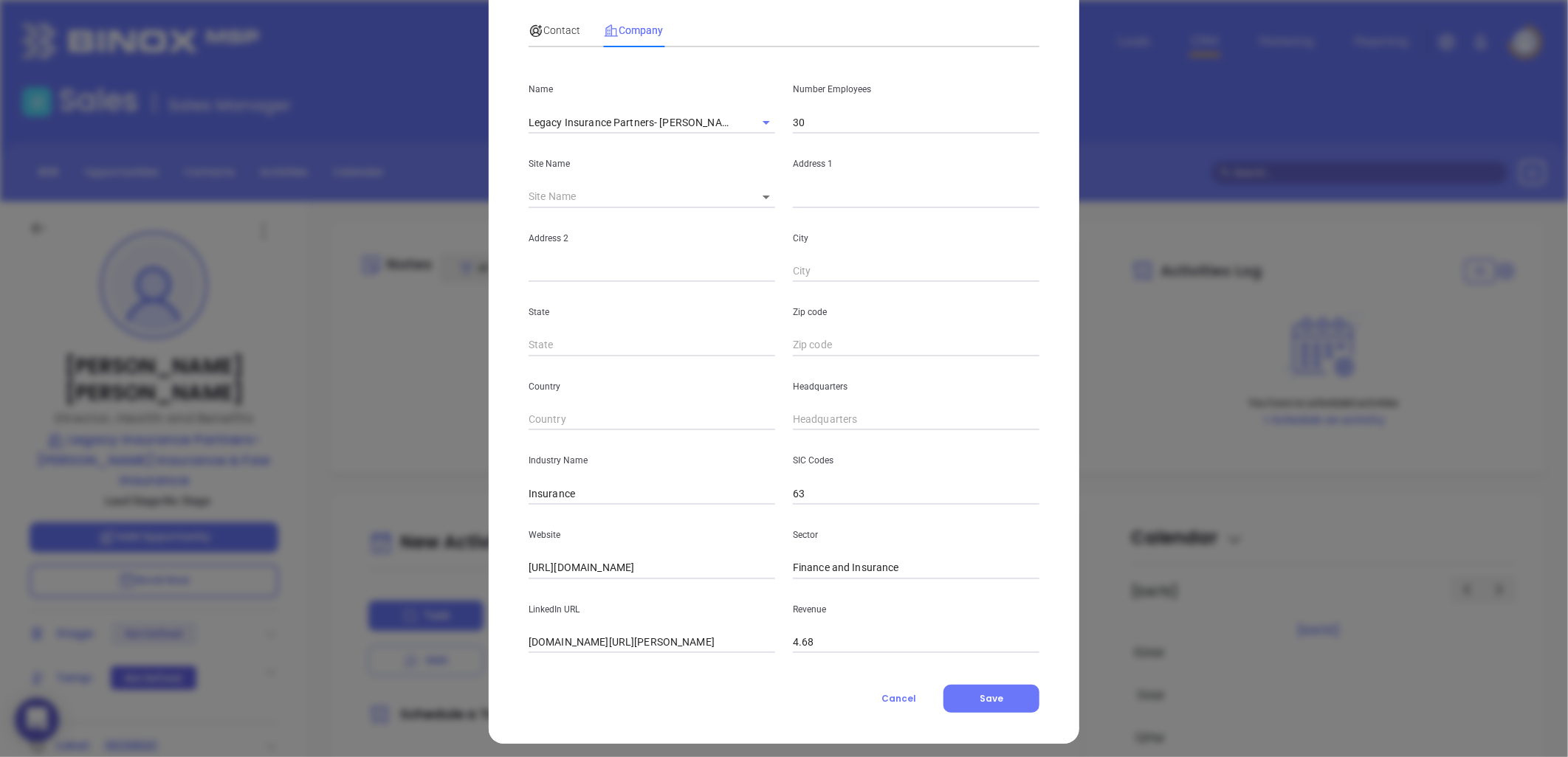
click at [817, 418] on input "text" at bounding box center [916, 420] width 247 height 22
paste input "844) 235-0677"
type input "[PHONE_NUMBER]"
click at [553, 28] on span "Contact" at bounding box center [554, 30] width 52 height 12
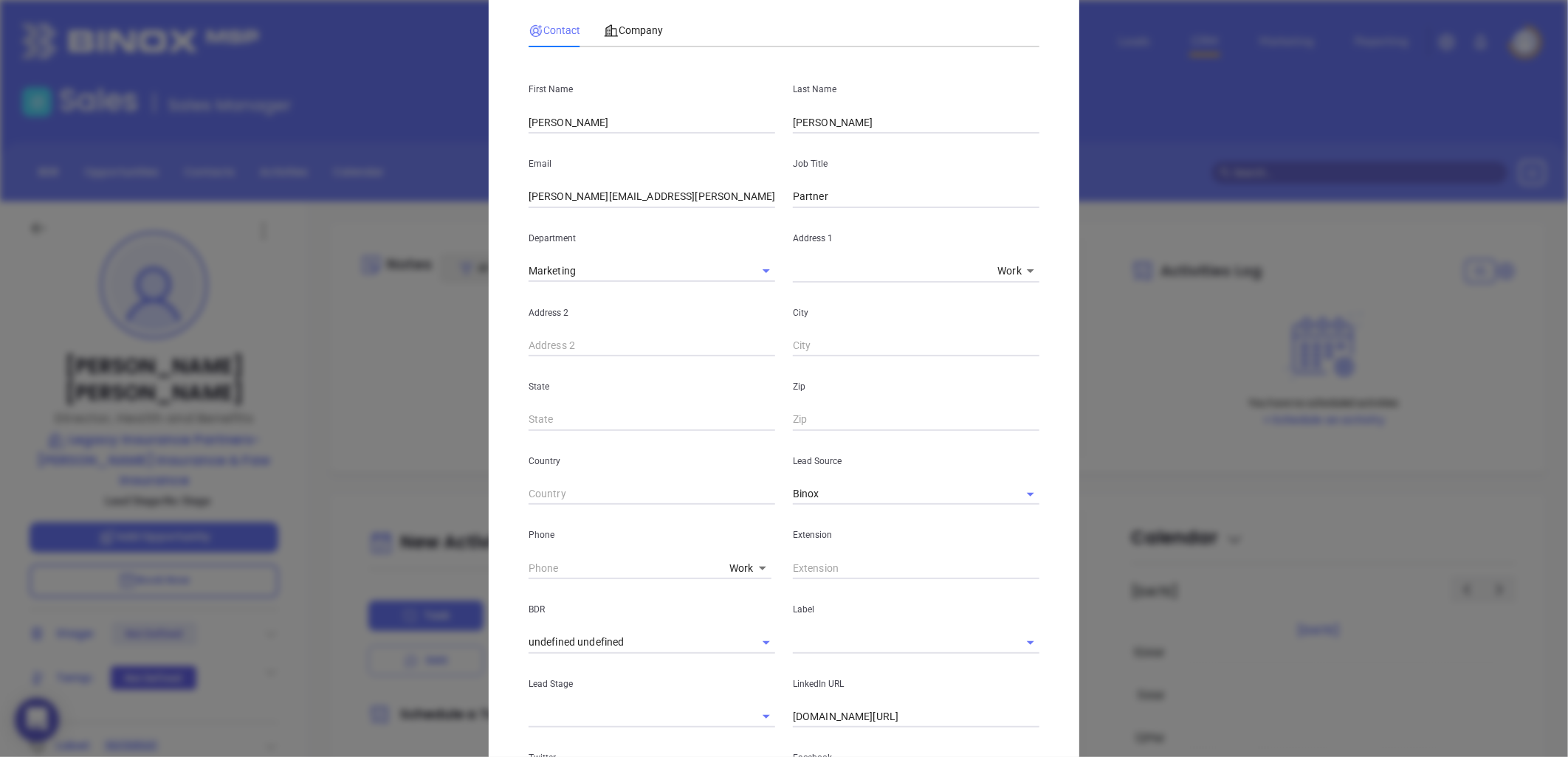
click at [740, 566] on body "0 Leads CRM Marketing Reporting Financial Leads Leads Sales Sales Manager BDR O…" at bounding box center [784, 378] width 1568 height 757
click at [757, 568] on li "Cell" at bounding box center [760, 567] width 74 height 15
click at [759, 568] on icon at bounding box center [762, 569] width 8 height 3
click at [755, 562] on body "0 Leads CRM Marketing Reporting Financial Leads Leads Sales Sales Manager BDR O…" at bounding box center [784, 378] width 1568 height 757
click at [755, 675] on li "Site" at bounding box center [780, 673] width 100 height 27
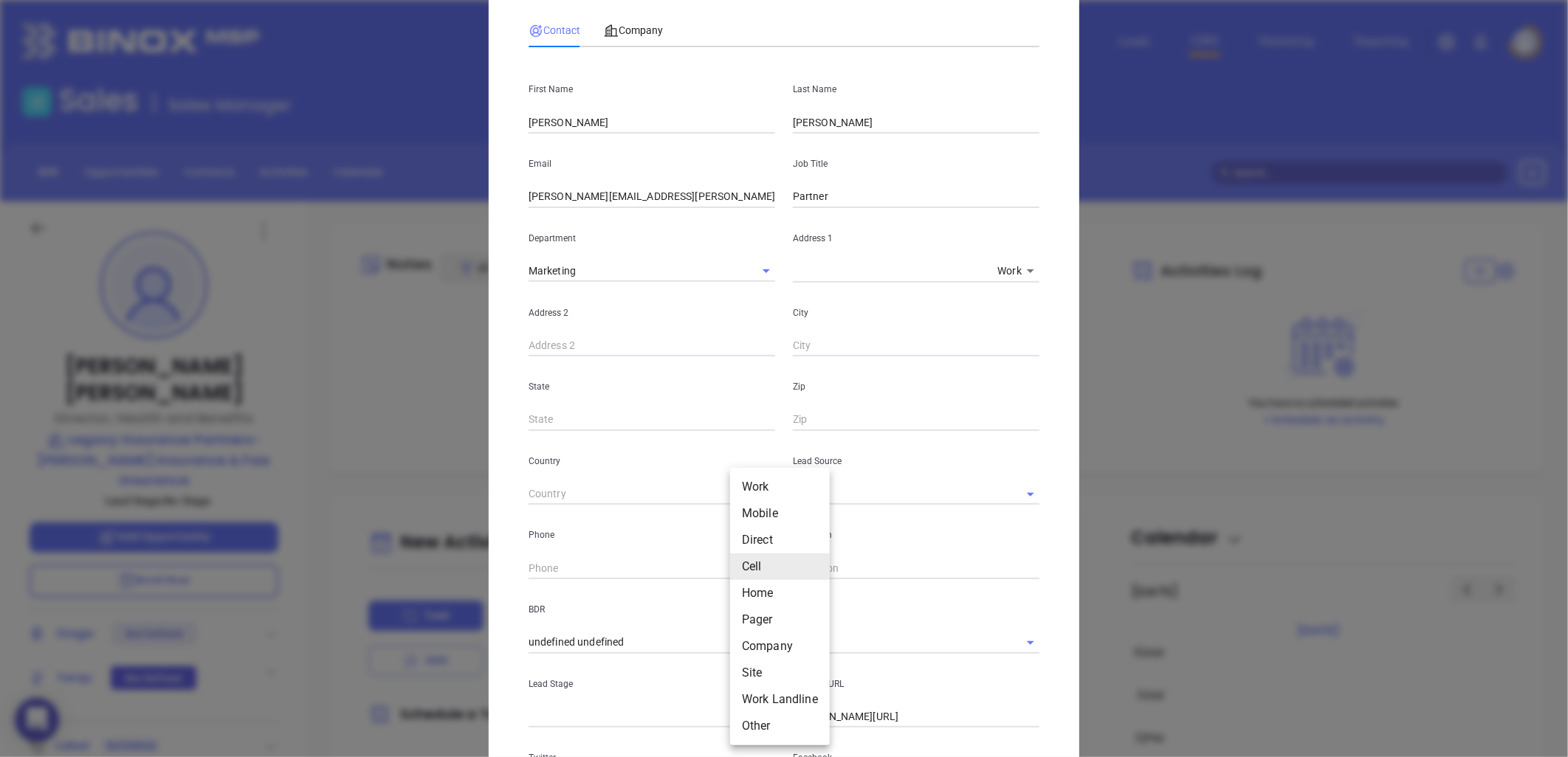
type input "11"
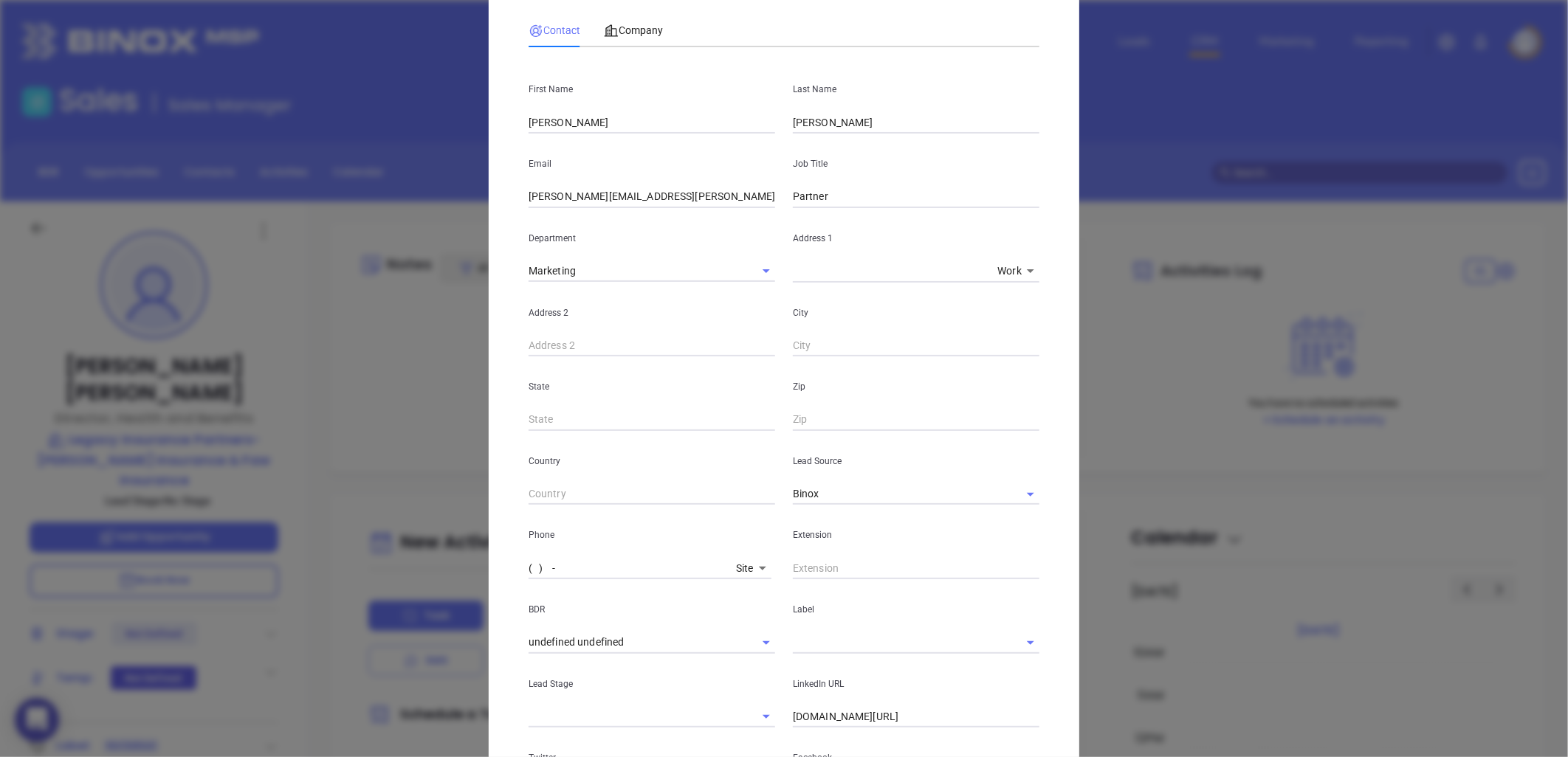
click at [642, 570] on input "( ) -" at bounding box center [629, 568] width 202 height 22
paste input "844) 235-0677"
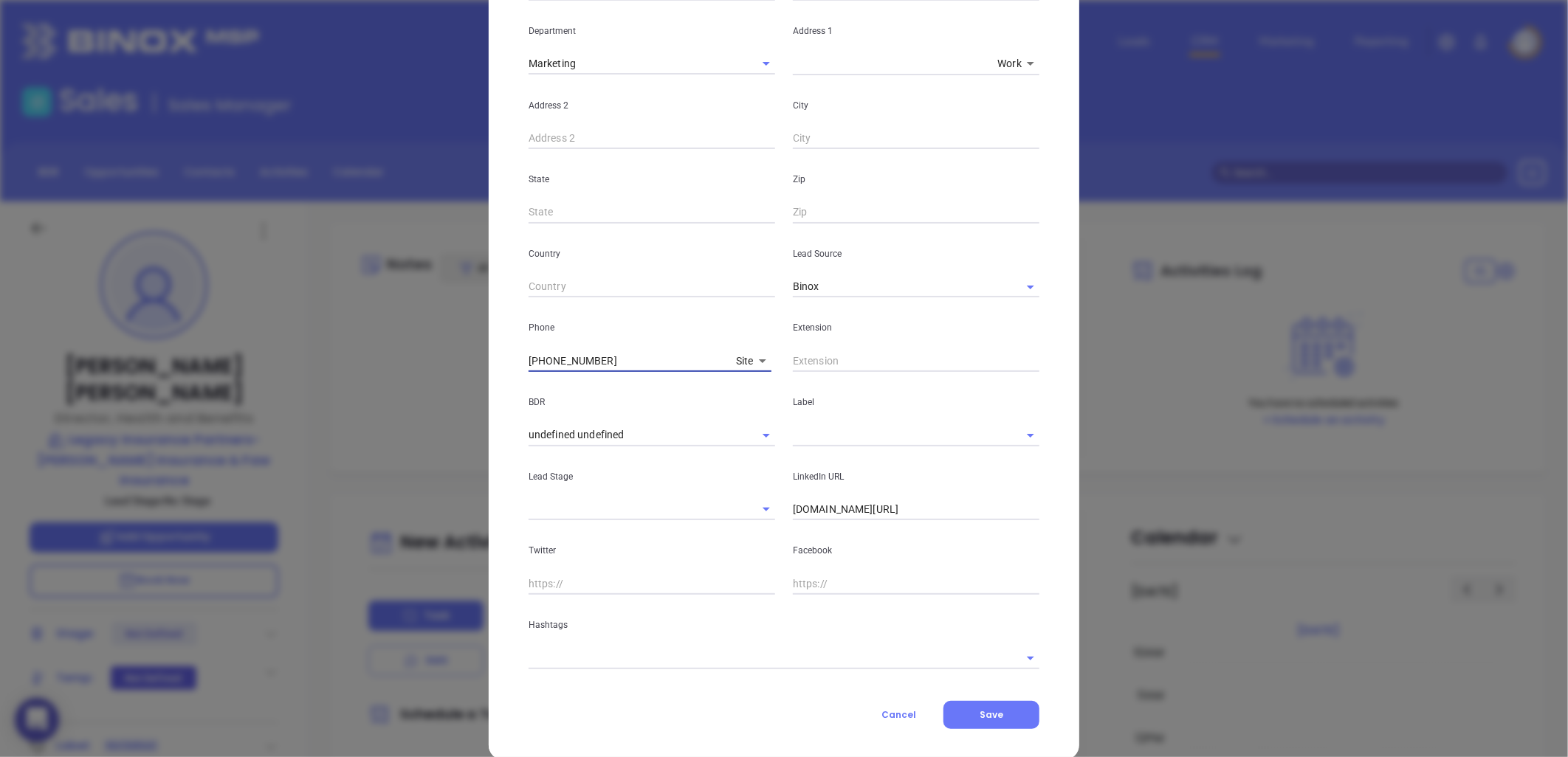
scroll to position [312, 0]
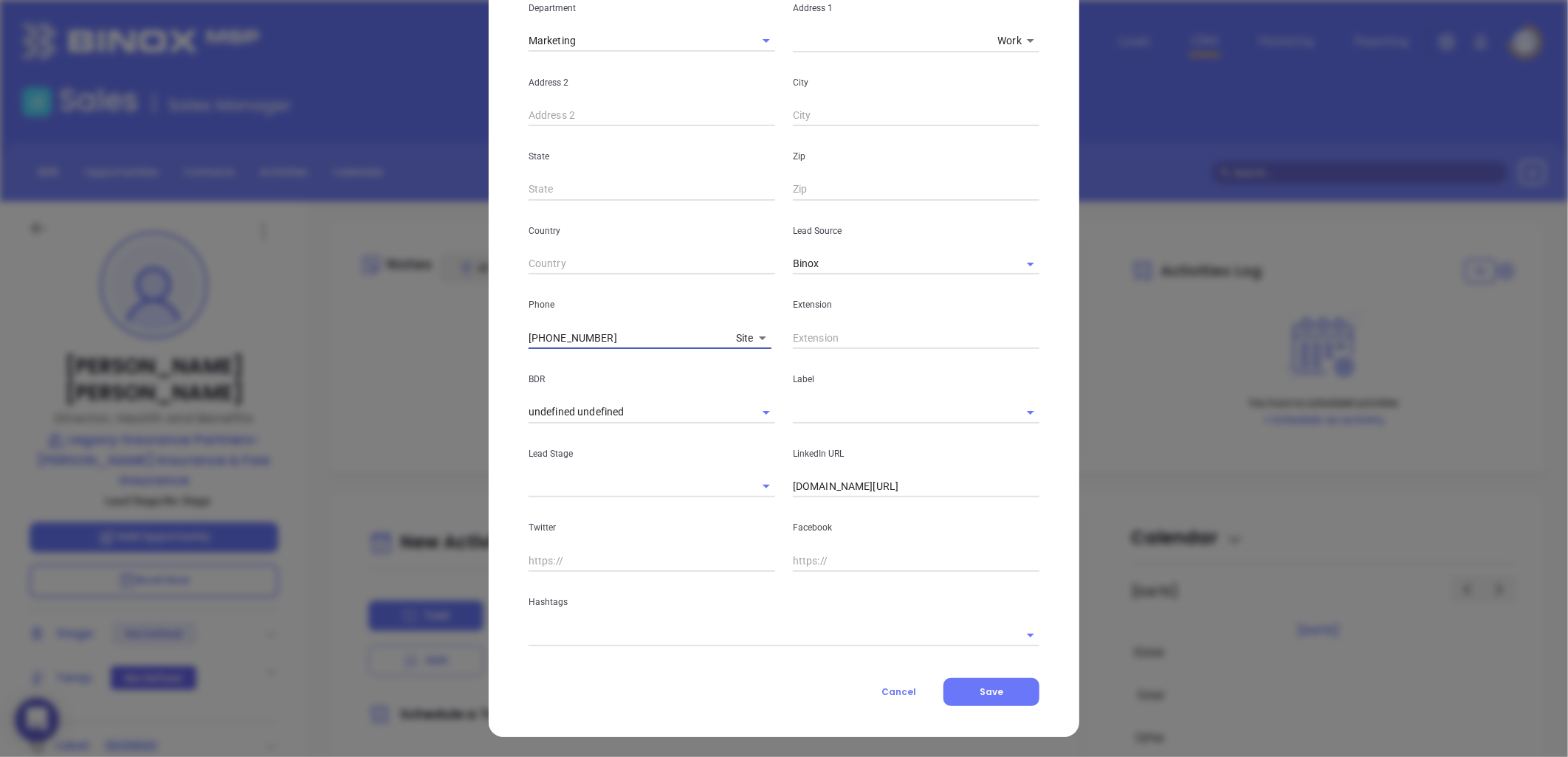
type input "[PHONE_NUMBER]"
click at [645, 639] on input "text" at bounding box center [763, 635] width 470 height 22
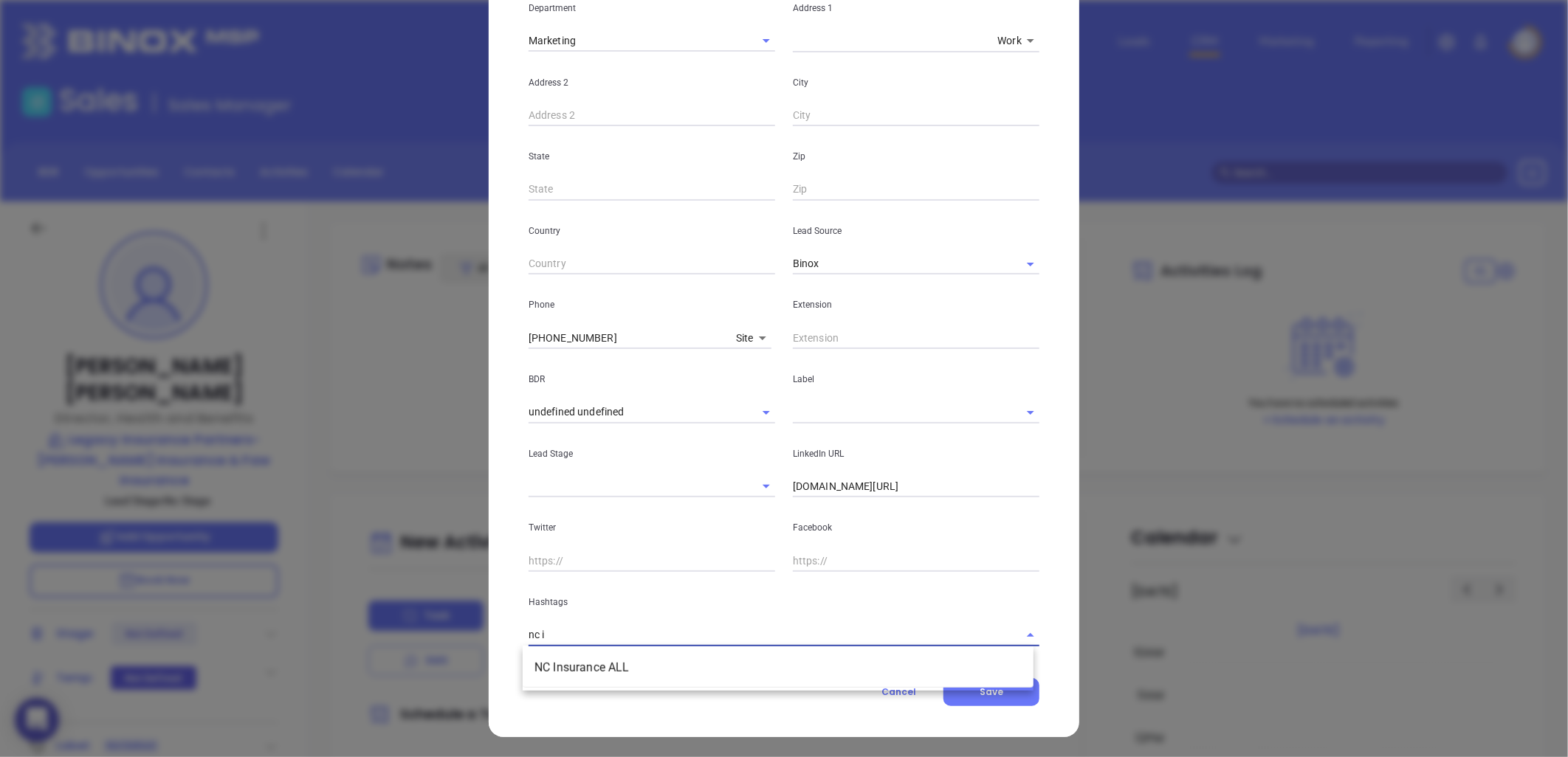
type input "nc in"
drag, startPoint x: 631, startPoint y: 667, endPoint x: 639, endPoint y: 654, distance: 15.3
click at [639, 654] on li "NC Insurance ALL" at bounding box center [778, 667] width 510 height 27
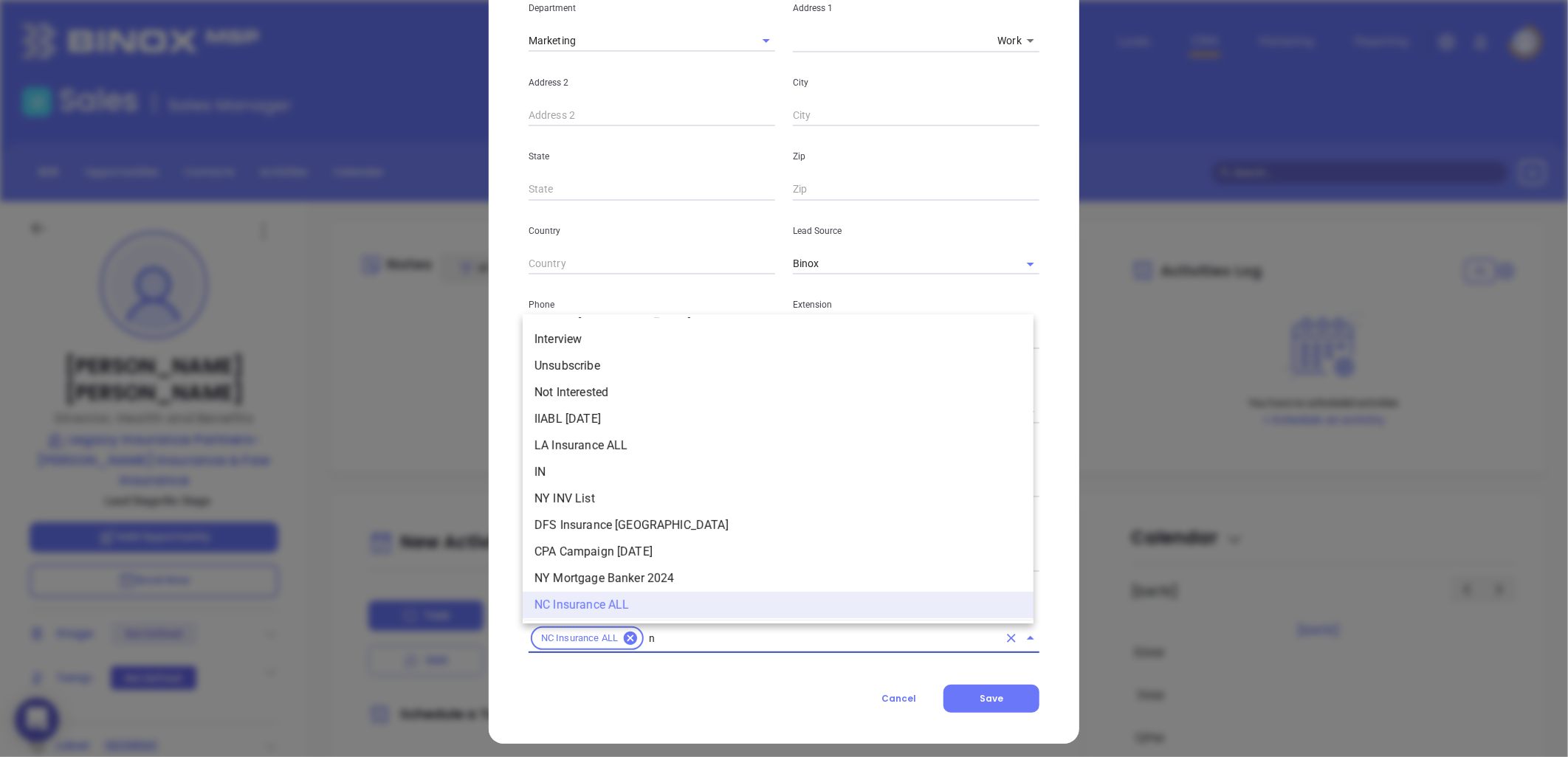
type input "nc"
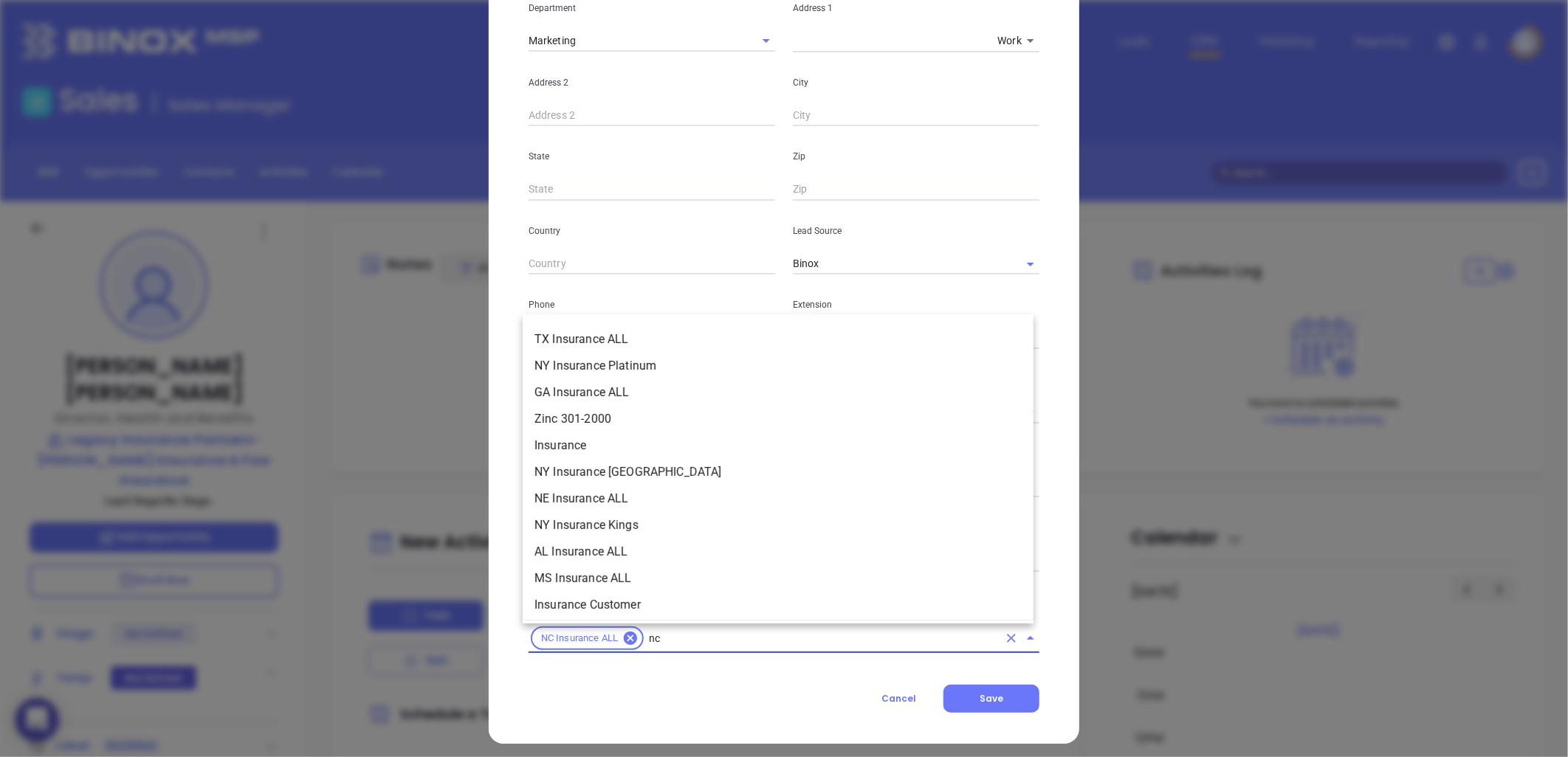
scroll to position [247, 0]
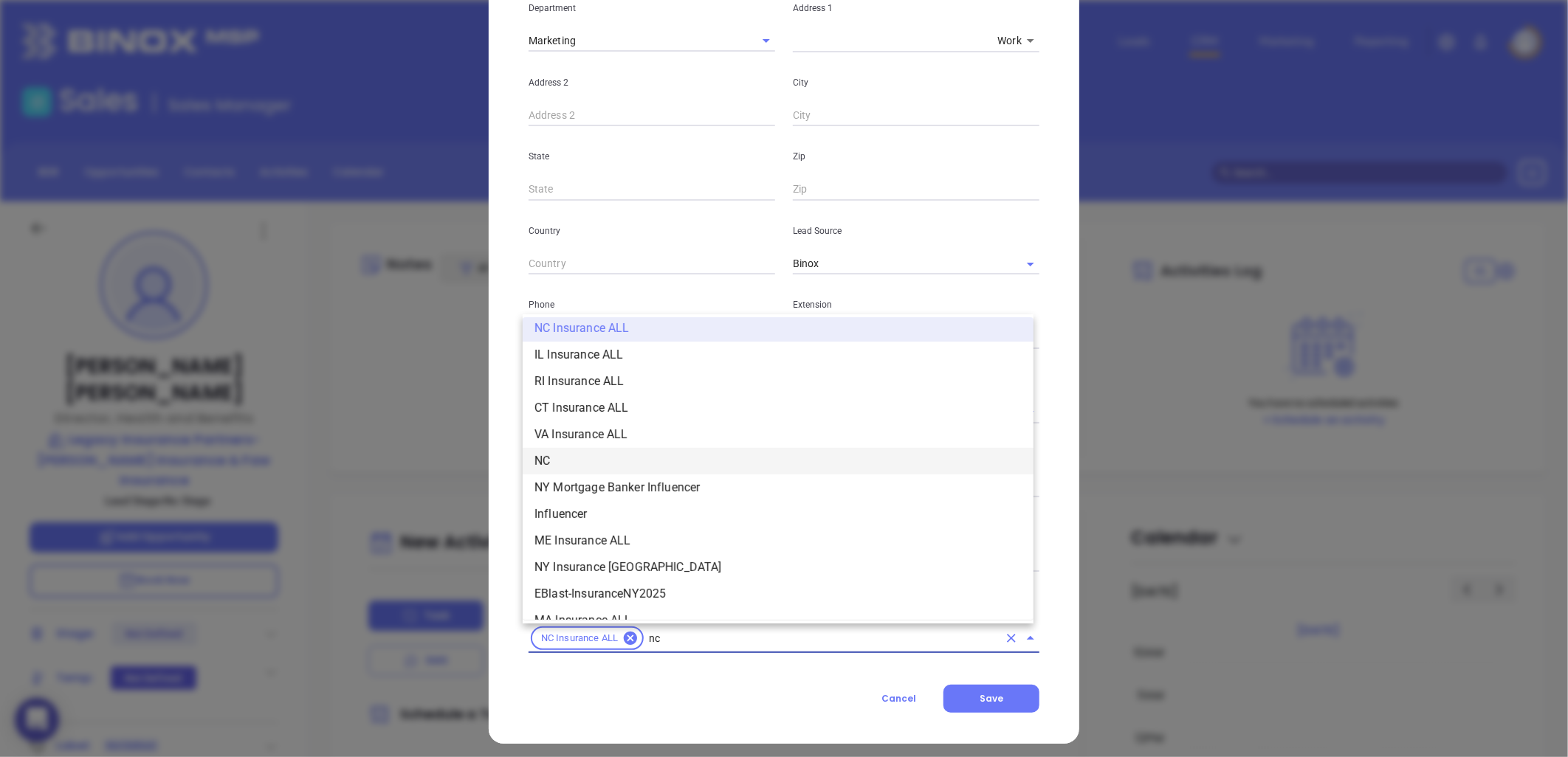
click at [584, 448] on li "NC" at bounding box center [778, 461] width 510 height 27
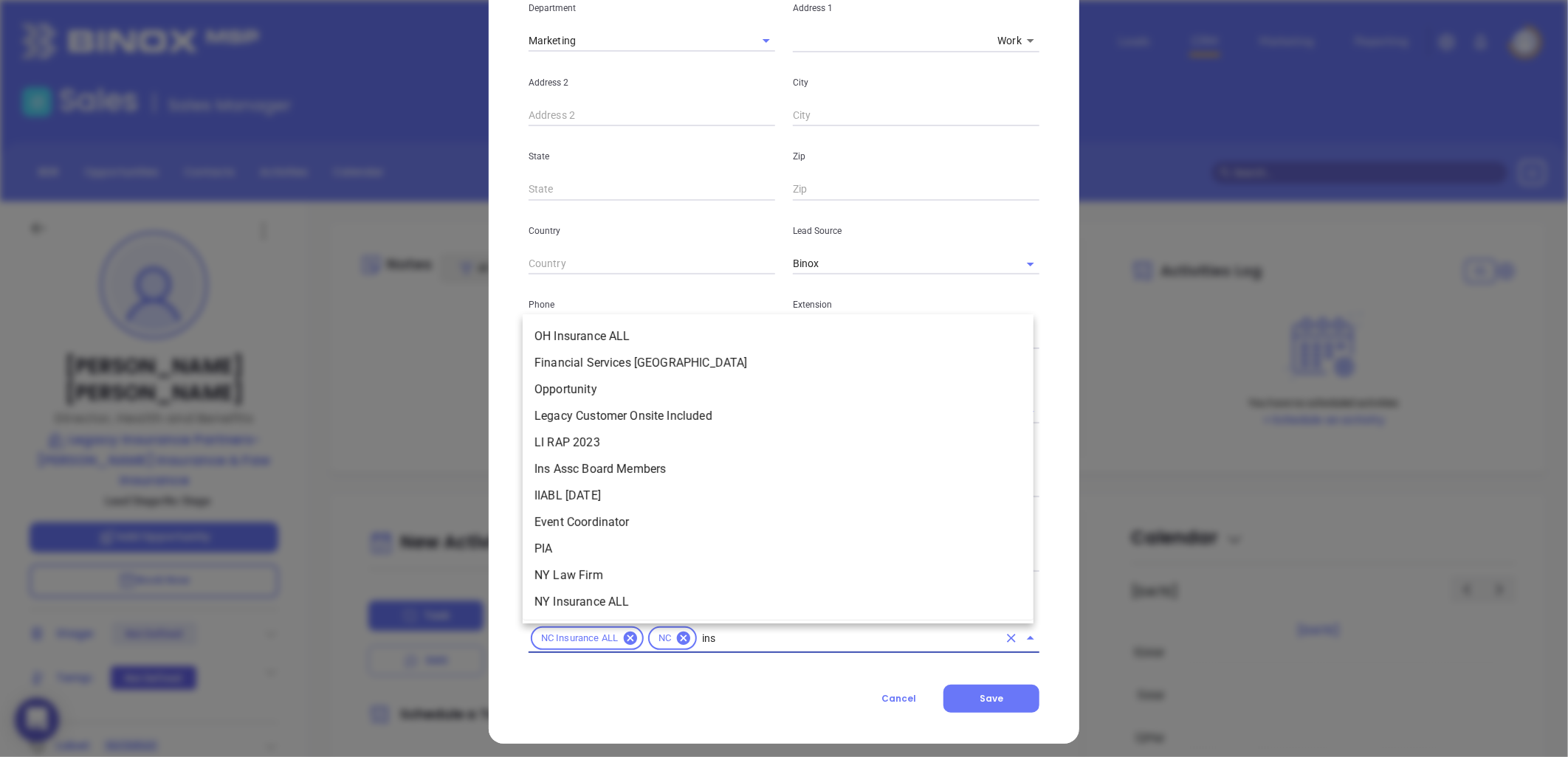
scroll to position [195, 0]
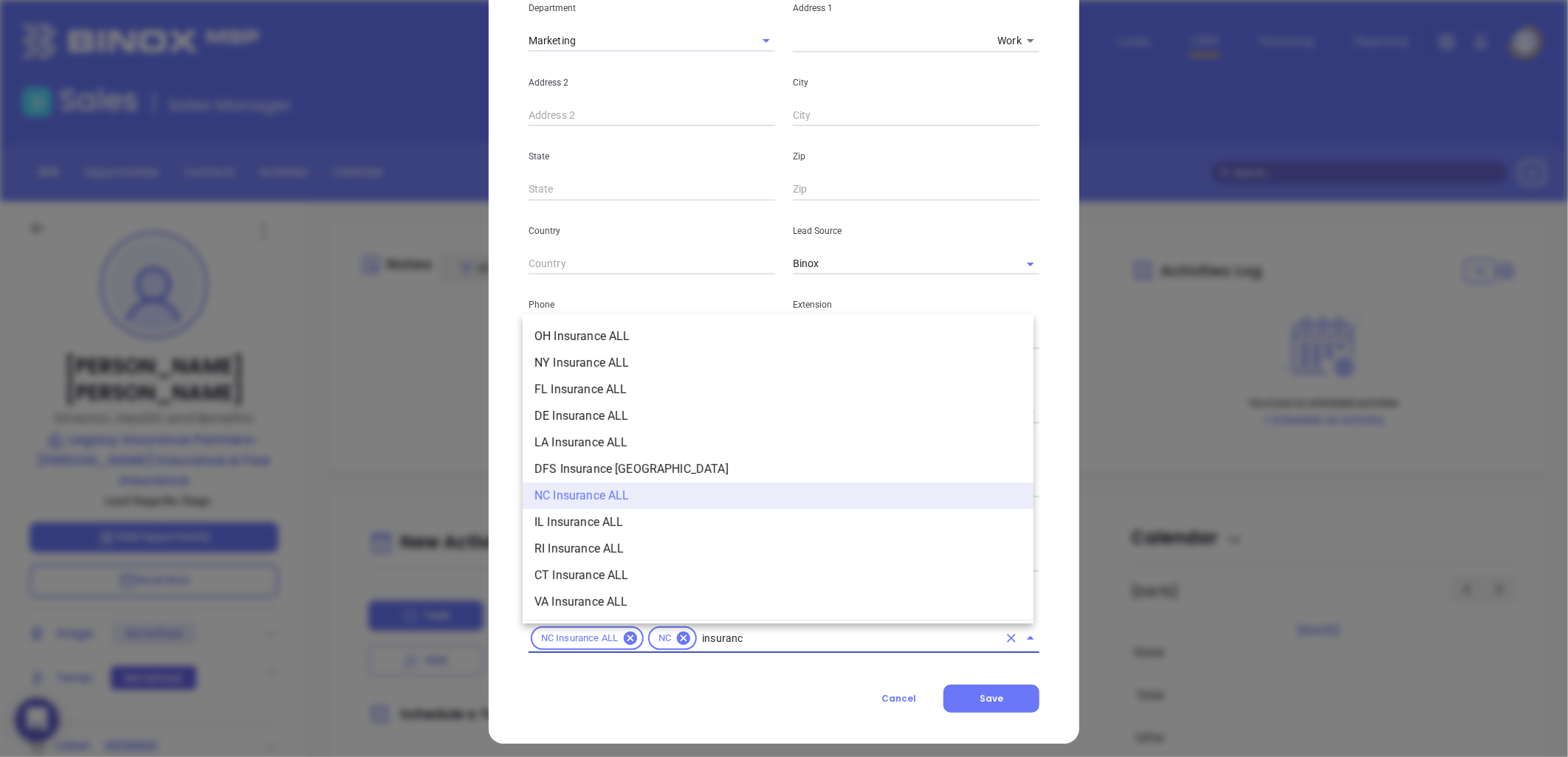
type input "insurance"
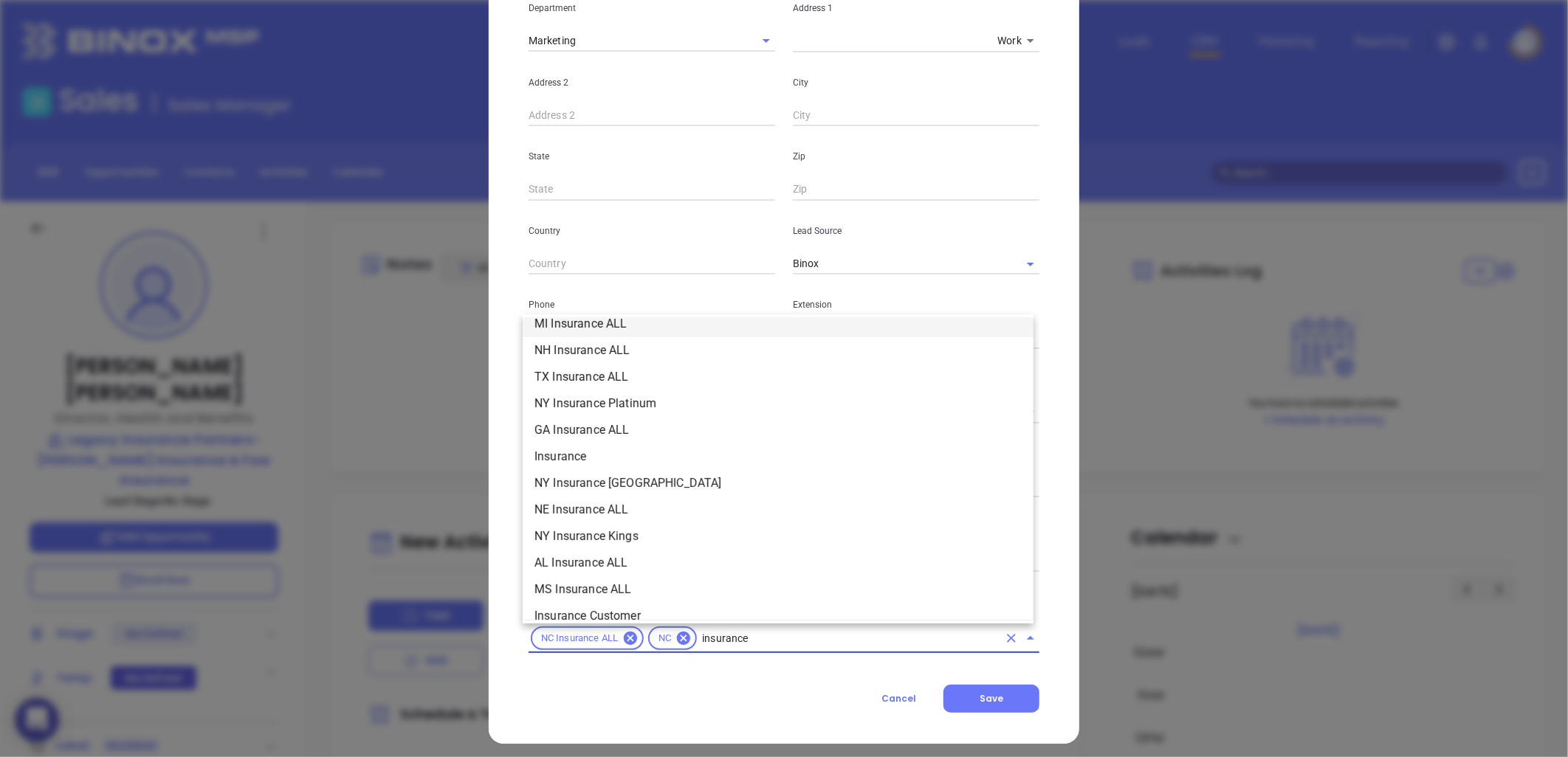
scroll to position [491, 0]
click at [586, 454] on li "Insurance" at bounding box center [778, 456] width 510 height 27
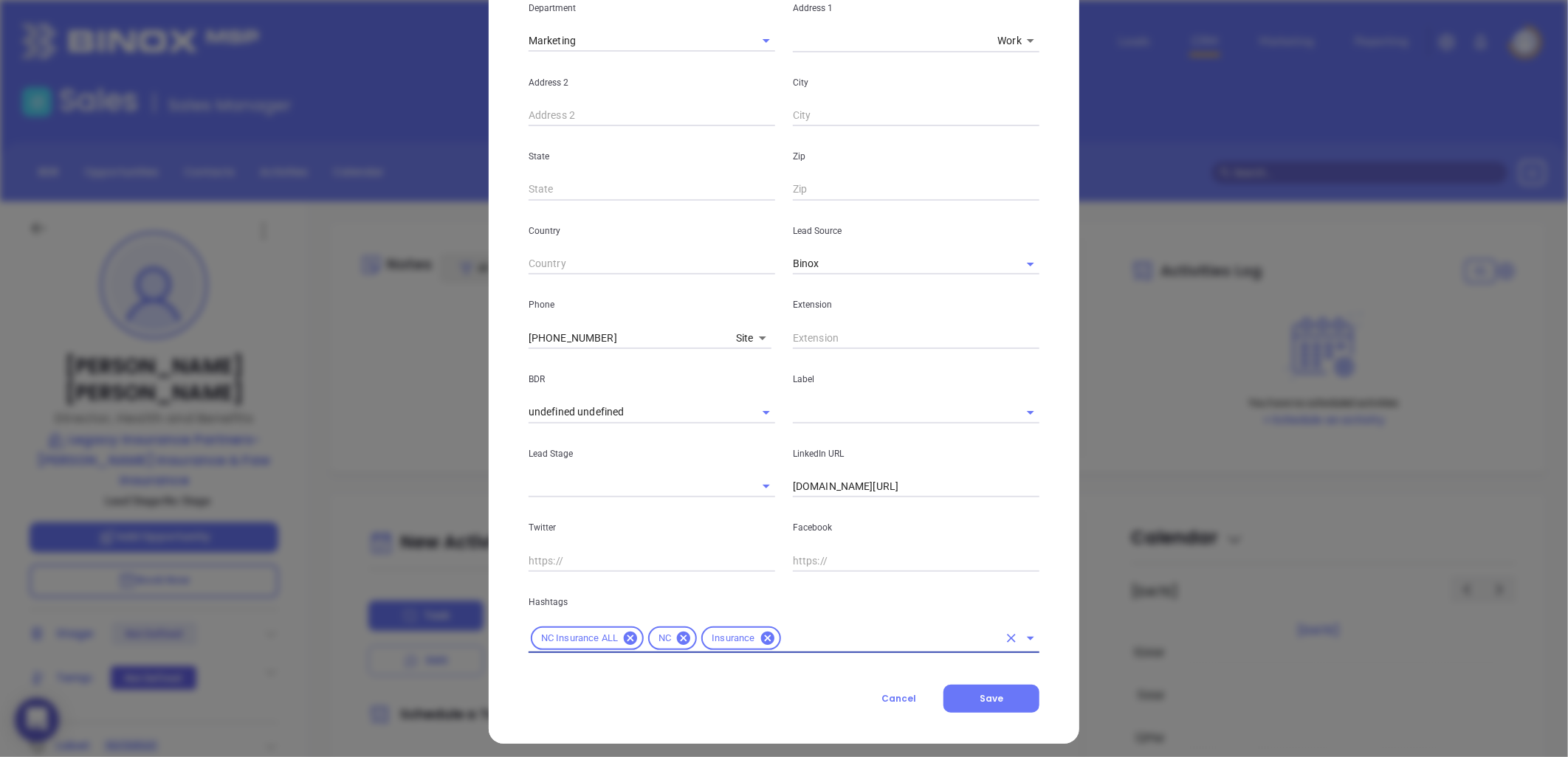
type input "r"
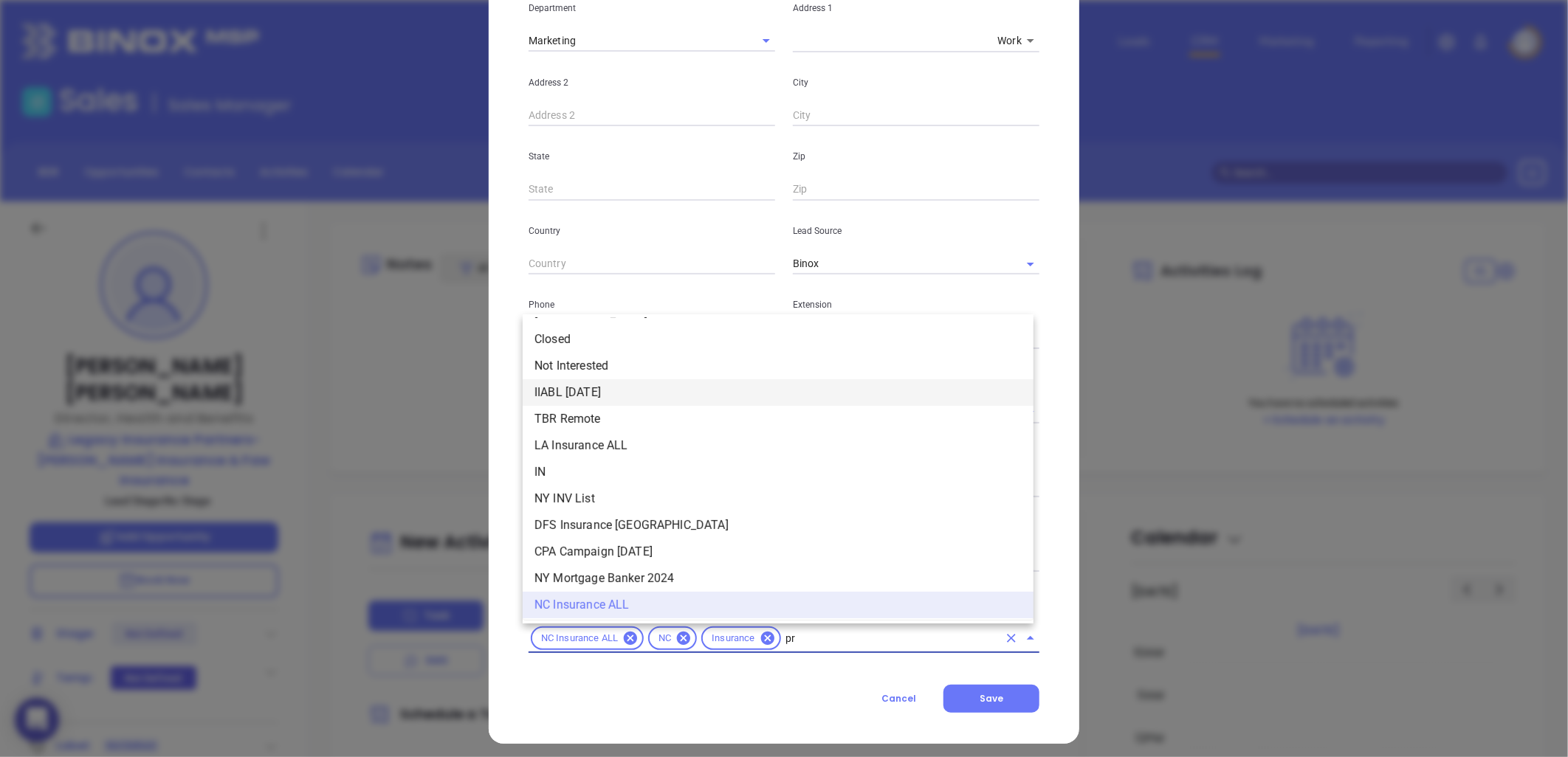
scroll to position [0, 0]
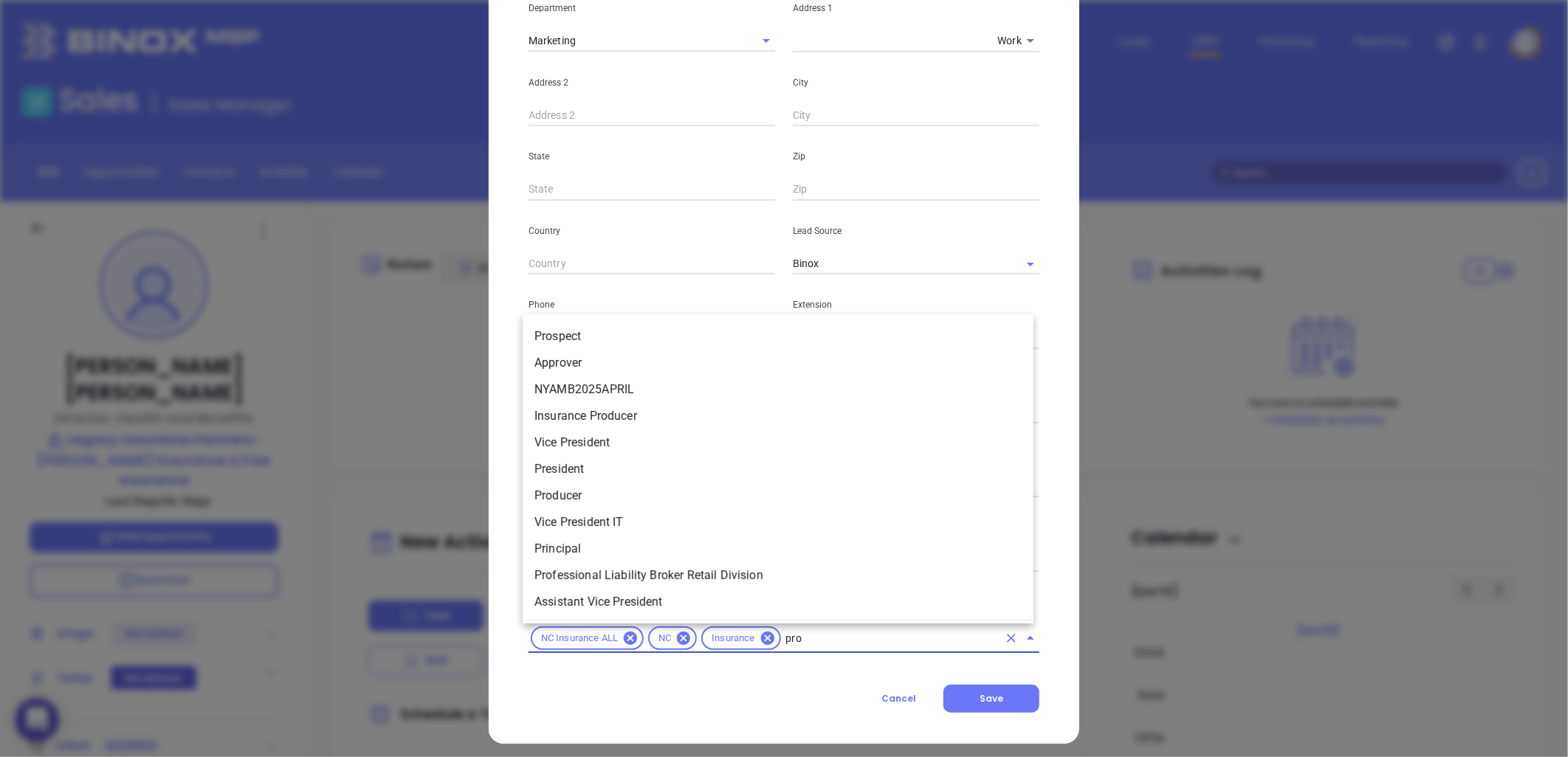
type input "pros"
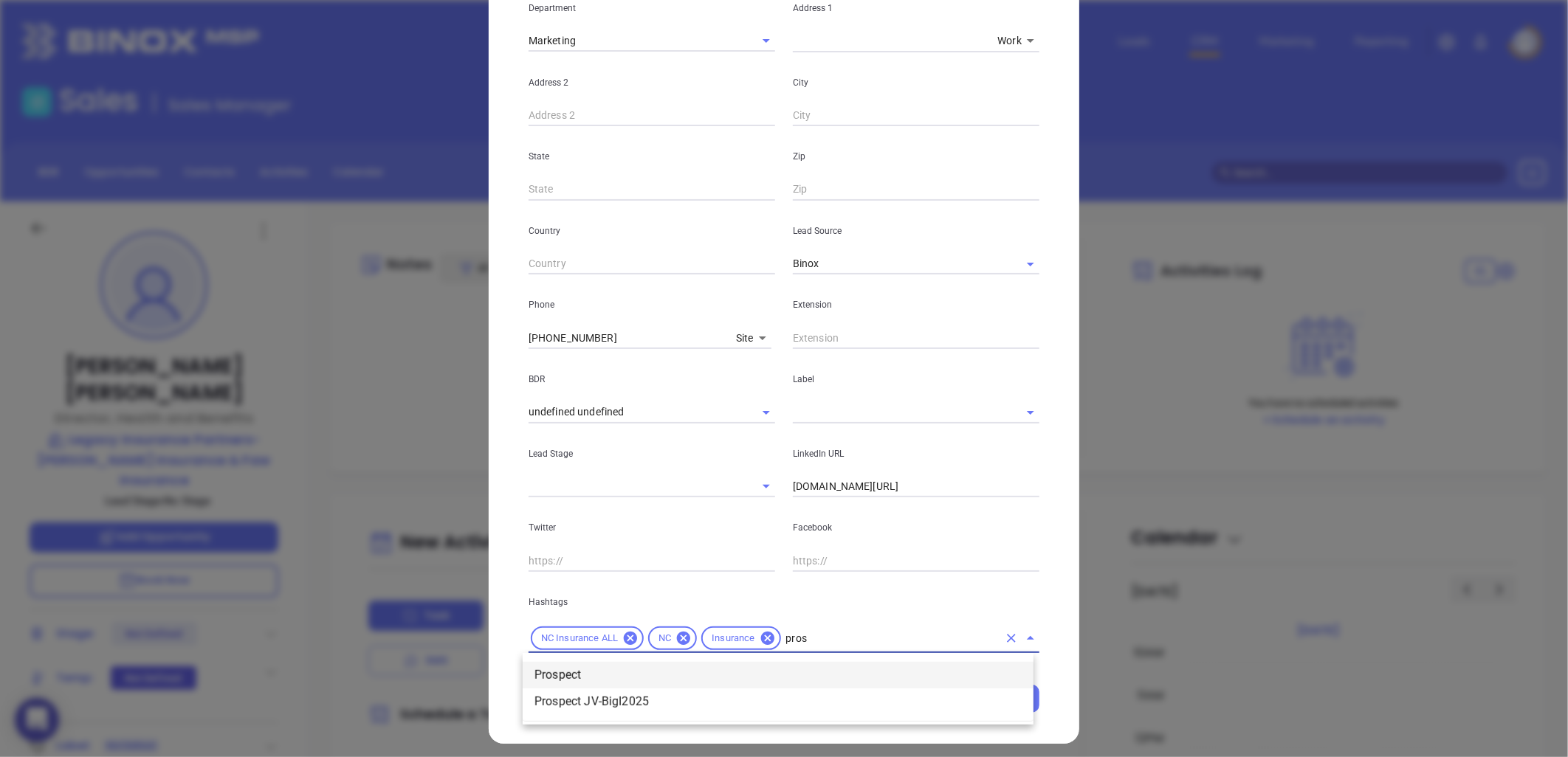
click at [597, 663] on li "Prospect" at bounding box center [778, 675] width 510 height 27
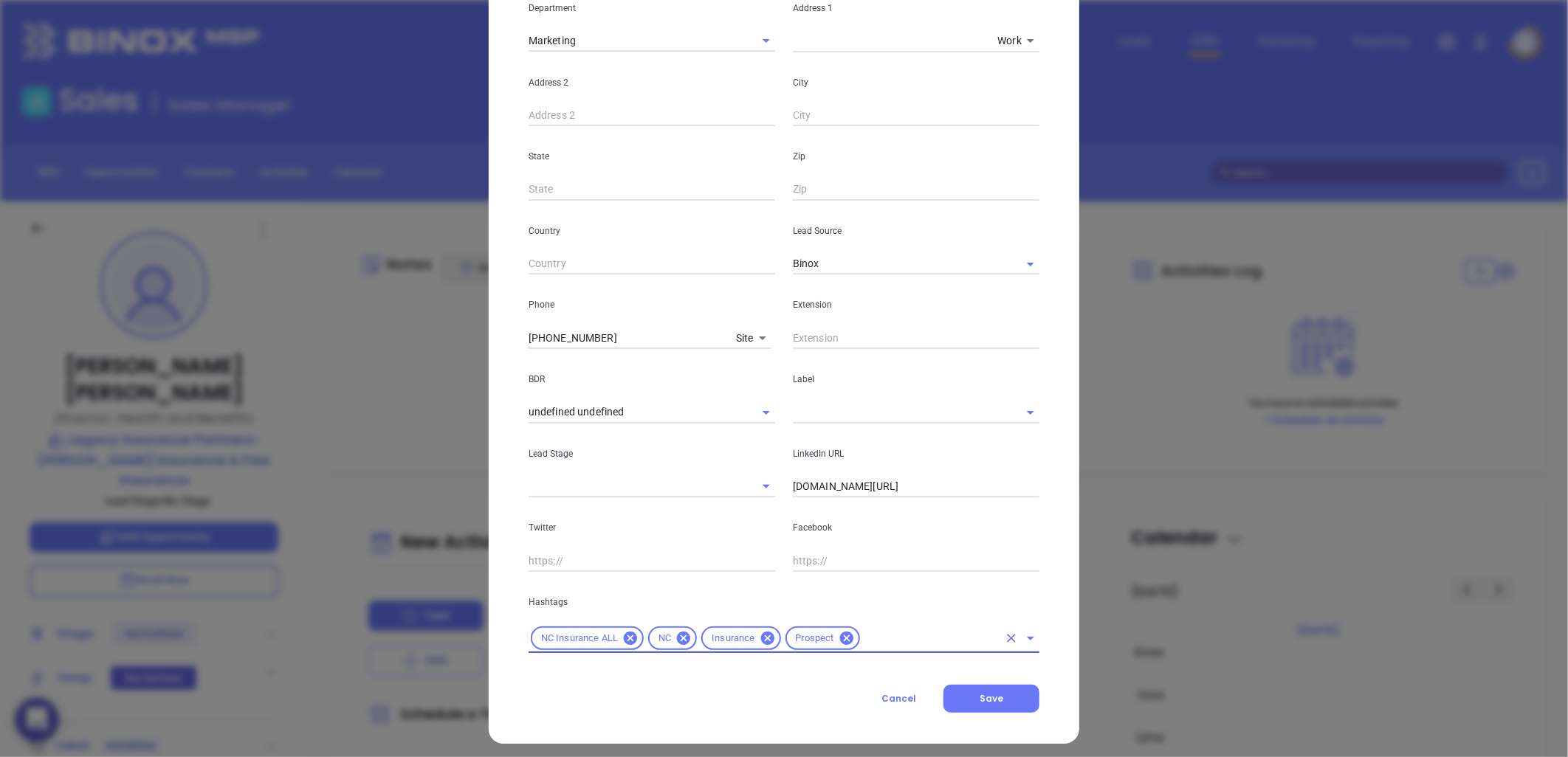
type input "r"
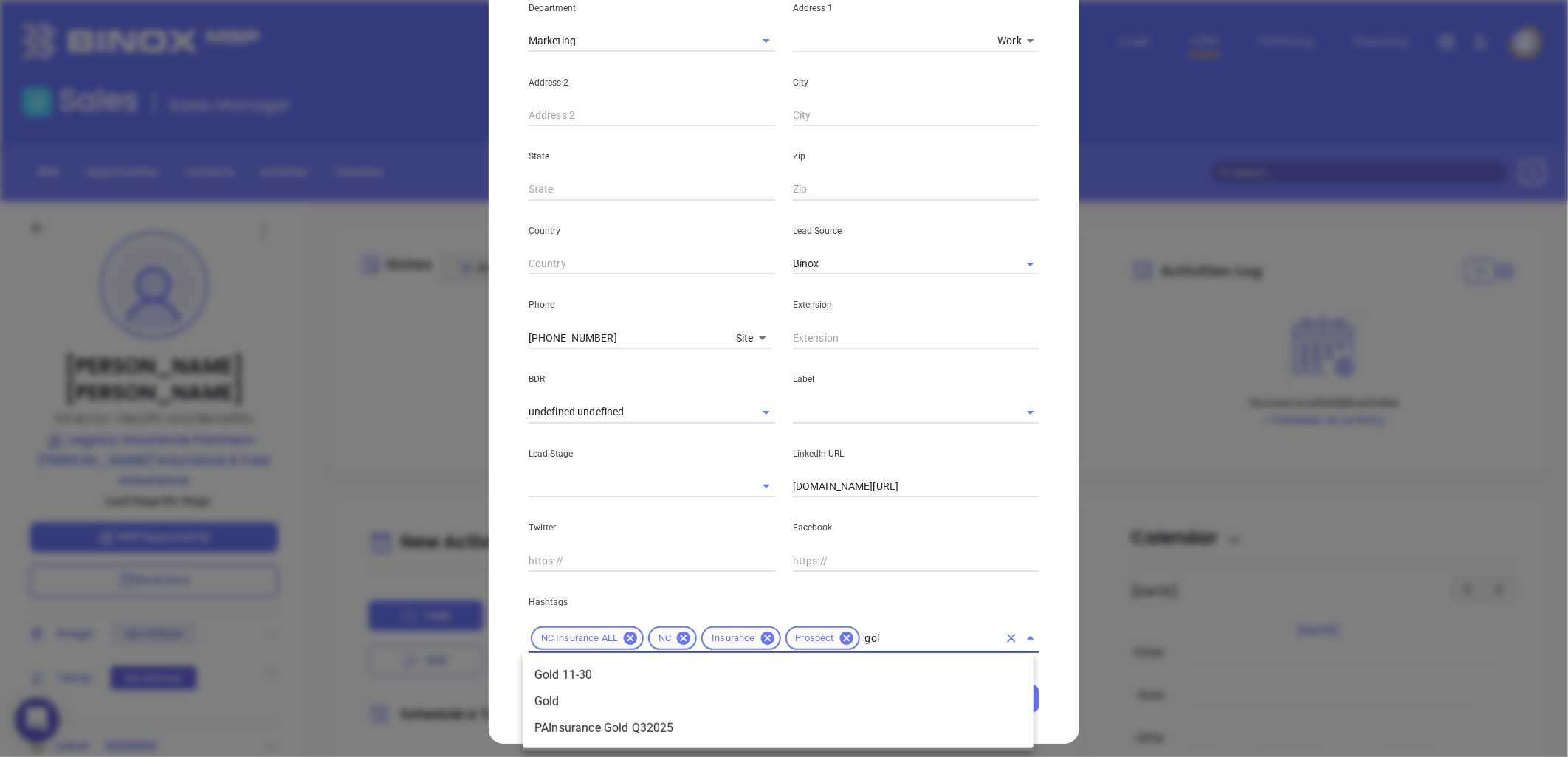
type input "gold"
click at [607, 672] on li "Gold 11-30" at bounding box center [778, 675] width 510 height 27
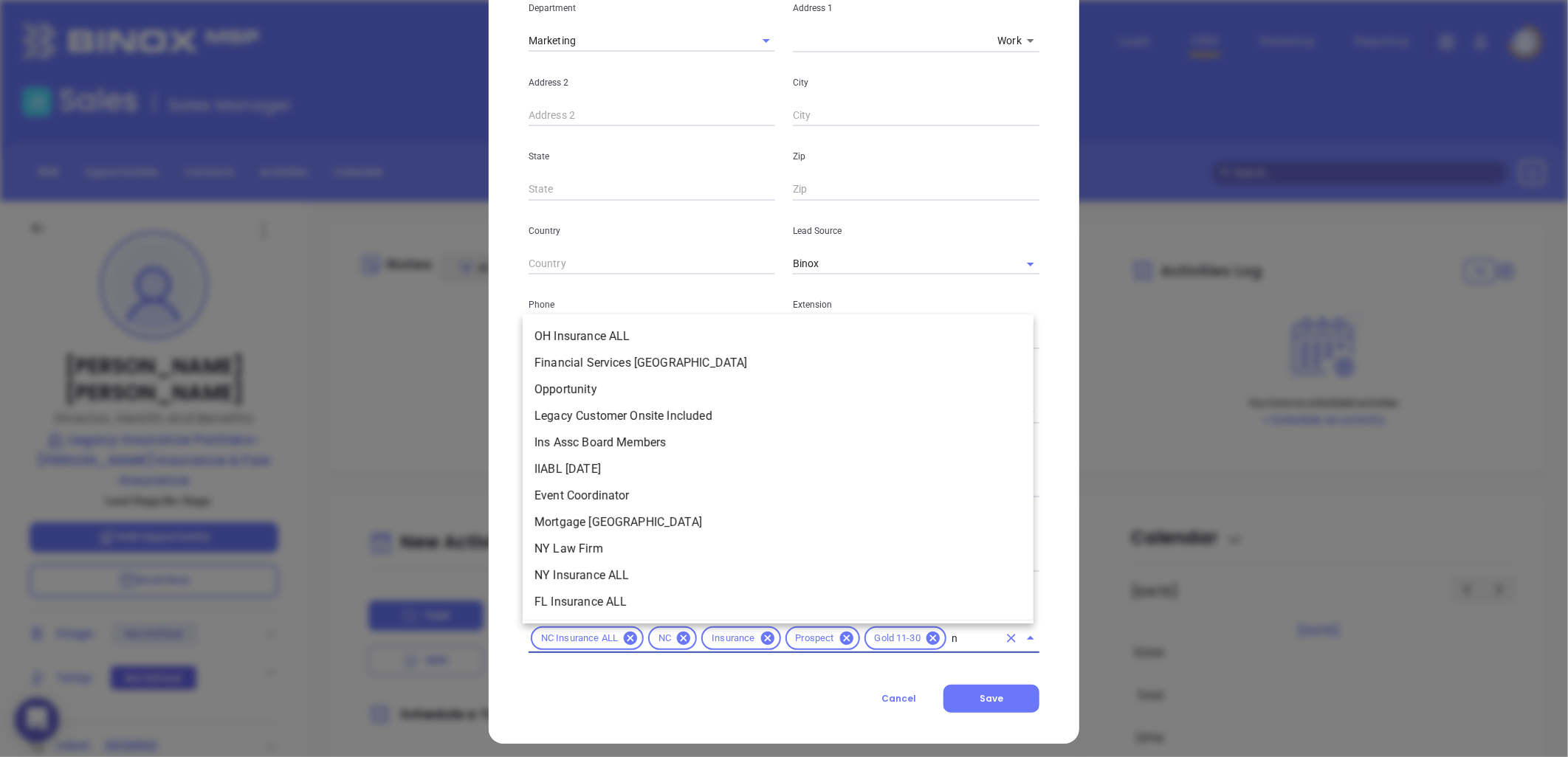
scroll to position [794, 0]
type input "new"
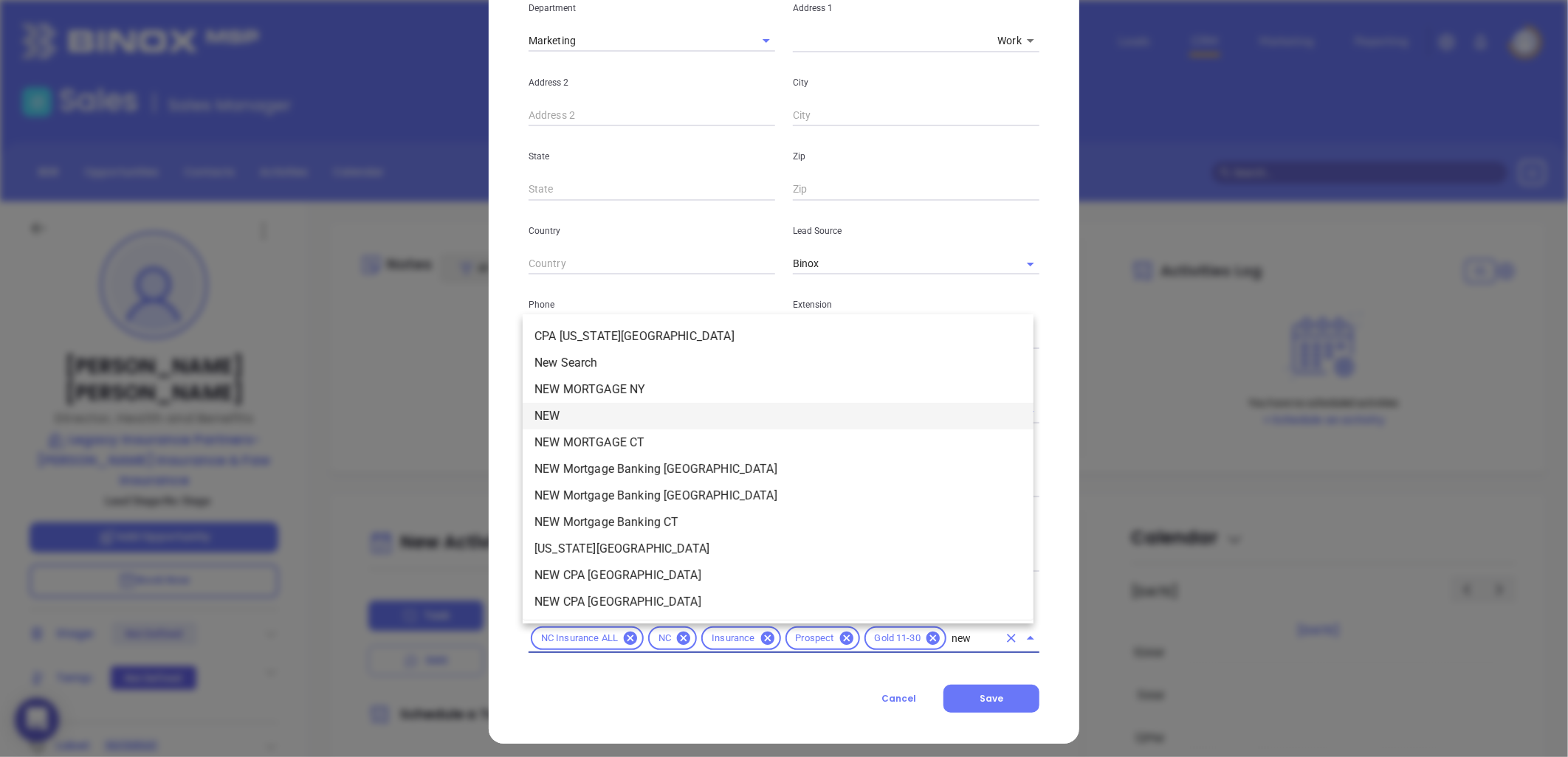
click at [625, 404] on li "NEW" at bounding box center [778, 416] width 510 height 27
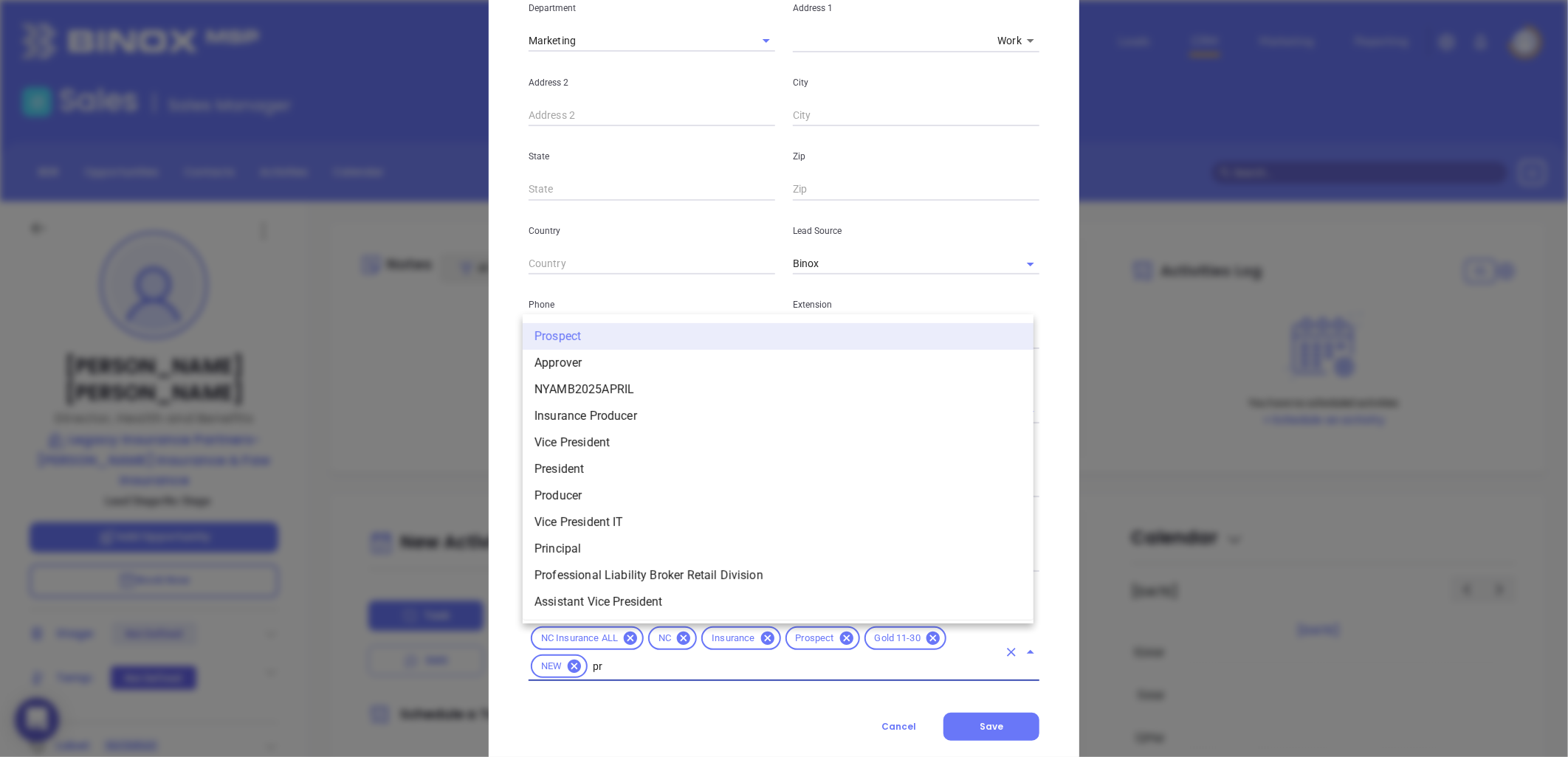
type input "p"
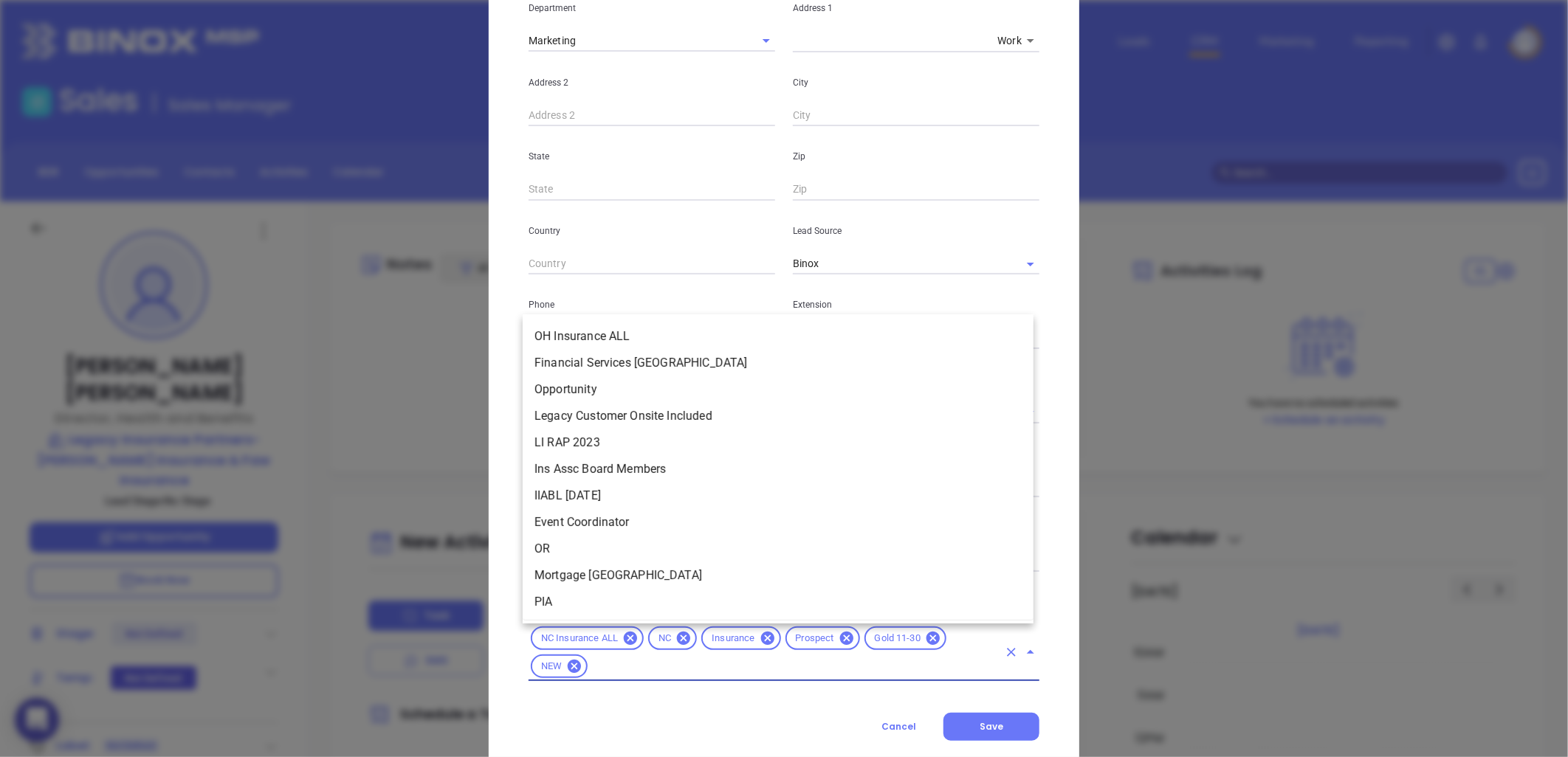
scroll to position [1167, 0]
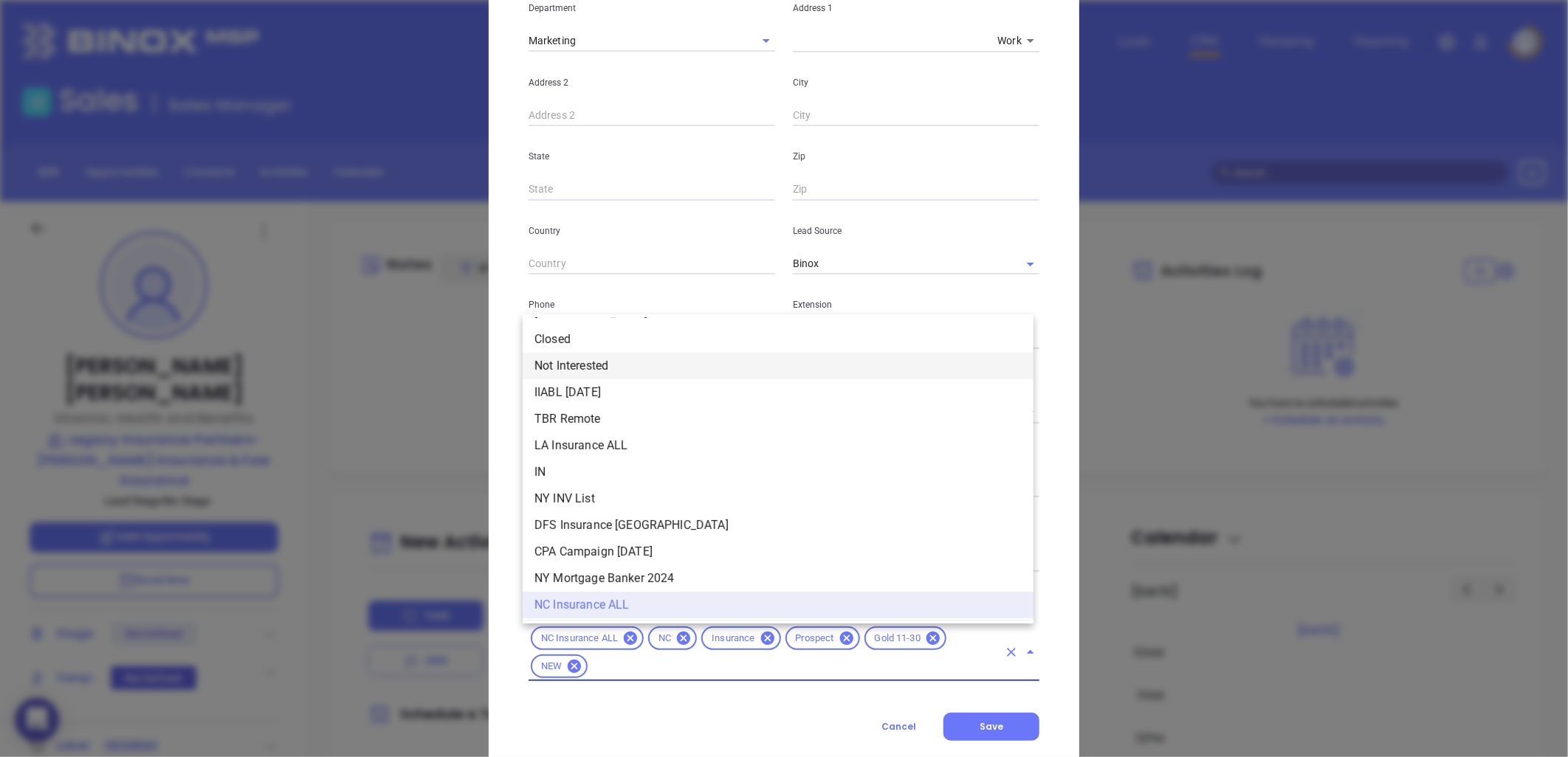
click at [1050, 116] on div "[PERSON_NAME] Contact Company First Name [PERSON_NAME] Name [PERSON_NAME] Email…" at bounding box center [784, 241] width 590 height 1064
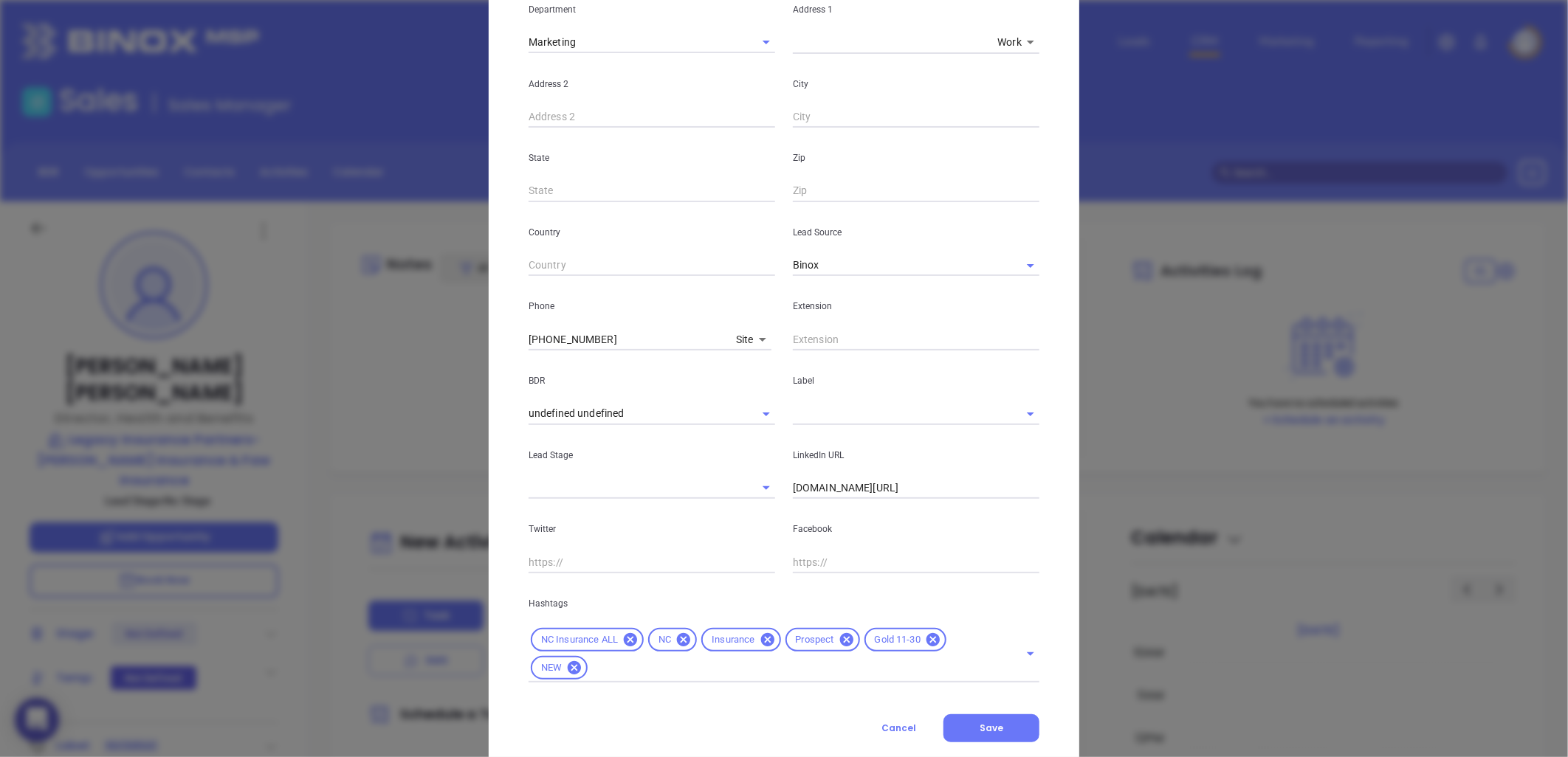
scroll to position [312, 0]
drag, startPoint x: 938, startPoint y: 483, endPoint x: 679, endPoint y: 512, distance: 260.6
click at [681, 512] on div "First Name [PERSON_NAME] Name [PERSON_NAME] Email [PERSON_NAME][EMAIL_ADDRESS][…" at bounding box center [784, 254] width 510 height 853
click at [859, 489] on input "[DOMAIN_NAME][URL]" at bounding box center [916, 487] width 247 height 22
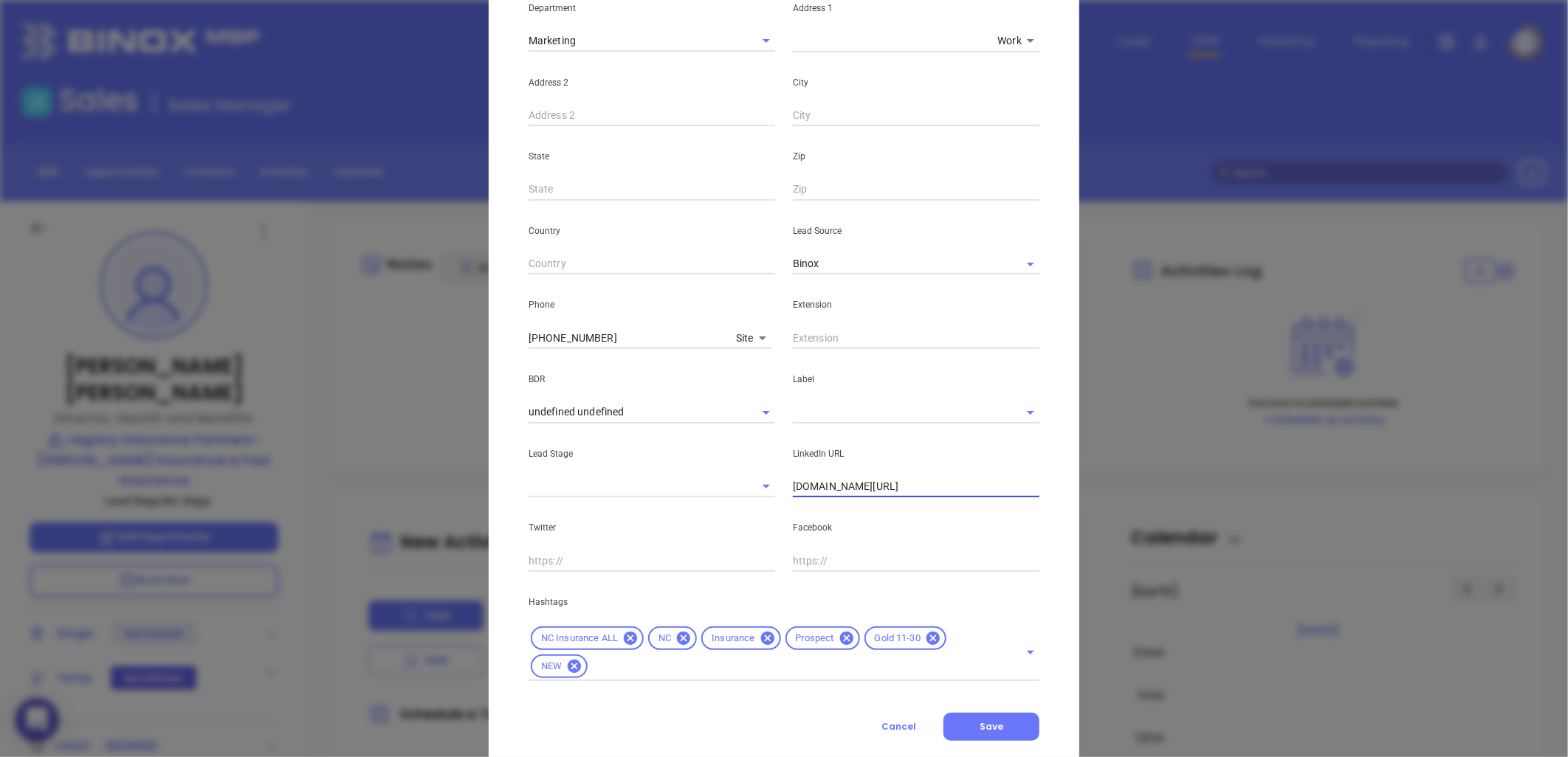
click at [859, 489] on input "[DOMAIN_NAME][URL]" at bounding box center [916, 487] width 247 height 22
paste input "[DOMAIN_NAME][URL]"
type input "[DOMAIN_NAME][URL]"
drag, startPoint x: 551, startPoint y: 344, endPoint x: 449, endPoint y: 353, distance: 102.4
click at [449, 353] on div "[PERSON_NAME] Contact Company First Name [PERSON_NAME] Name [PERSON_NAME] Email…" at bounding box center [784, 378] width 1568 height 757
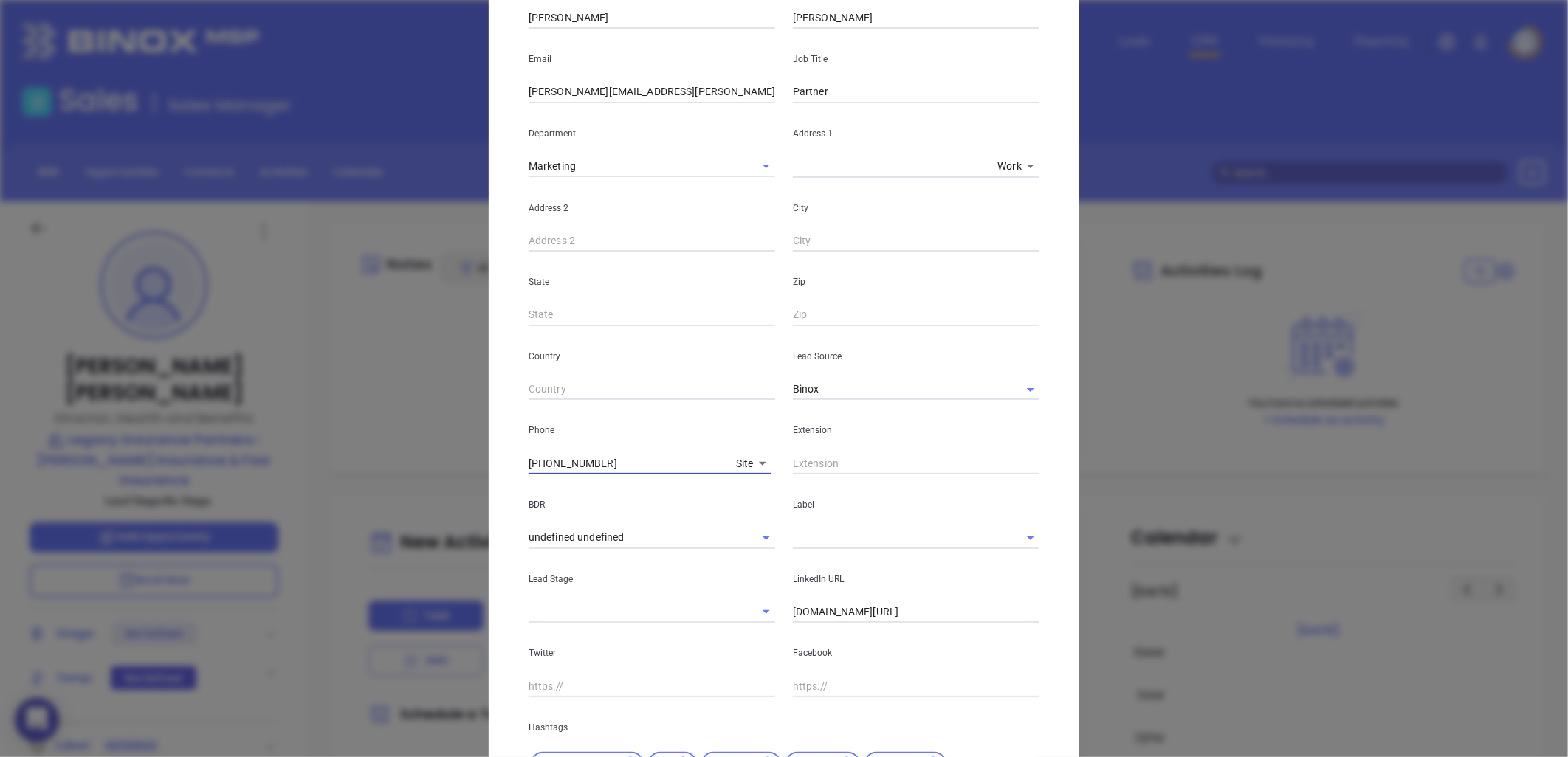
scroll to position [0, 0]
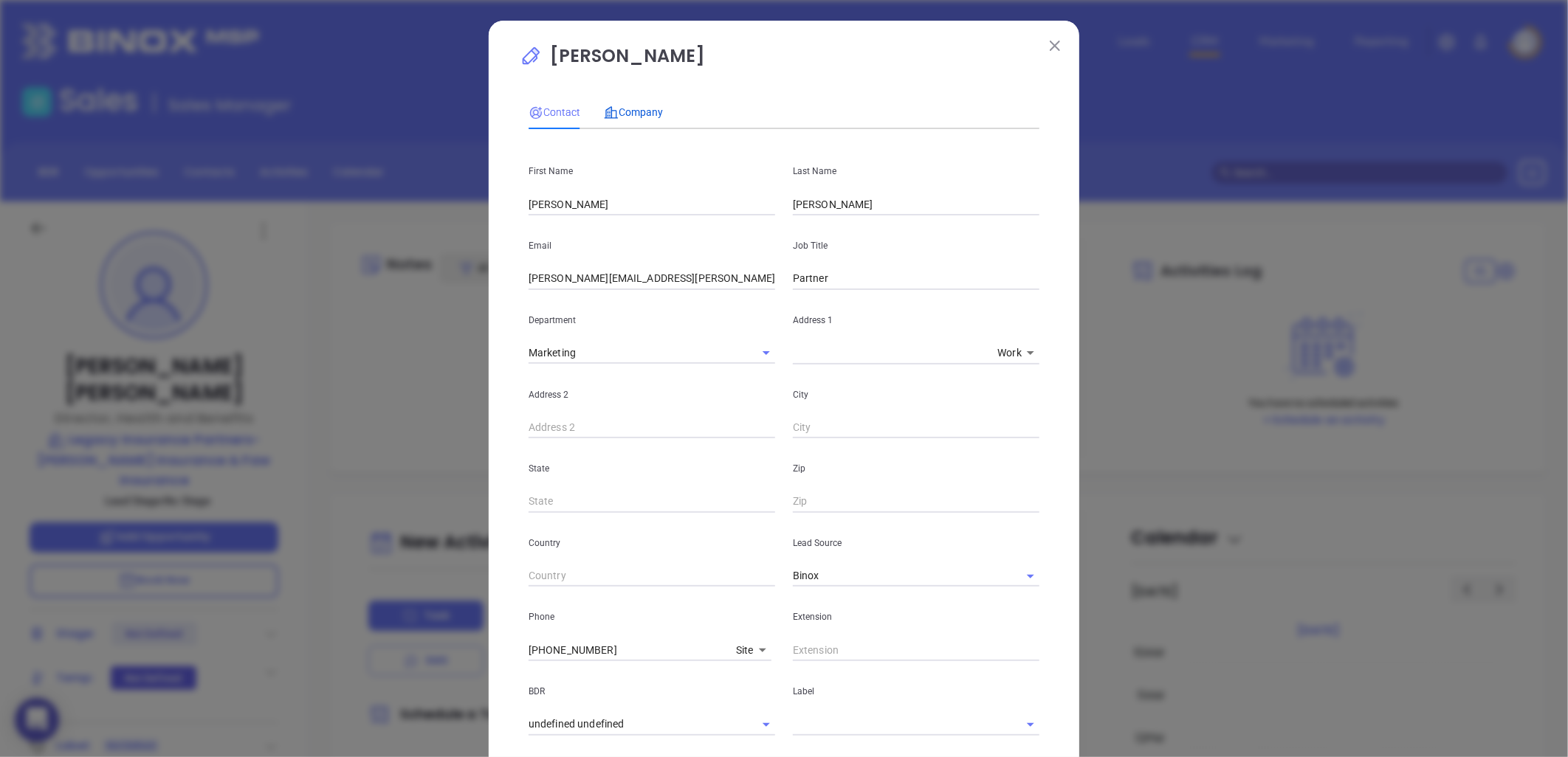
click at [651, 109] on span "Company" at bounding box center [633, 112] width 59 height 12
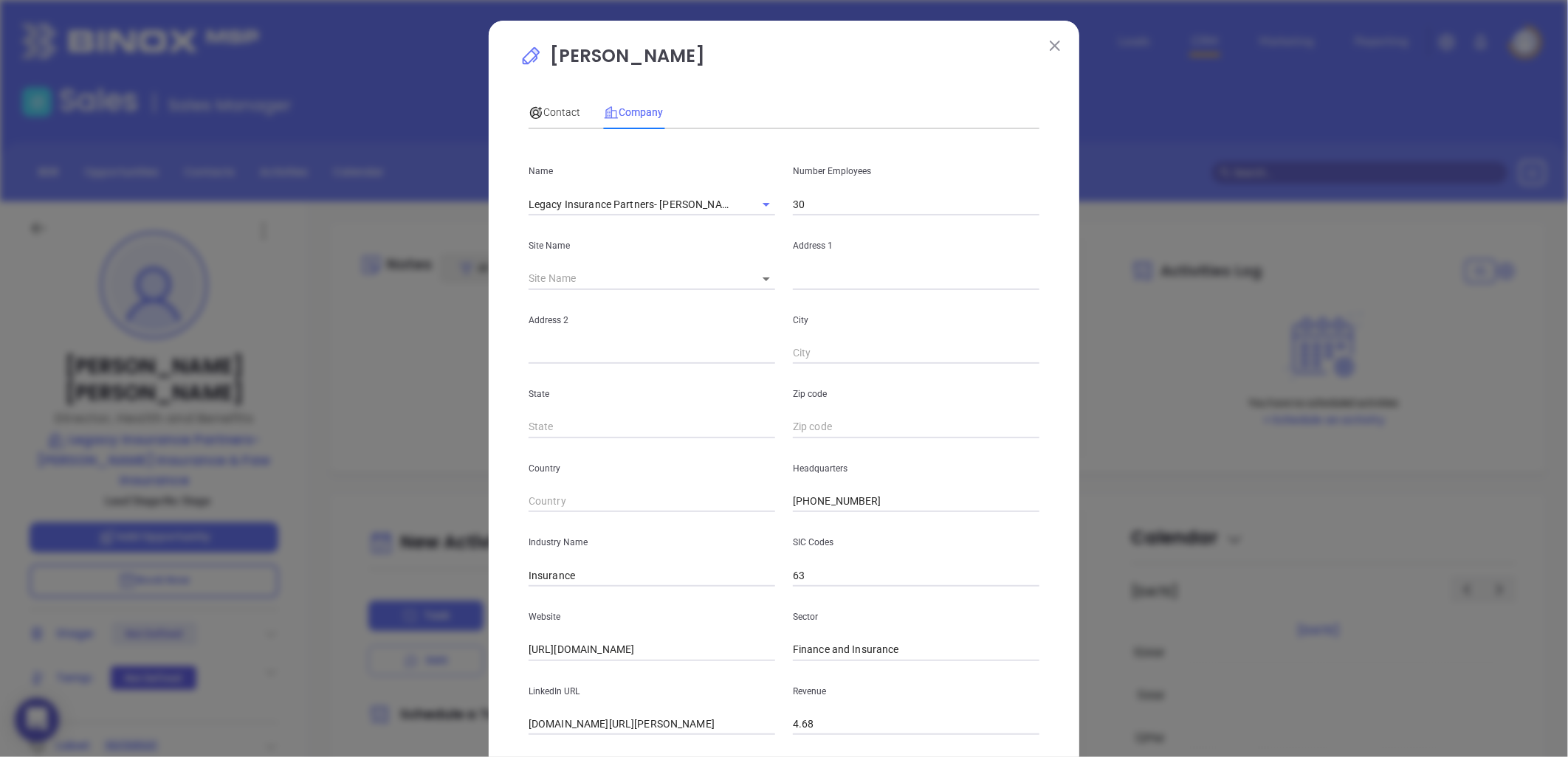
click at [817, 279] on input "text" at bounding box center [916, 279] width 247 height 22
paste input "[STREET_ADDRESS]"
drag, startPoint x: 858, startPoint y: 278, endPoint x: 1209, endPoint y: 254, distance: 351.8
click at [1190, 260] on div "[PERSON_NAME] Contact Company First Name [PERSON_NAME] Name [PERSON_NAME] Email…" at bounding box center [784, 378] width 1568 height 757
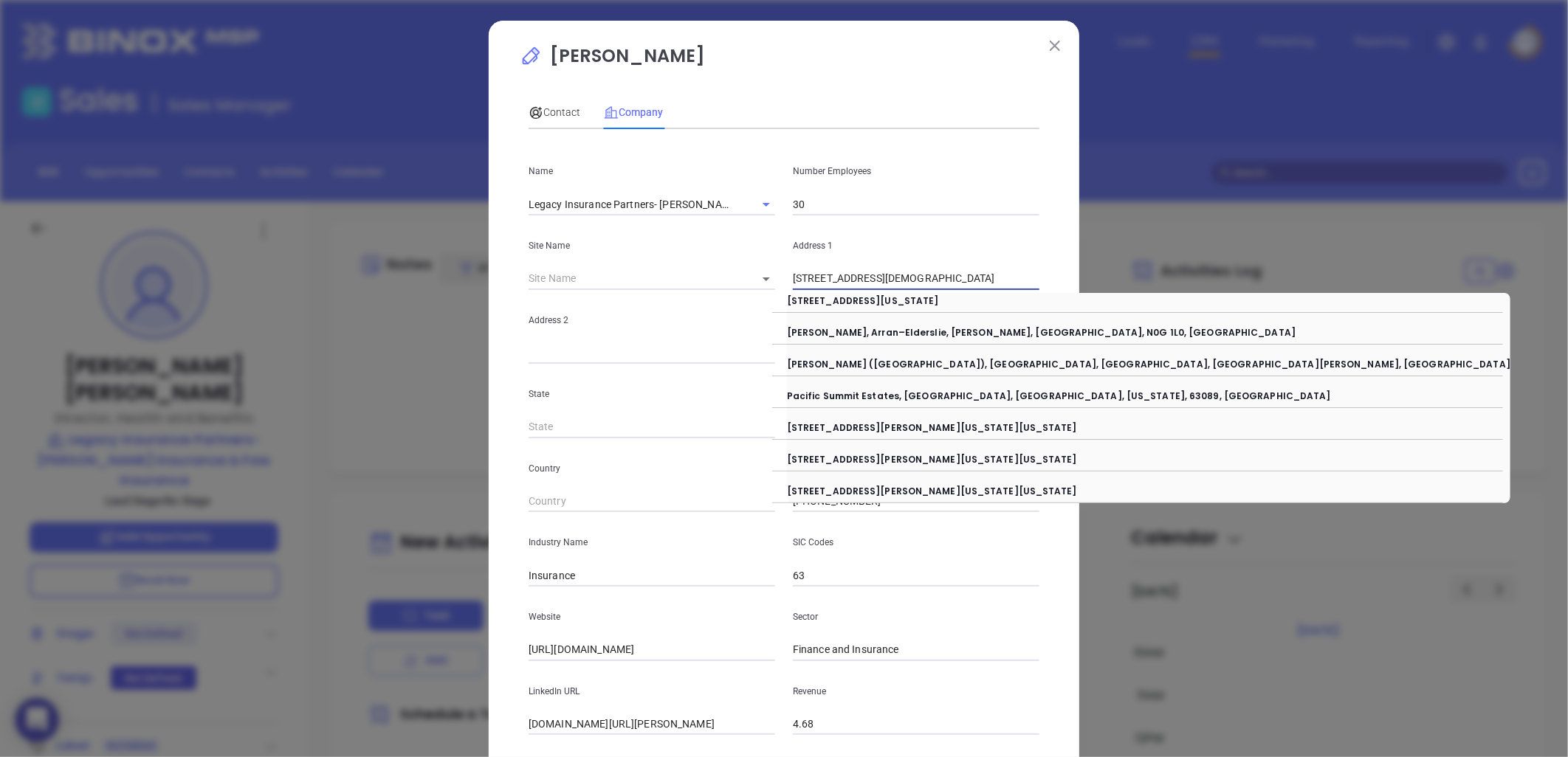
type input "[STREET_ADDRESS][DEMOGRAPHIC_DATA]"
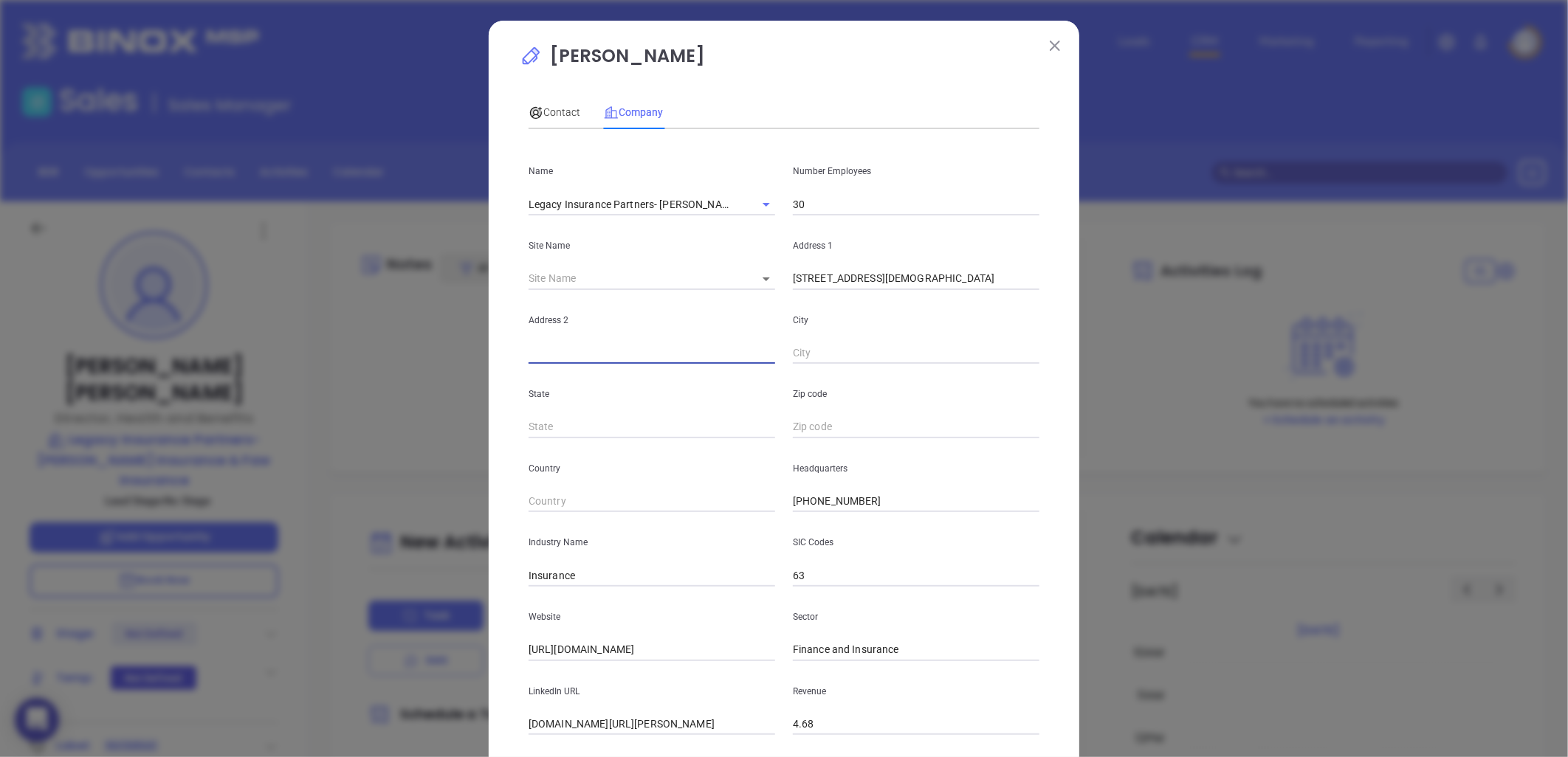
paste input "[STREET_ADDRESS]"
drag, startPoint x: 588, startPoint y: 354, endPoint x: 814, endPoint y: 348, distance: 226.1
click at [814, 348] on div "Address [STREET_ADDRESS]" at bounding box center [784, 327] width 528 height 74
type input "PO Box 3858"
paste input "Hickory, NC 28602"
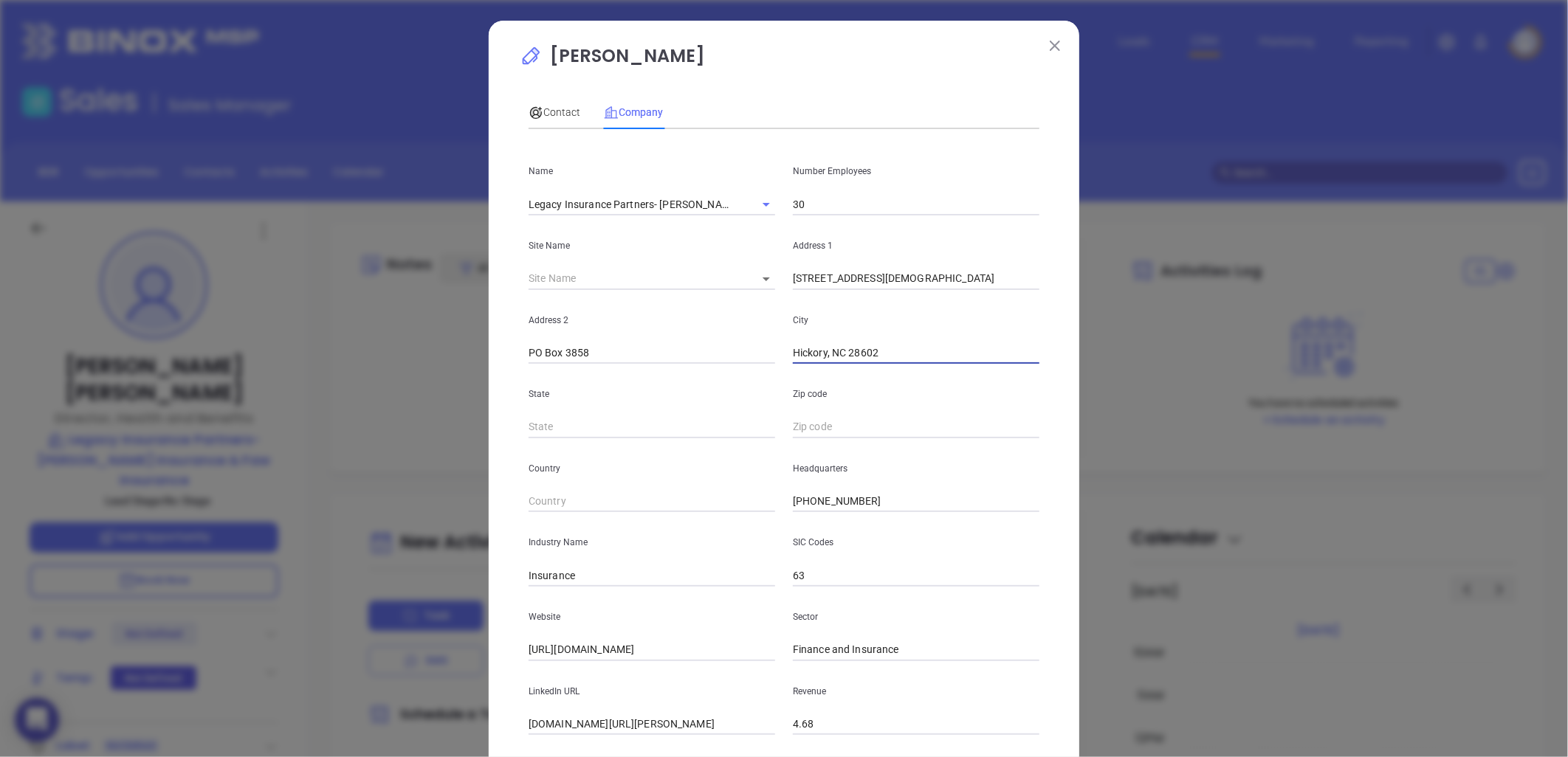
drag, startPoint x: 860, startPoint y: 356, endPoint x: 927, endPoint y: 343, distance: 68.2
click at [927, 343] on input "Hickory, NC 28602" at bounding box center [916, 353] width 247 height 22
type input "Hickory"
type input "NC"
paste input "NC 28602"
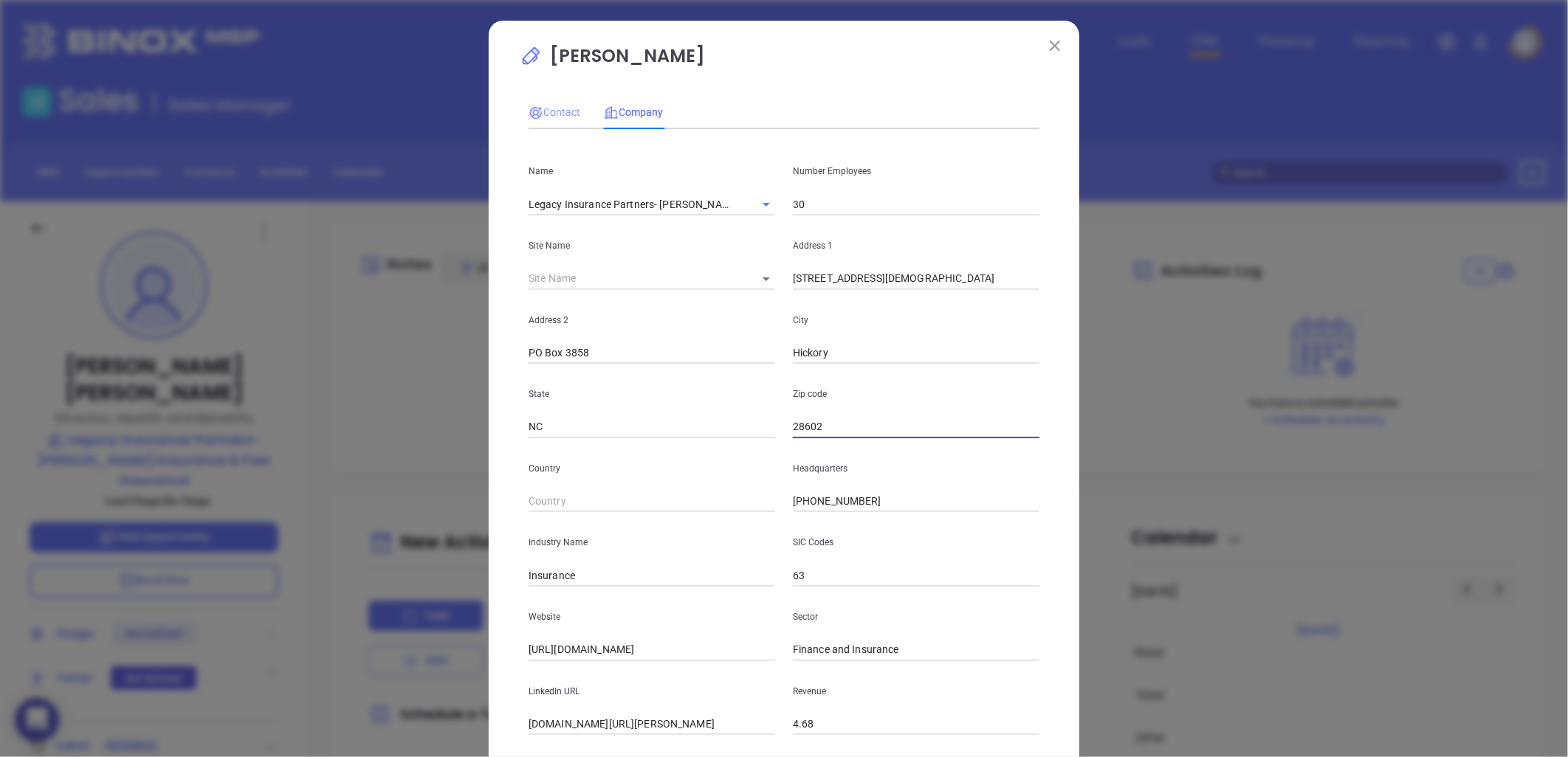
type input "28602"
click at [554, 104] on div "Contact" at bounding box center [554, 112] width 52 height 16
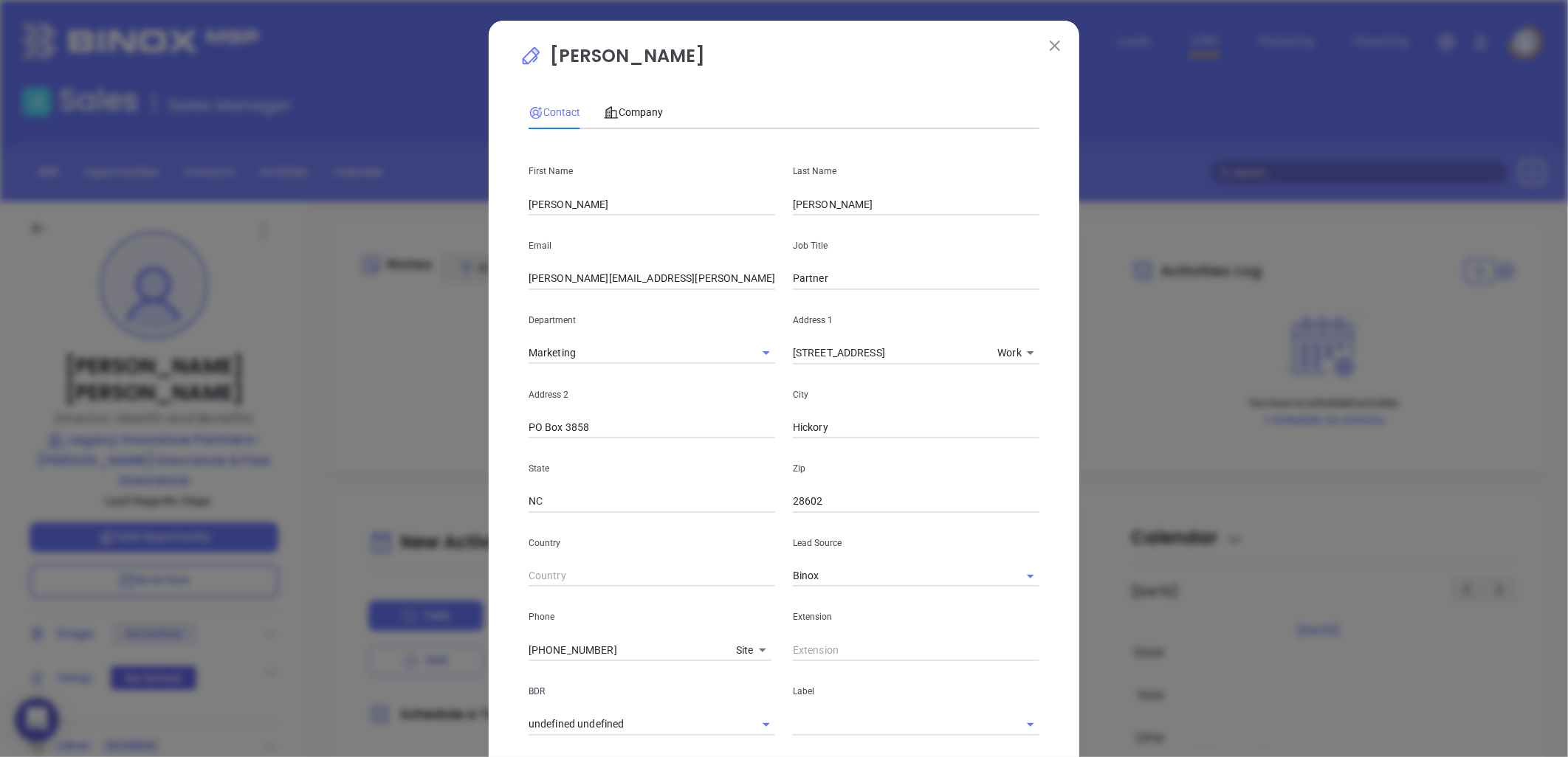
scroll to position [347, 0]
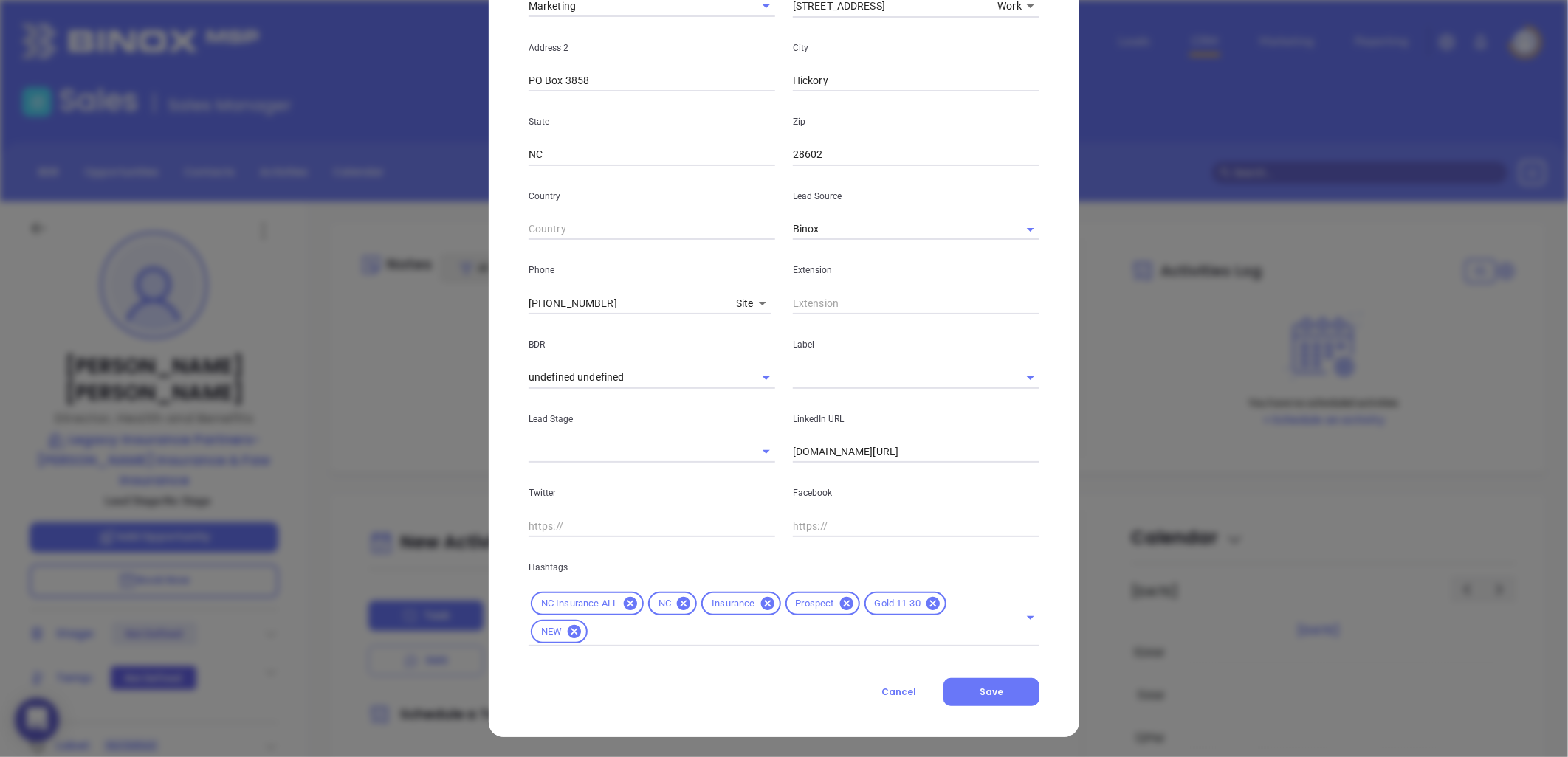
click at [983, 673] on div "Contact Company First Name [PERSON_NAME] Name [PERSON_NAME] Email [PERSON_NAME]…" at bounding box center [784, 223] width 510 height 966
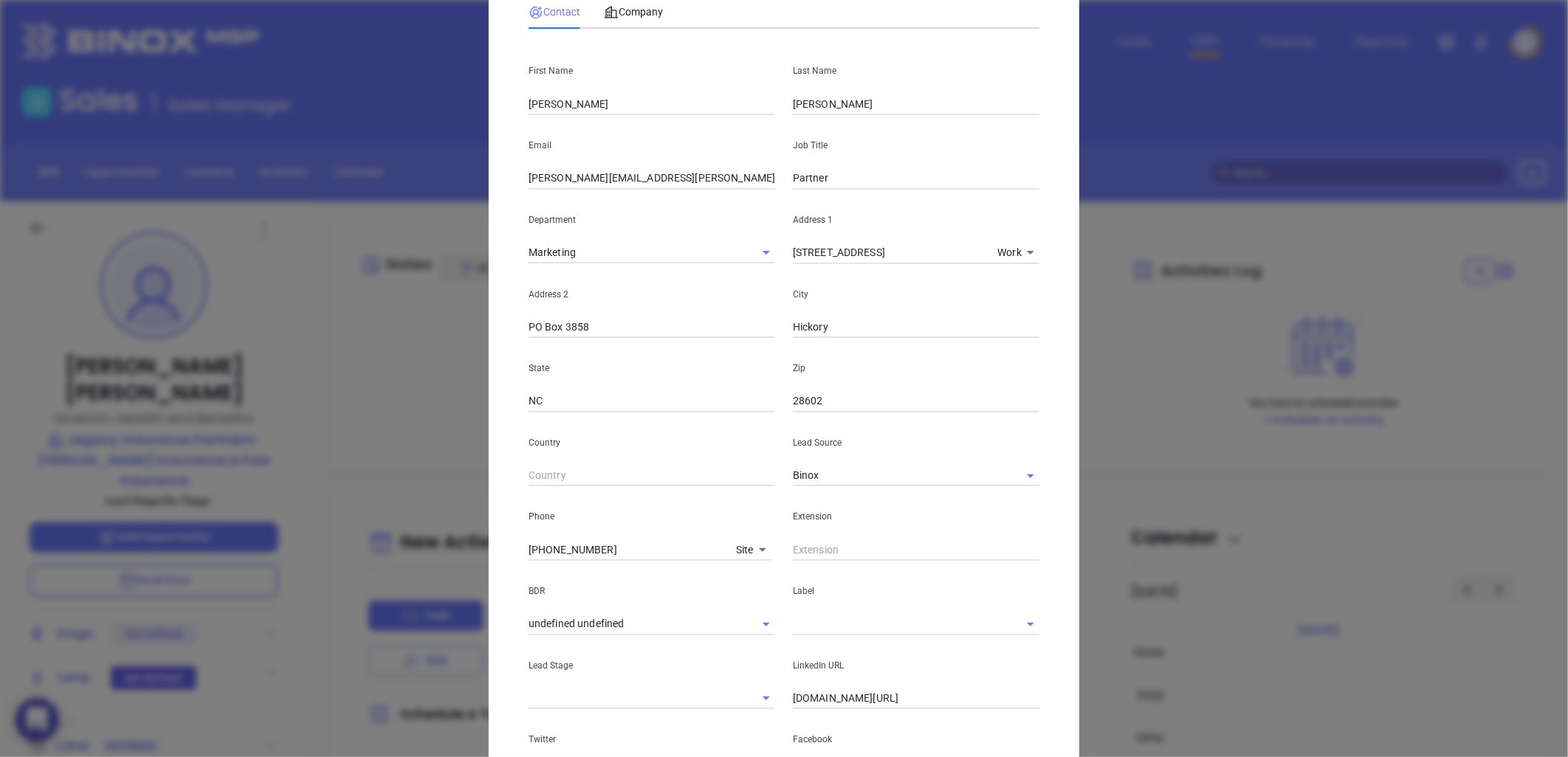
scroll to position [0, 0]
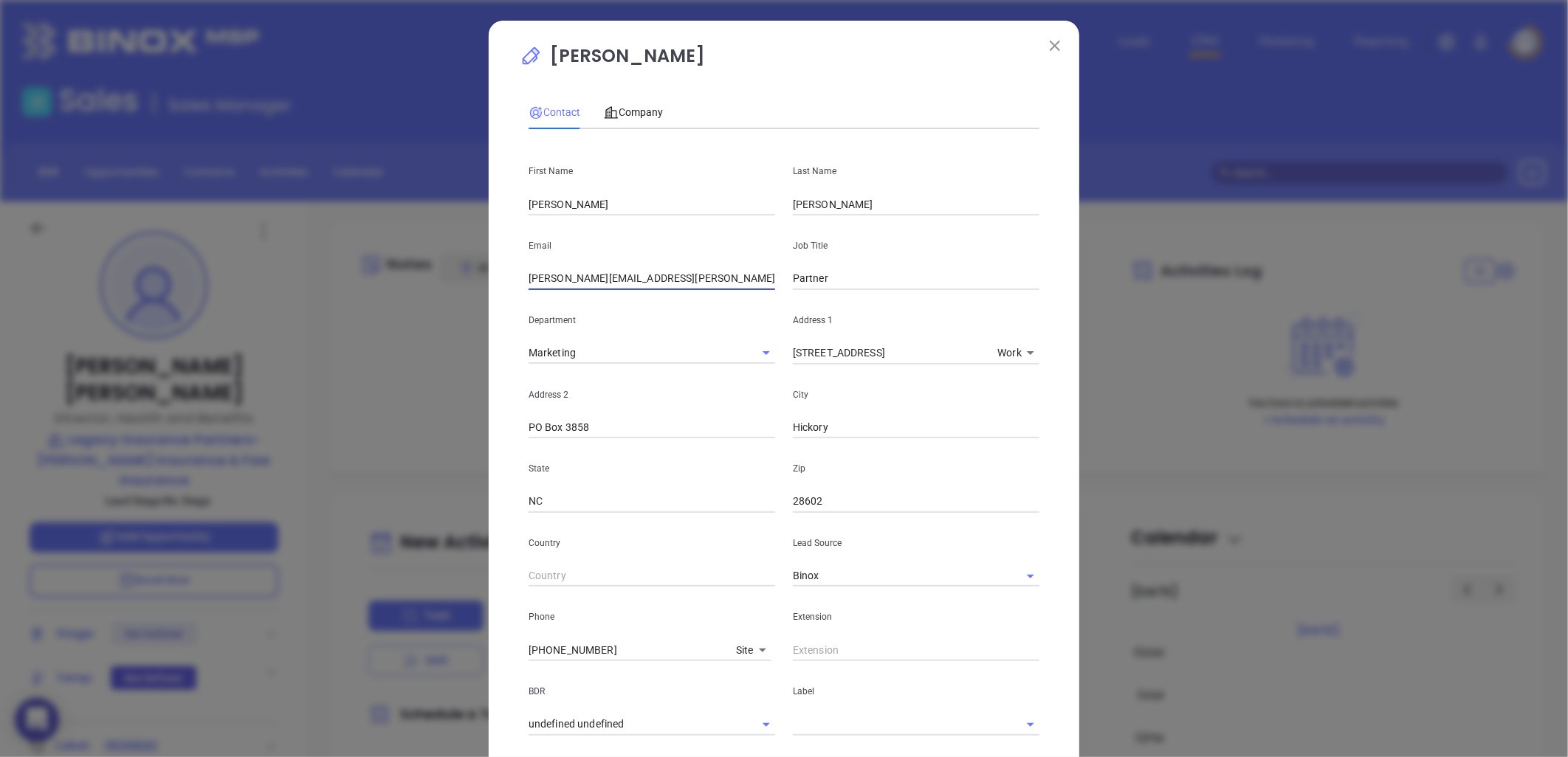
drag, startPoint x: 700, startPoint y: 282, endPoint x: 372, endPoint y: 289, distance: 328.1
click at [364, 290] on div "[PERSON_NAME] Contact Company First Name [PERSON_NAME] Name [PERSON_NAME] Email…" at bounding box center [784, 378] width 1568 height 757
paste input "[PERSON_NAME]@legacyinspartner"
type input "[EMAIL_ADDRESS][DOMAIN_NAME]"
click at [621, 106] on span "Company" at bounding box center [633, 112] width 59 height 12
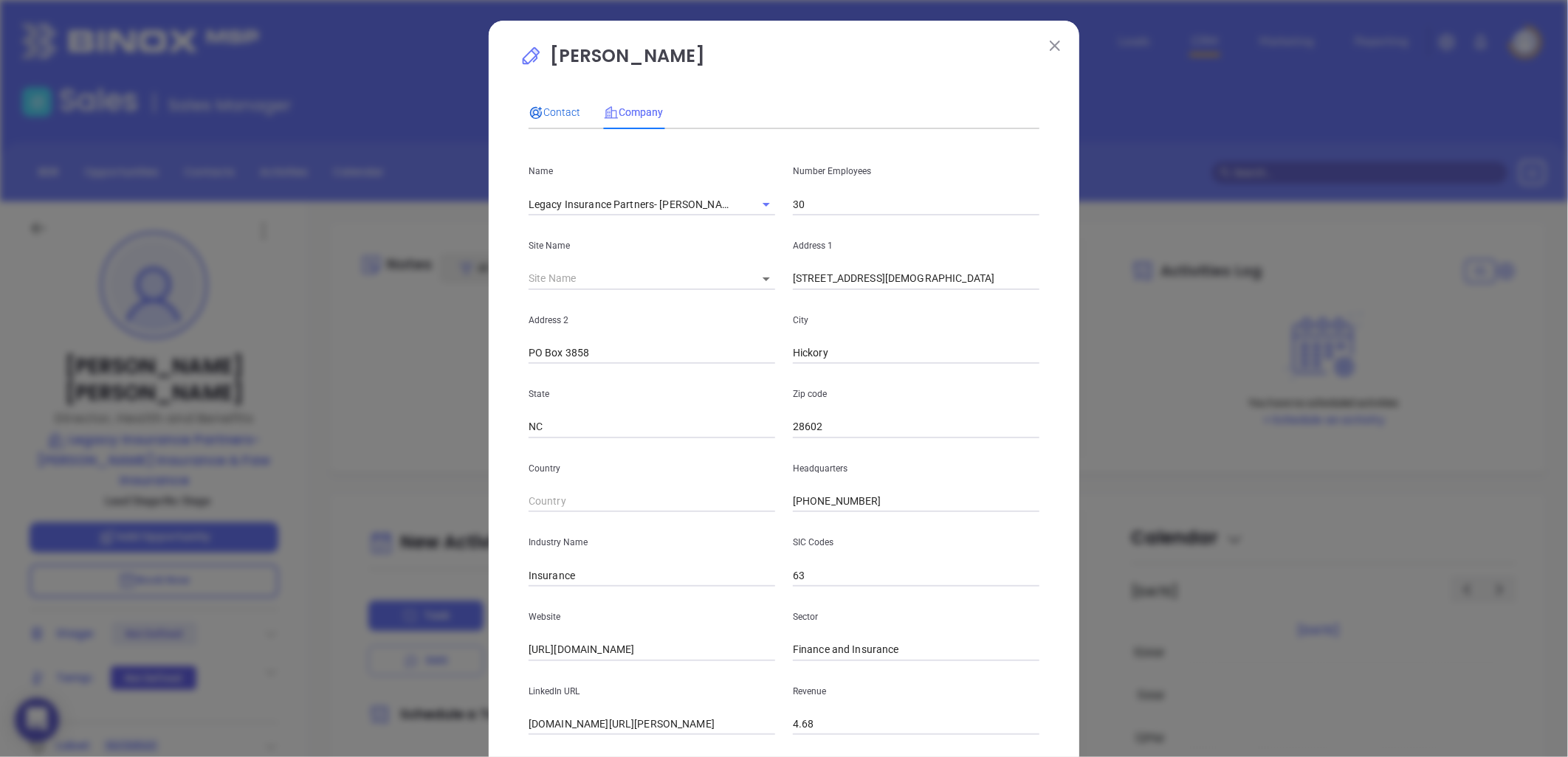
click at [548, 110] on span "Contact" at bounding box center [554, 112] width 52 height 12
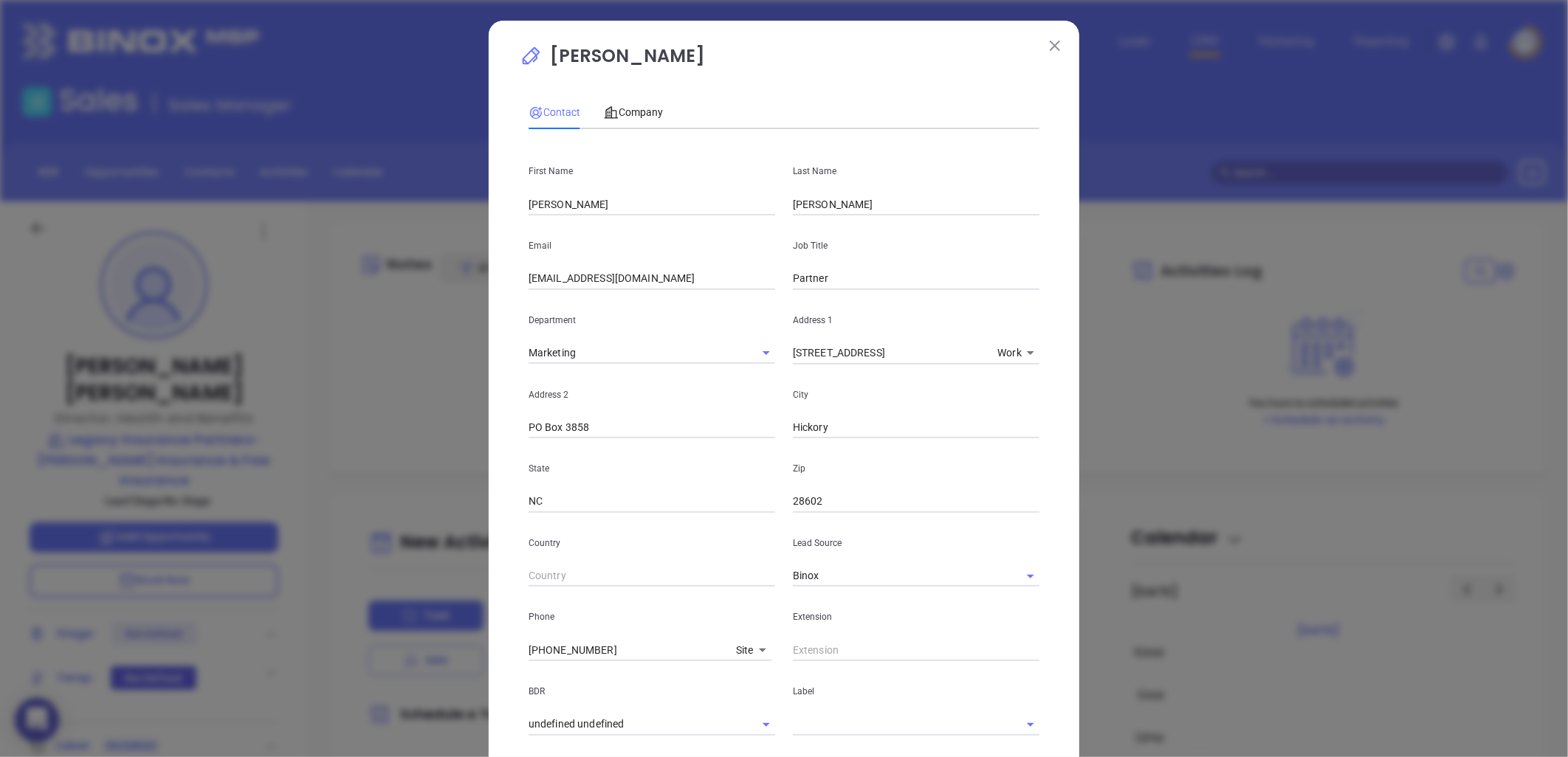
click at [740, 650] on body "0 Leads CRM Marketing Reporting Financial Leads Leads Sales Sales Manager BDR O…" at bounding box center [784, 378] width 1568 height 757
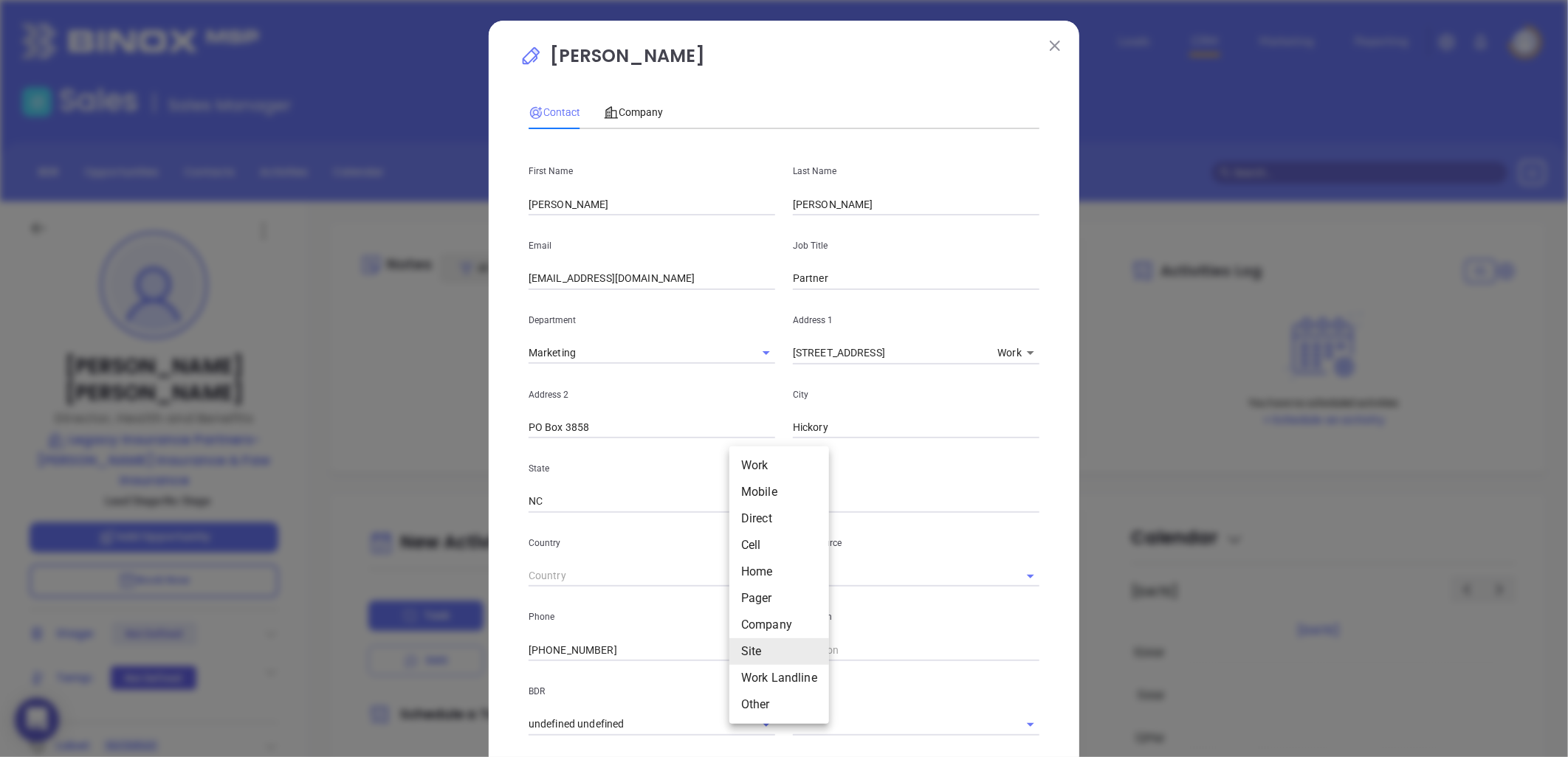
click at [763, 515] on li "Direct" at bounding box center [779, 518] width 100 height 27
type input "3"
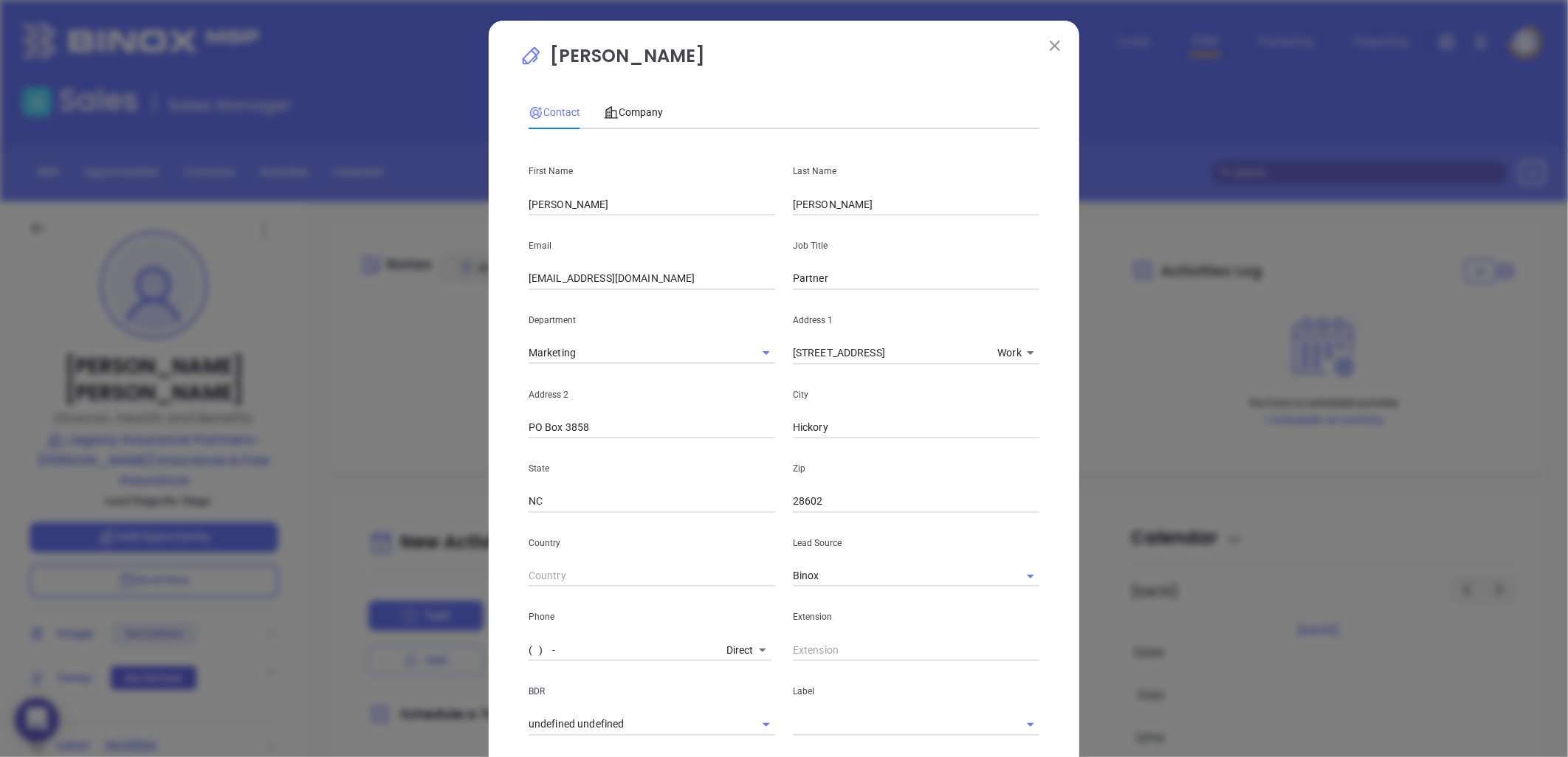
click at [557, 648] on input "( ) -" at bounding box center [624, 650] width 192 height 22
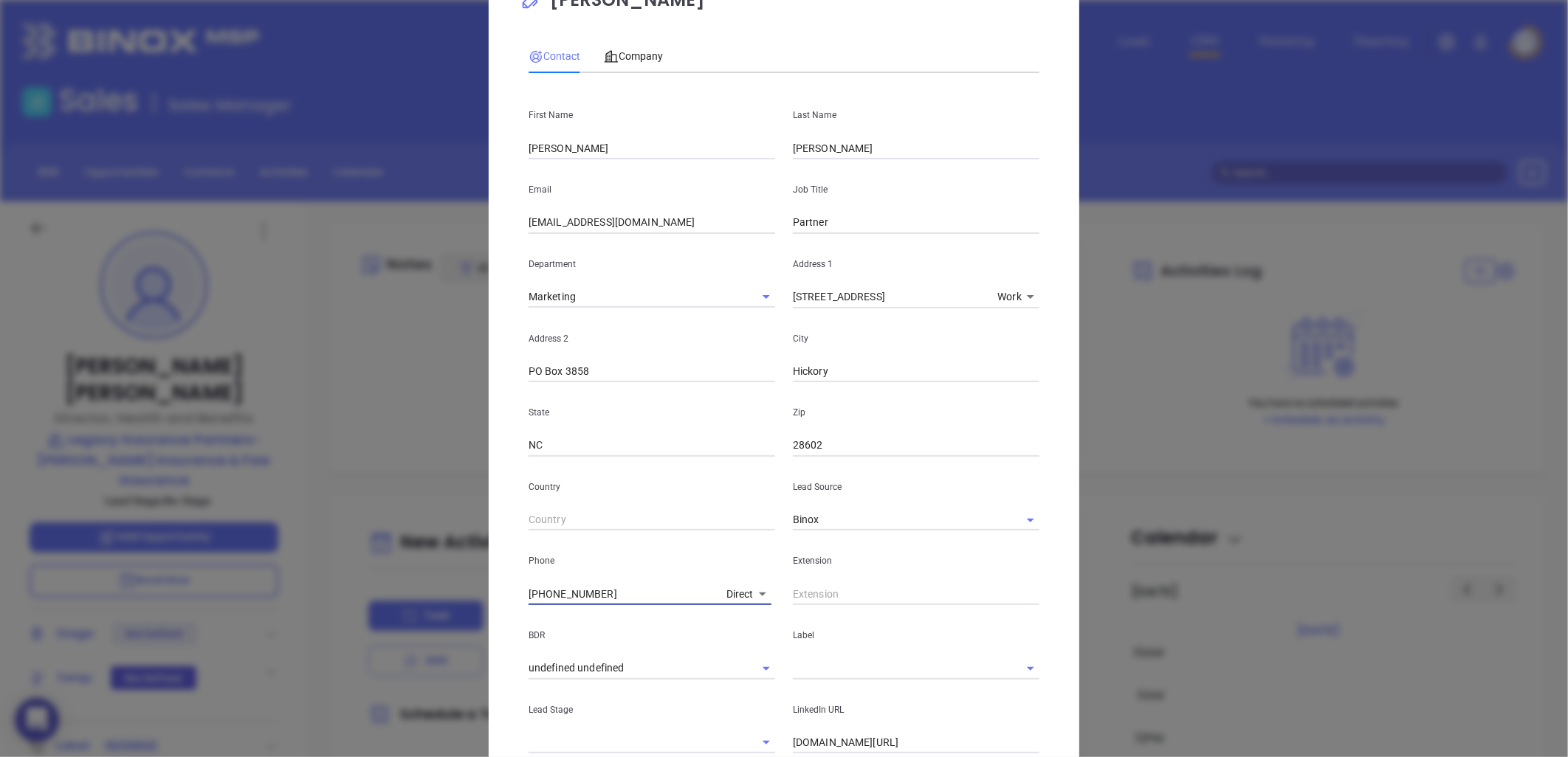
scroll to position [328, 0]
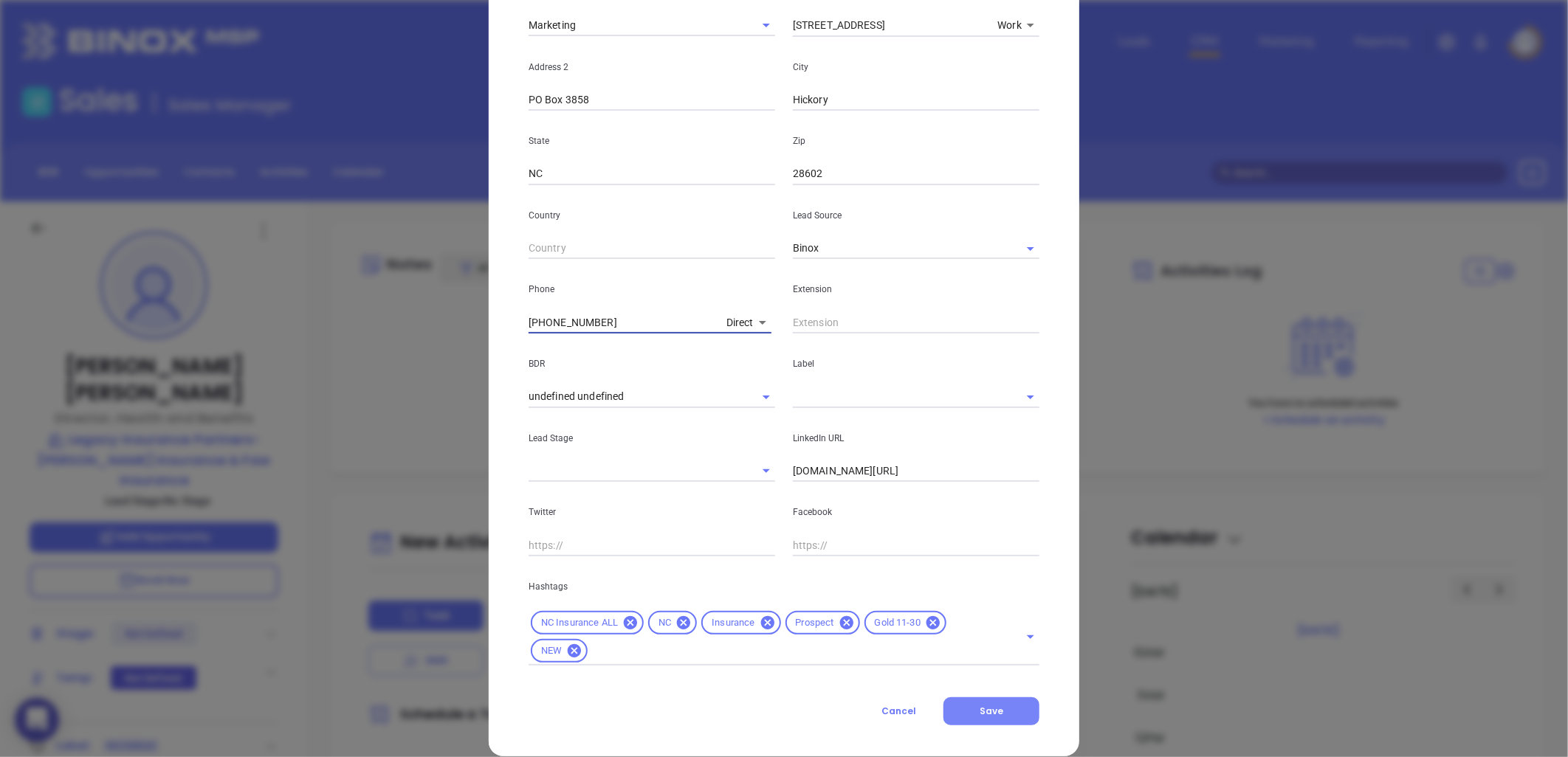
type input "[PHONE_NUMBER]"
click at [990, 710] on span "Save" at bounding box center [990, 711] width 23 height 13
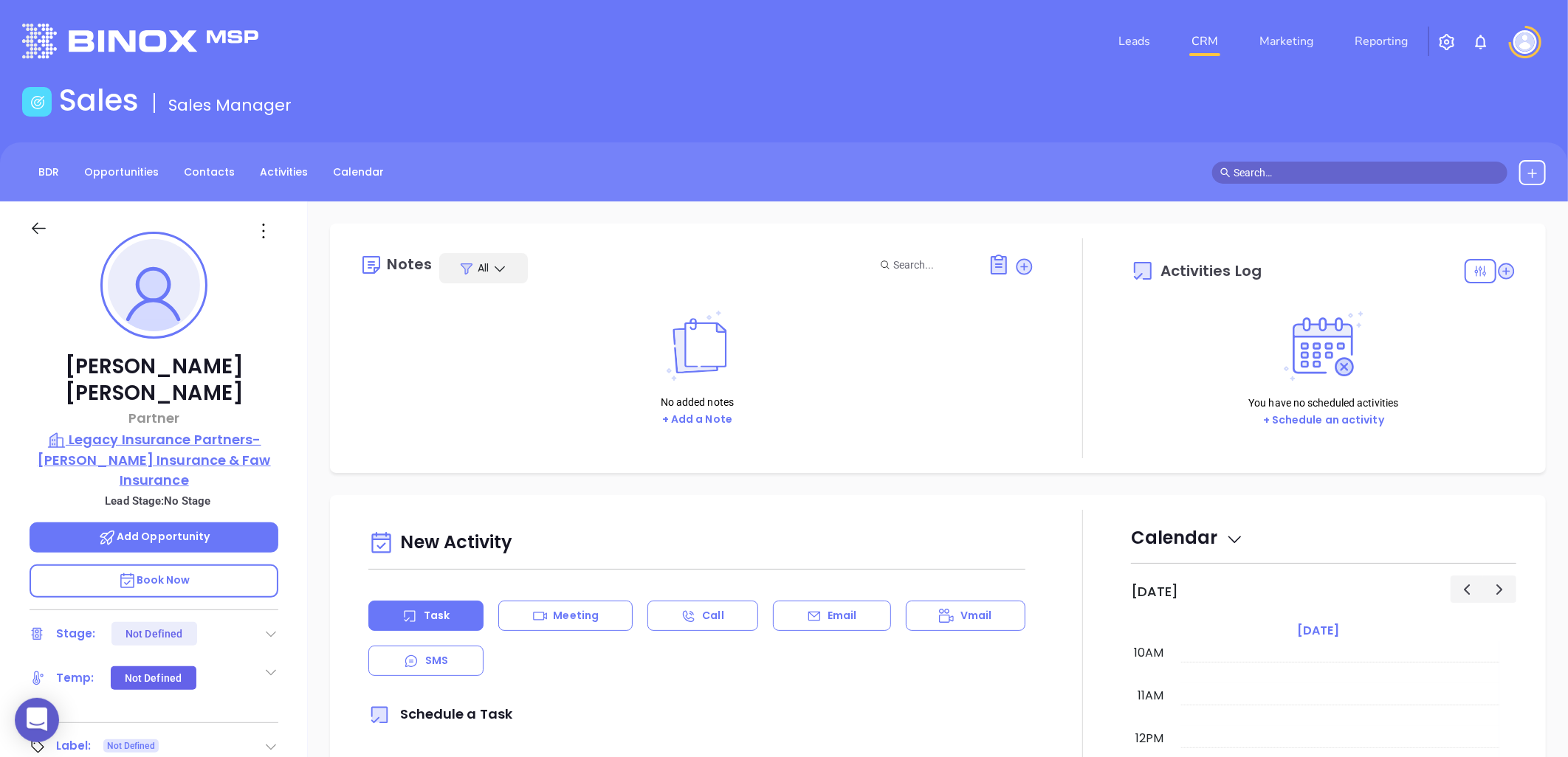
click at [174, 429] on p "Legacy Insurance Partners- [PERSON_NAME] Insurance & Faw Insurance" at bounding box center [153, 460] width 249 height 60
